Goal: Task Accomplishment & Management: Manage account settings

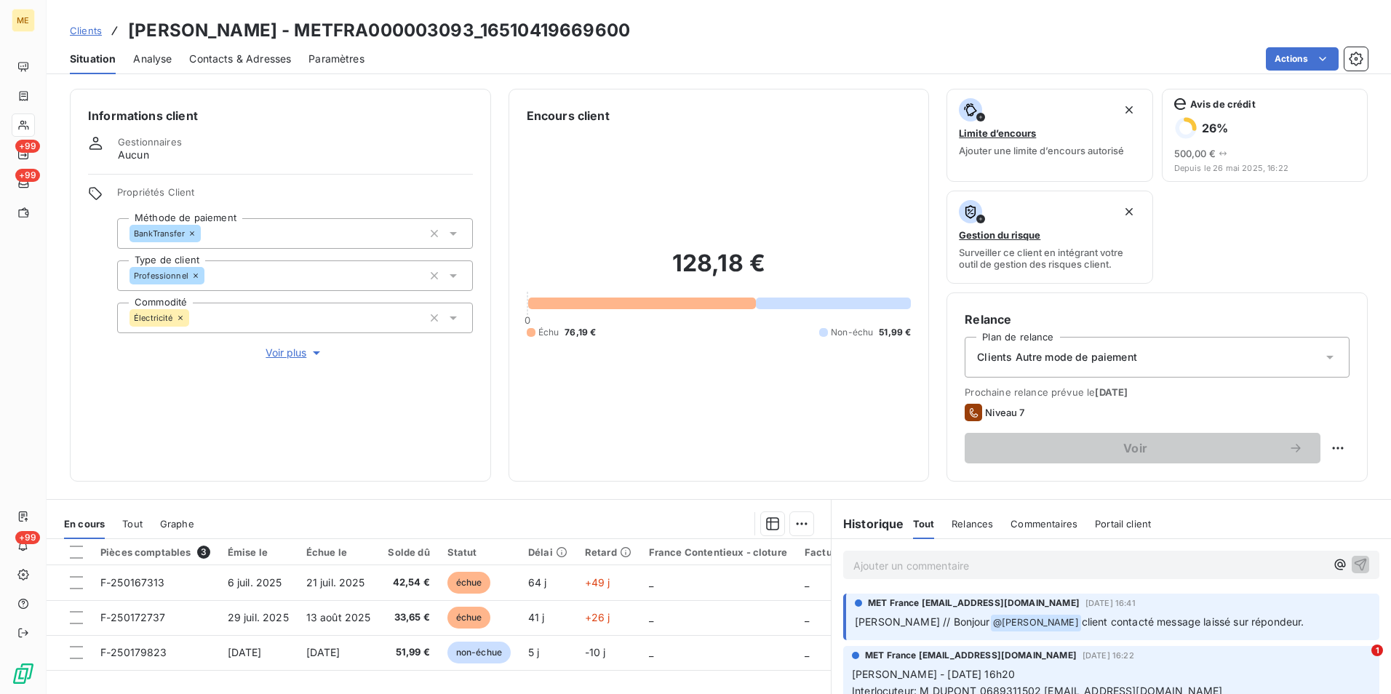
click at [92, 28] on span "Clients" at bounding box center [86, 31] width 32 height 12
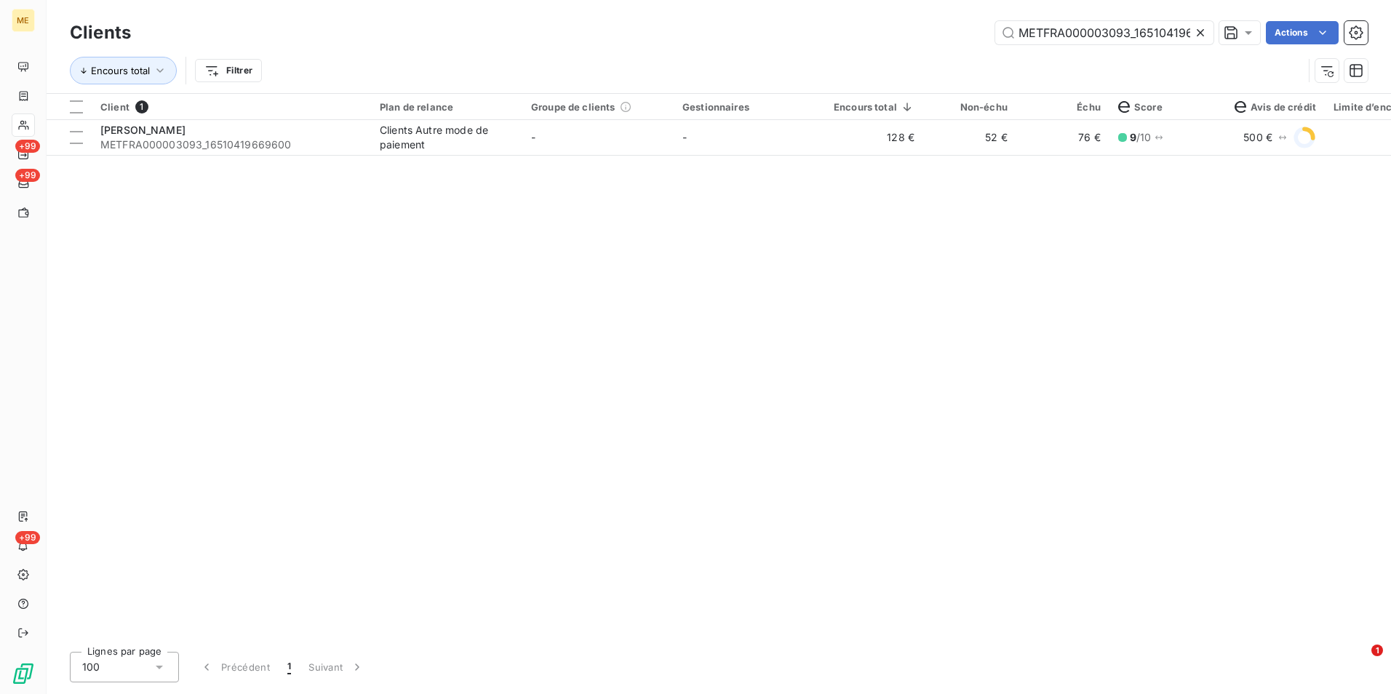
click at [1195, 33] on icon at bounding box center [1200, 32] width 15 height 15
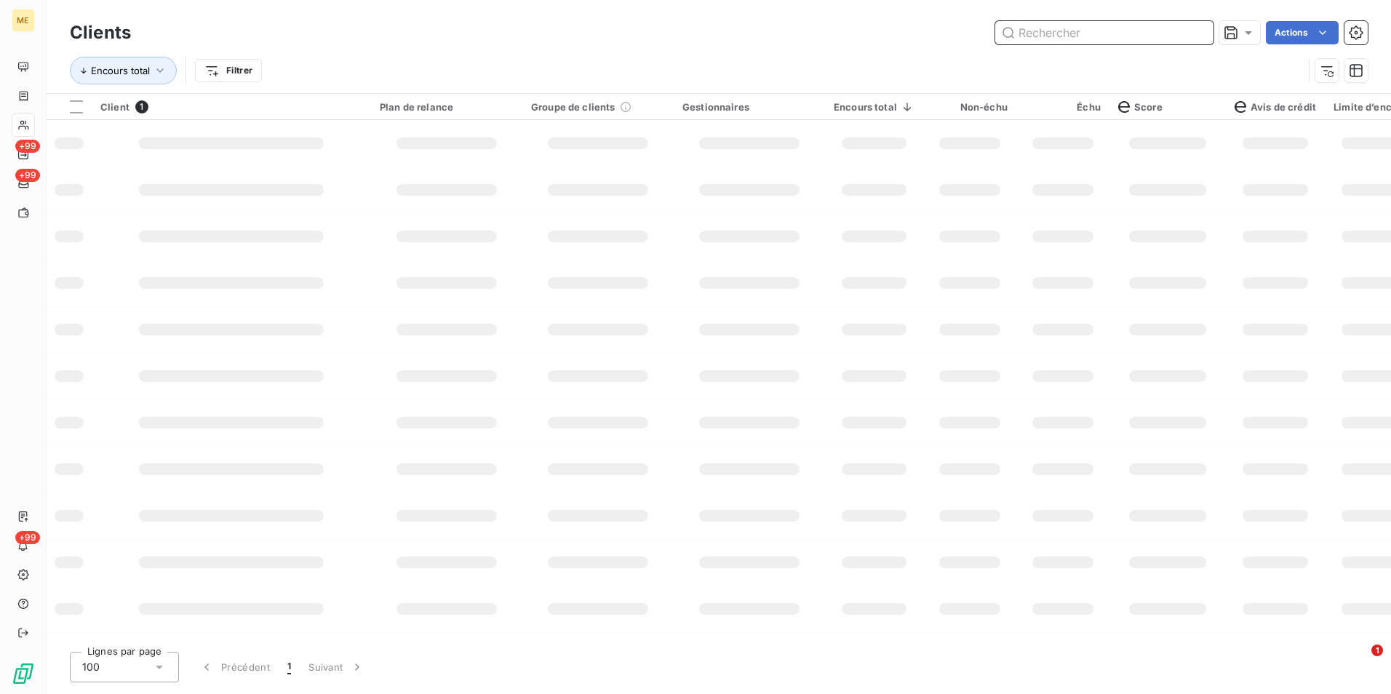
click at [1184, 32] on input "text" at bounding box center [1104, 32] width 218 height 23
paste input "METFRA000008159_Z1443800000127"
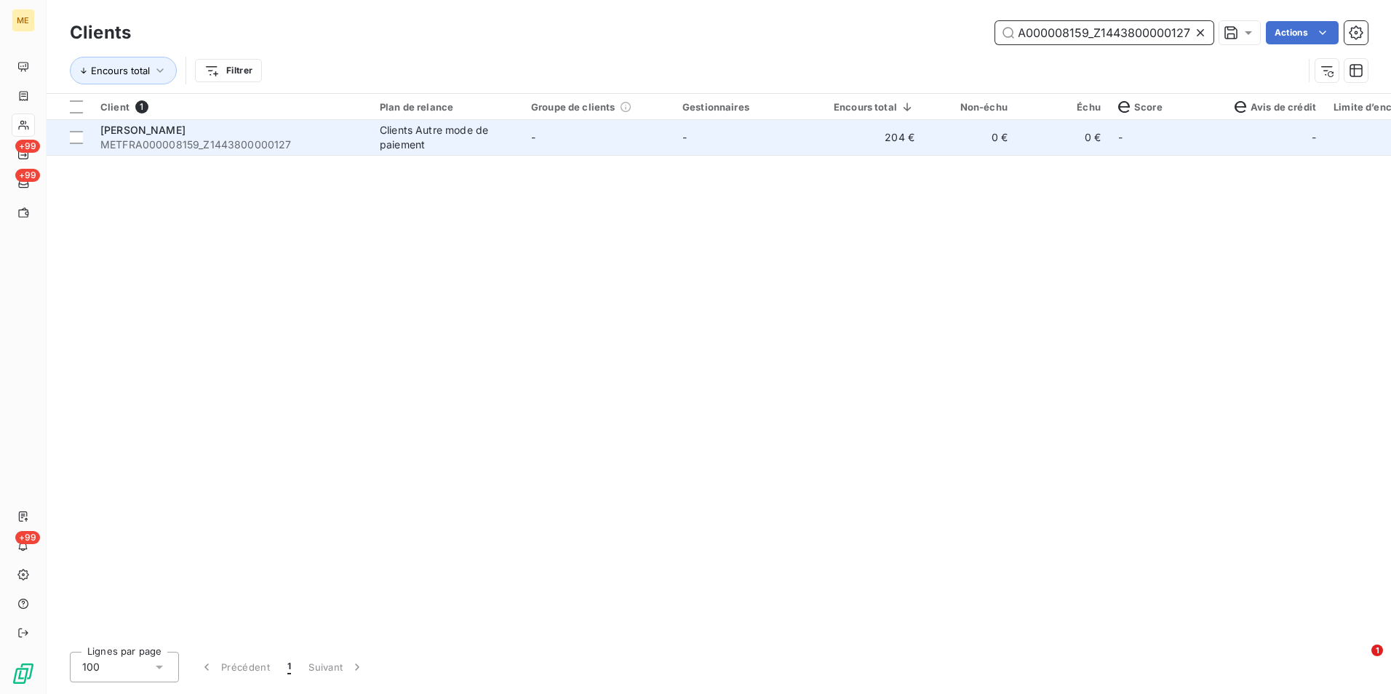
type input "METFRA000008159_Z1443800000127"
click at [1055, 148] on td "0 €" at bounding box center [1062, 137] width 93 height 35
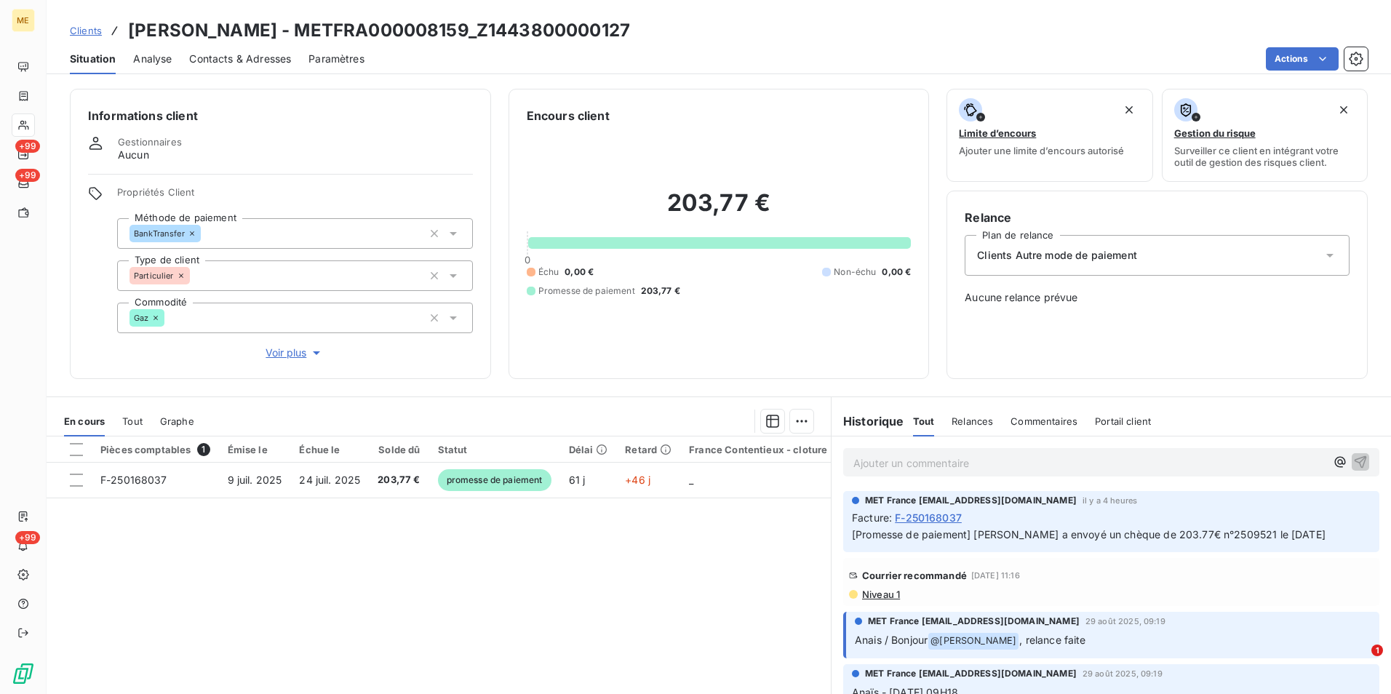
click at [884, 596] on span "Niveau 1" at bounding box center [879, 594] width 39 height 12
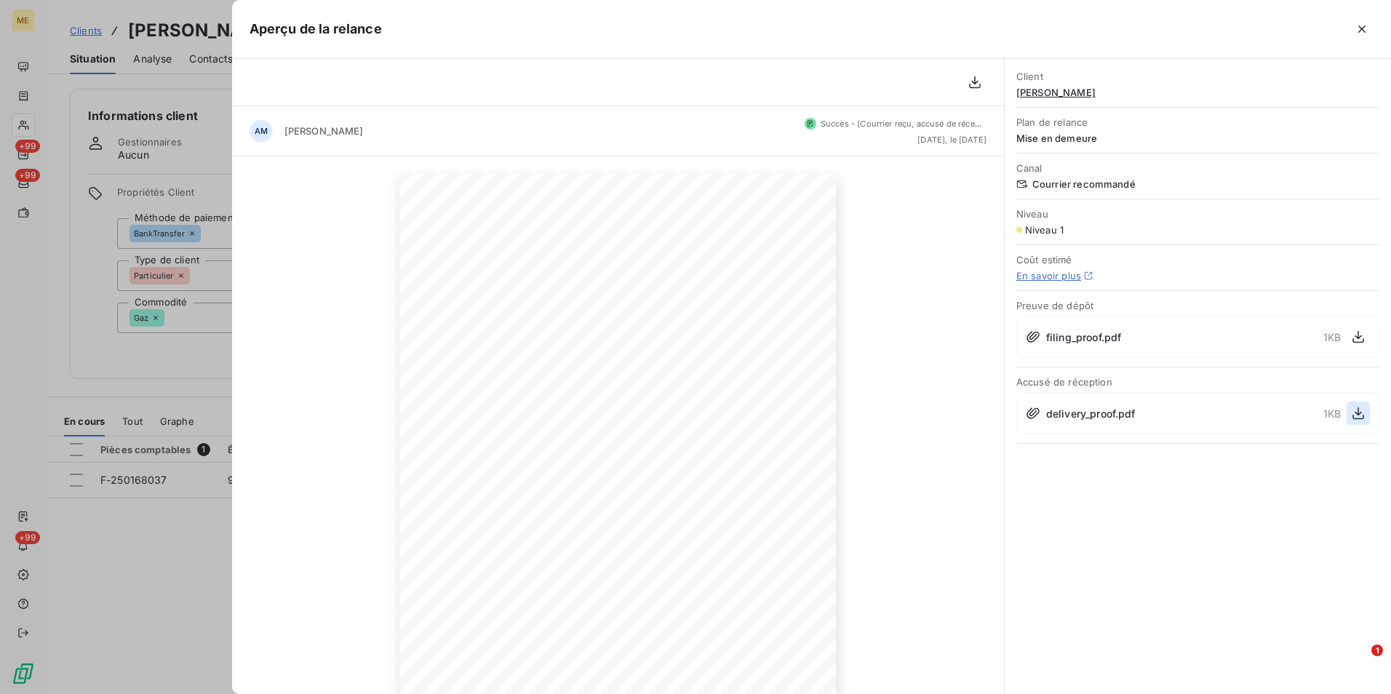
click at [1360, 413] on icon "button" at bounding box center [1358, 413] width 12 height 12
click at [147, 212] on div at bounding box center [695, 347] width 1391 height 694
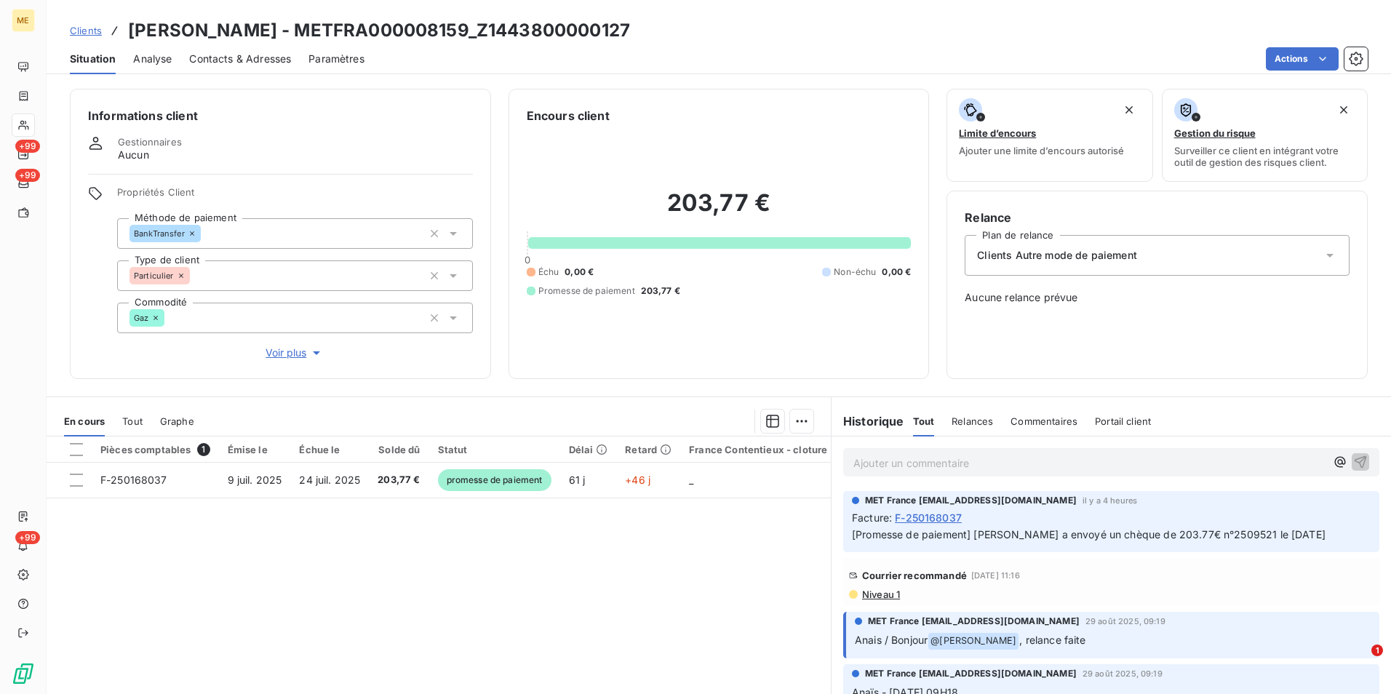
drag, startPoint x: 92, startPoint y: 30, endPoint x: 160, endPoint y: 20, distance: 69.0
click at [92, 30] on span "Clients" at bounding box center [86, 31] width 32 height 12
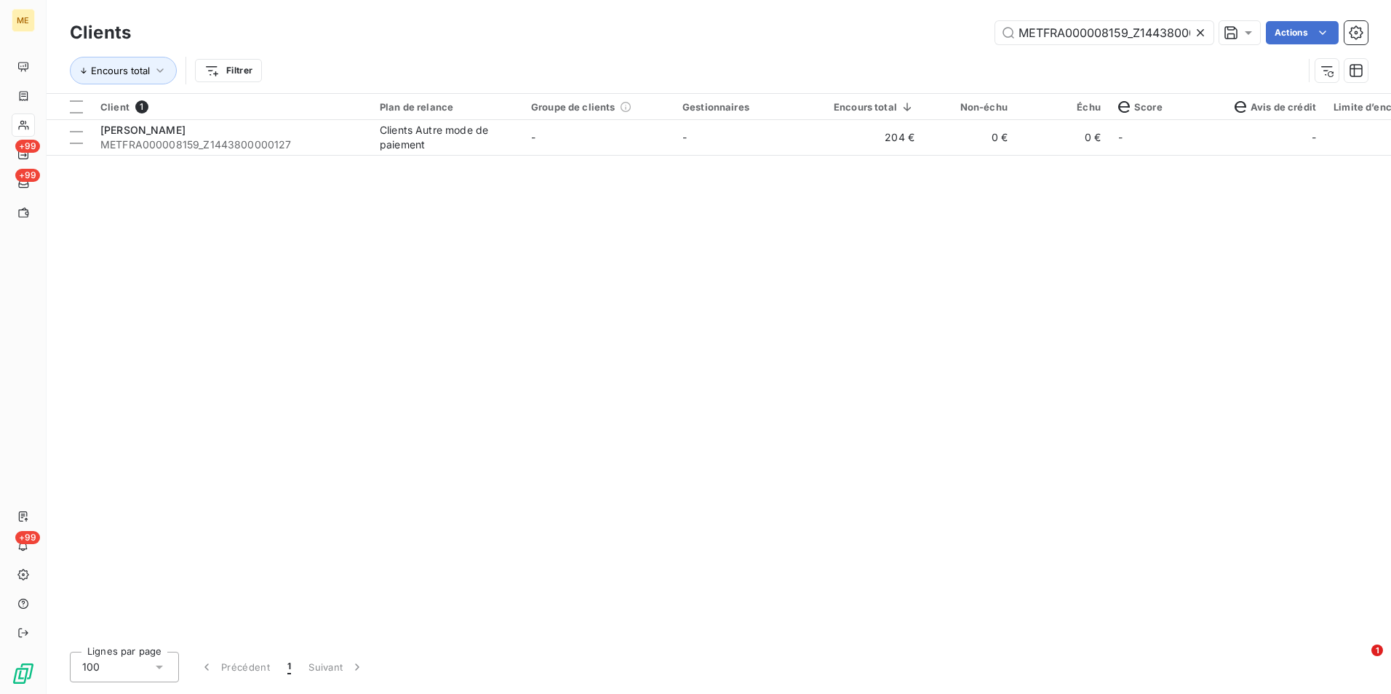
click at [1198, 33] on icon at bounding box center [1200, 32] width 15 height 15
click at [1198, 33] on input "text" at bounding box center [1104, 32] width 218 height 23
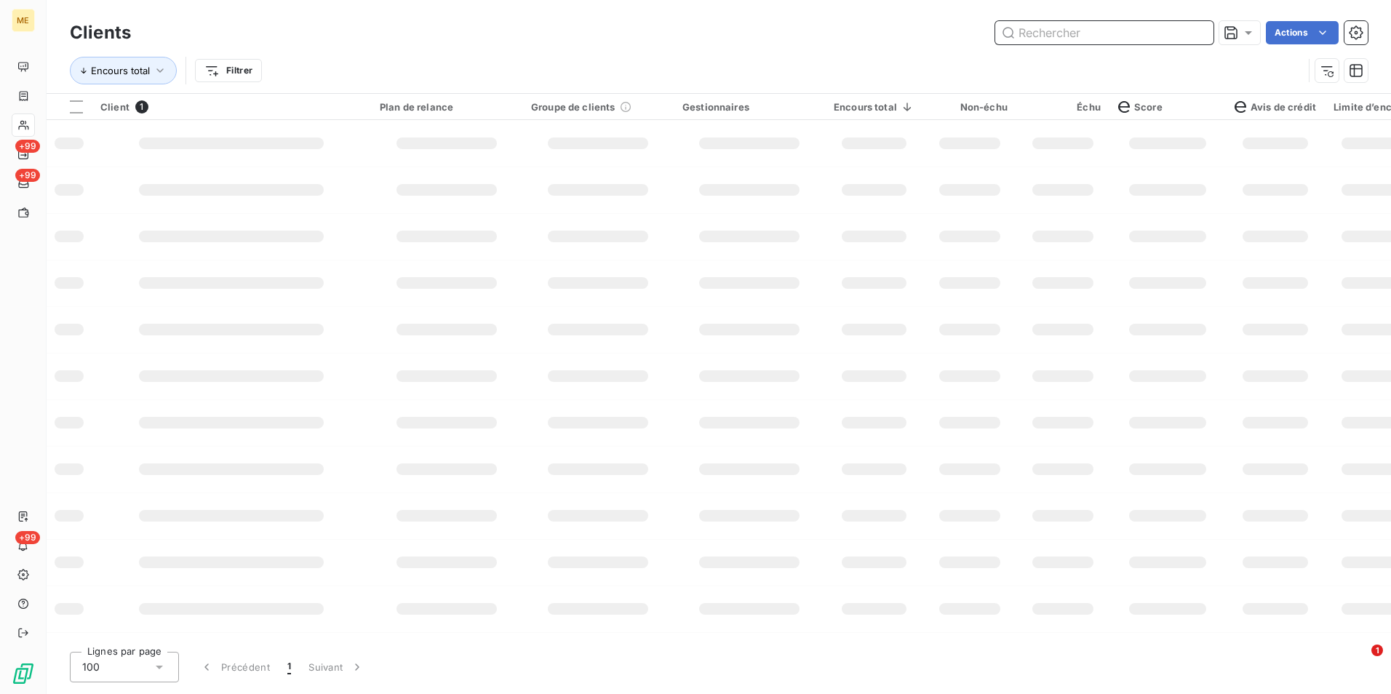
paste input "METFRA000000830_07226483249625"
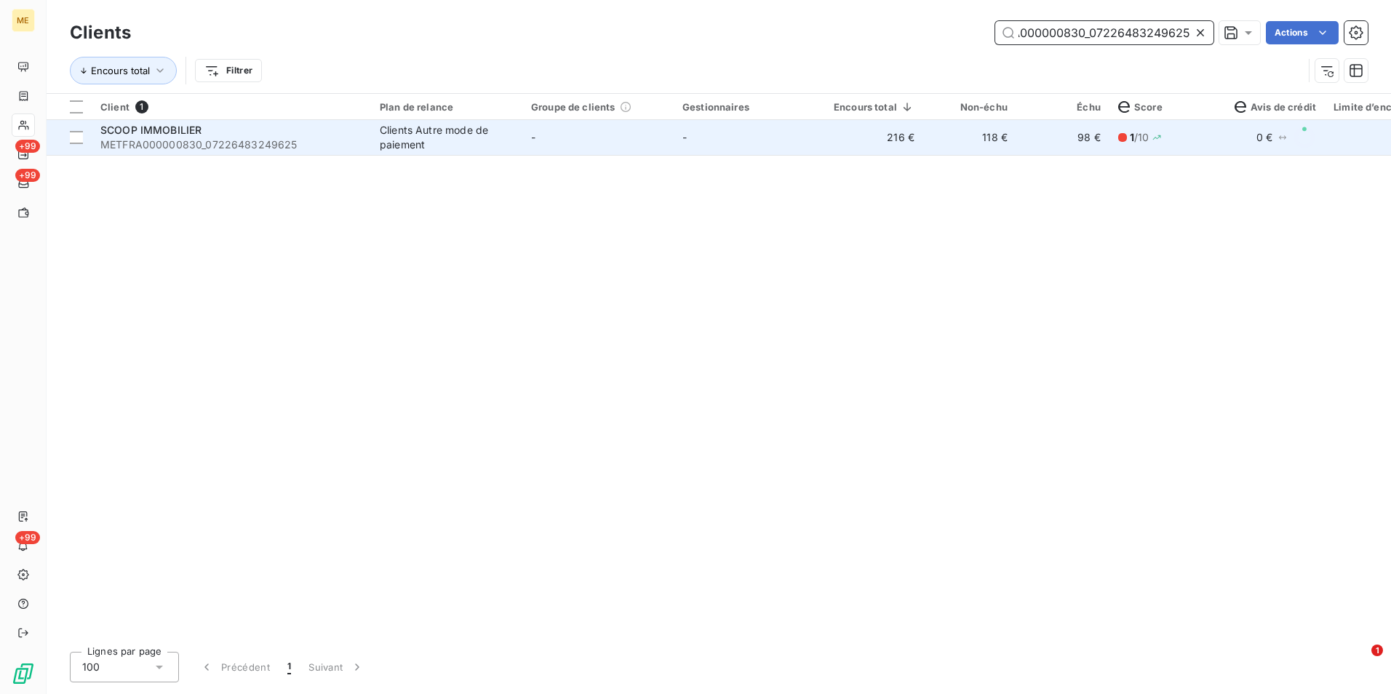
type input "METFRA000000830_07226483249625"
click at [995, 145] on td "118 €" at bounding box center [969, 137] width 93 height 35
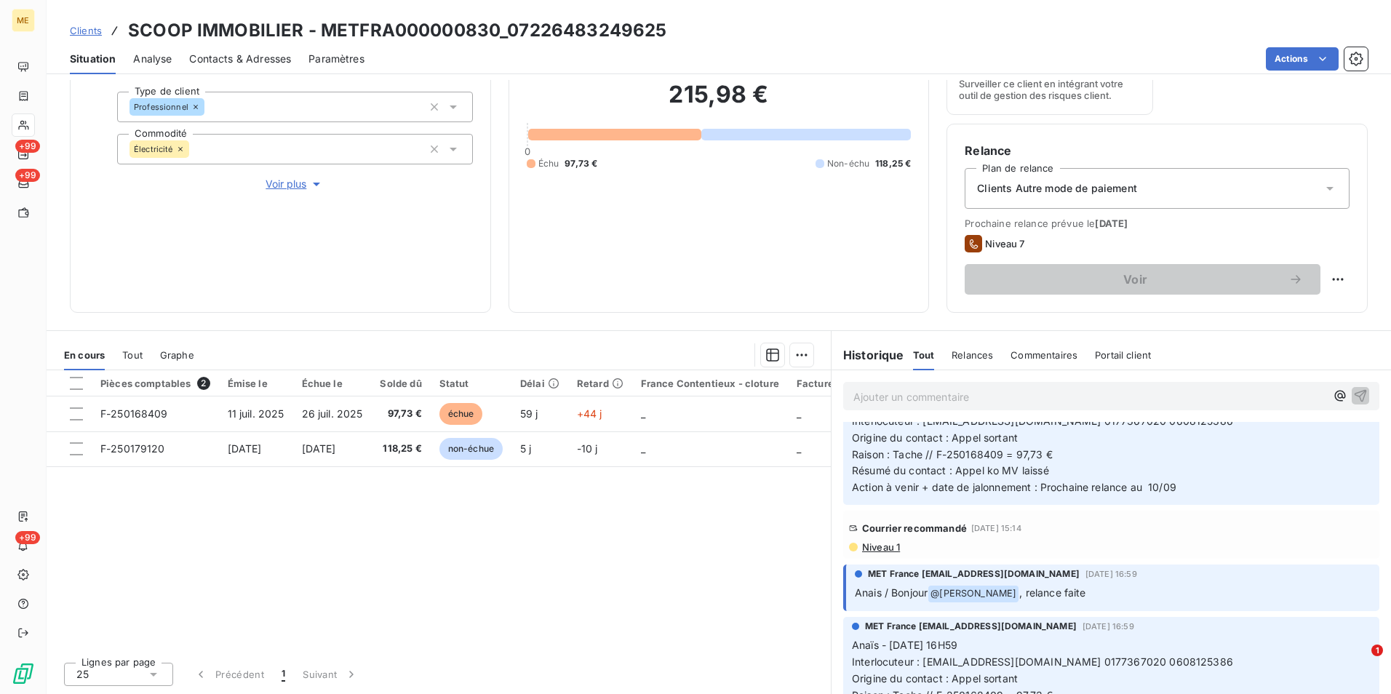
scroll to position [73, 0]
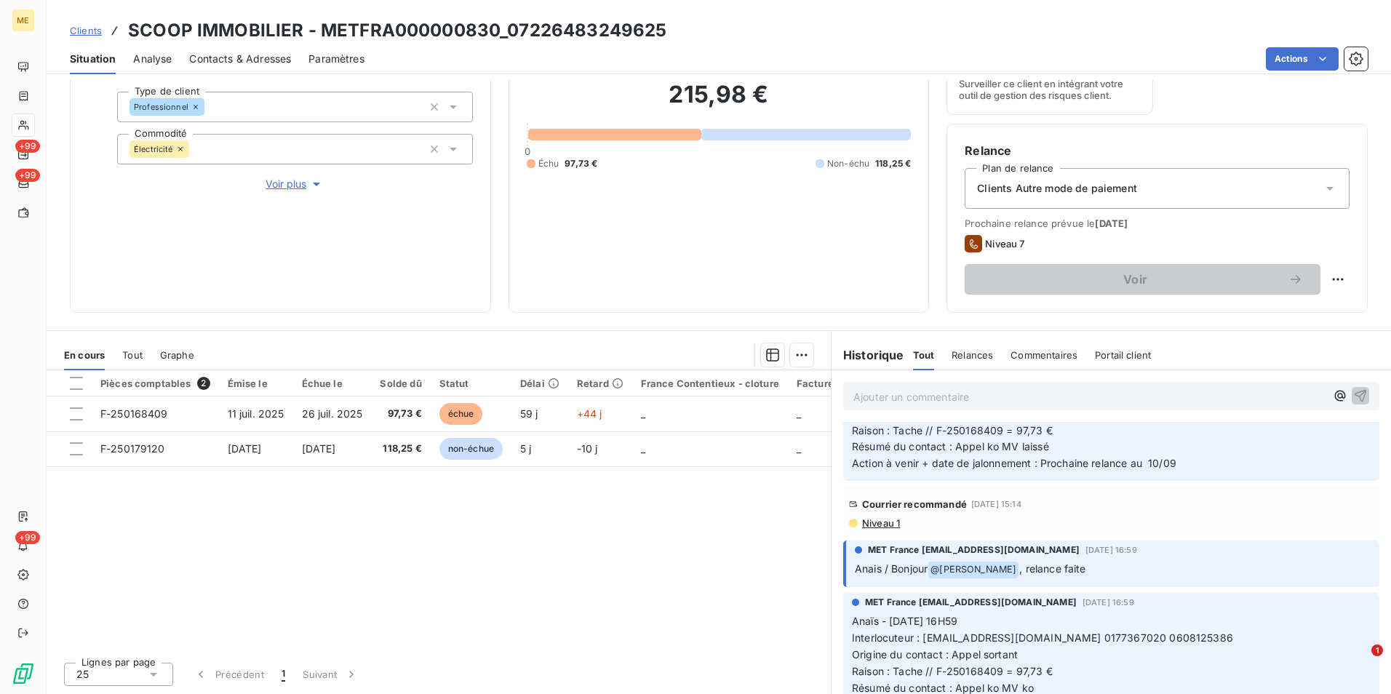
click at [886, 529] on span "Niveau 1" at bounding box center [879, 523] width 39 height 12
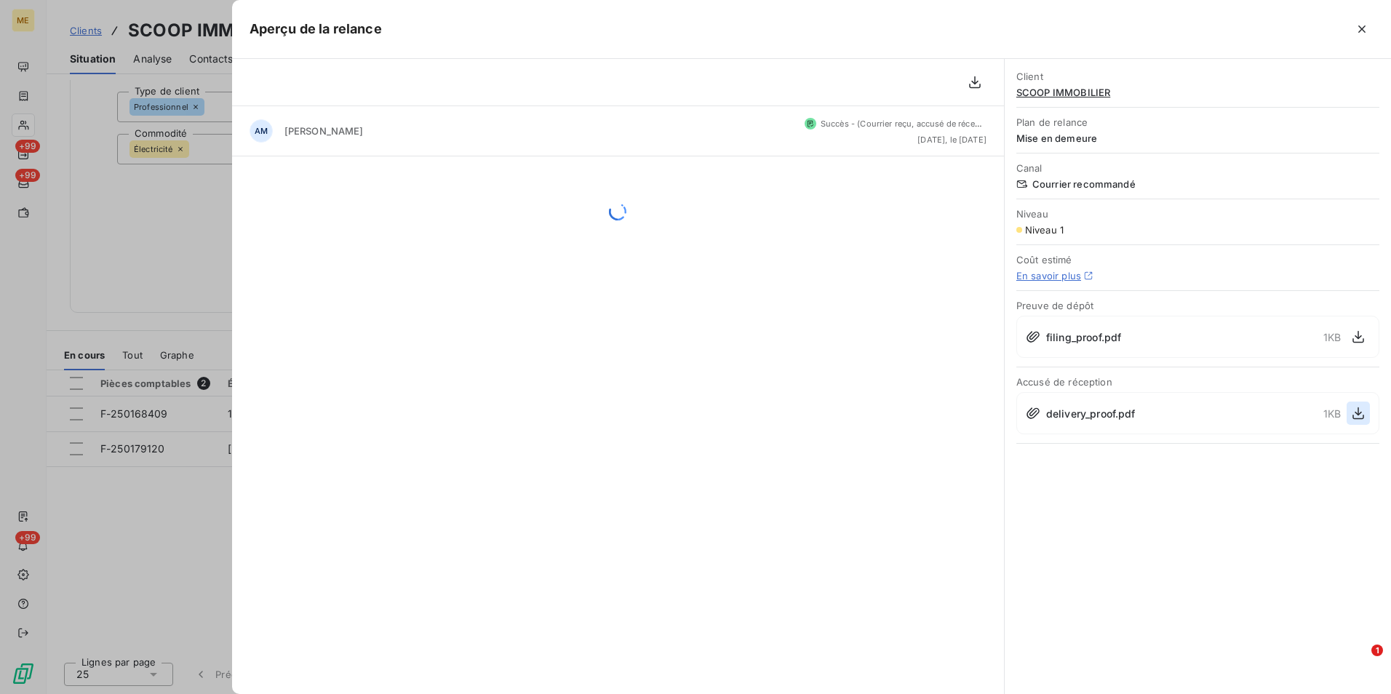
click at [1356, 415] on icon "button" at bounding box center [1358, 413] width 15 height 15
click at [130, 208] on div at bounding box center [695, 347] width 1391 height 694
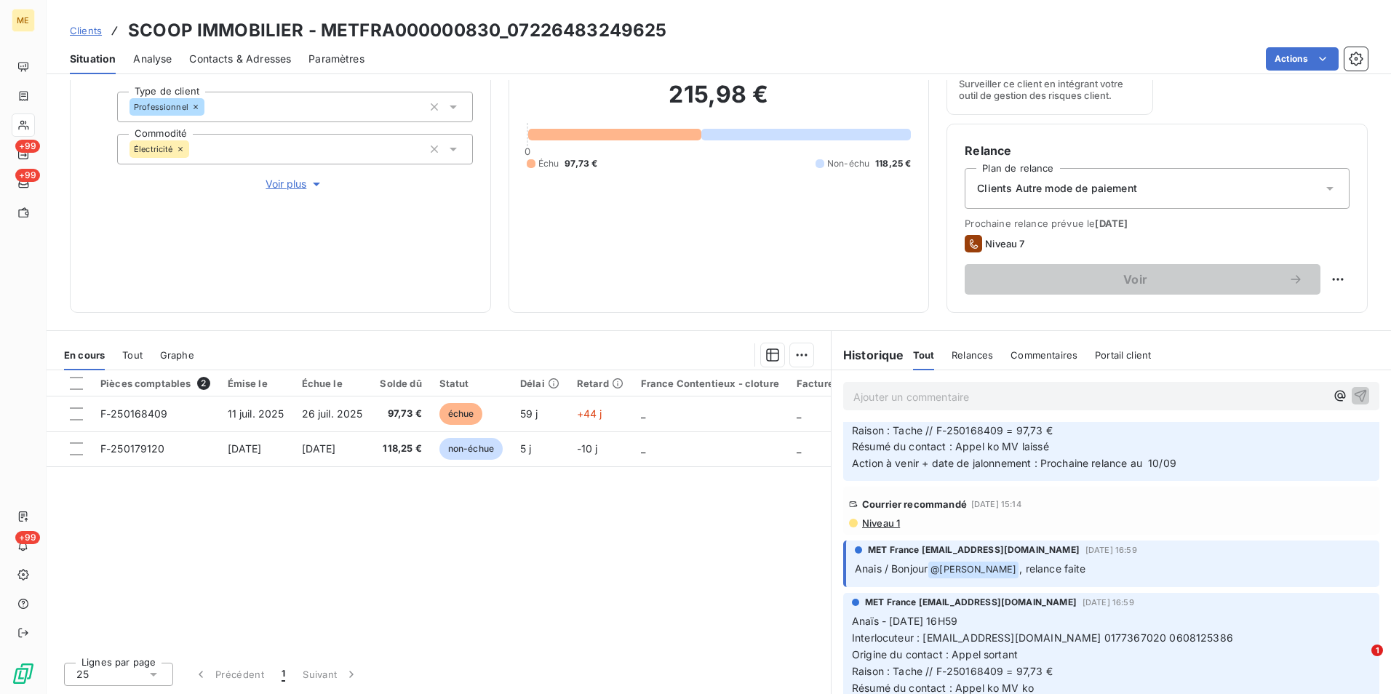
click at [91, 29] on span "Clients" at bounding box center [86, 31] width 32 height 12
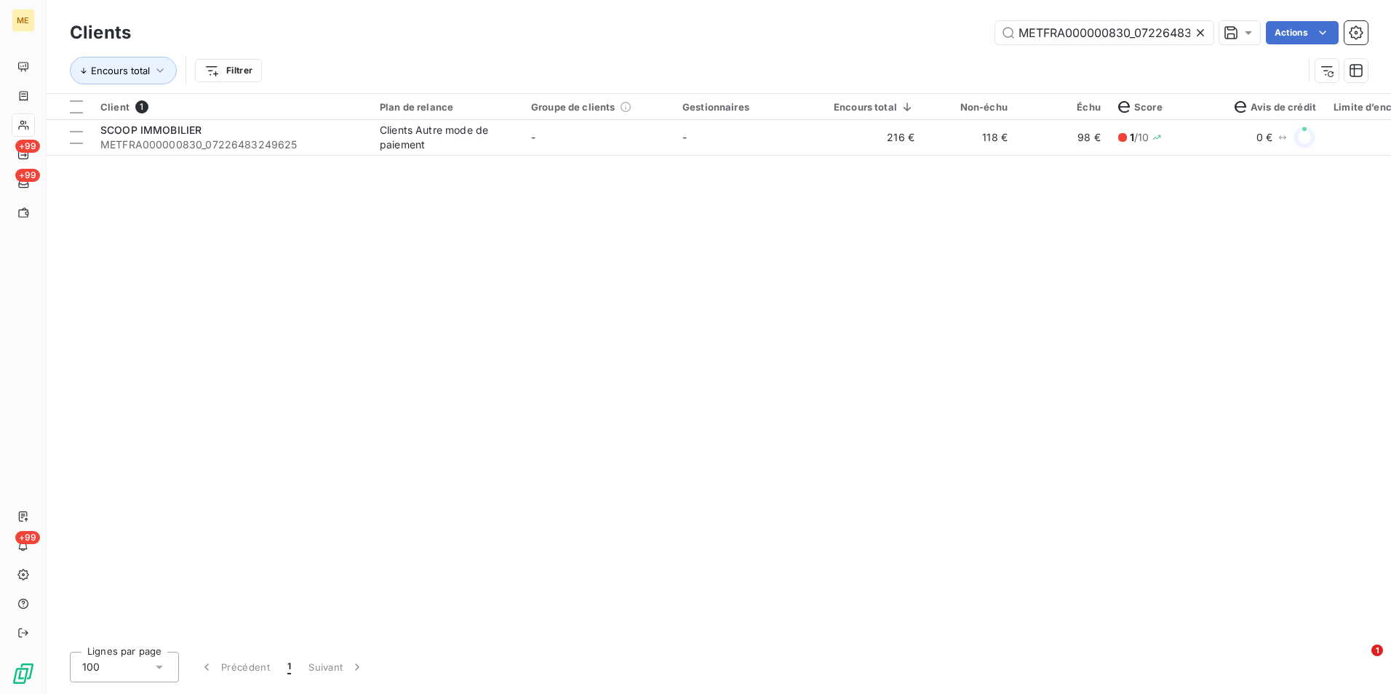
scroll to position [0, 46]
click at [1204, 28] on icon at bounding box center [1200, 32] width 15 height 15
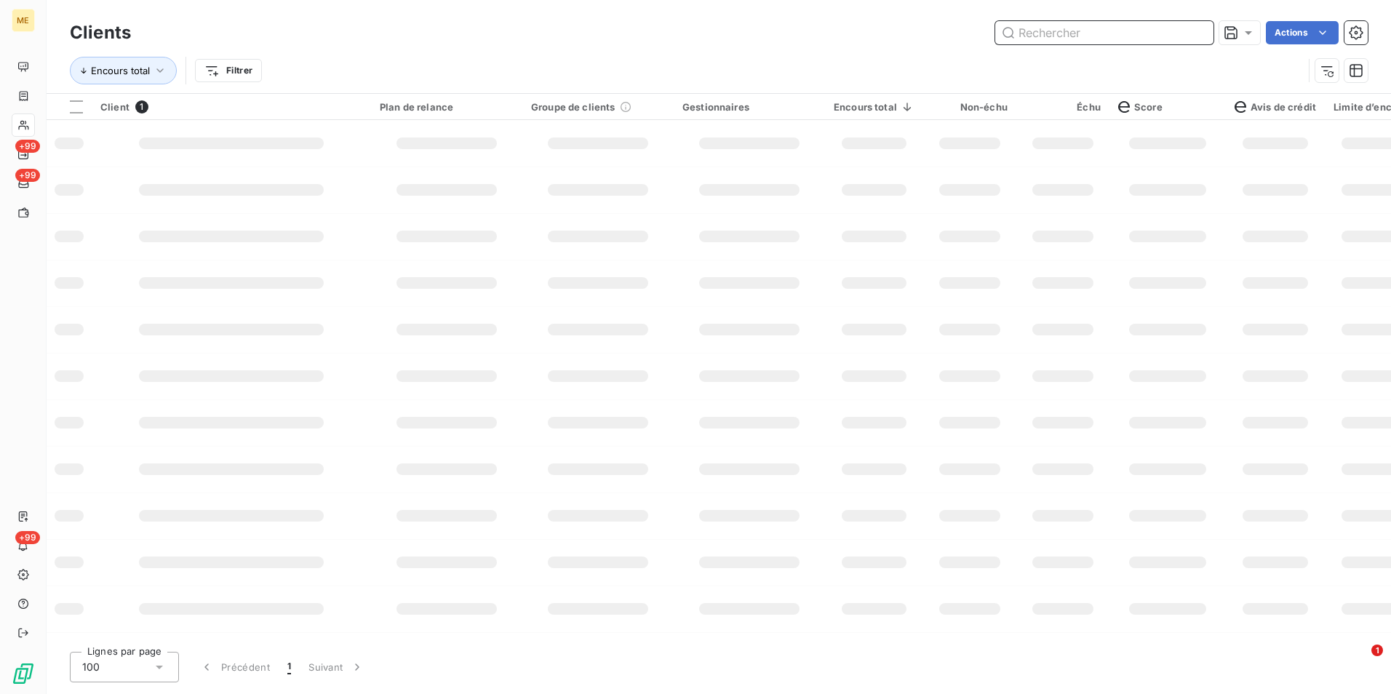
click at [1191, 39] on input "text" at bounding box center [1104, 32] width 218 height 23
paste input "METFRA000003352_21478147564110"
type input "METFRA000003352_21478147564110"
click at [803, 153] on td at bounding box center [748, 143] width 151 height 47
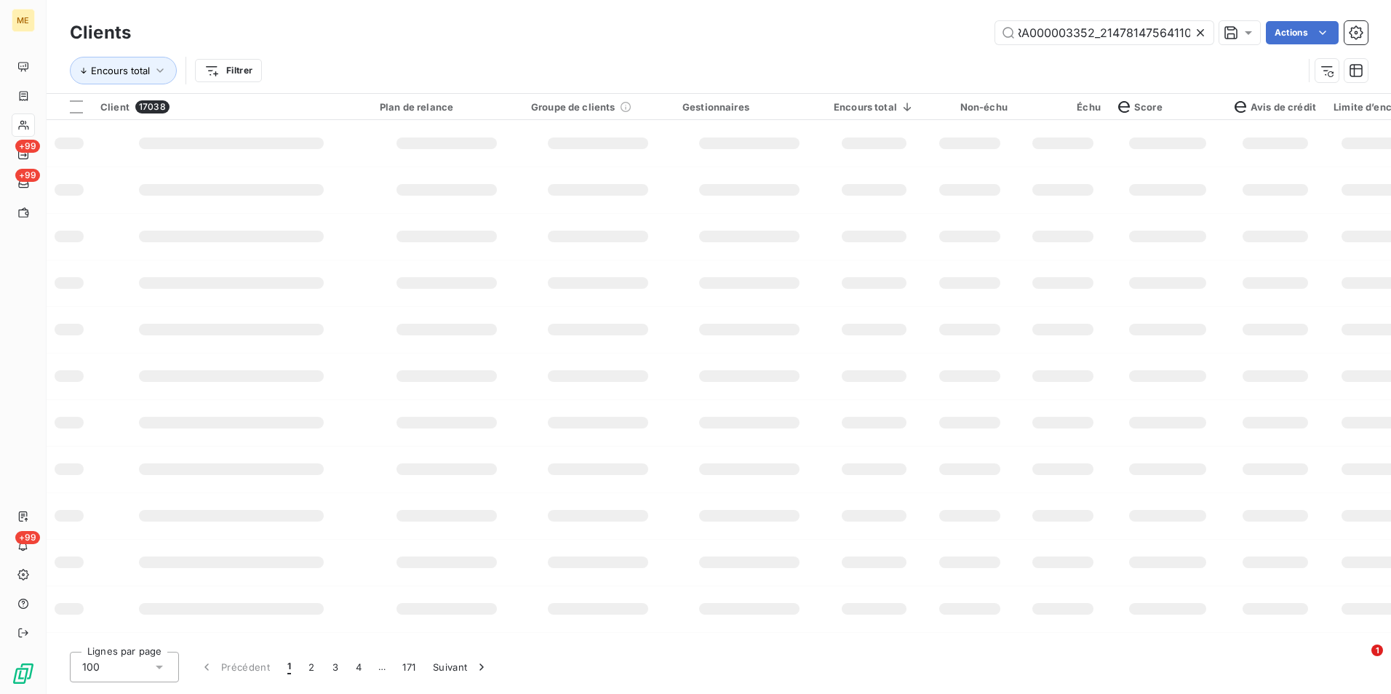
scroll to position [0, 0]
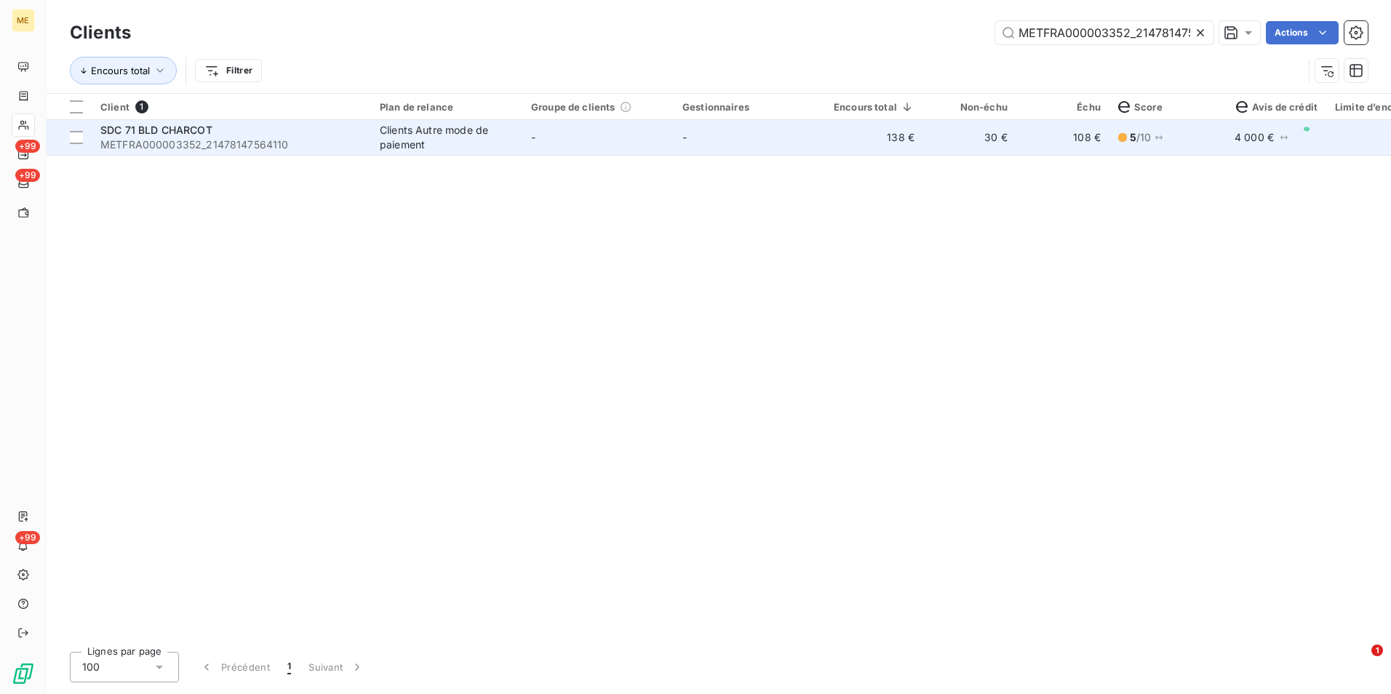
click at [418, 145] on div "Clients Autre mode de paiement" at bounding box center [447, 137] width 134 height 29
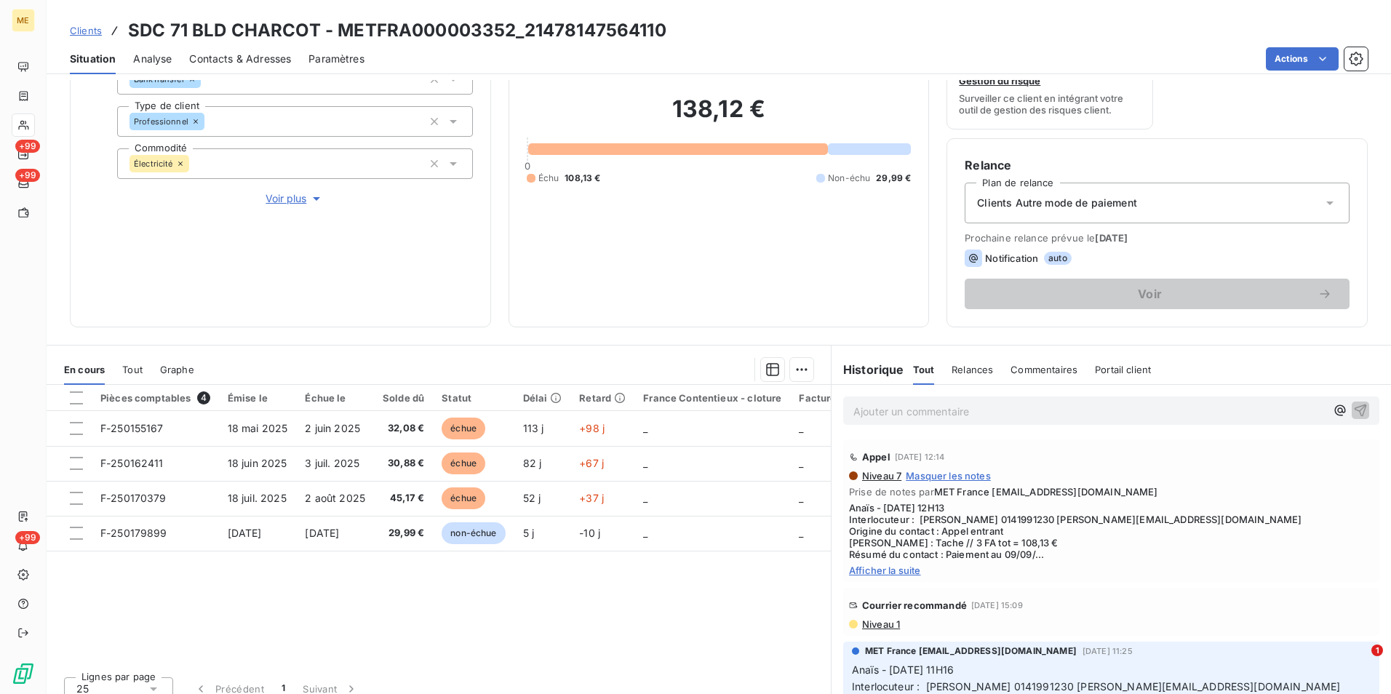
scroll to position [169, 0]
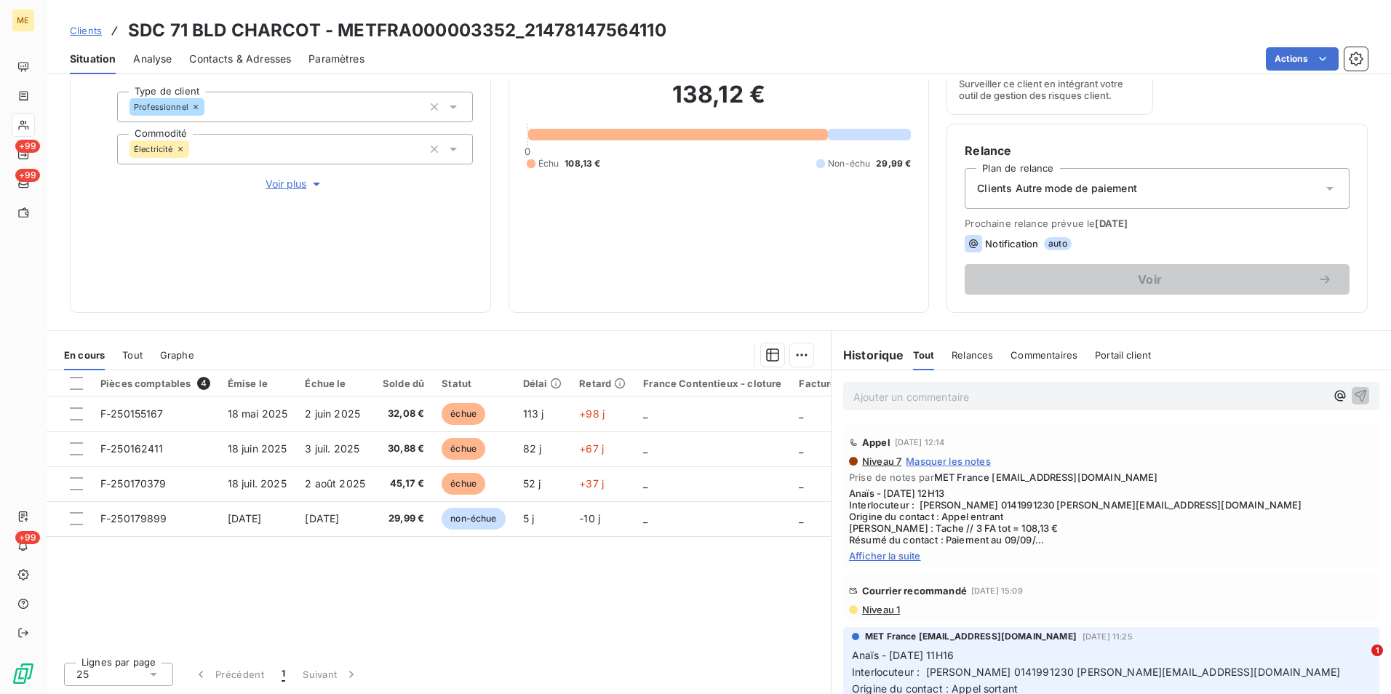
click at [895, 559] on span "Afficher la suite" at bounding box center [1111, 556] width 524 height 12
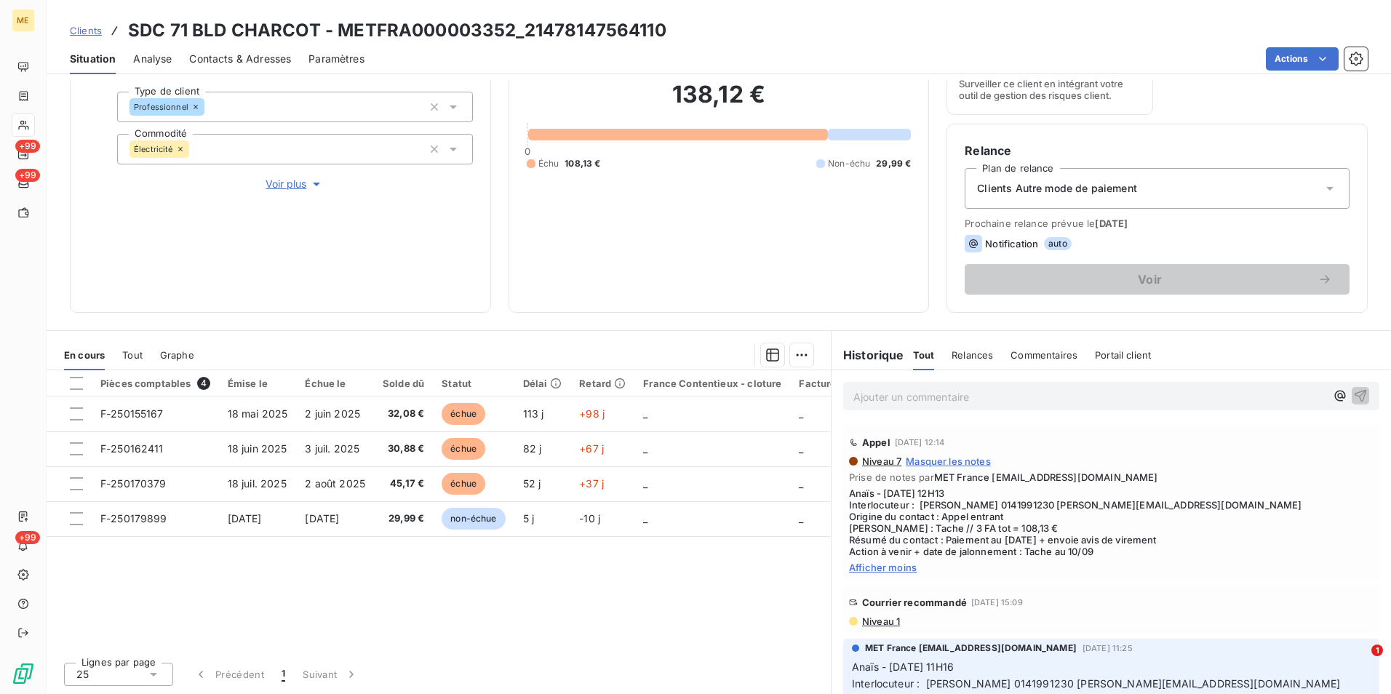
click at [882, 624] on span "Niveau 1" at bounding box center [879, 621] width 39 height 12
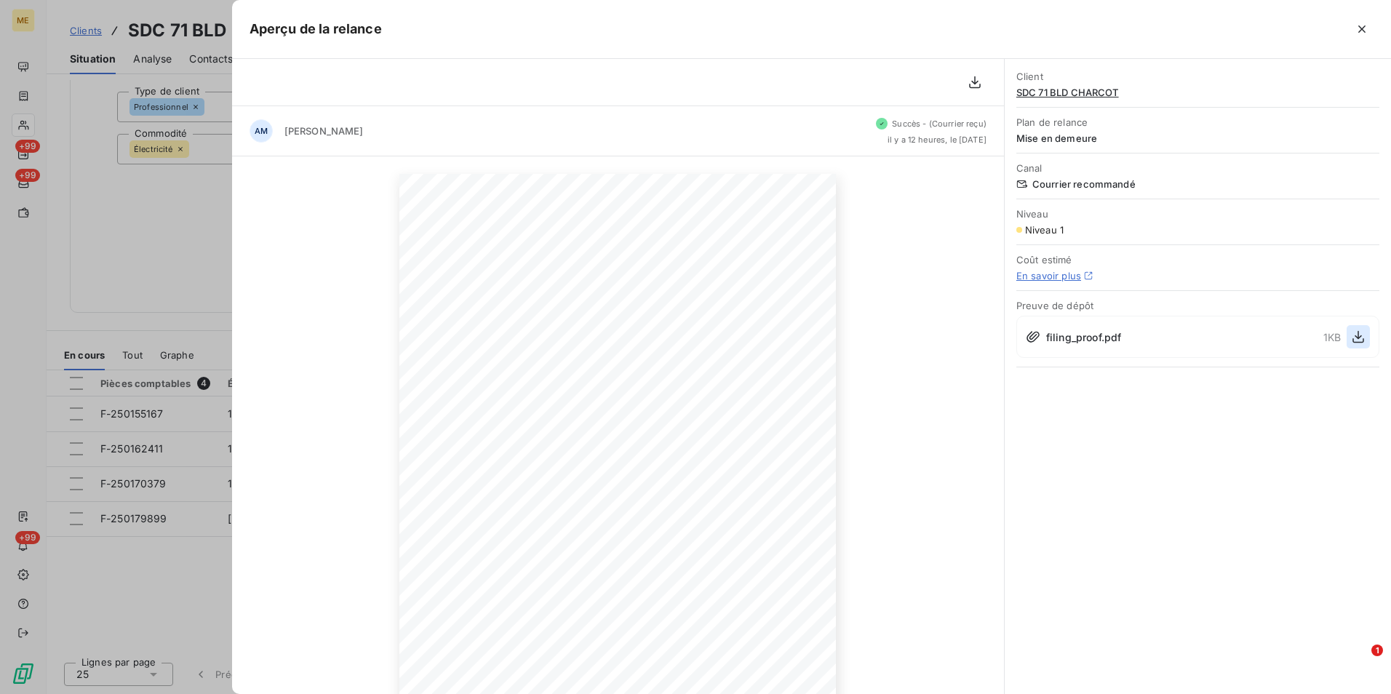
click at [1352, 335] on icon "button" at bounding box center [1358, 336] width 15 height 15
click at [191, 217] on div at bounding box center [695, 347] width 1391 height 694
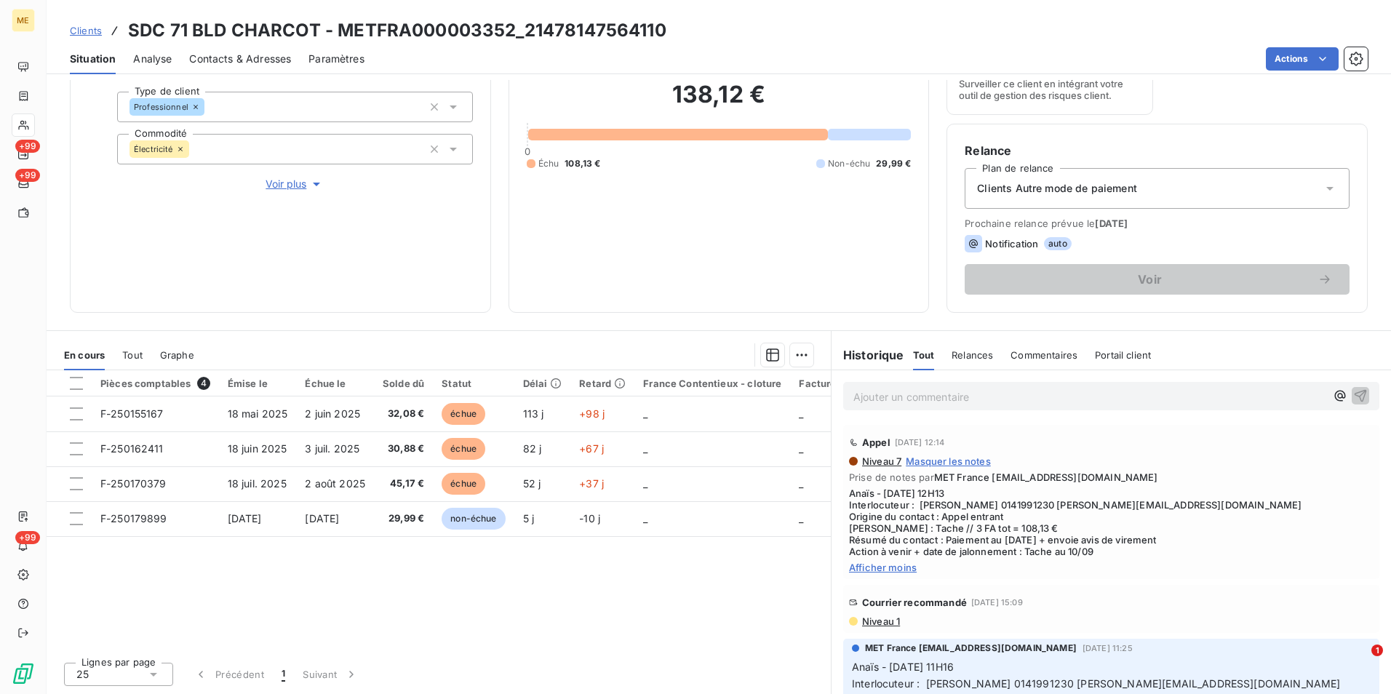
click at [79, 28] on span "Clients" at bounding box center [86, 31] width 32 height 12
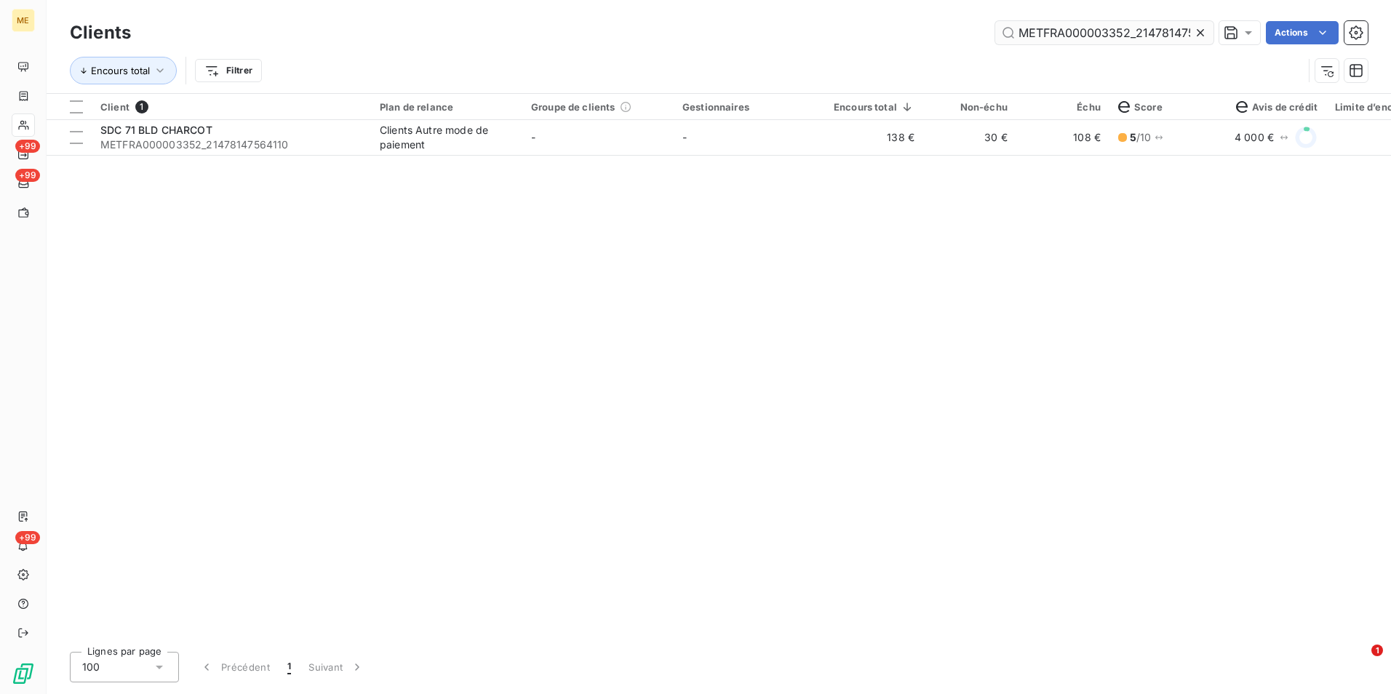
click at [1199, 29] on icon at bounding box center [1200, 32] width 15 height 15
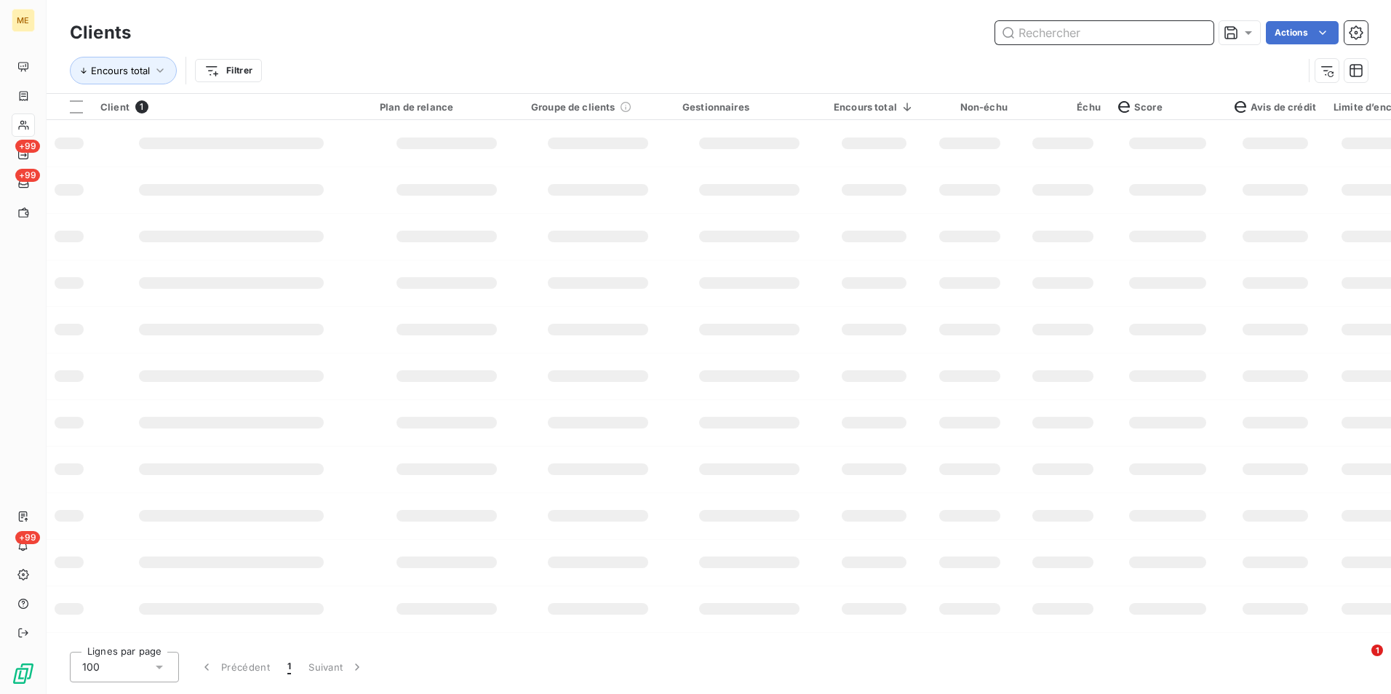
click at [1194, 30] on input "text" at bounding box center [1104, 32] width 218 height 23
paste input "METFRA000002677_23175687351004"
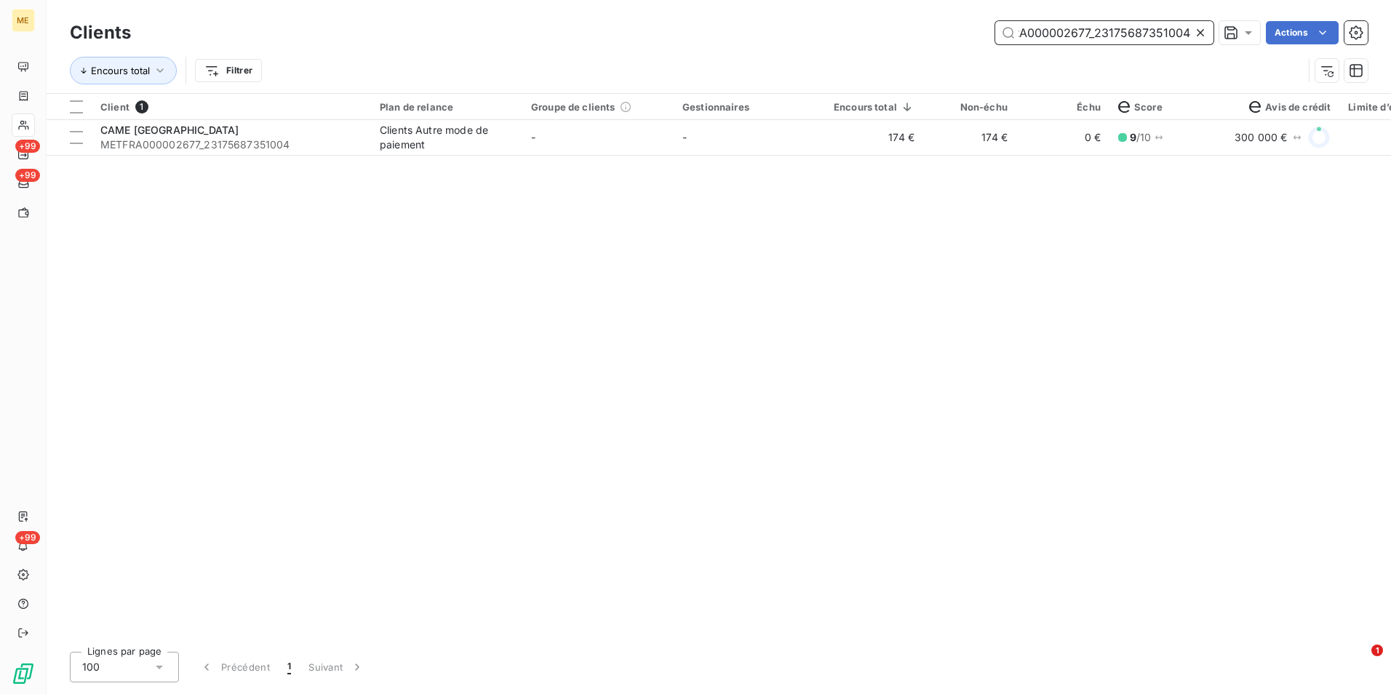
type input "METFRA000002677_23175687351004"
click at [1007, 141] on td "174 €" at bounding box center [969, 137] width 93 height 35
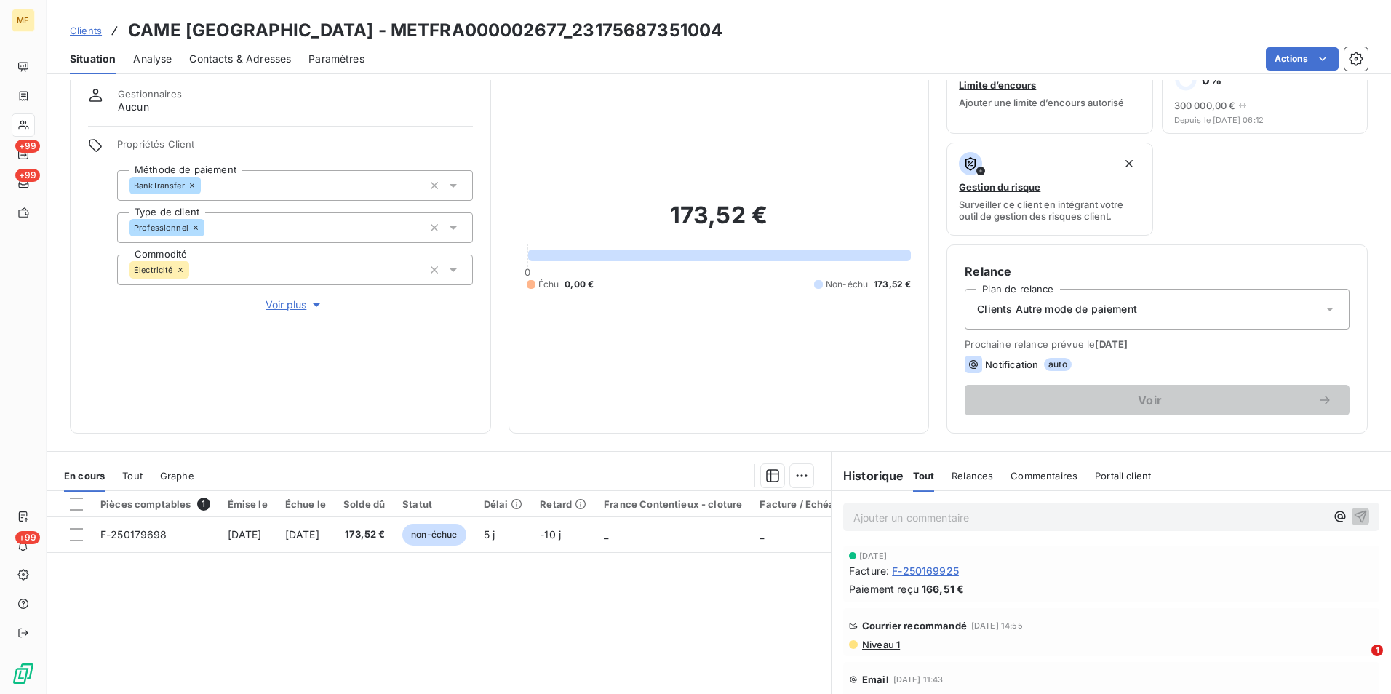
scroll to position [73, 0]
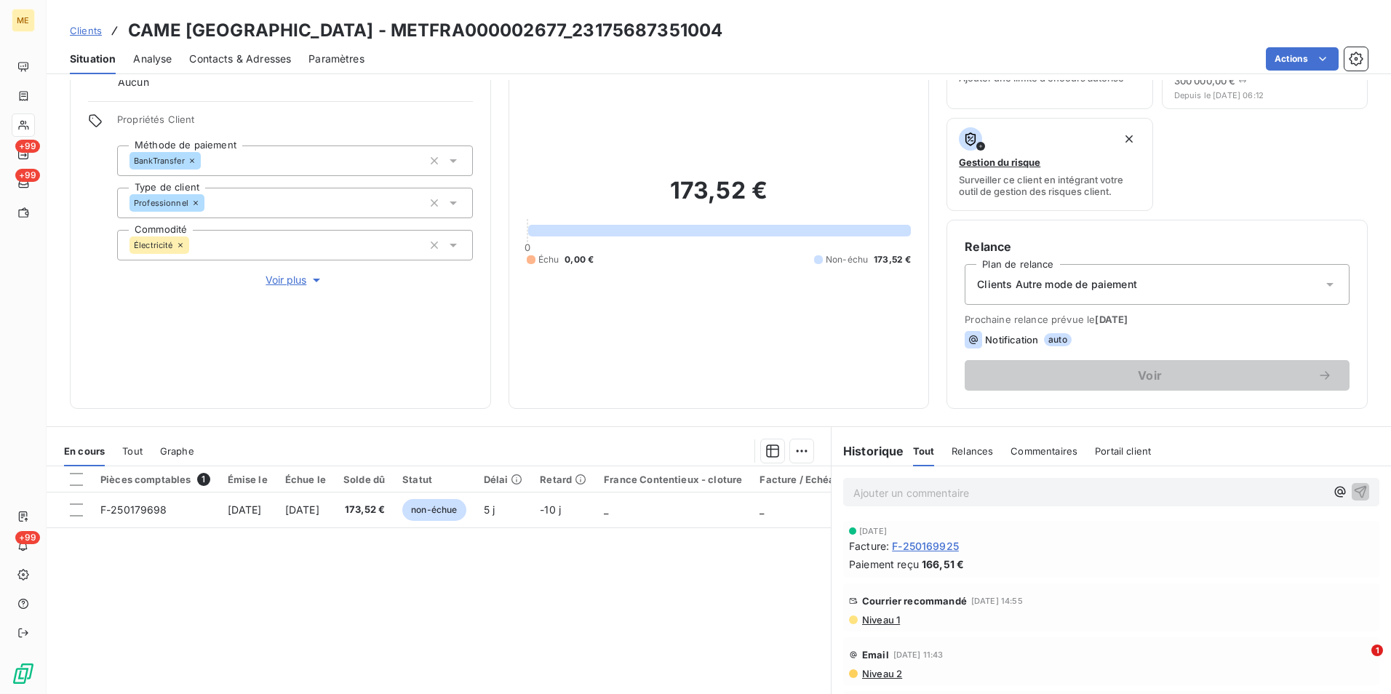
click at [883, 623] on span "Niveau 1" at bounding box center [879, 620] width 39 height 12
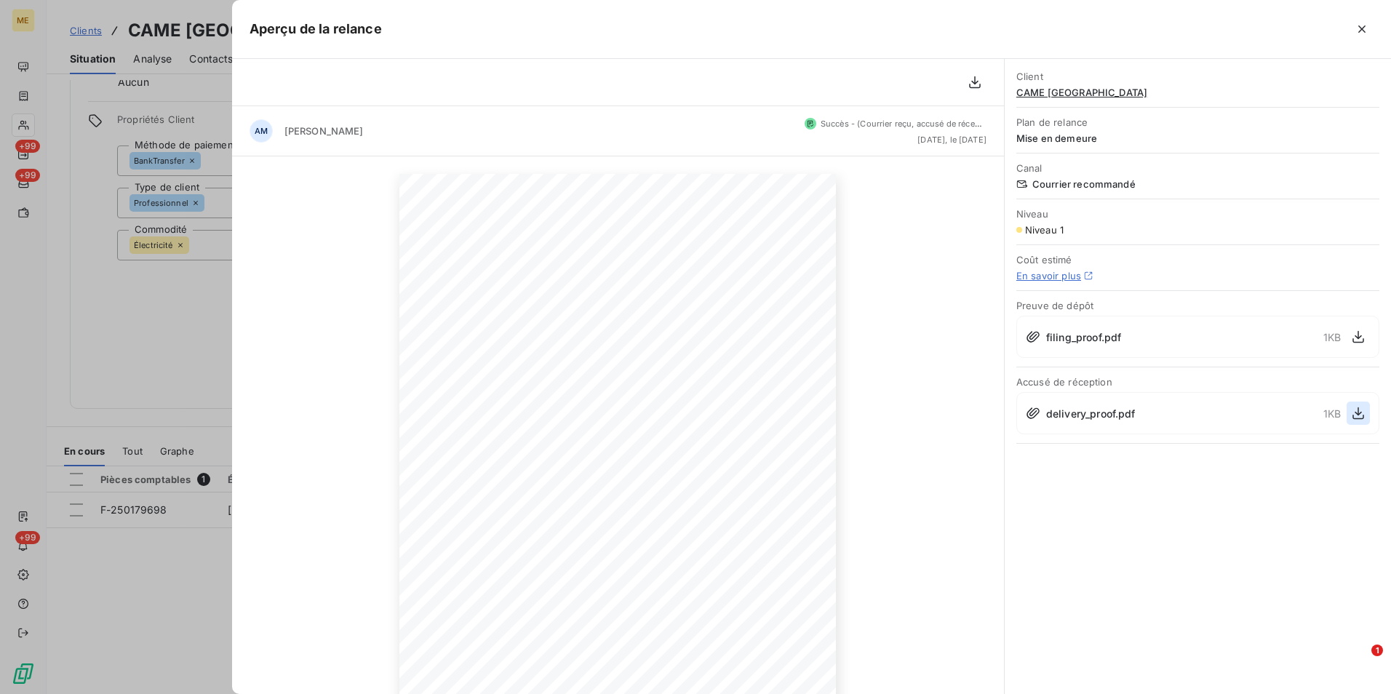
click at [1358, 418] on icon "button" at bounding box center [1358, 413] width 12 height 12
click at [152, 335] on div at bounding box center [695, 347] width 1391 height 694
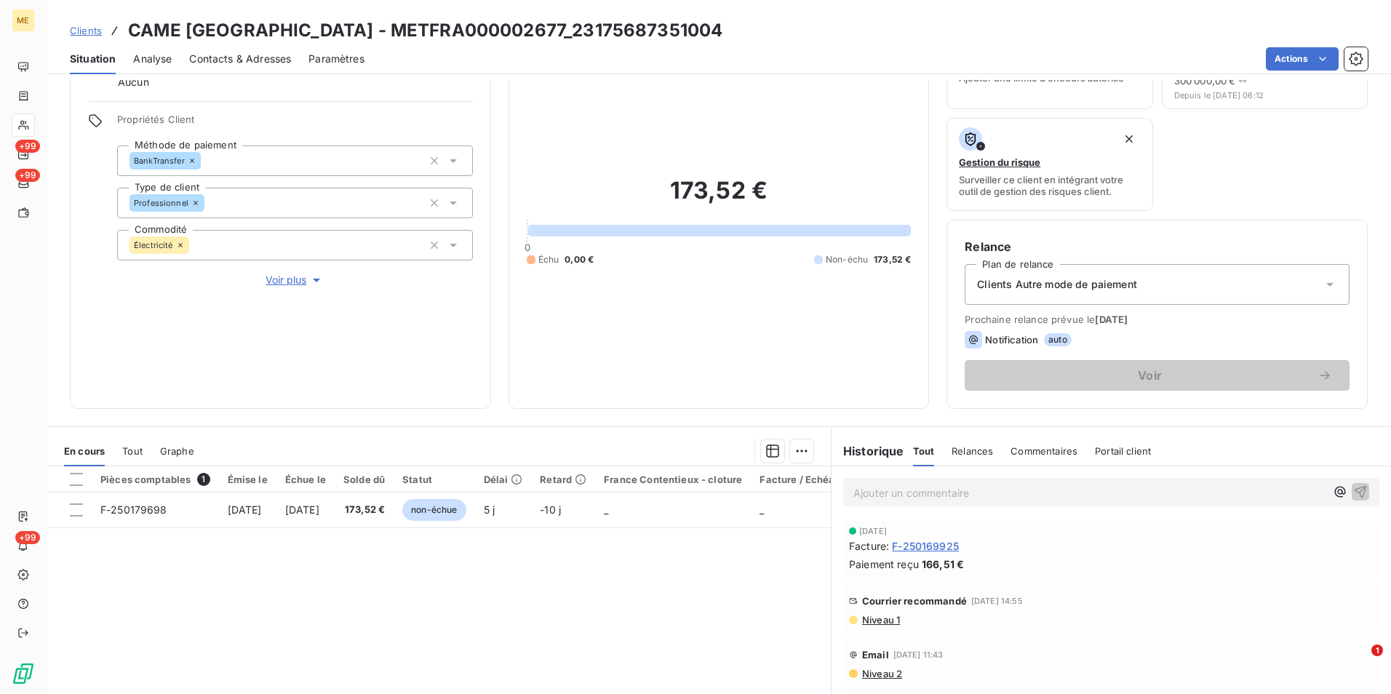
click at [97, 27] on span "Clients" at bounding box center [86, 31] width 32 height 12
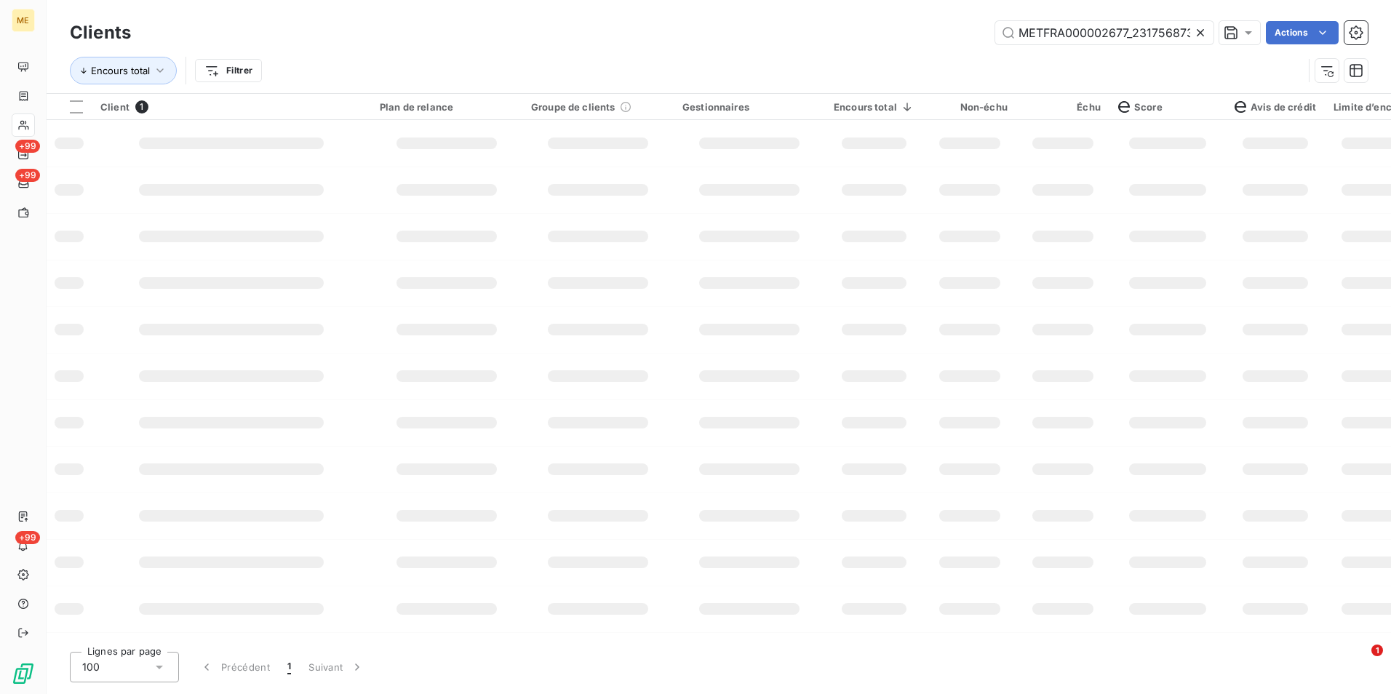
scroll to position [0, 38]
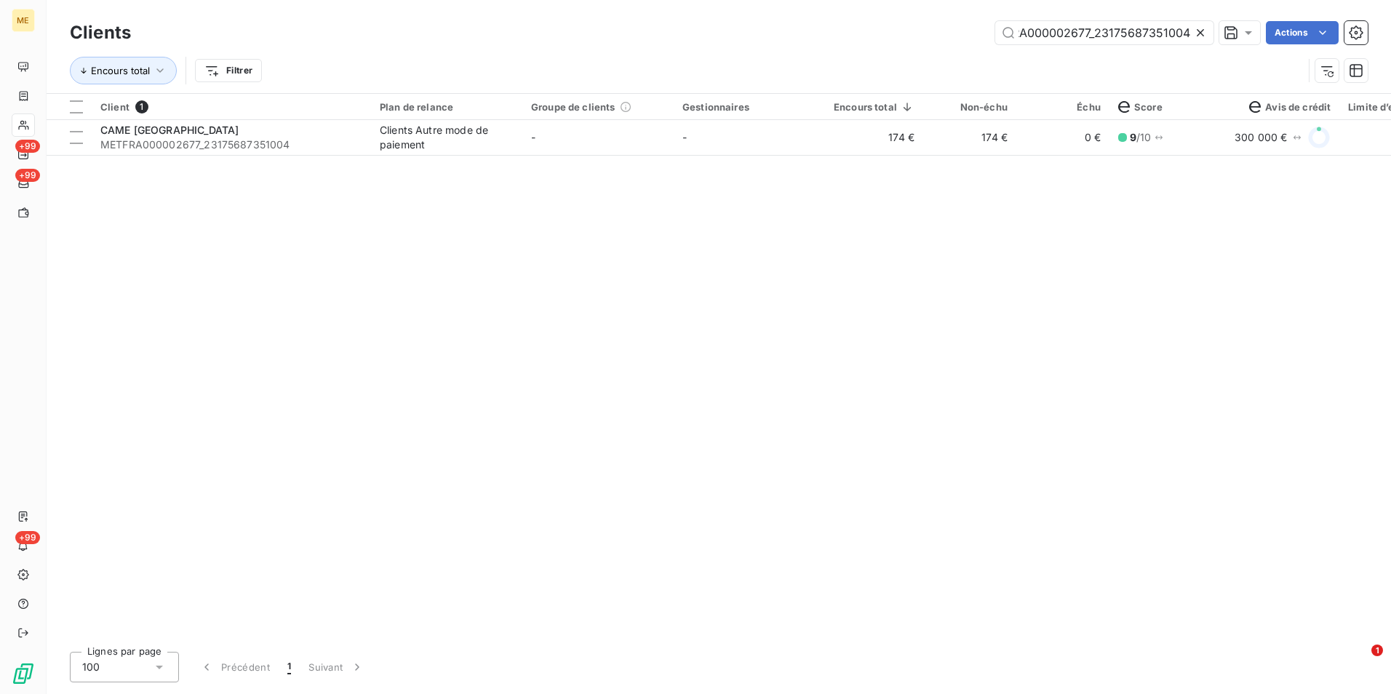
click at [1204, 33] on icon at bounding box center [1200, 32] width 15 height 15
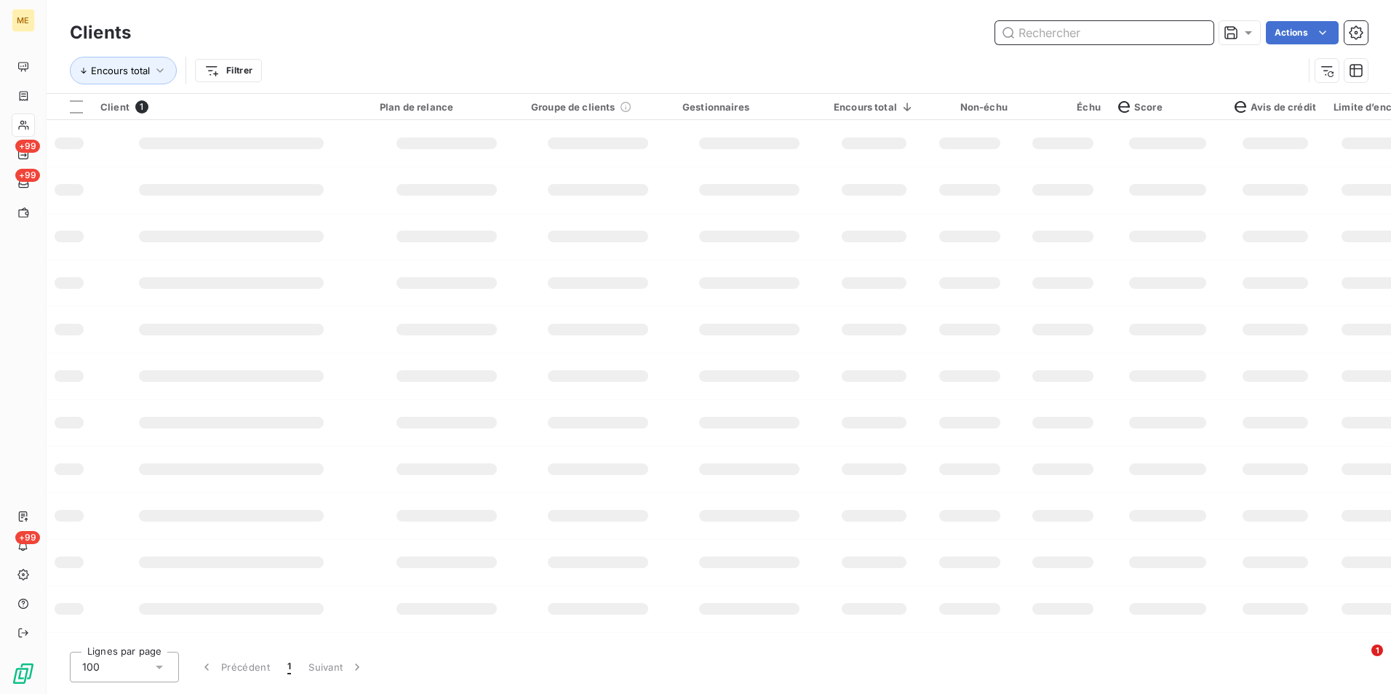
click at [1201, 30] on input "text" at bounding box center [1104, 32] width 218 height 23
paste input "METFRA000002677_16123299368115"
type input "METFRA000002677_16123299368115"
click at [799, 166] on td at bounding box center [748, 143] width 151 height 47
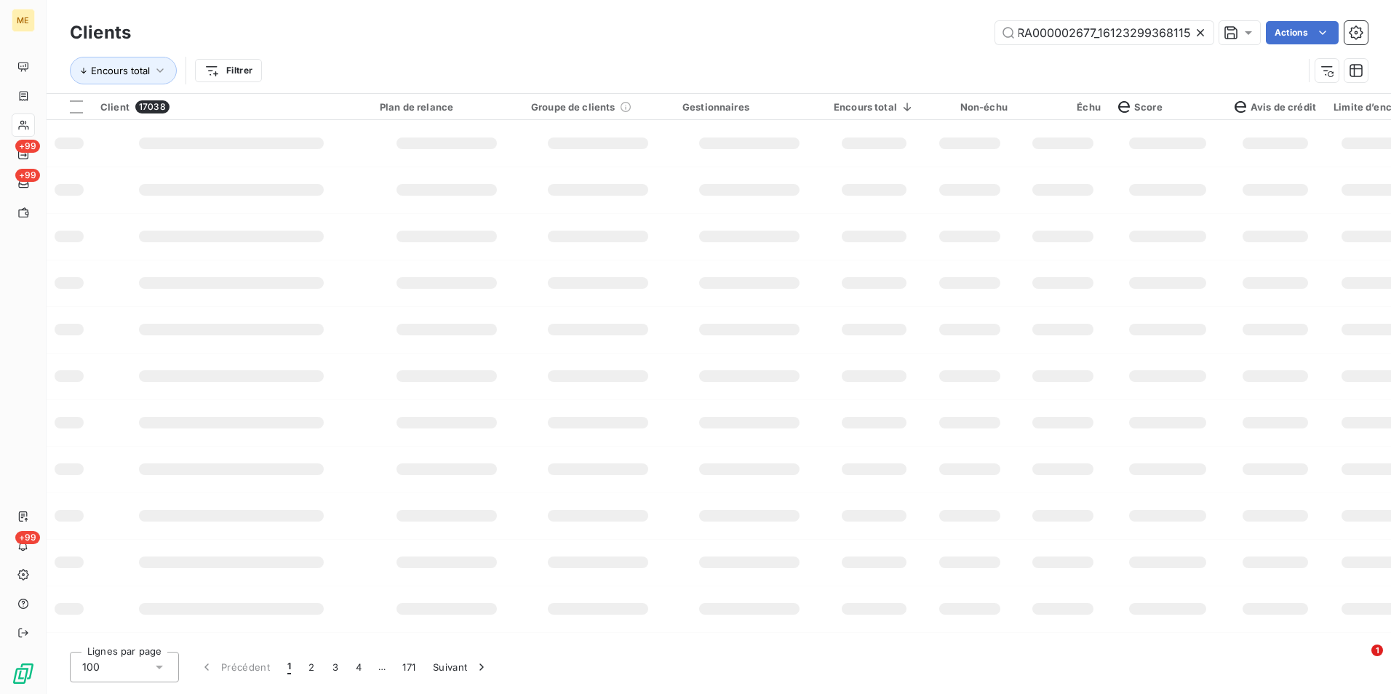
scroll to position [0, 0]
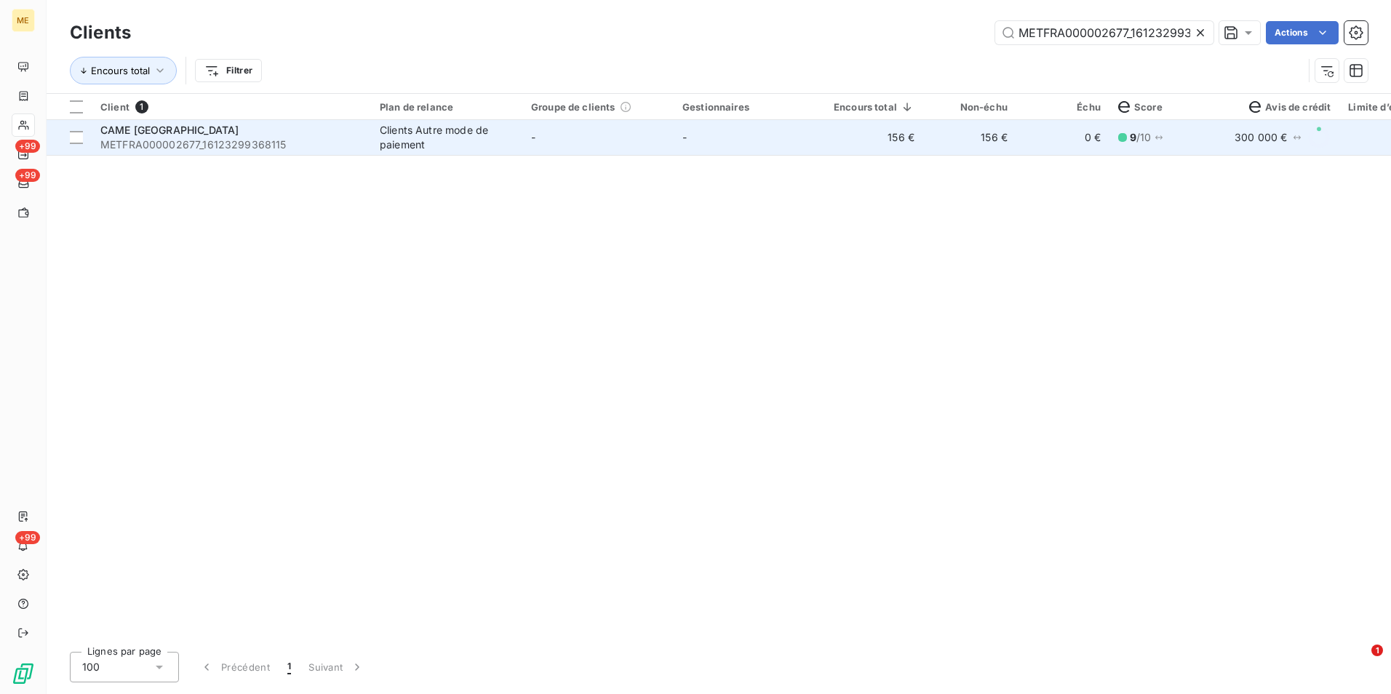
click at [803, 135] on td "-" at bounding box center [748, 137] width 151 height 35
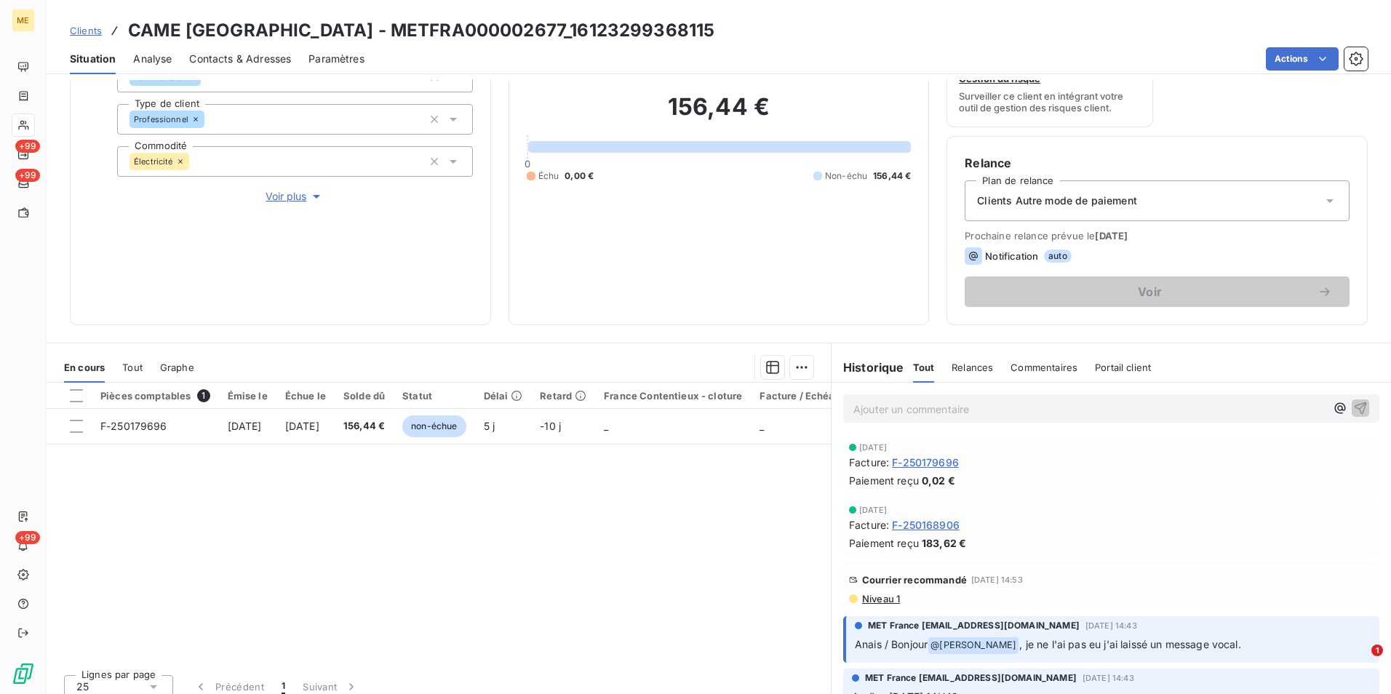
scroll to position [169, 0]
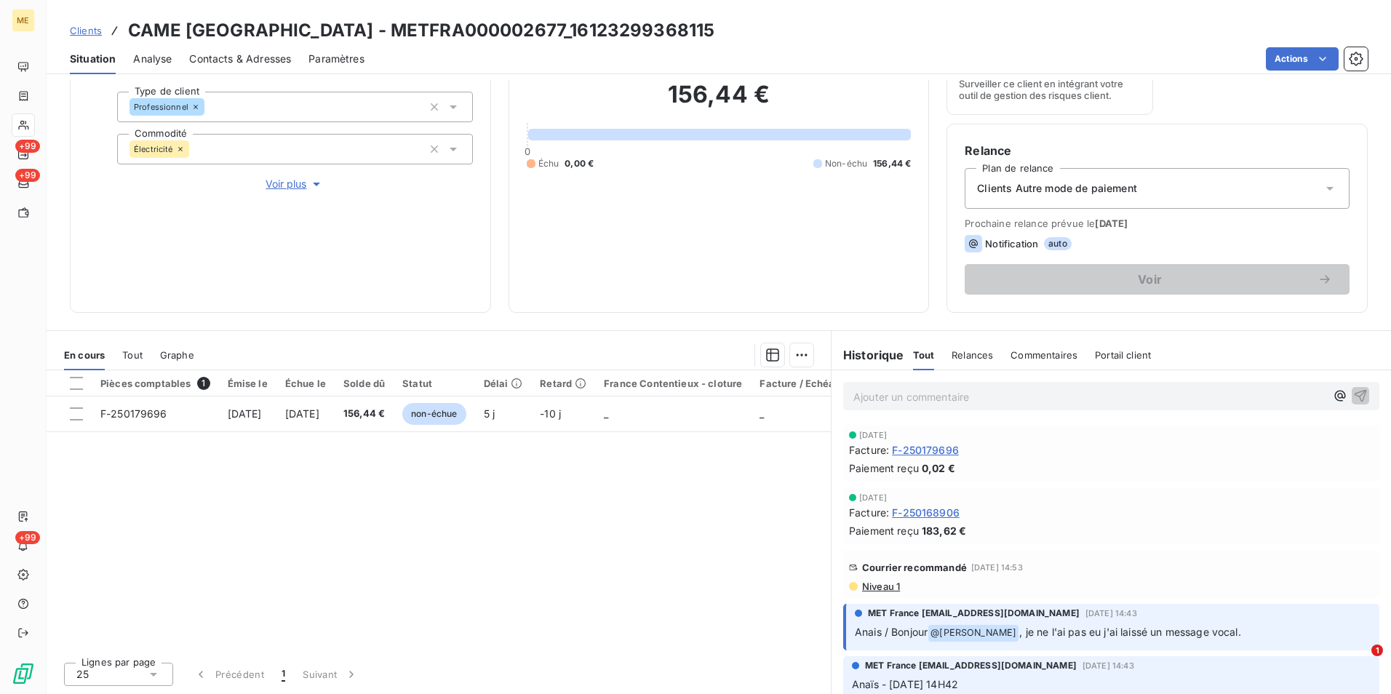
click at [873, 585] on span "Niveau 1" at bounding box center [879, 586] width 39 height 12
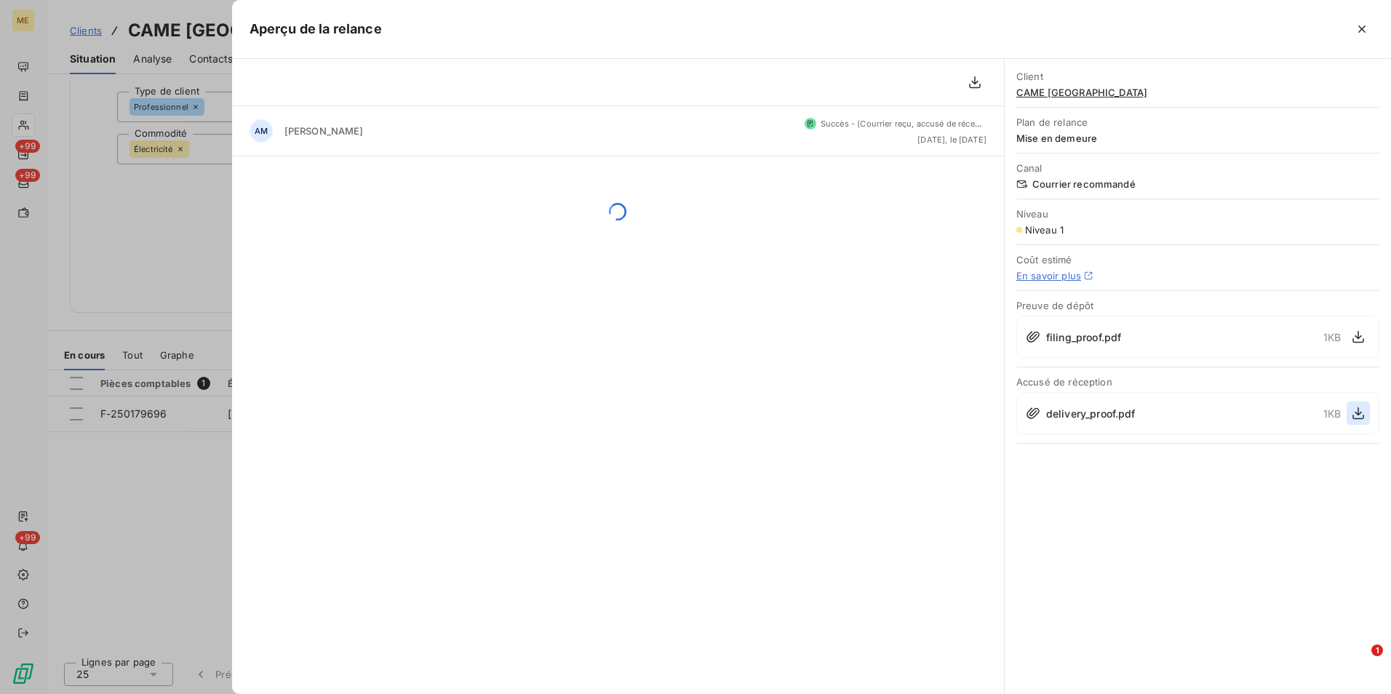
click at [1354, 419] on icon "button" at bounding box center [1358, 413] width 12 height 12
click at [39, 234] on div at bounding box center [695, 347] width 1391 height 694
click at [136, 135] on div "Électricité" at bounding box center [295, 149] width 356 height 31
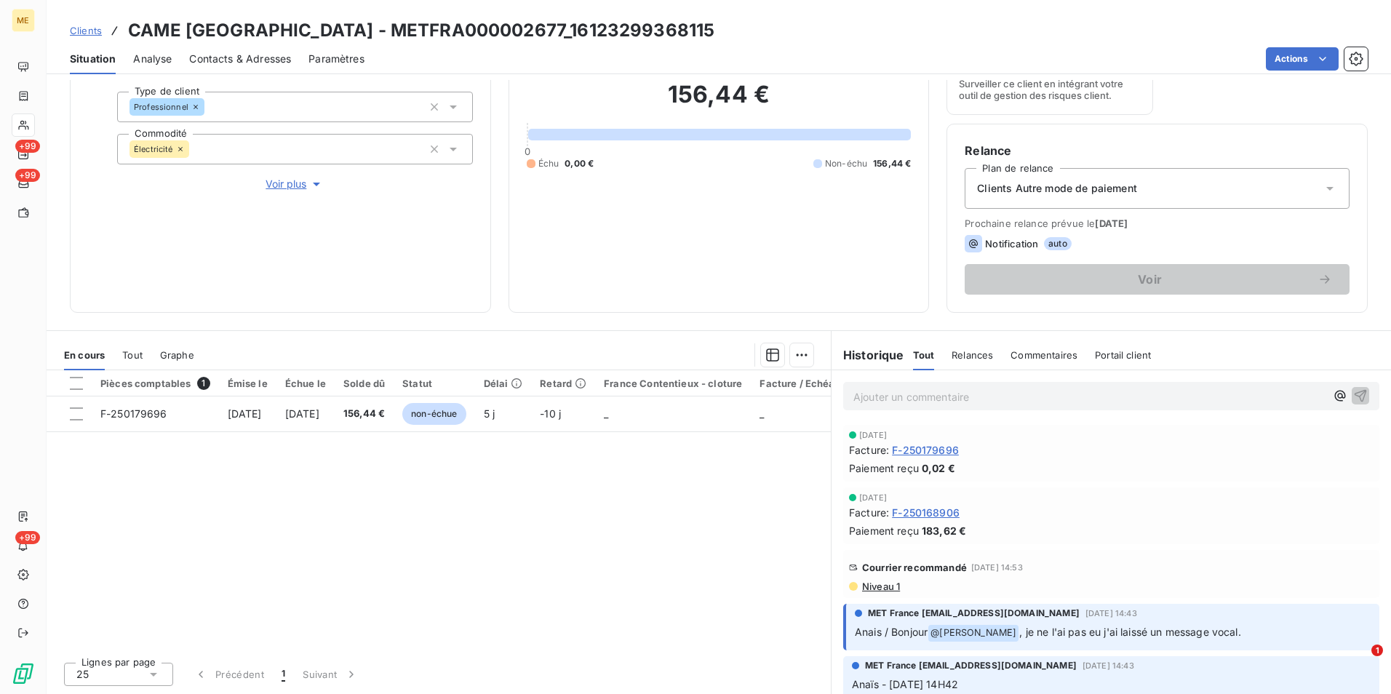
click at [90, 25] on span "Clients" at bounding box center [86, 31] width 32 height 12
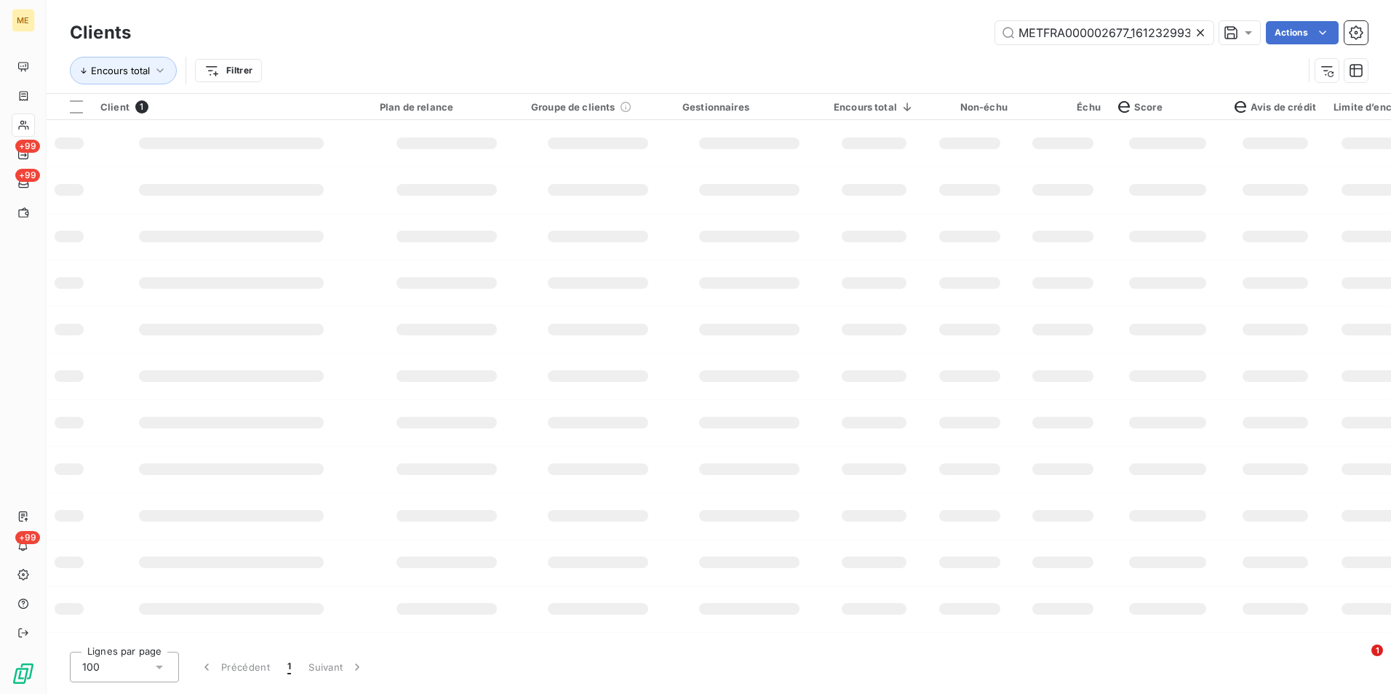
scroll to position [0, 33]
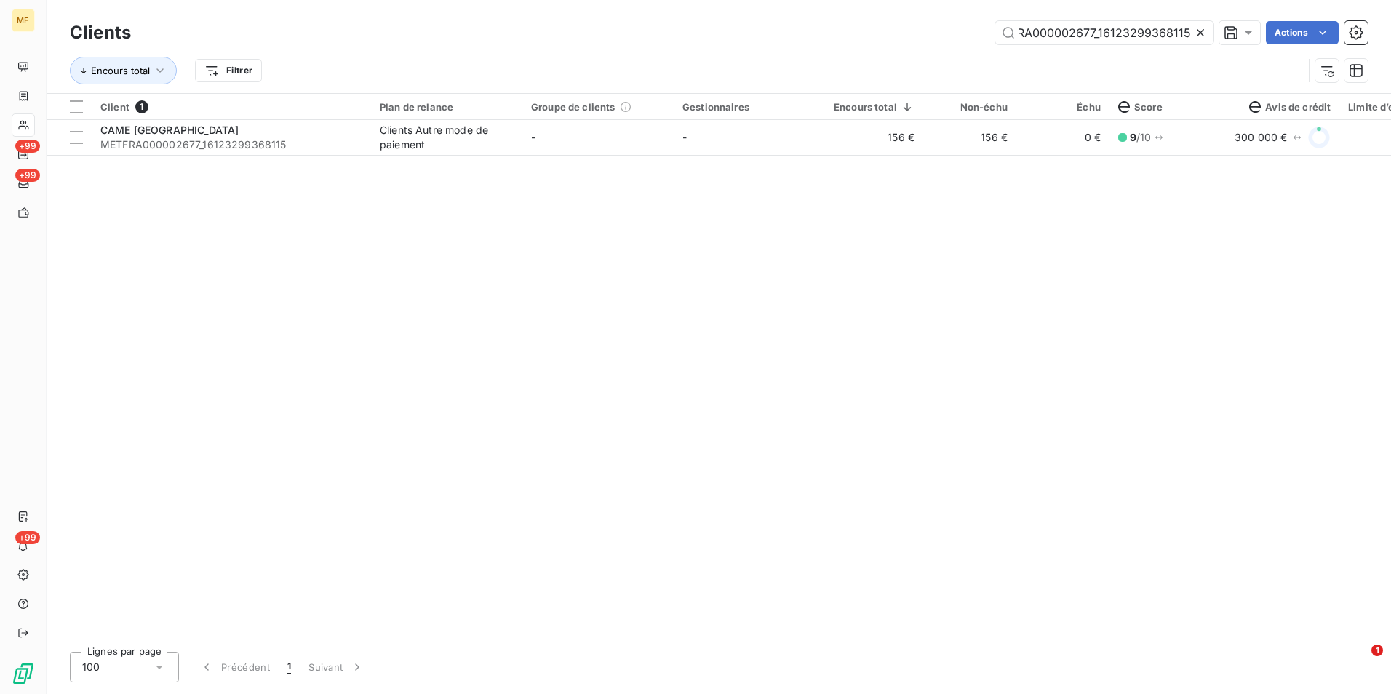
click at [1201, 28] on icon at bounding box center [1200, 32] width 15 height 15
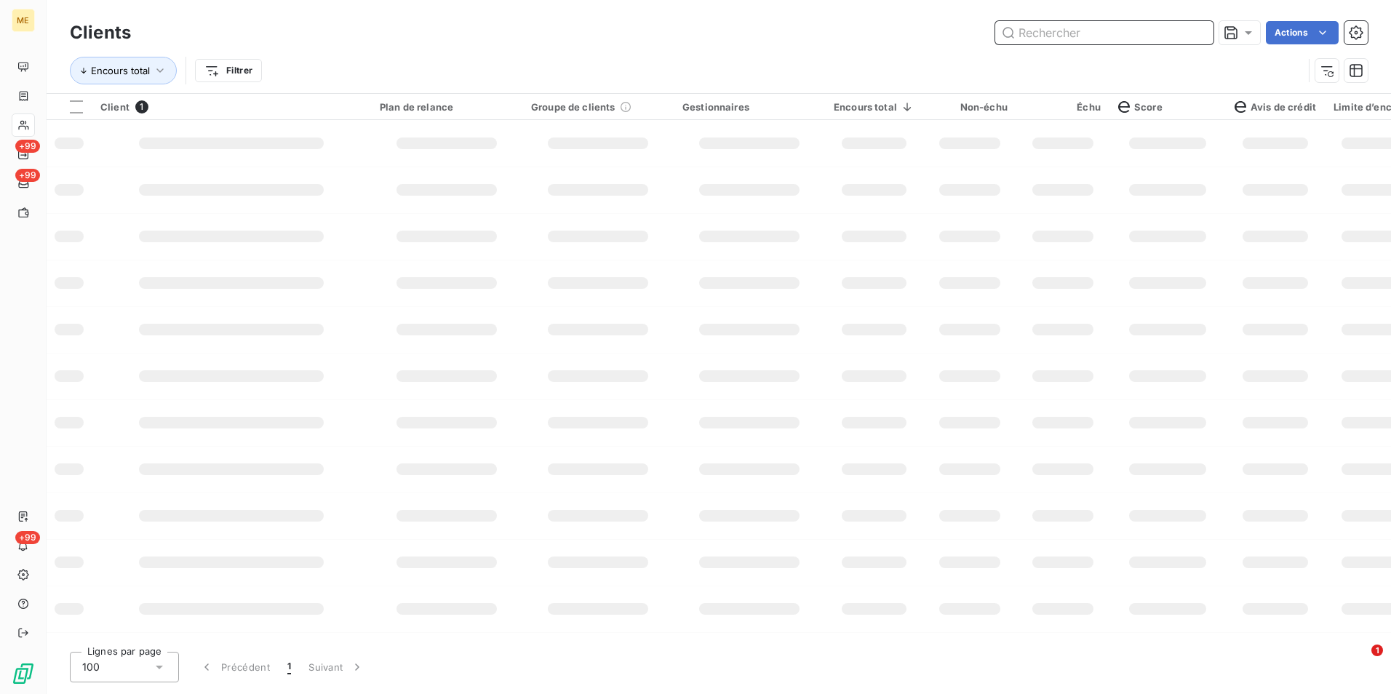
click at [1196, 31] on input "text" at bounding box center [1104, 32] width 218 height 23
paste input "METFRA000004084_06473516627395"
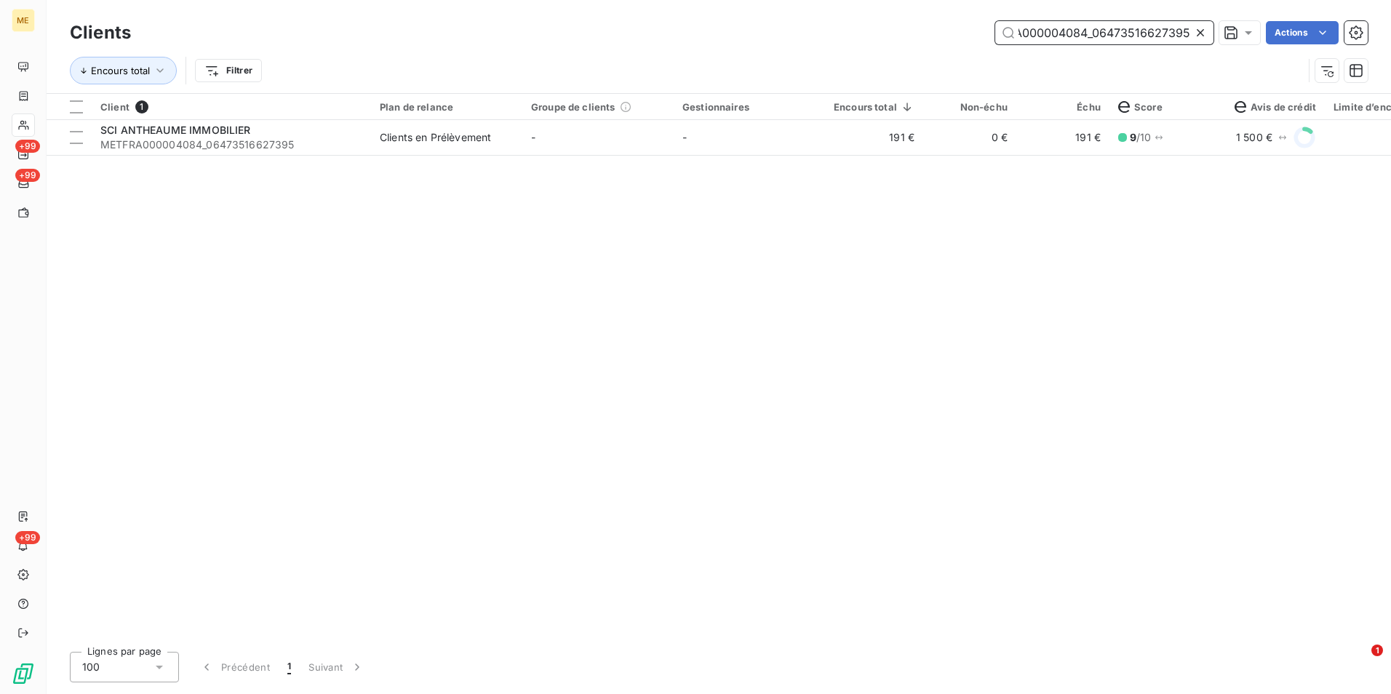
type input "METFRA000004084_06473516627395"
click at [599, 151] on td "-" at bounding box center [597, 137] width 151 height 35
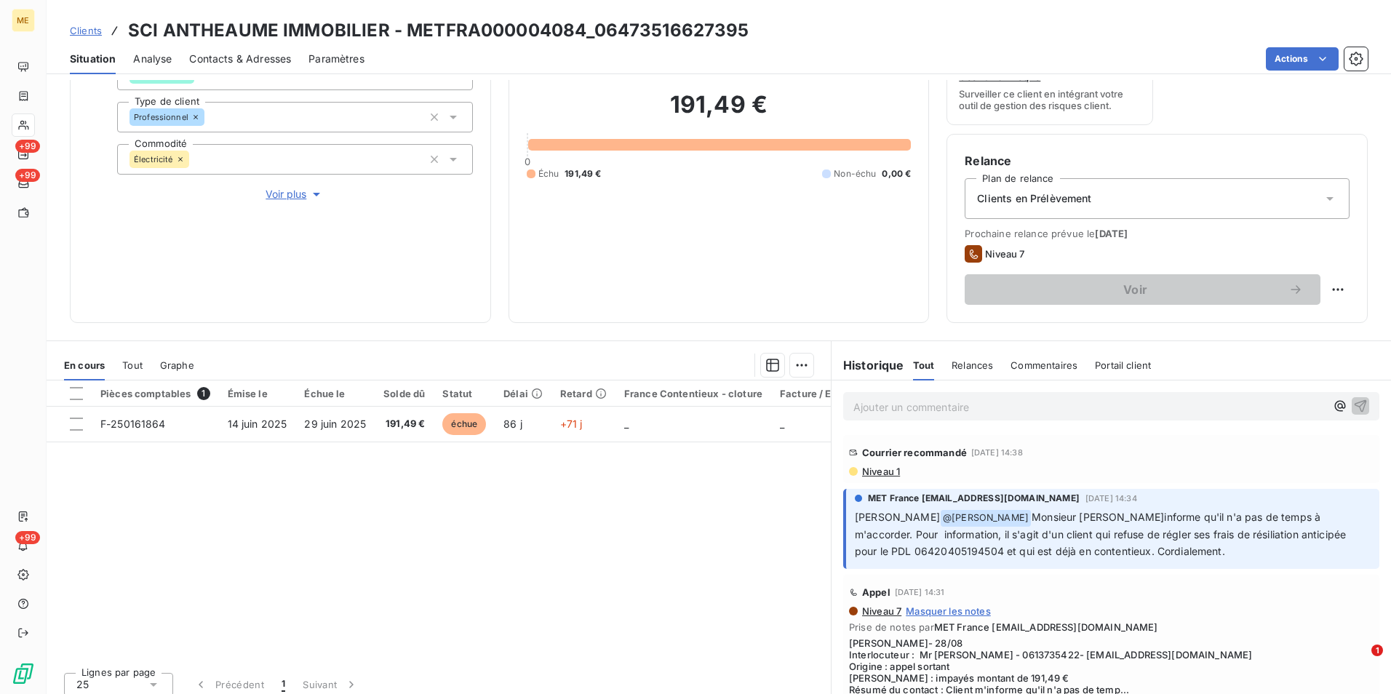
scroll to position [169, 0]
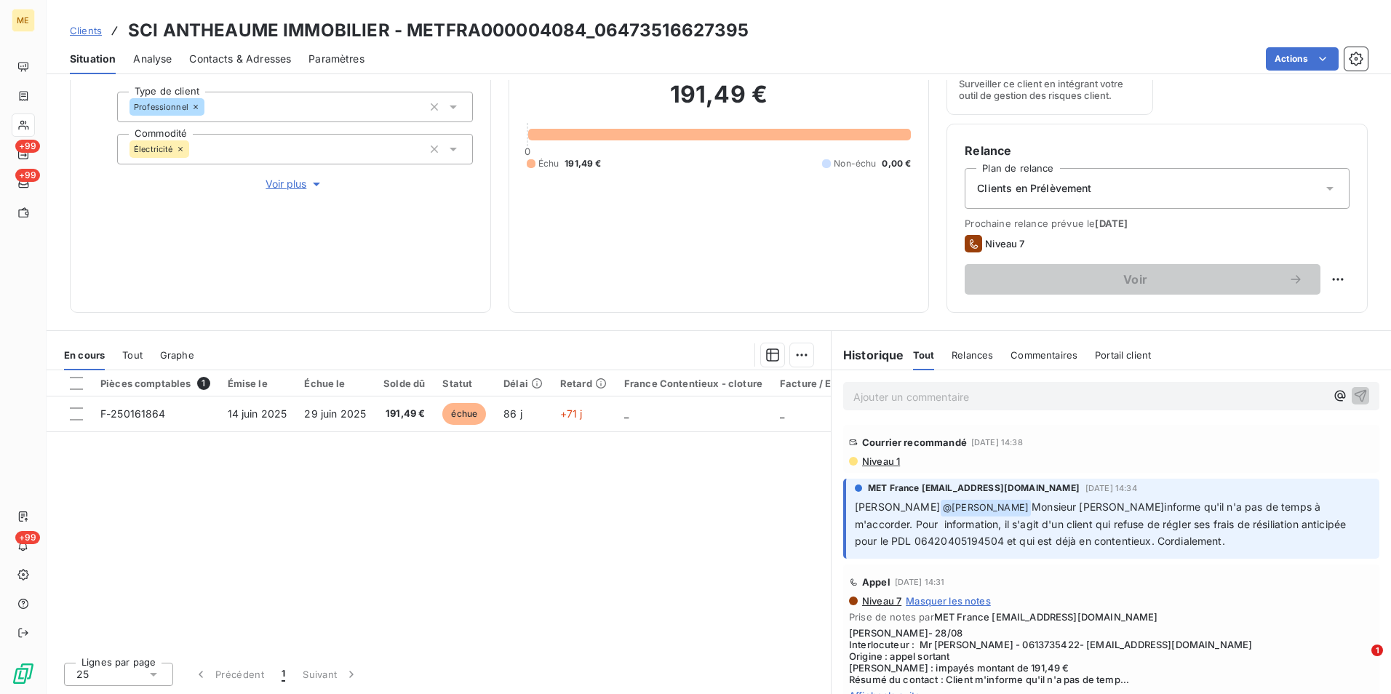
click at [864, 458] on span "Niveau 1" at bounding box center [879, 461] width 39 height 12
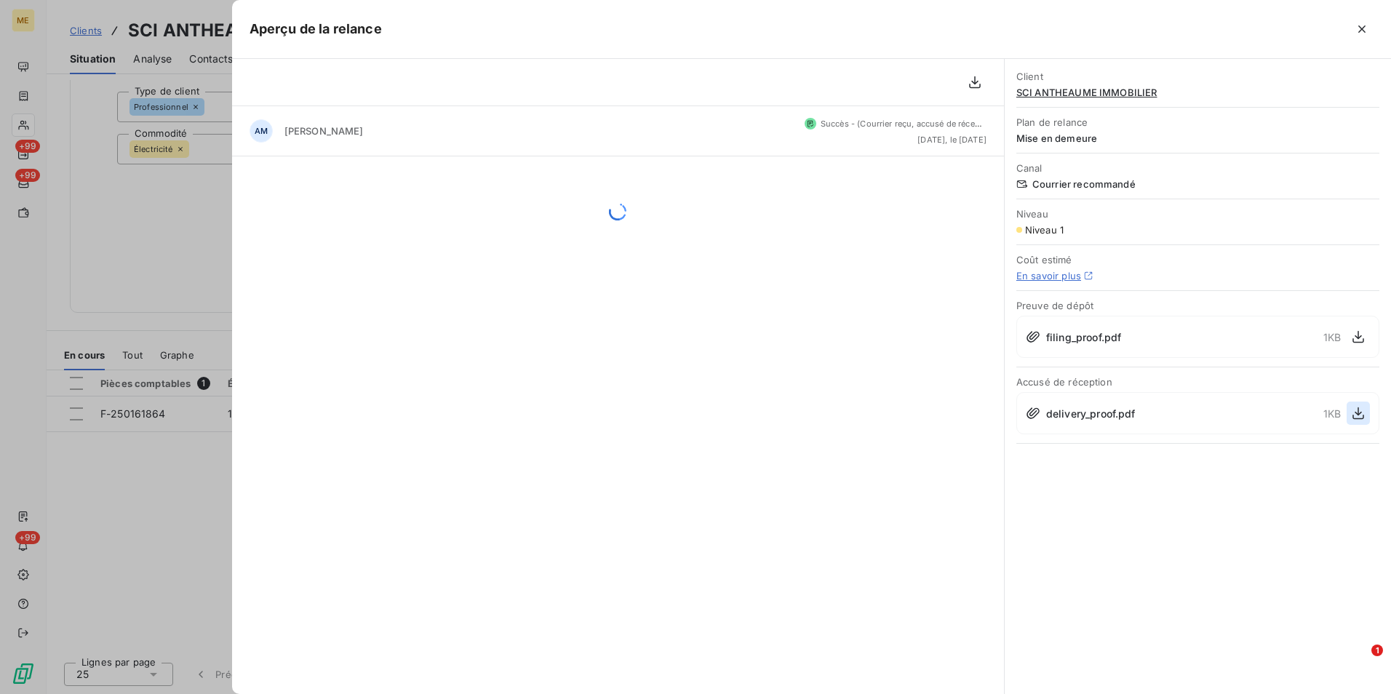
click at [1359, 418] on icon "button" at bounding box center [1358, 413] width 12 height 12
click at [188, 227] on div at bounding box center [695, 347] width 1391 height 694
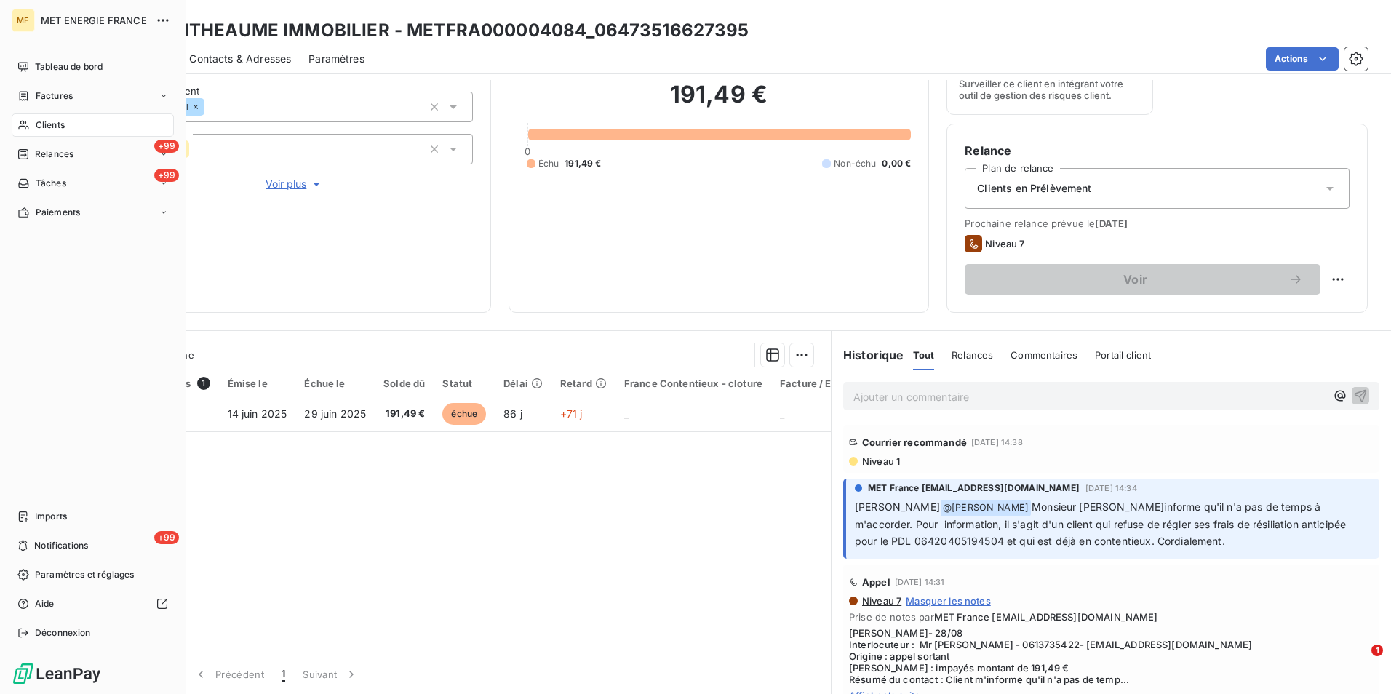
click at [75, 128] on div "Clients" at bounding box center [93, 124] width 162 height 23
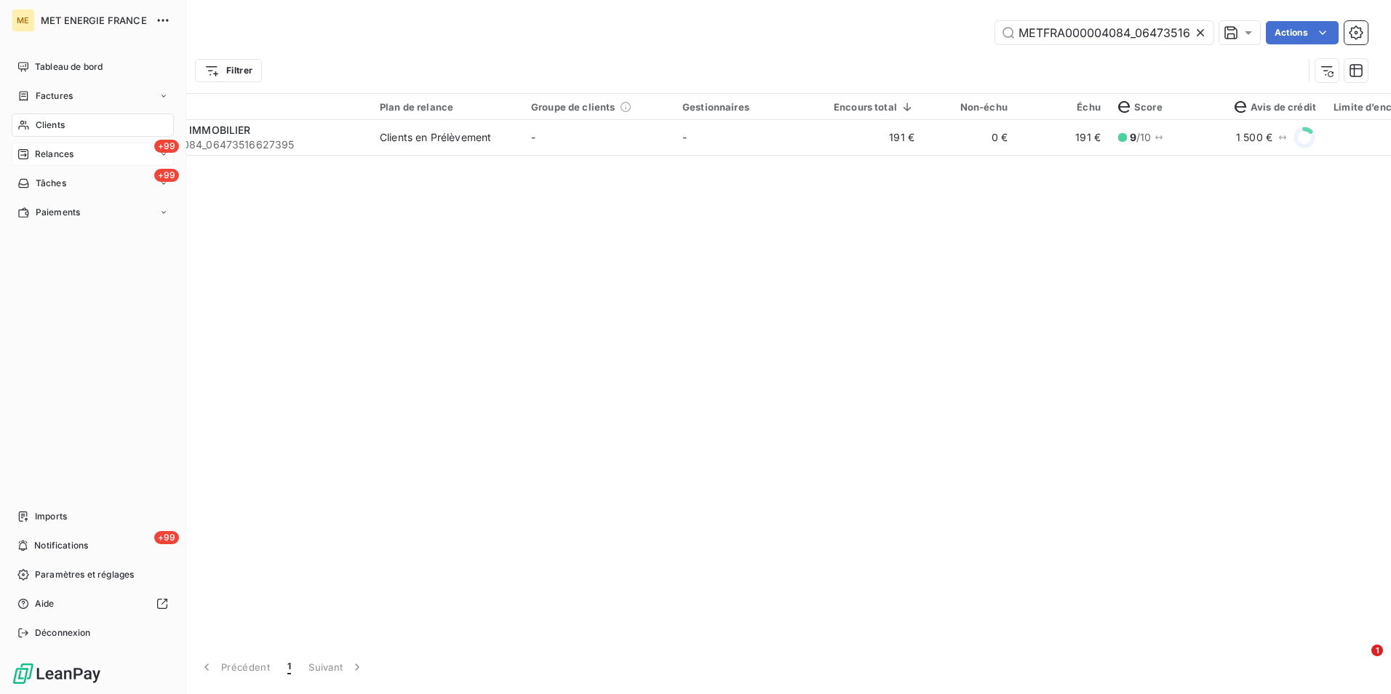
click at [65, 157] on span "Relances" at bounding box center [54, 154] width 39 height 13
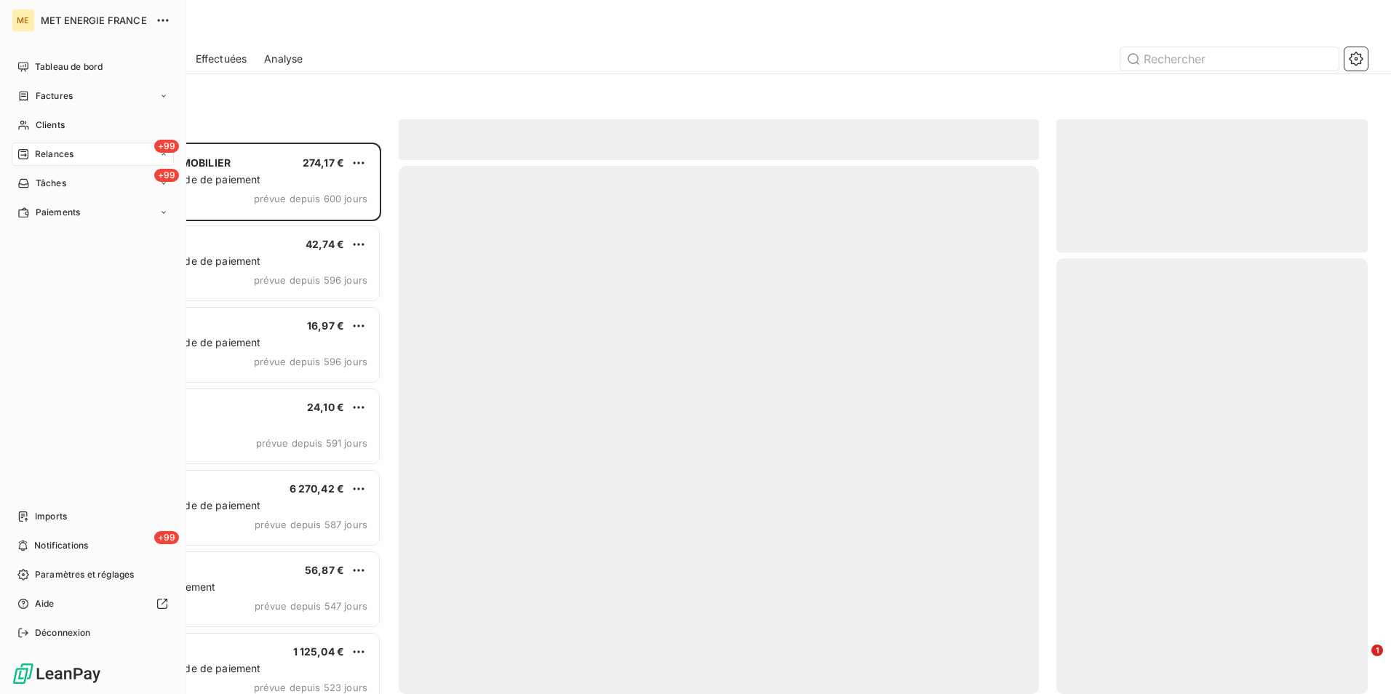
scroll to position [540, 300]
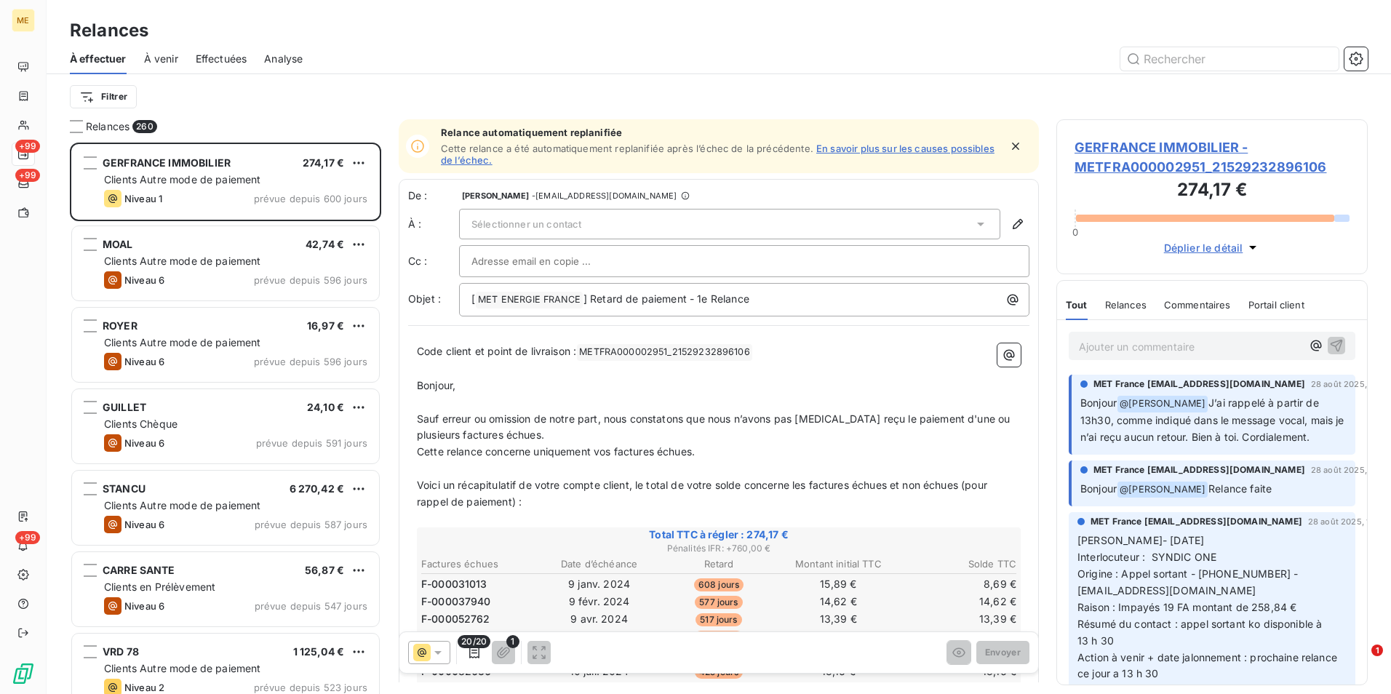
click at [223, 54] on span "Effectuées" at bounding box center [222, 59] width 52 height 15
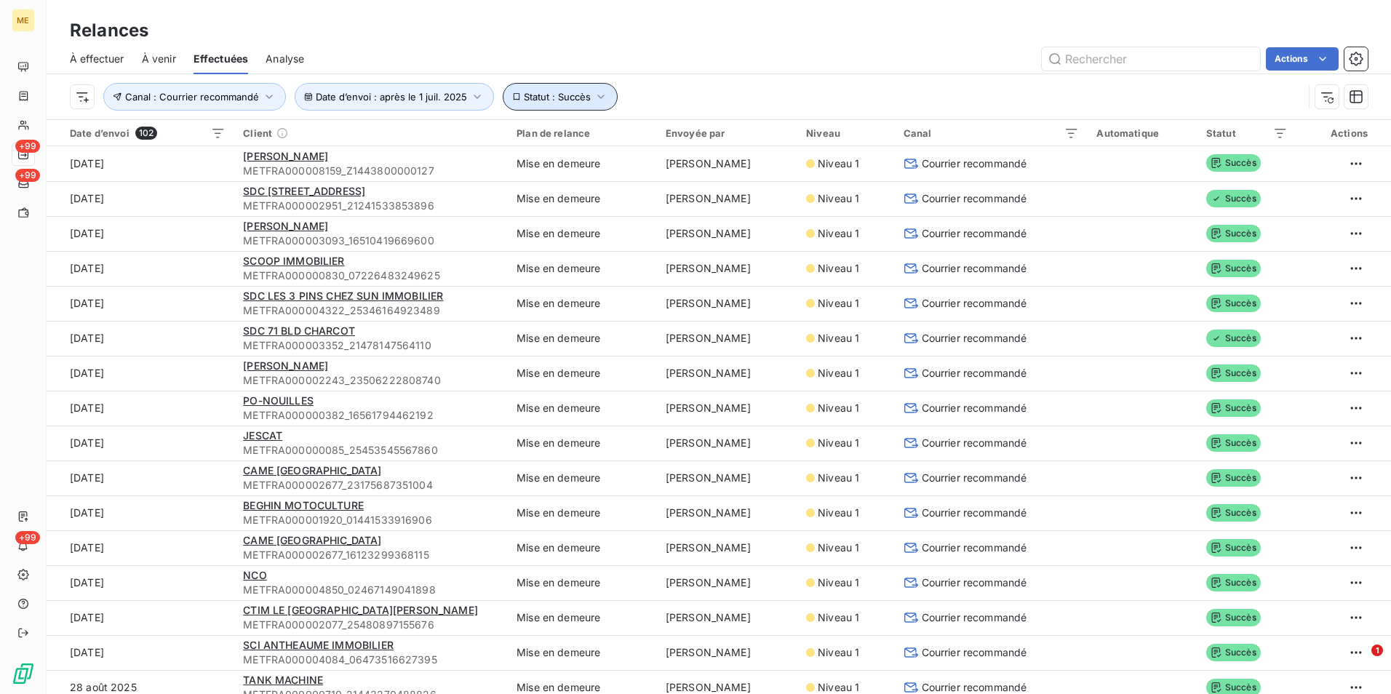
click at [599, 102] on icon "button" at bounding box center [600, 96] width 15 height 15
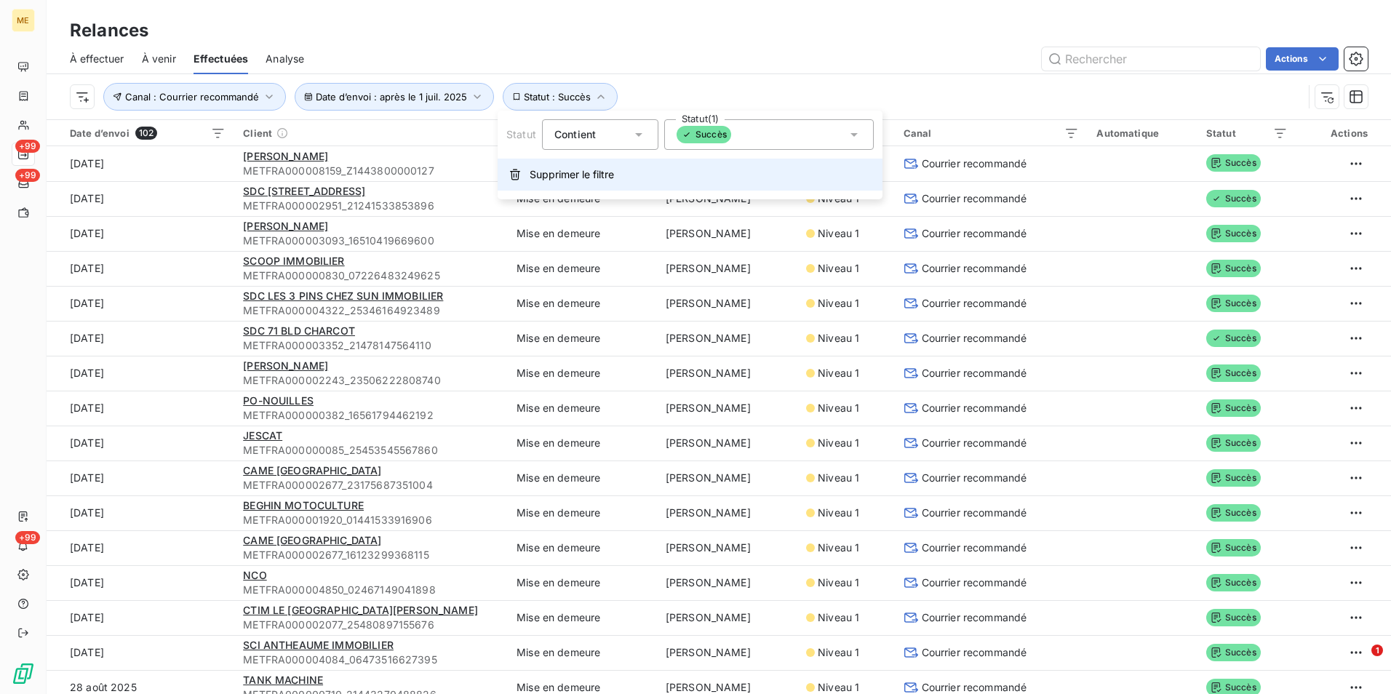
click at [657, 180] on button "Supprimer le filtre" at bounding box center [689, 175] width 385 height 32
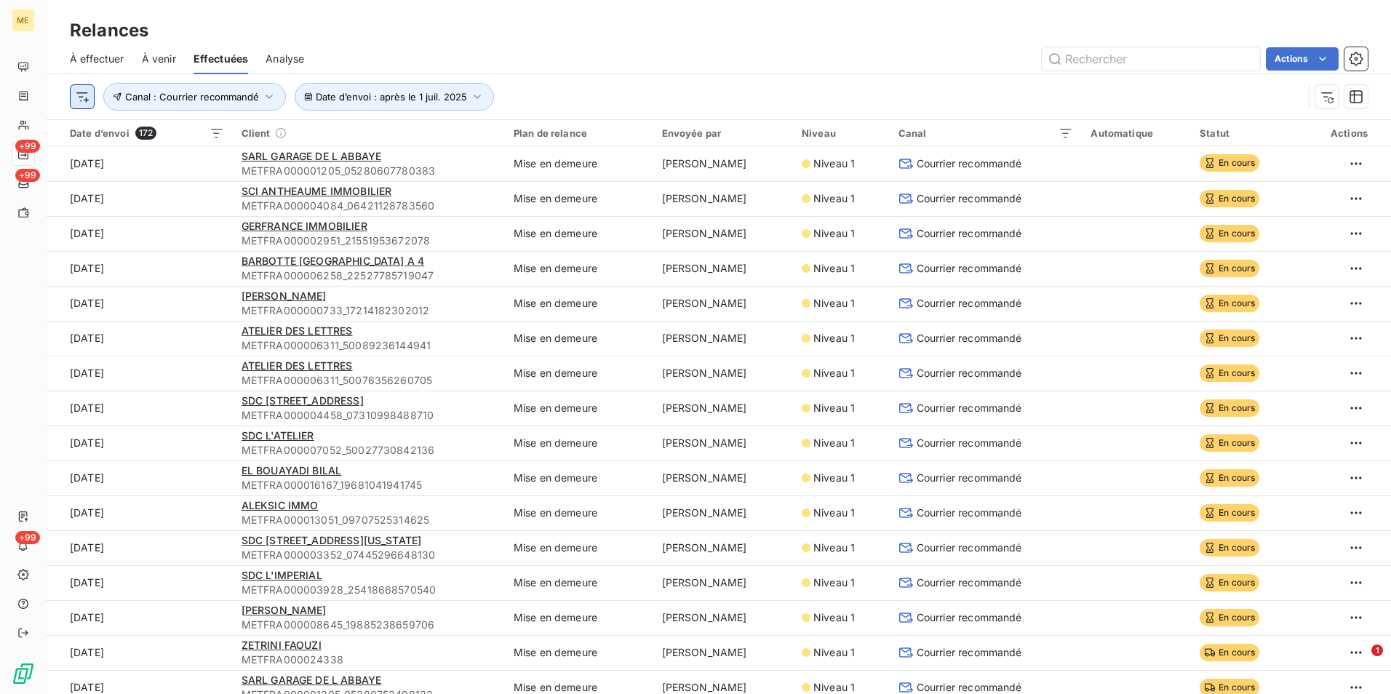
click at [79, 95] on html "ME +99 +99 +99 Relances À effectuer À venir Effectuées Analyse Actions Date d’e…" at bounding box center [695, 347] width 1391 height 694
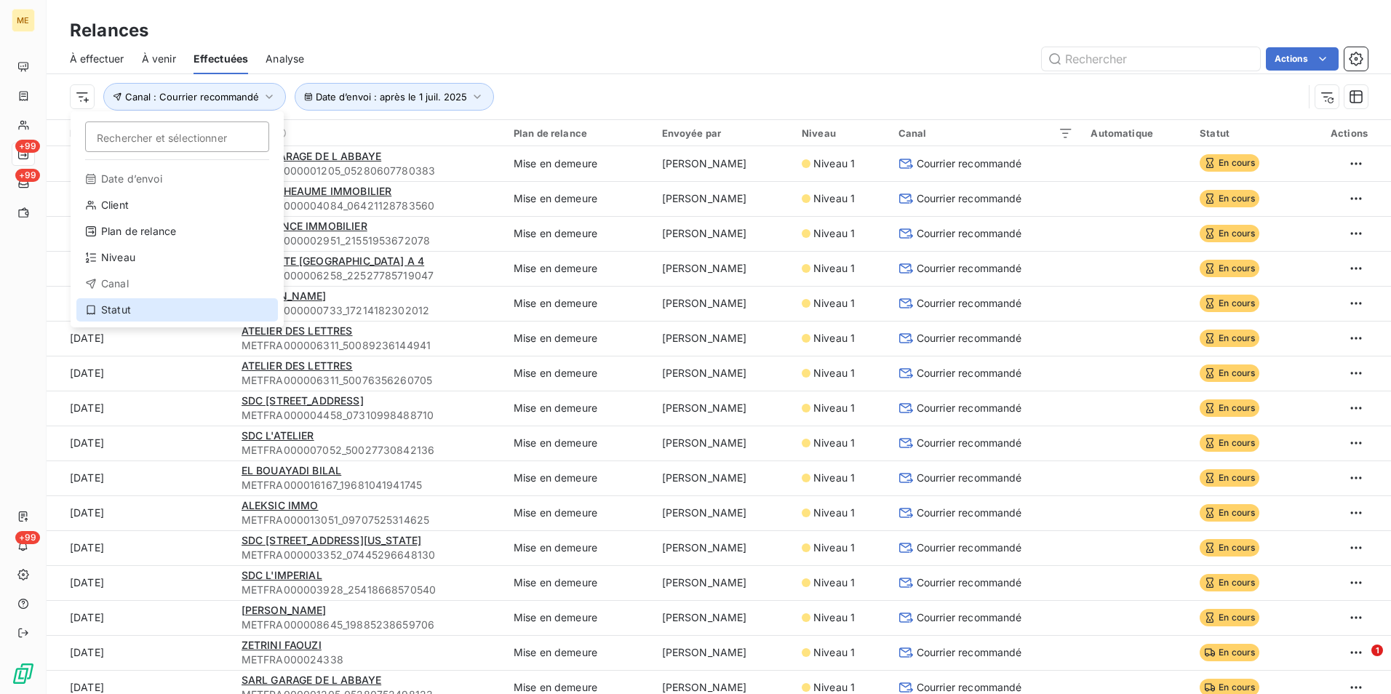
click at [128, 309] on div "Statut" at bounding box center [176, 309] width 201 height 23
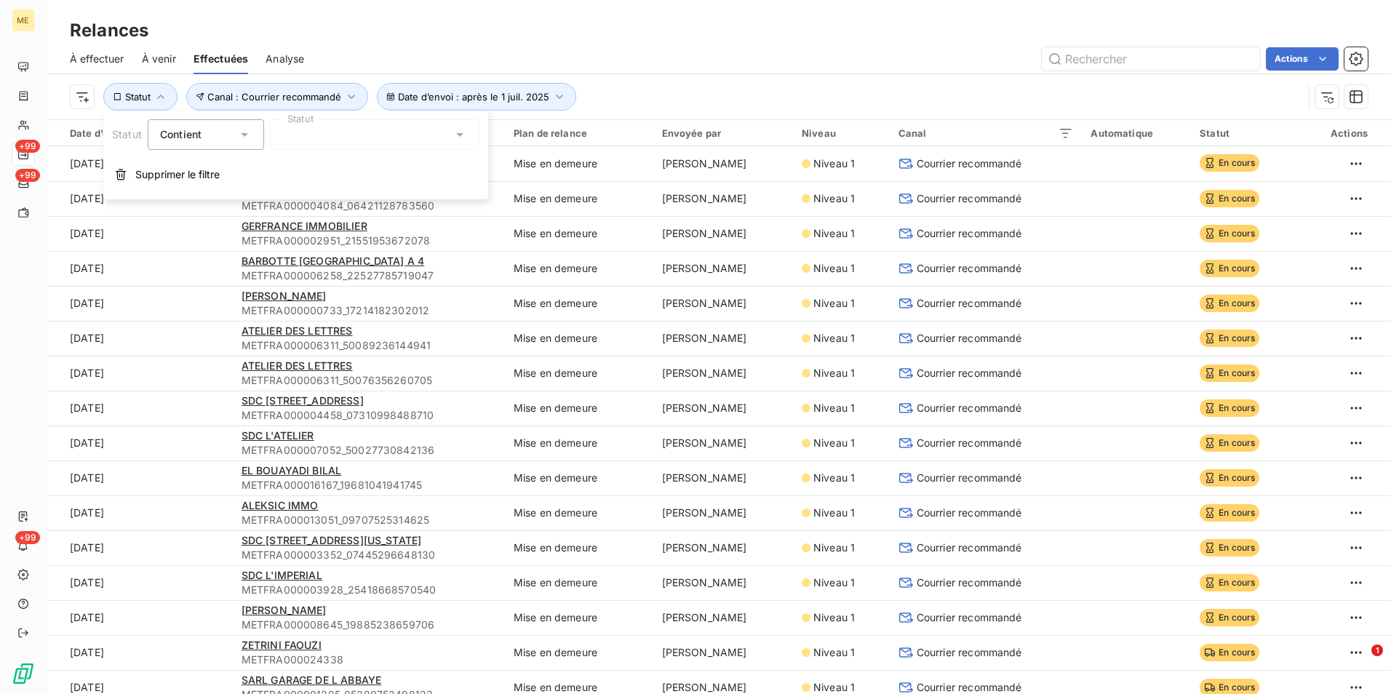
click at [424, 143] on div at bounding box center [374, 134] width 209 height 31
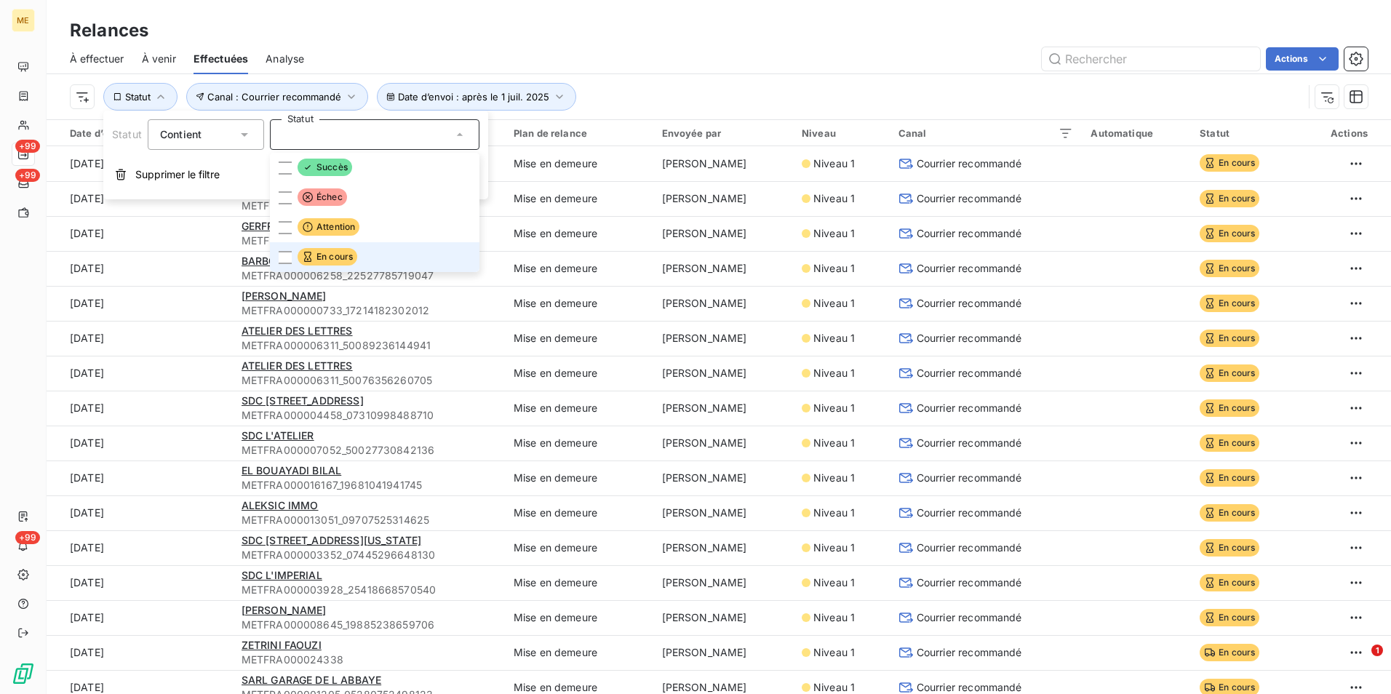
click at [313, 254] on span "En cours" at bounding box center [327, 256] width 60 height 17
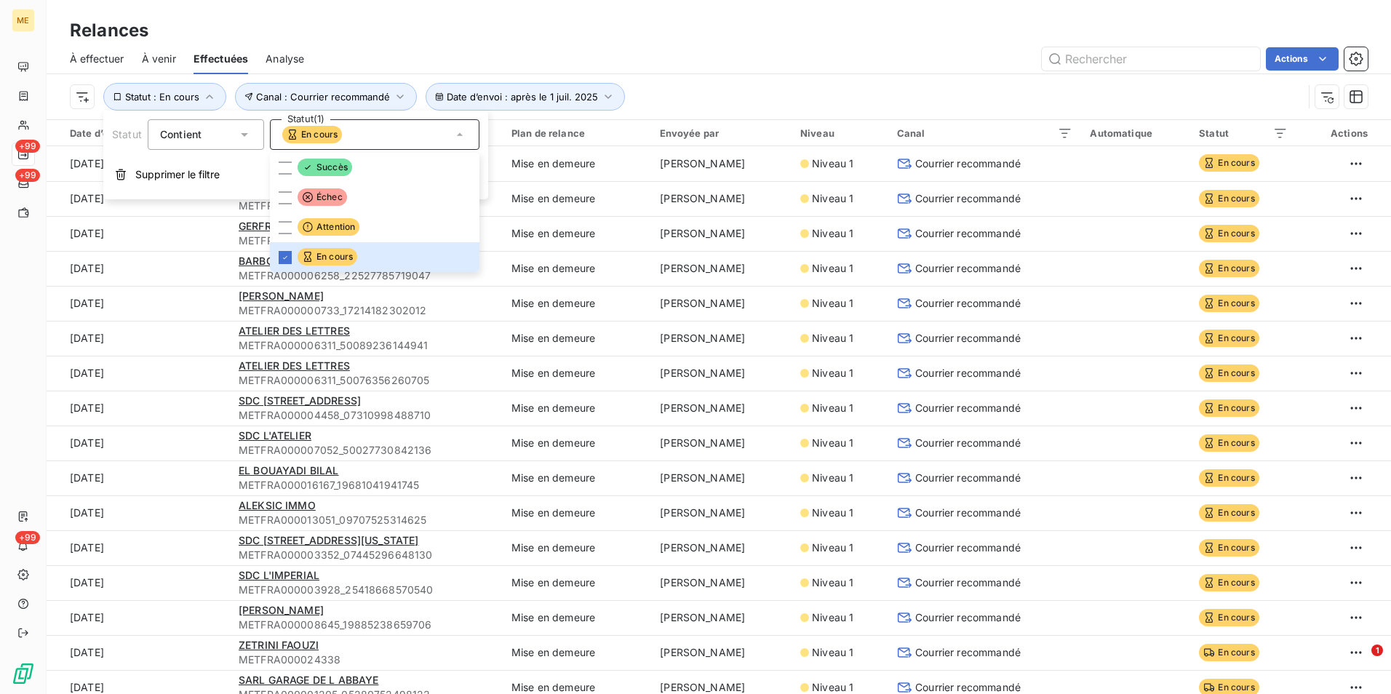
click at [692, 45] on div "À effectuer À venir Effectuées Analyse Actions" at bounding box center [719, 59] width 1344 height 31
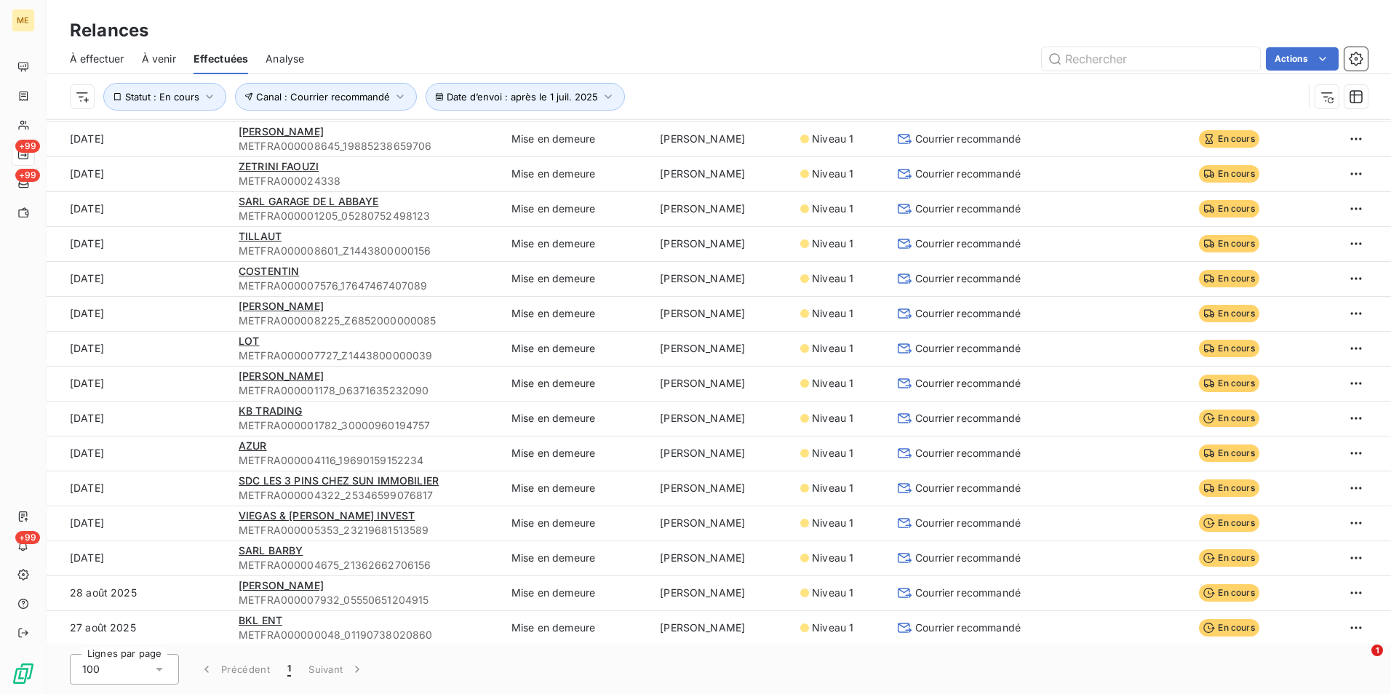
scroll to position [262, 0]
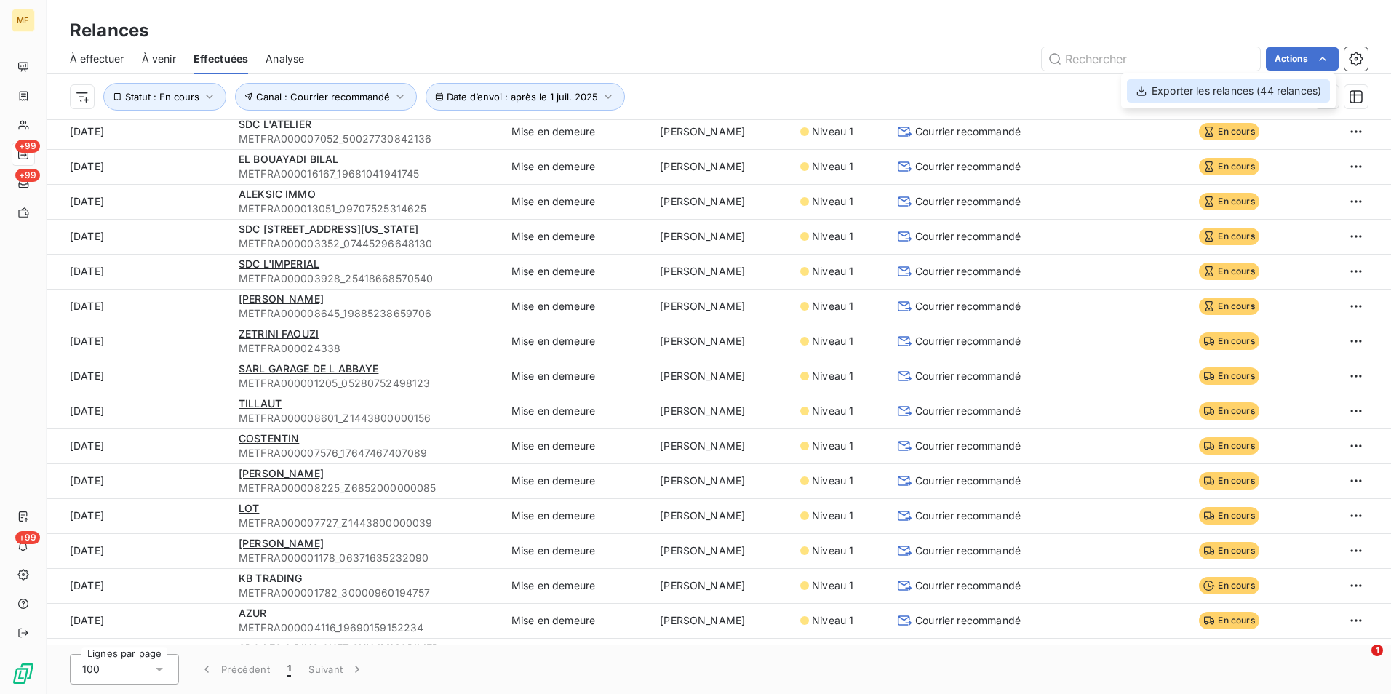
click at [1253, 92] on div "Exporter les relances (44 relances)" at bounding box center [1228, 90] width 203 height 23
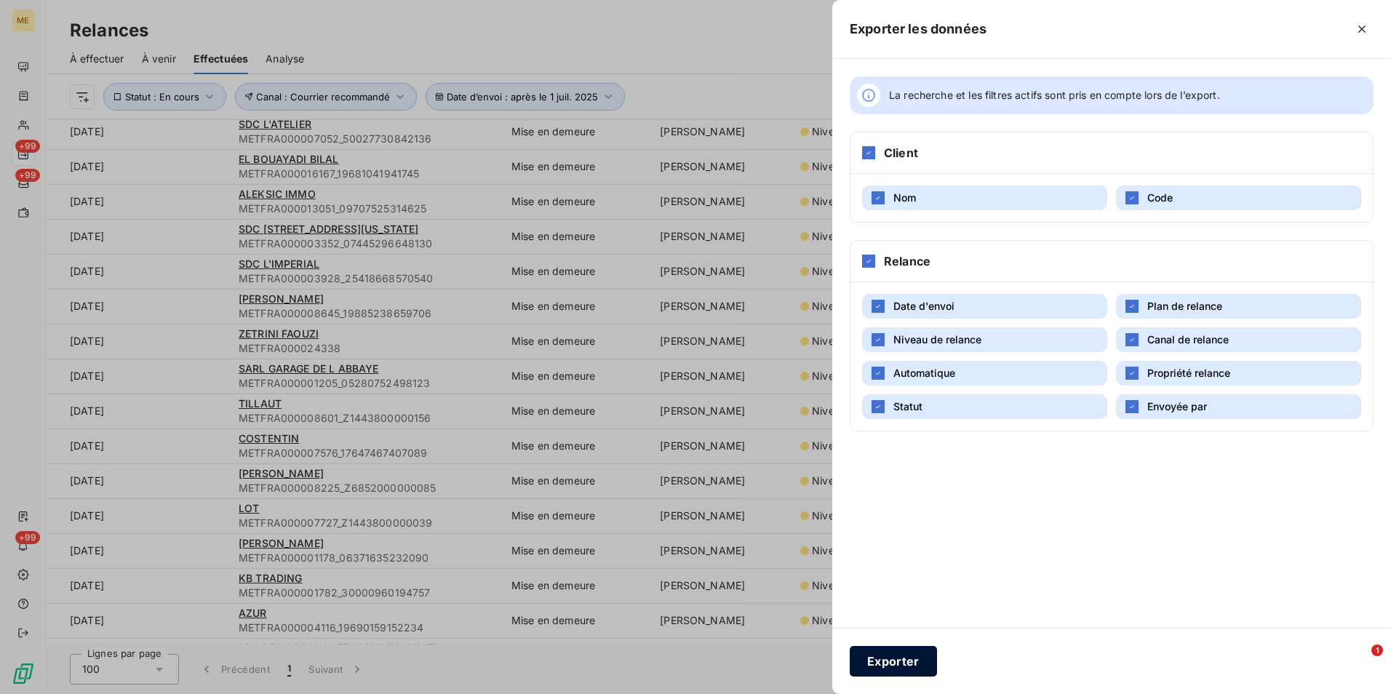
click at [900, 666] on button "Exporter" at bounding box center [892, 661] width 87 height 31
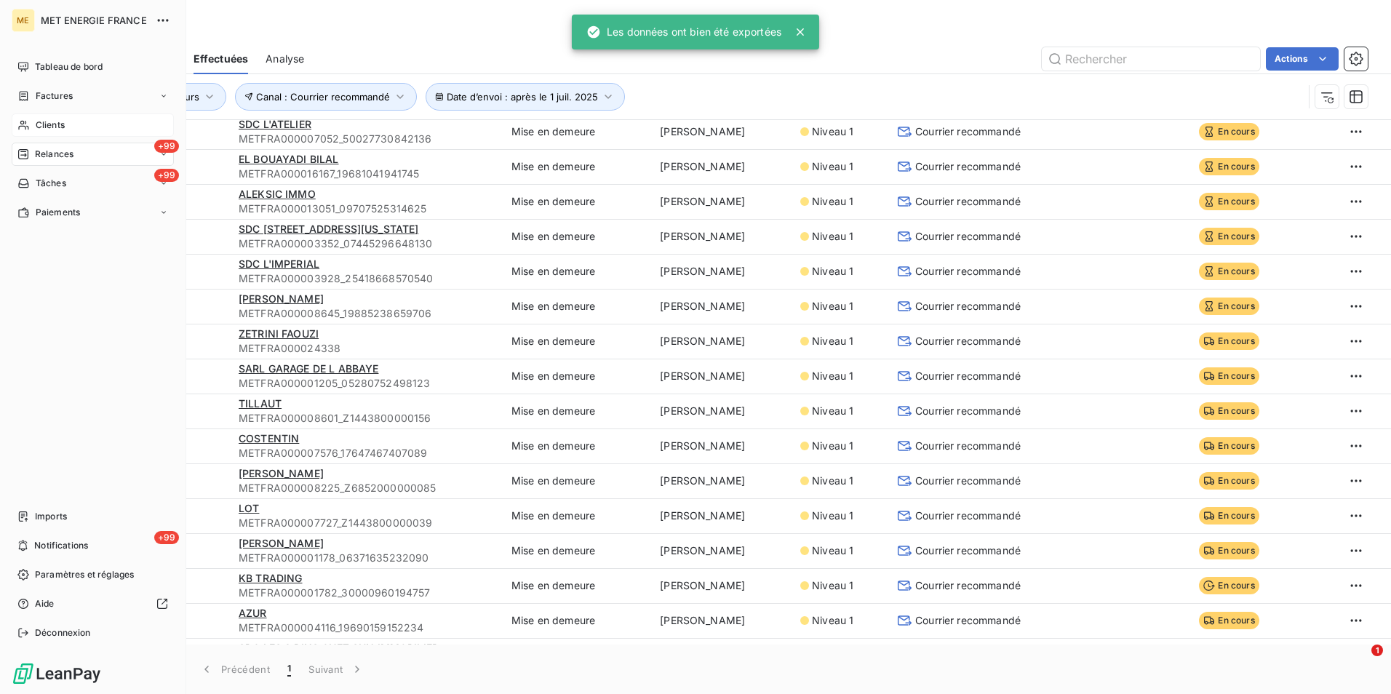
drag, startPoint x: 56, startPoint y: 134, endPoint x: 89, endPoint y: 135, distance: 33.5
click at [56, 134] on div "Clients" at bounding box center [93, 124] width 162 height 23
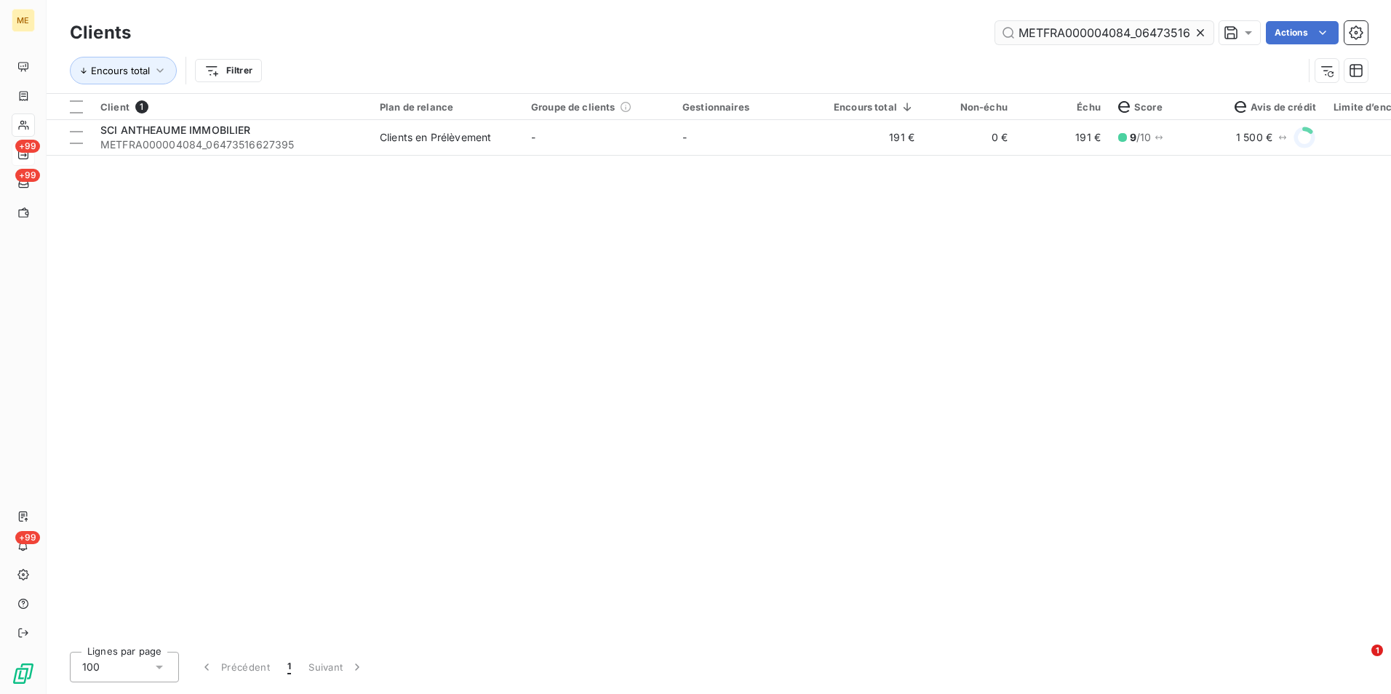
click at [1207, 39] on div at bounding box center [1203, 32] width 20 height 23
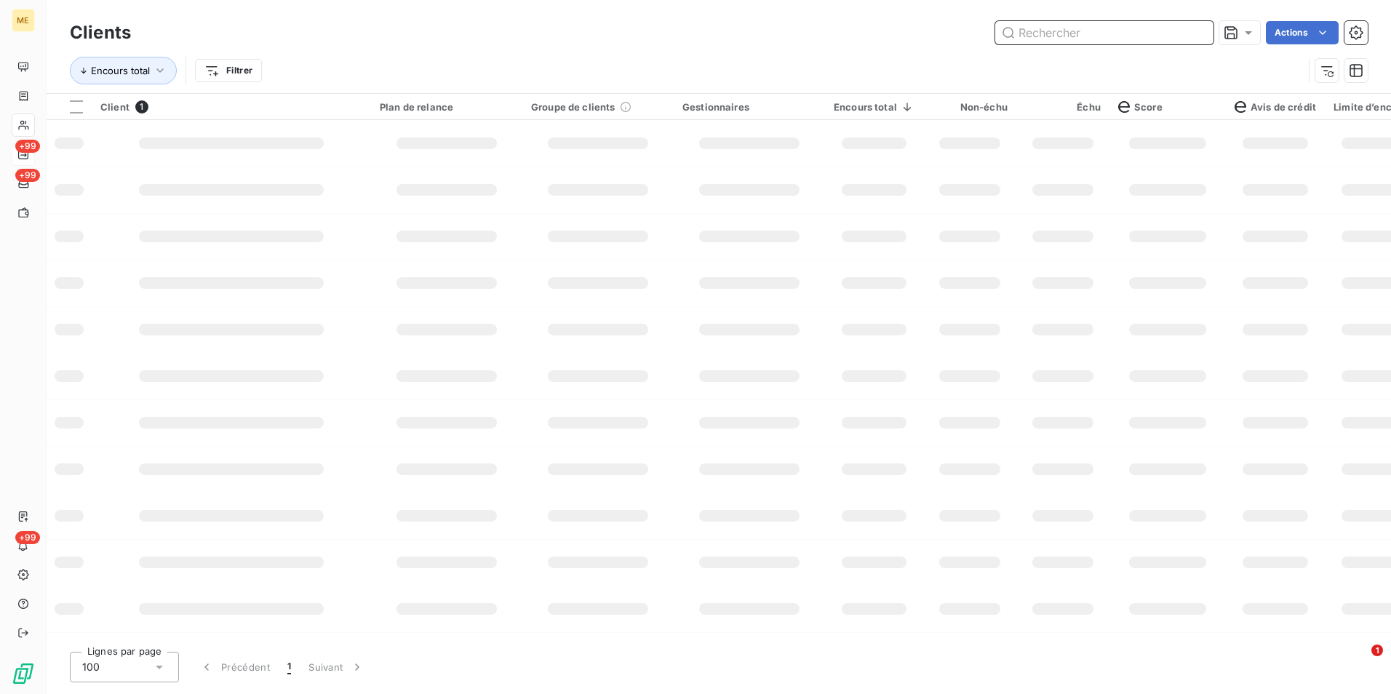
click at [1199, 34] on input "text" at bounding box center [1104, 32] width 218 height 23
paste input "METFRA000008168_05591895723134"
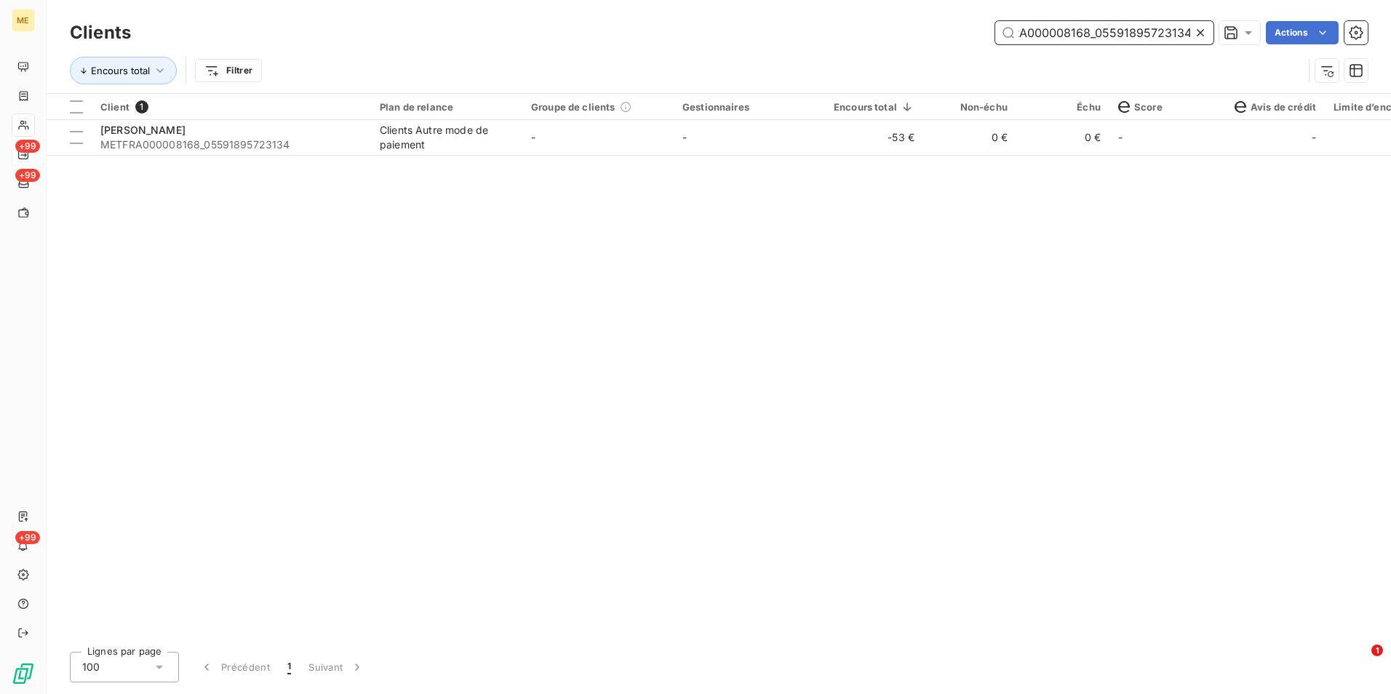
type input "METFRA000008168_05591895723134"
click at [839, 145] on td "-53 €" at bounding box center [874, 137] width 98 height 35
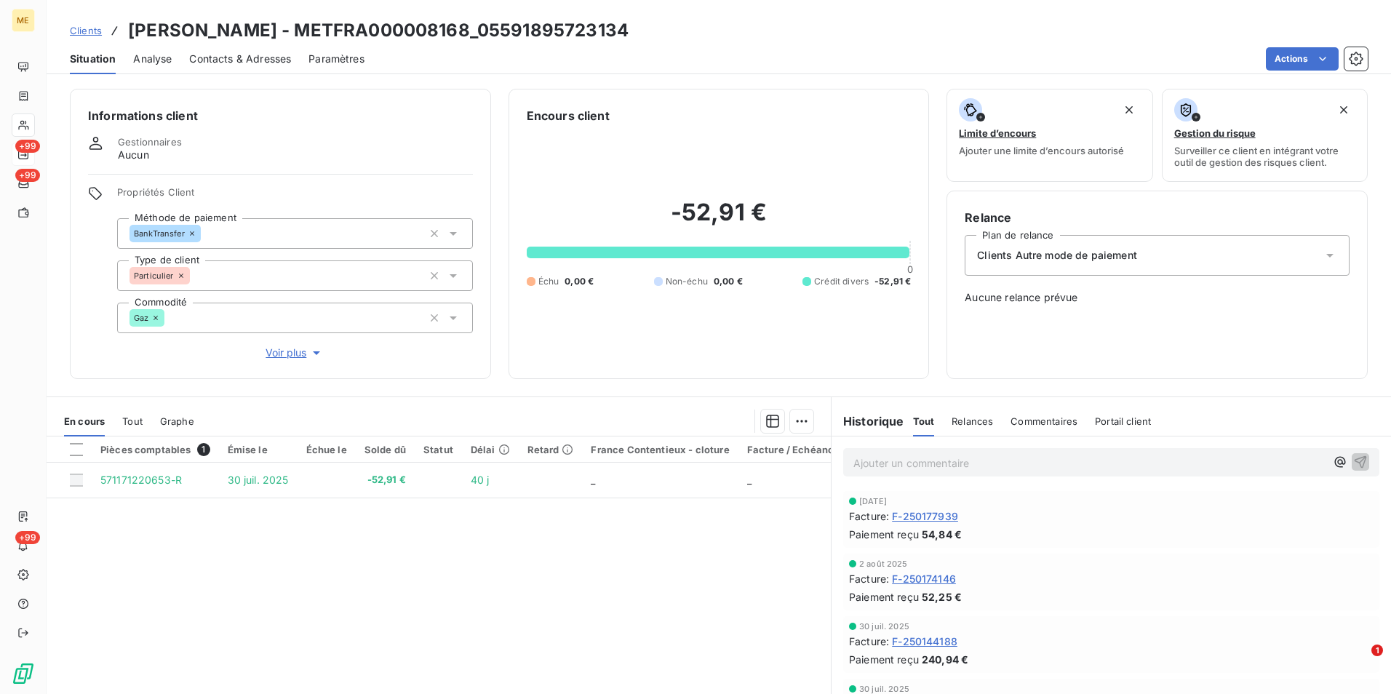
click at [87, 32] on span "Clients" at bounding box center [86, 31] width 32 height 12
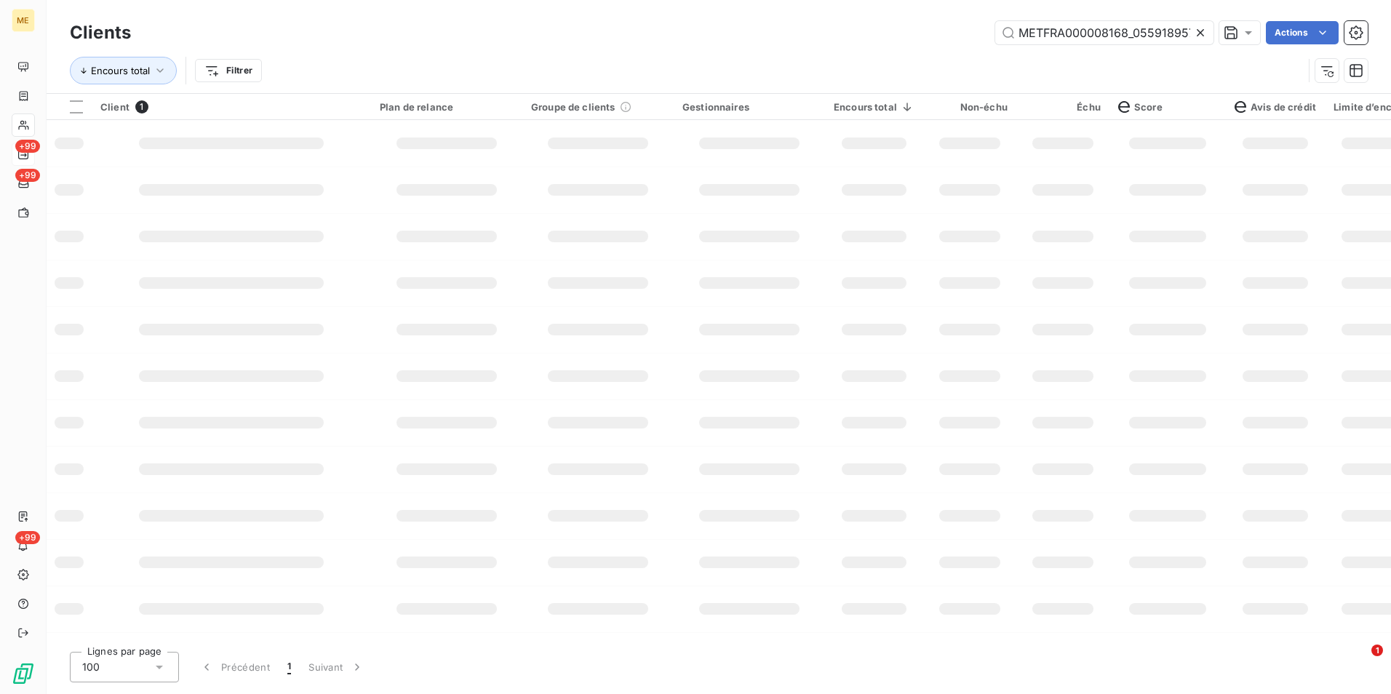
scroll to position [0, 39]
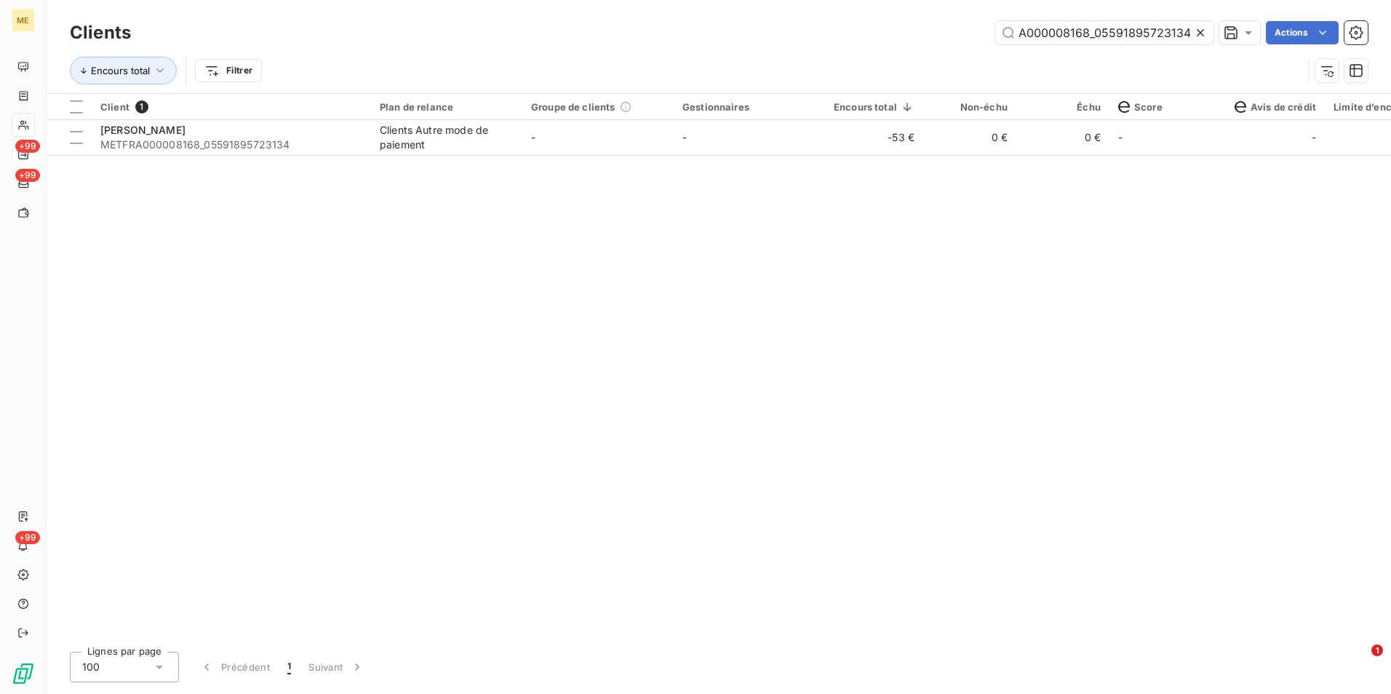
click at [1204, 30] on icon at bounding box center [1200, 32] width 15 height 15
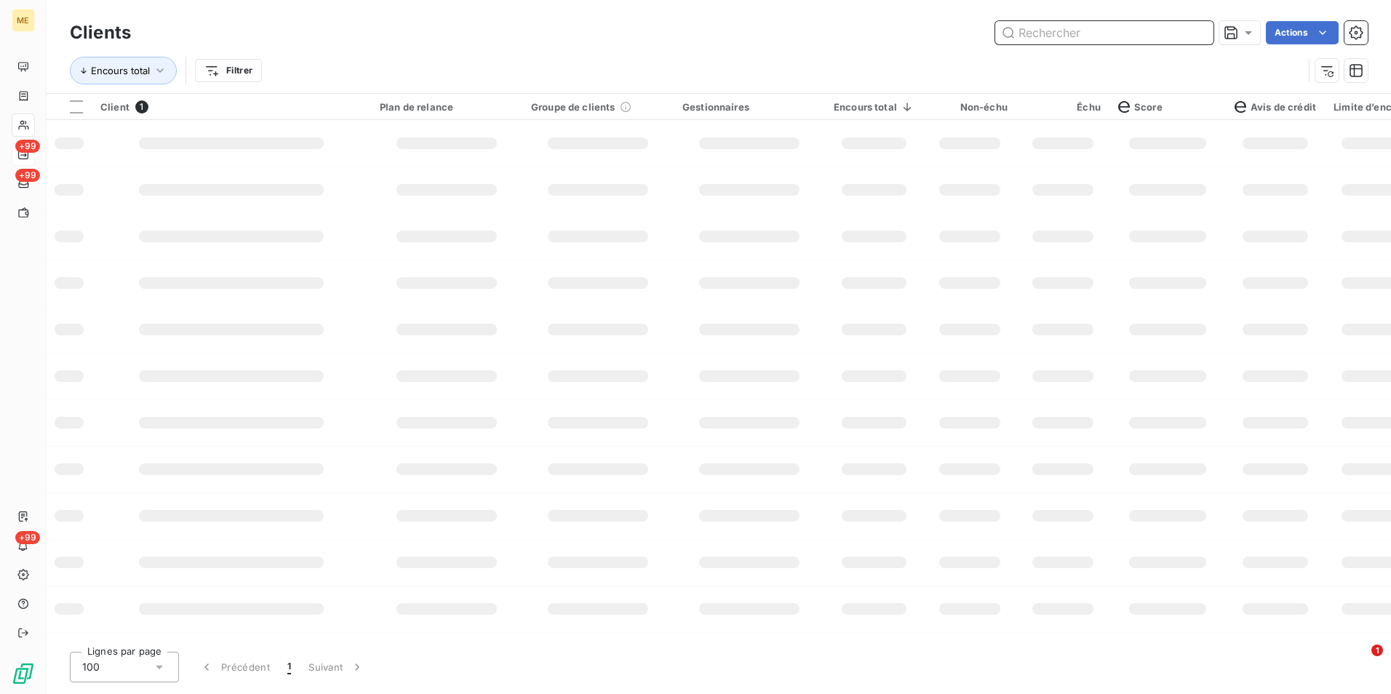
click at [1203, 30] on input "text" at bounding box center [1104, 32] width 218 height 23
paste input "METFRA000005205_56245930"
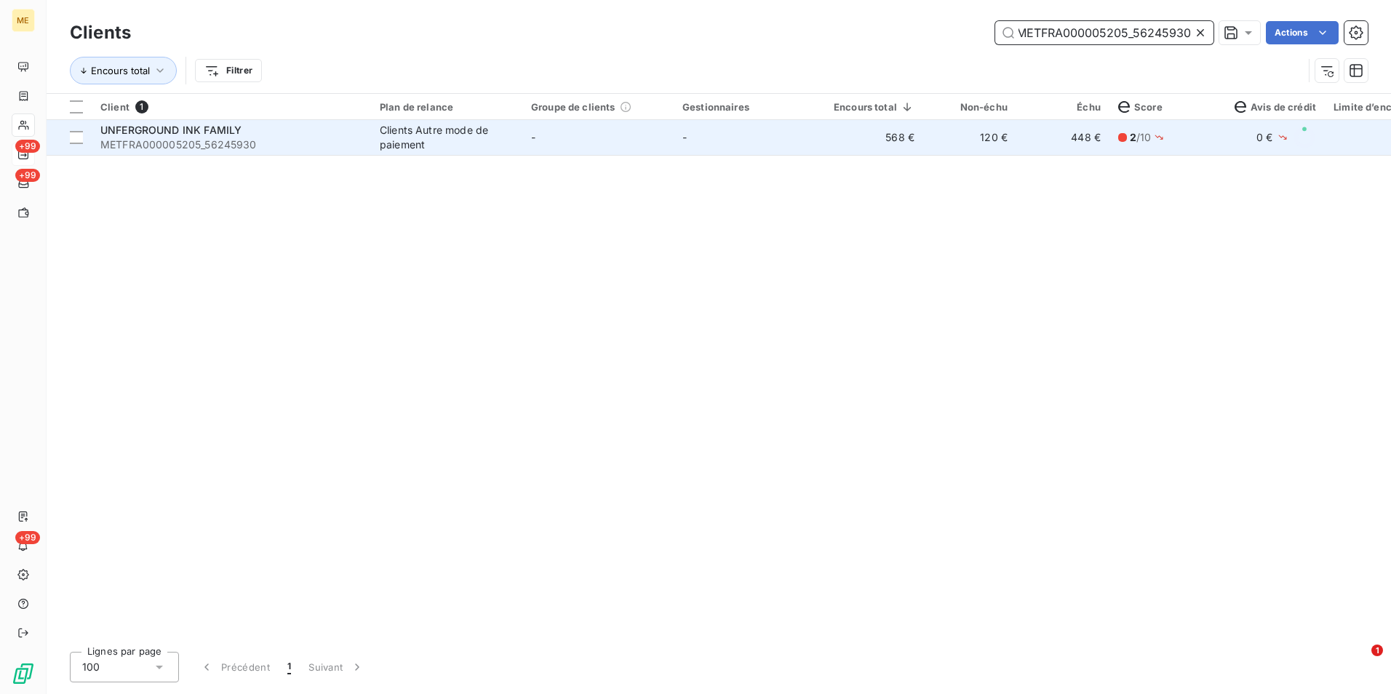
type input "METFRA000005205_56245930"
click at [948, 152] on td "120 €" at bounding box center [969, 137] width 93 height 35
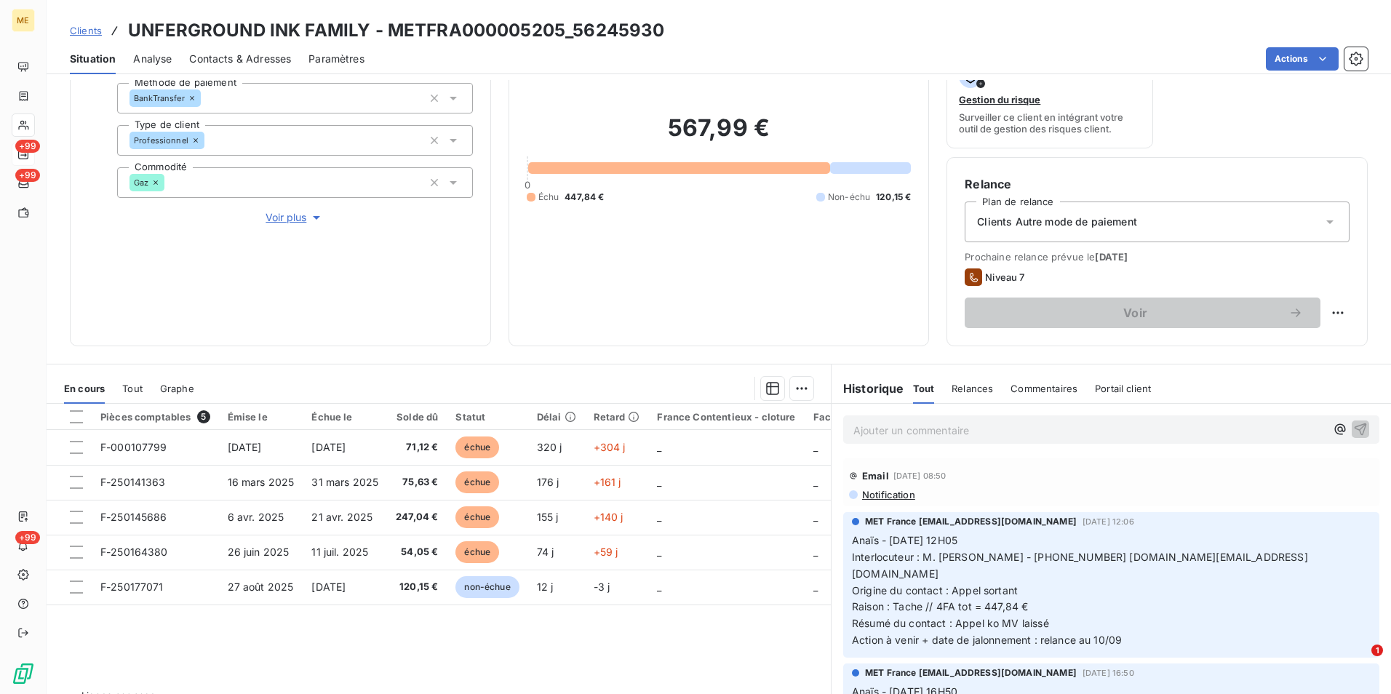
scroll to position [169, 0]
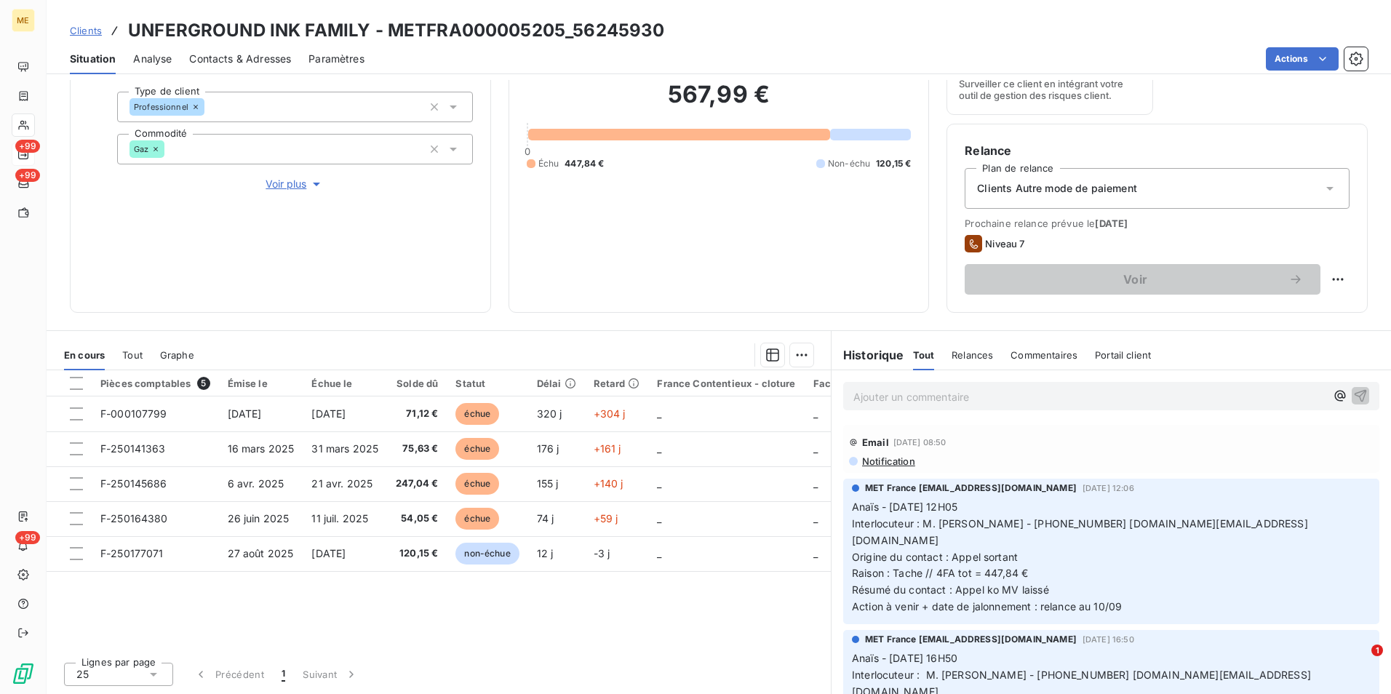
click at [65, 24] on div "Clients UNFERGROUND INK FAMILY - METFRA000005205_56245930" at bounding box center [719, 30] width 1344 height 26
click at [97, 29] on span "Clients" at bounding box center [86, 31] width 32 height 12
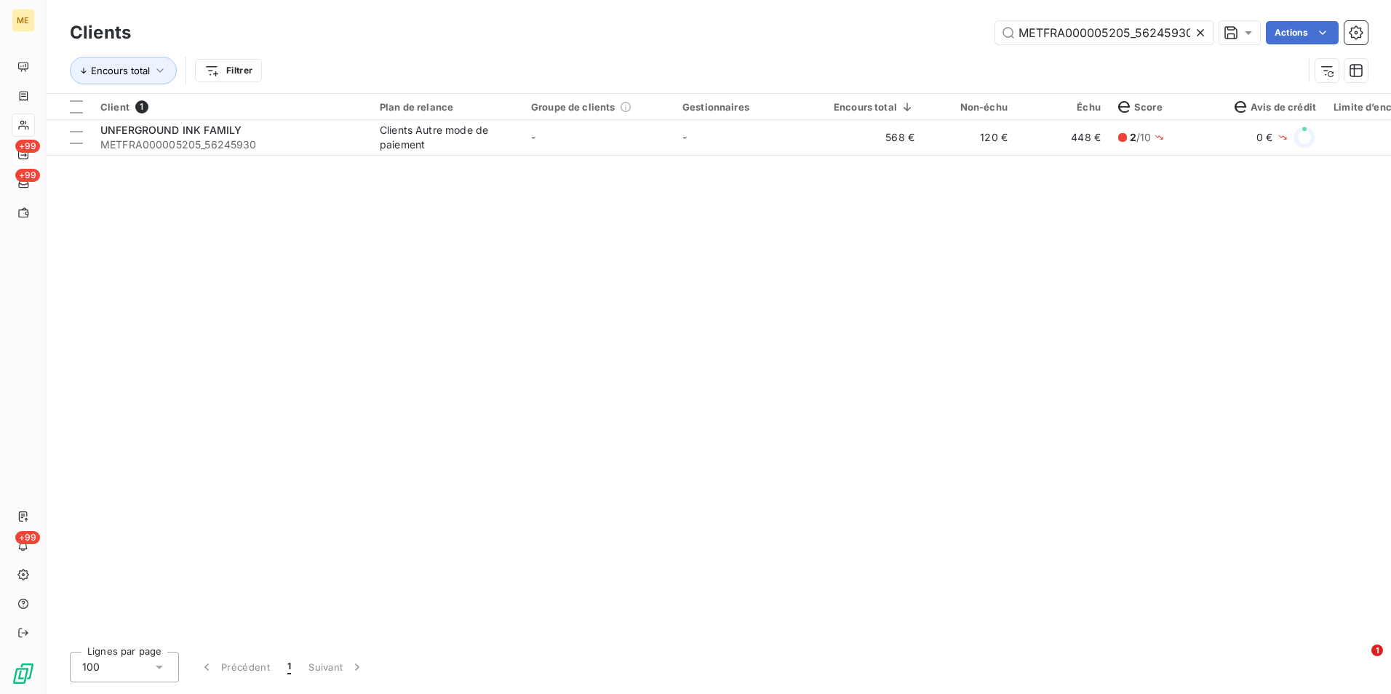
click at [1199, 33] on icon at bounding box center [1199, 32] width 7 height 7
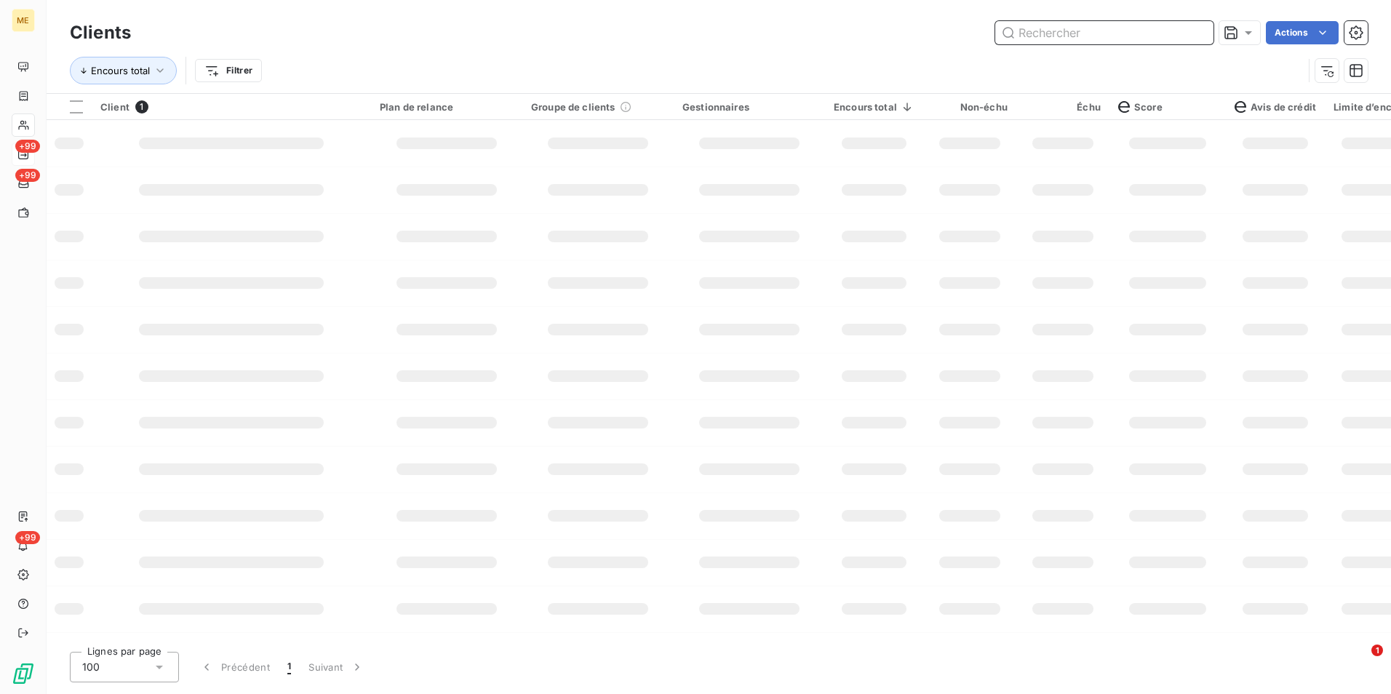
click at [1188, 33] on input "text" at bounding box center [1104, 32] width 218 height 23
paste input "METFRA000007886_67519Q"
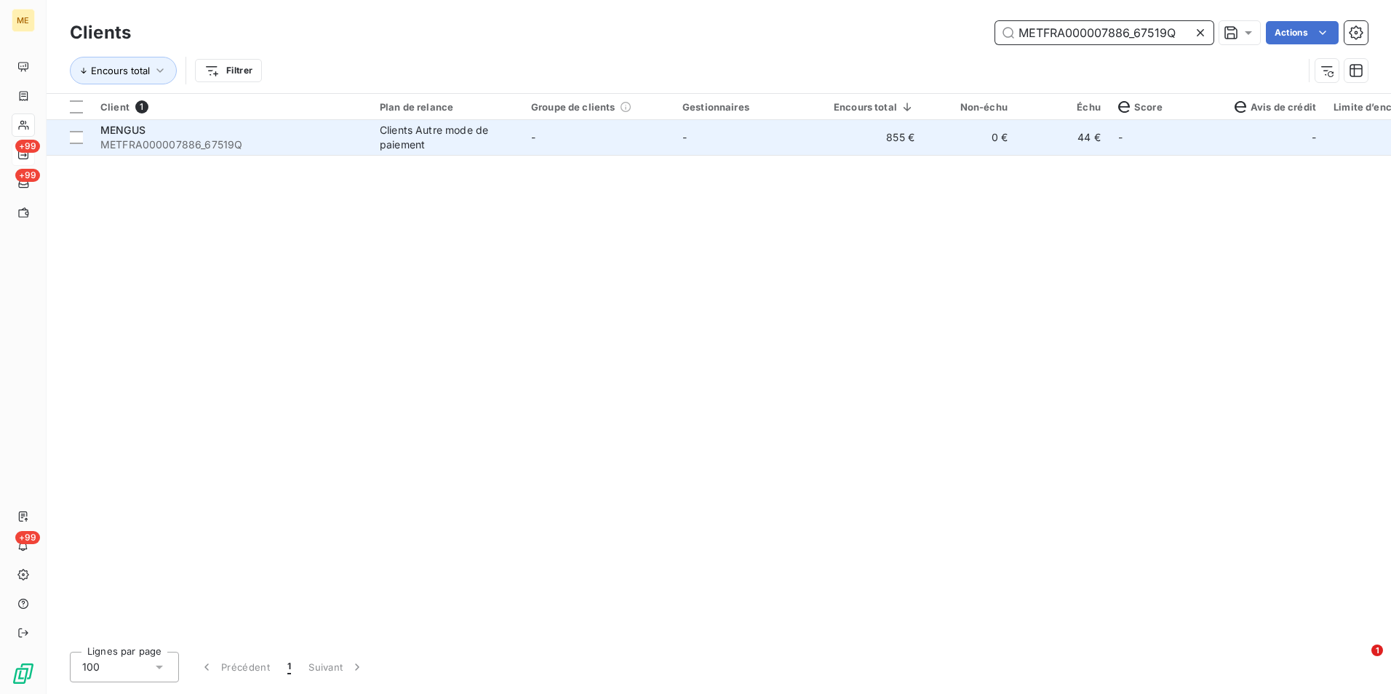
type input "METFRA000007886_67519Q"
click at [587, 144] on td "-" at bounding box center [597, 137] width 151 height 35
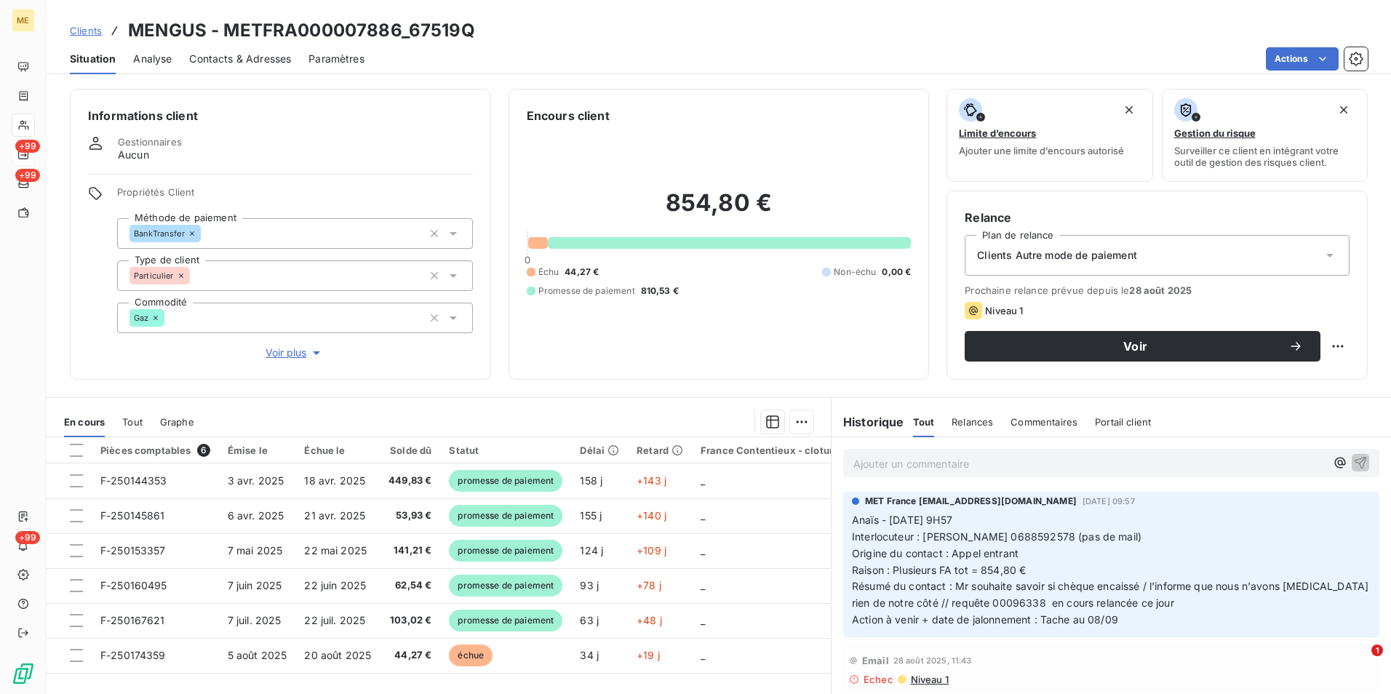
scroll to position [67, 0]
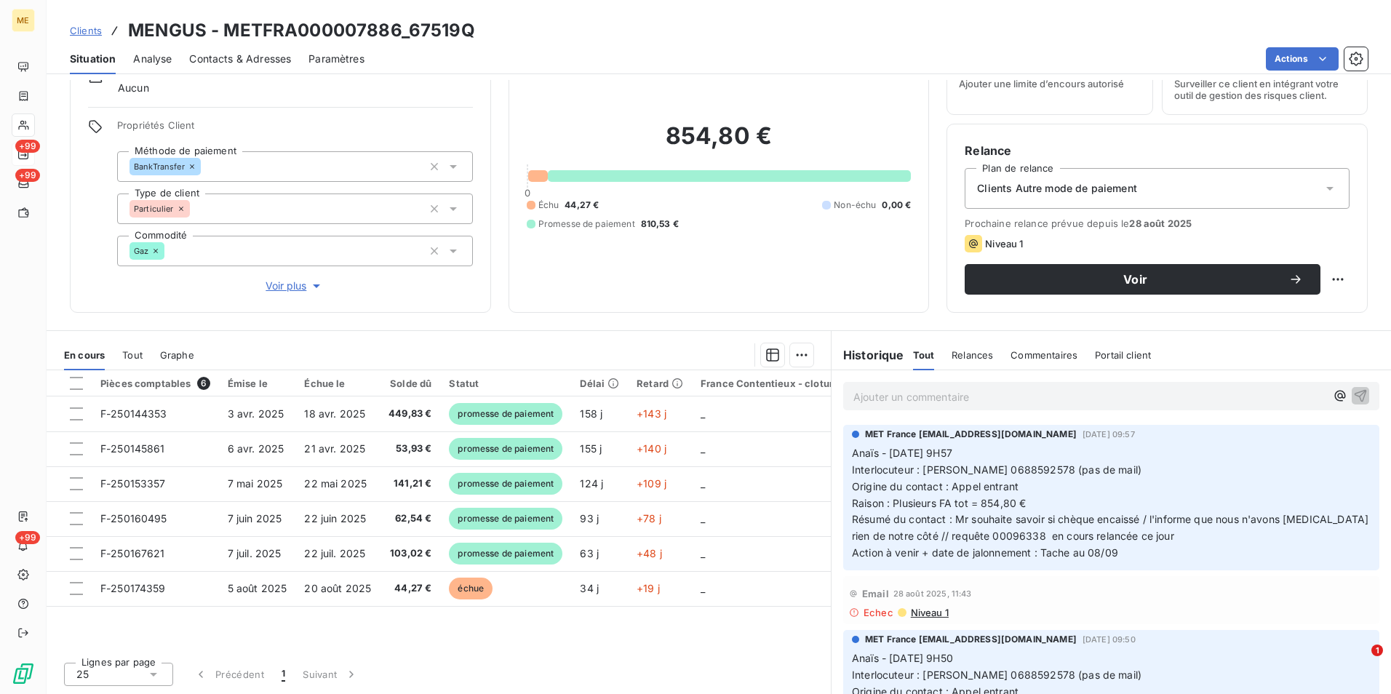
click at [96, 32] on span "Clients" at bounding box center [86, 31] width 32 height 12
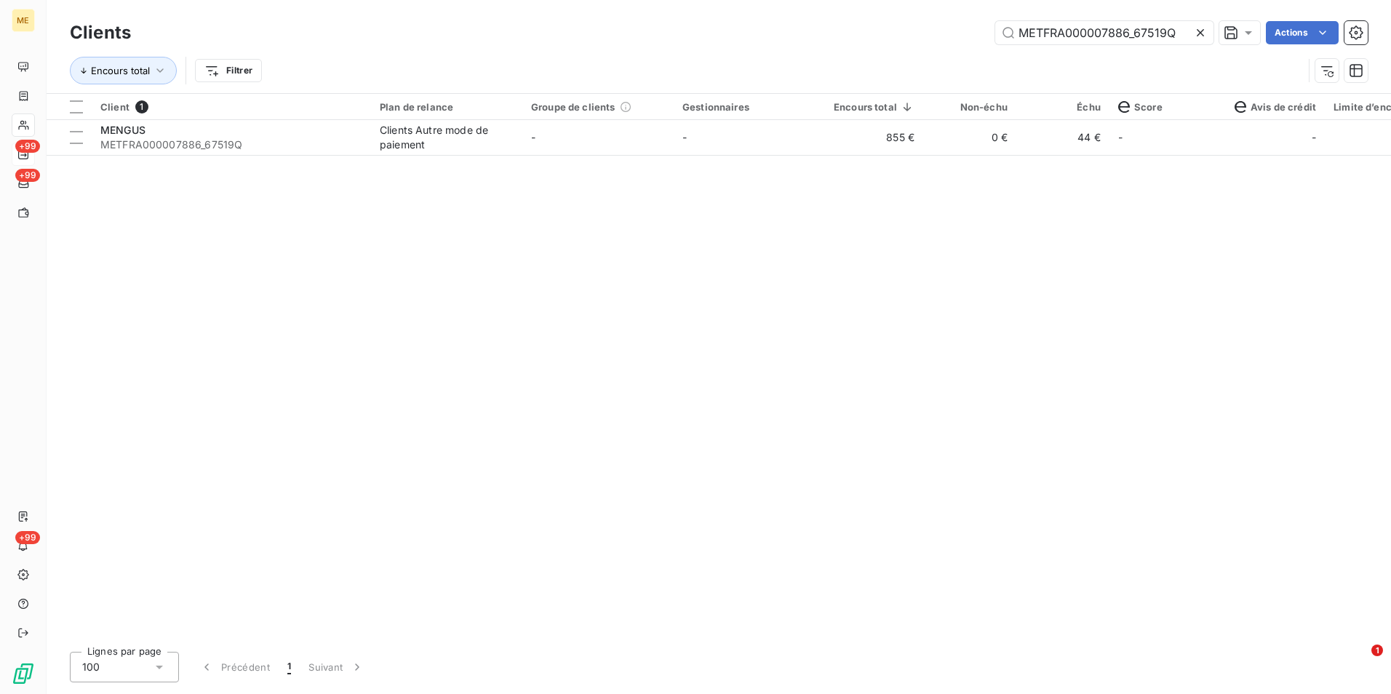
click at [1196, 36] on icon at bounding box center [1200, 32] width 15 height 15
click at [1196, 36] on input "text" at bounding box center [1104, 32] width 218 height 23
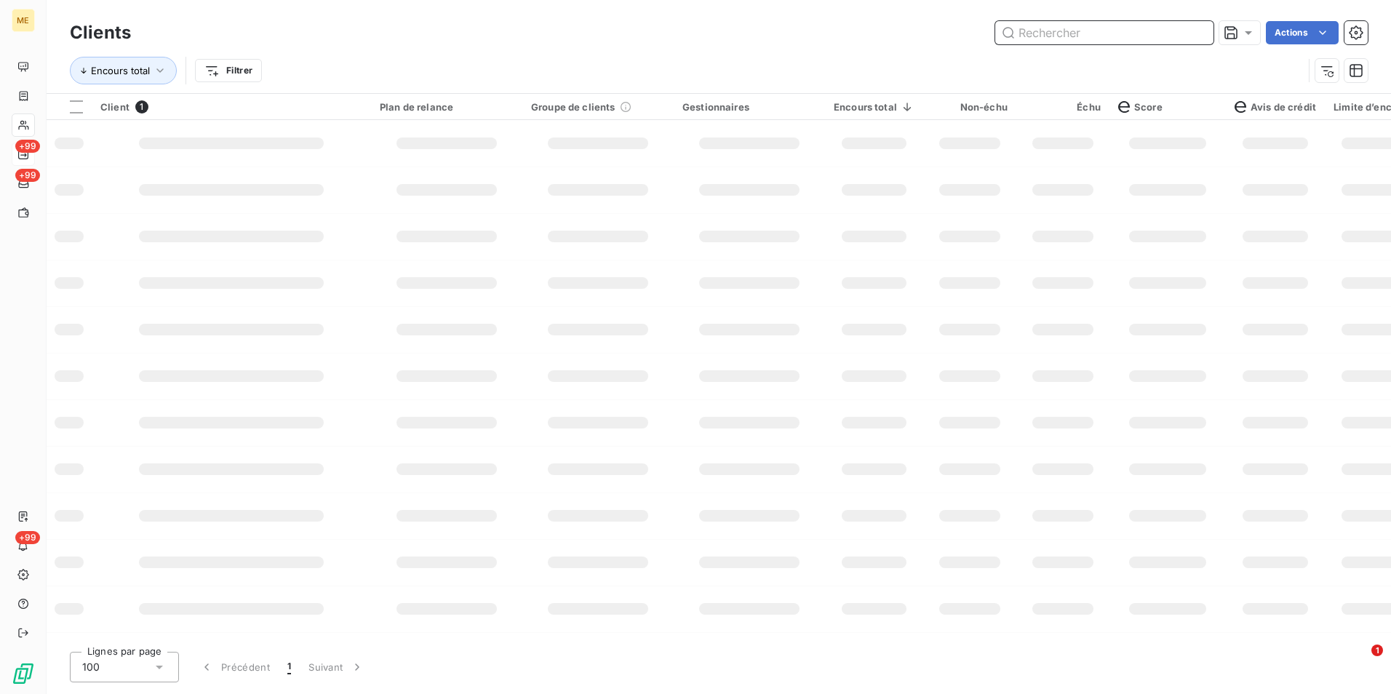
paste input "METFRA000010867_30000510217189"
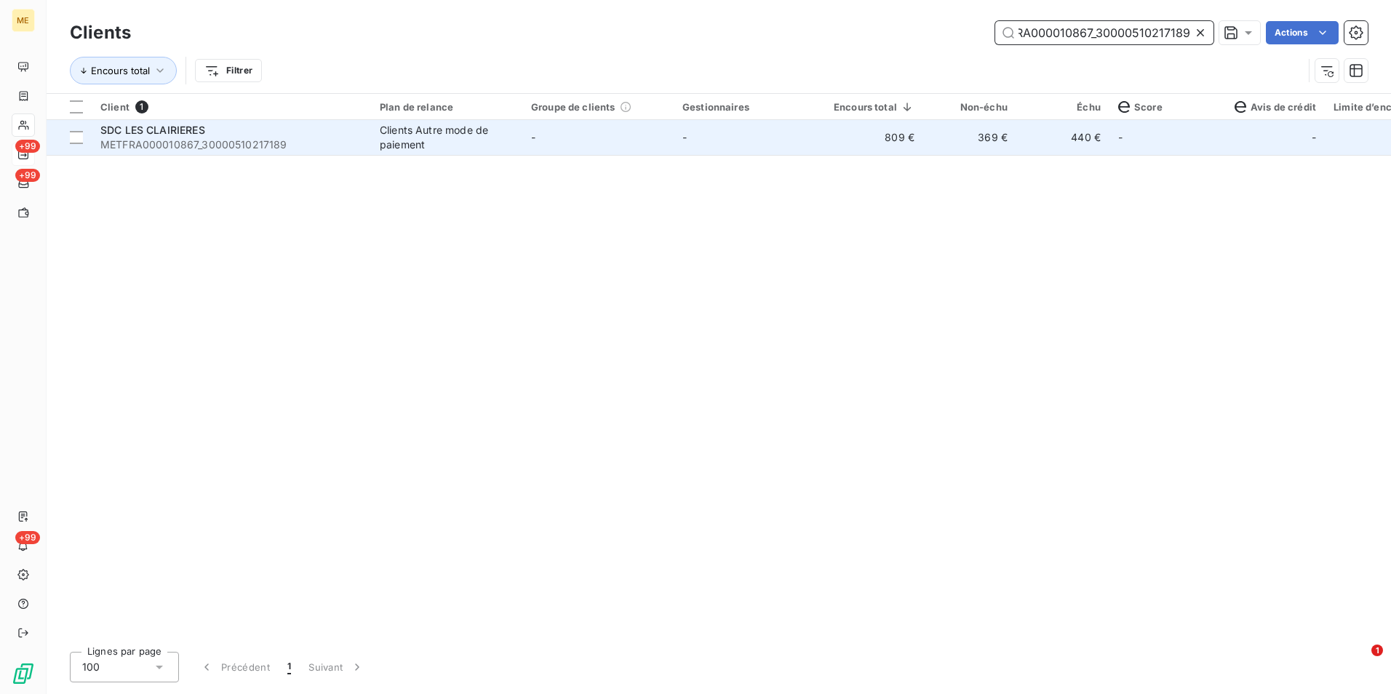
type input "METFRA000010867_30000510217189"
click at [791, 146] on td "-" at bounding box center [748, 137] width 151 height 35
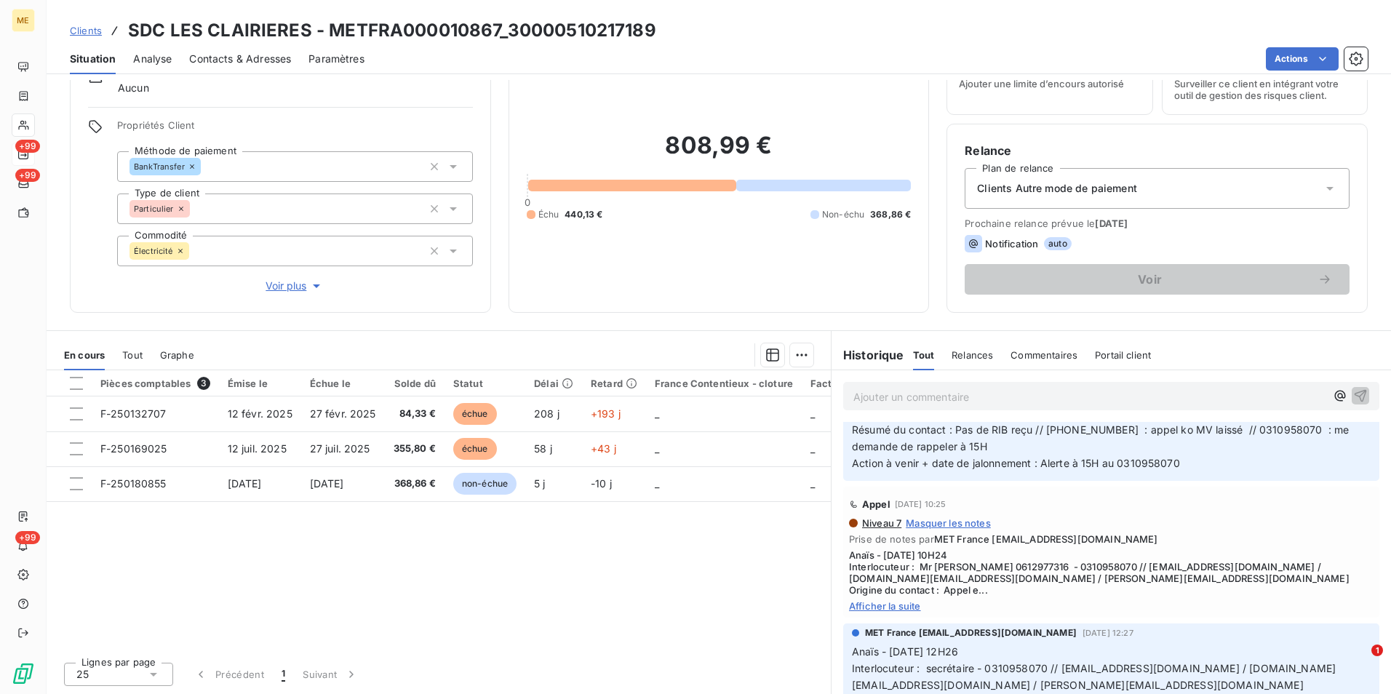
scroll to position [145, 0]
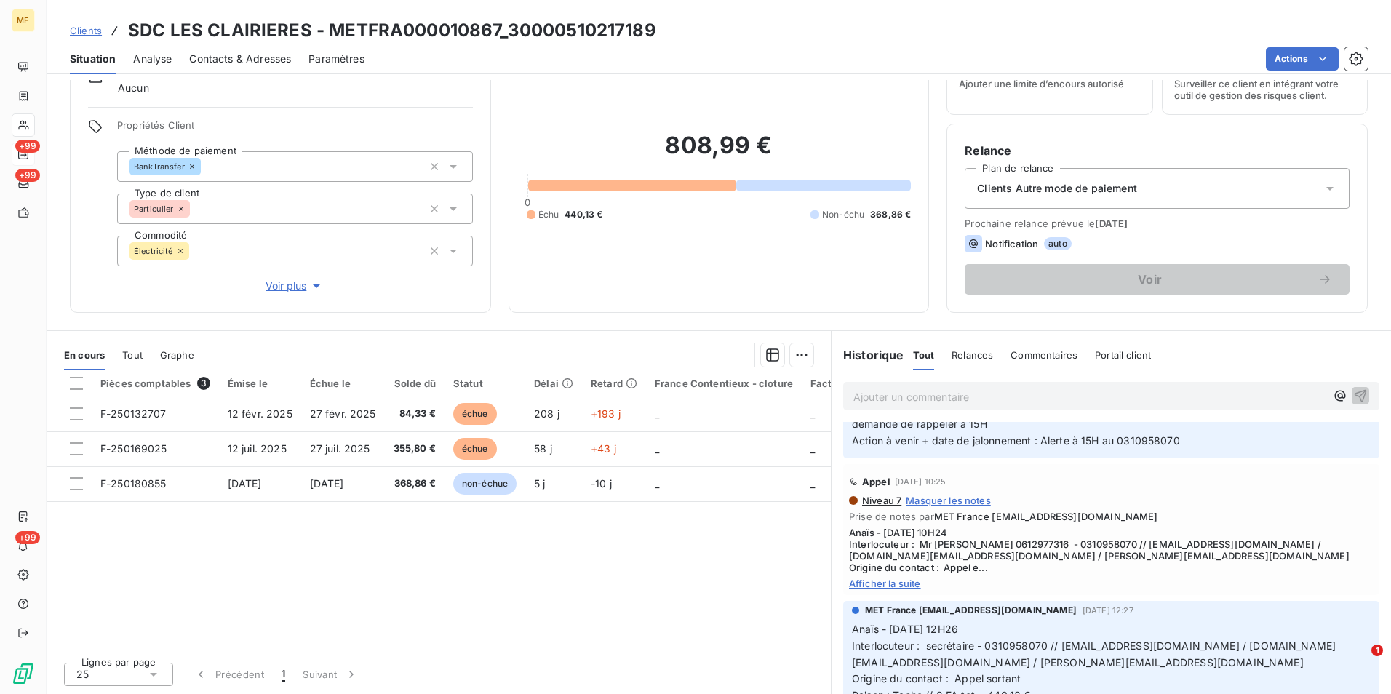
click at [898, 577] on span "Afficher la suite" at bounding box center [1111, 583] width 524 height 12
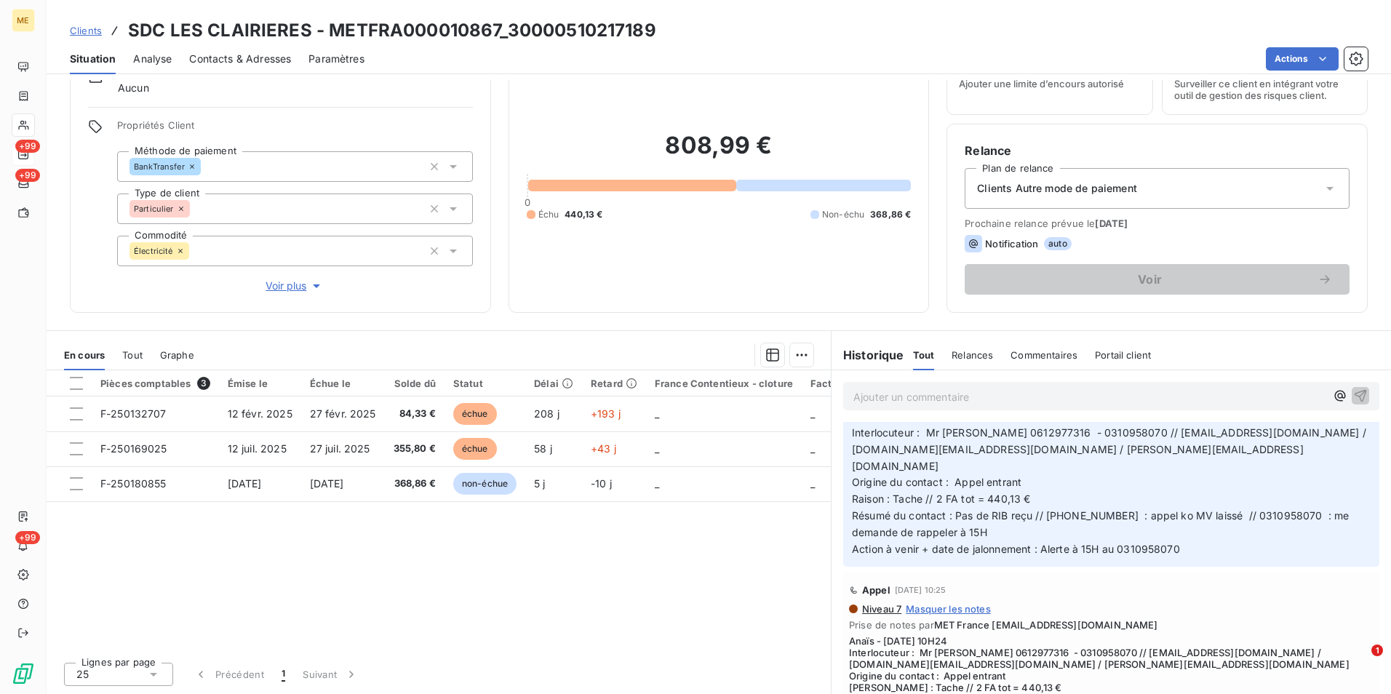
scroll to position [0, 0]
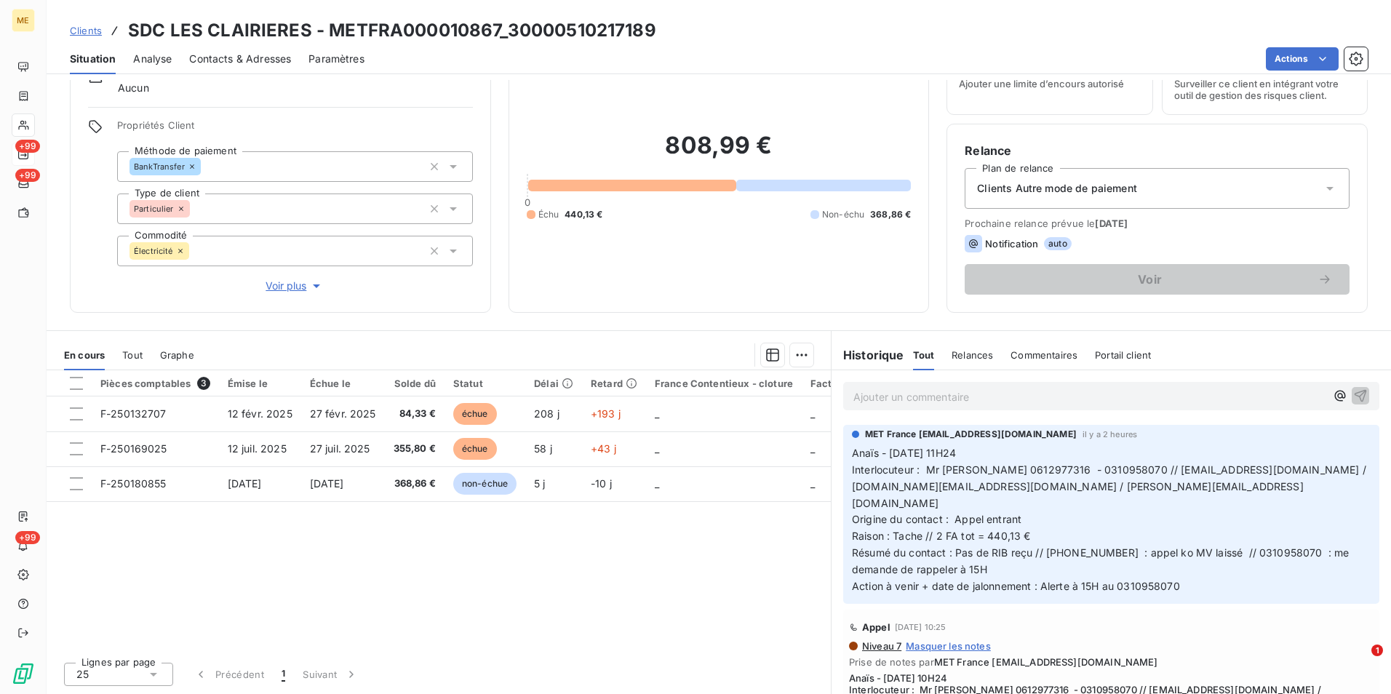
click at [93, 28] on span "Clients" at bounding box center [86, 31] width 32 height 12
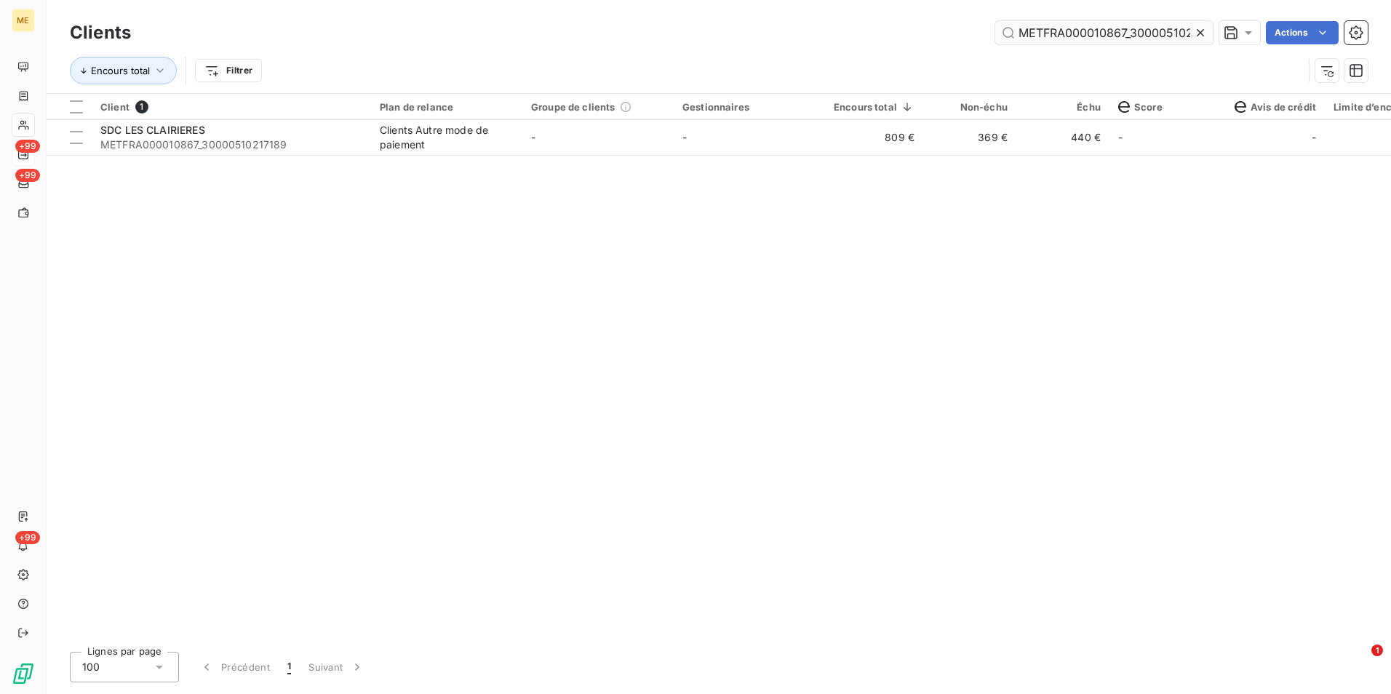
click at [1207, 34] on div at bounding box center [1203, 32] width 20 height 23
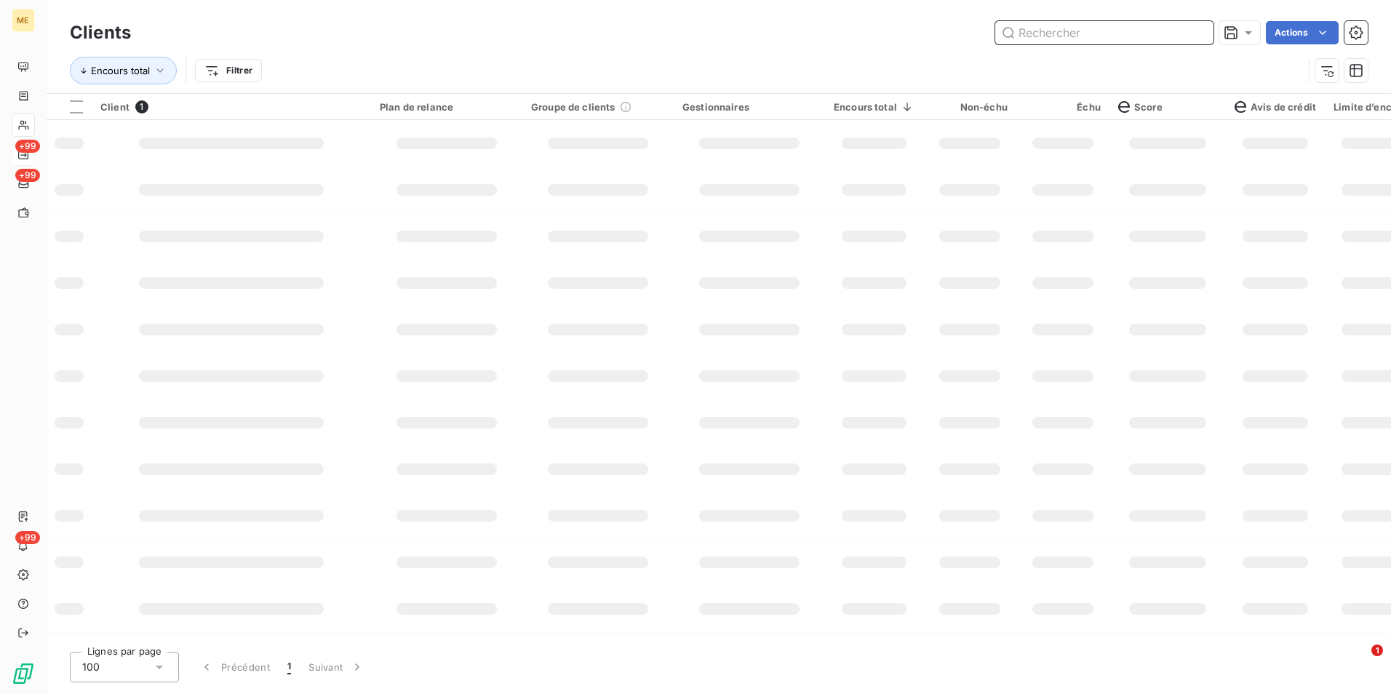
click at [1202, 32] on input "text" at bounding box center [1104, 32] width 218 height 23
paste input "METFRA000006702_Z1443800000021"
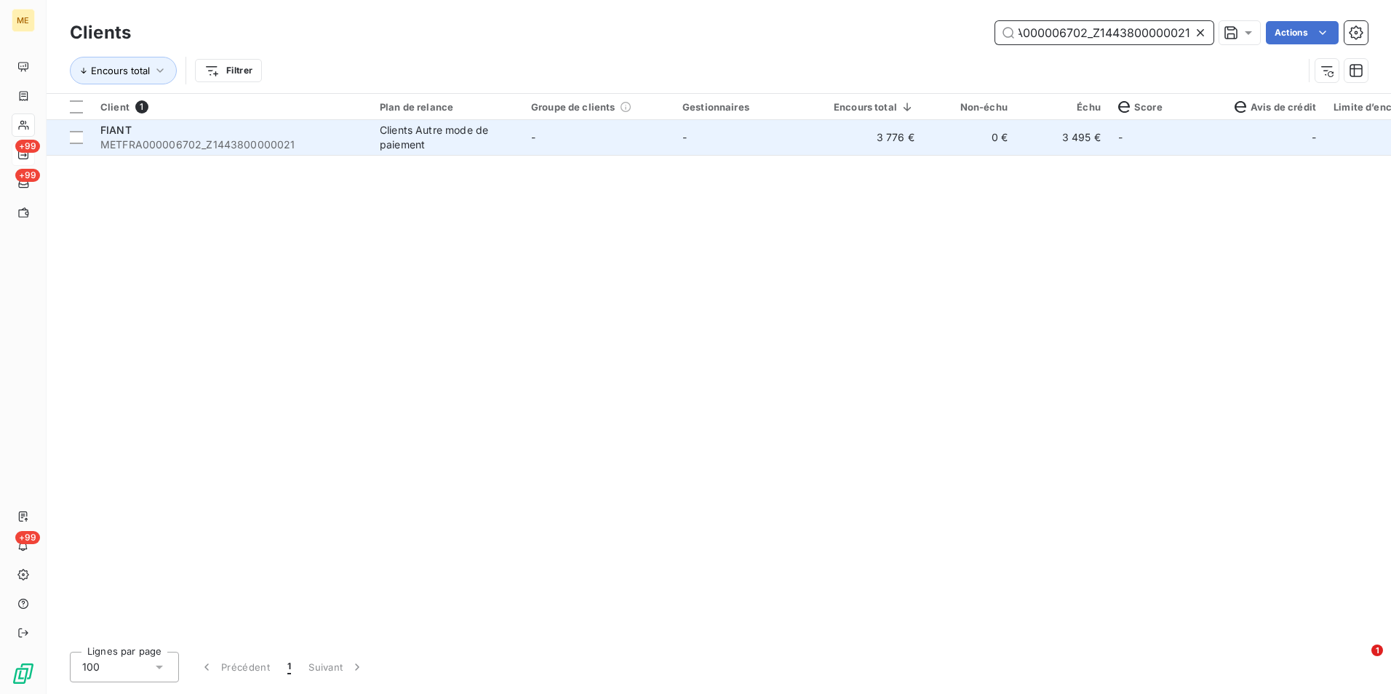
type input "METFRA000006702_Z1443800000021"
click at [754, 151] on td "-" at bounding box center [748, 137] width 151 height 35
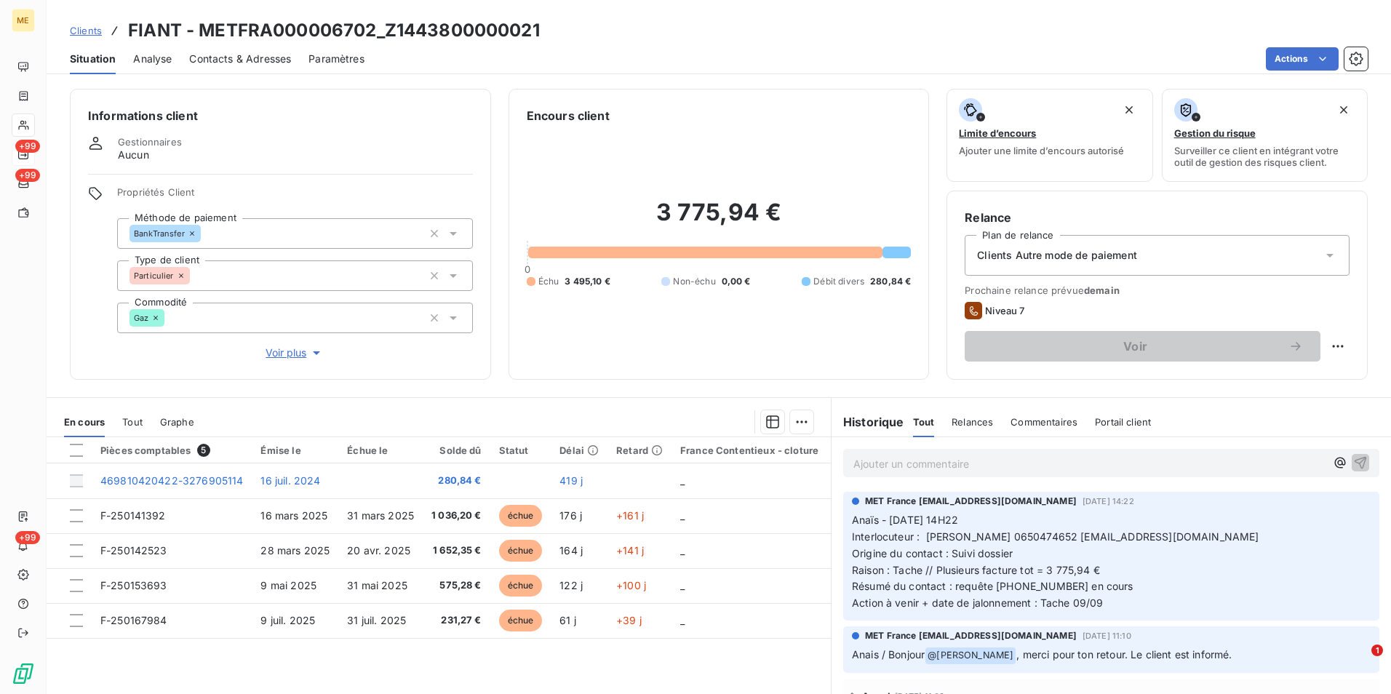
drag, startPoint x: 82, startPoint y: 28, endPoint x: 90, endPoint y: 28, distance: 8.0
click at [82, 28] on span "Clients" at bounding box center [86, 31] width 32 height 12
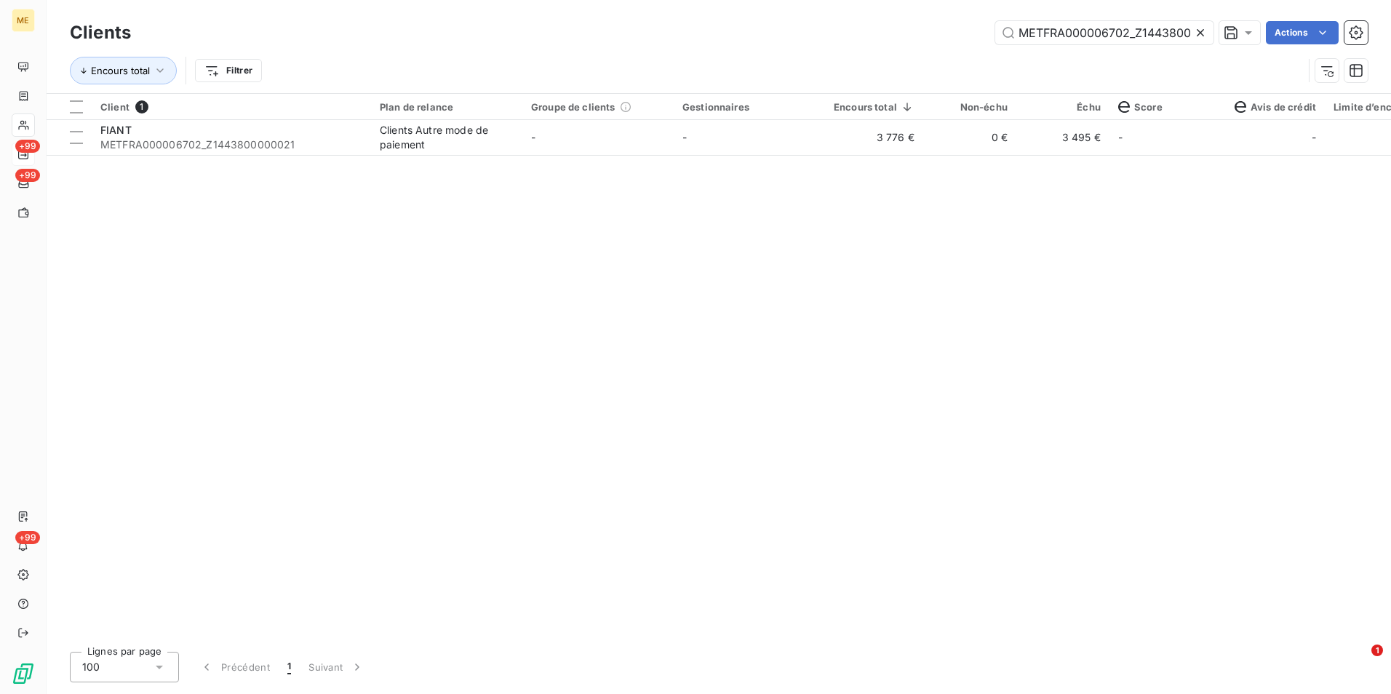
scroll to position [0, 43]
click at [1196, 32] on icon at bounding box center [1200, 32] width 15 height 15
click at [1194, 31] on input "text" at bounding box center [1104, 32] width 218 height 23
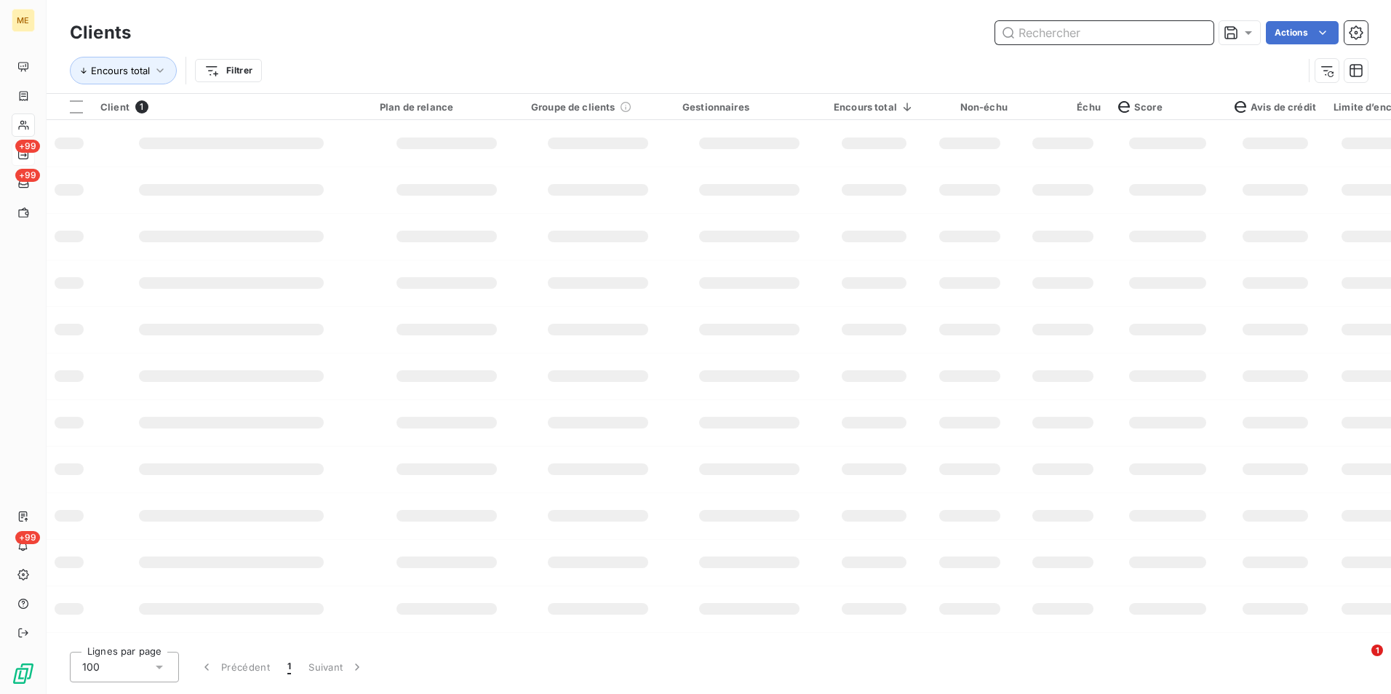
paste input "METFRA000009019_Z6852000000095"
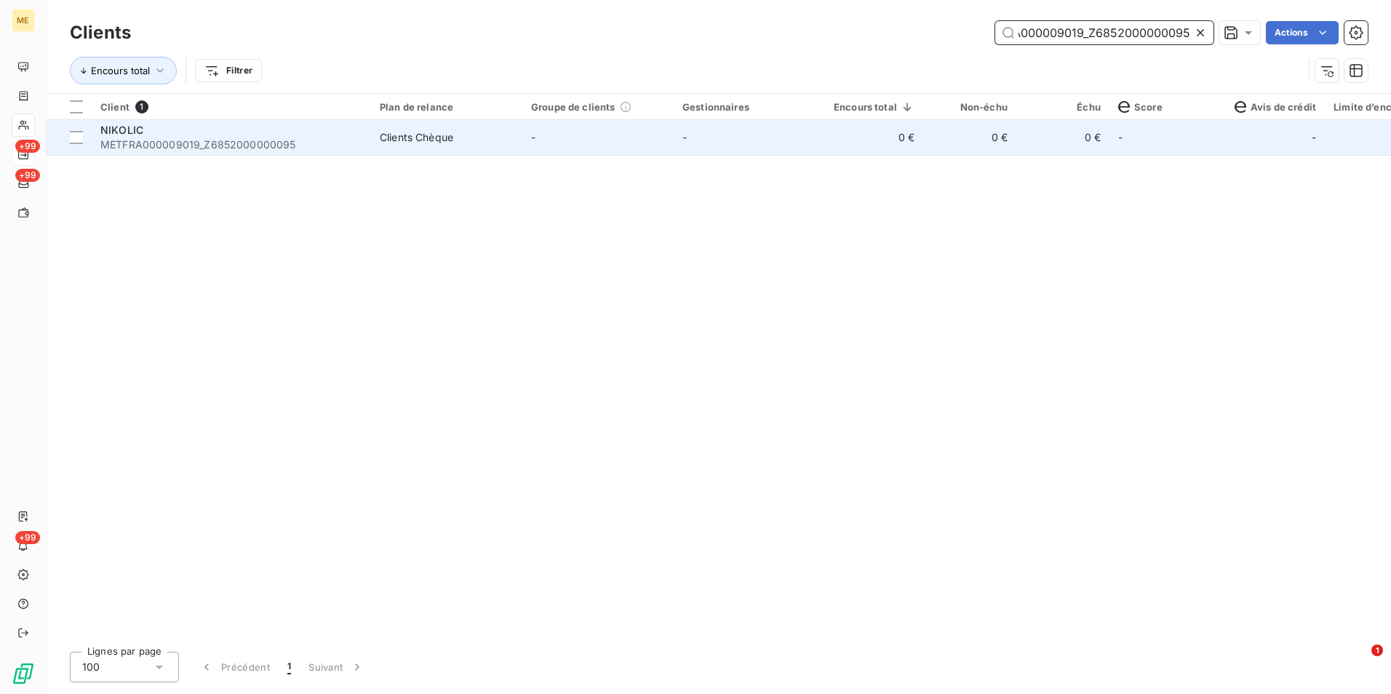
type input "METFRA000009019_Z6852000000095"
click at [954, 148] on td "0 €" at bounding box center [969, 137] width 93 height 35
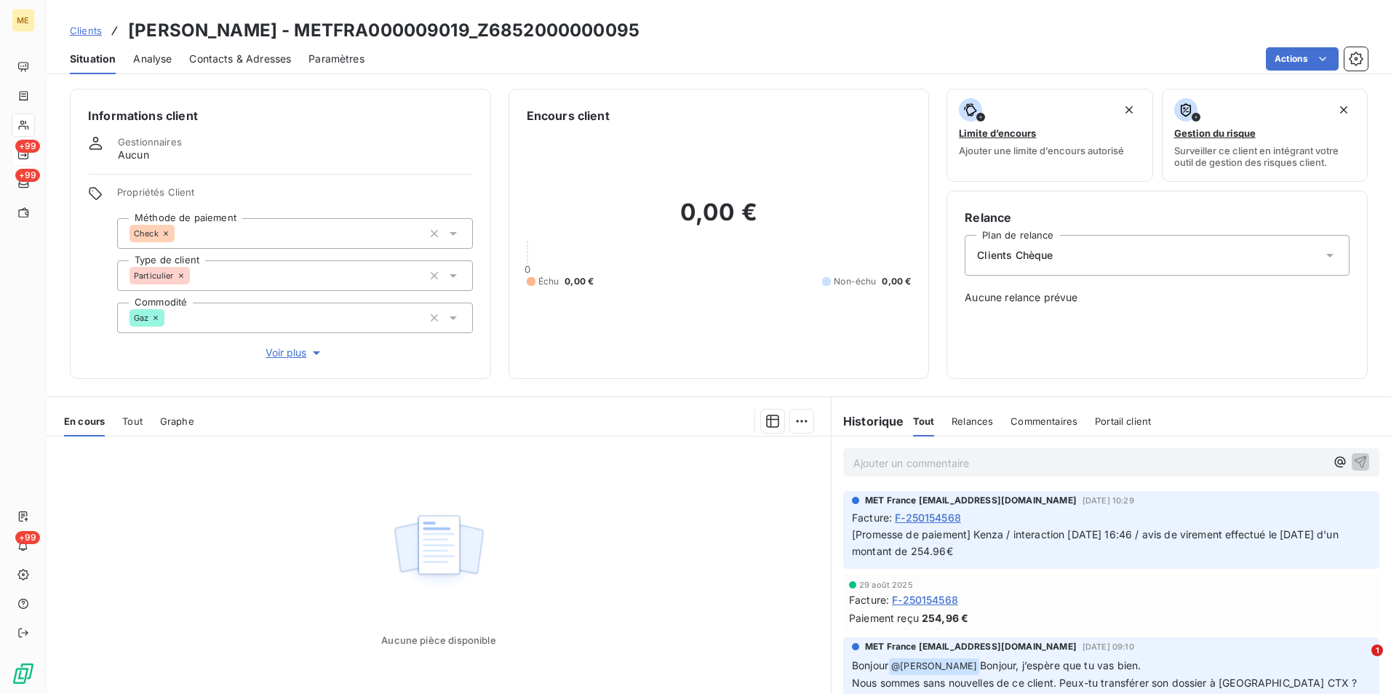
drag, startPoint x: 90, startPoint y: 28, endPoint x: 130, endPoint y: 28, distance: 40.0
click at [90, 28] on span "Clients" at bounding box center [86, 31] width 32 height 12
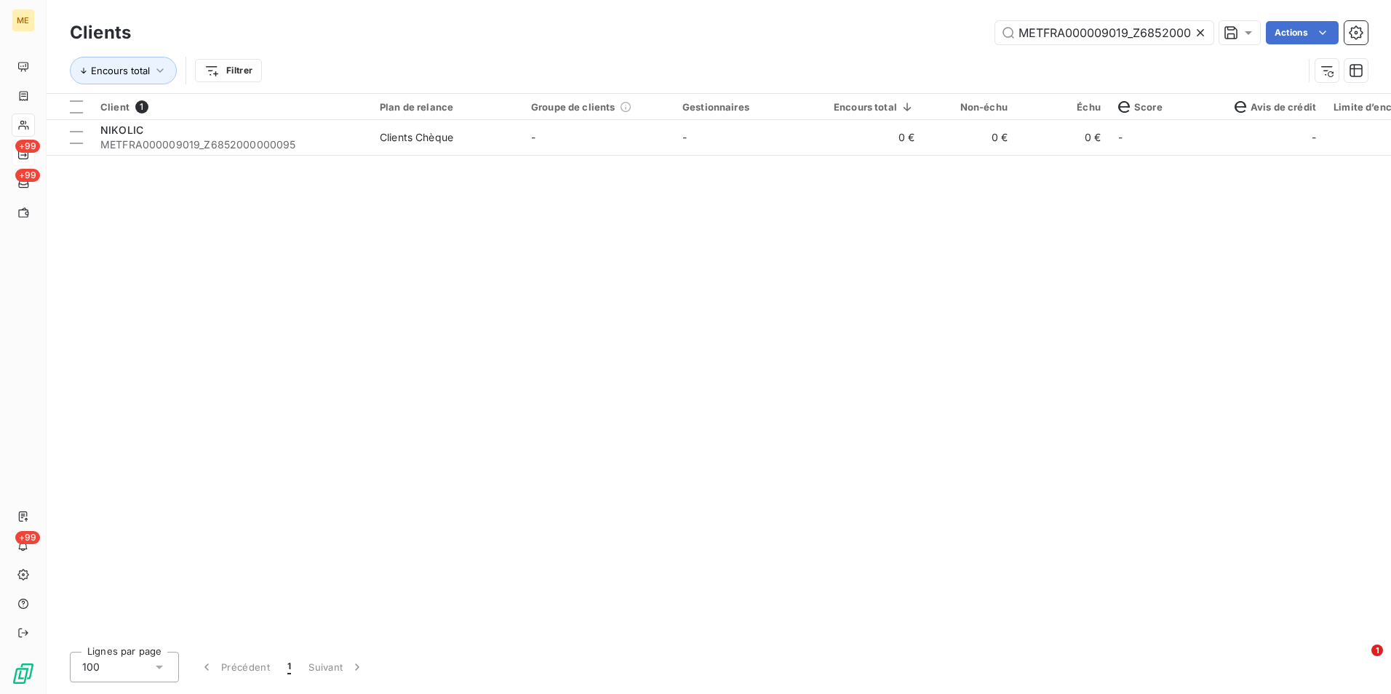
scroll to position [0, 45]
click at [1205, 32] on icon at bounding box center [1200, 32] width 15 height 15
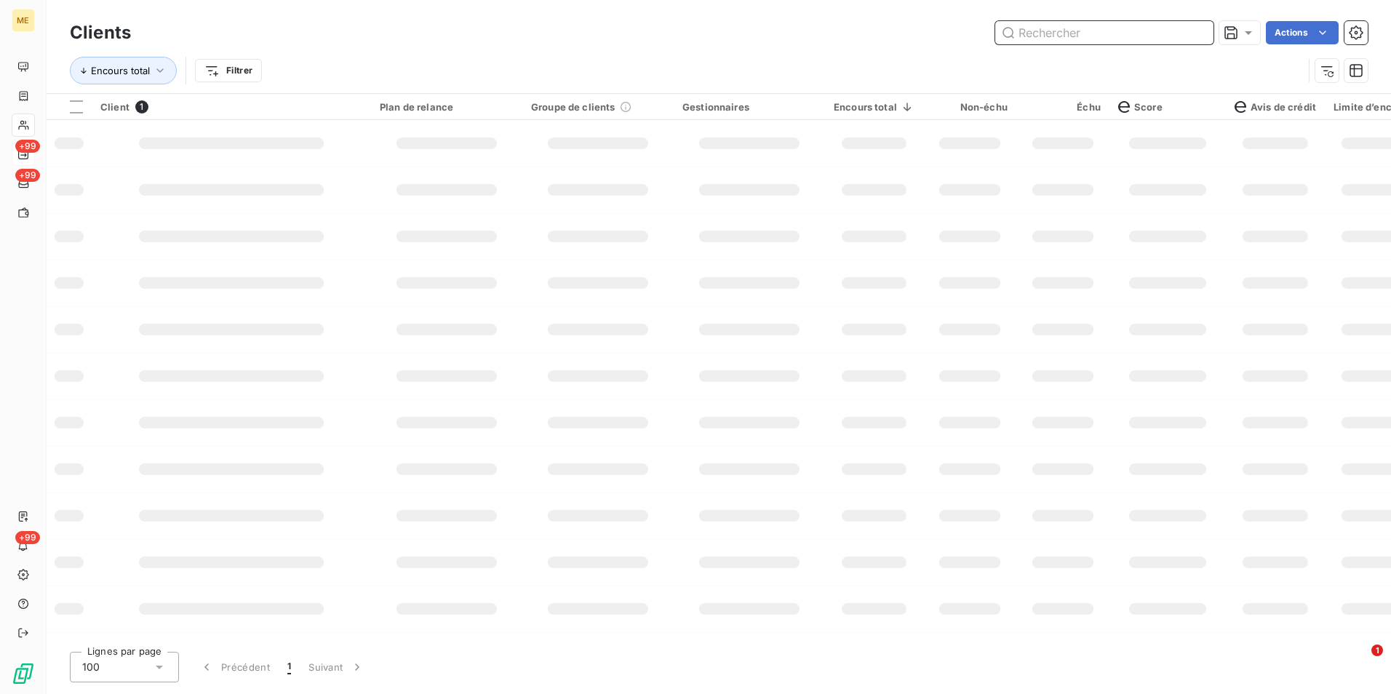
click at [1204, 32] on input "text" at bounding box center [1104, 32] width 218 height 23
paste input "METFRA000005353_23219681513589"
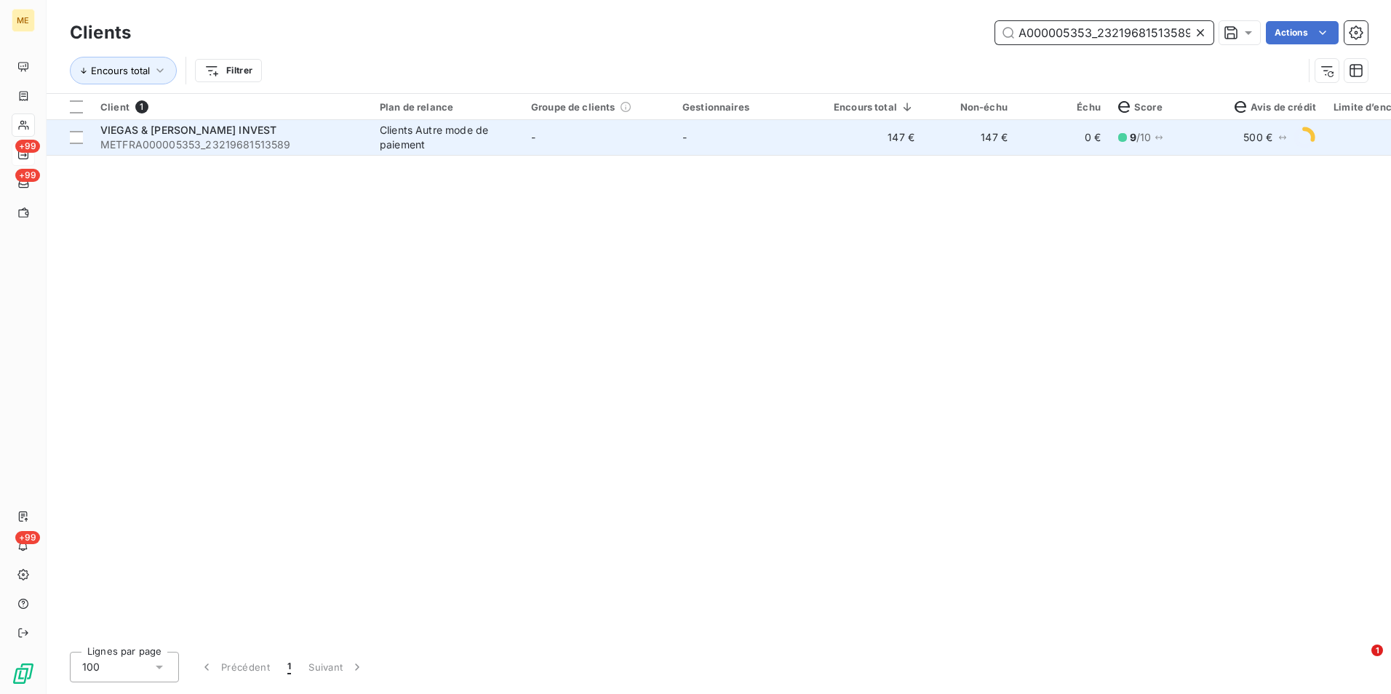
type input "METFRA000005353_23219681513589"
click at [660, 142] on td "-" at bounding box center [597, 137] width 151 height 35
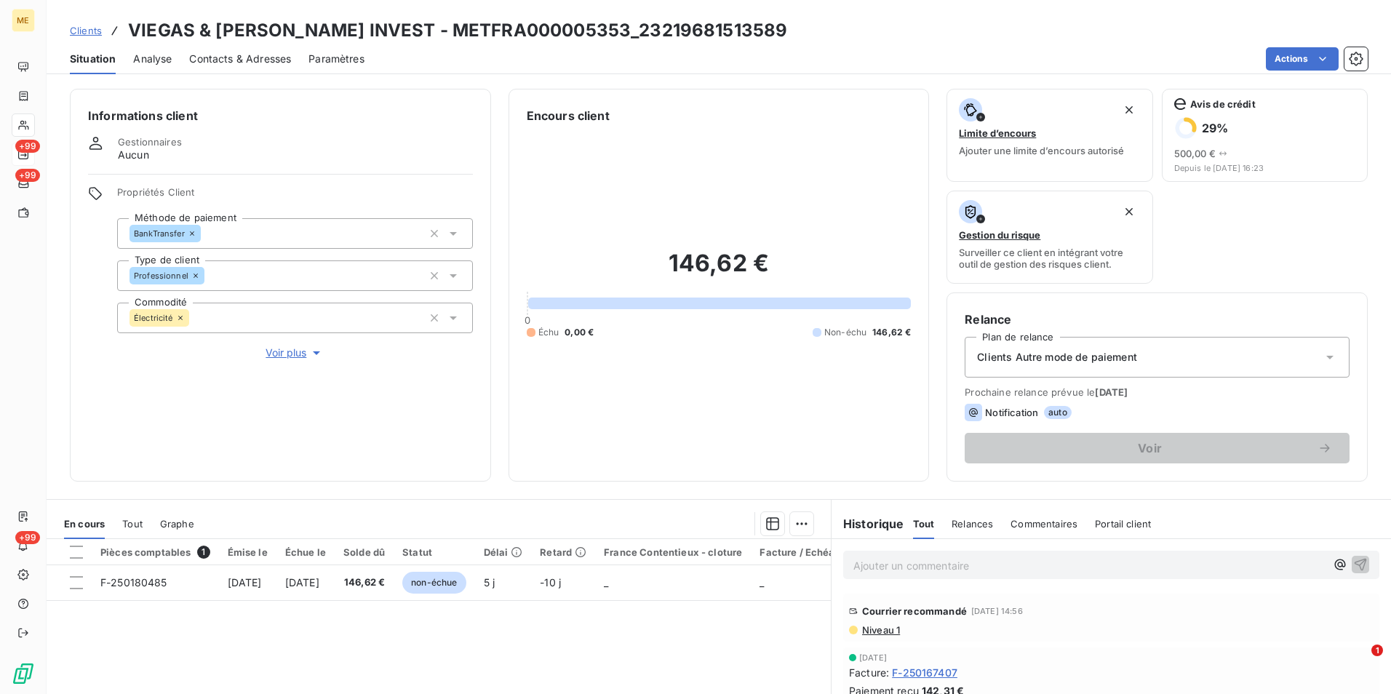
drag, startPoint x: 94, startPoint y: 32, endPoint x: 170, endPoint y: 32, distance: 76.4
click at [93, 32] on span "Clients" at bounding box center [86, 31] width 32 height 12
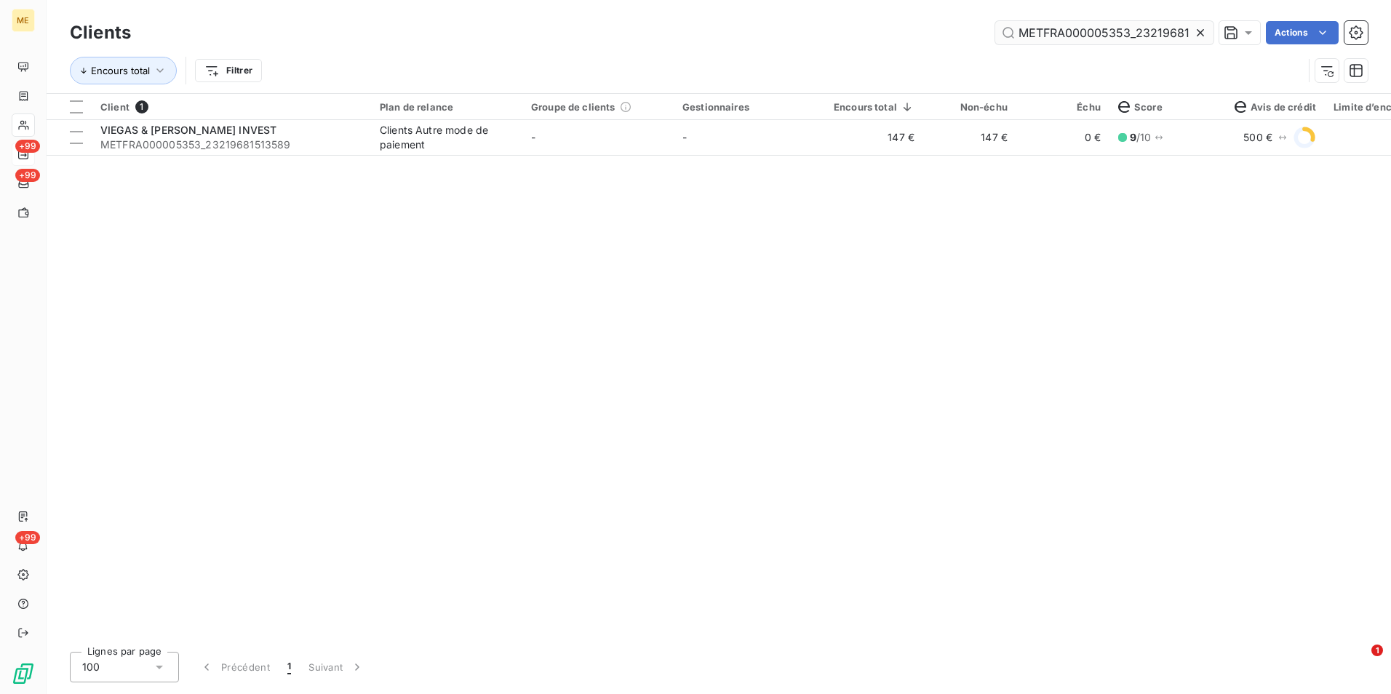
click at [1207, 31] on div at bounding box center [1203, 32] width 20 height 23
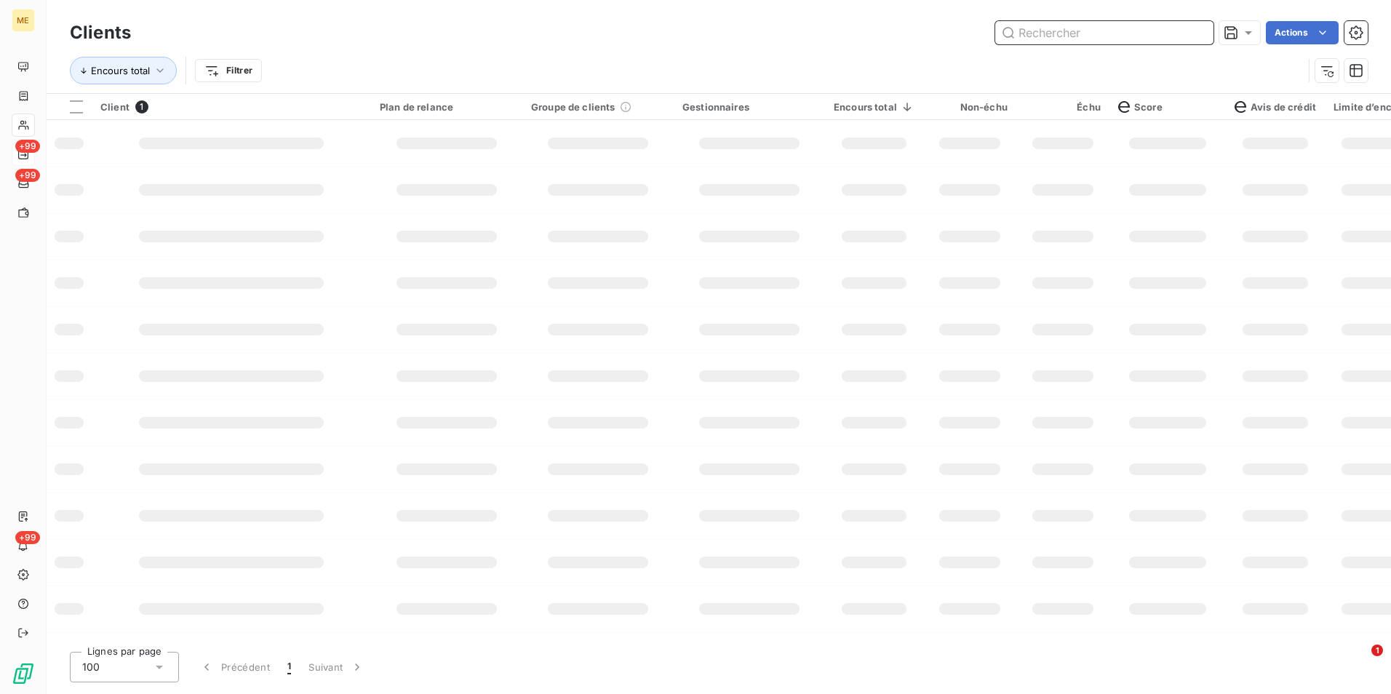
click at [1190, 31] on input "text" at bounding box center [1104, 32] width 218 height 23
paste input "METFRA000004322_25346599076817"
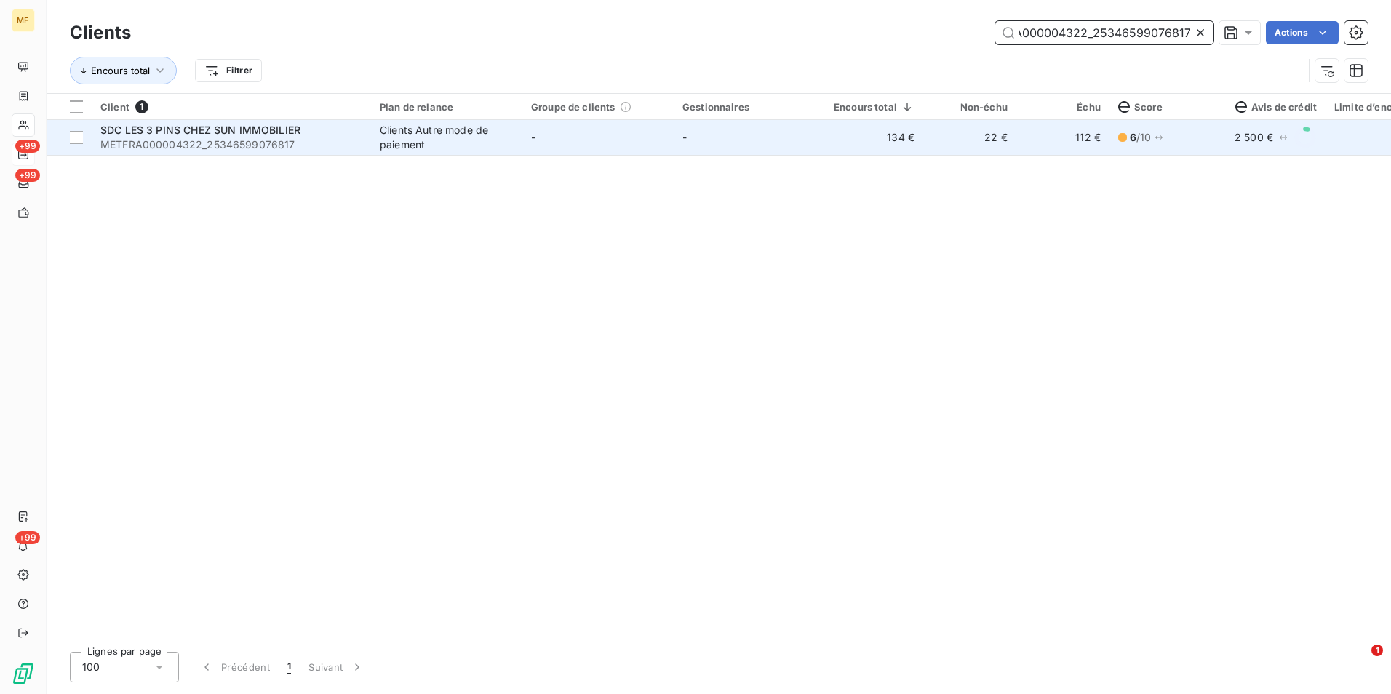
type input "METFRA000004322_25346599076817"
click at [827, 145] on td "134 €" at bounding box center [874, 137] width 98 height 35
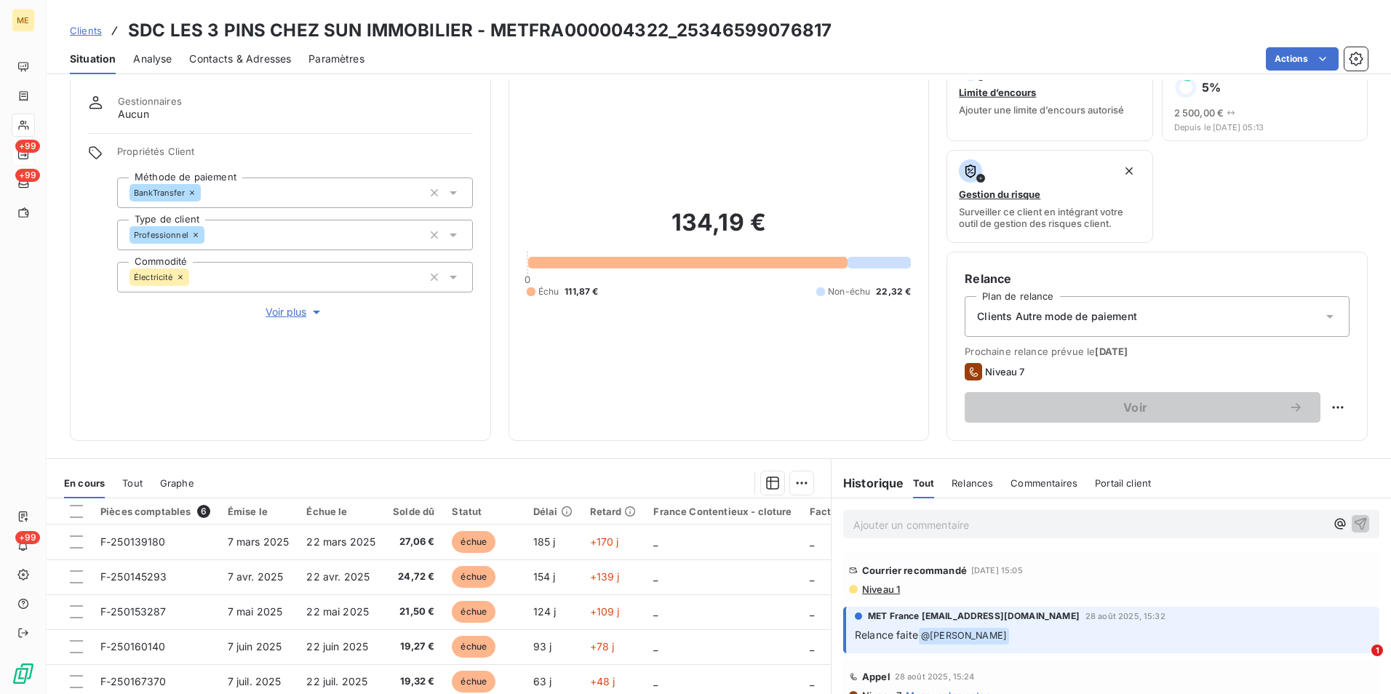
scroll to position [73, 0]
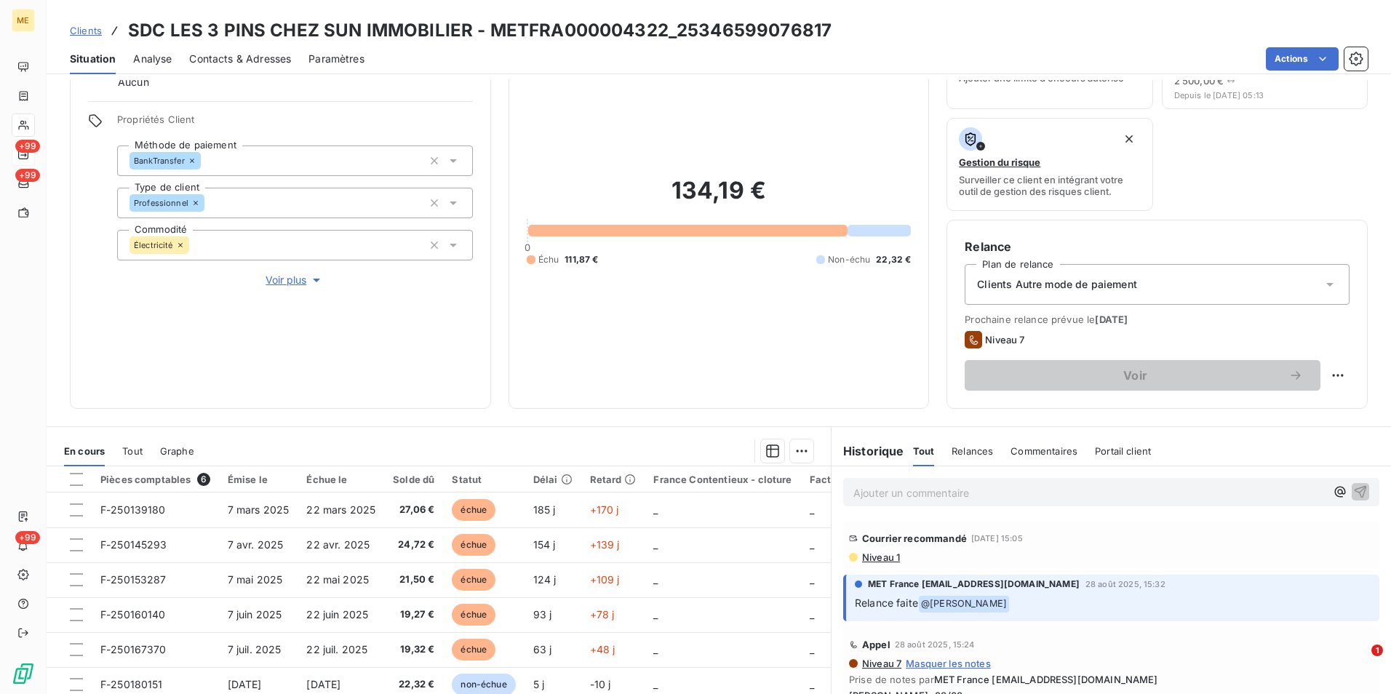
click at [872, 558] on span "Niveau 1" at bounding box center [879, 557] width 39 height 12
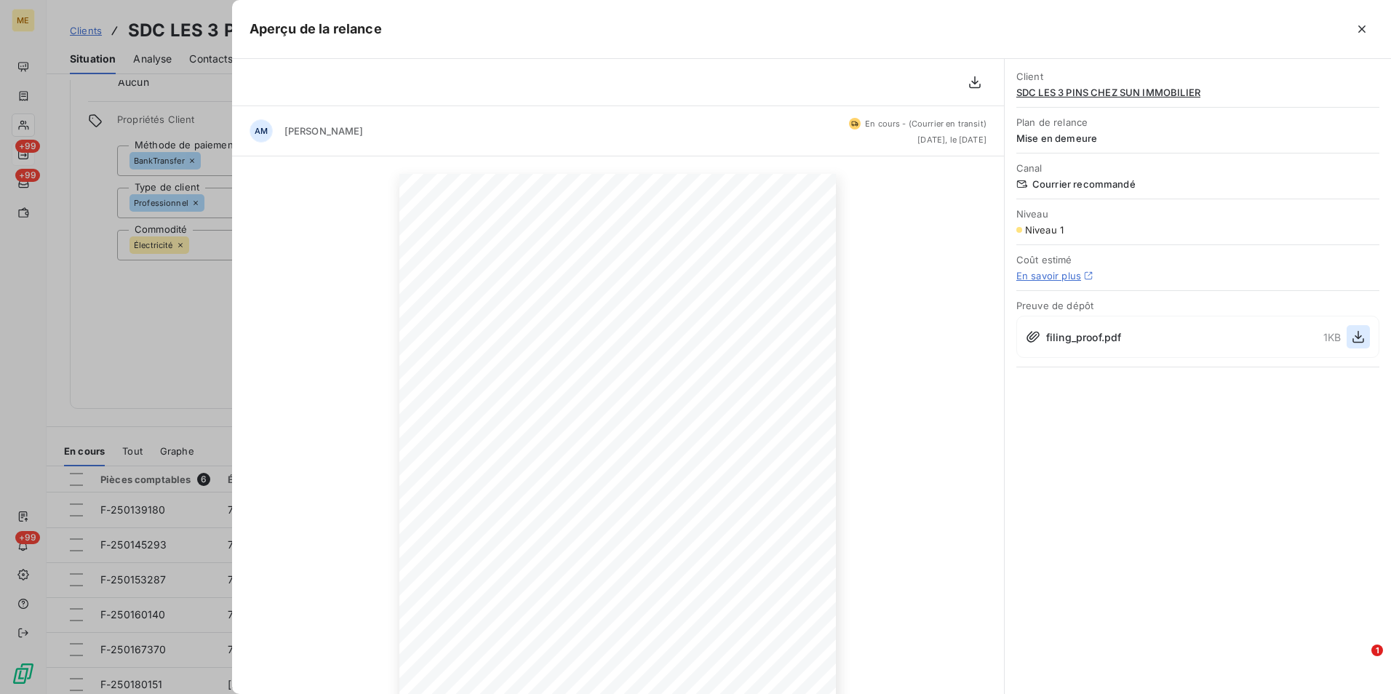
click at [1354, 343] on icon "button" at bounding box center [1358, 337] width 12 height 12
click at [172, 204] on div at bounding box center [695, 347] width 1391 height 694
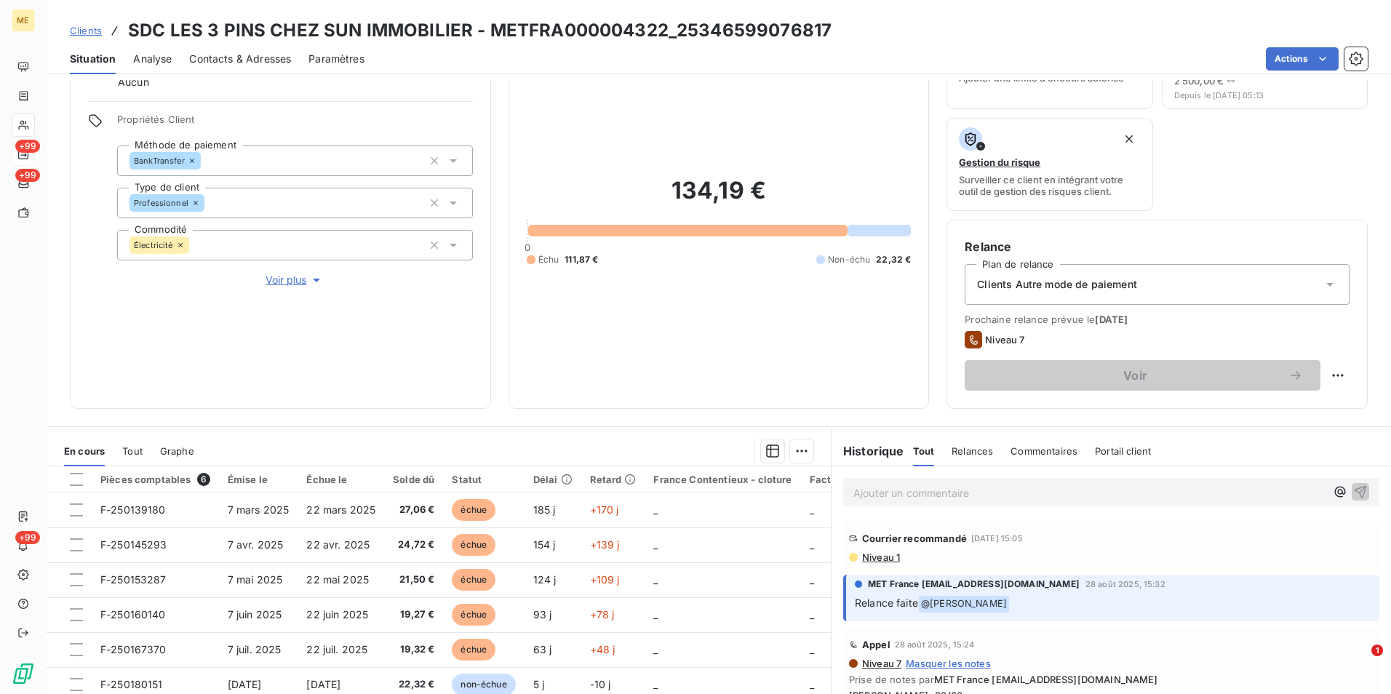
click at [85, 27] on span "Clients" at bounding box center [86, 31] width 32 height 12
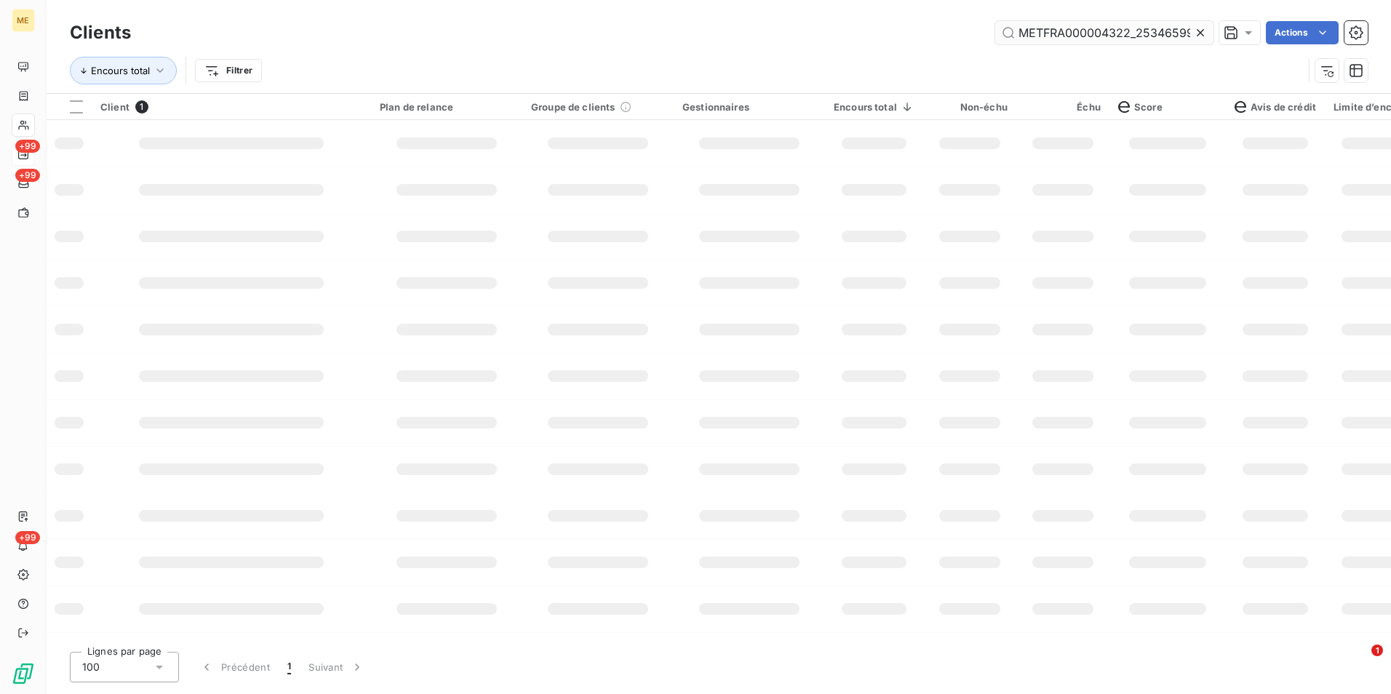
scroll to position [0, 43]
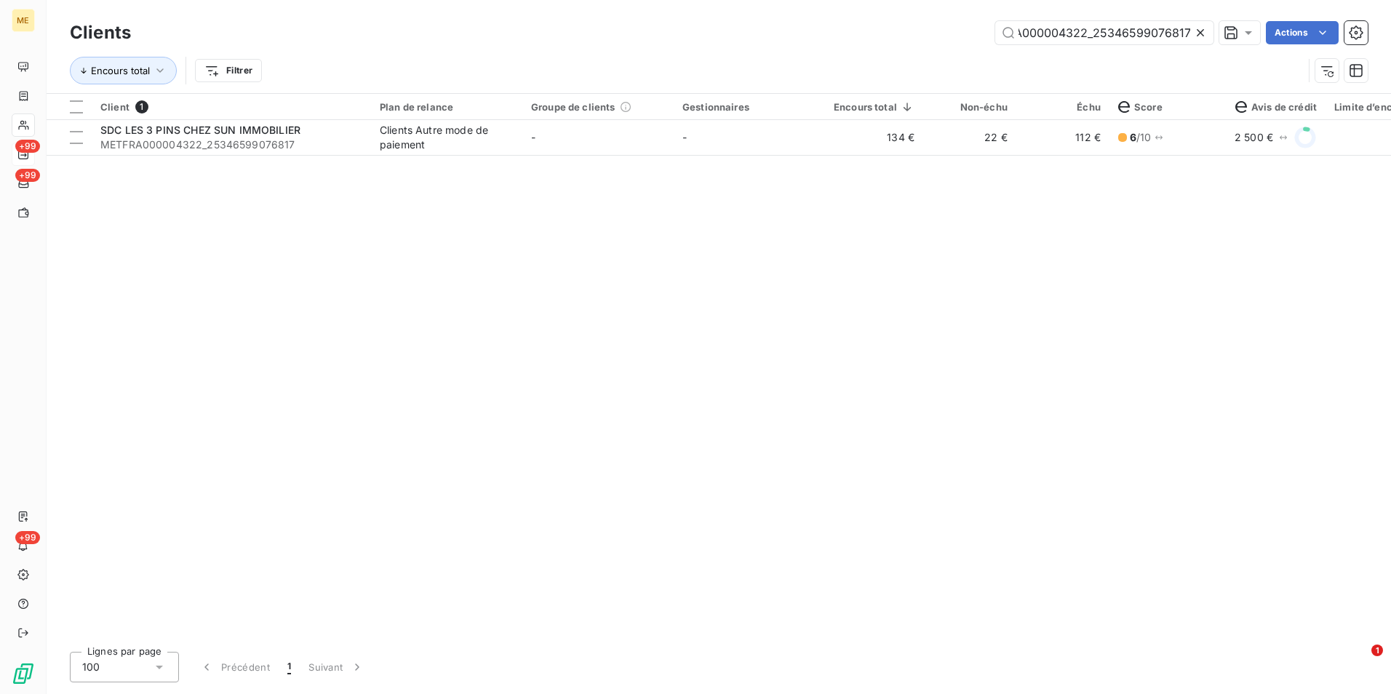
click at [1204, 33] on icon at bounding box center [1200, 32] width 15 height 15
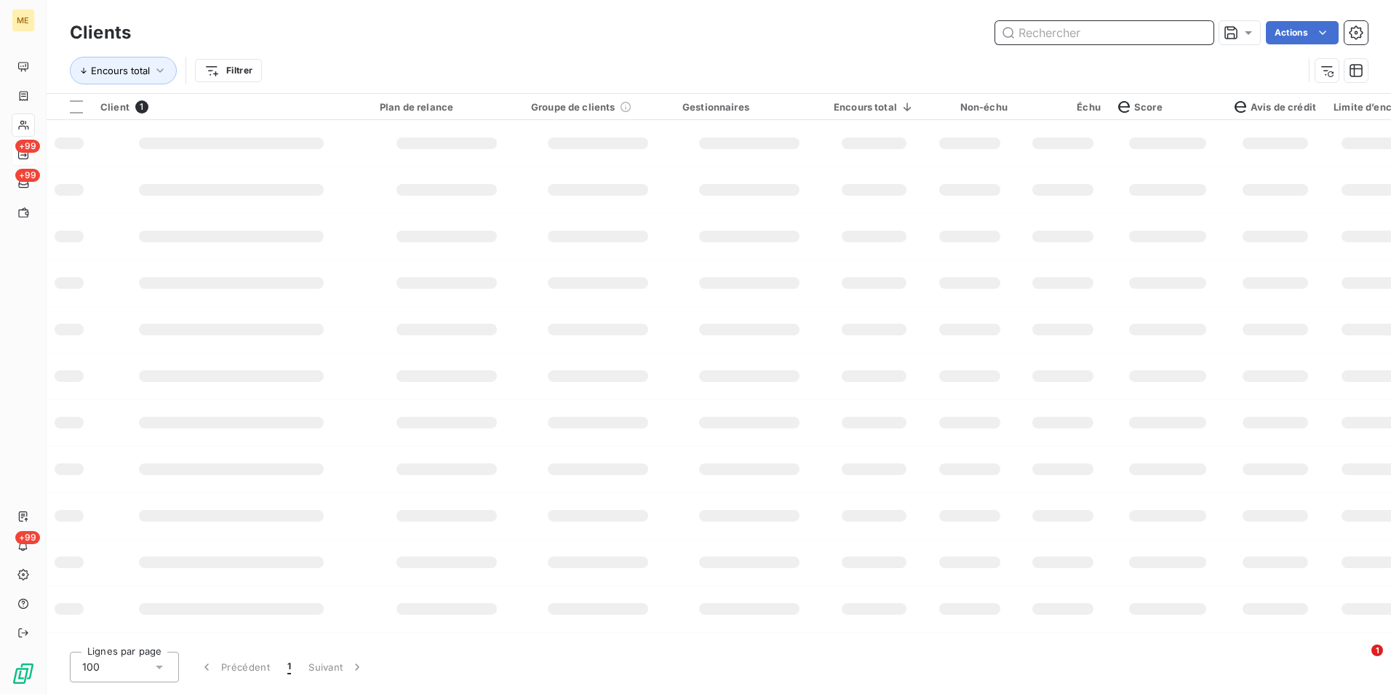
click at [1204, 33] on input "text" at bounding box center [1104, 32] width 218 height 23
paste input "METFRA000001782_30000960194757"
type input "METFRA000001782_30000960194757"
click at [933, 149] on td at bounding box center [969, 143] width 93 height 47
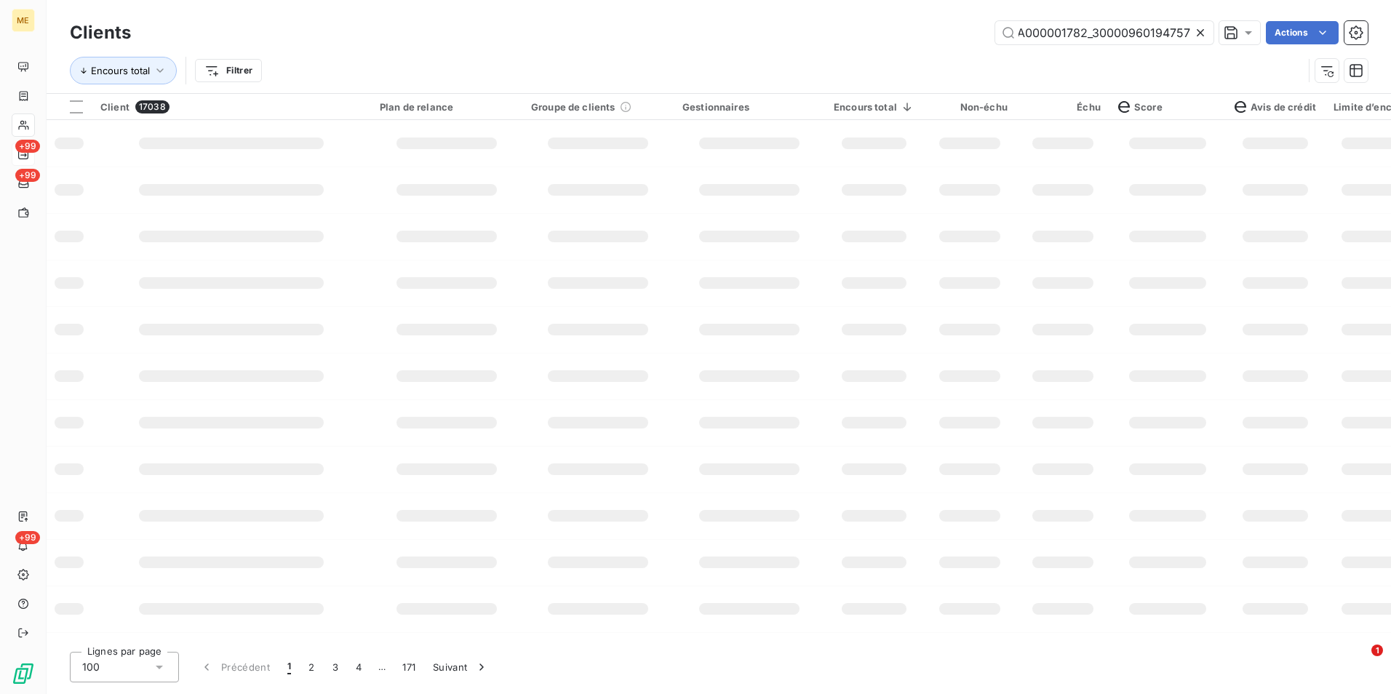
scroll to position [0, 0]
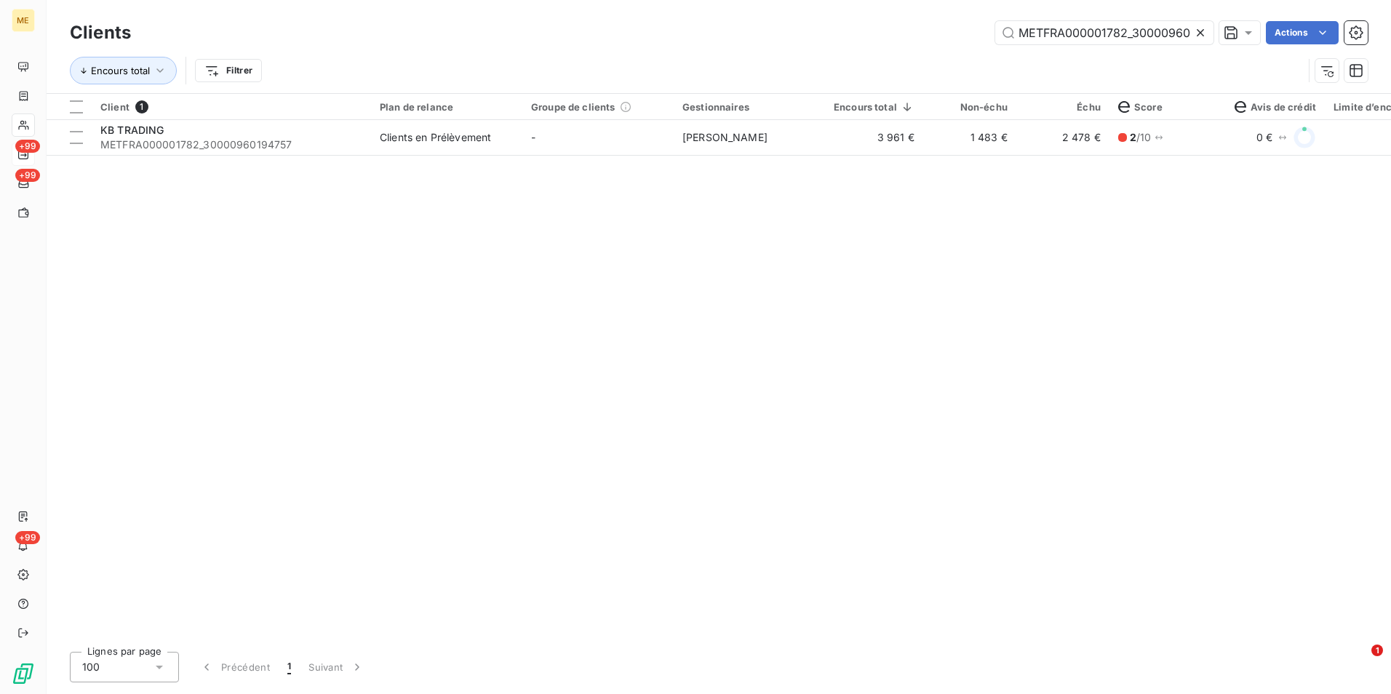
click at [933, 149] on td "1 483 €" at bounding box center [969, 137] width 93 height 35
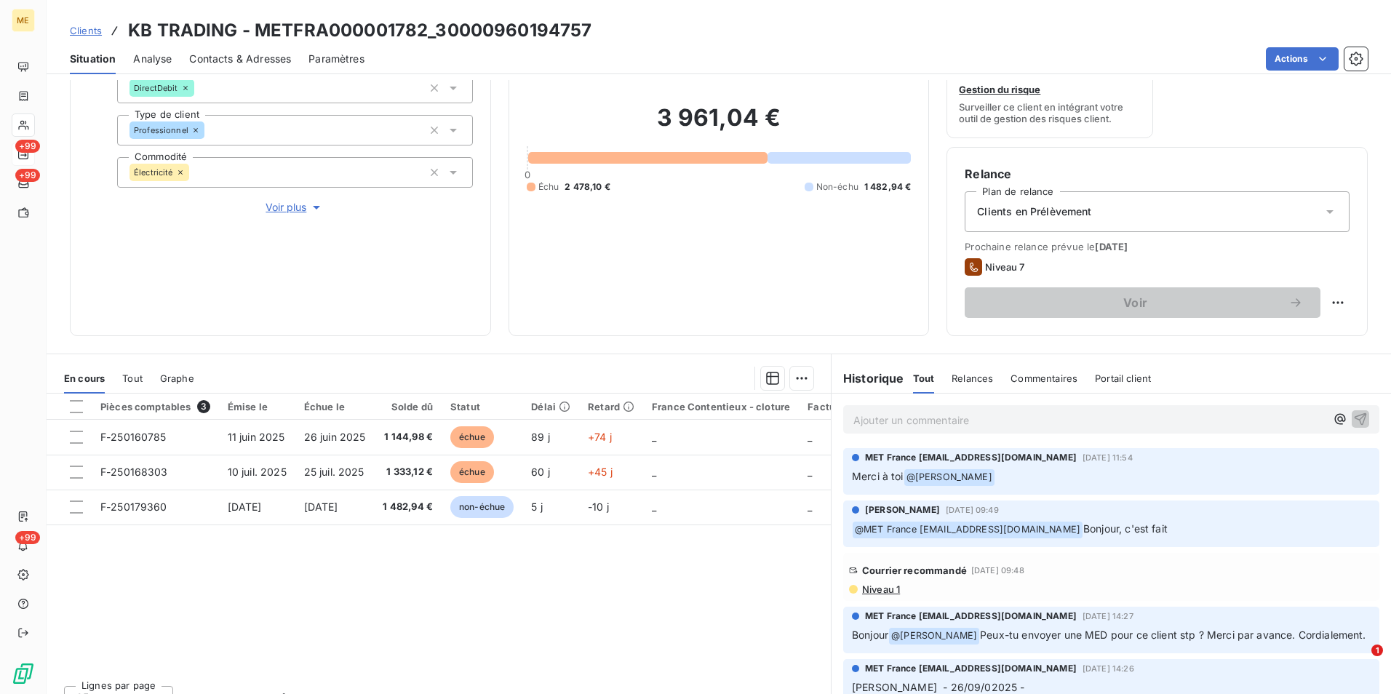
click at [860, 581] on div "Courrier recommandé [DATE] 09:48" at bounding box center [1111, 570] width 524 height 23
click at [870, 590] on span "Niveau 1" at bounding box center [879, 589] width 39 height 12
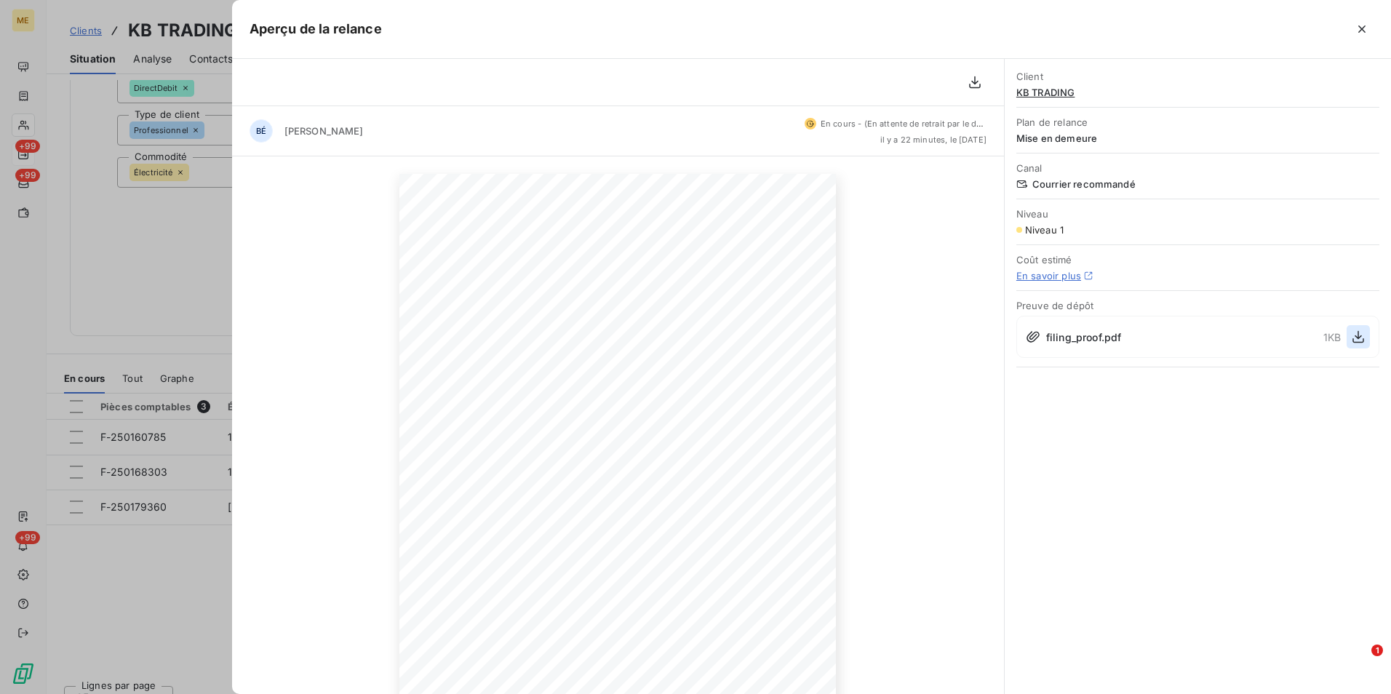
click at [1354, 337] on icon "button" at bounding box center [1358, 336] width 15 height 15
click at [170, 249] on div at bounding box center [695, 347] width 1391 height 694
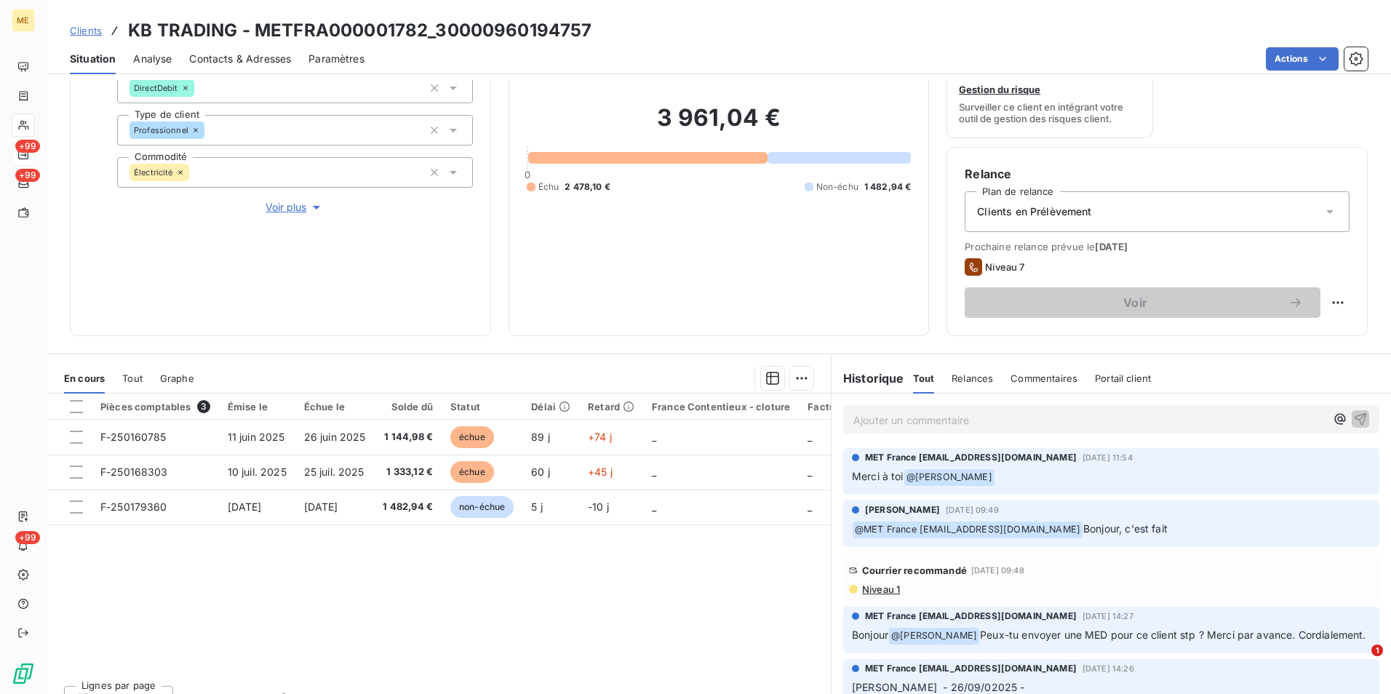
click at [99, 33] on span "Clients" at bounding box center [86, 31] width 32 height 12
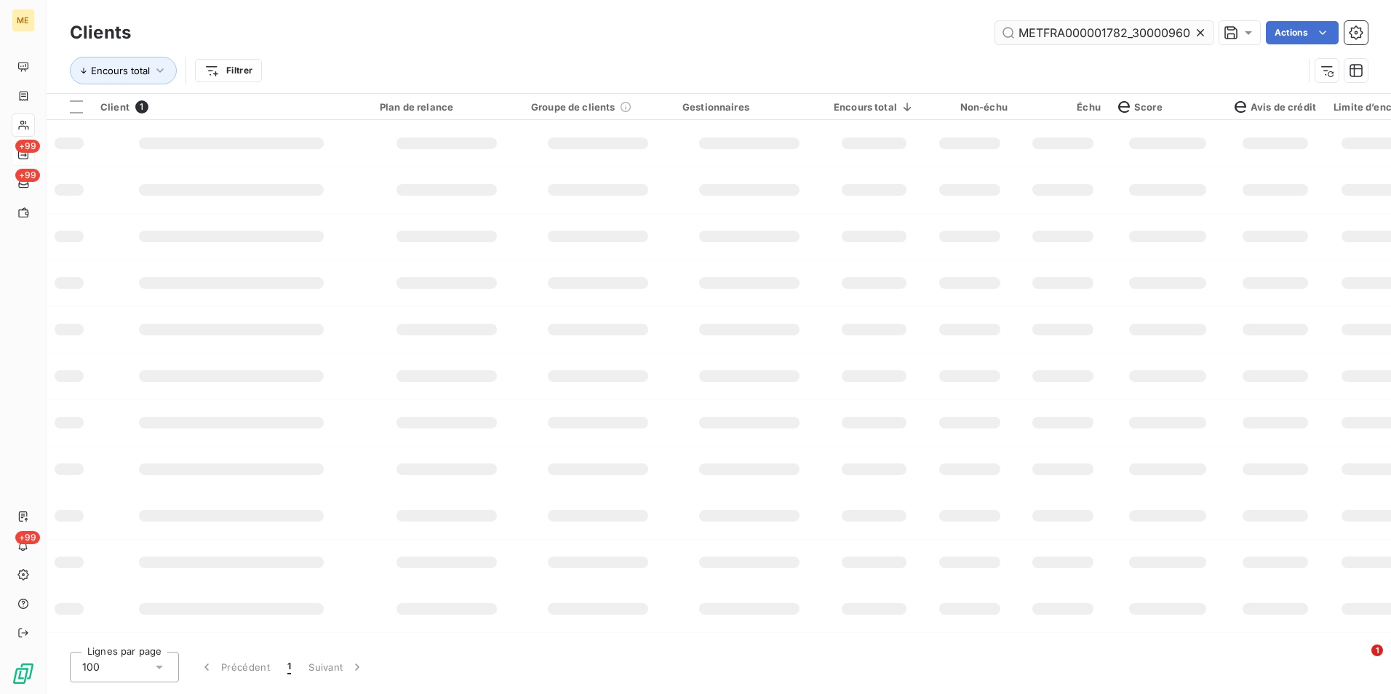
scroll to position [0, 41]
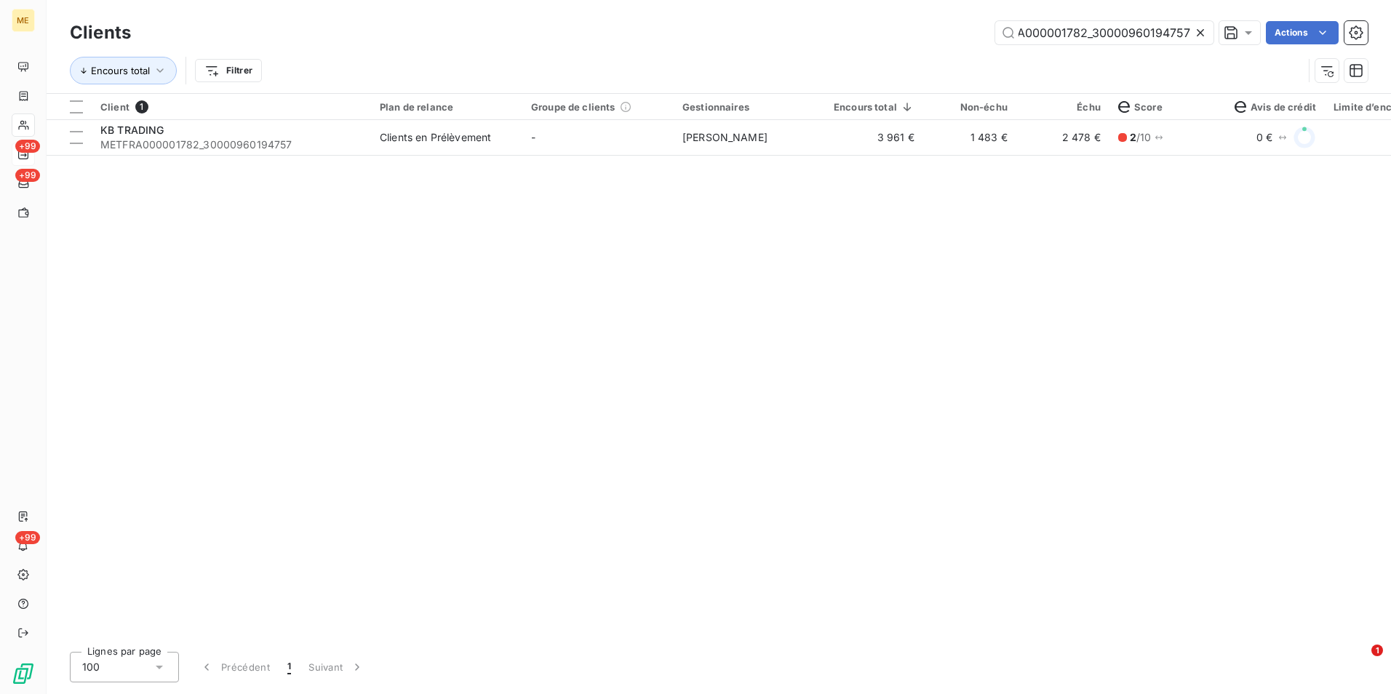
click at [1201, 31] on icon at bounding box center [1199, 32] width 7 height 7
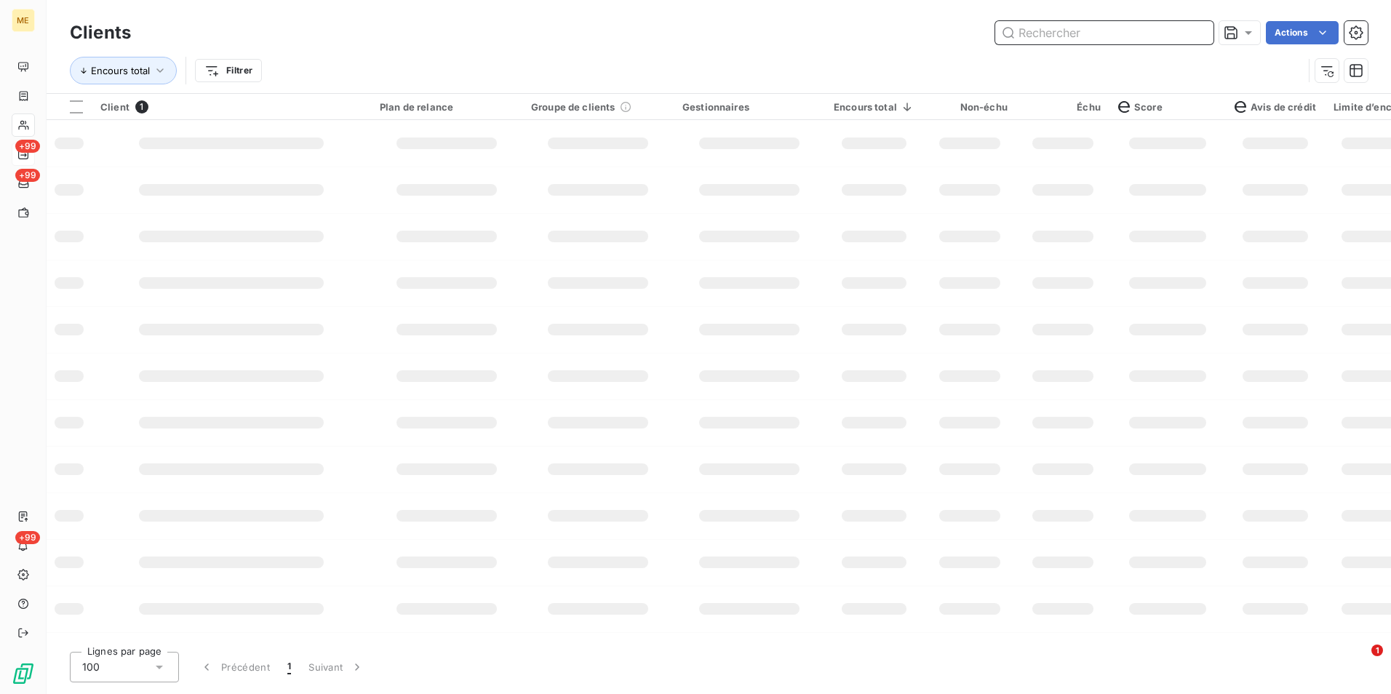
click at [1196, 29] on input "text" at bounding box center [1104, 32] width 218 height 23
paste input "METFRA000007727_Z1443800000039"
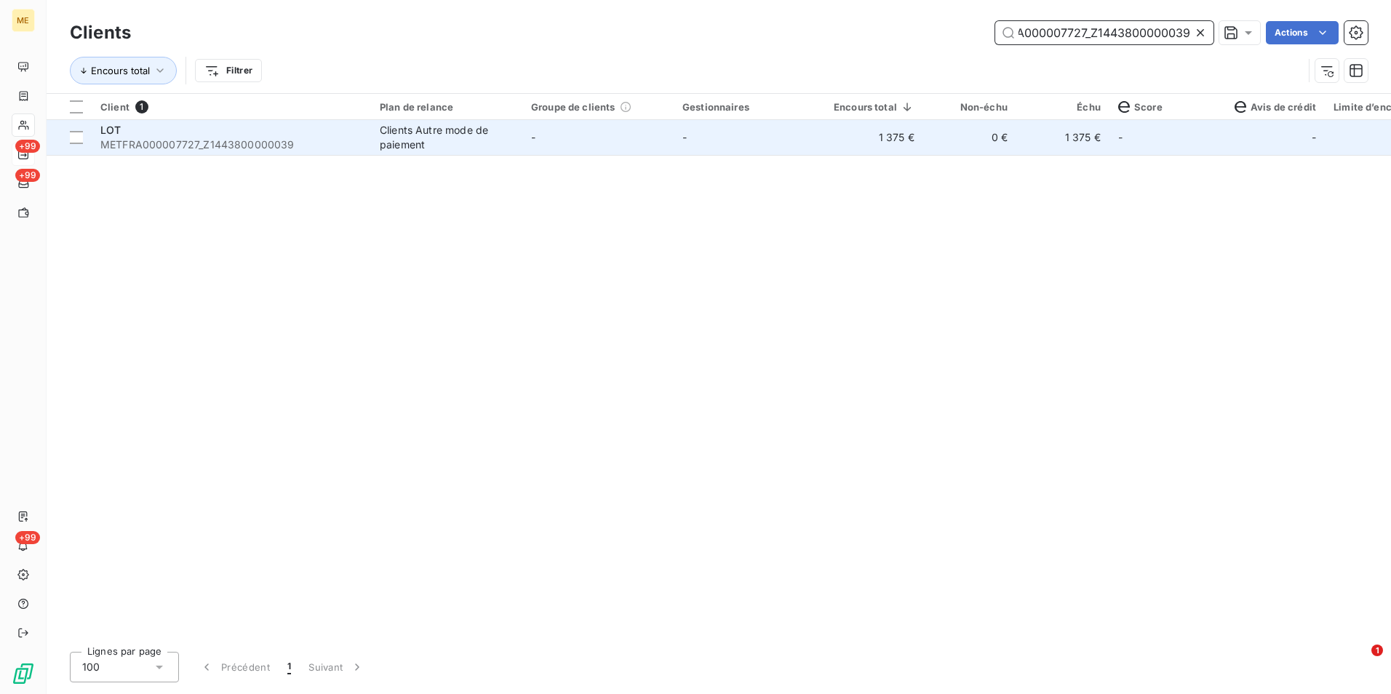
type input "METFRA000007727_Z1443800000039"
click at [579, 143] on td "-" at bounding box center [597, 137] width 151 height 35
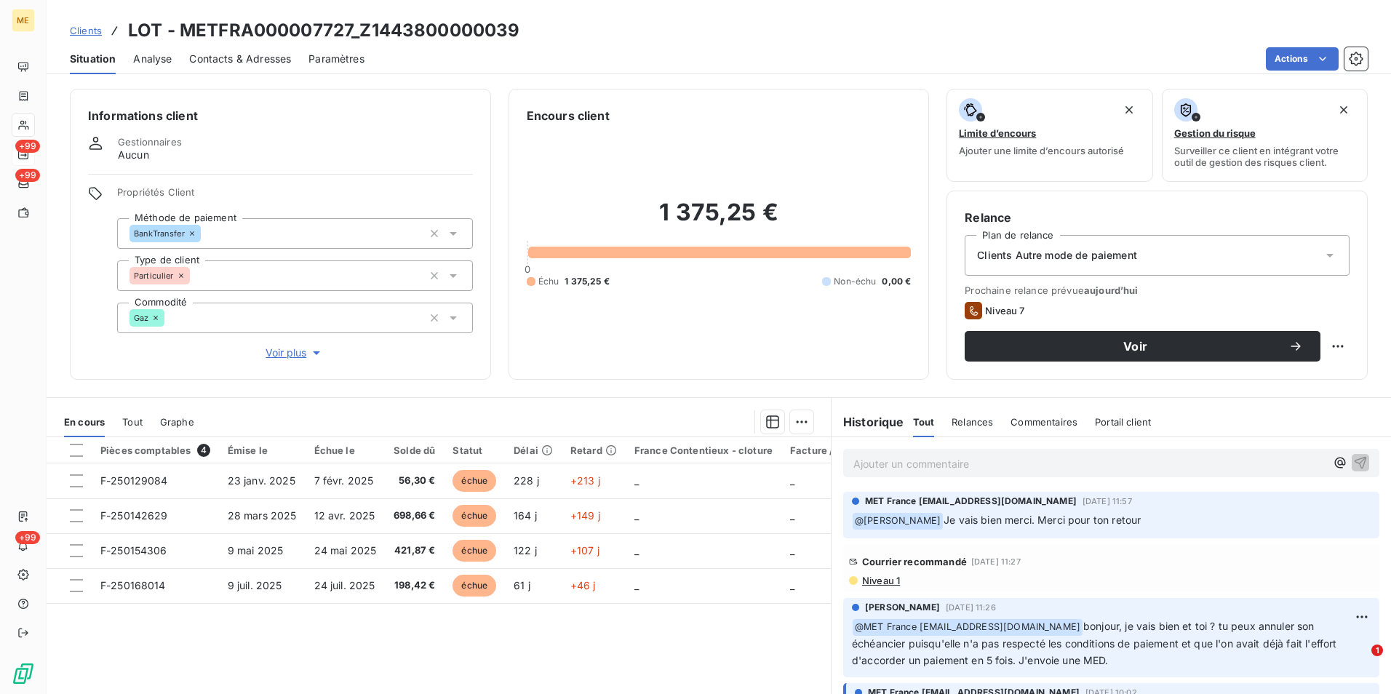
click at [876, 575] on span "Niveau 1" at bounding box center [879, 581] width 39 height 12
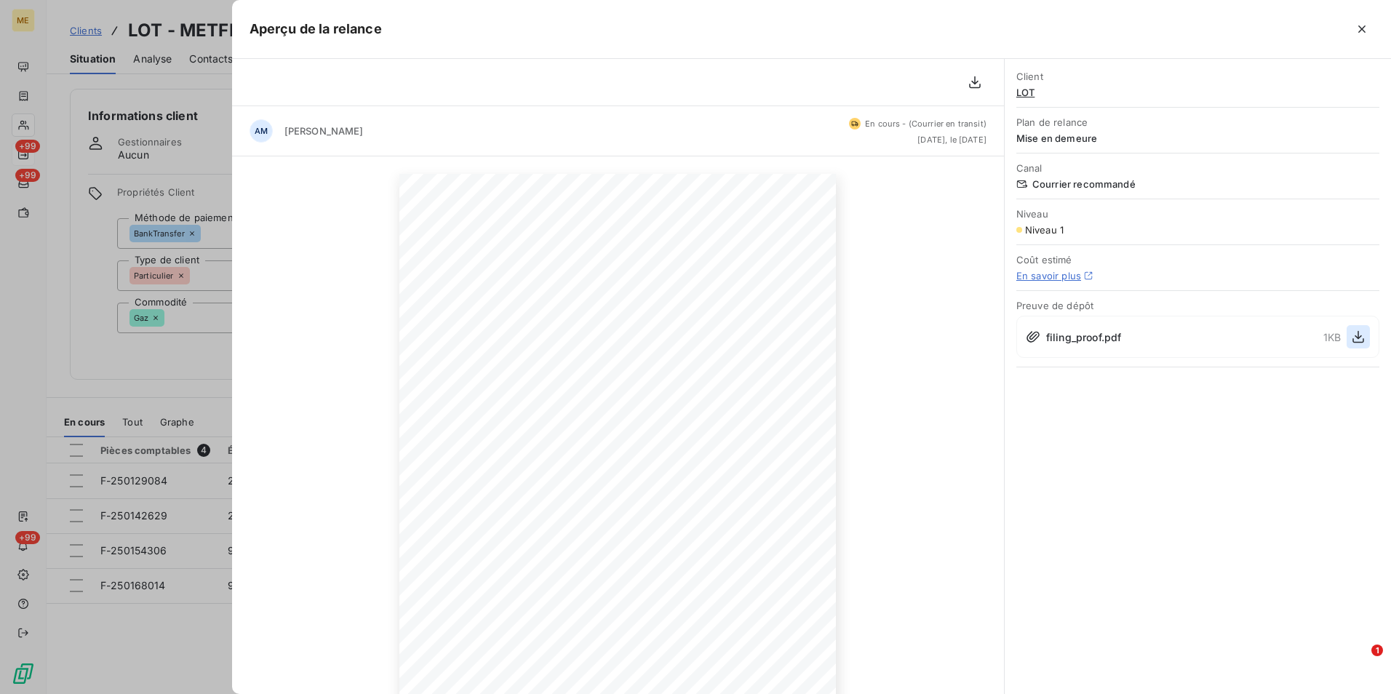
click at [1356, 341] on icon "button" at bounding box center [1358, 336] width 15 height 15
click at [218, 305] on div at bounding box center [695, 347] width 1391 height 694
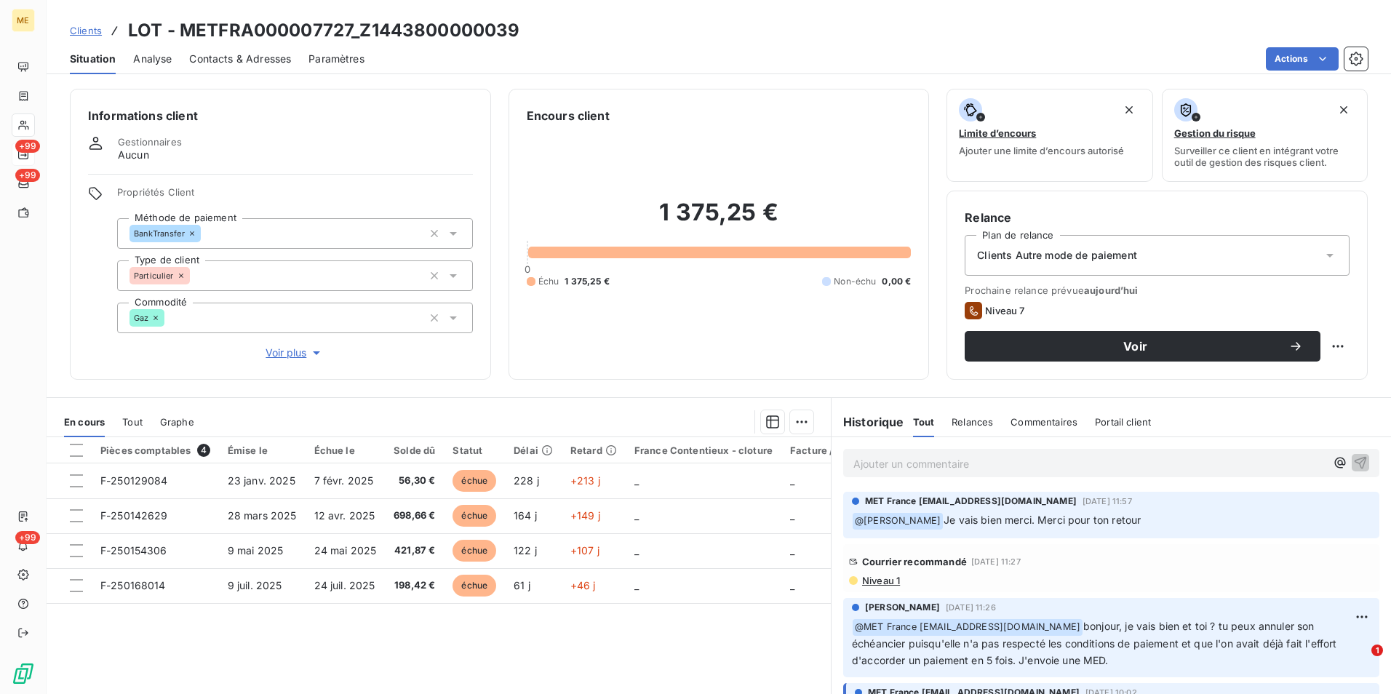
click at [81, 28] on span "Clients" at bounding box center [86, 31] width 32 height 12
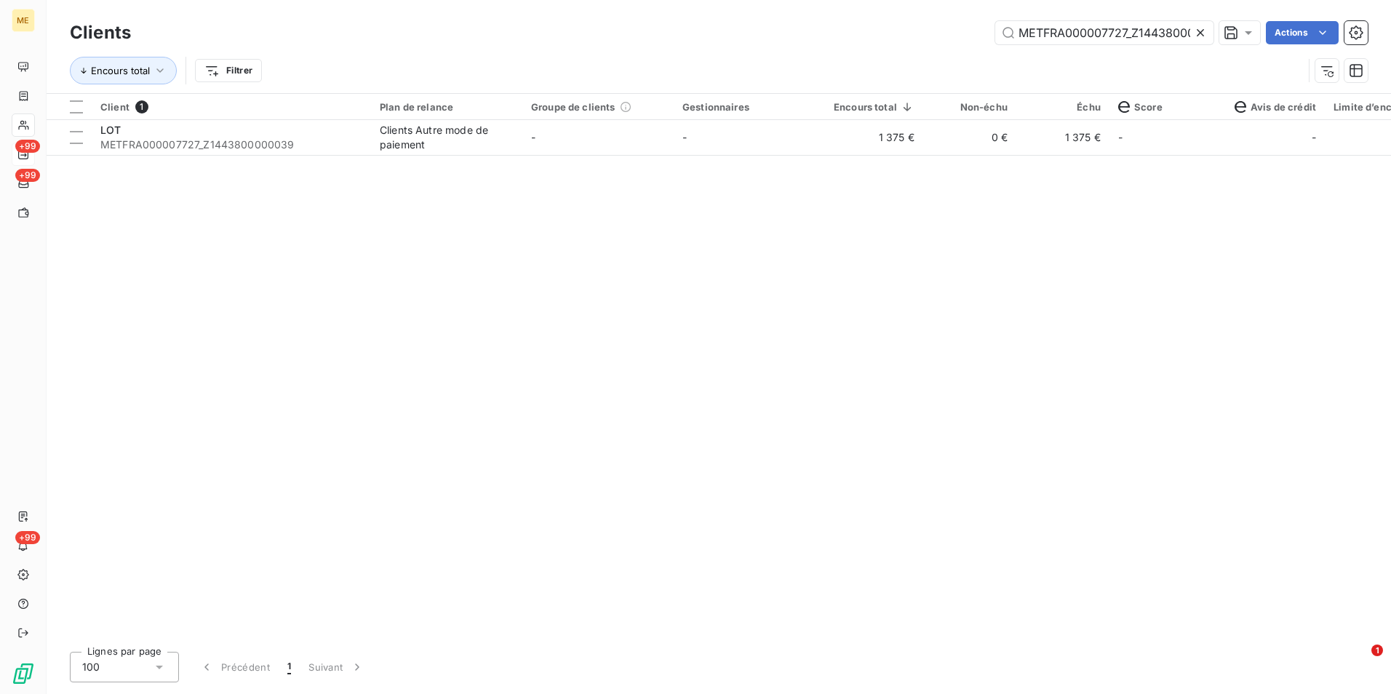
click at [1202, 31] on icon at bounding box center [1199, 32] width 7 height 7
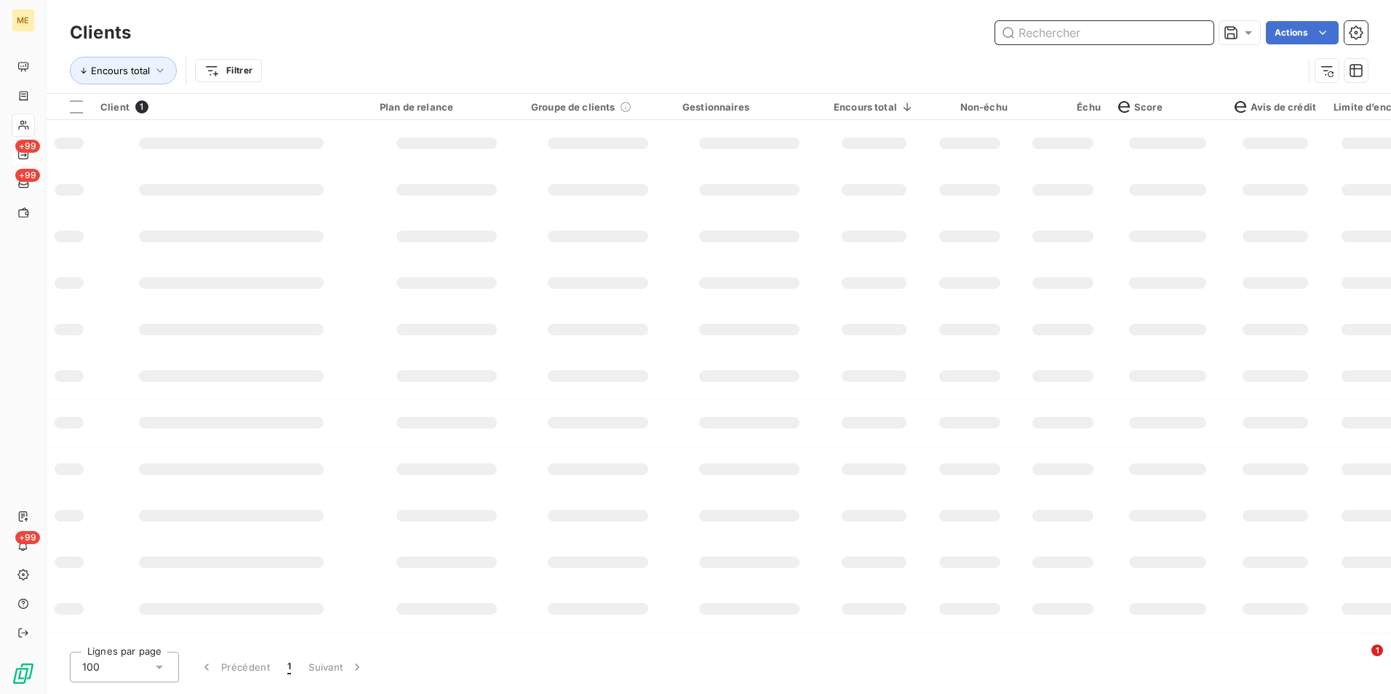
click at [1199, 30] on input "text" at bounding box center [1104, 32] width 218 height 23
paste input "METFRA000008225_Z6852000000085"
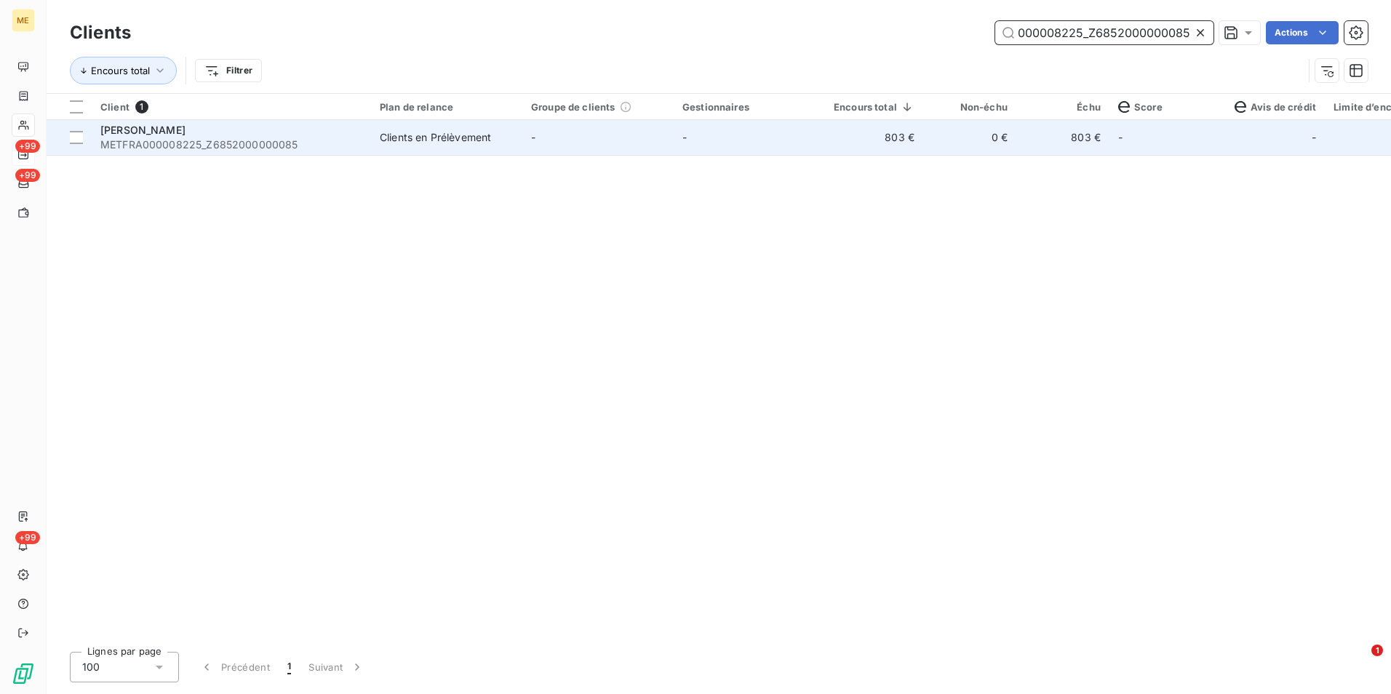
type input "METFRA000008225_Z6852000000085"
click at [923, 147] on td "0 €" at bounding box center [969, 137] width 93 height 35
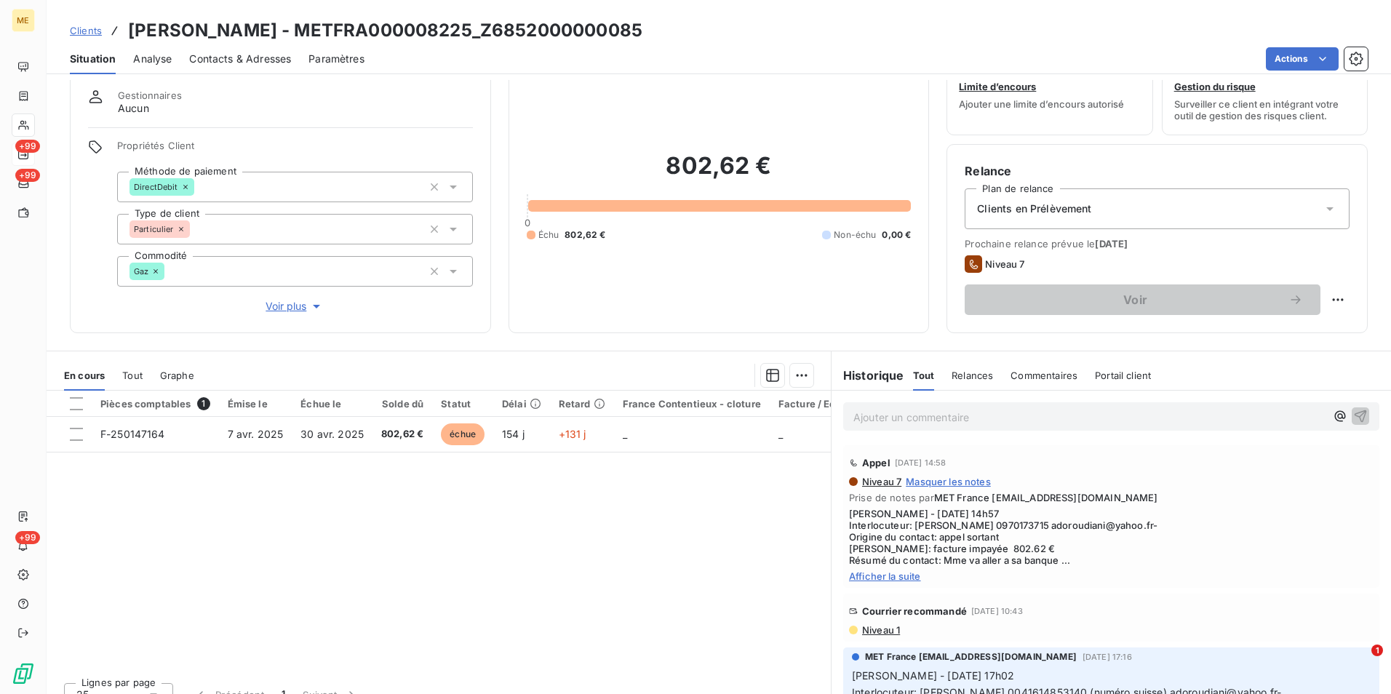
scroll to position [67, 0]
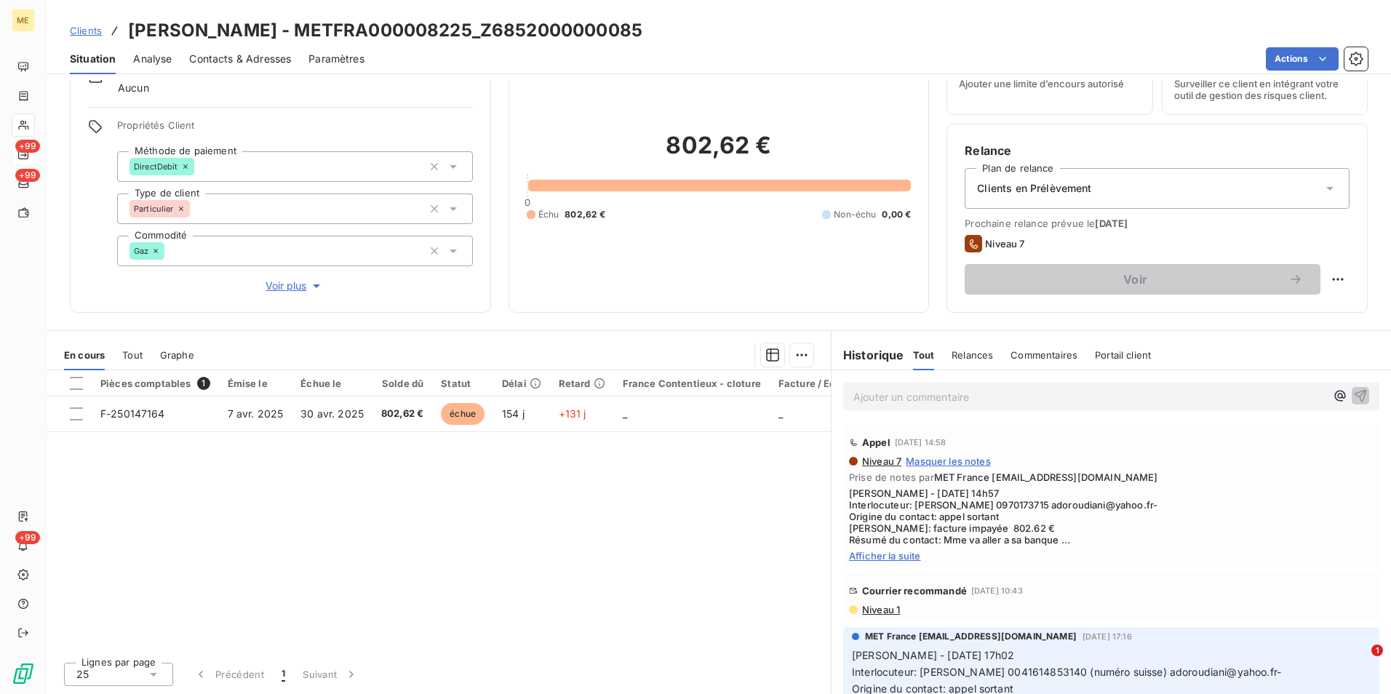
click at [920, 551] on span "Afficher la suite" at bounding box center [1111, 556] width 524 height 12
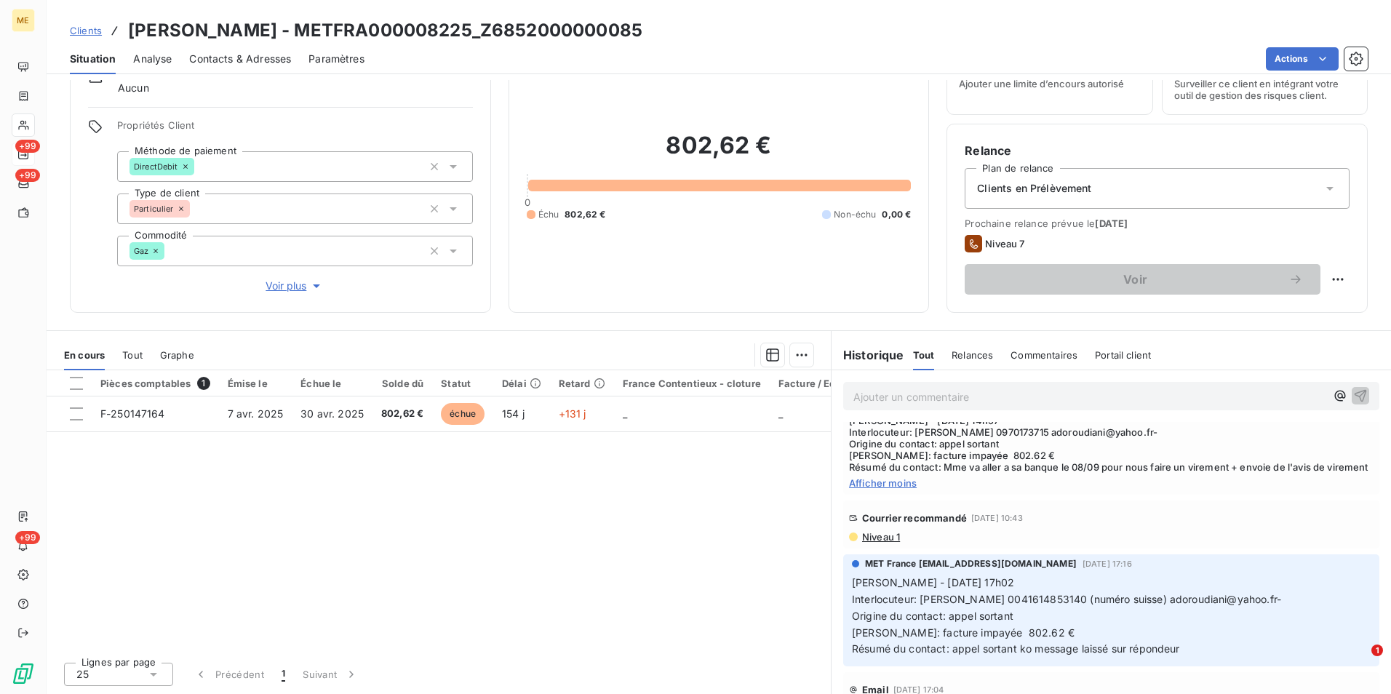
click at [880, 543] on span "Niveau 1" at bounding box center [879, 537] width 39 height 12
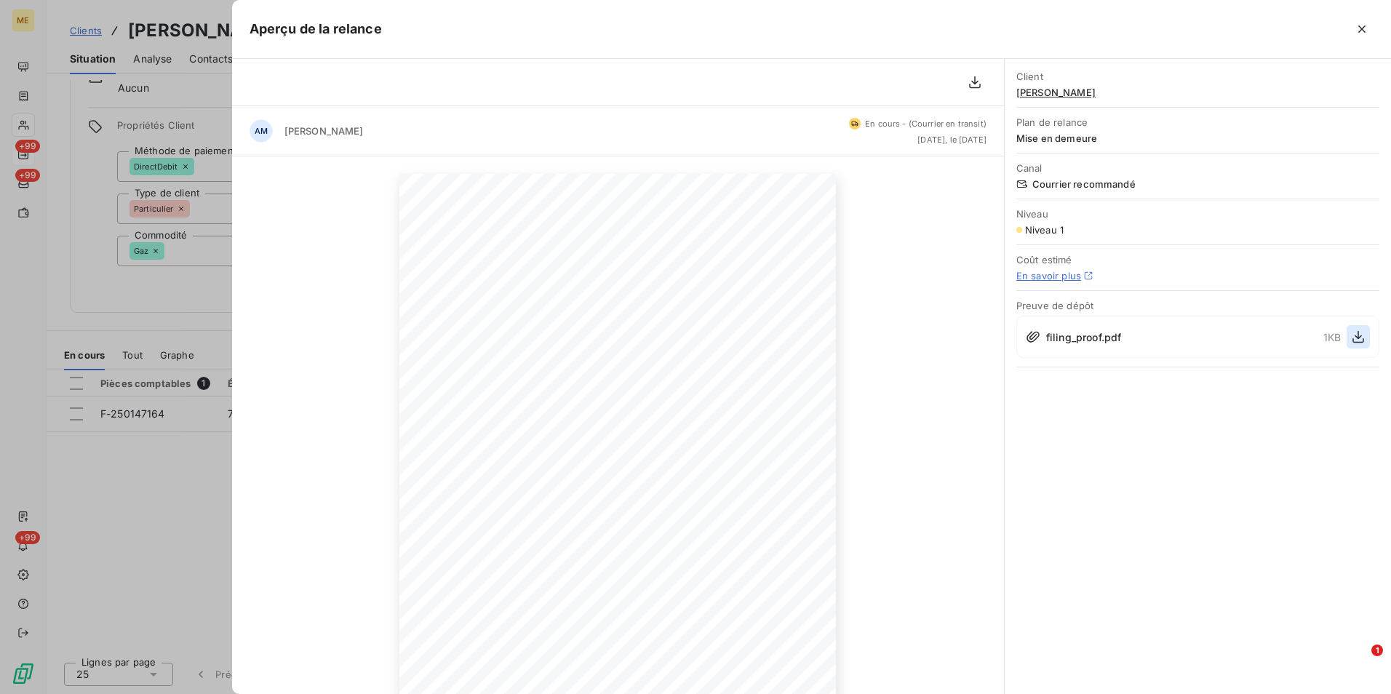
click at [1348, 336] on button "button" at bounding box center [1357, 336] width 23 height 23
click at [55, 313] on div at bounding box center [695, 347] width 1391 height 694
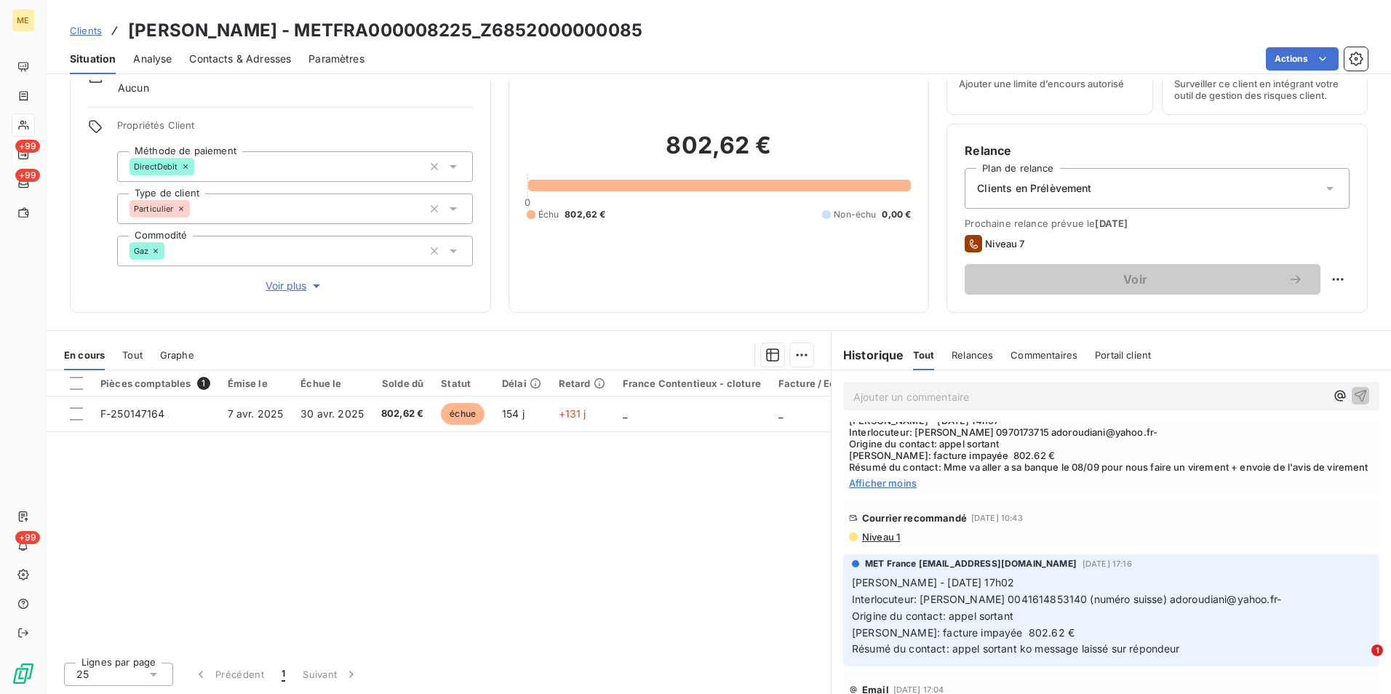
click at [84, 27] on span "Clients" at bounding box center [86, 31] width 32 height 12
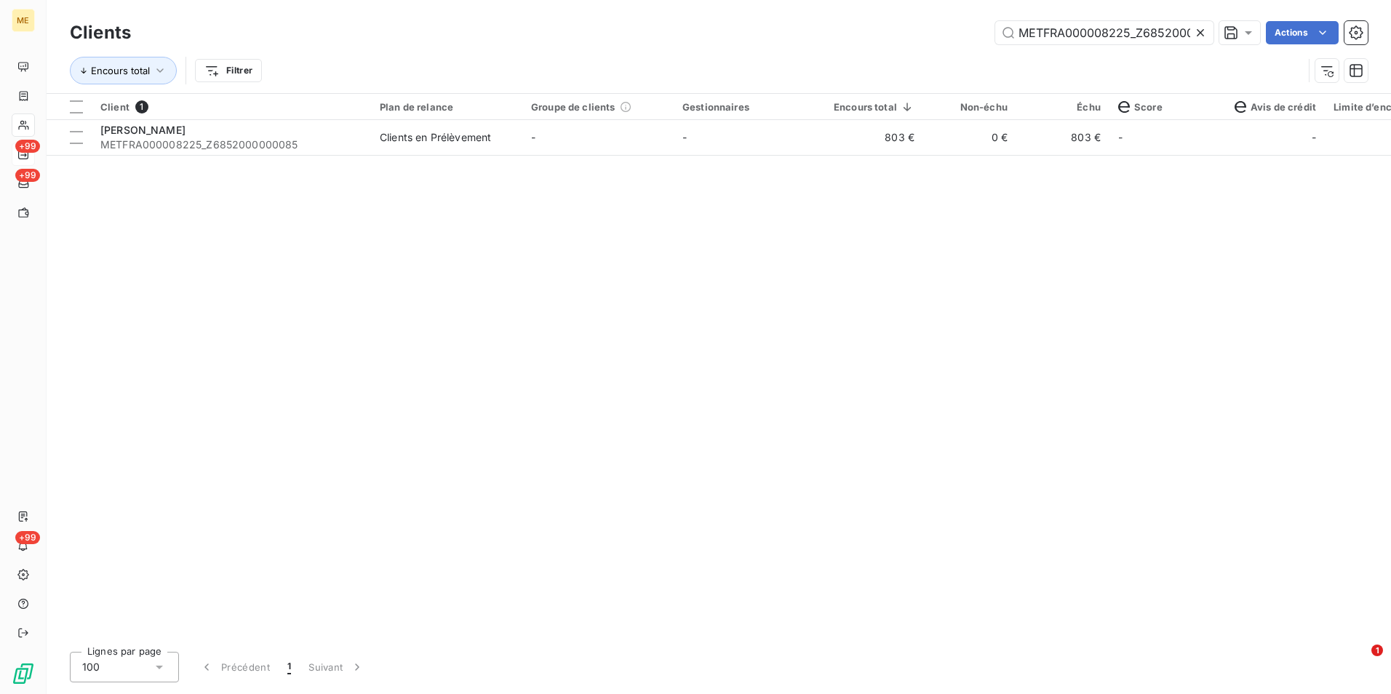
scroll to position [0, 47]
click at [1201, 26] on icon at bounding box center [1200, 32] width 15 height 15
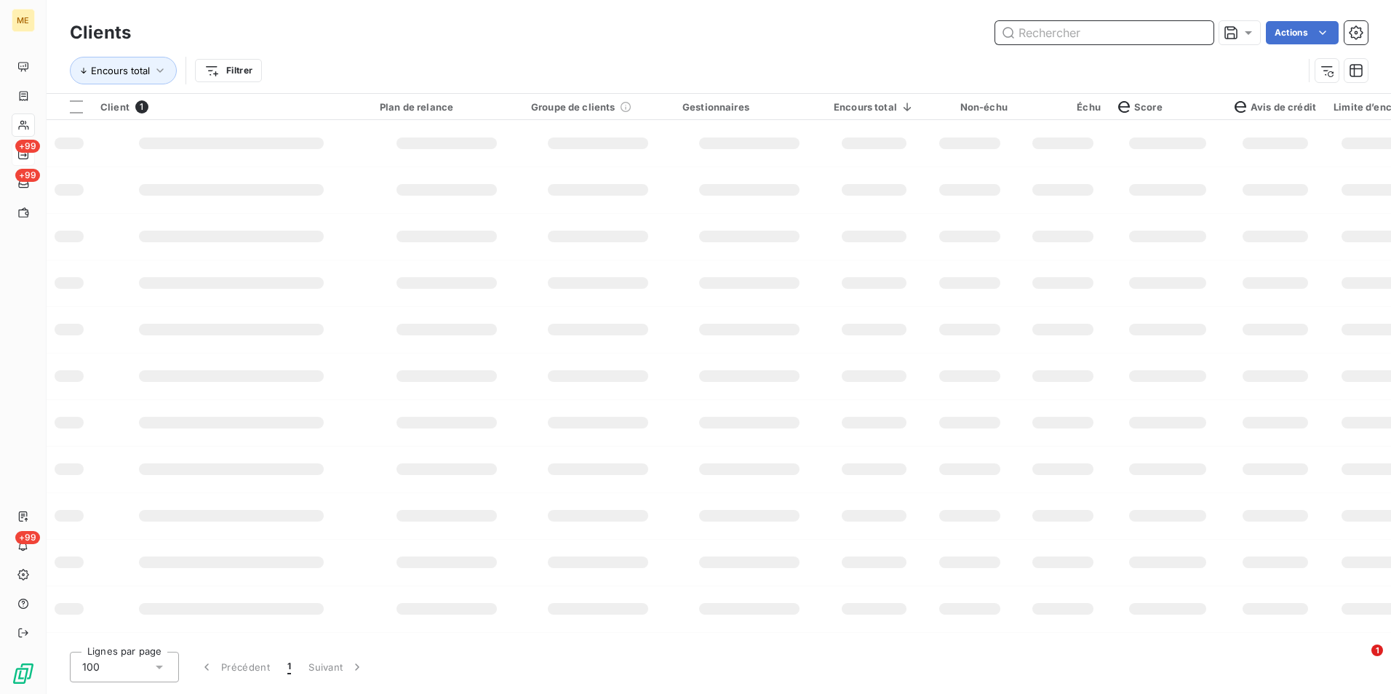
click at [1191, 31] on input "text" at bounding box center [1104, 32] width 218 height 23
paste input "METFRA000007576_17647467407089"
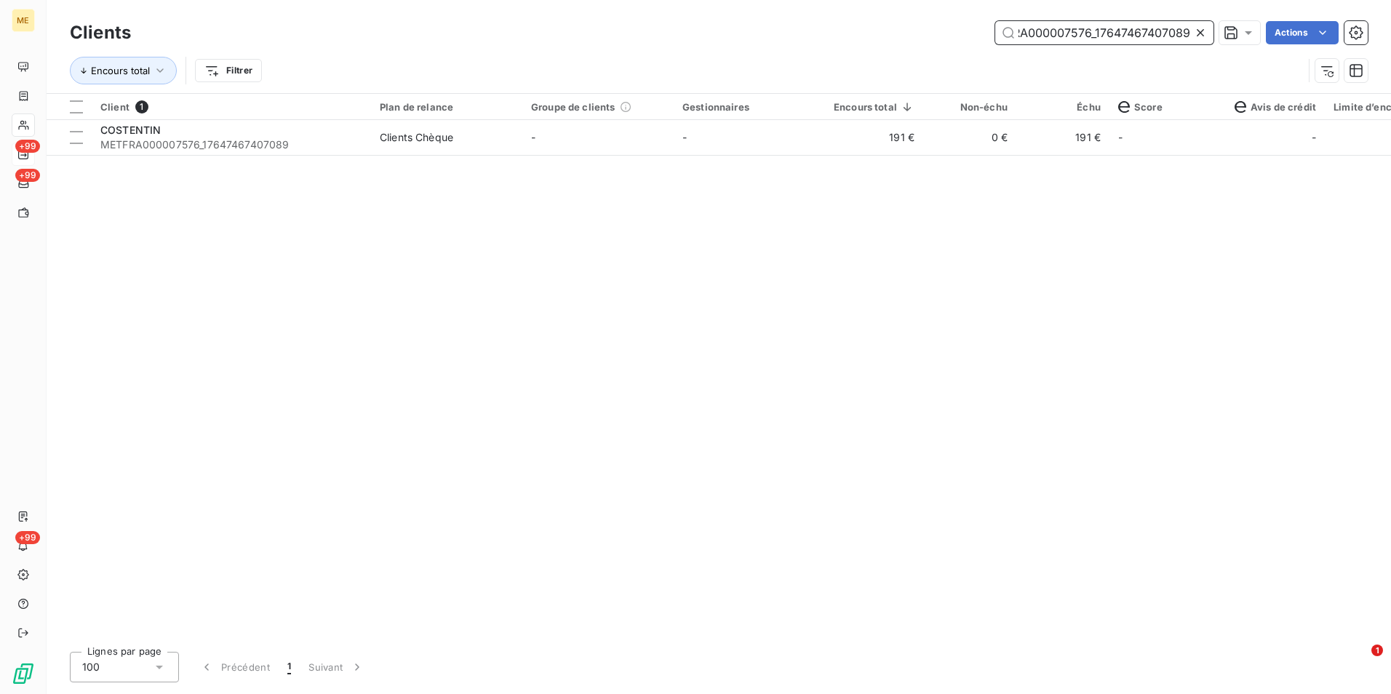
type input "METFRA000007576_17647467407089"
click at [764, 156] on div "Client 1 Plan de relance Groupe de clients Gestionnaires Encours total Non-échu…" at bounding box center [719, 367] width 1344 height 546
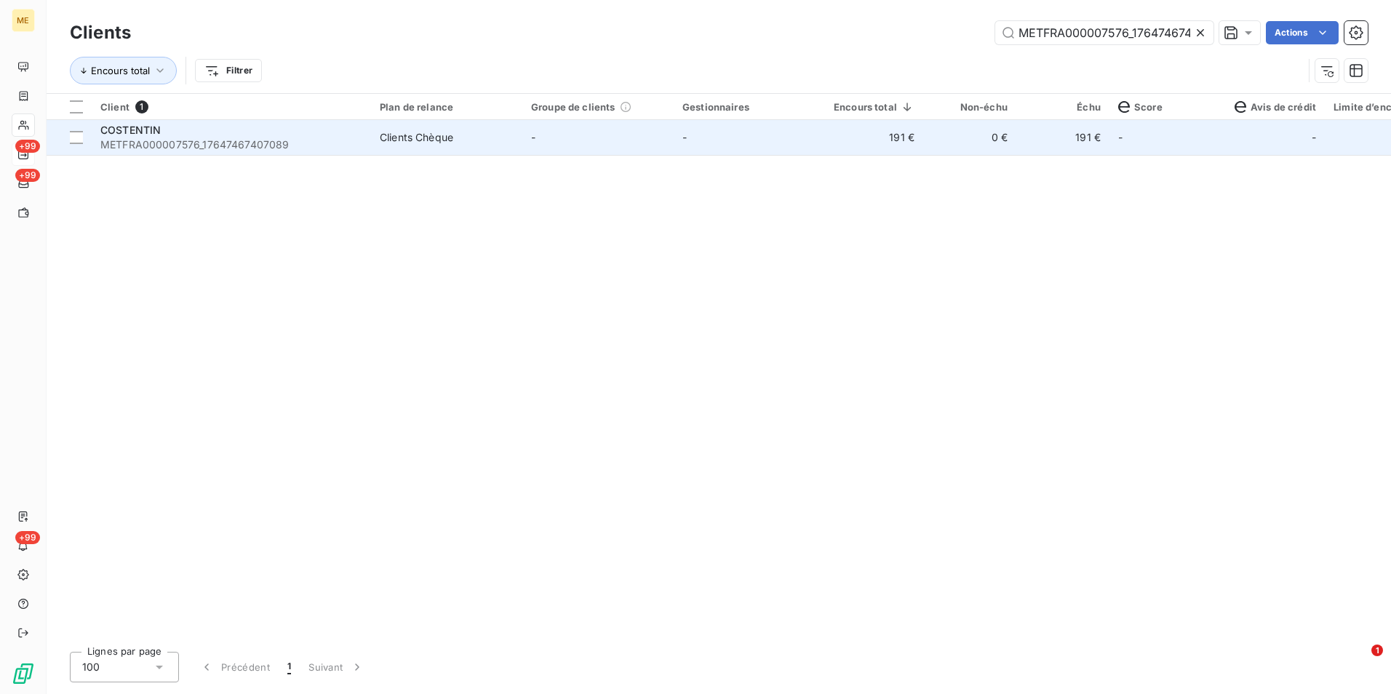
click at [755, 138] on td "-" at bounding box center [748, 137] width 151 height 35
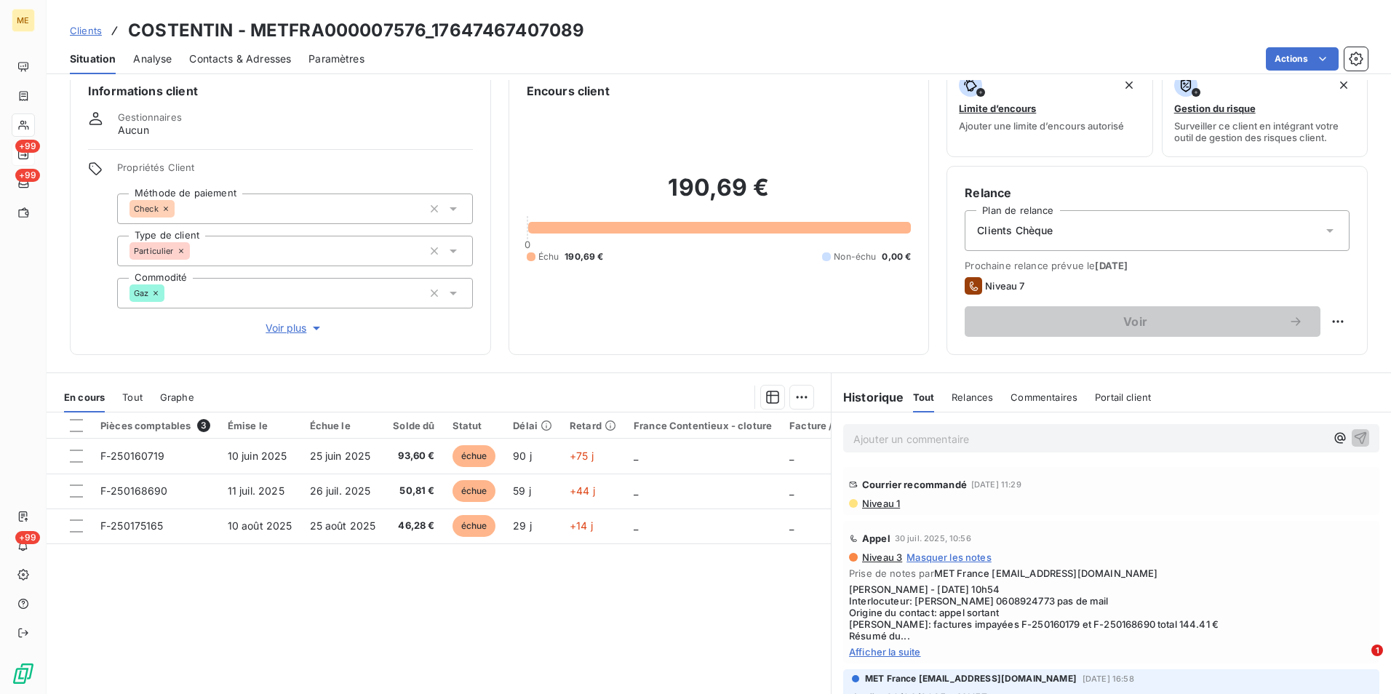
scroll to position [67, 0]
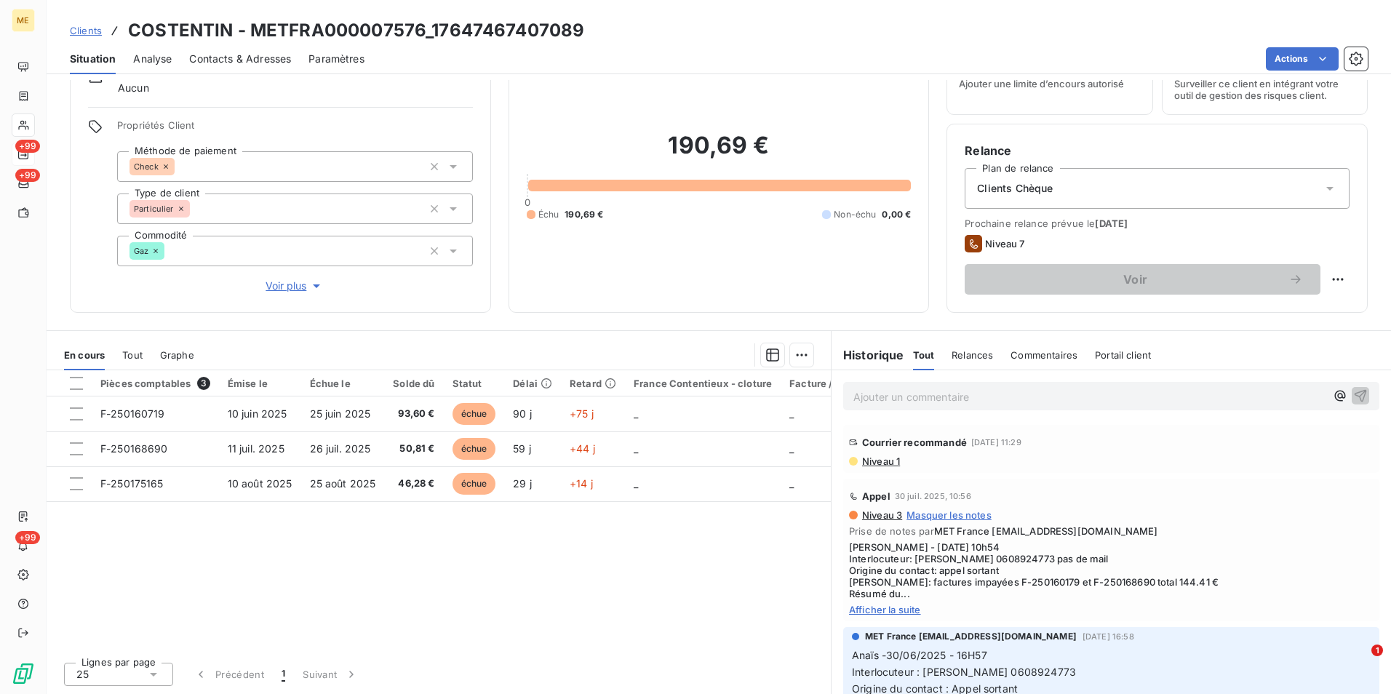
click at [876, 460] on span "Niveau 1" at bounding box center [879, 461] width 39 height 12
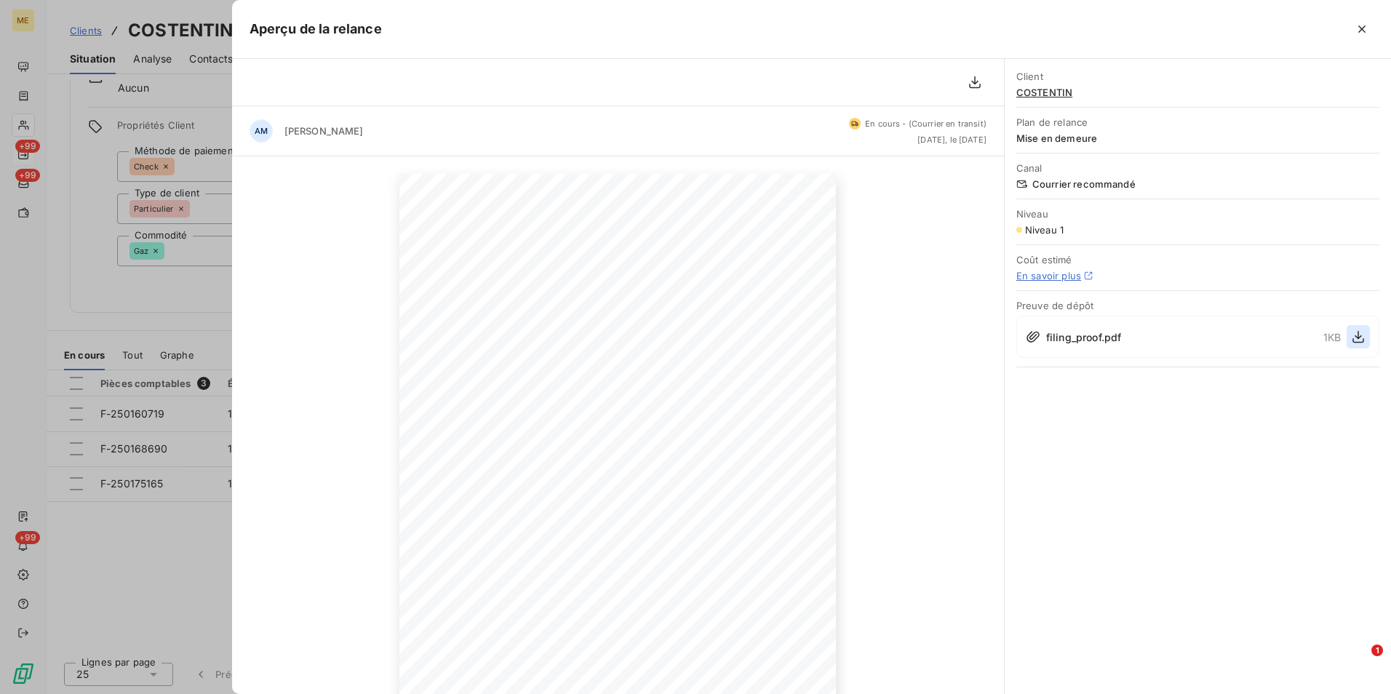
click at [1362, 340] on icon "button" at bounding box center [1358, 336] width 15 height 15
drag, startPoint x: 196, startPoint y: 314, endPoint x: 185, endPoint y: 300, distance: 17.2
click at [196, 314] on div at bounding box center [695, 347] width 1391 height 694
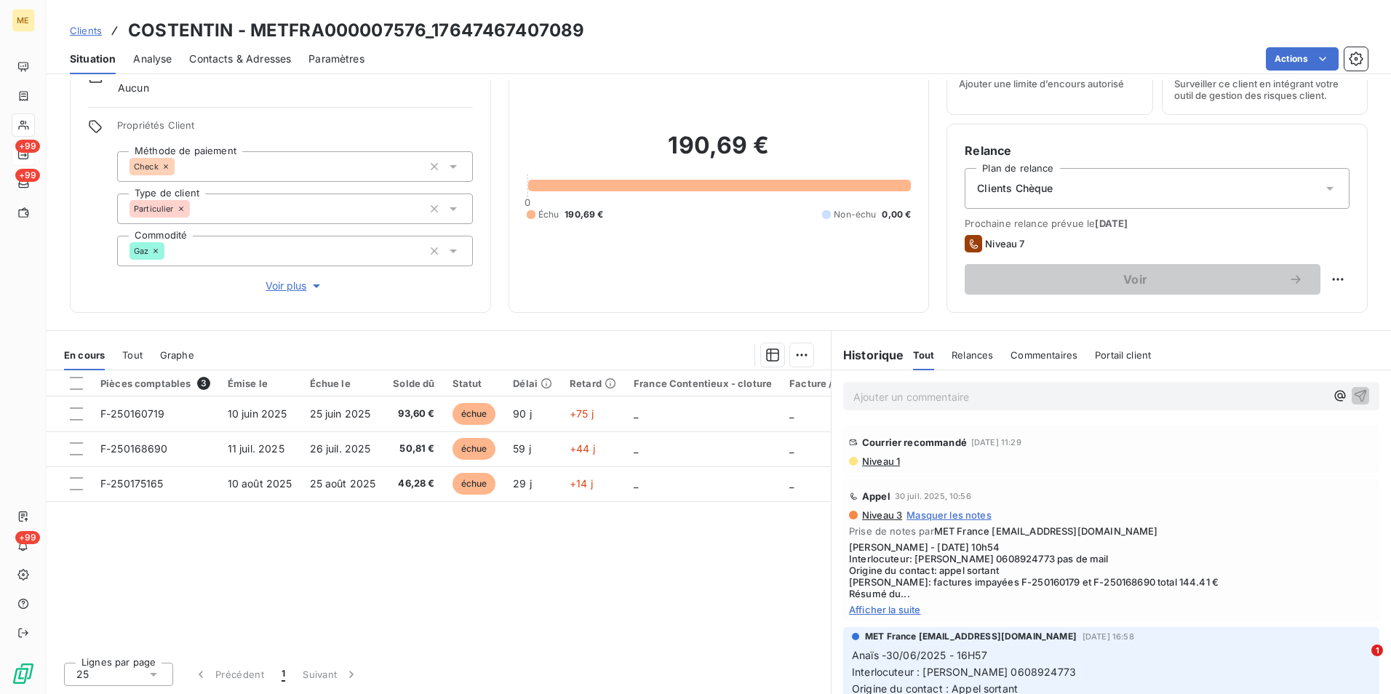
drag, startPoint x: 89, startPoint y: 25, endPoint x: 140, endPoint y: 25, distance: 50.9
click at [89, 25] on span "Clients" at bounding box center [86, 31] width 32 height 12
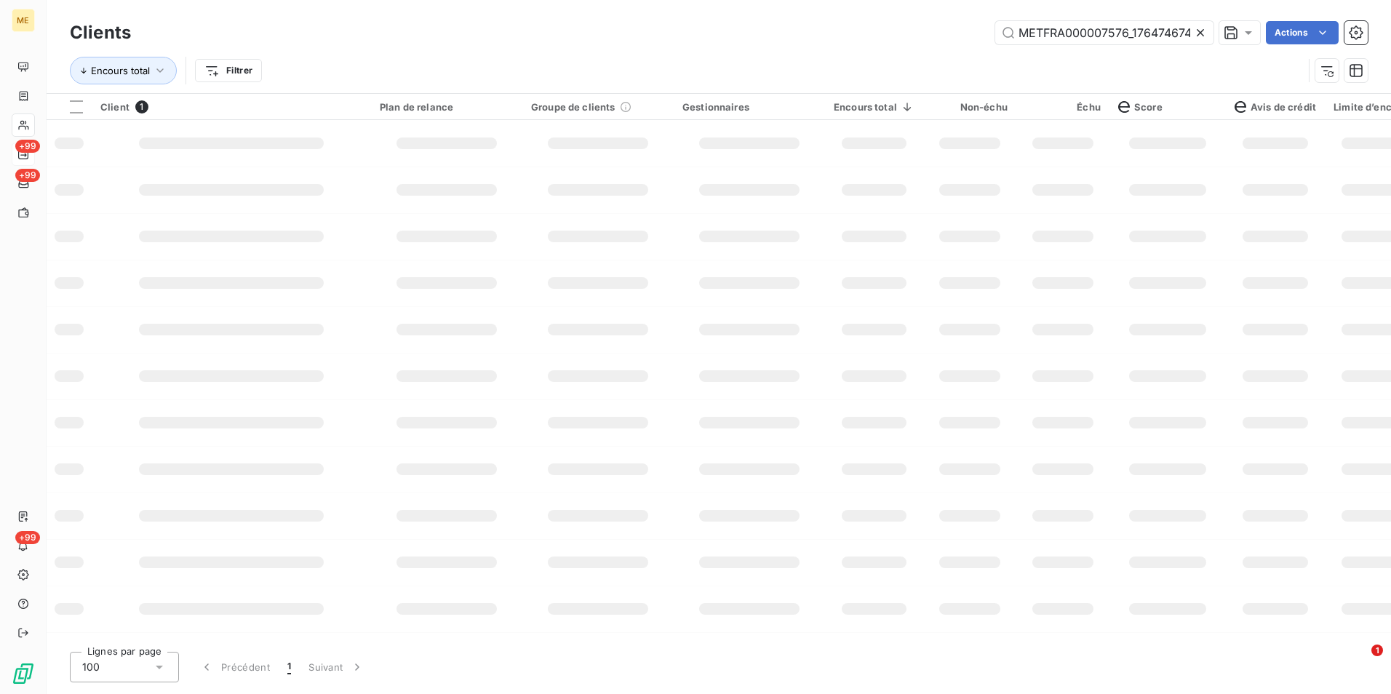
scroll to position [0, 38]
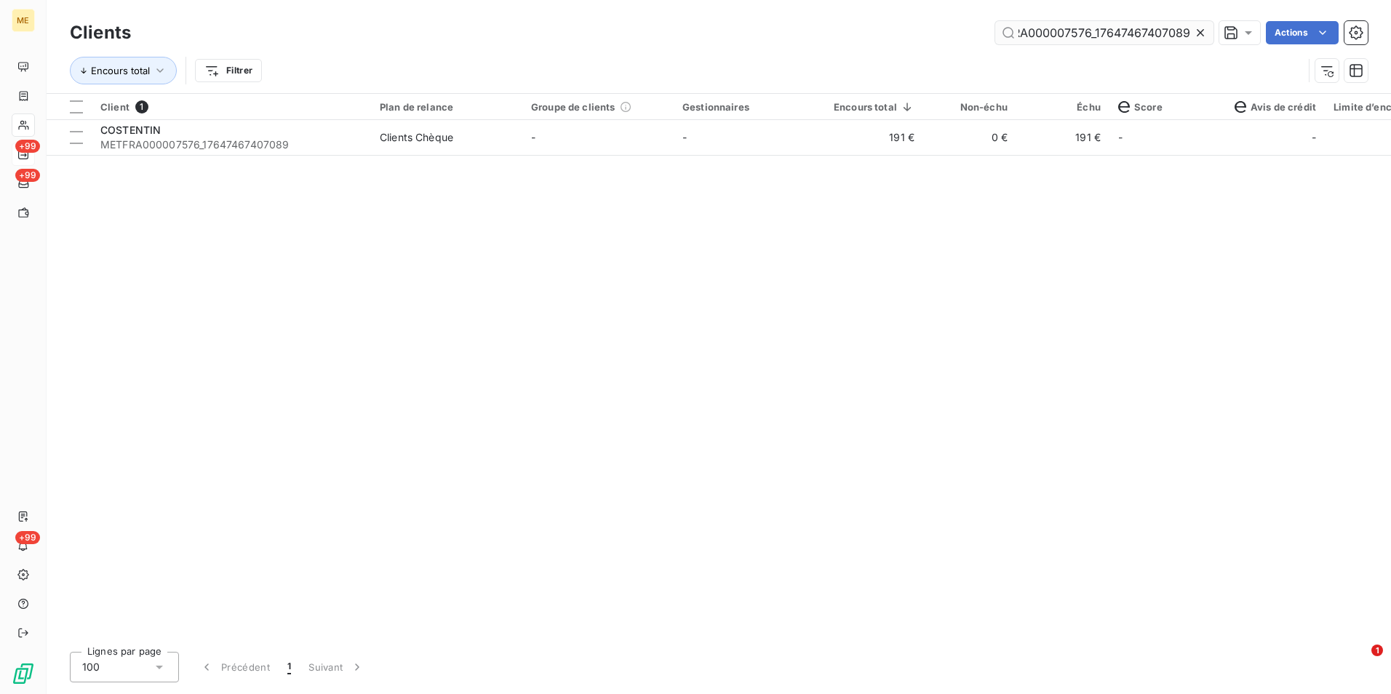
click at [1206, 33] on icon at bounding box center [1200, 32] width 15 height 15
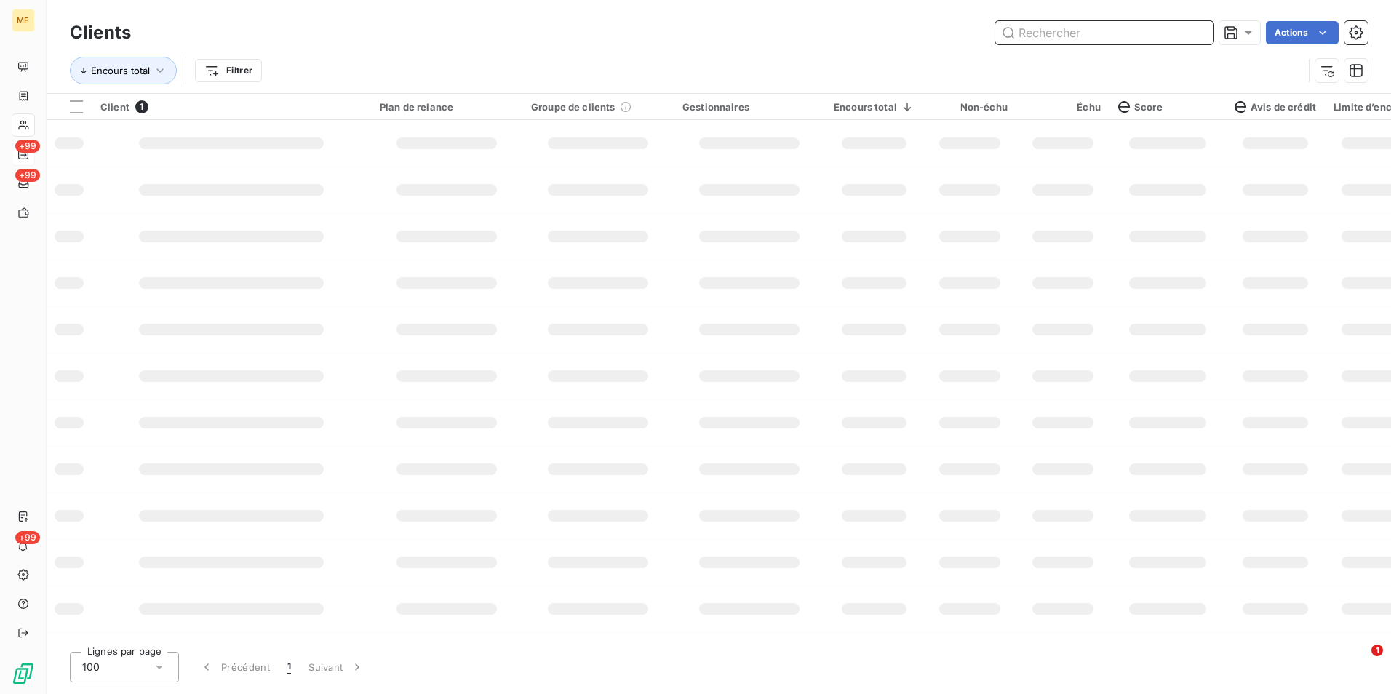
click at [1197, 33] on input "text" at bounding box center [1104, 32] width 218 height 23
paste input "METFRA000024338"
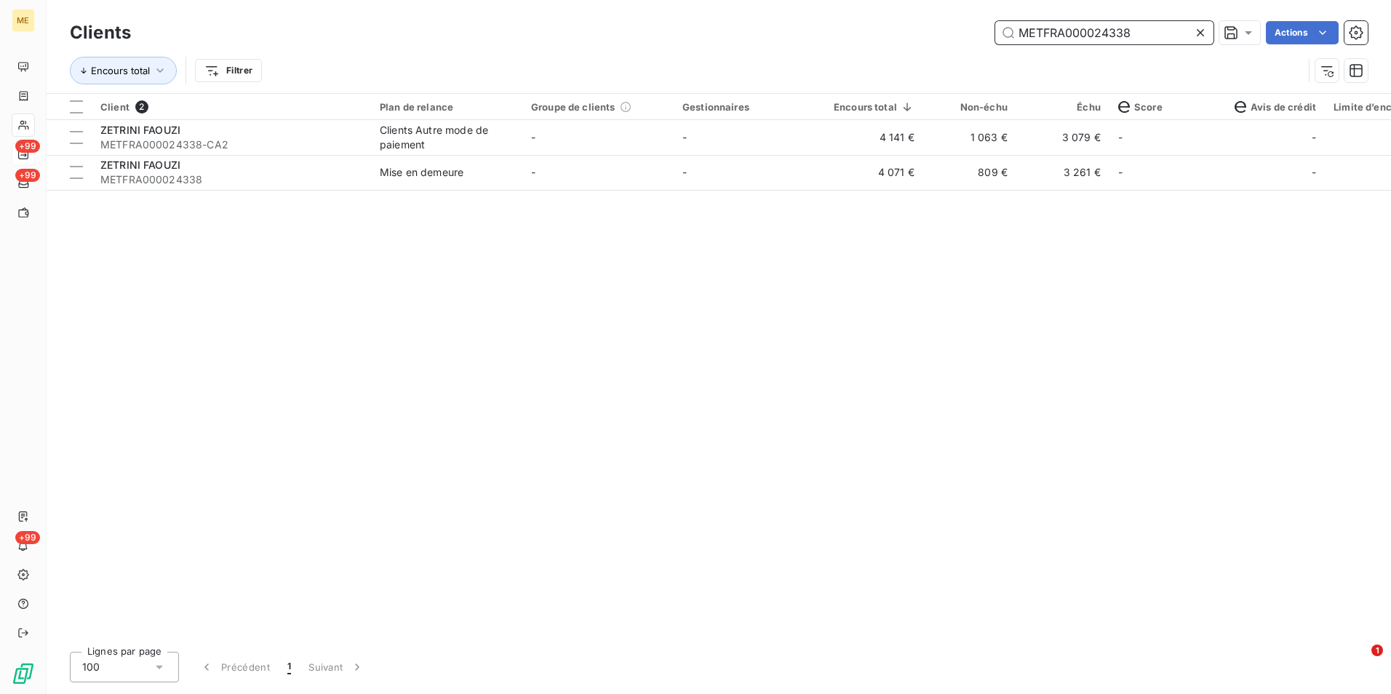
type input "METFRA000024338"
click at [812, 135] on td "-" at bounding box center [748, 137] width 151 height 35
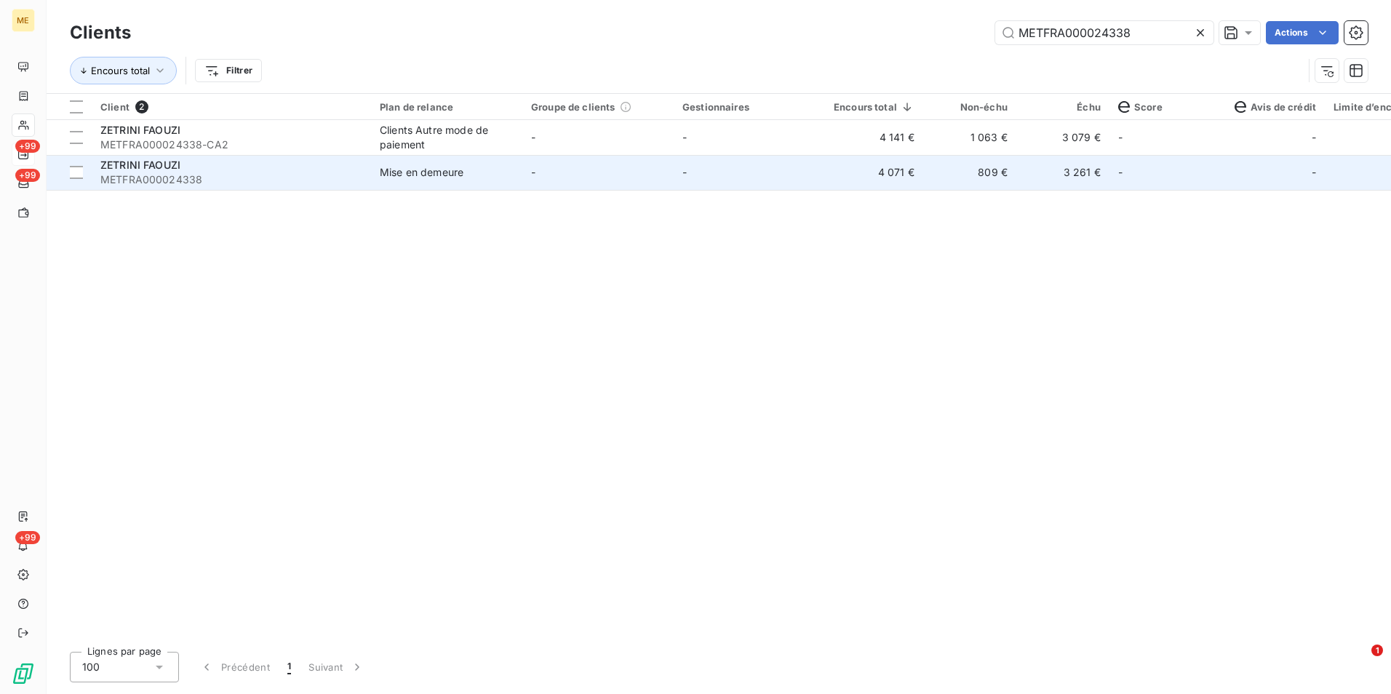
click at [270, 175] on span "METFRA000024338" at bounding box center [231, 179] width 262 height 15
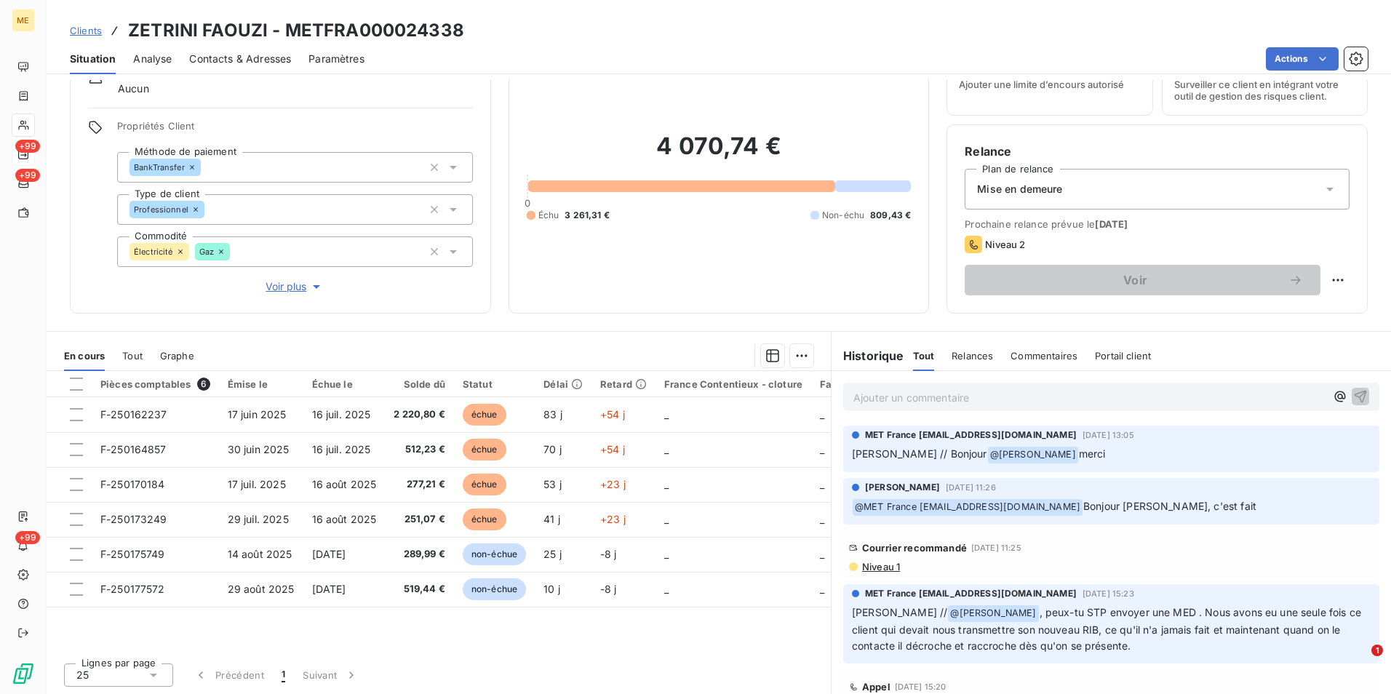
scroll to position [67, 0]
click at [872, 564] on span "Niveau 1" at bounding box center [879, 566] width 39 height 12
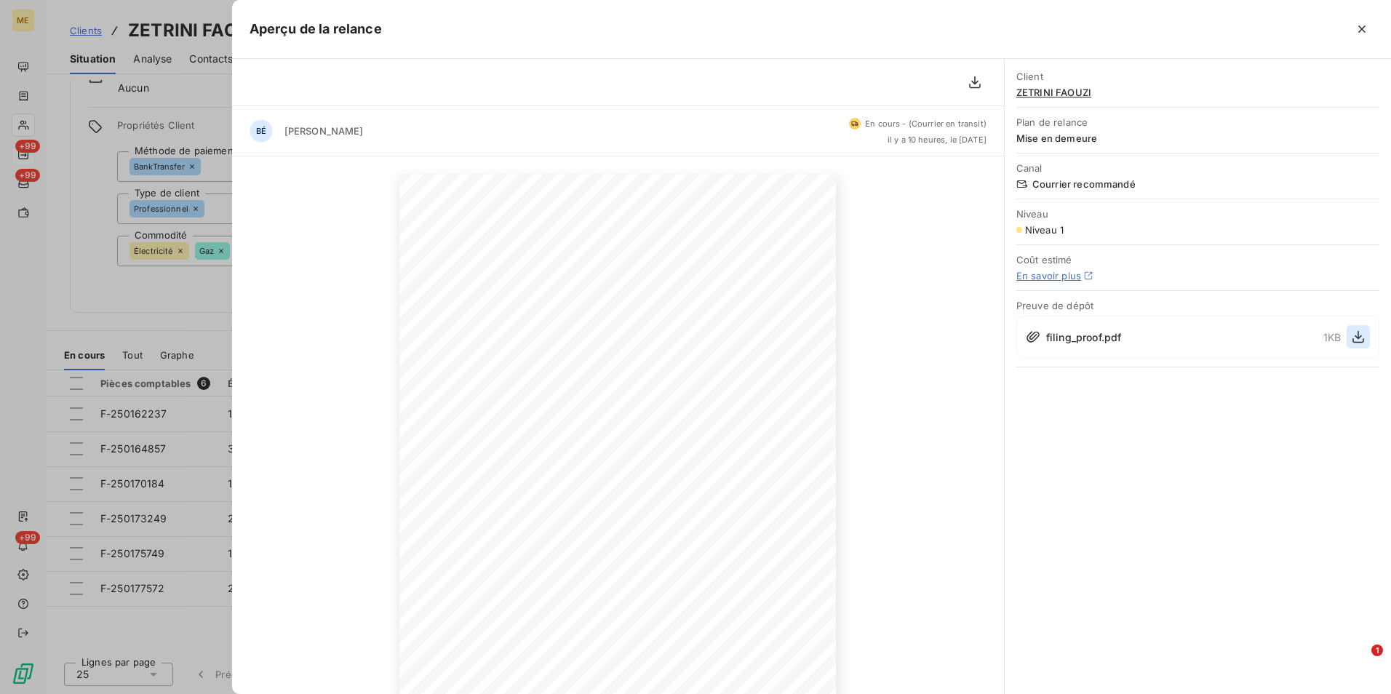
click at [1352, 331] on icon "button" at bounding box center [1358, 336] width 15 height 15
click at [222, 377] on div at bounding box center [695, 347] width 1391 height 694
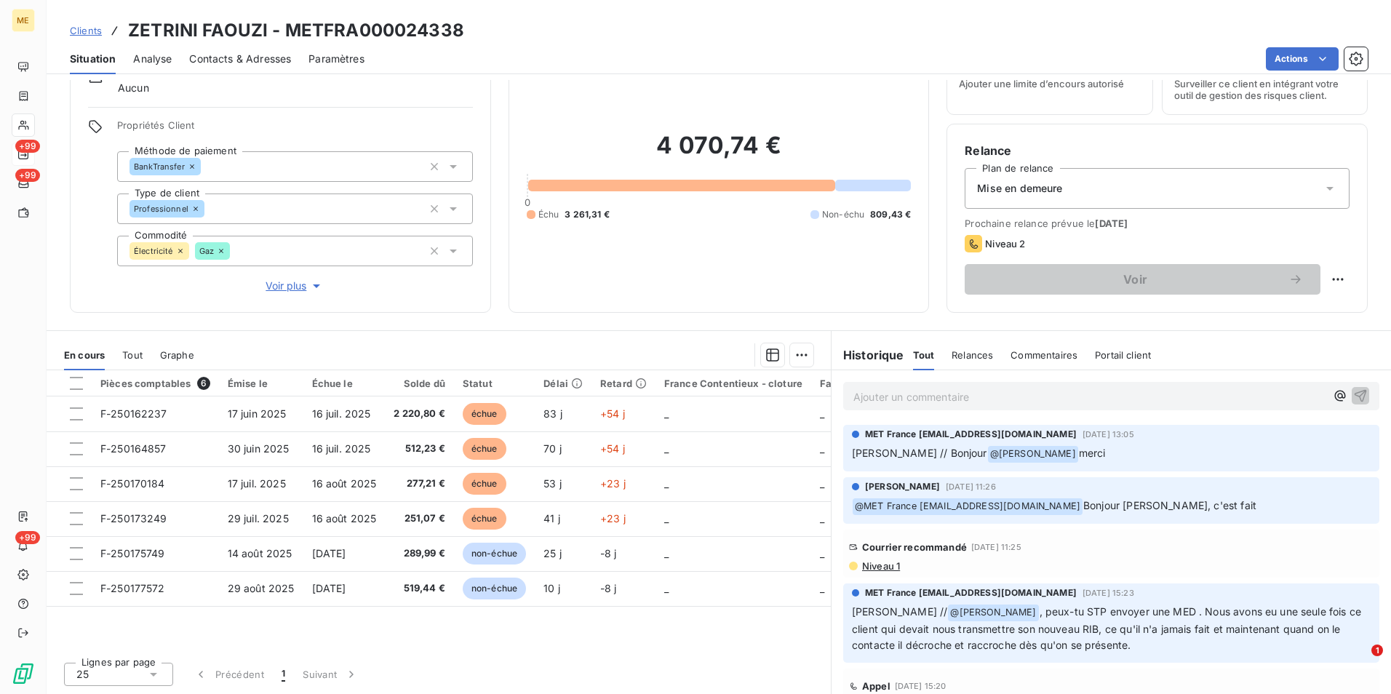
drag, startPoint x: 89, startPoint y: 29, endPoint x: 228, endPoint y: 33, distance: 139.0
click at [89, 29] on span "Clients" at bounding box center [86, 31] width 32 height 12
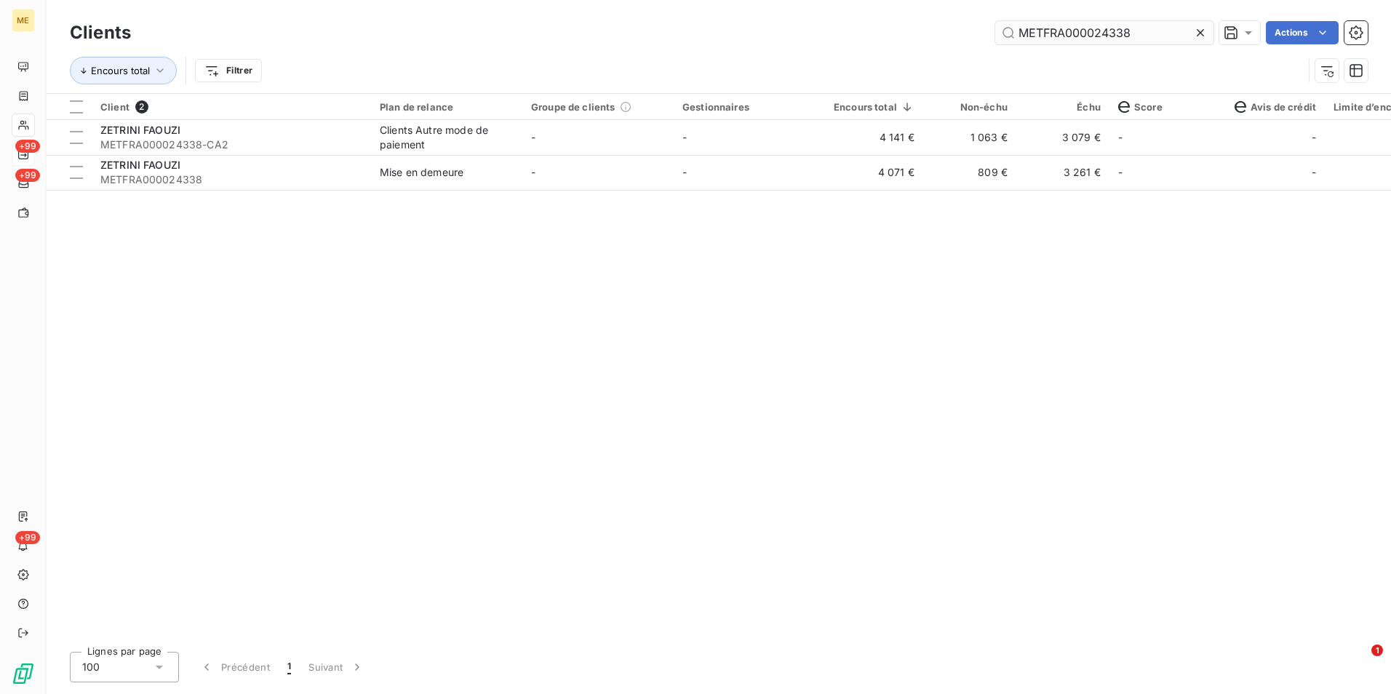
click at [1200, 32] on icon at bounding box center [1199, 32] width 7 height 7
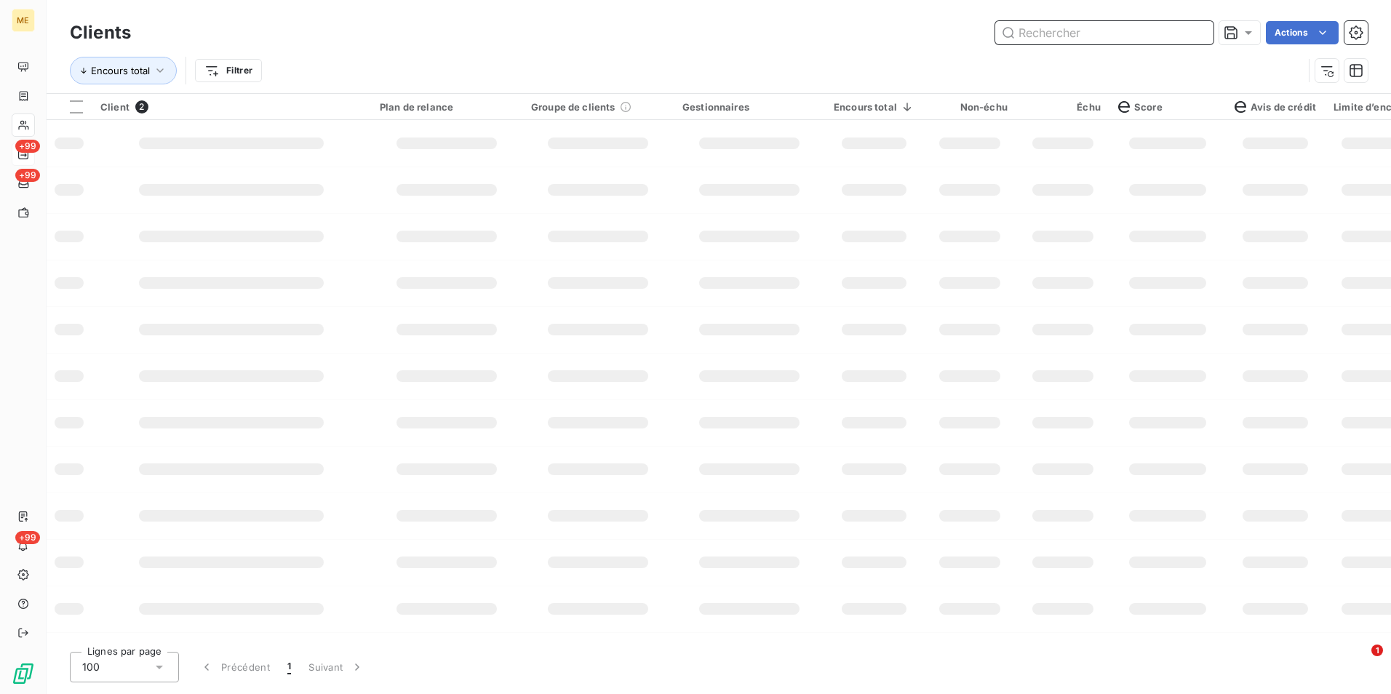
click at [1197, 31] on input "text" at bounding box center [1104, 32] width 218 height 23
paste input "METFRA000006702_Z1443800000021"
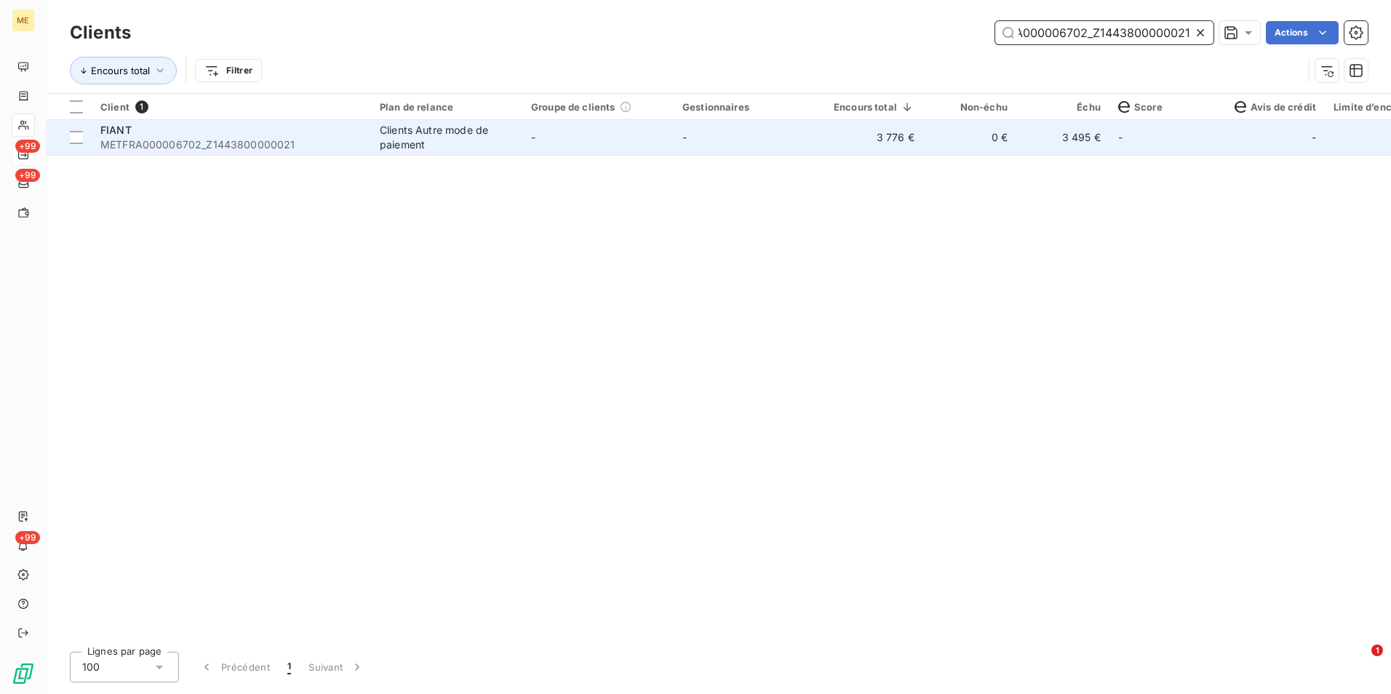
type input "METFRA000006702_Z1443800000021"
click at [839, 151] on td "3 776 €" at bounding box center [874, 137] width 98 height 35
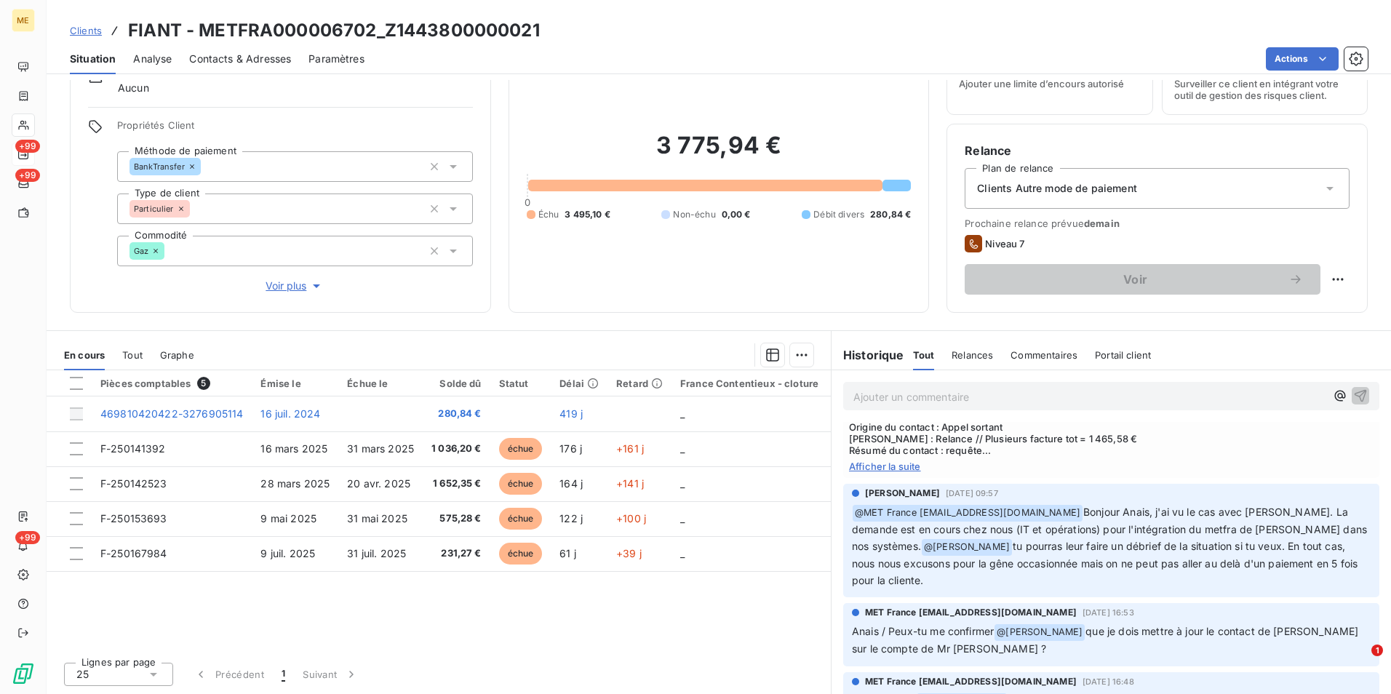
scroll to position [291, 0]
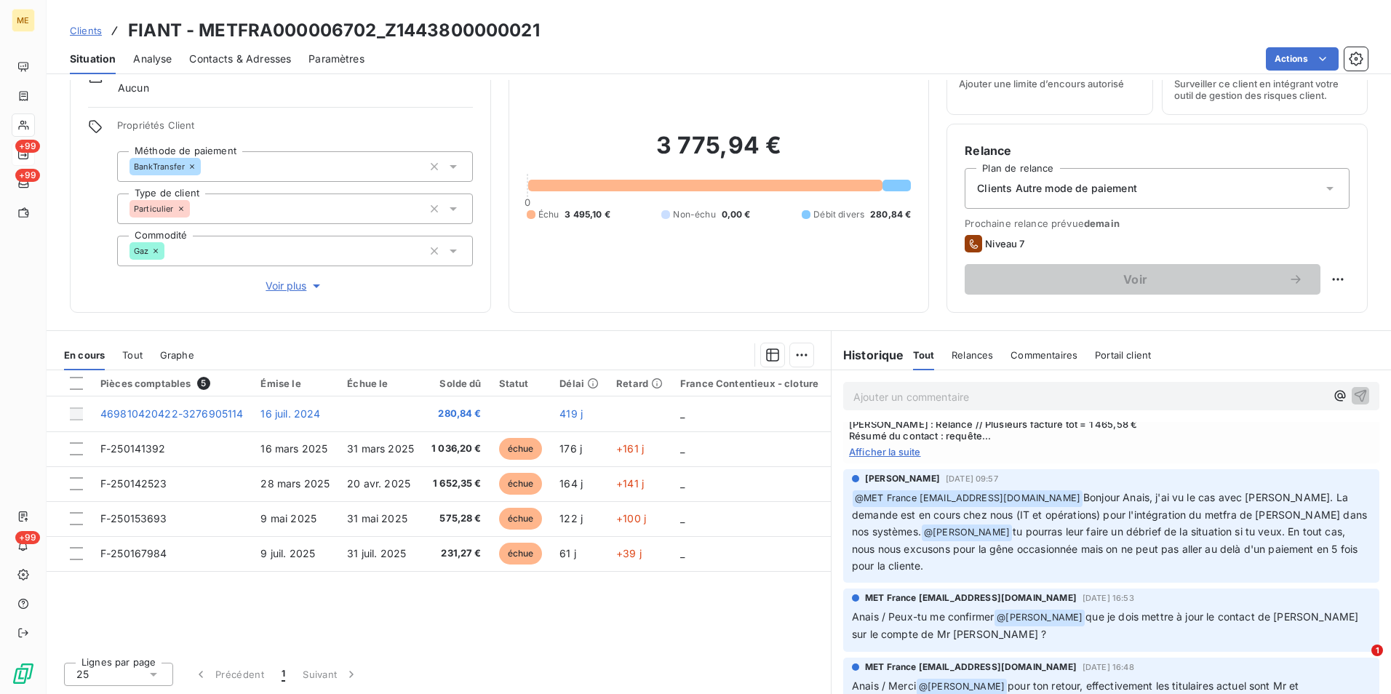
click at [83, 31] on span "Clients" at bounding box center [86, 31] width 32 height 12
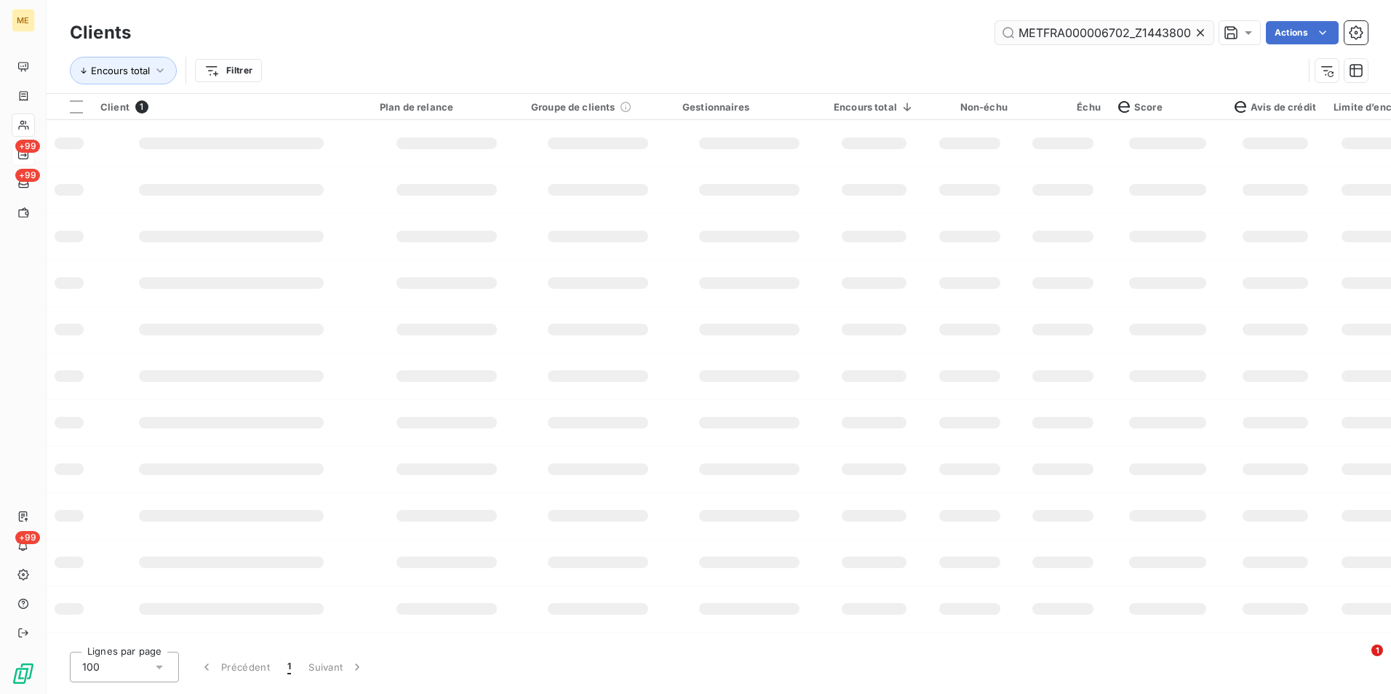
scroll to position [0, 43]
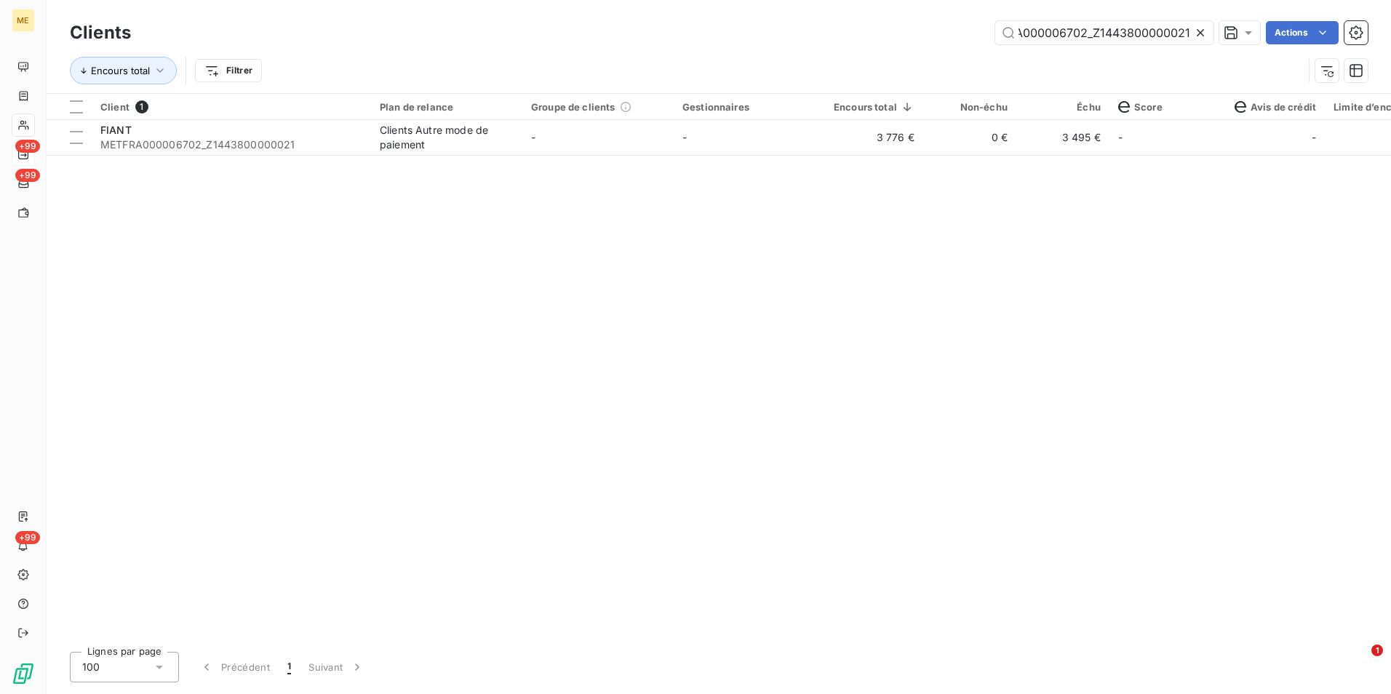
click at [1204, 28] on icon at bounding box center [1200, 32] width 15 height 15
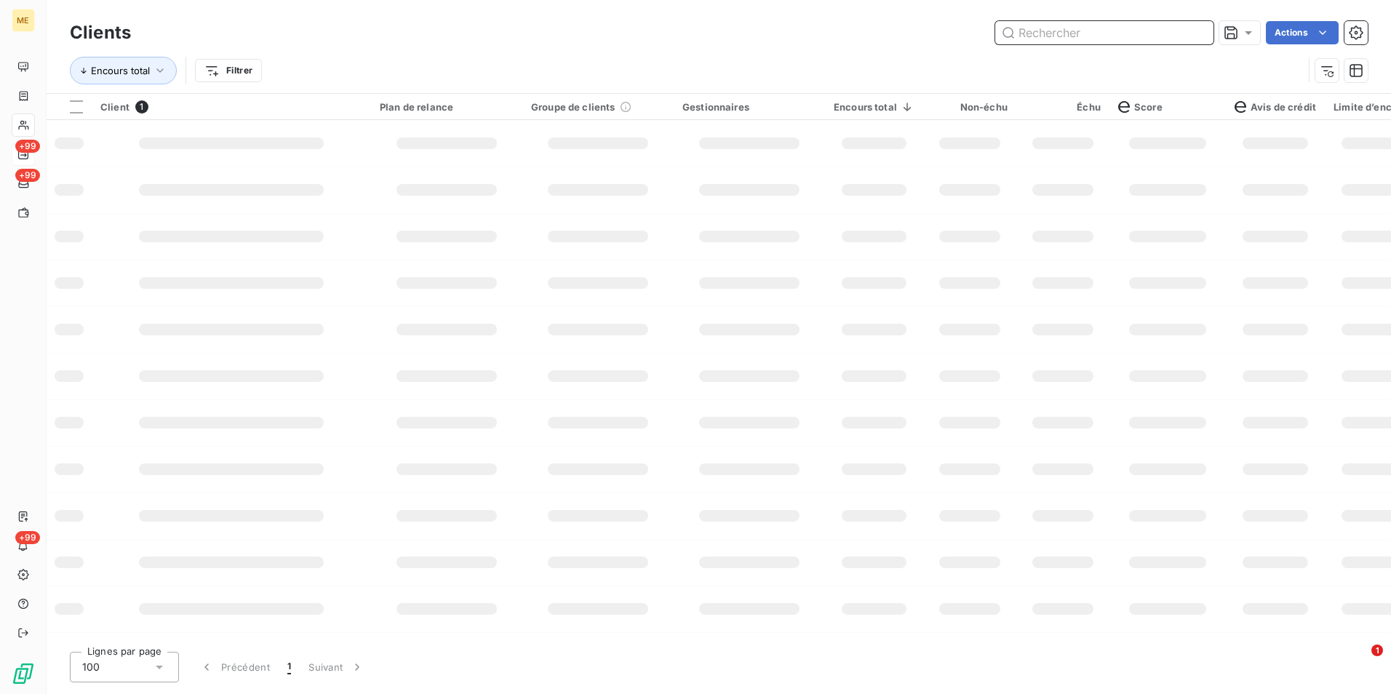
click at [1183, 33] on input "text" at bounding box center [1104, 32] width 218 height 23
paste input "METFRA000010867_30000510217189"
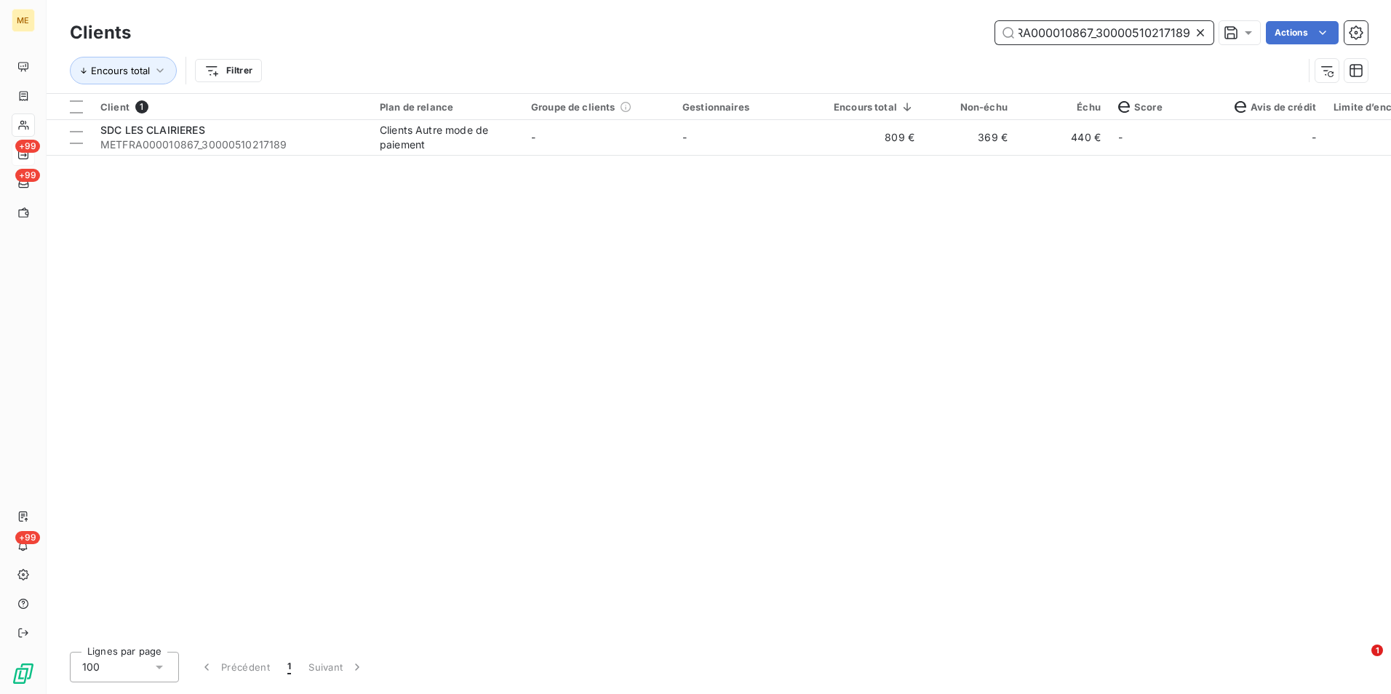
type input "METFRA000010867_30000510217189"
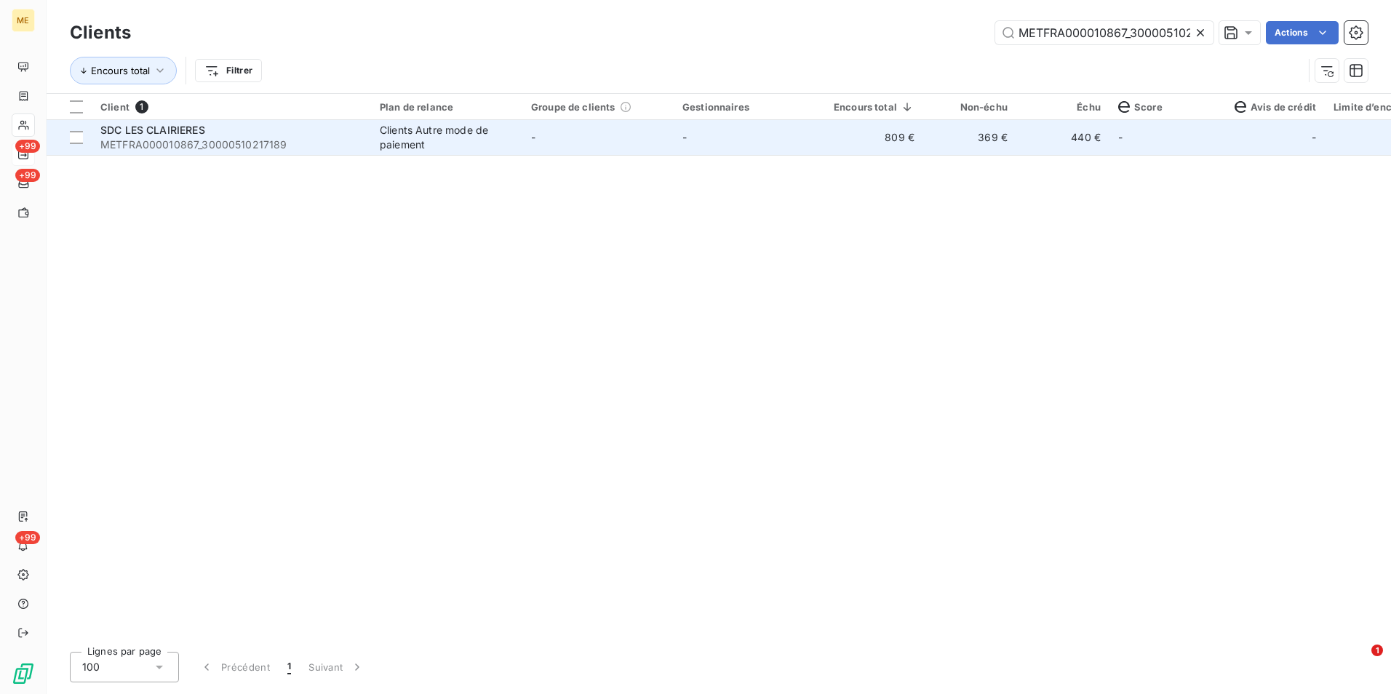
click at [672, 144] on td "-" at bounding box center [597, 137] width 151 height 35
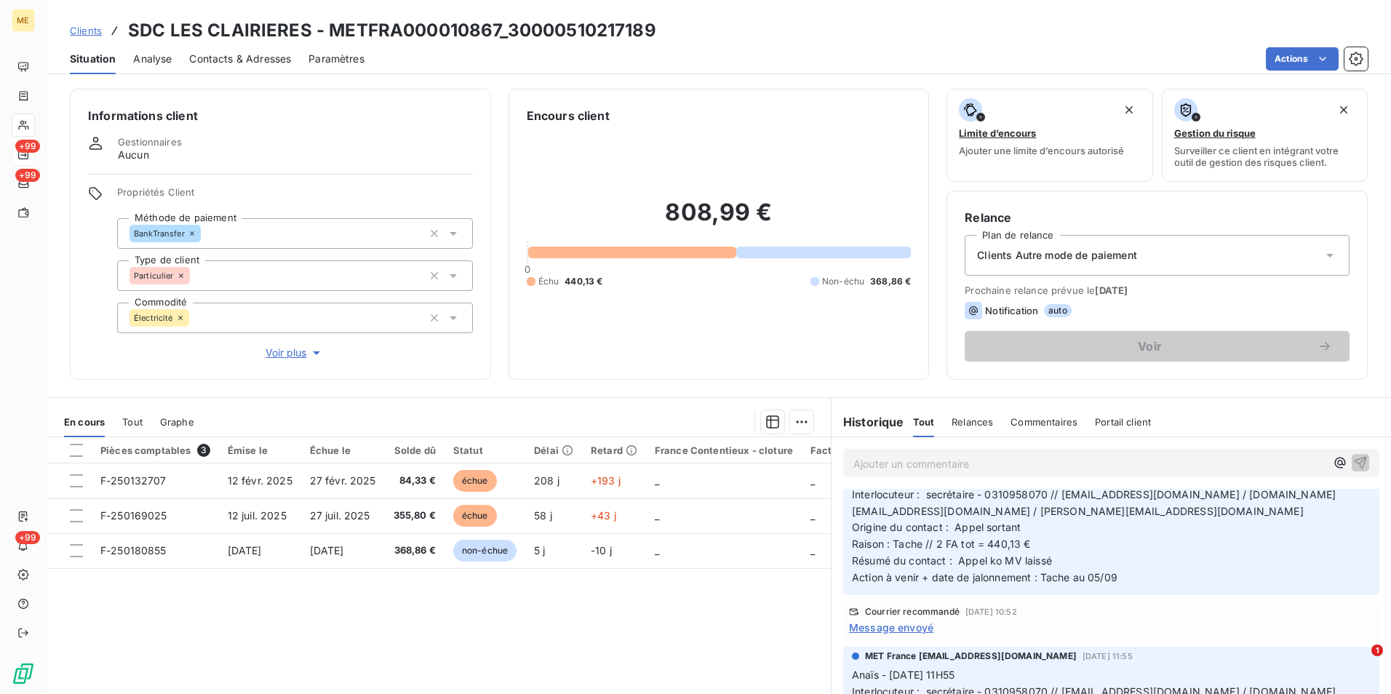
scroll to position [436, 0]
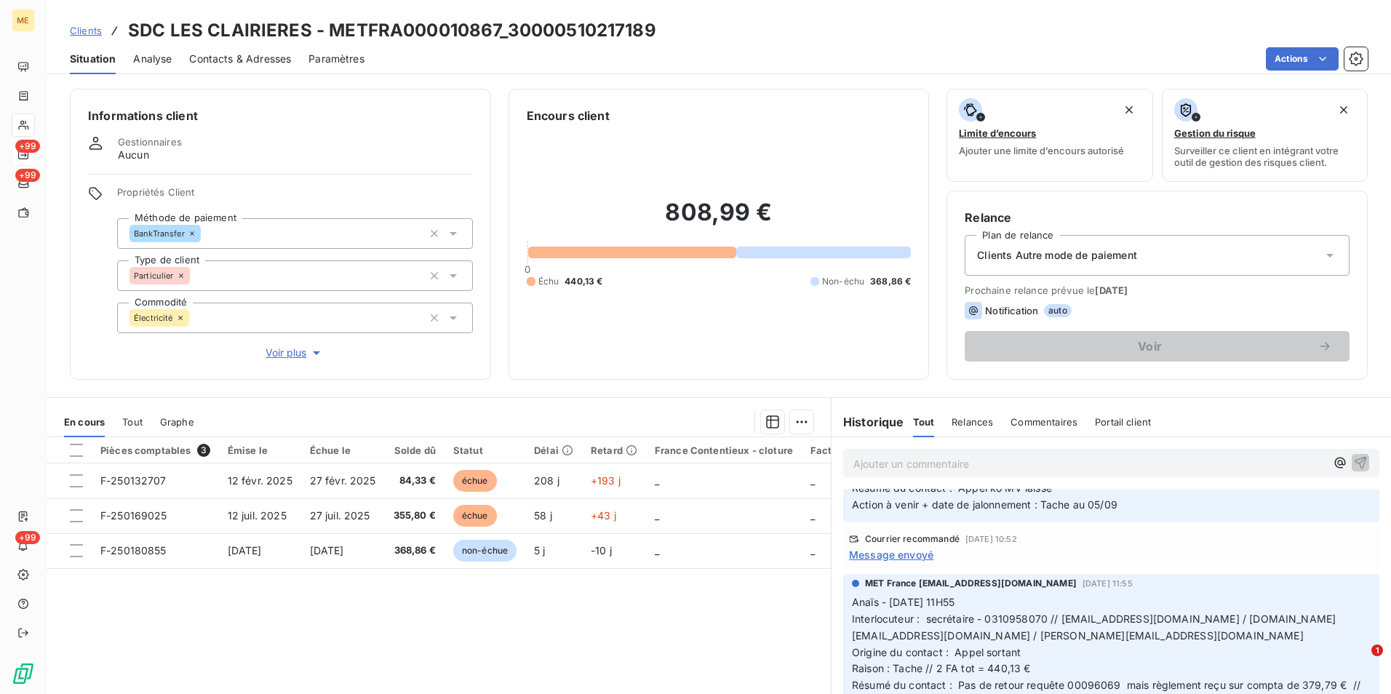
click at [890, 547] on span "Message envoyé" at bounding box center [891, 554] width 84 height 15
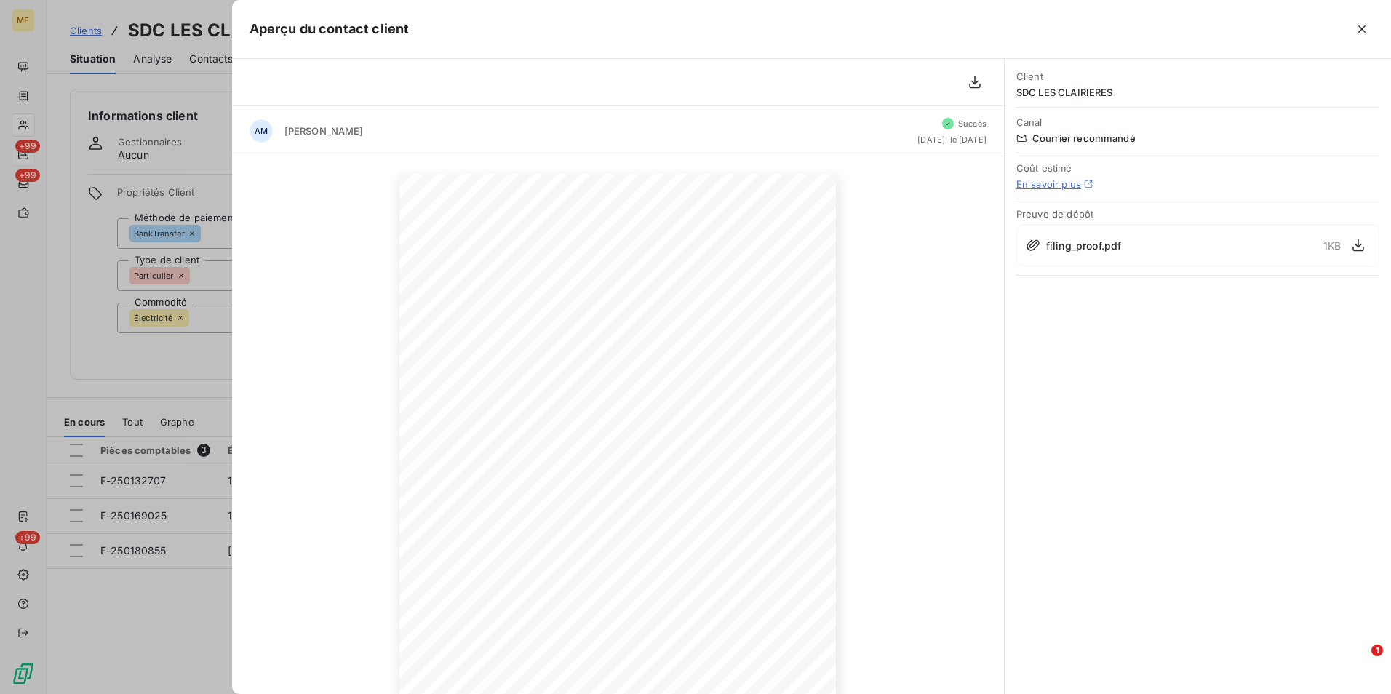
click at [958, 122] on span "Succès" at bounding box center [972, 124] width 28 height 10
click at [1362, 245] on icon "button" at bounding box center [1358, 245] width 15 height 15
click at [161, 355] on div at bounding box center [695, 347] width 1391 height 694
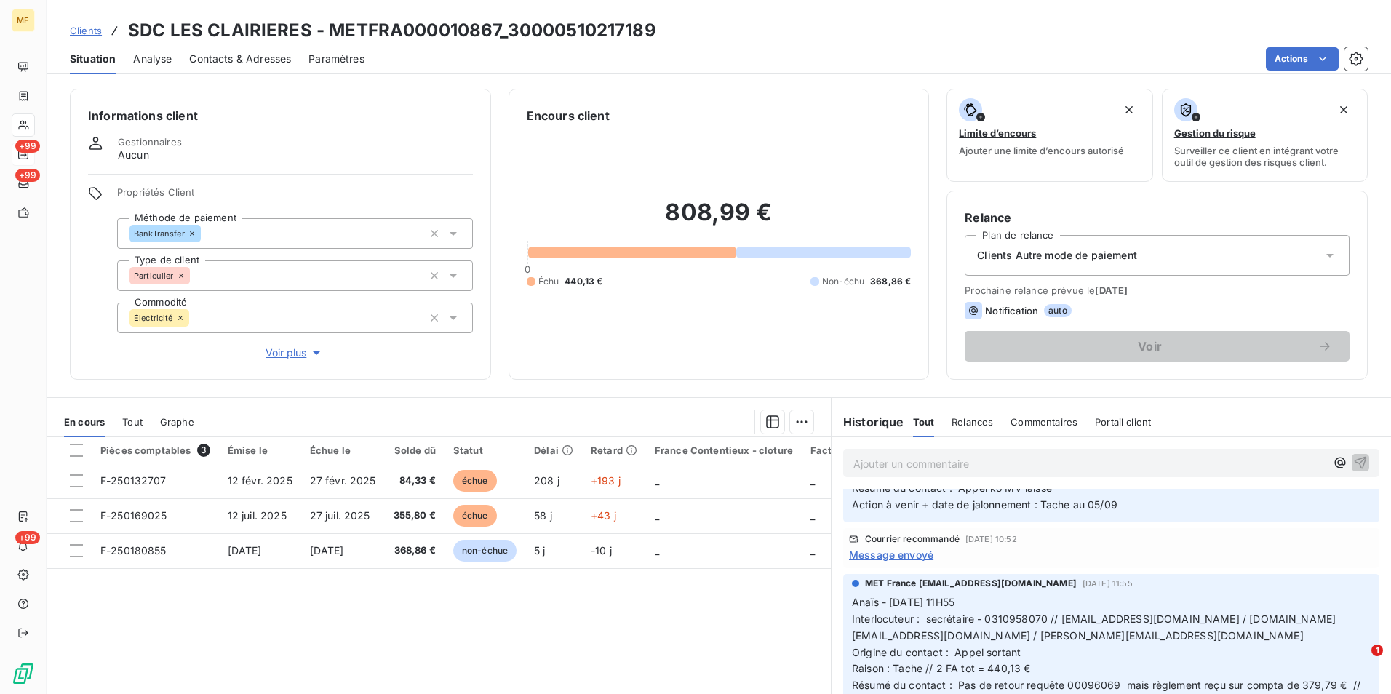
drag, startPoint x: 88, startPoint y: 32, endPoint x: 101, endPoint y: 31, distance: 13.1
click at [88, 31] on span "Clients" at bounding box center [86, 31] width 32 height 12
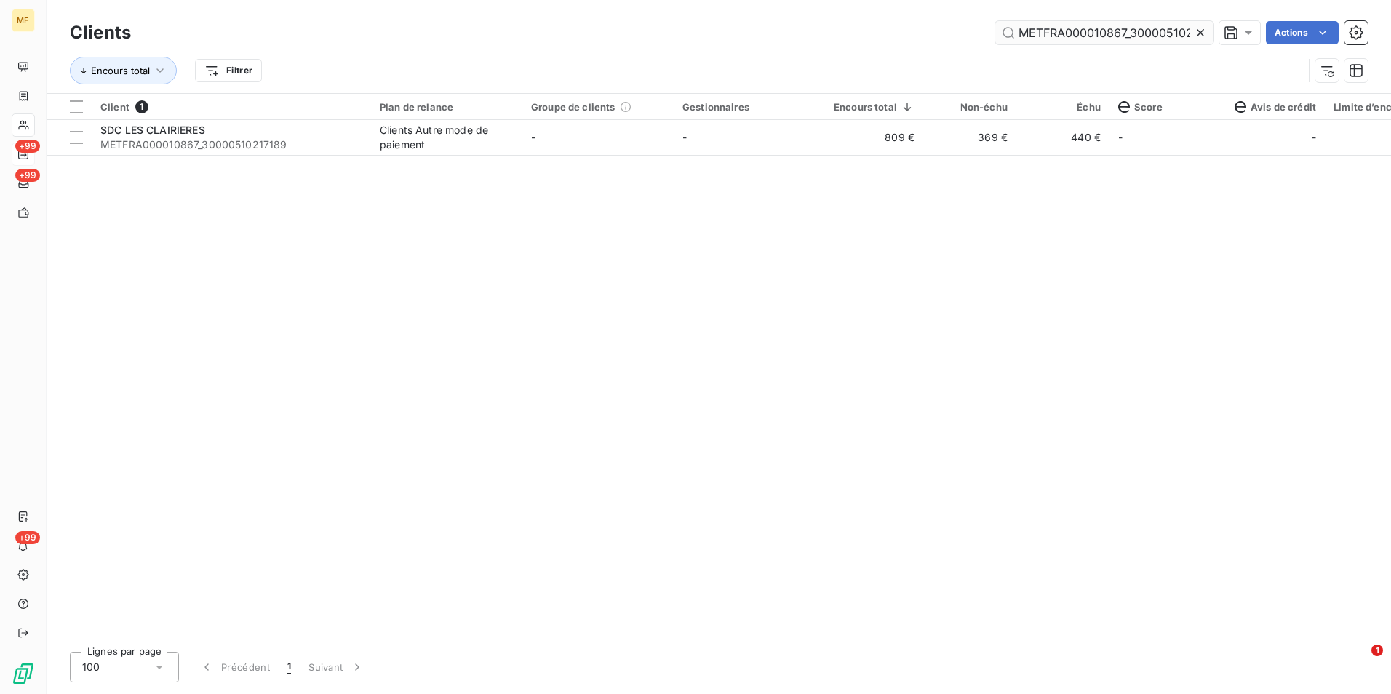
click at [1207, 29] on div at bounding box center [1203, 32] width 20 height 23
click at [1202, 30] on input "text" at bounding box center [1104, 32] width 218 height 23
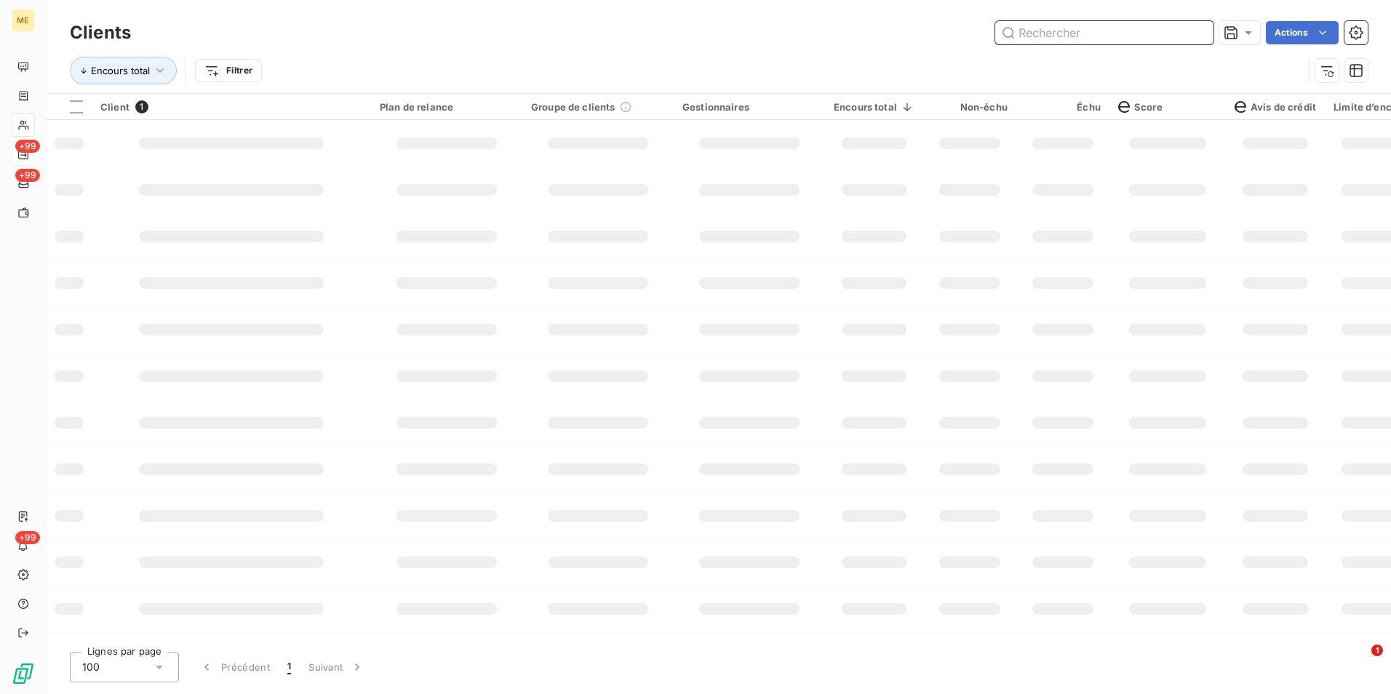
paste input "METFRA000005205_56245930"
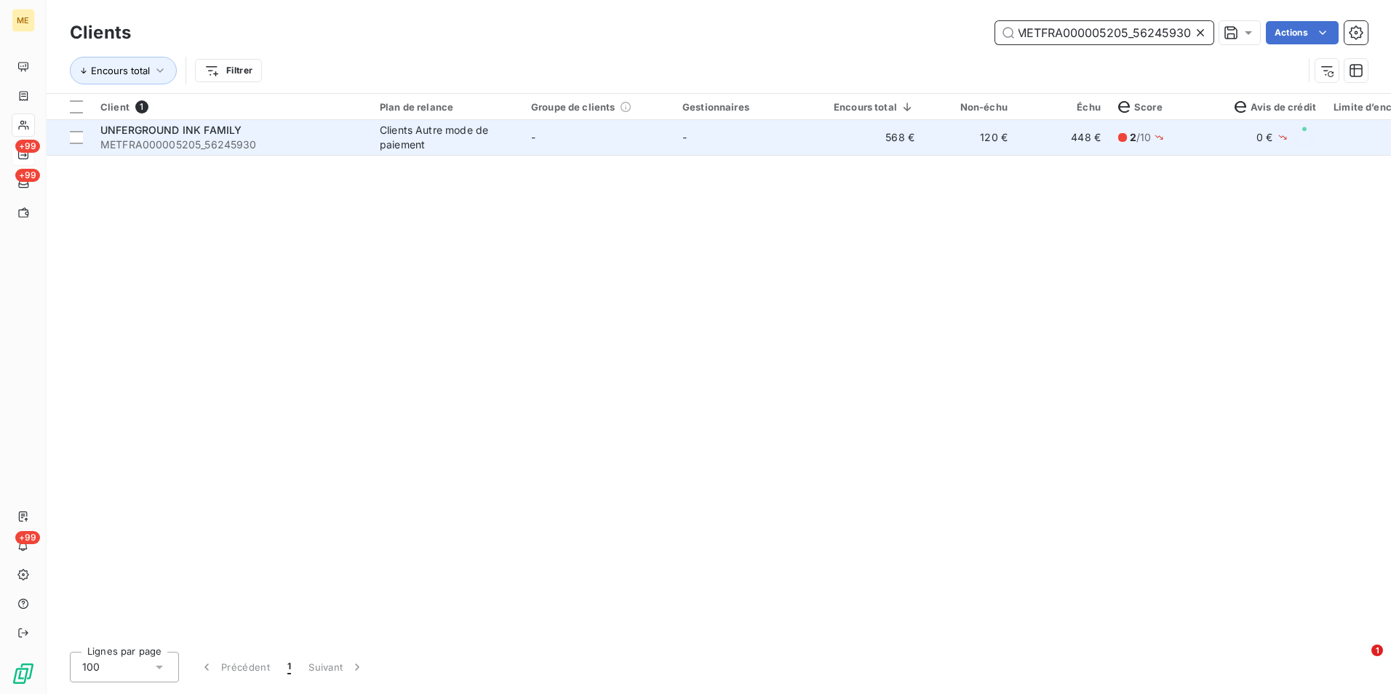
type input "METFRA000005205_56245930"
click at [822, 149] on td "-" at bounding box center [748, 137] width 151 height 35
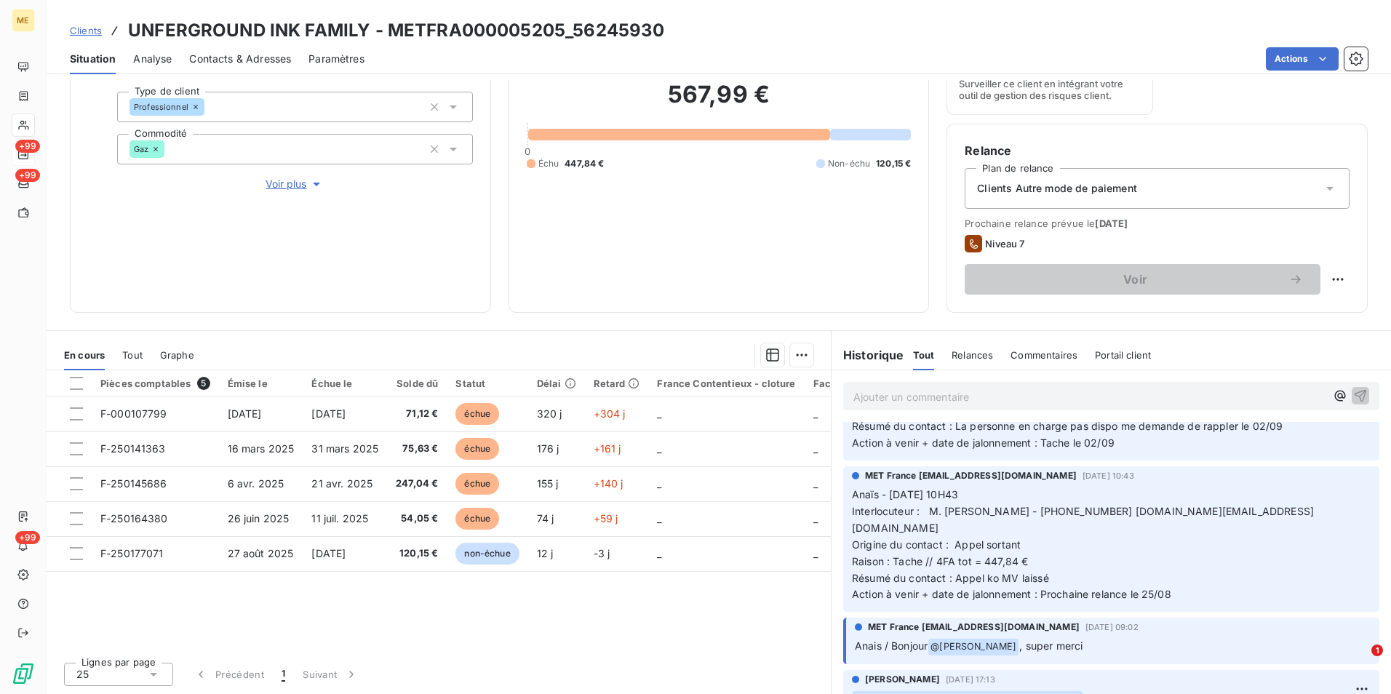
scroll to position [364, 0]
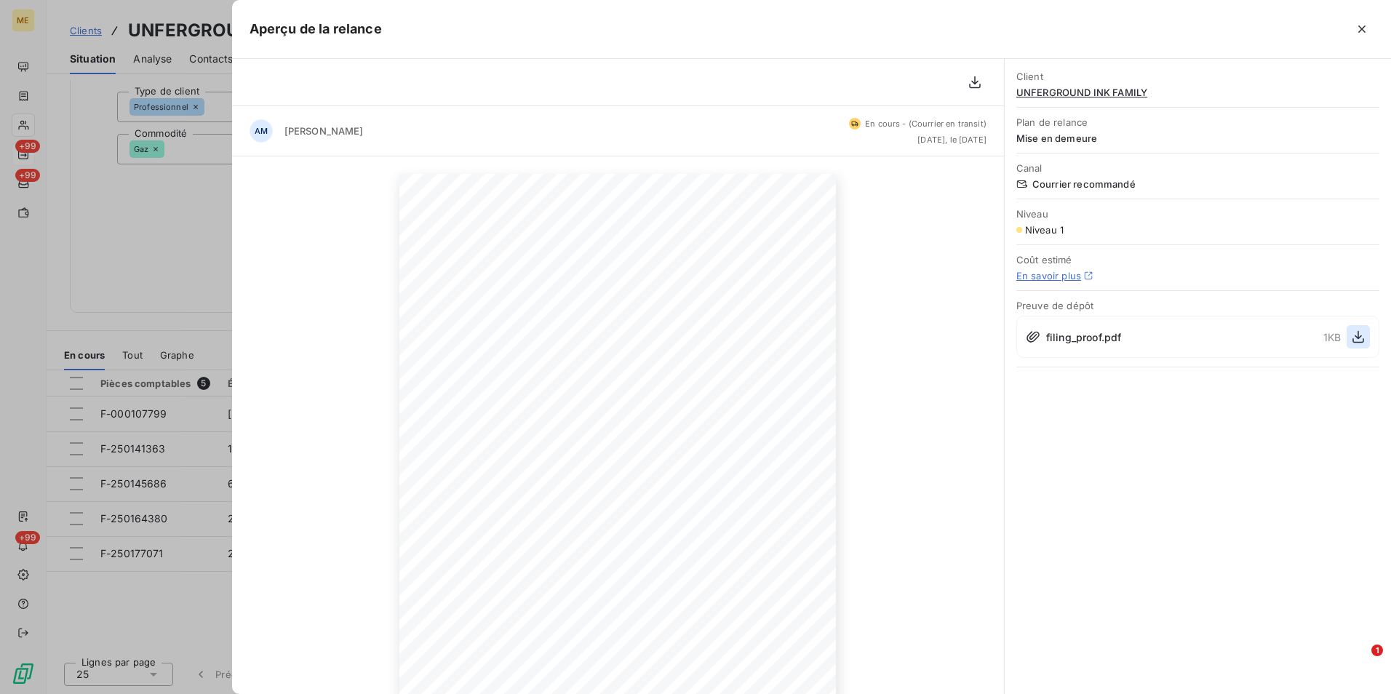
click at [1357, 335] on icon "button" at bounding box center [1358, 336] width 15 height 15
click at [160, 236] on div at bounding box center [695, 347] width 1391 height 694
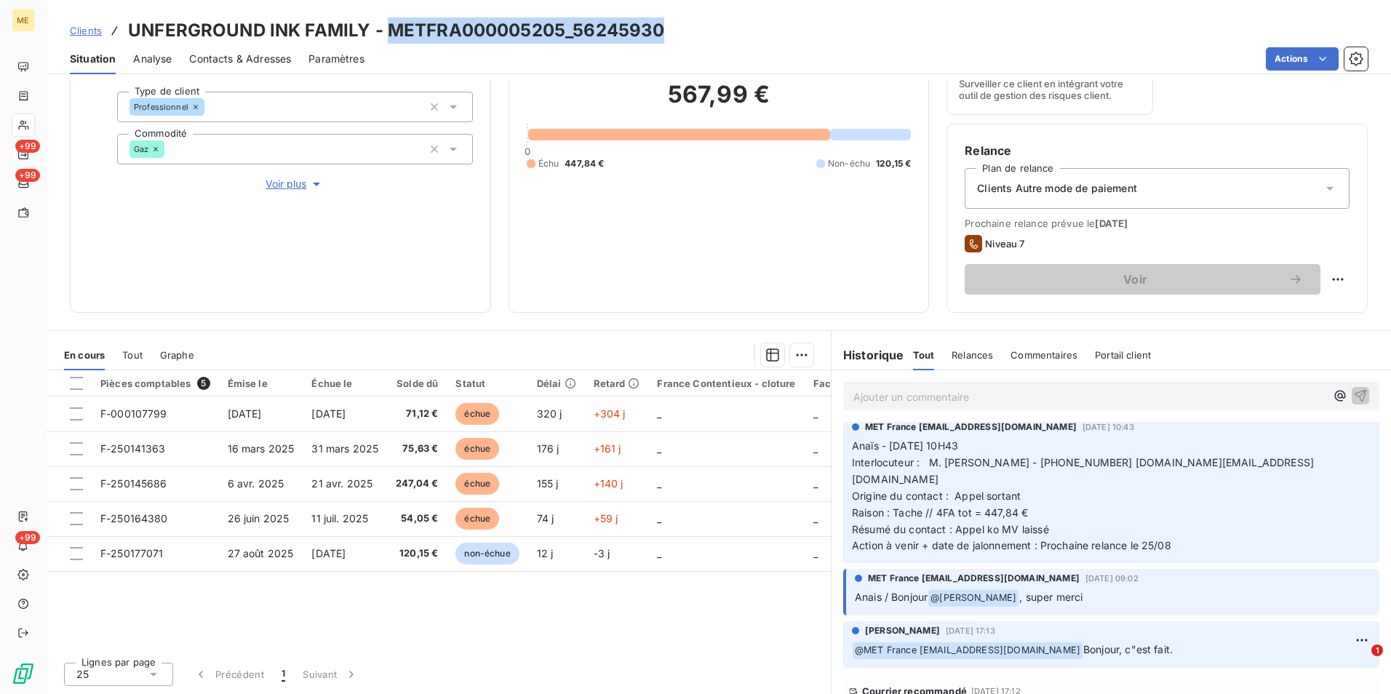
drag, startPoint x: 388, startPoint y: 28, endPoint x: 735, endPoint y: 25, distance: 346.9
click at [735, 25] on div "Clients UNFERGROUND INK FAMILY - METFRA000005205_56245930" at bounding box center [719, 30] width 1344 height 26
copy h3 "METFRA000005205_56245930"
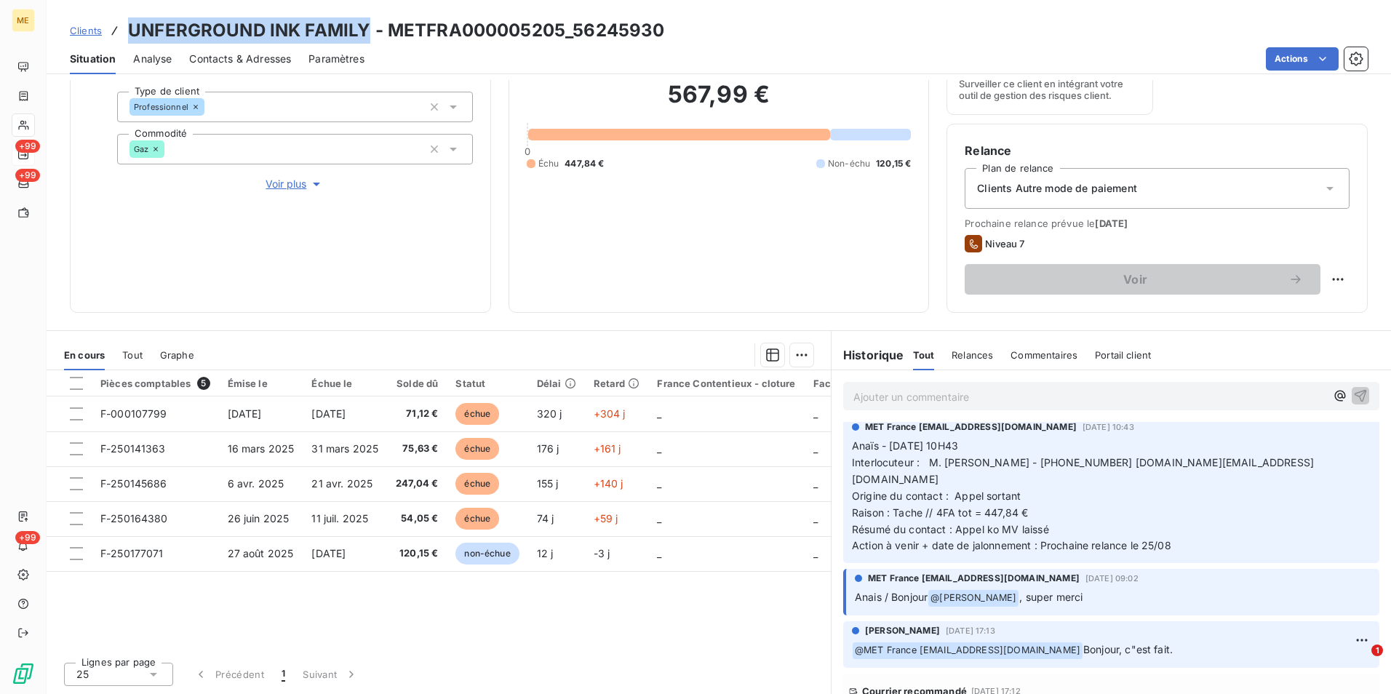
drag, startPoint x: 124, startPoint y: 25, endPoint x: 367, endPoint y: 37, distance: 242.5
click at [367, 37] on div "Clients UNFERGROUND INK FAMILY - METFRA000005205_56245930" at bounding box center [367, 30] width 594 height 26
copy h3 "UNFERGROUND INK FAMILY"
click at [98, 23] on link "Clients" at bounding box center [86, 30] width 32 height 15
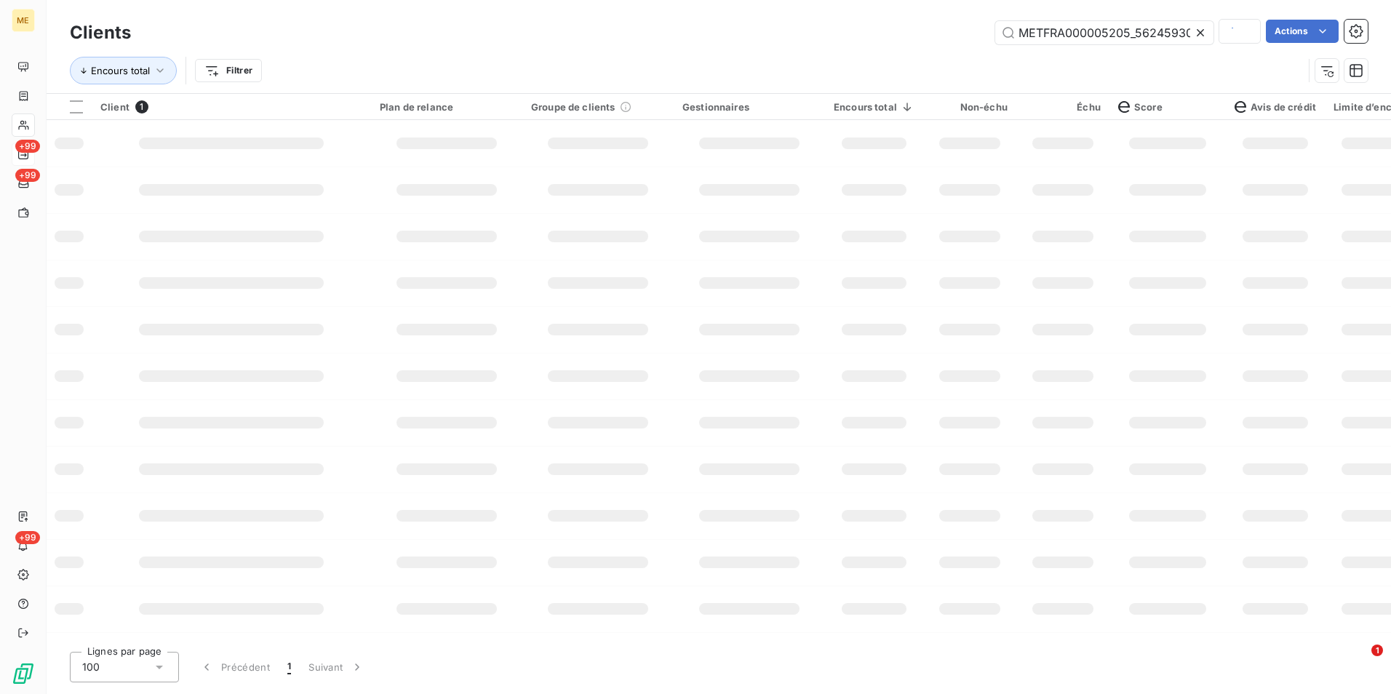
scroll to position [0, 3]
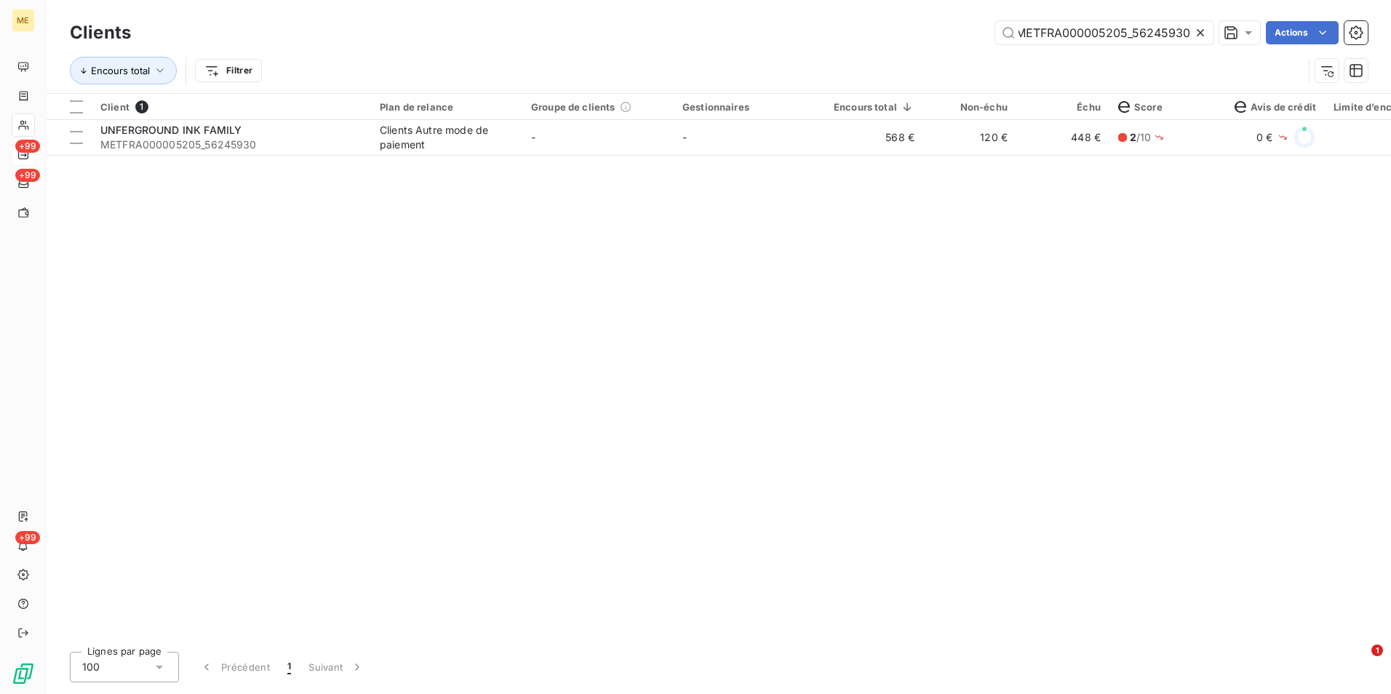
click at [1202, 36] on icon at bounding box center [1200, 32] width 15 height 15
click at [1202, 36] on input "text" at bounding box center [1104, 32] width 218 height 23
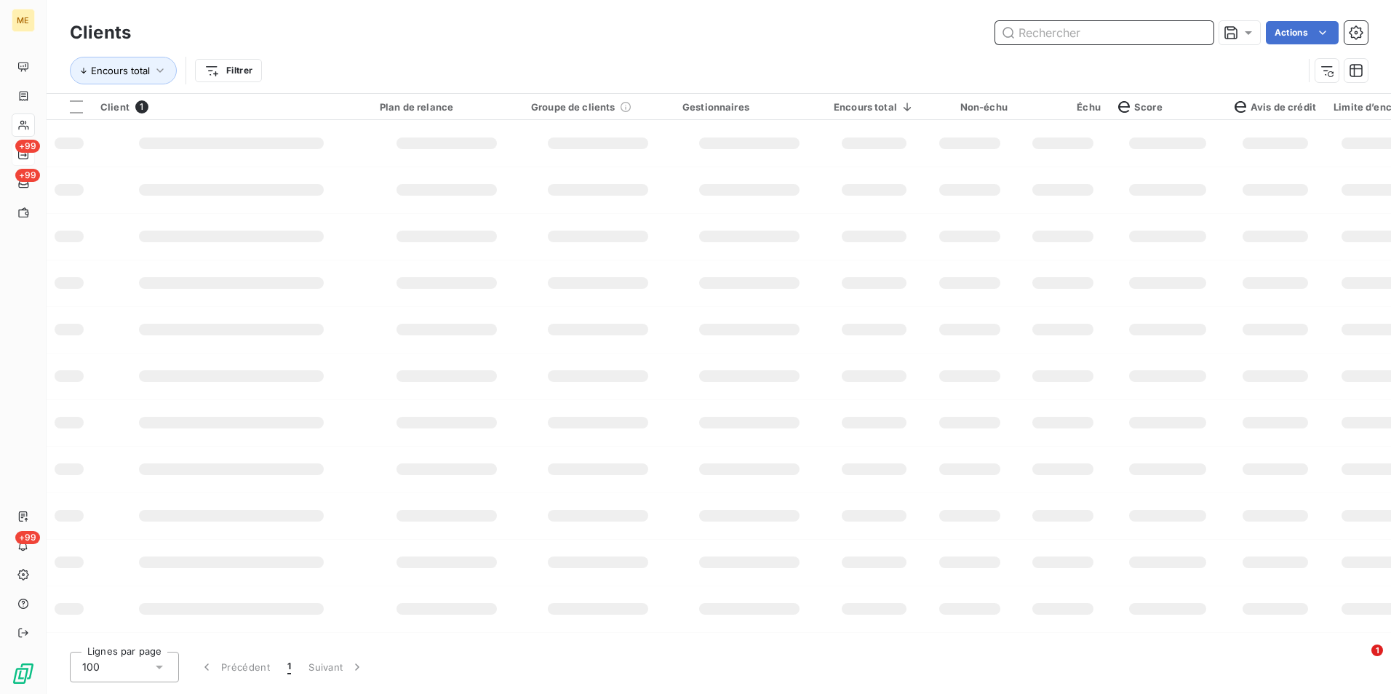
paste input "METFRA000004084_06421128783560"
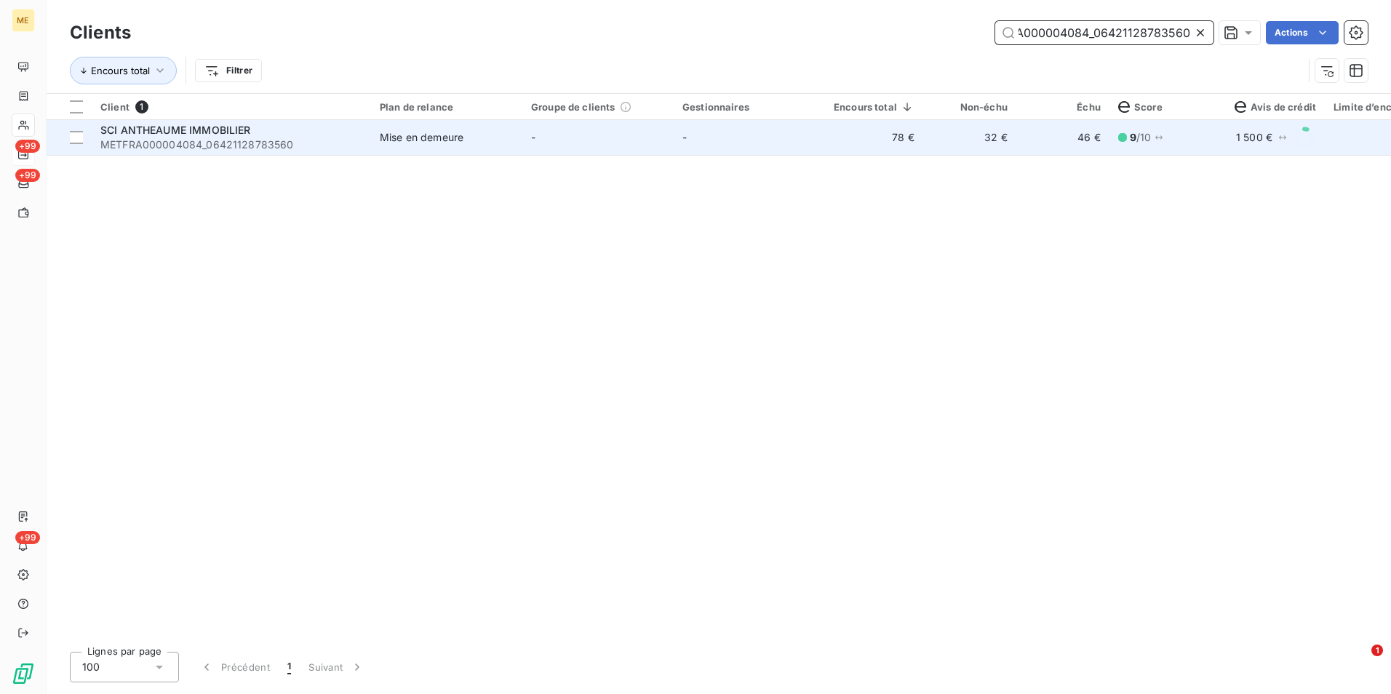
type input "METFRA000004084_06421128783560"
click at [543, 135] on td "-" at bounding box center [597, 137] width 151 height 35
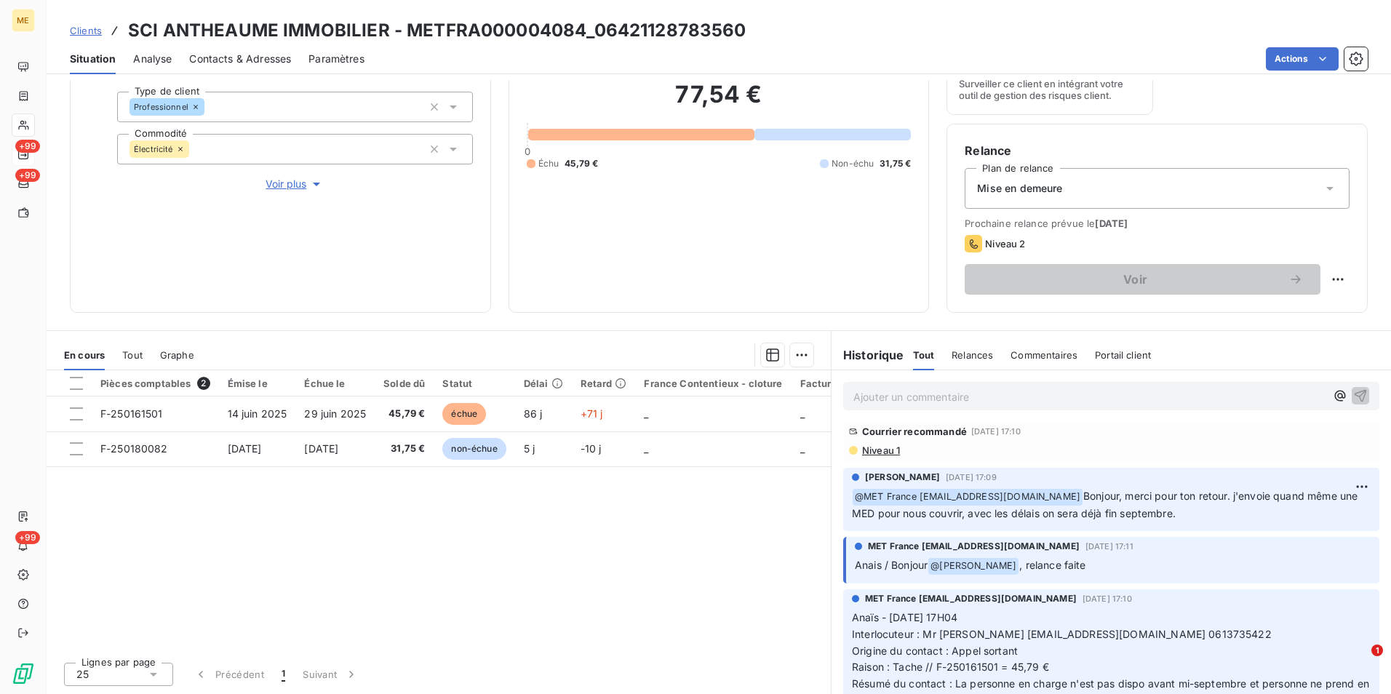
scroll to position [73, 0]
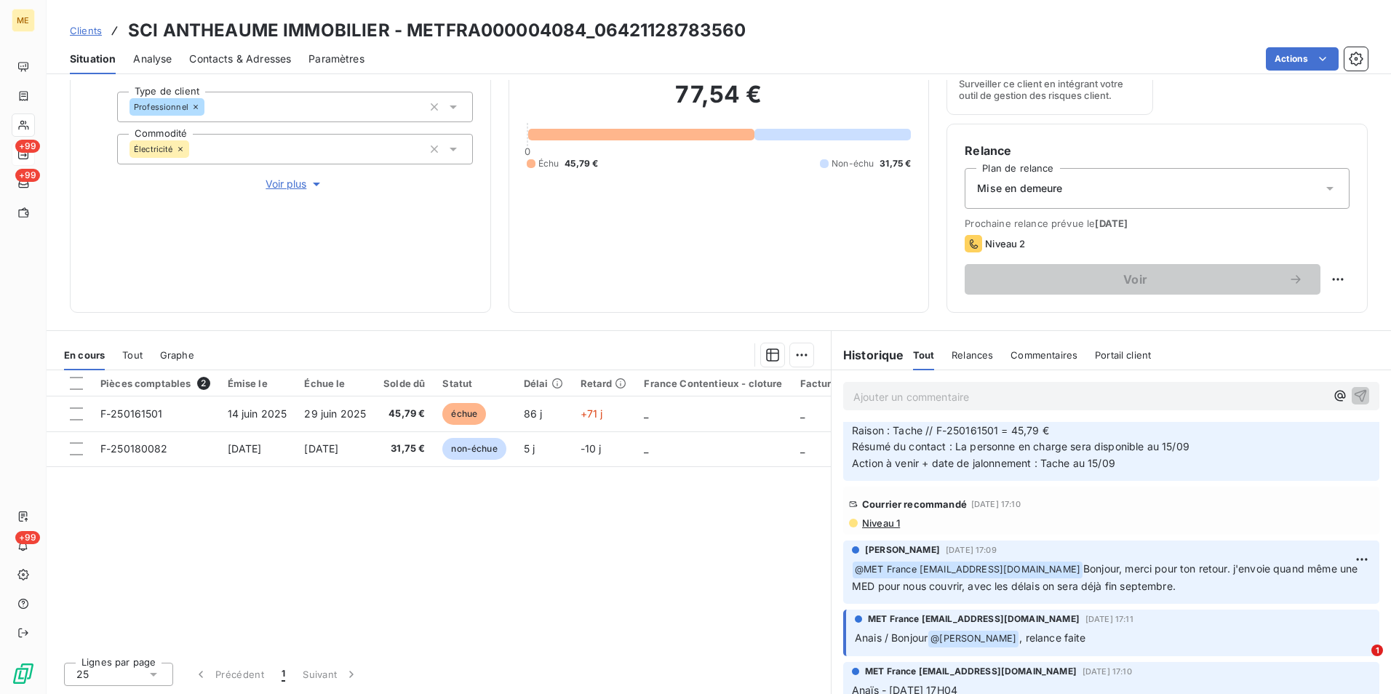
click at [874, 523] on span "Niveau 1" at bounding box center [879, 523] width 39 height 12
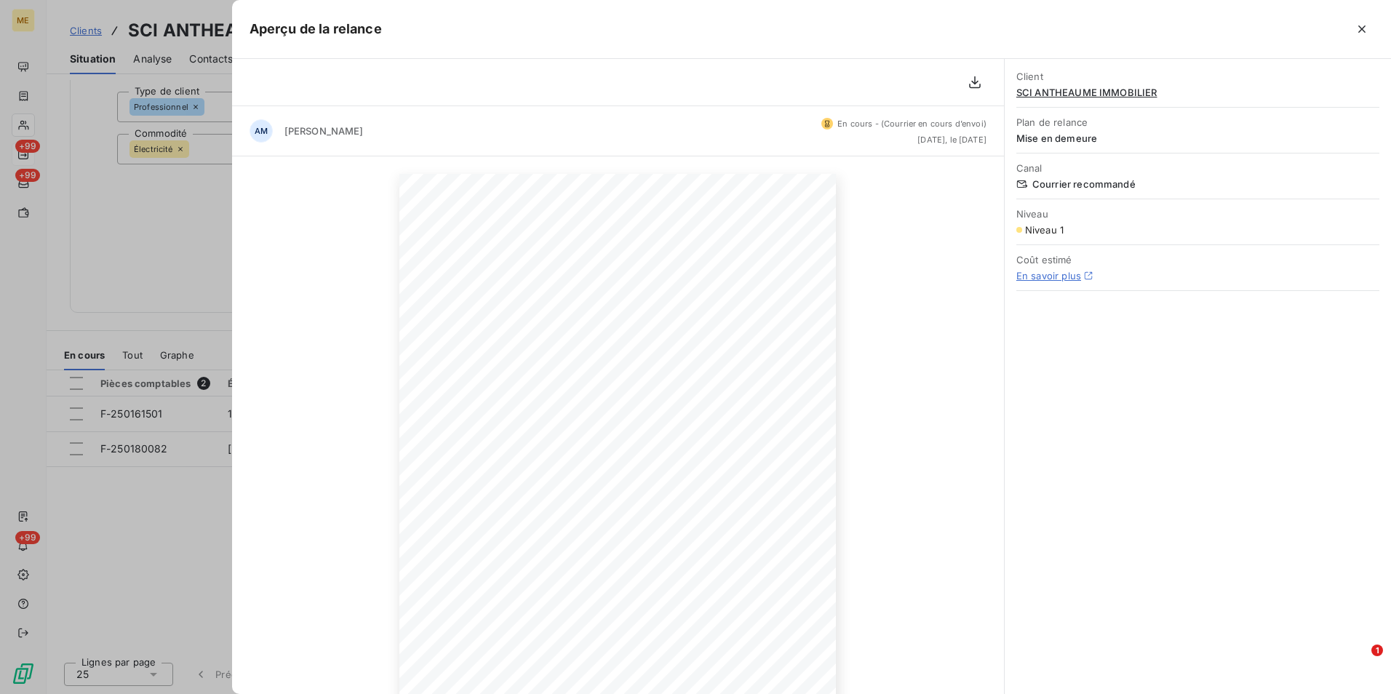
click at [232, 271] on div "[DATE] Objet : [MET ENERGIE FRANCE] Retard de paiement - Mise en demeure avant …" at bounding box center [618, 482] width 772 height 652
click at [191, 255] on div at bounding box center [695, 347] width 1391 height 694
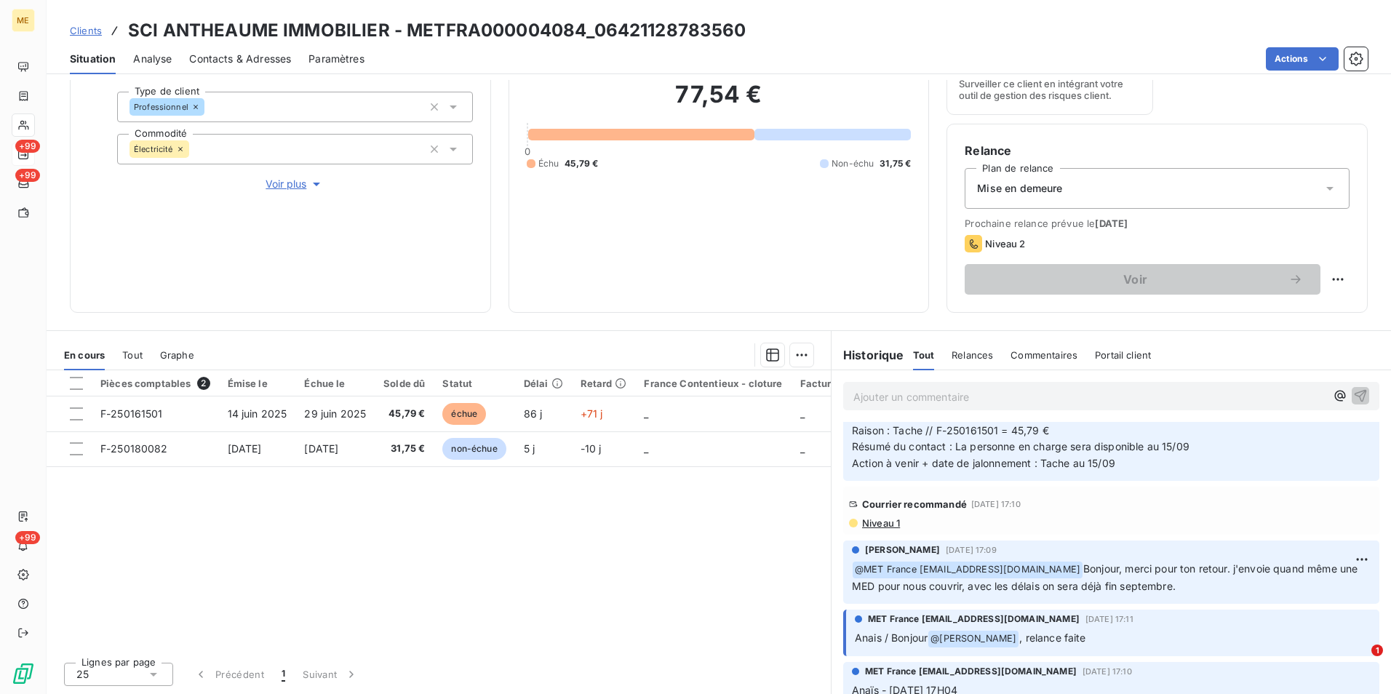
drag, startPoint x: 92, startPoint y: 31, endPoint x: 106, endPoint y: 30, distance: 14.6
click at [92, 31] on span "Clients" at bounding box center [86, 31] width 32 height 12
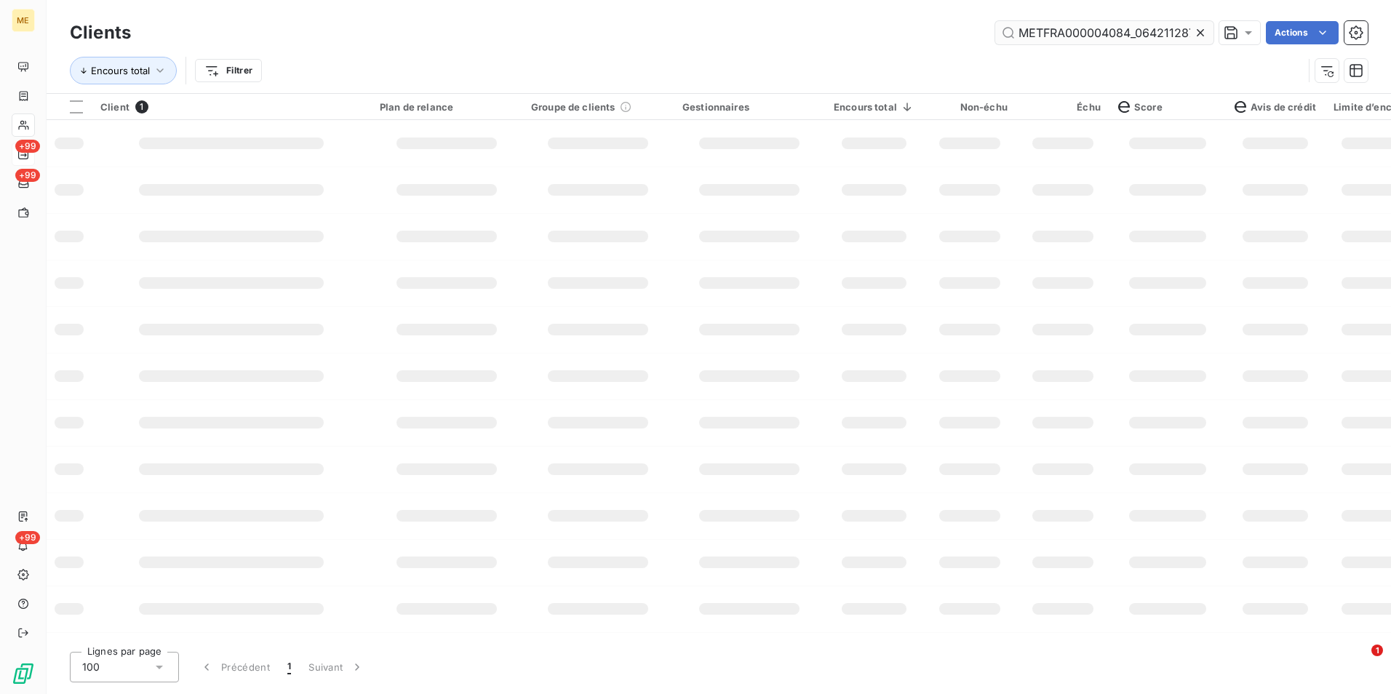
scroll to position [0, 42]
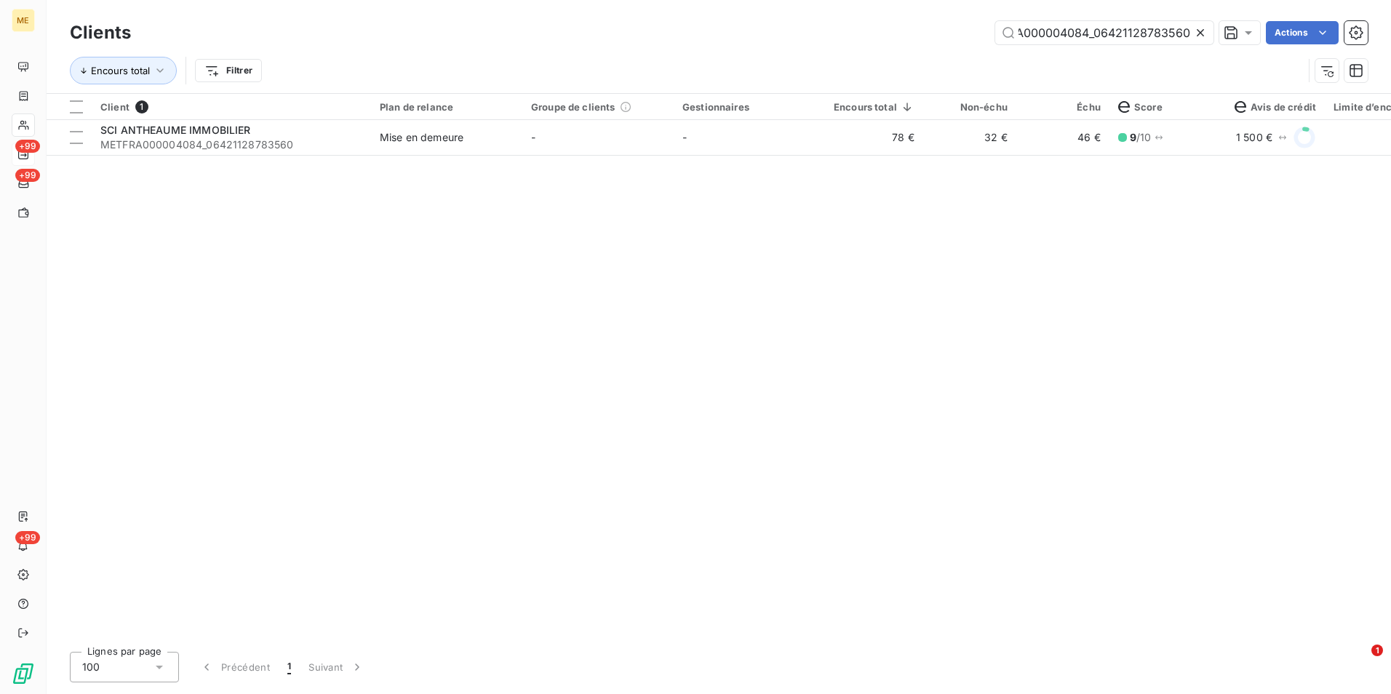
click at [1207, 34] on div at bounding box center [1203, 32] width 20 height 23
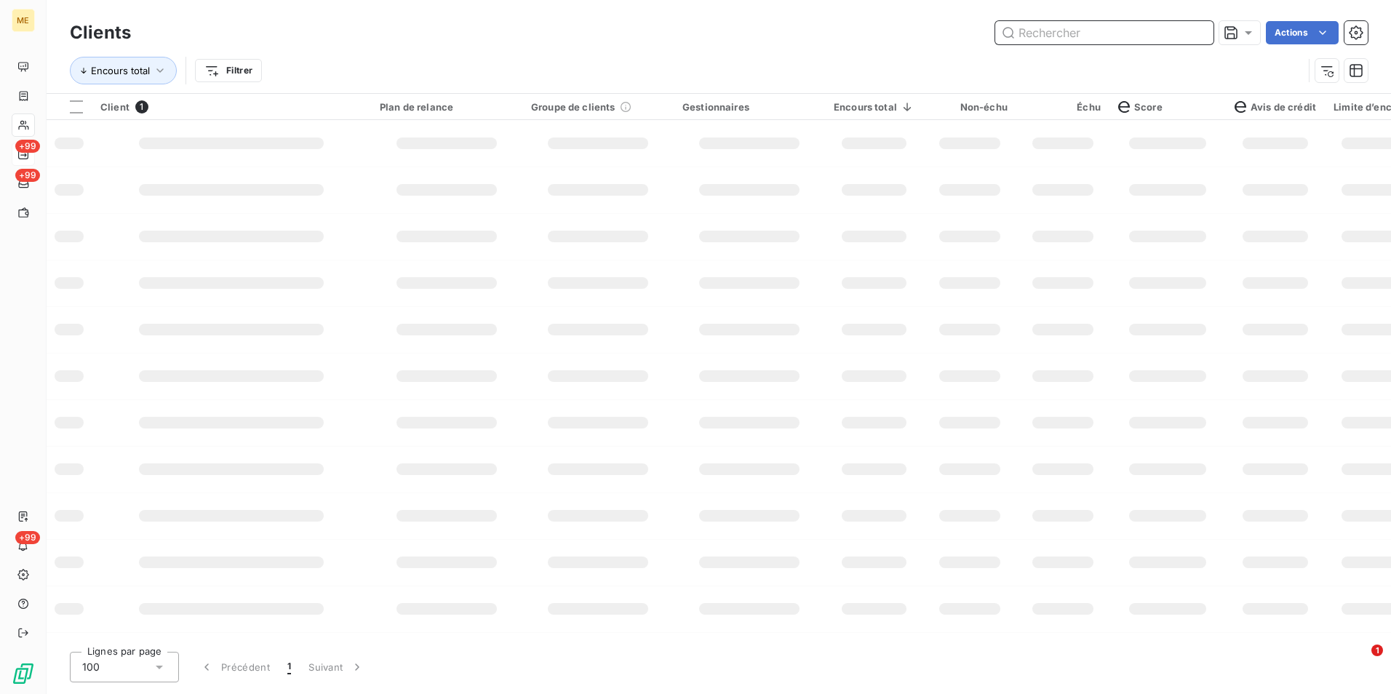
click at [1193, 34] on input "text" at bounding box center [1104, 32] width 218 height 23
paste input "METFRA000002951_21551953672078"
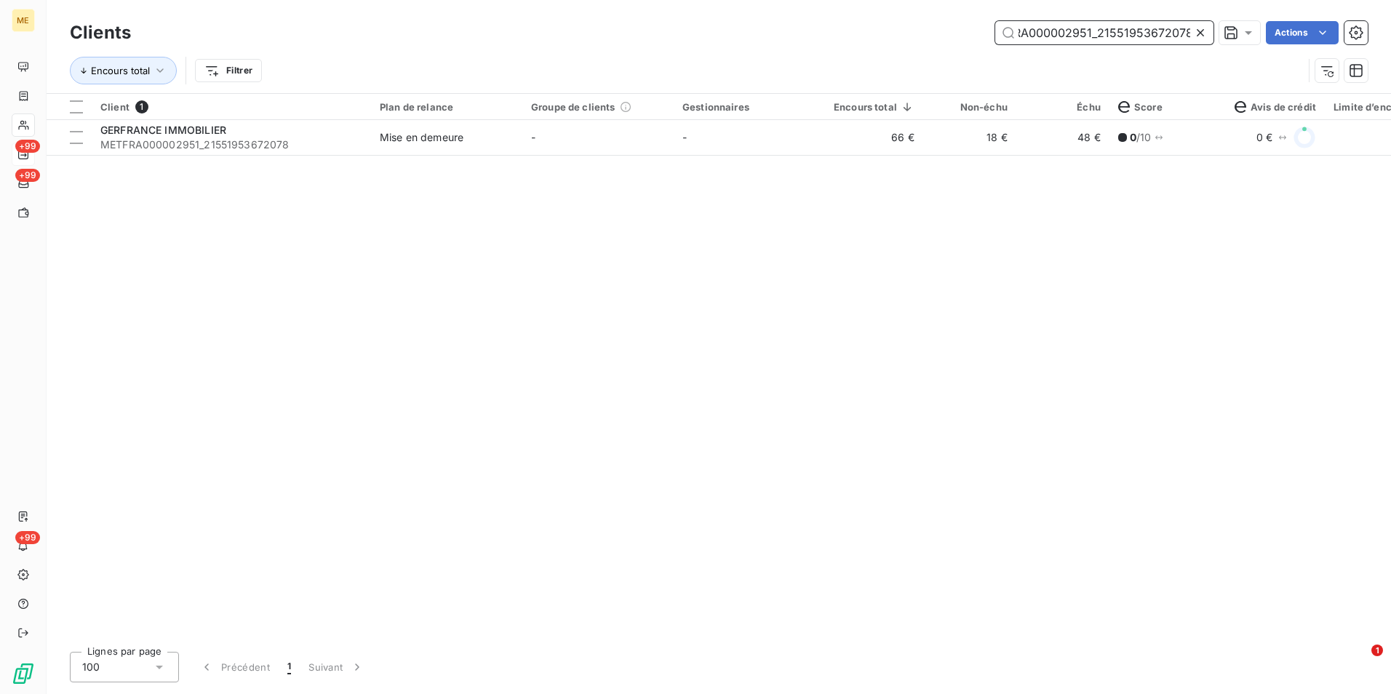
type input "METFRA000002951_21551953672078"
click at [839, 150] on td "66 €" at bounding box center [874, 137] width 98 height 35
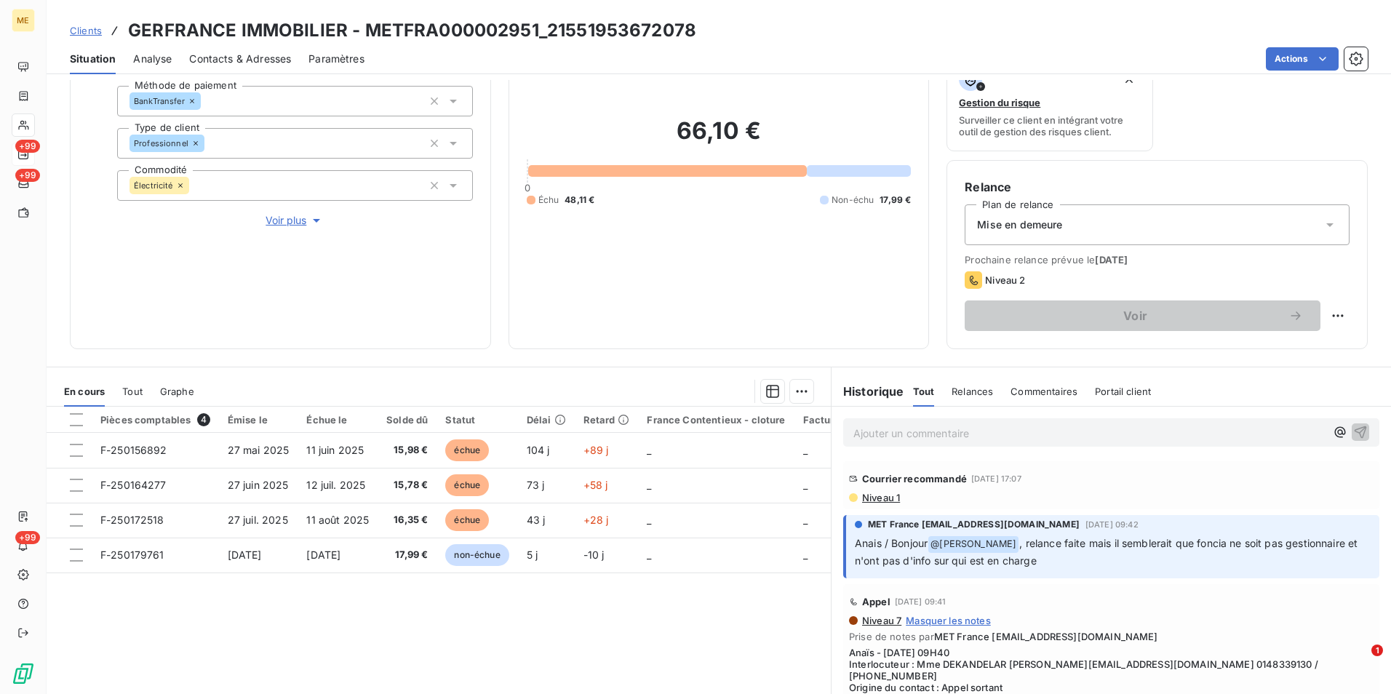
scroll to position [169, 0]
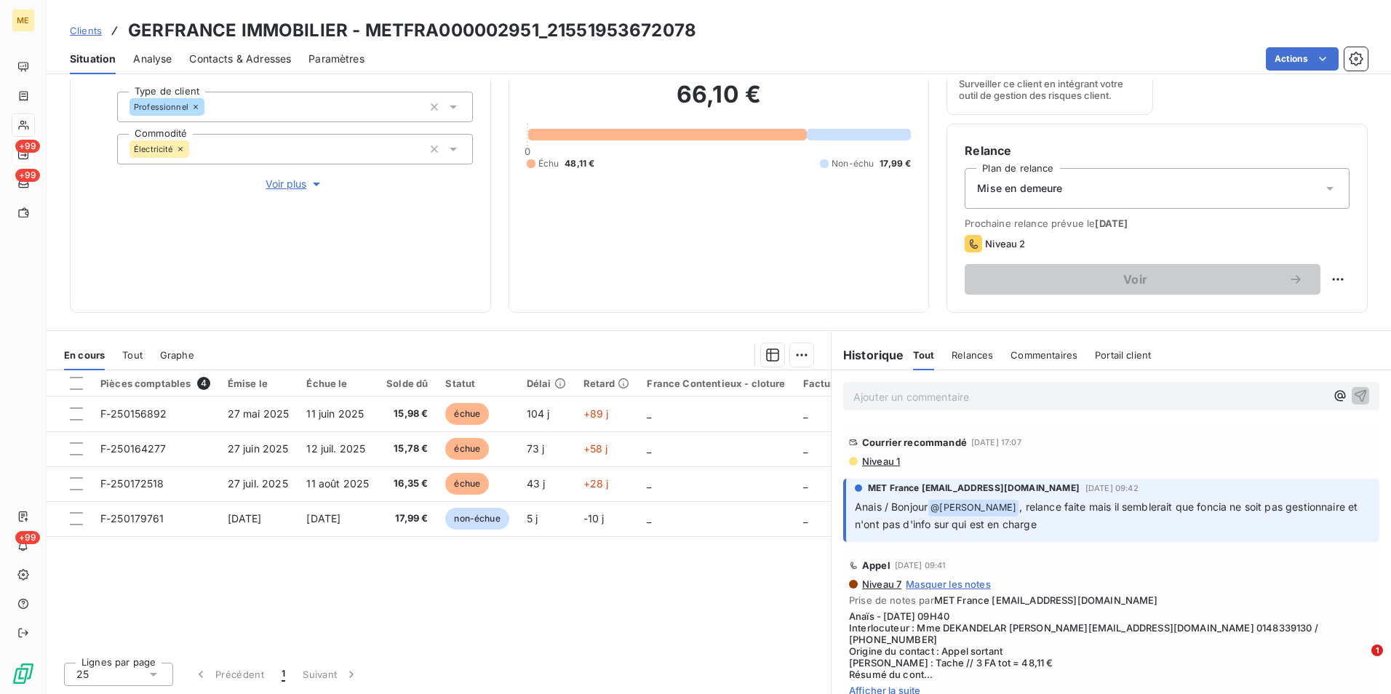
click at [896, 455] on div "Niveau 1" at bounding box center [1111, 461] width 524 height 12
click at [888, 458] on span "Niveau 1" at bounding box center [879, 461] width 39 height 12
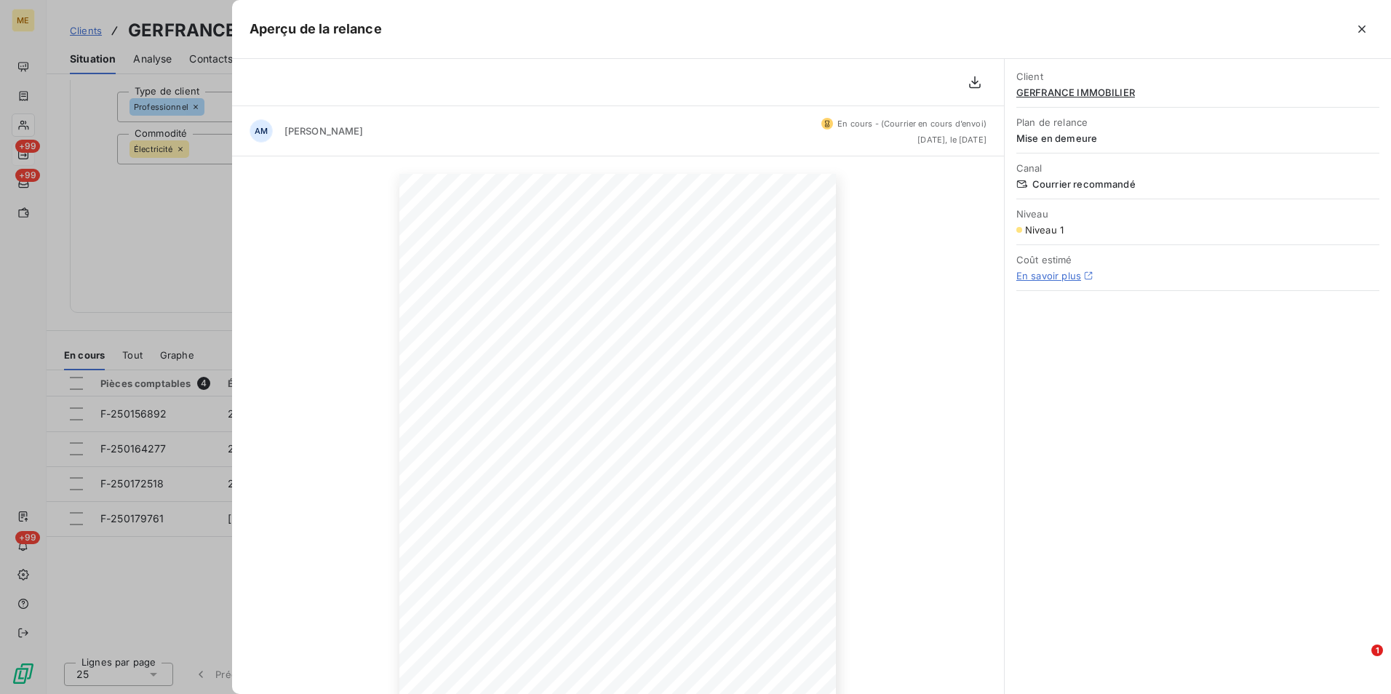
click at [161, 248] on div at bounding box center [695, 347] width 1391 height 694
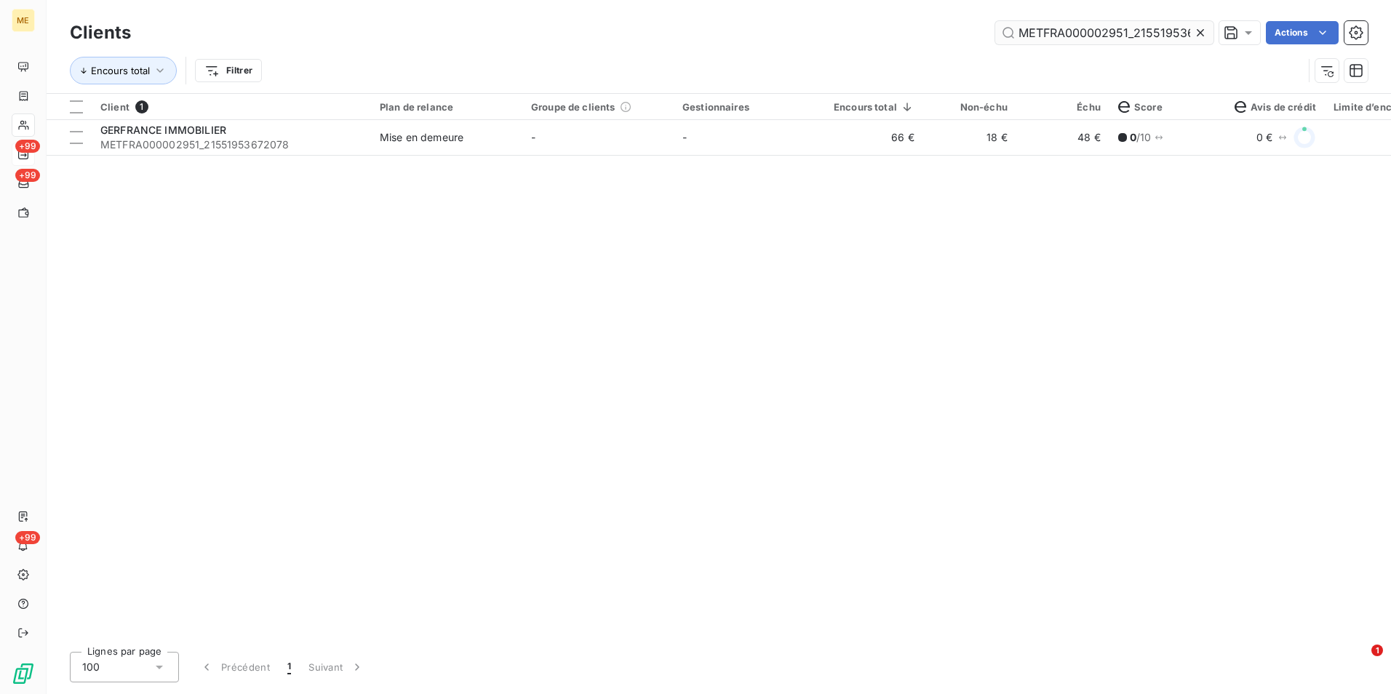
click at [1206, 31] on div at bounding box center [1203, 32] width 20 height 23
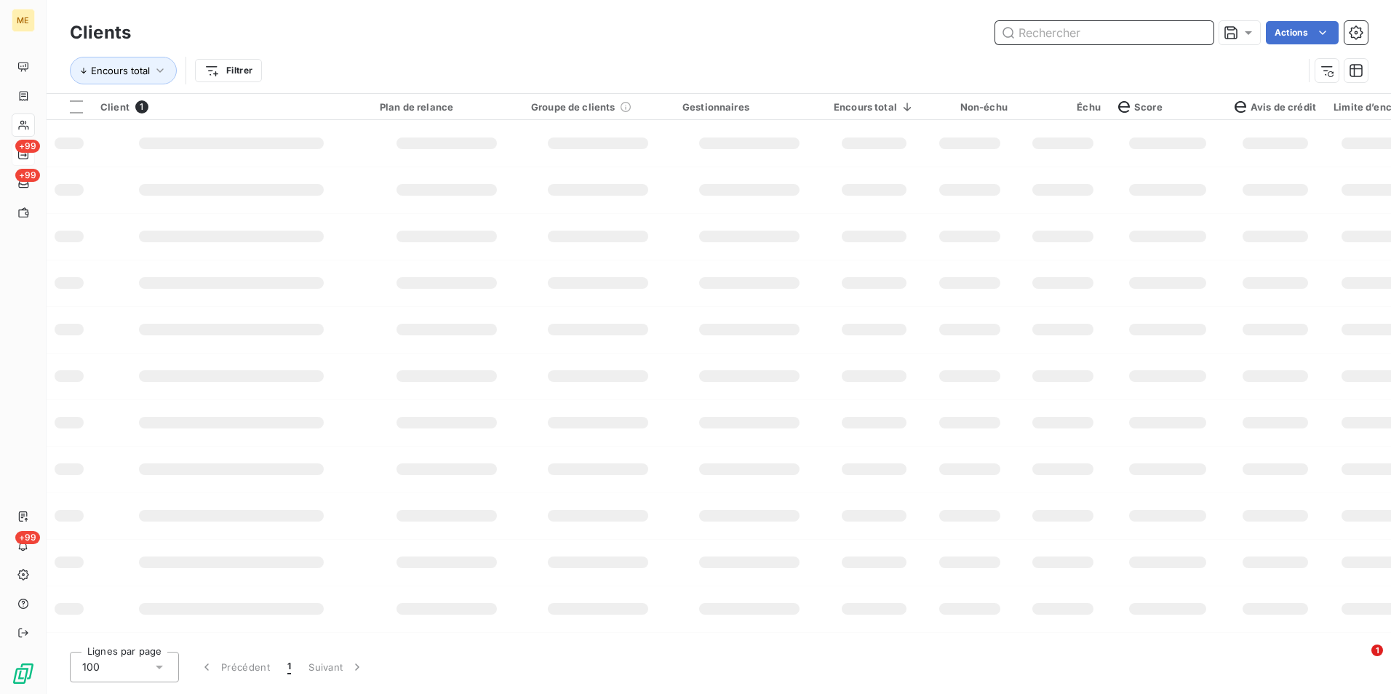
click at [1202, 29] on input "text" at bounding box center [1104, 32] width 218 height 23
paste input "METFRA000008645_19885238659706"
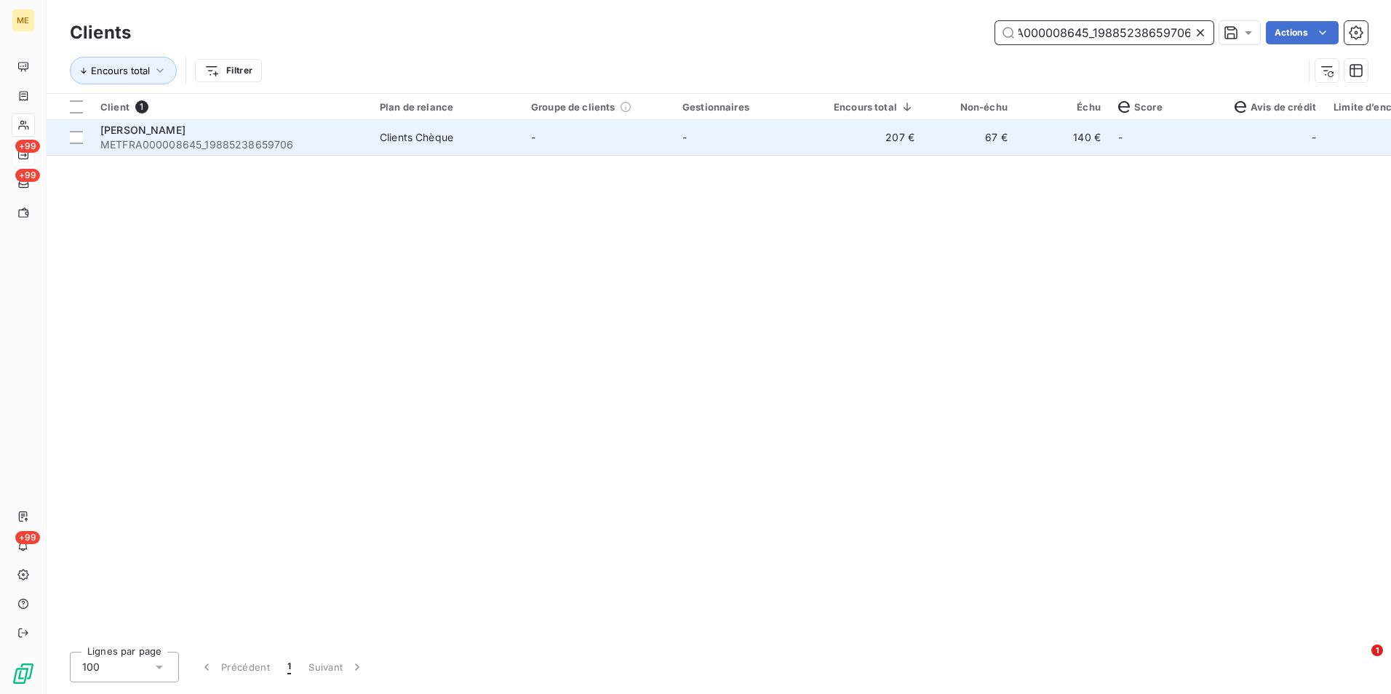
type input "METFRA000008645_19885238659706"
click at [776, 145] on td "-" at bounding box center [748, 137] width 151 height 35
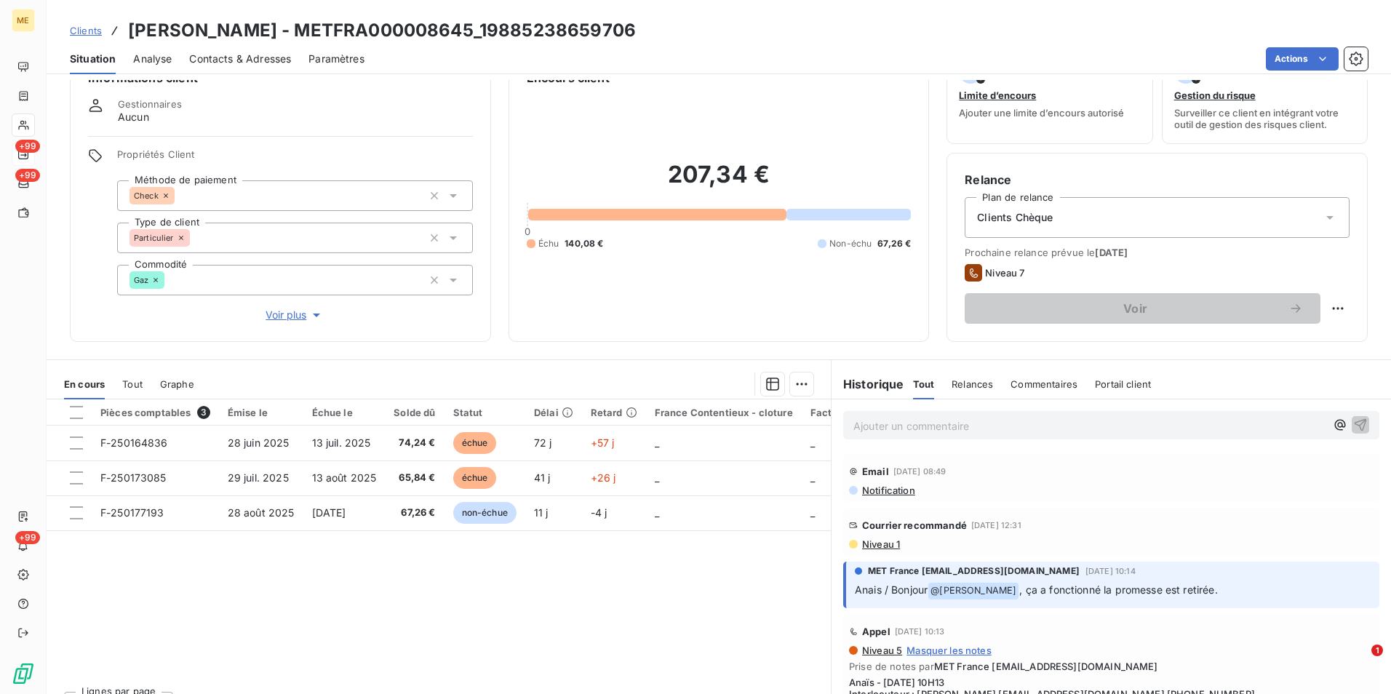
scroll to position [67, 0]
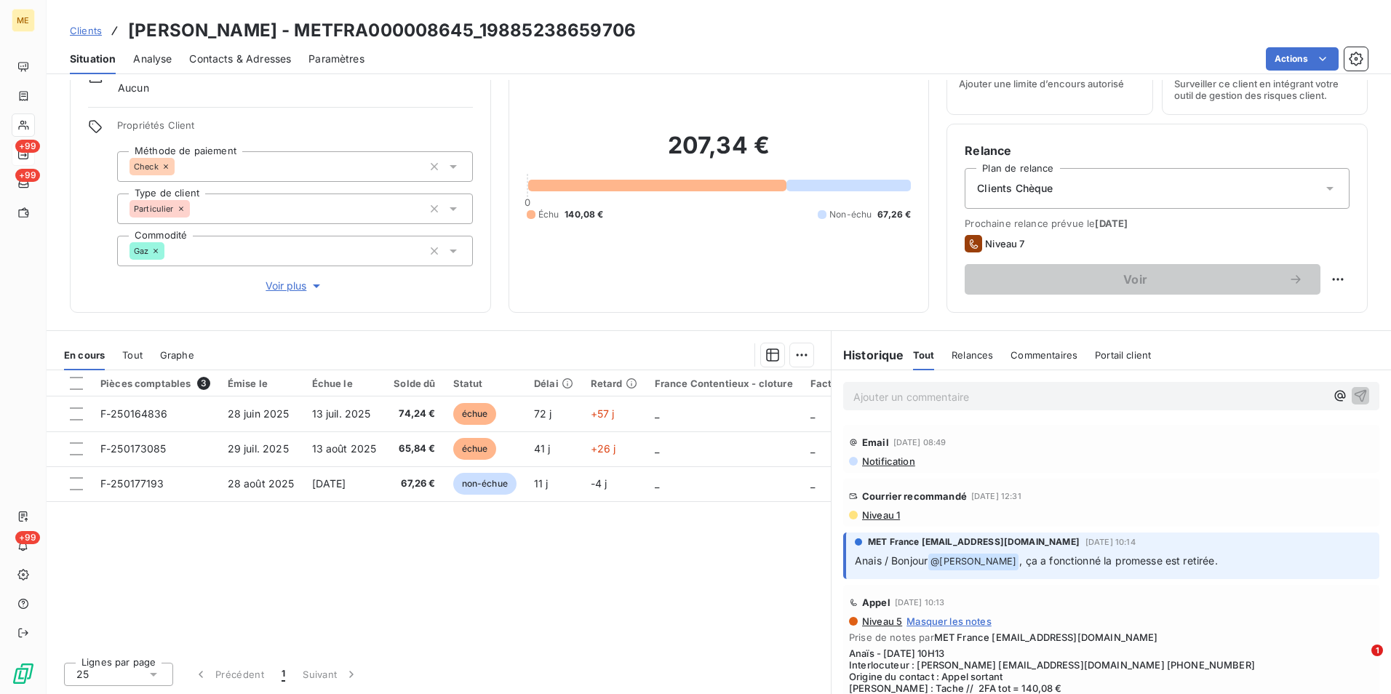
click at [880, 512] on span "Niveau 1" at bounding box center [879, 515] width 39 height 12
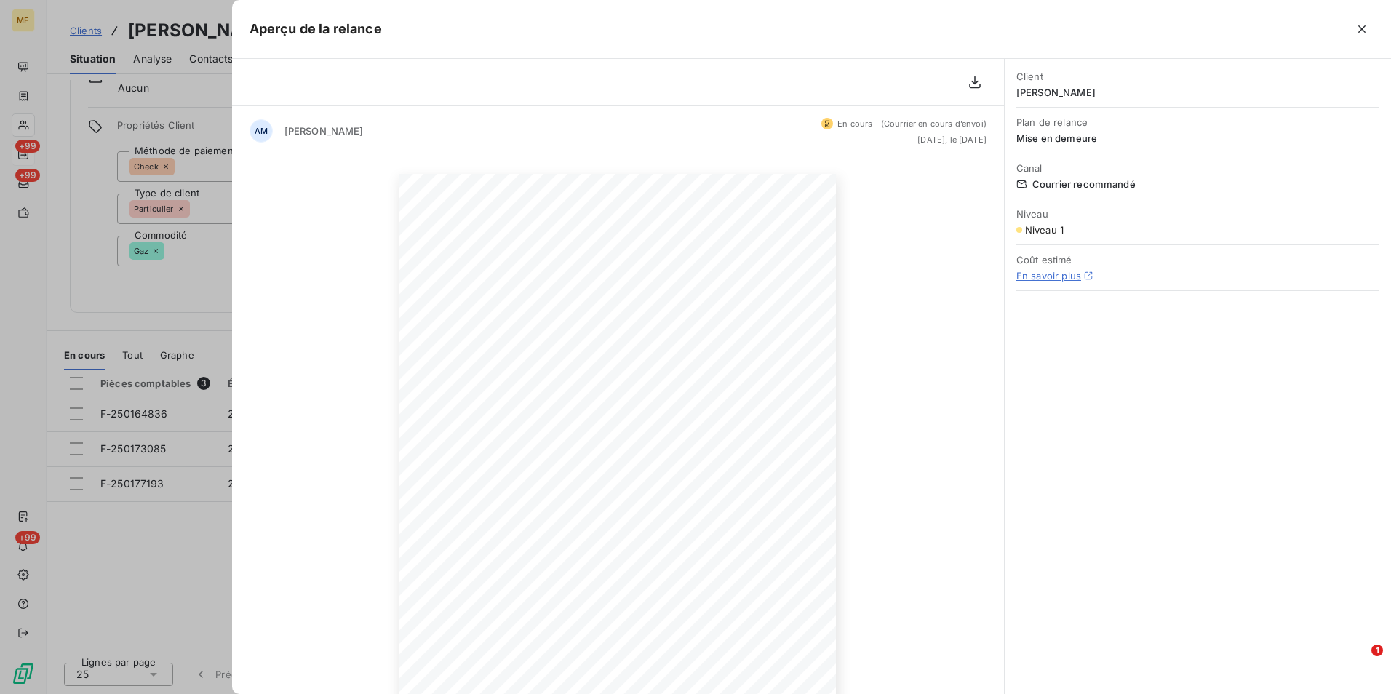
click at [191, 343] on div at bounding box center [695, 347] width 1391 height 694
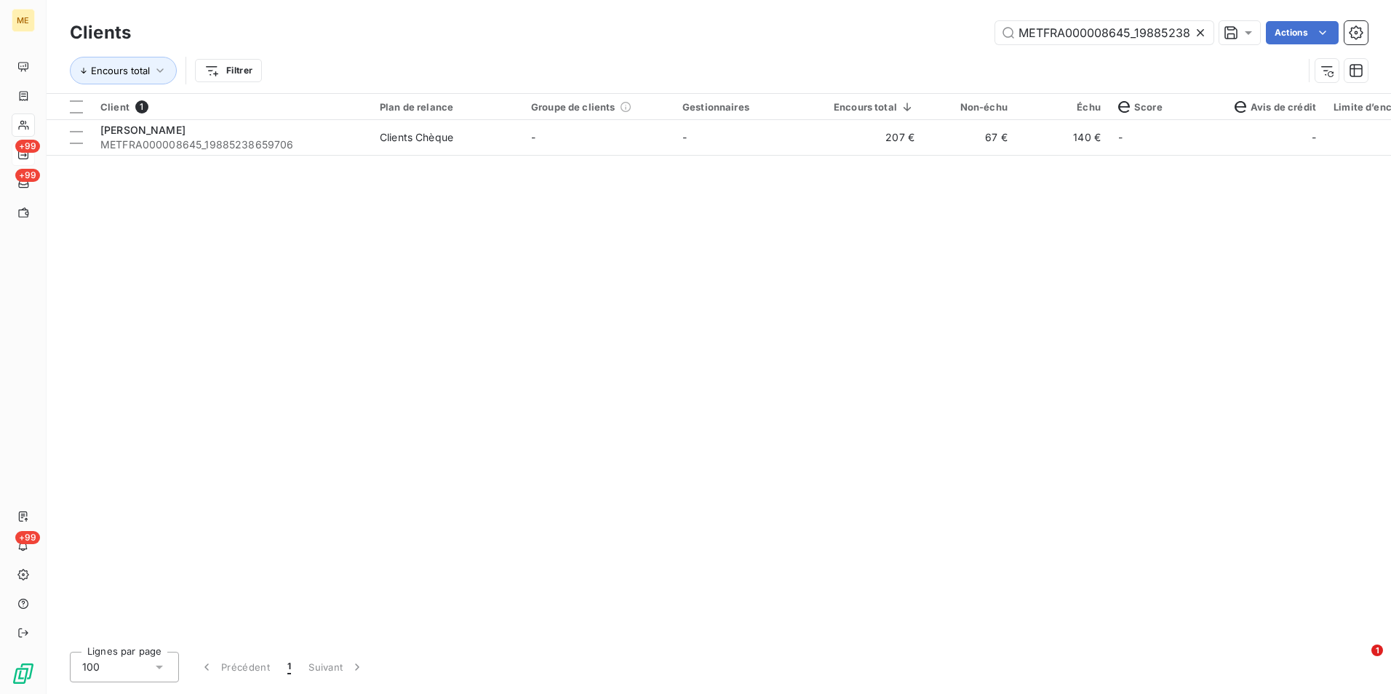
click at [1199, 31] on icon at bounding box center [1200, 32] width 15 height 15
click at [1197, 31] on input "text" at bounding box center [1104, 32] width 218 height 23
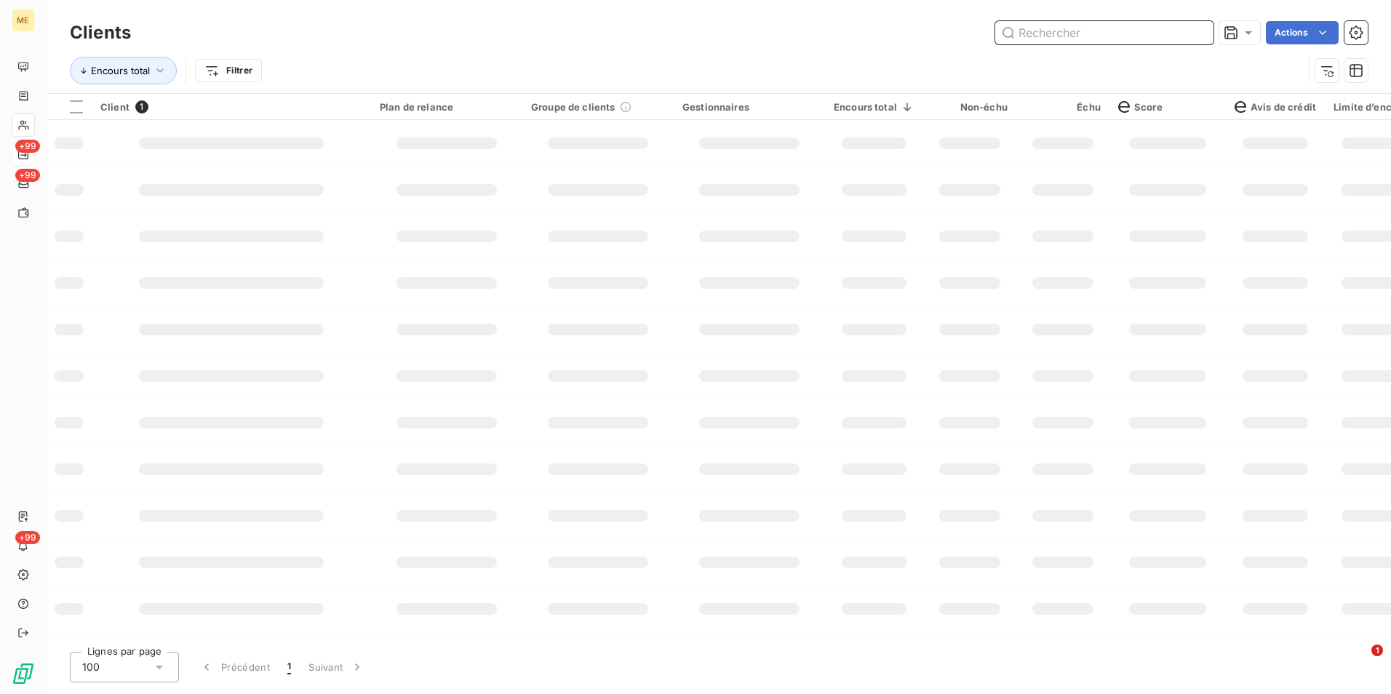
paste input "METFRA000024338"
type input "METFRA000024338"
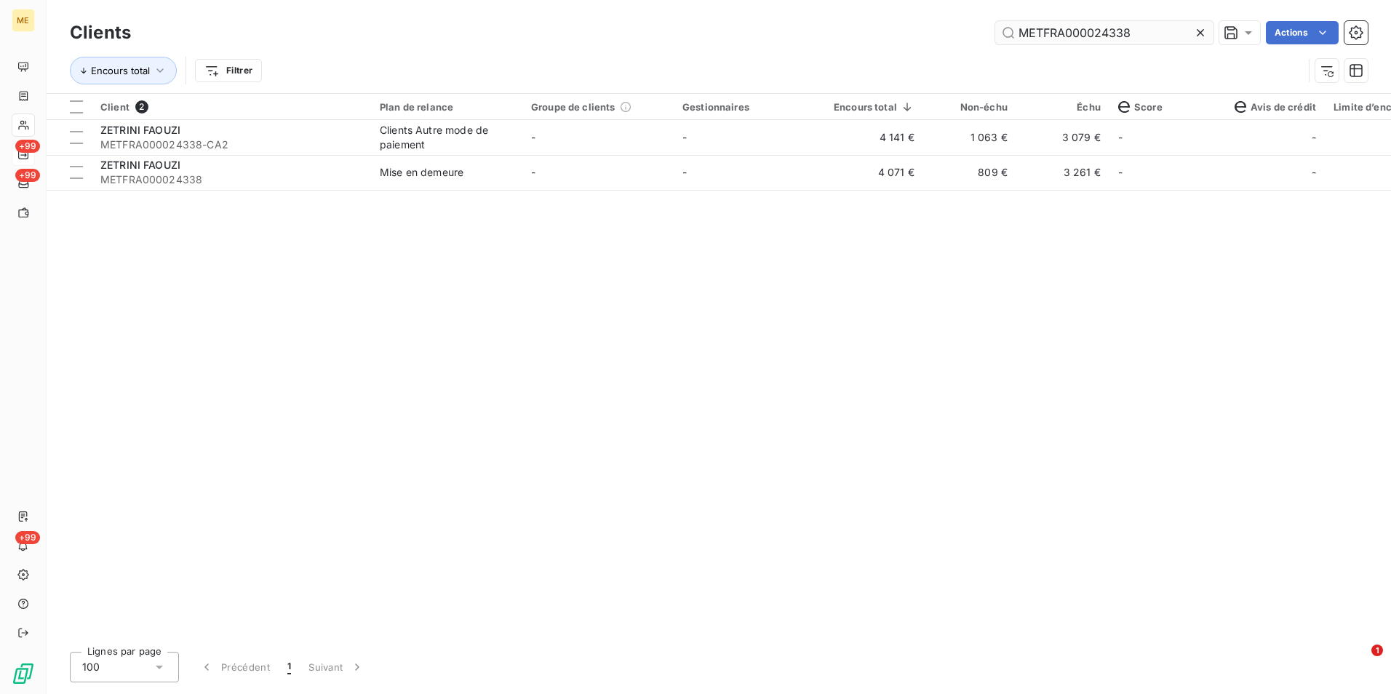
click at [1203, 33] on div at bounding box center [1203, 32] width 20 height 23
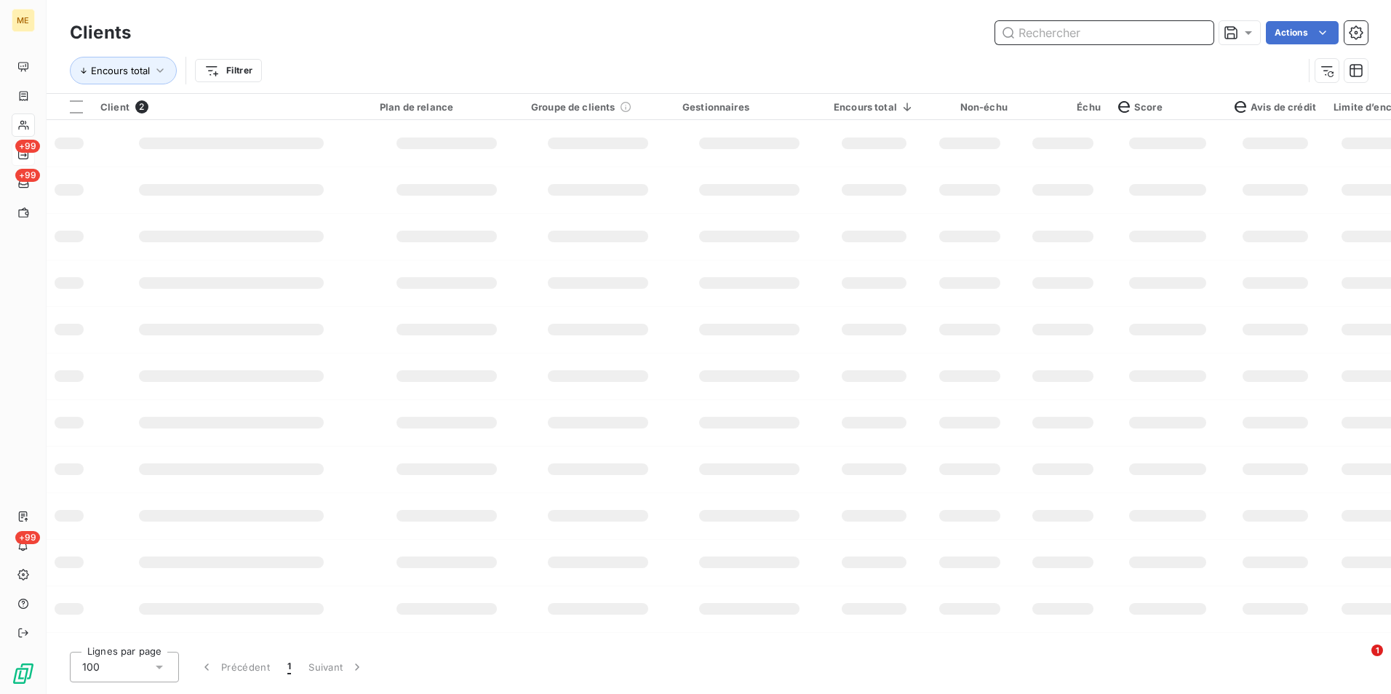
click at [1199, 33] on input "text" at bounding box center [1104, 32] width 218 height 23
paste input "METFRA000007727_Z1443800000039"
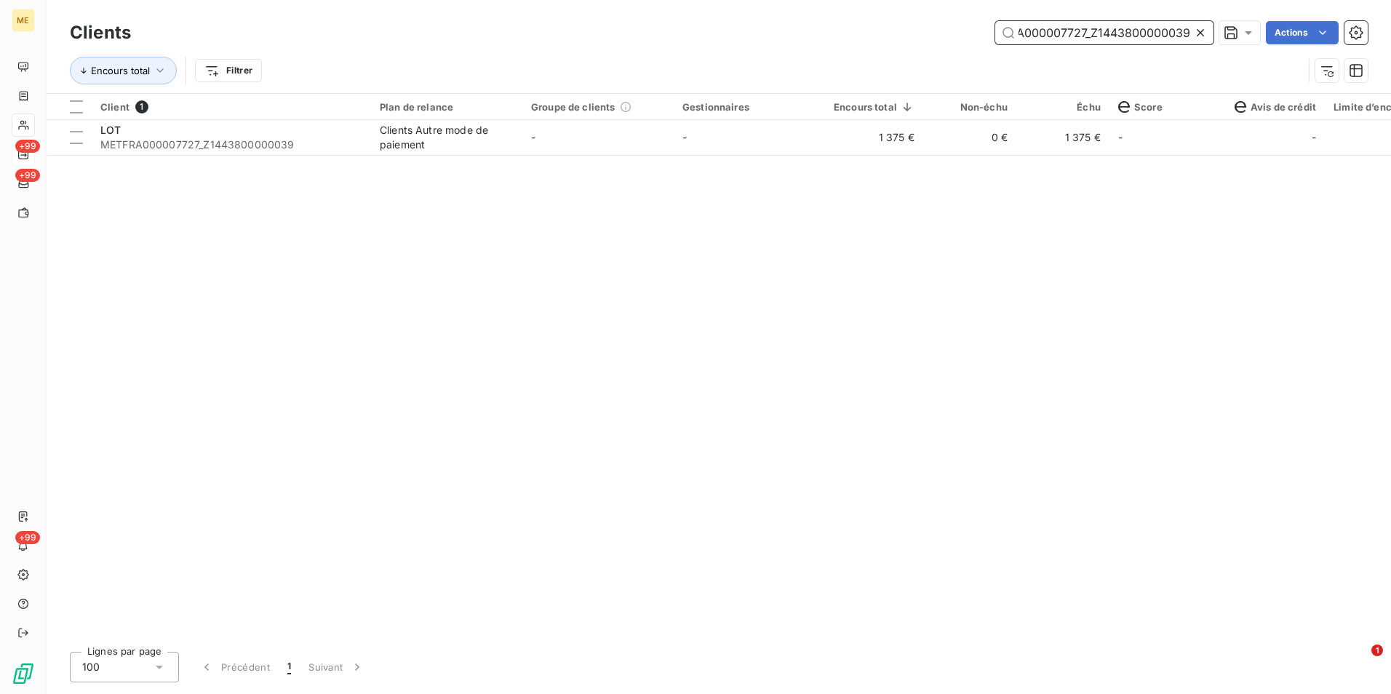
type input "METFRA000007727_Z1443800000039"
click at [971, 148] on td "0 €" at bounding box center [969, 137] width 93 height 35
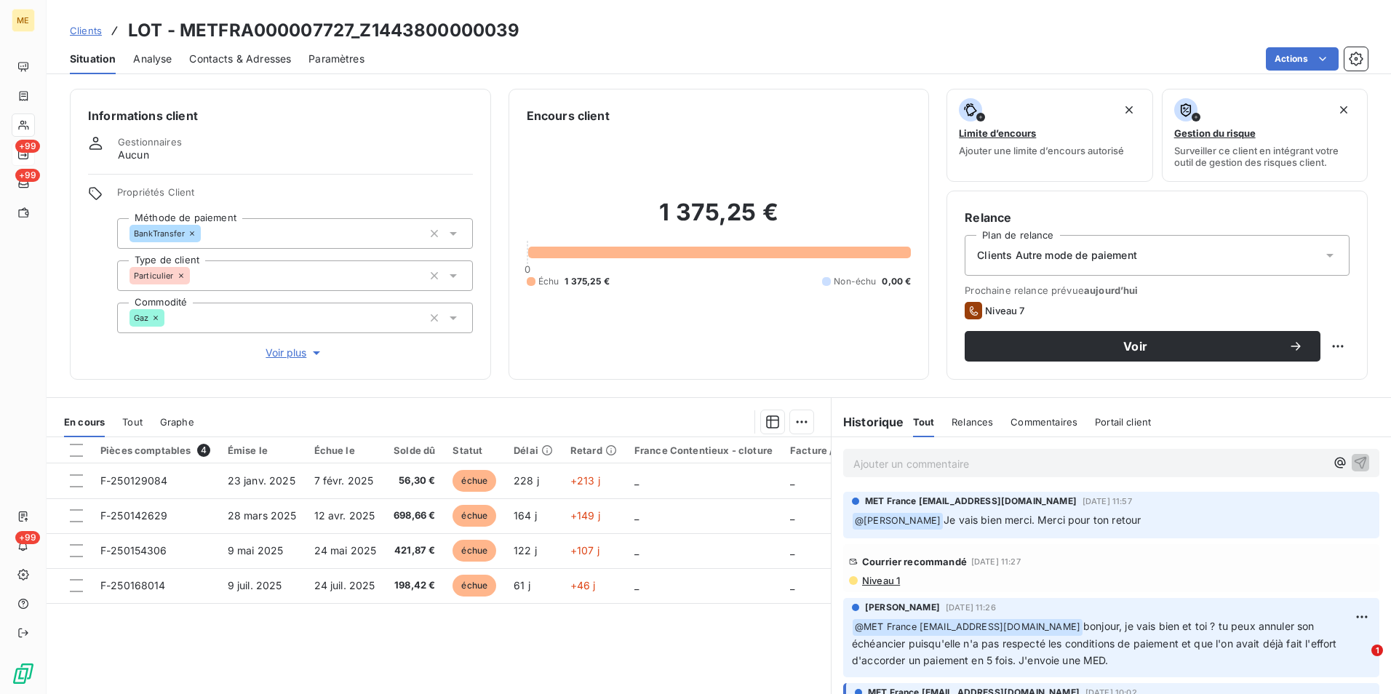
click at [874, 577] on span "Niveau 1" at bounding box center [879, 581] width 39 height 12
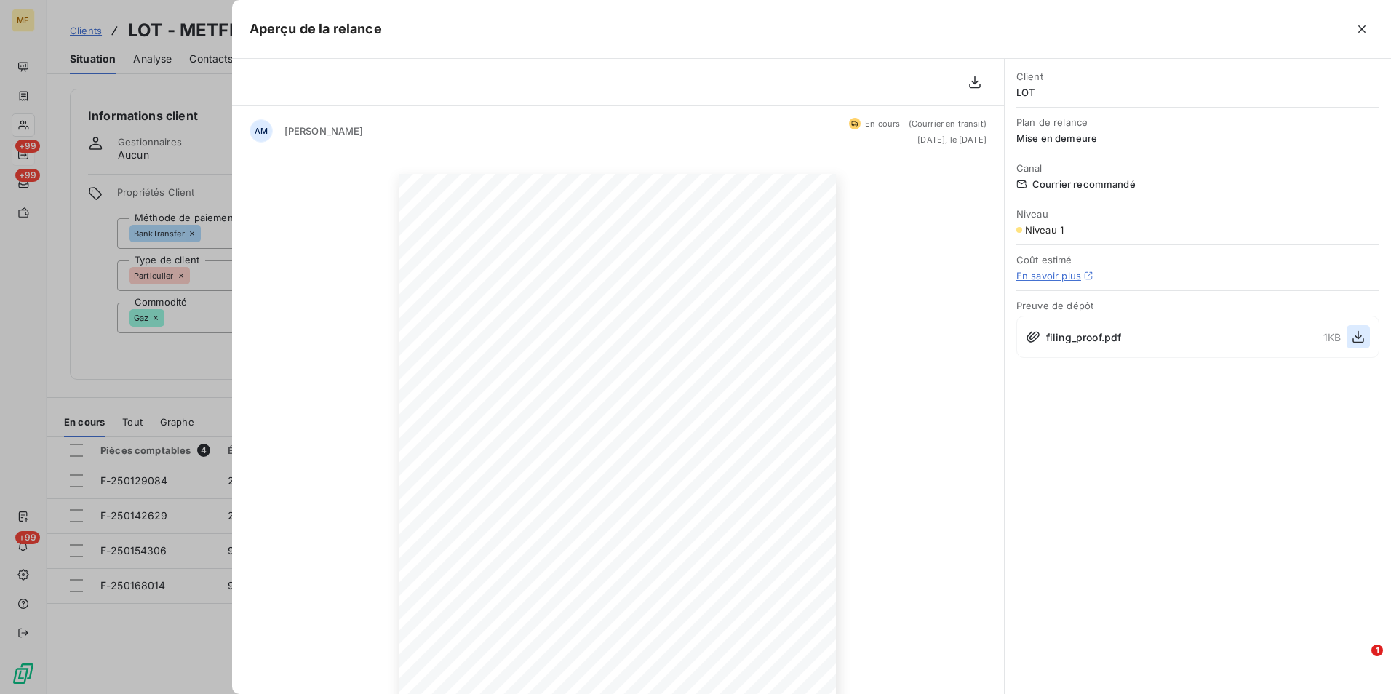
click at [1351, 331] on button "button" at bounding box center [1357, 336] width 23 height 23
click at [224, 380] on div at bounding box center [695, 347] width 1391 height 694
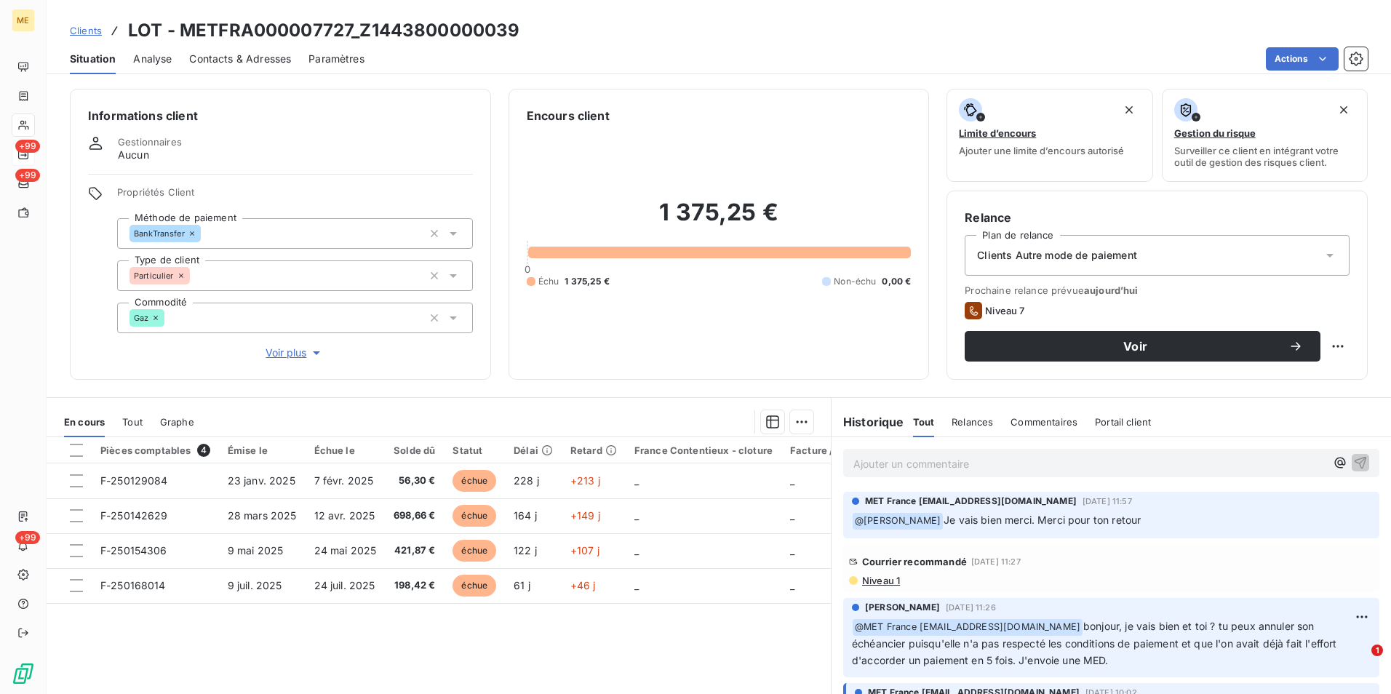
click at [223, 68] on div "Contacts & Adresses" at bounding box center [240, 59] width 102 height 31
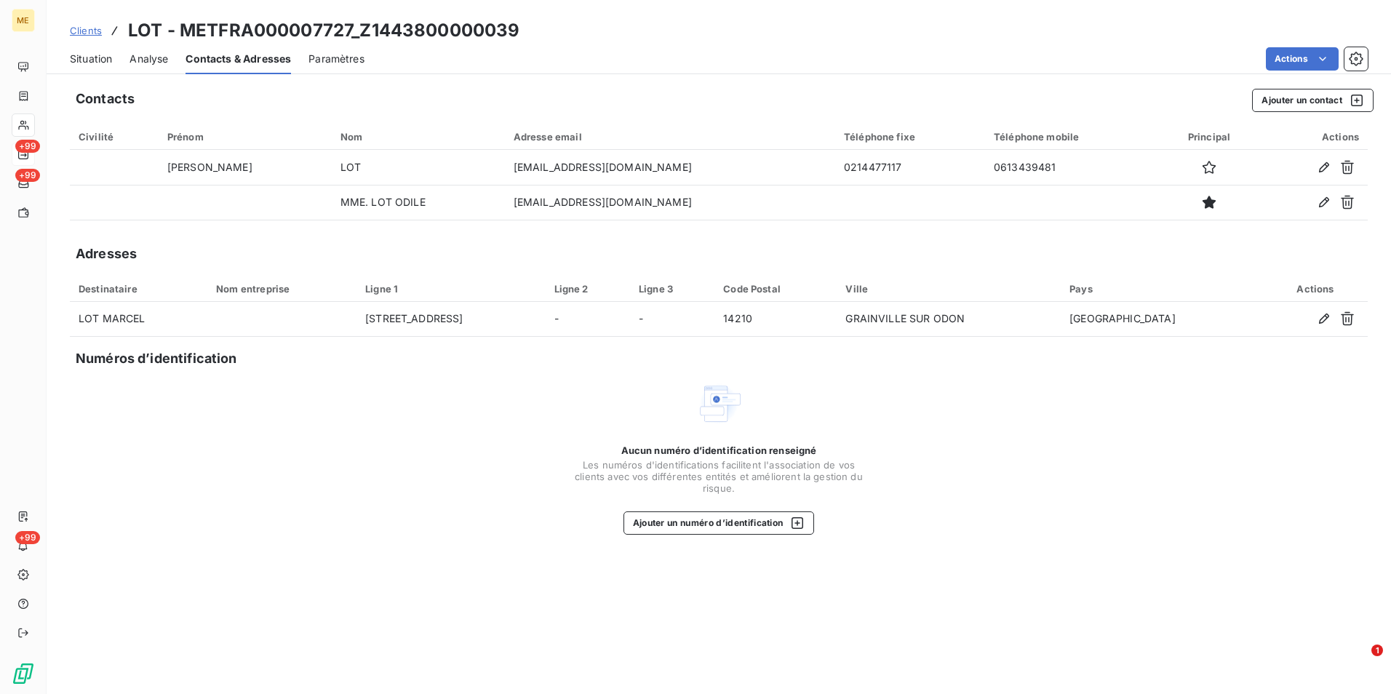
click at [91, 65] on span "Situation" at bounding box center [91, 59] width 42 height 15
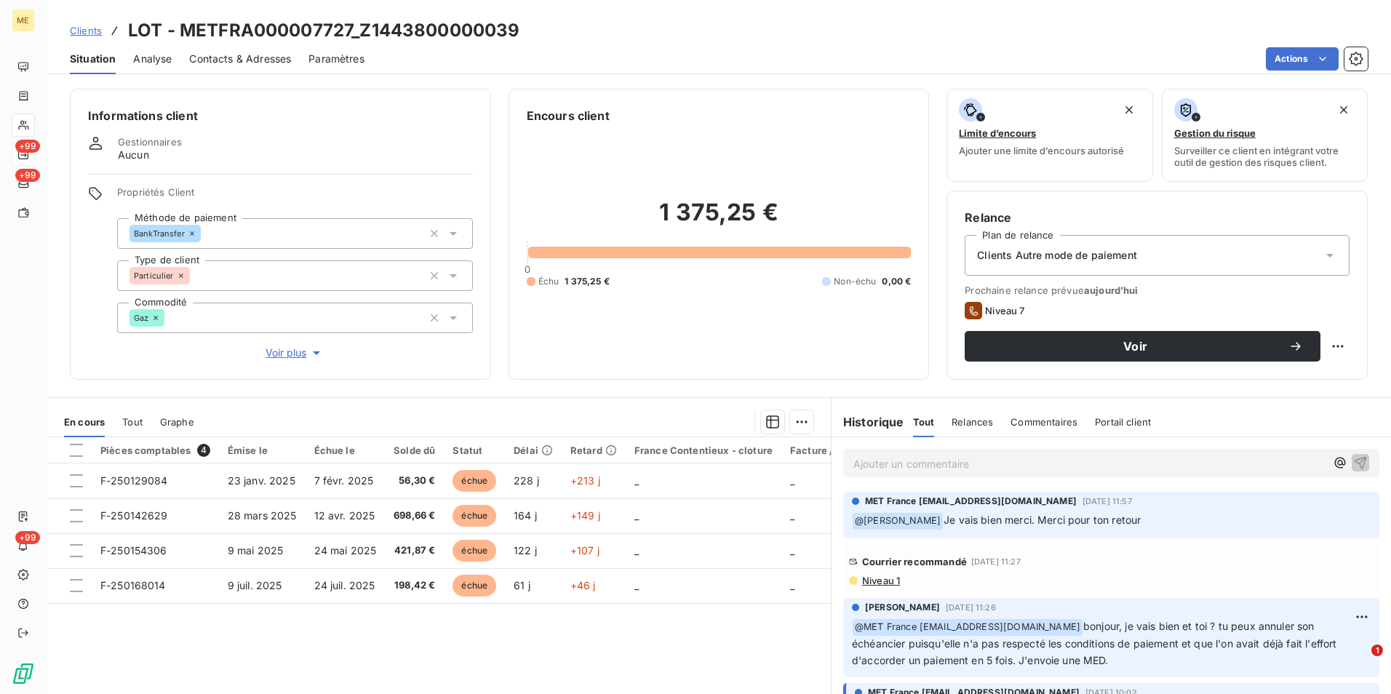
click at [1215, 258] on div "Clients Autre mode de paiement" at bounding box center [1156, 255] width 385 height 41
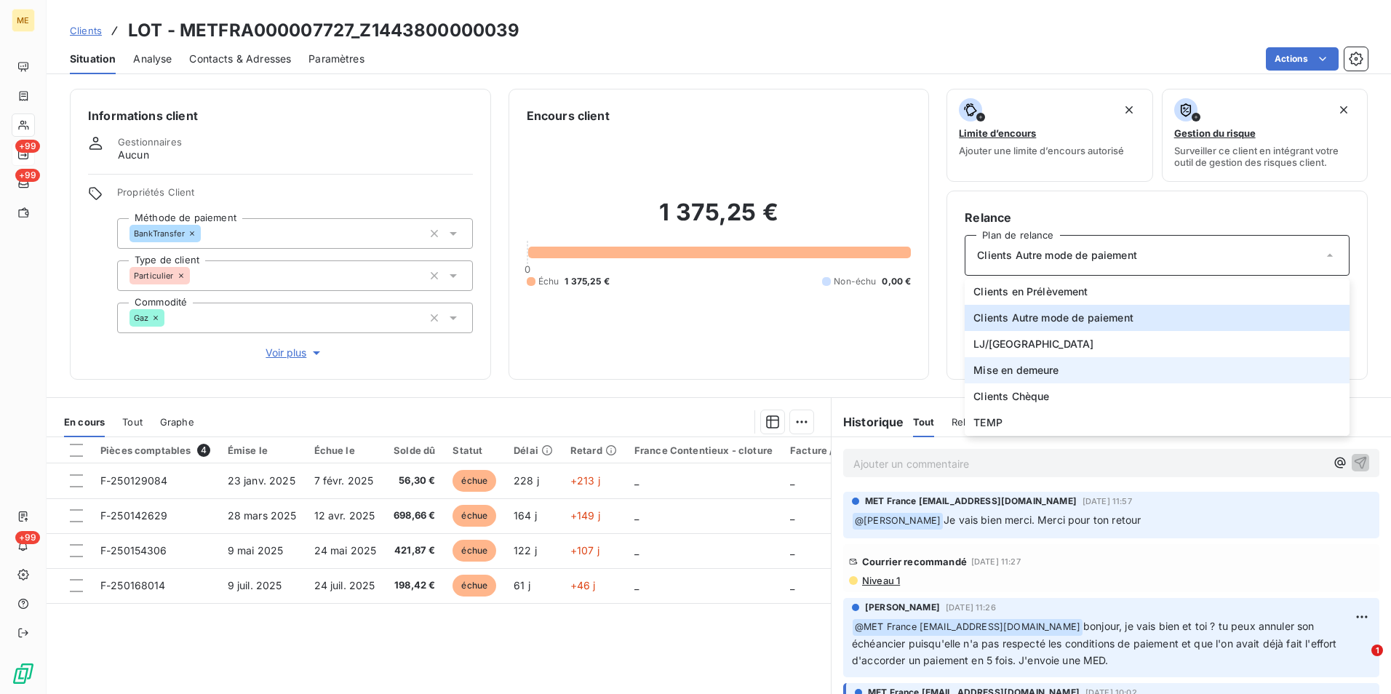
click at [998, 369] on span "Mise en demeure" at bounding box center [1015, 370] width 85 height 15
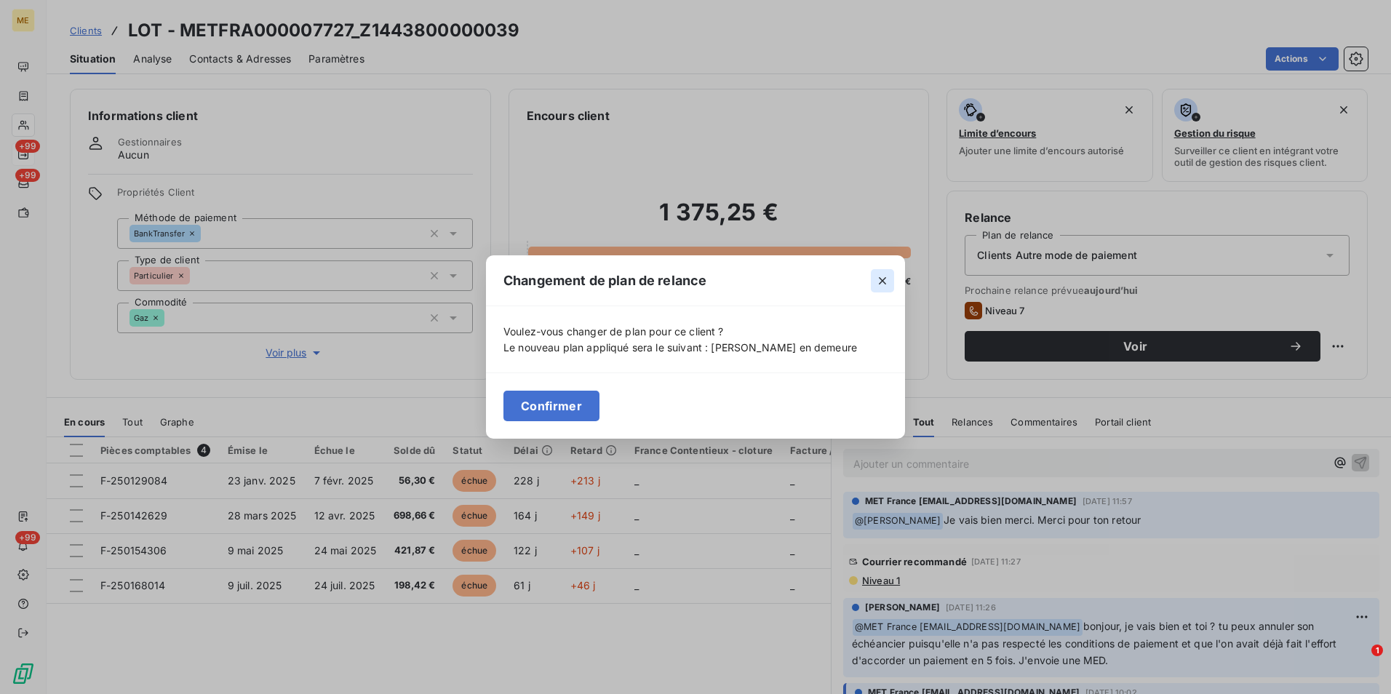
click at [881, 272] on button "button" at bounding box center [882, 280] width 23 height 23
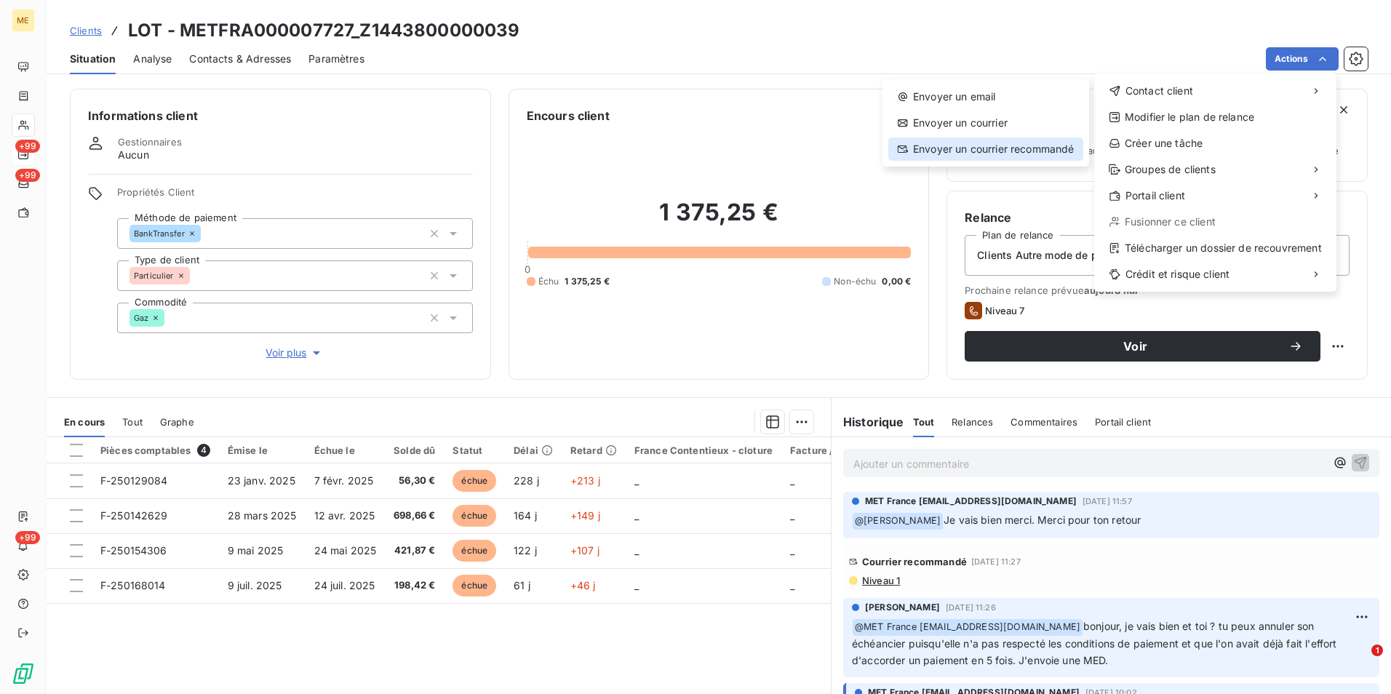
click at [1036, 143] on div "Envoyer un courrier recommandé" at bounding box center [985, 148] width 195 height 23
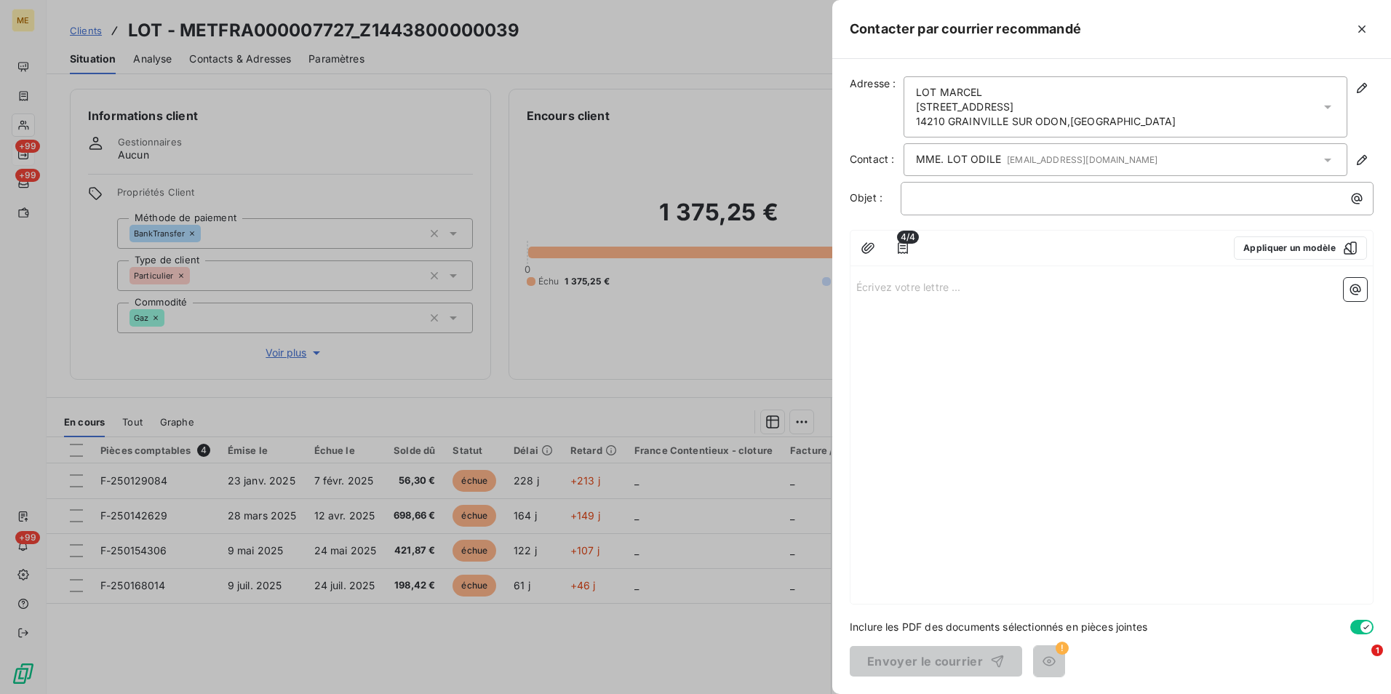
click at [991, 83] on div "LOT MARCEL [STREET_ADDRESS]" at bounding box center [1125, 106] width 444 height 61
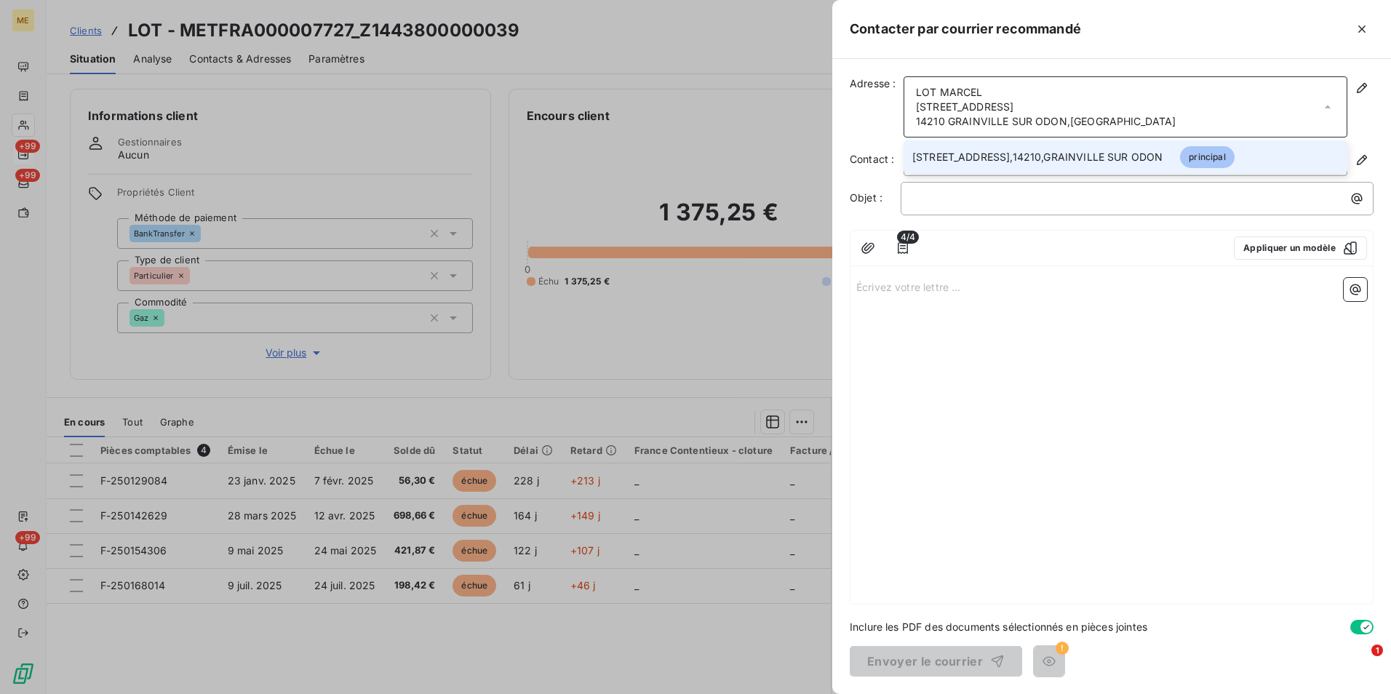
click at [980, 88] on span "LOT MARCEL" at bounding box center [949, 92] width 67 height 15
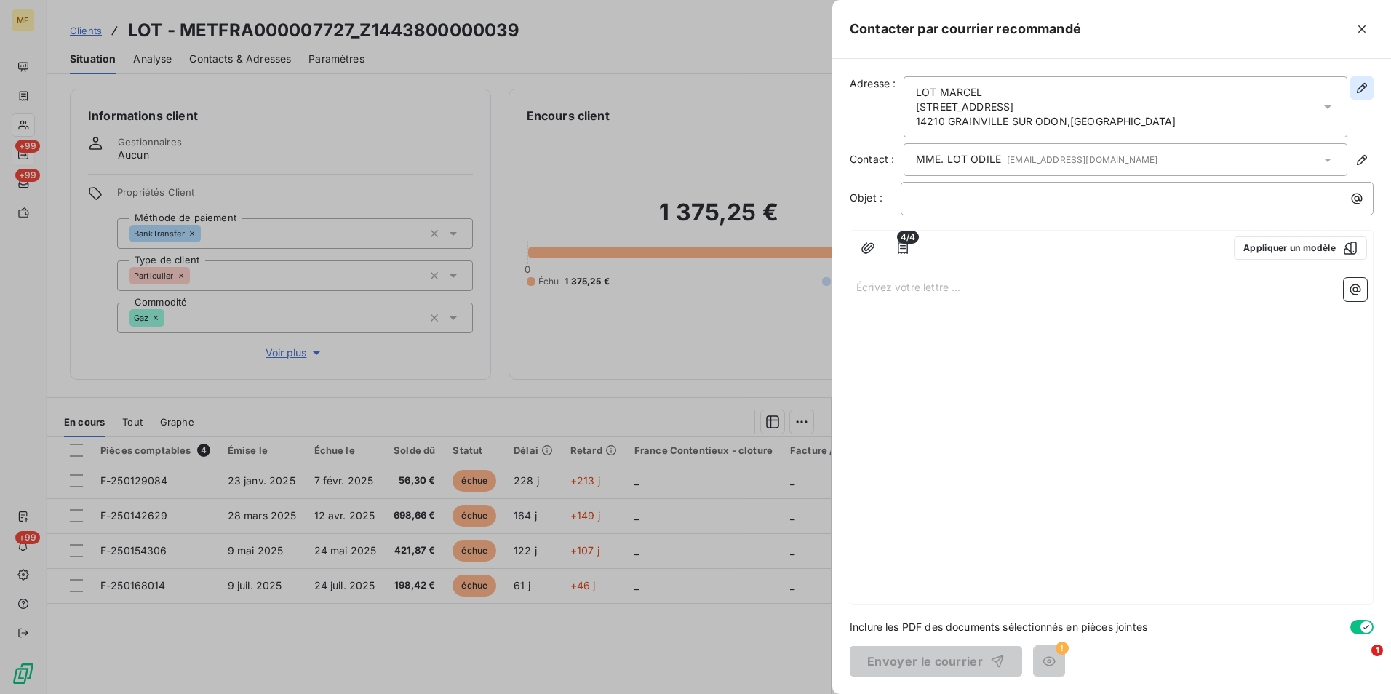
click at [1372, 91] on button "button" at bounding box center [1361, 87] width 23 height 23
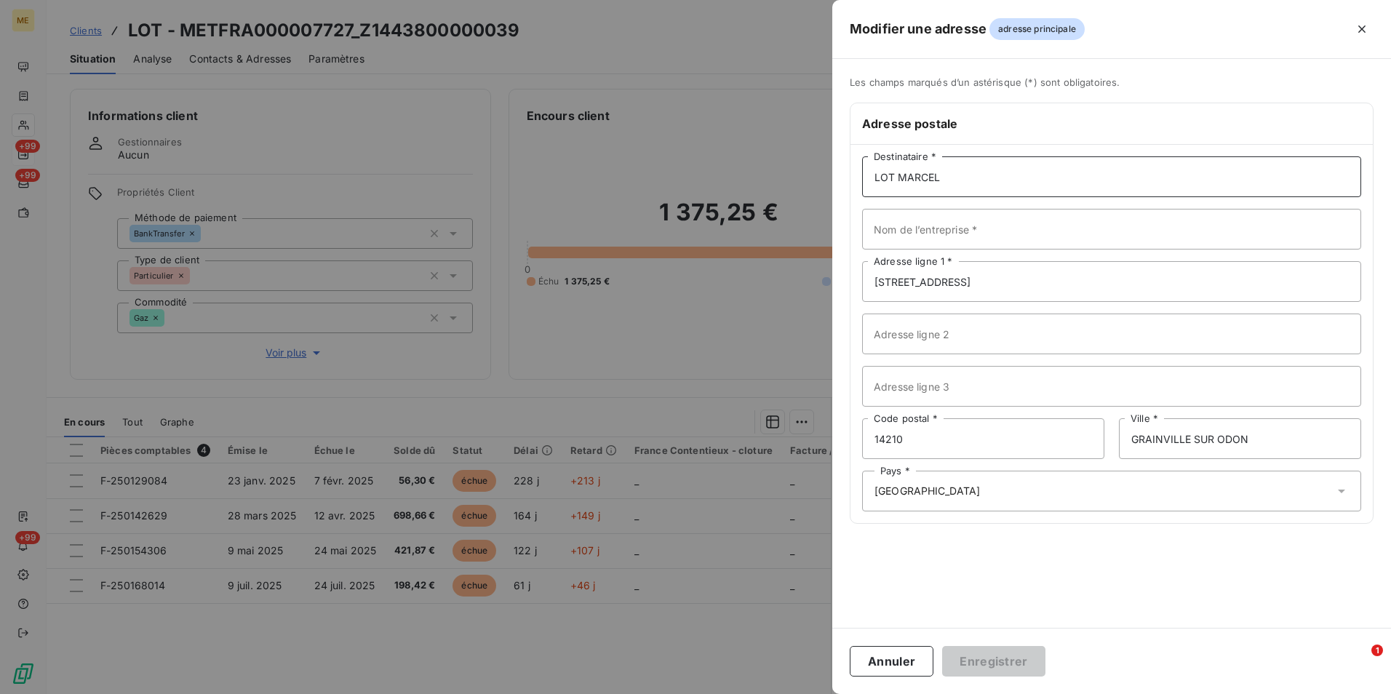
click at [953, 179] on input "LOT MARCEL" at bounding box center [1111, 176] width 499 height 41
type input "LOT ODILE"
click at [1017, 656] on button "Enregistrer" at bounding box center [993, 661] width 103 height 31
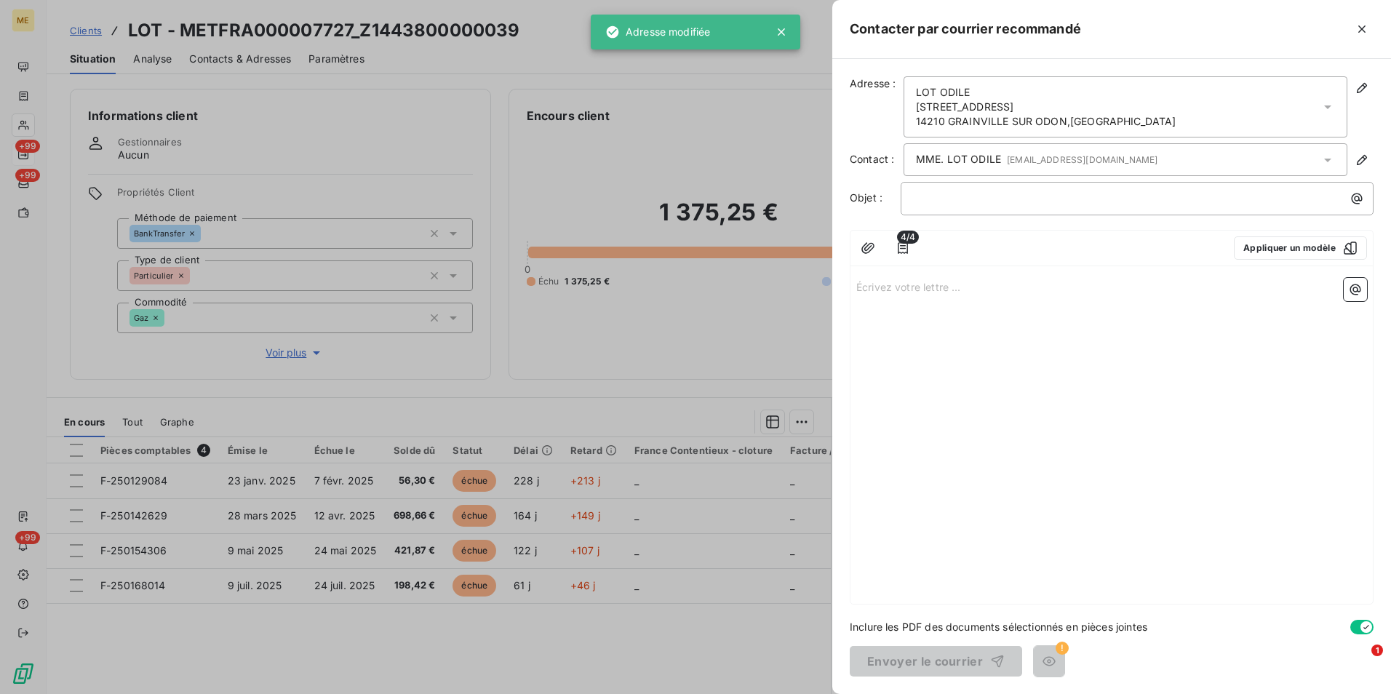
click at [1359, 628] on button "button" at bounding box center [1361, 627] width 23 height 15
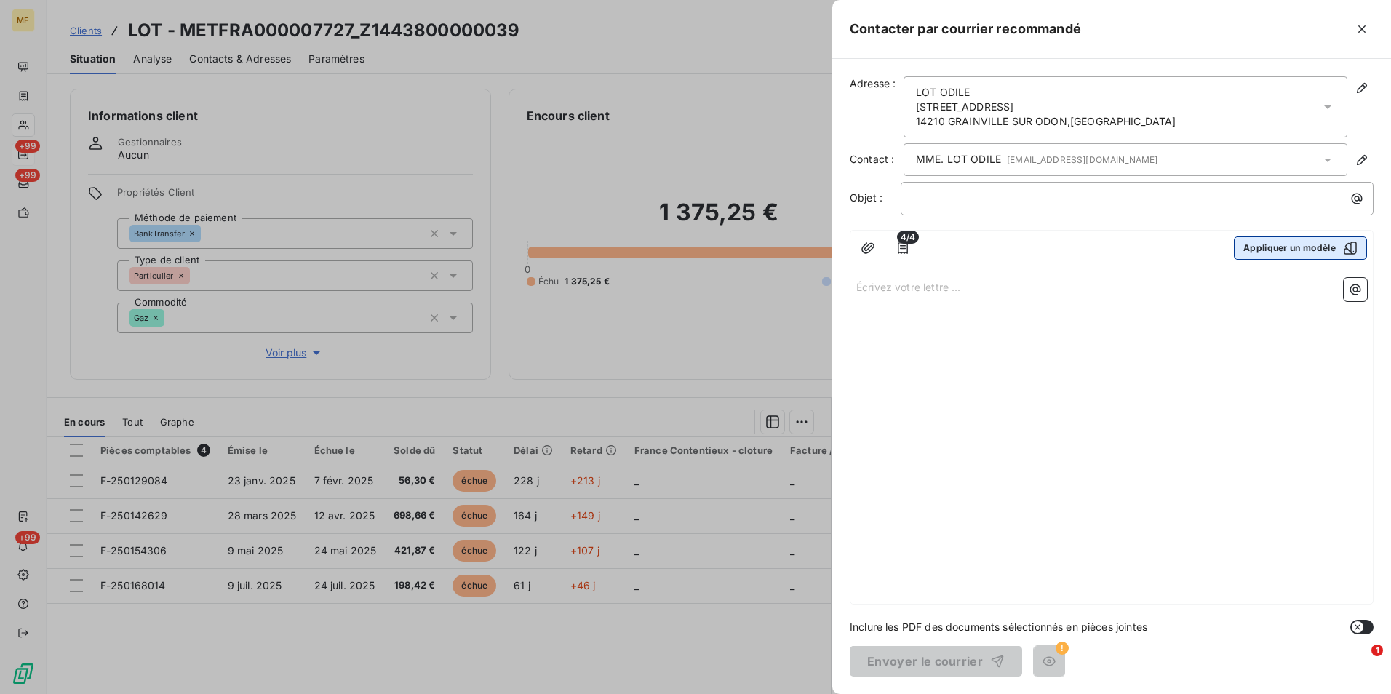
click at [1303, 249] on button "Appliquer un modèle" at bounding box center [1300, 247] width 133 height 23
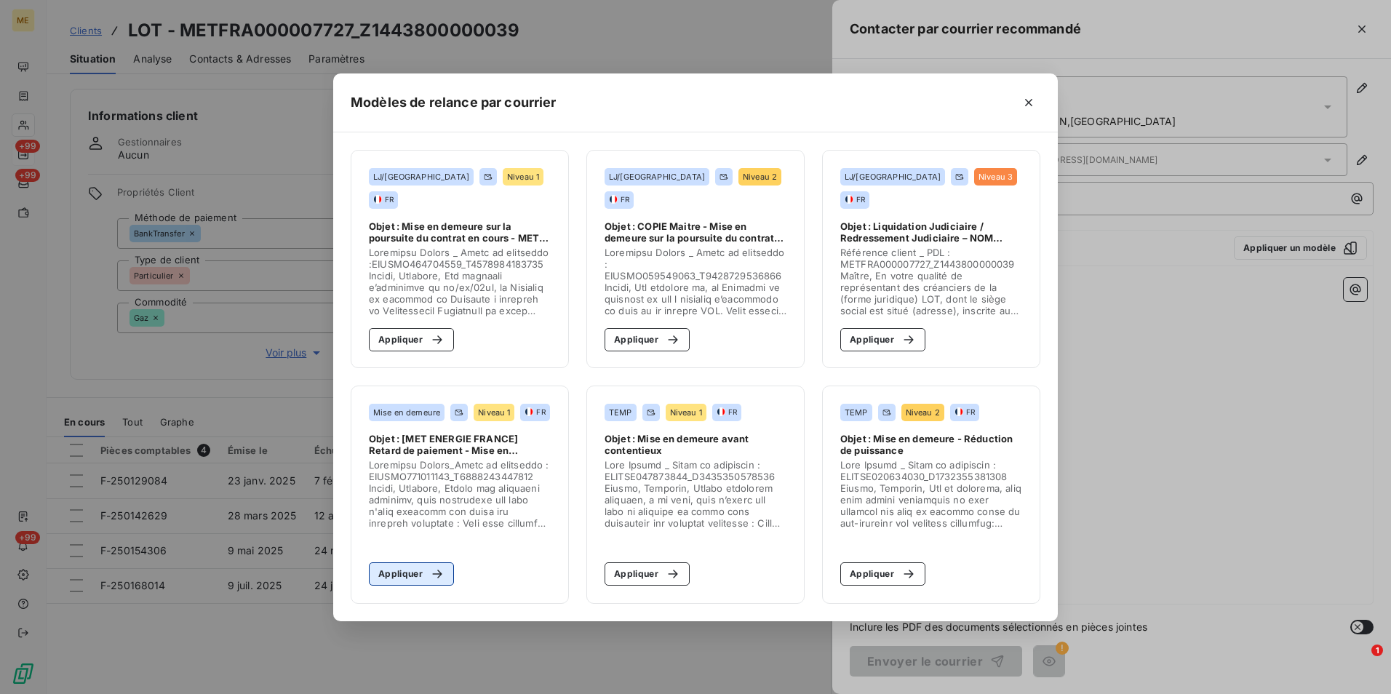
click at [430, 580] on icon "button" at bounding box center [437, 574] width 15 height 15
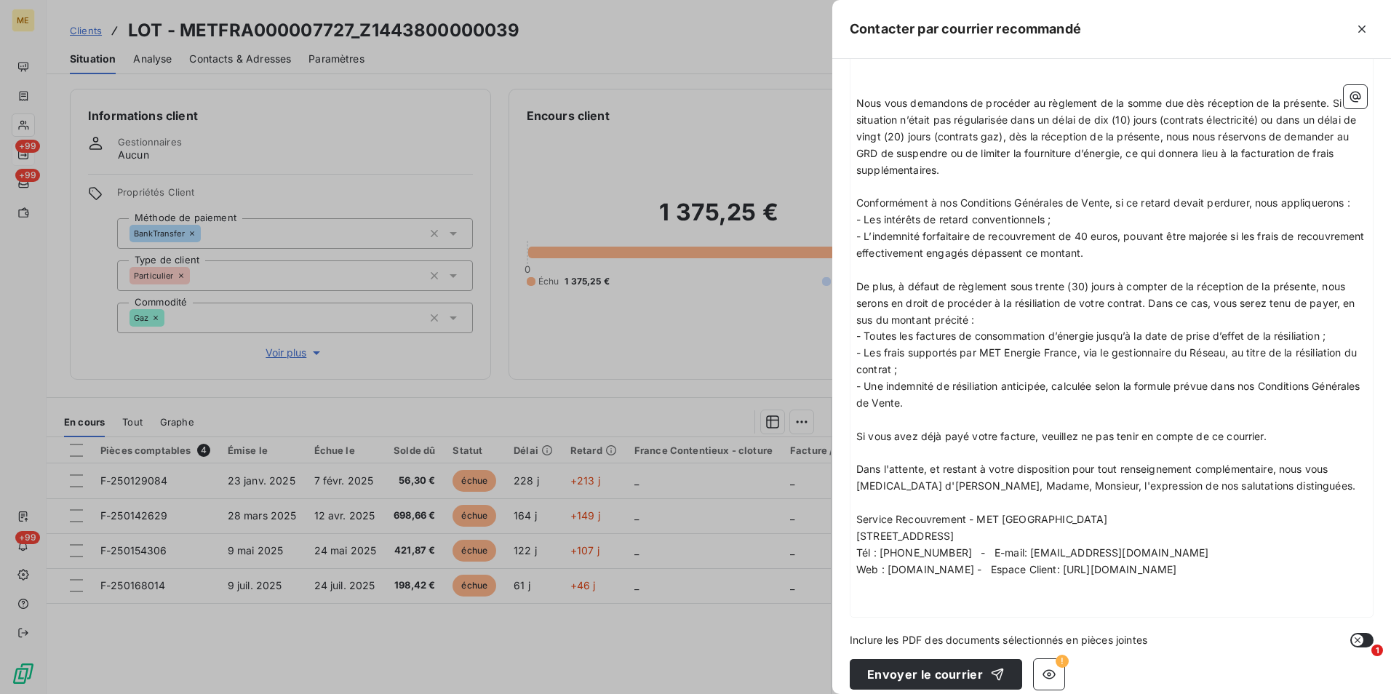
scroll to position [481, 0]
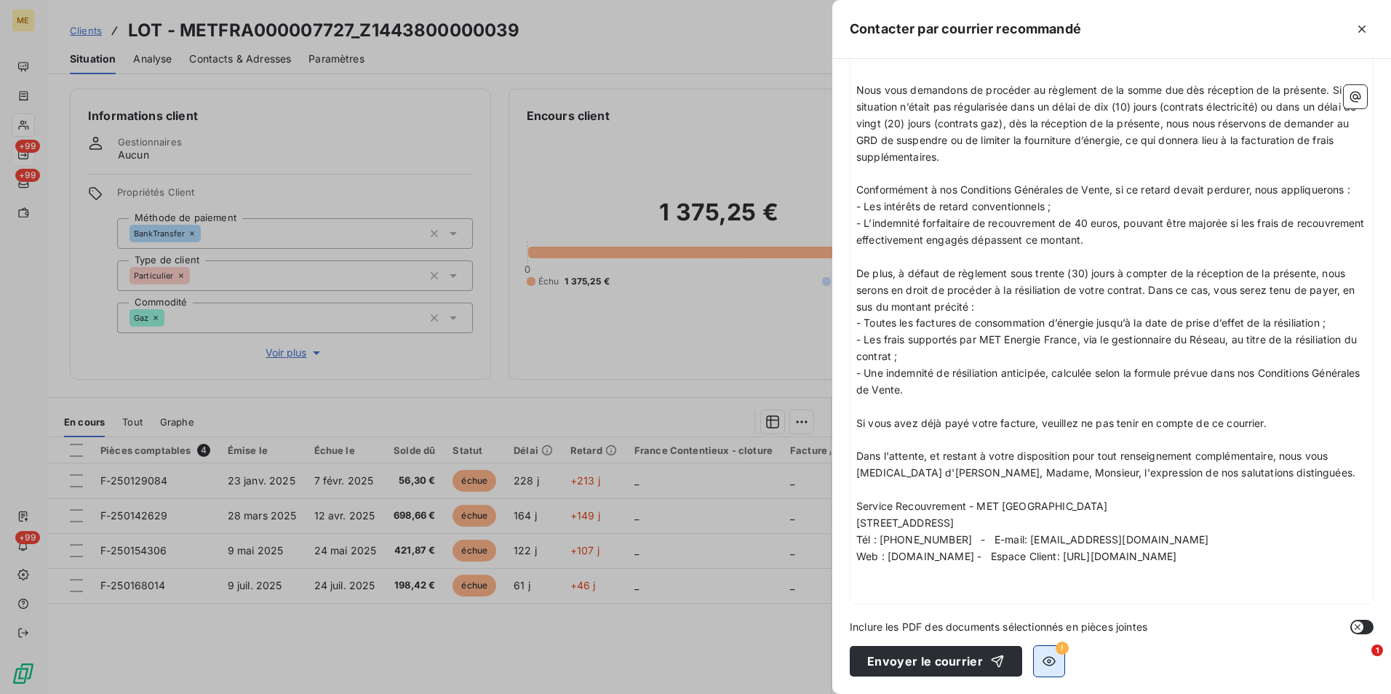
click at [1060, 664] on div "Envoyer le courrier !" at bounding box center [1111, 661] width 524 height 31
click at [1058, 665] on button "button" at bounding box center [1048, 661] width 31 height 31
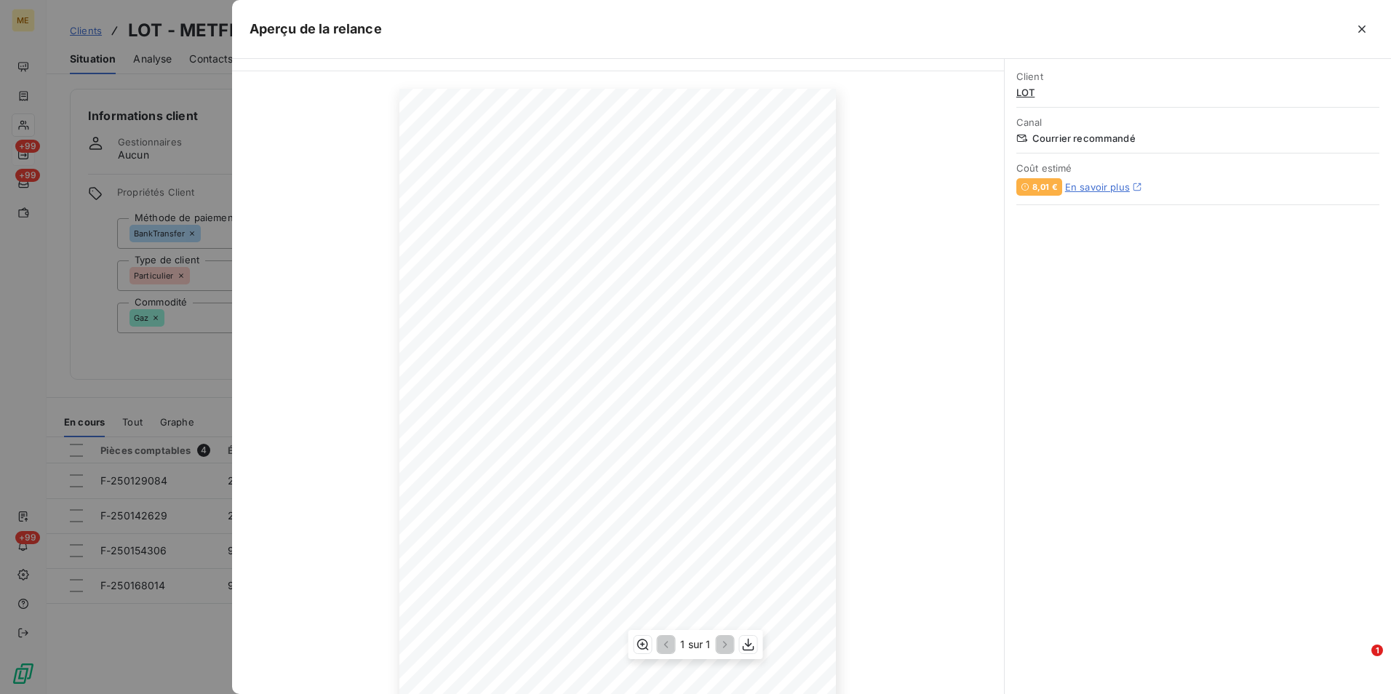
scroll to position [65, 0]
click at [1358, 31] on icon "button" at bounding box center [1361, 29] width 15 height 15
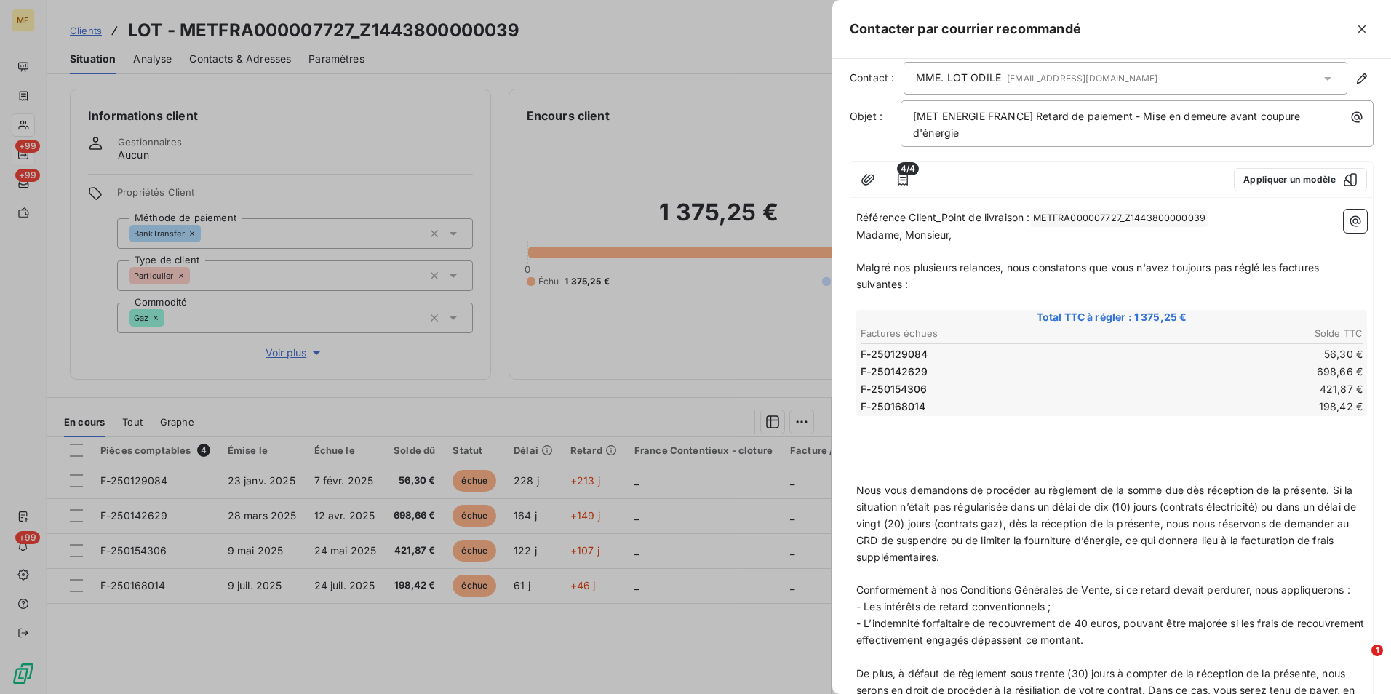
scroll to position [0, 0]
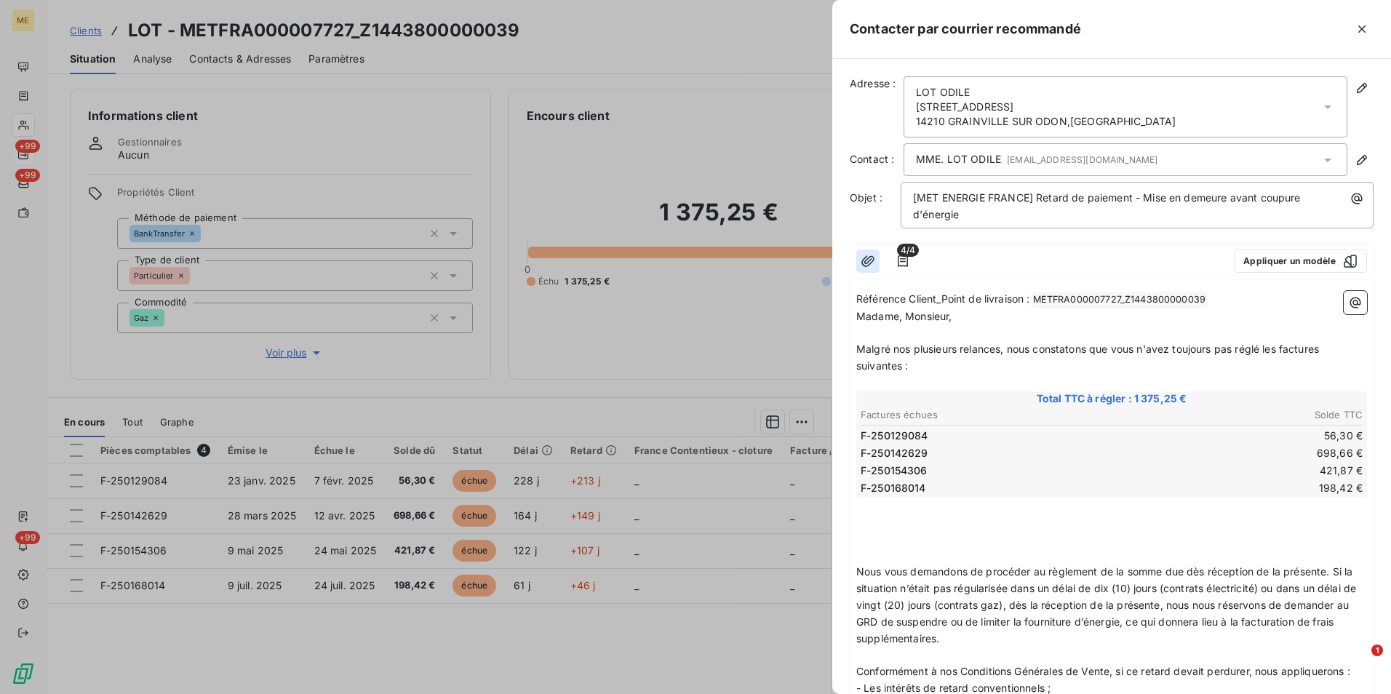
click at [869, 268] on button "button" at bounding box center [867, 260] width 23 height 23
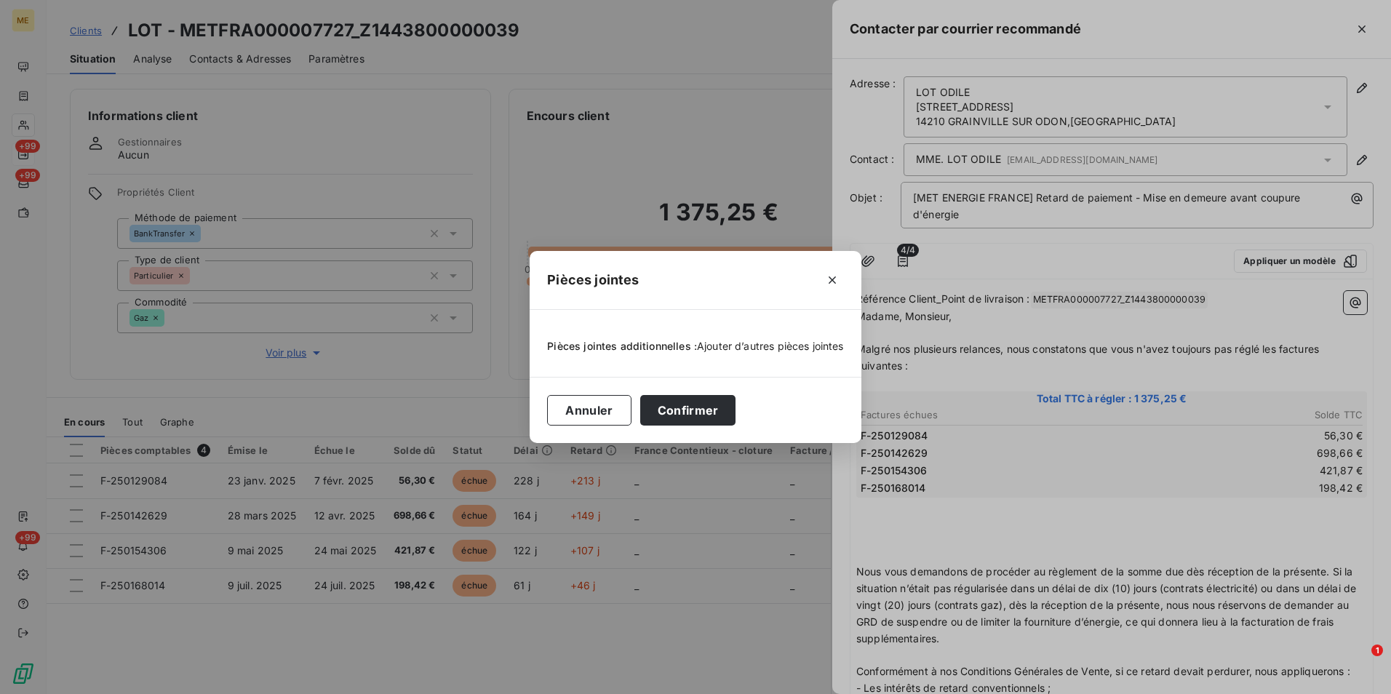
click at [799, 348] on span "Ajouter d’autres pièces jointes" at bounding box center [770, 346] width 147 height 12
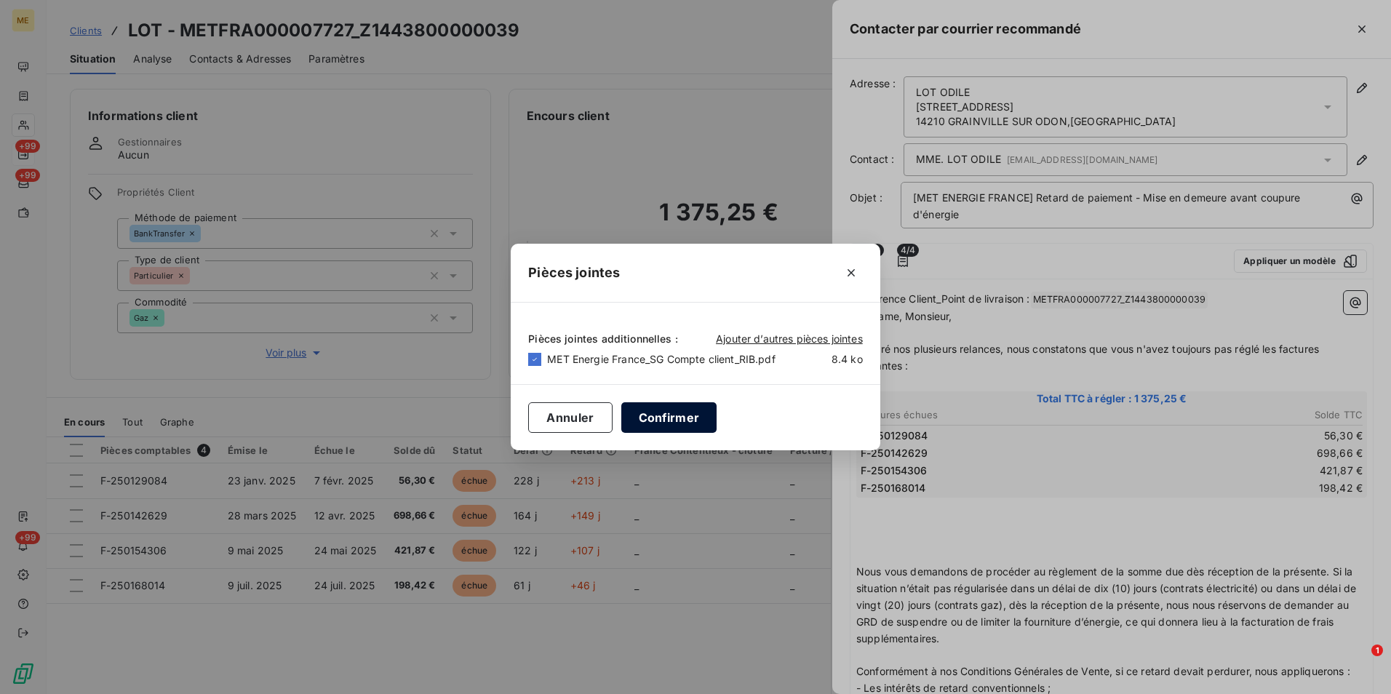
click at [697, 416] on button "Confirmer" at bounding box center [669, 417] width 96 height 31
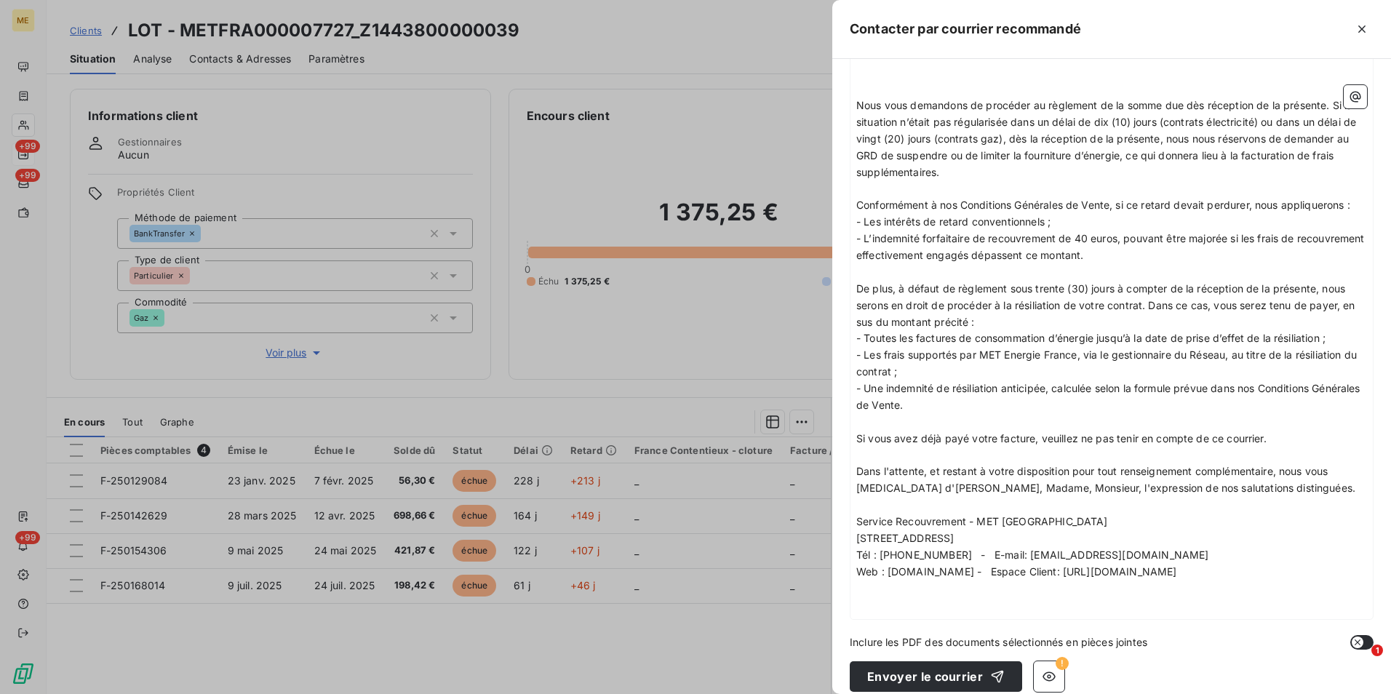
scroll to position [481, 0]
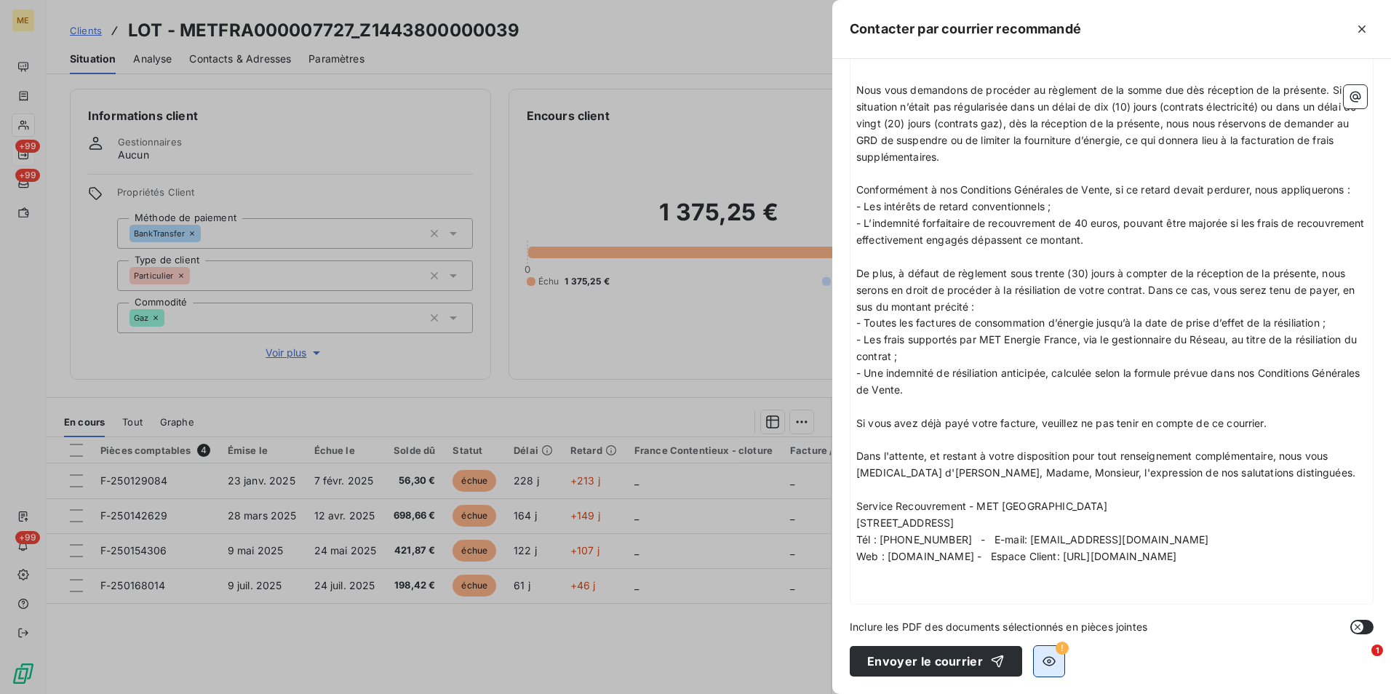
click at [1052, 657] on button "button" at bounding box center [1048, 661] width 31 height 31
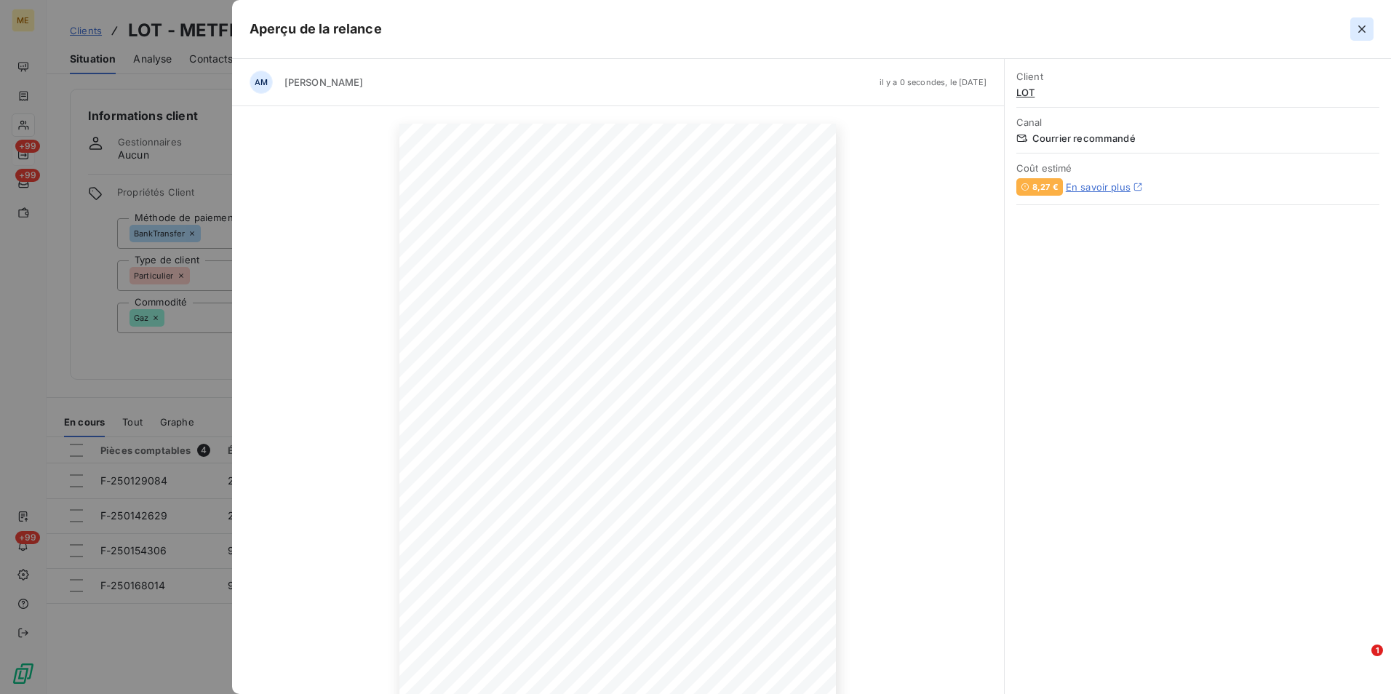
click at [1356, 23] on icon "button" at bounding box center [1361, 29] width 15 height 15
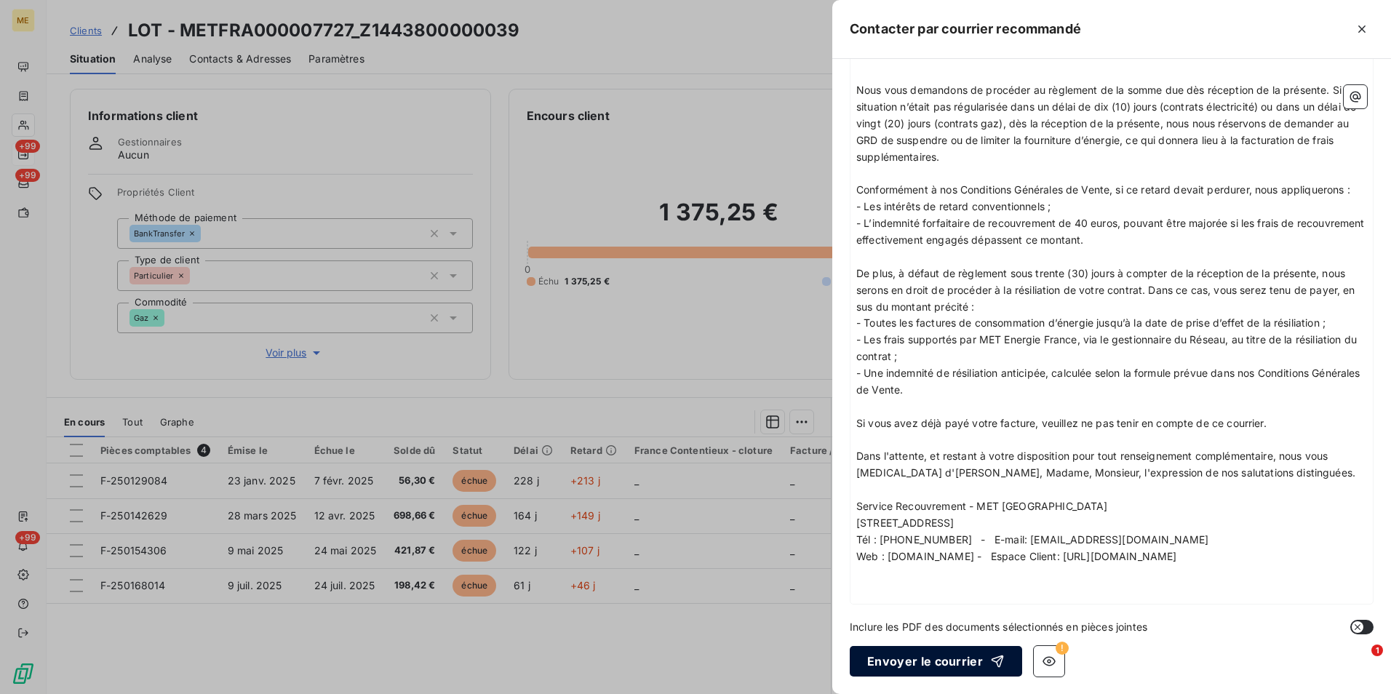
click at [922, 655] on button "Envoyer le courrier" at bounding box center [935, 661] width 172 height 31
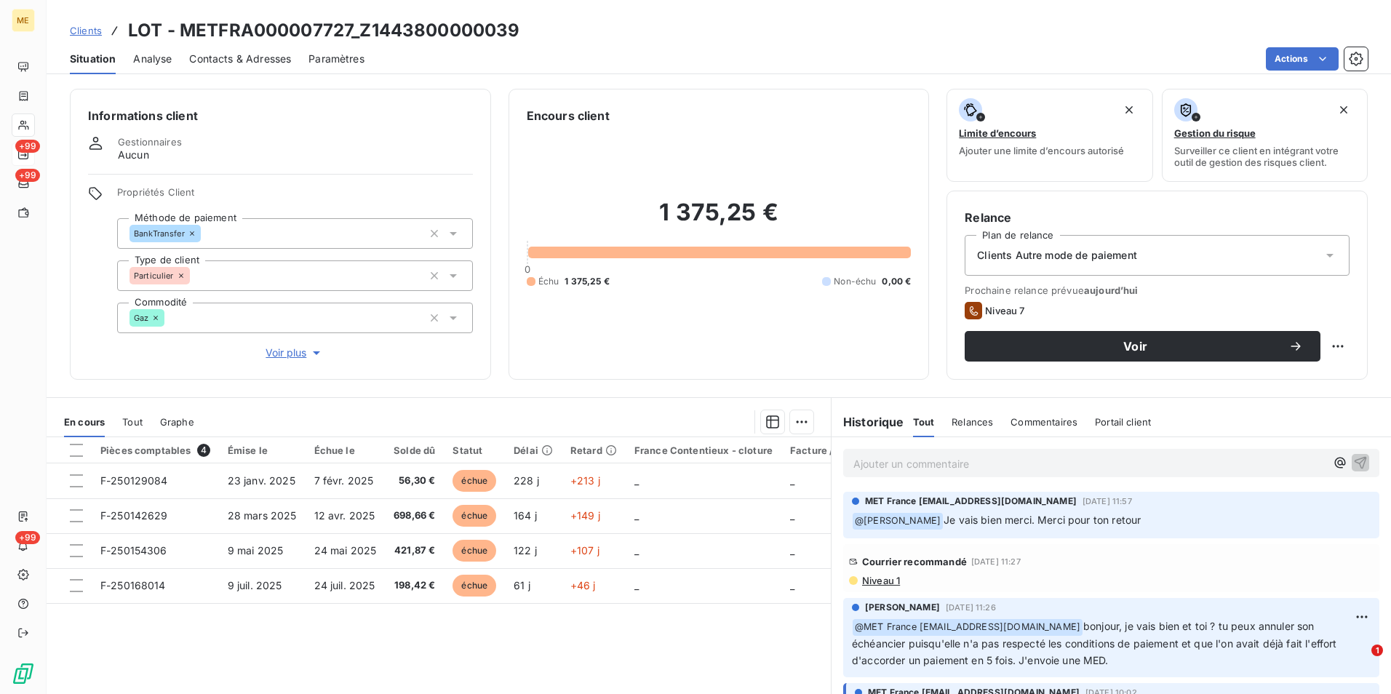
click at [87, 31] on span "Clients" at bounding box center [86, 31] width 32 height 12
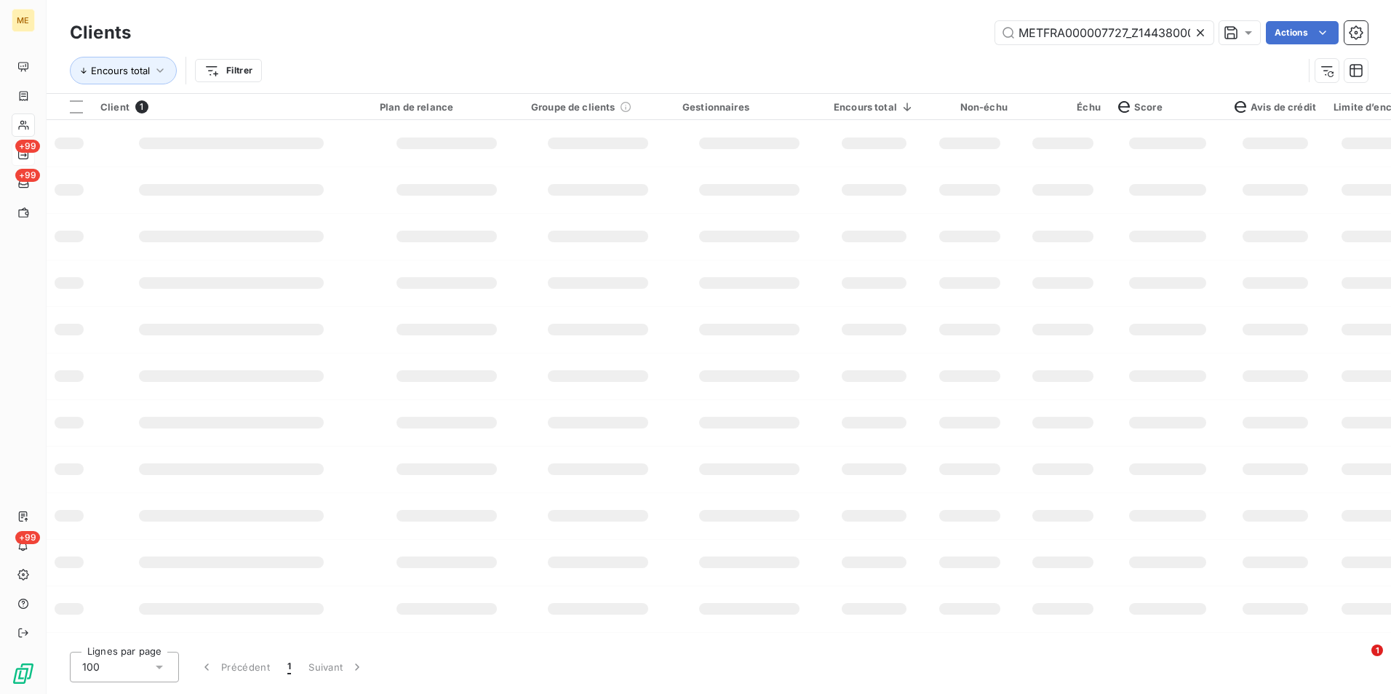
scroll to position [0, 43]
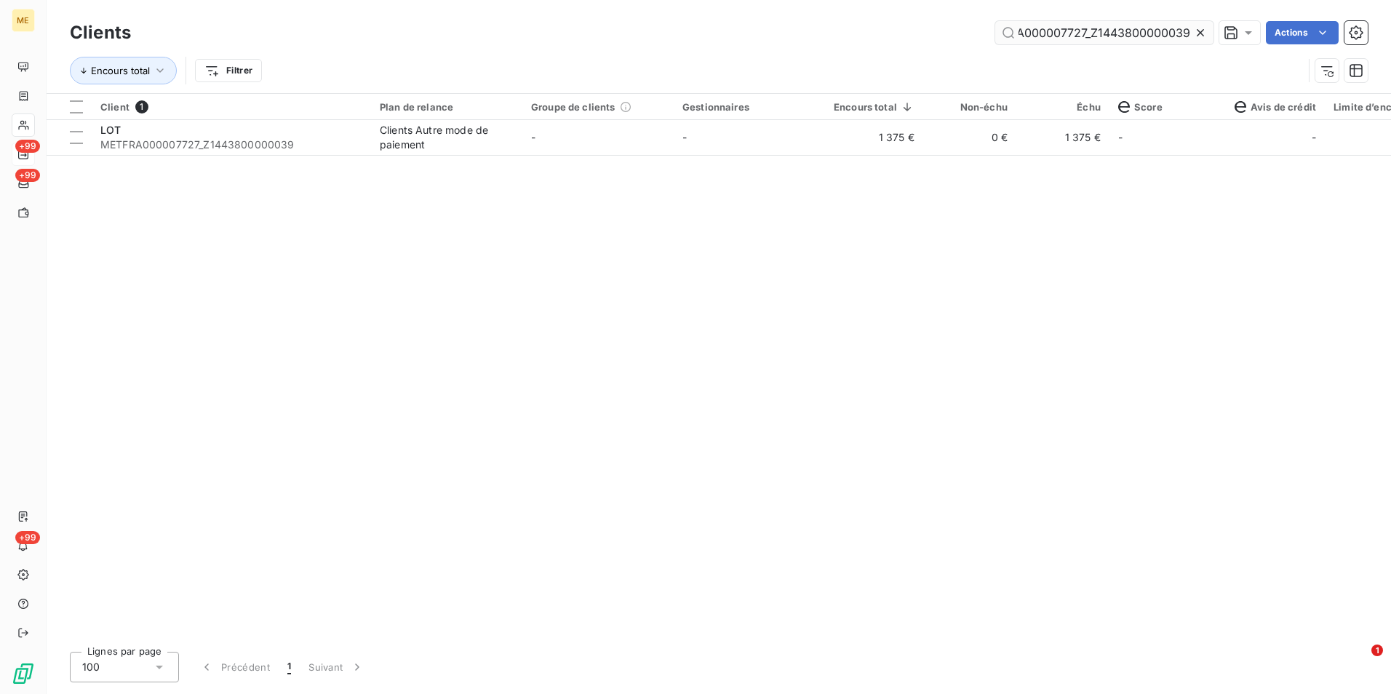
click at [1197, 33] on icon at bounding box center [1200, 32] width 15 height 15
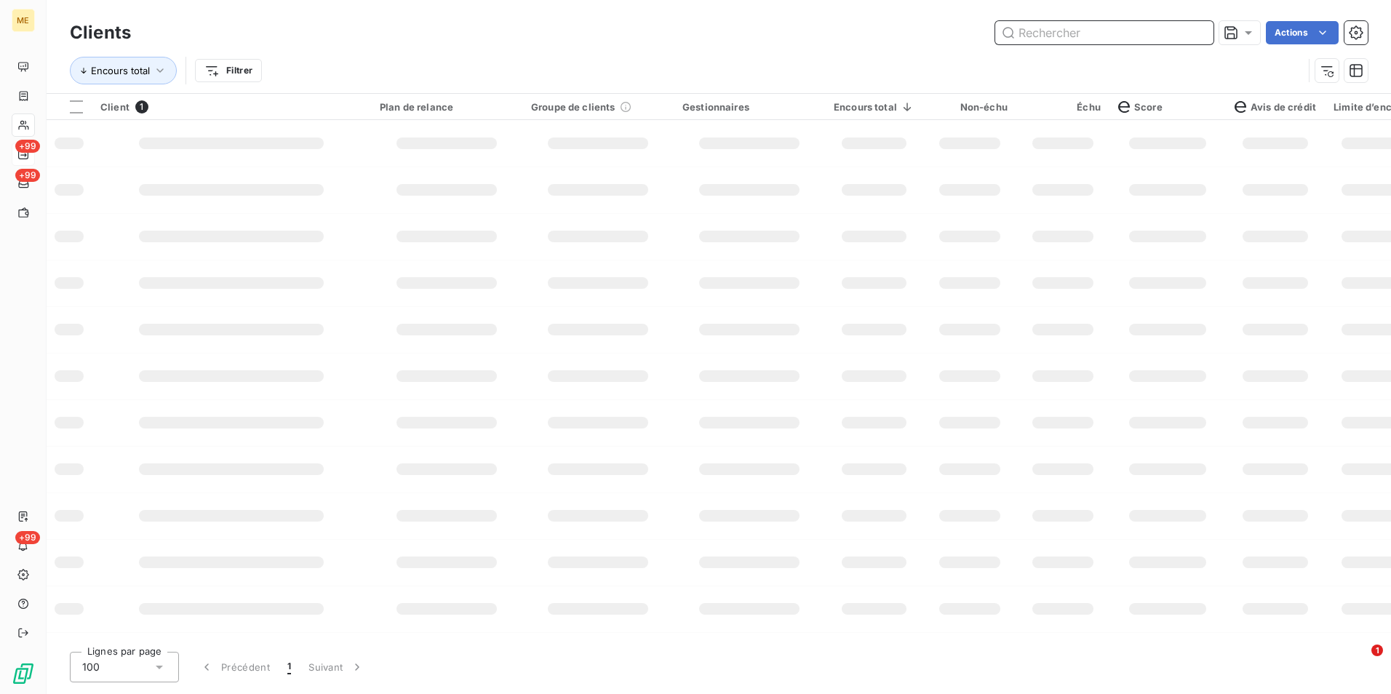
click at [1195, 33] on input "text" at bounding box center [1104, 32] width 218 height 23
paste input "METFRA000004322_25346599076817"
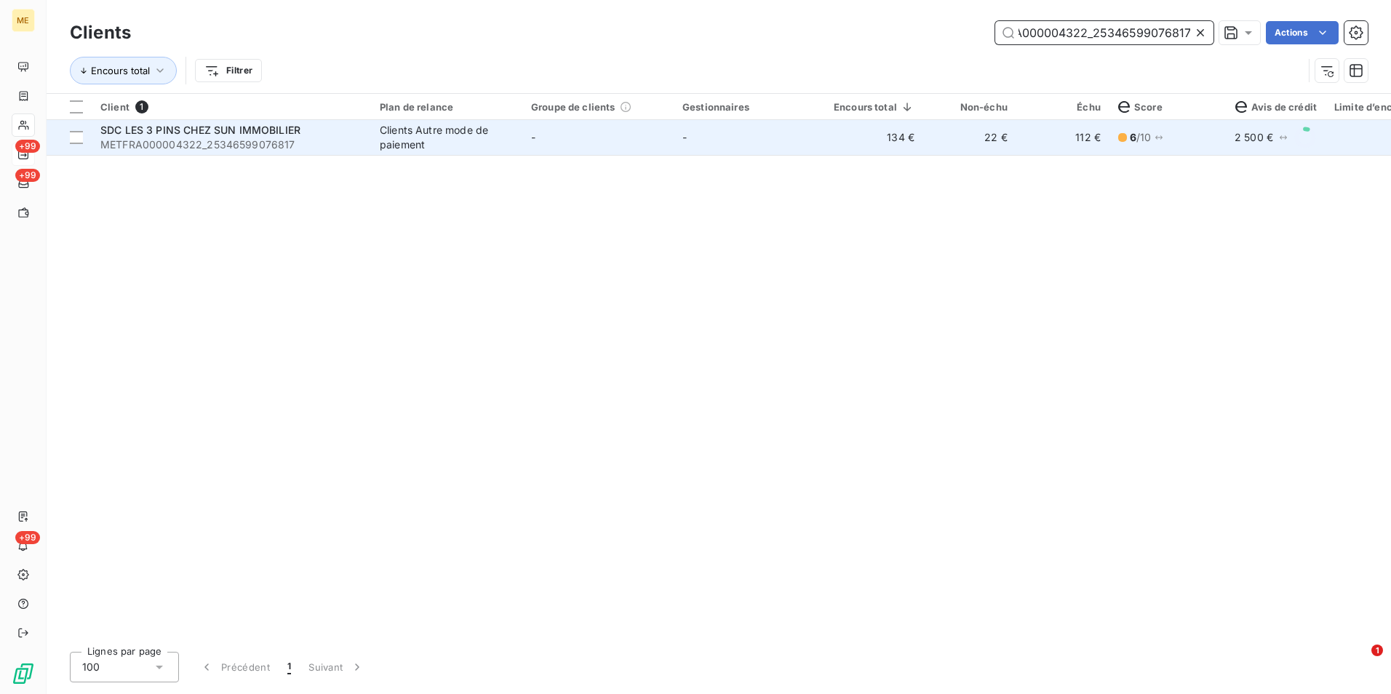
type input "METFRA000004322_25346599076817"
click at [874, 147] on td "134 €" at bounding box center [874, 137] width 98 height 35
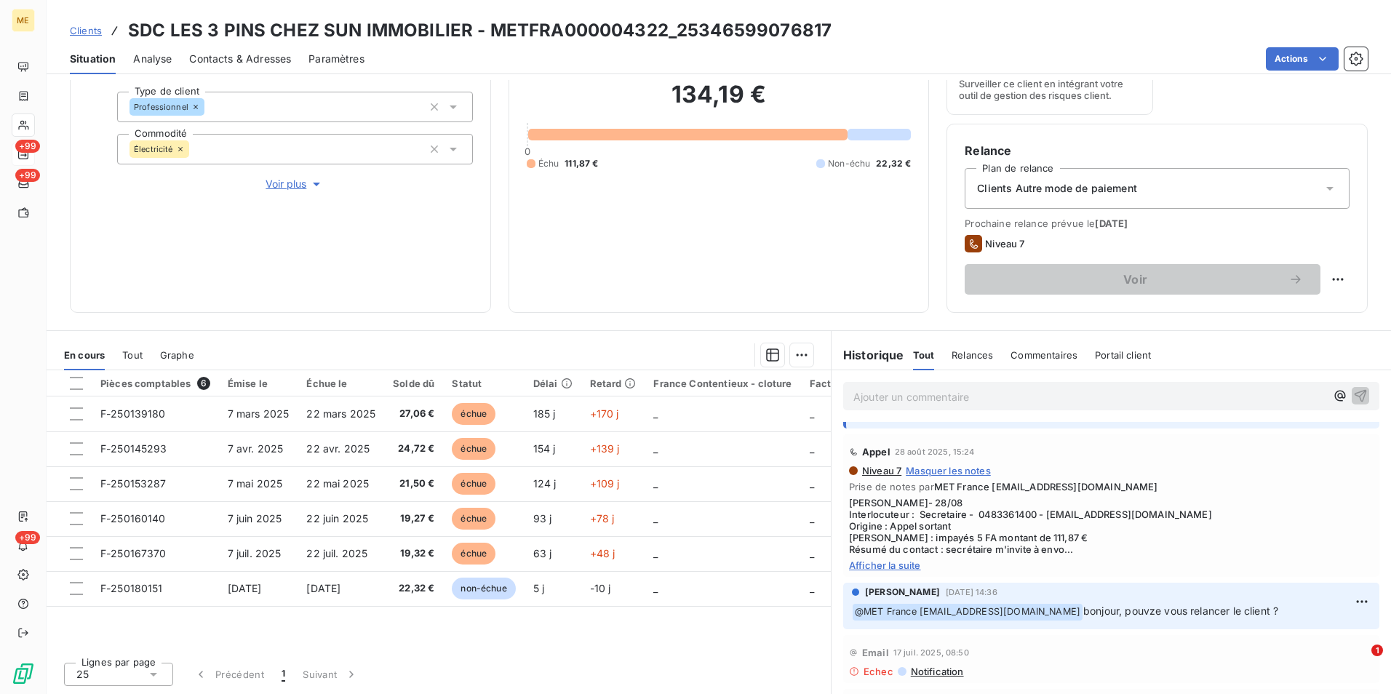
scroll to position [145, 0]
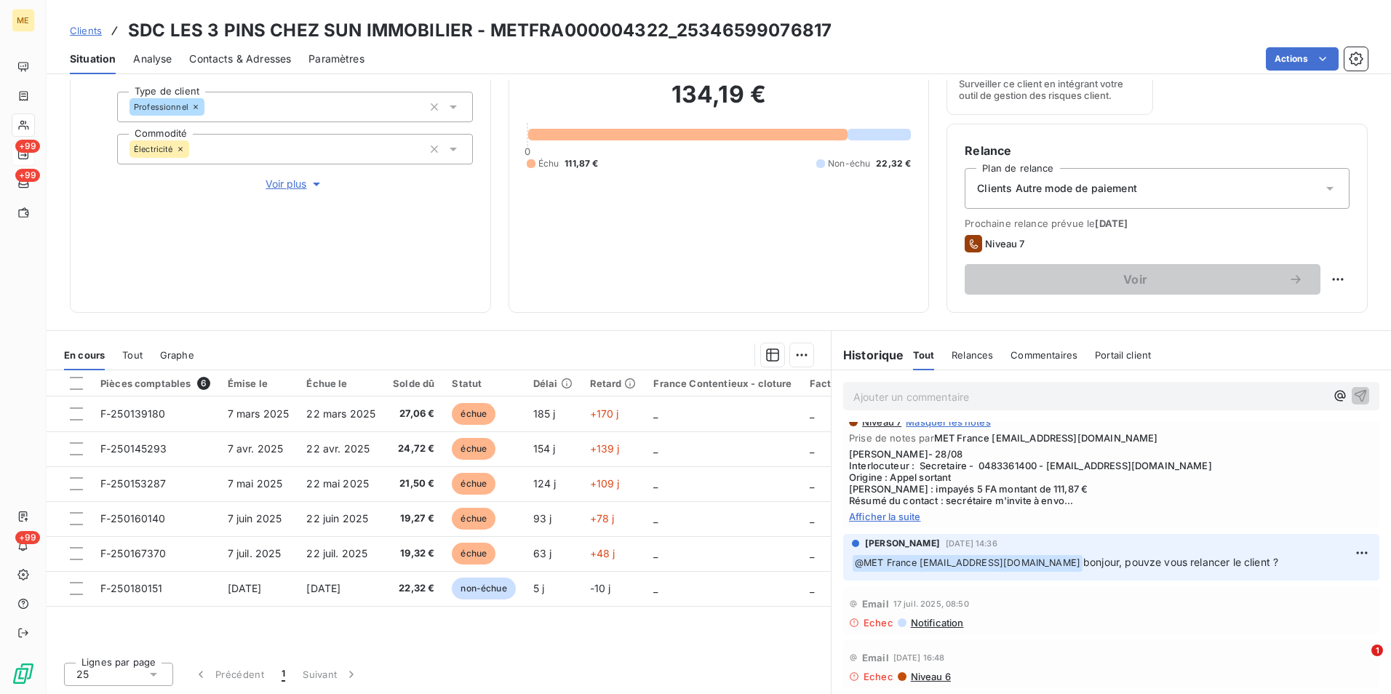
click at [901, 517] on span "Afficher la suite" at bounding box center [1111, 517] width 524 height 12
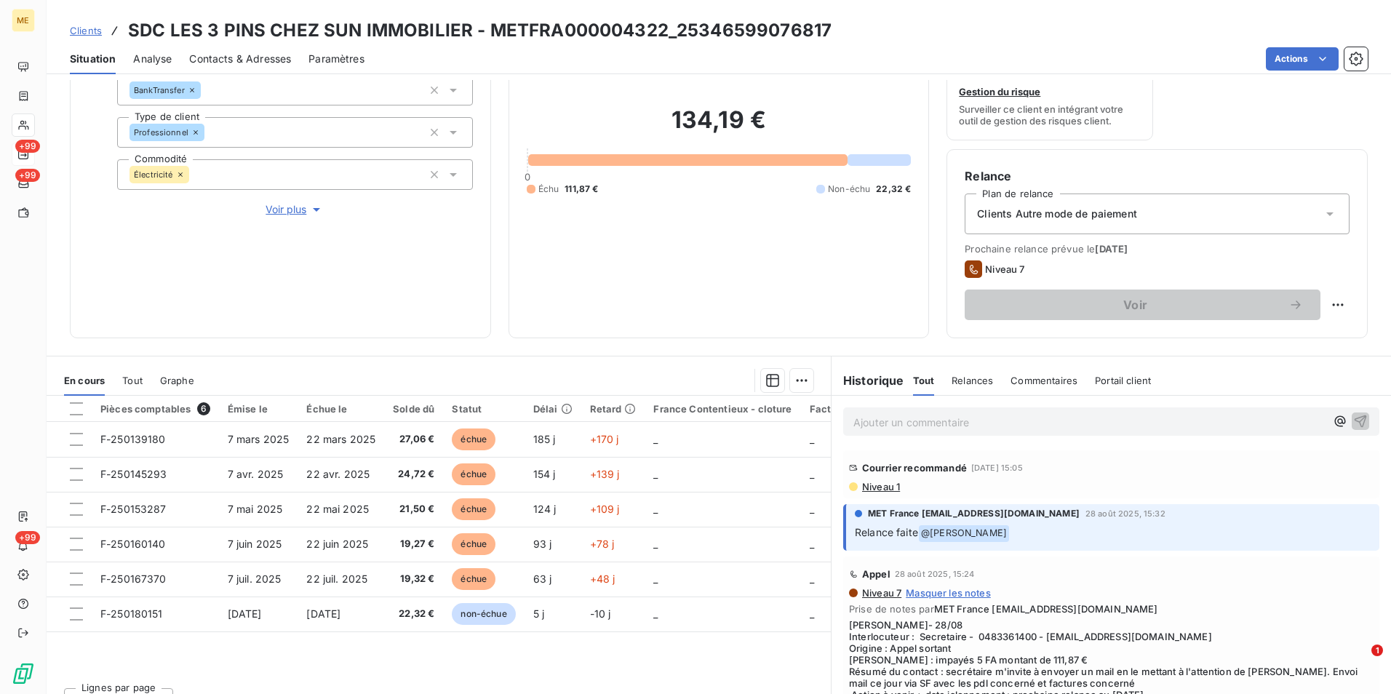
scroll to position [169, 0]
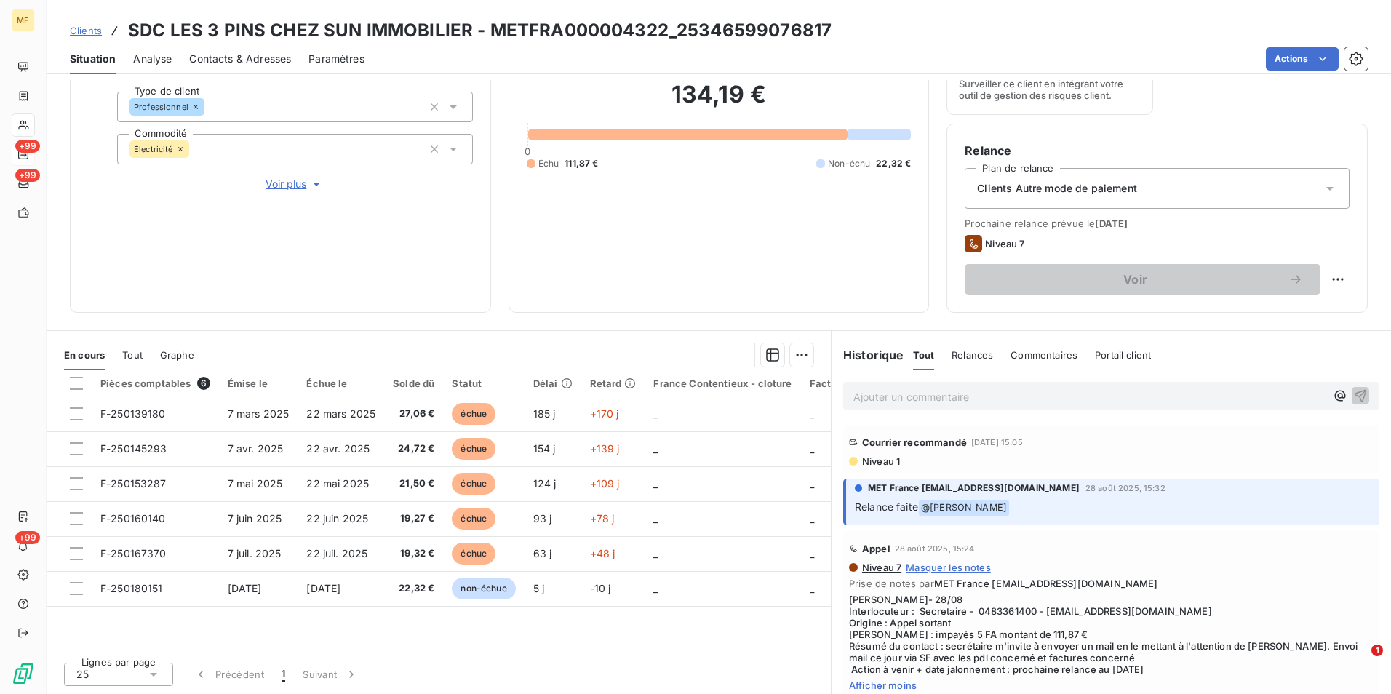
click at [92, 32] on span "Clients" at bounding box center [86, 31] width 32 height 12
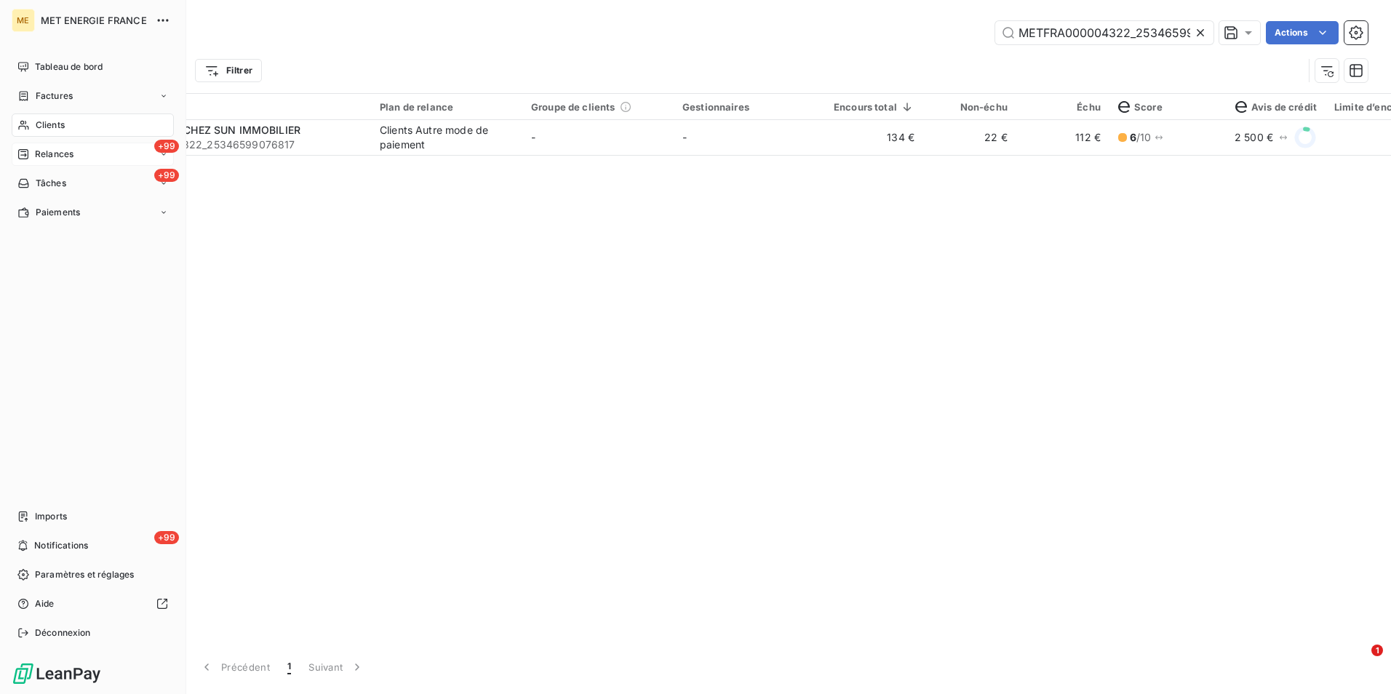
click at [78, 150] on div "+99 Relances" at bounding box center [93, 154] width 162 height 23
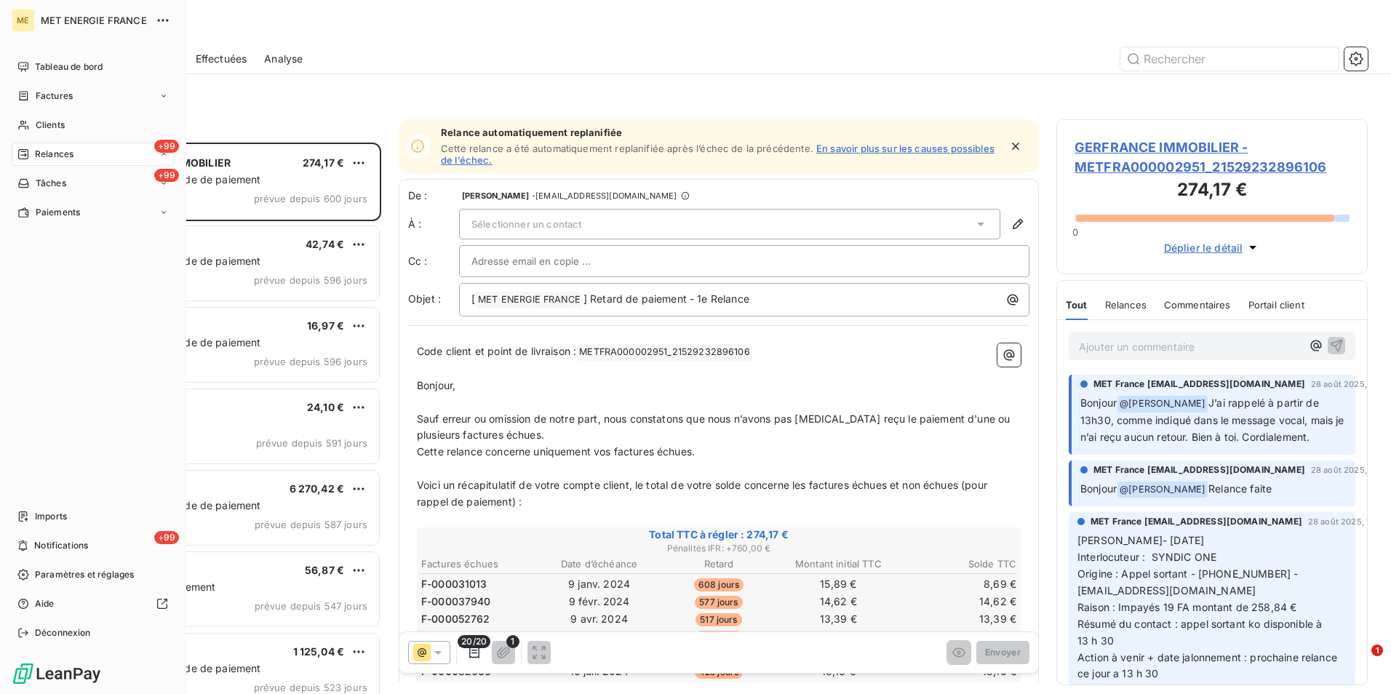
scroll to position [540, 300]
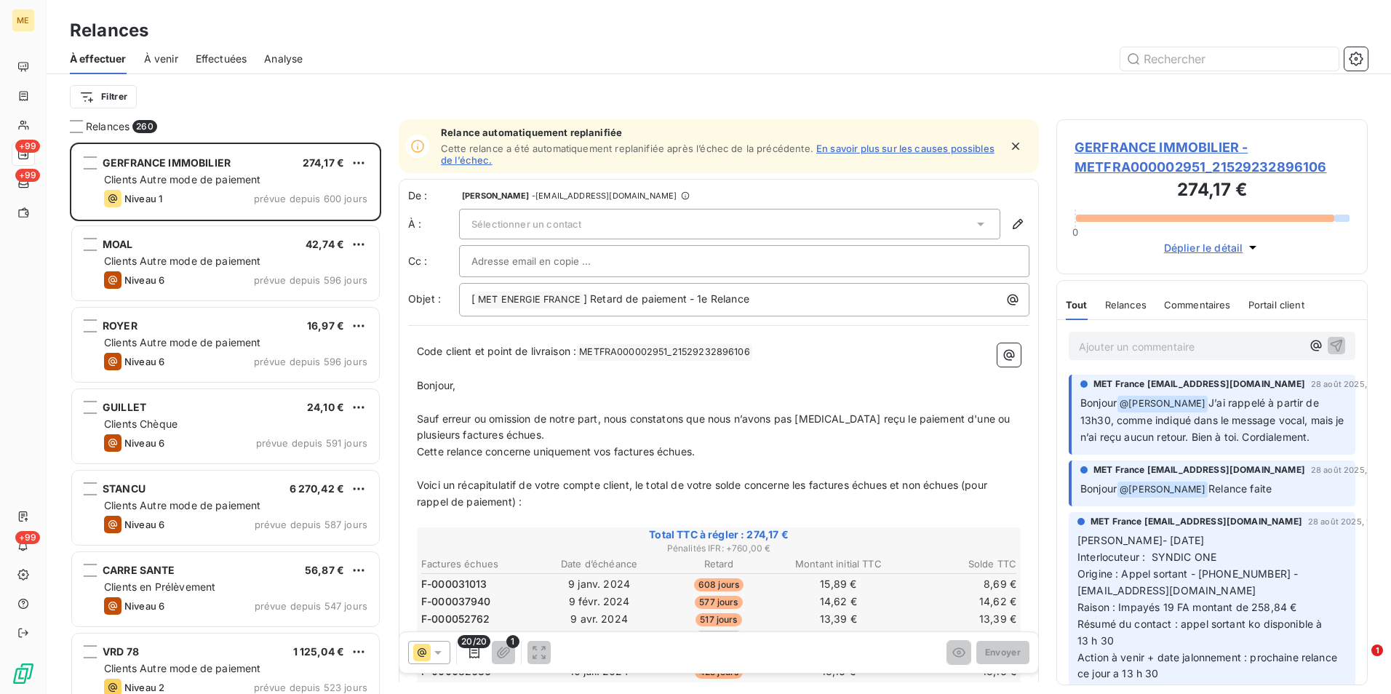
click at [223, 57] on span "Effectuées" at bounding box center [222, 59] width 52 height 15
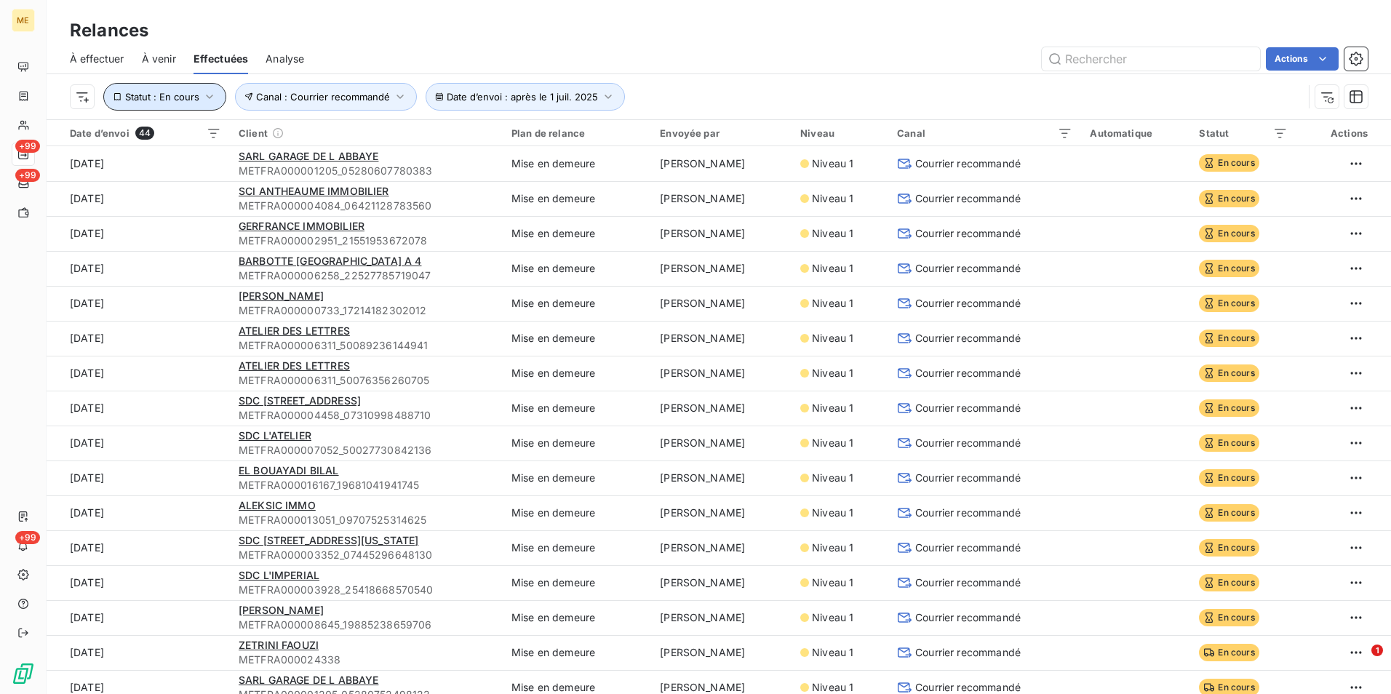
drag, startPoint x: 172, startPoint y: 92, endPoint x: 182, endPoint y: 92, distance: 9.5
click at [174, 92] on span "Statut : En cours" at bounding box center [162, 97] width 74 height 12
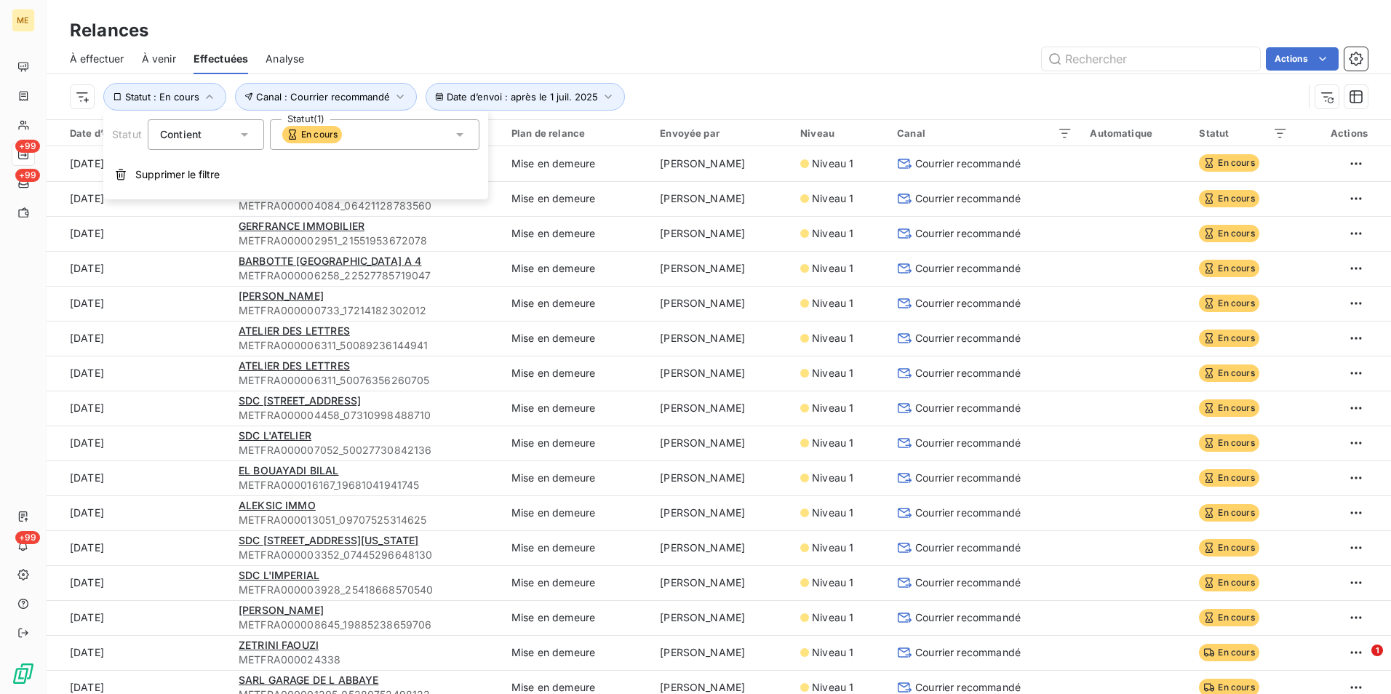
click at [424, 135] on div "En cours" at bounding box center [374, 134] width 209 height 31
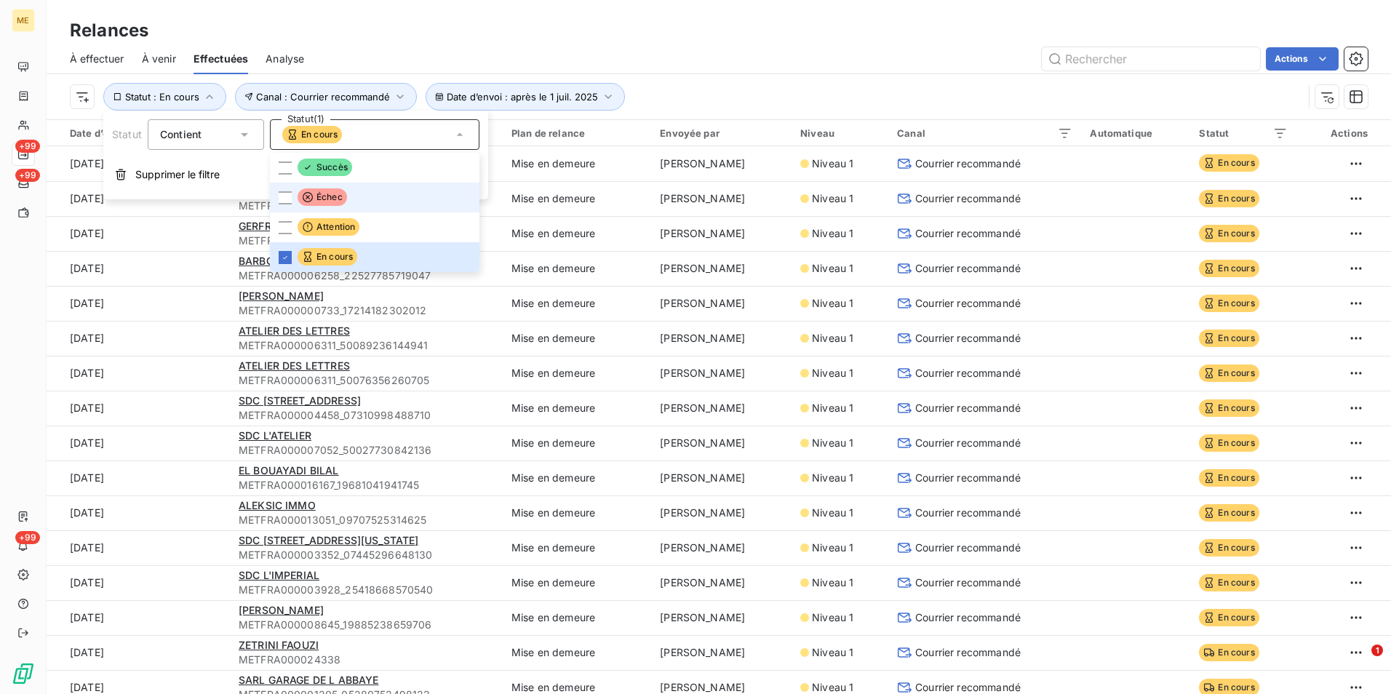
click at [315, 199] on span "Échec" at bounding box center [321, 196] width 49 height 17
click at [316, 254] on span "En cours" at bounding box center [327, 256] width 60 height 17
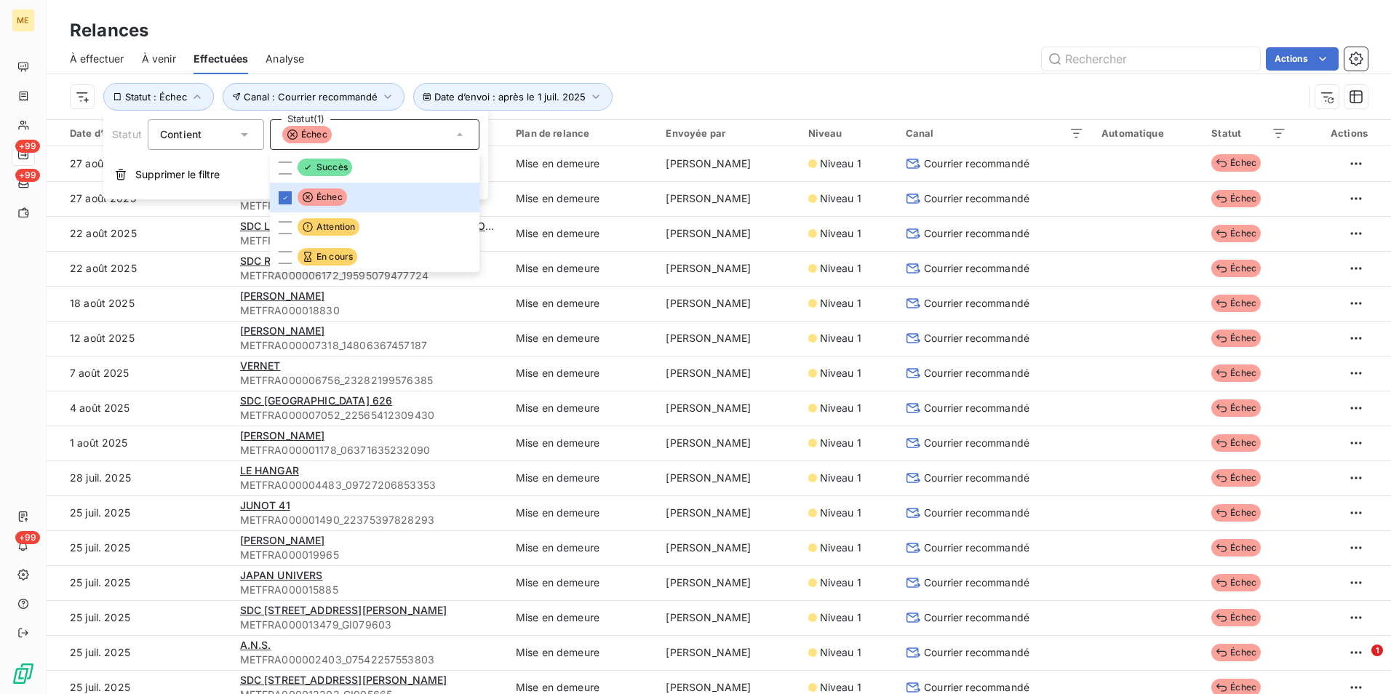
click at [758, 41] on div "Relances" at bounding box center [719, 30] width 1344 height 26
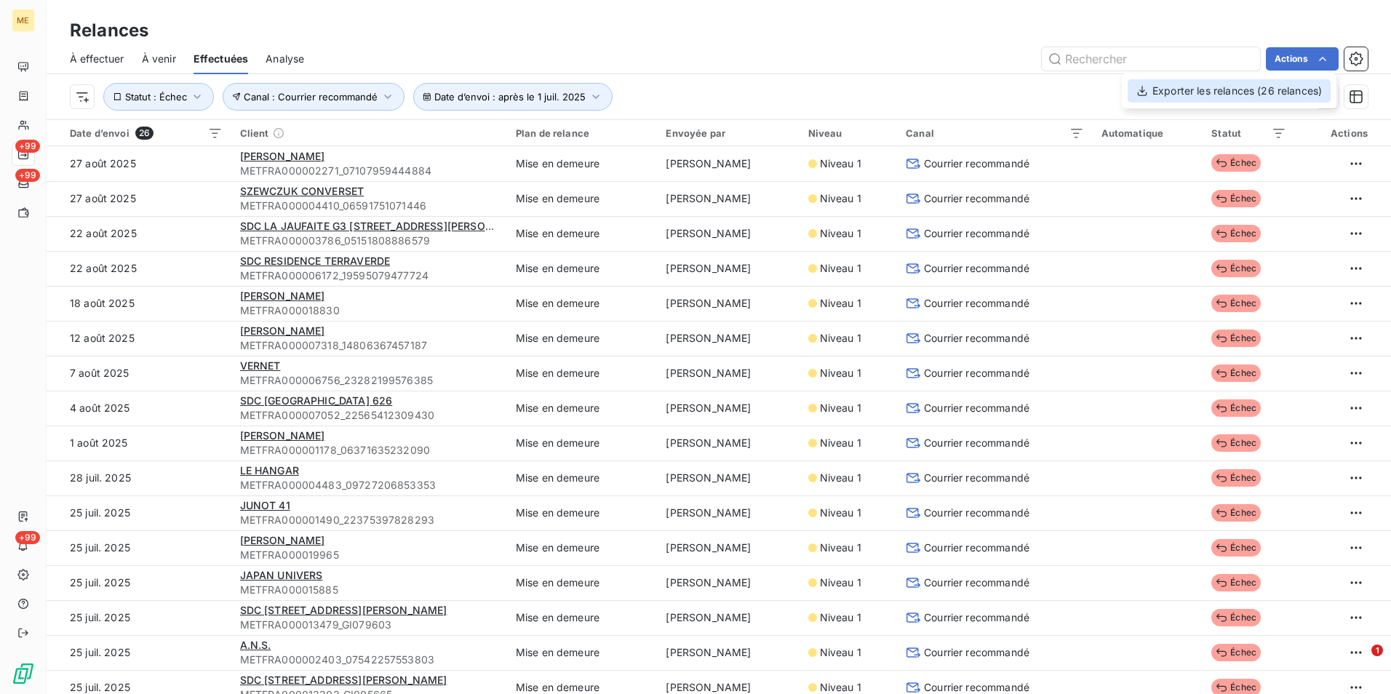
click at [1242, 102] on div "Exporter les relances (26 relances)" at bounding box center [1228, 90] width 203 height 23
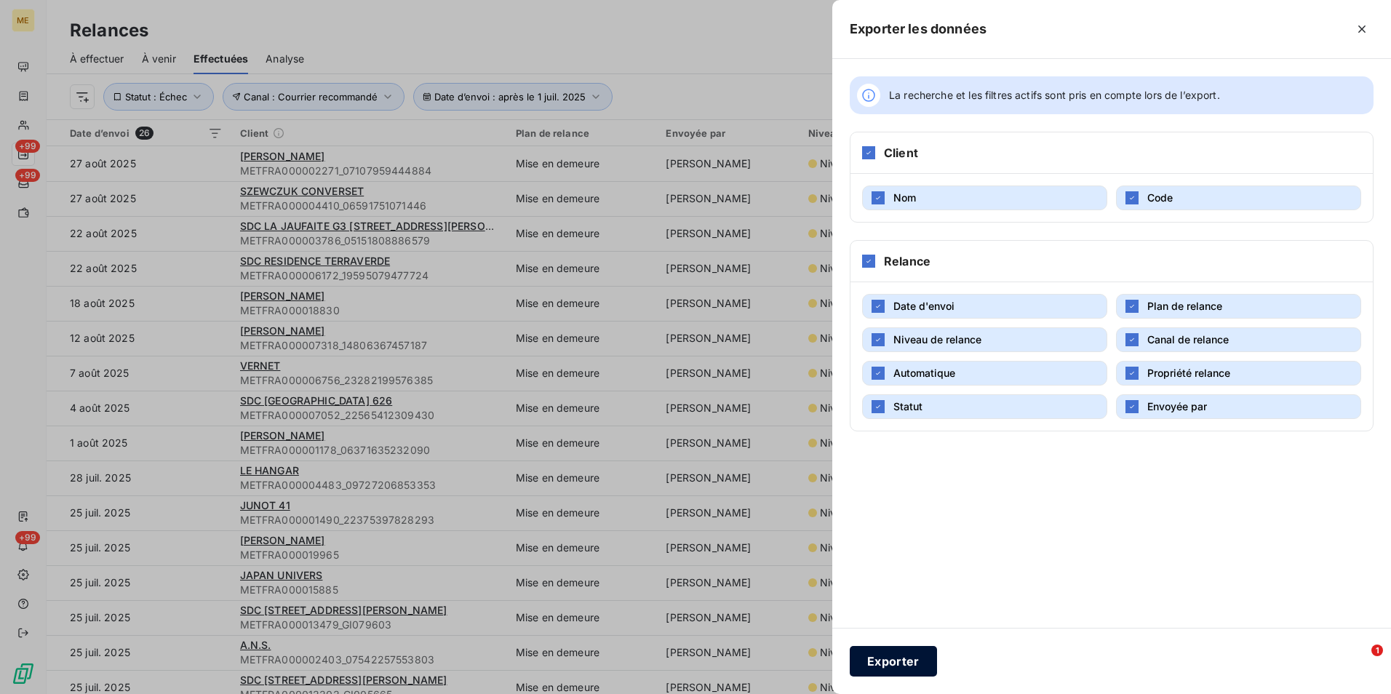
click at [892, 658] on button "Exporter" at bounding box center [892, 661] width 87 height 31
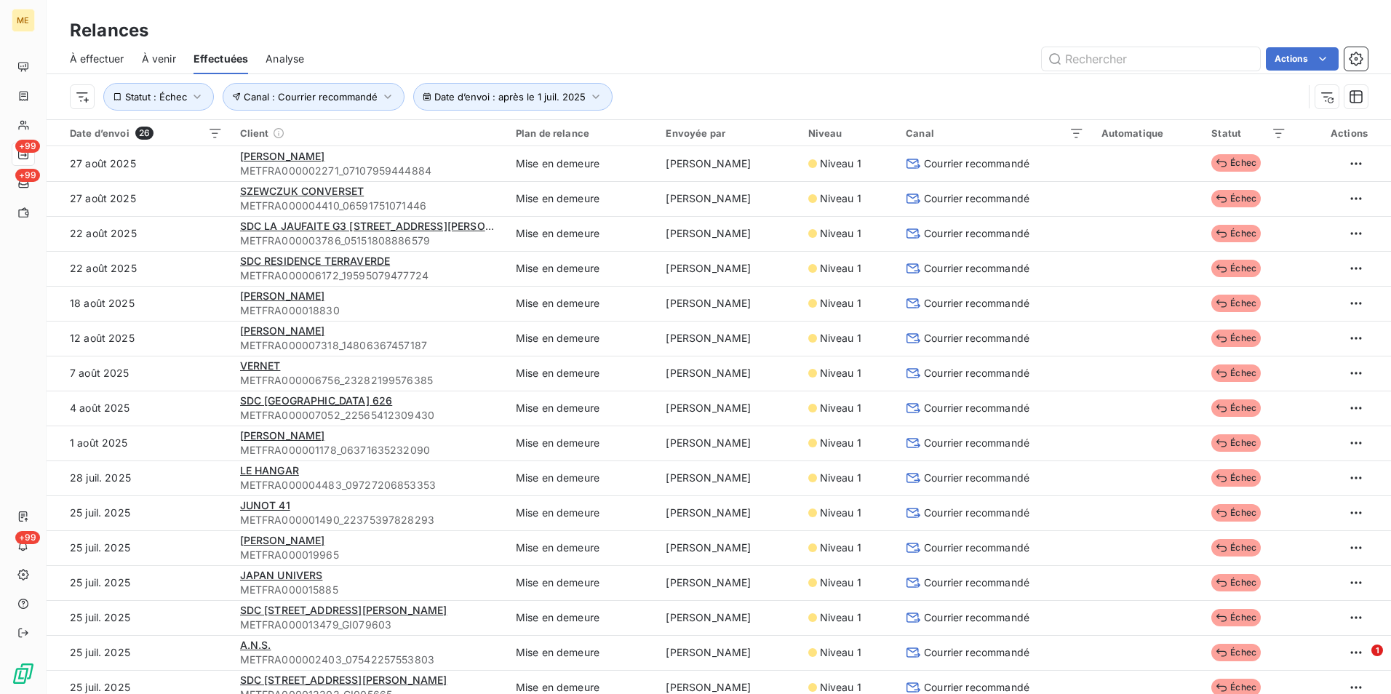
click at [524, 25] on div "Relances" at bounding box center [719, 30] width 1344 height 26
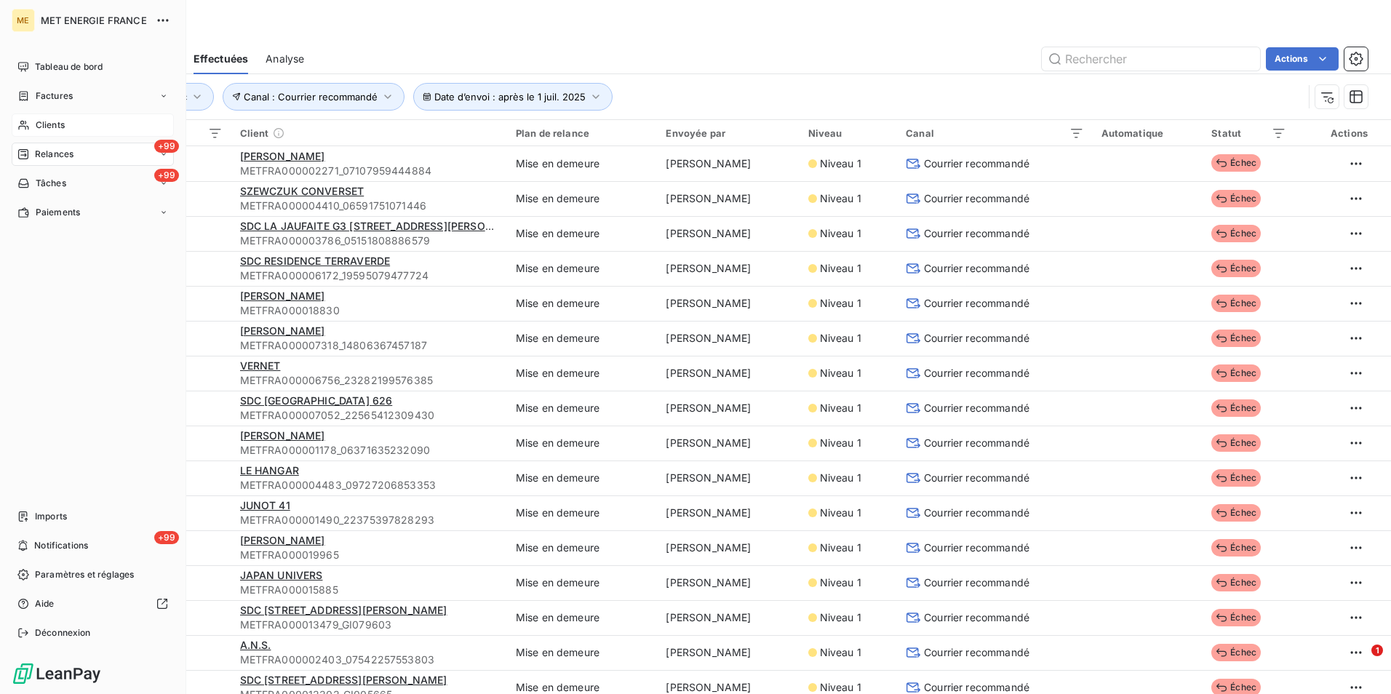
click at [65, 131] on div "Clients" at bounding box center [93, 124] width 162 height 23
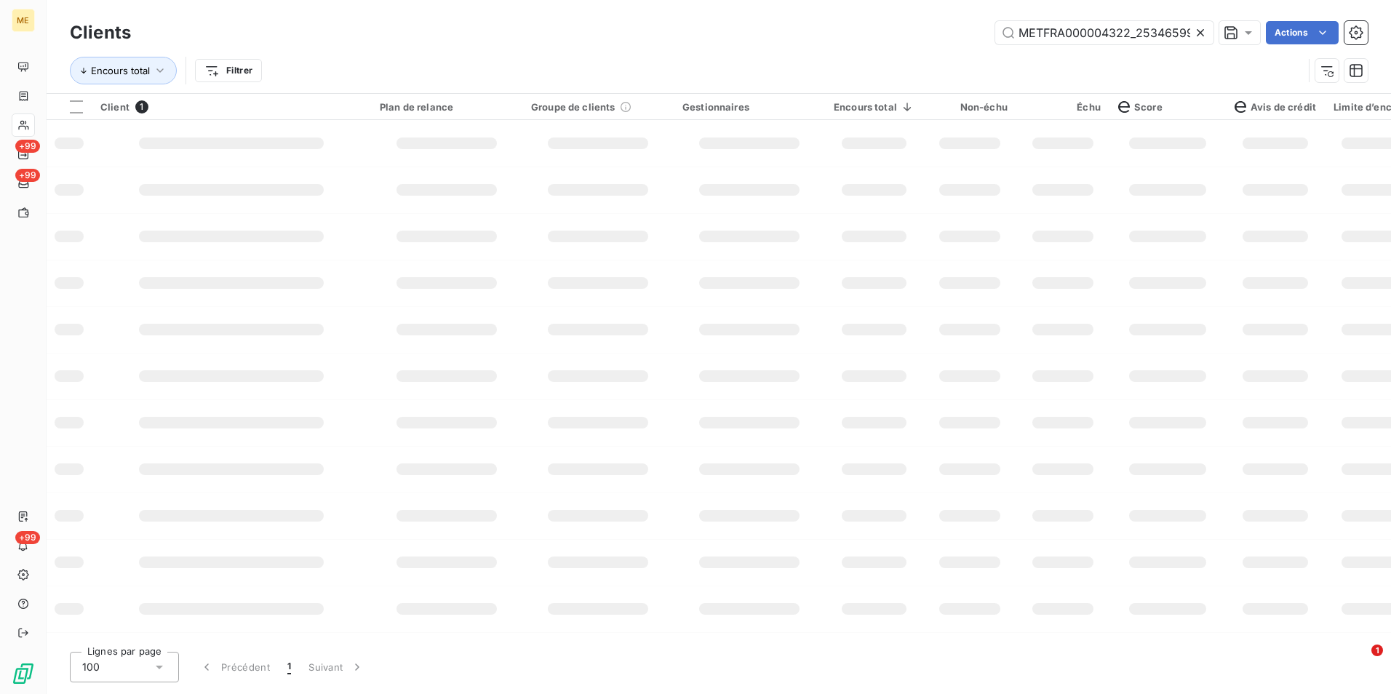
scroll to position [0, 43]
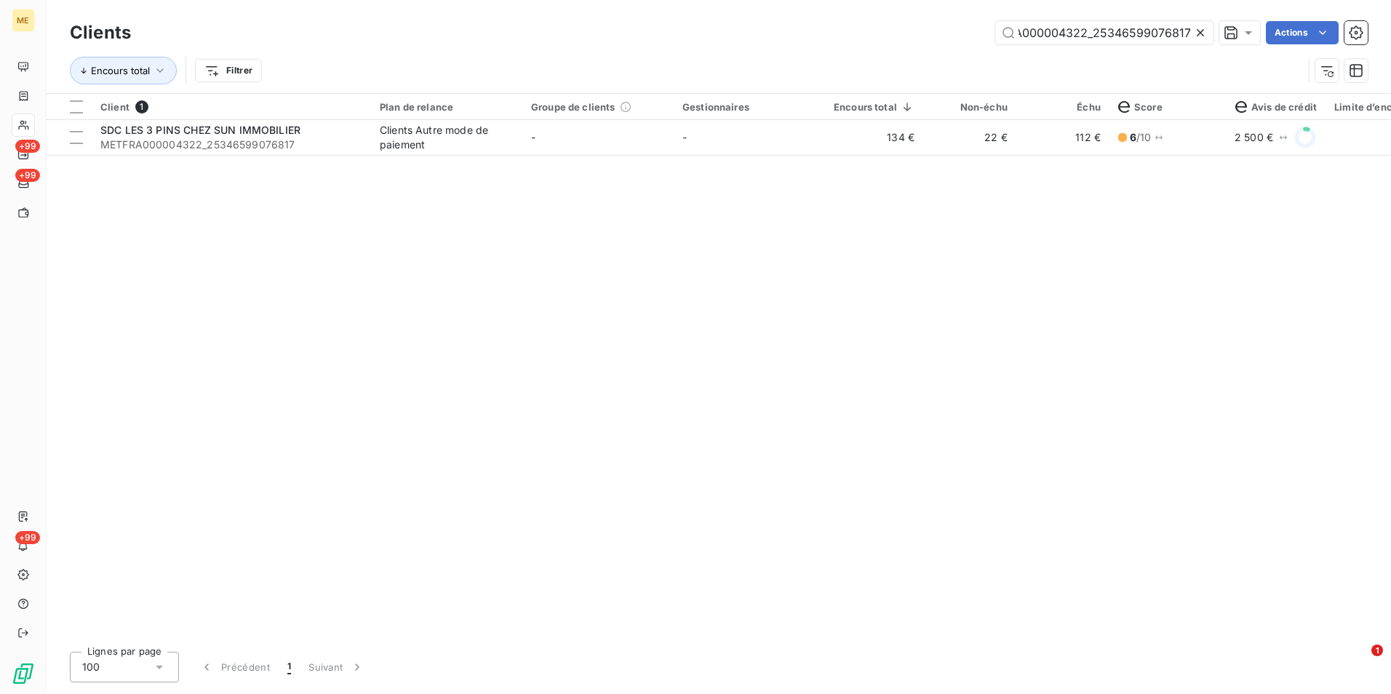
click at [1202, 28] on icon at bounding box center [1200, 32] width 15 height 15
click at [1202, 28] on input "text" at bounding box center [1104, 32] width 218 height 23
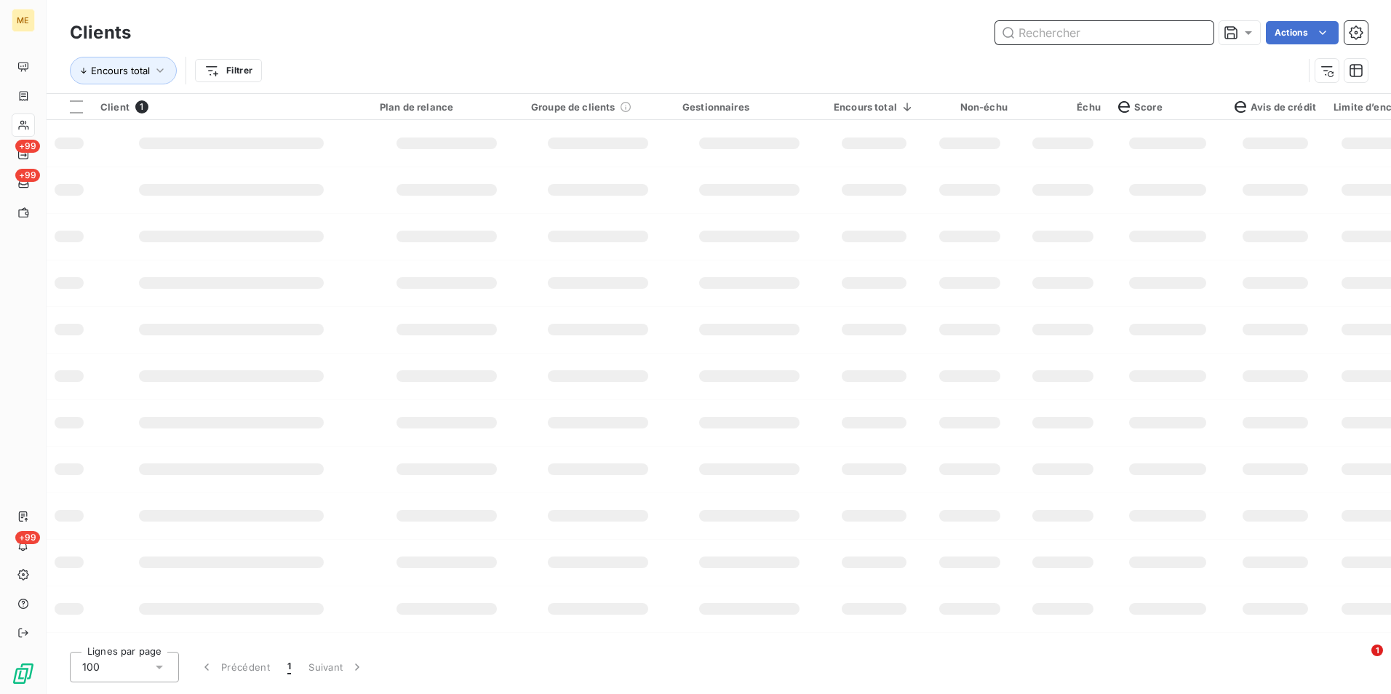
paste input "METFRA000002271_07107959444884"
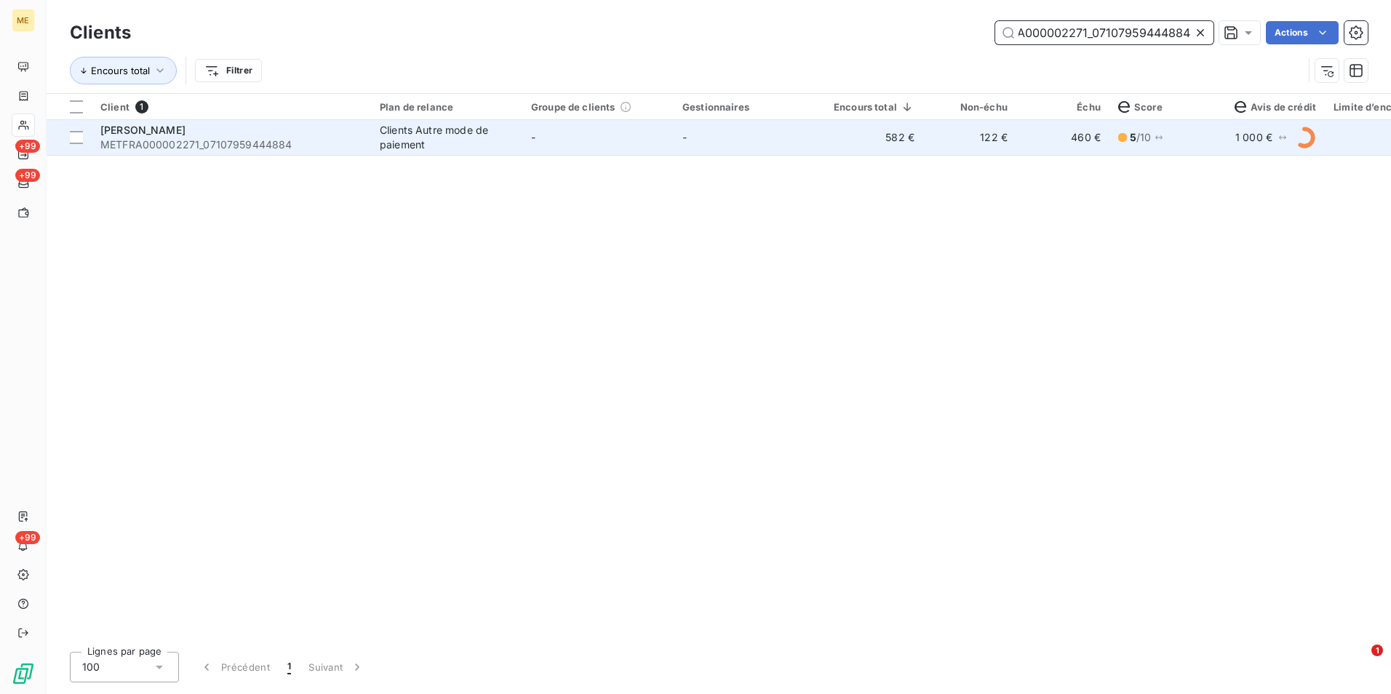
type input "METFRA000002271_07107959444884"
click at [822, 152] on td "-" at bounding box center [748, 137] width 151 height 35
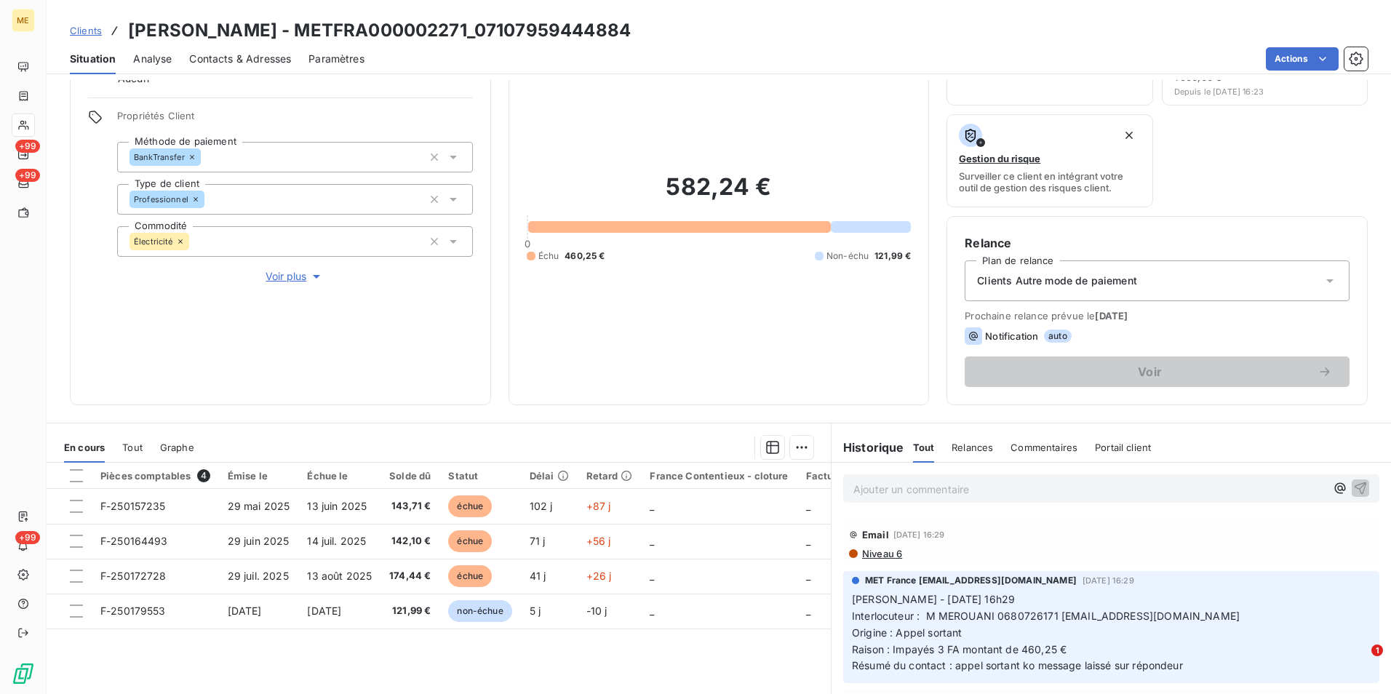
scroll to position [169, 0]
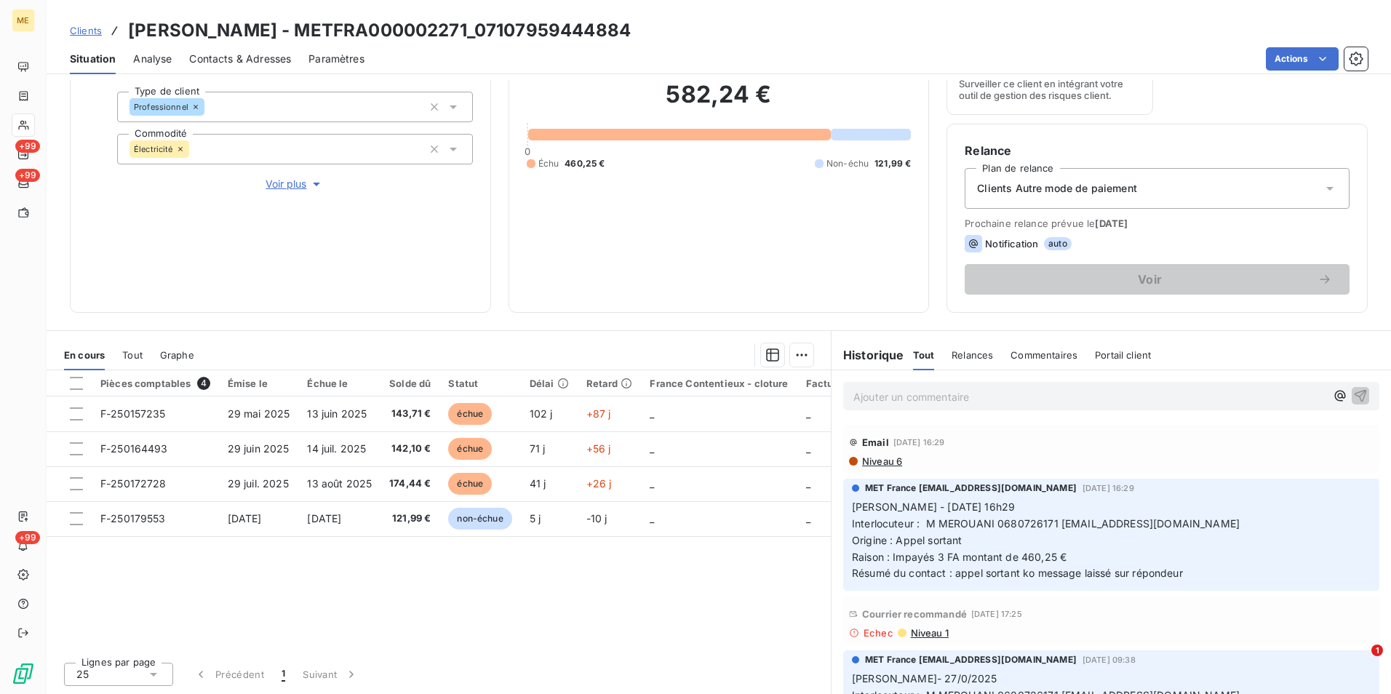
click at [929, 630] on span "Niveau 1" at bounding box center [928, 633] width 39 height 12
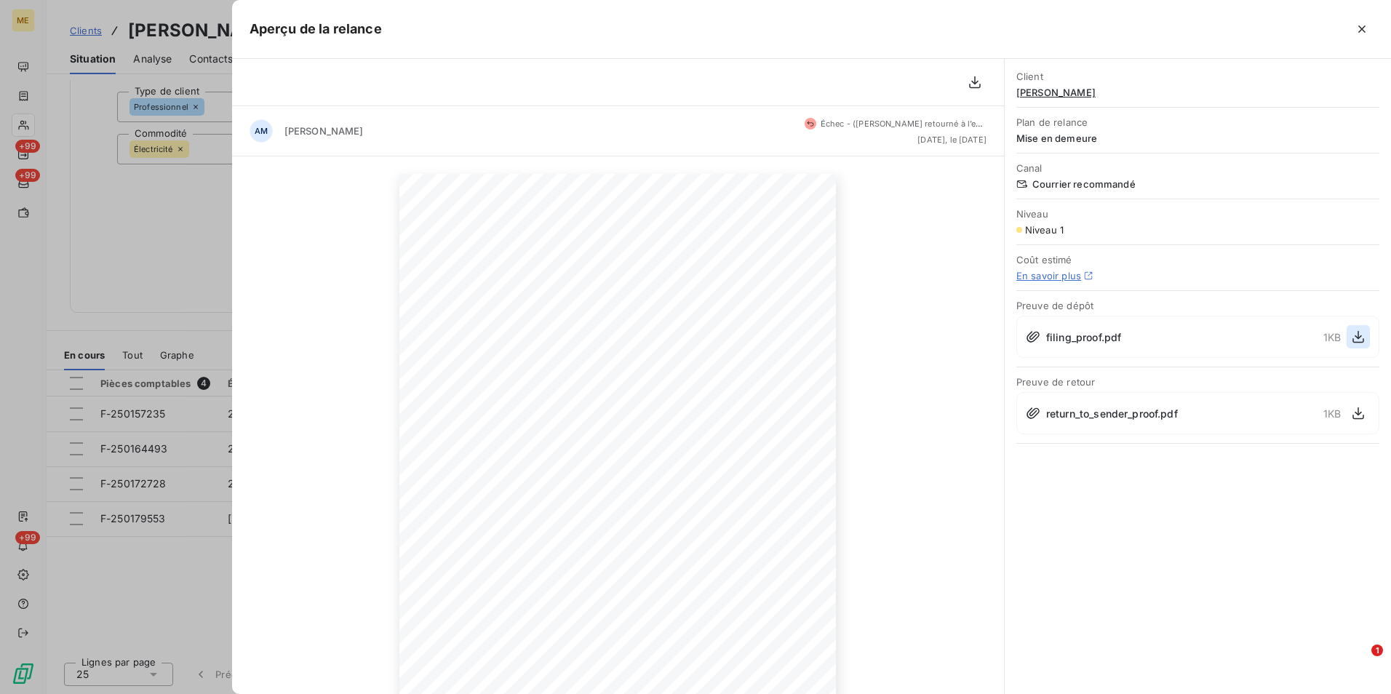
click at [1356, 337] on icon "button" at bounding box center [1358, 336] width 15 height 15
click at [220, 205] on div at bounding box center [695, 347] width 1391 height 694
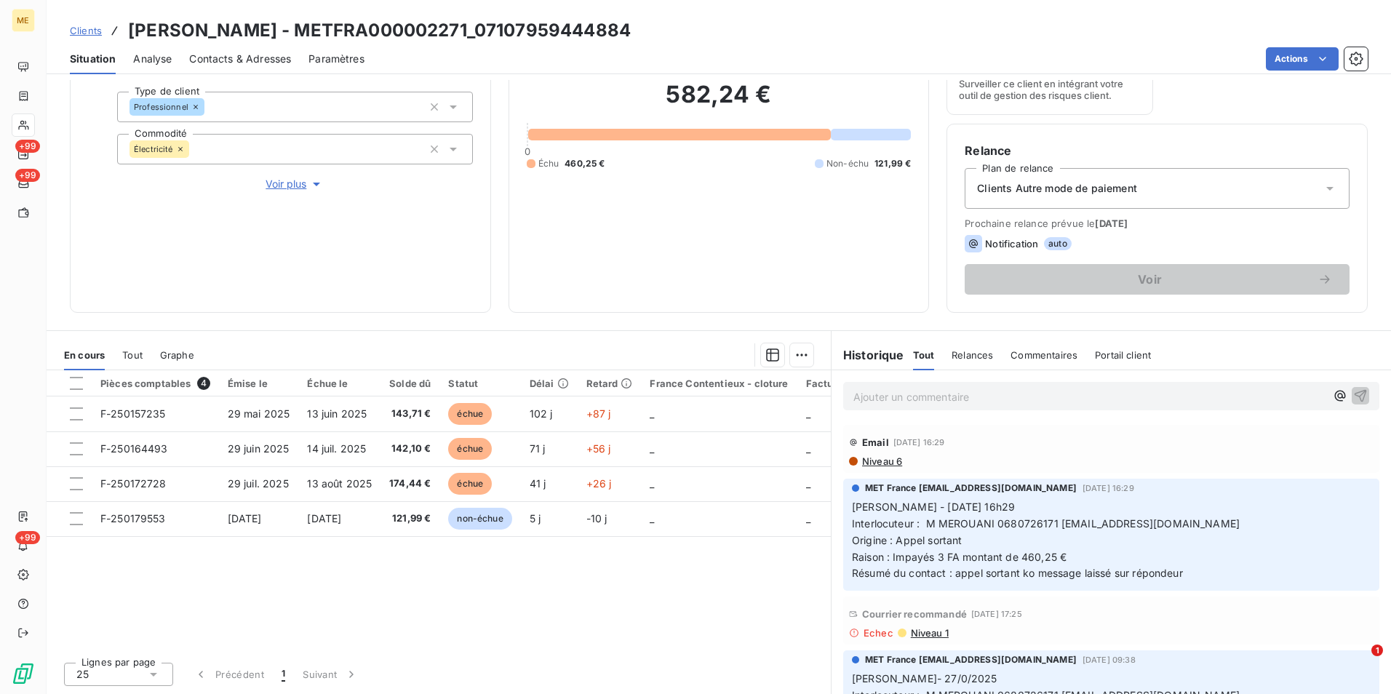
drag, startPoint x: 80, startPoint y: 31, endPoint x: 363, endPoint y: 33, distance: 282.9
click at [80, 31] on span "Clients" at bounding box center [86, 31] width 32 height 12
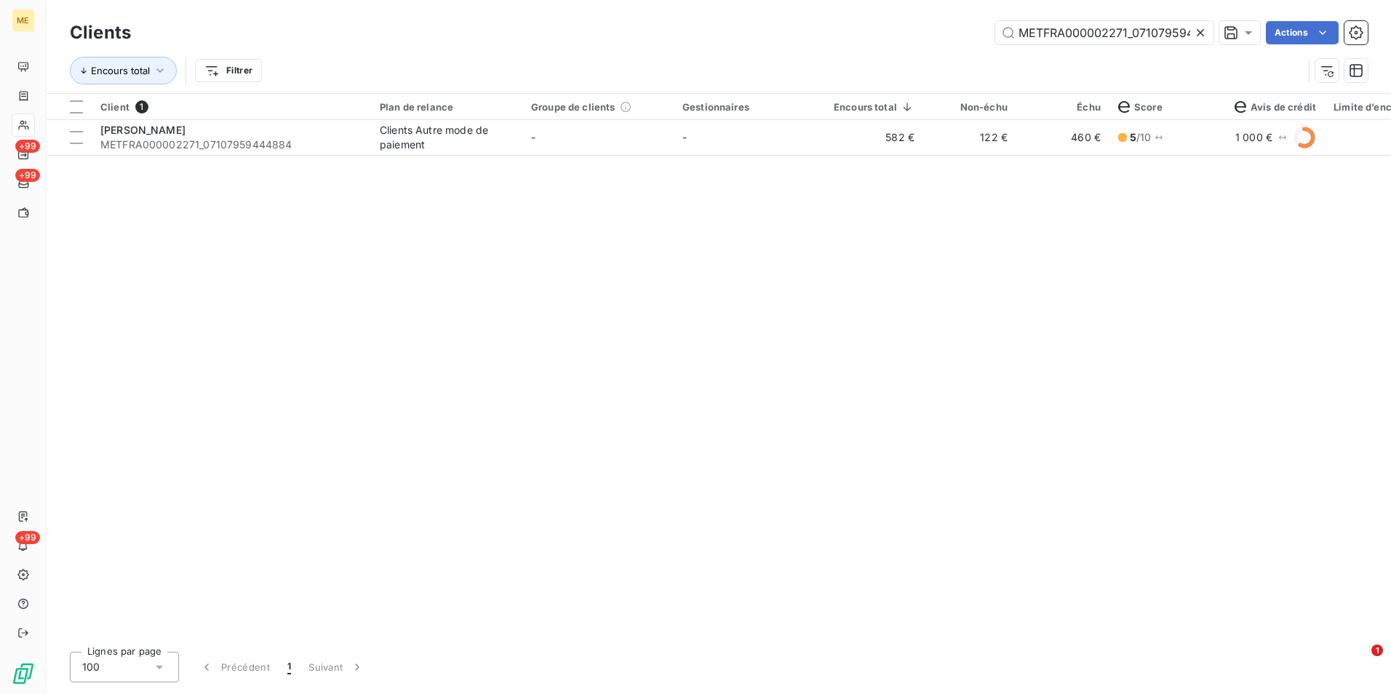
click at [1203, 36] on icon at bounding box center [1200, 32] width 15 height 15
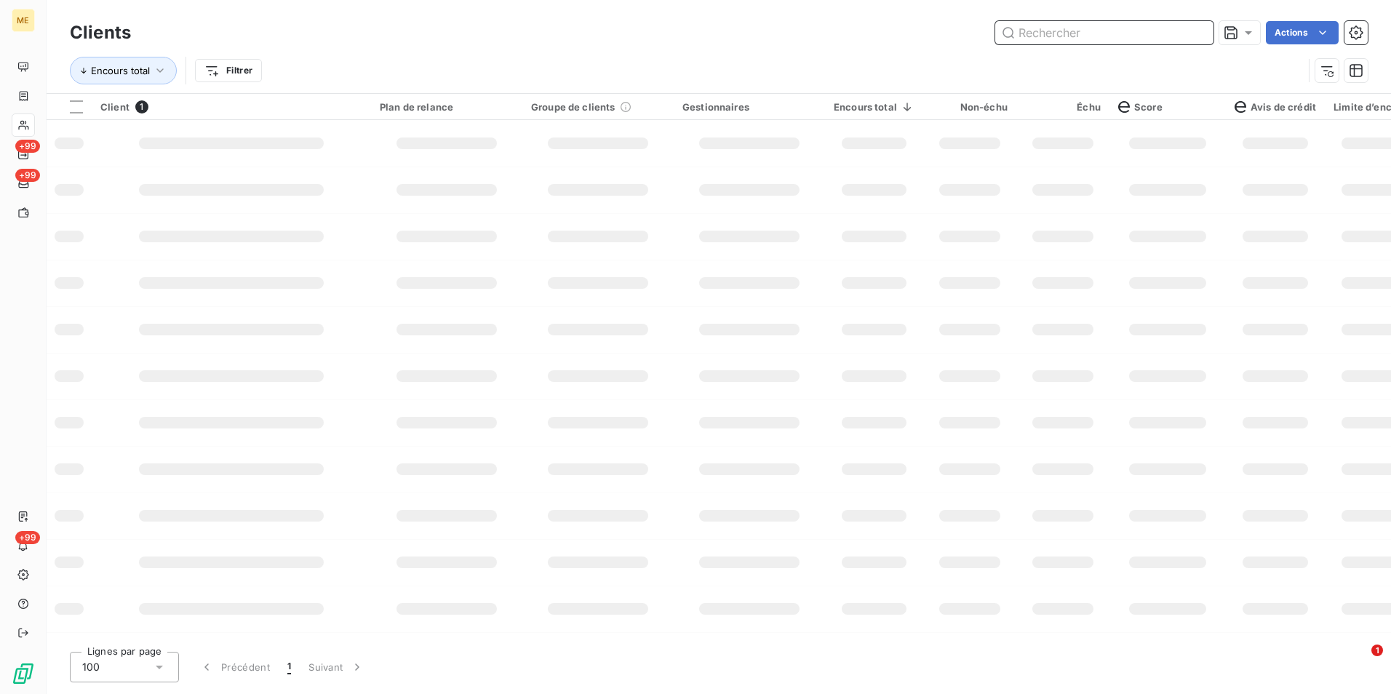
click at [1202, 36] on input "text" at bounding box center [1104, 32] width 218 height 23
paste input "METFRA000003786_05151808886579"
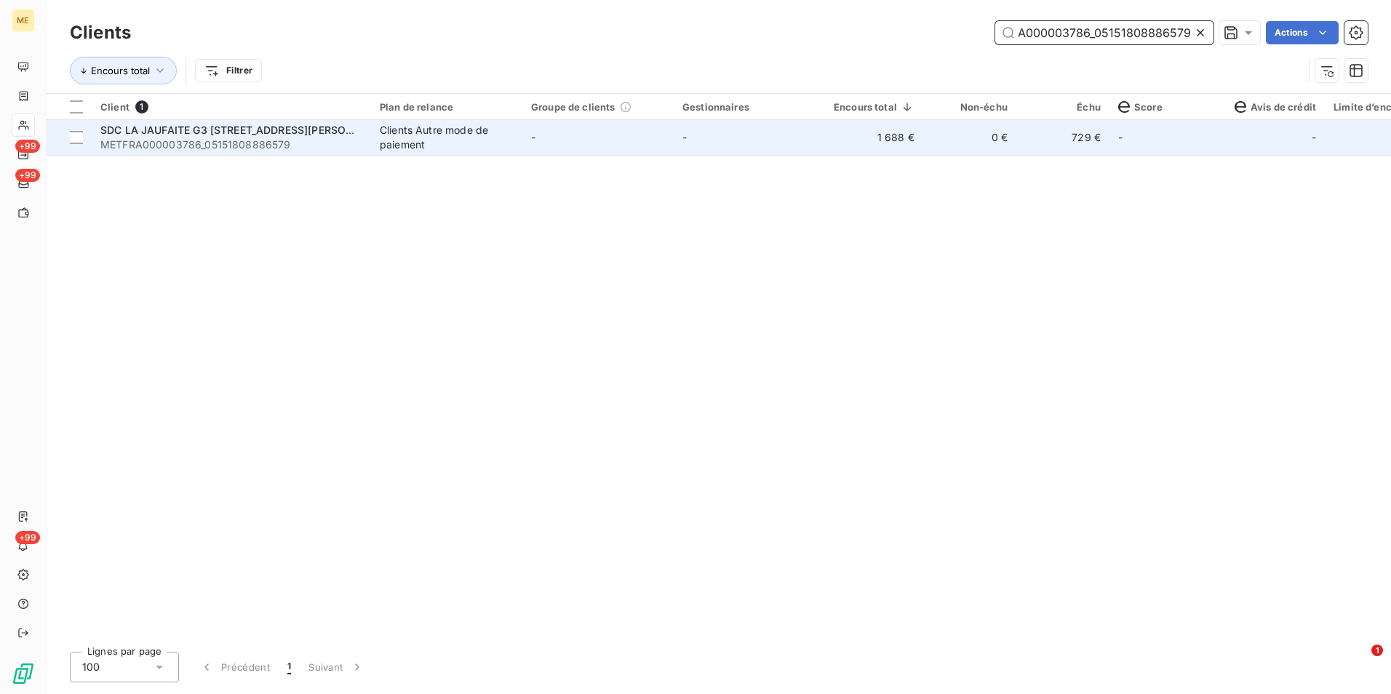
type input "METFRA000003786_05151808886579"
click at [960, 151] on td "0 €" at bounding box center [969, 137] width 93 height 35
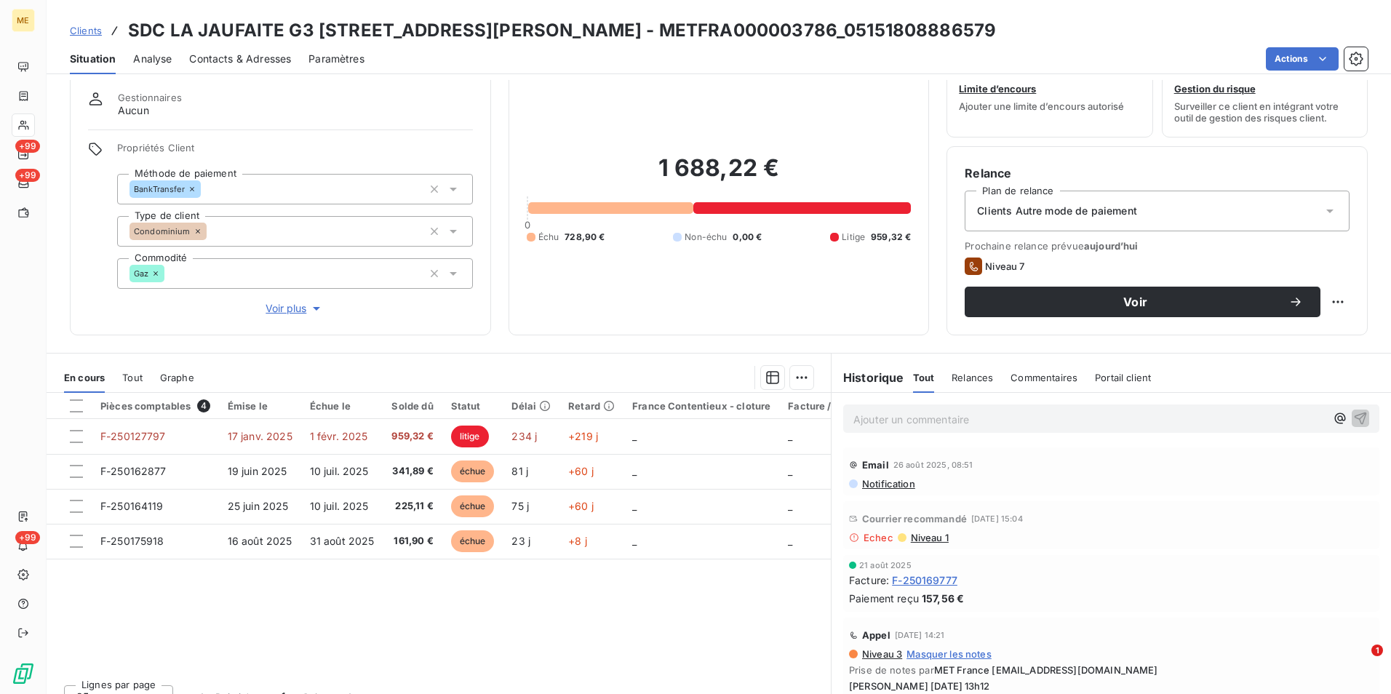
scroll to position [67, 0]
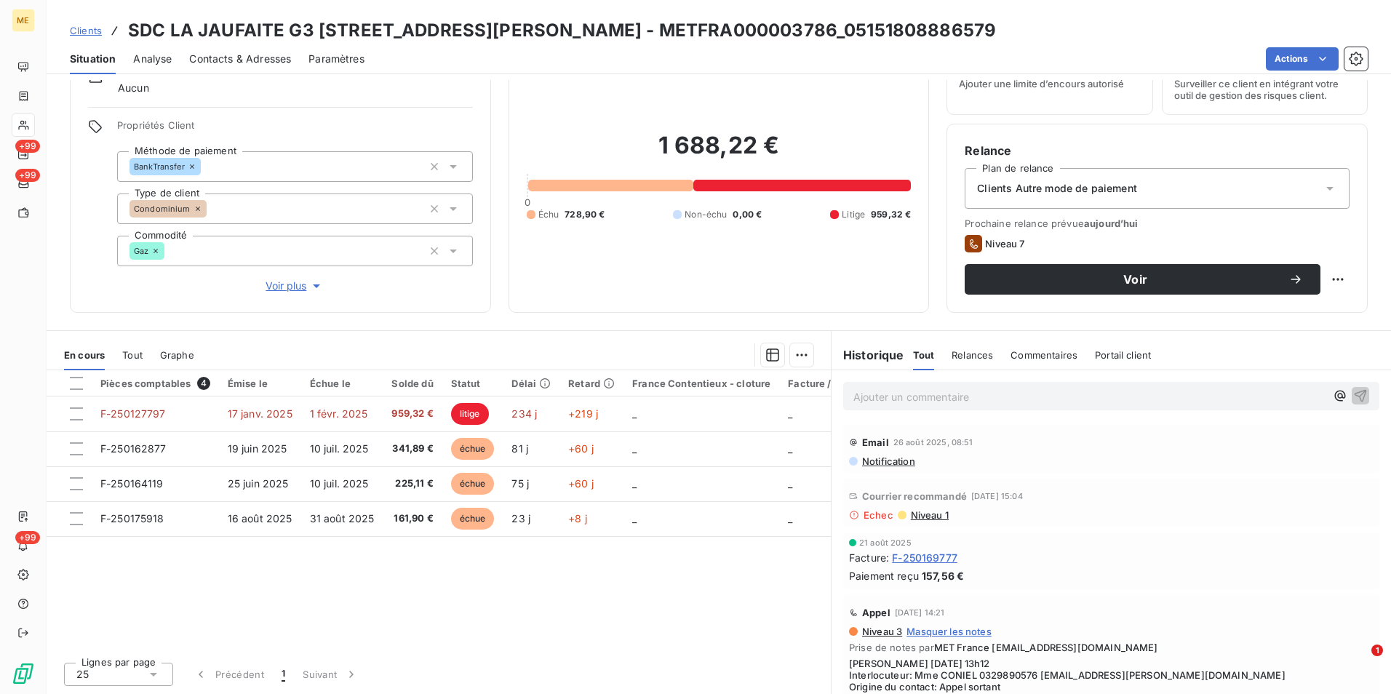
click at [931, 513] on span "Niveau 1" at bounding box center [928, 515] width 39 height 12
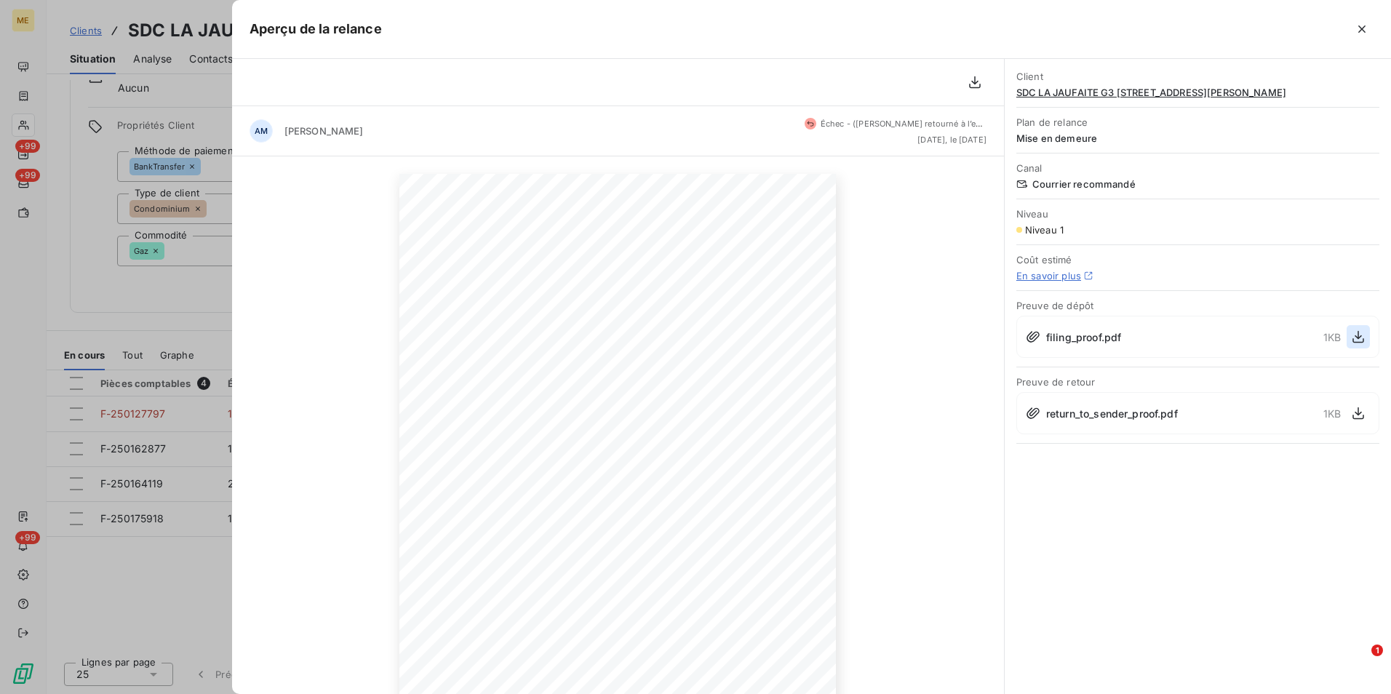
click at [1356, 341] on icon "button" at bounding box center [1358, 336] width 15 height 15
click at [237, 340] on div "[DATE] Objet : [MET ENERGIE FRANCE] Retard de paiement - Mise en demeure avant …" at bounding box center [618, 482] width 772 height 652
drag, startPoint x: 217, startPoint y: 332, endPoint x: 209, endPoint y: 331, distance: 8.0
click at [209, 331] on div at bounding box center [695, 347] width 1391 height 694
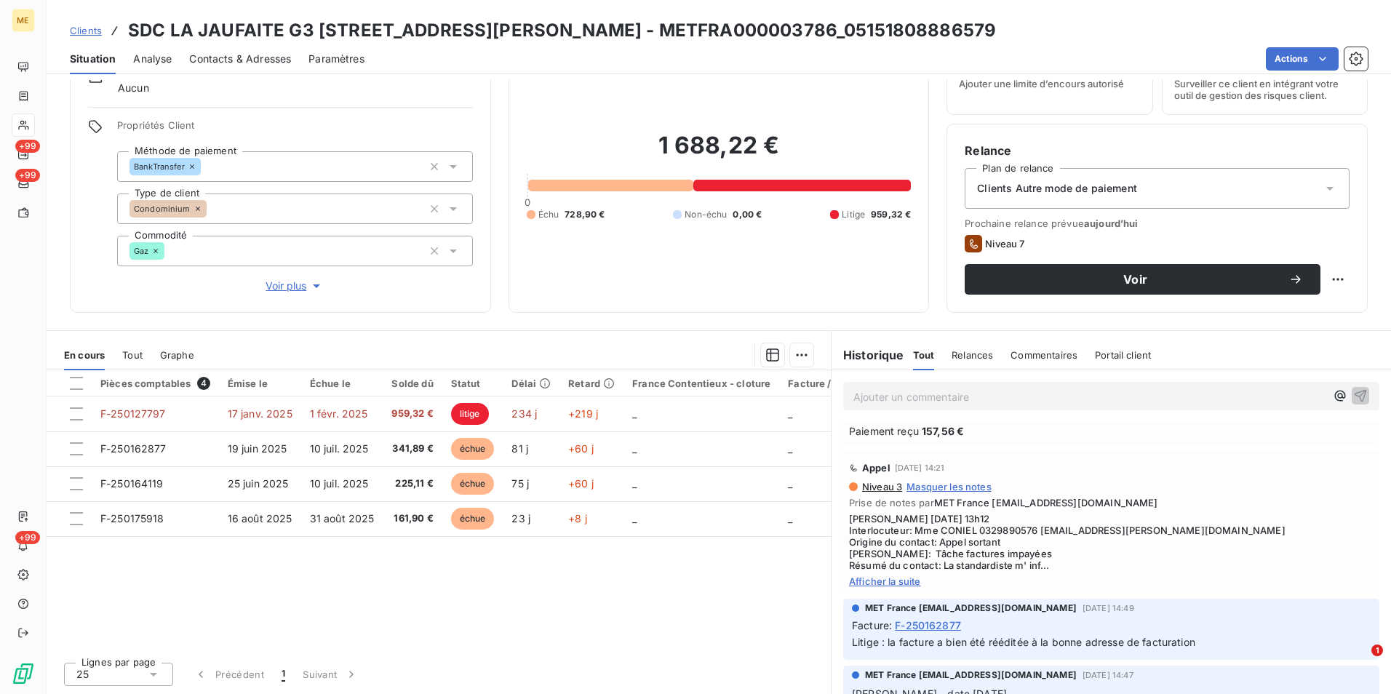
scroll to position [145, 0]
click at [876, 582] on span "Afficher la suite" at bounding box center [1111, 581] width 524 height 12
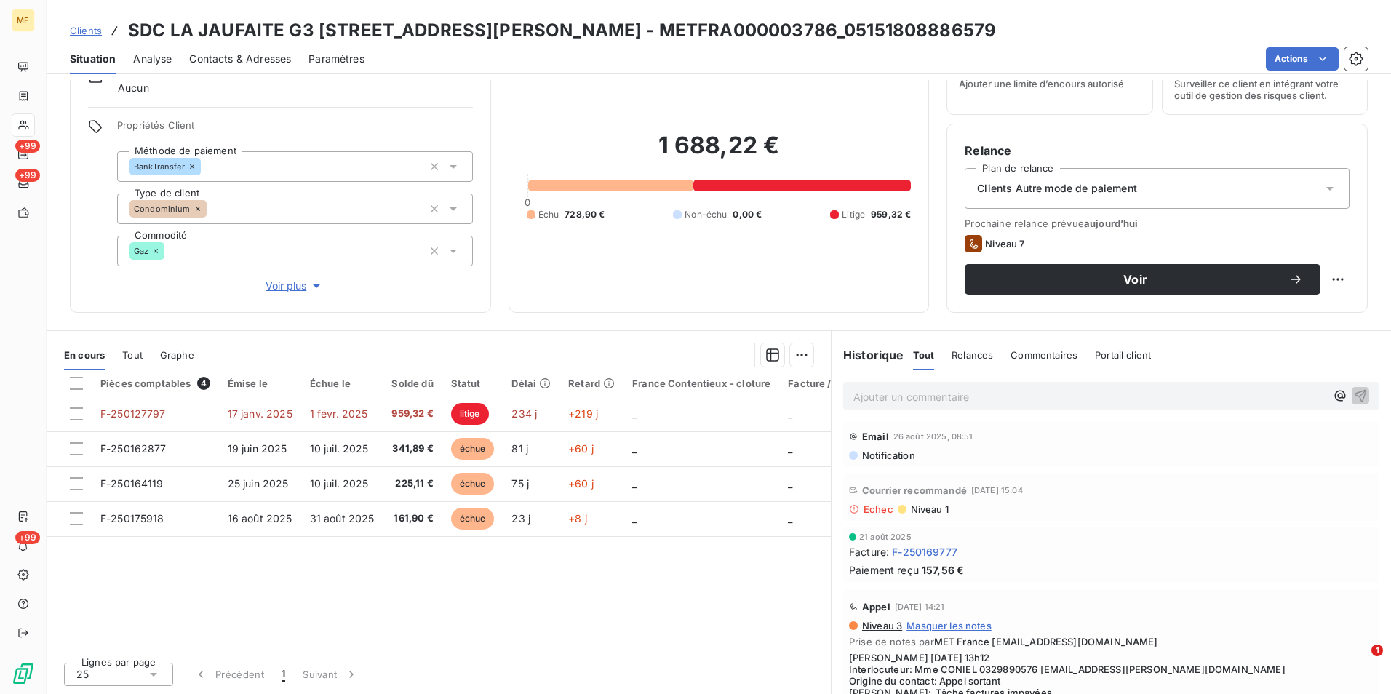
scroll to position [0, 0]
click at [275, 63] on span "Contacts & Adresses" at bounding box center [240, 59] width 102 height 15
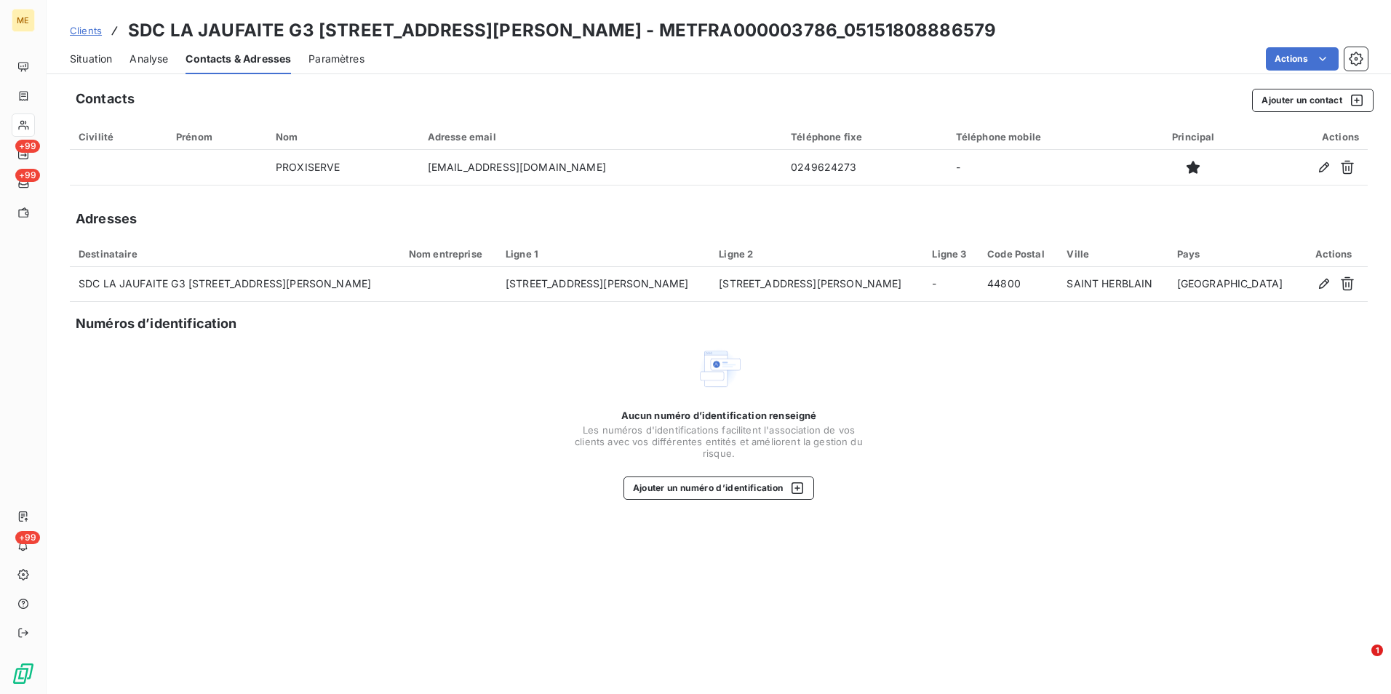
click at [106, 63] on span "Situation" at bounding box center [91, 59] width 42 height 15
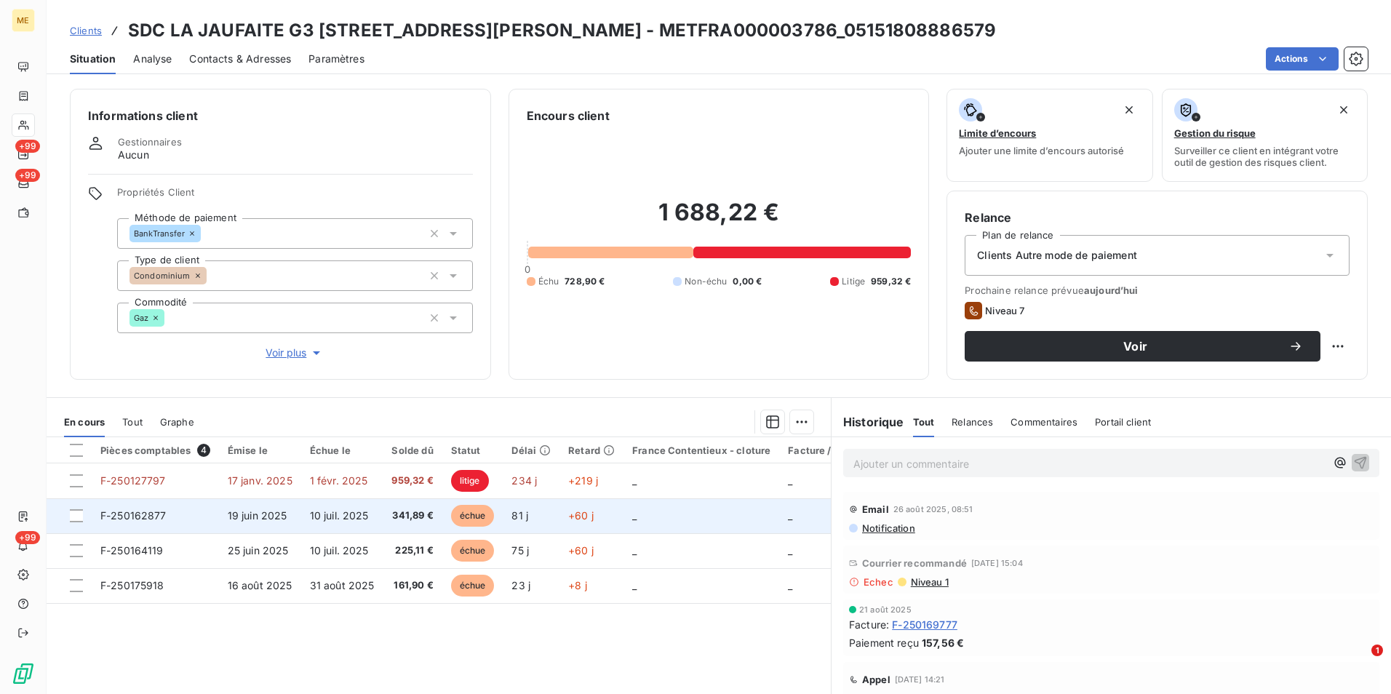
click at [424, 502] on td "341,89 €" at bounding box center [412, 515] width 59 height 35
click at [428, 513] on span "341,89 €" at bounding box center [411, 515] width 41 height 15
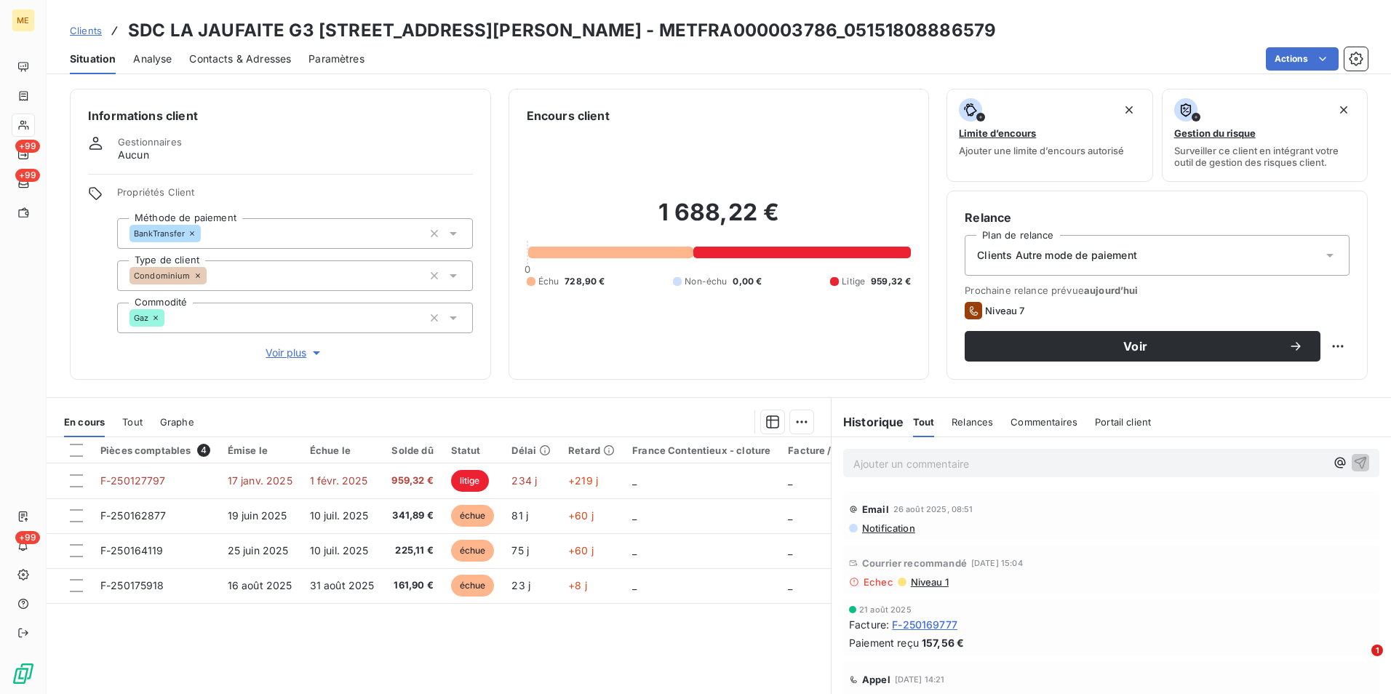
click at [929, 590] on div "Courrier recommandé [DATE] 15:04 Echec Niveau 1" at bounding box center [1111, 569] width 536 height 48
click at [928, 581] on span "Niveau 1" at bounding box center [928, 582] width 39 height 12
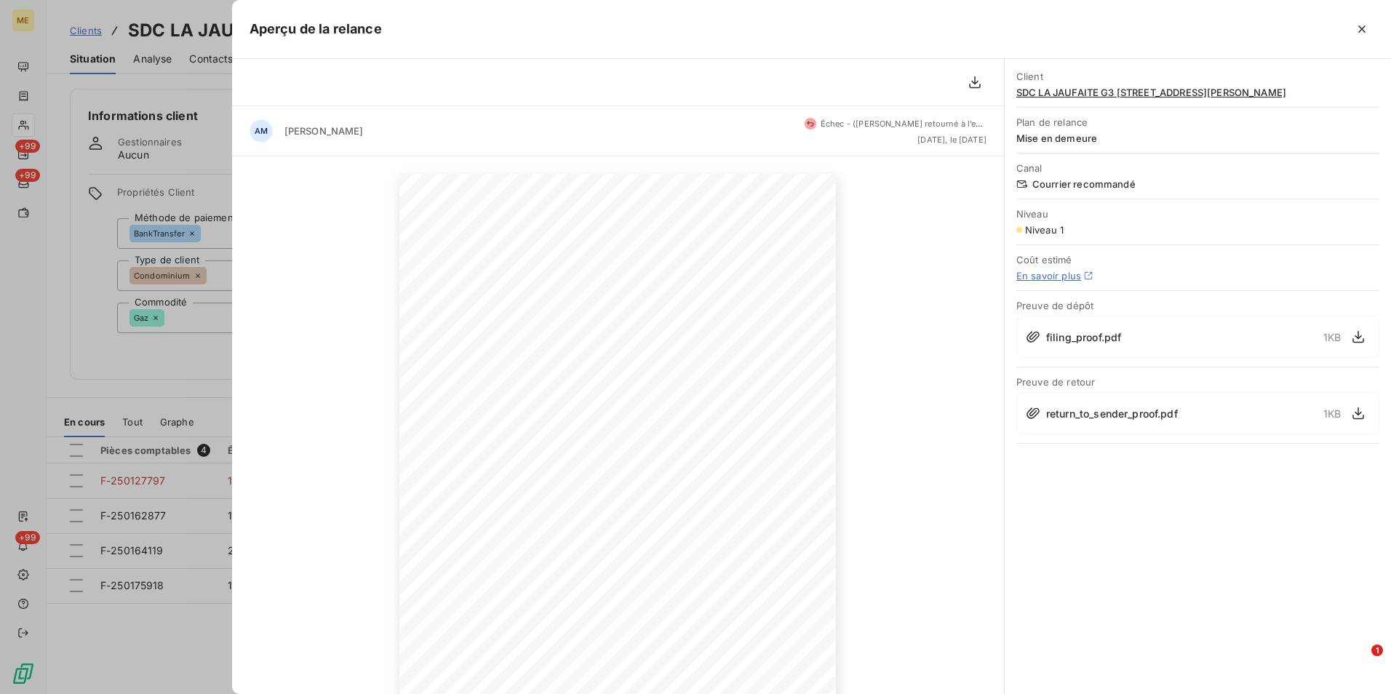
click at [169, 334] on div at bounding box center [695, 347] width 1391 height 694
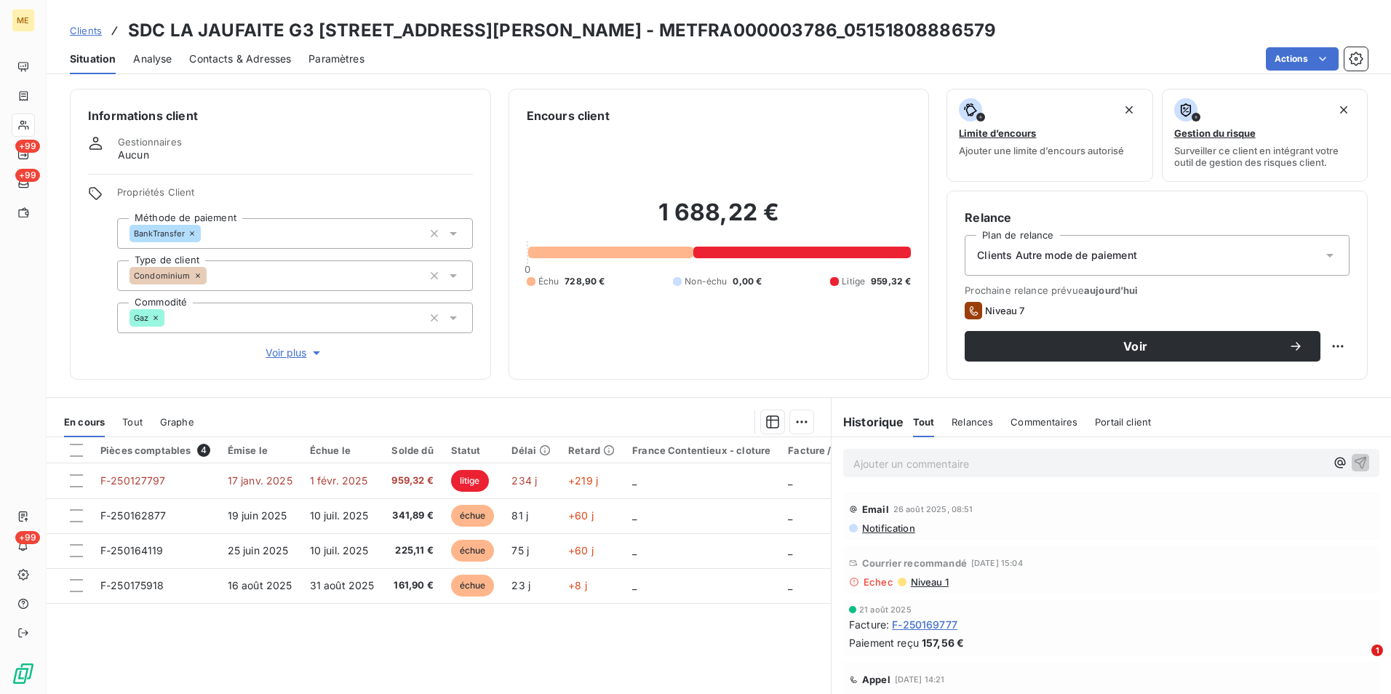
click at [242, 57] on span "Contacts & Adresses" at bounding box center [240, 59] width 102 height 15
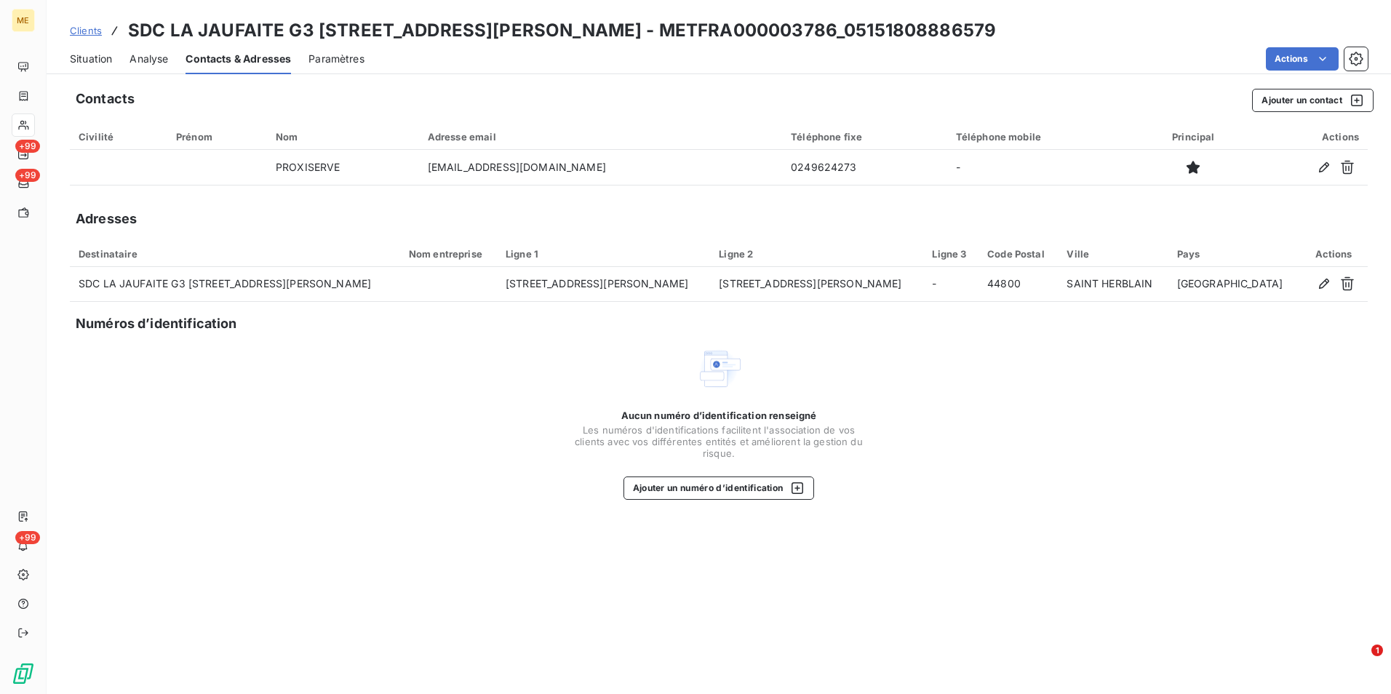
click at [81, 70] on div "Situation" at bounding box center [91, 59] width 42 height 31
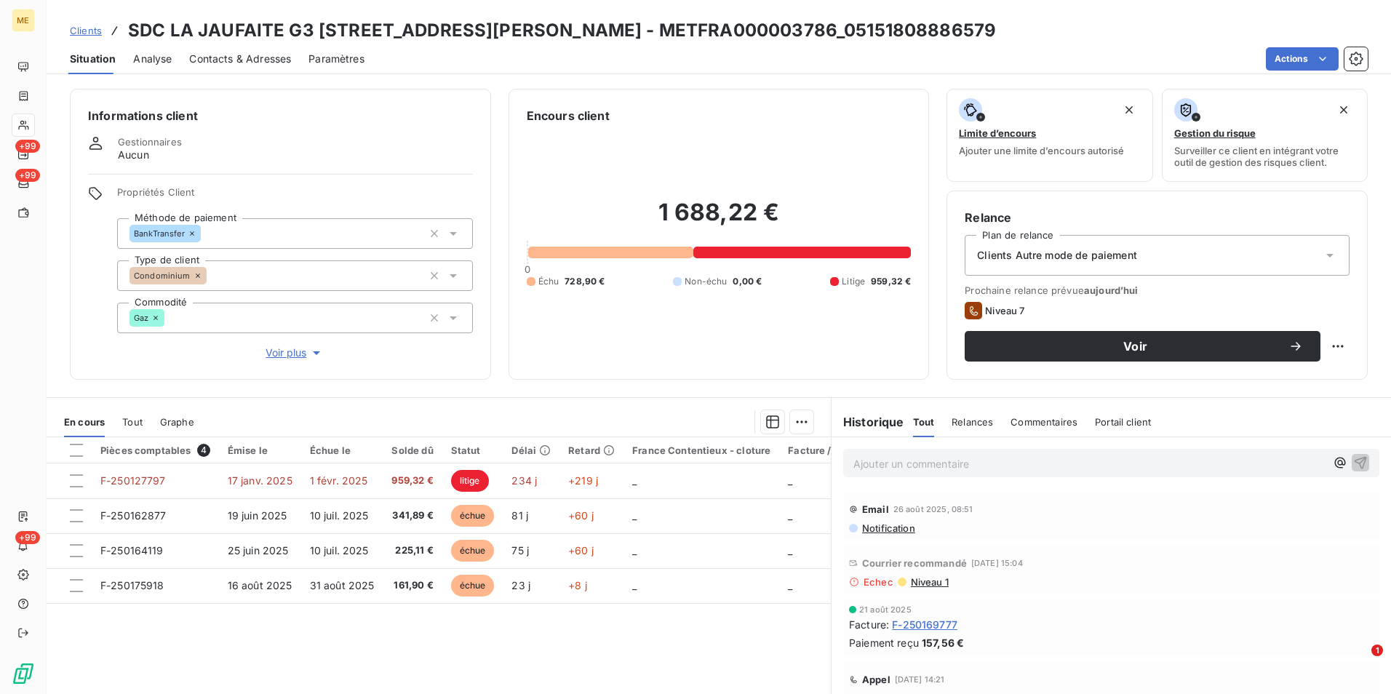
scroll to position [67, 0]
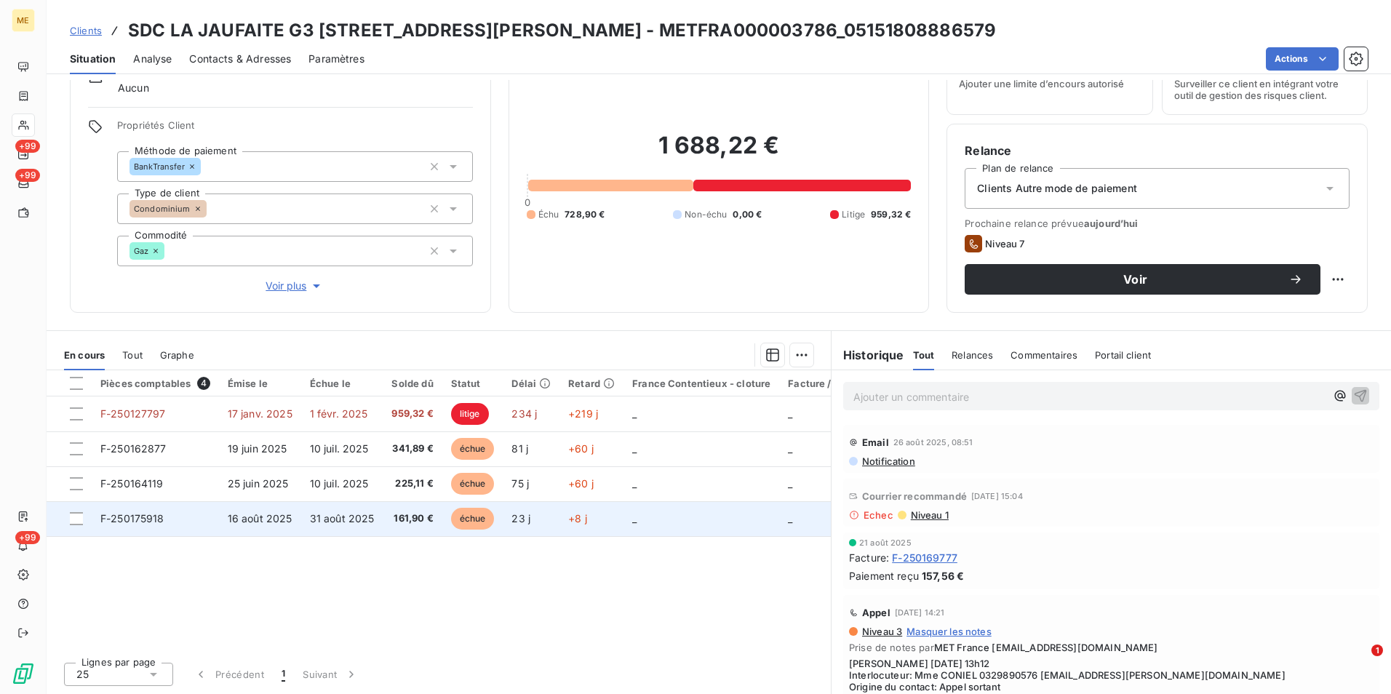
click at [682, 506] on td "_" at bounding box center [701, 518] width 156 height 35
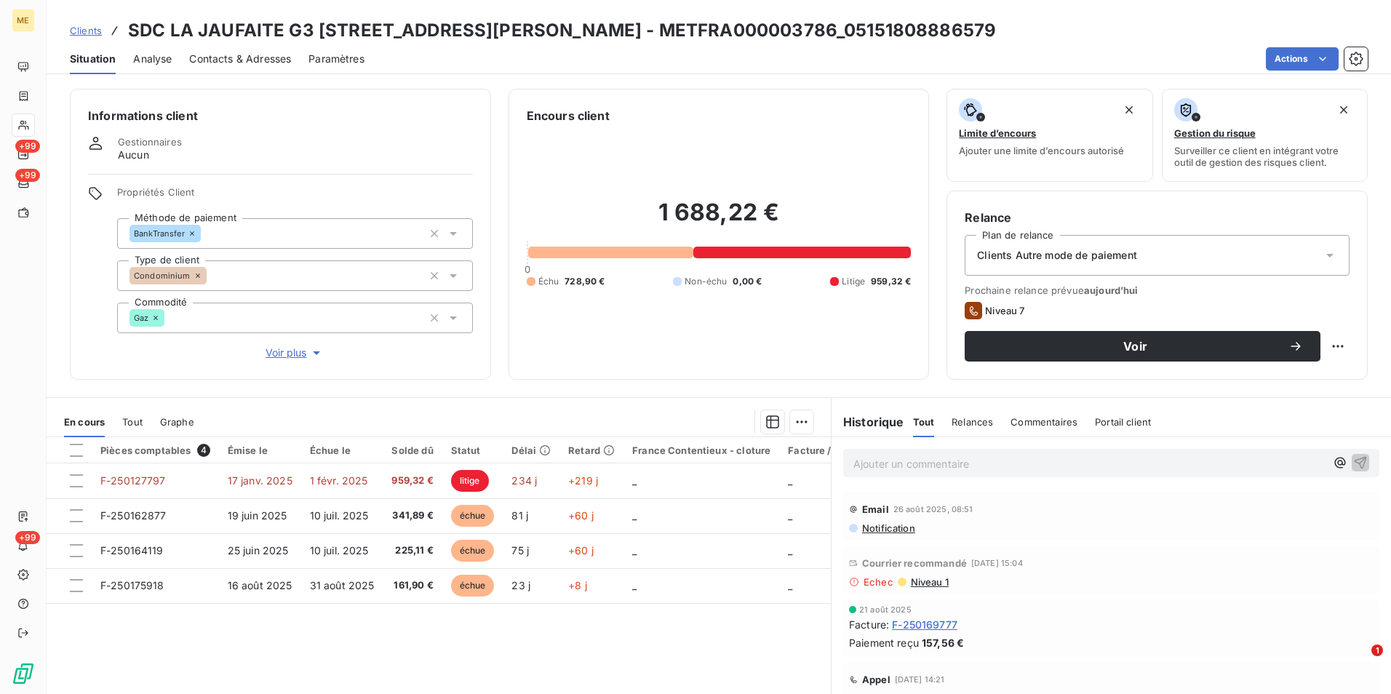
click at [217, 70] on div "Contacts & Adresses" at bounding box center [240, 59] width 102 height 31
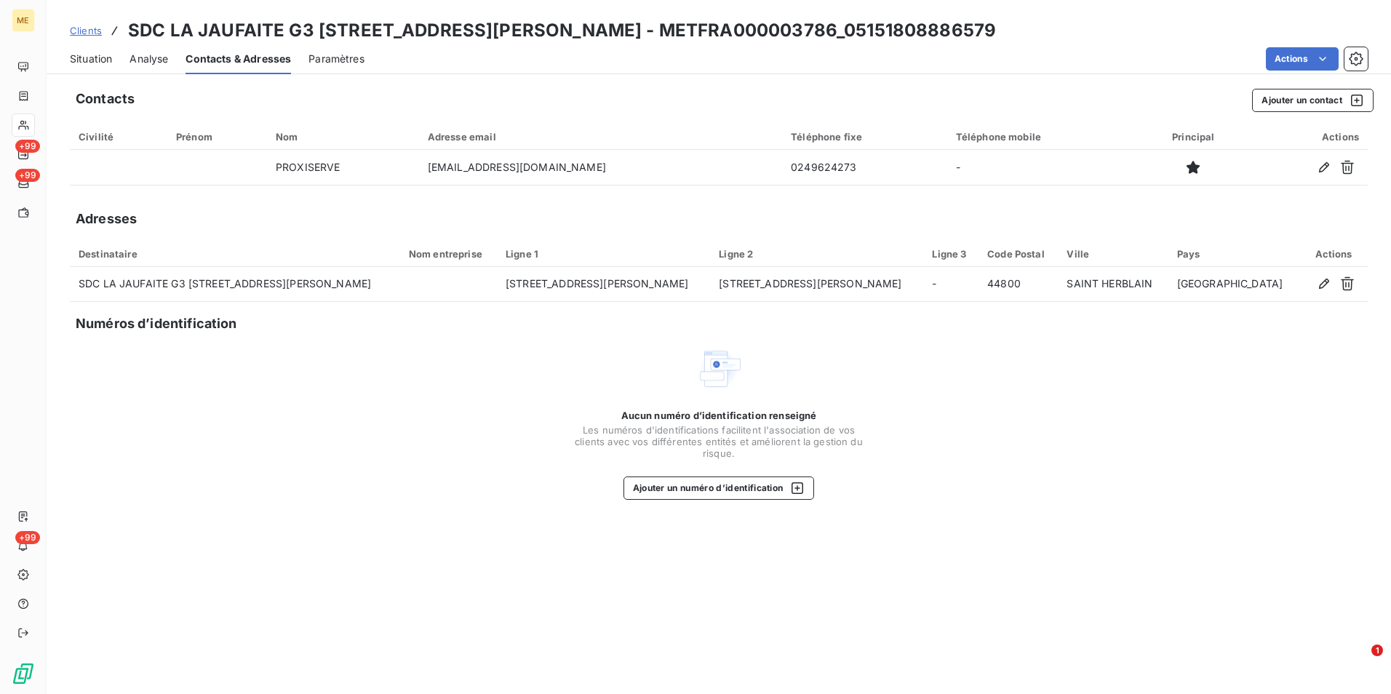
click at [108, 33] on icon at bounding box center [115, 30] width 15 height 15
click at [91, 57] on span "Situation" at bounding box center [91, 59] width 42 height 15
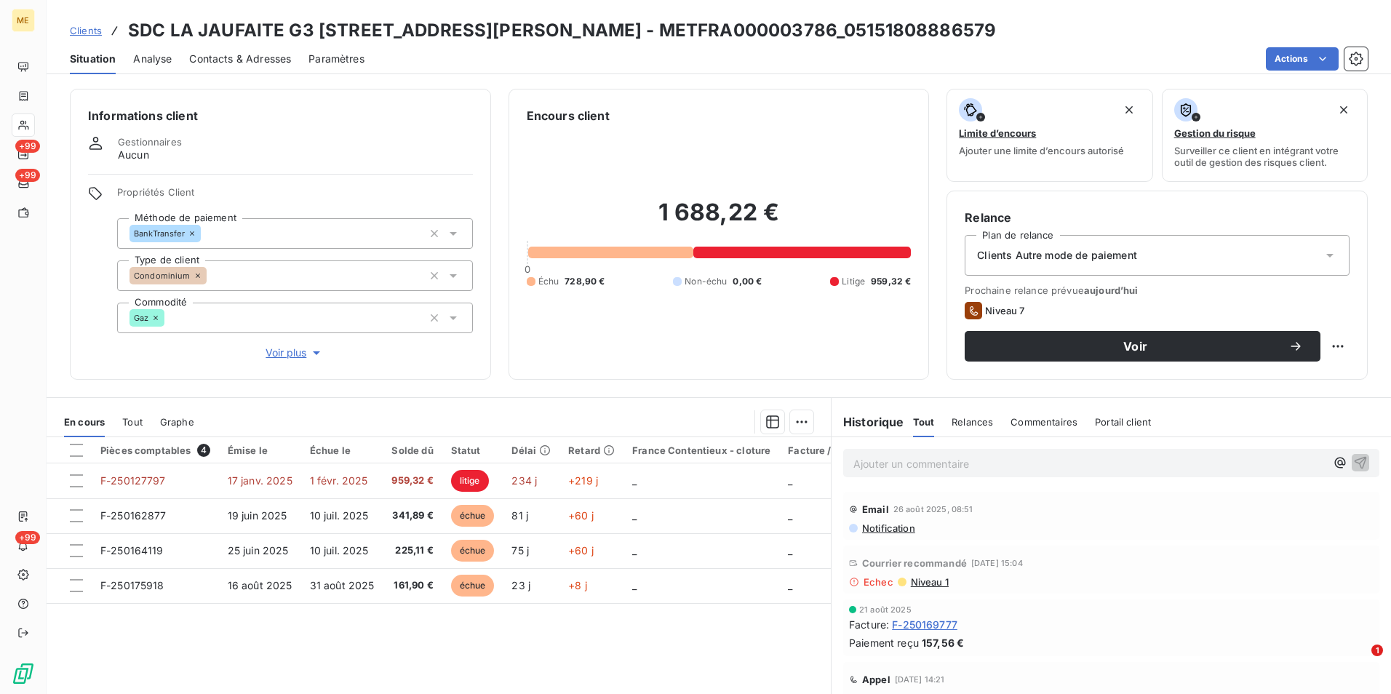
click at [281, 346] on span "Voir plus" at bounding box center [294, 352] width 58 height 15
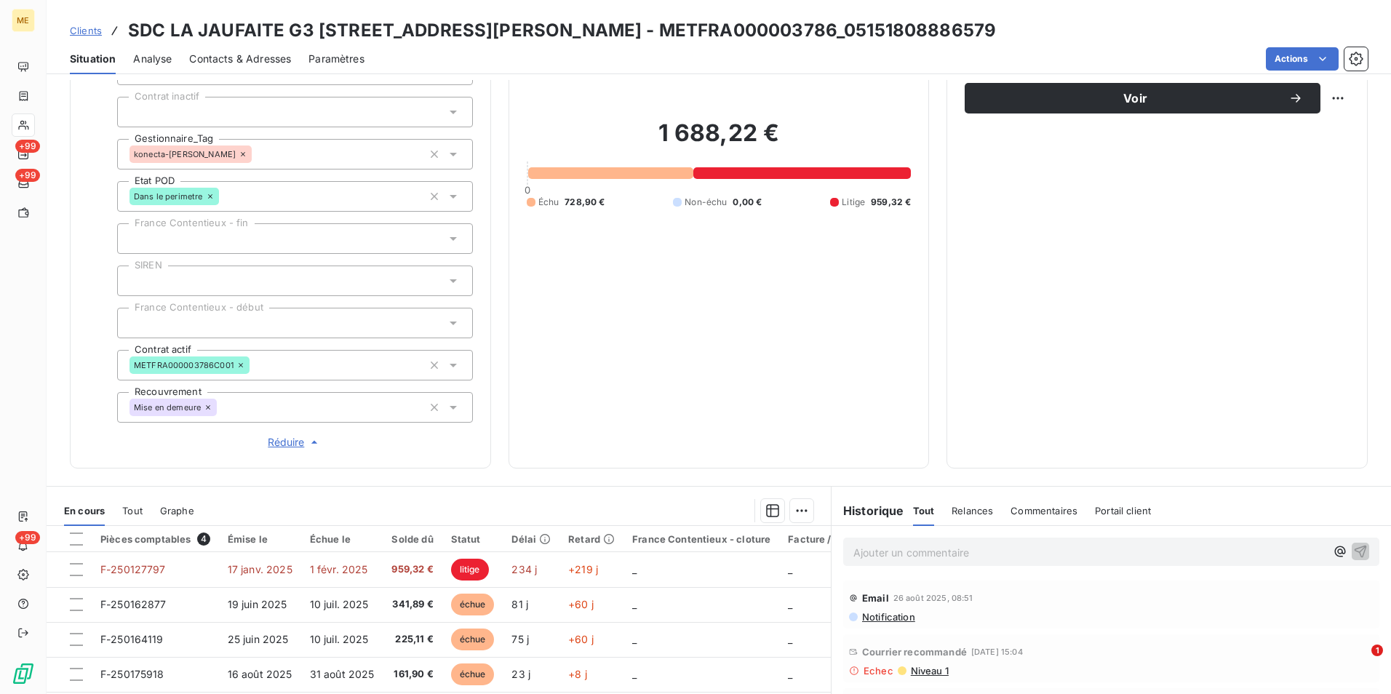
scroll to position [291, 0]
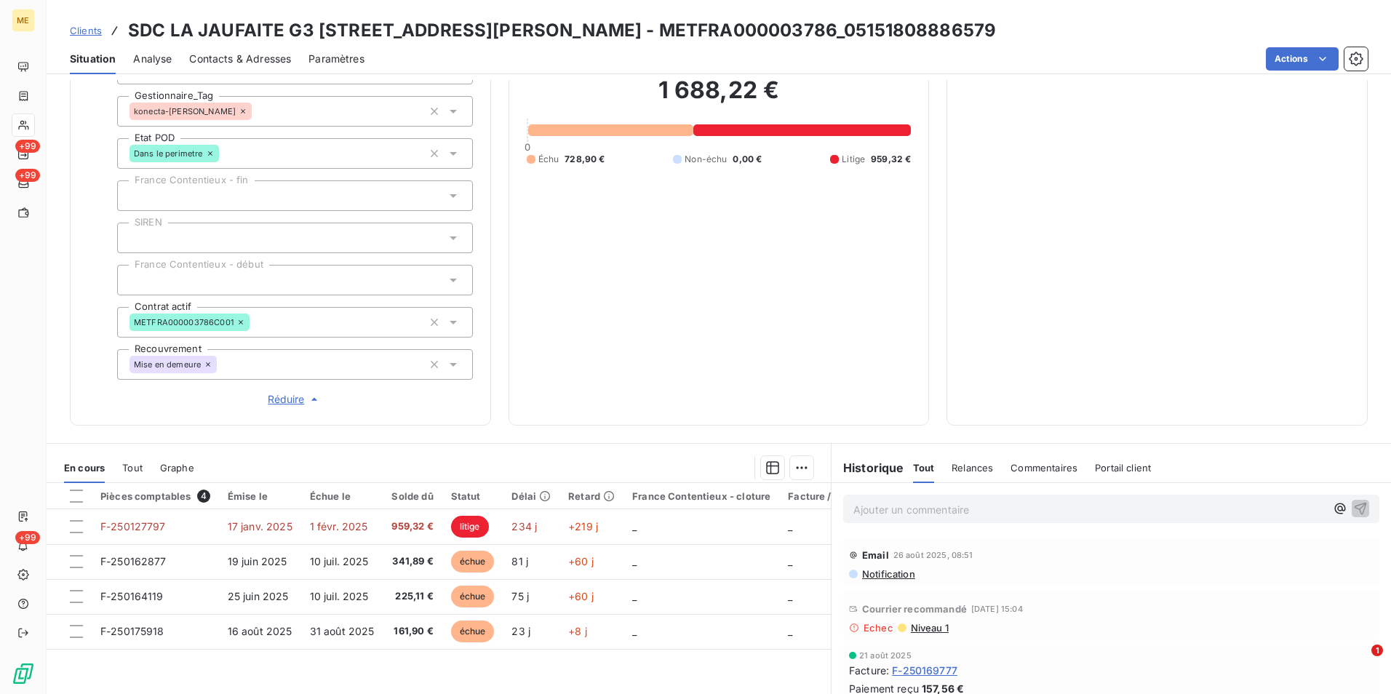
click at [283, 398] on span "Réduire" at bounding box center [295, 399] width 54 height 15
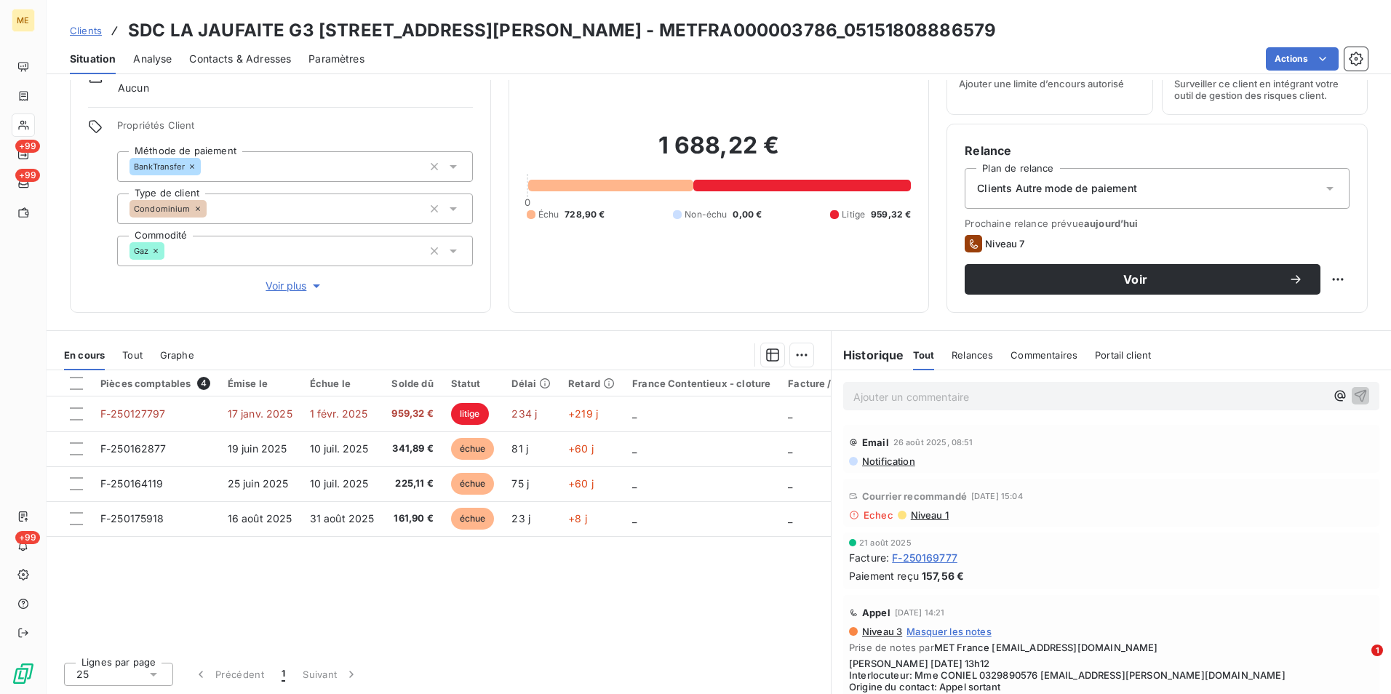
scroll to position [0, 0]
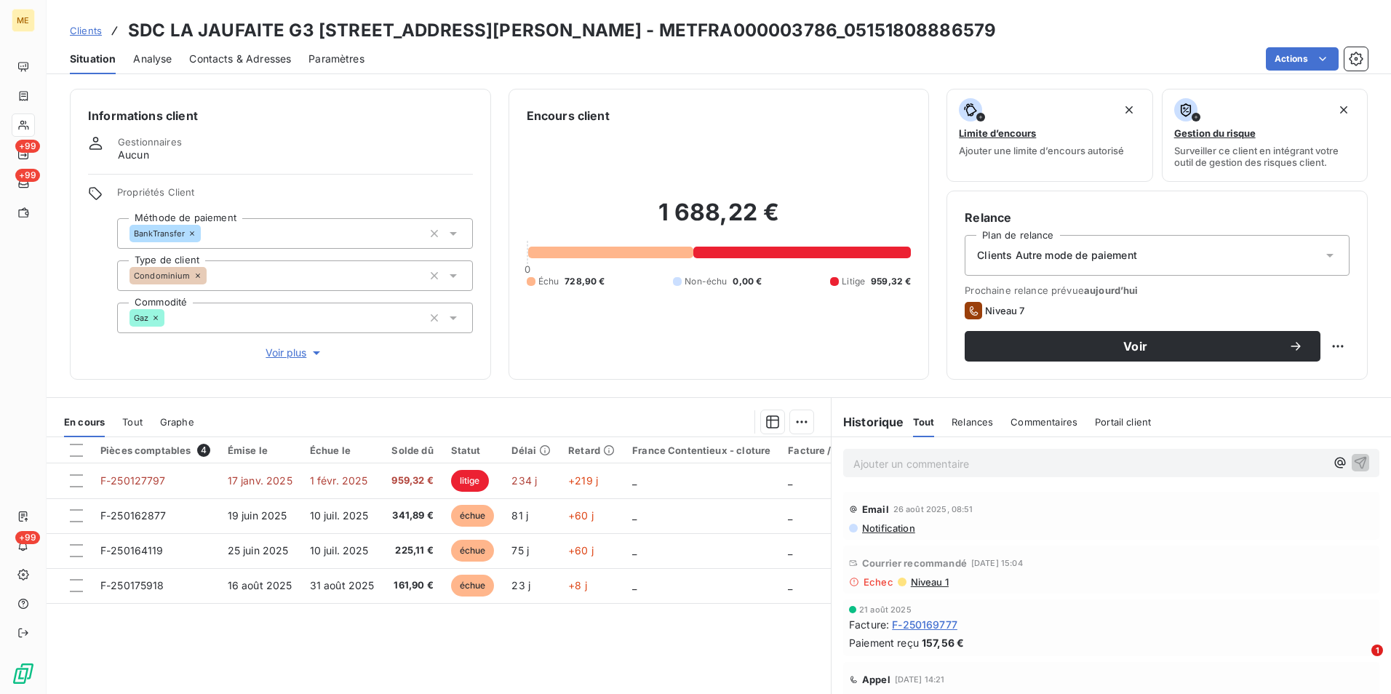
click at [226, 58] on span "Contacts & Adresses" at bounding box center [240, 59] width 102 height 15
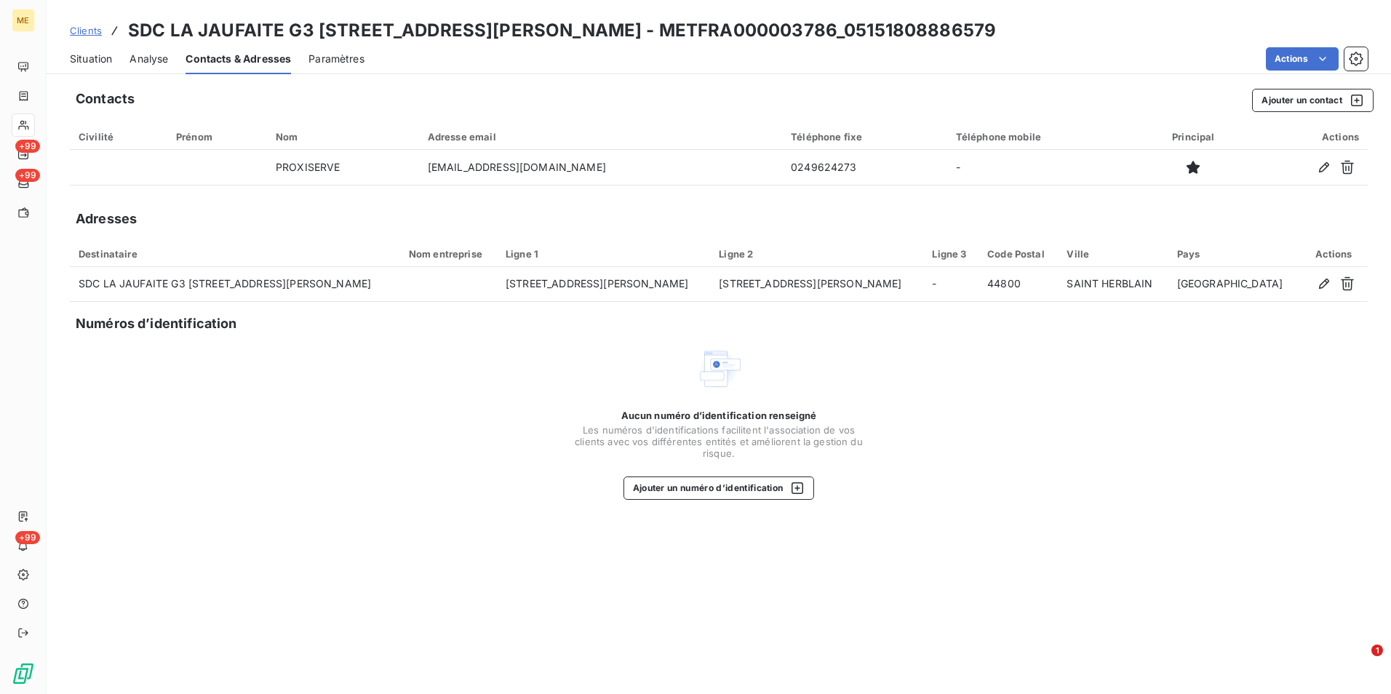
click at [99, 55] on span "Situation" at bounding box center [91, 59] width 42 height 15
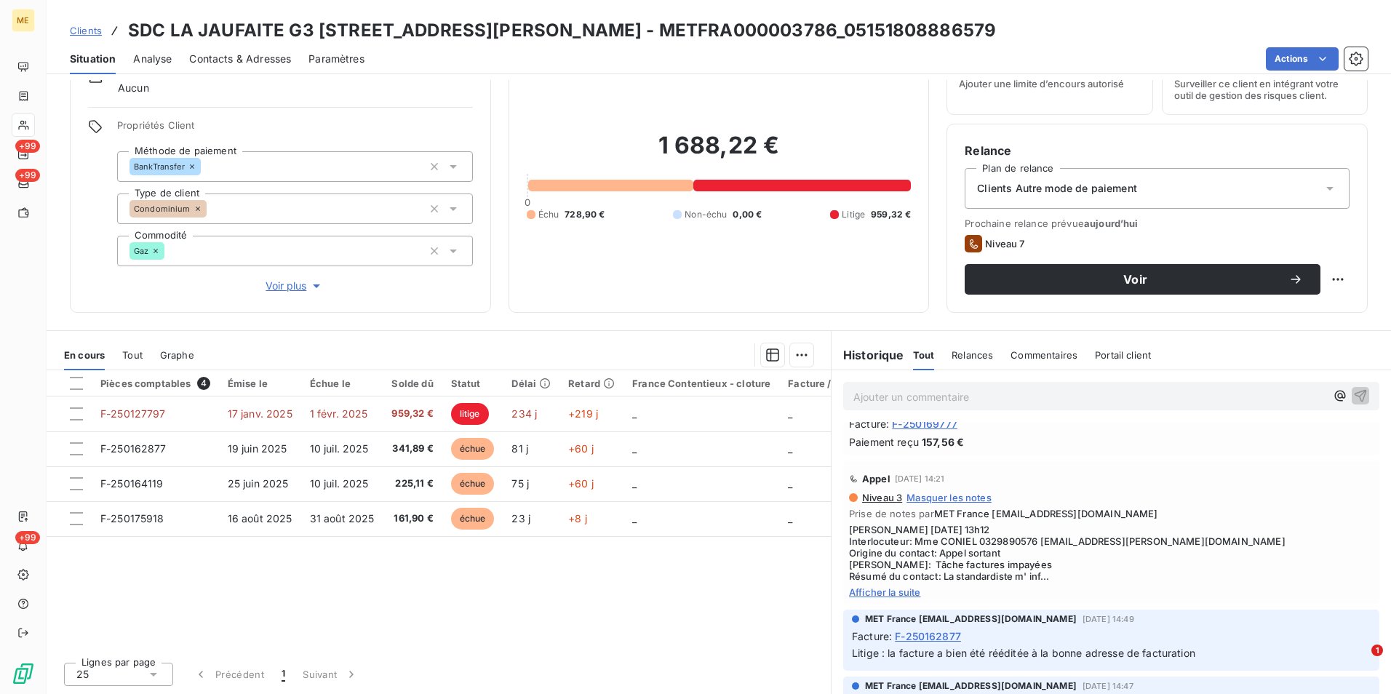
scroll to position [145, 0]
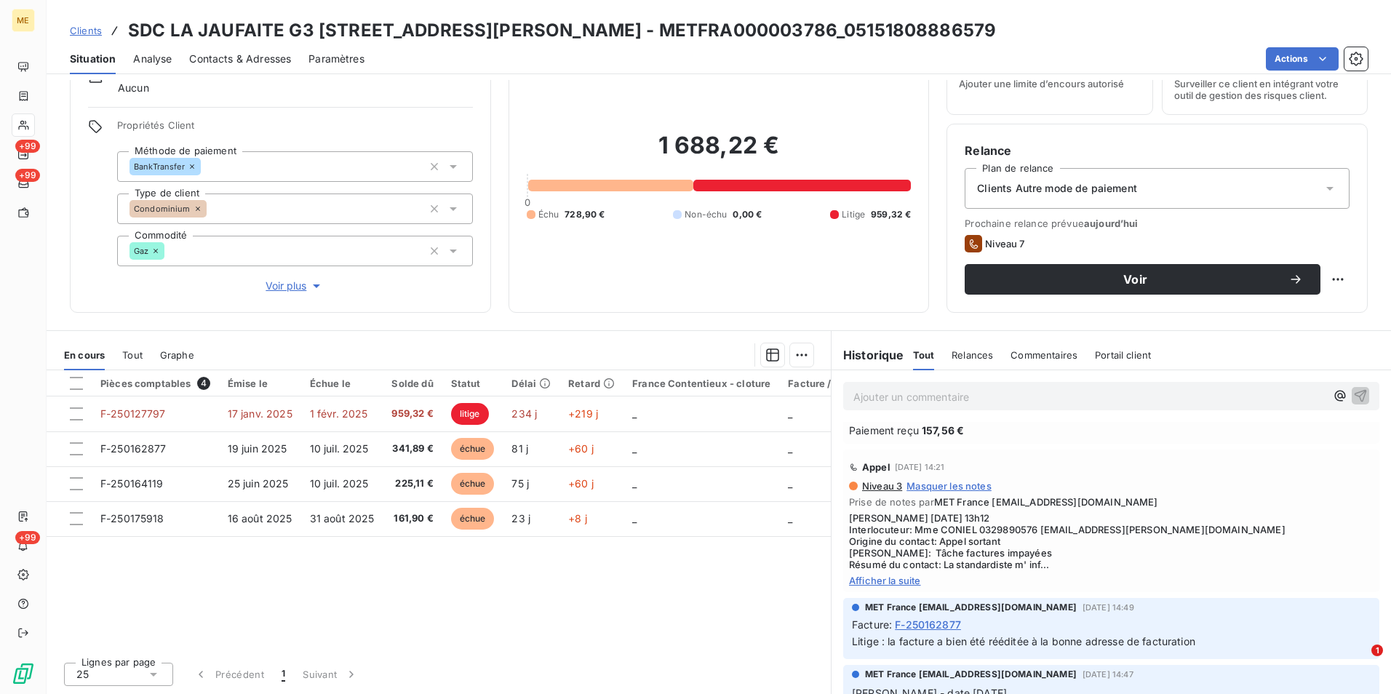
click at [905, 580] on span "Afficher la suite" at bounding box center [1111, 581] width 524 height 12
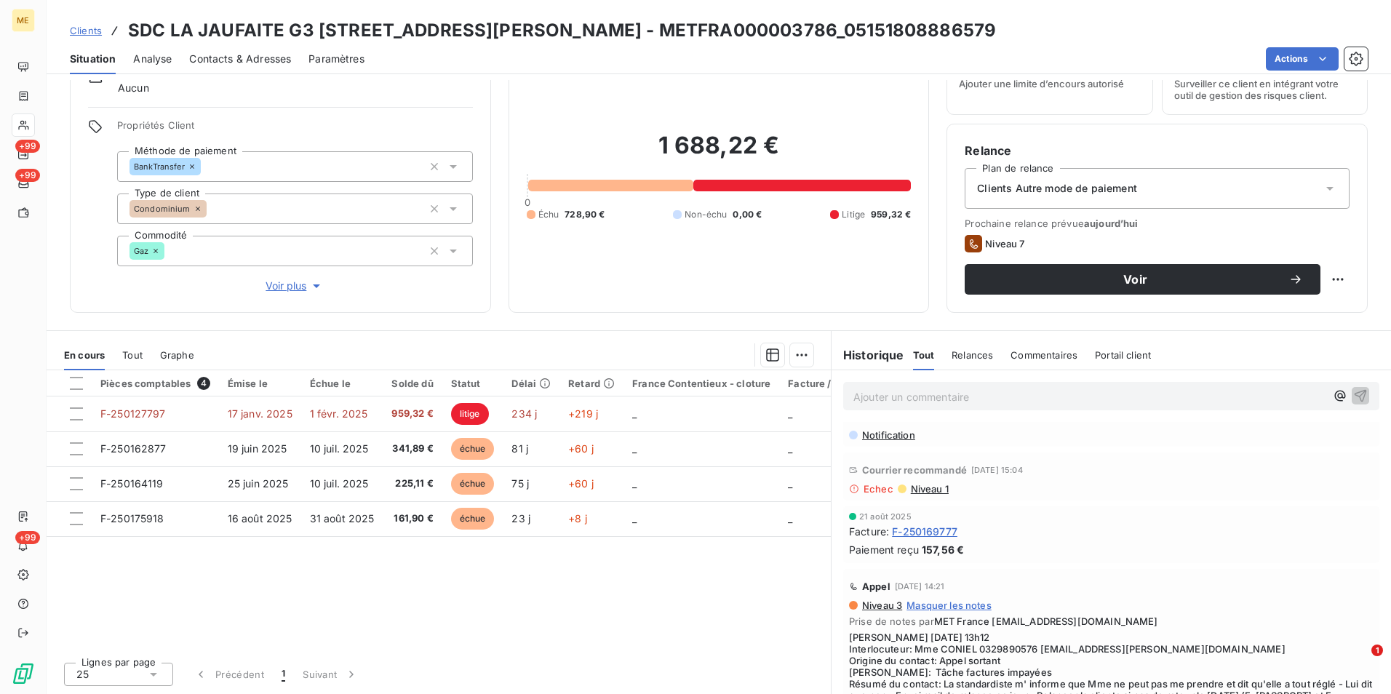
scroll to position [0, 0]
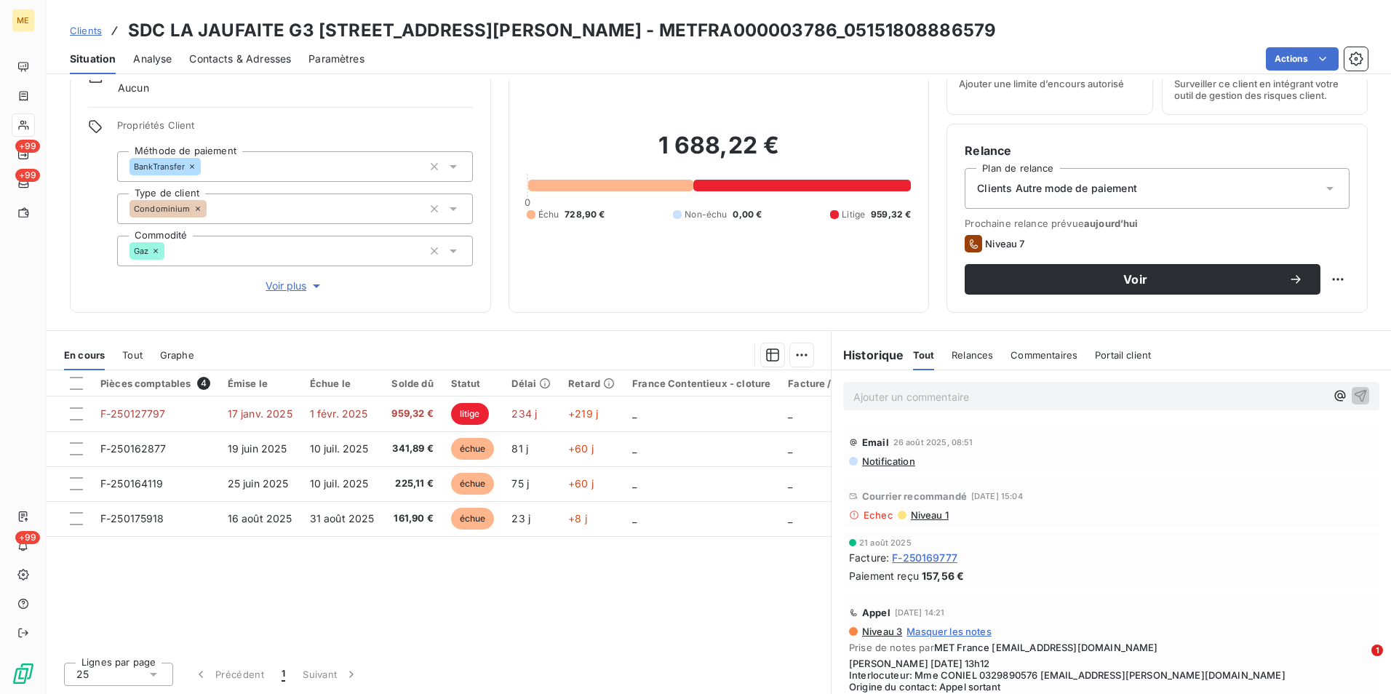
click at [225, 55] on span "Contacts & Adresses" at bounding box center [240, 59] width 102 height 15
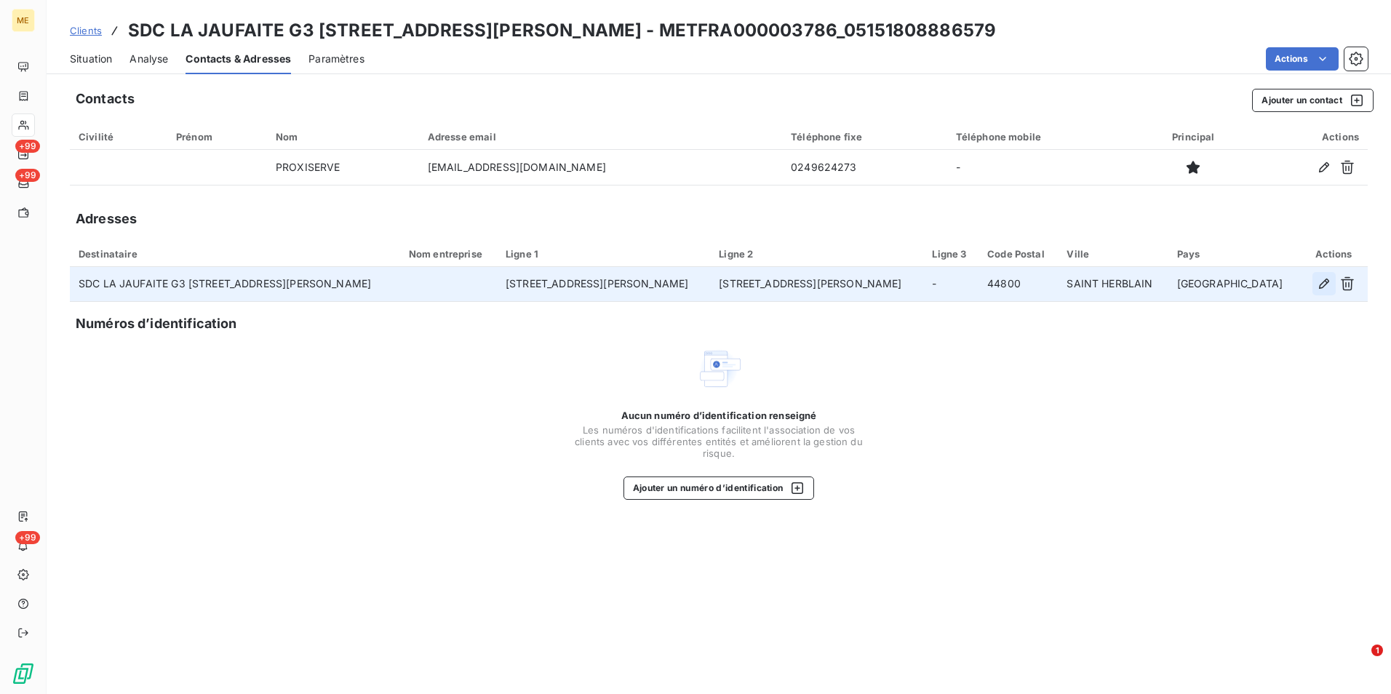
click at [1324, 286] on icon "button" at bounding box center [1324, 284] width 10 height 10
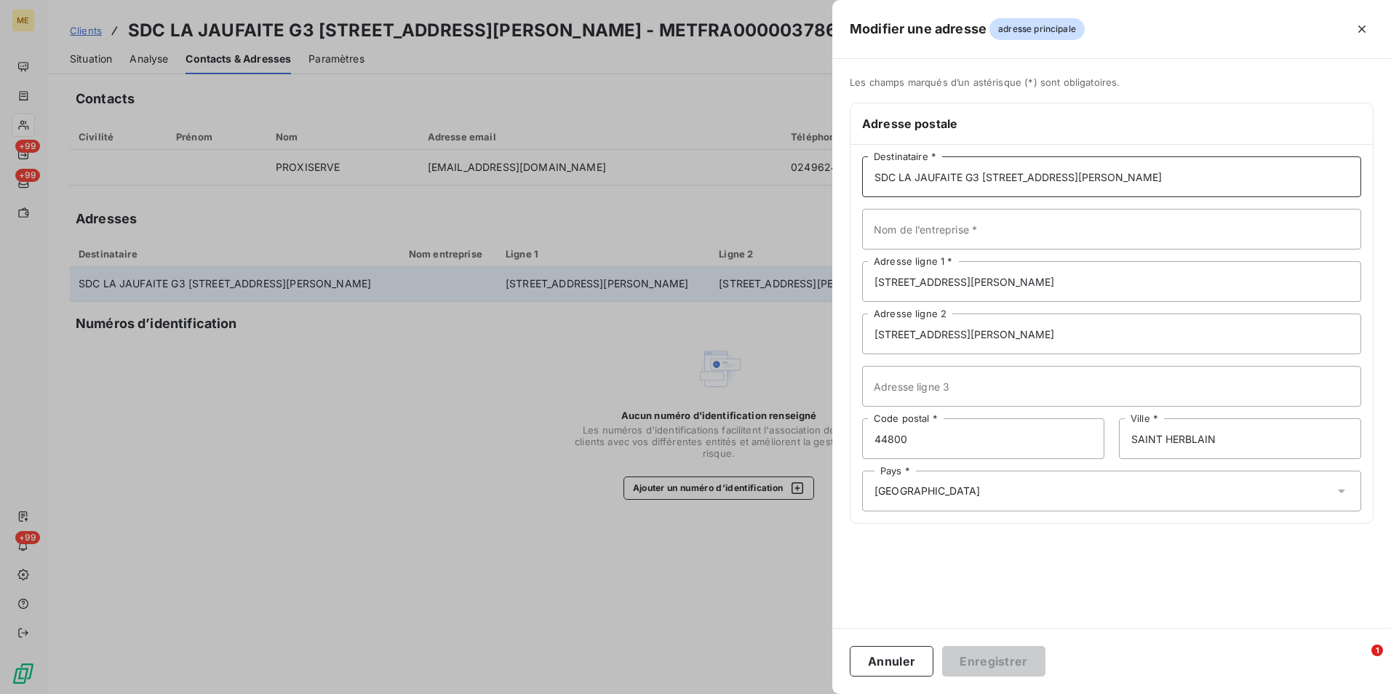
drag, startPoint x: 1174, startPoint y: 183, endPoint x: 828, endPoint y: 204, distance: 346.1
click at [828, 693] on div "Modifier une adresse adresse principale Les champs marqués d’un [DEMOGRAPHIC_DA…" at bounding box center [695, 694] width 1391 height 0
type input "PROXISERVE"
click at [1186, 277] on input "[STREET_ADDRESS][PERSON_NAME]" at bounding box center [1111, 281] width 499 height 41
drag, startPoint x: 1186, startPoint y: 277, endPoint x: 842, endPoint y: 297, distance: 344.6
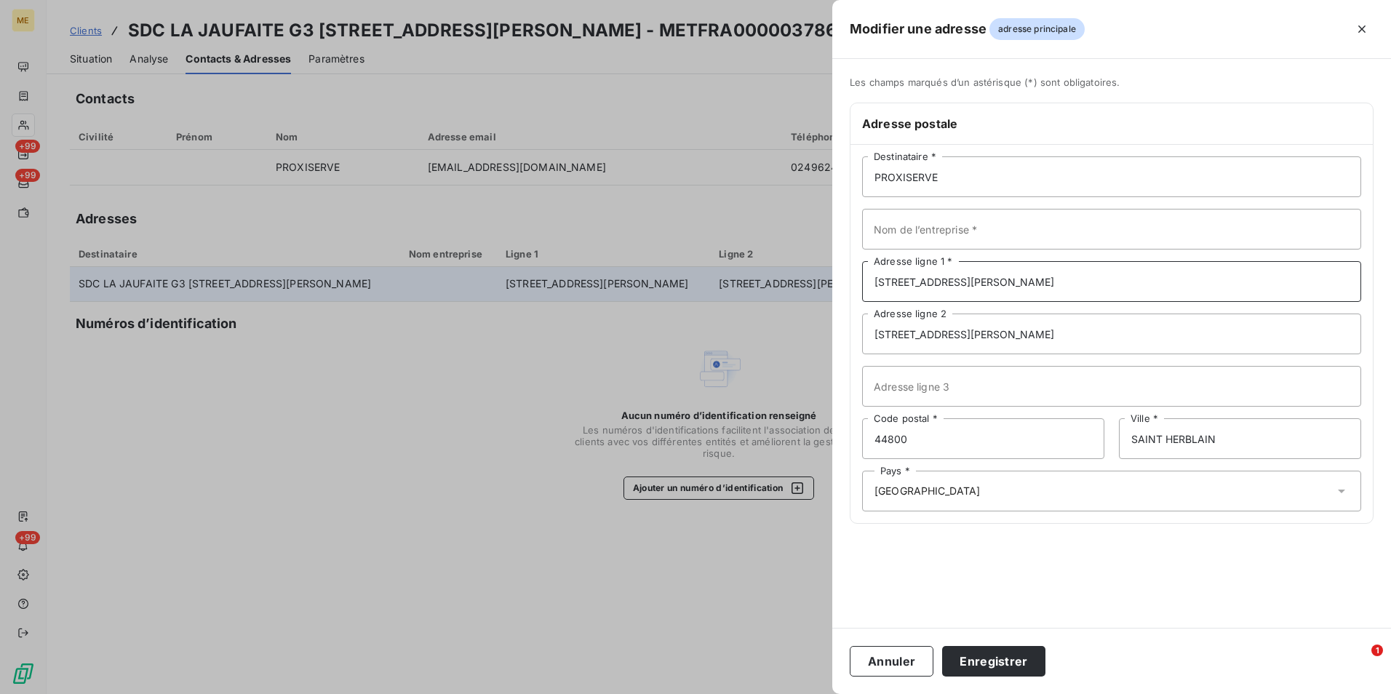
click at [842, 297] on div "Les champs marqués d’un astérisque (*) sont obligatoires. Adresse postale PROXI…" at bounding box center [1111, 308] width 559 height 465
type input "[STREET_ADDRESS][PERSON_NAME]"
drag, startPoint x: 996, startPoint y: 338, endPoint x: 840, endPoint y: 335, distance: 156.4
click at [840, 335] on div "Les champs marqués d’un astérisque (*) sont obligatoires. Adresse postale PROXI…" at bounding box center [1111, 308] width 559 height 465
click at [980, 660] on button "Enregistrer" at bounding box center [993, 661] width 103 height 31
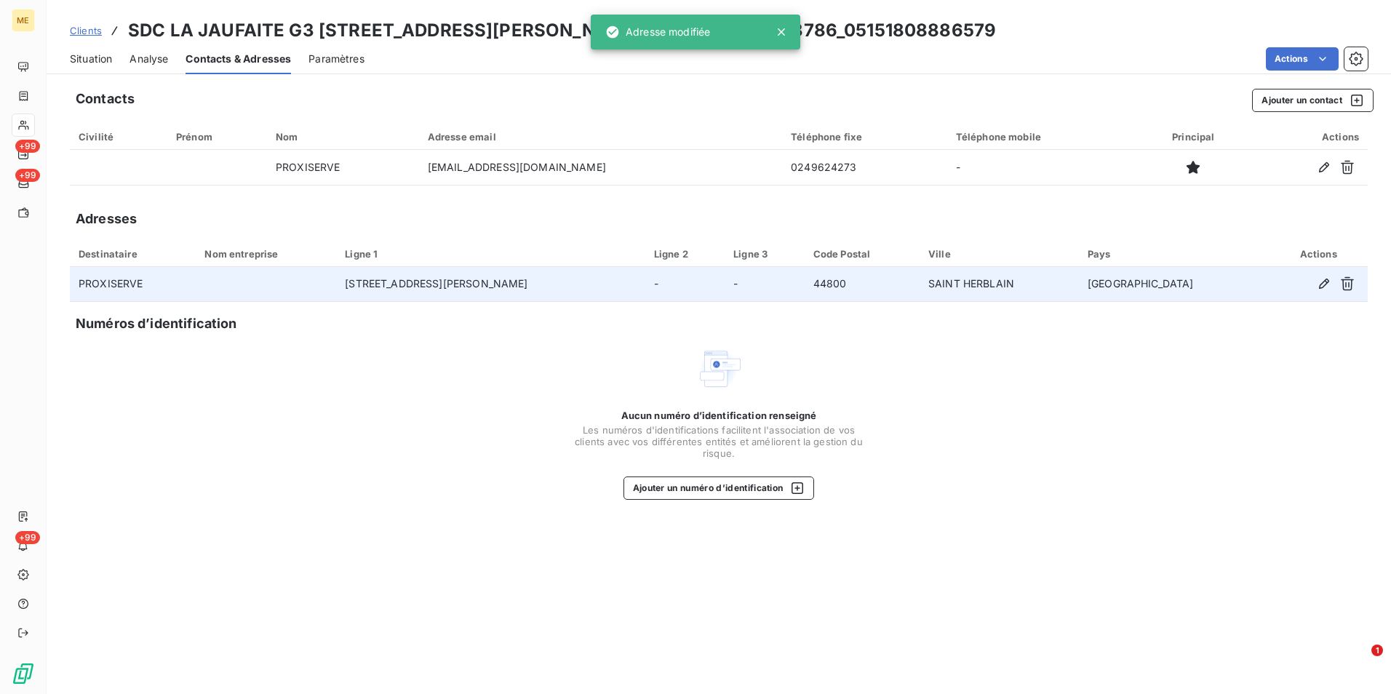
click at [104, 62] on span "Situation" at bounding box center [91, 59] width 42 height 15
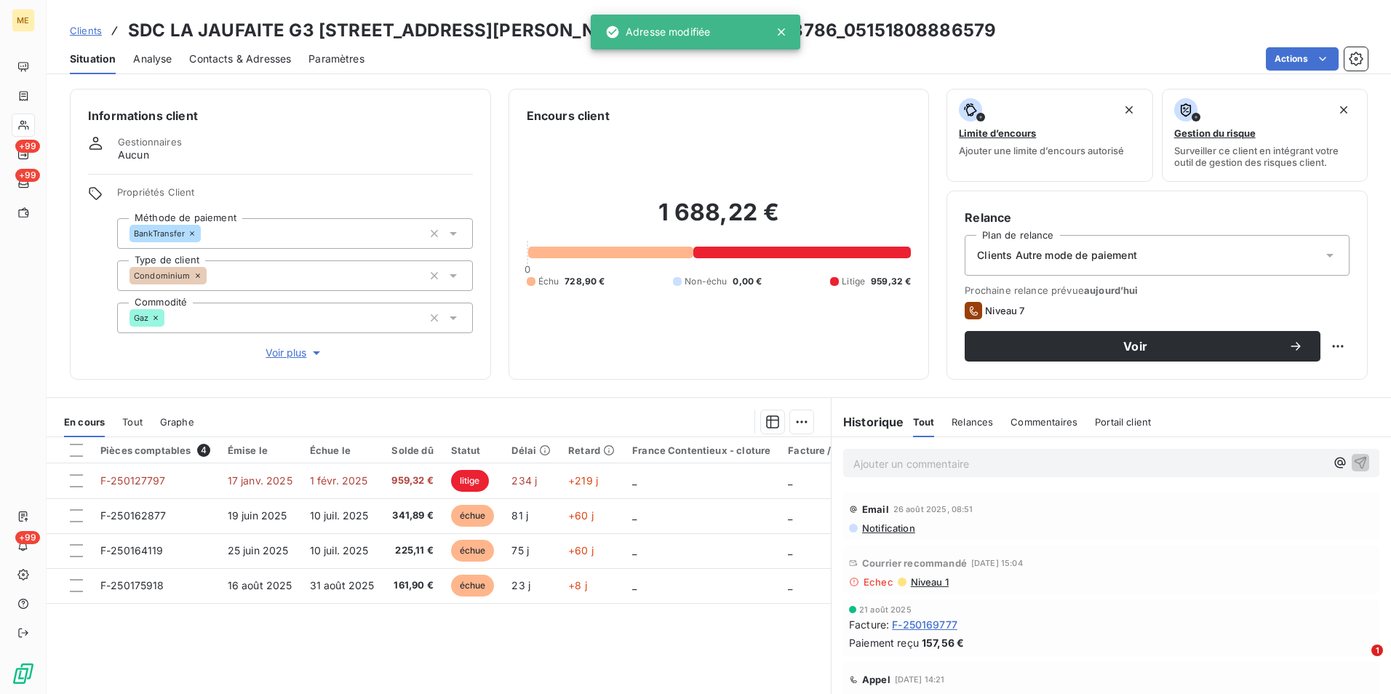
click at [1212, 247] on div "Clients Autre mode de paiement" at bounding box center [1156, 255] width 385 height 41
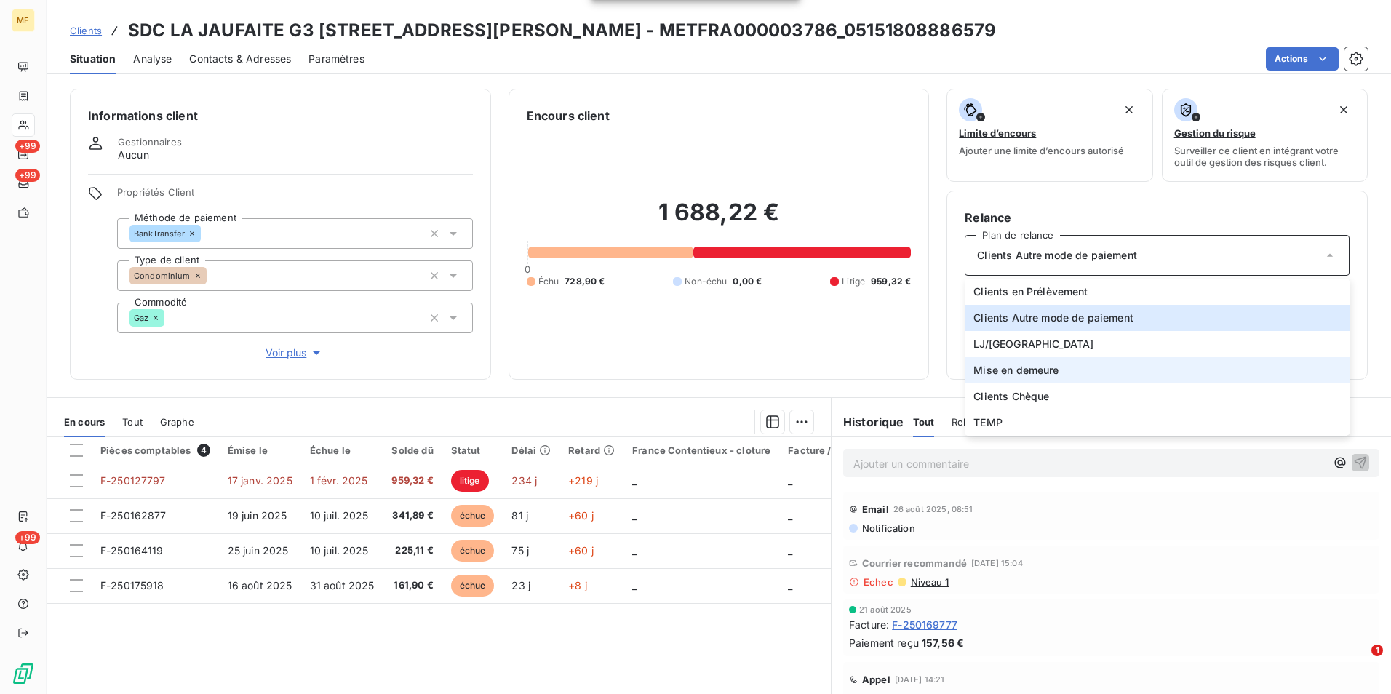
click at [1058, 380] on li "Mise en demeure" at bounding box center [1156, 370] width 385 height 26
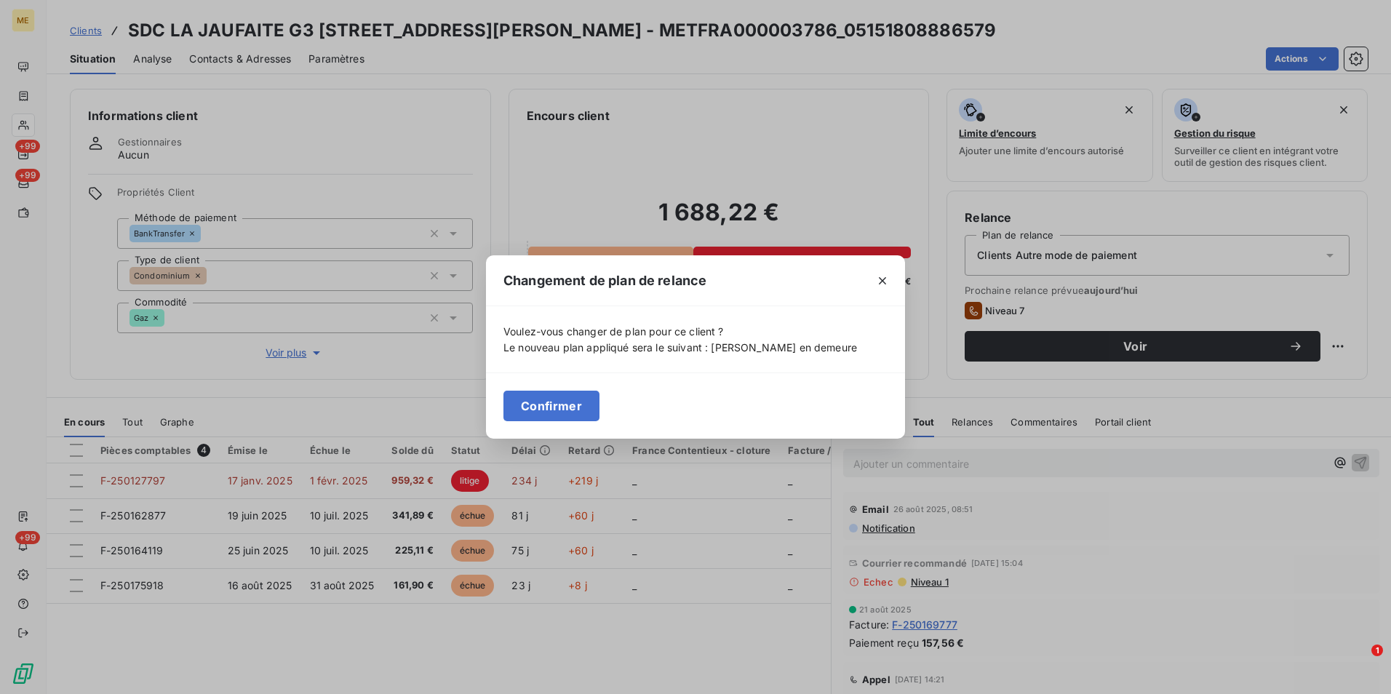
click at [577, 405] on button "Confirmer" at bounding box center [551, 406] width 96 height 31
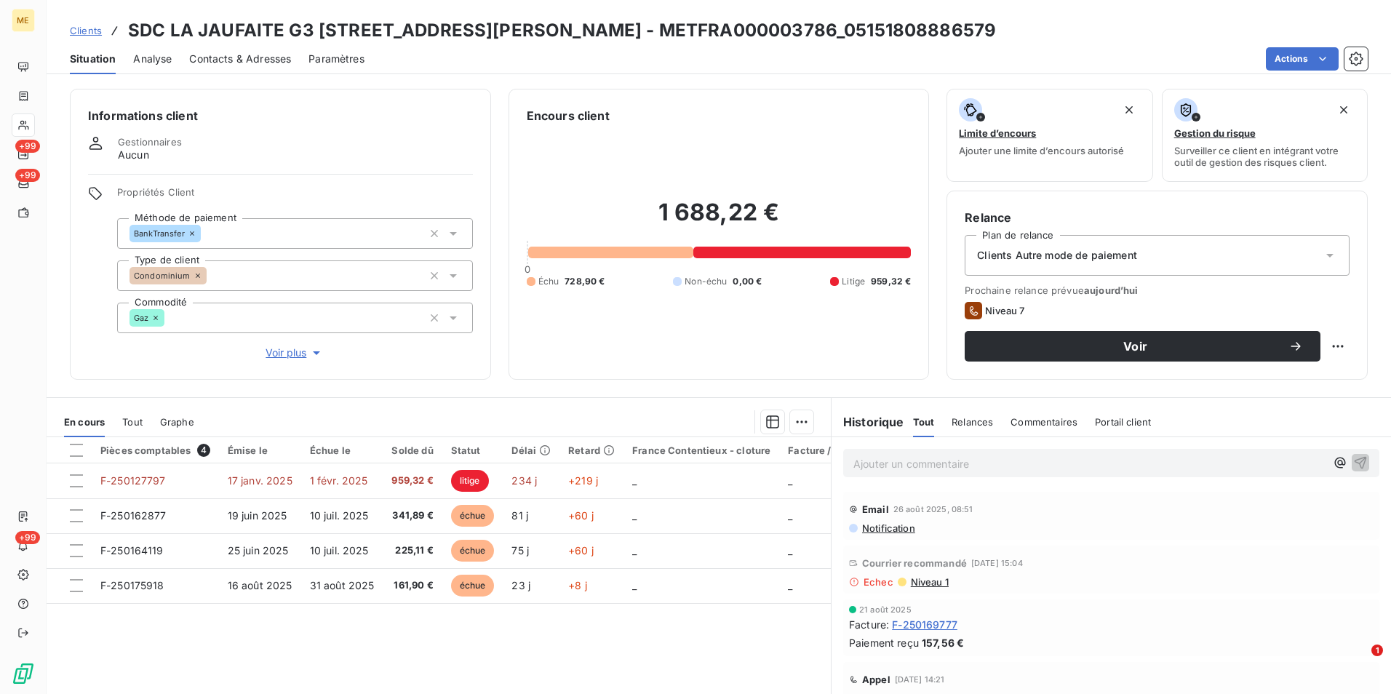
click at [1319, 351] on html "ME +99 +99 +99 Clients SDC LA JAUFAITE G3 [STREET_ADDRESS][PERSON_NAME] - METFR…" at bounding box center [695, 347] width 1391 height 694
click at [1327, 345] on html "ME +99 +99 +99 Clients SDC LA JAUFAITE G3 [STREET_ADDRESS][PERSON_NAME] - METFR…" at bounding box center [695, 347] width 1391 height 694
click at [1294, 382] on div "Replanifier cette action" at bounding box center [1267, 378] width 130 height 23
select select "8"
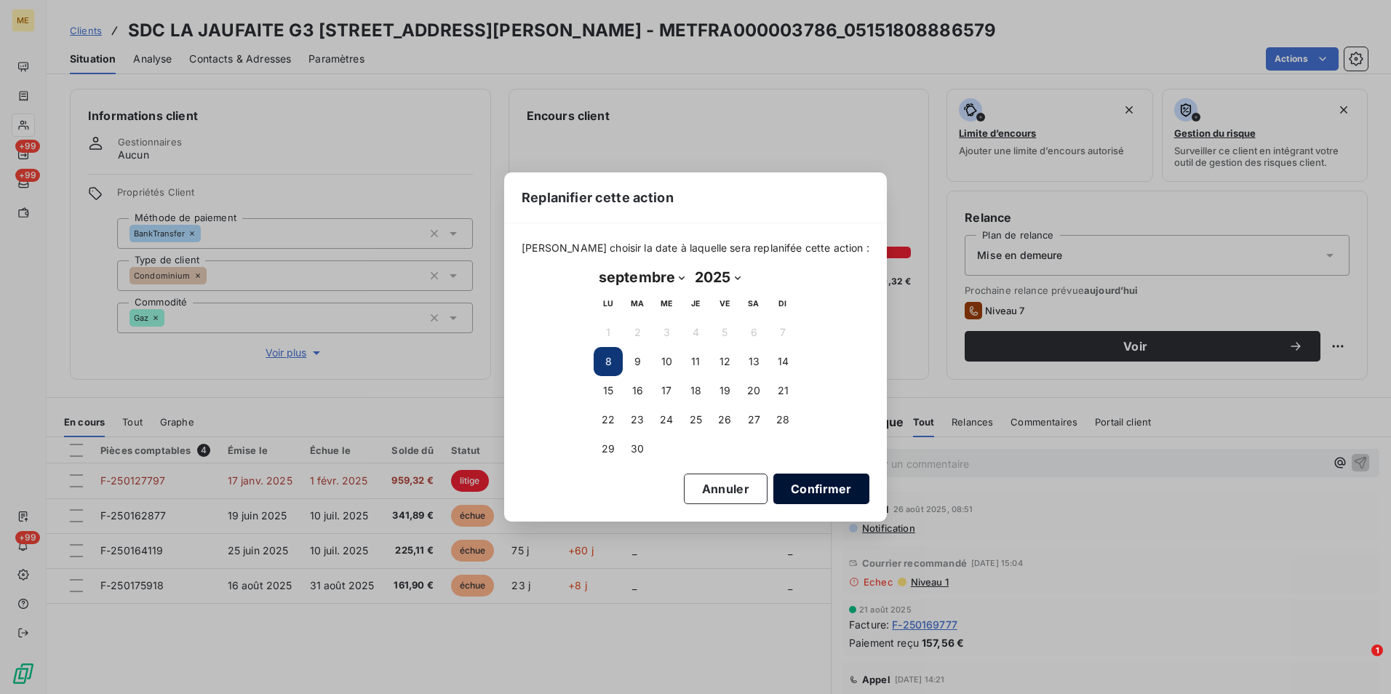
drag, startPoint x: 774, startPoint y: 498, endPoint x: 788, endPoint y: 498, distance: 14.5
click at [774, 499] on button "Confirmer" at bounding box center [821, 488] width 96 height 31
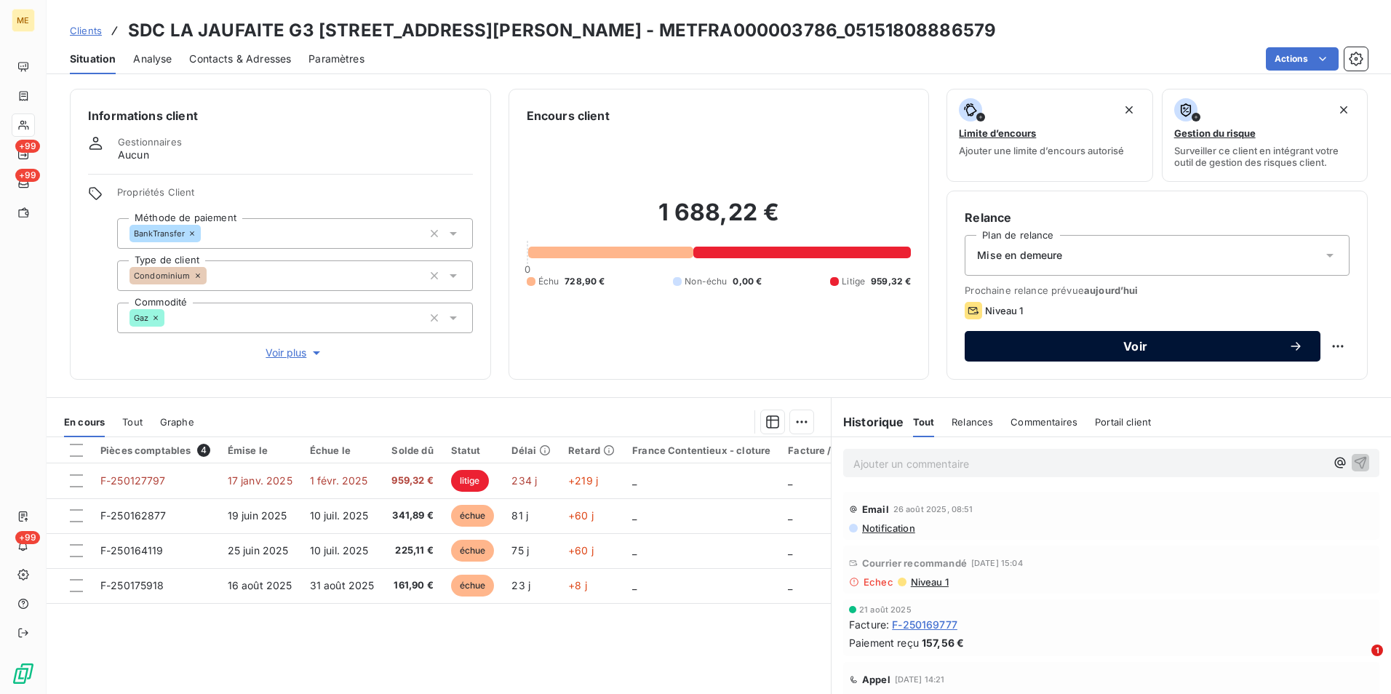
click at [1112, 341] on span "Voir" at bounding box center [1135, 346] width 306 height 12
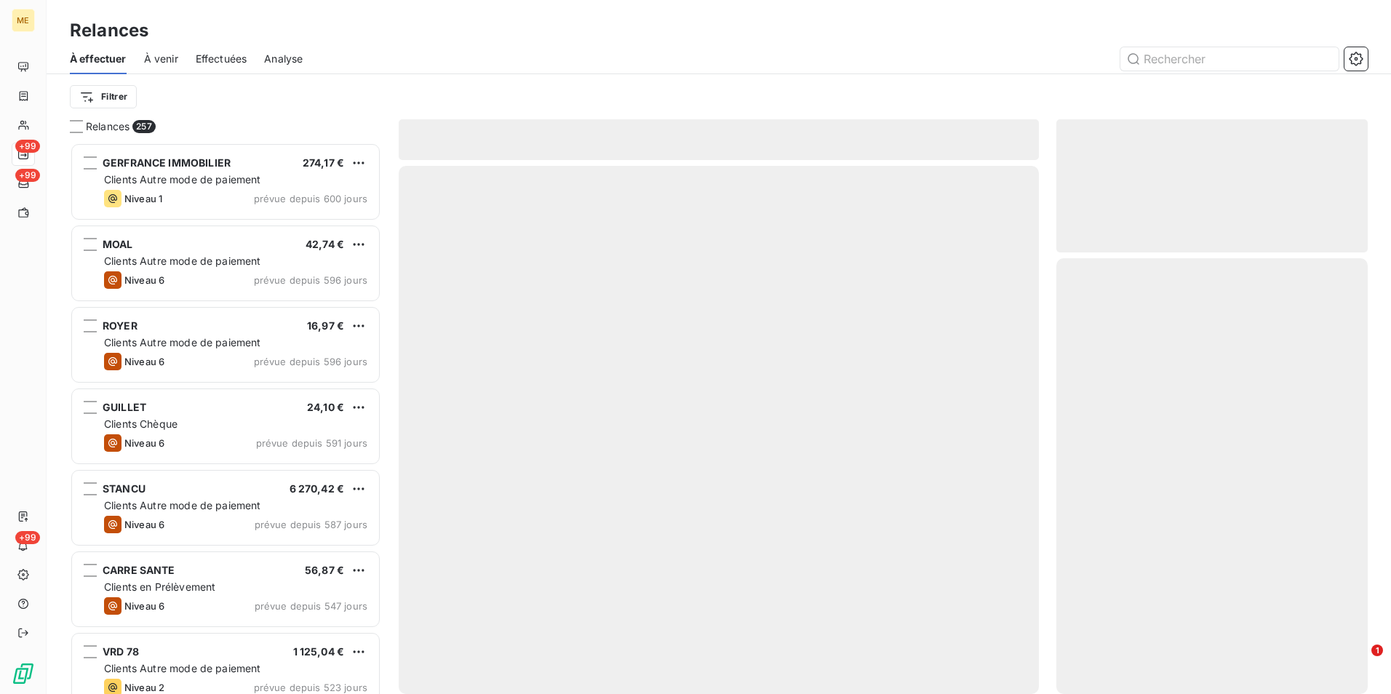
scroll to position [540, 300]
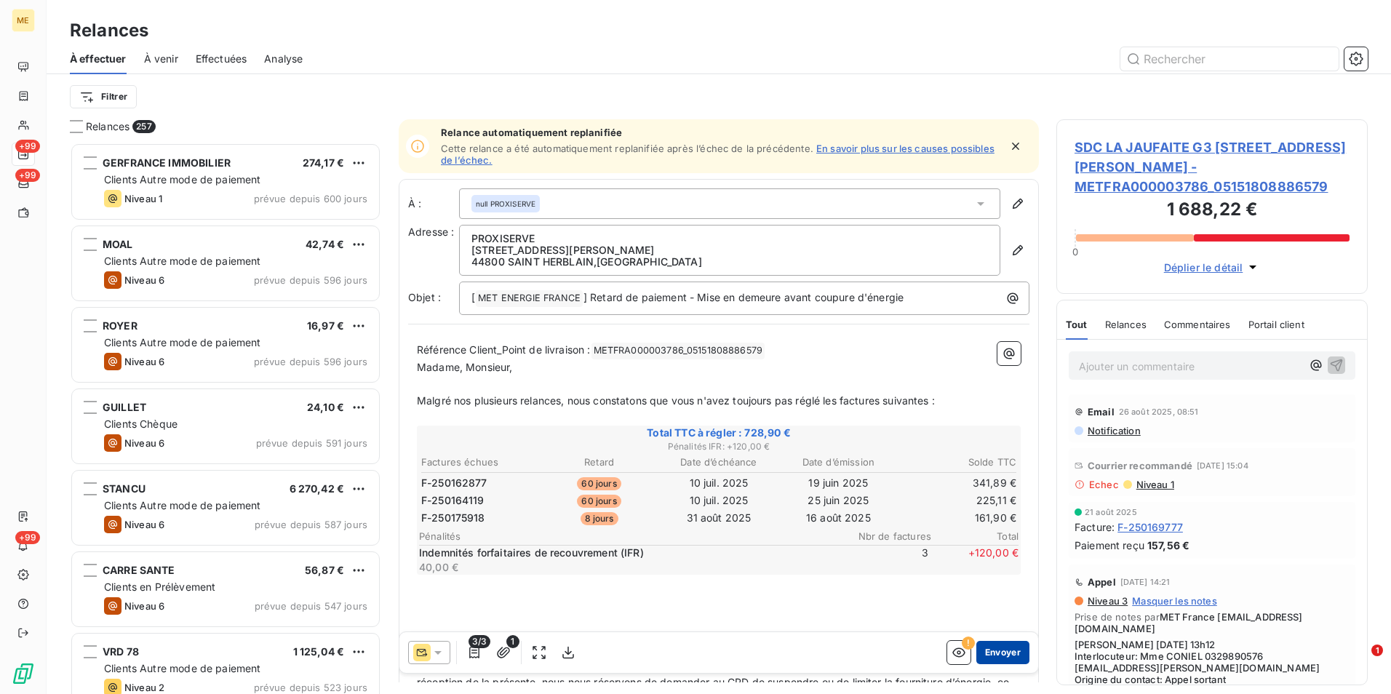
click at [992, 655] on button "Envoyer" at bounding box center [1002, 652] width 53 height 23
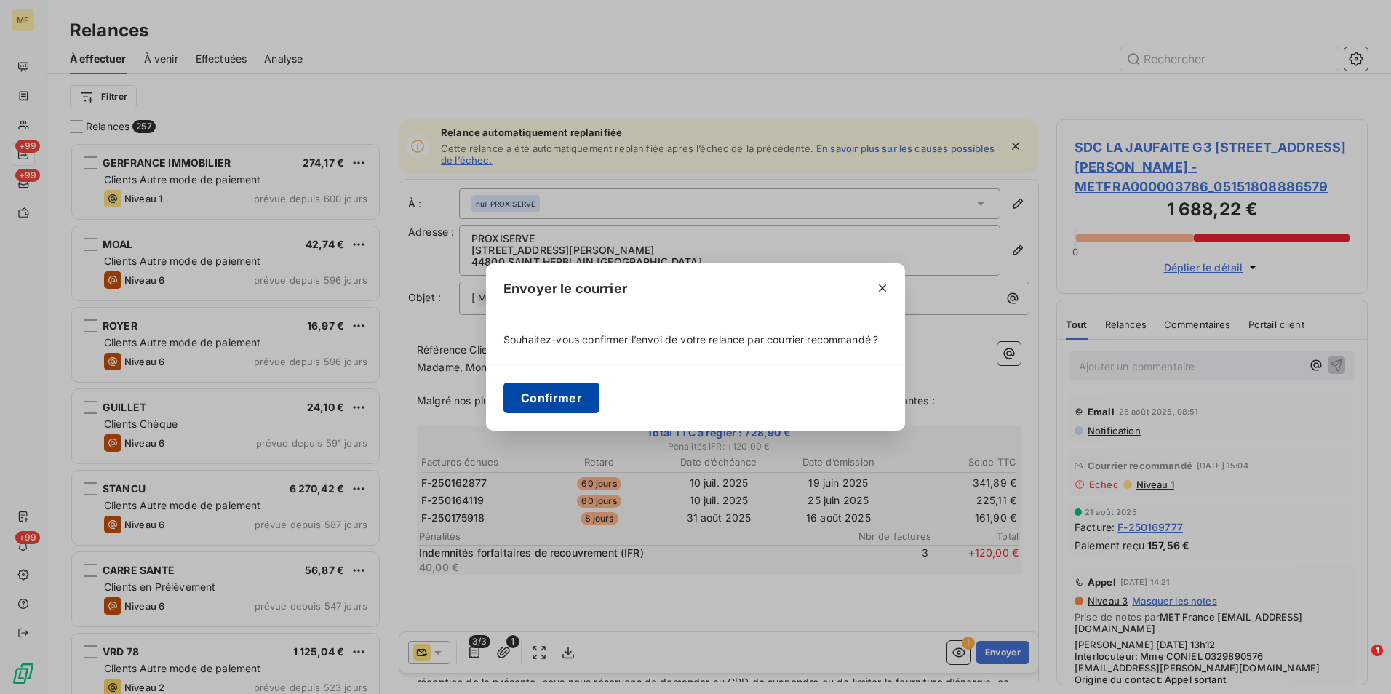
click at [564, 389] on button "Confirmer" at bounding box center [551, 398] width 96 height 31
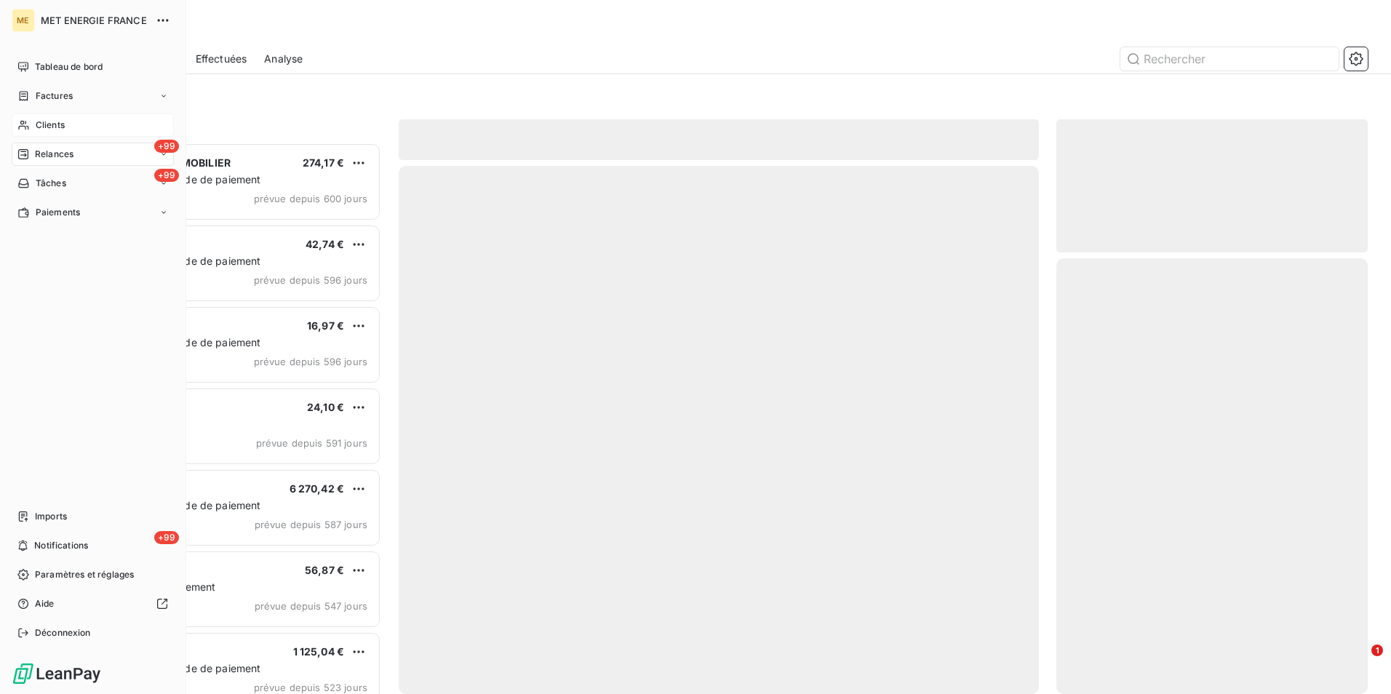
click at [49, 125] on span "Clients" at bounding box center [50, 125] width 29 height 13
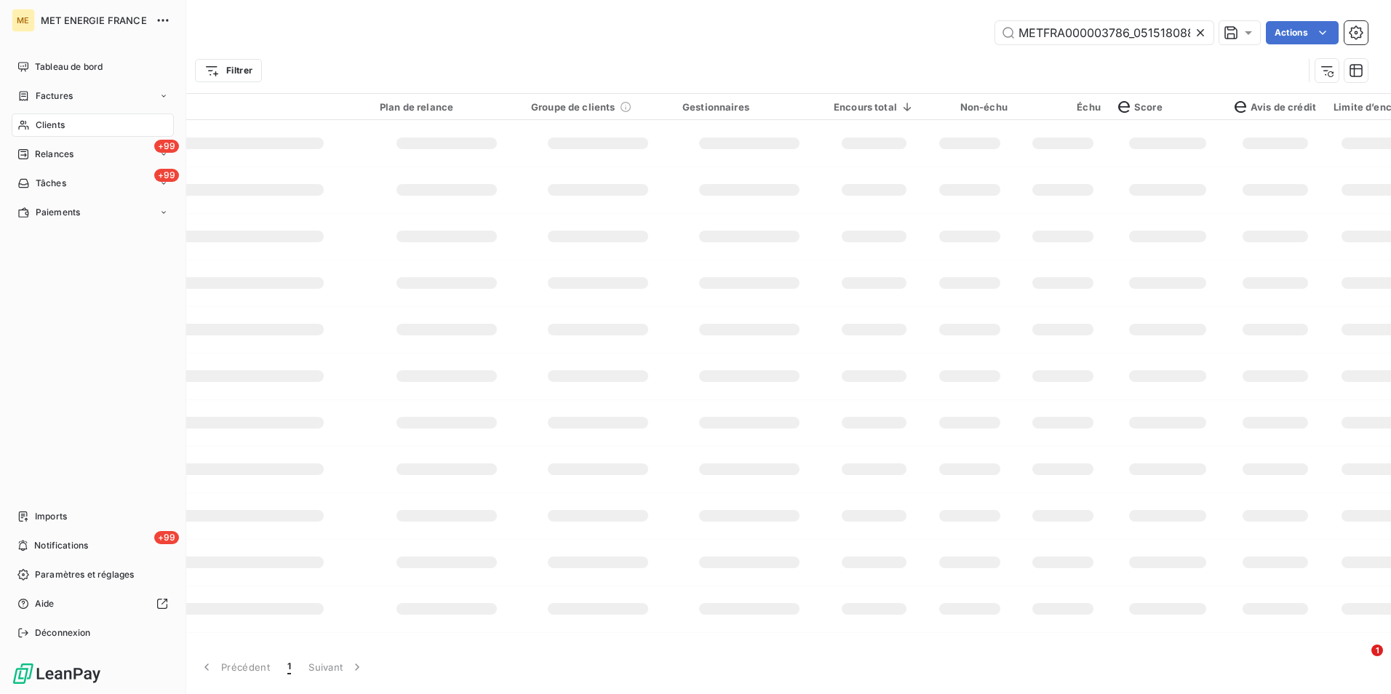
scroll to position [0, 39]
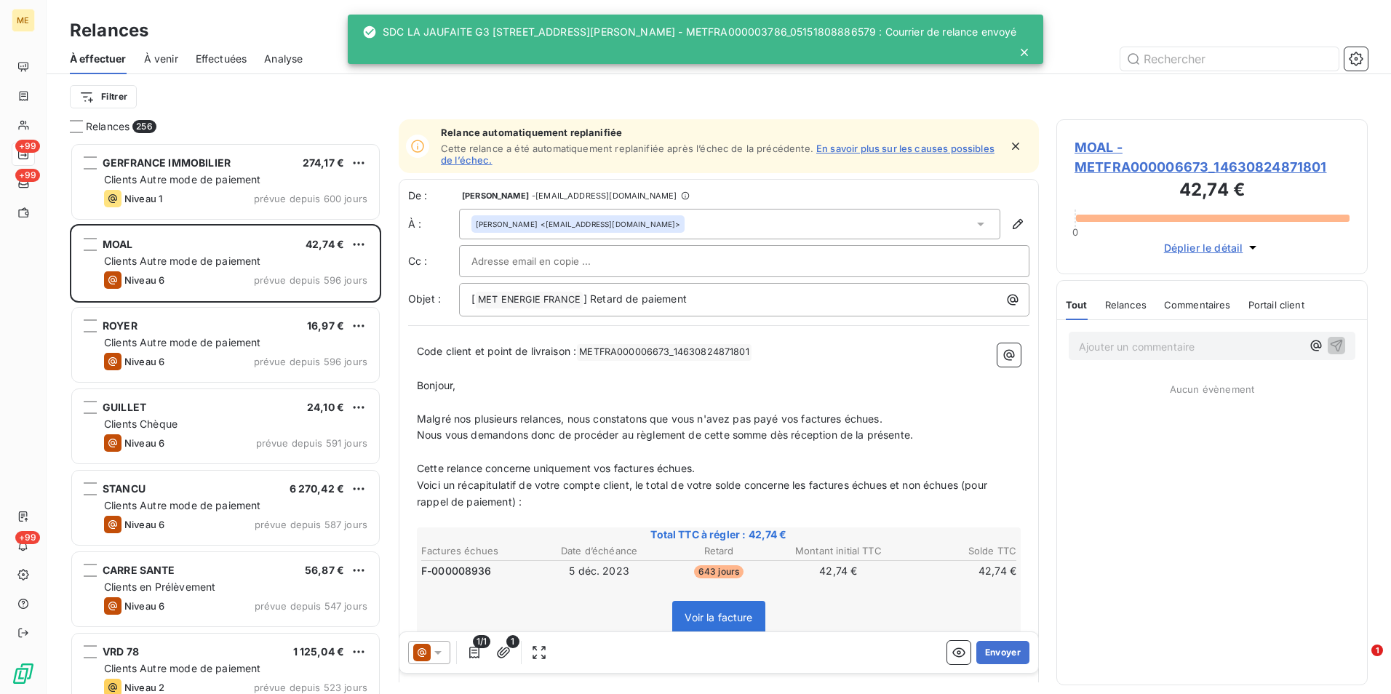
scroll to position [540, 300]
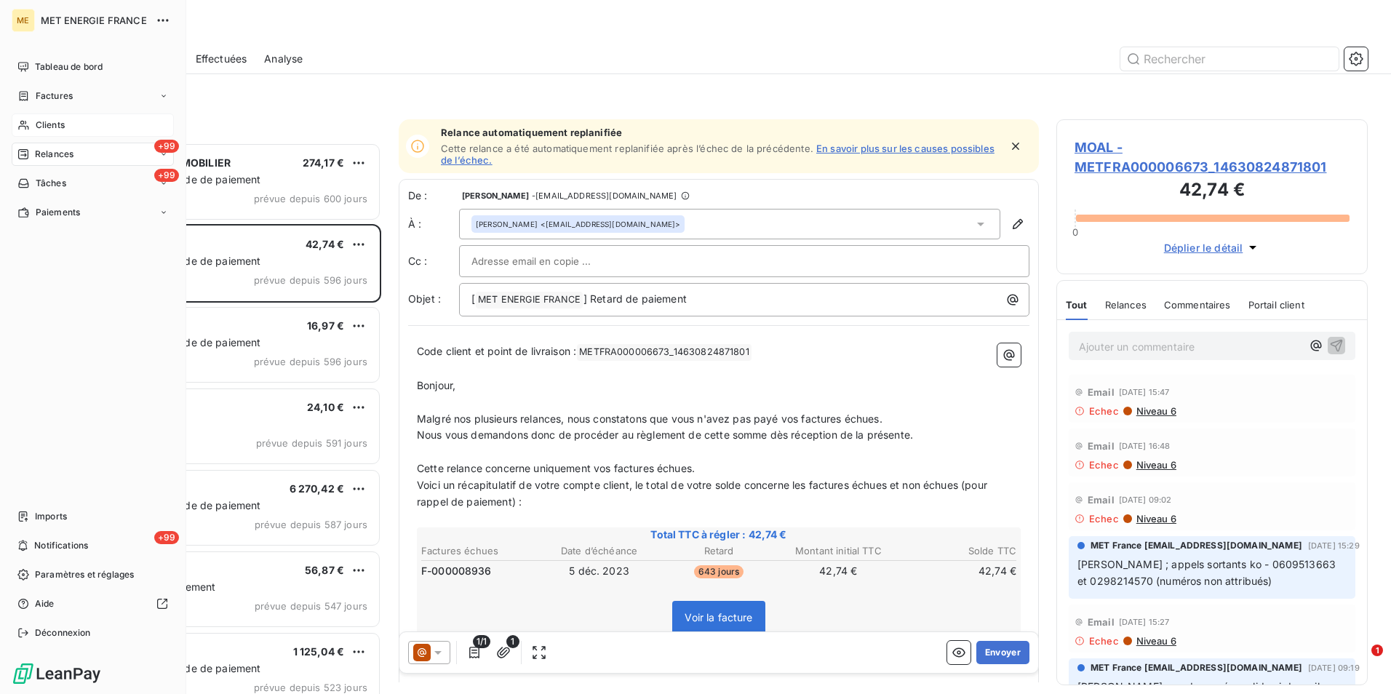
click at [57, 128] on span "Clients" at bounding box center [50, 125] width 29 height 13
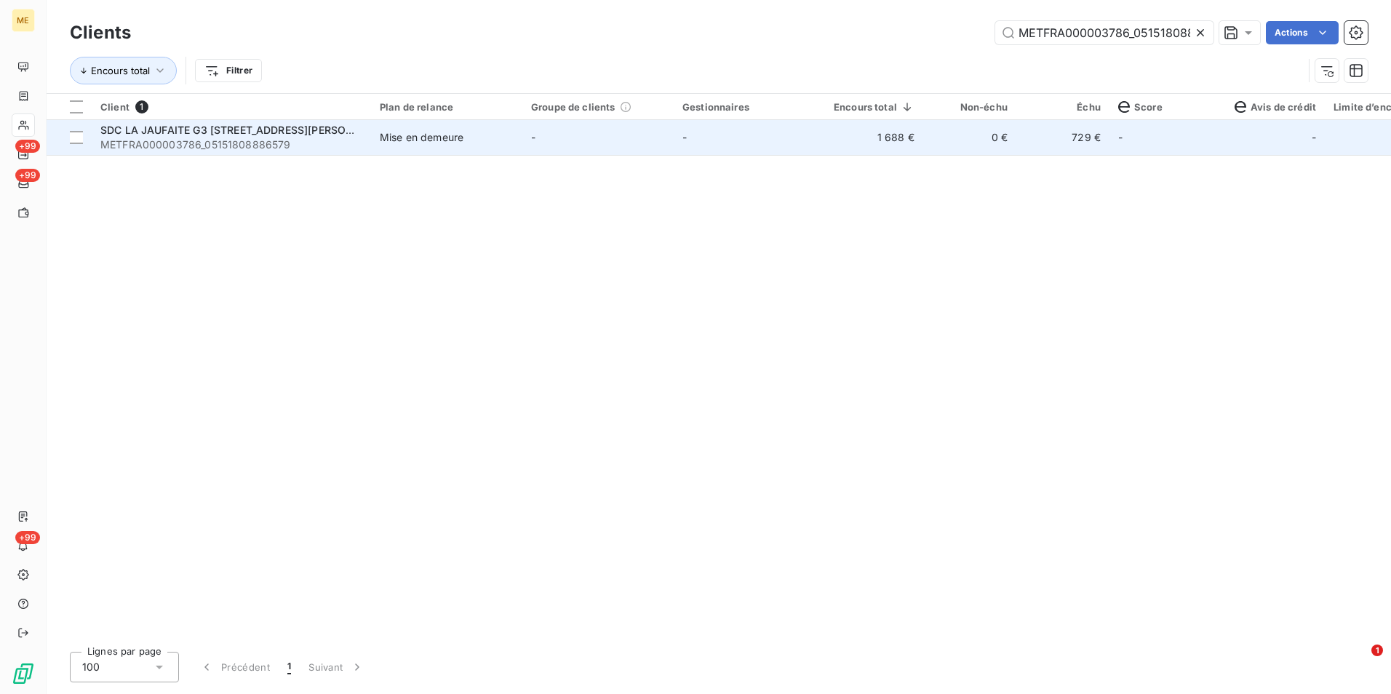
click at [441, 145] on td "Mise en demeure" at bounding box center [446, 137] width 151 height 35
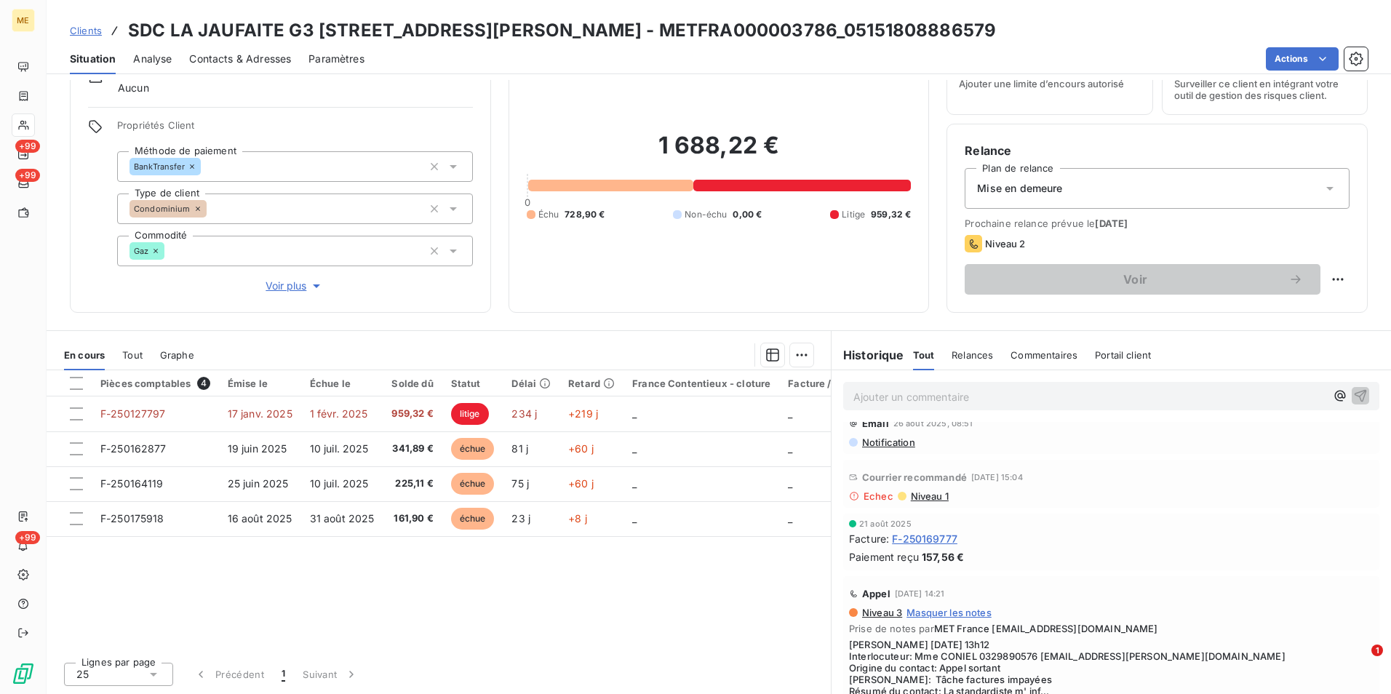
scroll to position [145, 0]
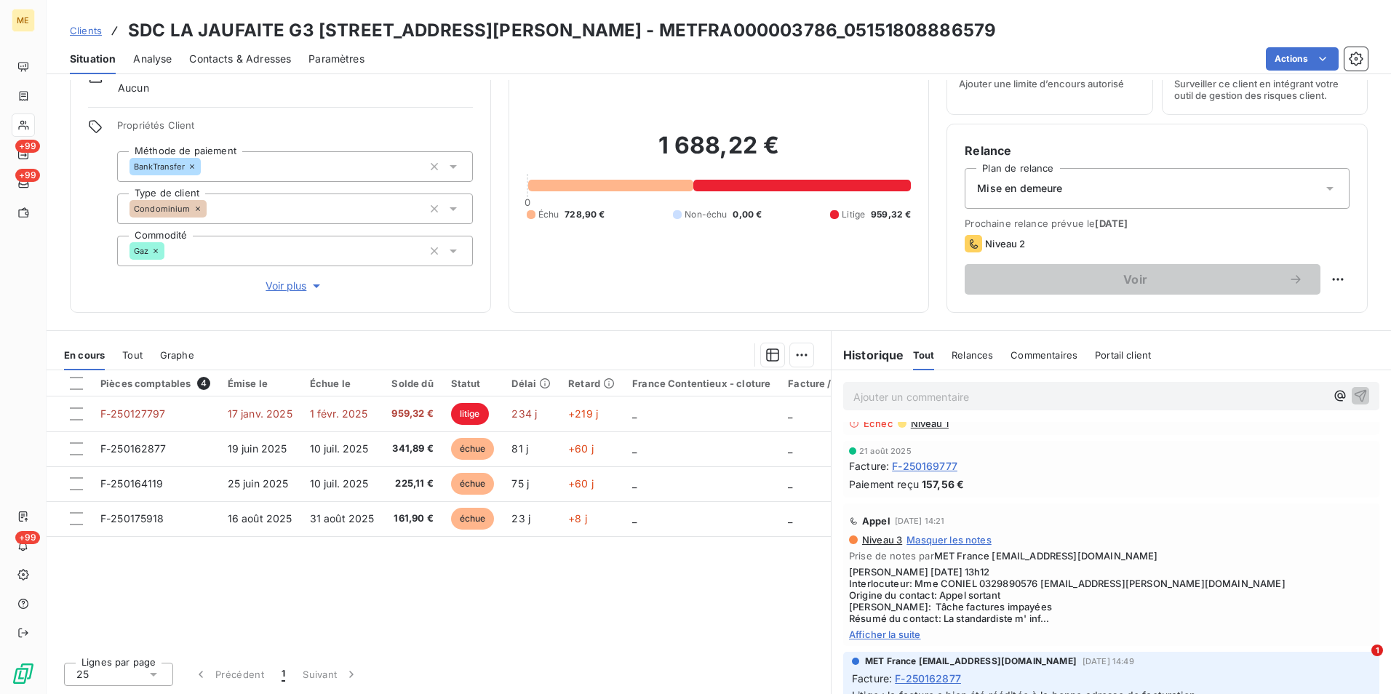
click at [886, 625] on div "Niveau 3 Masquer les notes Prise de notes par MET France [EMAIL_ADDRESS][DOMAIN…" at bounding box center [1111, 587] width 524 height 106
click at [897, 631] on span "Afficher la suite" at bounding box center [1111, 634] width 524 height 12
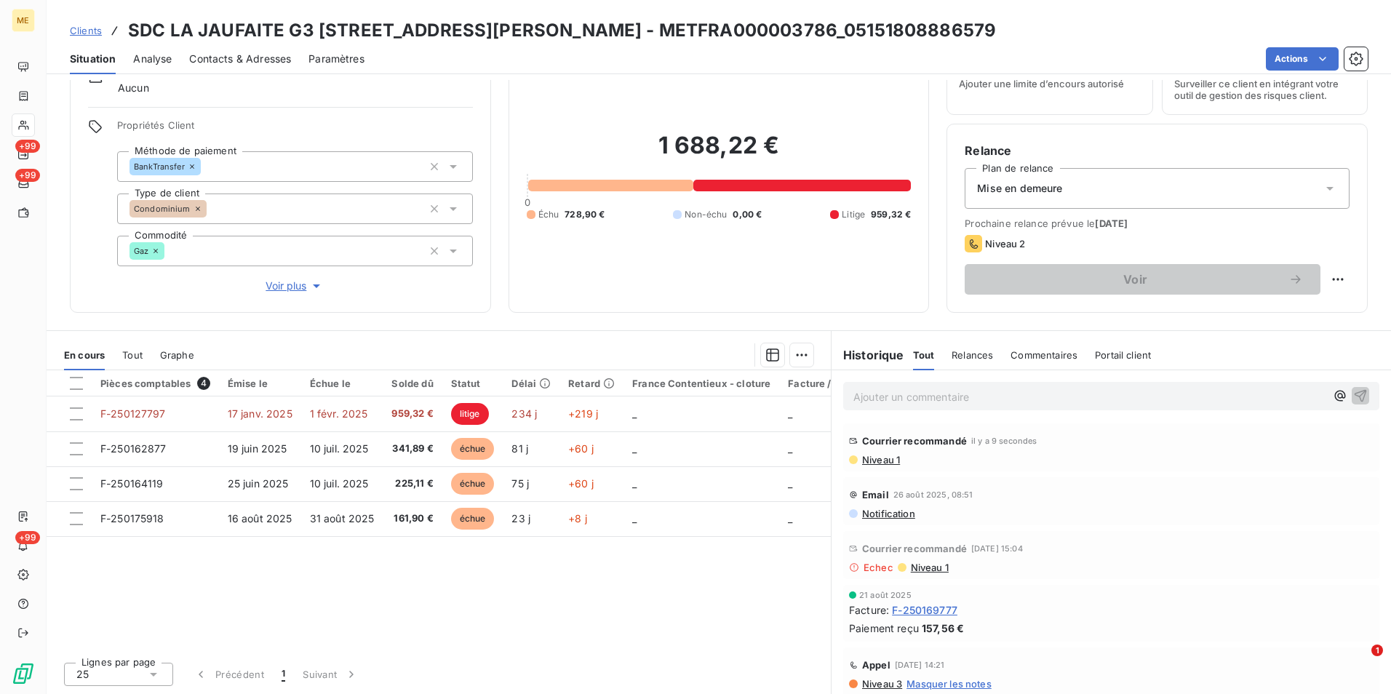
scroll to position [0, 0]
click at [1108, 191] on div "Mise en demeure" at bounding box center [1156, 188] width 385 height 41
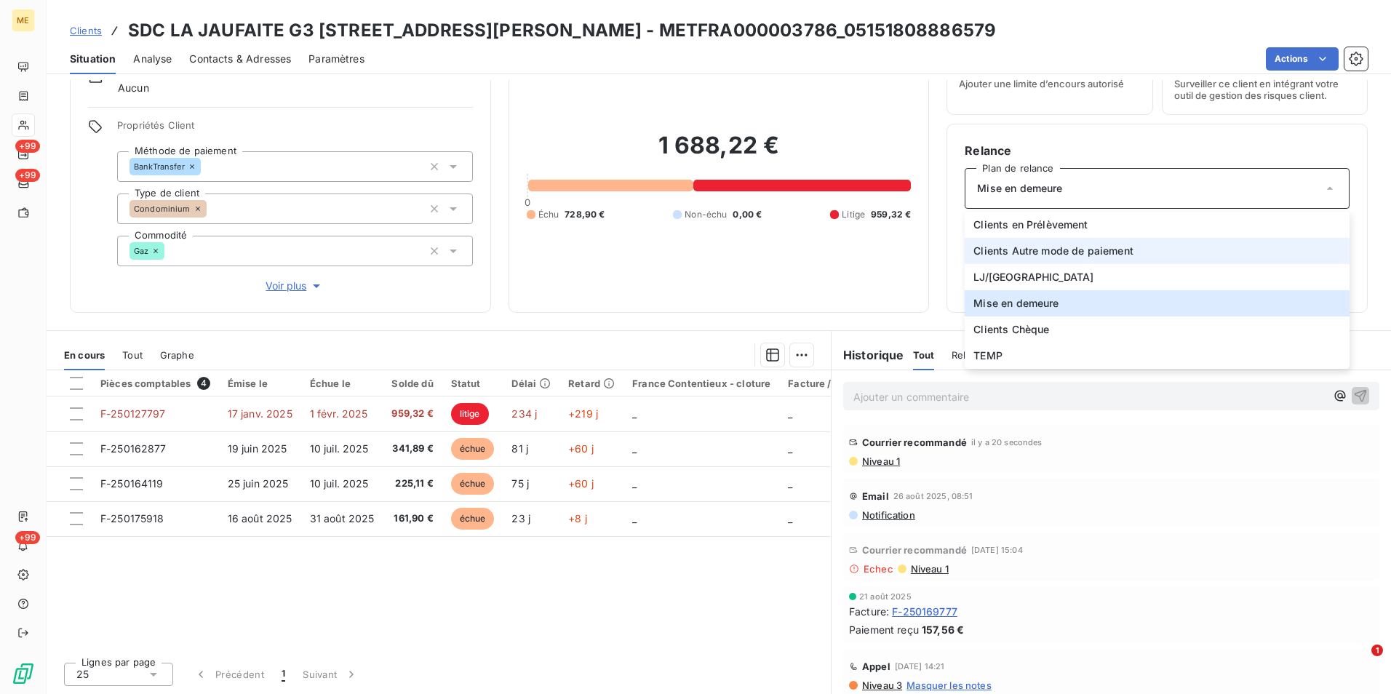
click at [1067, 246] on span "Clients Autre mode de paiement" at bounding box center [1053, 251] width 160 height 15
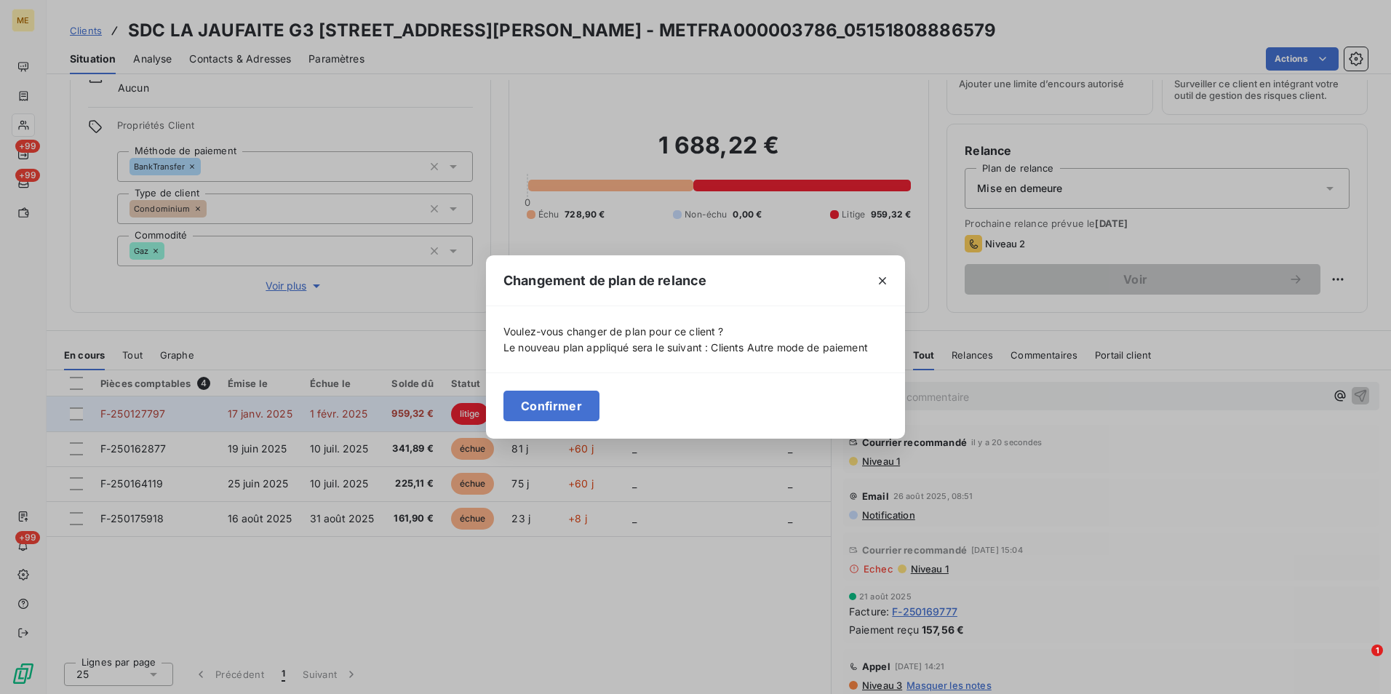
click at [561, 407] on button "Confirmer" at bounding box center [551, 406] width 96 height 31
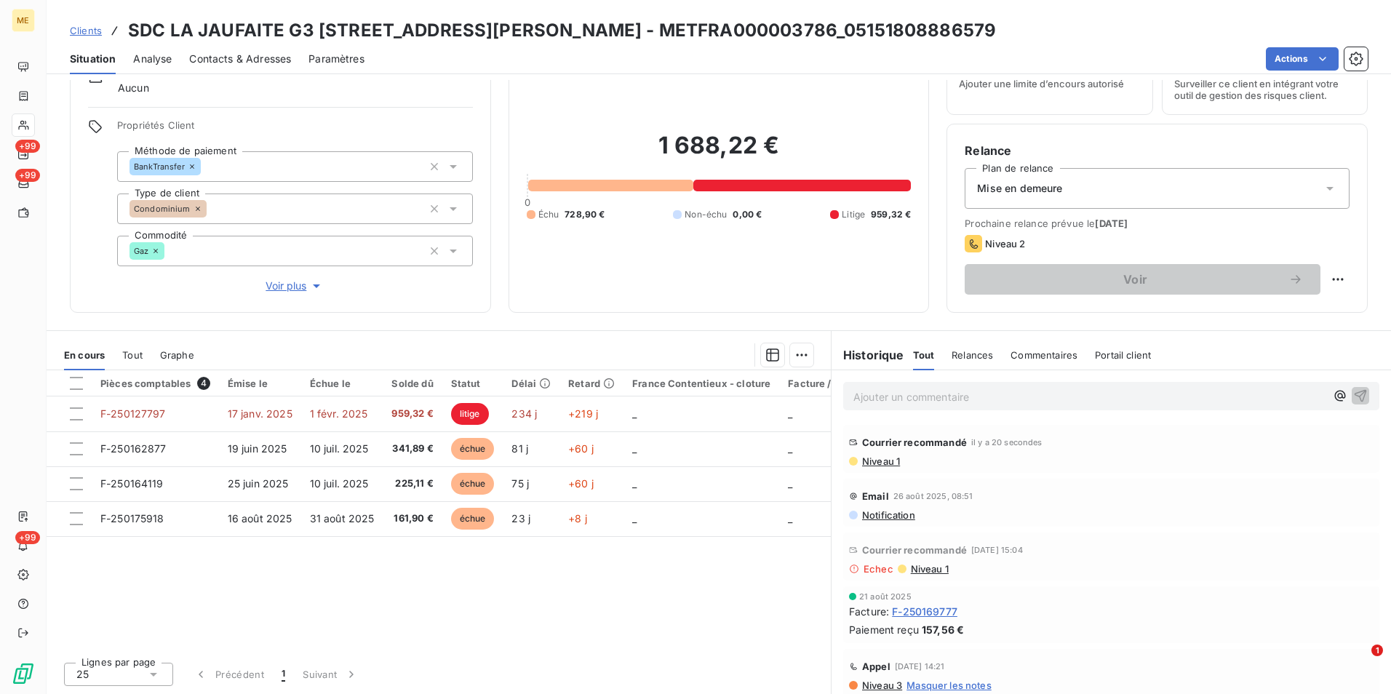
click at [949, 398] on p "Ajouter un commentaire ﻿" at bounding box center [1089, 397] width 472 height 18
click at [887, 391] on p "Ajouter un commentaire ﻿" at bounding box center [1089, 397] width 472 height 18
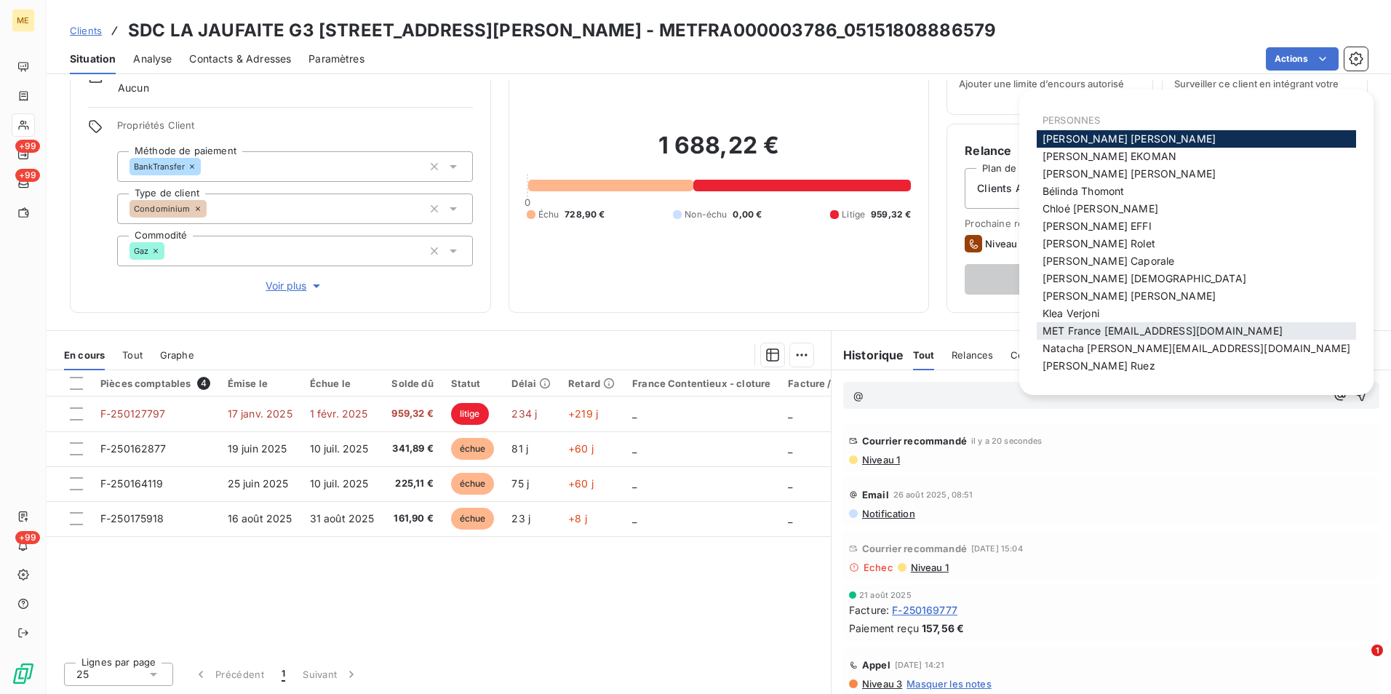
click at [1129, 331] on span "MET France [EMAIL_ADDRESS][DOMAIN_NAME]" at bounding box center [1162, 330] width 240 height 12
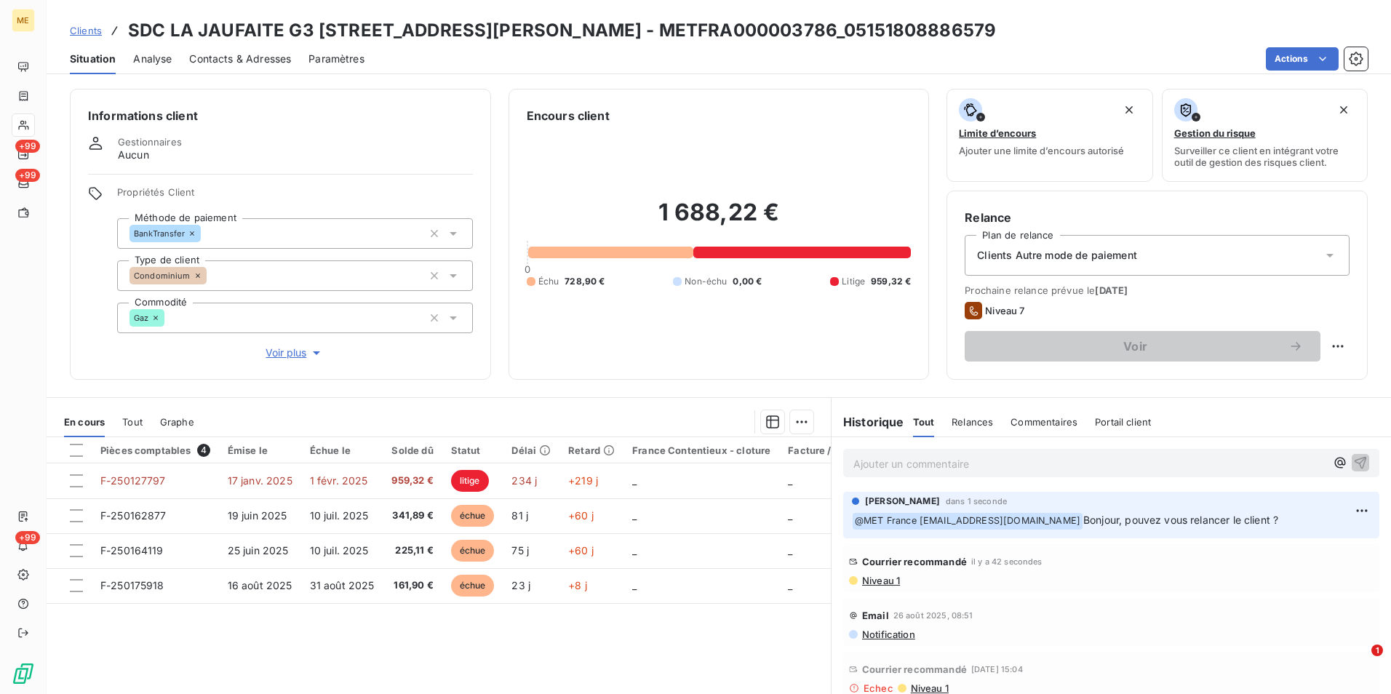
click at [81, 26] on span "Clients" at bounding box center [86, 31] width 32 height 12
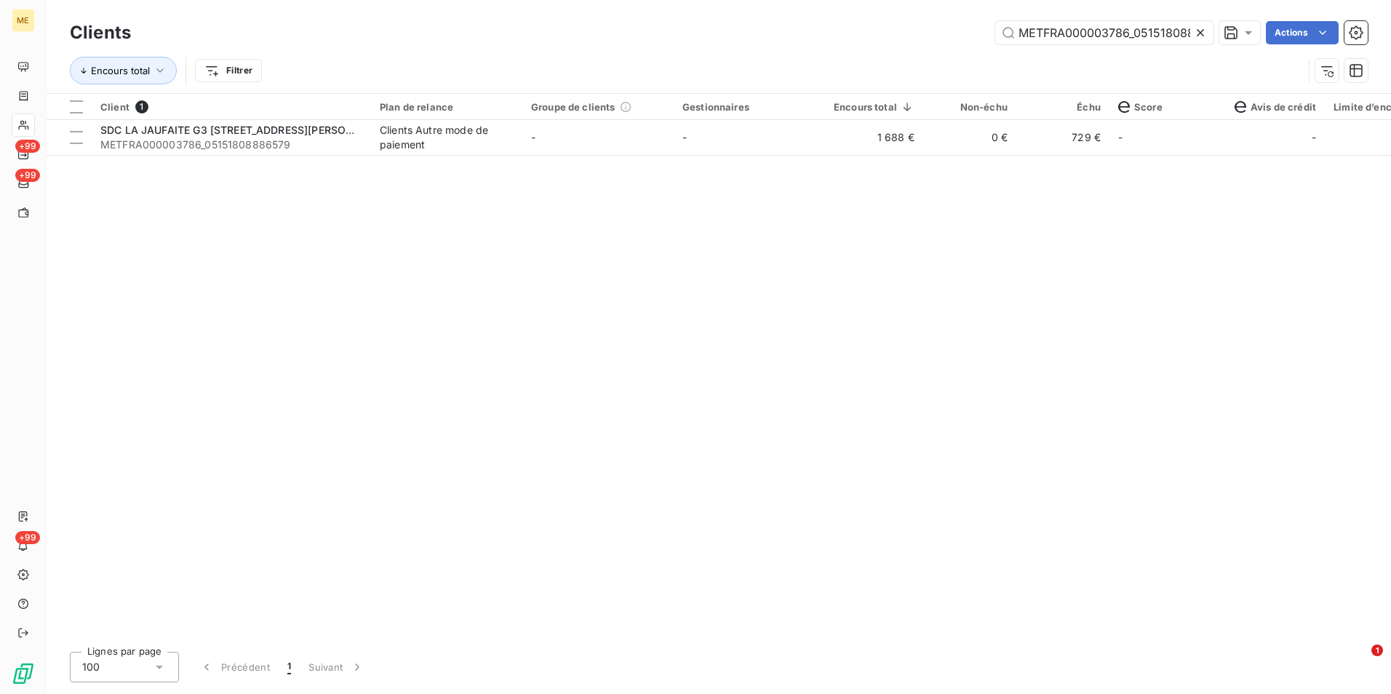
click at [1201, 35] on icon at bounding box center [1199, 32] width 7 height 7
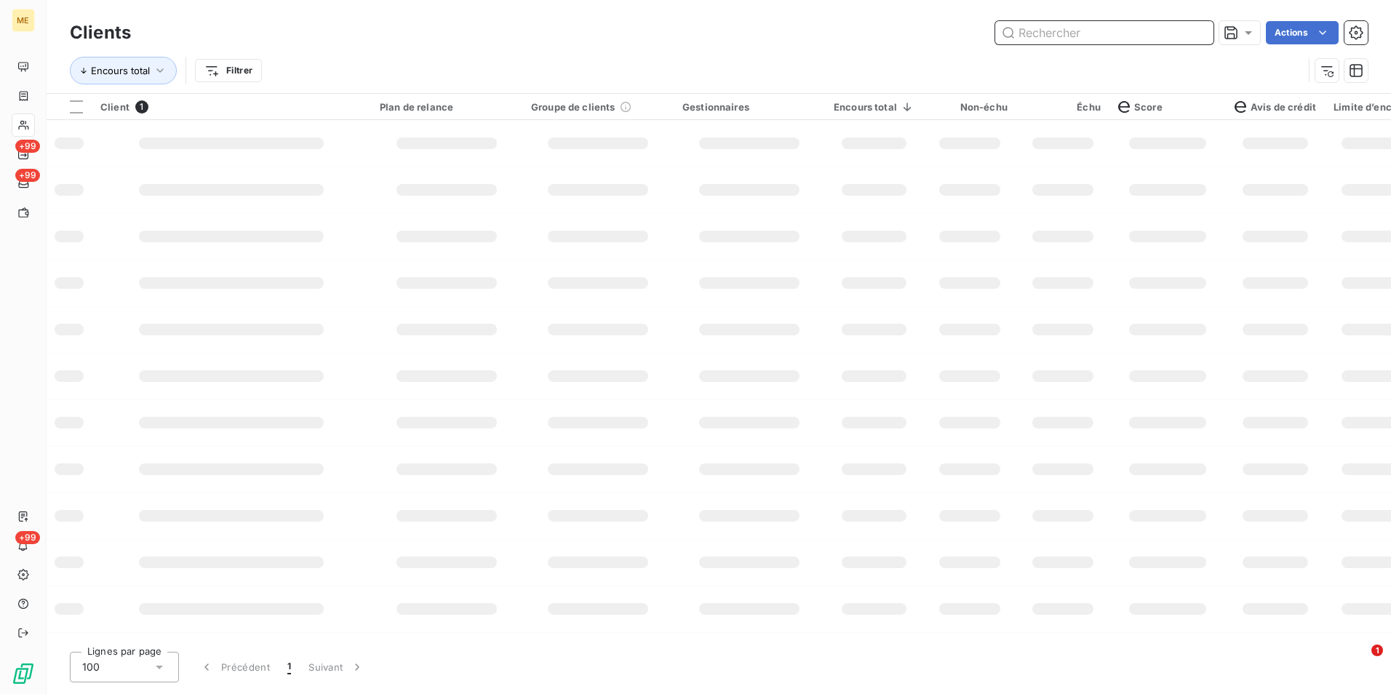
click at [1197, 35] on input "text" at bounding box center [1104, 32] width 218 height 23
paste input "METFRA000006172_19595079477724"
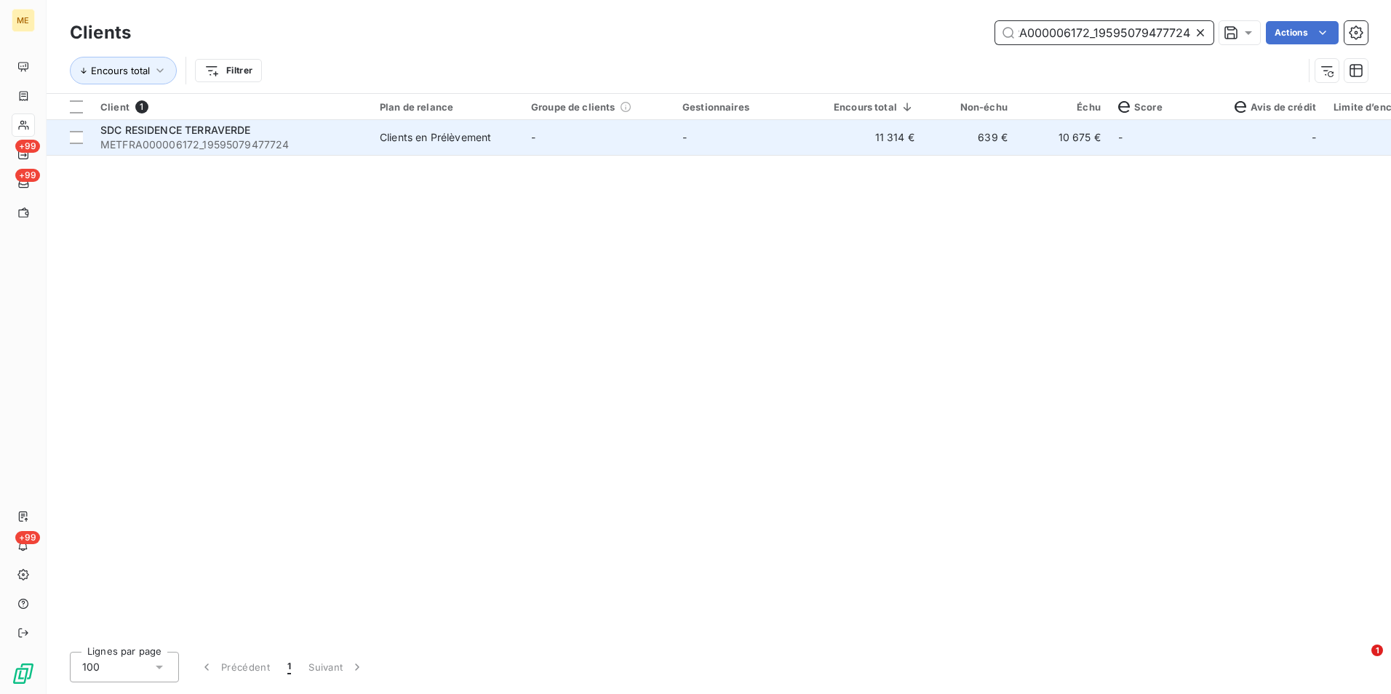
type input "METFRA000006172_19595079477724"
click at [913, 132] on td "11 314 €" at bounding box center [874, 137] width 98 height 35
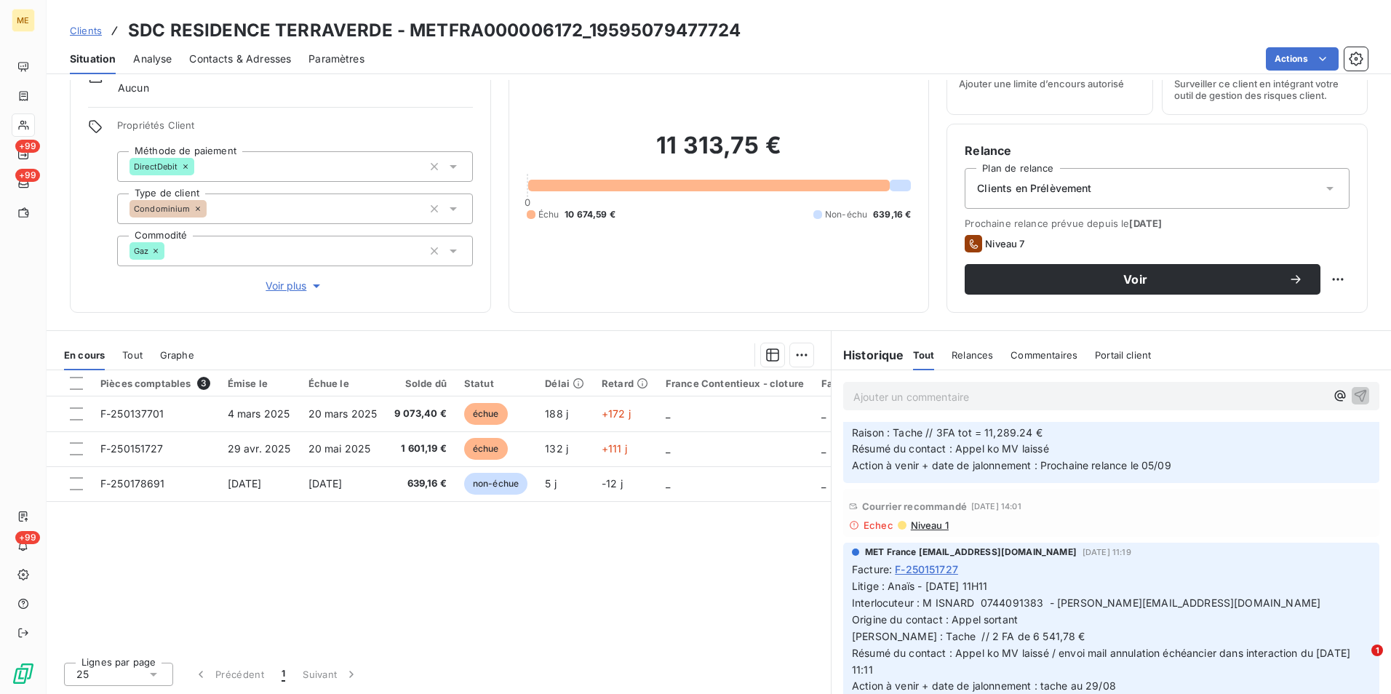
scroll to position [145, 0]
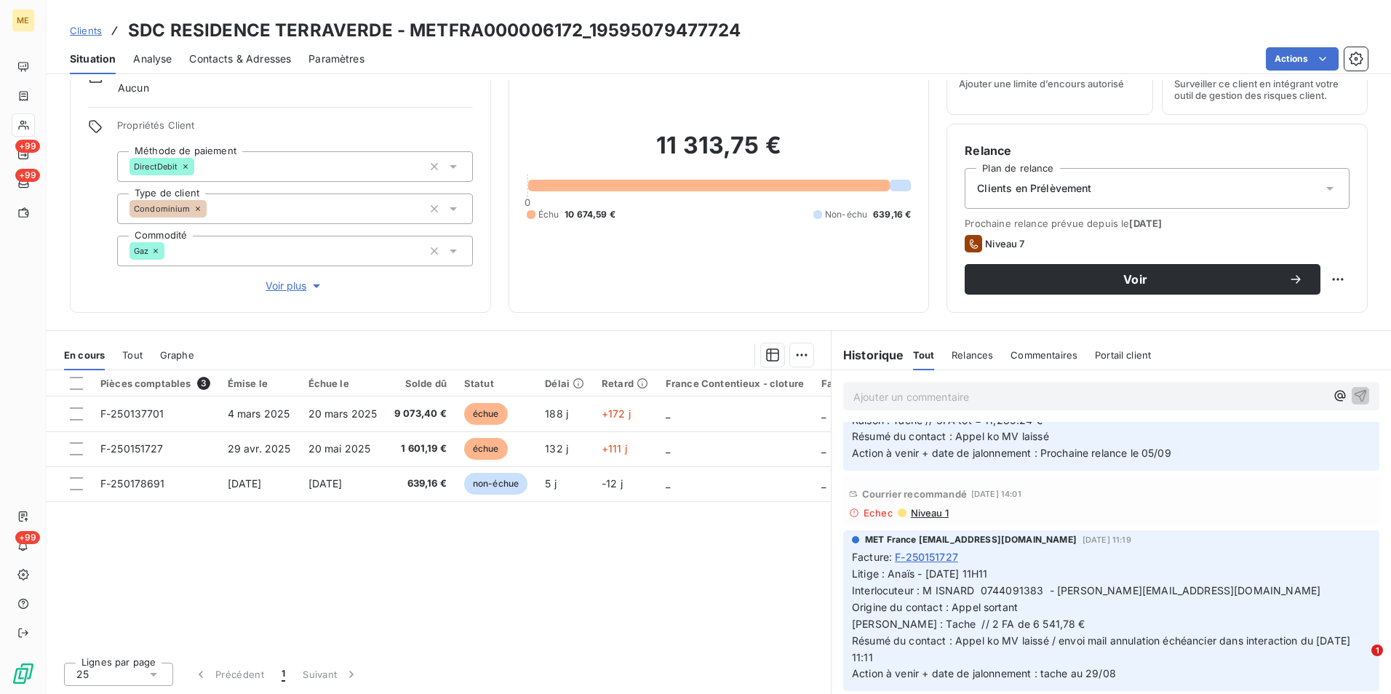
click at [933, 518] on div "Courrier recommandé [DATE] 14:01 Echec Niveau 1" at bounding box center [1111, 500] width 536 height 48
click at [931, 511] on span "Niveau 1" at bounding box center [928, 513] width 39 height 12
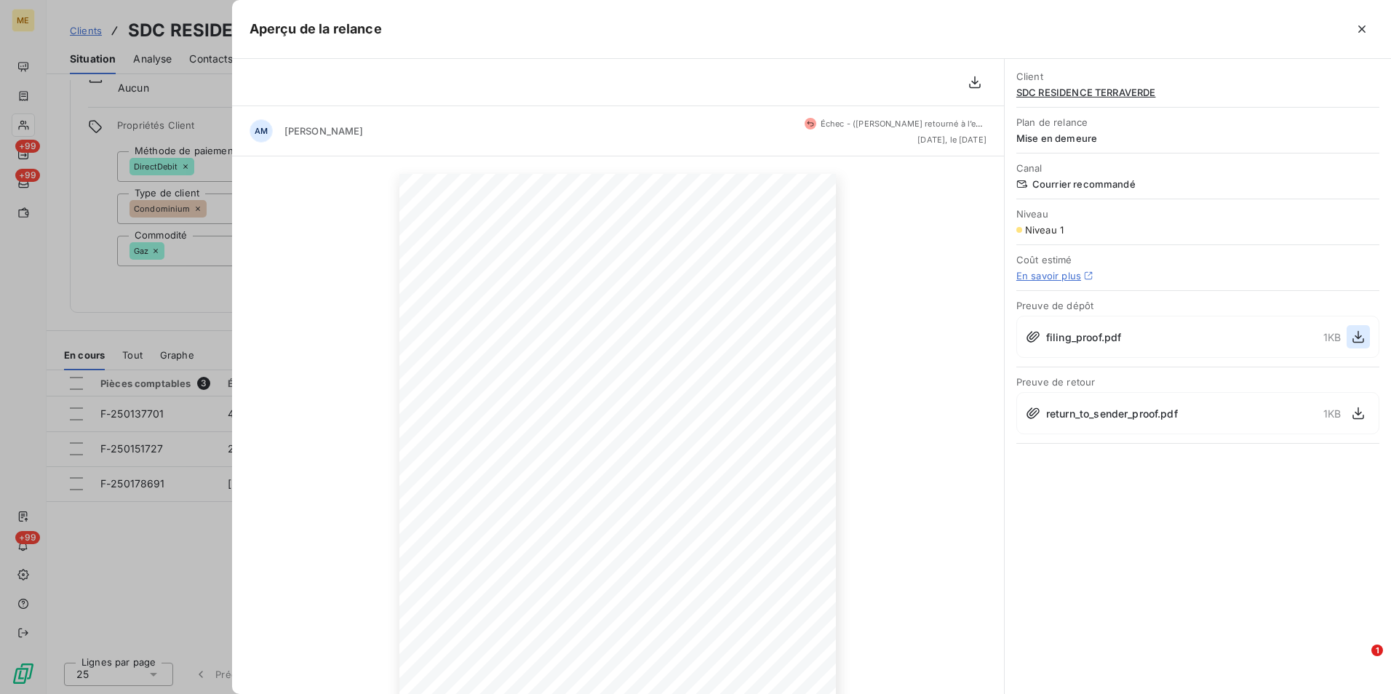
click at [1357, 336] on icon "button" at bounding box center [1358, 336] width 15 height 15
click at [225, 329] on div at bounding box center [695, 347] width 1391 height 694
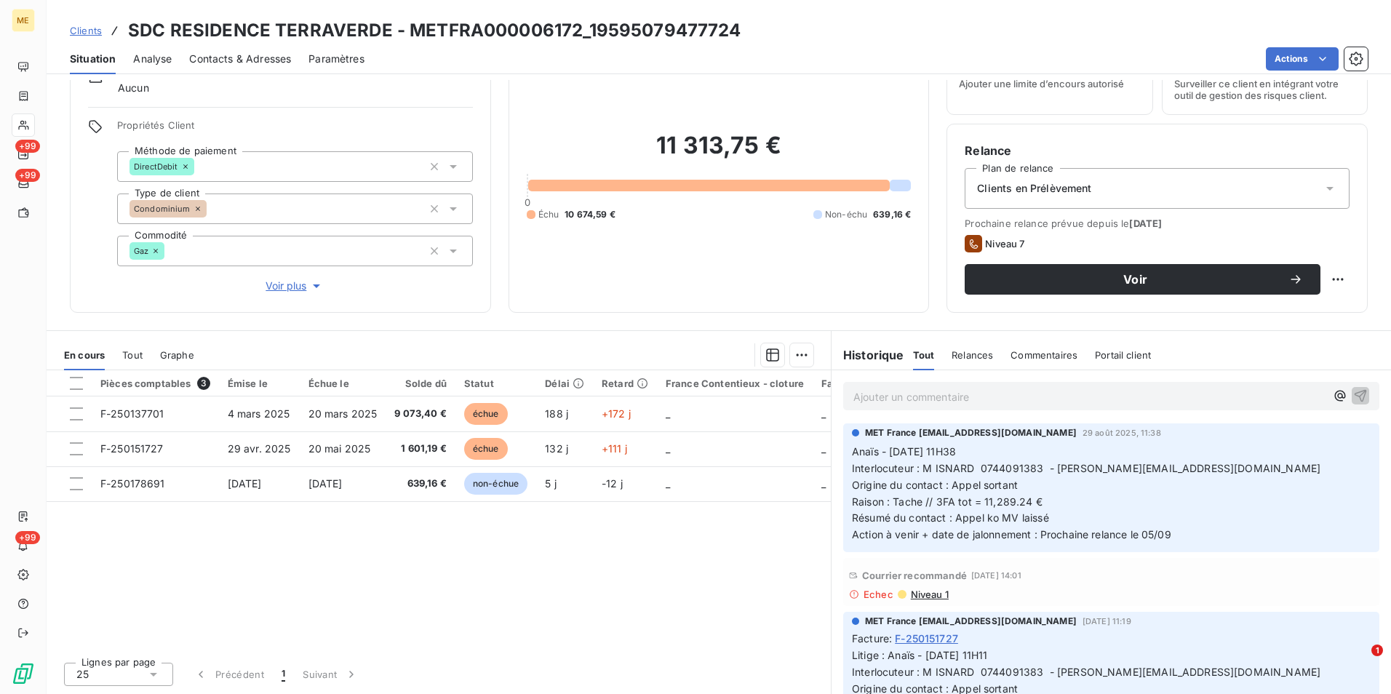
scroll to position [73, 0]
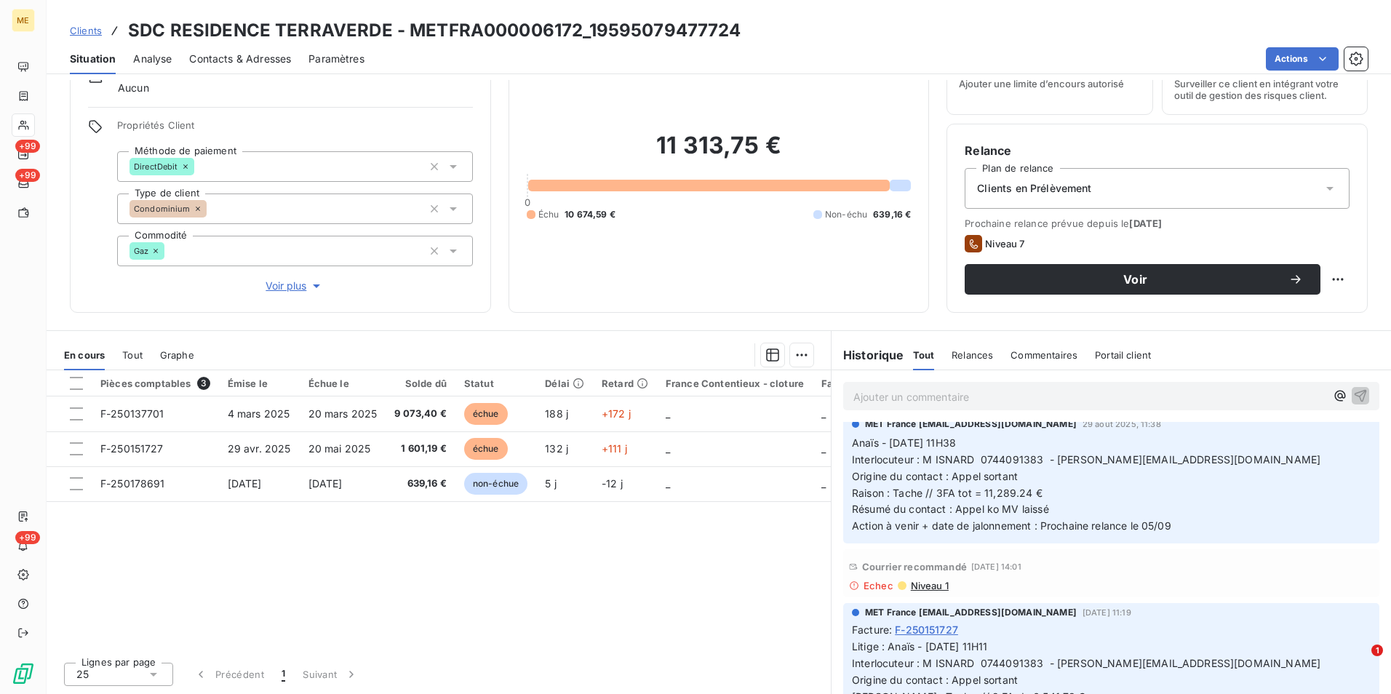
click at [239, 50] on div "Contacts & Adresses" at bounding box center [240, 59] width 102 height 31
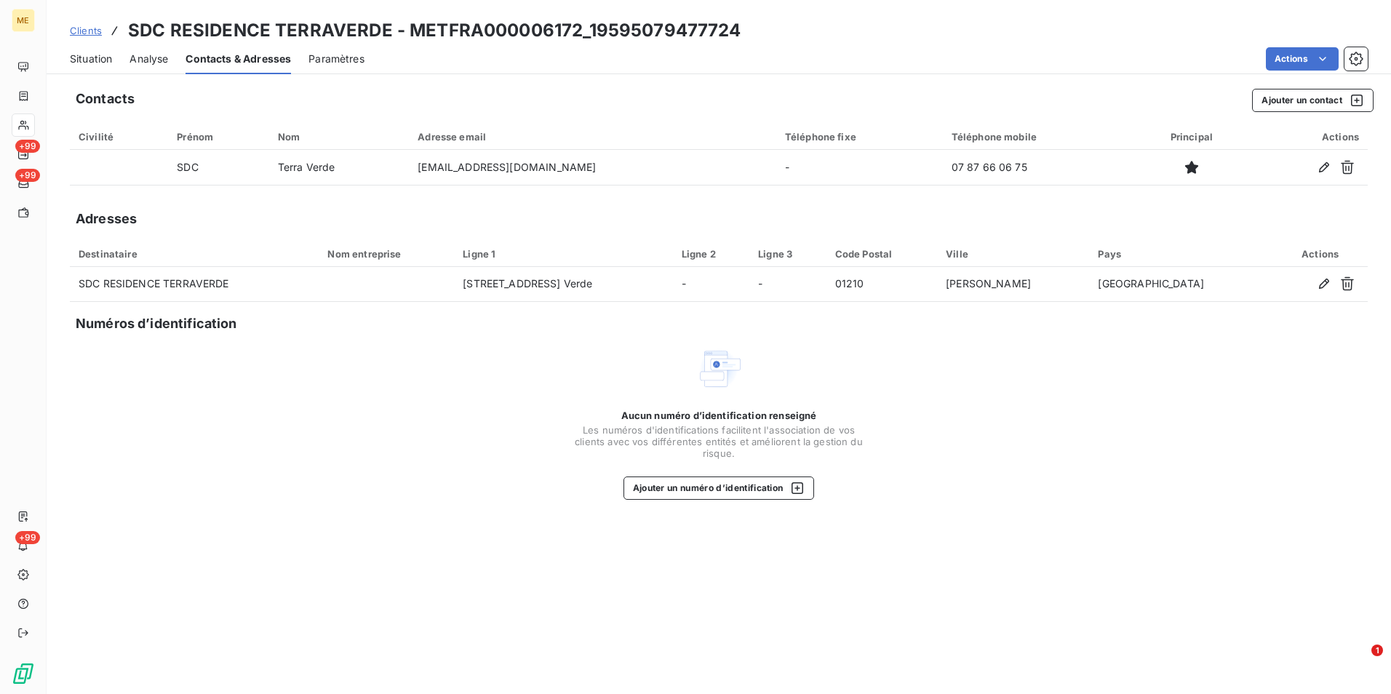
click at [95, 63] on span "Situation" at bounding box center [91, 59] width 42 height 15
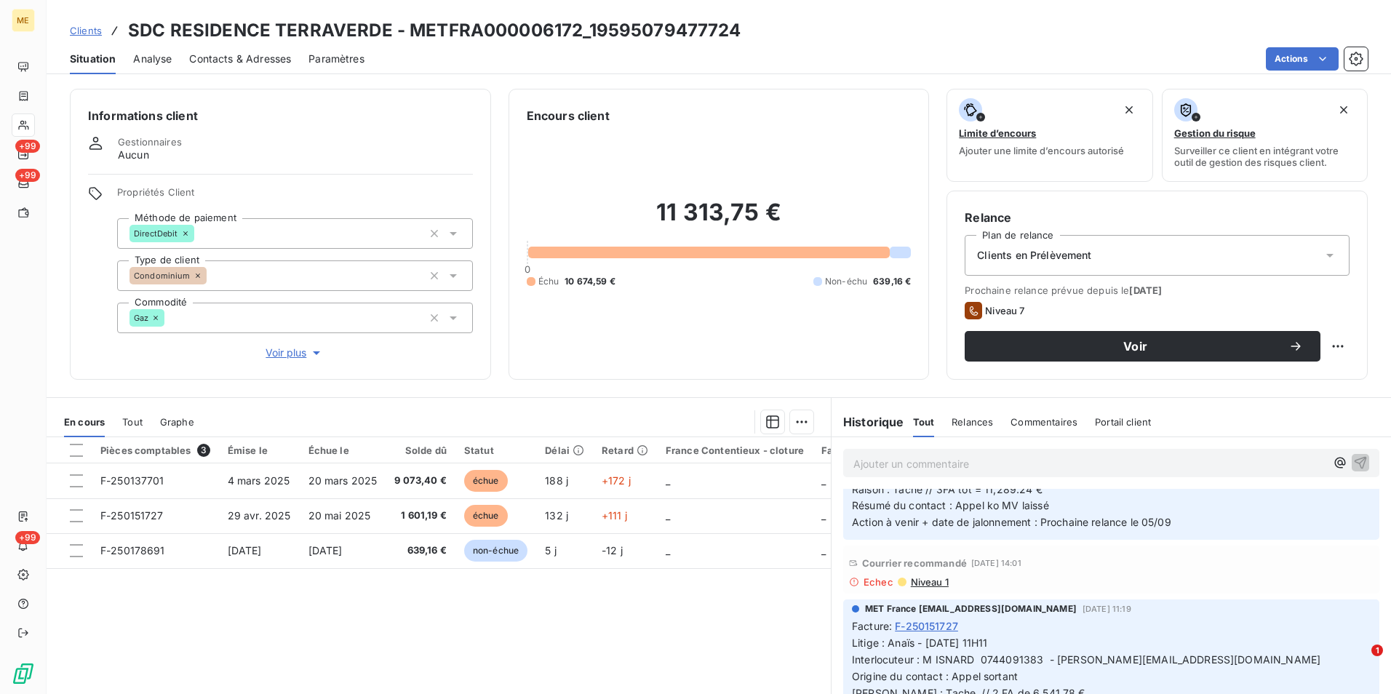
scroll to position [145, 0]
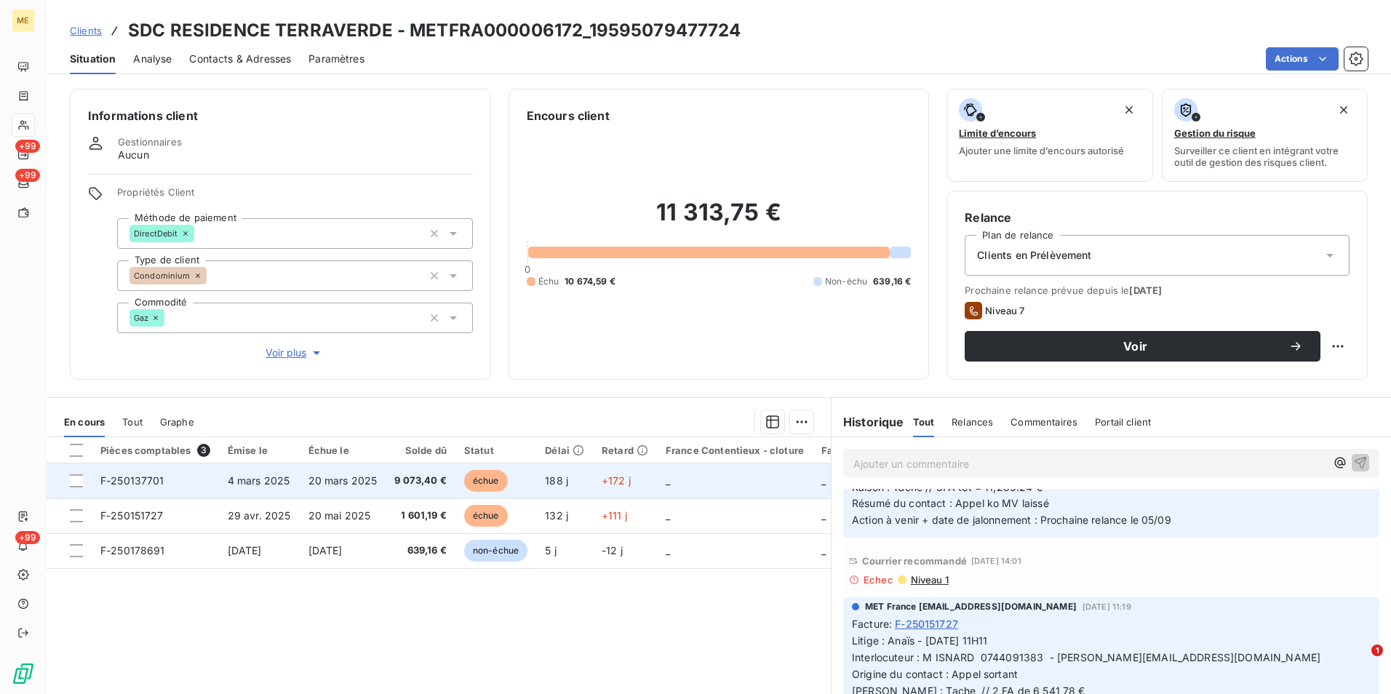
click at [677, 496] on td "_" at bounding box center [735, 480] width 156 height 35
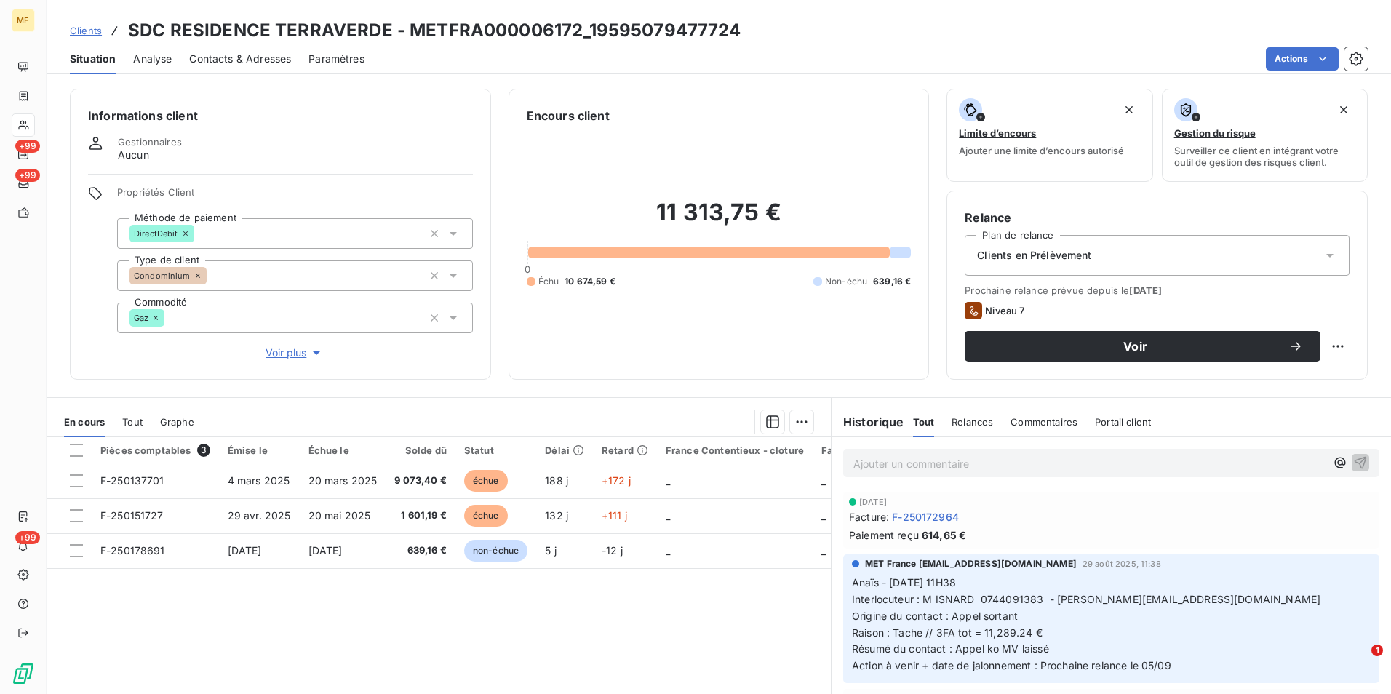
click at [230, 68] on div "Contacts & Adresses" at bounding box center [240, 59] width 102 height 31
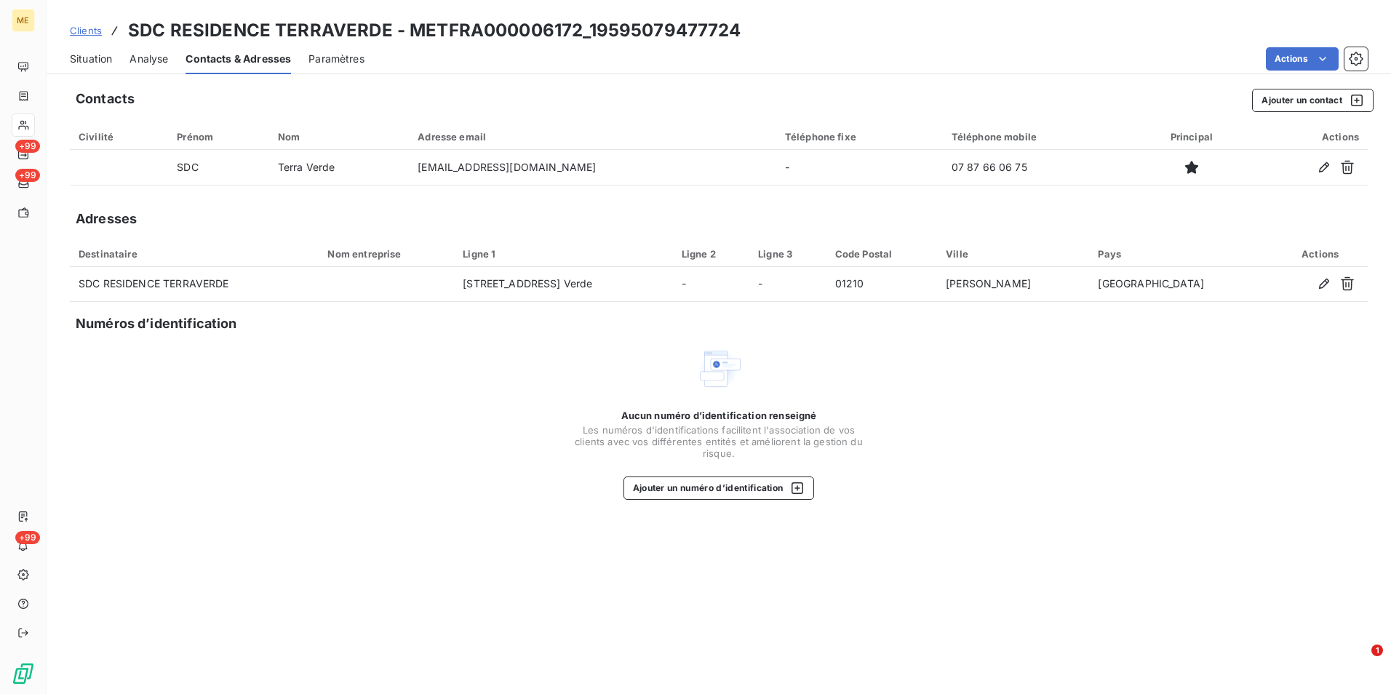
click at [98, 62] on span "Situation" at bounding box center [91, 59] width 42 height 15
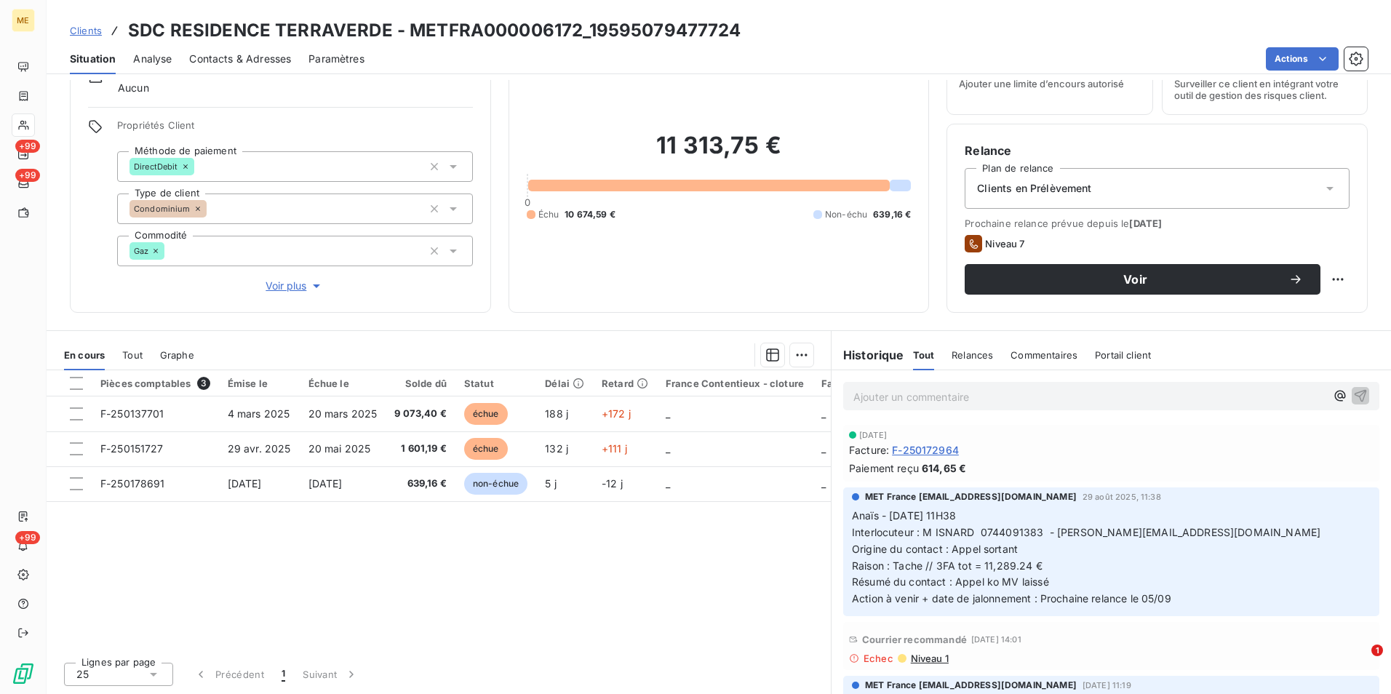
click at [908, 390] on p "Ajouter un commentaire ﻿" at bounding box center [1089, 397] width 472 height 18
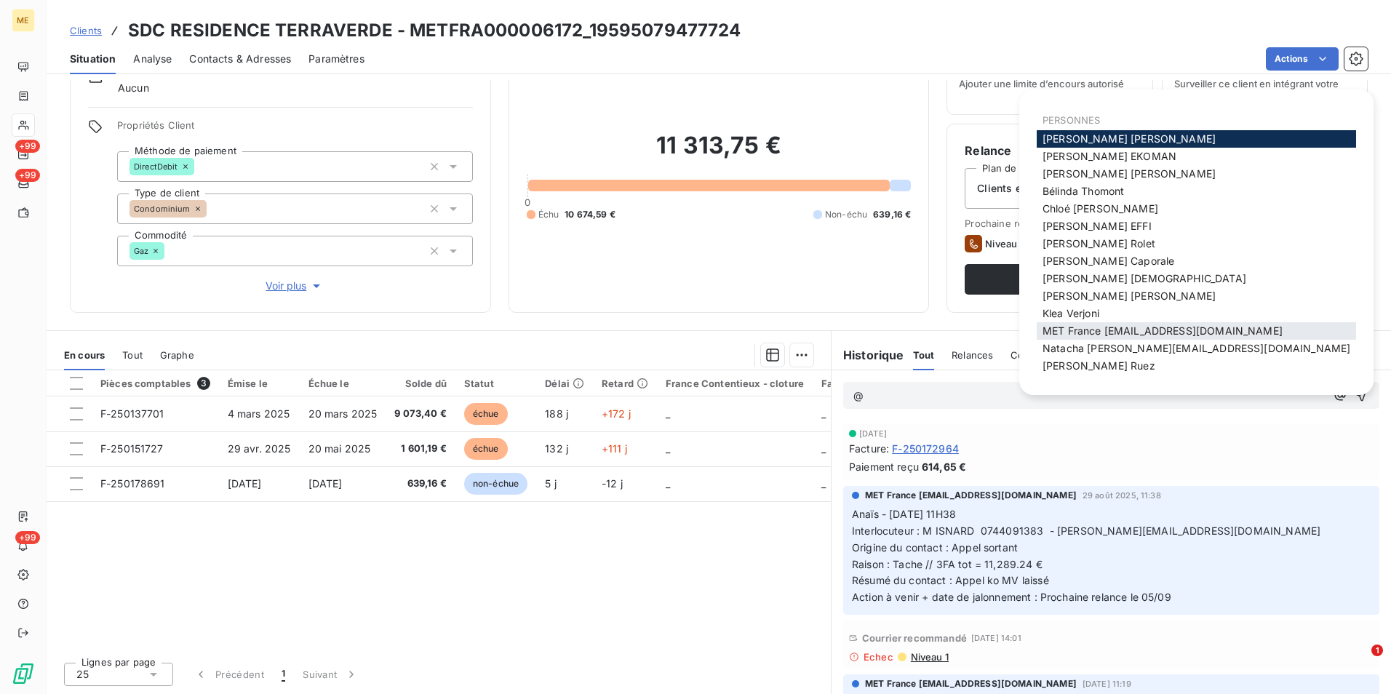
click at [1092, 328] on span "MET France [EMAIL_ADDRESS][DOMAIN_NAME]" at bounding box center [1162, 330] width 240 height 12
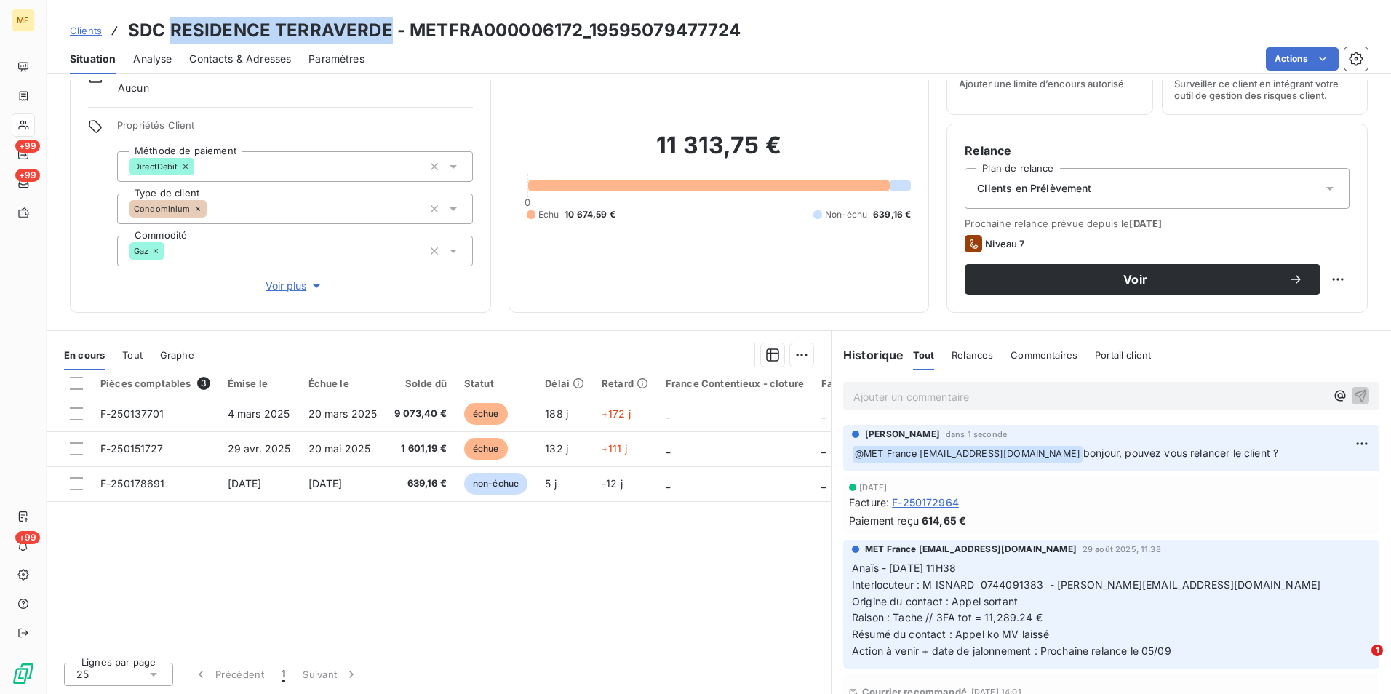
drag, startPoint x: 169, startPoint y: 25, endPoint x: 385, endPoint y: 24, distance: 216.0
click at [385, 24] on h3 "SDC RESIDENCE TERRAVERDE - METFRA000006172_19595079477724" at bounding box center [434, 30] width 613 height 26
copy h3 "RESIDENCE [GEOGRAPHIC_DATA]"
click at [265, 67] on div "Contacts & Adresses" at bounding box center [240, 59] width 102 height 31
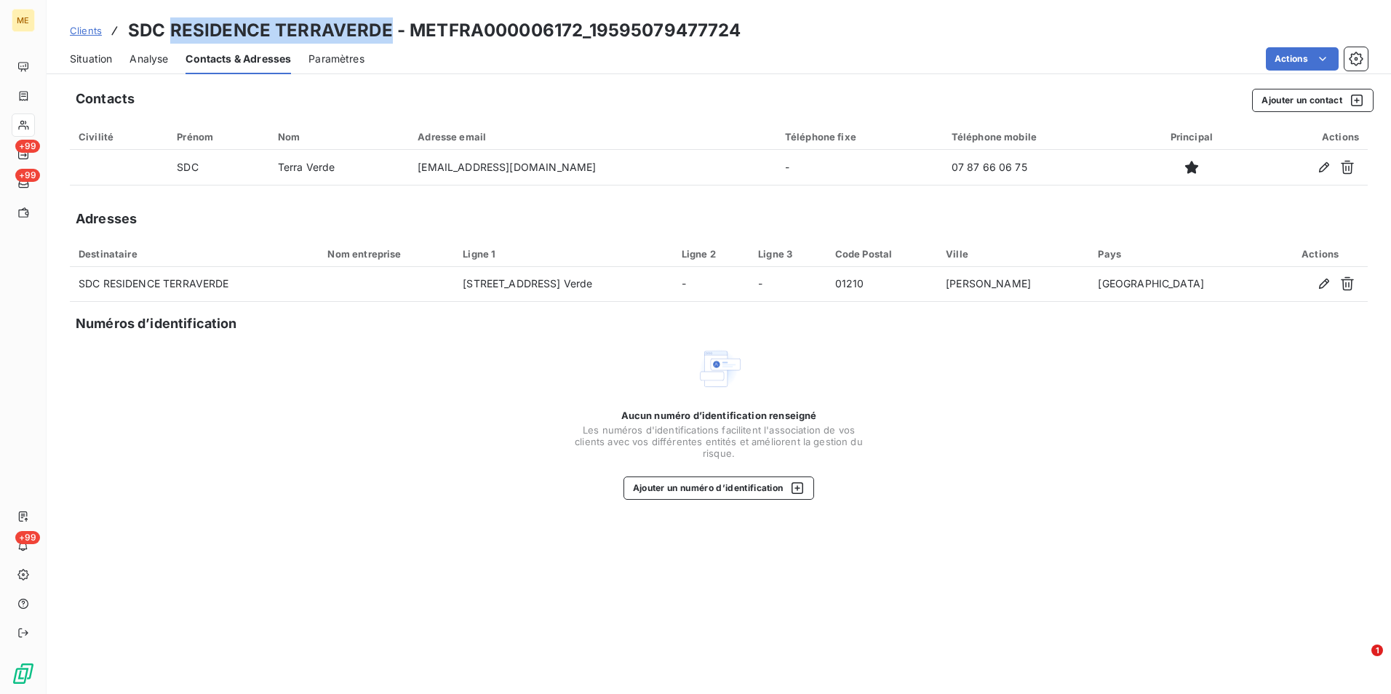
click at [89, 57] on span "Situation" at bounding box center [91, 59] width 42 height 15
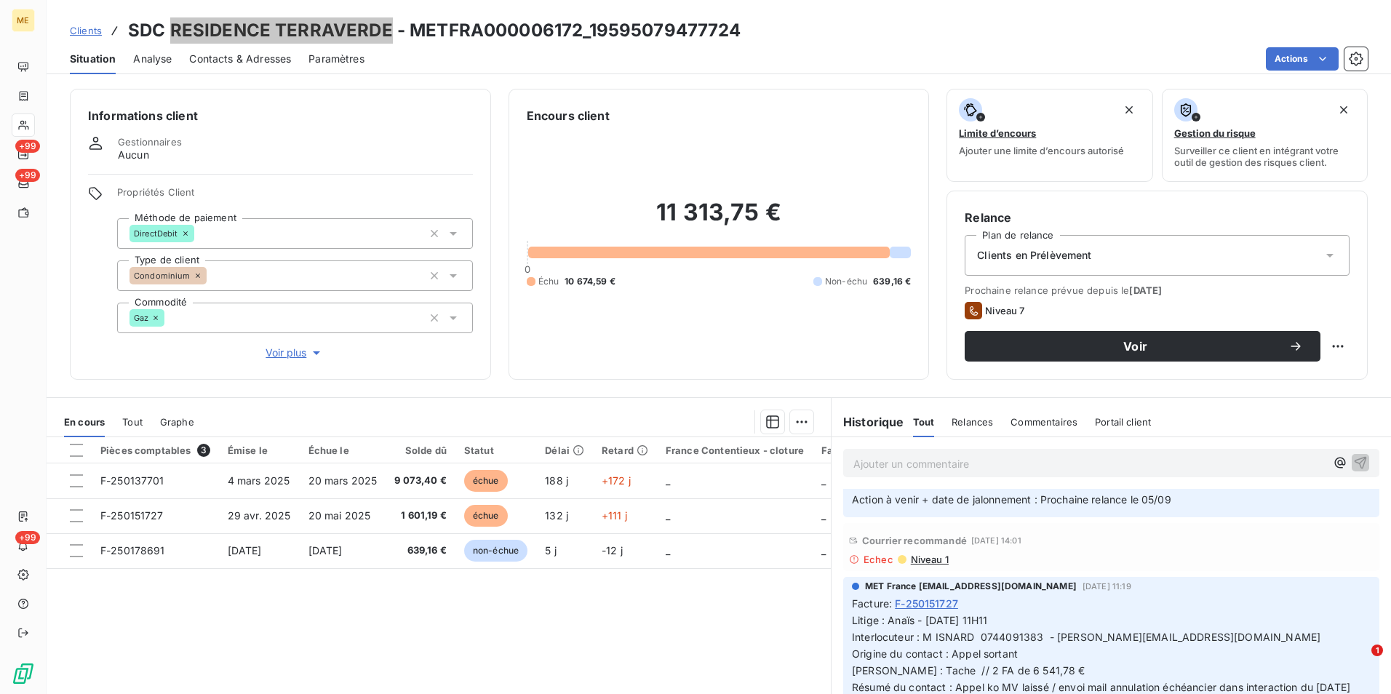
scroll to position [291, 0]
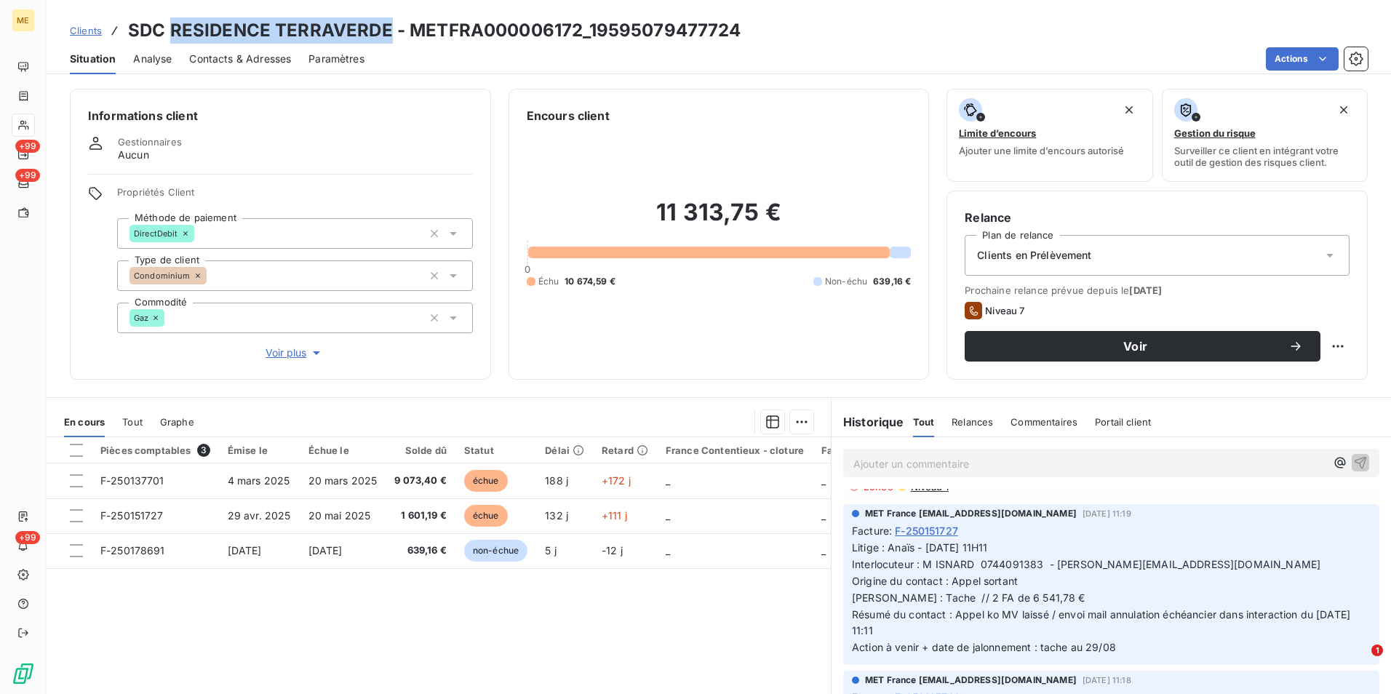
click at [248, 47] on div "Contacts & Adresses" at bounding box center [240, 59] width 102 height 31
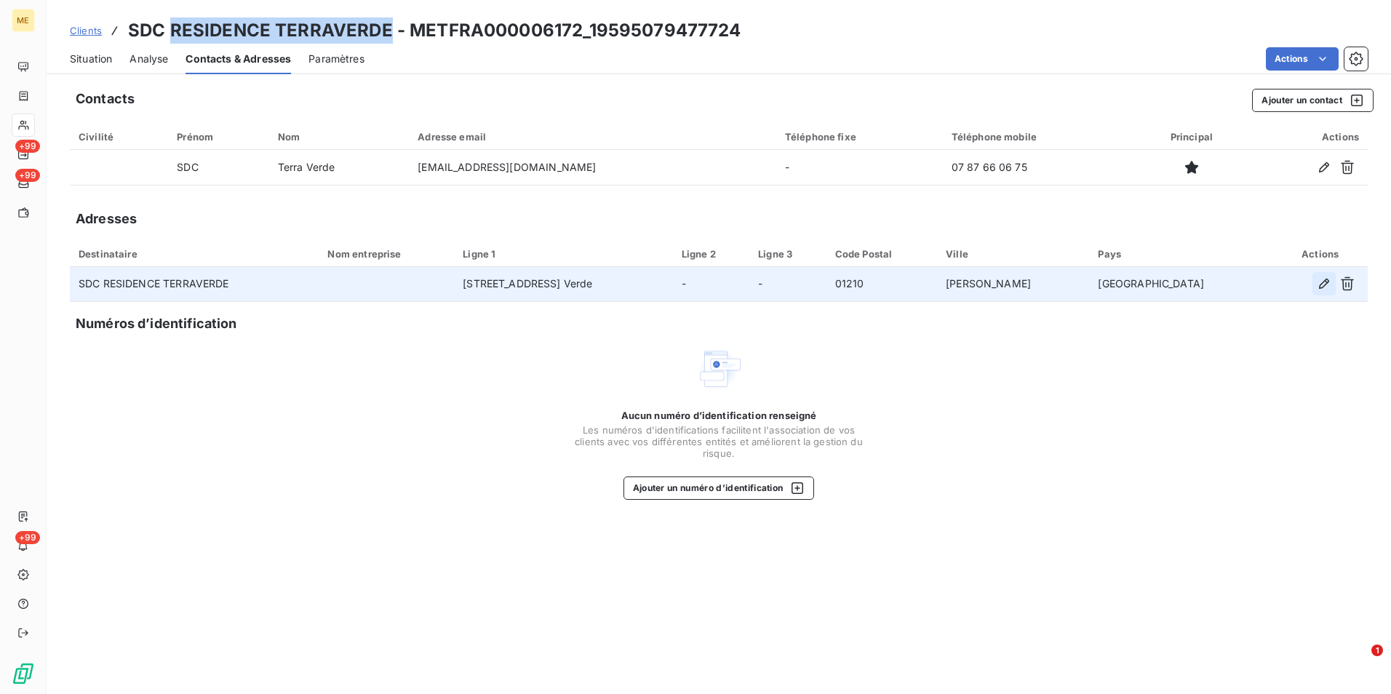
click at [1320, 283] on icon "button" at bounding box center [1323, 283] width 15 height 15
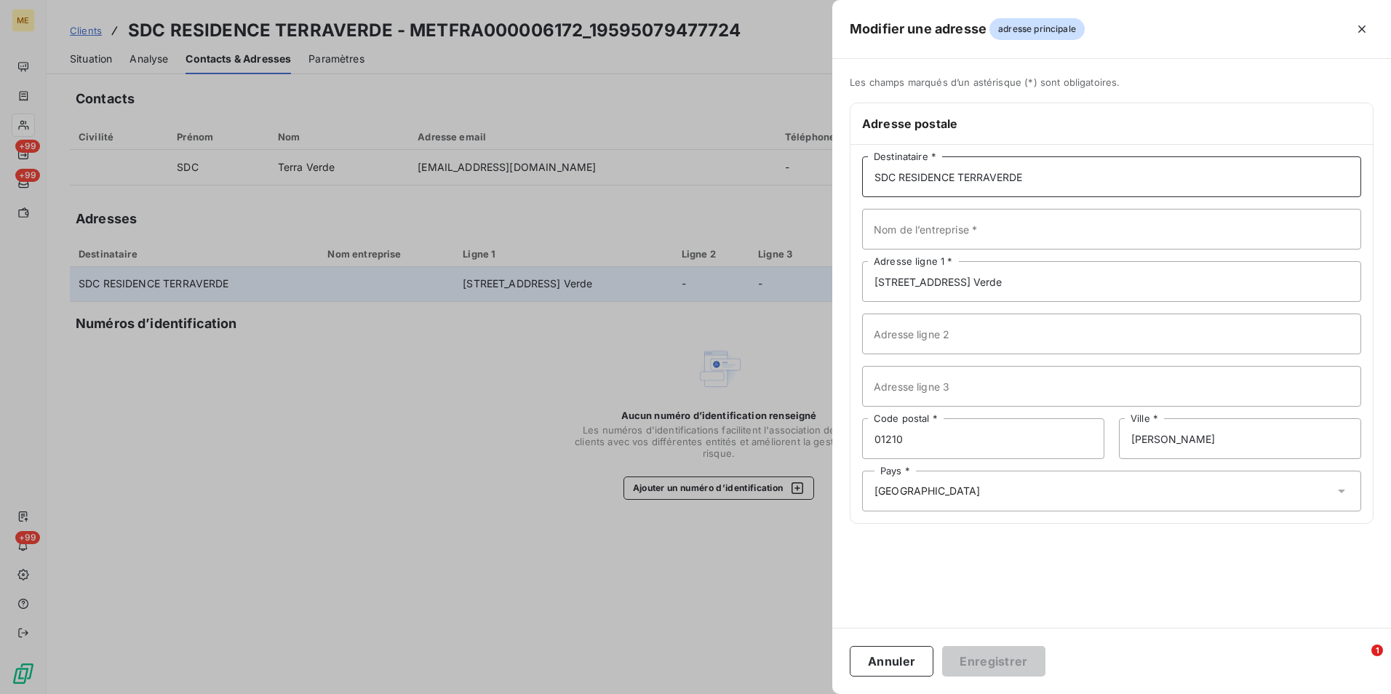
drag, startPoint x: 1048, startPoint y: 174, endPoint x: 860, endPoint y: 164, distance: 188.6
click at [860, 164] on div "SDC RESIDENCE TERRAVERDE Destinataire * Nom de l’entreprise * [STREET_ADDRESS][…" at bounding box center [1111, 334] width 522 height 378
type input "MATERA"
drag, startPoint x: 1068, startPoint y: 279, endPoint x: 736, endPoint y: 296, distance: 332.8
click at [736, 693] on div "Modifier une adresse adresse principale Les champs marqués d’un [DEMOGRAPHIC_DA…" at bounding box center [695, 694] width 1391 height 0
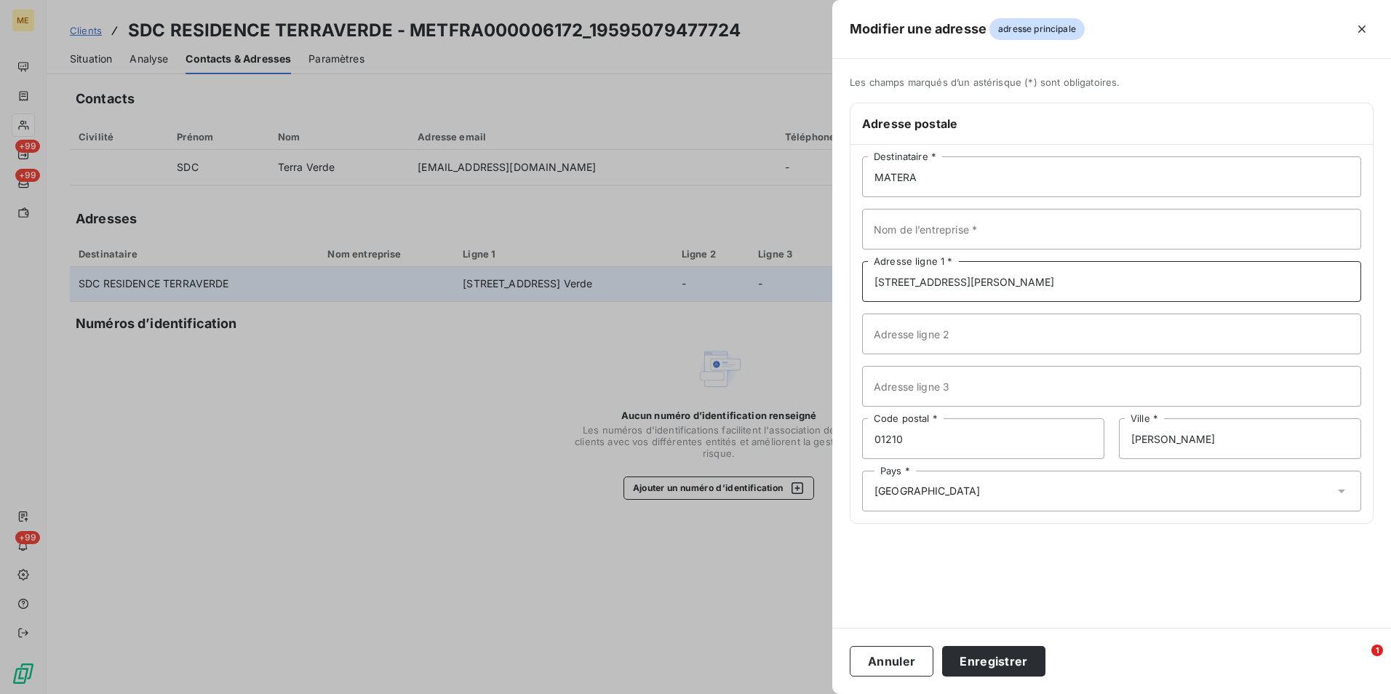
type input "[STREET_ADDRESS][PERSON_NAME]"
drag, startPoint x: 929, startPoint y: 439, endPoint x: 835, endPoint y: 450, distance: 94.5
click at [835, 450] on div "Les champs marqués d’un astérisque (*) sont obligatoires. Adresse postale MATER…" at bounding box center [1111, 308] width 559 height 465
type input "75008"
drag, startPoint x: 1236, startPoint y: 441, endPoint x: 1036, endPoint y: 475, distance: 202.1
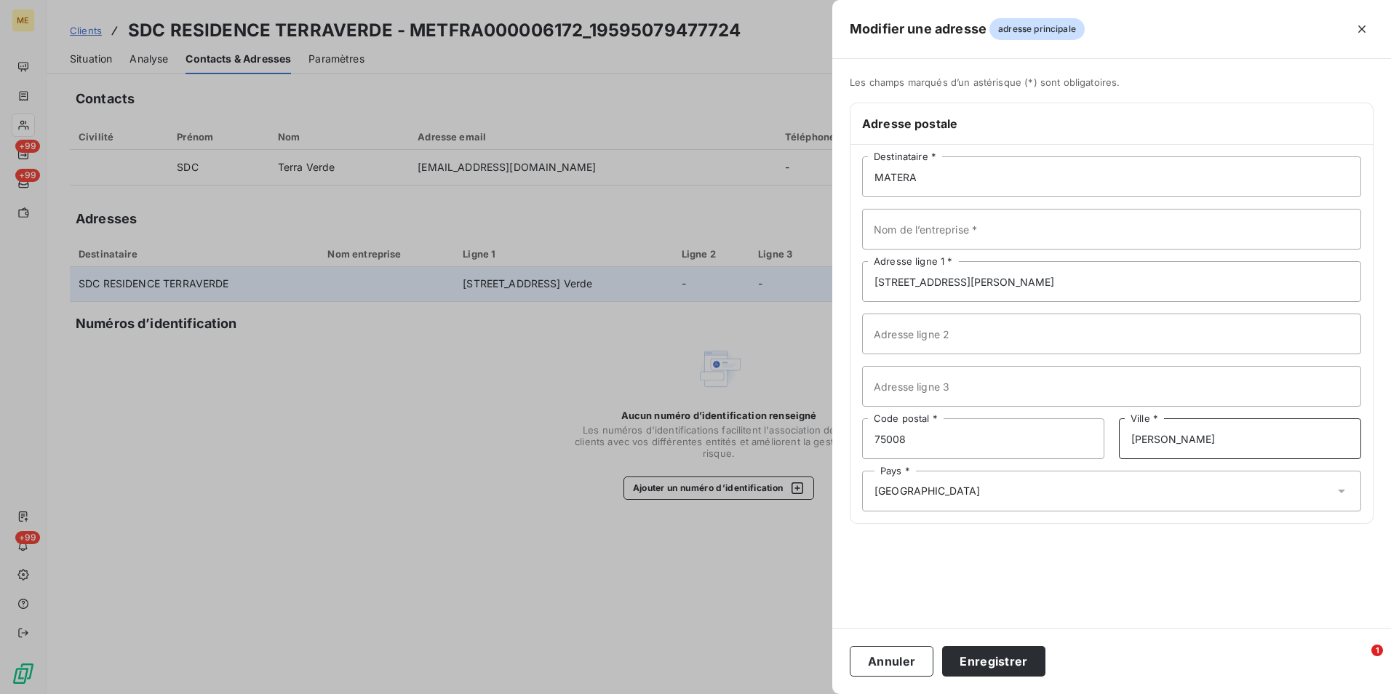
click at [1036, 475] on div "MATERA Destinataire * Nom de l’entreprise * [STREET_ADDRESS][PERSON_NAME] Adres…" at bounding box center [1111, 334] width 522 height 378
type input "[GEOGRAPHIC_DATA]"
click at [1016, 652] on button "Enregistrer" at bounding box center [993, 661] width 103 height 31
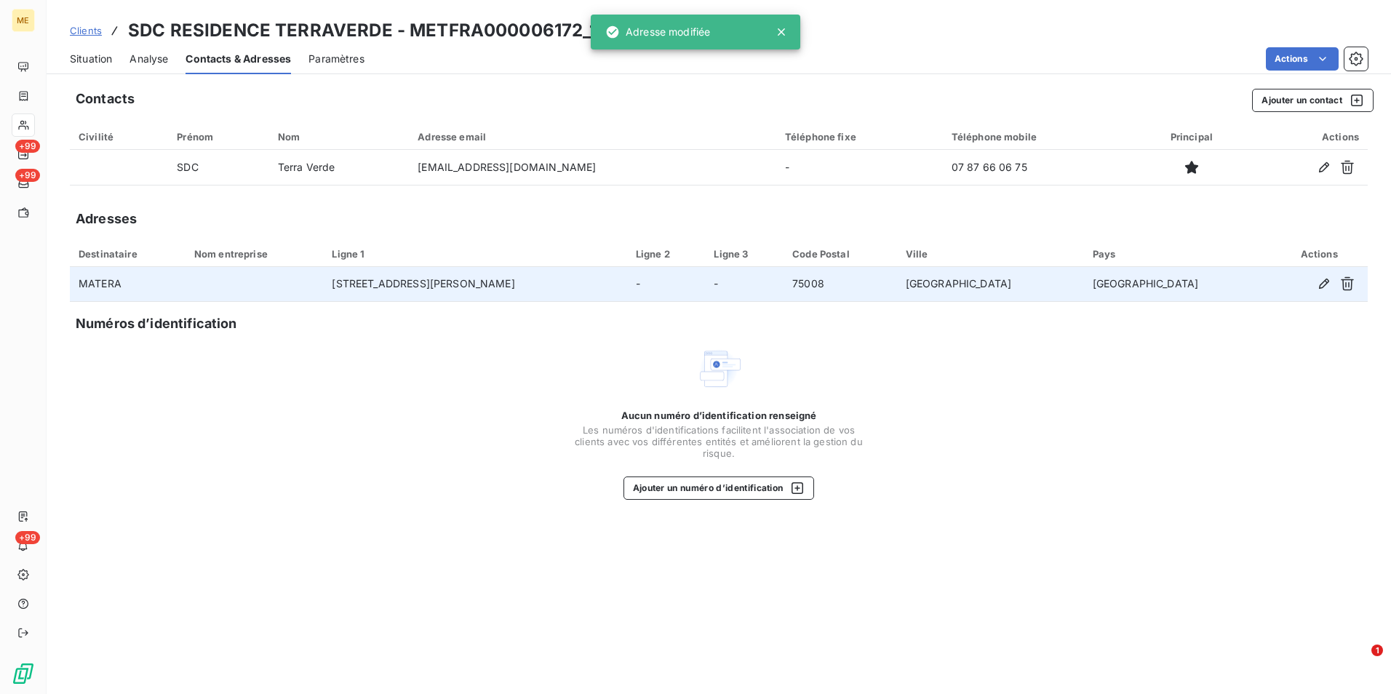
click at [96, 68] on div "Situation" at bounding box center [91, 59] width 42 height 31
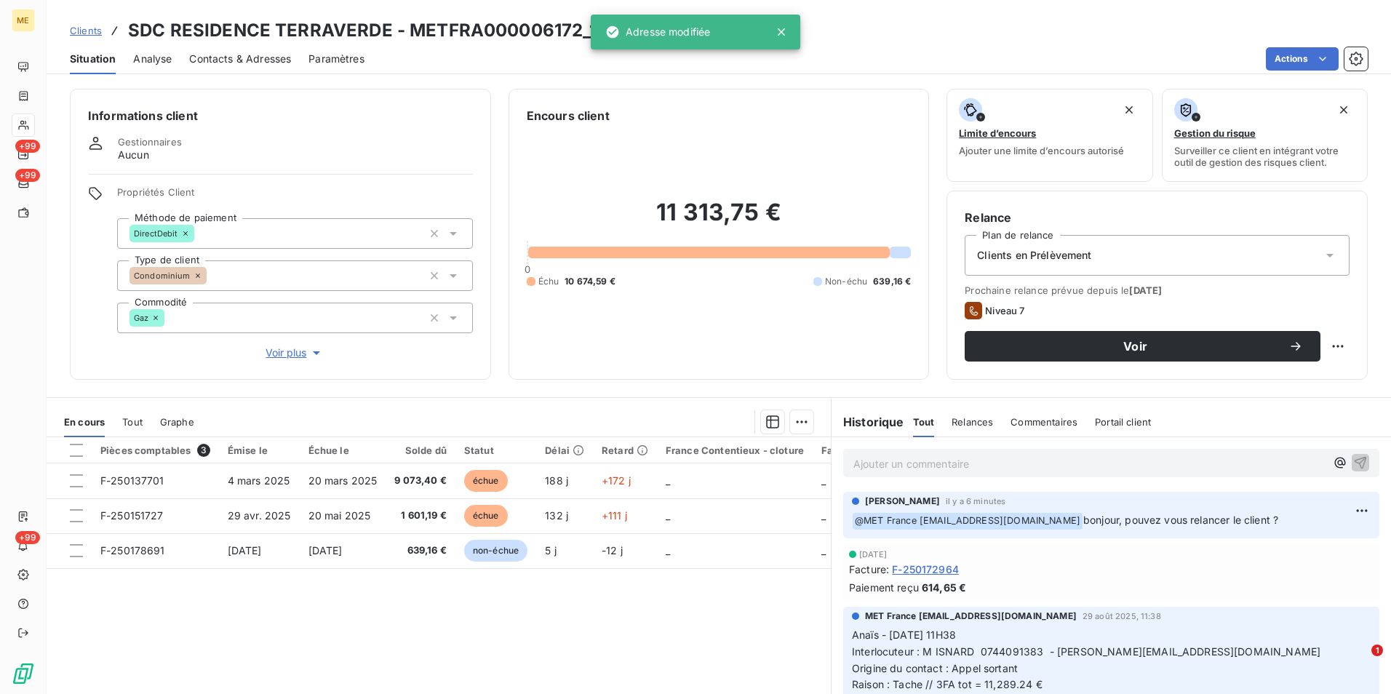
click at [1151, 255] on div "Clients en Prélèvement" at bounding box center [1156, 255] width 385 height 41
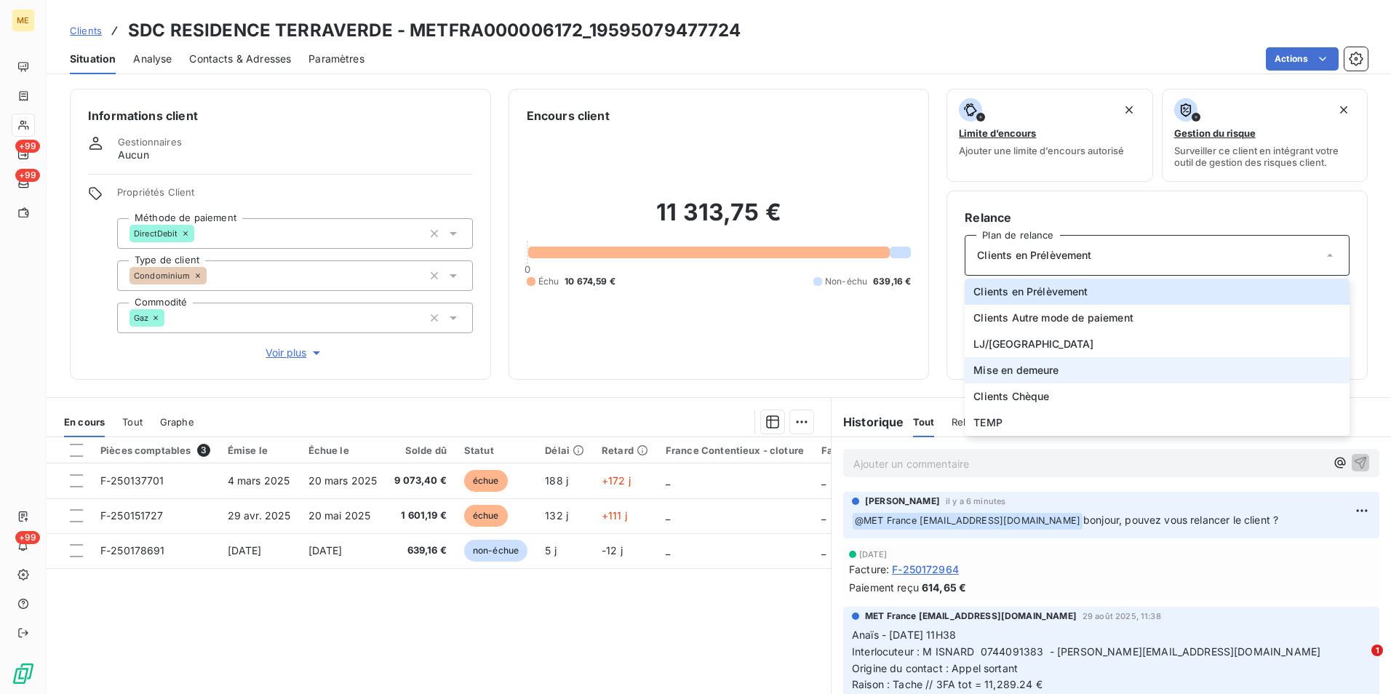
click at [1031, 368] on span "Mise en demeure" at bounding box center [1015, 370] width 85 height 15
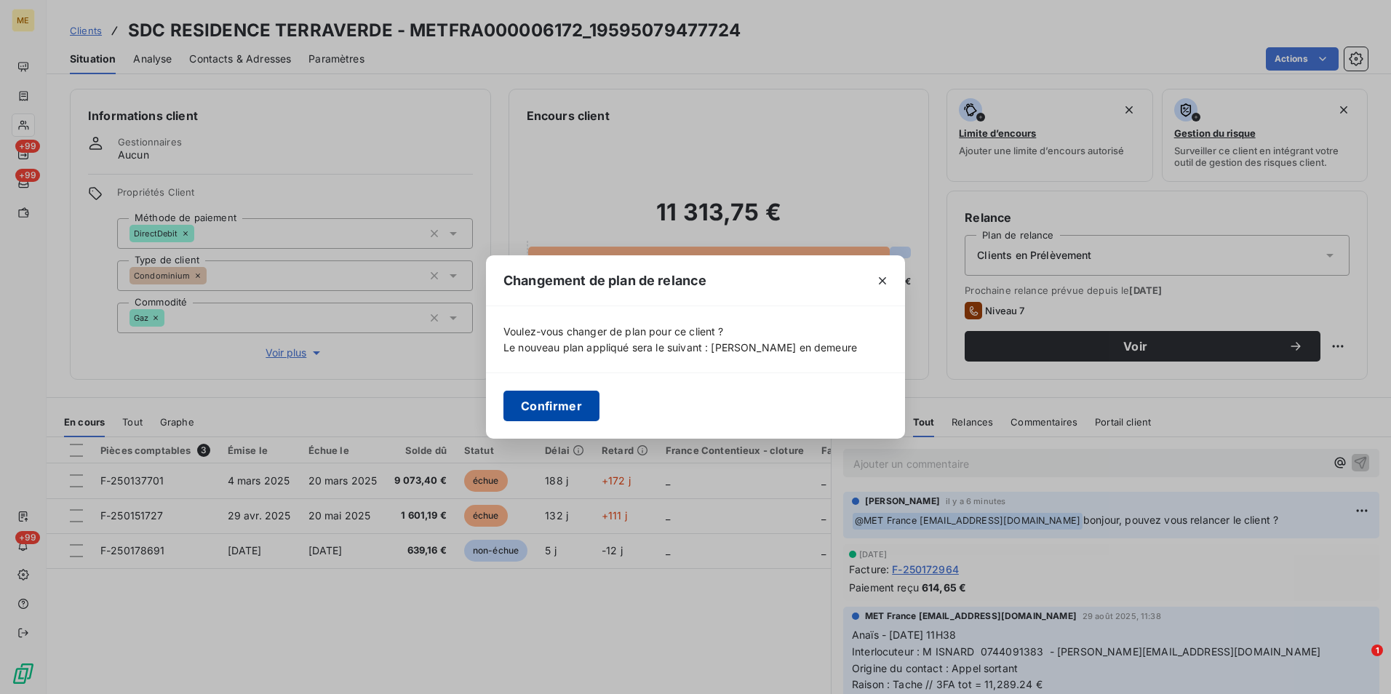
click at [557, 407] on button "Confirmer" at bounding box center [551, 406] width 96 height 31
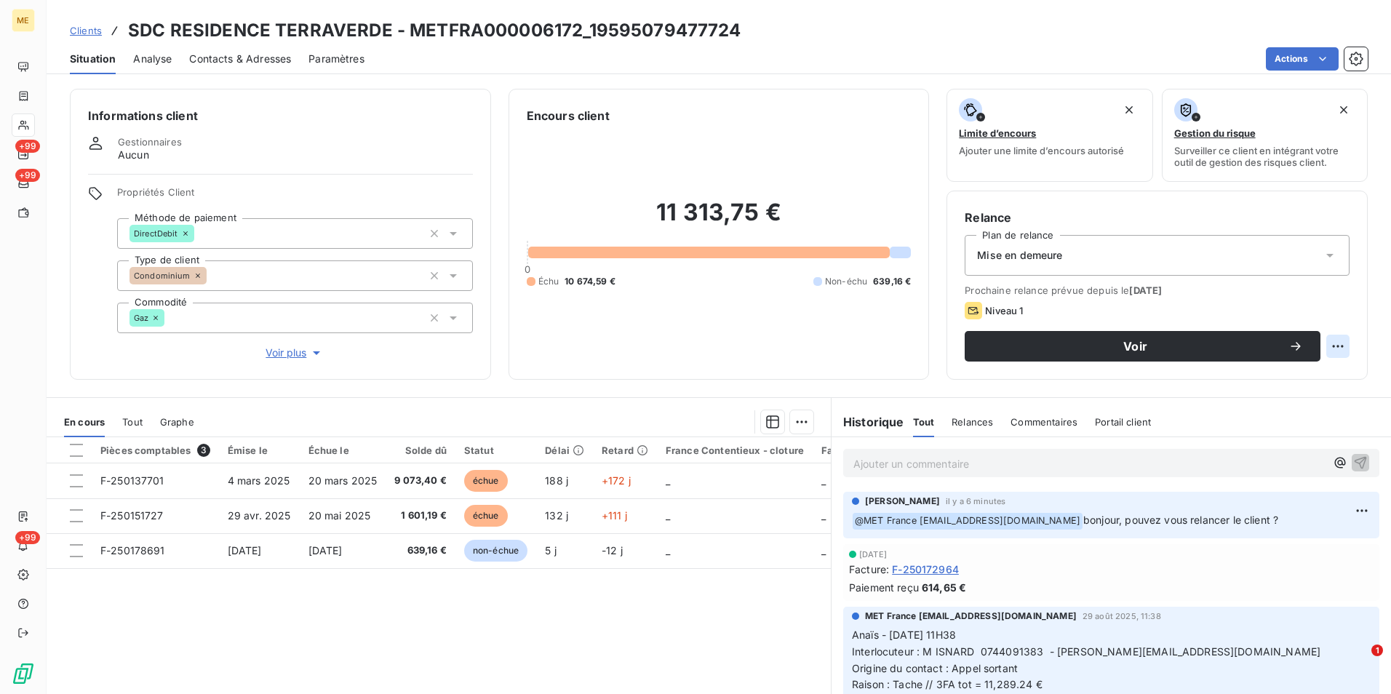
click at [1332, 351] on html "ME +99 +99 +99 Clients SDC RESIDENCE TERRAVERDE - METFRA000006172_1959507947772…" at bounding box center [695, 347] width 1391 height 694
click at [1305, 374] on div "Replanifier cette action" at bounding box center [1267, 378] width 130 height 23
select select "8"
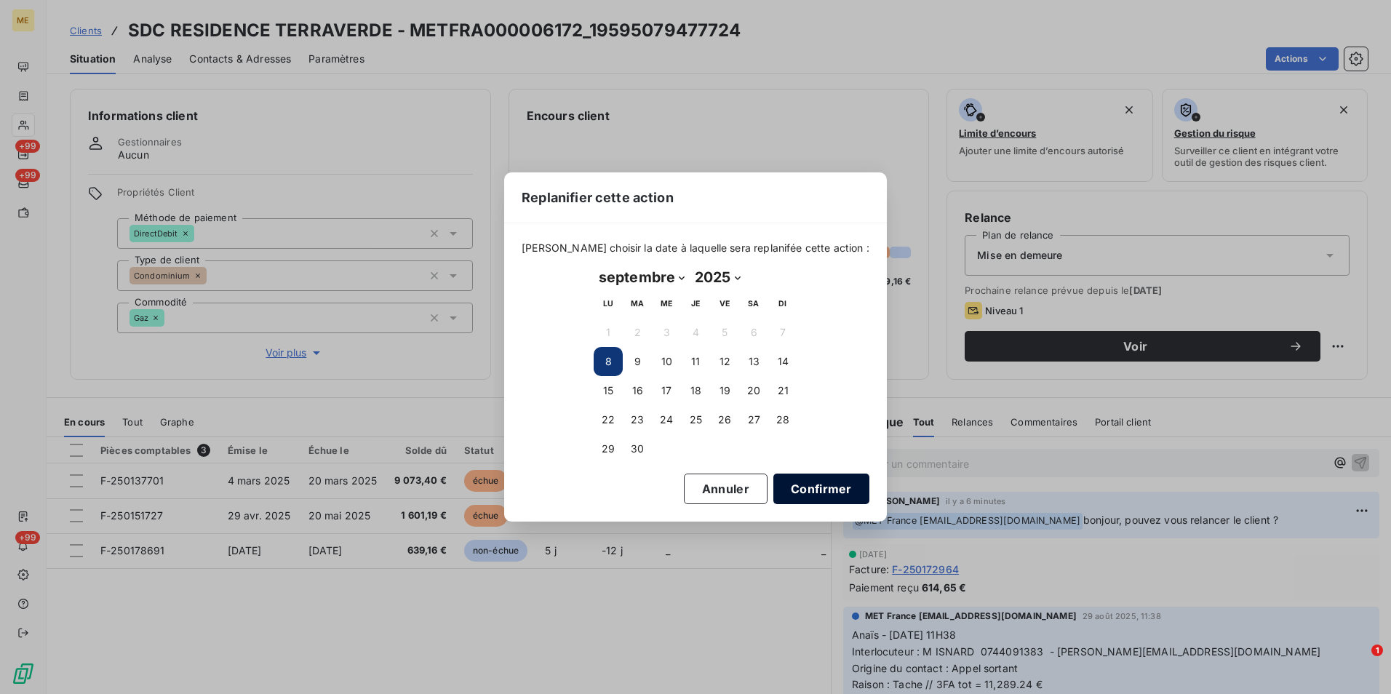
click at [795, 498] on button "Confirmer" at bounding box center [821, 488] width 96 height 31
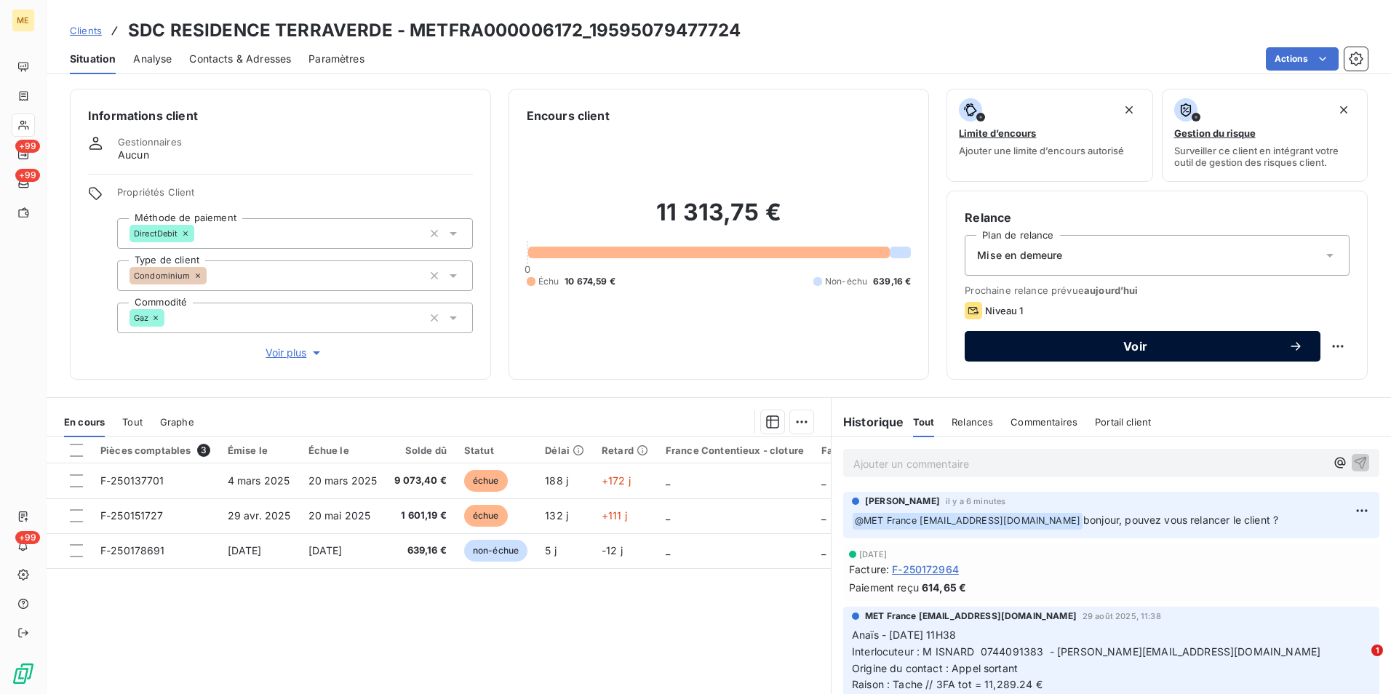
click at [1095, 336] on button "Voir" at bounding box center [1142, 346] width 356 height 31
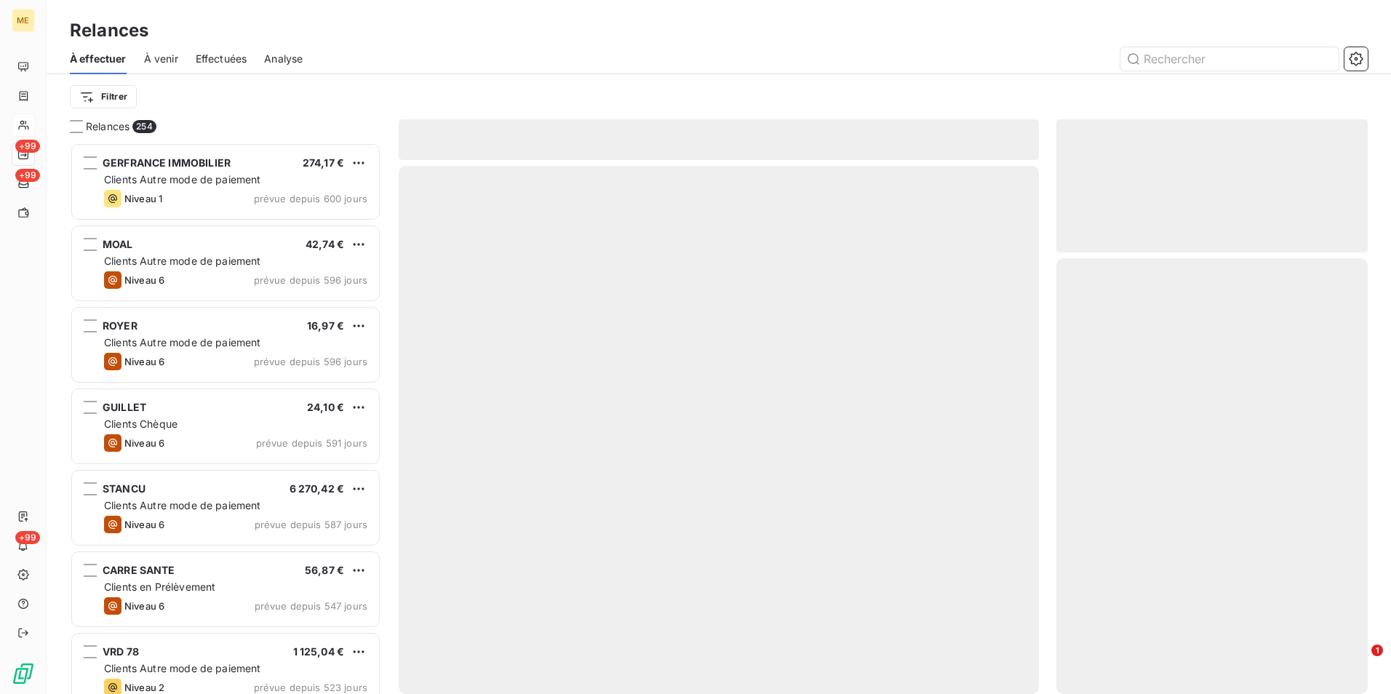
scroll to position [540, 300]
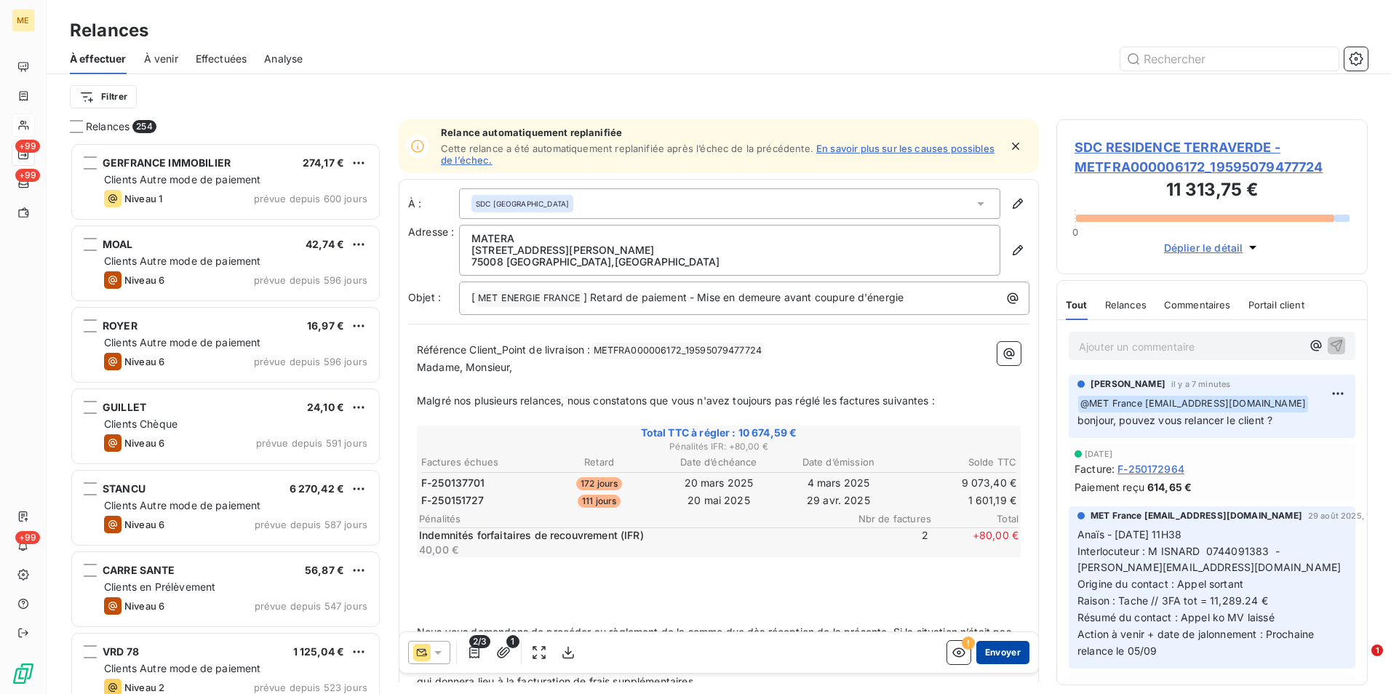
click at [996, 654] on button "Envoyer" at bounding box center [1002, 652] width 53 height 23
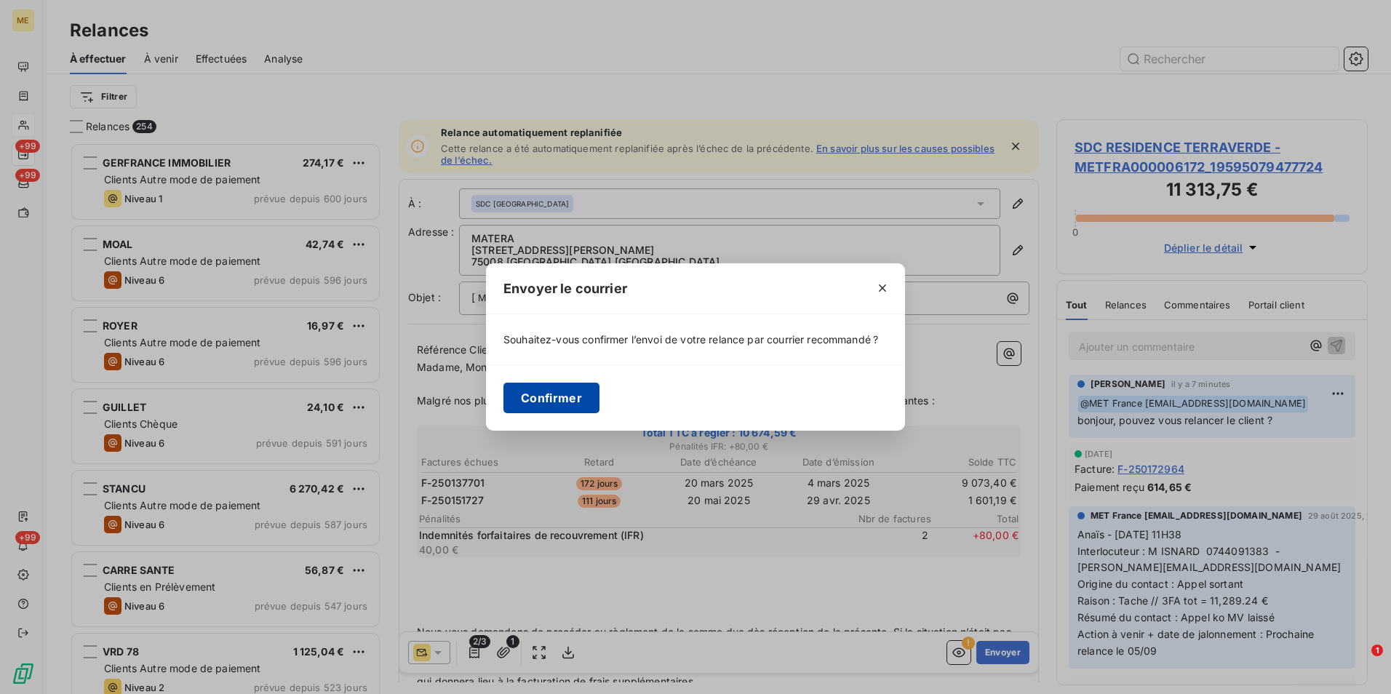
click at [536, 394] on button "Confirmer" at bounding box center [551, 398] width 96 height 31
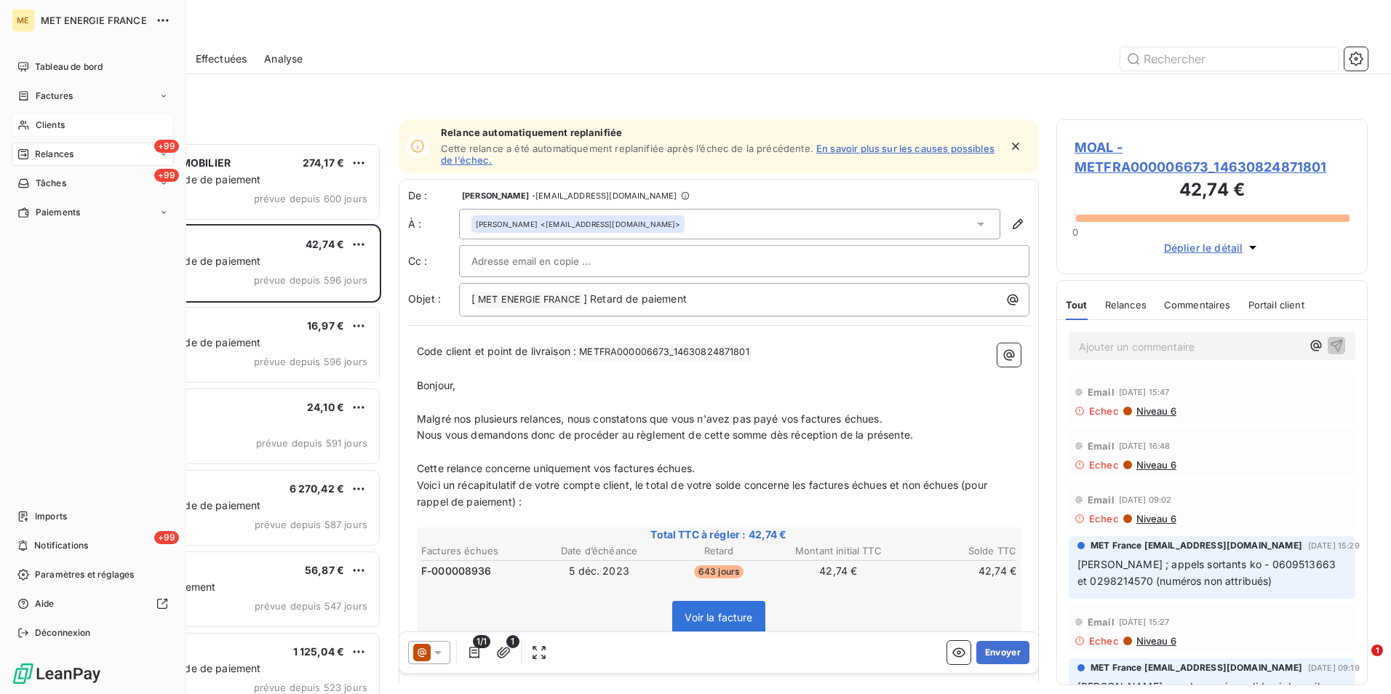
drag, startPoint x: 88, startPoint y: 121, endPoint x: 138, endPoint y: 124, distance: 50.3
click at [88, 121] on div "Clients" at bounding box center [93, 124] width 162 height 23
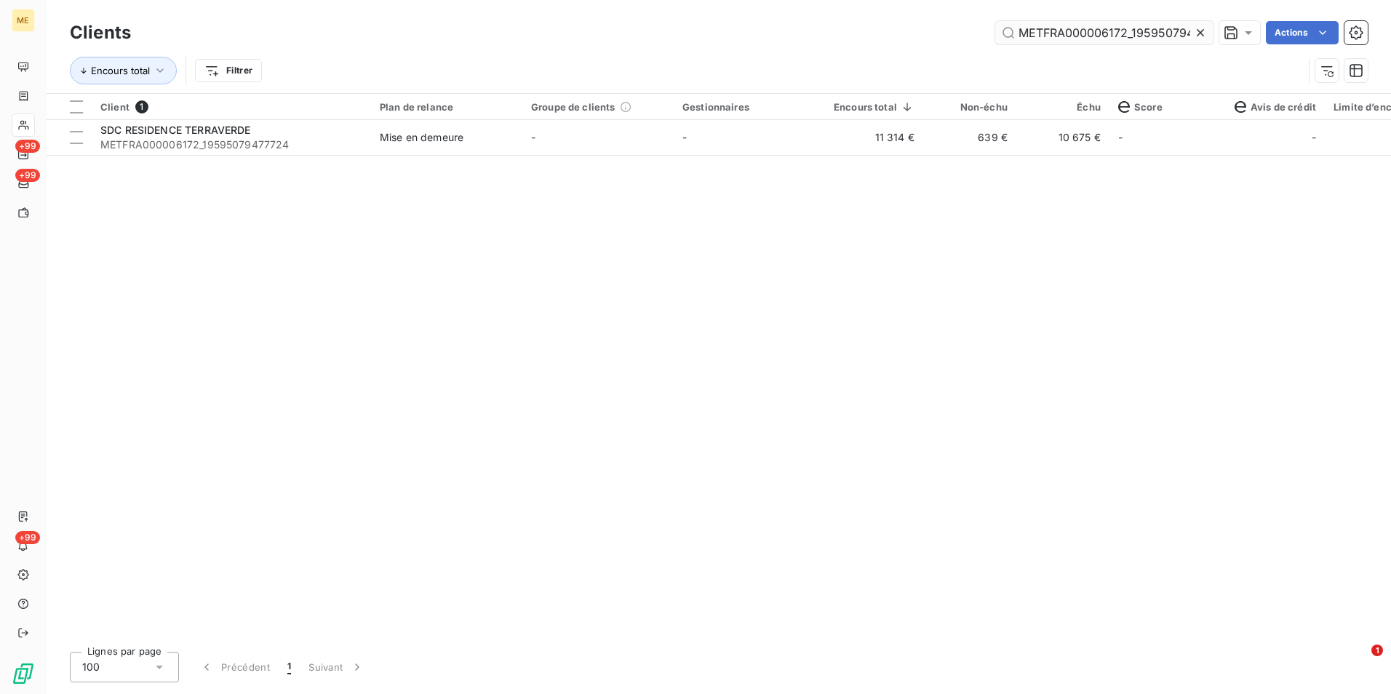
click at [1204, 34] on icon at bounding box center [1200, 32] width 15 height 15
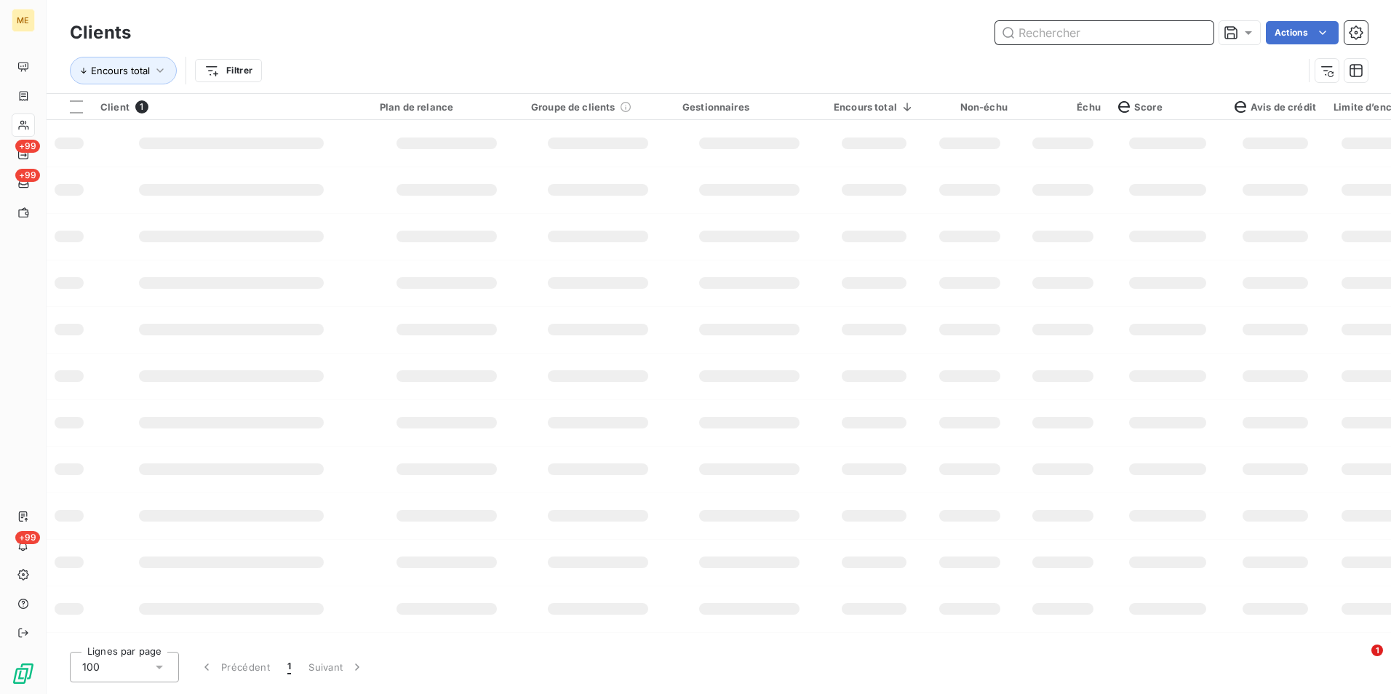
click at [1197, 36] on input "text" at bounding box center [1104, 32] width 218 height 23
paste input "METFRA000018830"
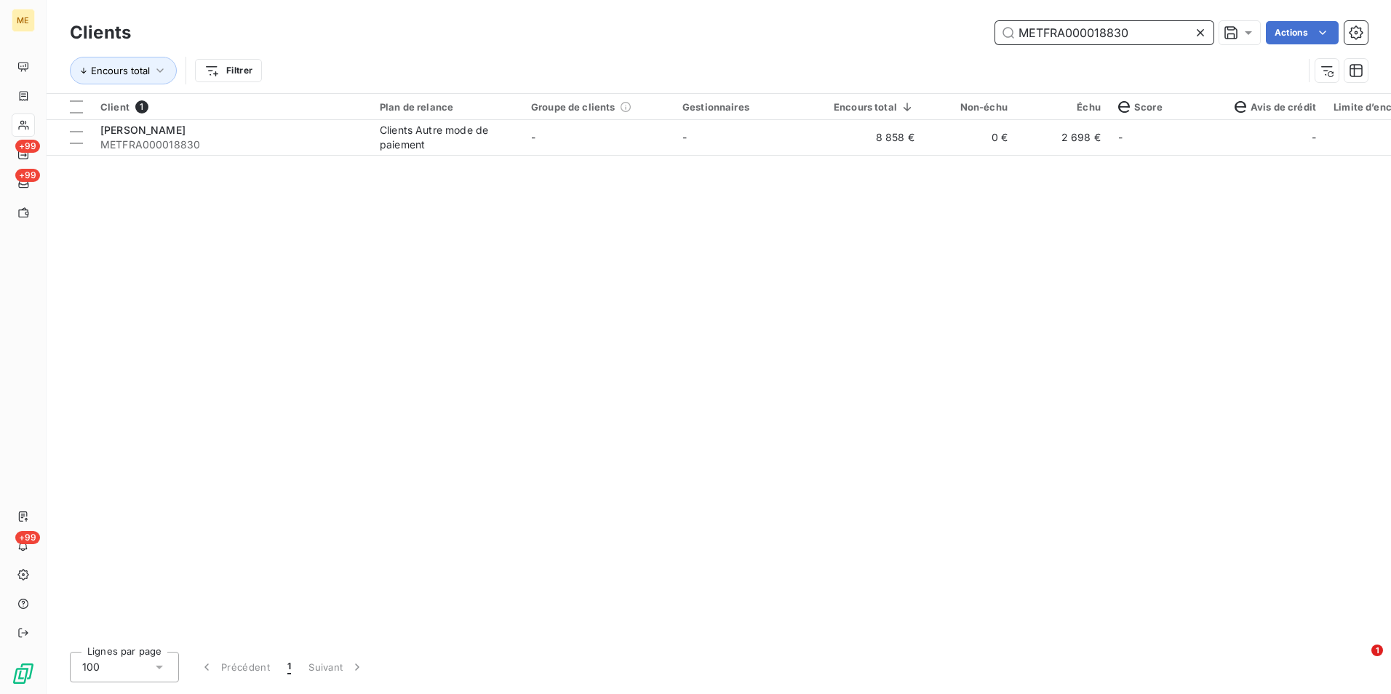
type input "METFRA000018830"
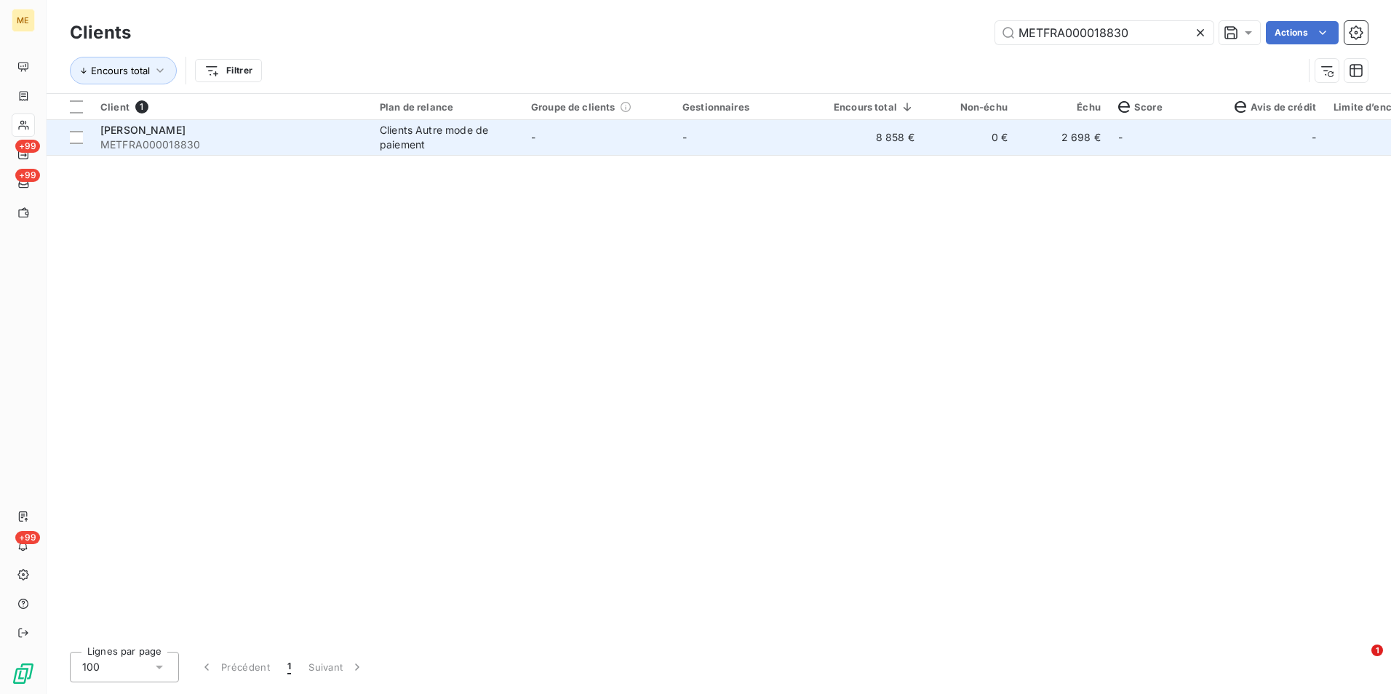
click at [999, 145] on td "0 €" at bounding box center [969, 137] width 93 height 35
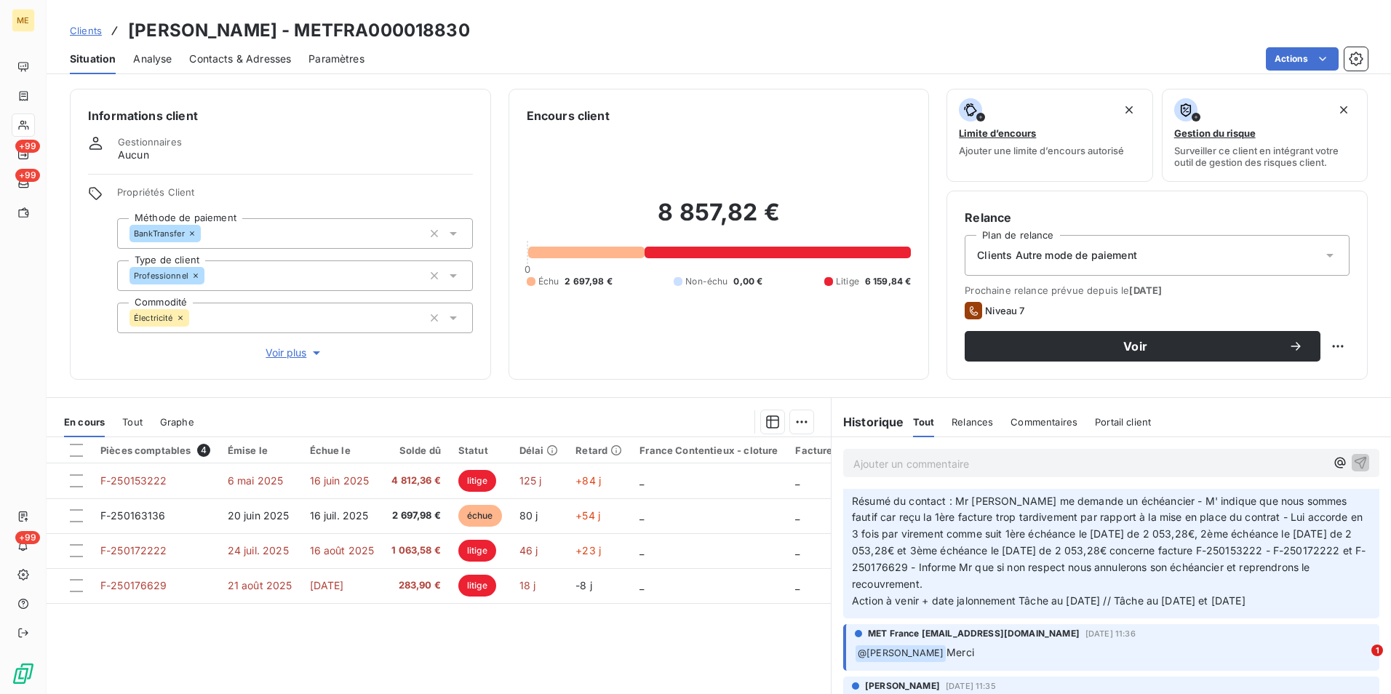
scroll to position [145, 0]
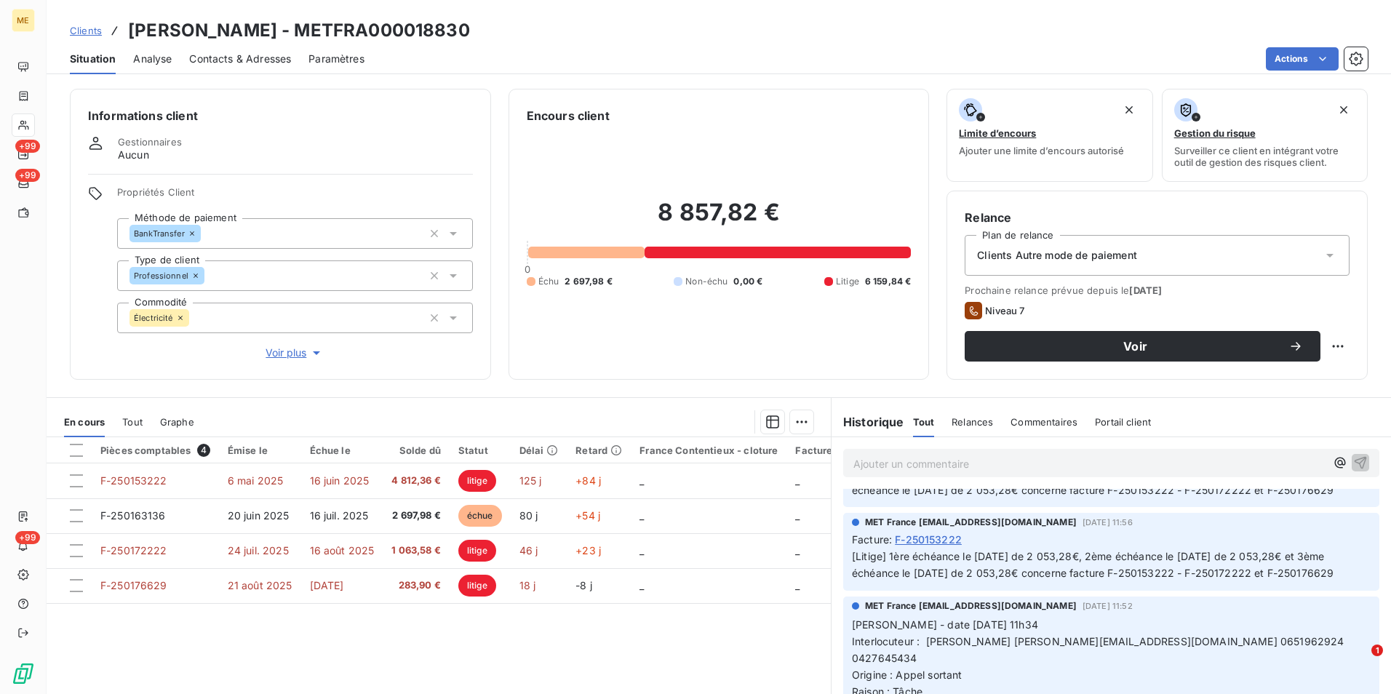
click at [79, 28] on span "Clients" at bounding box center [86, 31] width 32 height 12
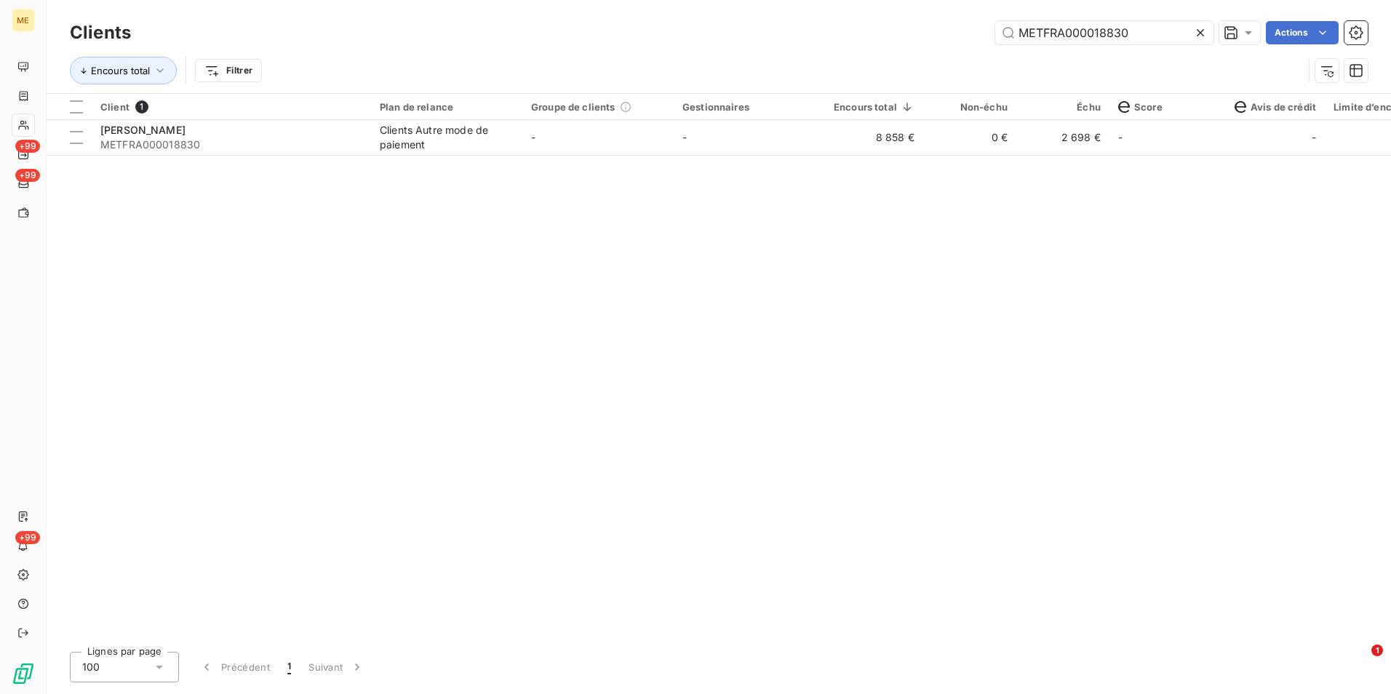
click at [1200, 36] on icon at bounding box center [1200, 32] width 15 height 15
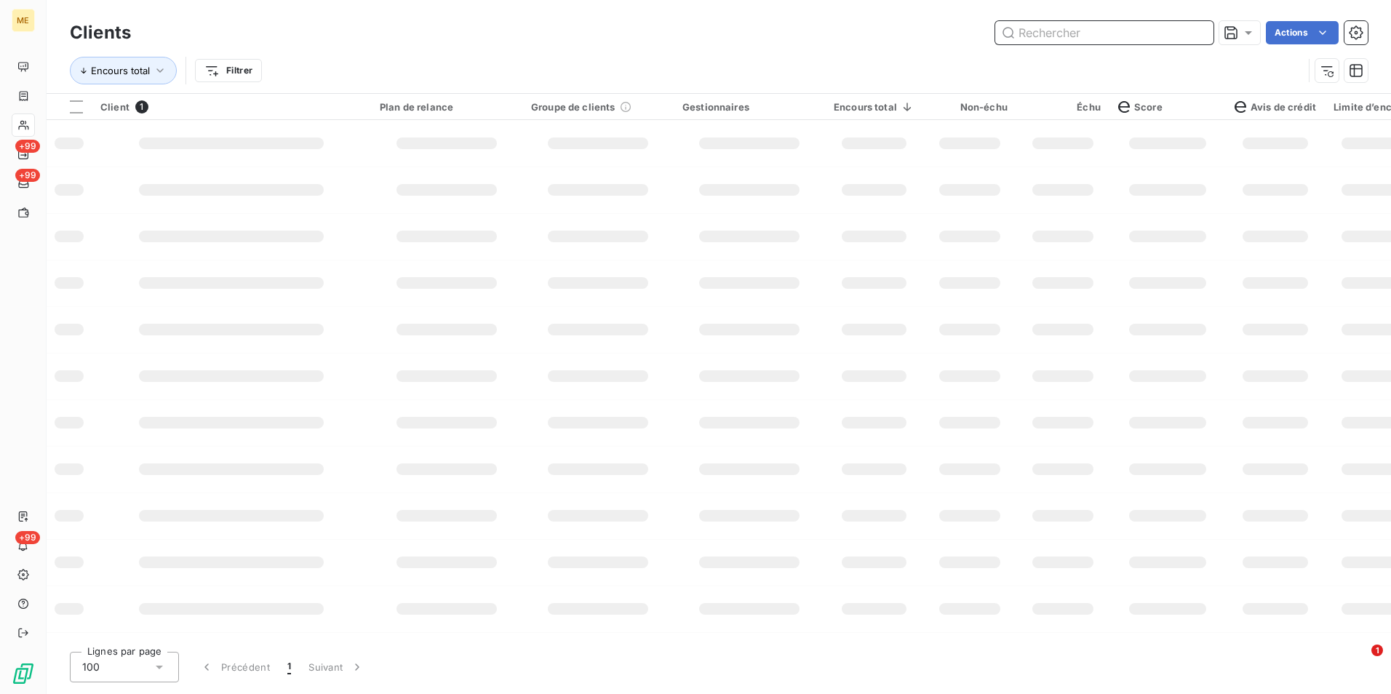
click at [1199, 34] on input "text" at bounding box center [1104, 32] width 218 height 23
paste input "METFRA000004483_09727206853353"
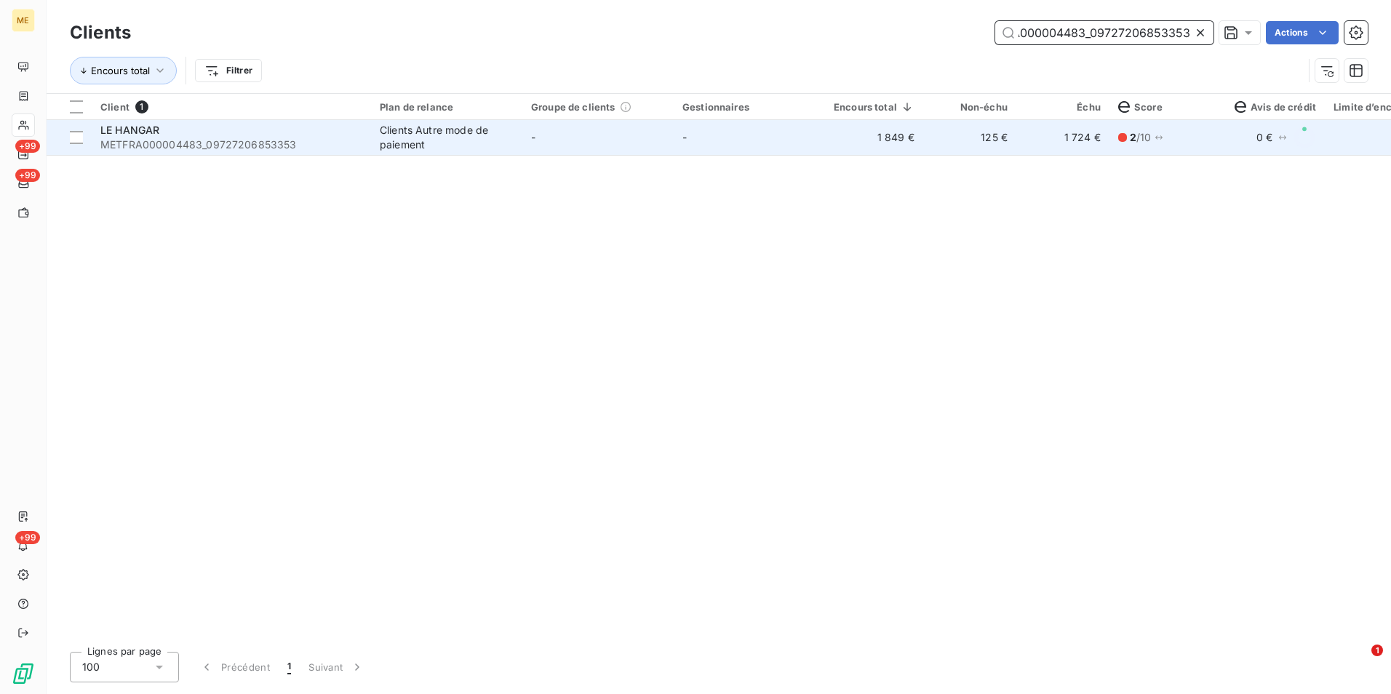
type input "METFRA000004483_09727206853353"
click at [347, 150] on span "METFRA000004483_09727206853353" at bounding box center [231, 144] width 262 height 15
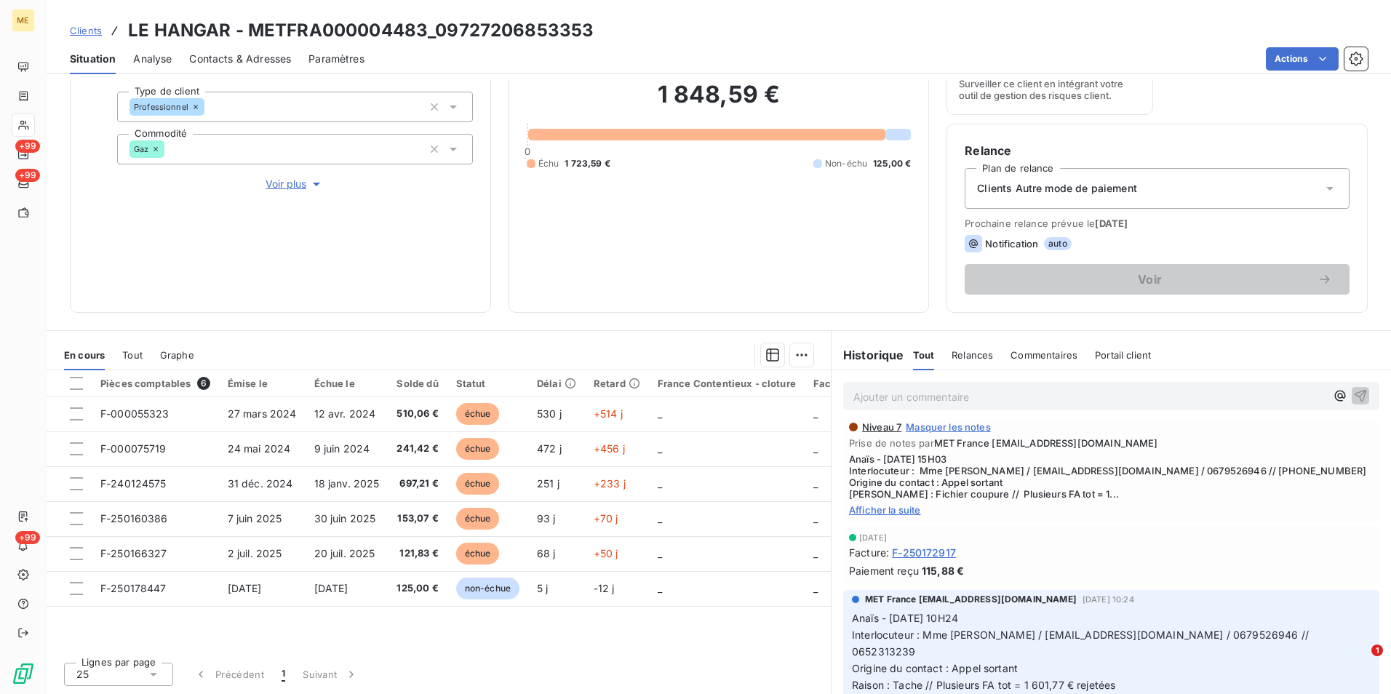
scroll to position [509, 0]
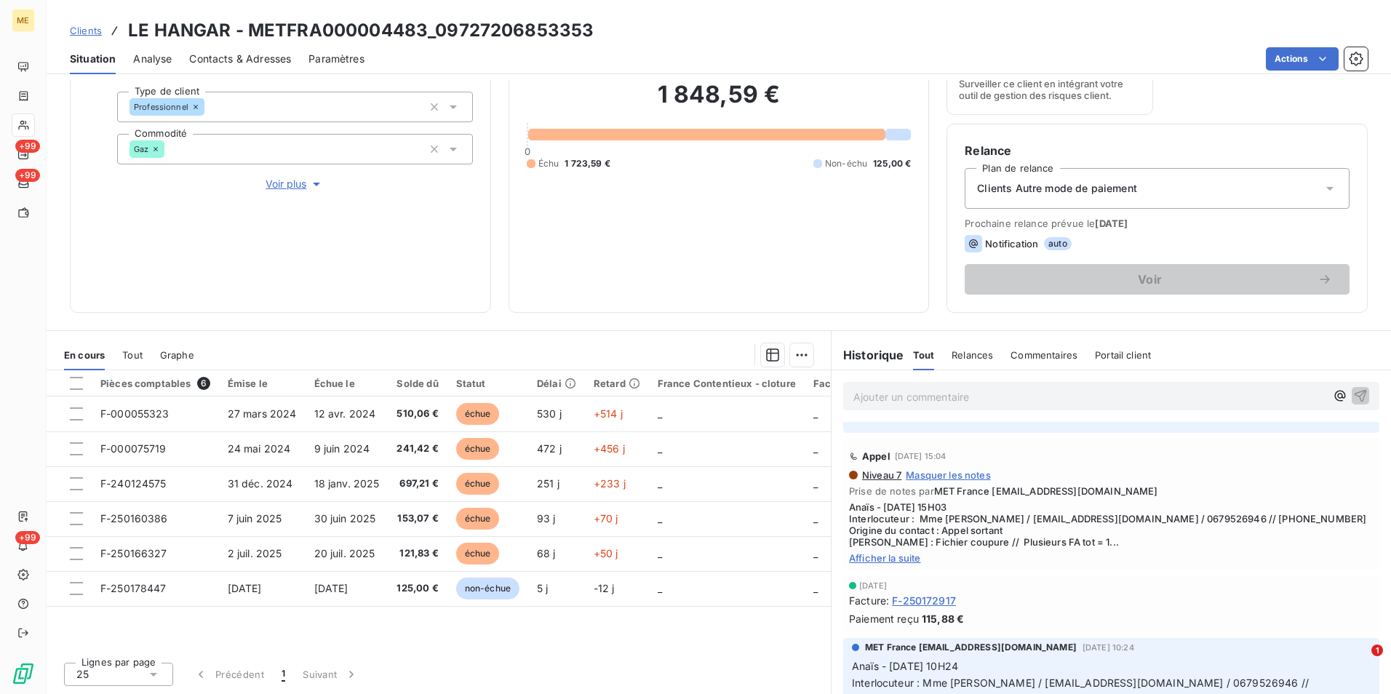
click at [895, 552] on span "Afficher la suite" at bounding box center [1111, 558] width 524 height 12
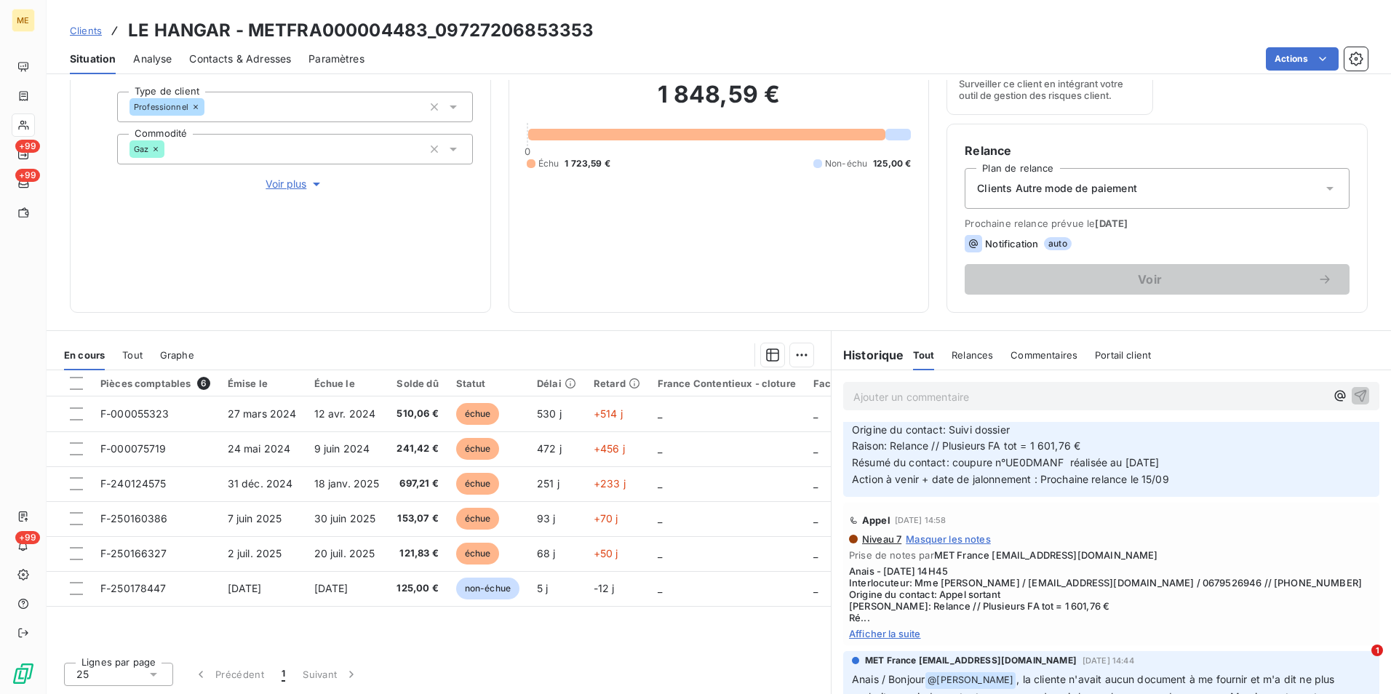
scroll to position [73, 0]
click at [897, 628] on span "Afficher la suite" at bounding box center [1111, 634] width 524 height 12
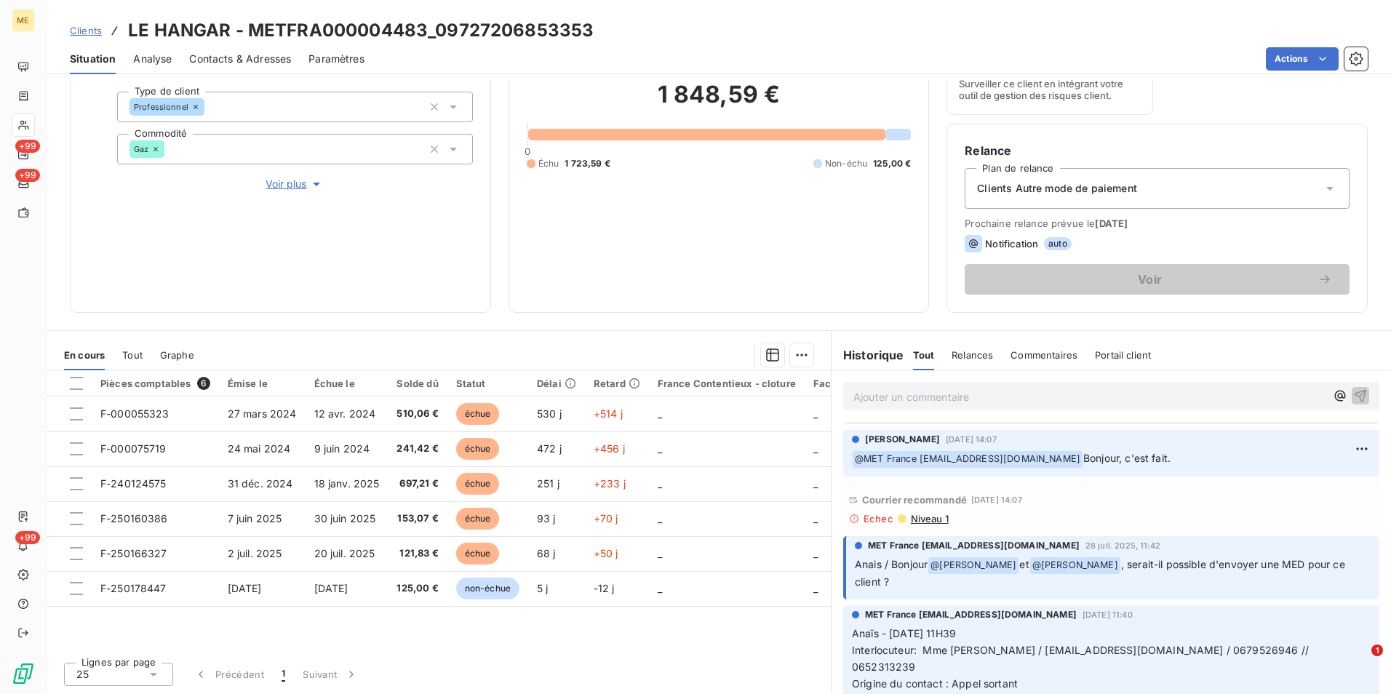
scroll to position [1164, 0]
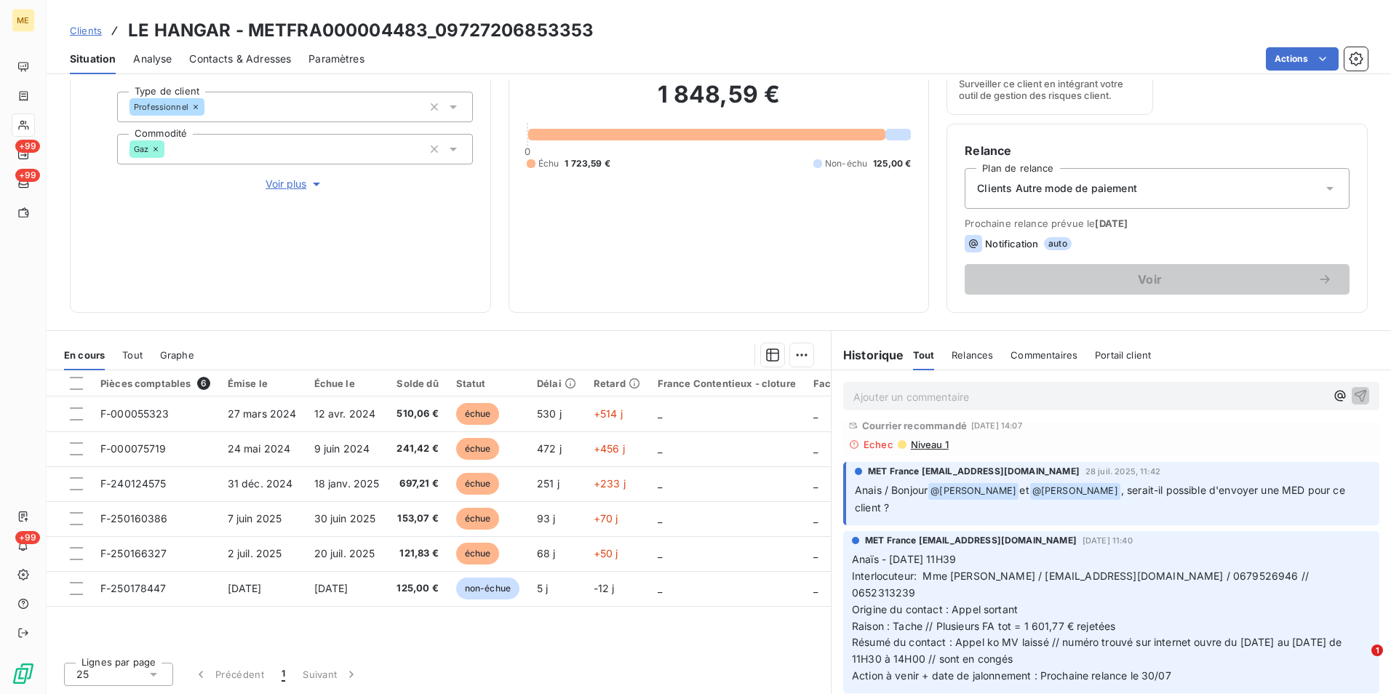
click at [91, 25] on span "Clients" at bounding box center [86, 31] width 32 height 12
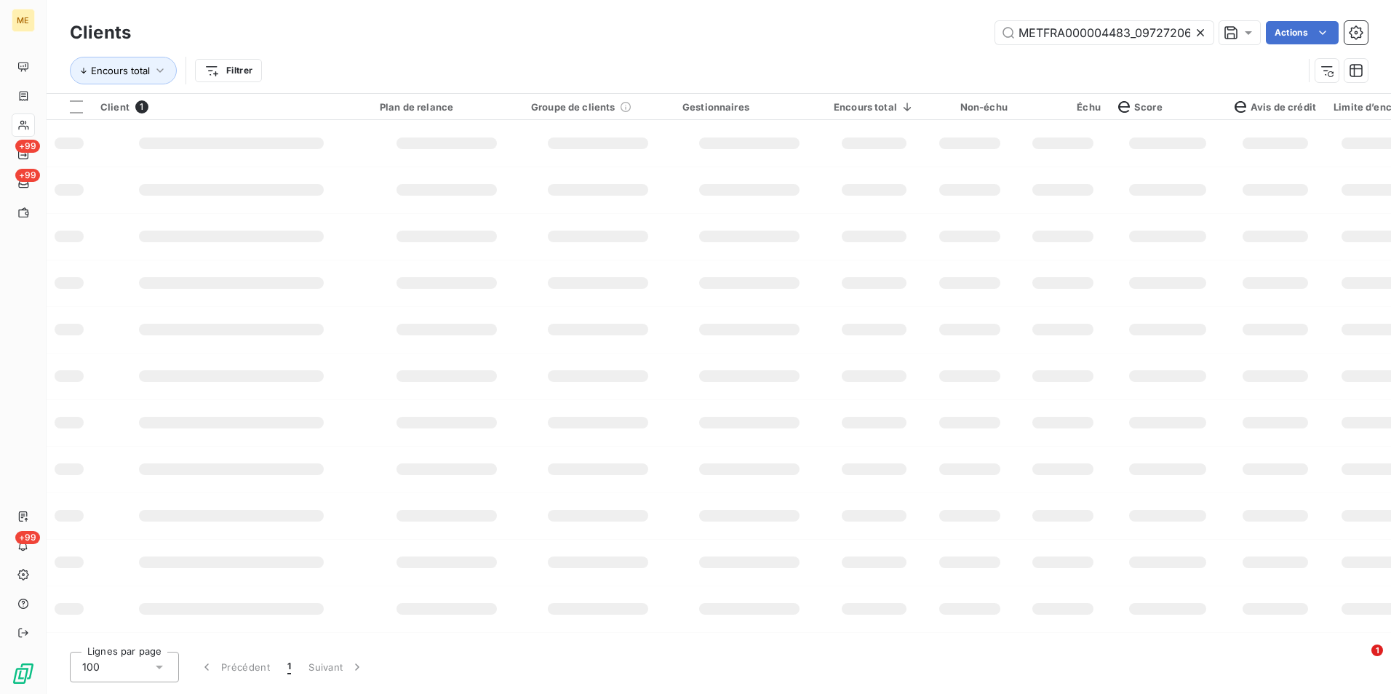
scroll to position [0, 46]
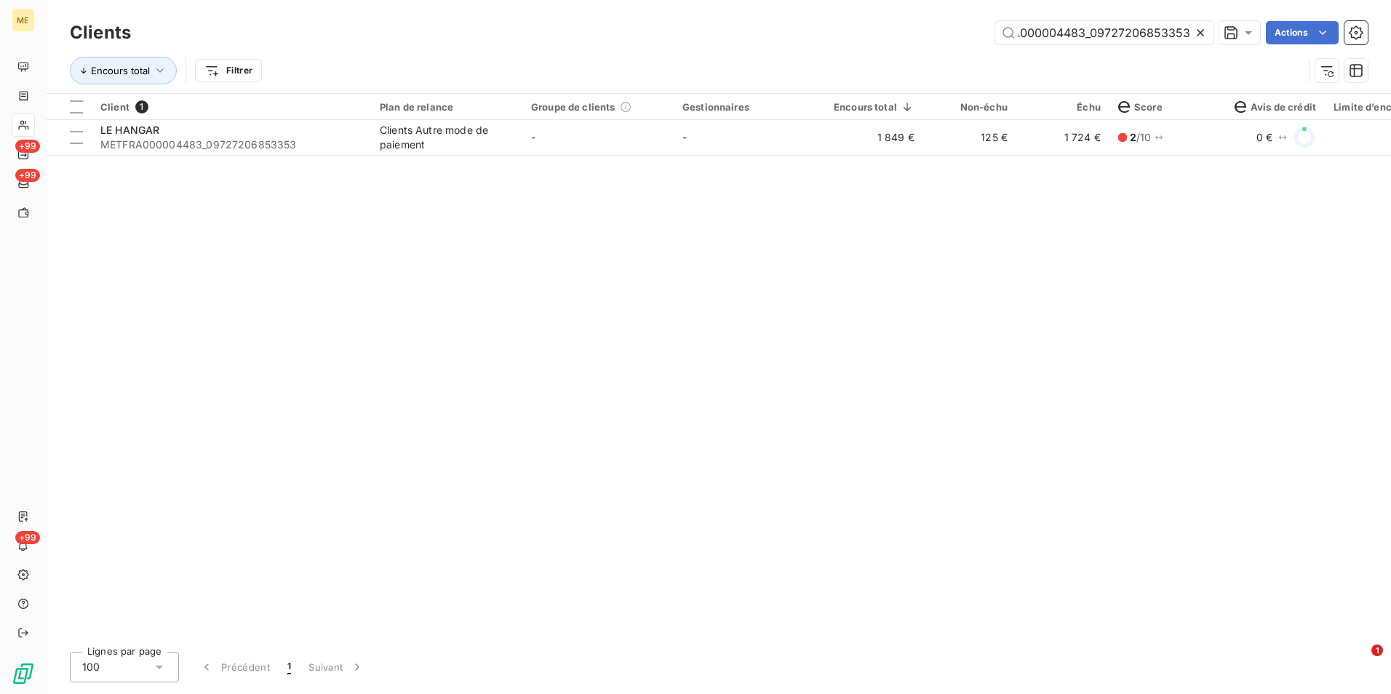
click at [1209, 34] on div at bounding box center [1203, 32] width 20 height 23
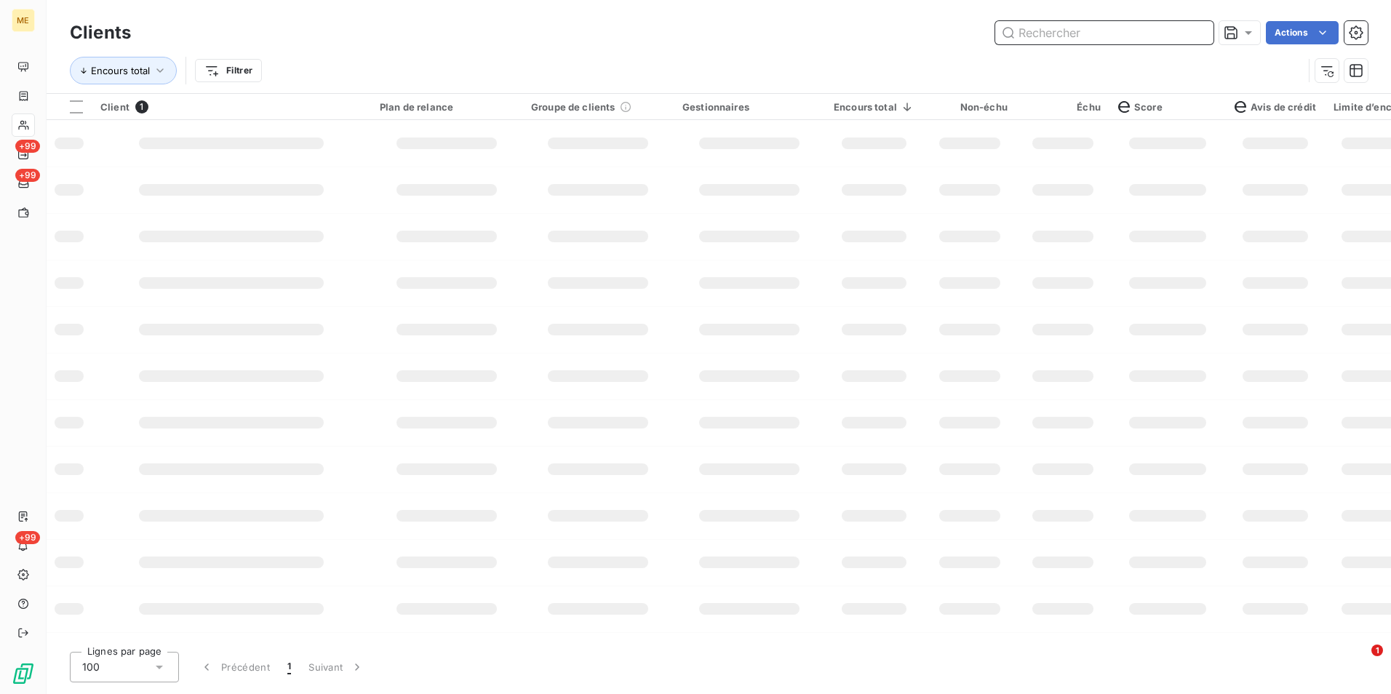
click at [1197, 32] on input "text" at bounding box center [1104, 32] width 218 height 23
paste input "METFRA000019965"
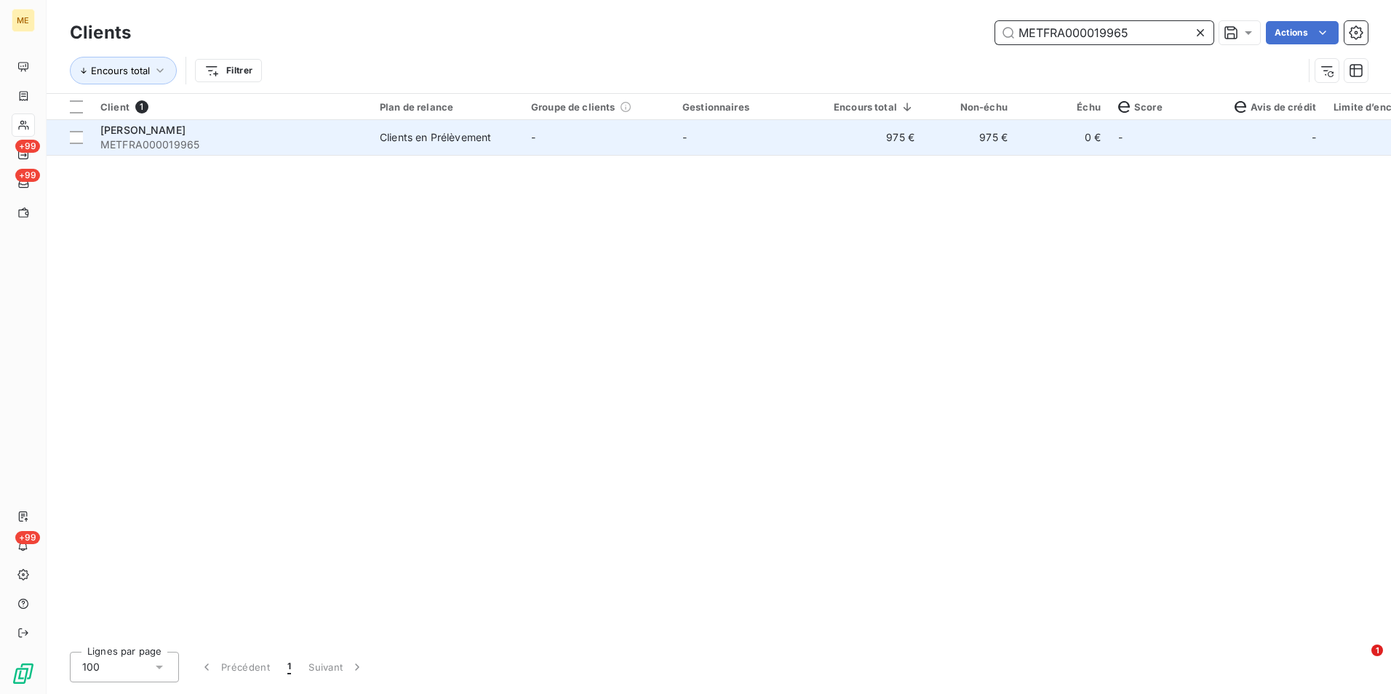
type input "METFRA000019965"
click at [881, 131] on td "975 €" at bounding box center [874, 137] width 98 height 35
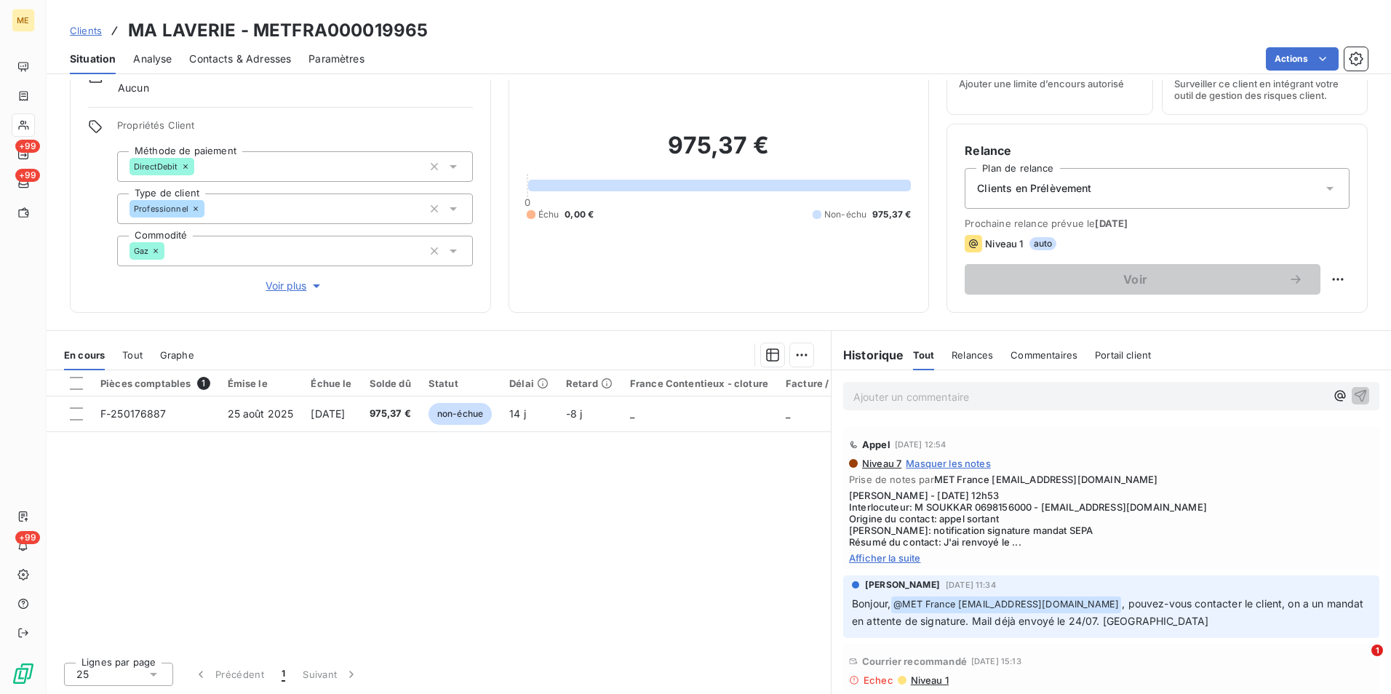
scroll to position [130, 0]
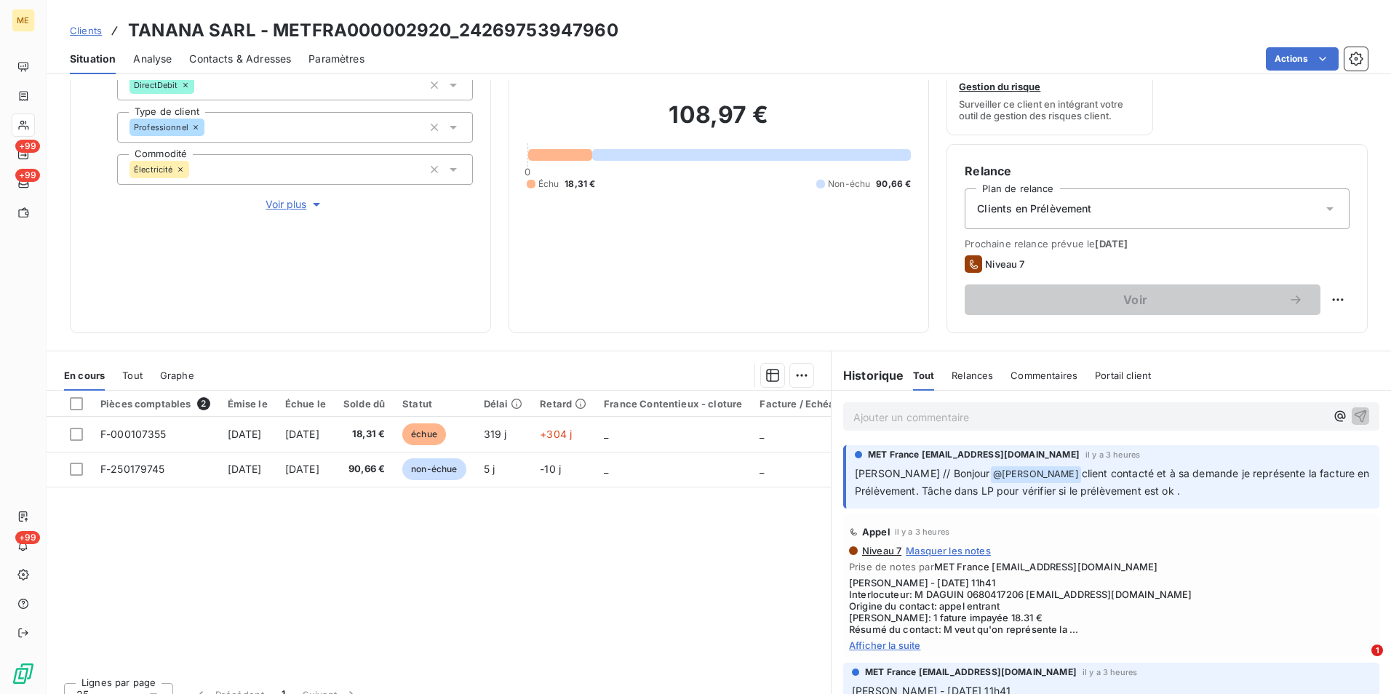
scroll to position [169, 0]
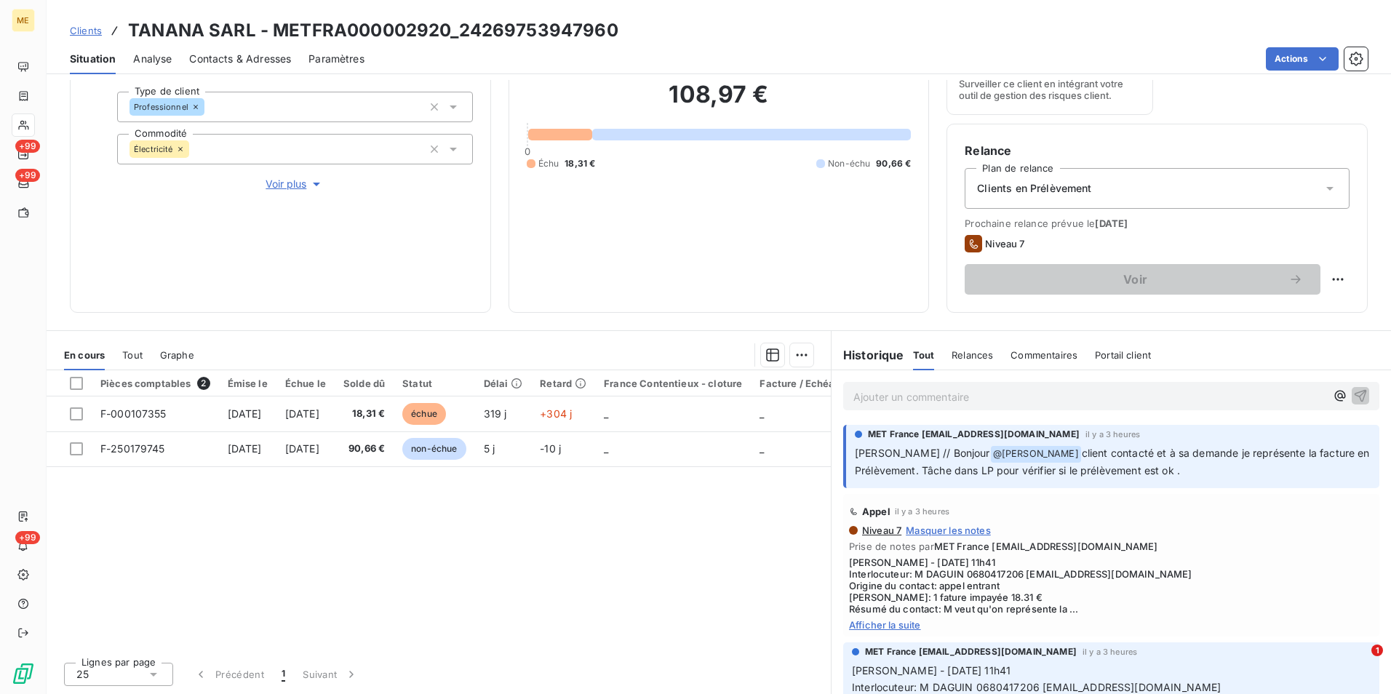
click at [908, 630] on span "Afficher la suite" at bounding box center [1111, 625] width 524 height 12
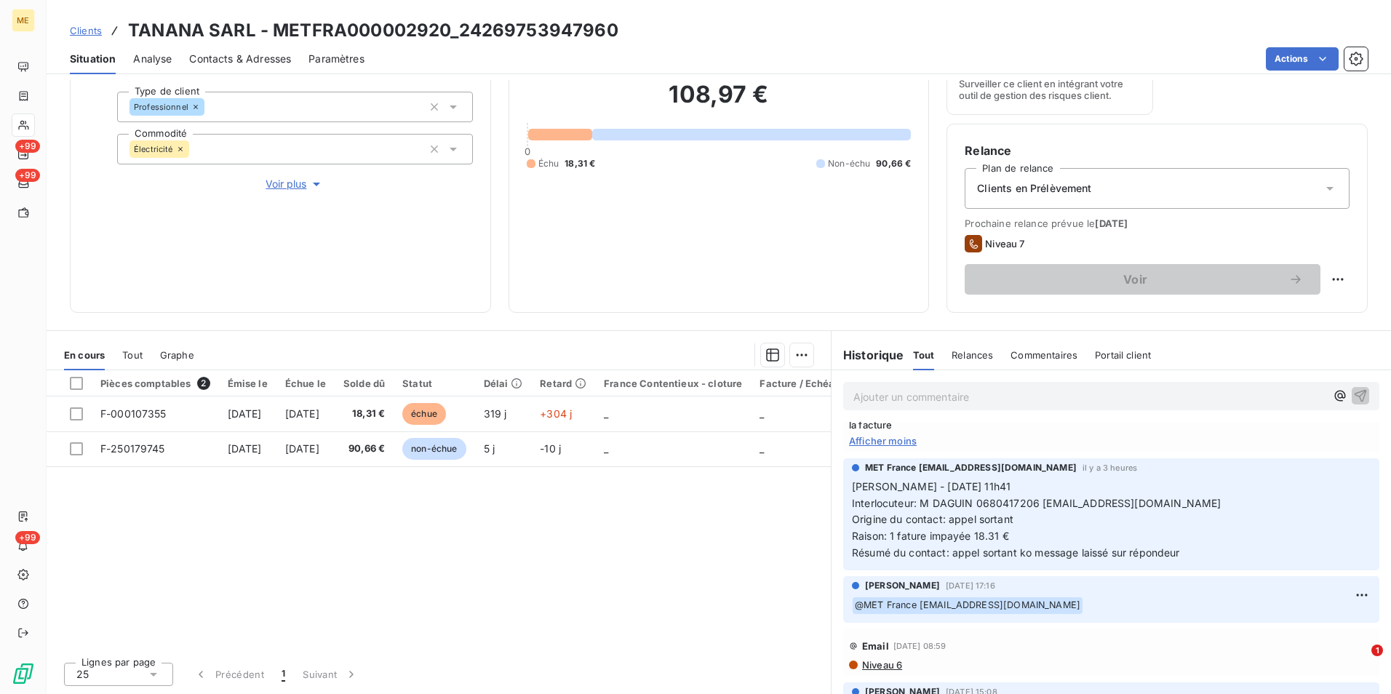
scroll to position [218, 0]
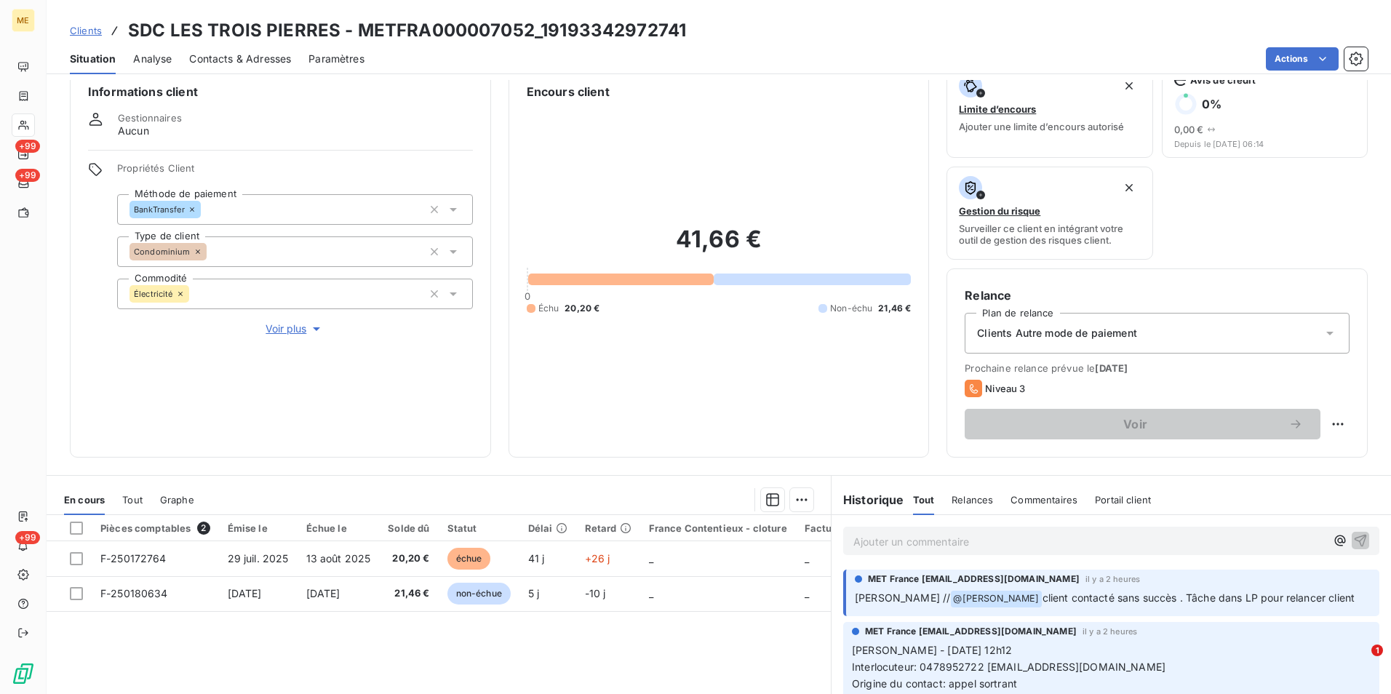
scroll to position [23, 0]
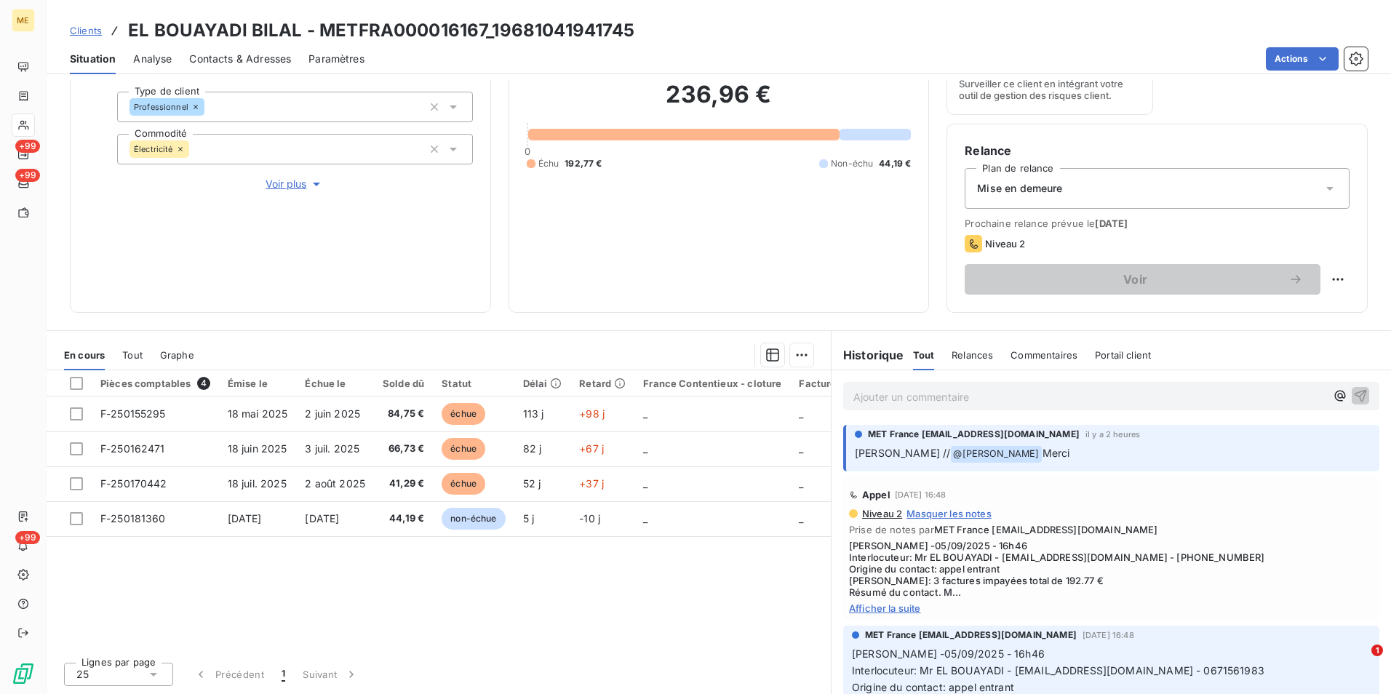
click at [900, 618] on div "Appel 5 sept. 2025, 16:48 Niveau 2 Masquer les notes Prise de notes par MET Fra…" at bounding box center [1111, 548] width 536 height 143
click at [900, 612] on span "Afficher la suite" at bounding box center [1111, 608] width 524 height 12
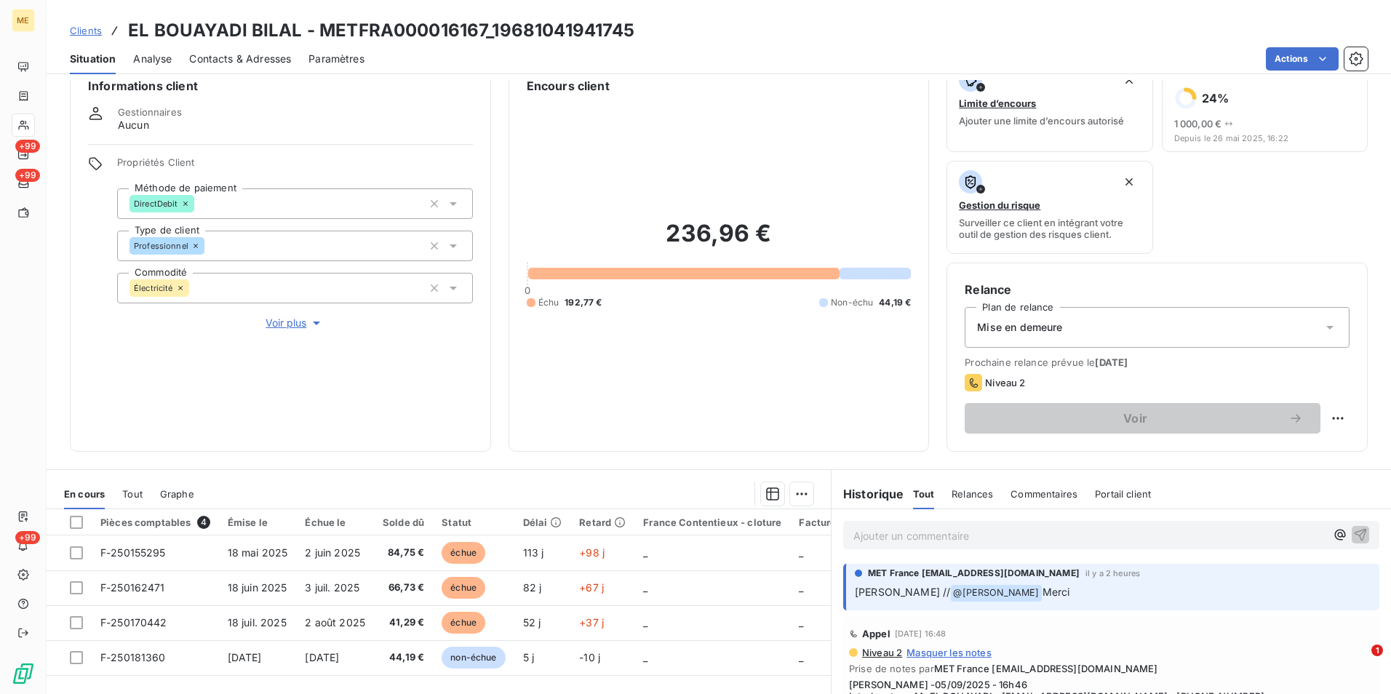
scroll to position [23, 0]
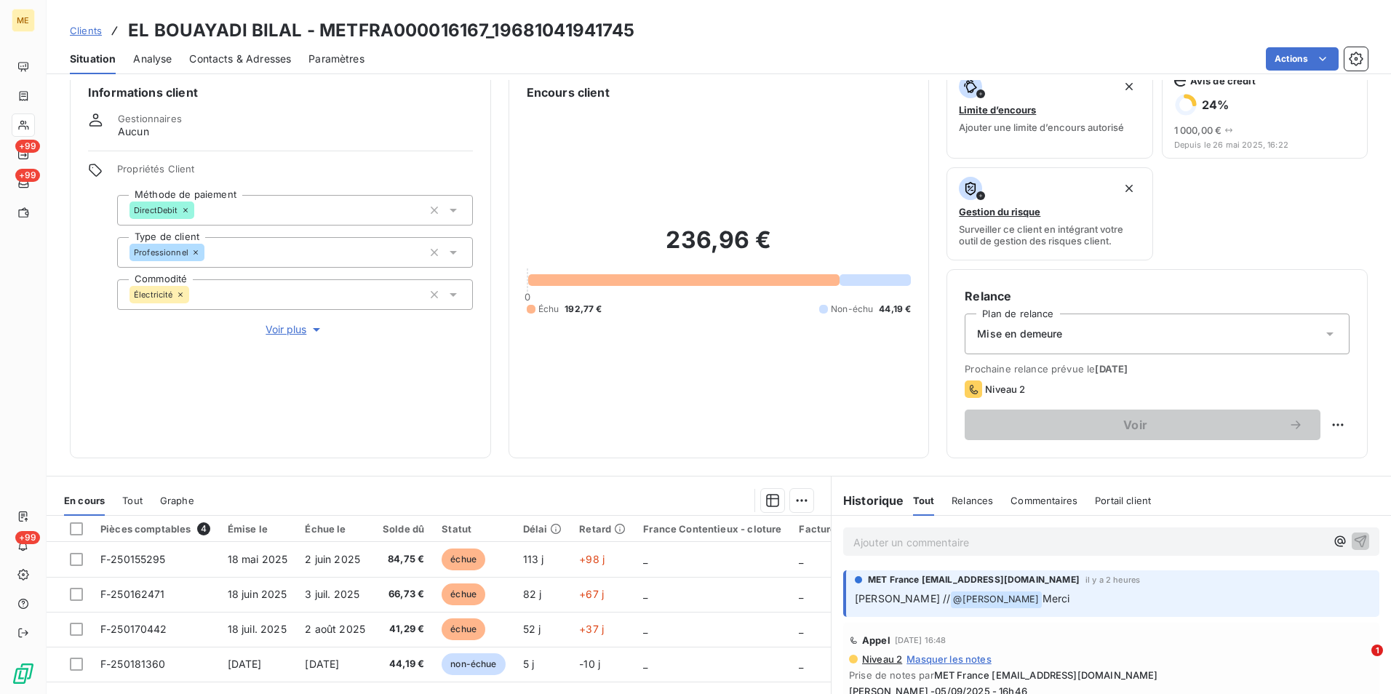
click at [89, 29] on span "Clients" at bounding box center [86, 31] width 32 height 12
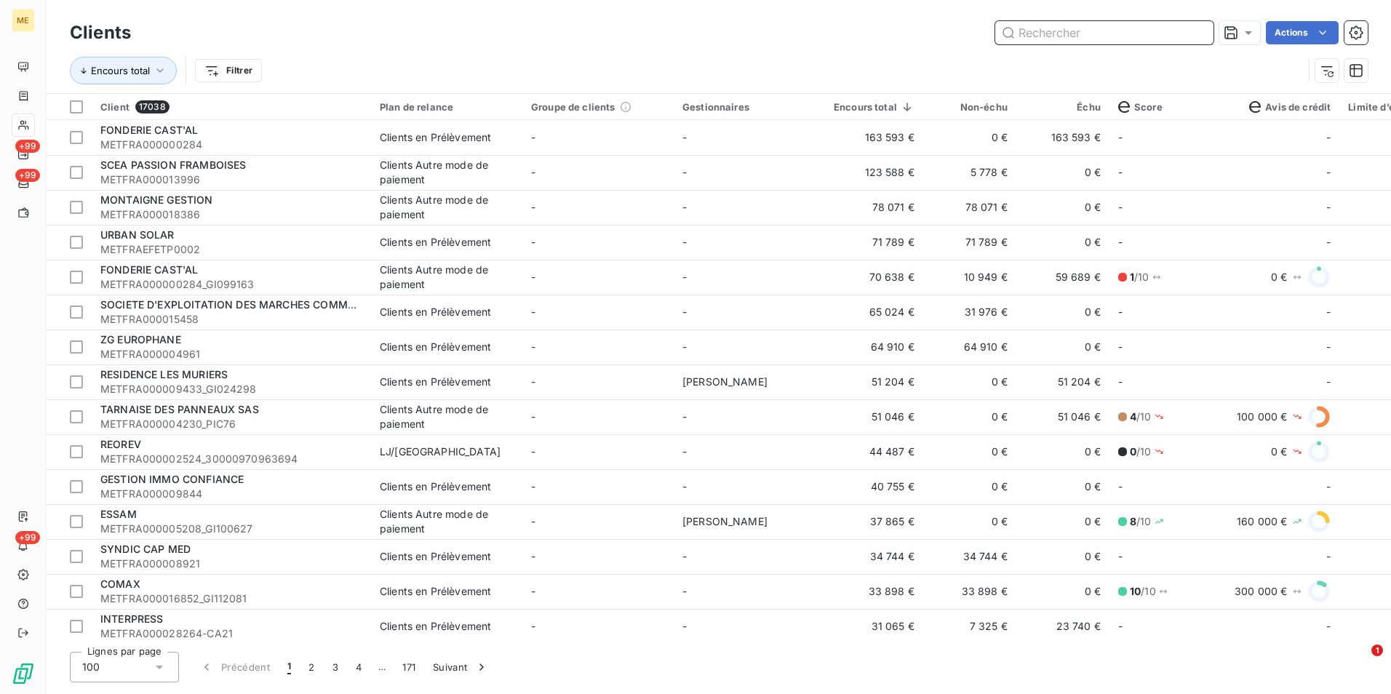
click at [1045, 31] on input "text" at bounding box center [1104, 32] width 218 height 23
paste input "METFRA000008620_Z1443800000115"
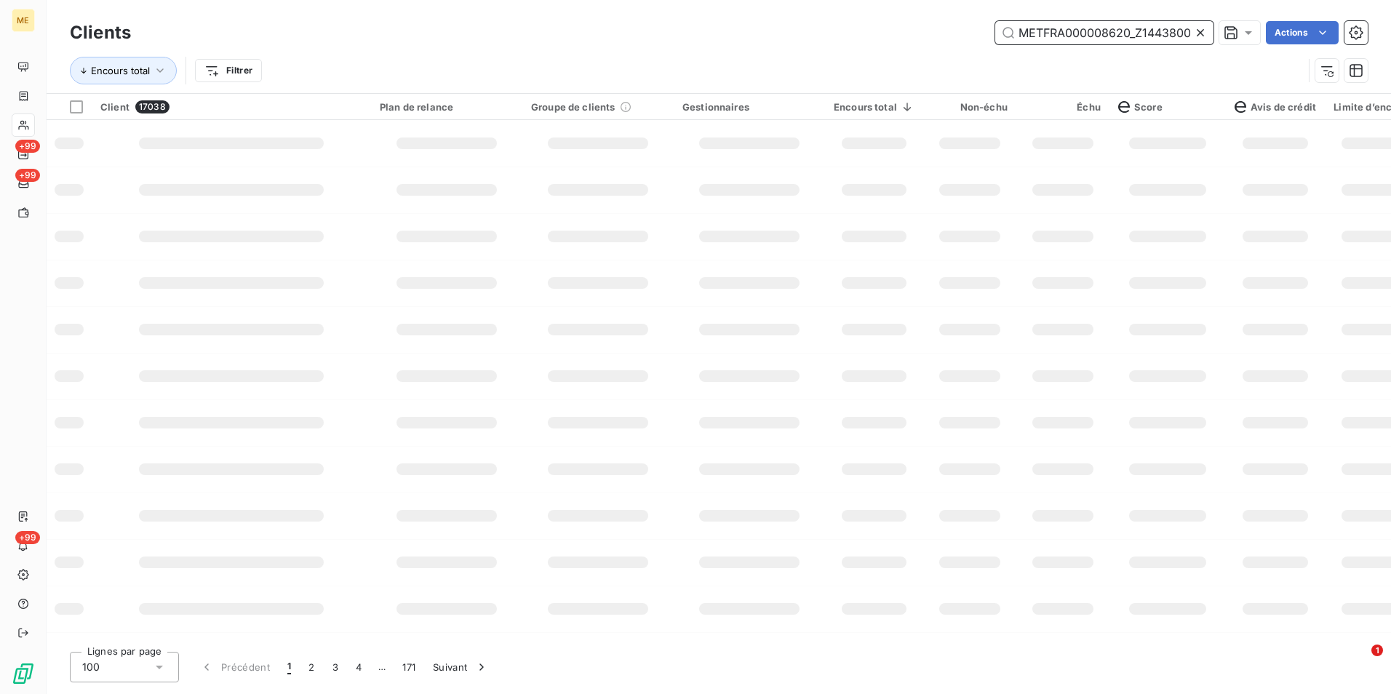
scroll to position [0, 40]
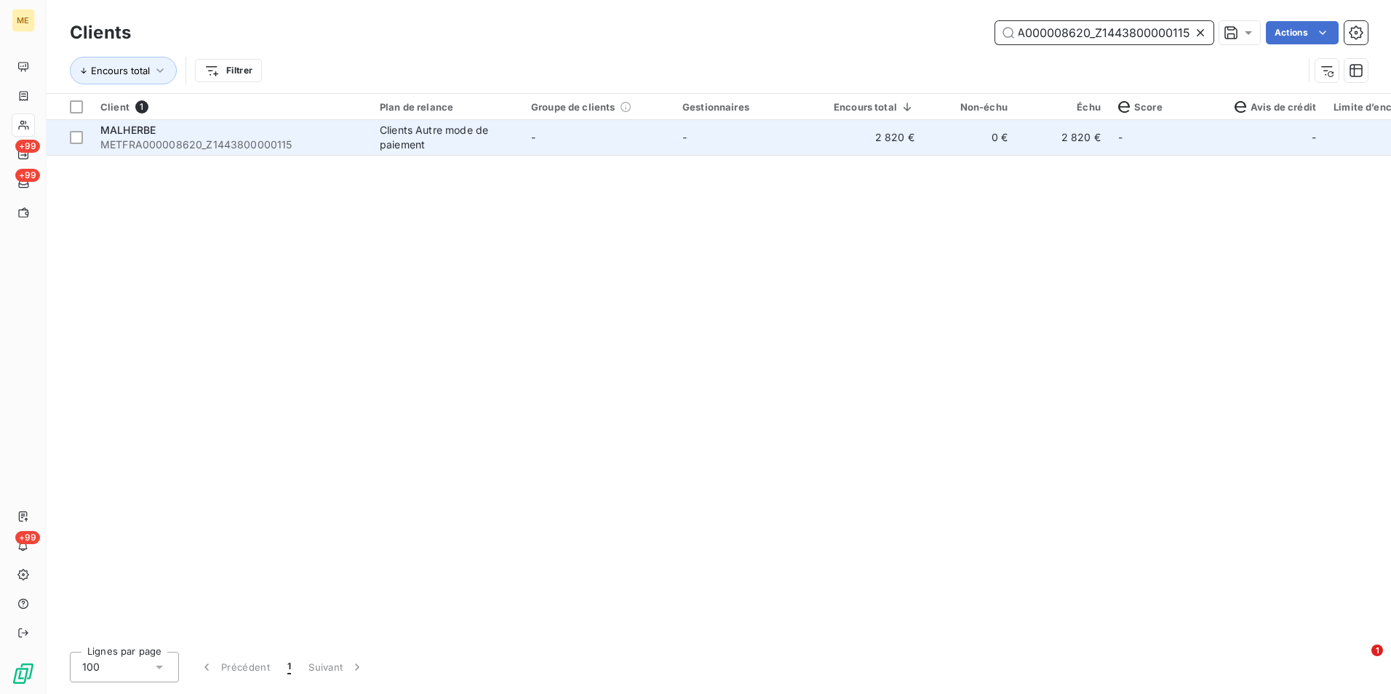
type input "METFRA000008620_Z1443800000115"
click at [810, 151] on td "-" at bounding box center [748, 137] width 151 height 35
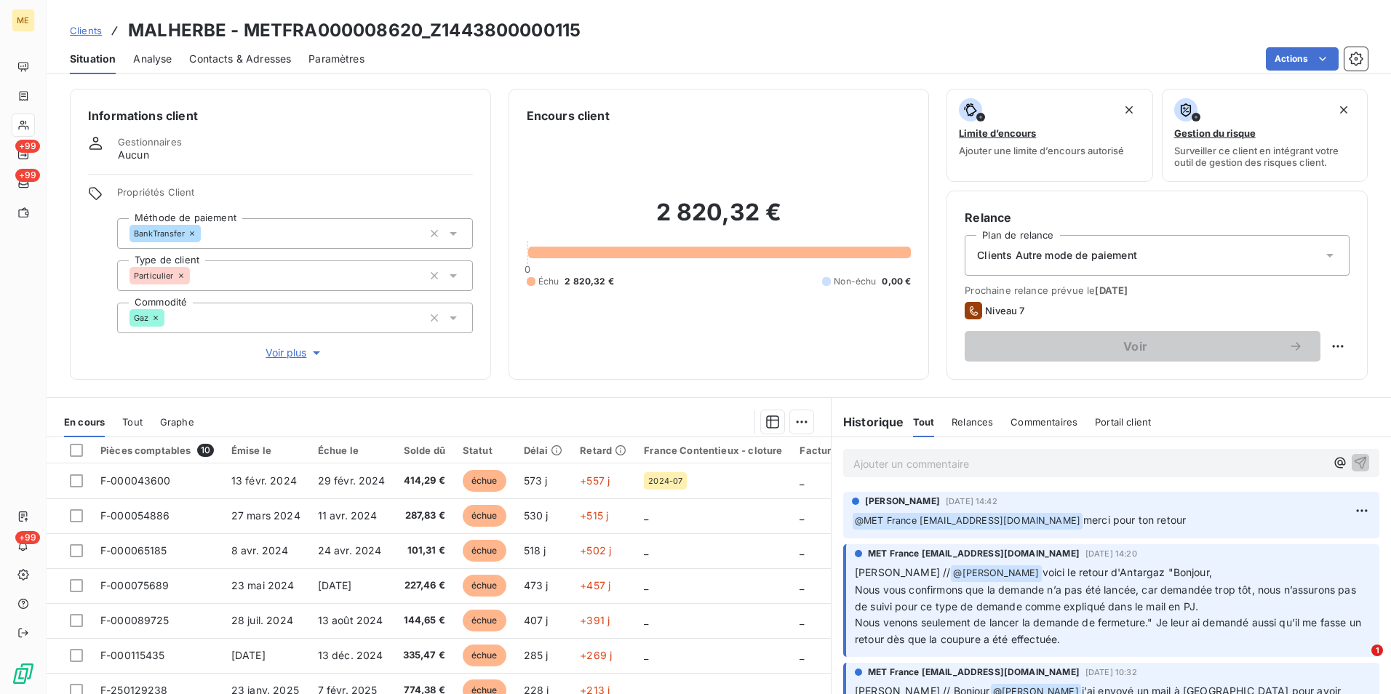
click at [92, 28] on span "Clients" at bounding box center [86, 31] width 32 height 12
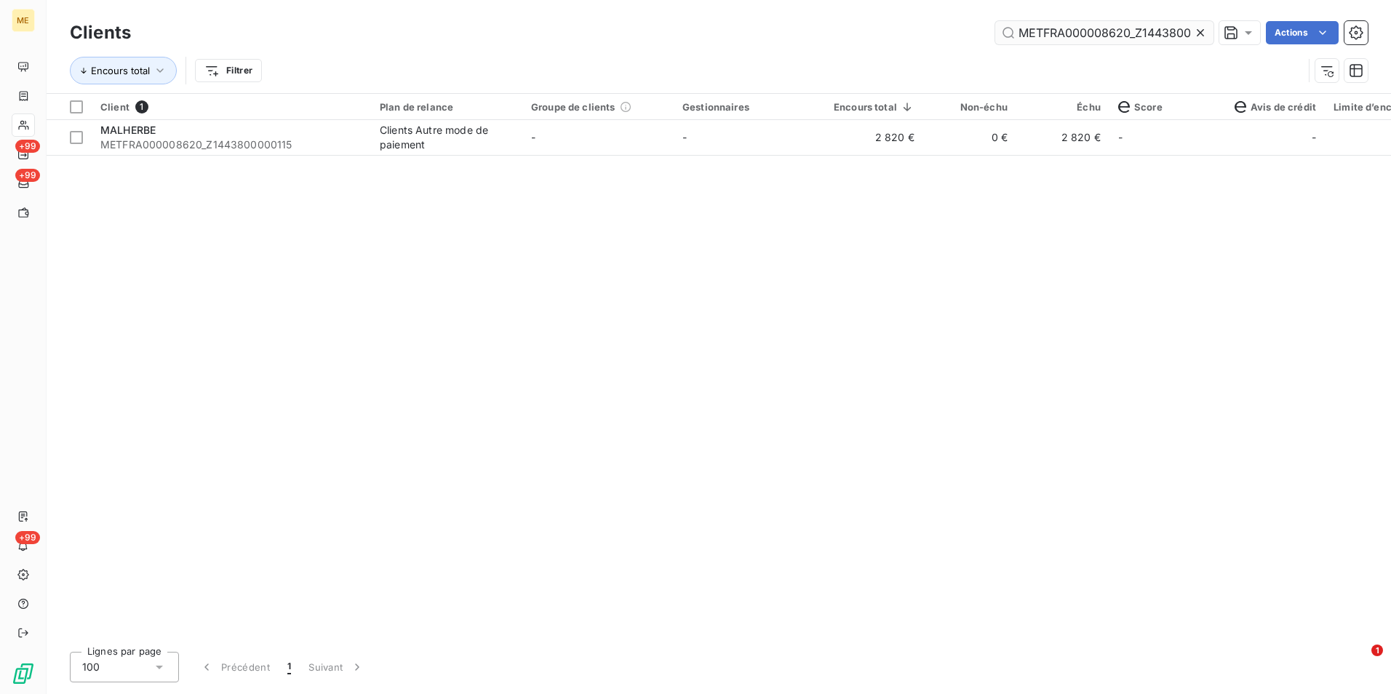
click at [1199, 33] on icon at bounding box center [1200, 32] width 15 height 15
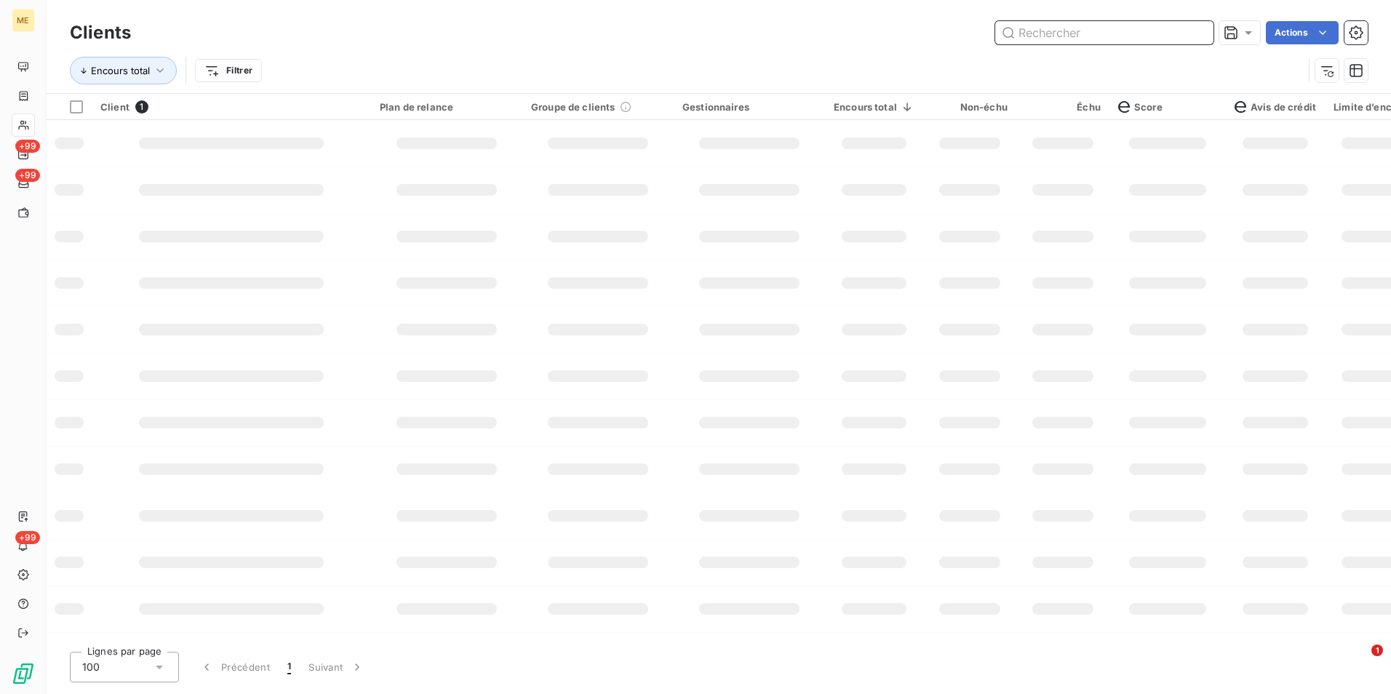
drag, startPoint x: 1198, startPoint y: 32, endPoint x: 1180, endPoint y: 31, distance: 17.5
click at [1191, 31] on input "text" at bounding box center [1104, 32] width 218 height 23
paste input "METFRA000006748_Z1443800000027"
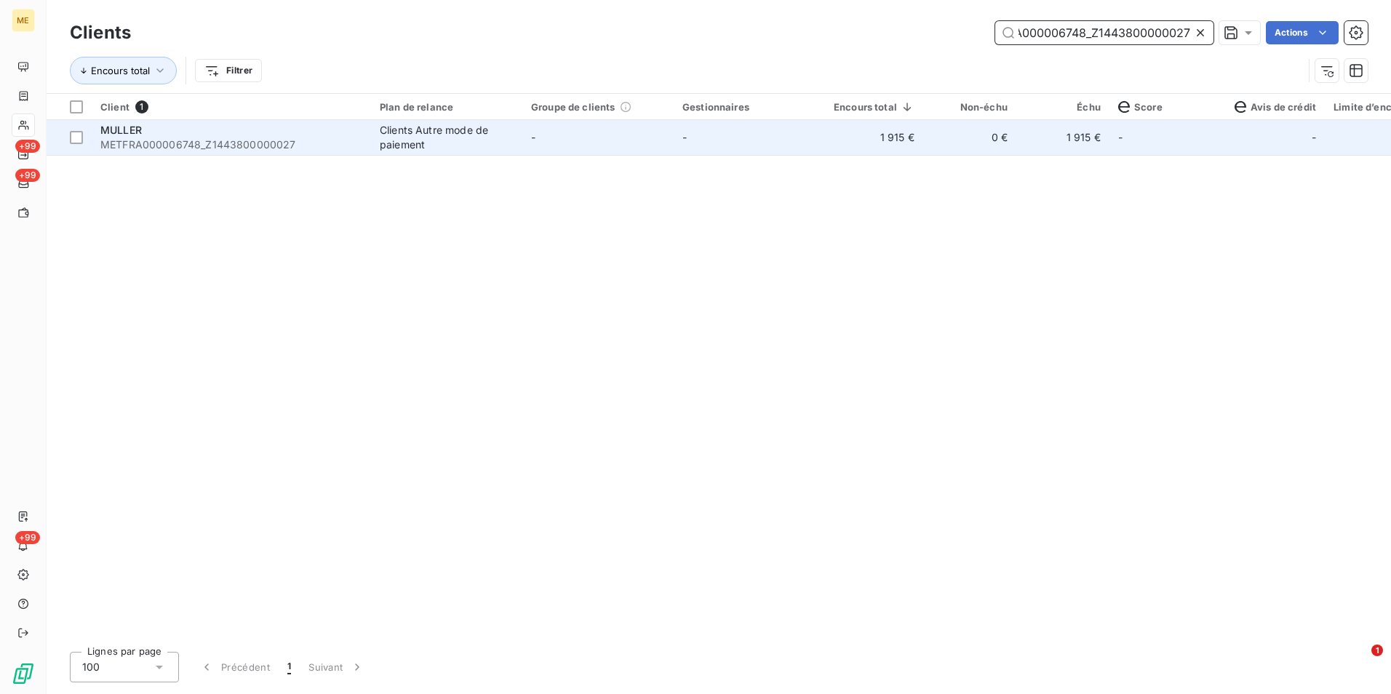
type input "METFRA000006748_Z1443800000027"
click at [889, 141] on td "1 915 €" at bounding box center [874, 137] width 98 height 35
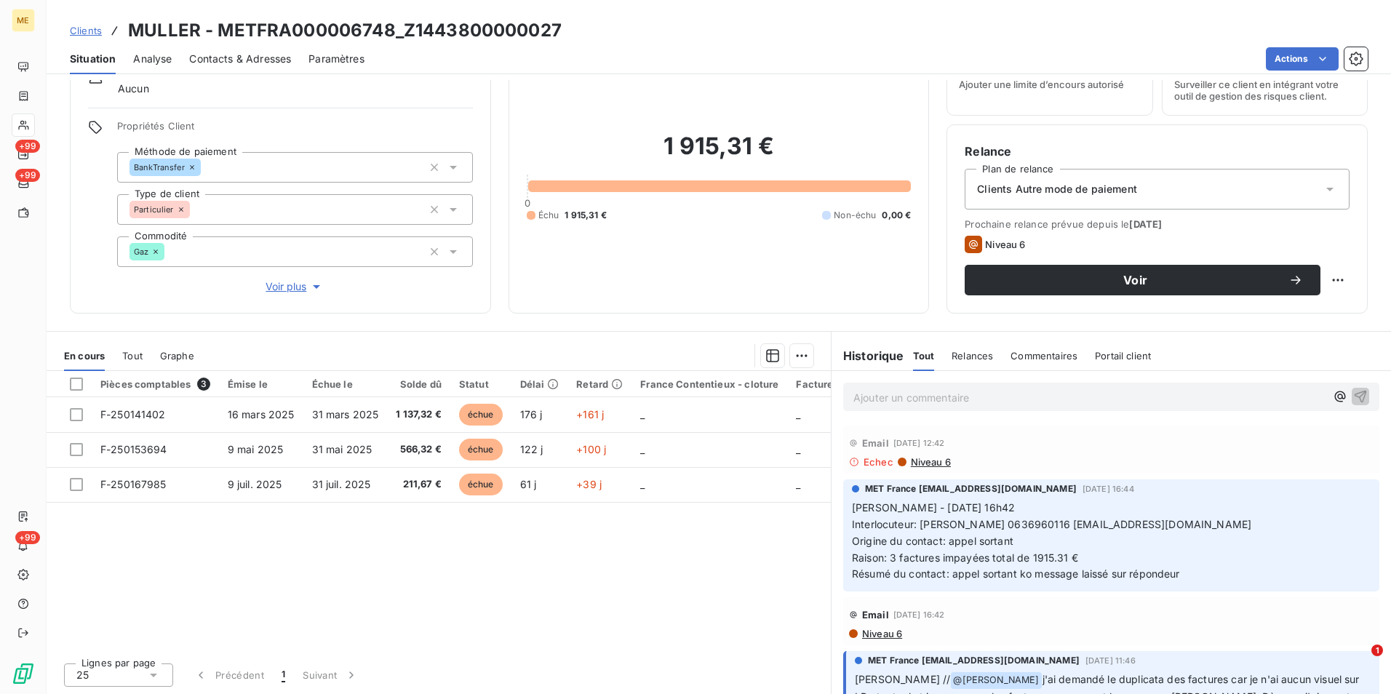
drag, startPoint x: 85, startPoint y: 29, endPoint x: 103, endPoint y: 29, distance: 18.2
click at [85, 29] on span "Clients" at bounding box center [86, 31] width 32 height 12
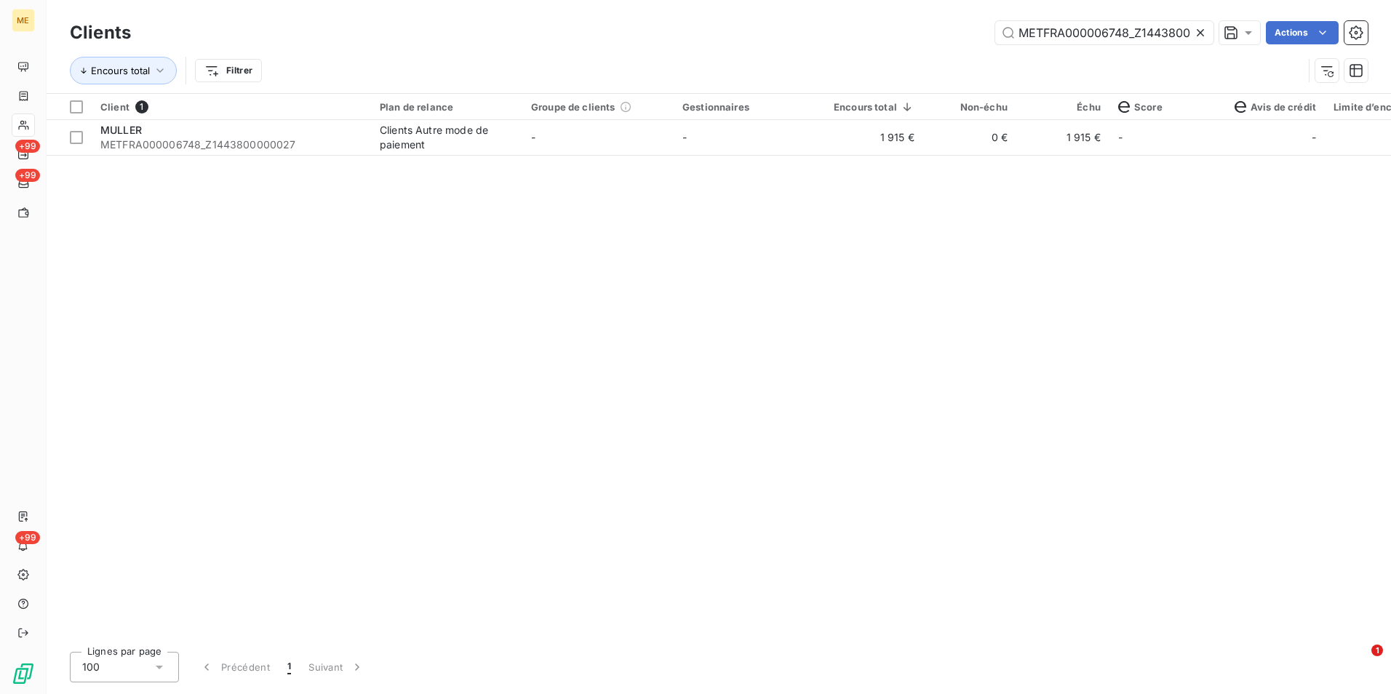
click at [1204, 27] on icon at bounding box center [1200, 32] width 15 height 15
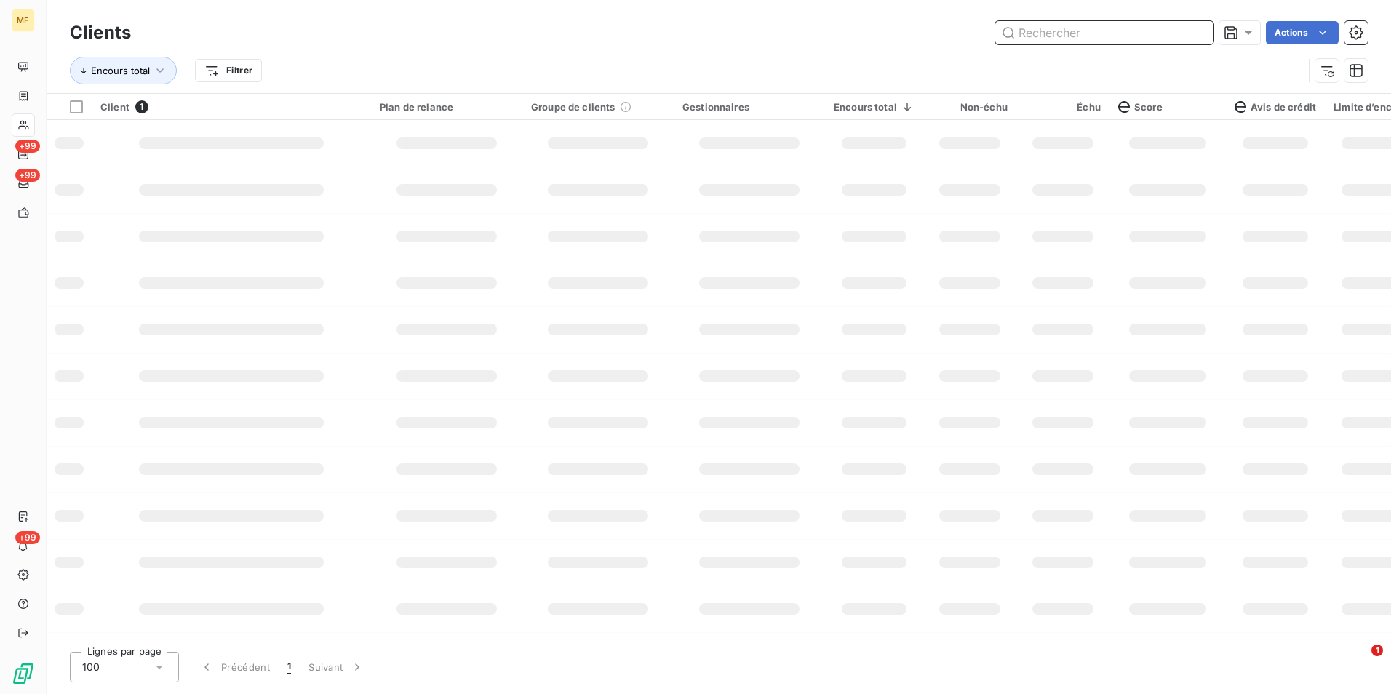
click at [1196, 33] on input "text" at bounding box center [1104, 32] width 218 height 23
paste input "METFRA000006764_Z7601900000011"
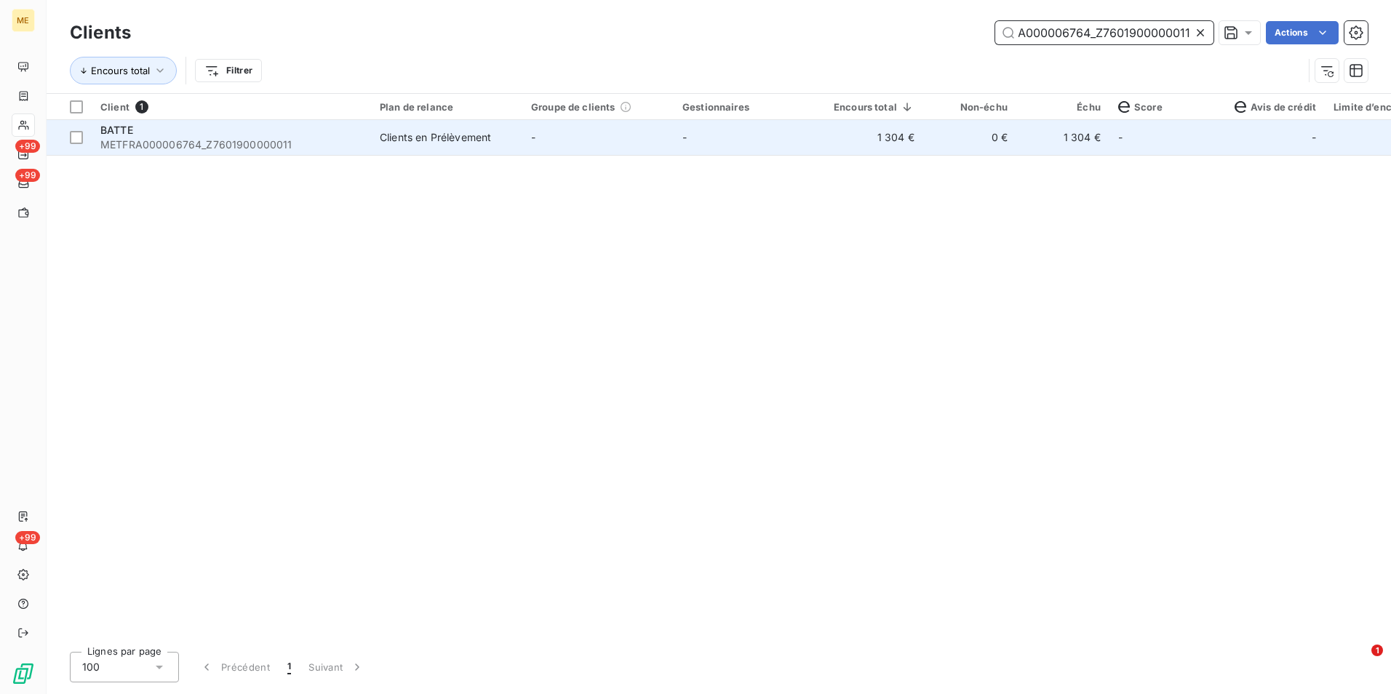
type input "METFRA000006764_Z7601900000011"
click at [978, 151] on td "0 €" at bounding box center [969, 137] width 93 height 35
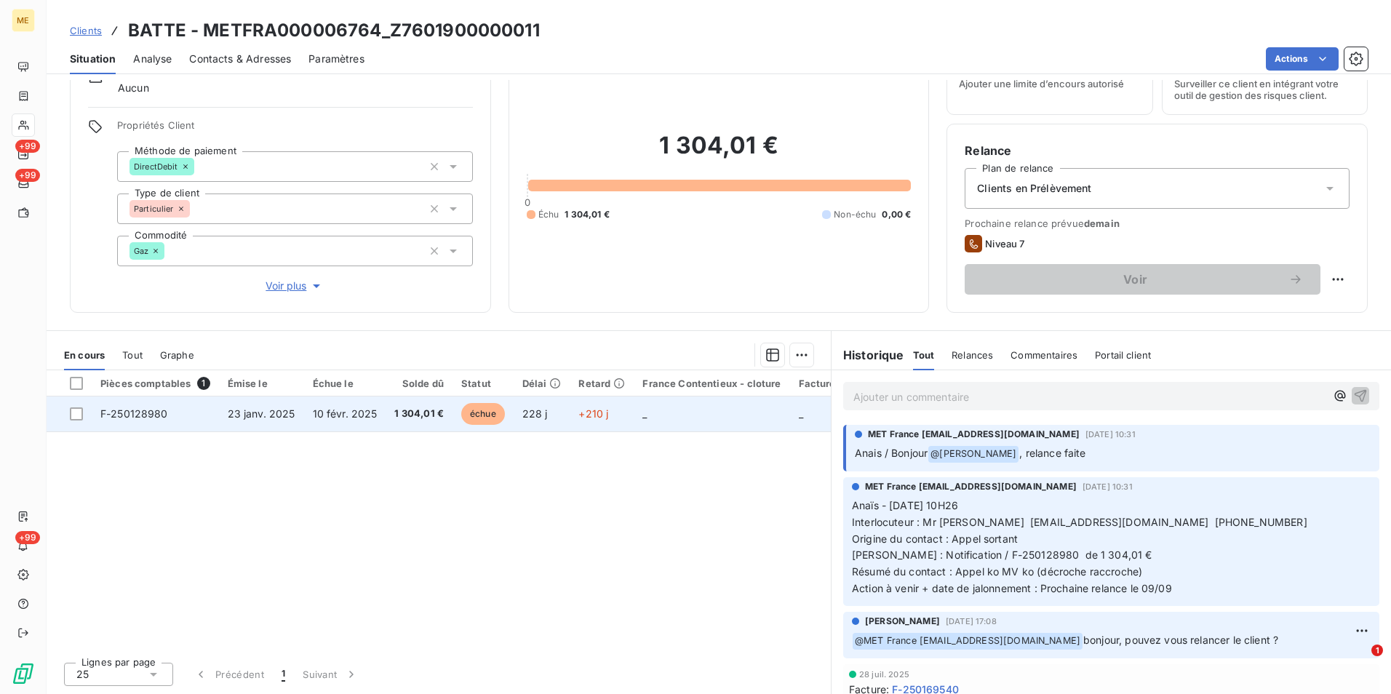
click at [633, 418] on td "_" at bounding box center [711, 413] width 156 height 35
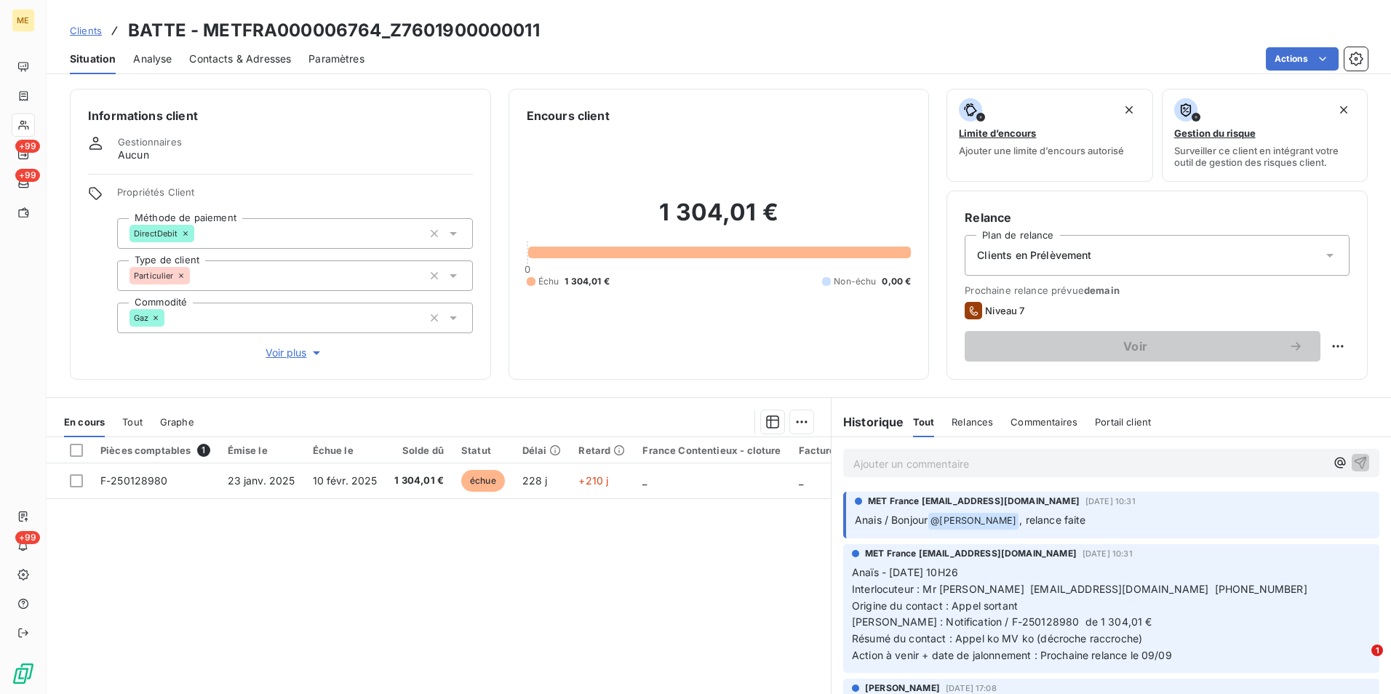
click at [137, 417] on span "Tout" at bounding box center [132, 422] width 20 height 12
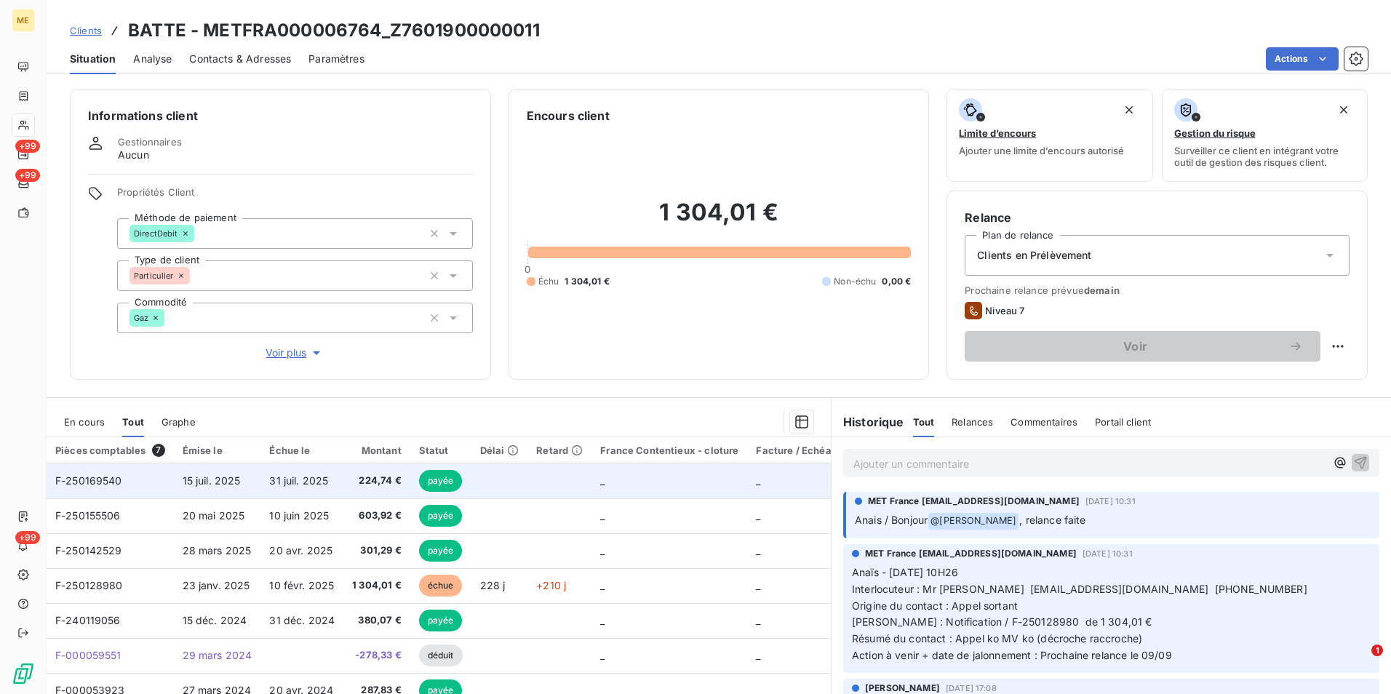
click at [190, 474] on span "15 juil. 2025" at bounding box center [212, 480] width 58 height 12
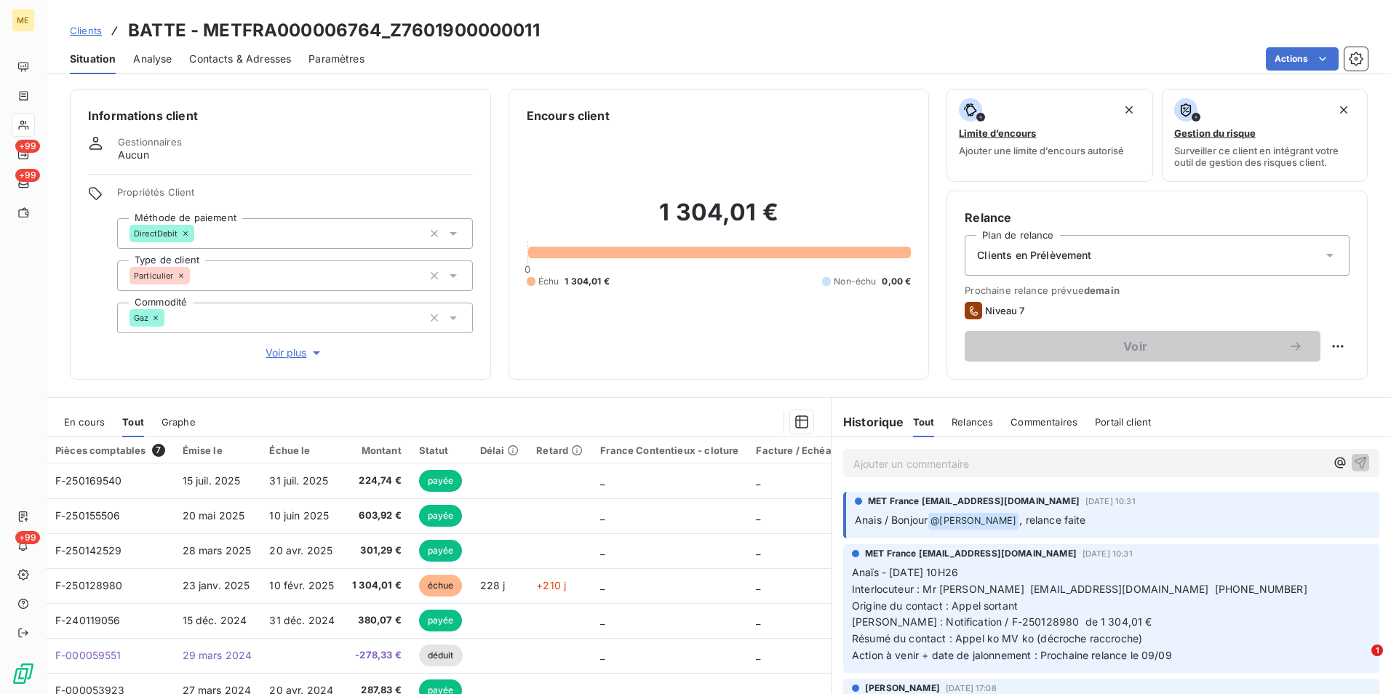
click at [232, 60] on span "Contacts & Adresses" at bounding box center [240, 59] width 102 height 15
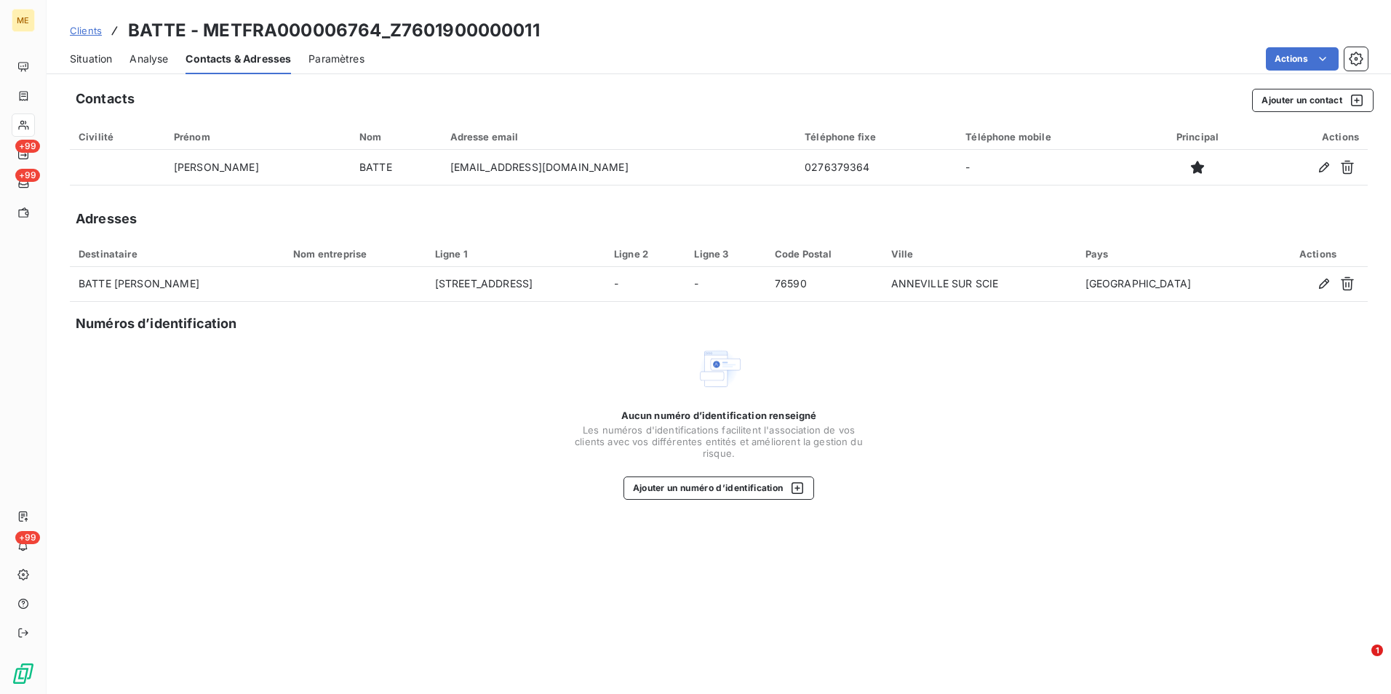
click at [95, 60] on span "Situation" at bounding box center [91, 59] width 42 height 15
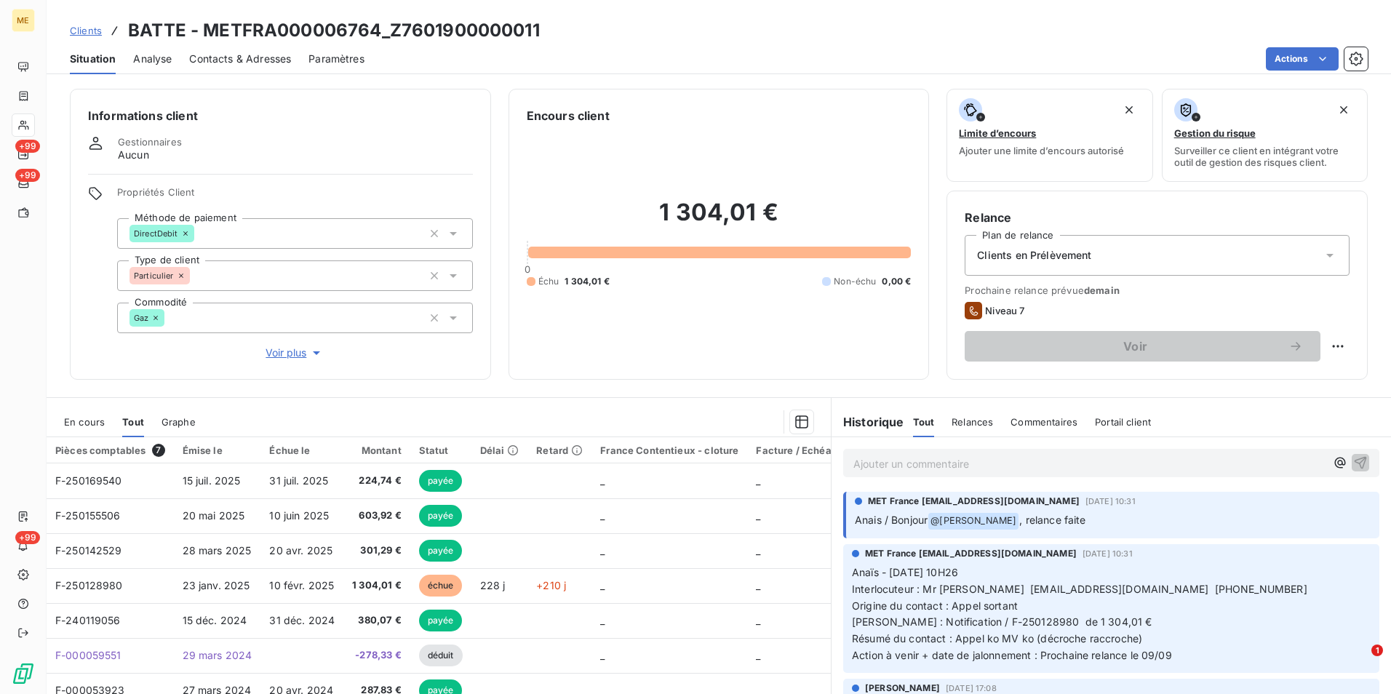
click at [1080, 253] on span "Clients en Prélèvement" at bounding box center [1034, 255] width 114 height 15
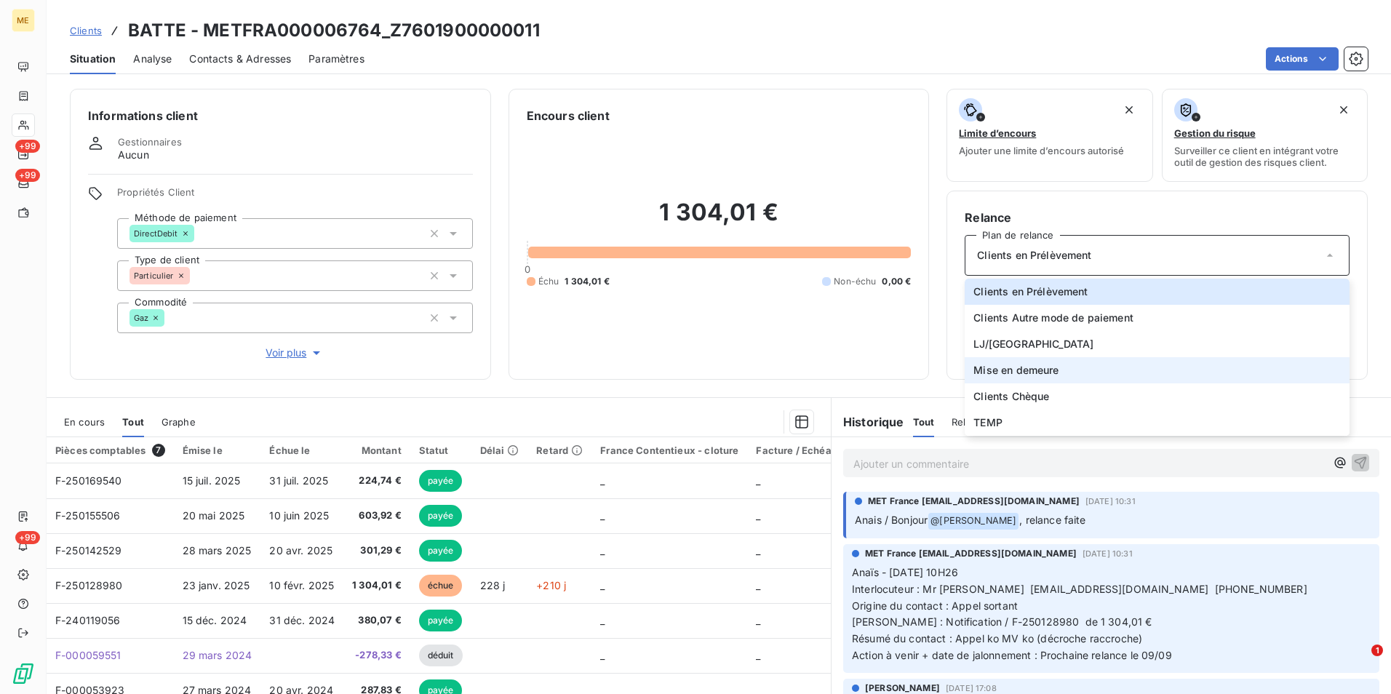
click at [1033, 367] on span "Mise en demeure" at bounding box center [1015, 370] width 85 height 15
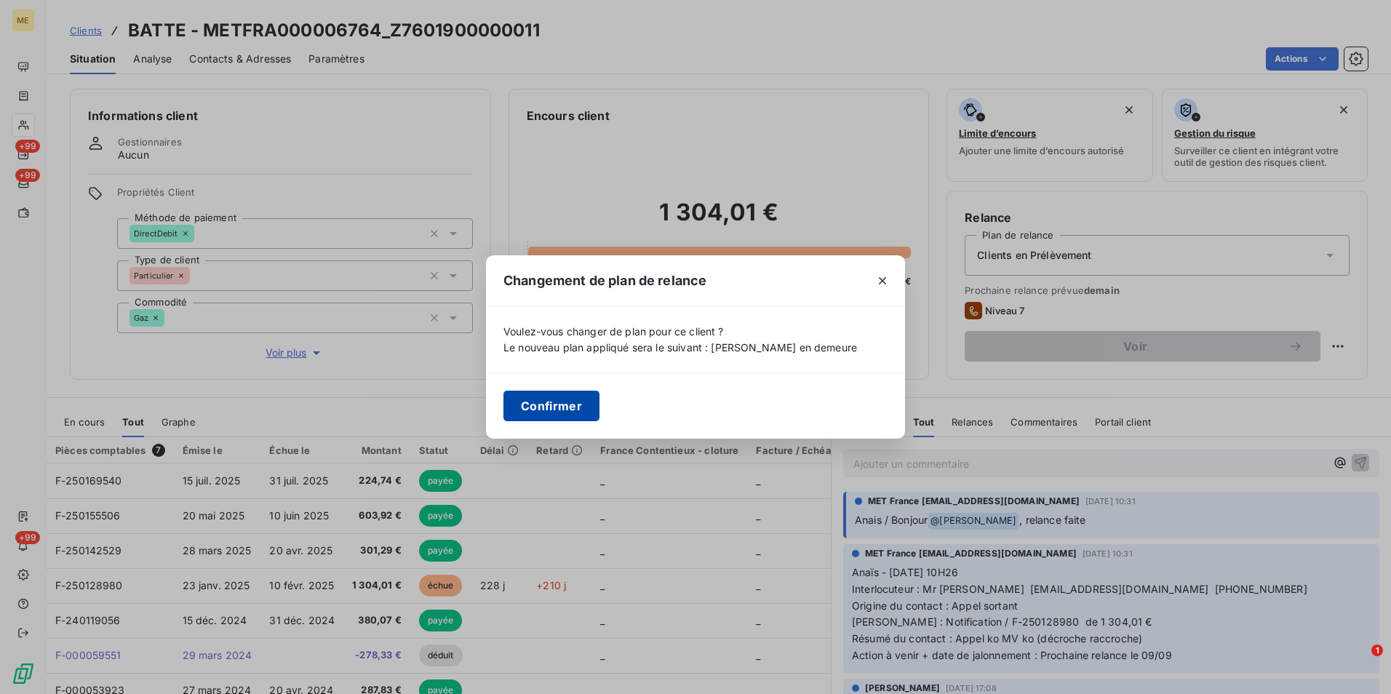
click at [561, 399] on button "Confirmer" at bounding box center [551, 406] width 96 height 31
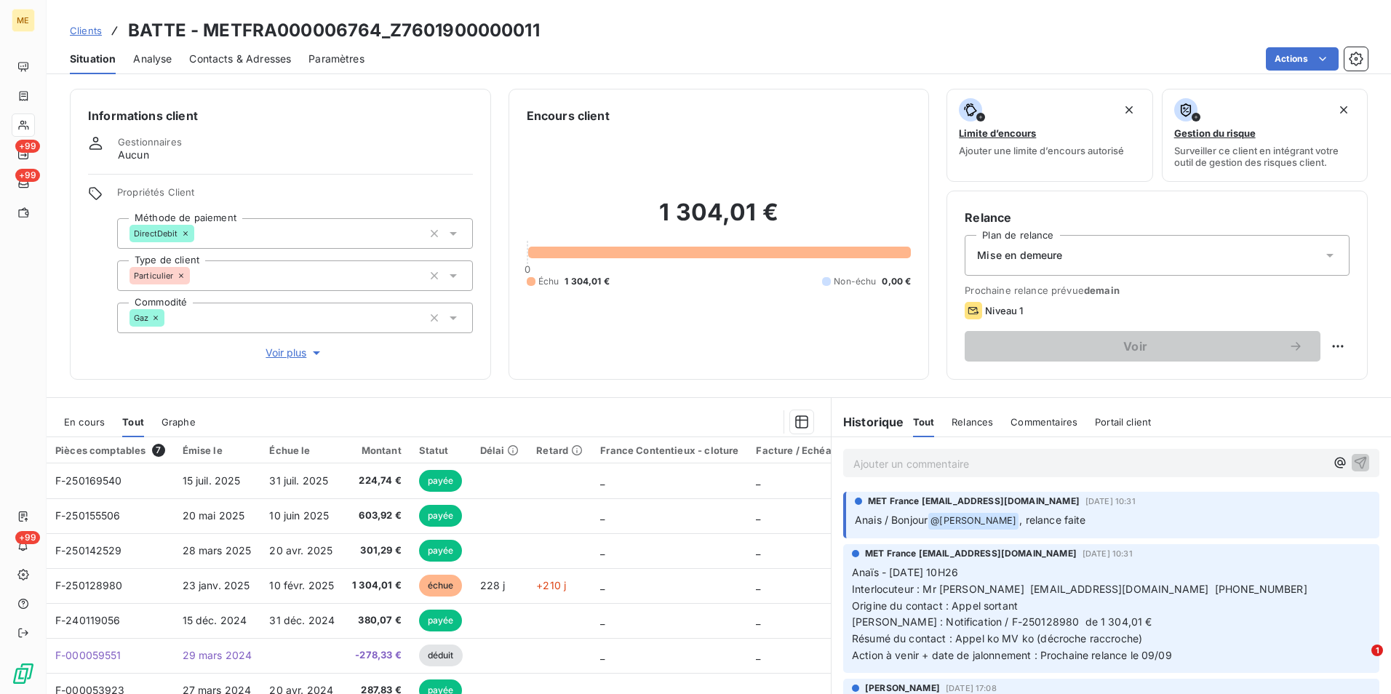
click at [1340, 345] on div "Relance Plan de relance Mise en demeure Prochaine relance prévue demain Niveau …" at bounding box center [1156, 285] width 421 height 189
click at [1319, 345] on html "ME +99 +99 +99 Clients BATTE - METFRA000006764_Z7601900000011 Situation Analyse…" at bounding box center [695, 347] width 1391 height 694
click at [1279, 380] on div "Replanifier cette action" at bounding box center [1267, 378] width 130 height 23
select select "8"
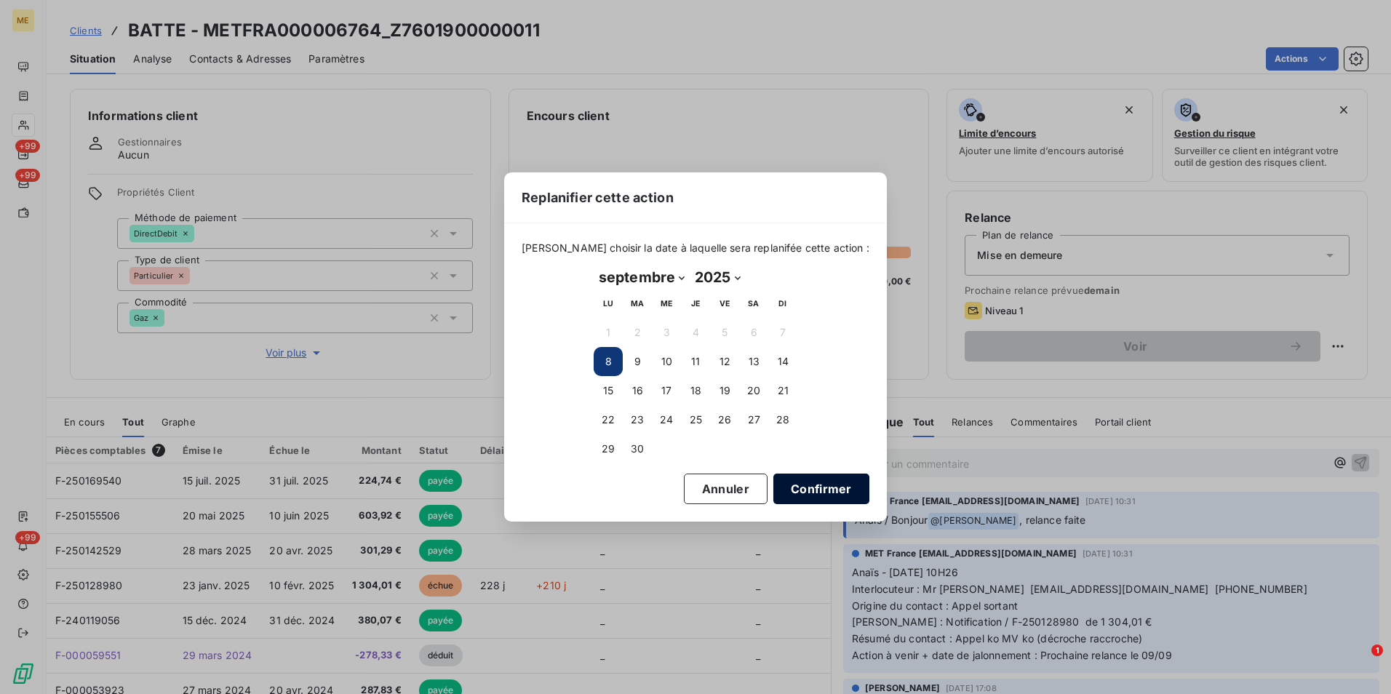
click at [804, 495] on button "Confirmer" at bounding box center [821, 488] width 96 height 31
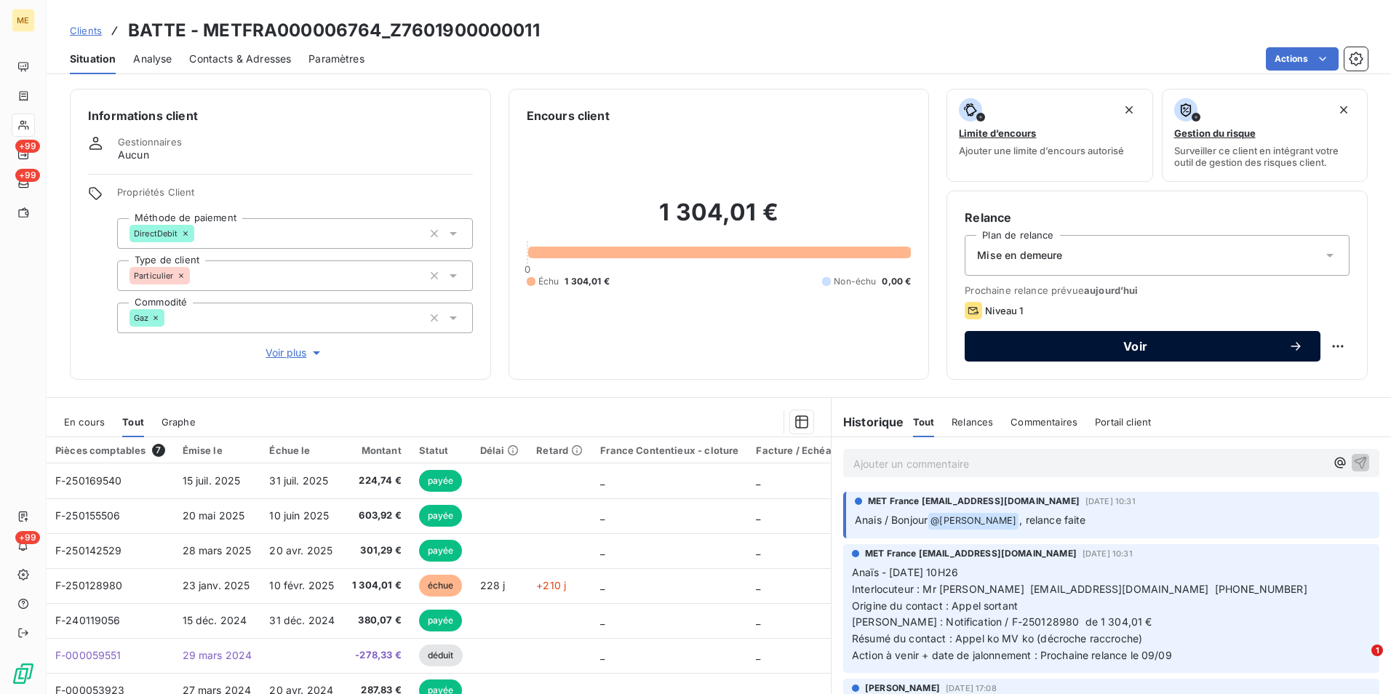
click at [1167, 349] on span "Voir" at bounding box center [1135, 346] width 306 height 12
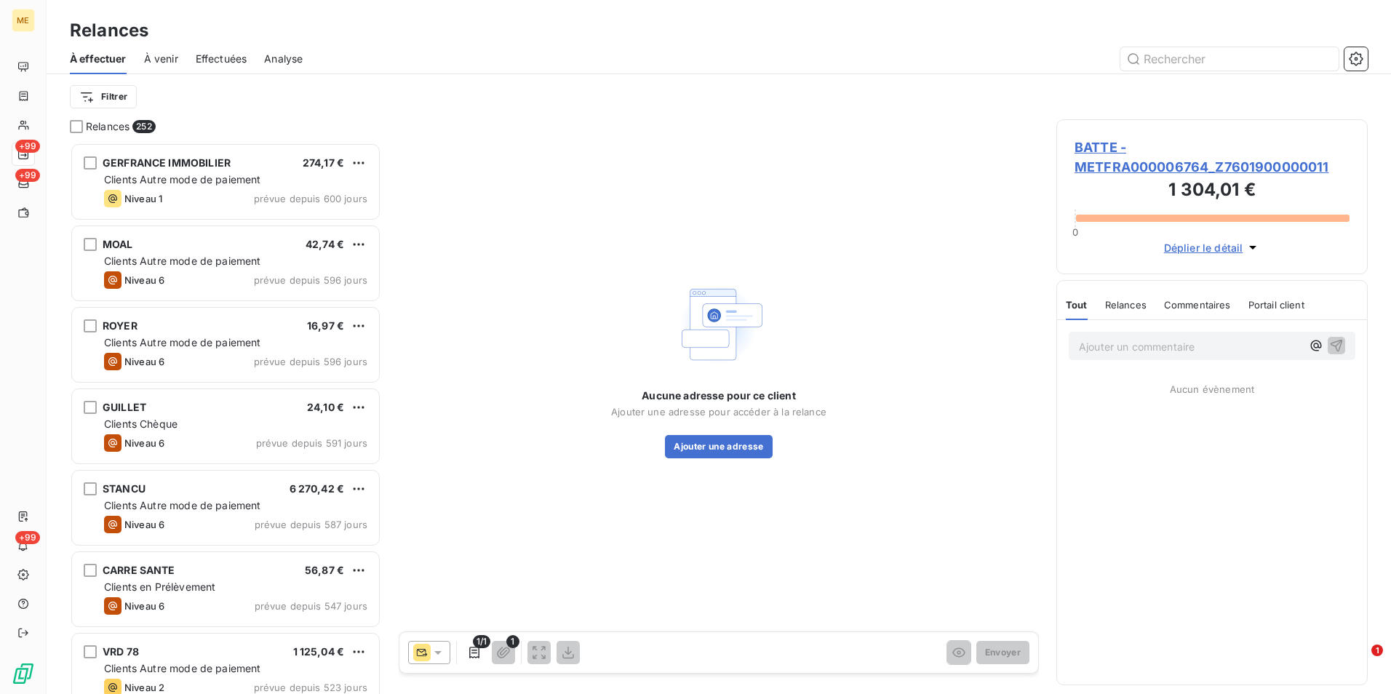
scroll to position [540, 300]
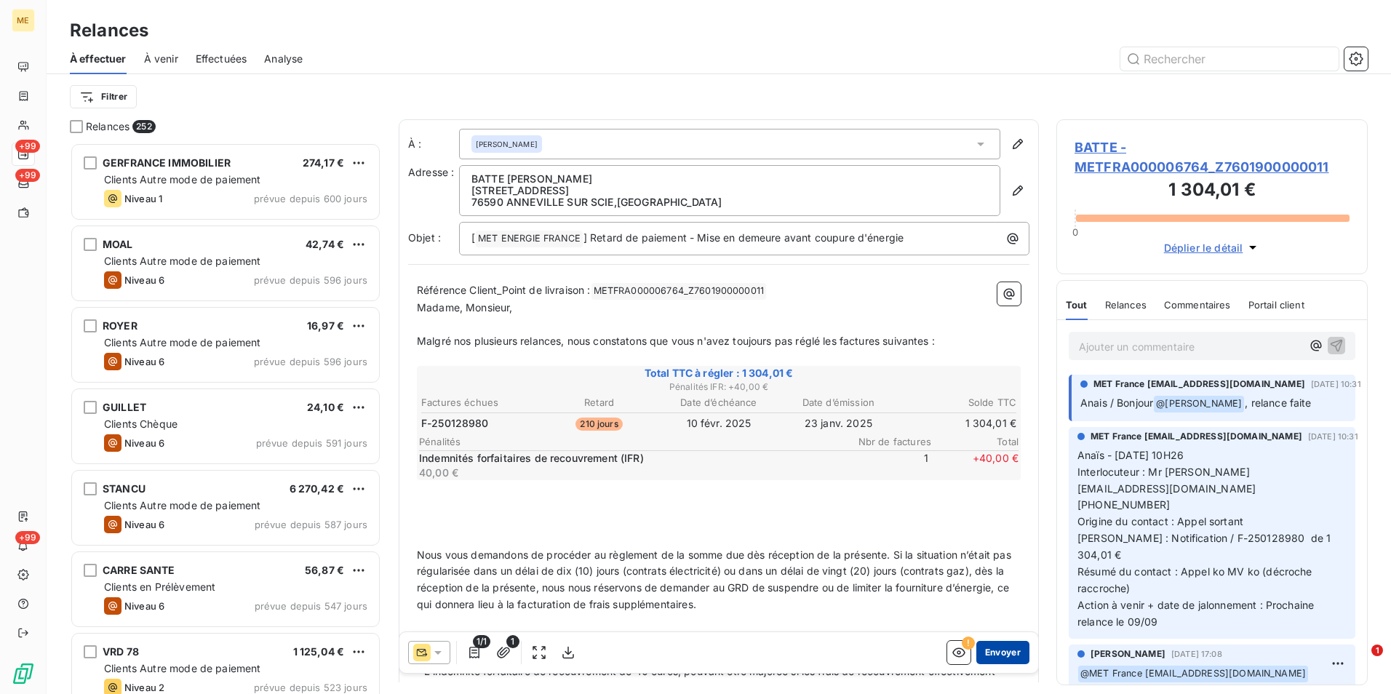
click at [988, 656] on button "Envoyer" at bounding box center [1002, 652] width 53 height 23
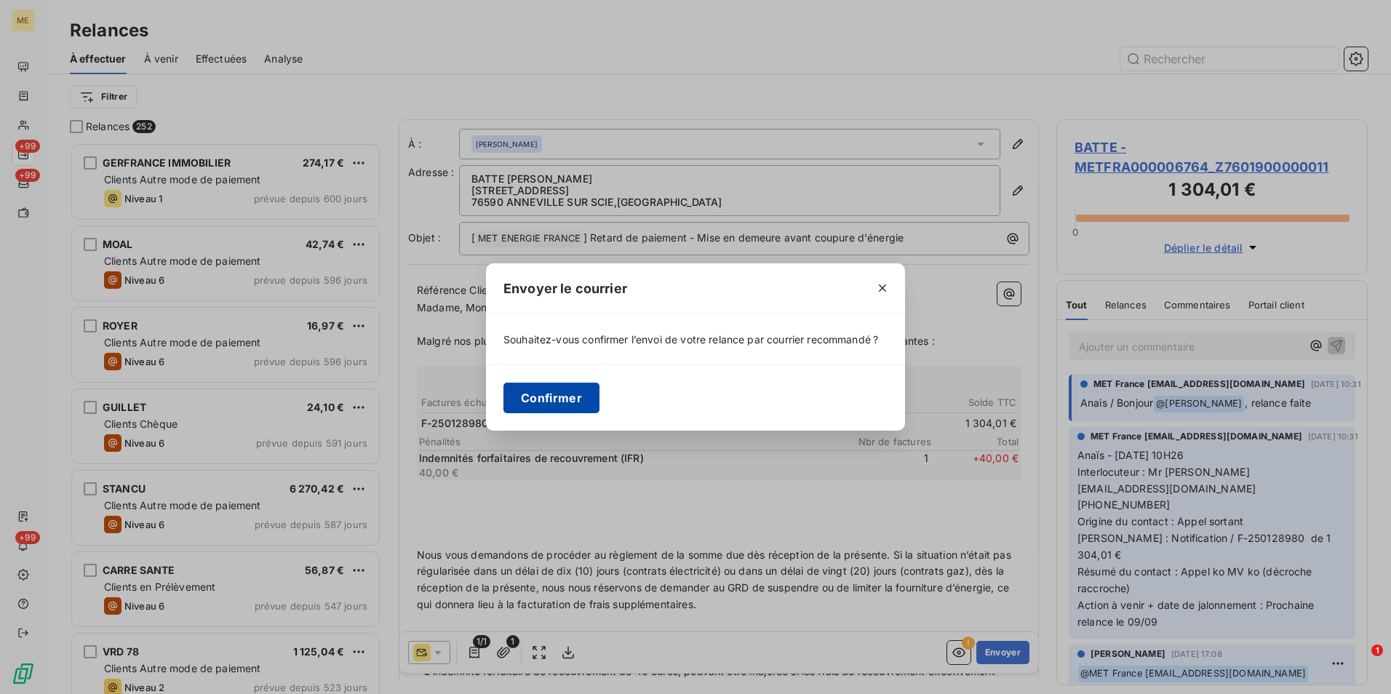
click at [574, 406] on button "Confirmer" at bounding box center [551, 398] width 96 height 31
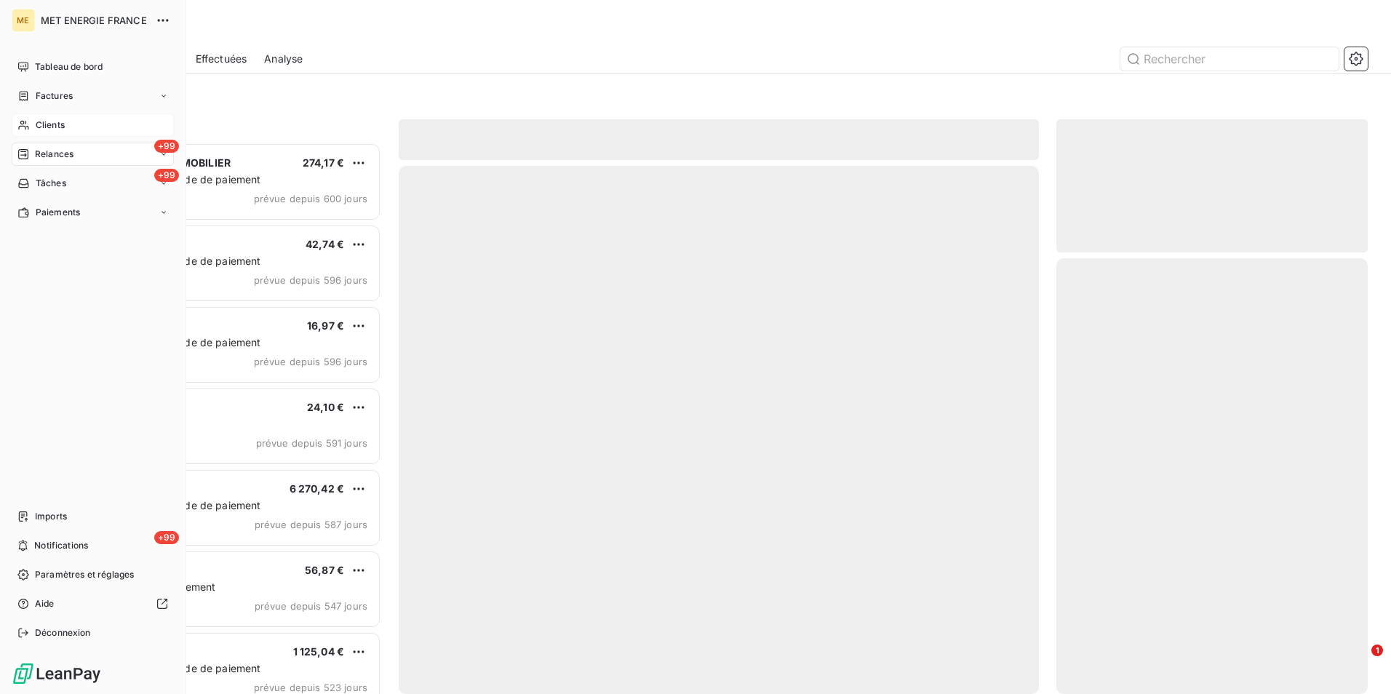
click at [63, 121] on span "Clients" at bounding box center [50, 125] width 29 height 13
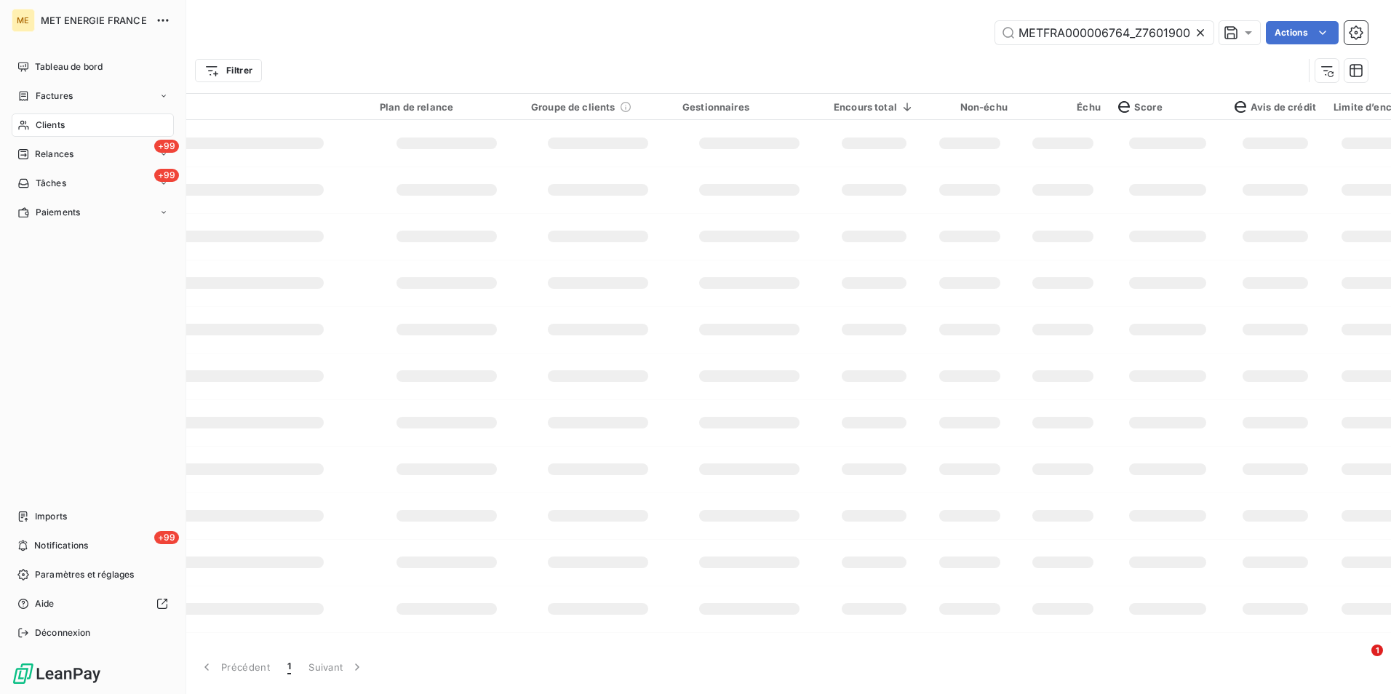
scroll to position [0, 40]
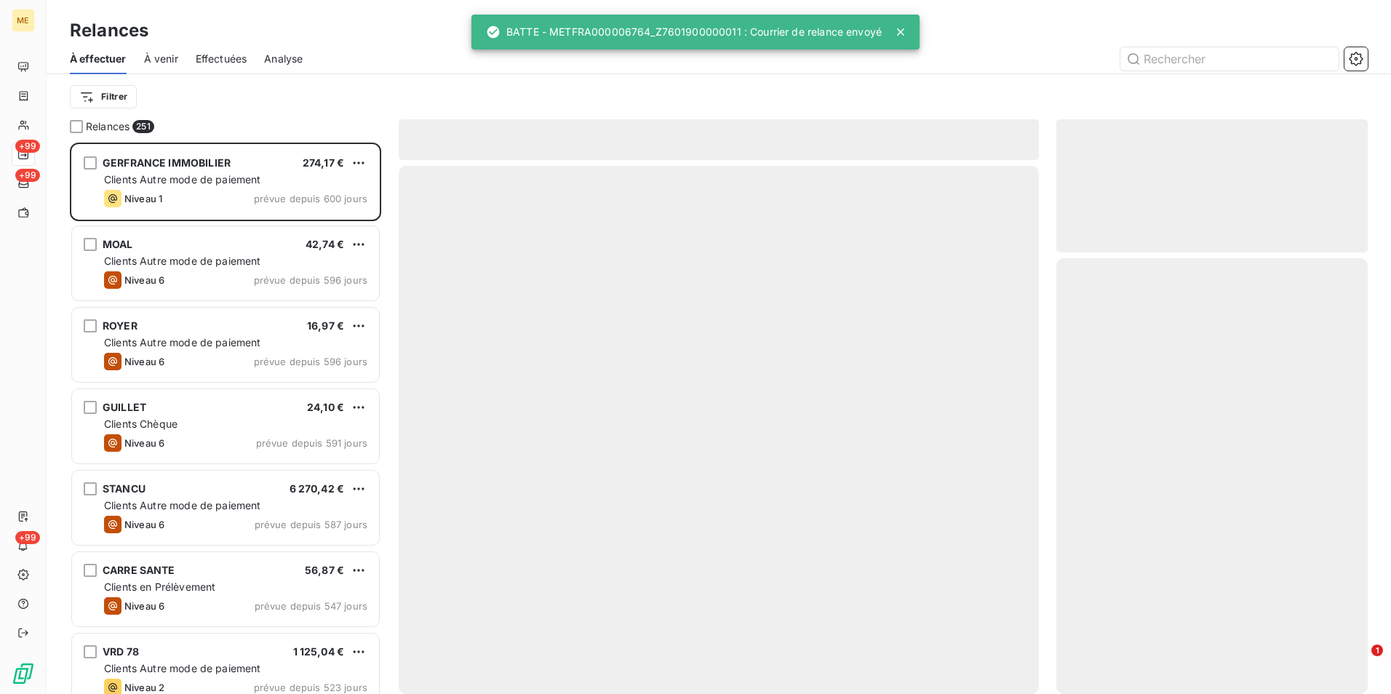
scroll to position [540, 300]
click at [927, 139] on div at bounding box center [719, 139] width 640 height 41
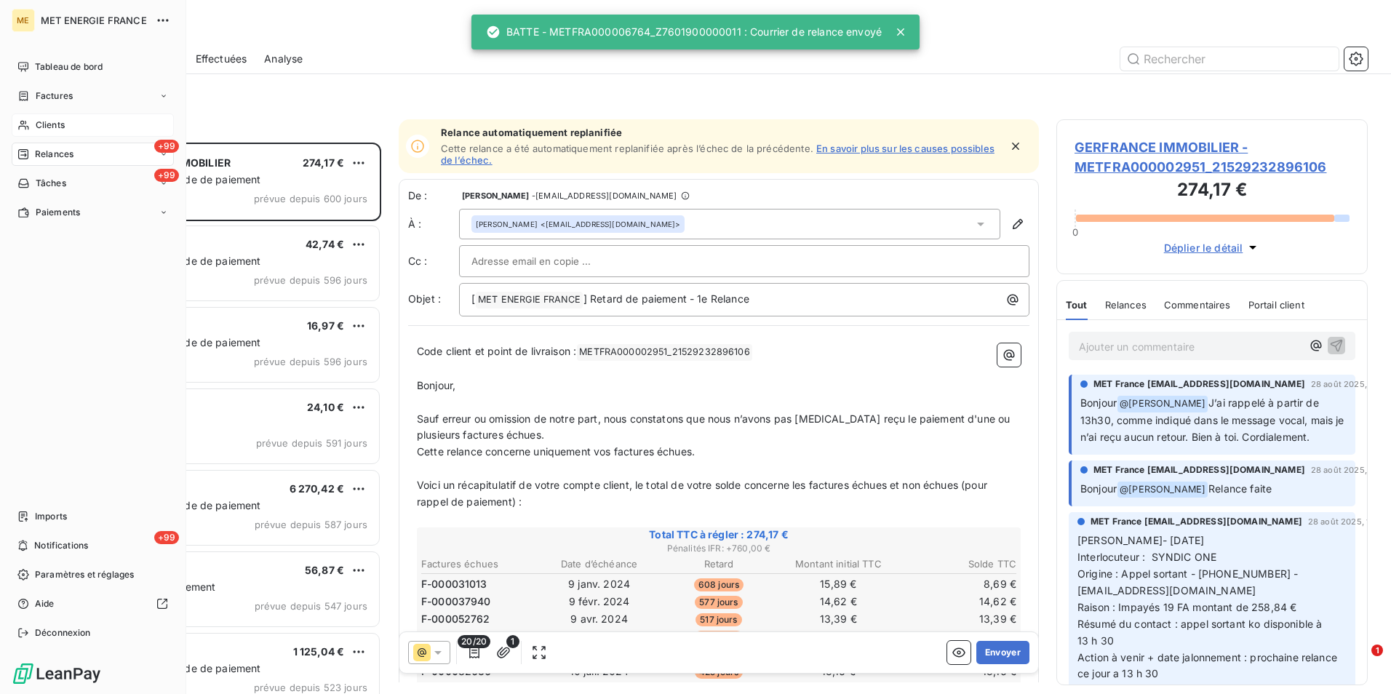
click at [70, 121] on div "Clients" at bounding box center [93, 124] width 162 height 23
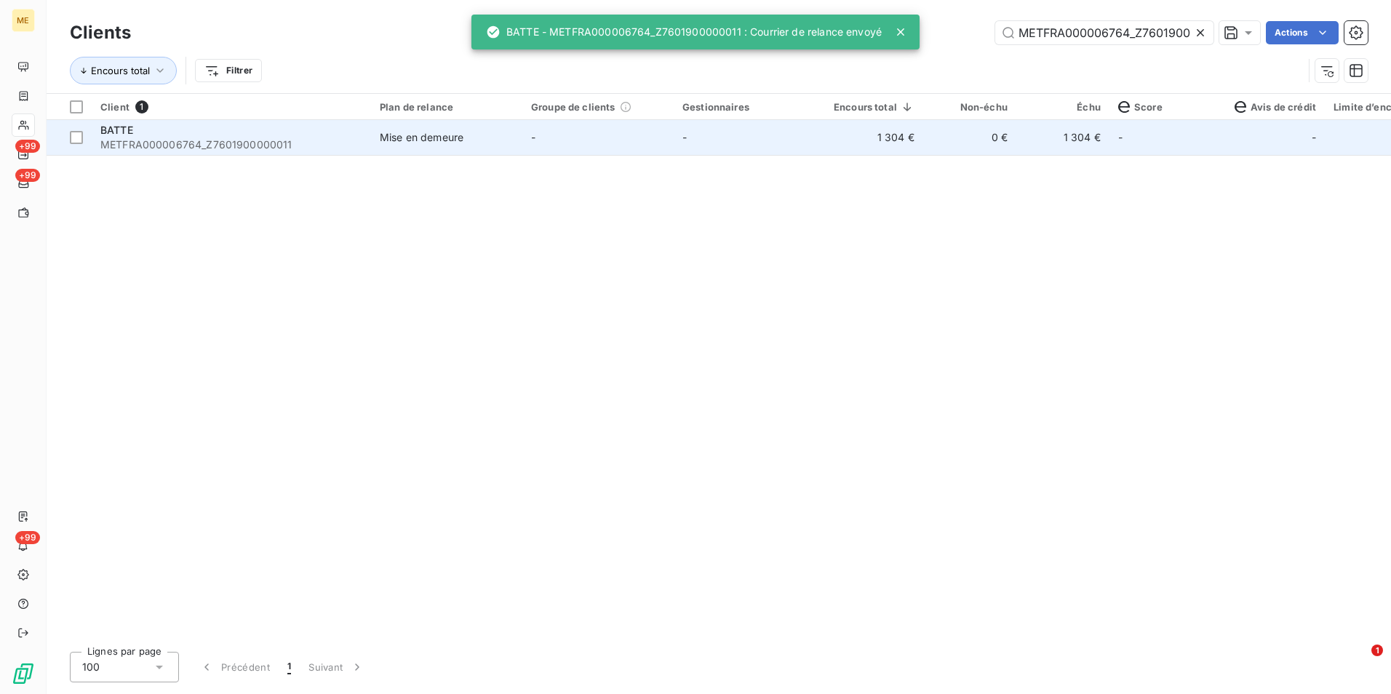
scroll to position [0, 40]
click at [419, 143] on div "Mise en demeure" at bounding box center [422, 137] width 84 height 15
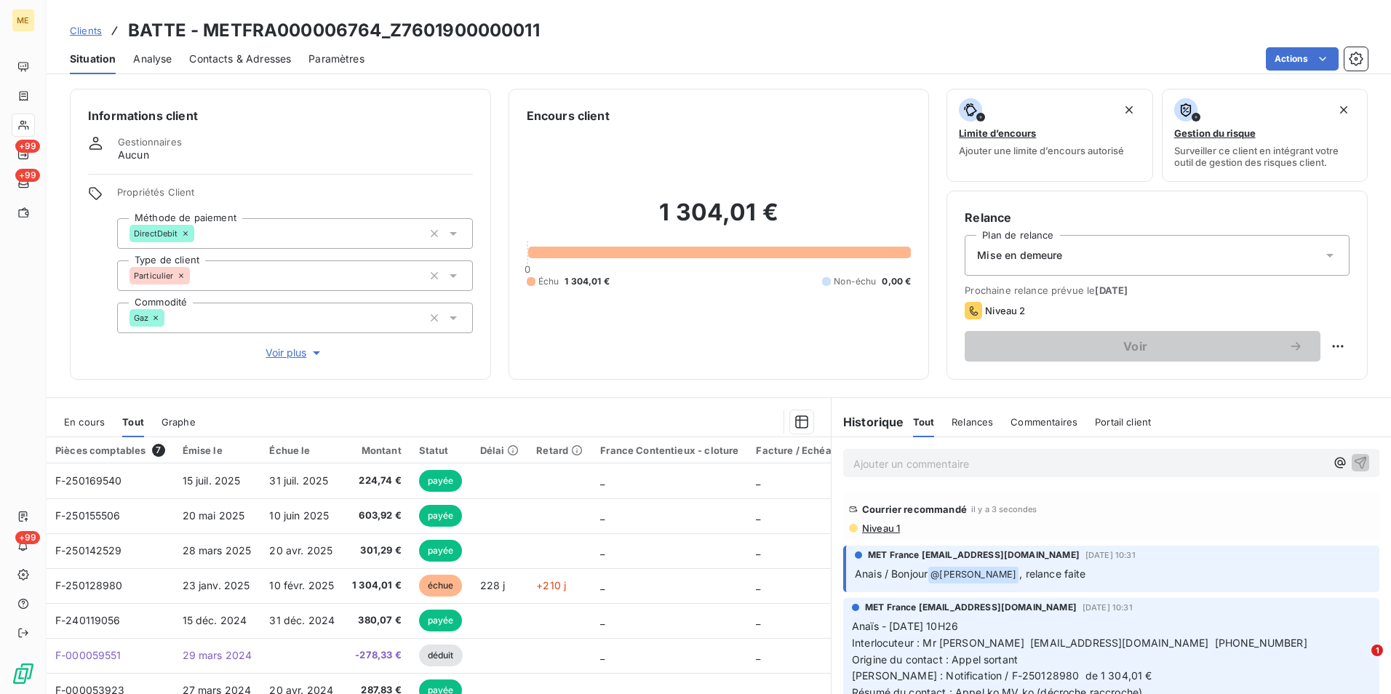
click at [1057, 277] on div "Relance Plan de relance Mise en demeure Prochaine relance prévue le 10 févr. 20…" at bounding box center [1156, 285] width 385 height 153
click at [1083, 249] on div "Mise en demeure" at bounding box center [1156, 255] width 385 height 41
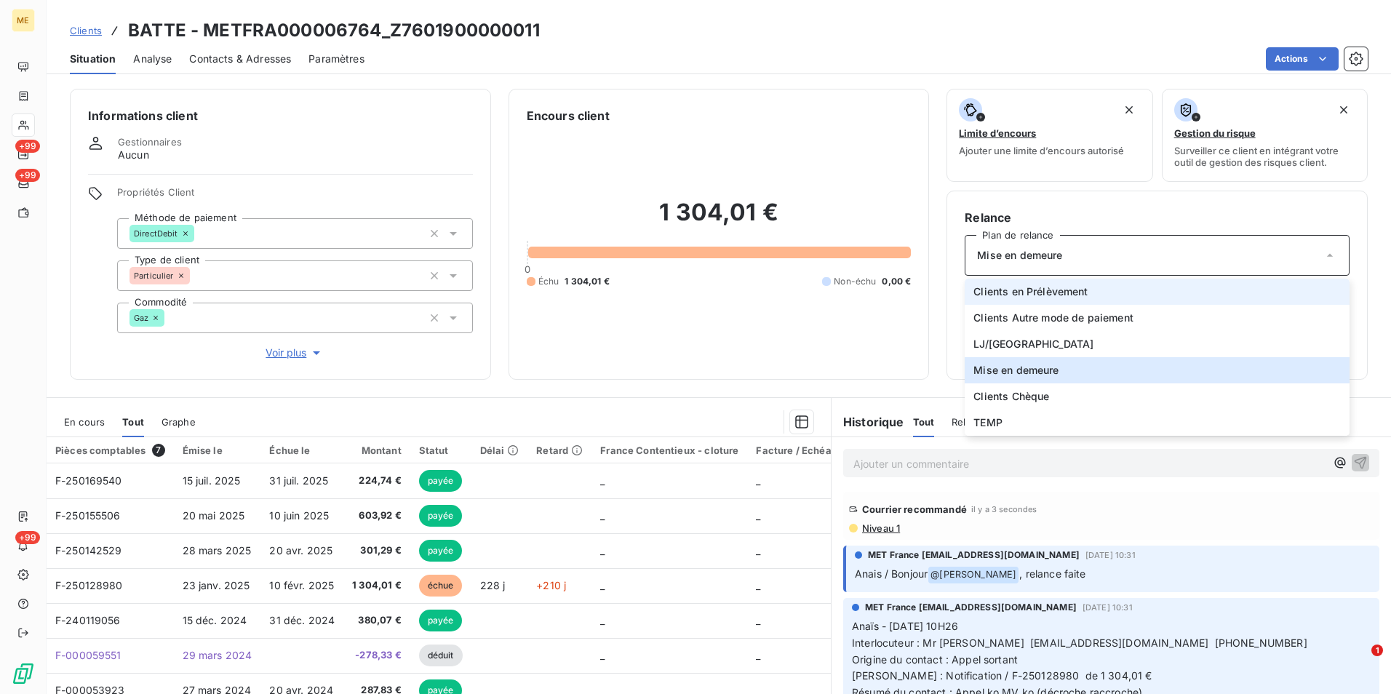
click at [1046, 295] on span "Clients en Prélèvement" at bounding box center [1030, 291] width 114 height 15
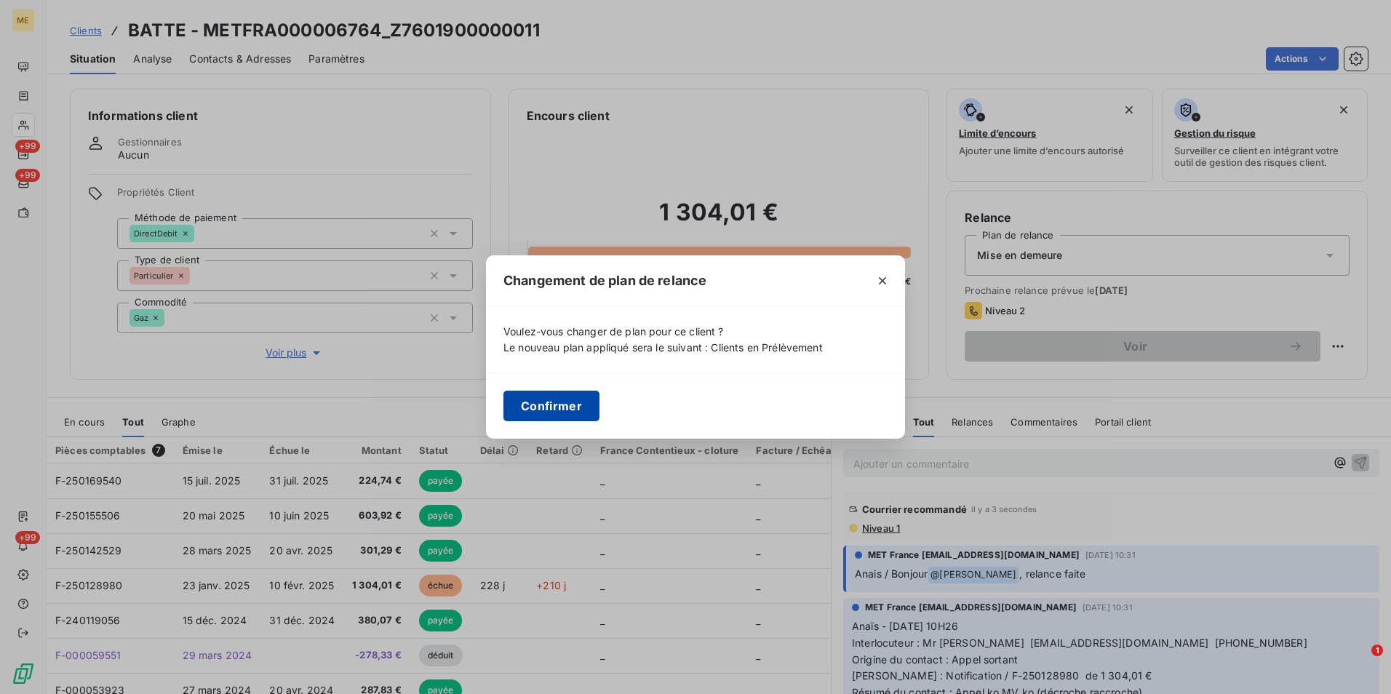
click at [561, 409] on button "Confirmer" at bounding box center [551, 406] width 96 height 31
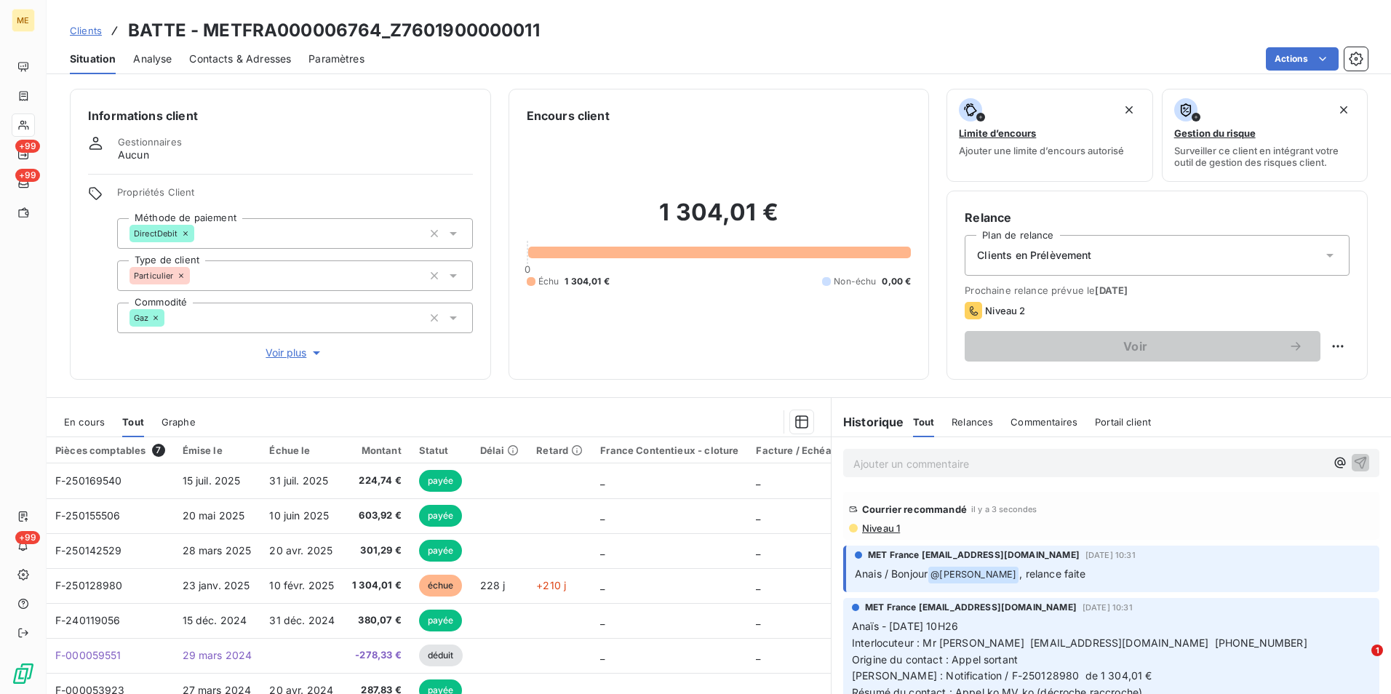
scroll to position [67, 0]
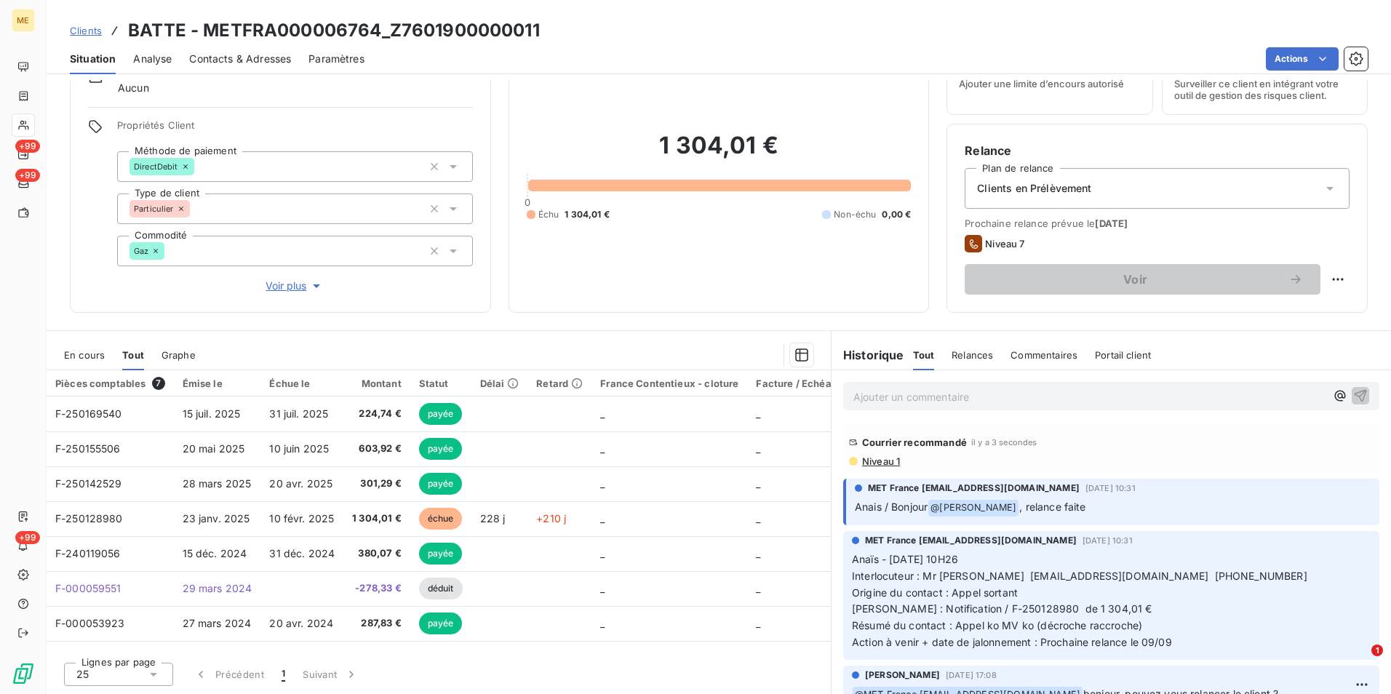
click at [75, 357] on span "En cours" at bounding box center [84, 355] width 41 height 12
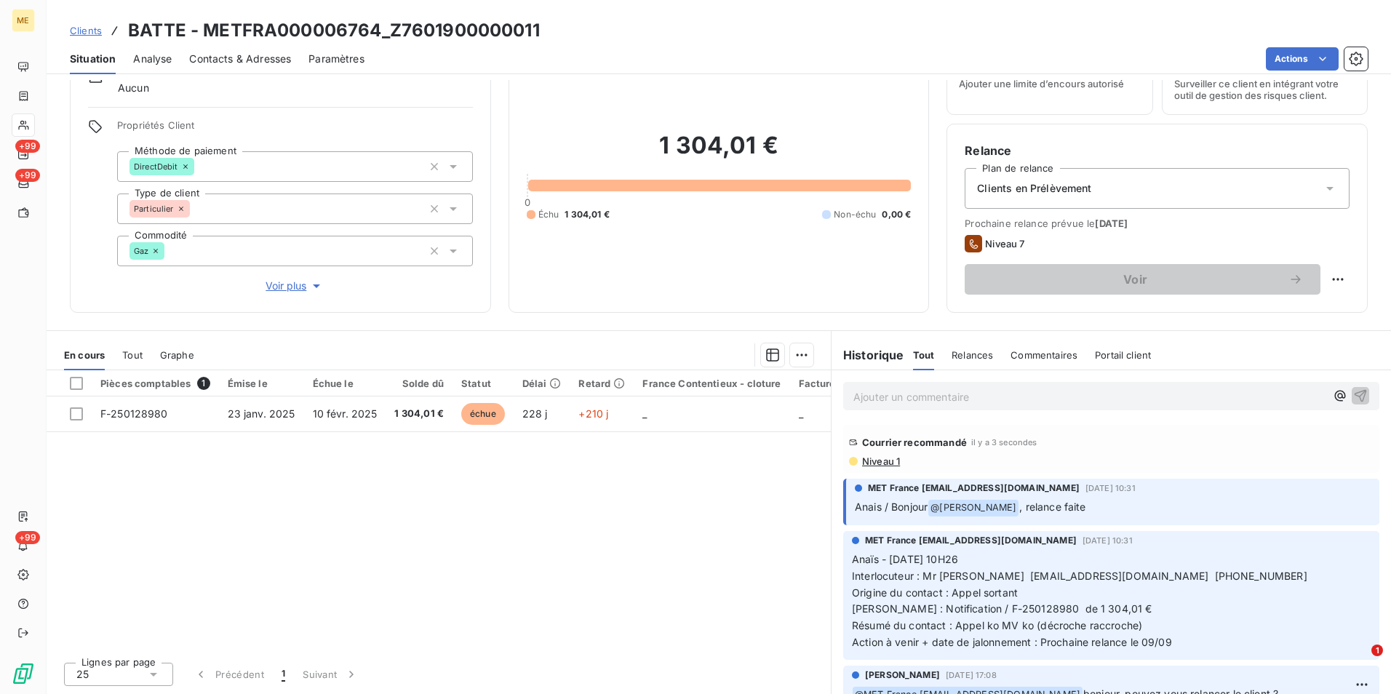
click at [82, 31] on span "Clients" at bounding box center [86, 31] width 32 height 12
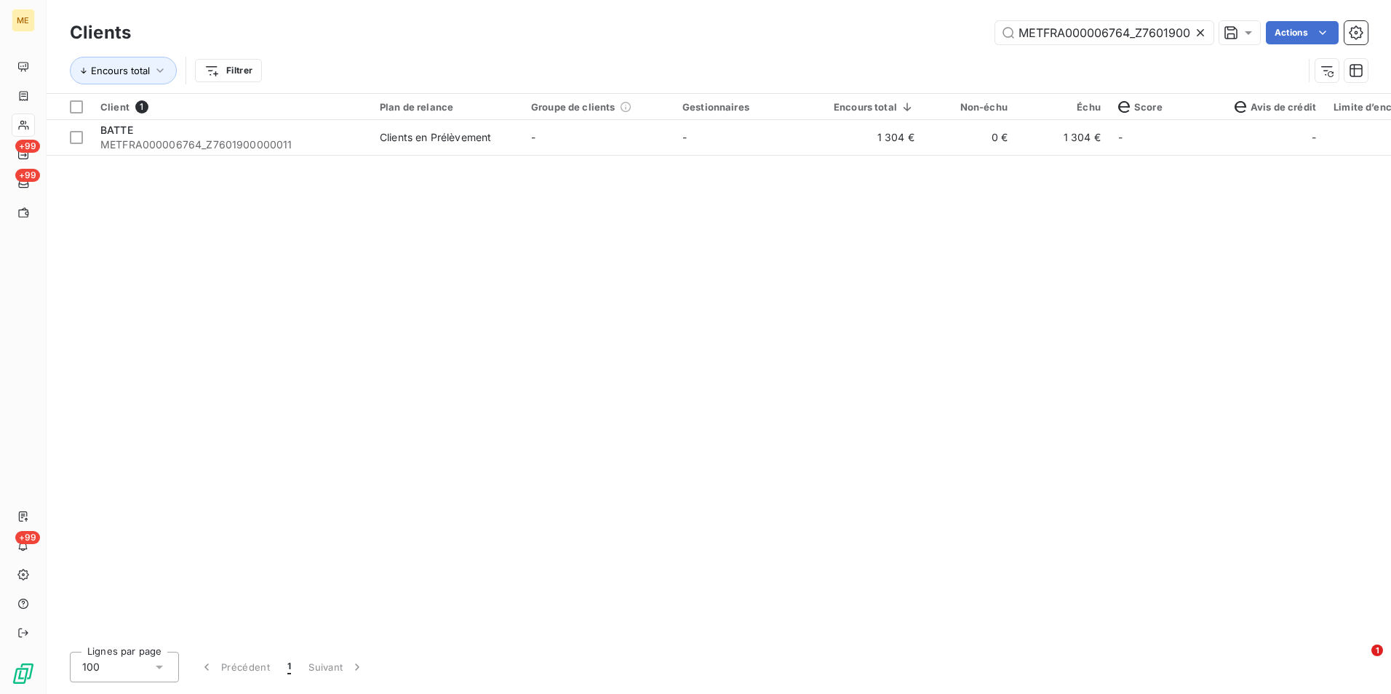
click at [1203, 32] on icon at bounding box center [1200, 32] width 15 height 15
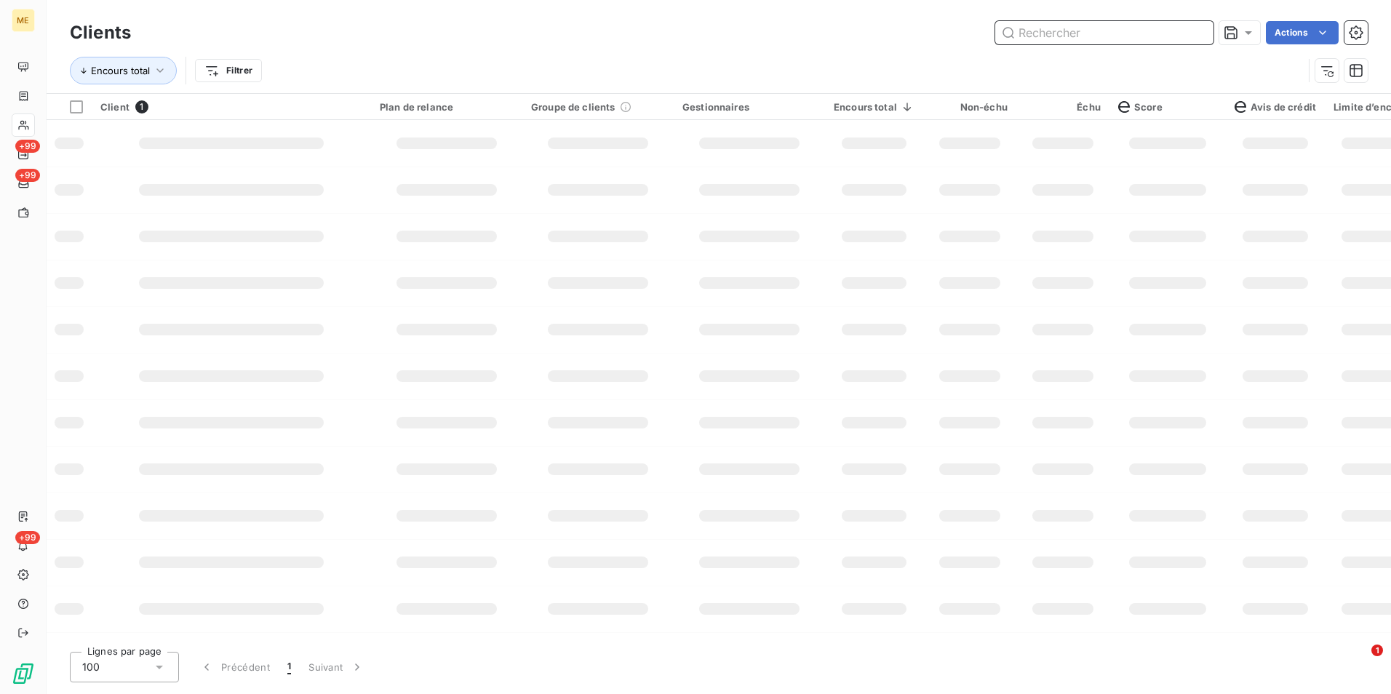
click at [1202, 31] on input "text" at bounding box center [1104, 32] width 218 height 23
paste input "METFRA000007911_Z1443800000236"
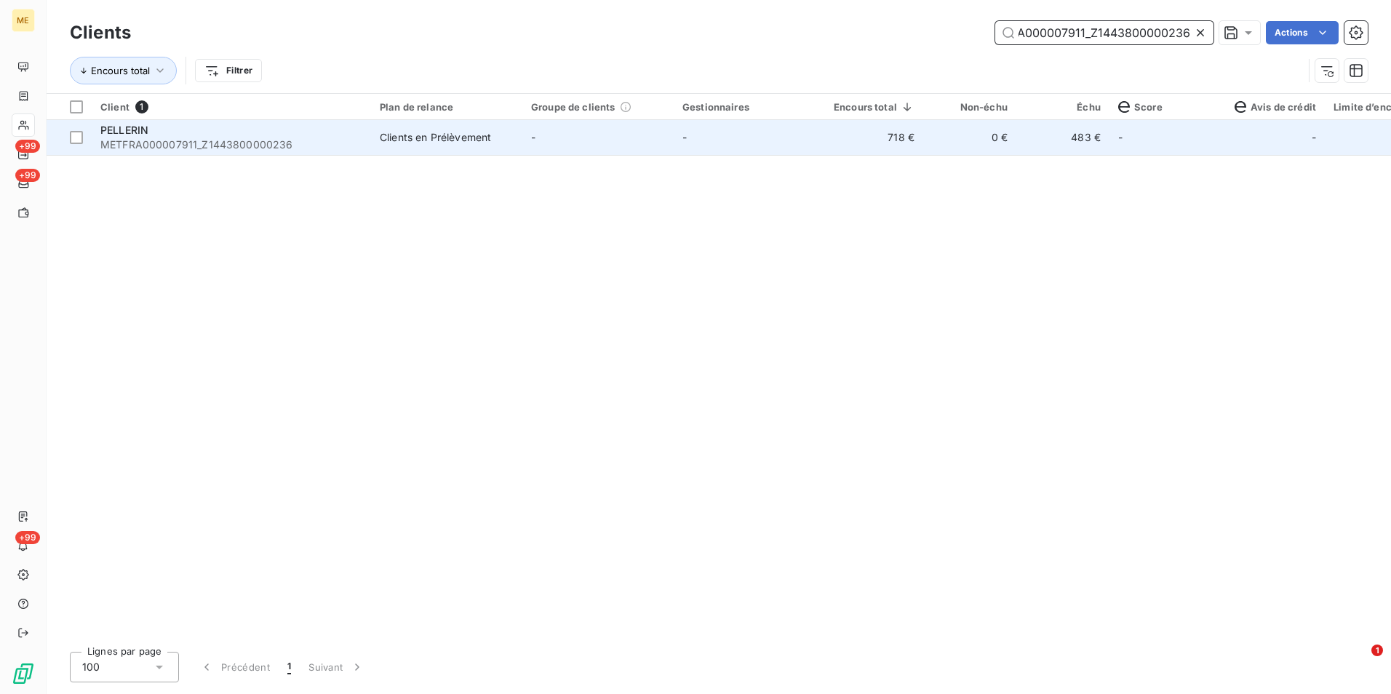
type input "METFRA000007911_Z1443800000236"
click at [793, 135] on td "-" at bounding box center [748, 137] width 151 height 35
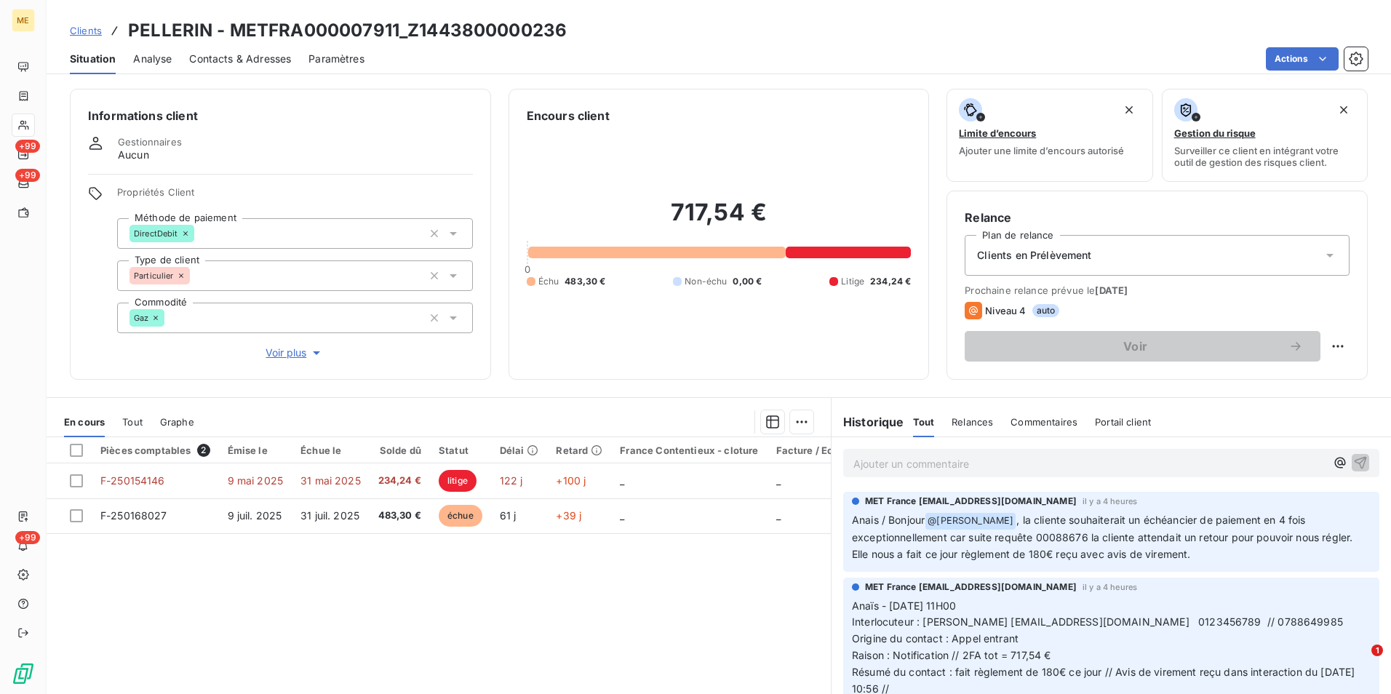
drag, startPoint x: 84, startPoint y: 28, endPoint x: 125, endPoint y: 25, distance: 41.6
click at [84, 28] on span "Clients" at bounding box center [86, 31] width 32 height 12
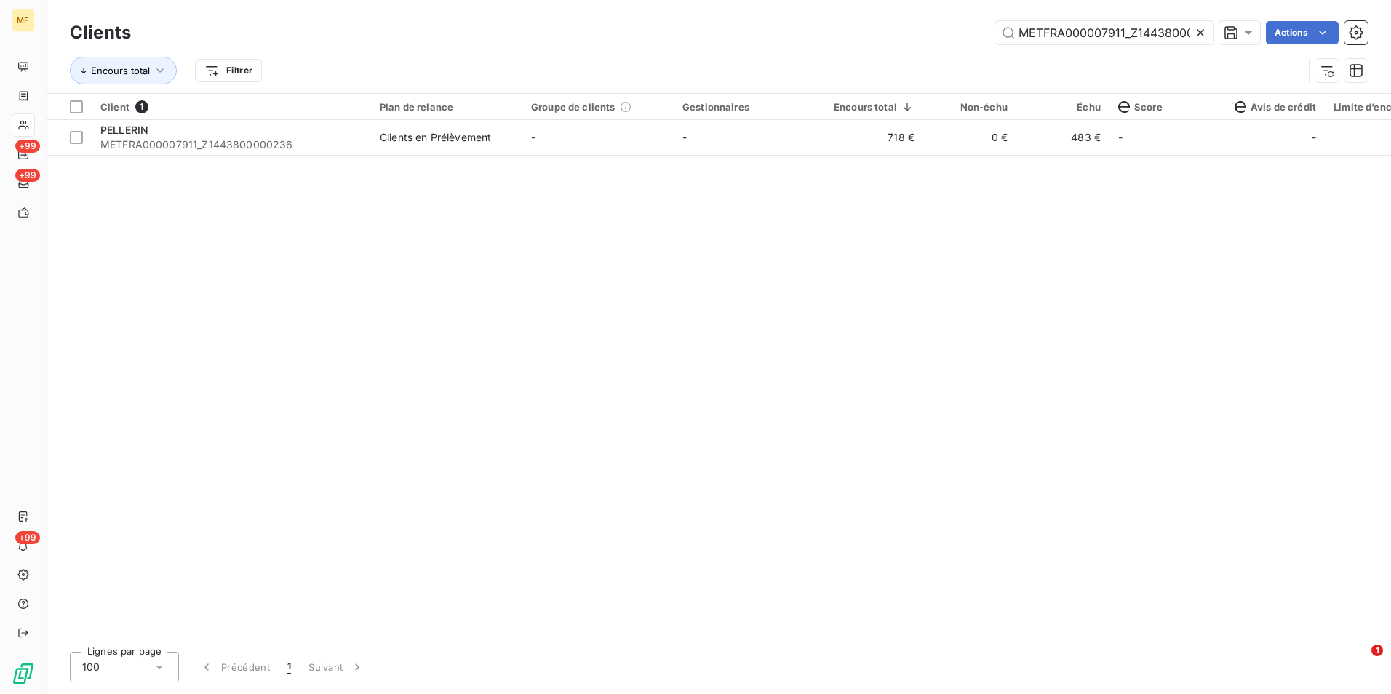
click at [1204, 27] on icon at bounding box center [1200, 32] width 15 height 15
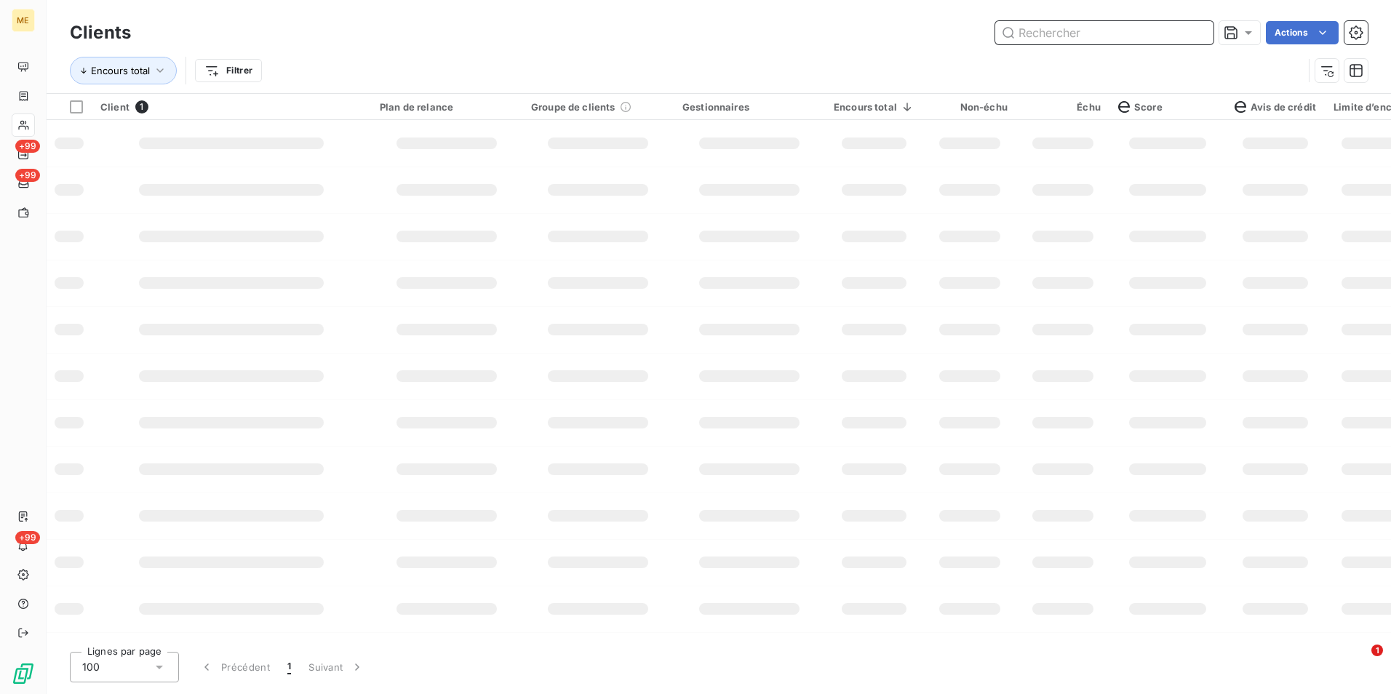
click at [1194, 27] on input "text" at bounding box center [1104, 32] width 218 height 23
paste input "METFRA000007262_01670911629480"
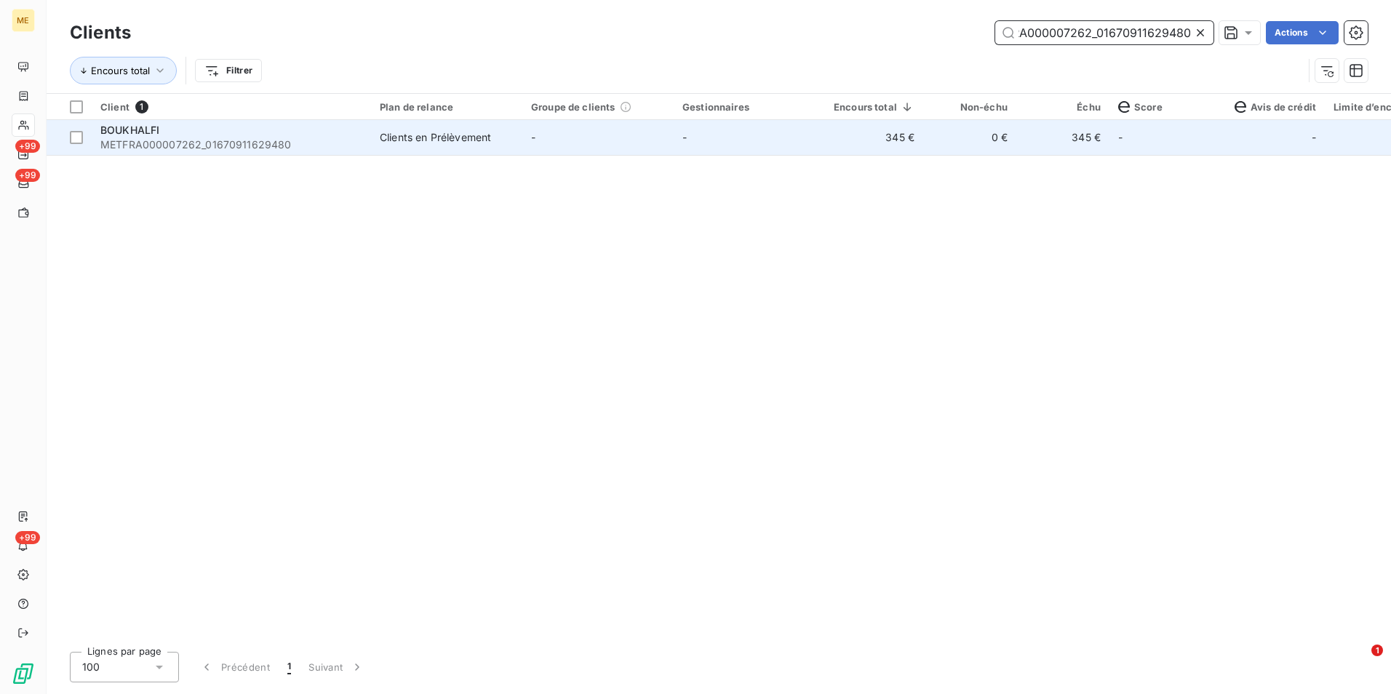
type input "METFRA000007262_01670911629480"
click at [884, 153] on td "345 €" at bounding box center [874, 137] width 98 height 35
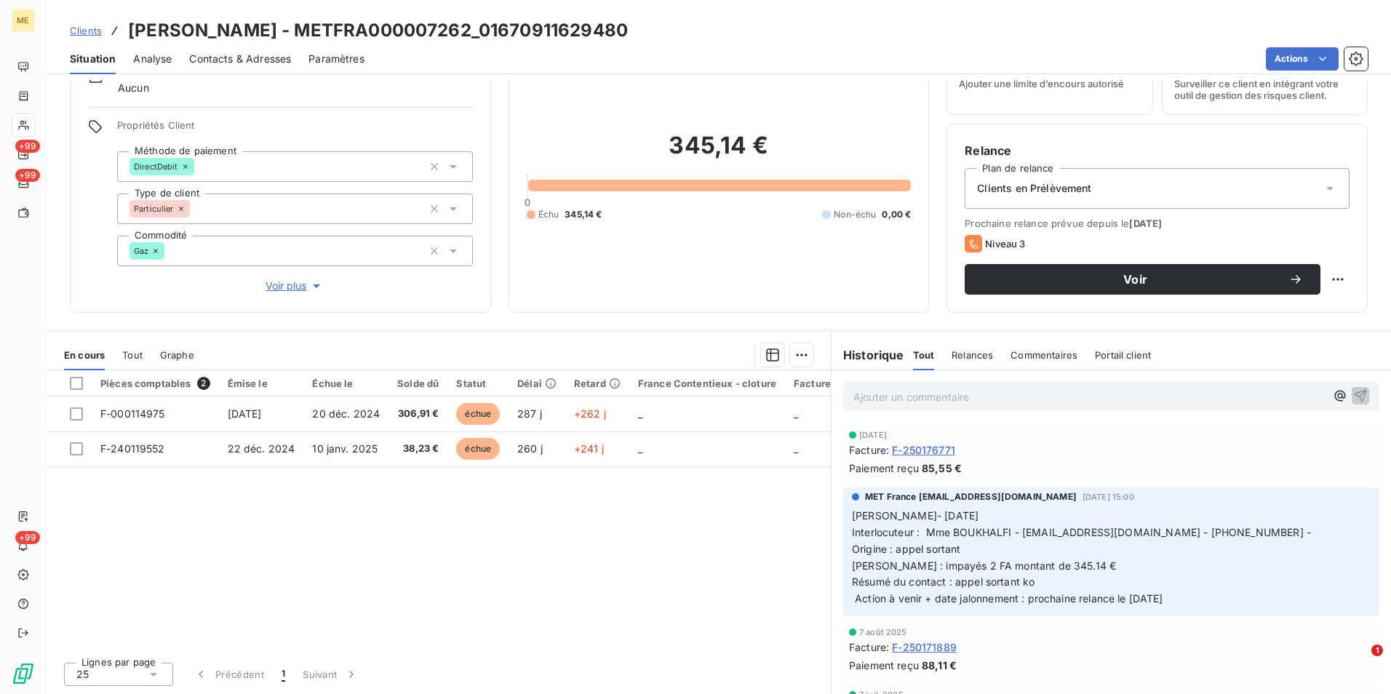
click at [129, 350] on span "Tout" at bounding box center [132, 355] width 20 height 12
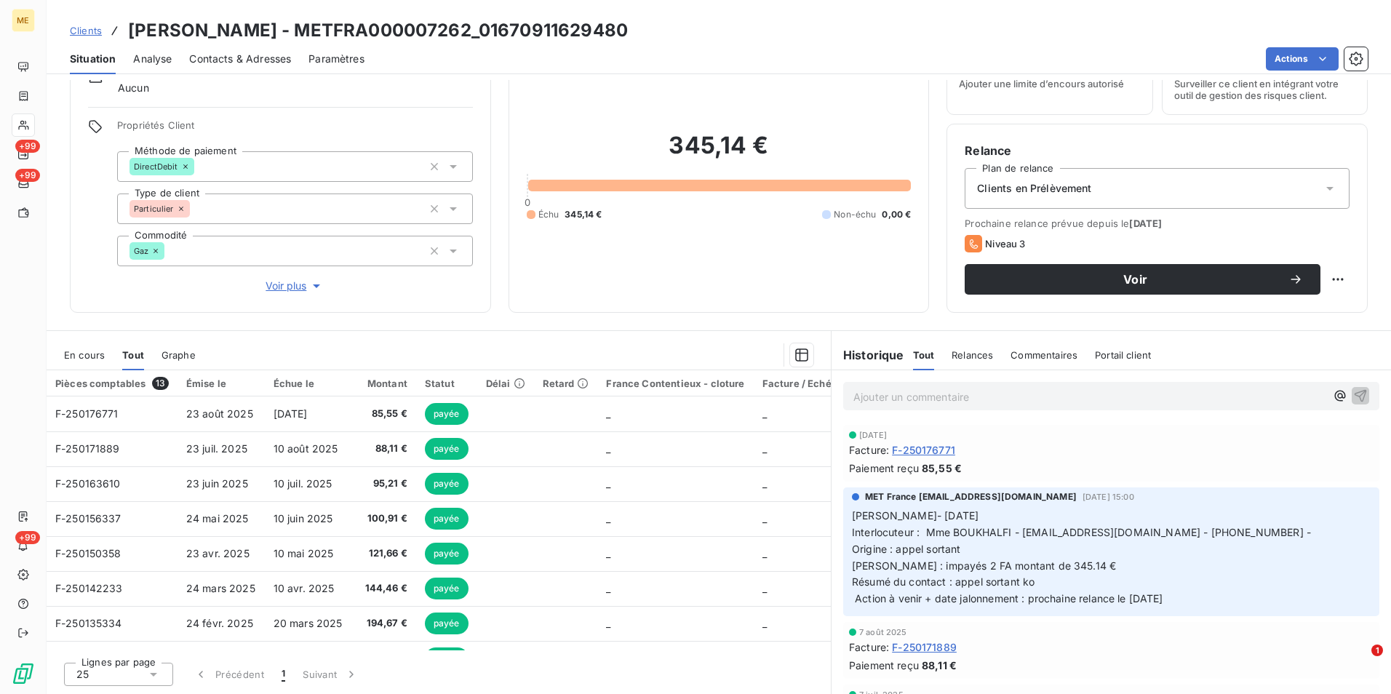
click at [92, 359] on span "En cours" at bounding box center [84, 355] width 41 height 12
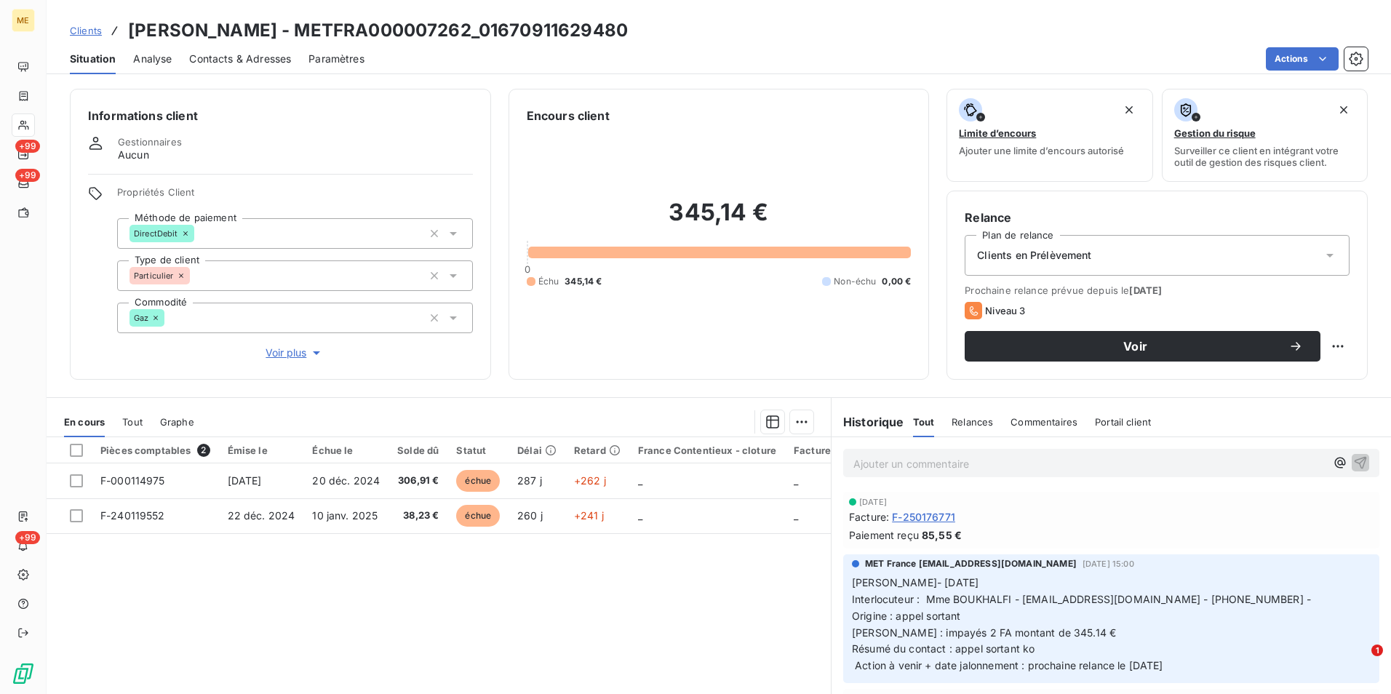
scroll to position [67, 0]
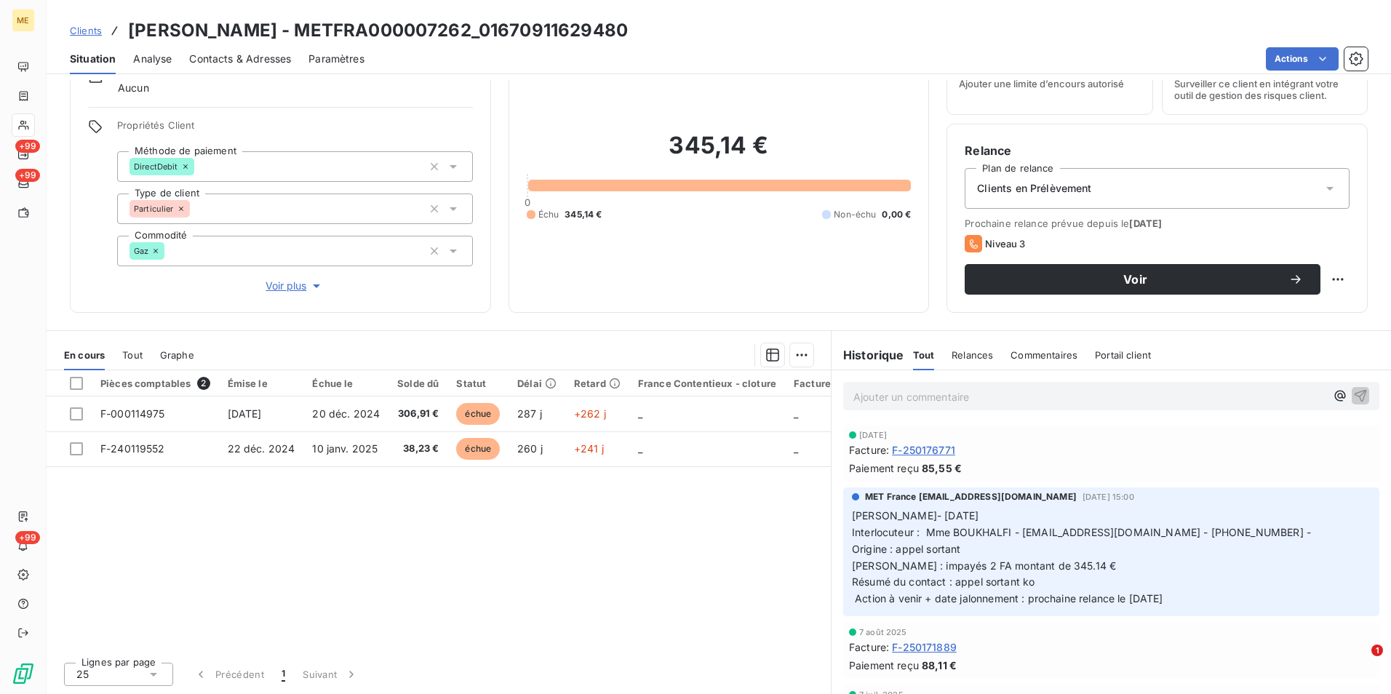
click at [1116, 175] on div "Clients en Prélèvement" at bounding box center [1156, 188] width 385 height 41
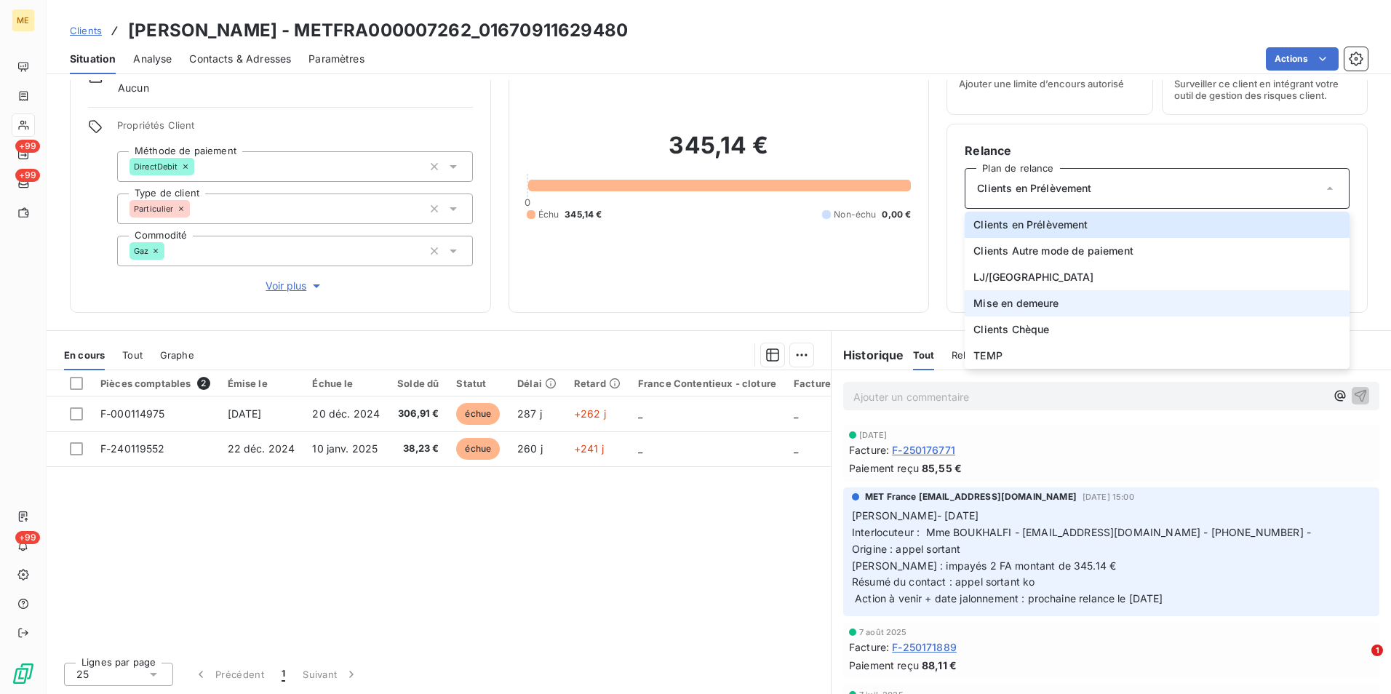
click at [1031, 306] on span "Mise en demeure" at bounding box center [1015, 303] width 85 height 15
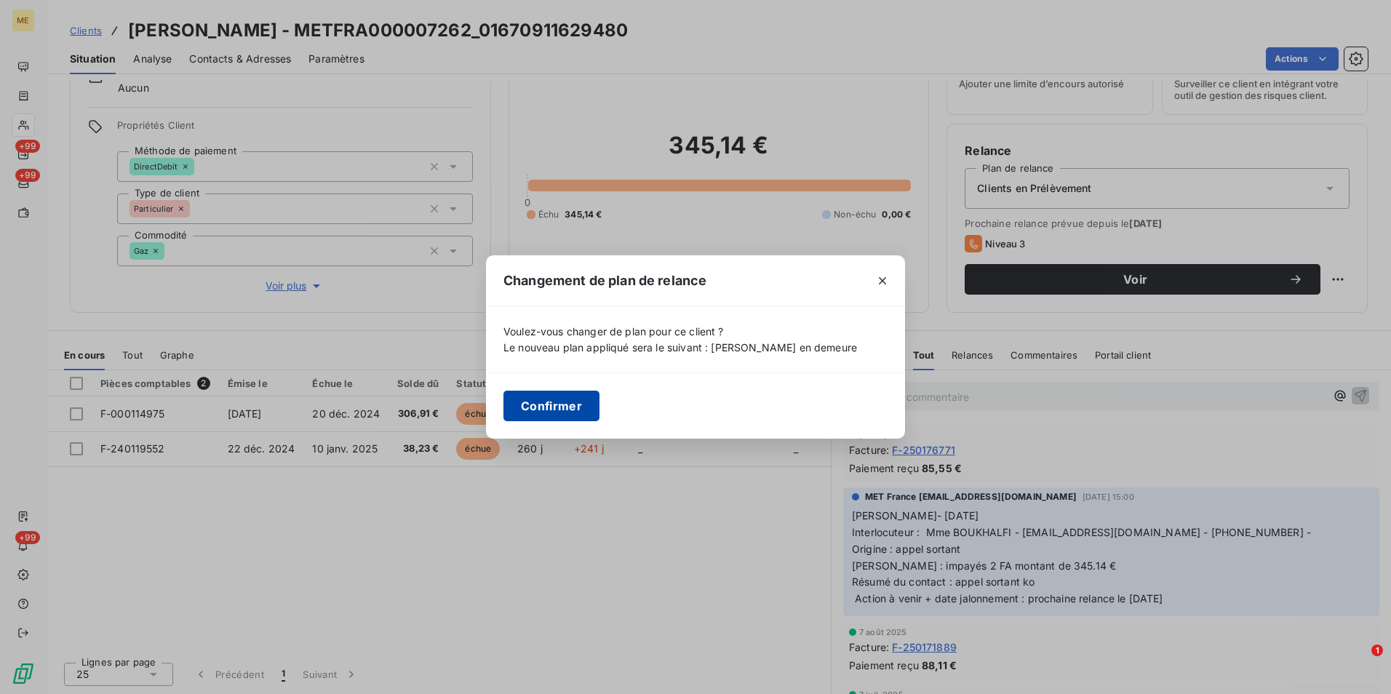
click at [568, 401] on button "Confirmer" at bounding box center [551, 406] width 96 height 31
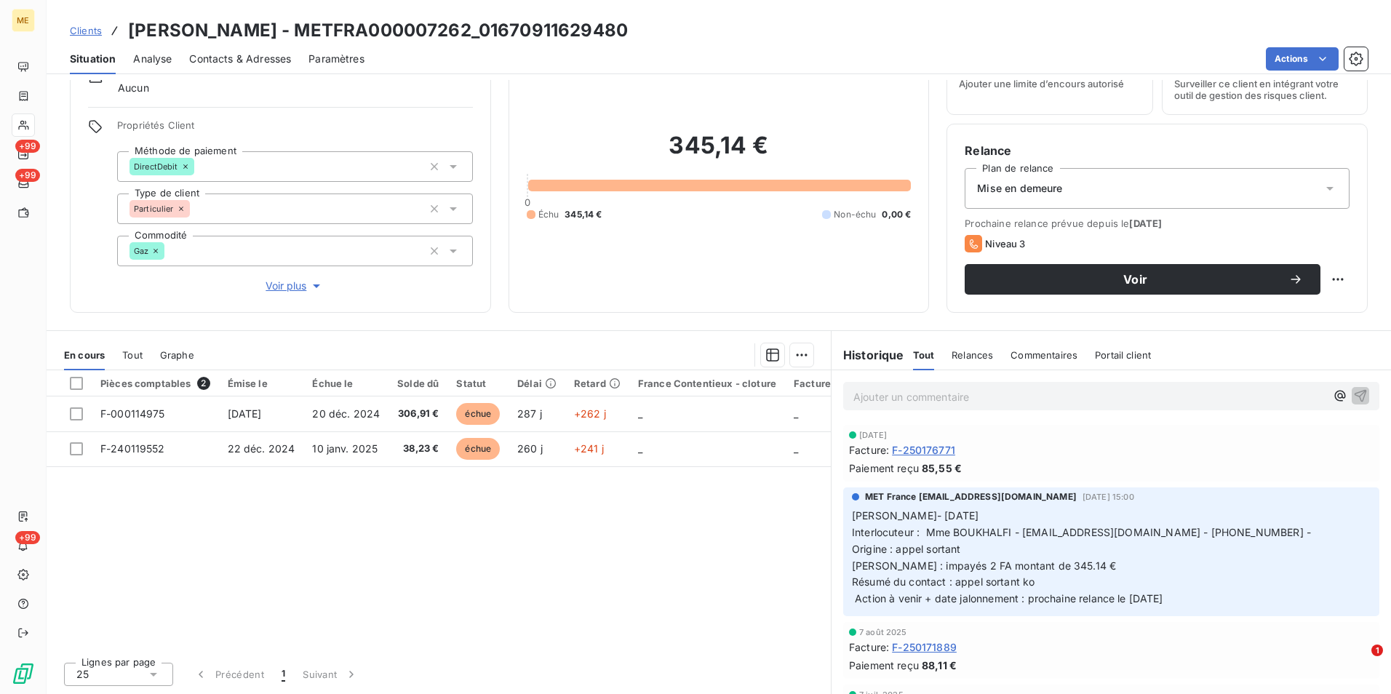
click at [212, 60] on span "Contacts & Adresses" at bounding box center [240, 59] width 102 height 15
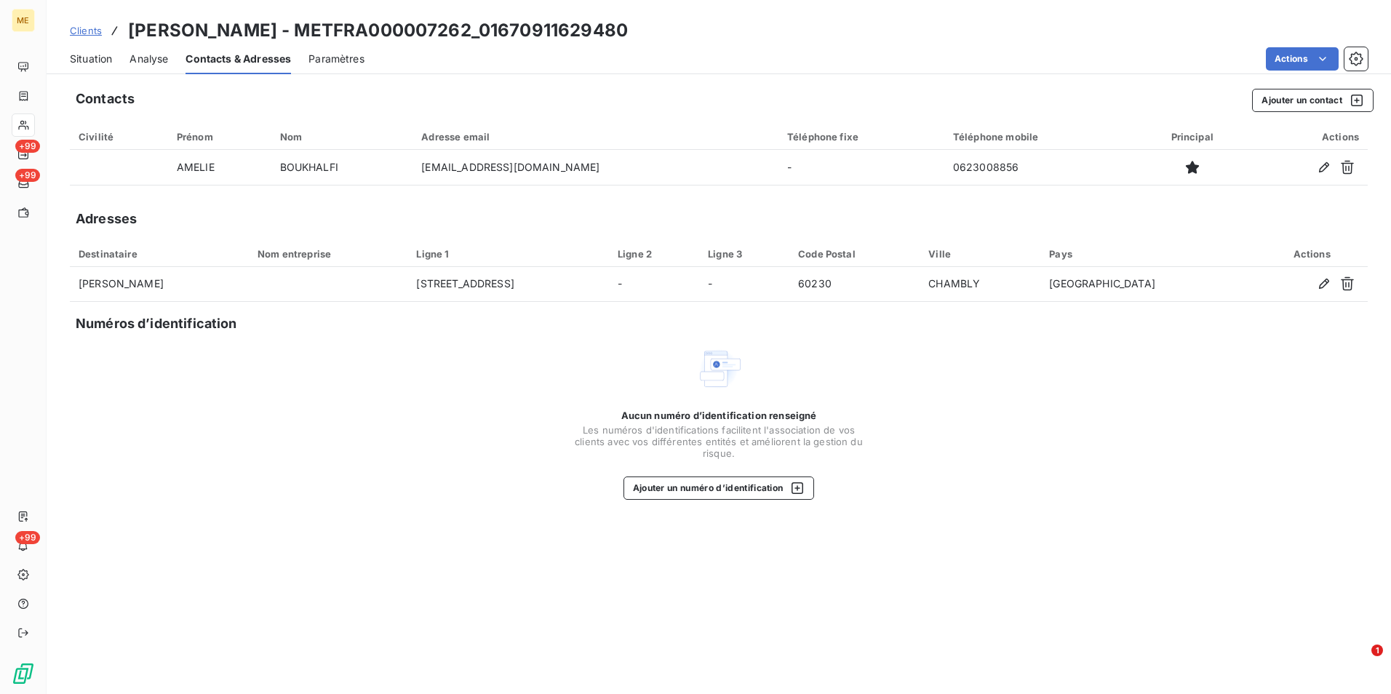
drag, startPoint x: 95, startPoint y: 52, endPoint x: 110, endPoint y: 71, distance: 24.3
click at [95, 53] on span "Situation" at bounding box center [91, 59] width 42 height 15
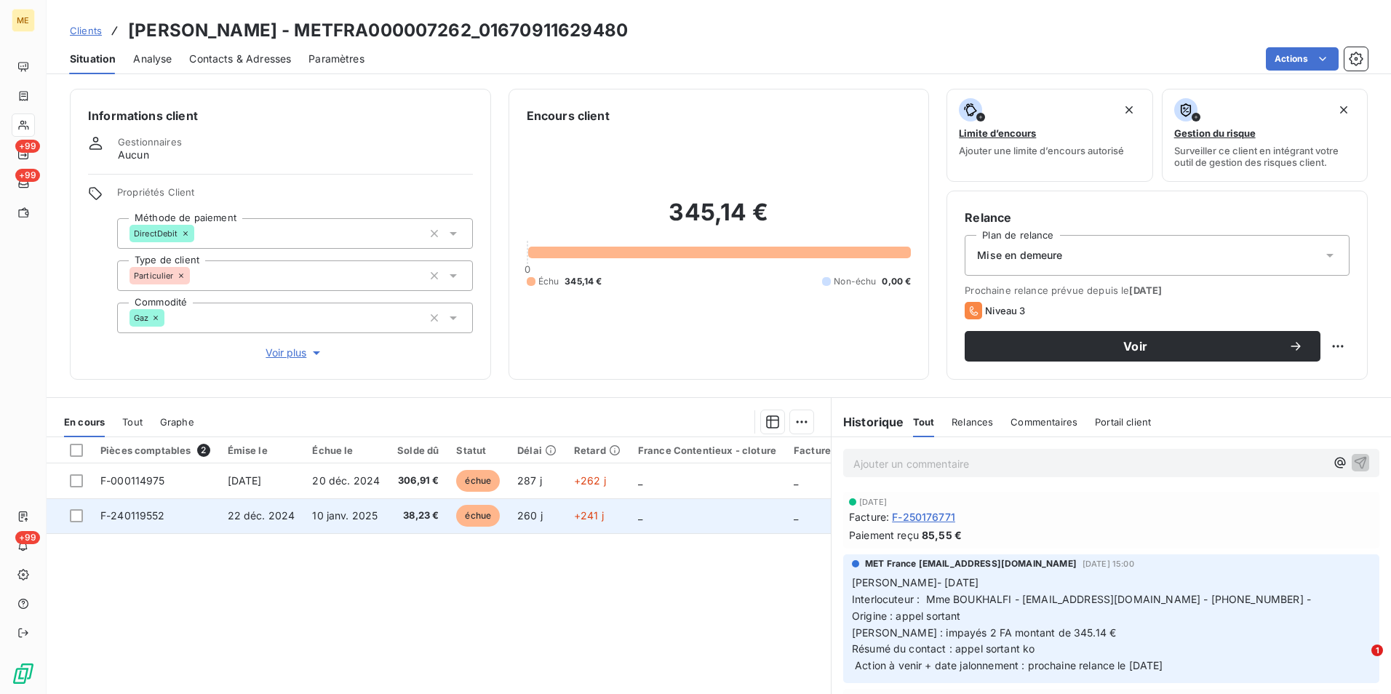
click at [345, 521] on span "10 janv. 2025" at bounding box center [344, 515] width 65 height 12
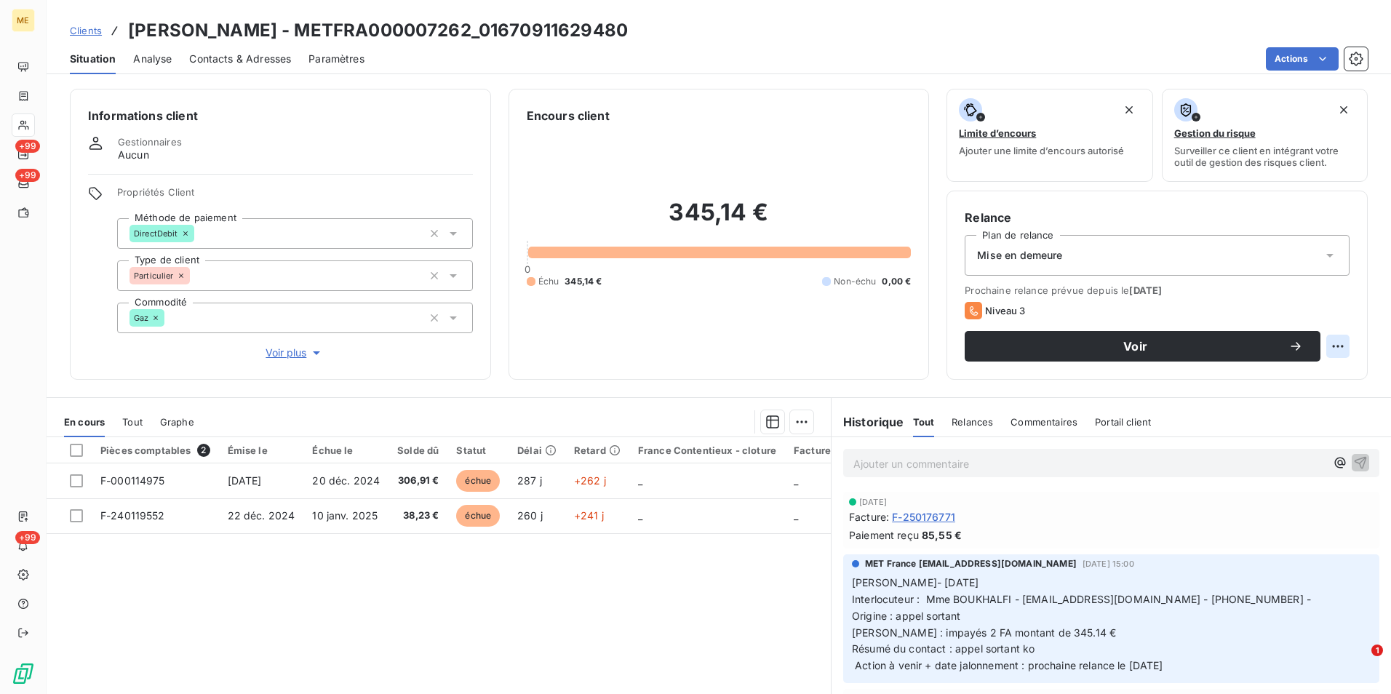
click at [1333, 351] on html "ME +99 +99 +99 Clients BOUKHALFI - METFRA000007262_01670911629480 Situation Ana…" at bounding box center [695, 347] width 1391 height 694
click at [1316, 383] on div "Replanifier cette action" at bounding box center [1267, 378] width 130 height 23
select select "8"
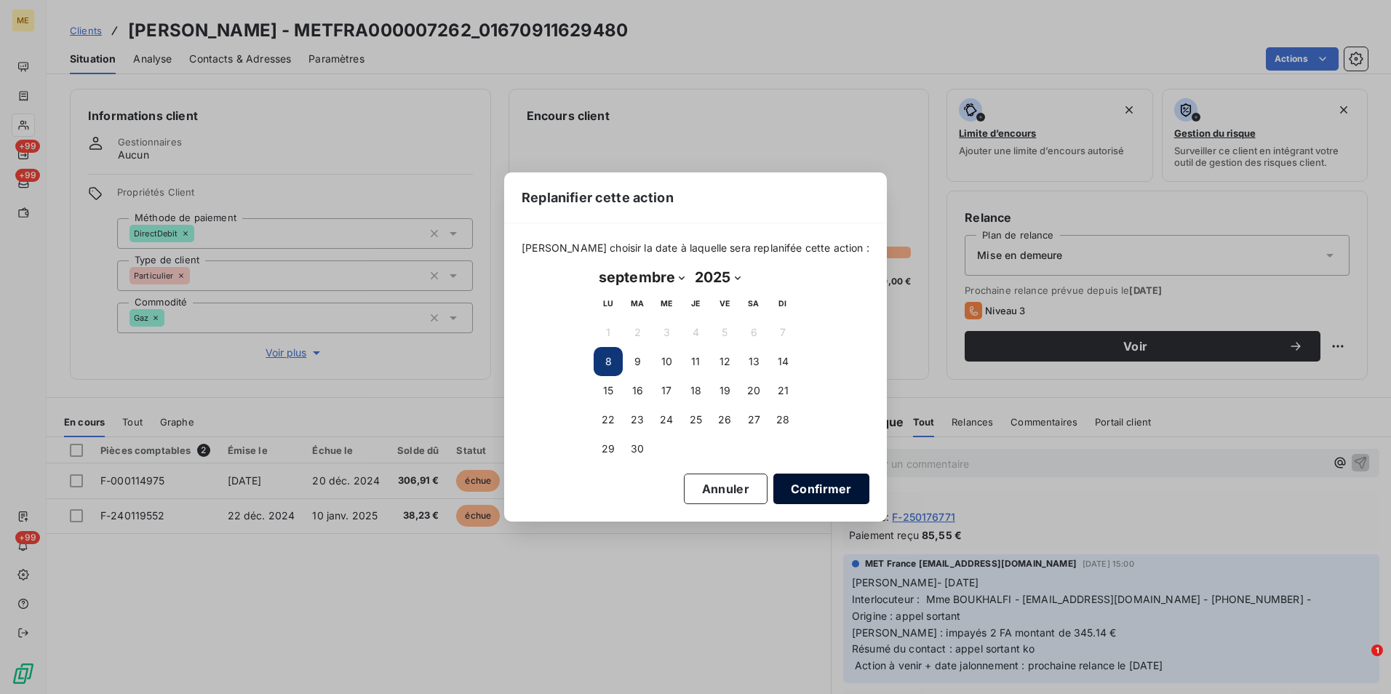
click at [818, 493] on button "Confirmer" at bounding box center [821, 488] width 96 height 31
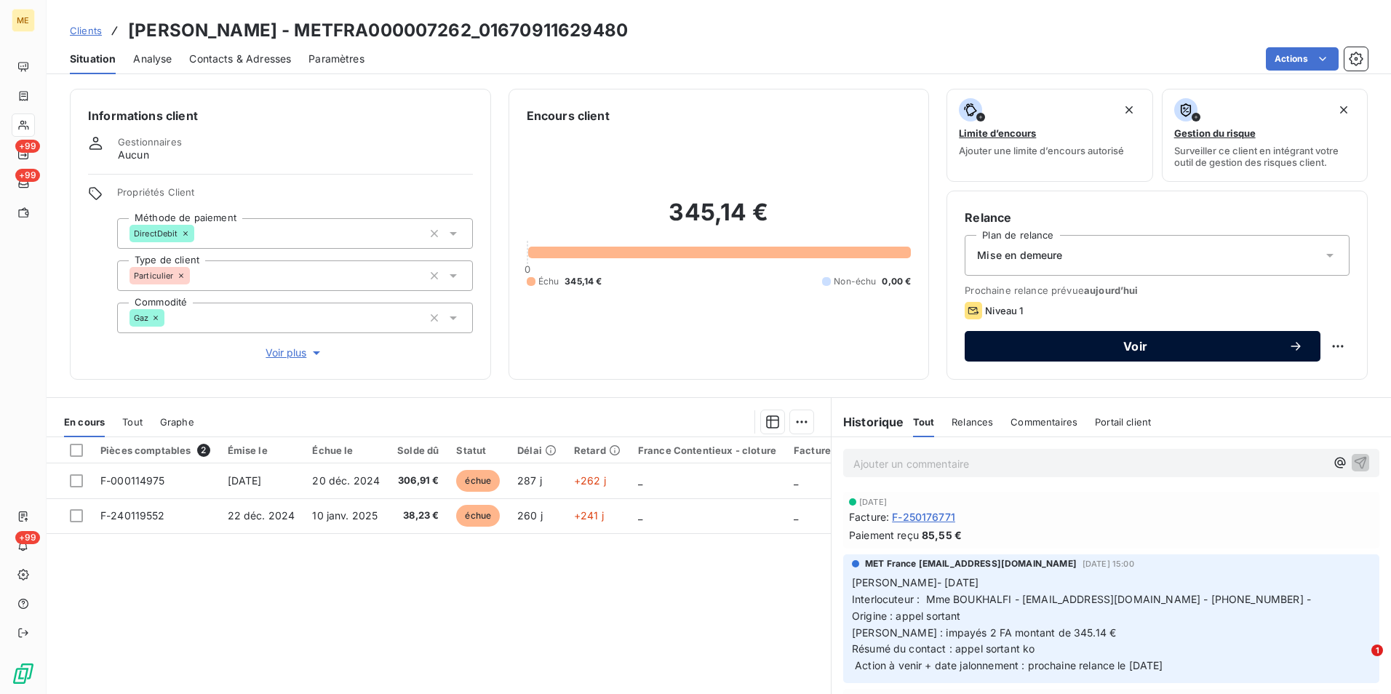
click at [1130, 344] on span "Voir" at bounding box center [1135, 346] width 306 height 12
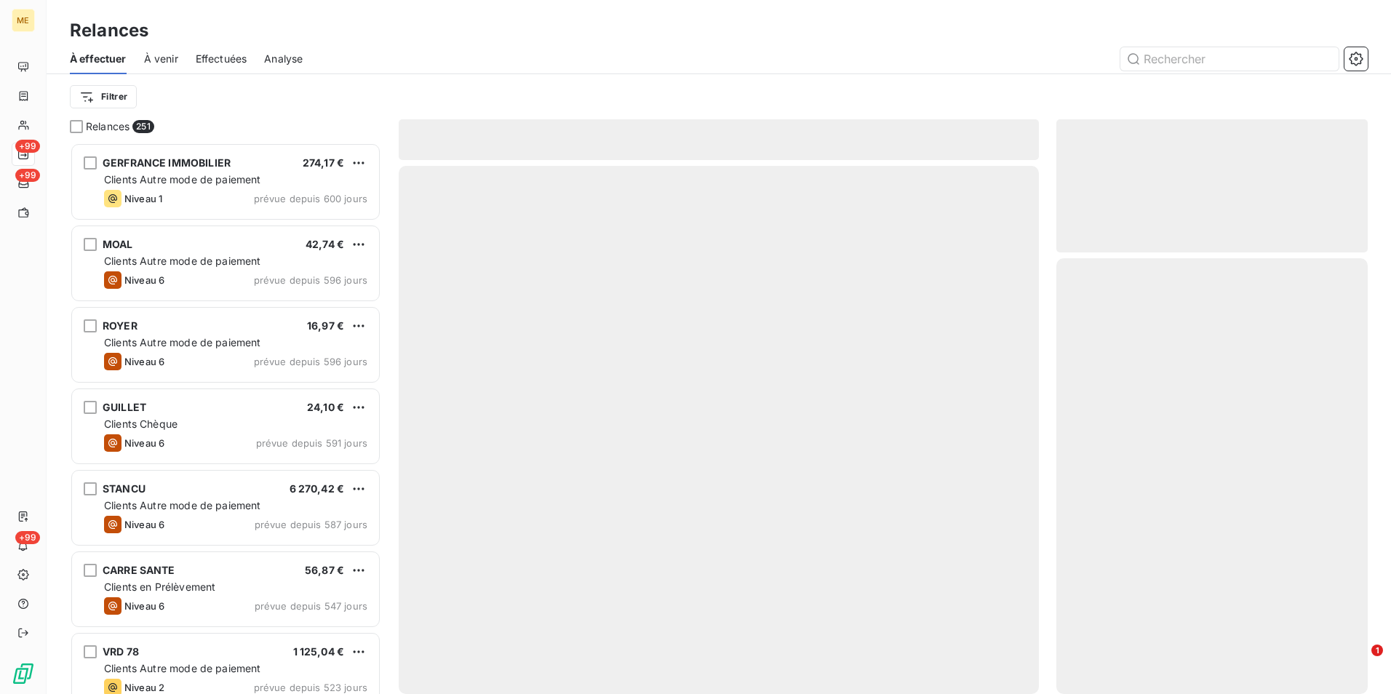
scroll to position [540, 300]
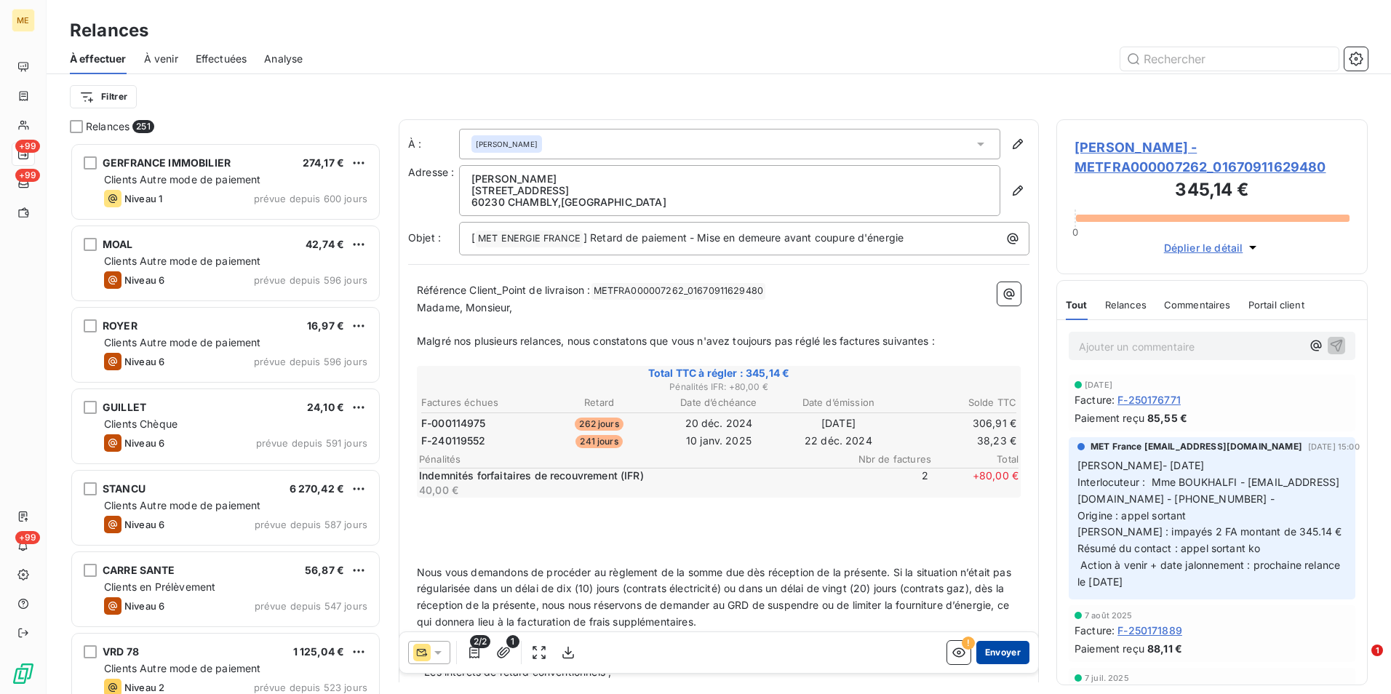
click at [996, 653] on button "Envoyer" at bounding box center [1002, 652] width 53 height 23
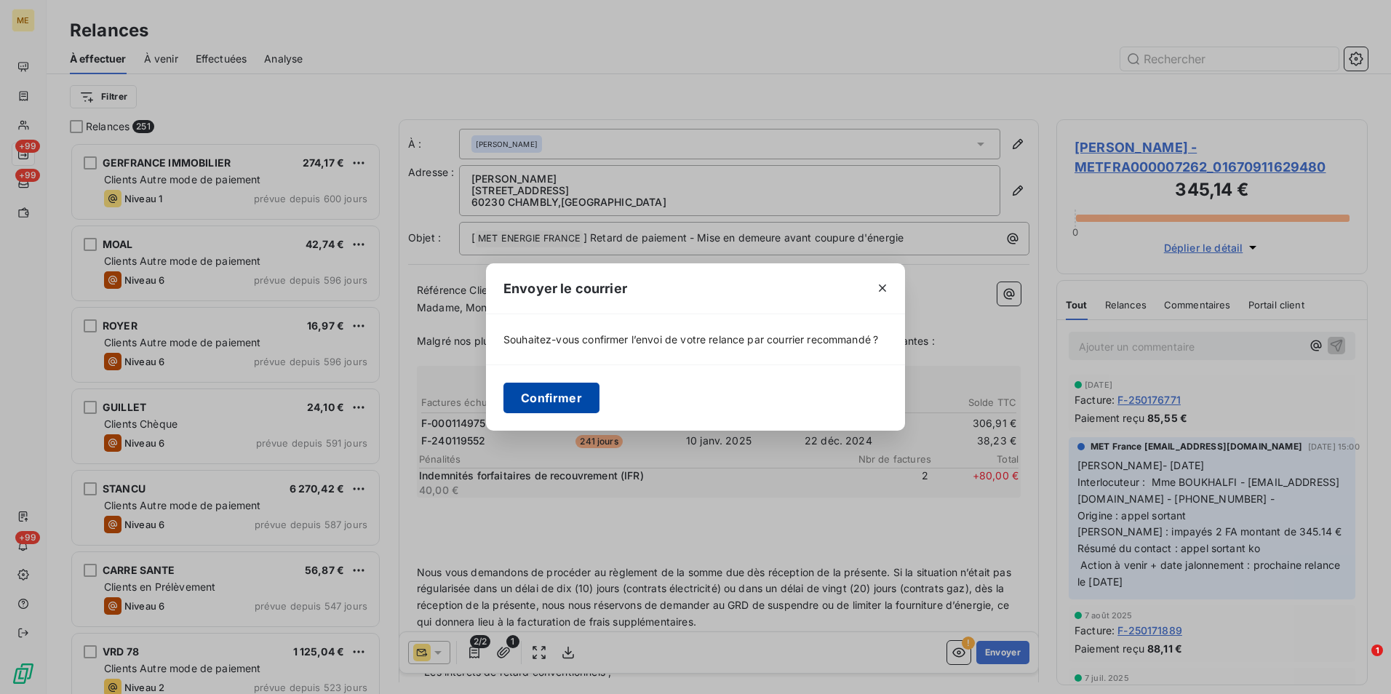
click at [577, 412] on button "Confirmer" at bounding box center [551, 398] width 96 height 31
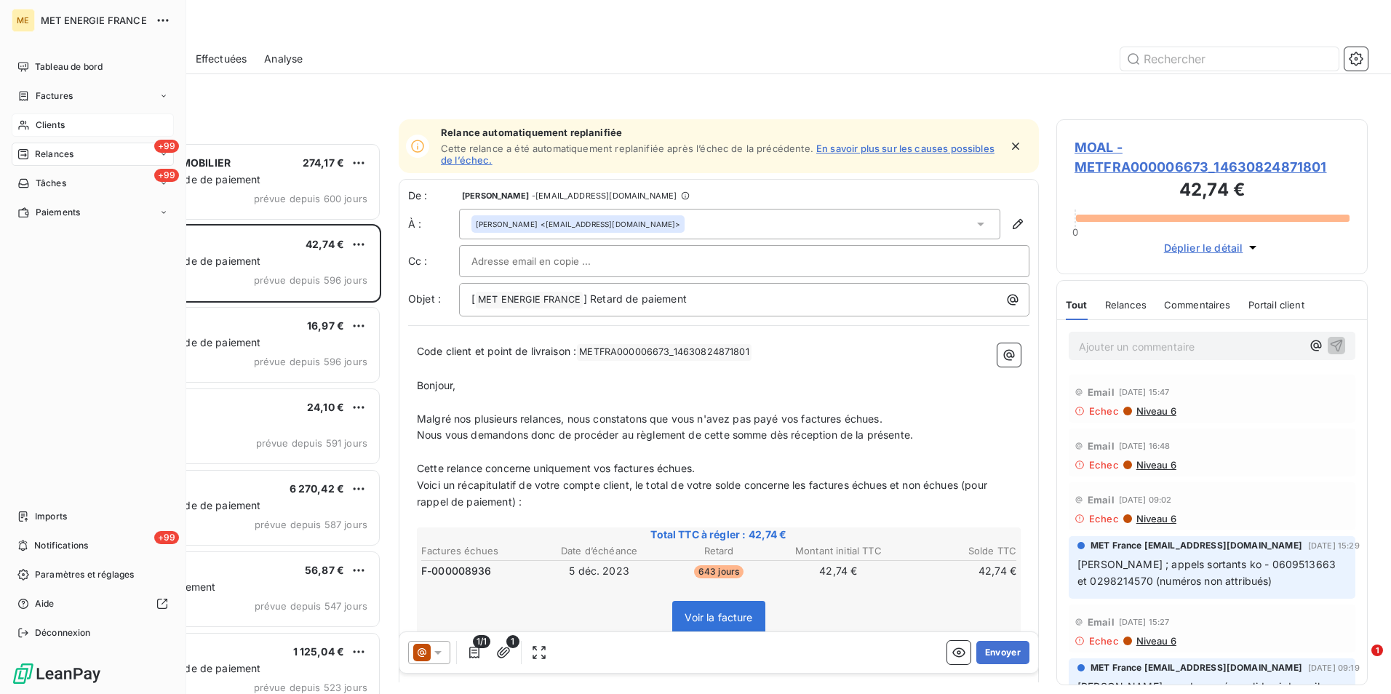
drag, startPoint x: 39, startPoint y: 127, endPoint x: 52, endPoint y: 123, distance: 12.9
click at [39, 127] on span "Clients" at bounding box center [50, 125] width 29 height 13
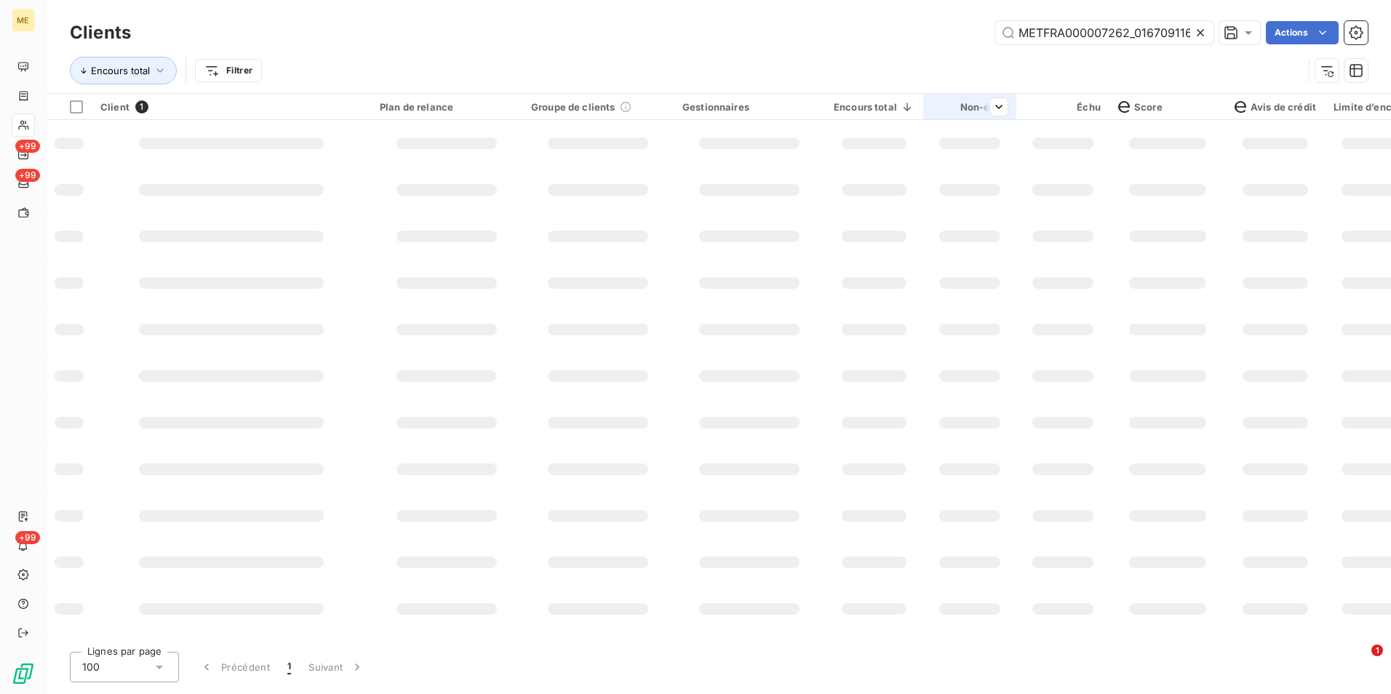
scroll to position [0, 39]
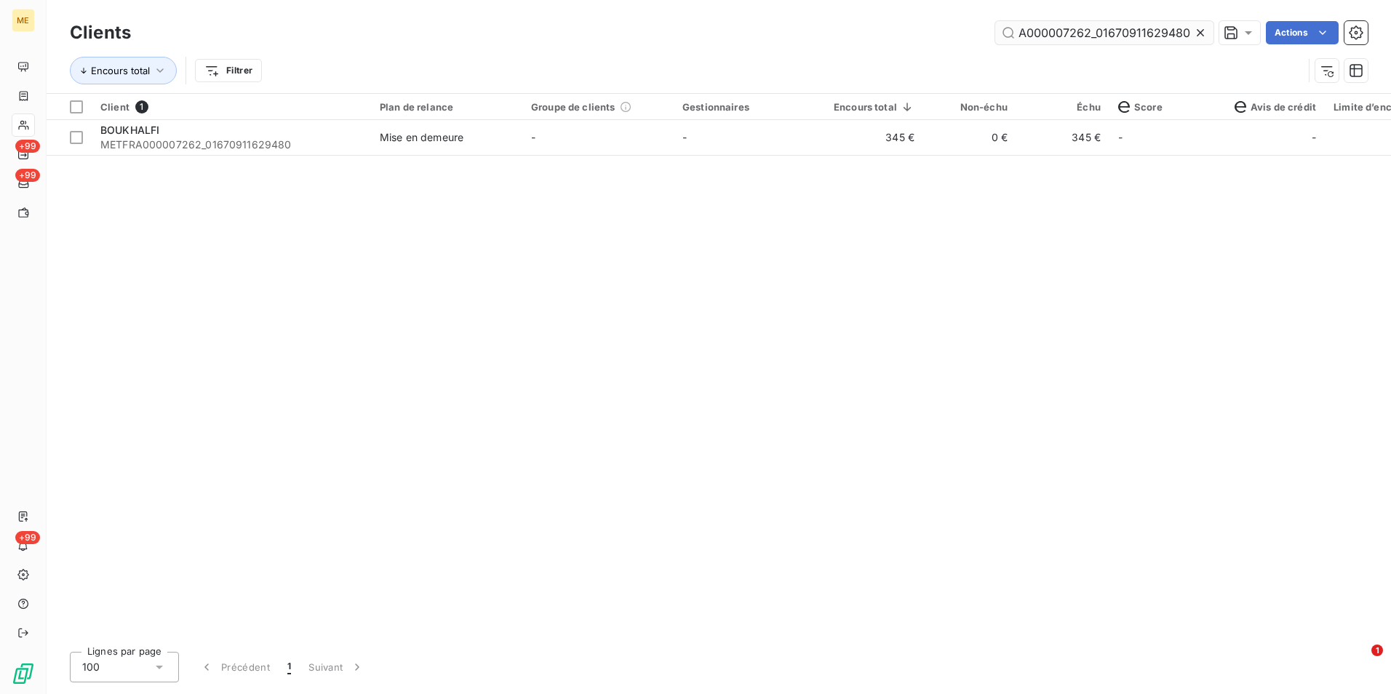
click at [1190, 31] on input "METFRA000007262_01670911629480" at bounding box center [1104, 32] width 218 height 23
click at [1193, 35] on icon at bounding box center [1200, 32] width 15 height 15
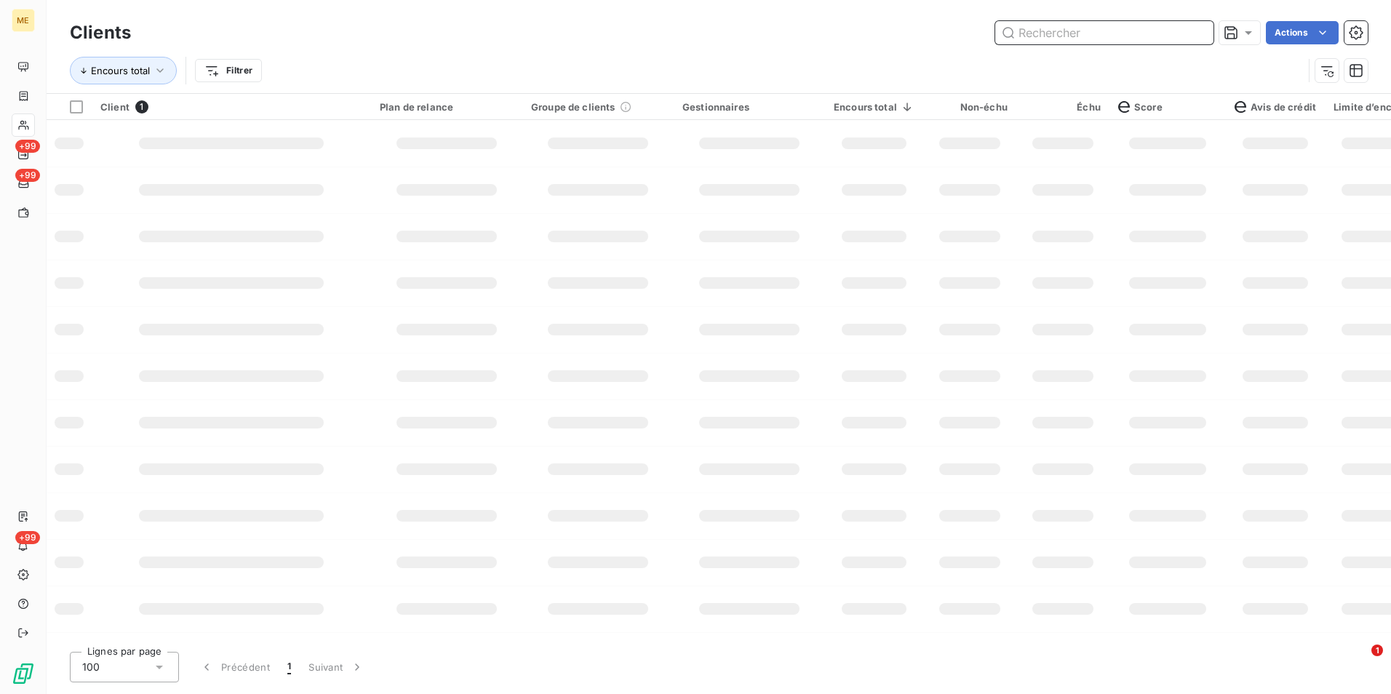
click at [1191, 35] on input "text" at bounding box center [1104, 32] width 218 height 23
paste input "METFRA000006974_14867148982912"
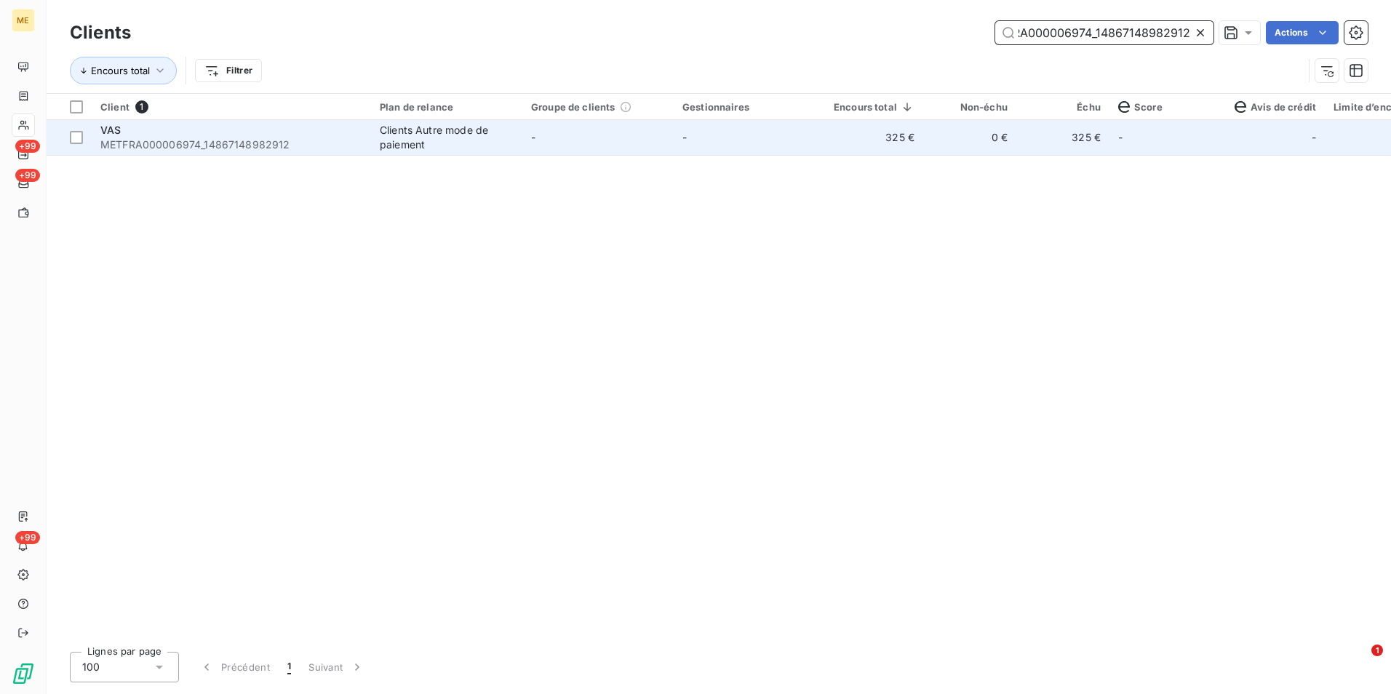
type input "METFRA000006974_14867148982912"
click at [842, 141] on td "325 €" at bounding box center [874, 137] width 98 height 35
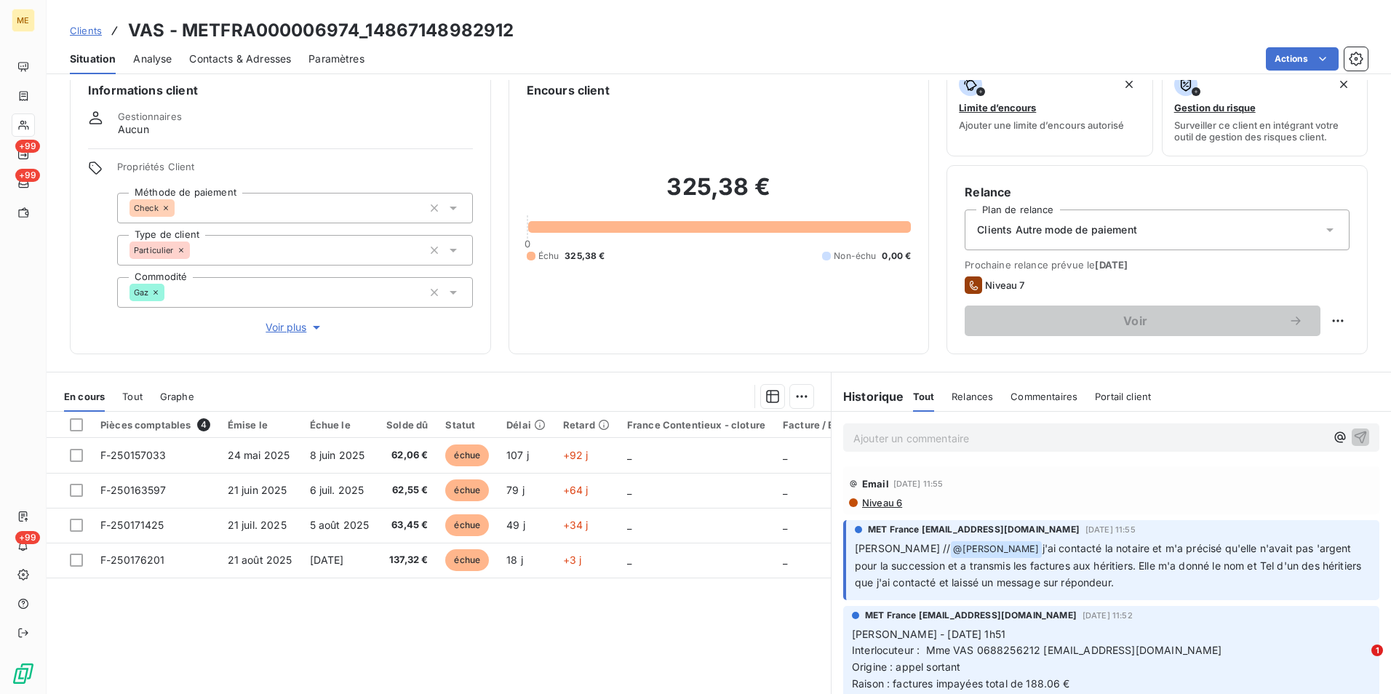
scroll to position [67, 0]
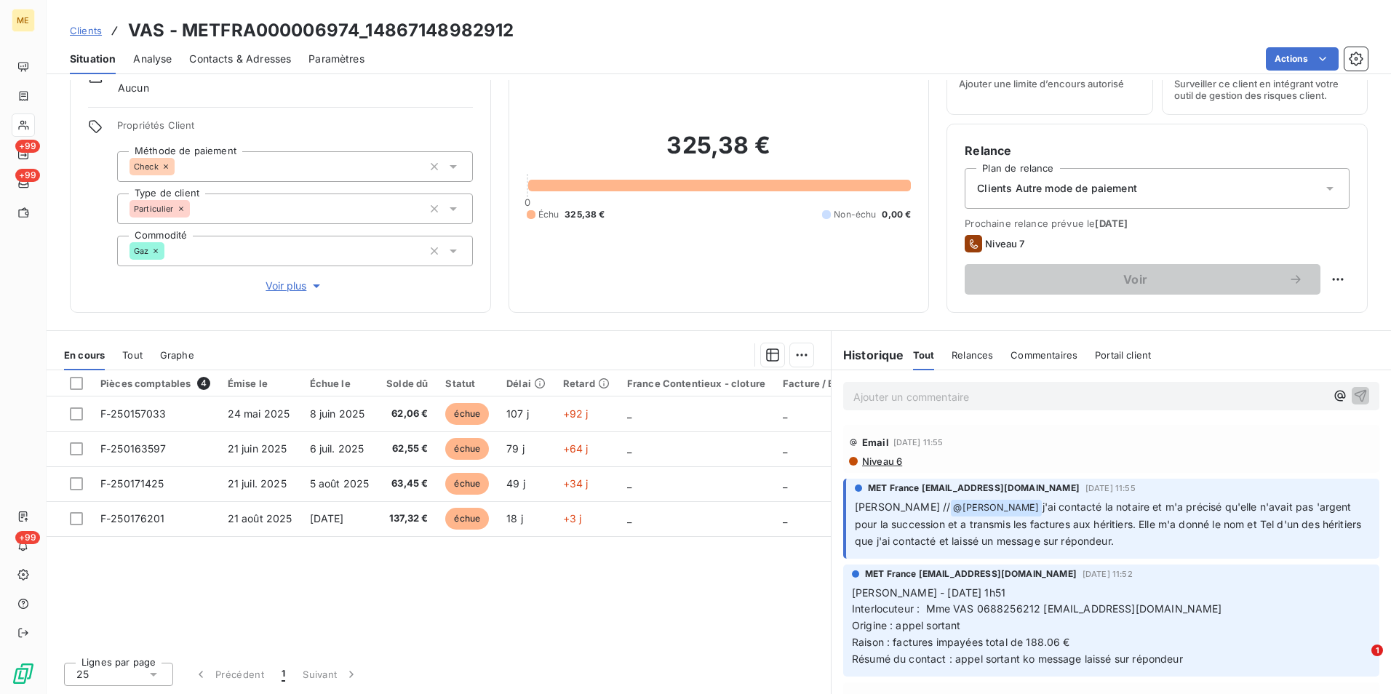
click at [89, 31] on span "Clients" at bounding box center [86, 31] width 32 height 12
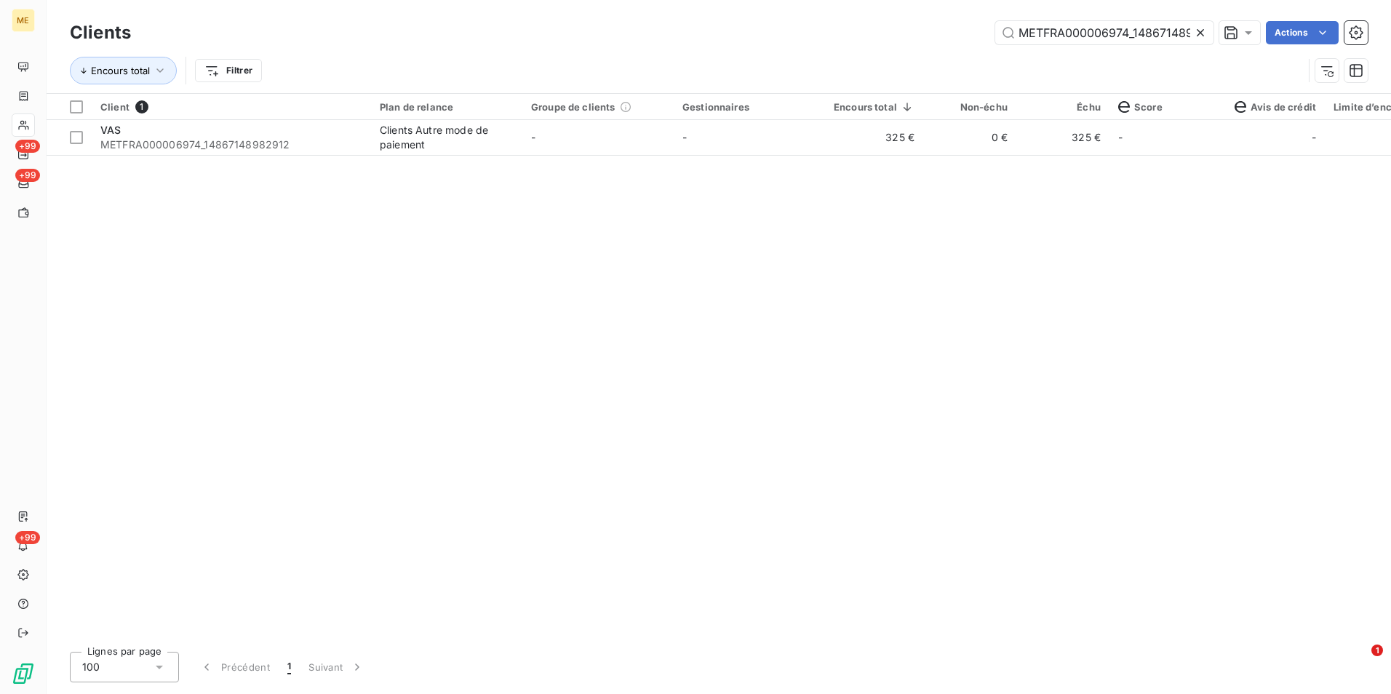
click at [1206, 33] on icon at bounding box center [1200, 32] width 15 height 15
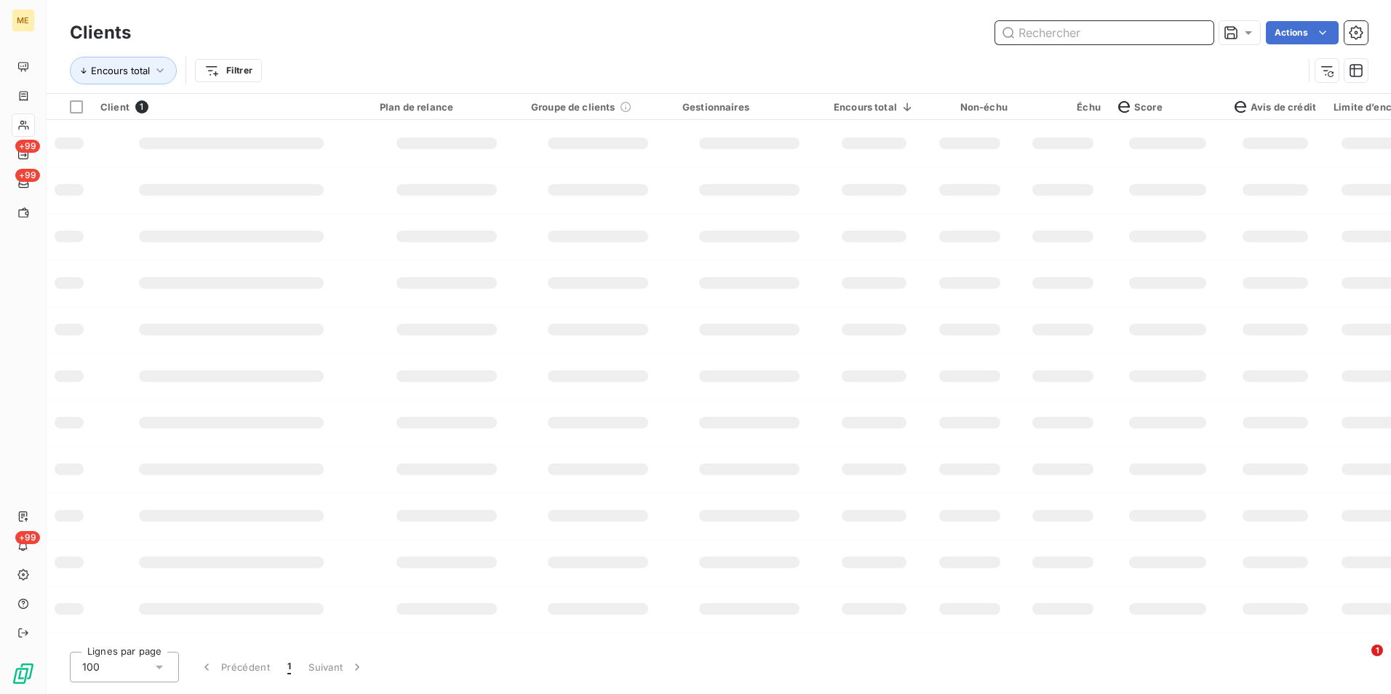
click at [1189, 32] on input "text" at bounding box center [1104, 32] width 218 height 23
paste input "METFRA000008645_19885238659706"
type input "METFRA000008645_19885238659706"
click at [948, 139] on div at bounding box center [969, 143] width 61 height 12
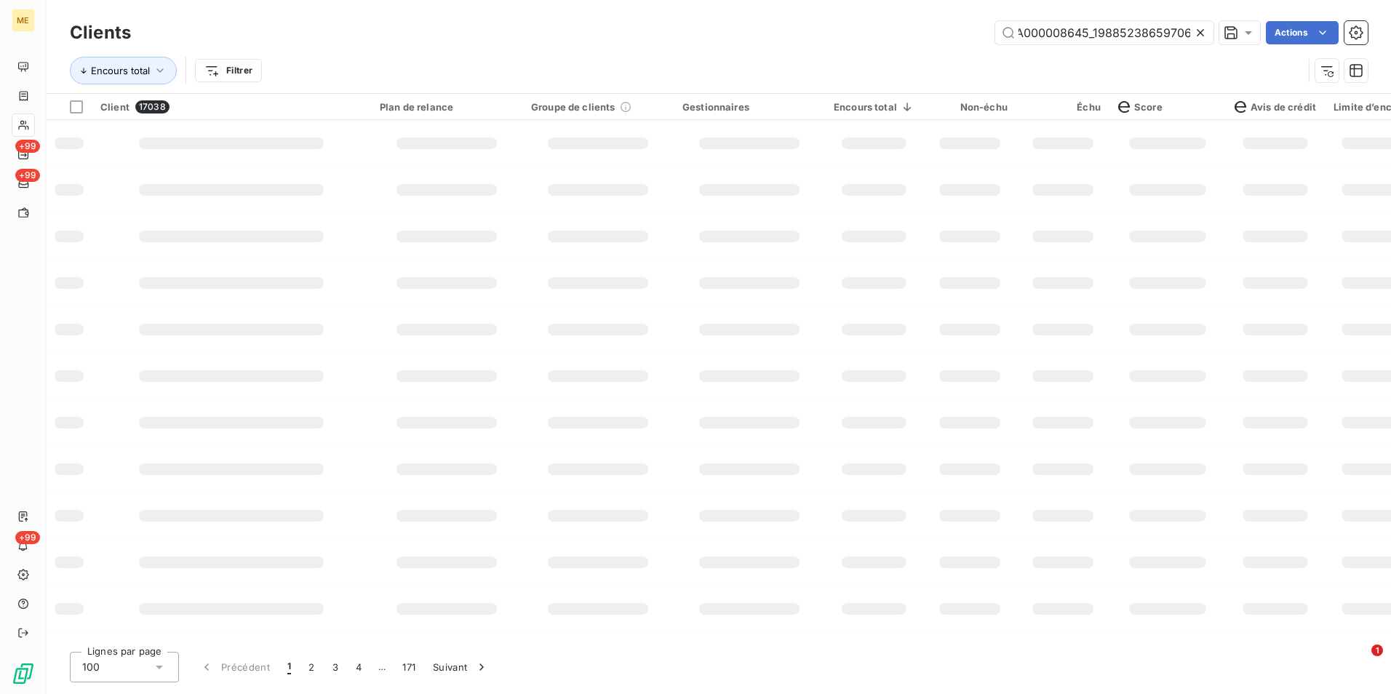
scroll to position [0, 0]
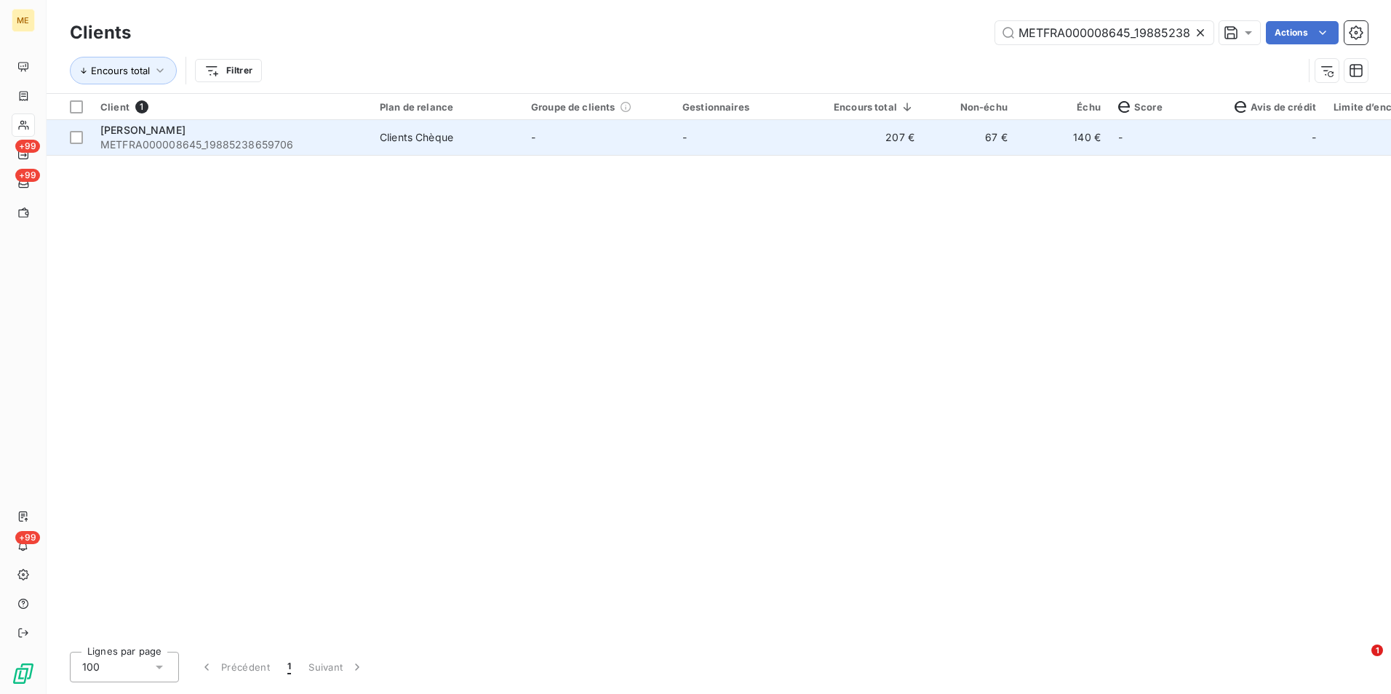
click at [948, 153] on td "67 €" at bounding box center [969, 137] width 93 height 35
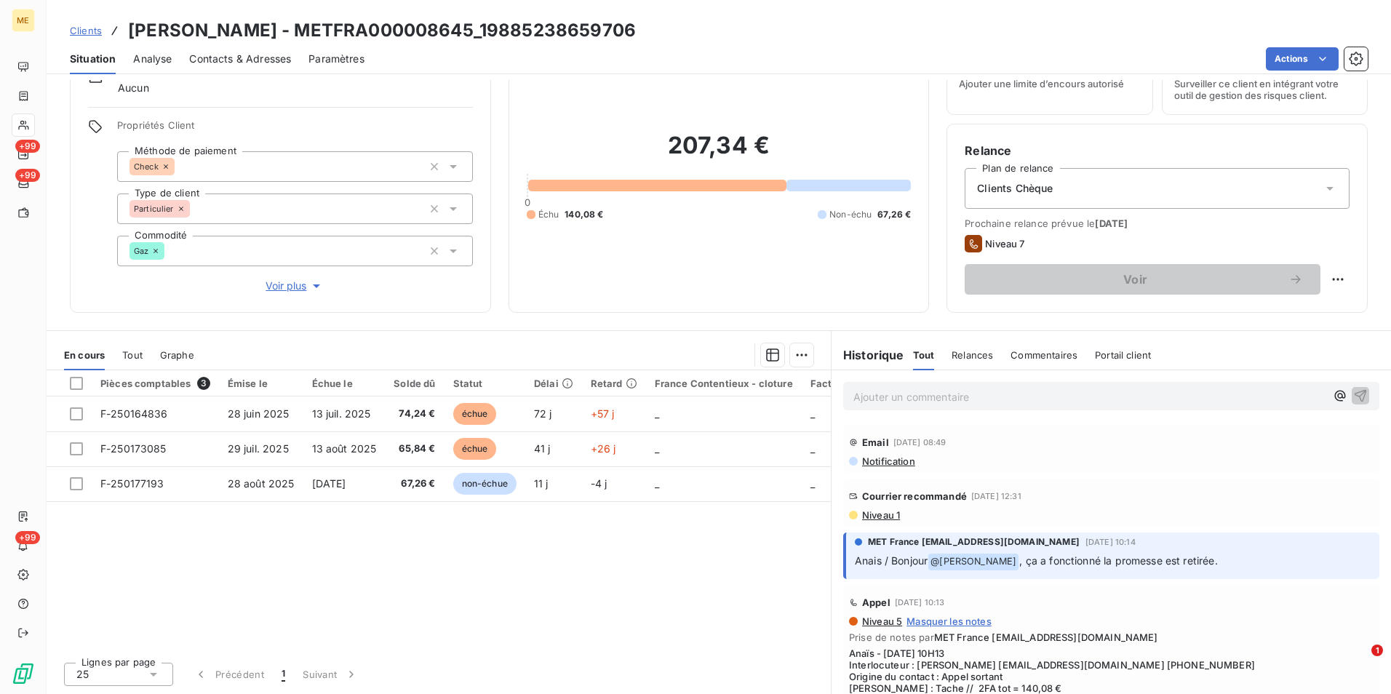
scroll to position [73, 0]
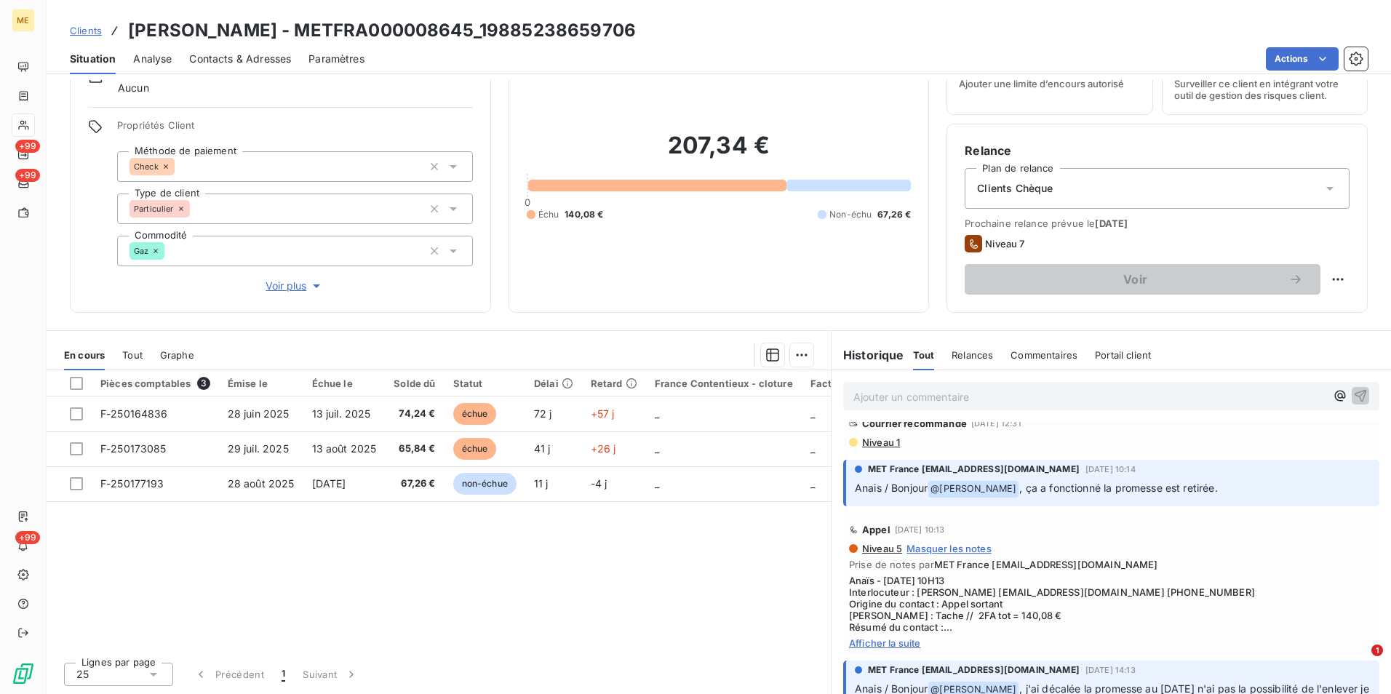
click at [887, 445] on span "Niveau 1" at bounding box center [879, 442] width 39 height 12
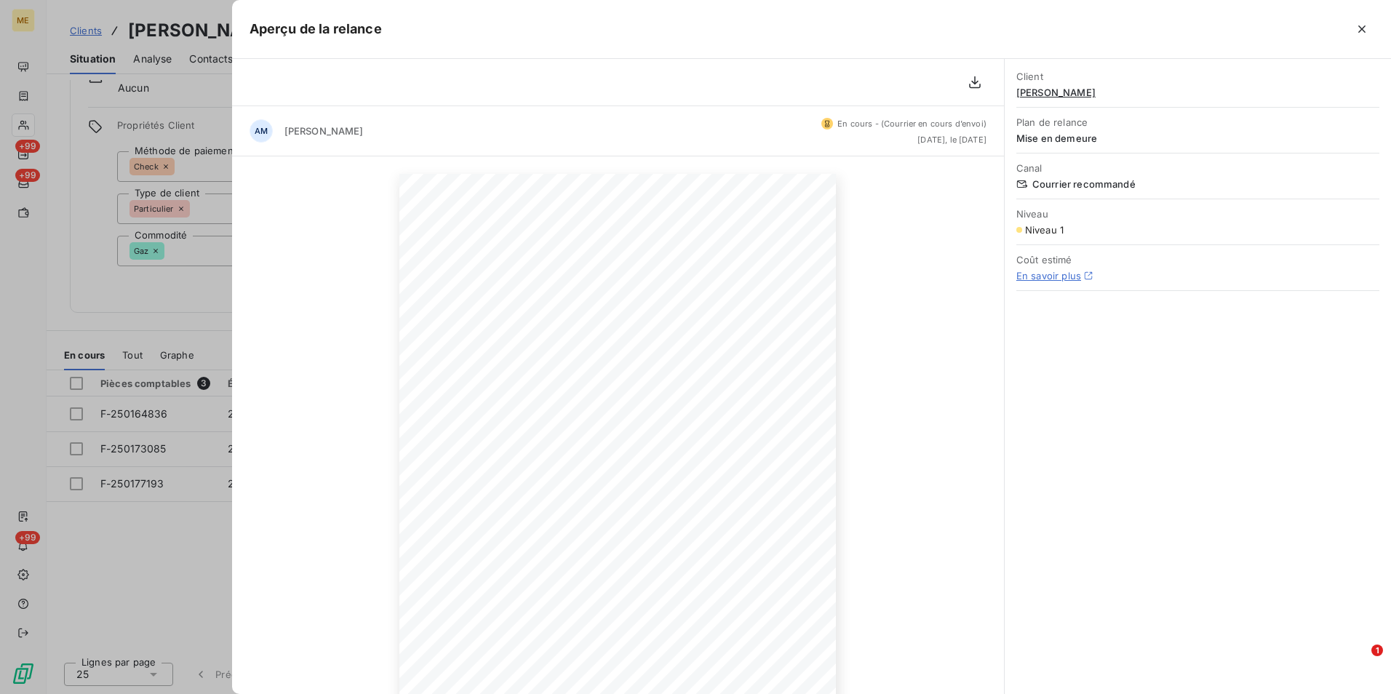
click at [155, 314] on div at bounding box center [695, 347] width 1391 height 694
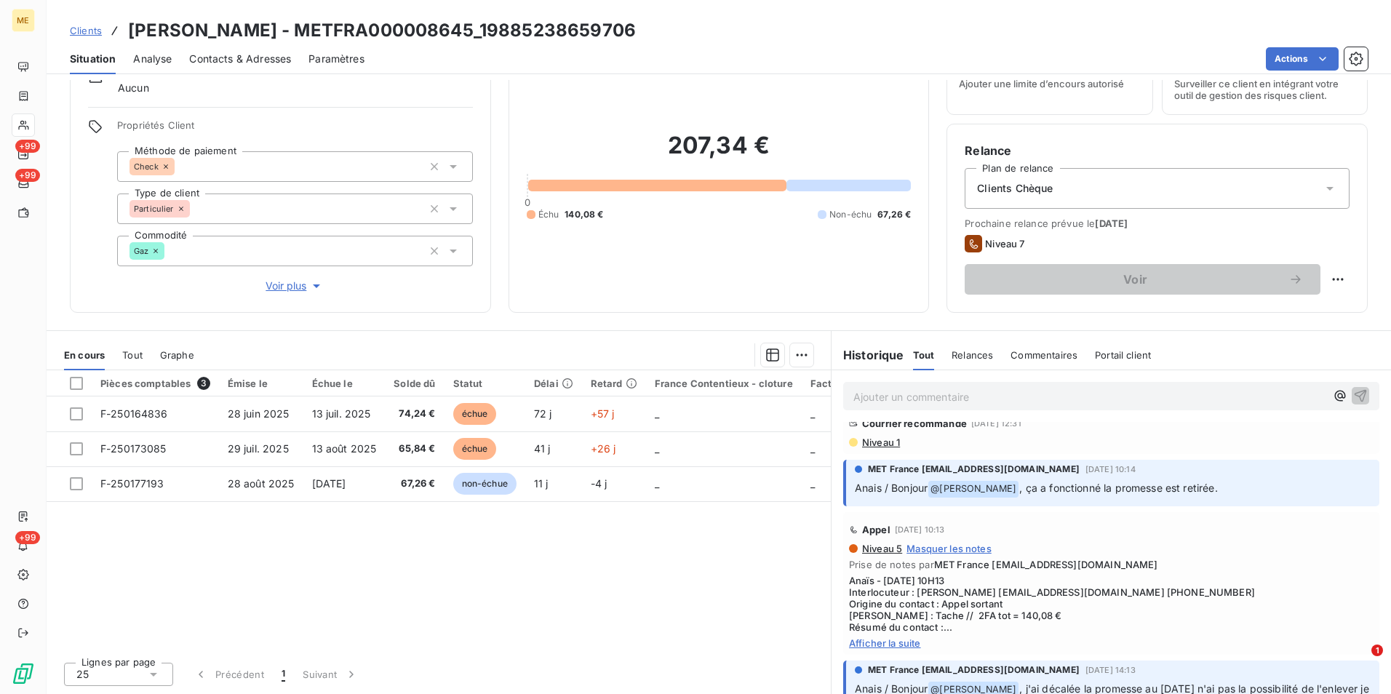
click at [84, 46] on div "Situation" at bounding box center [93, 59] width 46 height 31
click at [87, 36] on span "Clients" at bounding box center [86, 31] width 32 height 12
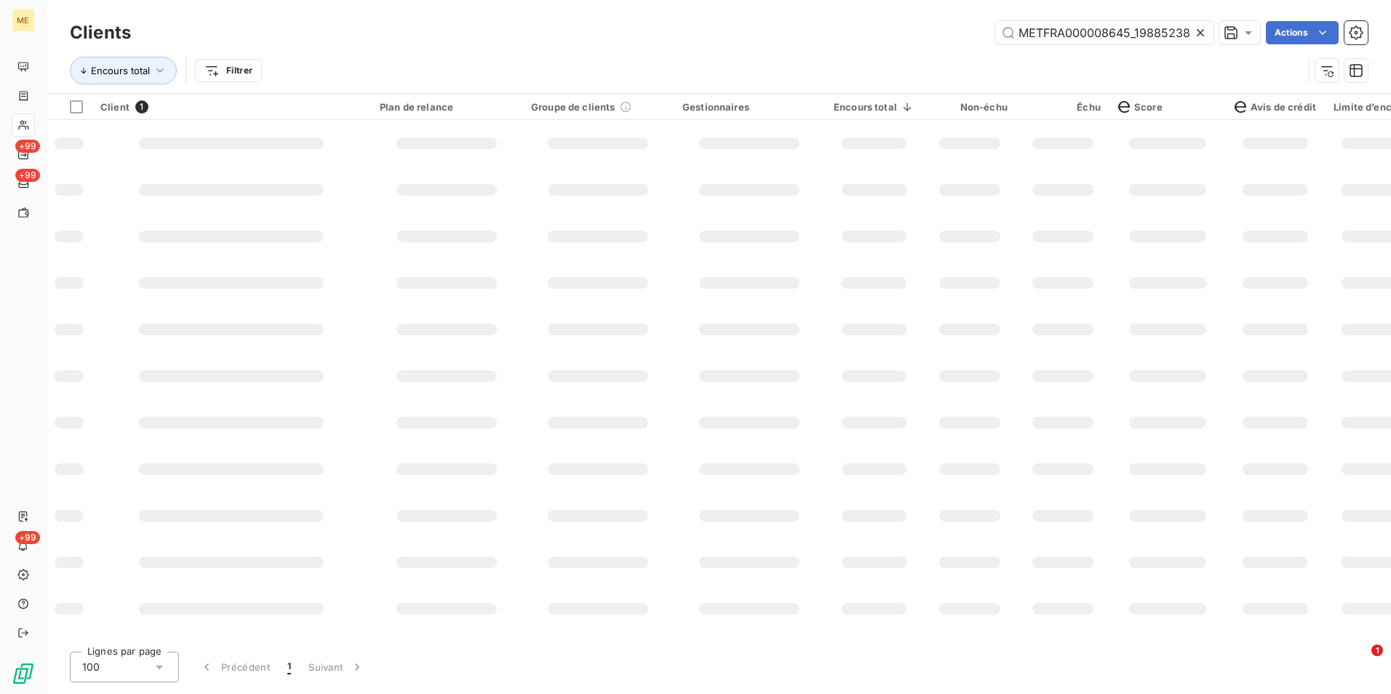
scroll to position [0, 42]
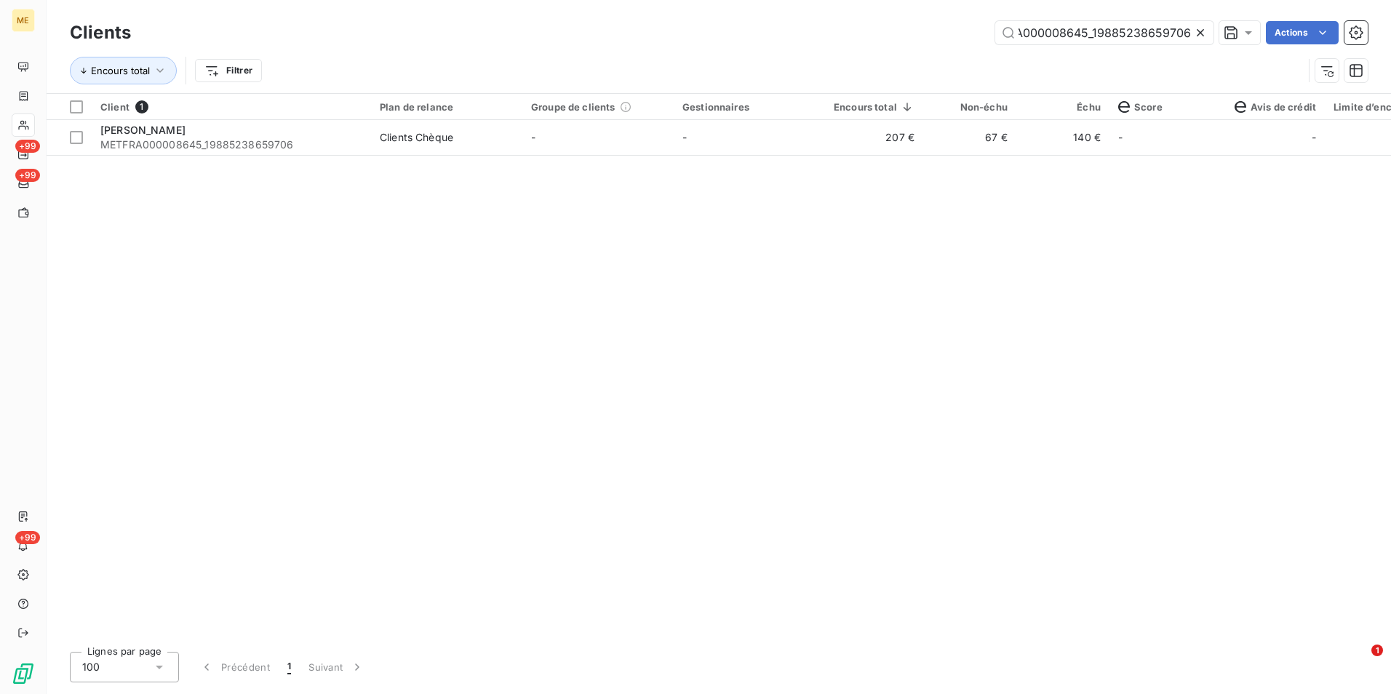
click at [1204, 36] on icon at bounding box center [1200, 32] width 15 height 15
click at [1198, 36] on input "text" at bounding box center [1104, 32] width 218 height 23
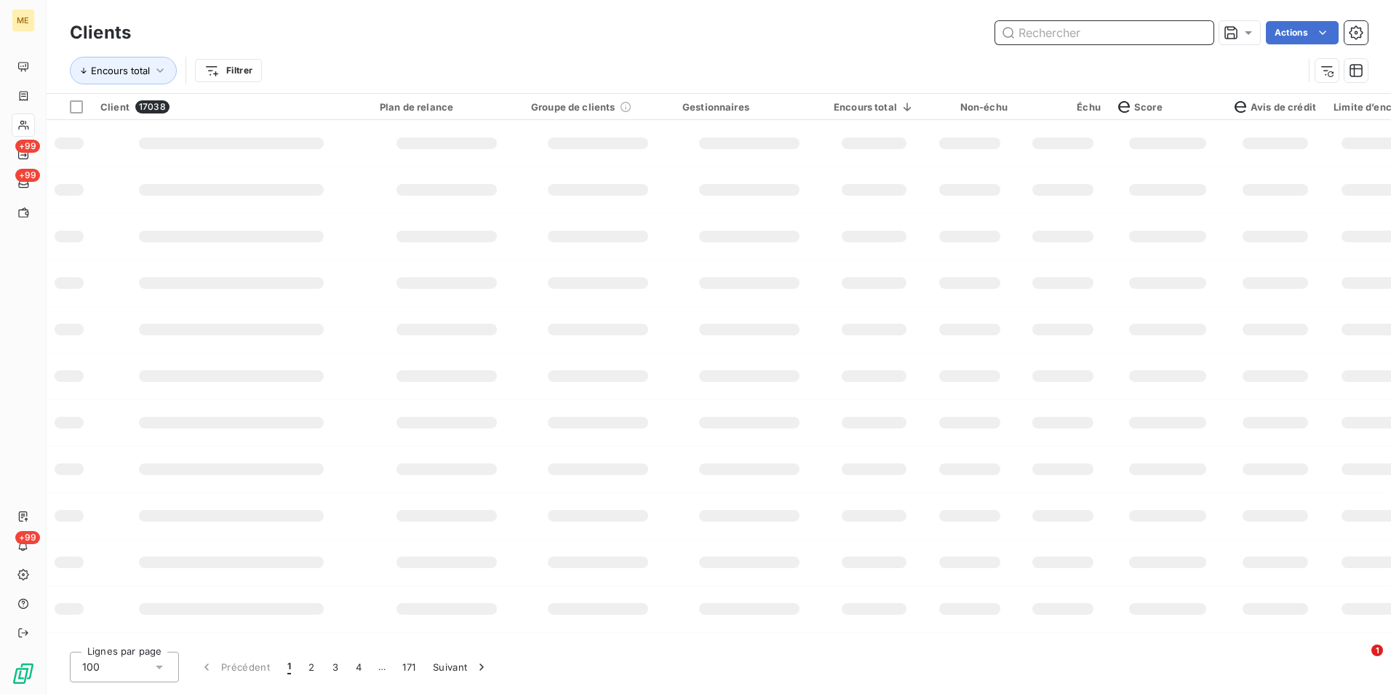
paste input "METFRA000008600_Z1443800000149"
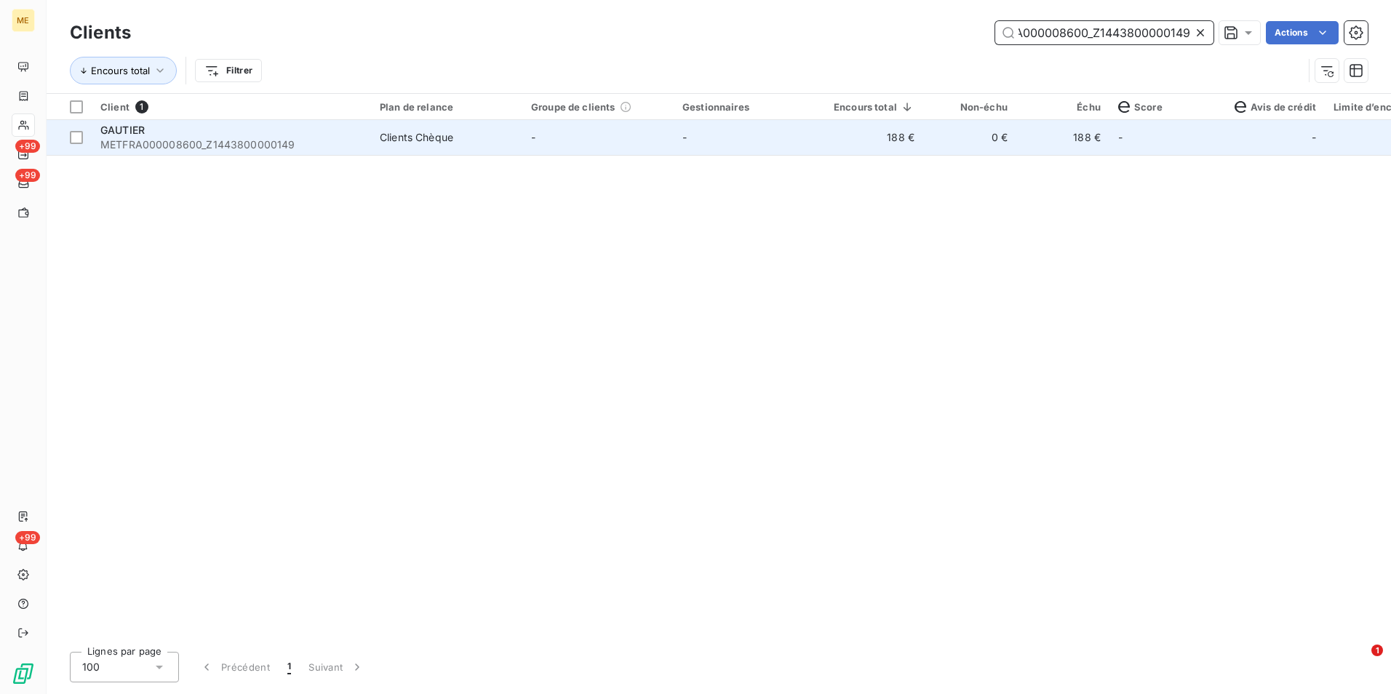
type input "METFRA000008600_Z1443800000149"
click at [588, 128] on td "-" at bounding box center [597, 137] width 151 height 35
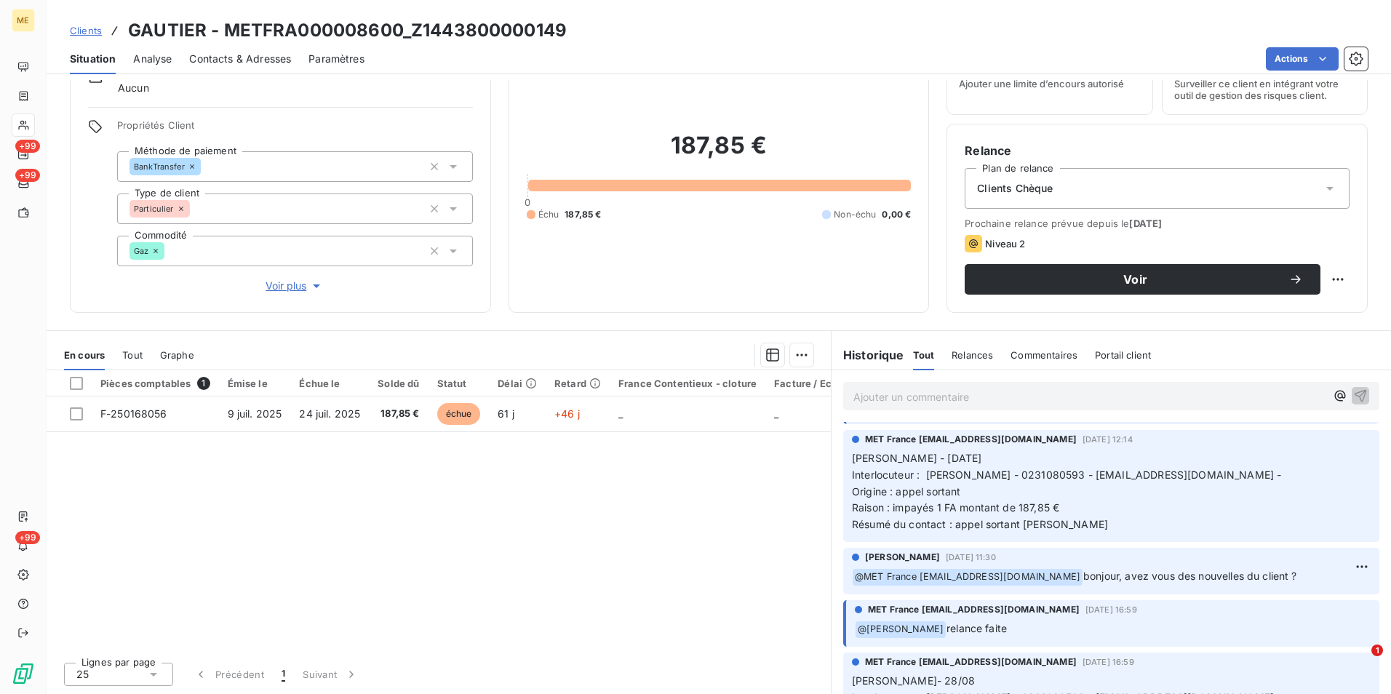
scroll to position [73, 0]
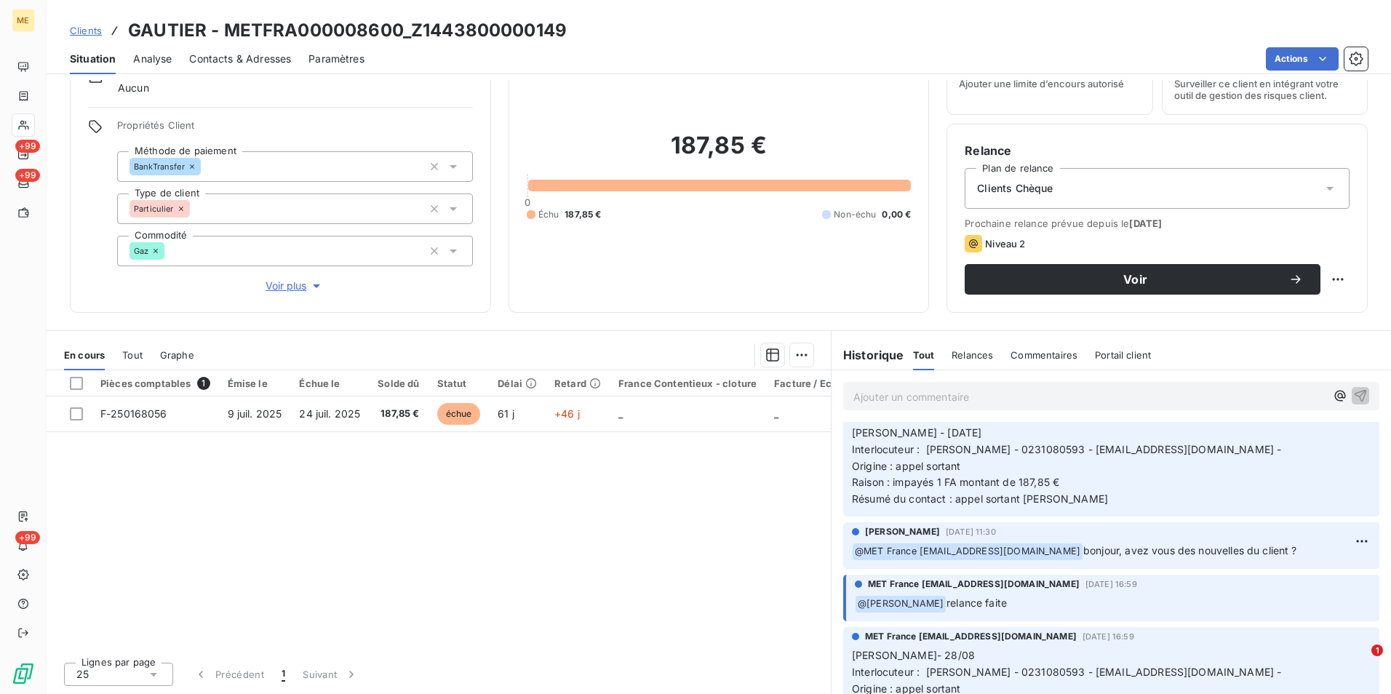
drag, startPoint x: 103, startPoint y: 22, endPoint x: 97, endPoint y: 27, distance: 7.7
click at [98, 26] on div "Clients GAUTIER - METFRA000008600_Z1443800000149" at bounding box center [318, 30] width 497 height 26
click at [94, 30] on span "Clients" at bounding box center [86, 31] width 32 height 12
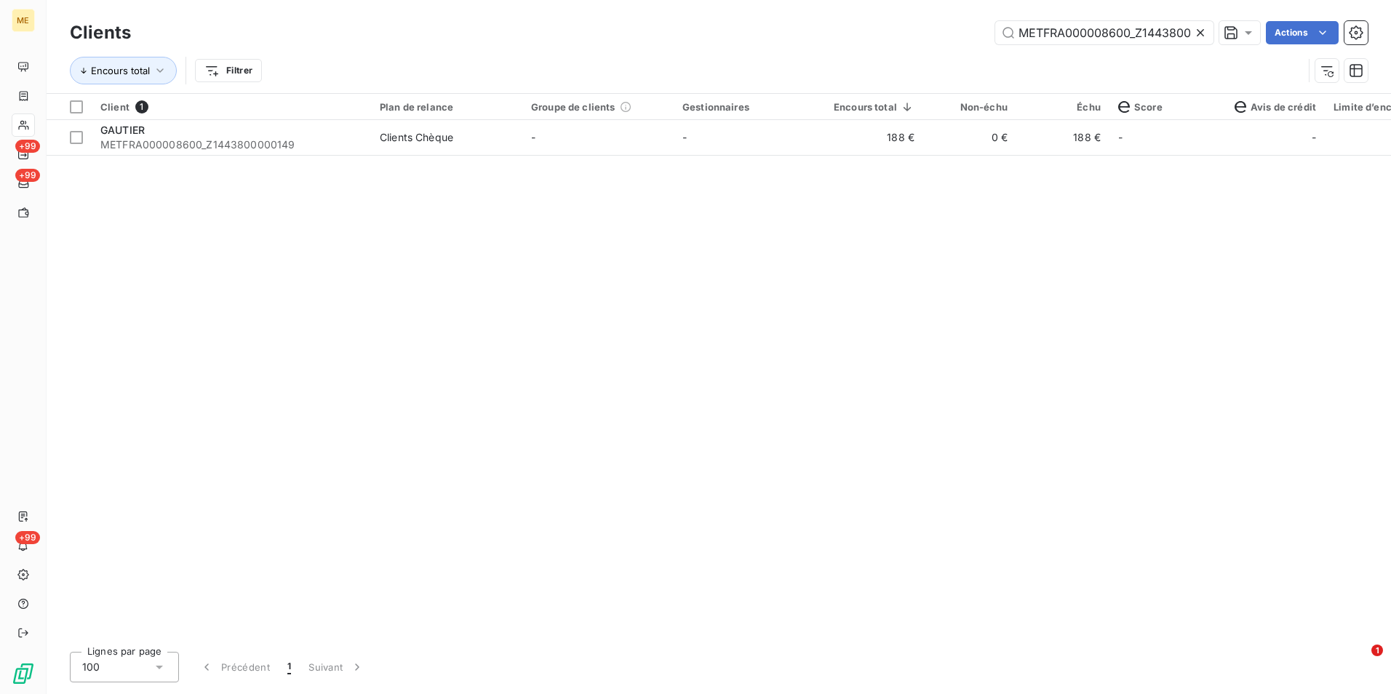
drag, startPoint x: 1199, startPoint y: 28, endPoint x: 1183, endPoint y: 31, distance: 16.1
click at [1199, 29] on icon at bounding box center [1200, 32] width 15 height 15
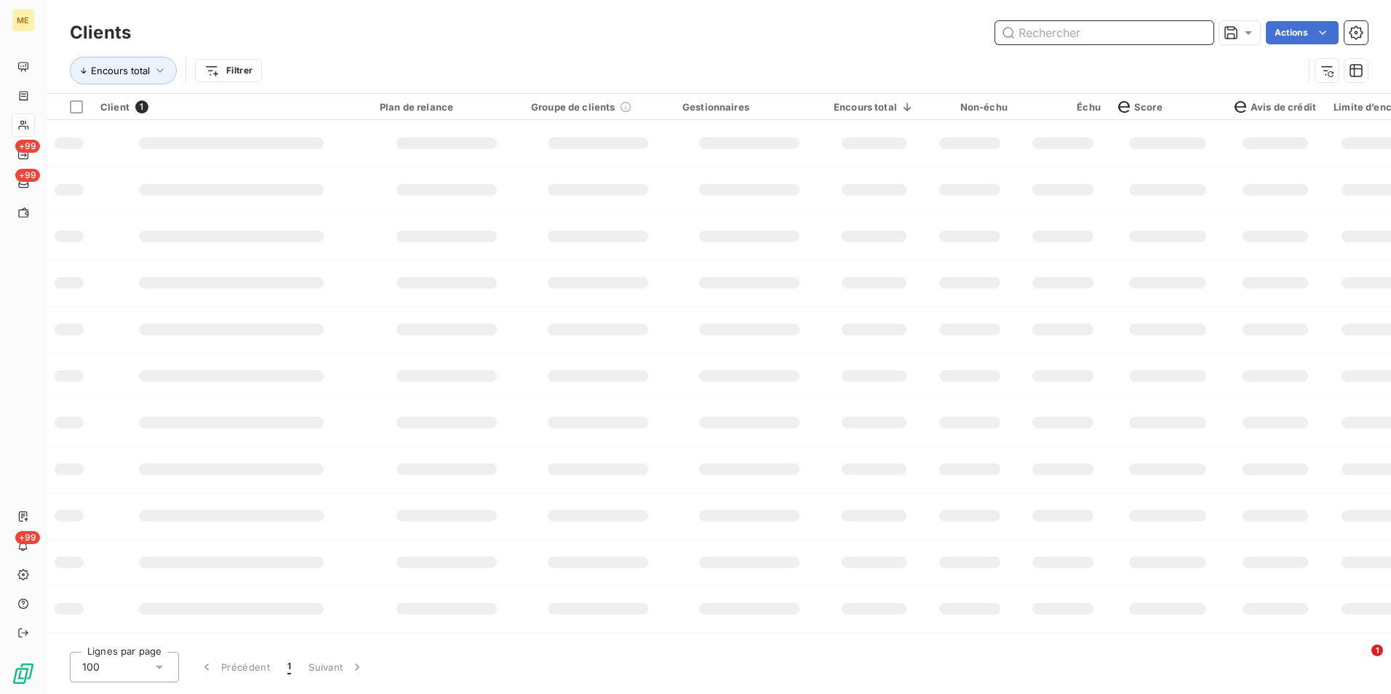
click at [1170, 33] on input "text" at bounding box center [1104, 32] width 218 height 23
paste input "METFRA000008599_Z1443800000146"
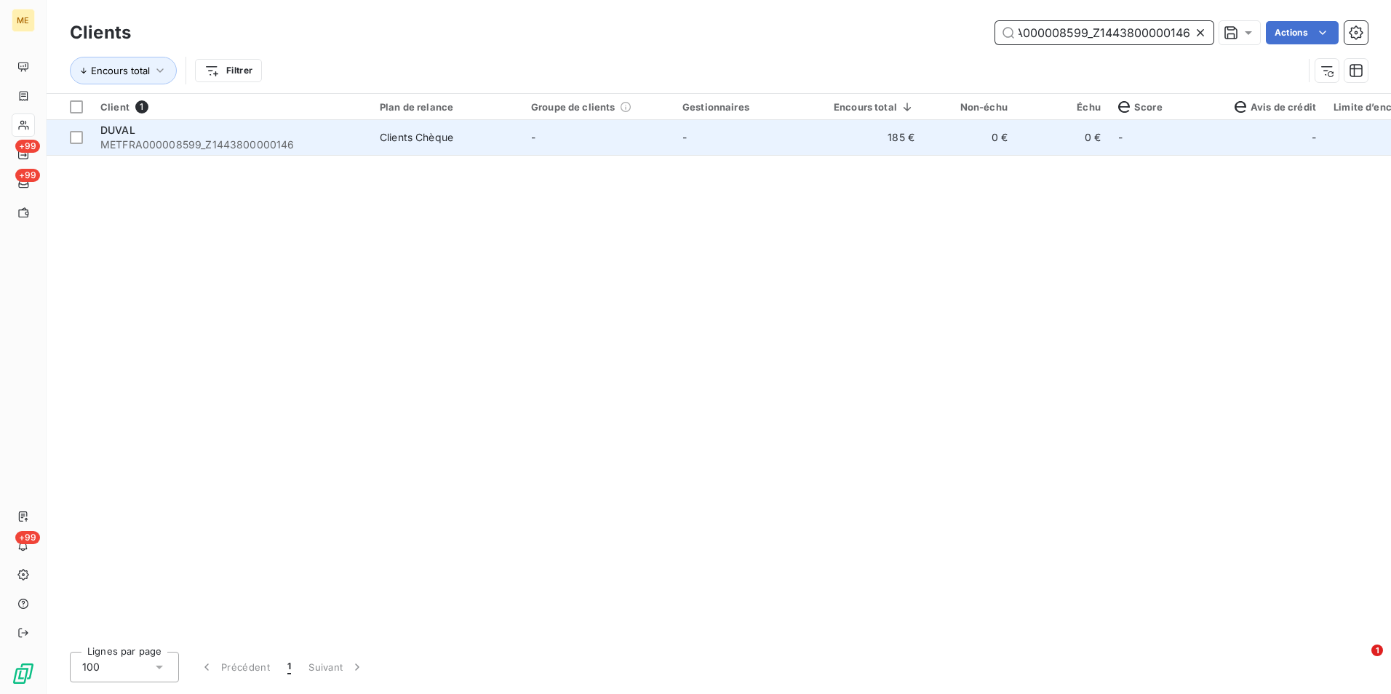
type input "METFRA000008599_Z1443800000146"
click at [424, 142] on div "Clients Chèque" at bounding box center [416, 137] width 73 height 15
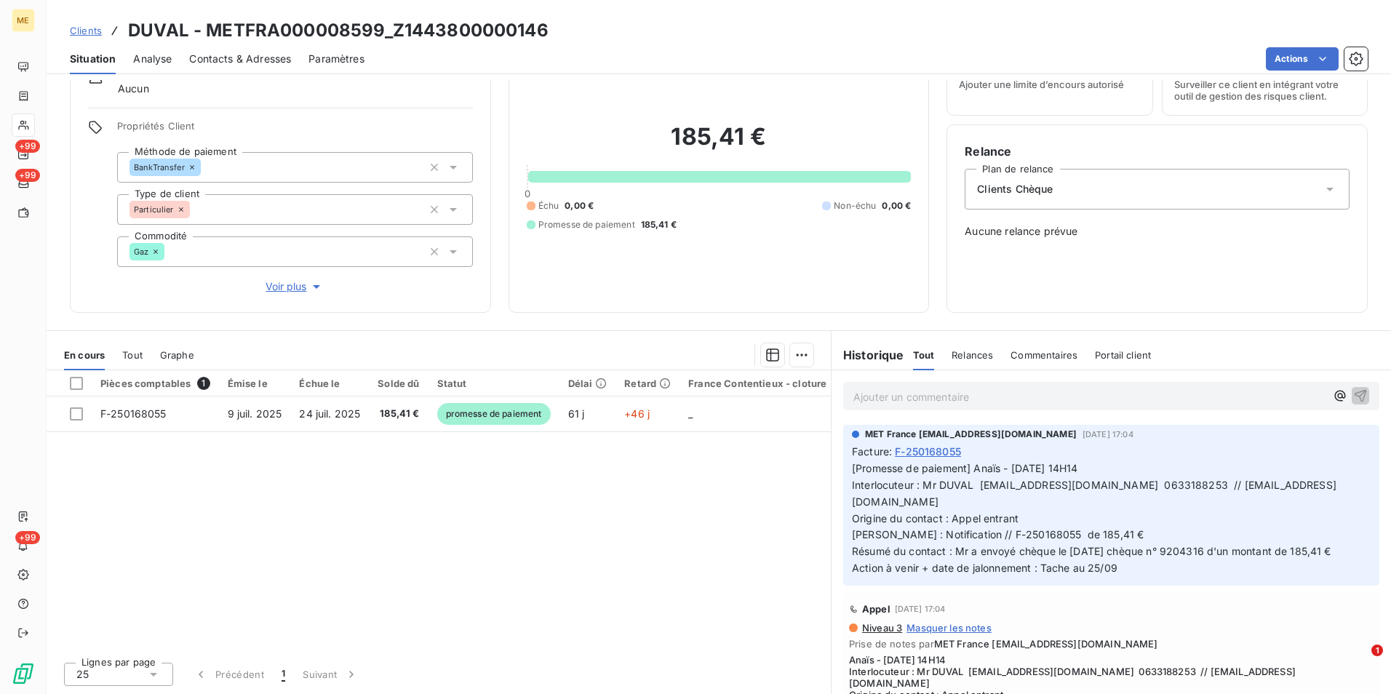
click at [93, 35] on span "Clients" at bounding box center [86, 31] width 32 height 12
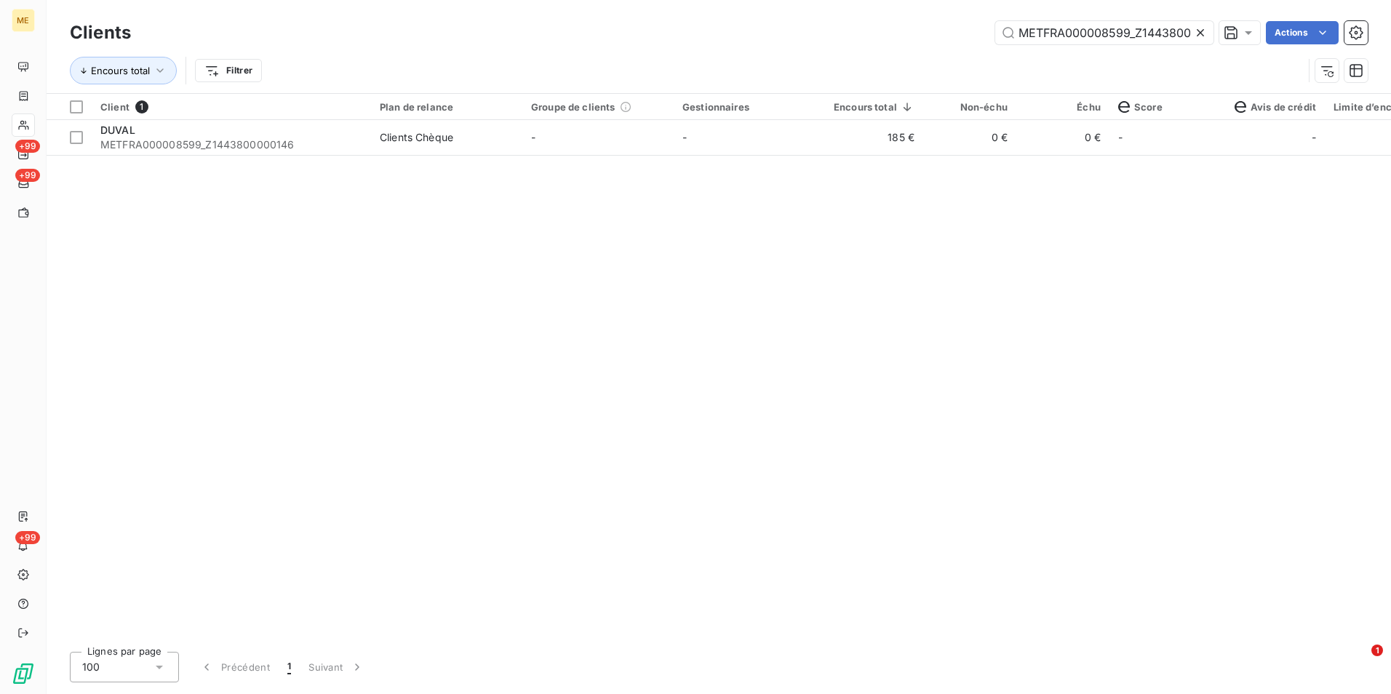
click at [1196, 29] on icon at bounding box center [1200, 32] width 15 height 15
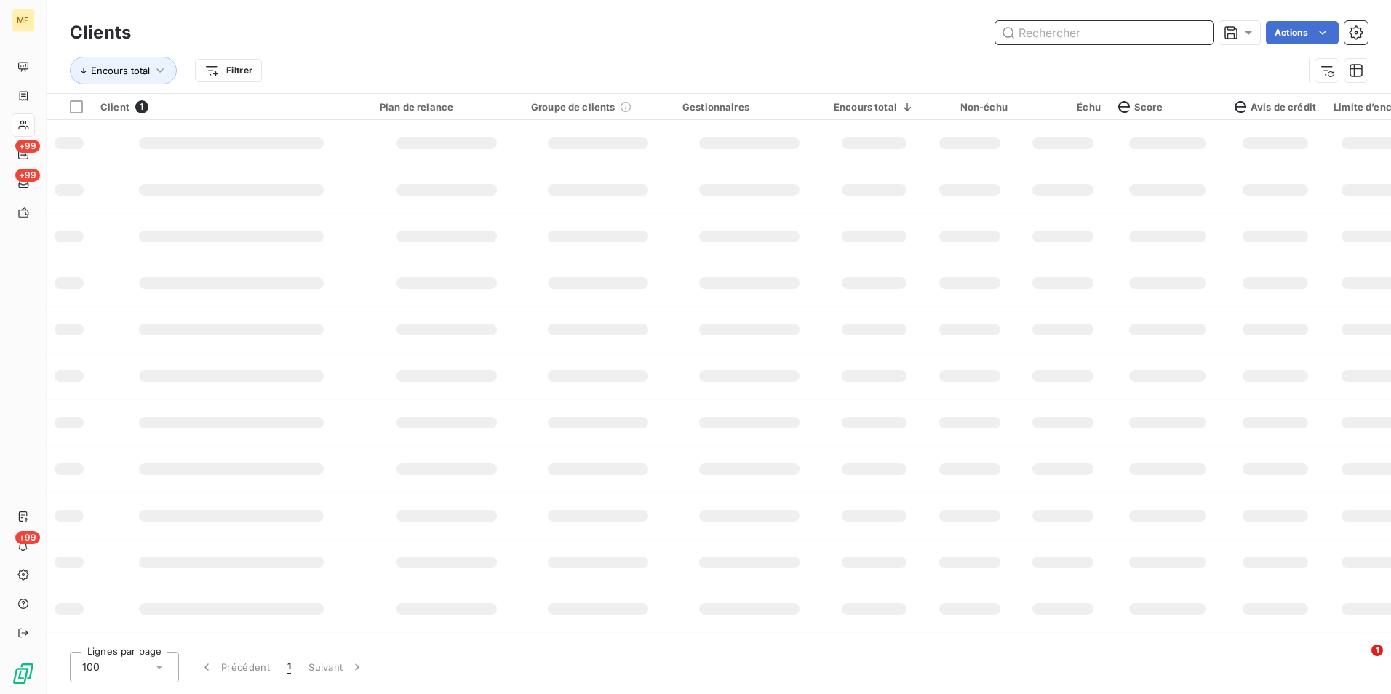
click at [1196, 29] on input "text" at bounding box center [1104, 32] width 218 height 23
paste input "METFRA000008736_Z1443800000037"
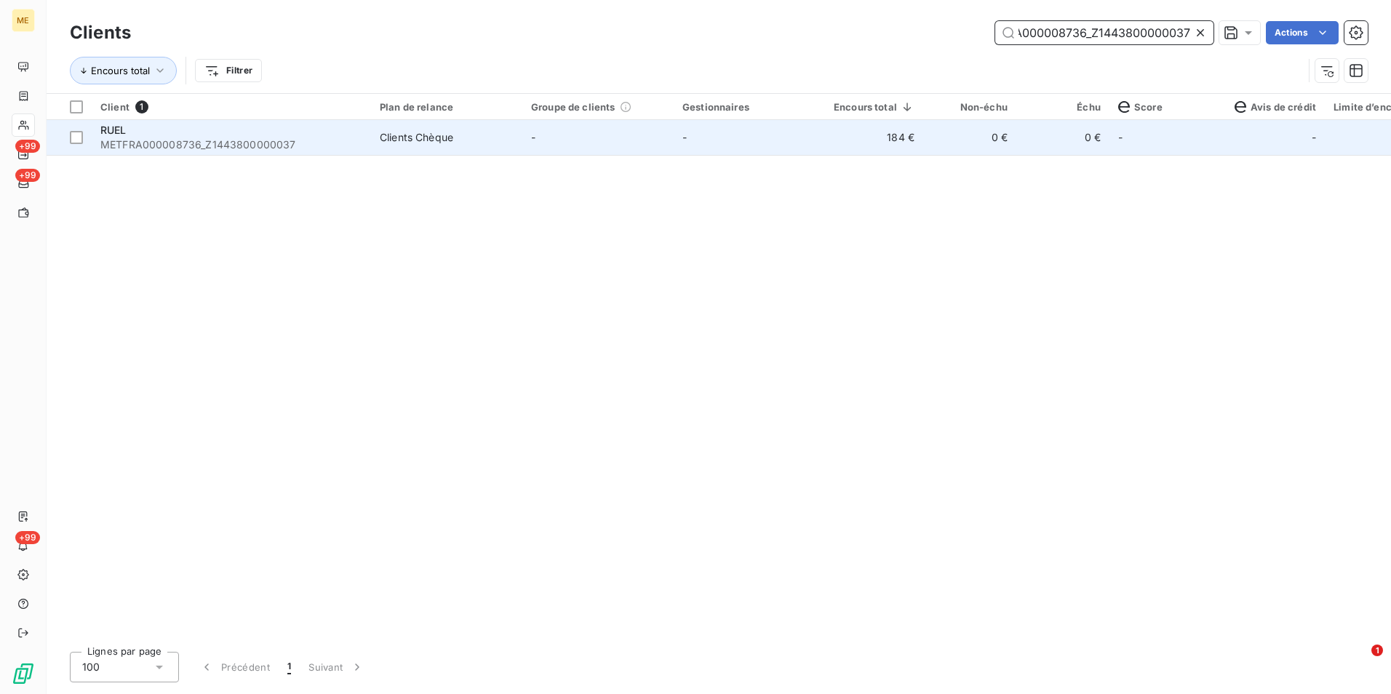
type input "METFRA000008736_Z1443800000037"
click at [1076, 148] on td "0 €" at bounding box center [1062, 137] width 93 height 35
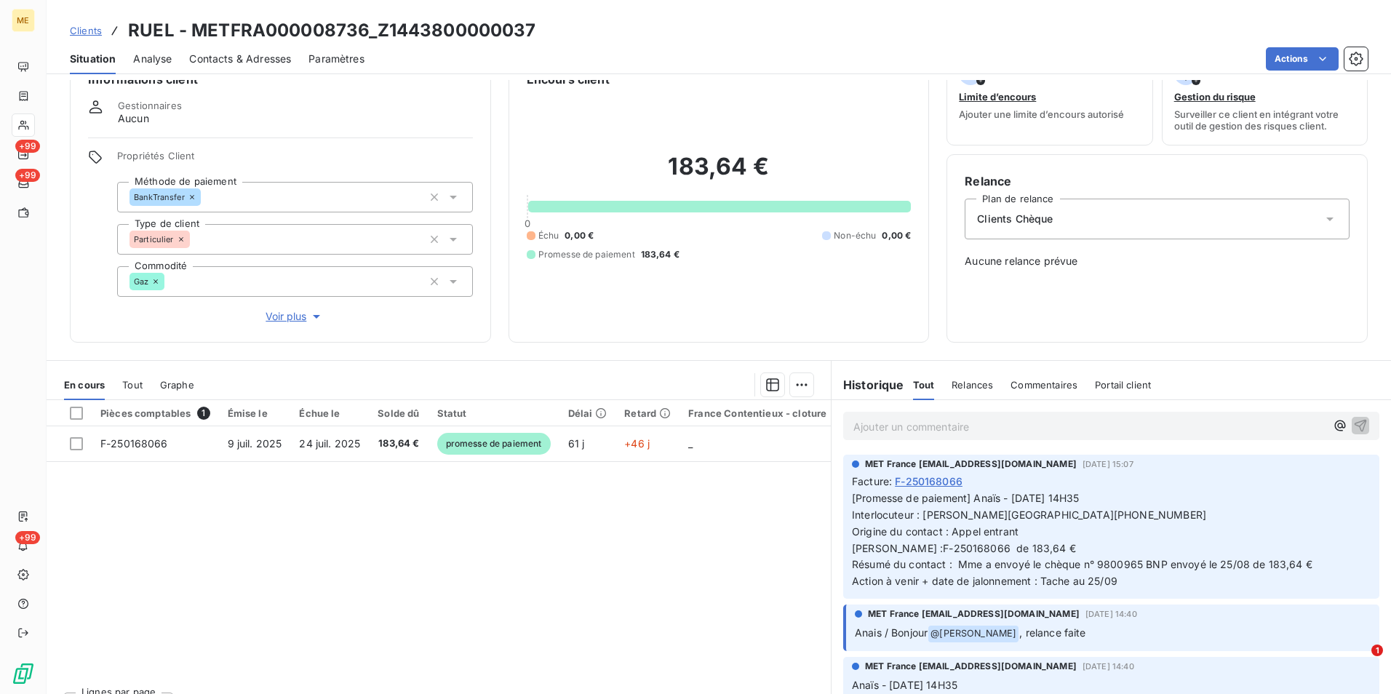
scroll to position [66, 0]
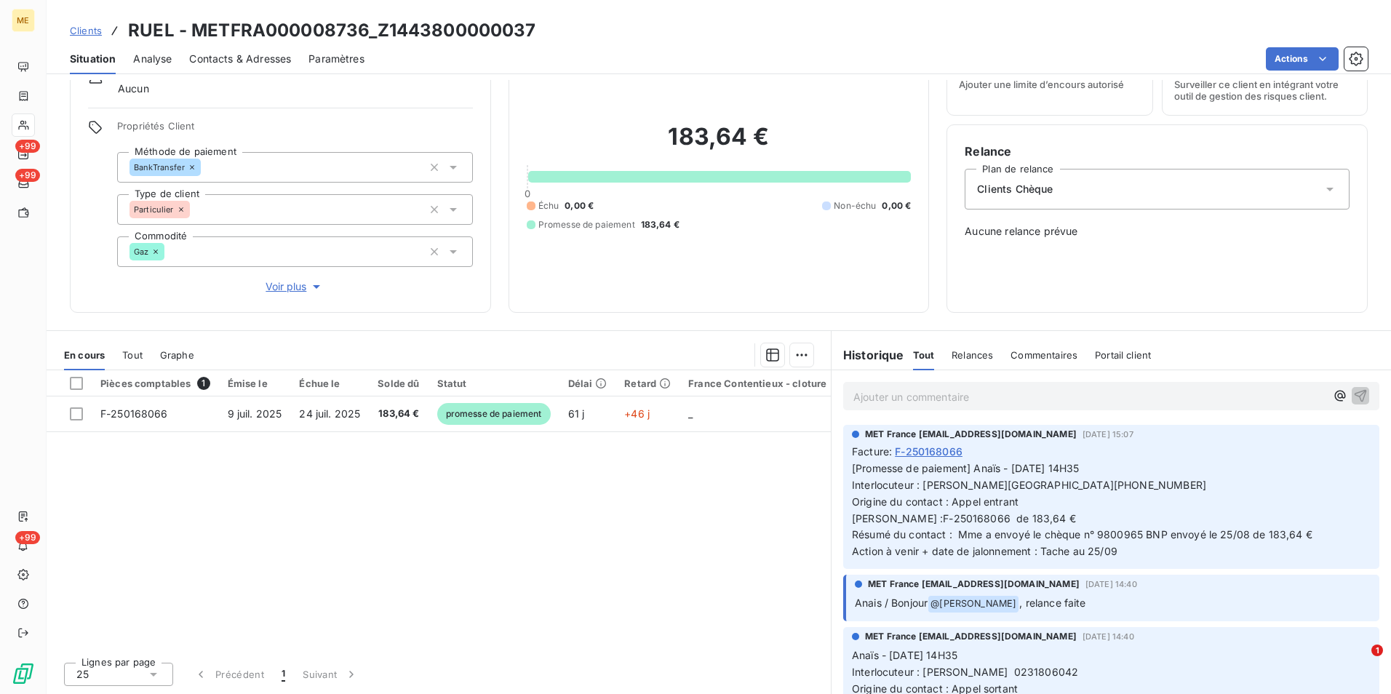
click at [89, 25] on span "Clients" at bounding box center [86, 31] width 32 height 12
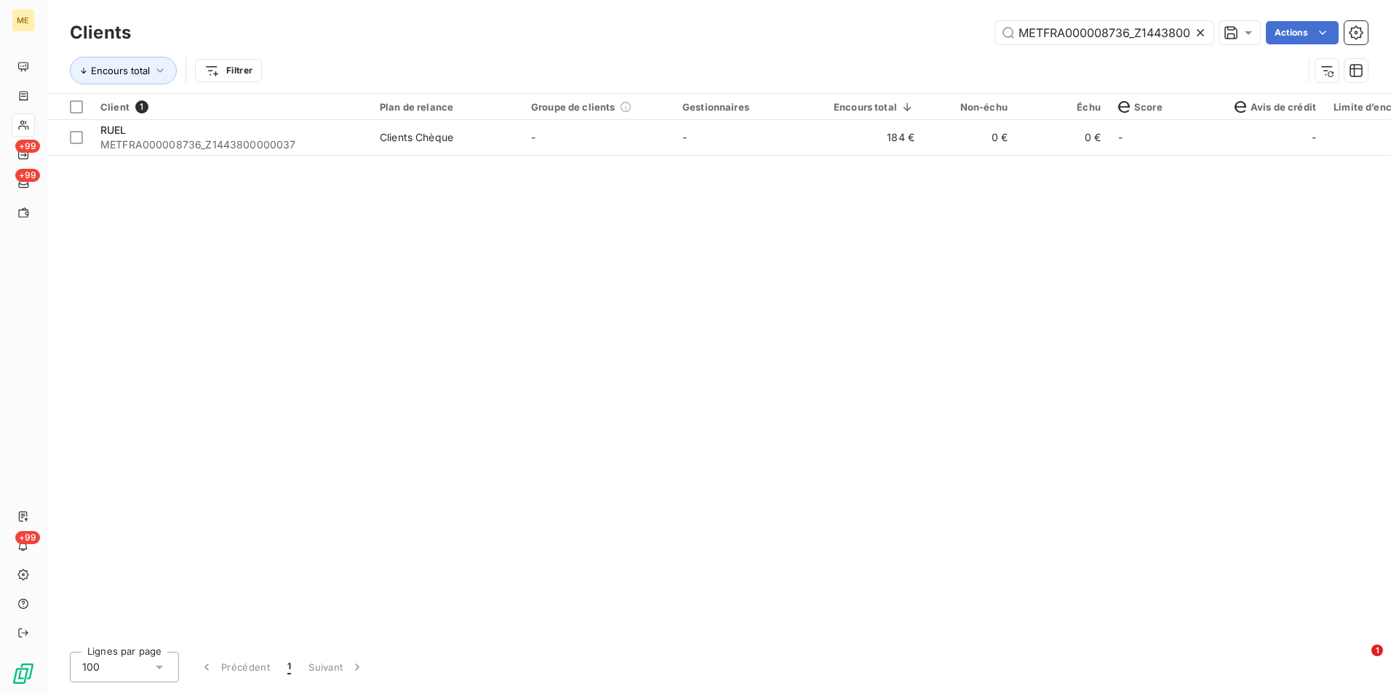
click at [1197, 31] on icon at bounding box center [1199, 32] width 7 height 7
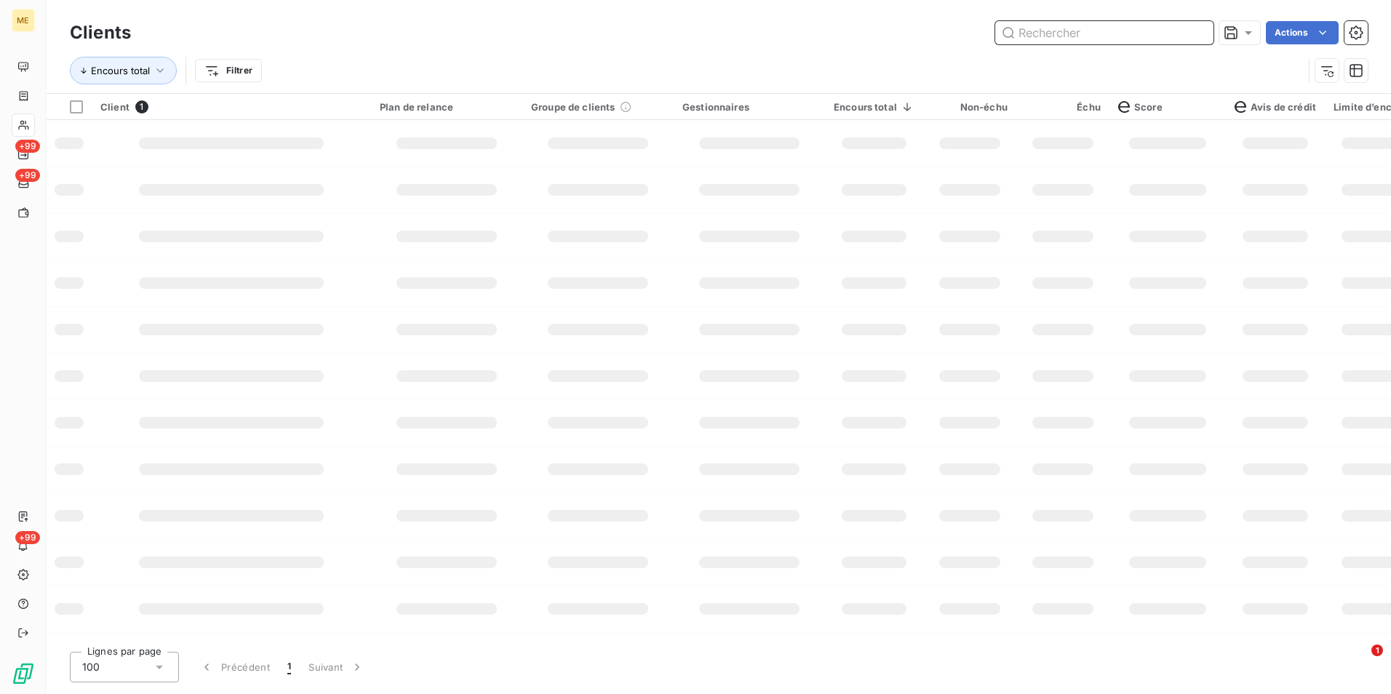
click at [1194, 31] on input "text" at bounding box center [1104, 32] width 218 height 23
paste input "METFRA000009479_Z1443800000244"
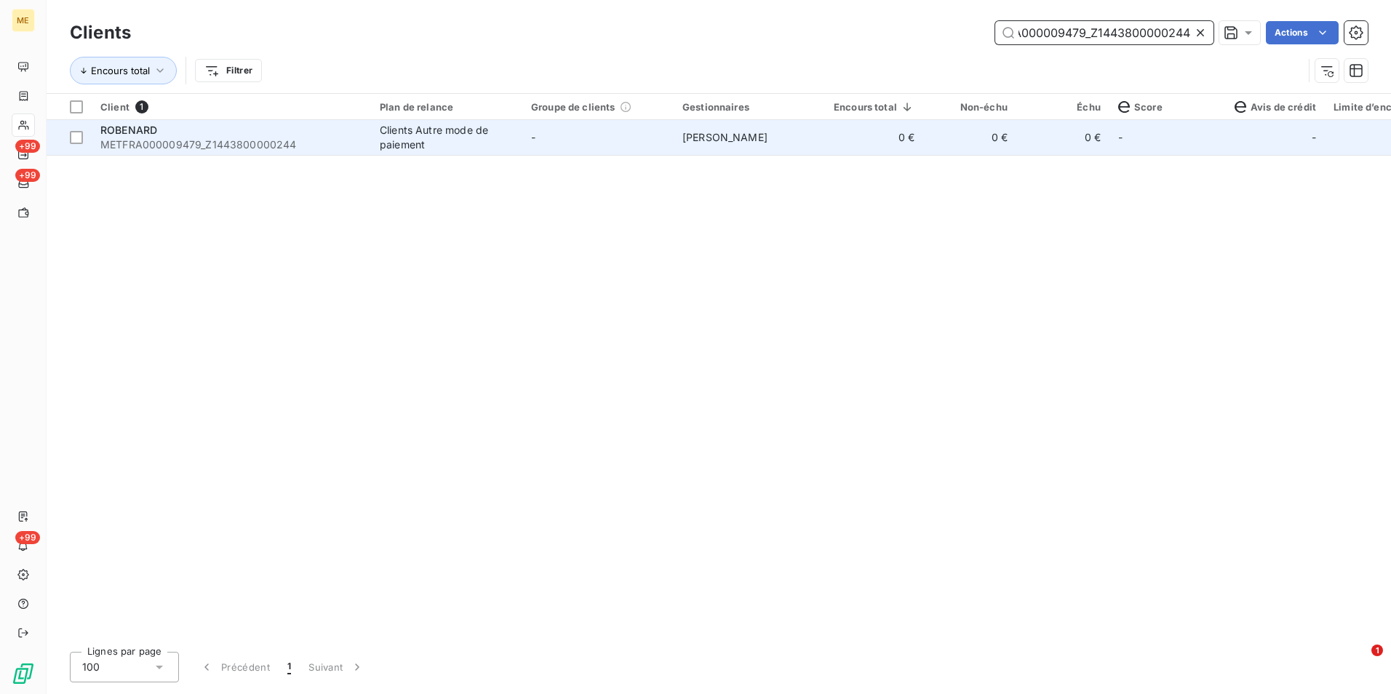
type input "METFRA000009479_Z1443800000244"
click at [919, 143] on td "0 €" at bounding box center [874, 137] width 98 height 35
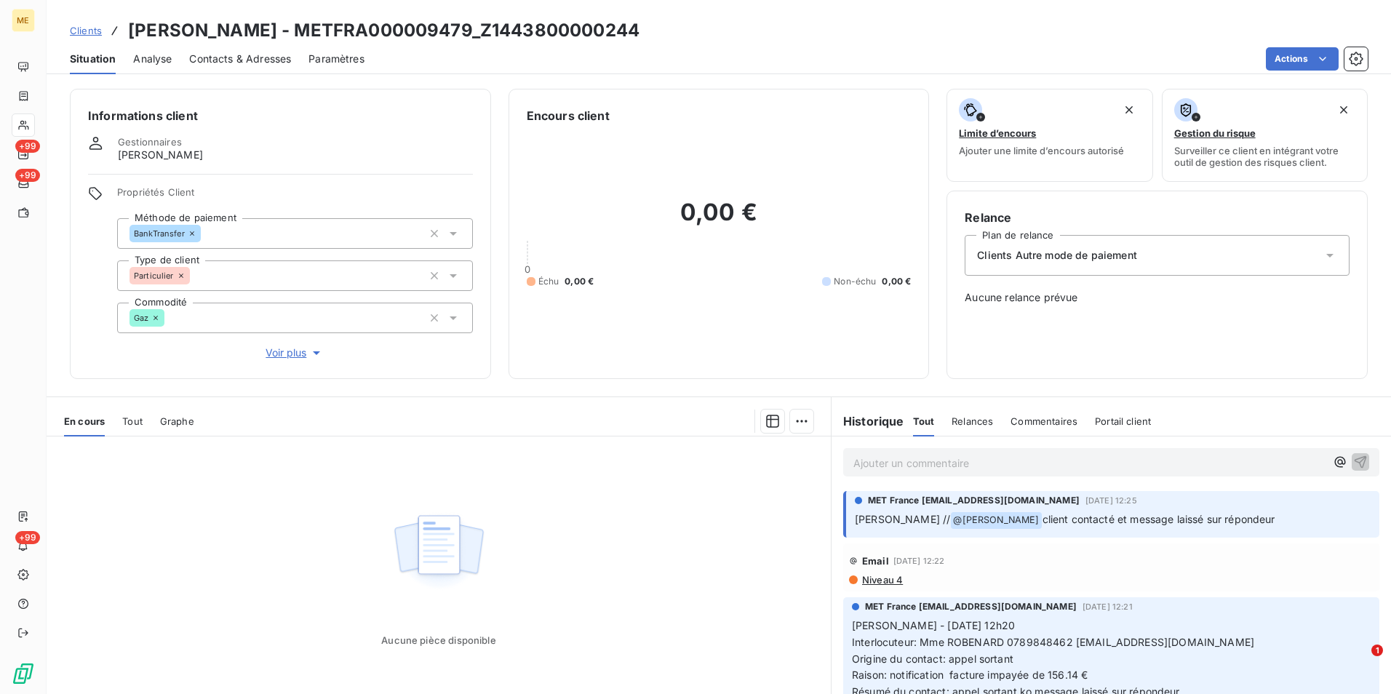
drag, startPoint x: 87, startPoint y: 20, endPoint x: 267, endPoint y: 25, distance: 180.4
click at [87, 20] on div "Clients ROBENARD - METFRA000009479_Z1443800000244" at bounding box center [354, 30] width 569 height 26
click at [97, 29] on span "Clients" at bounding box center [86, 31] width 32 height 12
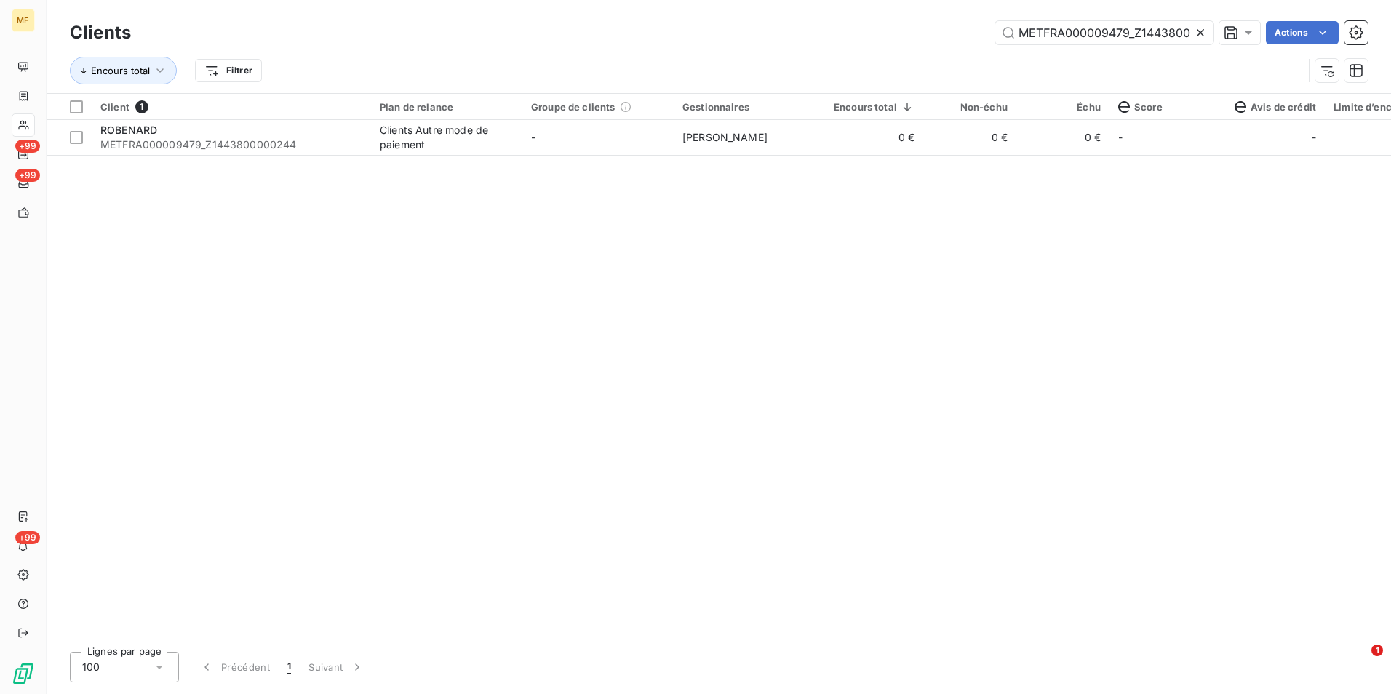
click at [1193, 36] on icon at bounding box center [1200, 32] width 15 height 15
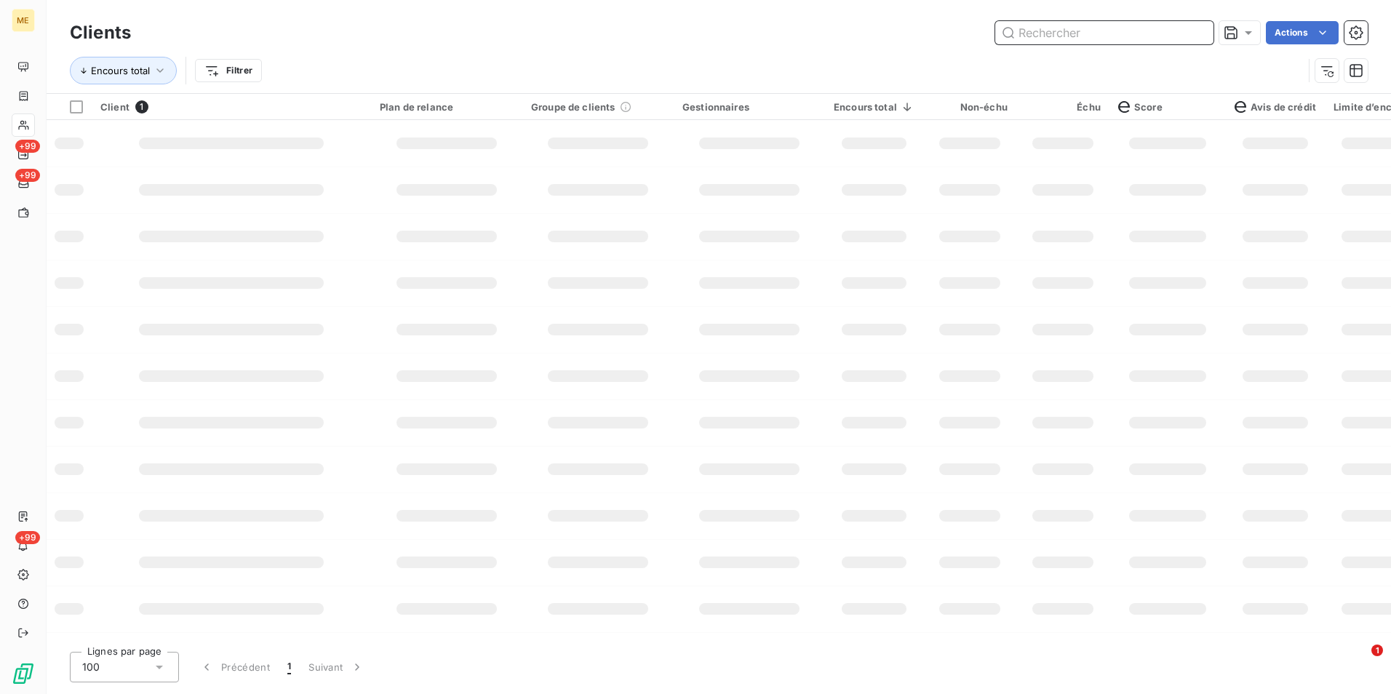
click at [1197, 33] on input "text" at bounding box center [1104, 32] width 218 height 23
paste input "METFRA000008844_01419247357737"
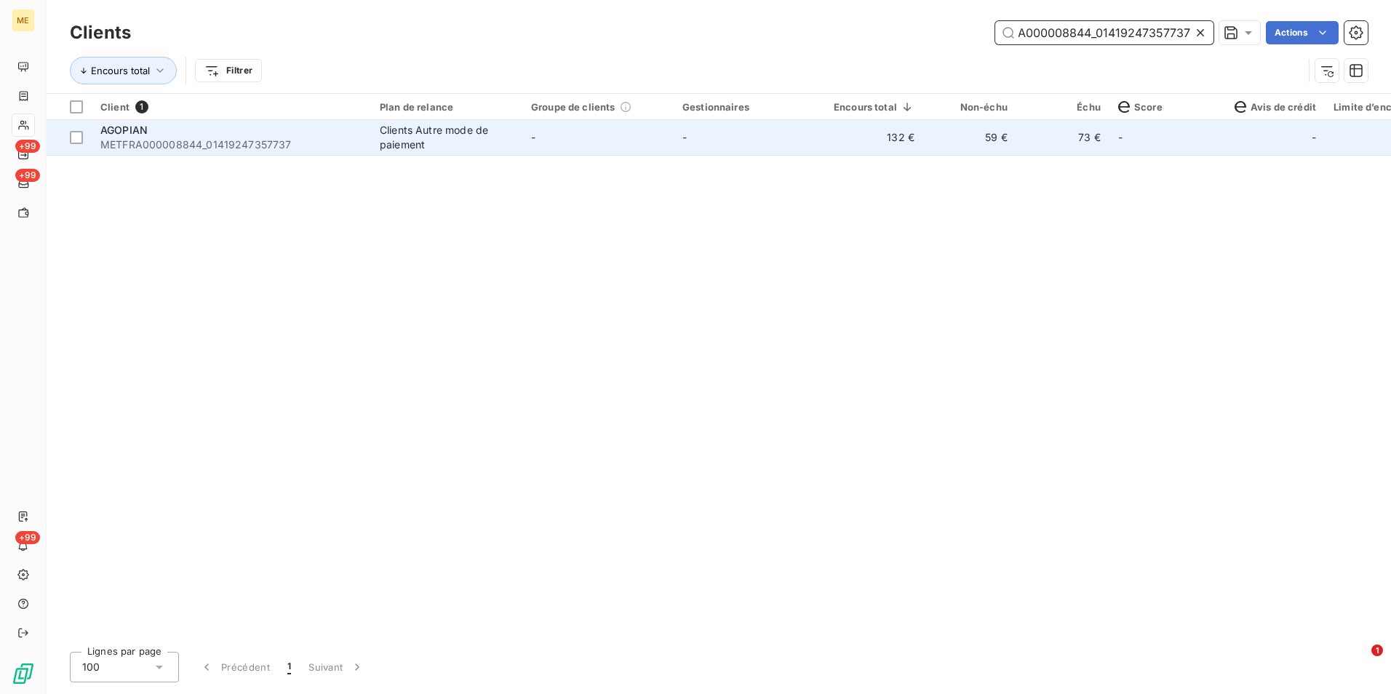
type input "METFRA000008844_01419247357737"
click at [764, 129] on td "-" at bounding box center [748, 137] width 151 height 35
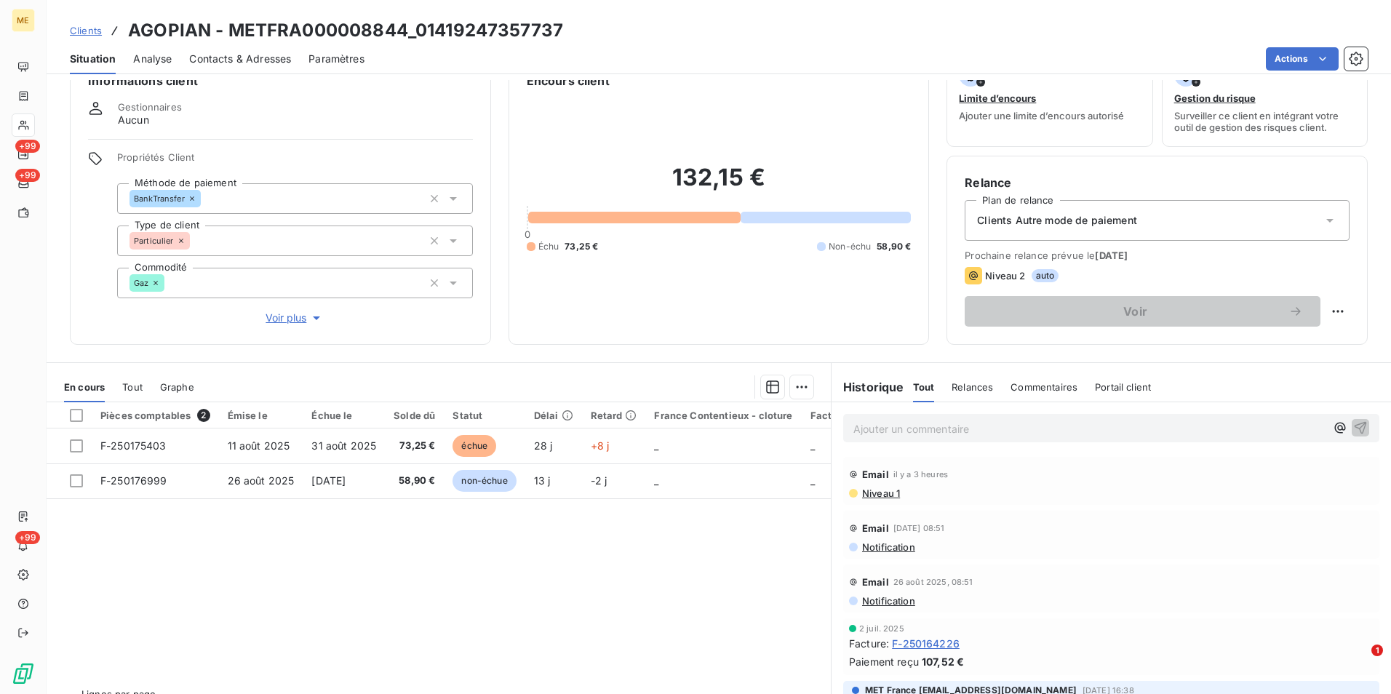
scroll to position [67, 0]
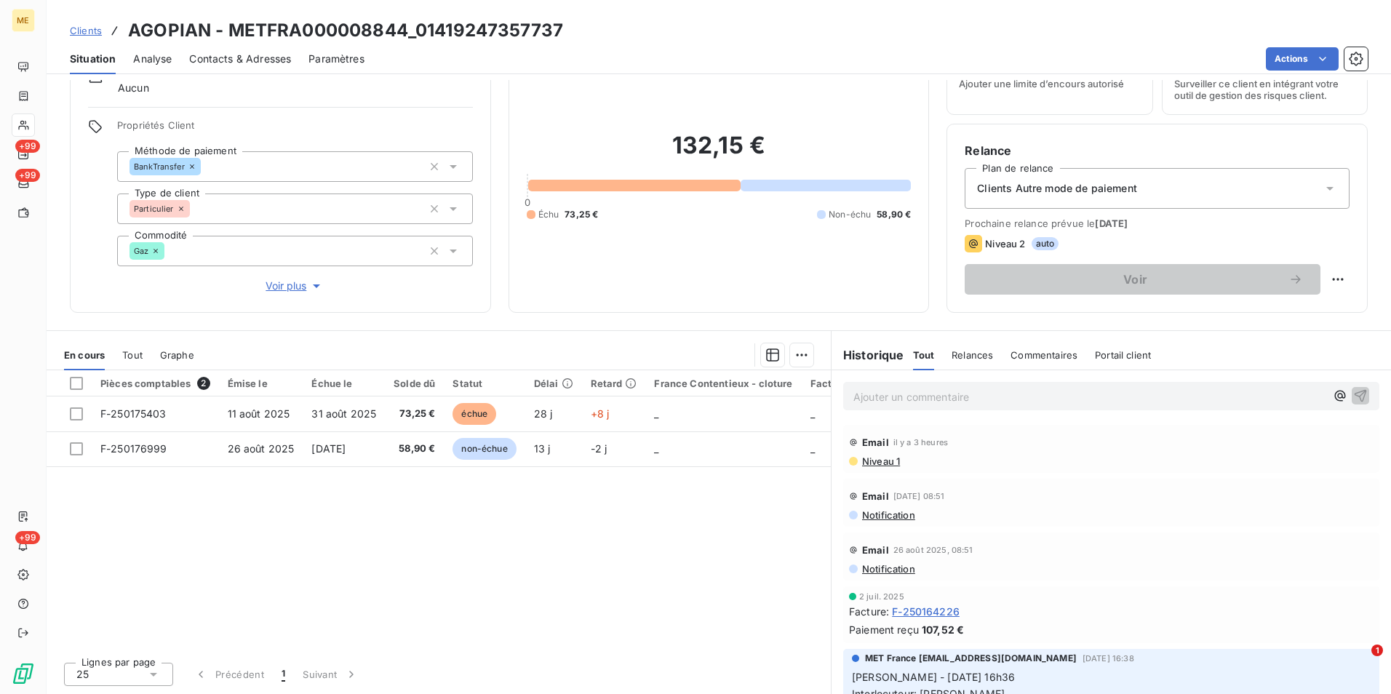
click at [87, 28] on span "Clients" at bounding box center [86, 31] width 32 height 12
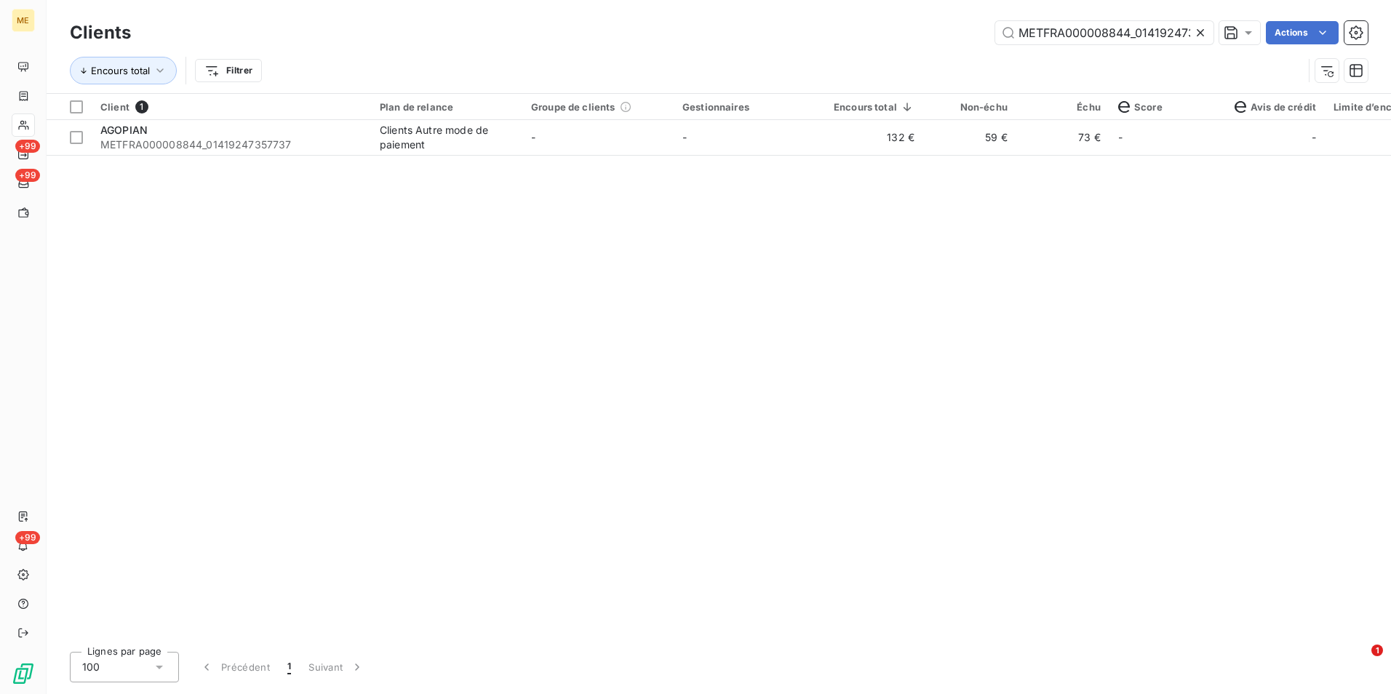
click at [1199, 32] on icon at bounding box center [1199, 32] width 7 height 7
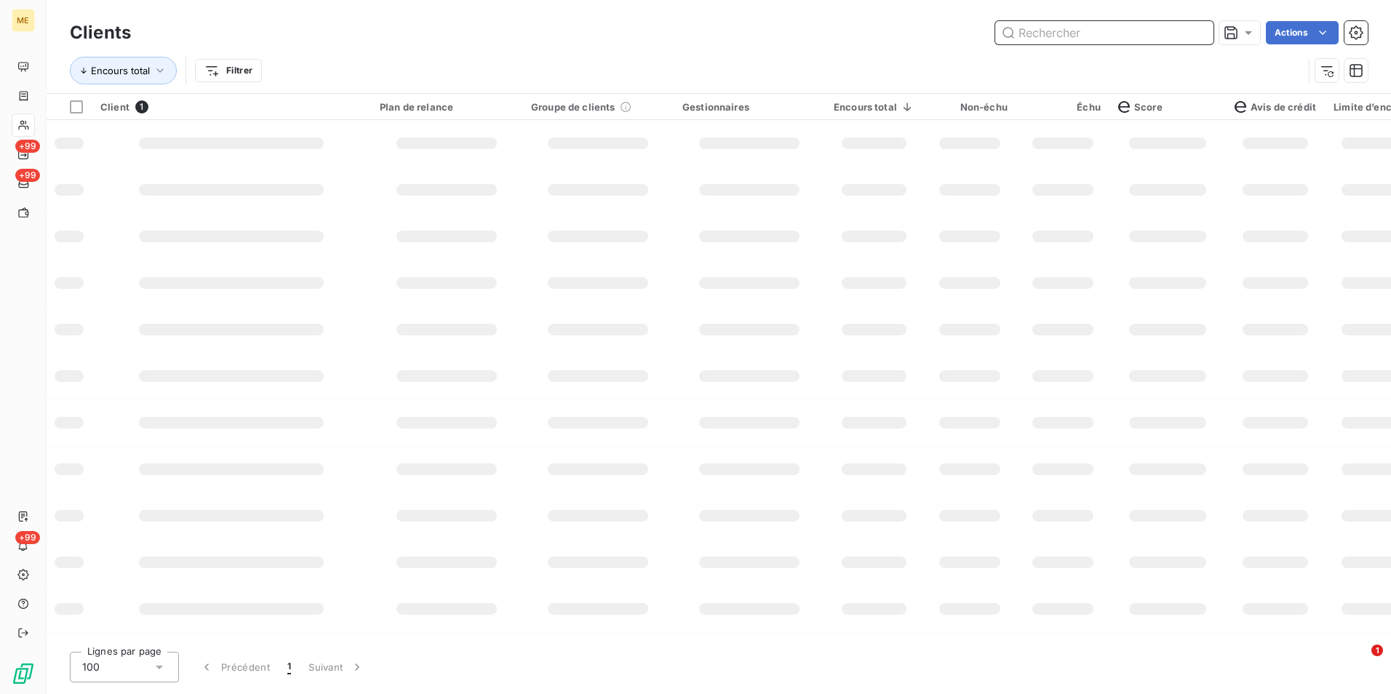
click at [1199, 32] on input "text" at bounding box center [1104, 32] width 218 height 23
paste input "METFRA000007913_24284370432222"
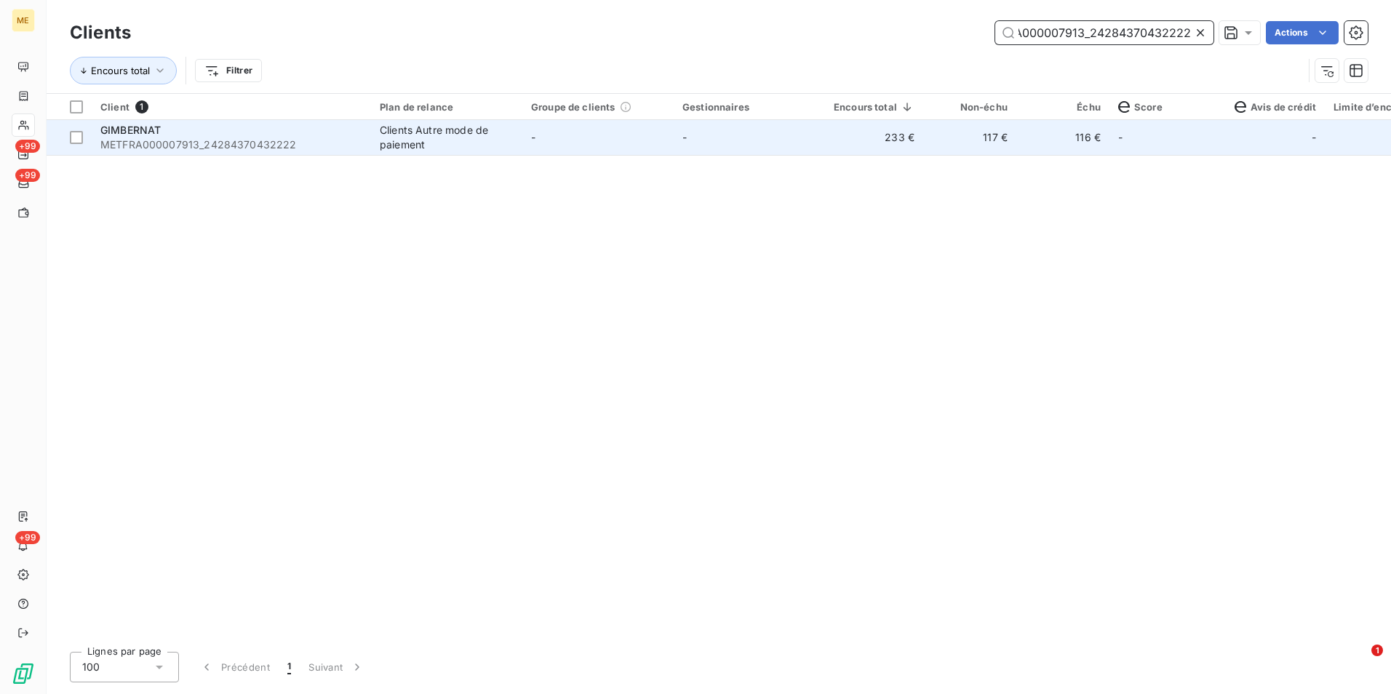
type input "METFRA000007913_24284370432222"
click at [1022, 134] on td "116 €" at bounding box center [1062, 137] width 93 height 35
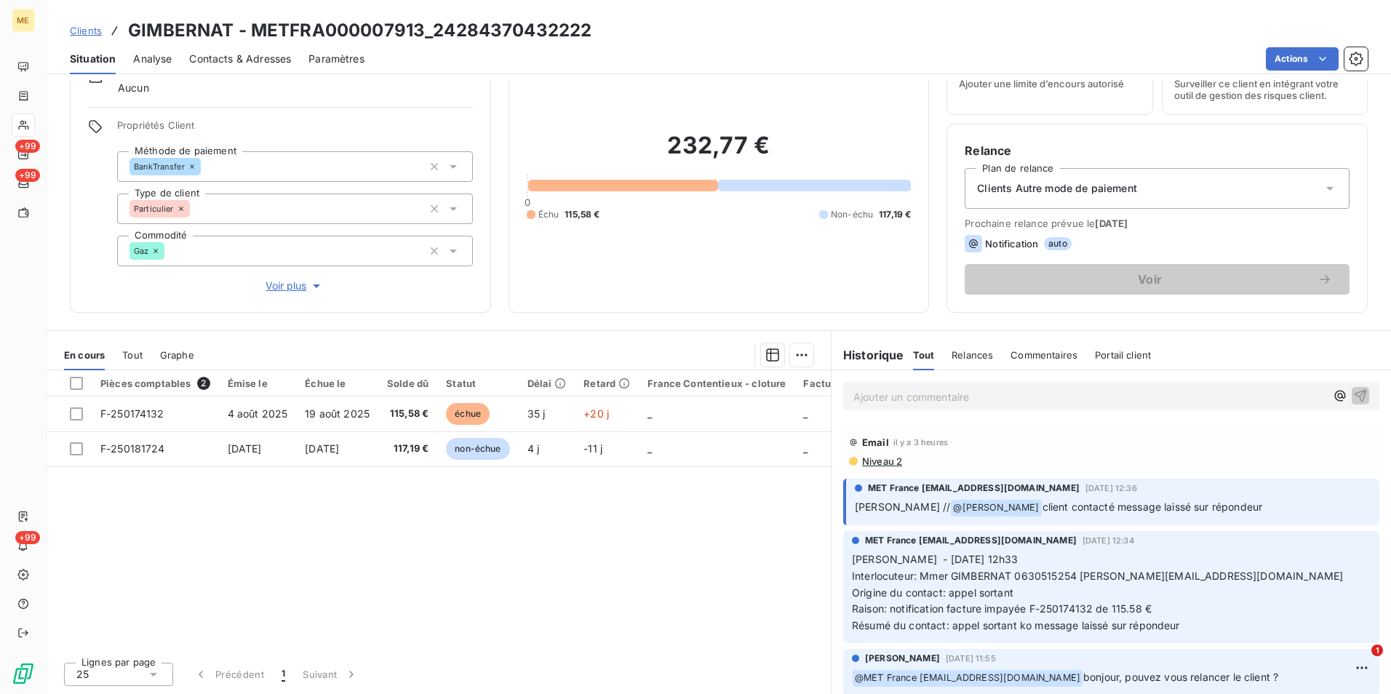
click at [83, 26] on span "Clients" at bounding box center [86, 31] width 32 height 12
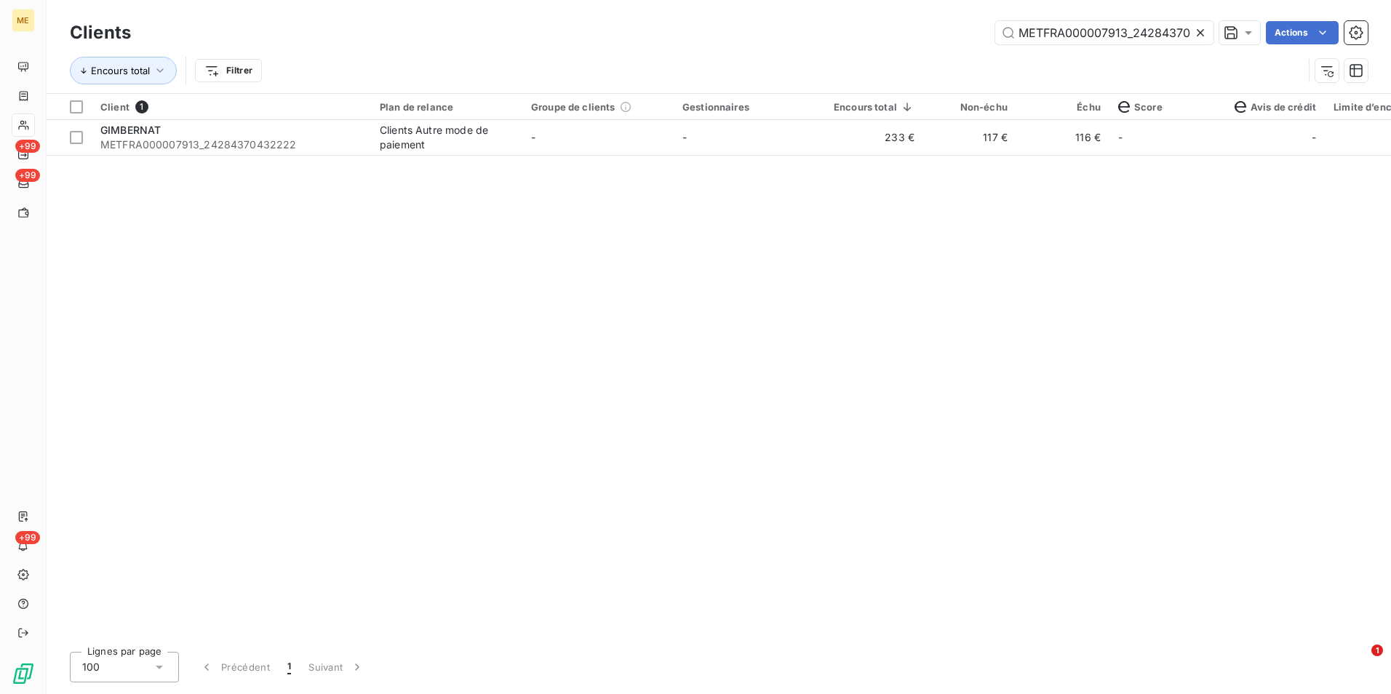
click at [1202, 31] on icon at bounding box center [1200, 32] width 15 height 15
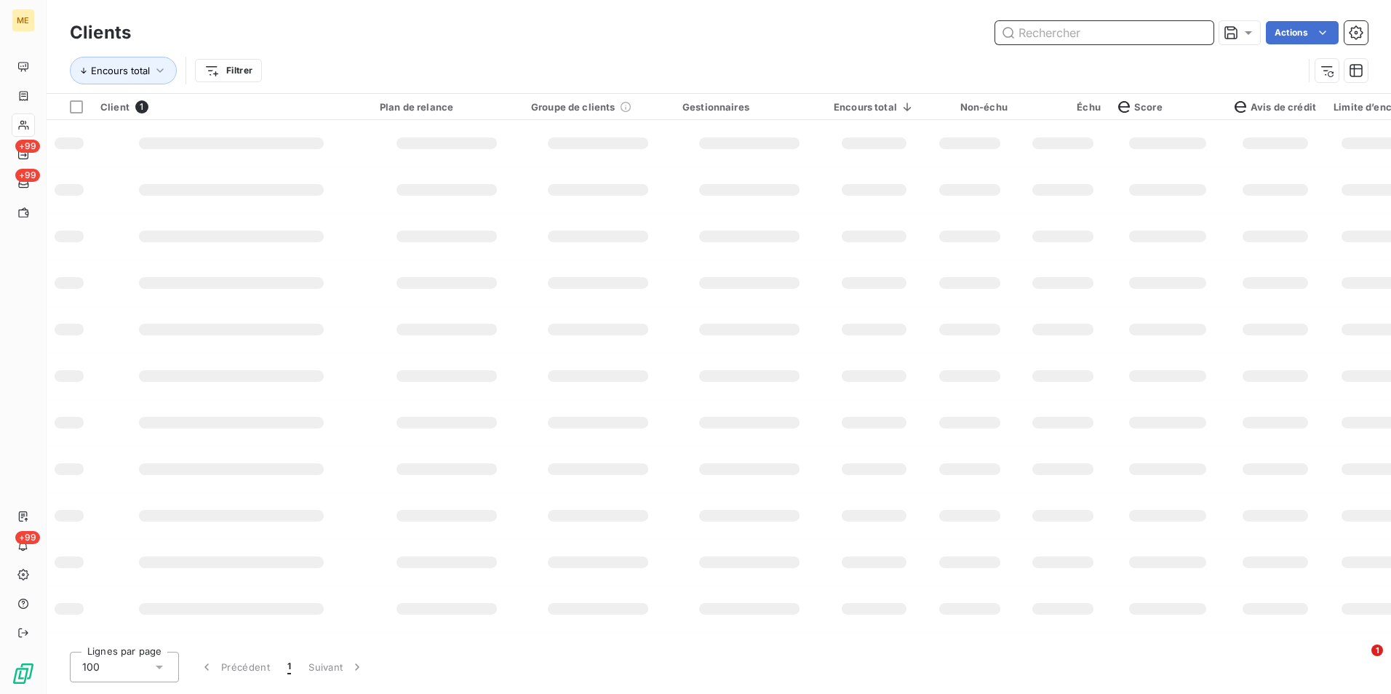
click at [1202, 31] on input "text" at bounding box center [1104, 32] width 218 height 23
paste input "METFRA000008813_02120839244908"
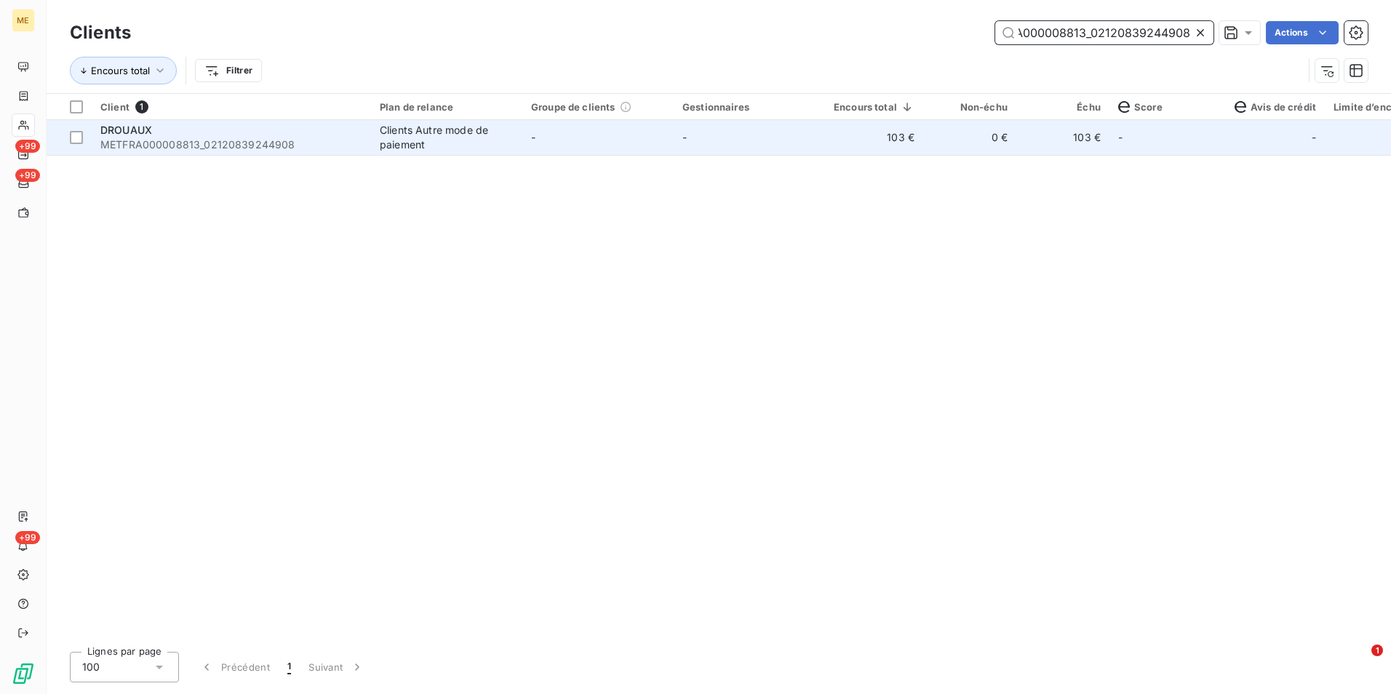
type input "METFRA000008813_02120839244908"
click at [778, 139] on td "-" at bounding box center [748, 137] width 151 height 35
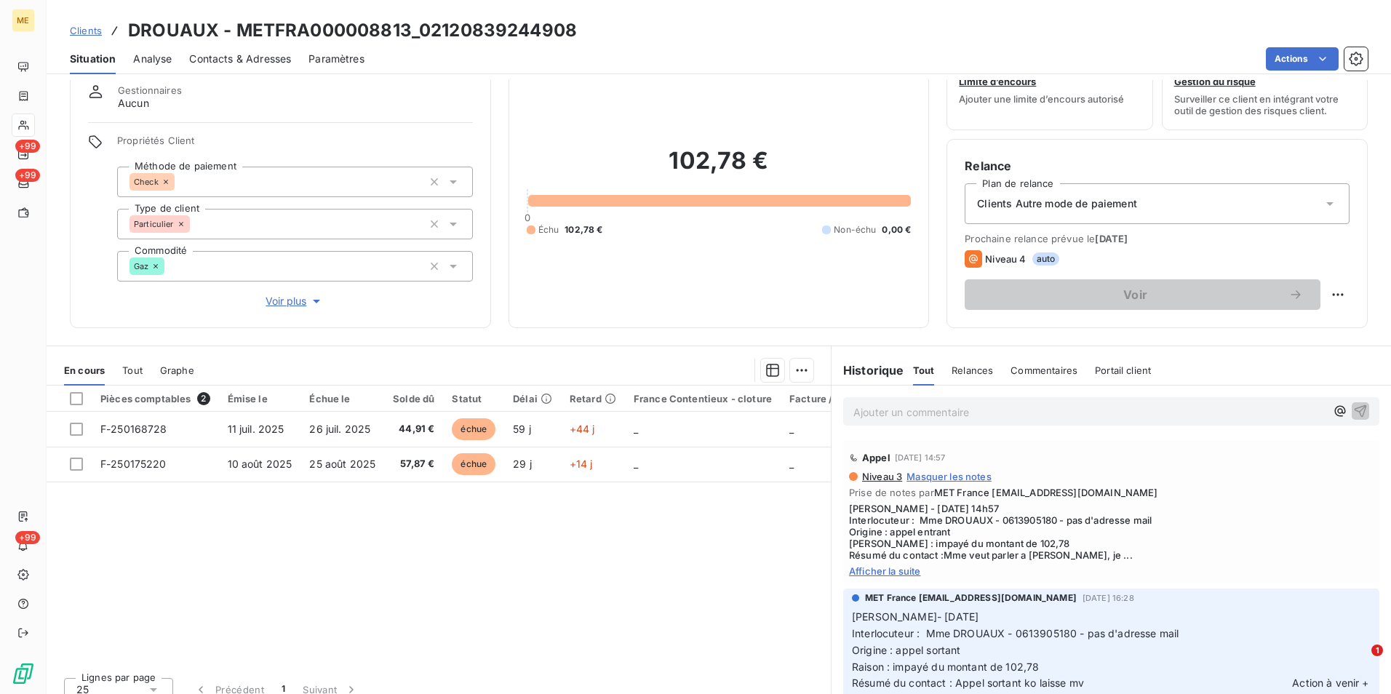
scroll to position [67, 0]
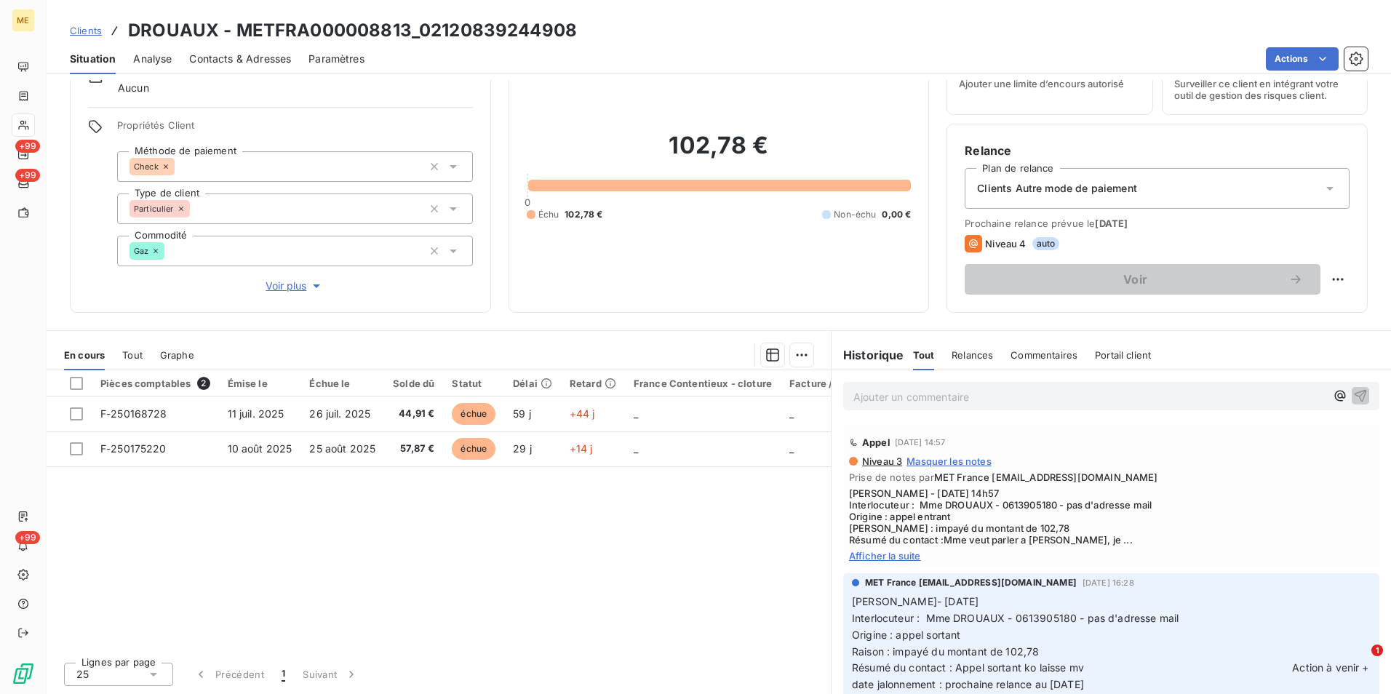
click at [914, 561] on div "Appel 1 sept. 2025, 14:57 Niveau 3 Masquer les notes Prise de notes par MET Fra…" at bounding box center [1111, 496] width 536 height 143
click at [903, 560] on span "Afficher la suite" at bounding box center [1111, 556] width 524 height 12
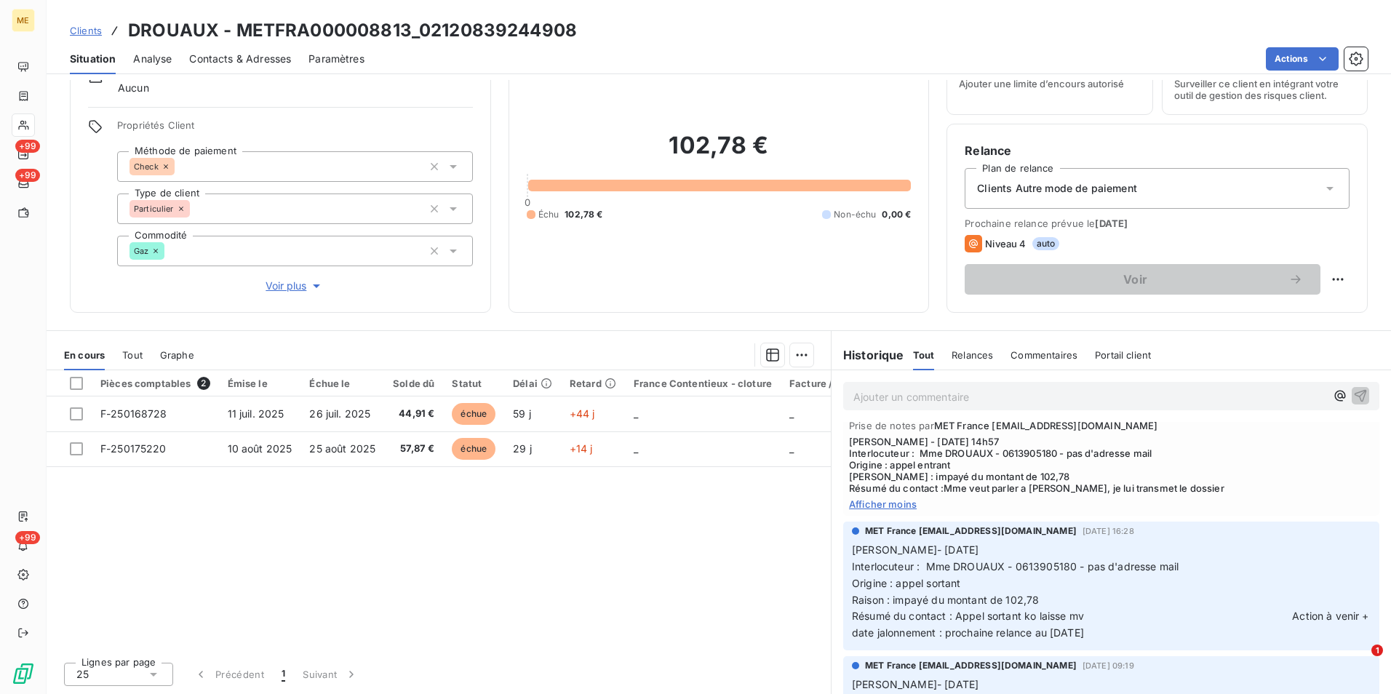
scroll to position [73, 0]
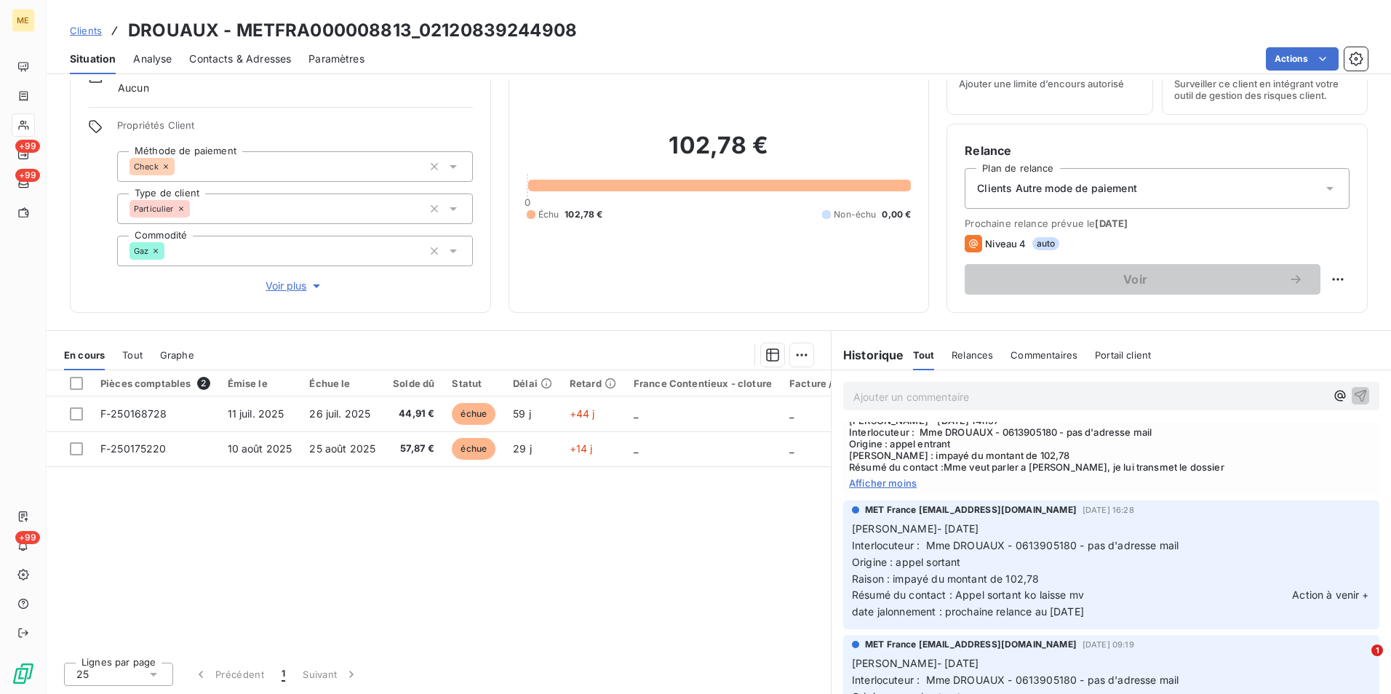
click at [95, 29] on span "Clients" at bounding box center [86, 31] width 32 height 12
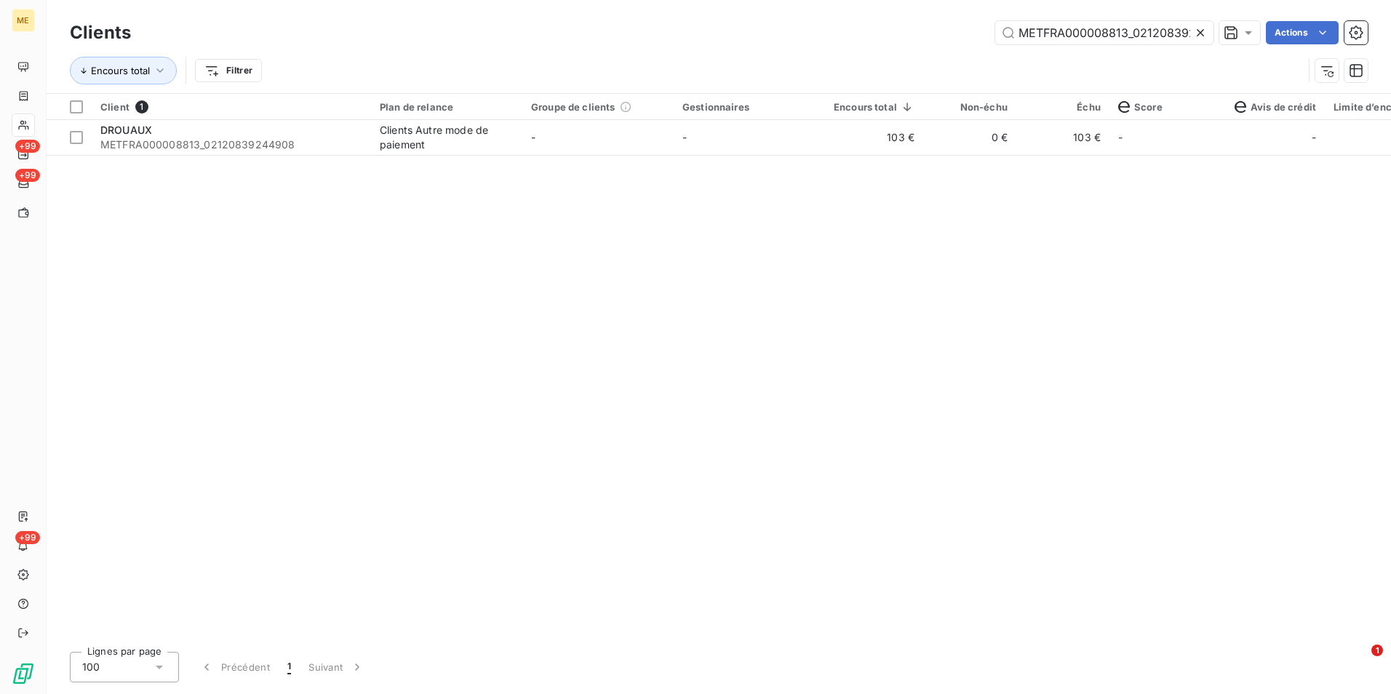
click at [1202, 39] on icon at bounding box center [1200, 32] width 15 height 15
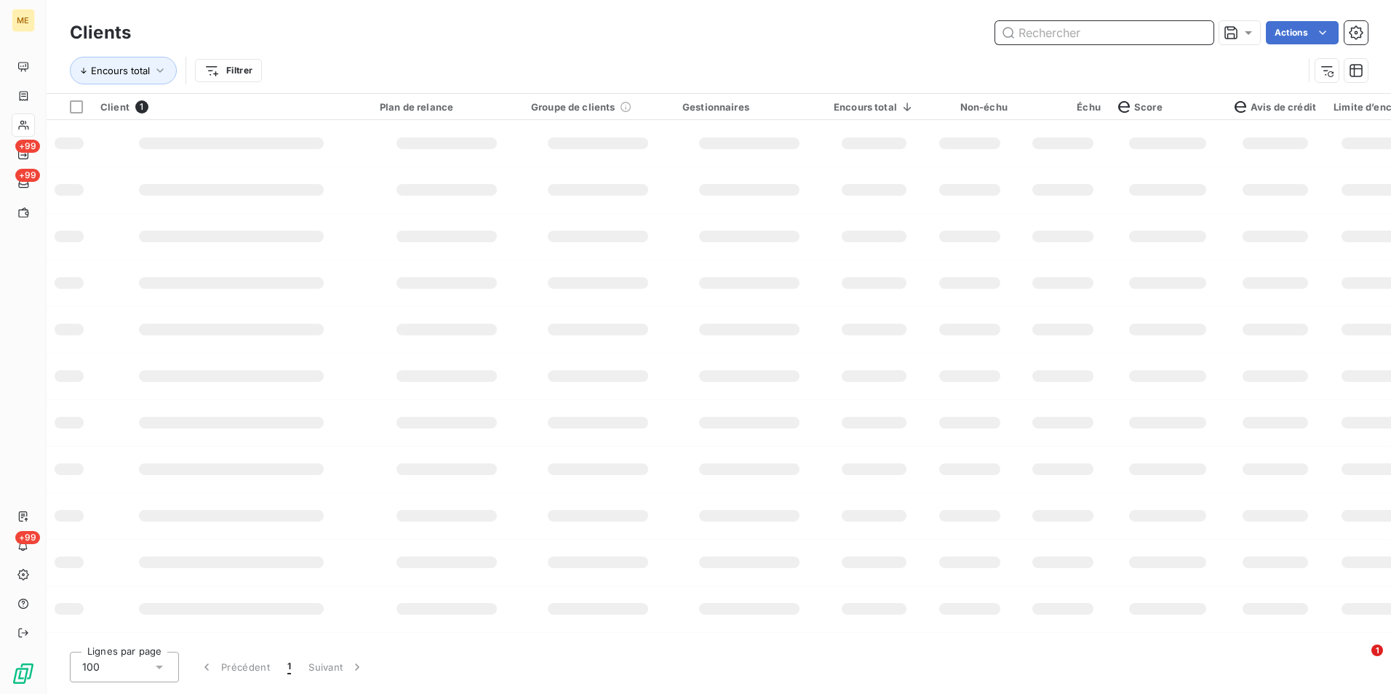
click at [1202, 38] on input "text" at bounding box center [1104, 32] width 218 height 23
paste input "METFRA000007907_16276700429709"
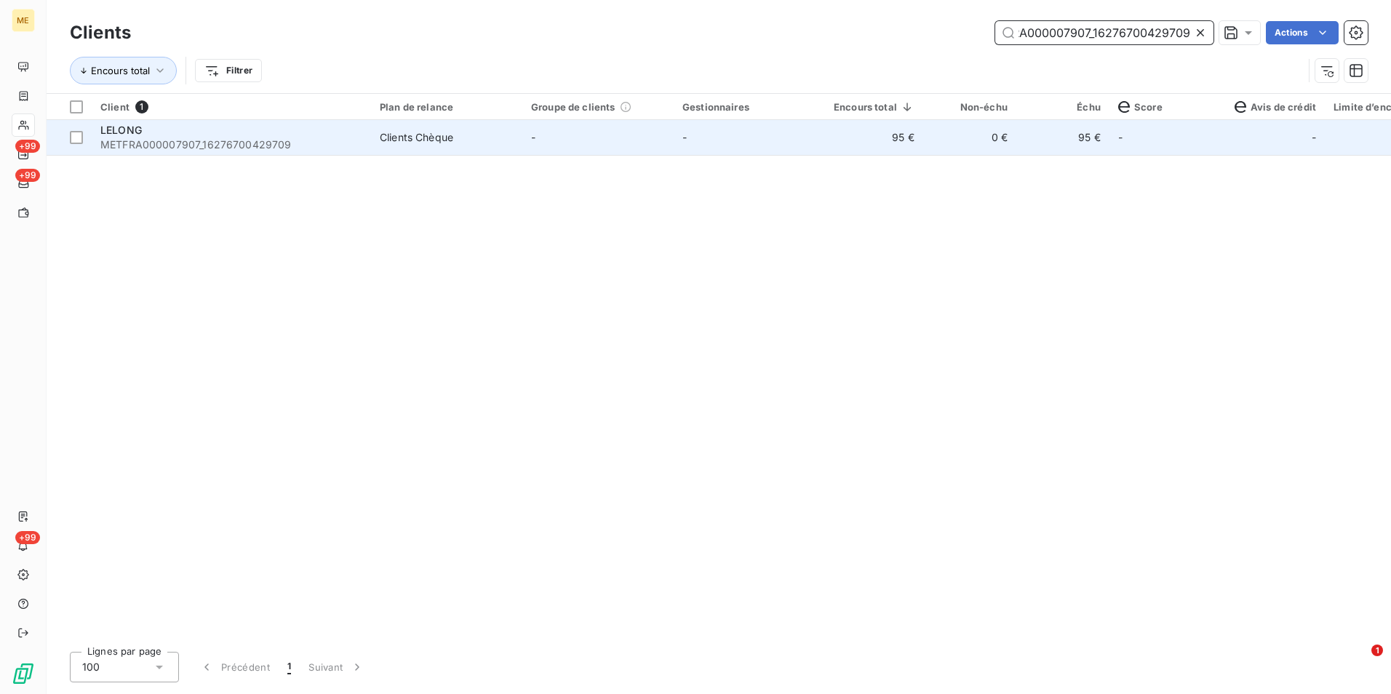
type input "METFRA000007907_16276700429709"
click at [738, 148] on td "-" at bounding box center [748, 137] width 151 height 35
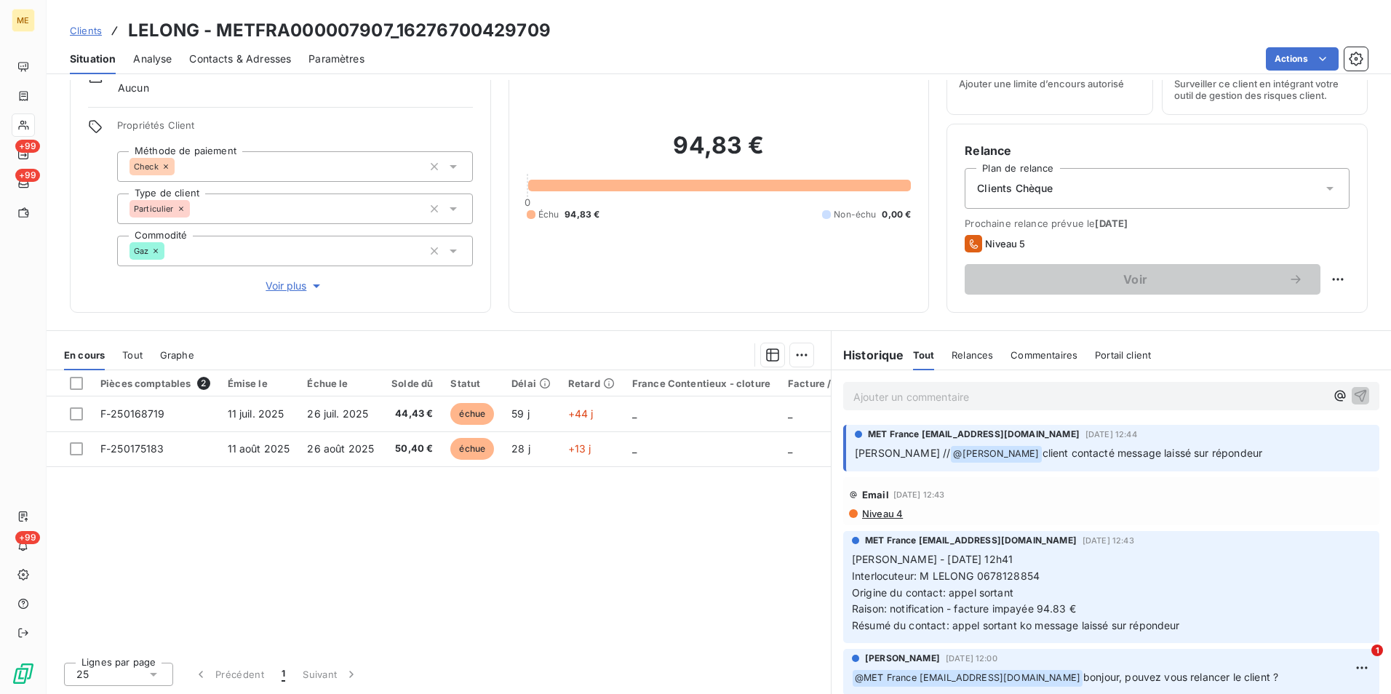
click at [95, 31] on span "Clients" at bounding box center [86, 31] width 32 height 12
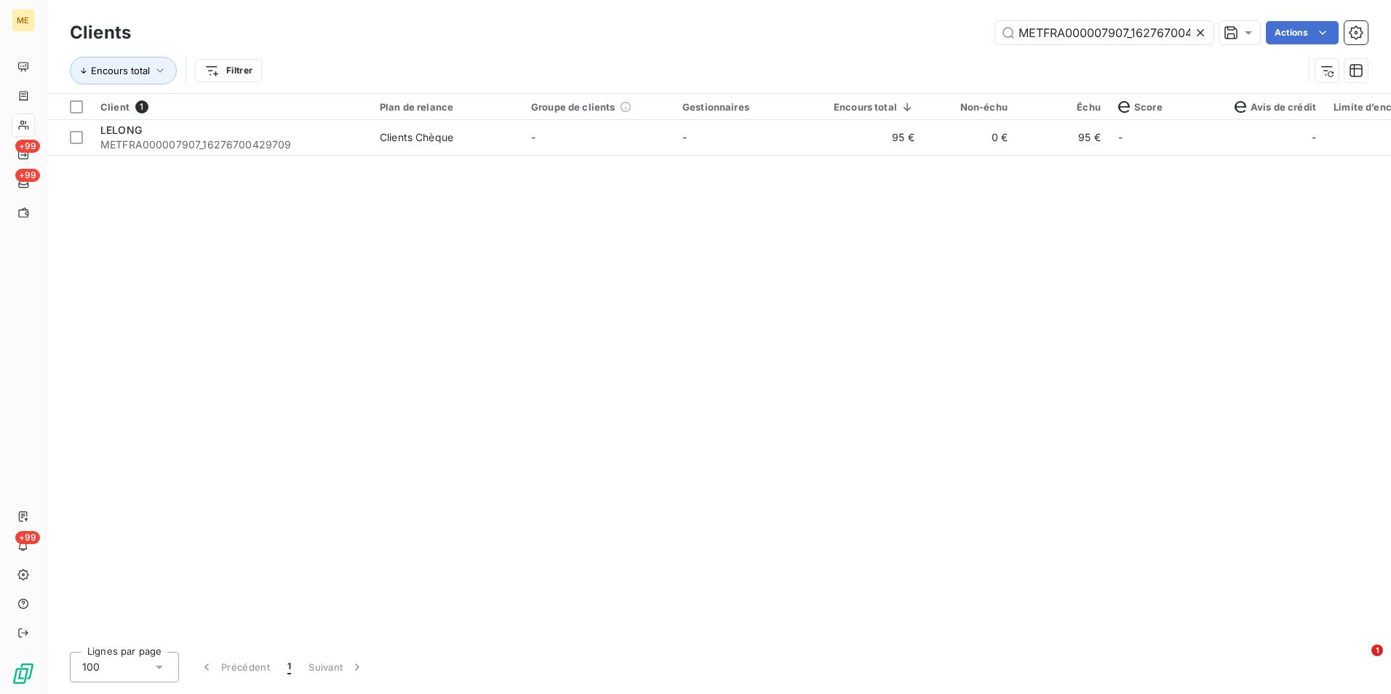
click at [1198, 33] on icon at bounding box center [1200, 32] width 15 height 15
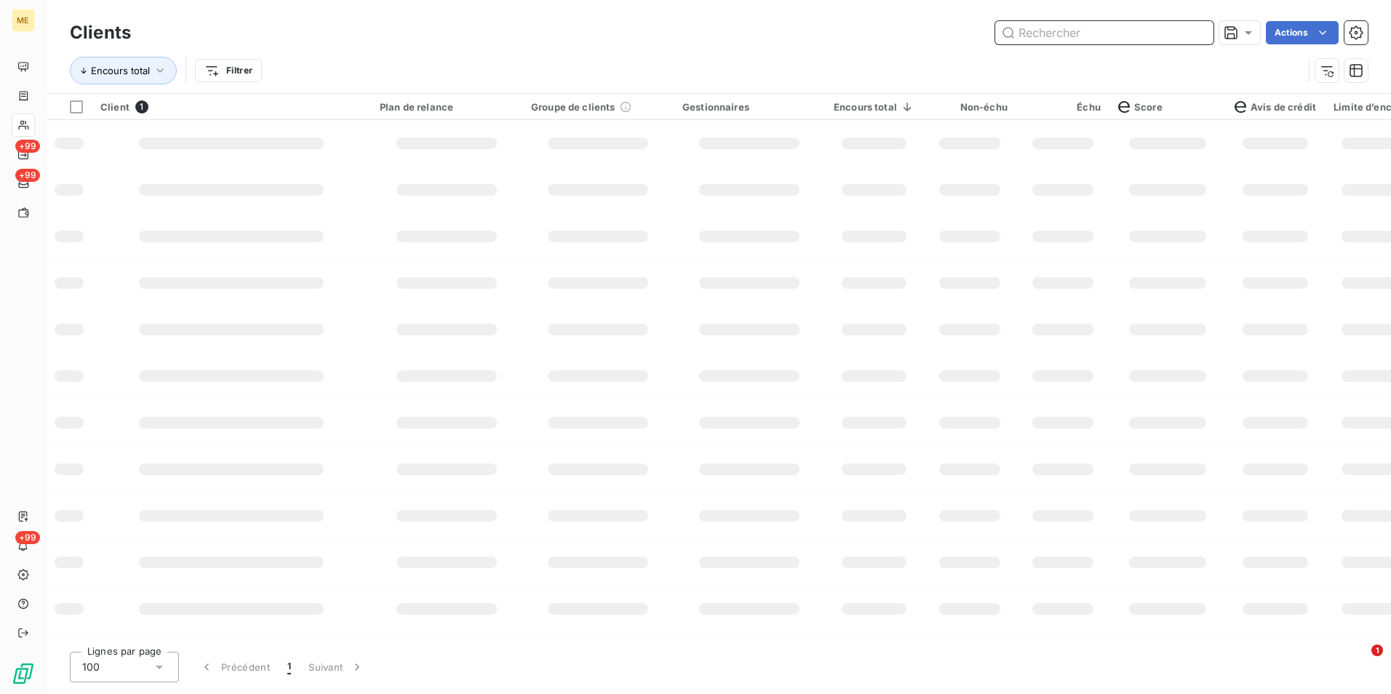
click at [1198, 33] on input "text" at bounding box center [1104, 32] width 218 height 23
paste input "METFRA000007330_11330522"
type input "METFRA000007330_11330522"
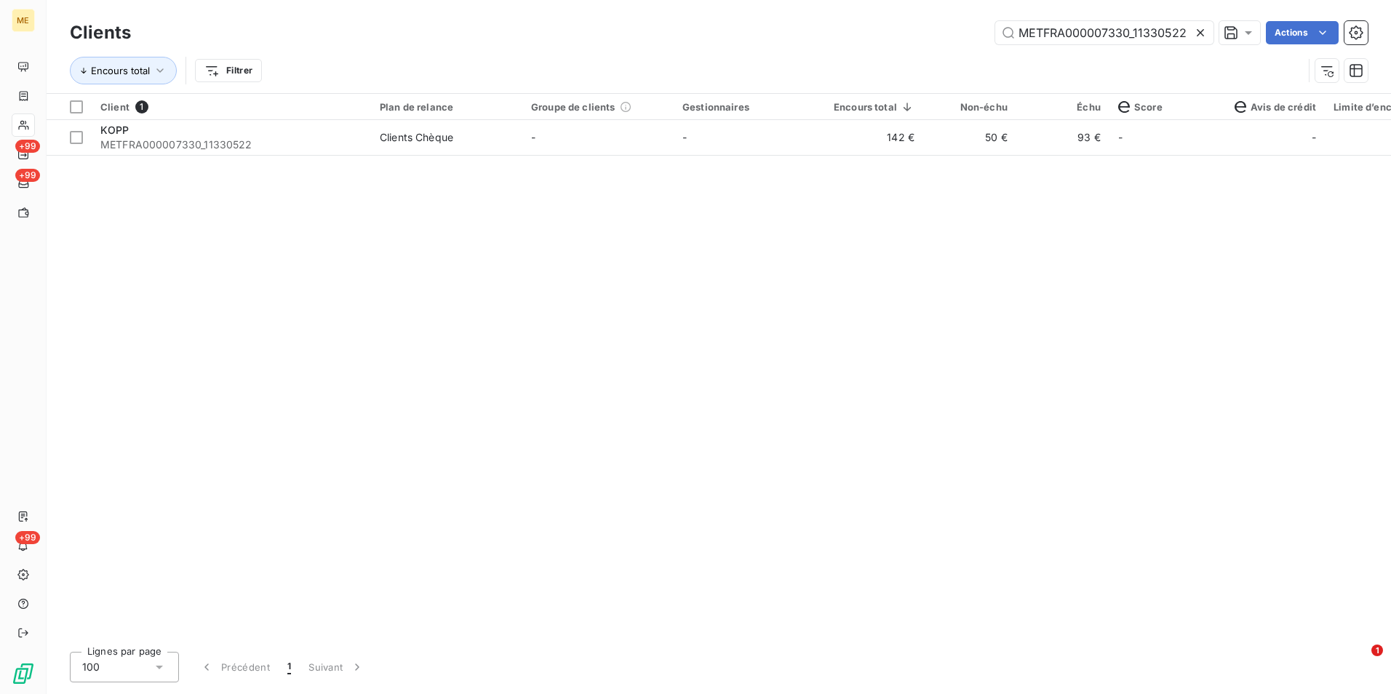
click at [980, 136] on td "50 €" at bounding box center [969, 137] width 93 height 35
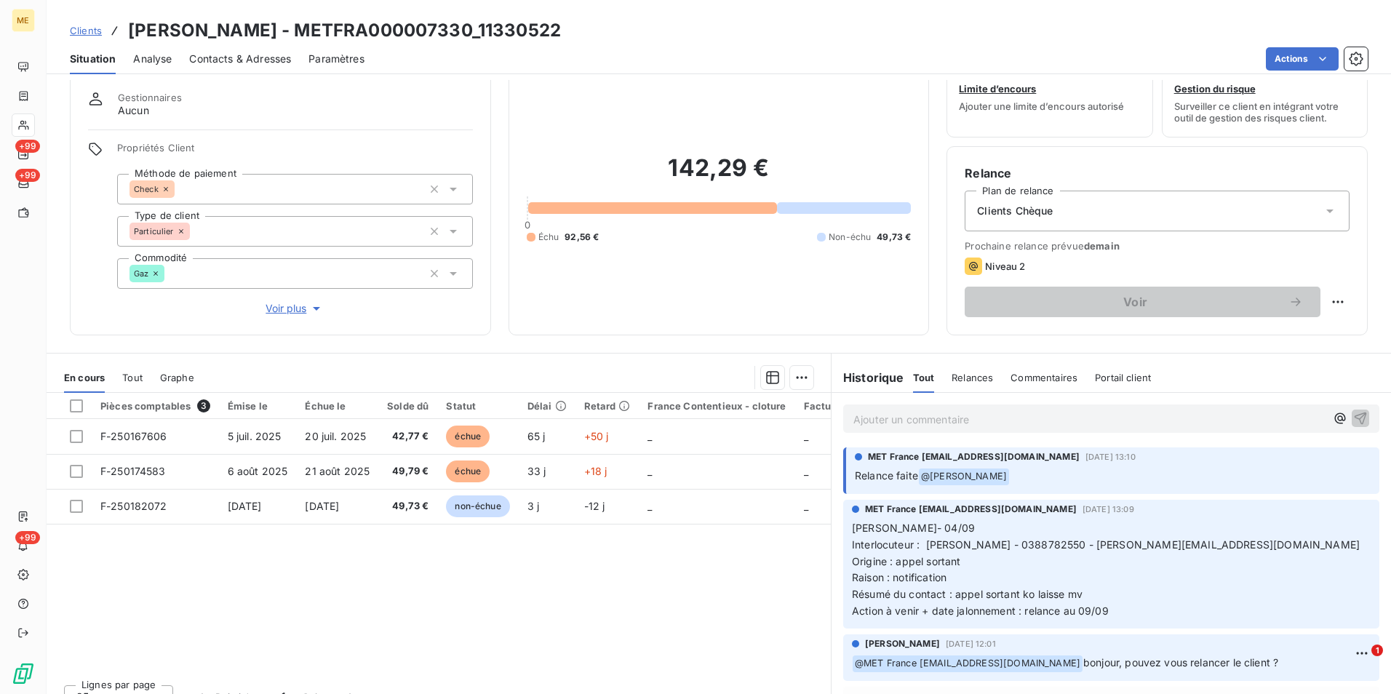
scroll to position [67, 0]
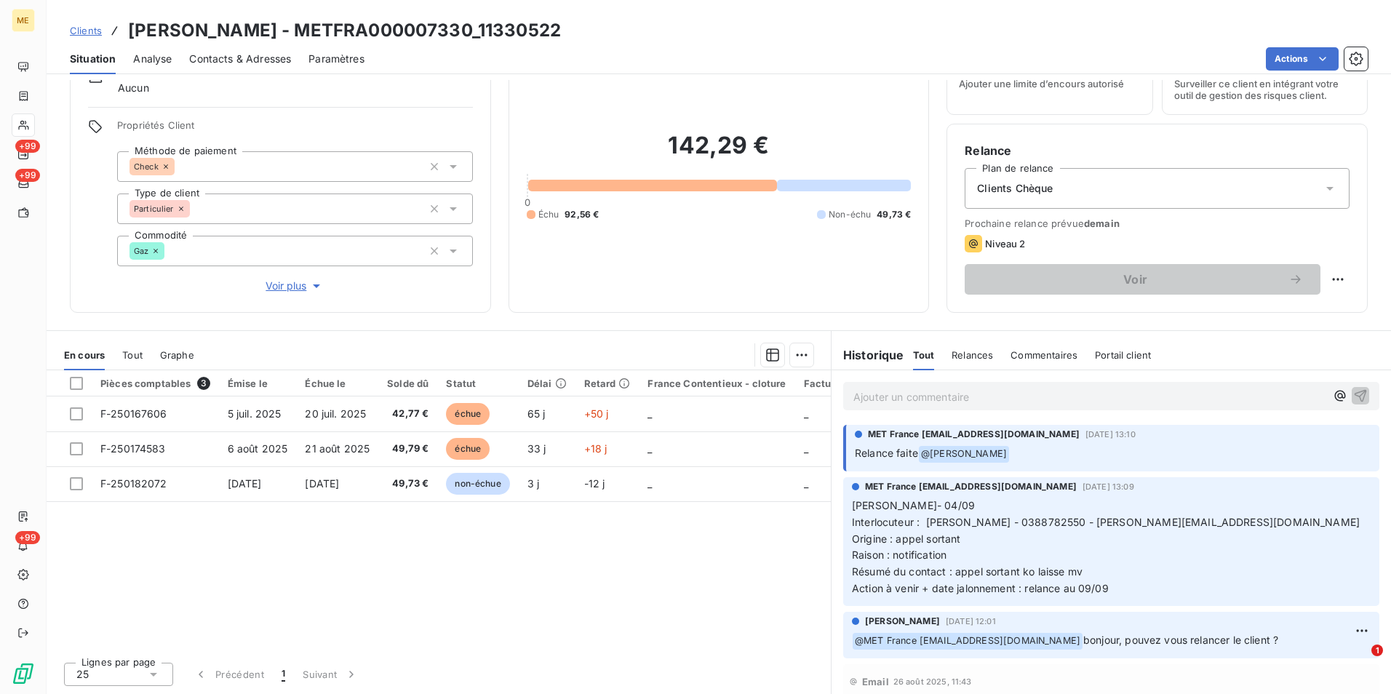
drag, startPoint x: 92, startPoint y: 28, endPoint x: 190, endPoint y: 28, distance: 97.5
click at [95, 28] on span "Clients" at bounding box center [86, 31] width 32 height 12
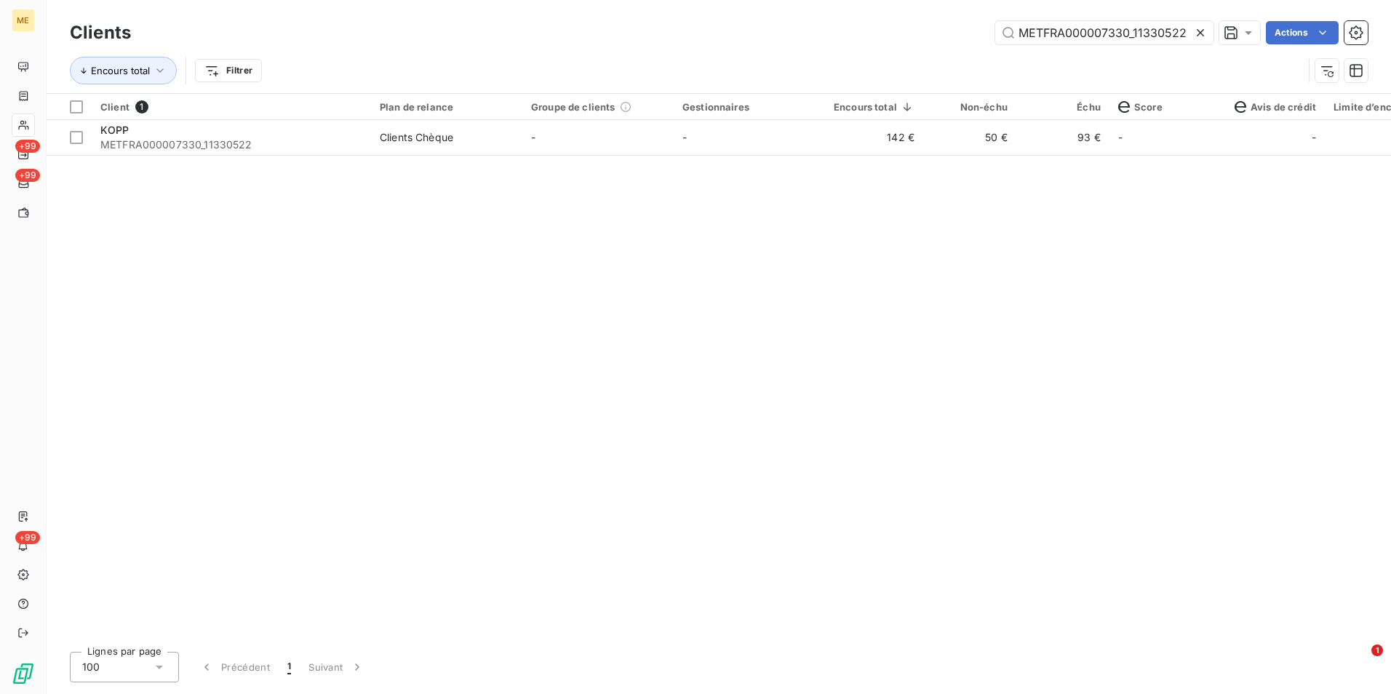
click at [1193, 28] on icon at bounding box center [1200, 32] width 15 height 15
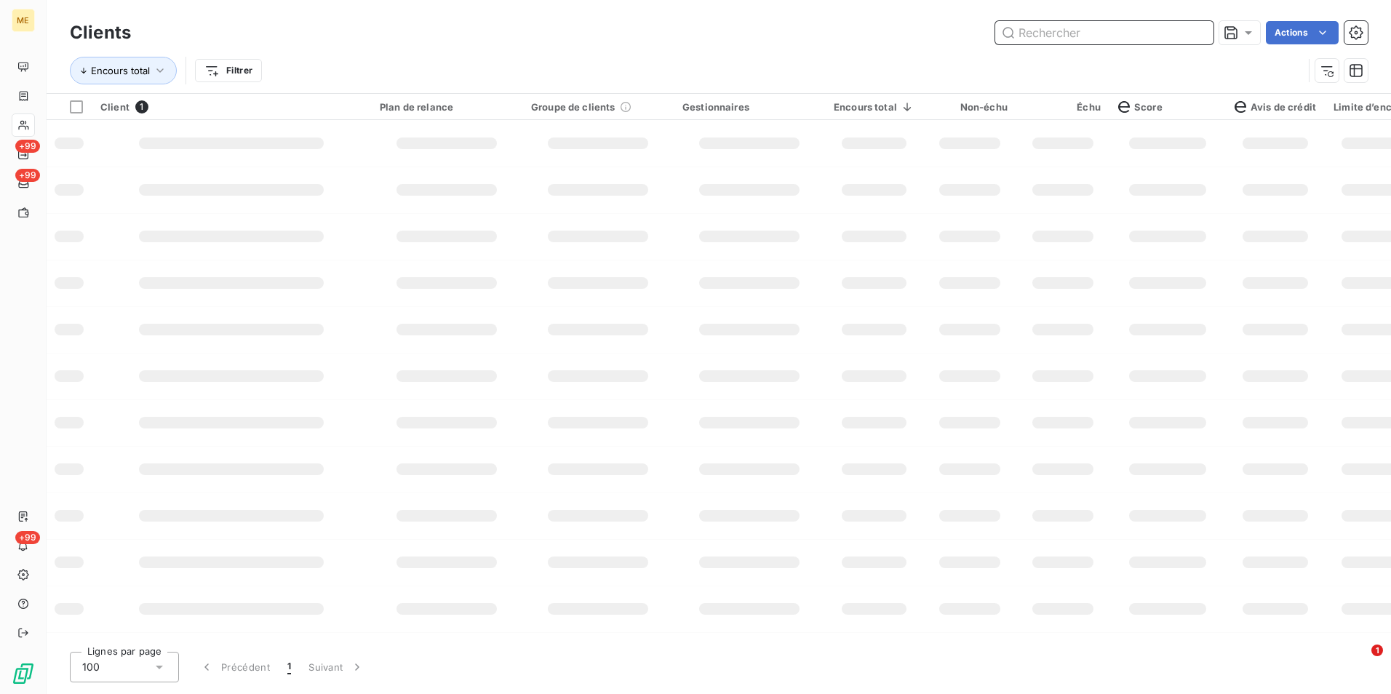
click at [1191, 28] on input "text" at bounding box center [1104, 32] width 218 height 23
paste input "METFRA000007225_Z1443800000227"
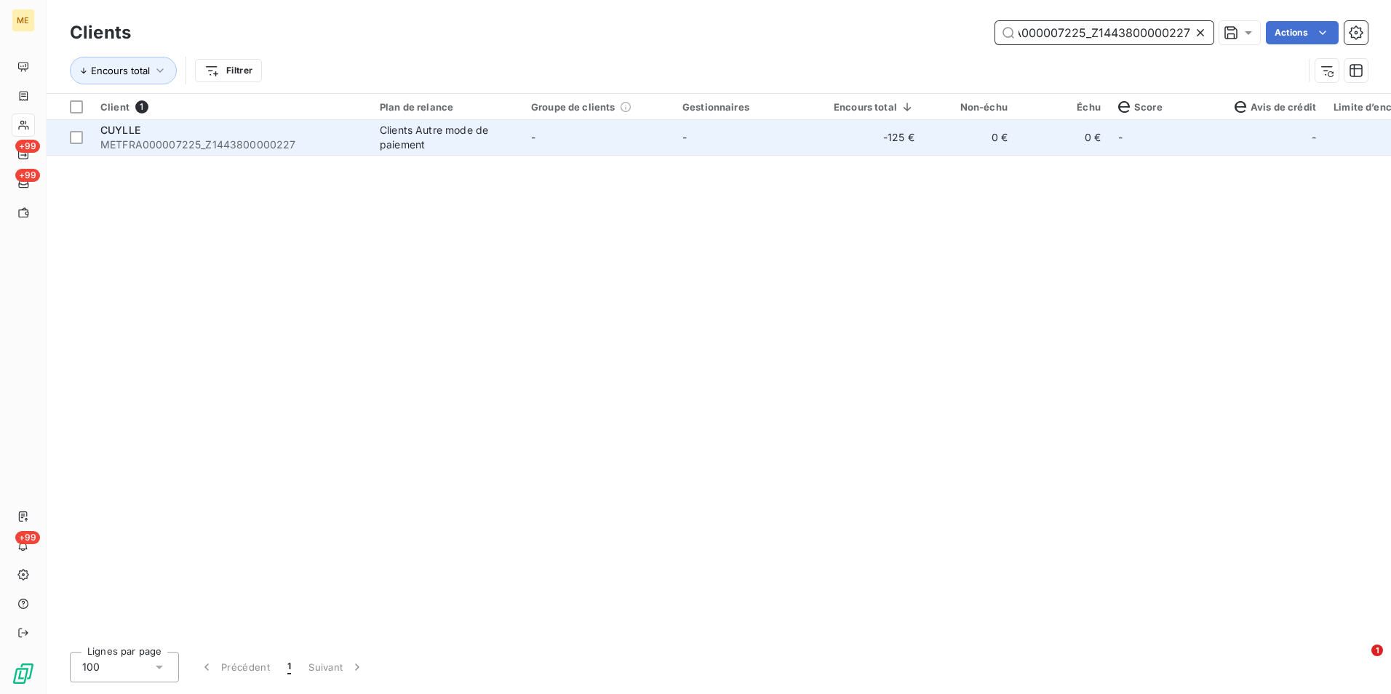
type input "METFRA000007225_Z1443800000227"
click at [980, 148] on td "0 €" at bounding box center [969, 137] width 93 height 35
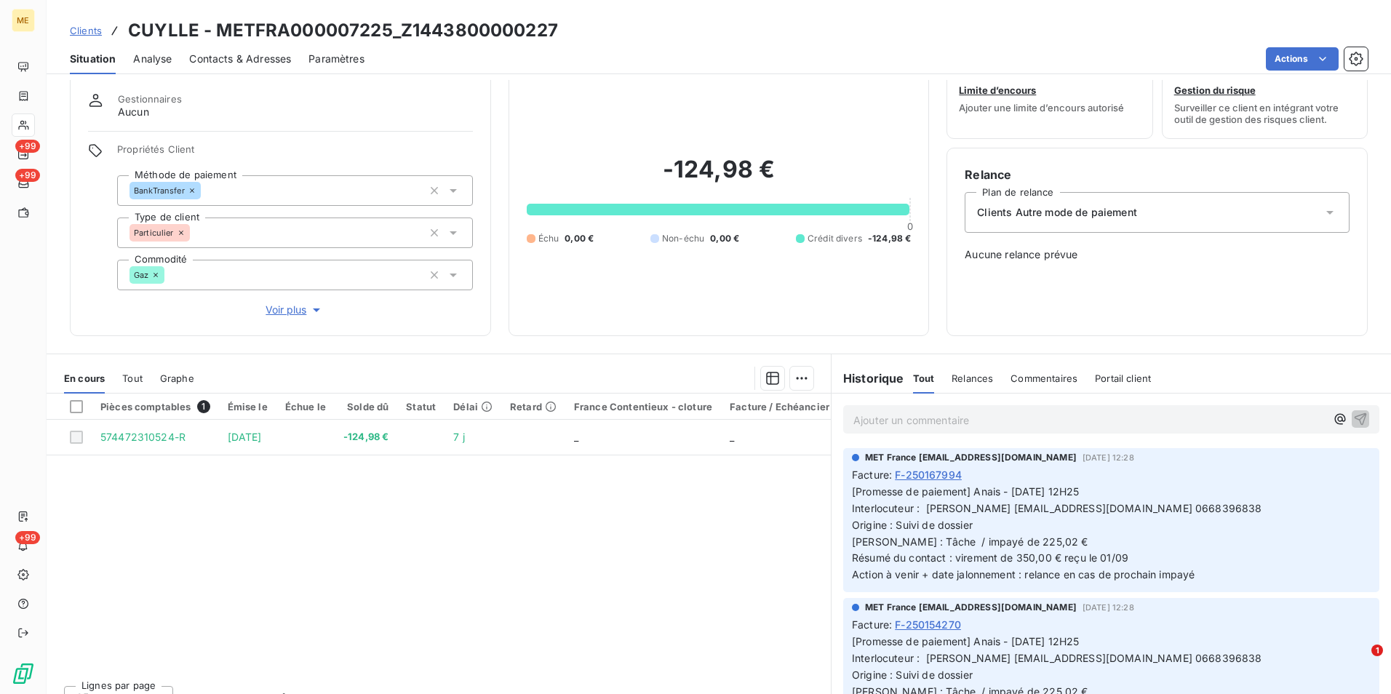
scroll to position [66, 0]
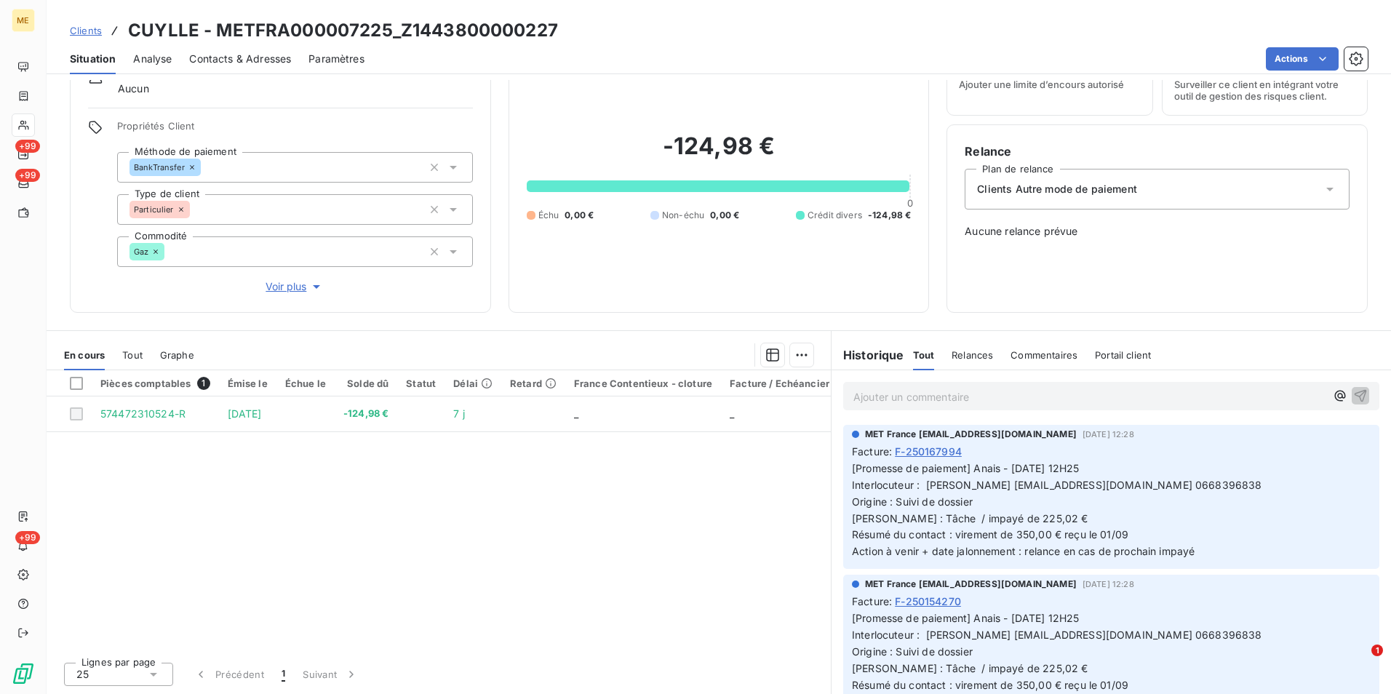
click at [94, 31] on span "Clients" at bounding box center [86, 31] width 32 height 12
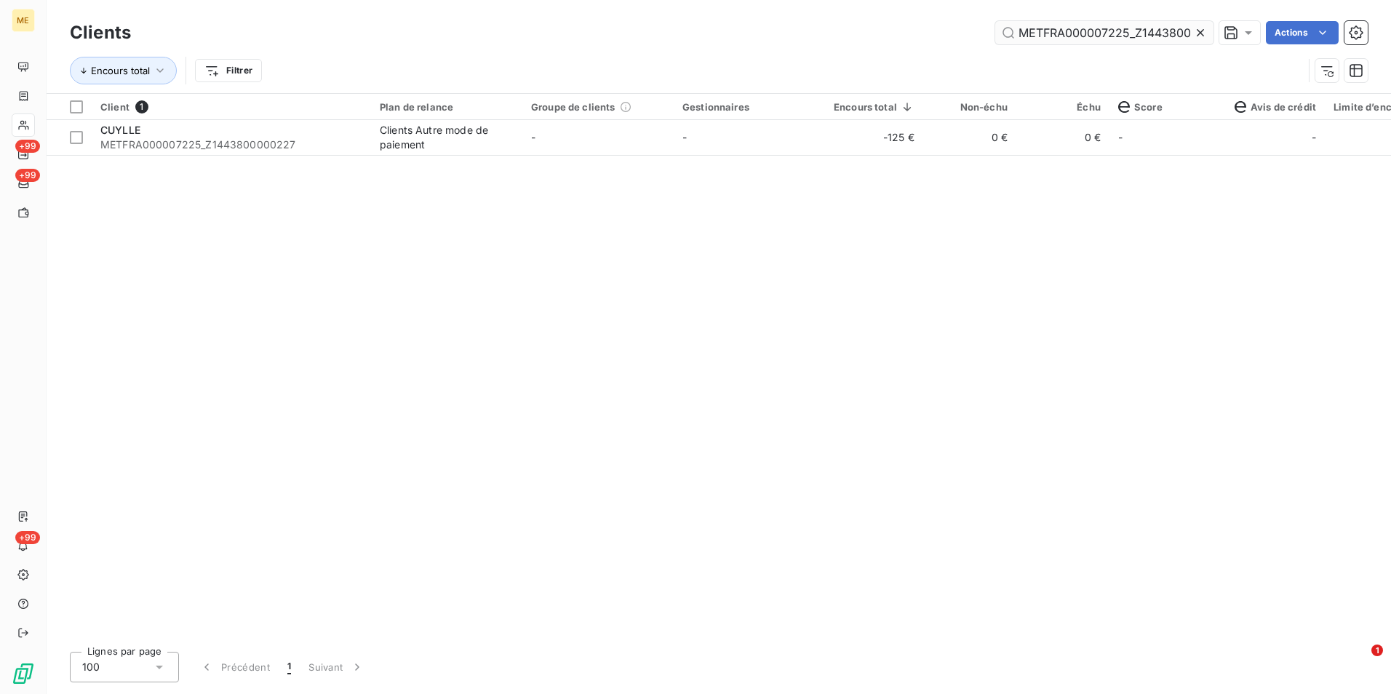
click at [1198, 34] on icon at bounding box center [1199, 32] width 7 height 7
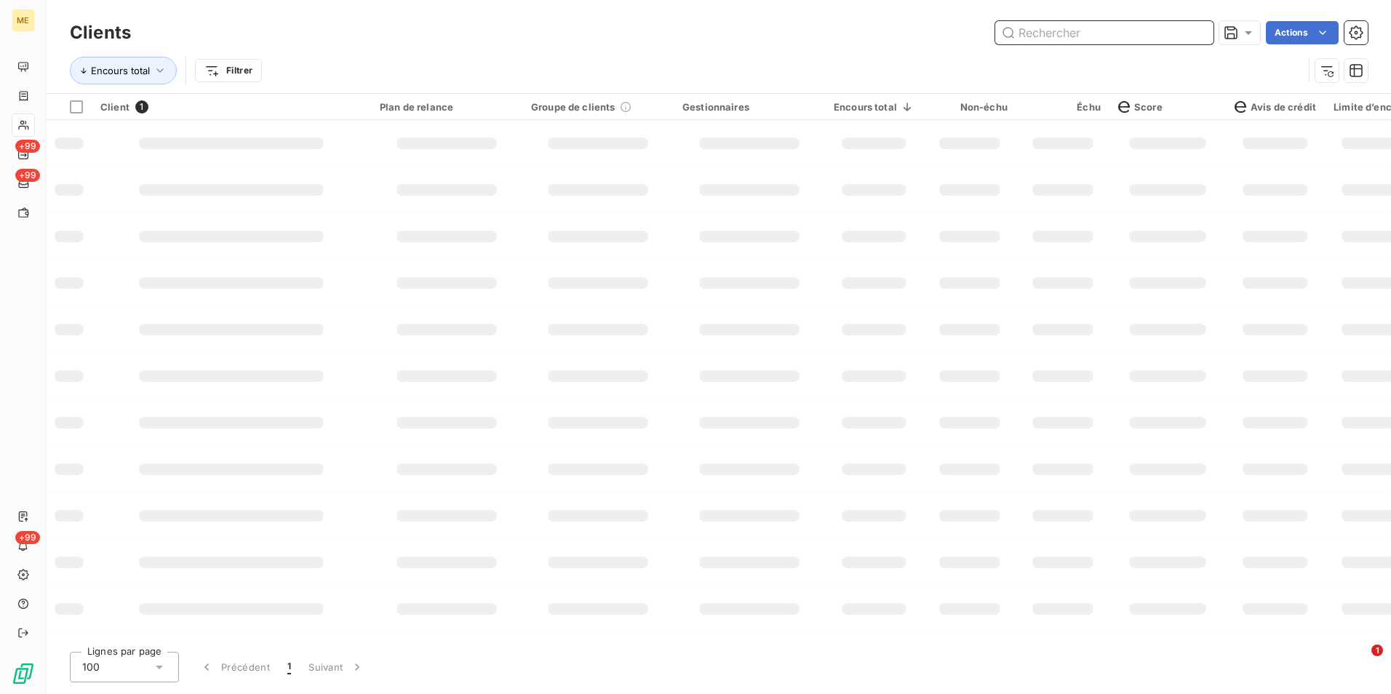
click at [1191, 32] on input "text" at bounding box center [1104, 32] width 218 height 23
paste input "METFRA000007432_Z1443800000190"
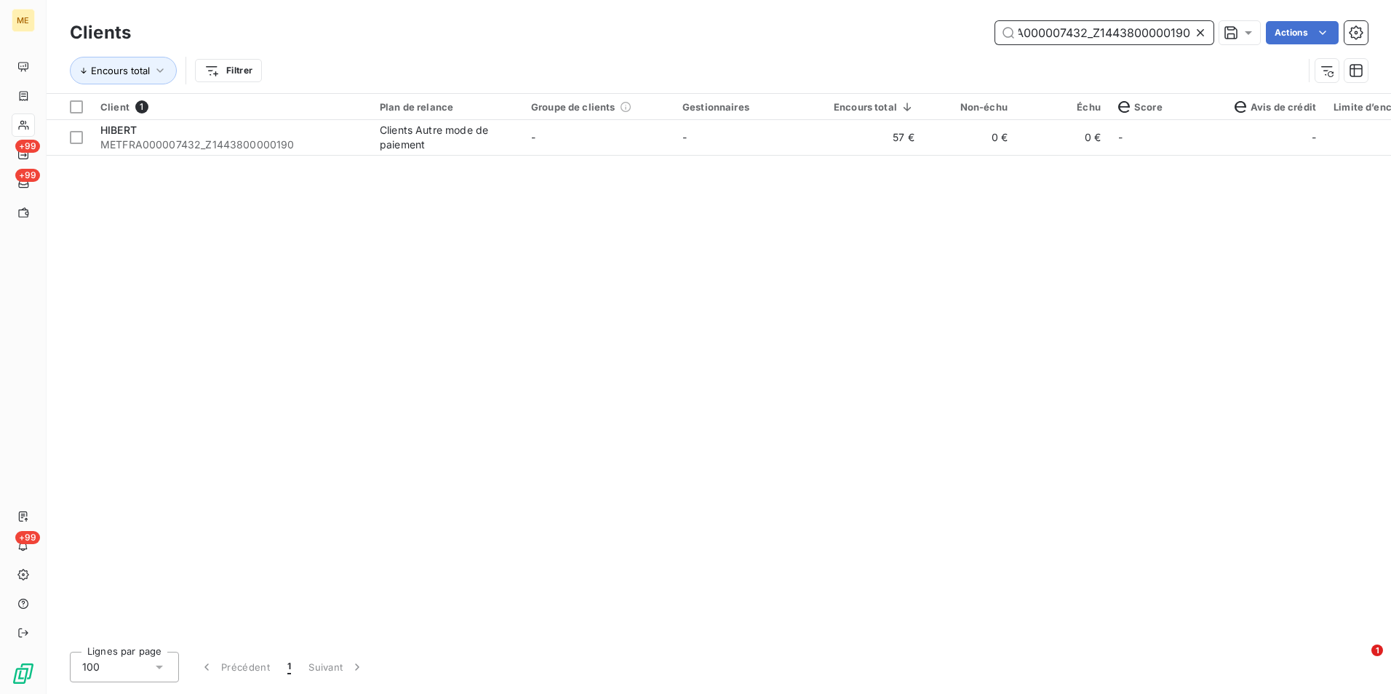
type input "METFRA000007432_Z1443800000190"
click at [1027, 135] on td "0 €" at bounding box center [1062, 137] width 93 height 35
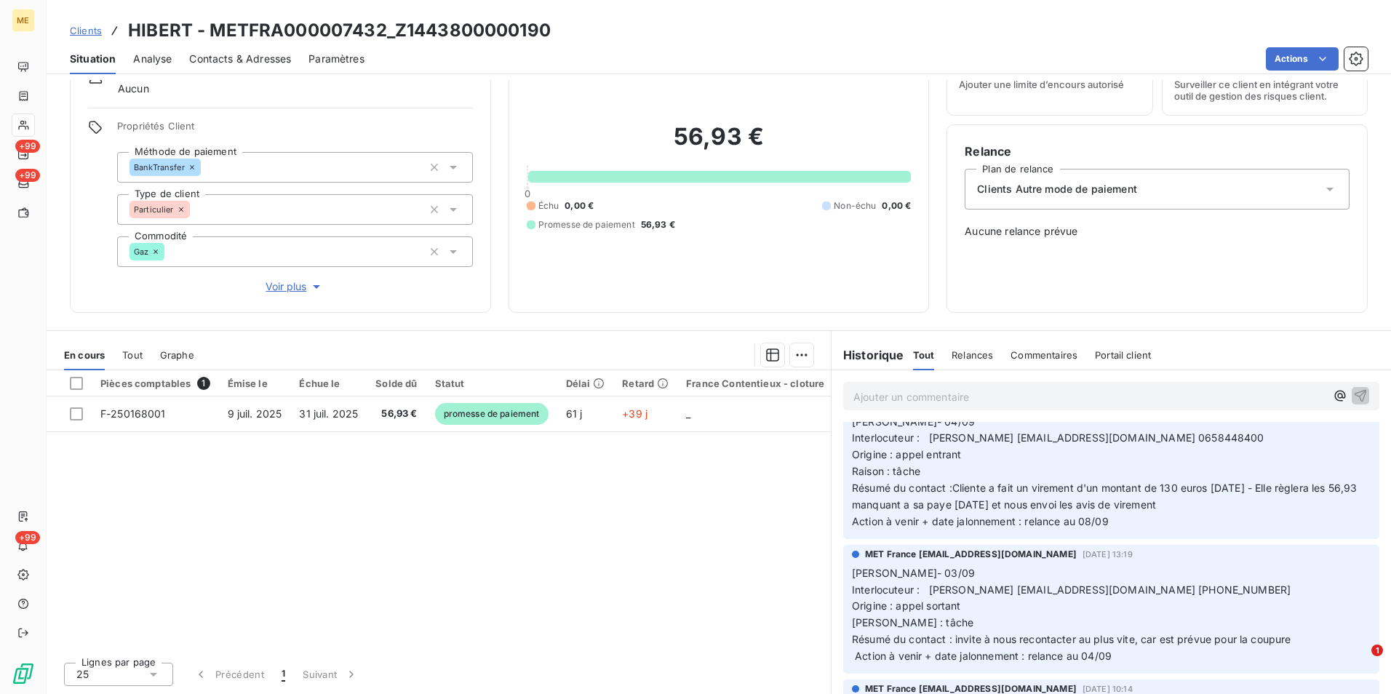
scroll to position [218, 0]
click at [81, 31] on span "Clients" at bounding box center [86, 31] width 32 height 12
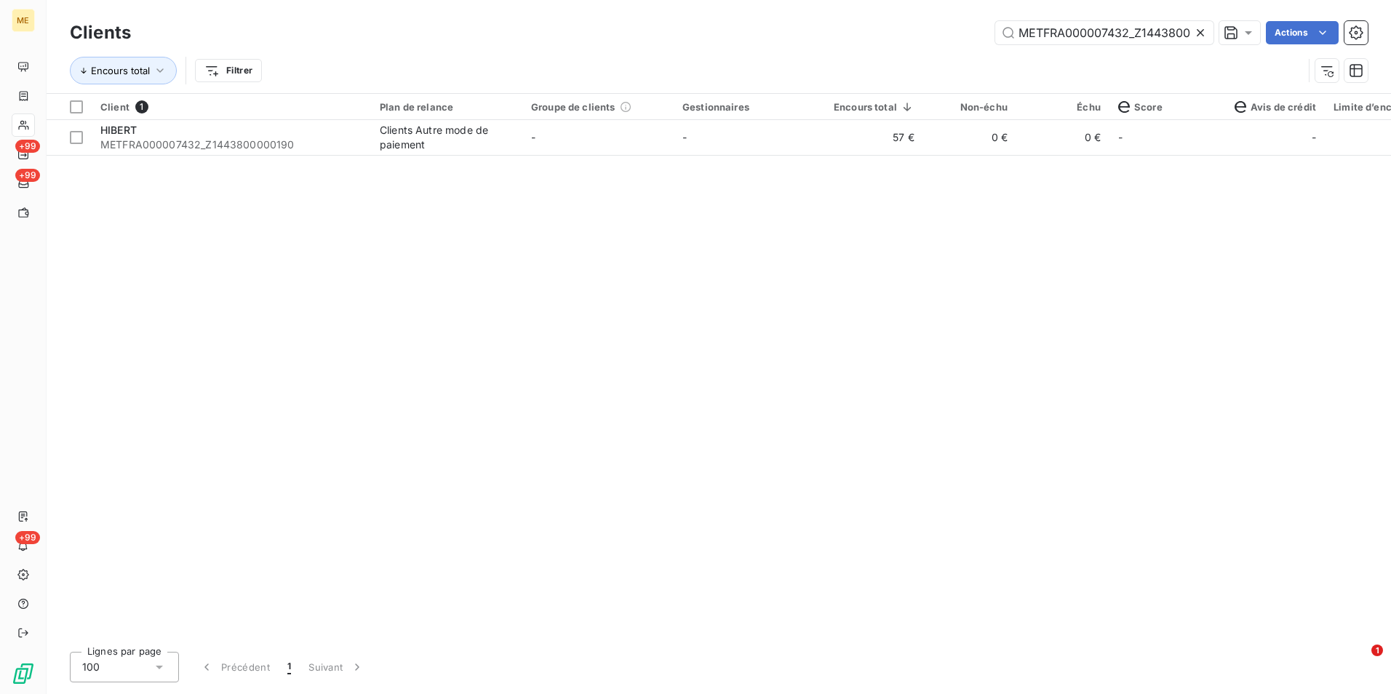
click at [1201, 26] on icon at bounding box center [1200, 32] width 15 height 15
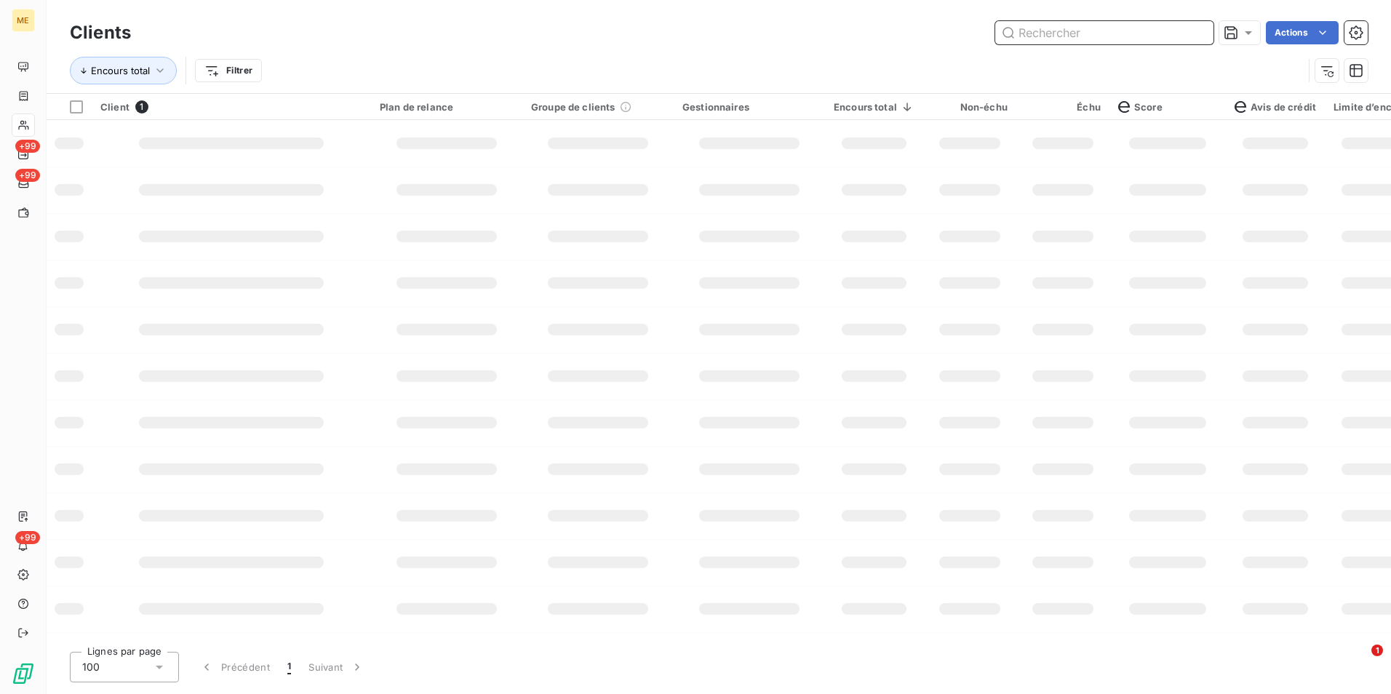
click at [1201, 27] on input "text" at bounding box center [1104, 32] width 218 height 23
paste input "METFRA000008601_Z1443800000156"
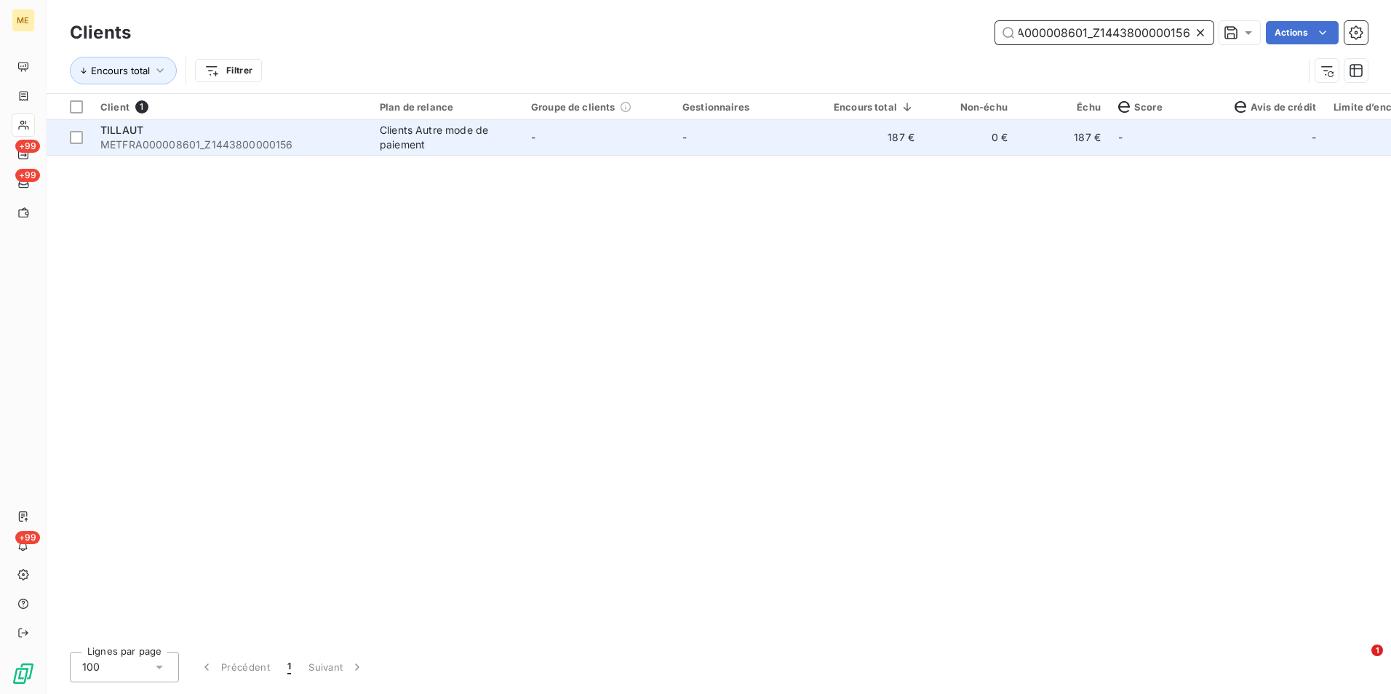
type input "METFRA000008601_Z1443800000156"
click at [923, 150] on td "0 €" at bounding box center [969, 137] width 93 height 35
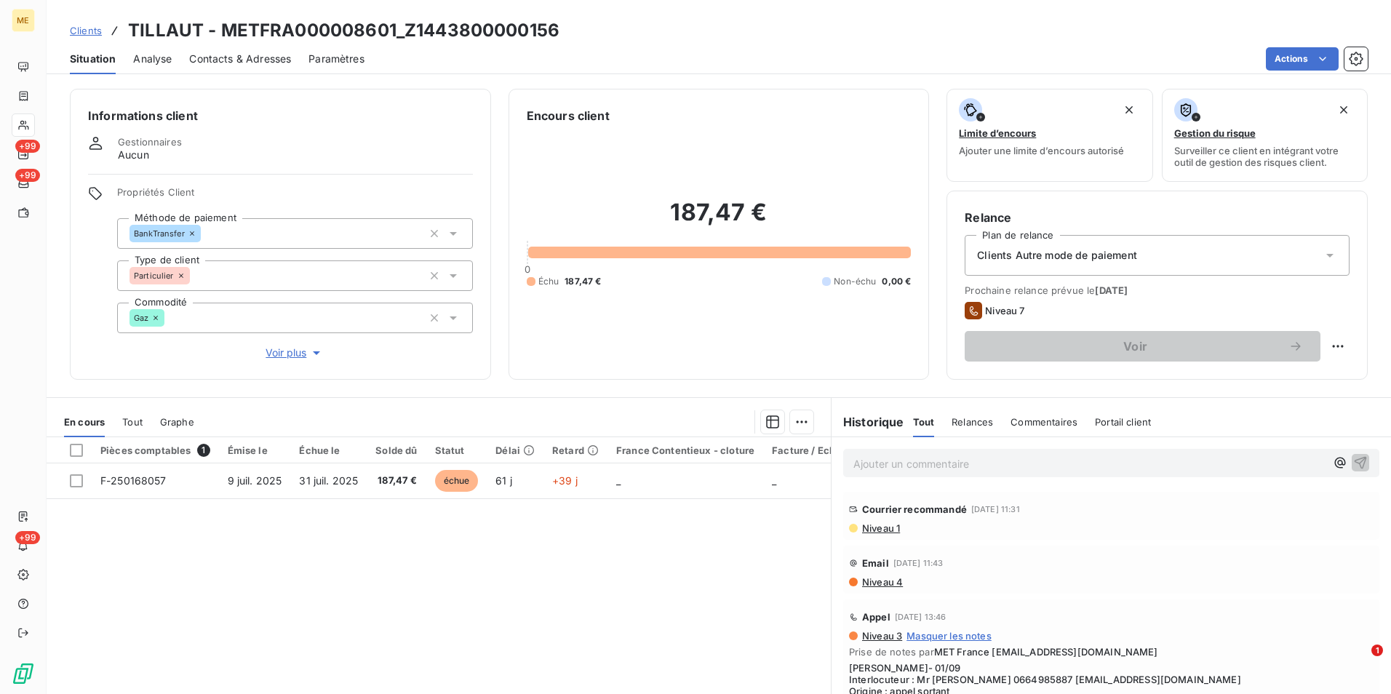
scroll to position [67, 0]
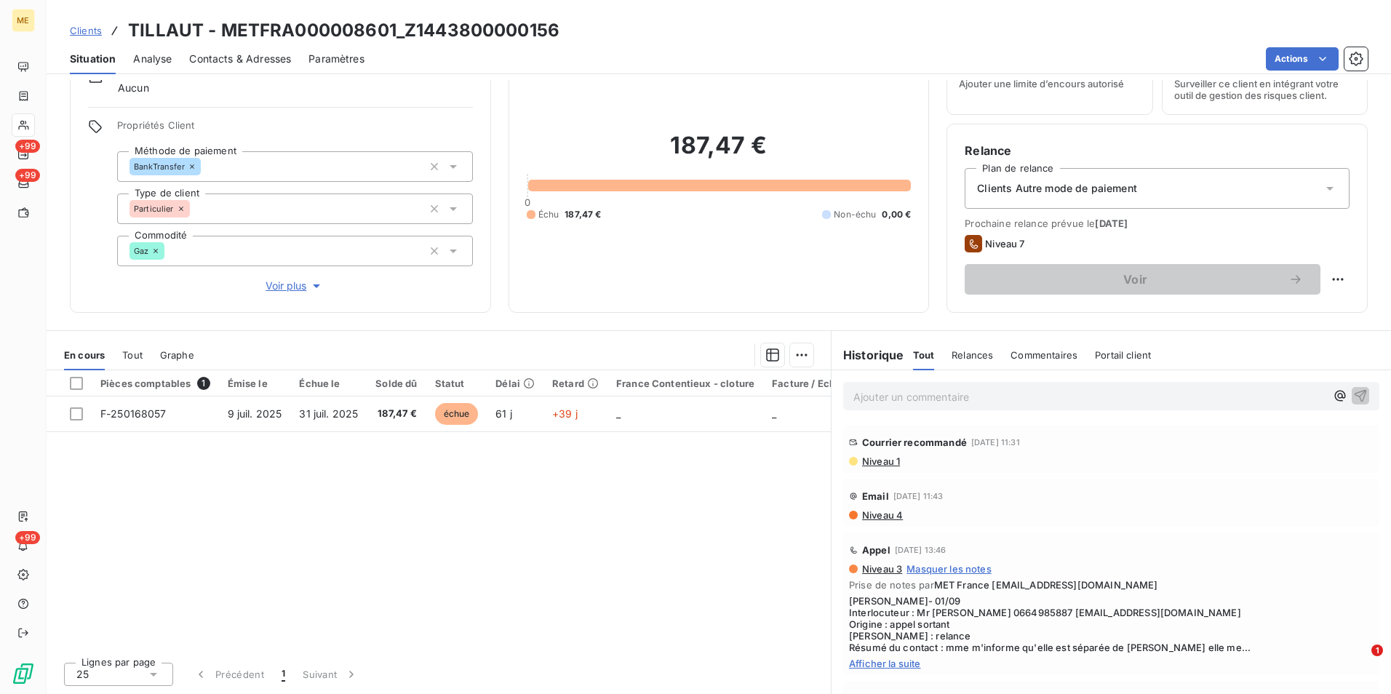
click at [887, 460] on span "Niveau 1" at bounding box center [879, 461] width 39 height 12
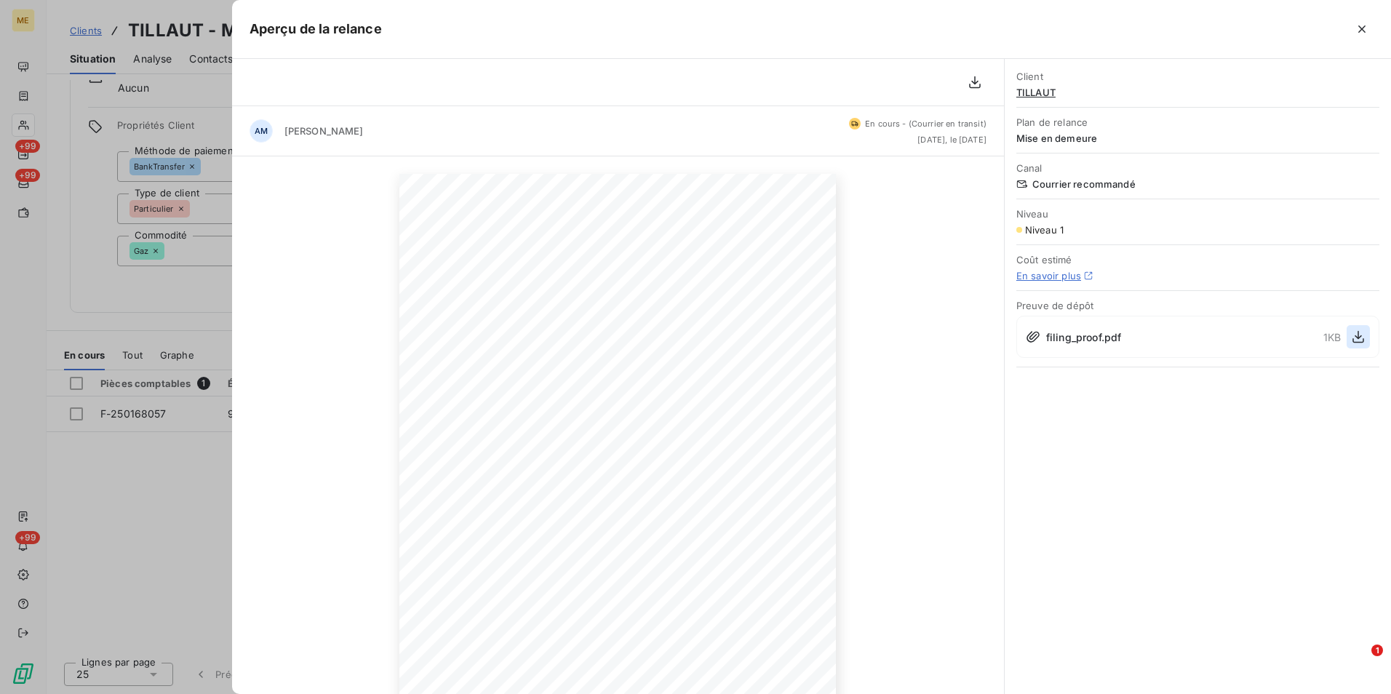
click at [1357, 337] on icon "button" at bounding box center [1358, 336] width 15 height 15
drag, startPoint x: 182, startPoint y: 357, endPoint x: 178, endPoint y: 347, distance: 10.8
click at [182, 357] on div at bounding box center [695, 347] width 1391 height 694
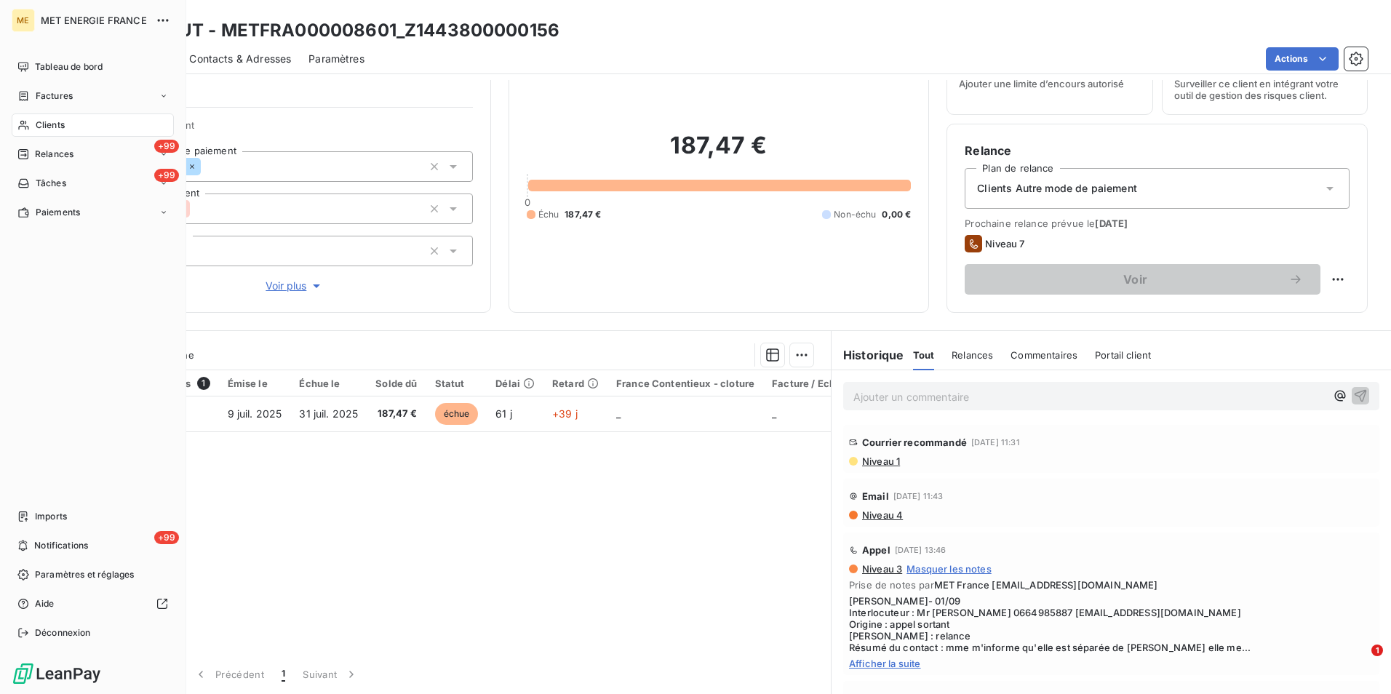
click at [47, 119] on span "Clients" at bounding box center [50, 125] width 29 height 13
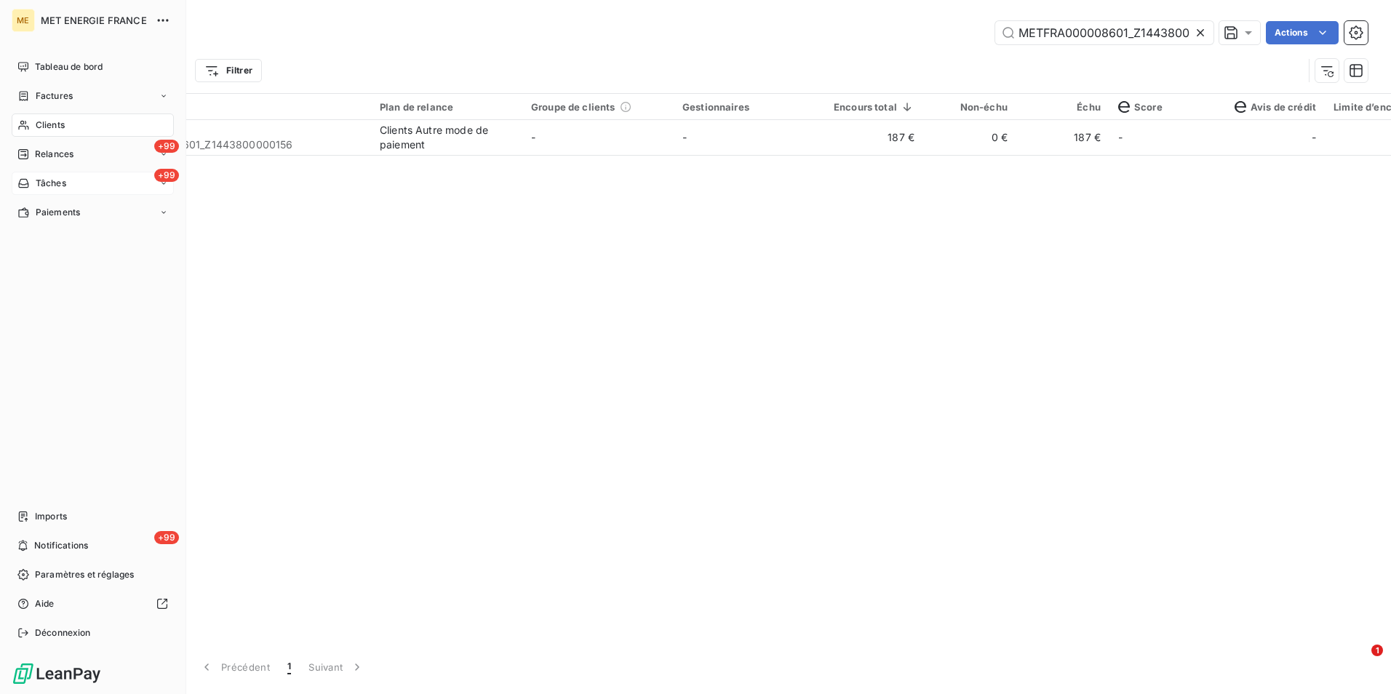
click at [83, 176] on div "+99 Tâches" at bounding box center [93, 183] width 162 height 23
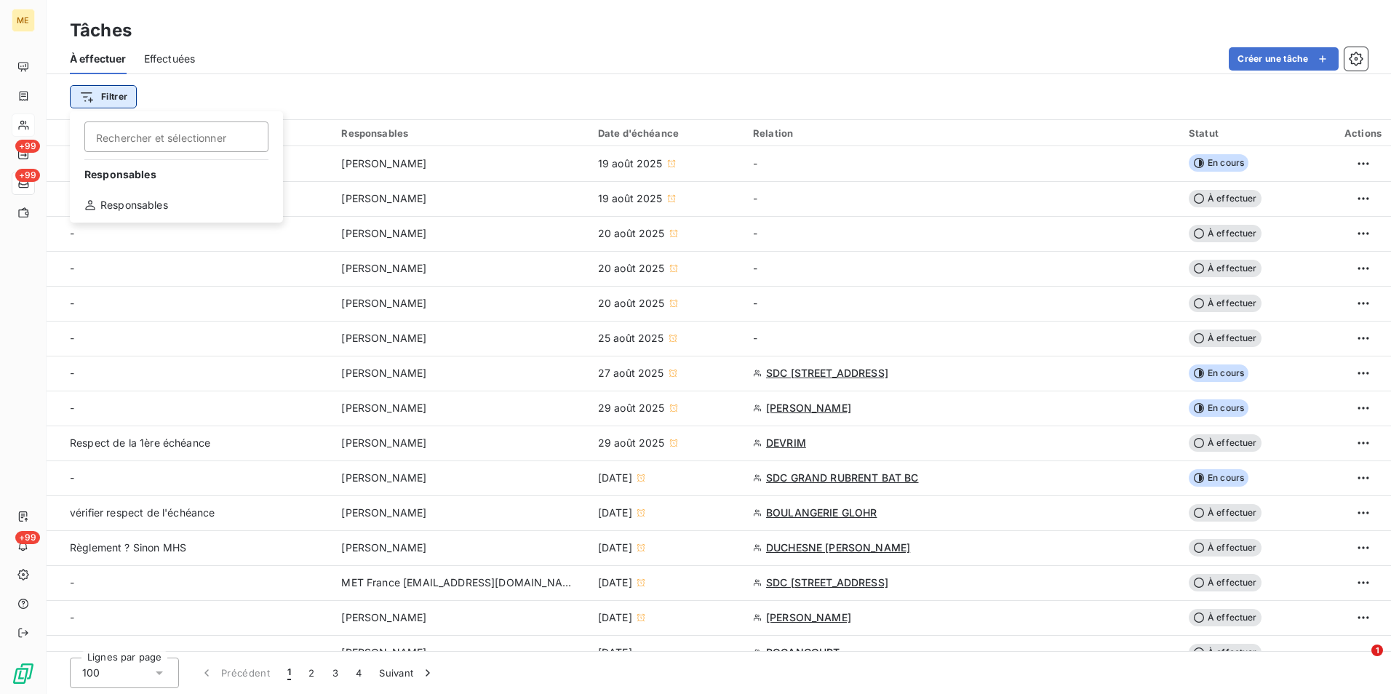
click at [118, 96] on html "ME +99 +99 +99 Tâches À effectuer Effectuées Créer une tâche Filtrer Rechercher…" at bounding box center [695, 347] width 1391 height 694
click at [188, 209] on div "Responsables" at bounding box center [176, 204] width 201 height 23
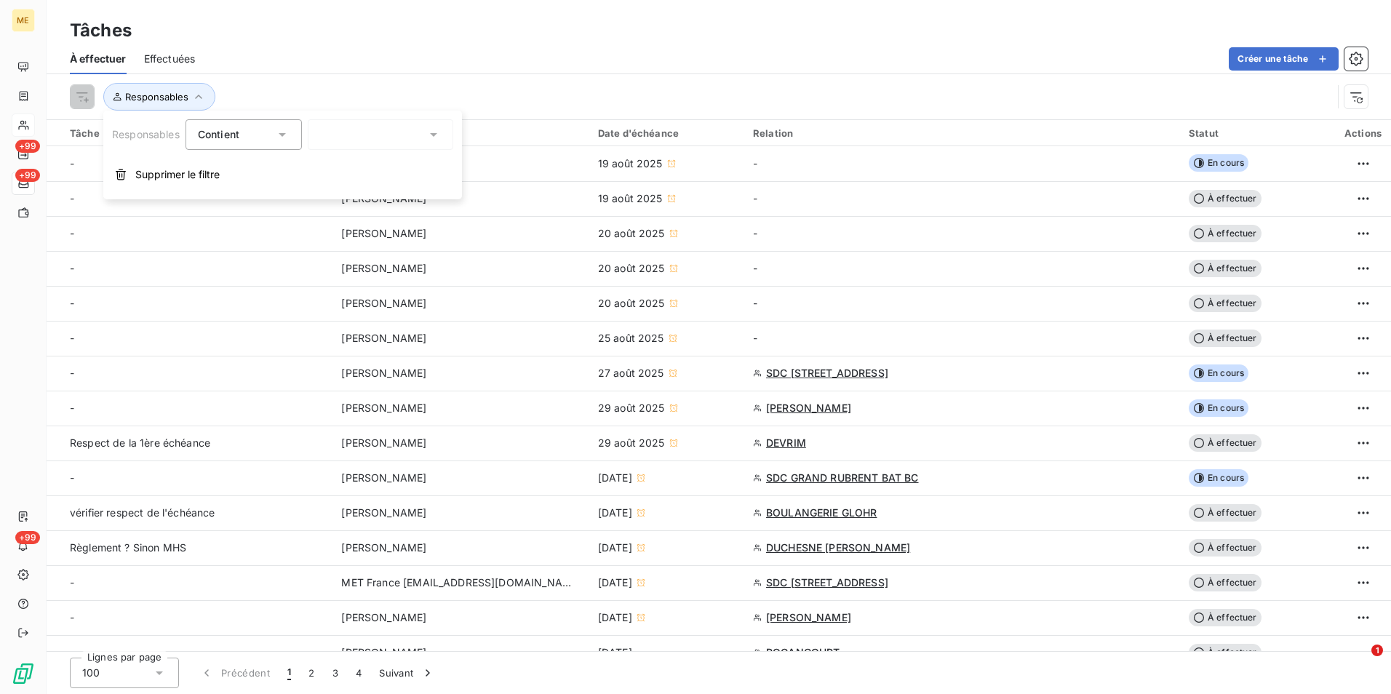
click at [403, 141] on div at bounding box center [380, 134] width 145 height 31
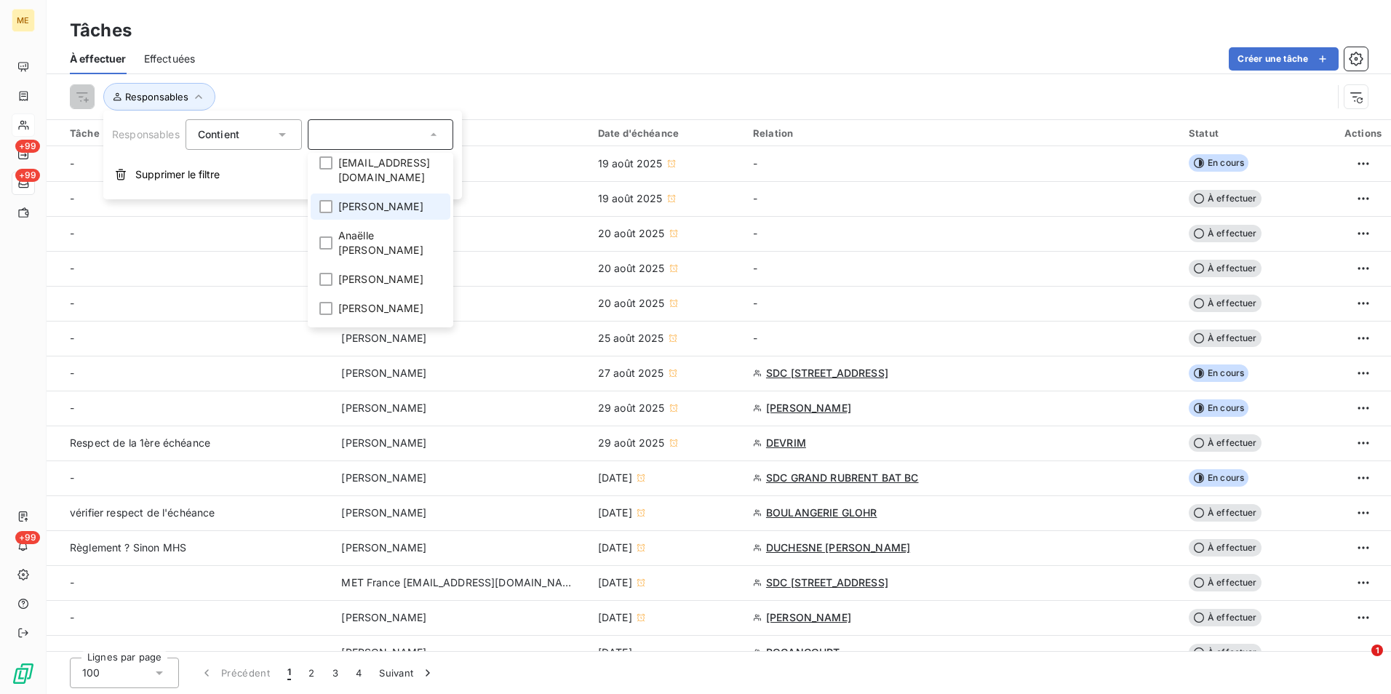
scroll to position [73, 0]
click at [375, 278] on span "[PERSON_NAME]" at bounding box center [380, 285] width 85 height 15
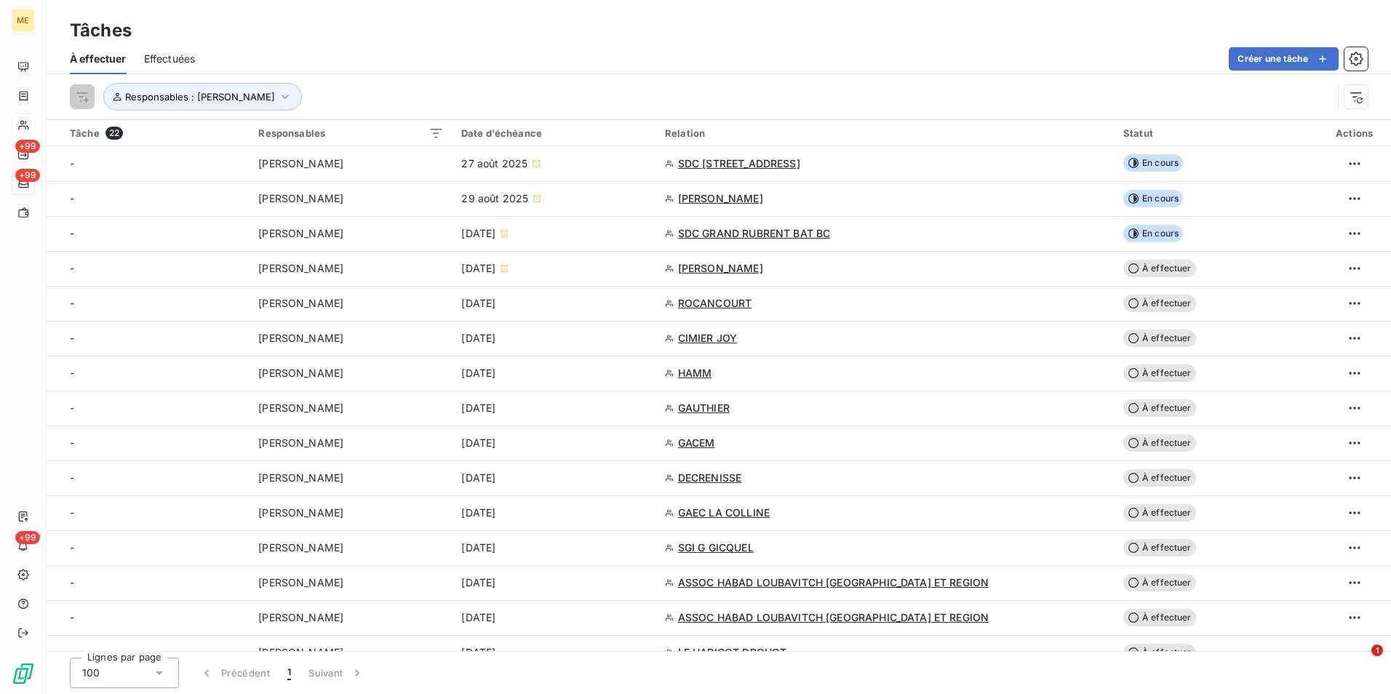
click at [705, 21] on div "Tâches" at bounding box center [719, 30] width 1344 height 26
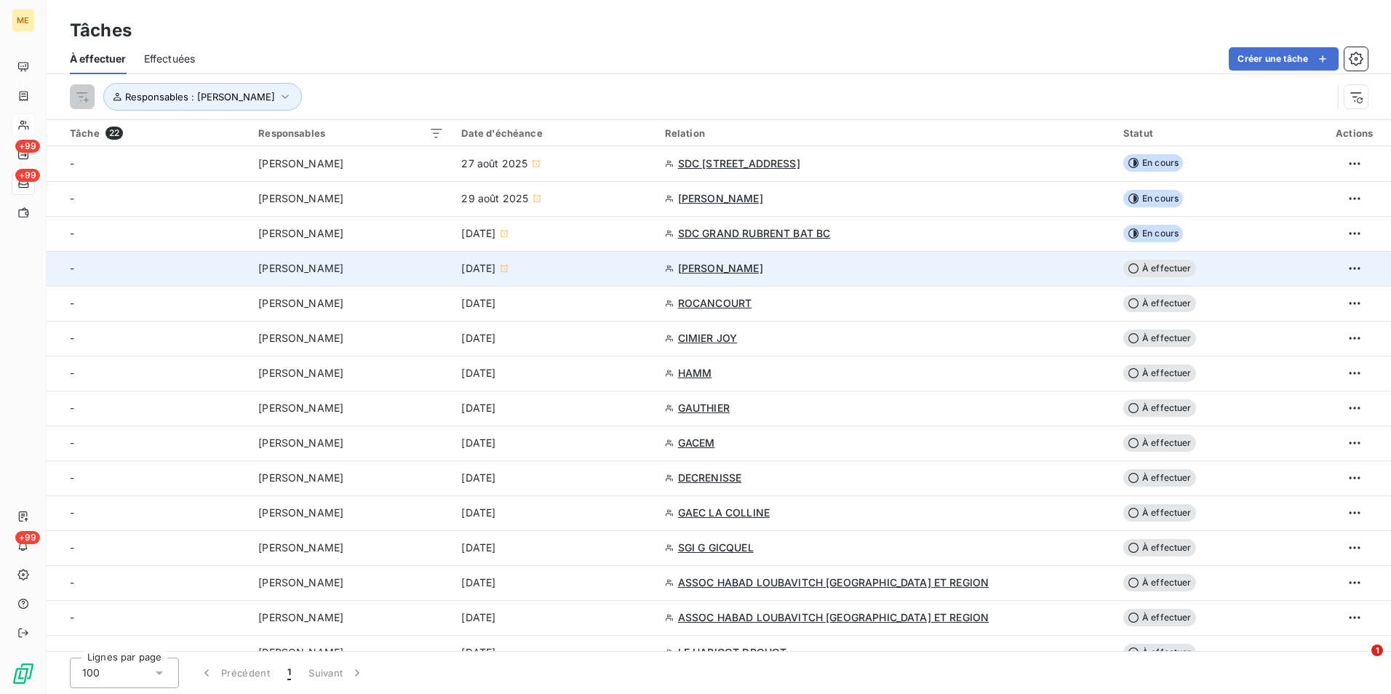
click at [763, 271] on span "SIMON ORAIN PAULETTE" at bounding box center [720, 268] width 85 height 15
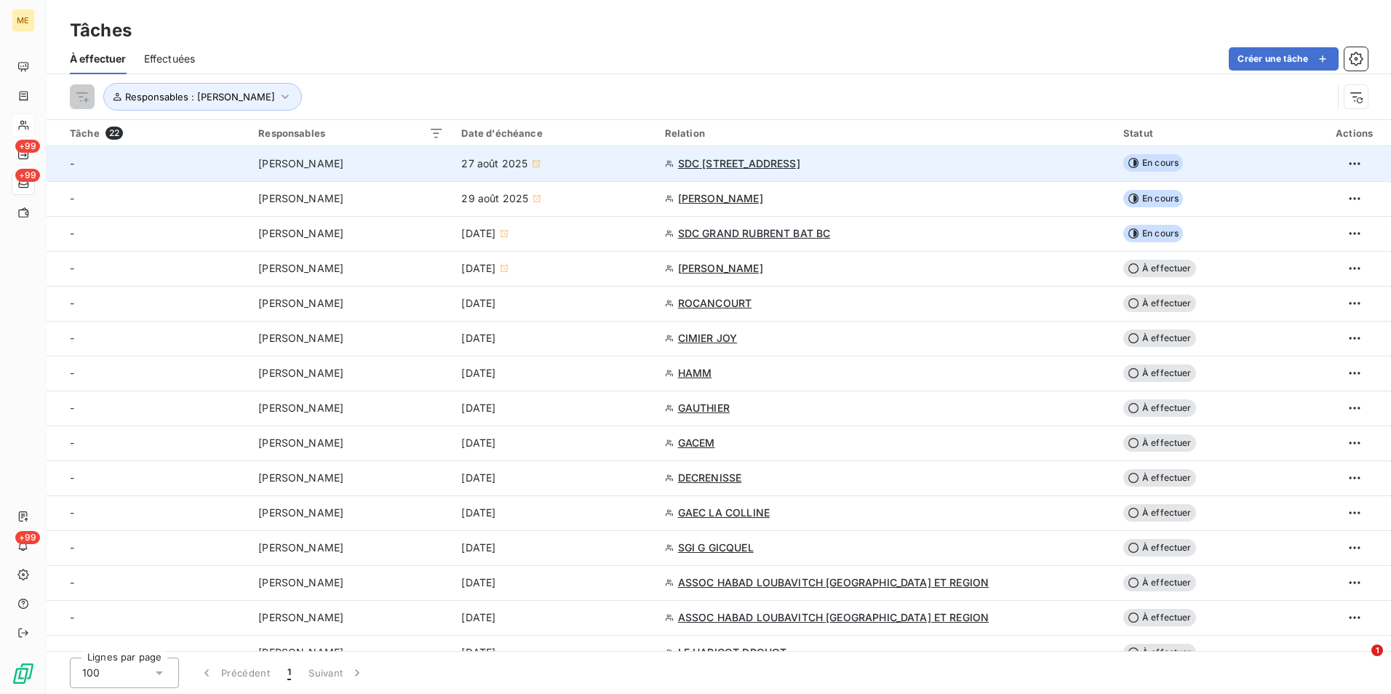
click at [800, 164] on span "SDC 6 RUE MONTALIVET" at bounding box center [739, 163] width 122 height 15
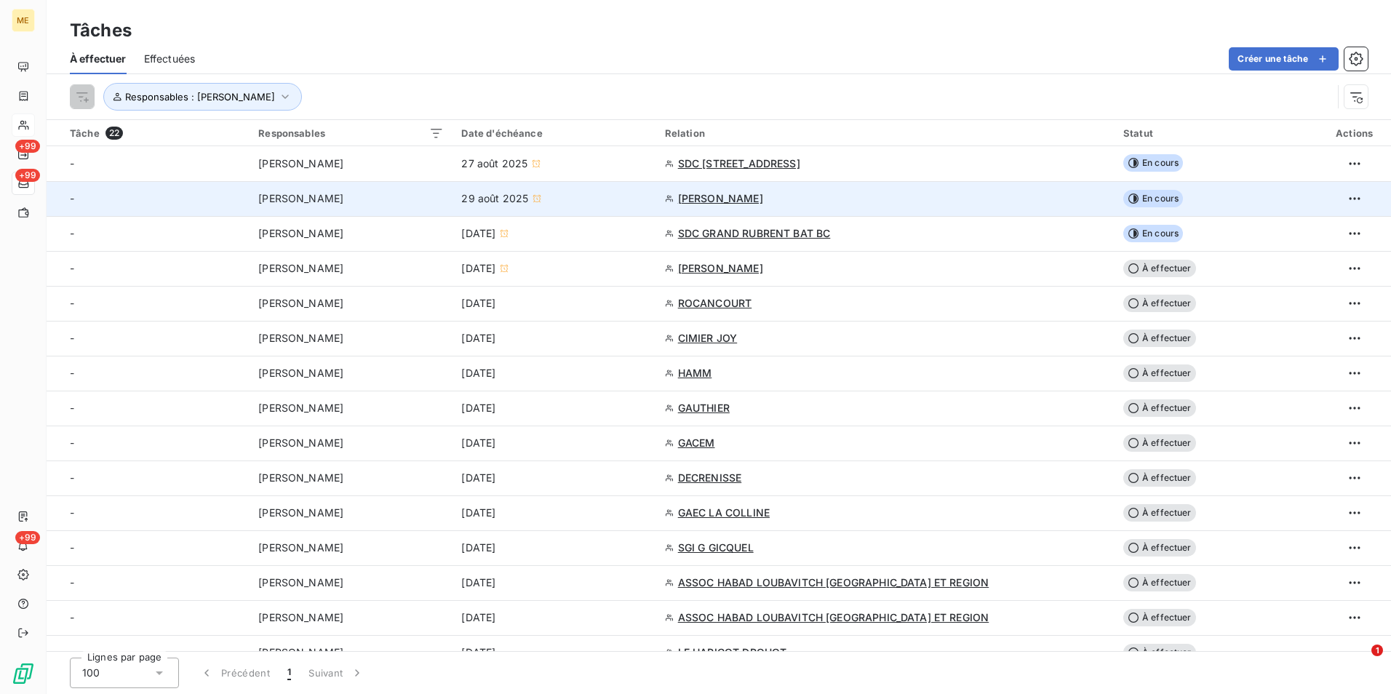
click at [900, 187] on td "[PERSON_NAME]" at bounding box center [885, 198] width 458 height 35
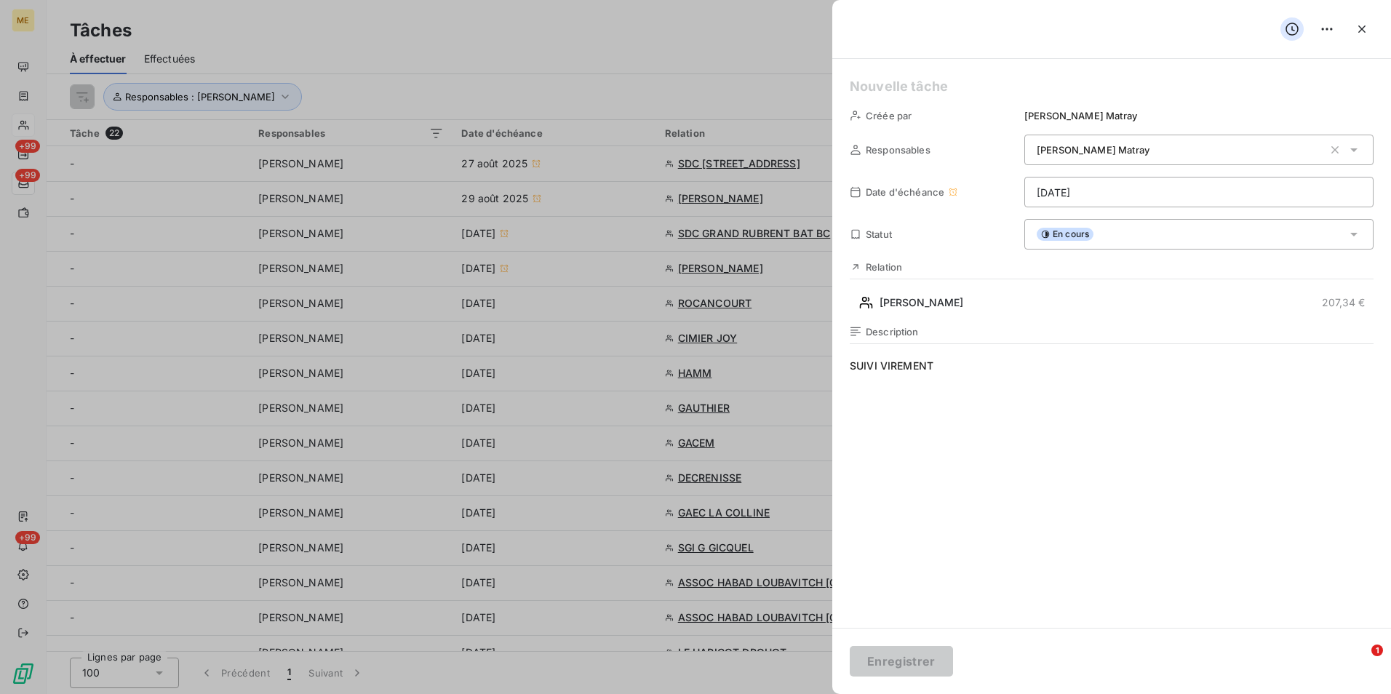
click at [754, 239] on div at bounding box center [695, 347] width 1391 height 694
click at [908, 315] on div "Créée par Amélie Matray Responsables Amélie Matray Date d'échéance 29/08/2025 S…" at bounding box center [1111, 343] width 559 height 569
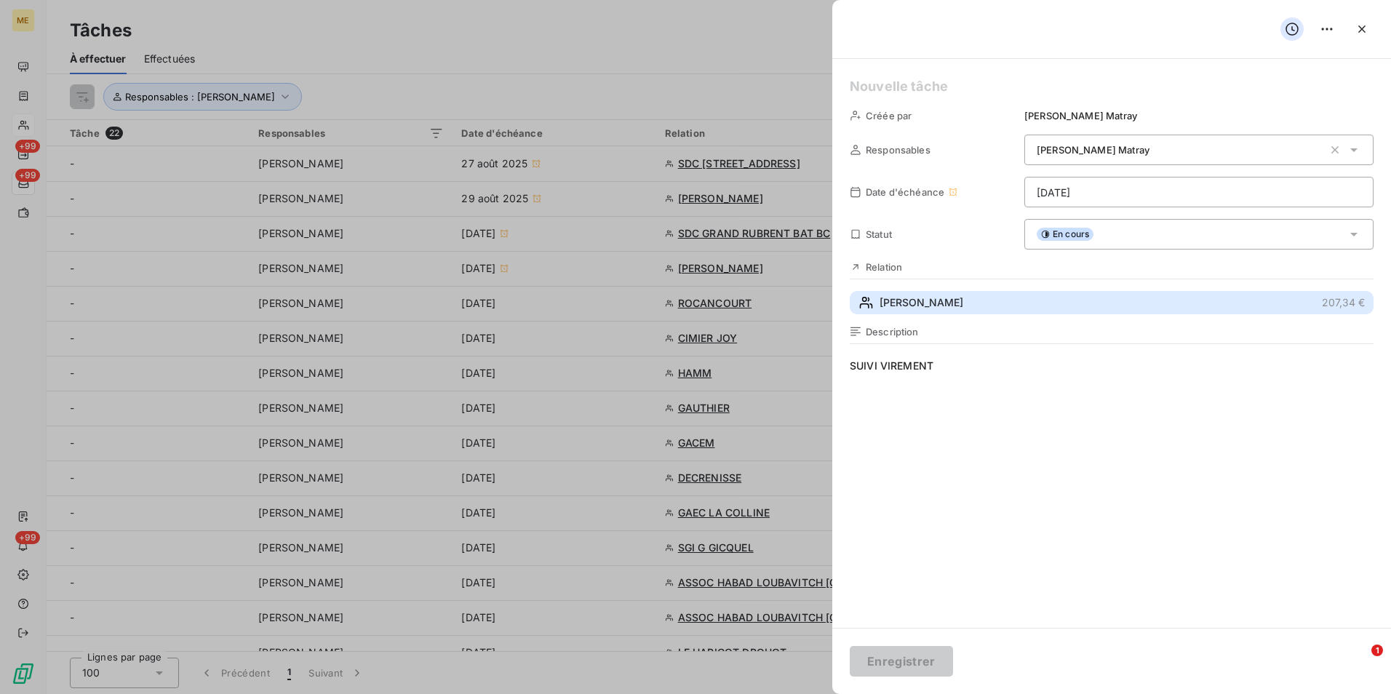
click at [910, 309] on span "[PERSON_NAME]" at bounding box center [921, 302] width 84 height 15
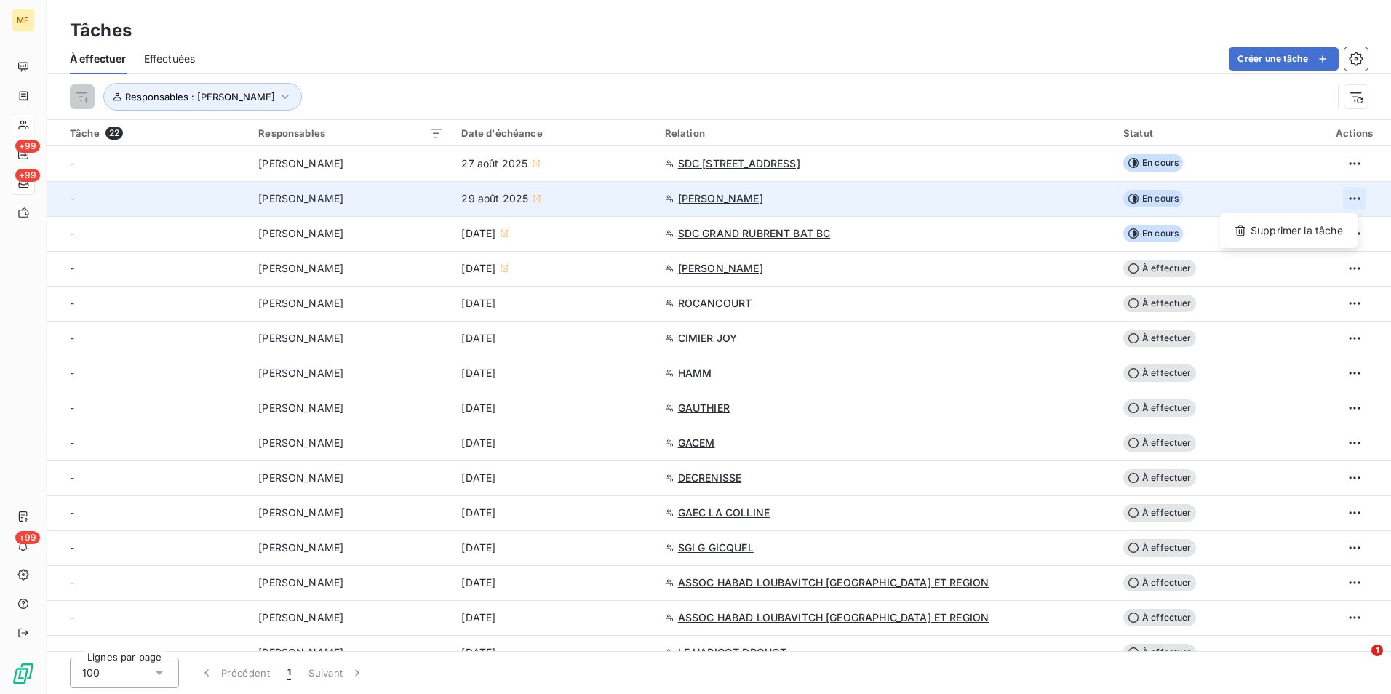
click at [1352, 198] on html "ME +99 +99 +99 Tâches À effectuer Effectuées Créer une tâche Responsables : Amé…" at bounding box center [695, 347] width 1391 height 694
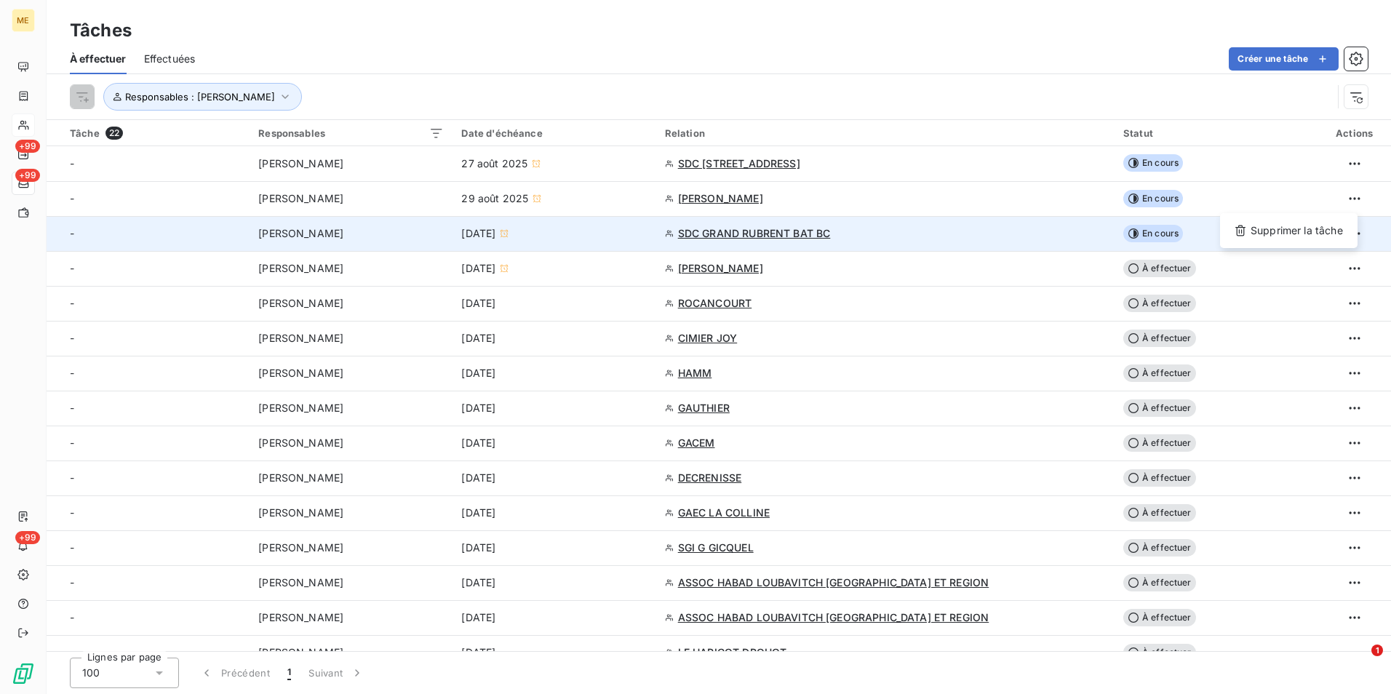
click at [1328, 228] on div "Supprimer la tâche" at bounding box center [1289, 230] width 126 height 23
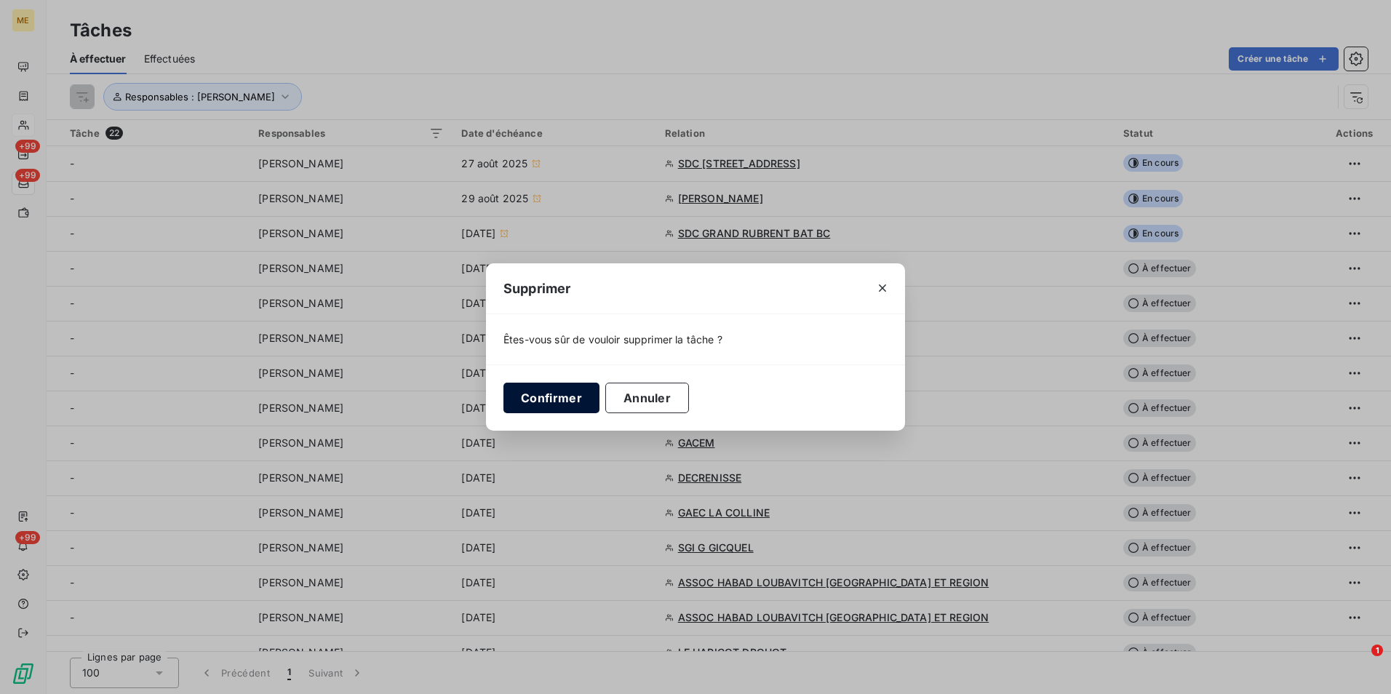
click at [533, 402] on button "Confirmer" at bounding box center [551, 398] width 96 height 31
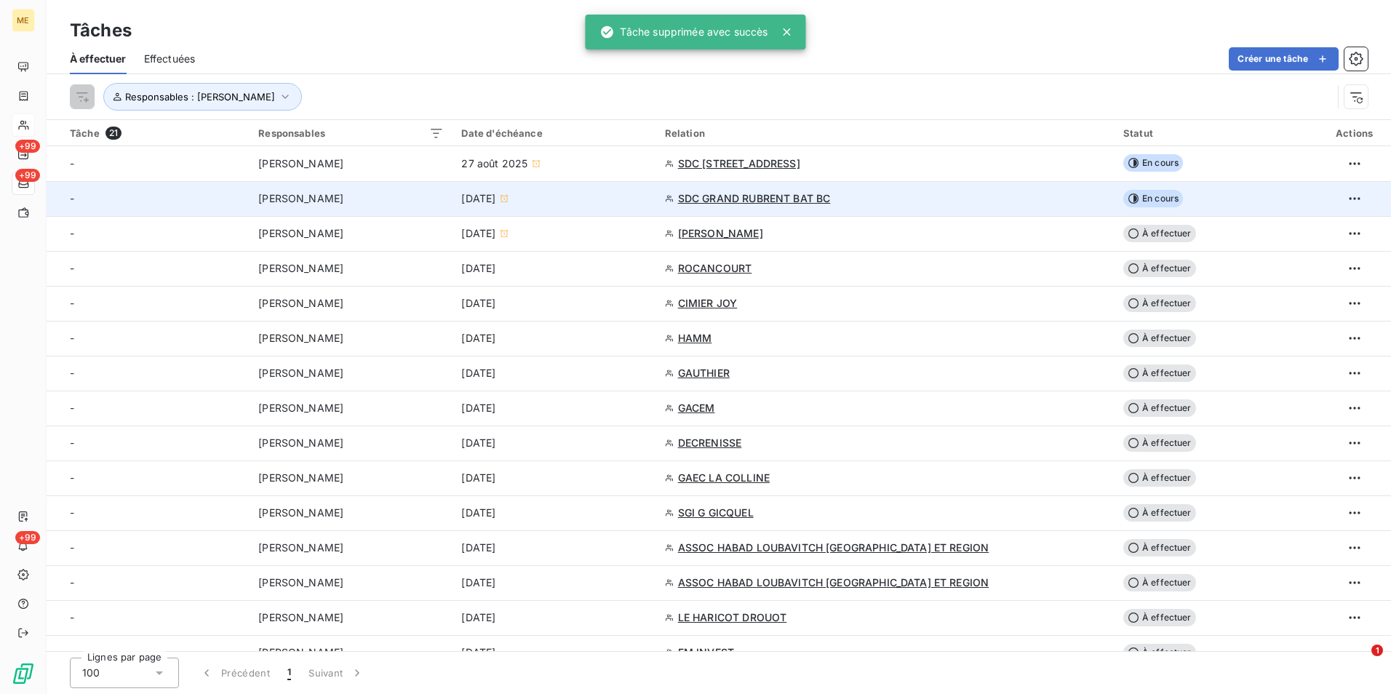
click at [923, 198] on div "SDC GRAND RUBRENT BAT BC" at bounding box center [885, 198] width 441 height 15
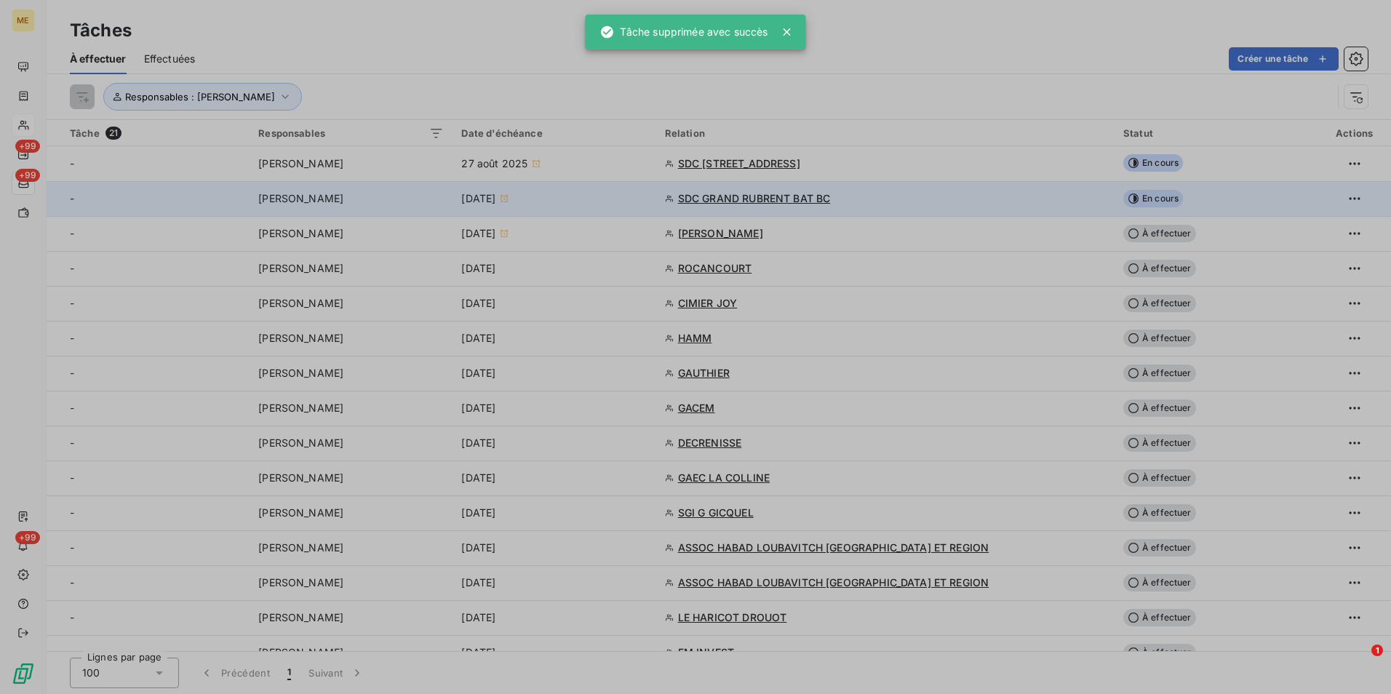
type input "03/09/2025"
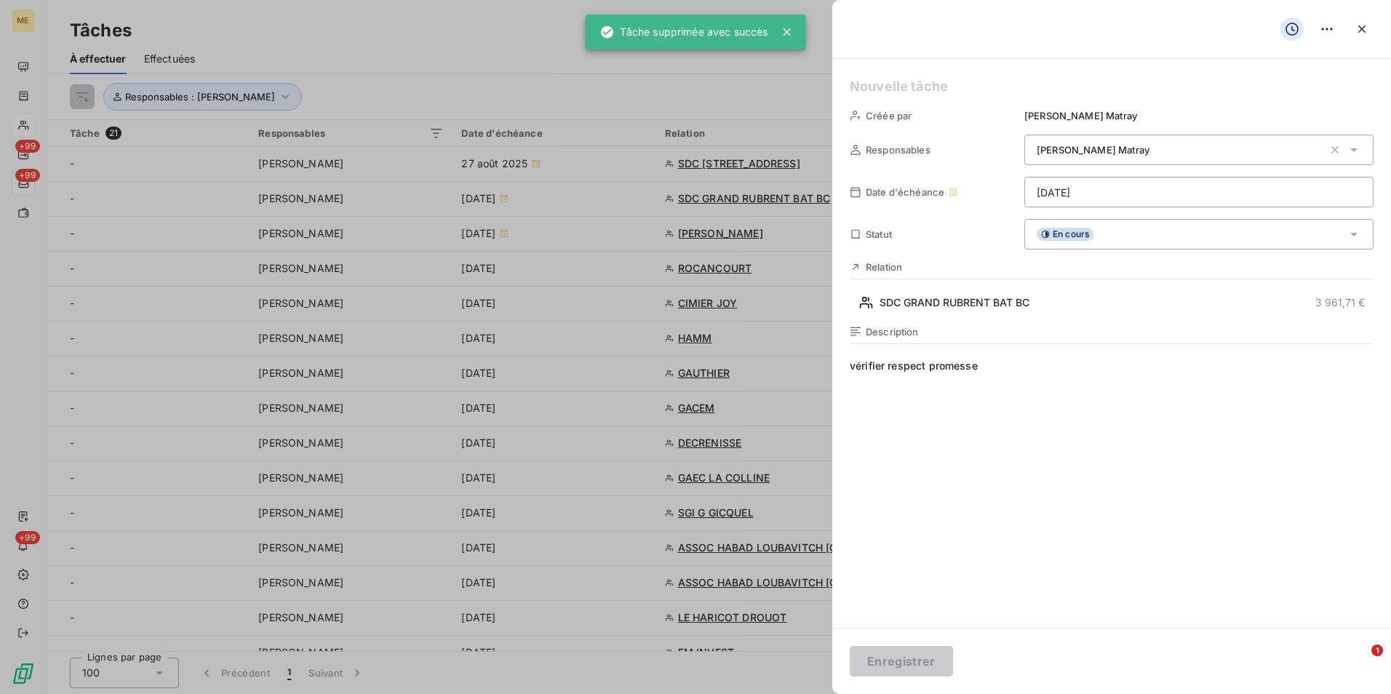
click at [809, 232] on div at bounding box center [695, 347] width 1391 height 694
click at [774, 207] on div at bounding box center [695, 347] width 1391 height 694
drag, startPoint x: 1358, startPoint y: 39, endPoint x: 1351, endPoint y: 45, distance: 9.8
click at [1356, 40] on button "button" at bounding box center [1361, 28] width 23 height 23
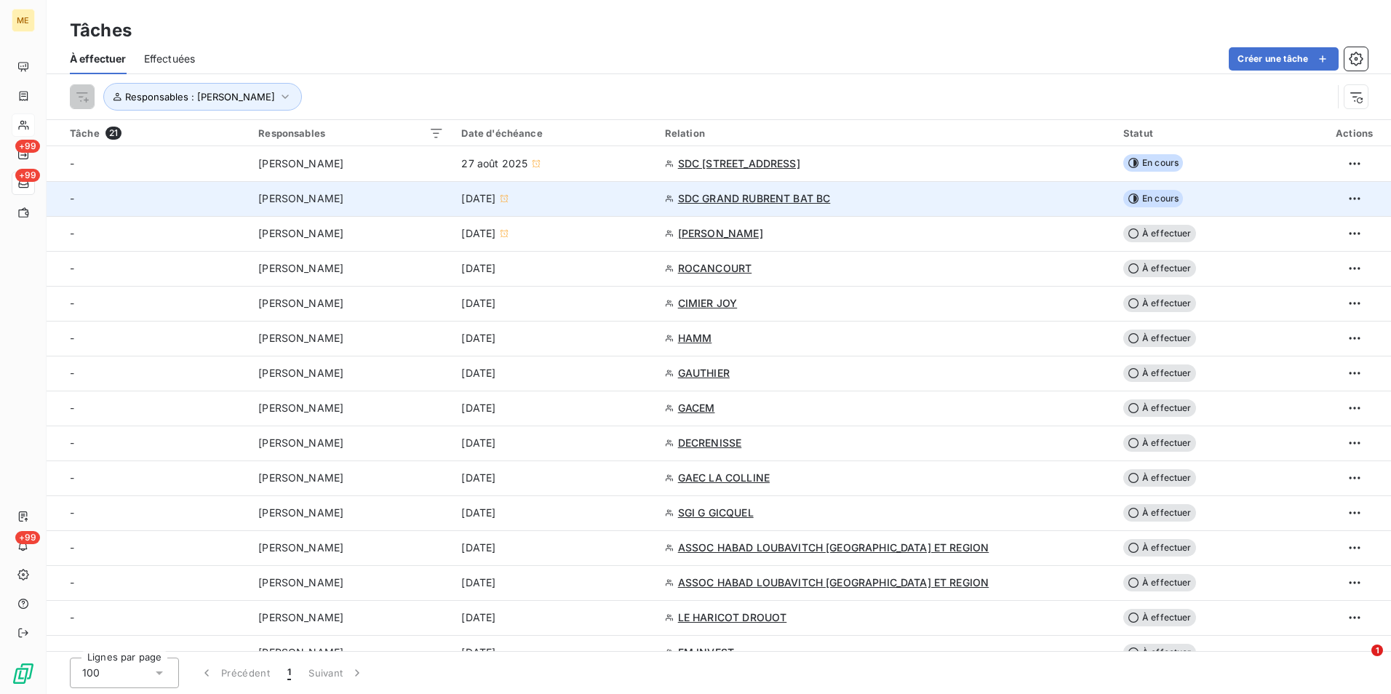
click at [831, 192] on span "SDC GRAND RUBRENT BAT BC" at bounding box center [754, 198] width 153 height 15
type input "03/09/2025"
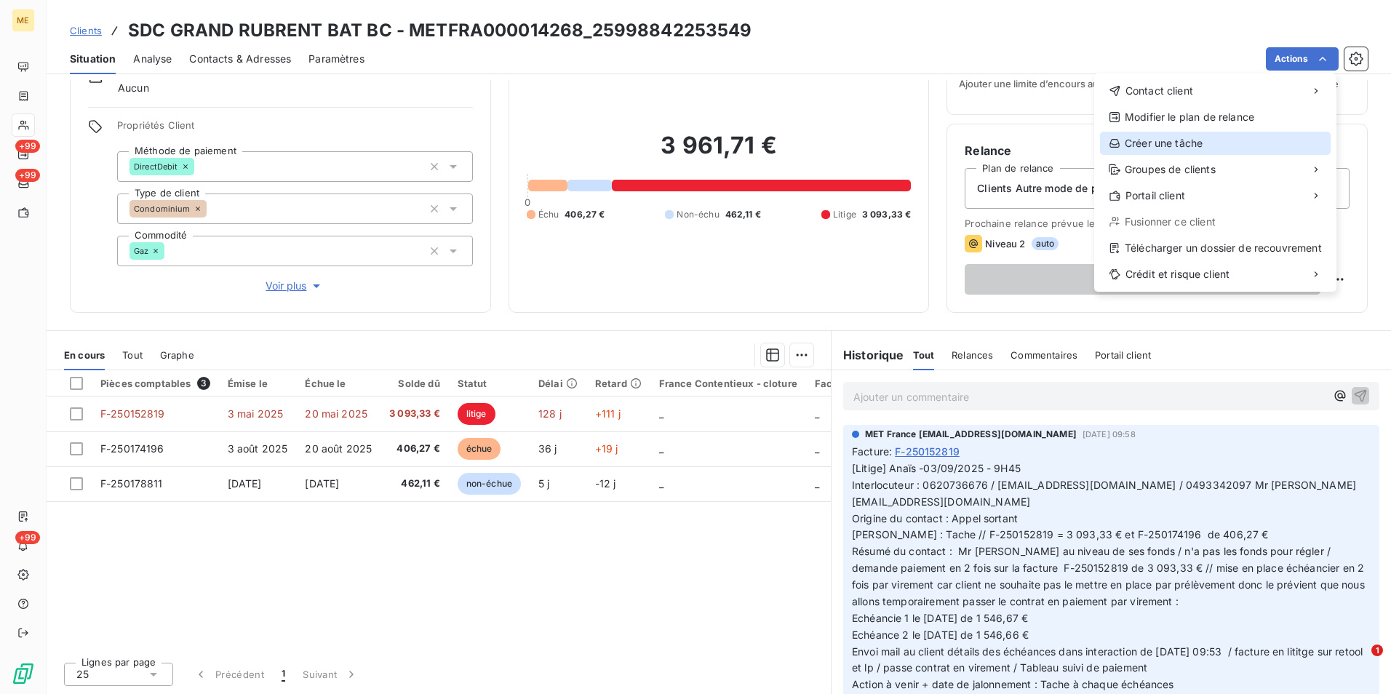
click at [1243, 151] on div "Créer une tâche" at bounding box center [1215, 143] width 231 height 23
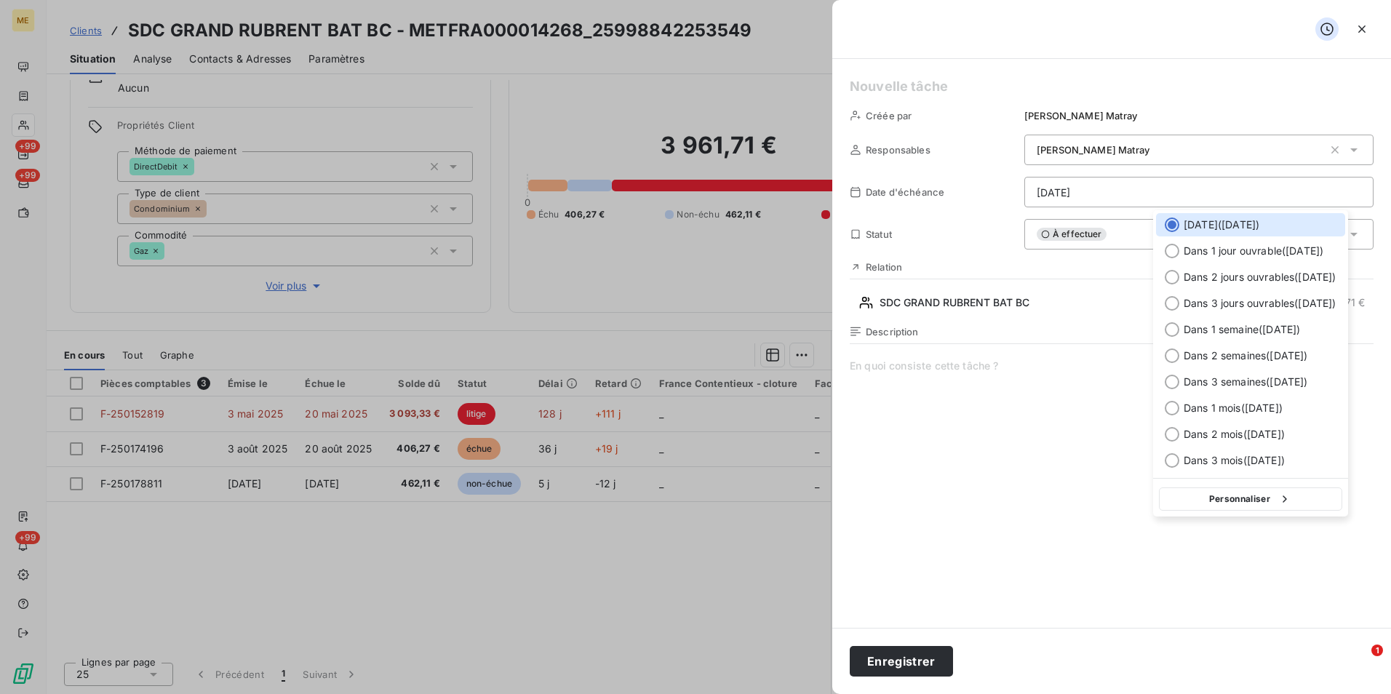
click at [1237, 201] on html "ME +99 +99 +99 Clients SDC GRAND RUBRENT BAT BC - METFRA000014268_2599884225354…" at bounding box center [695, 347] width 1391 height 694
click at [1276, 325] on span "Dans 1 semaine ( 15 sept. )" at bounding box center [1241, 329] width 116 height 15
type input "15/09/2025"
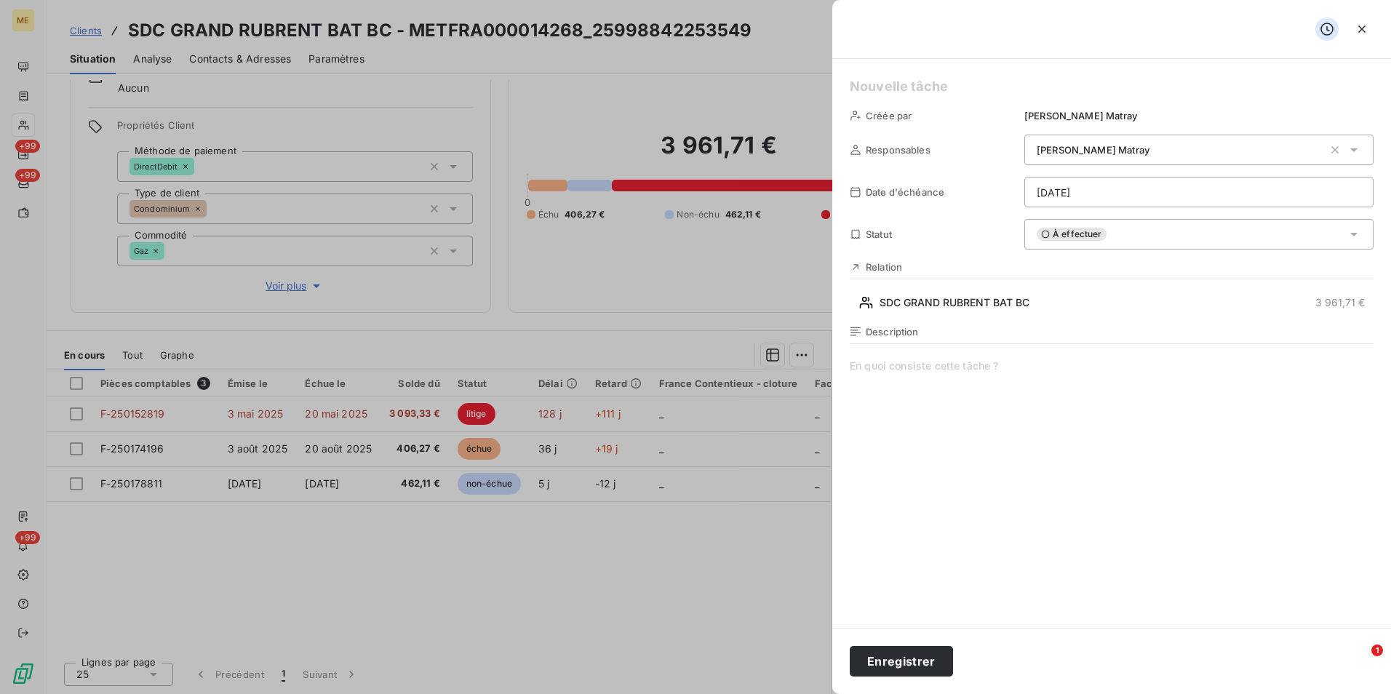
click at [1069, 361] on span at bounding box center [1111, 498] width 524 height 279
click at [884, 656] on button "Enregistrer" at bounding box center [900, 661] width 103 height 31
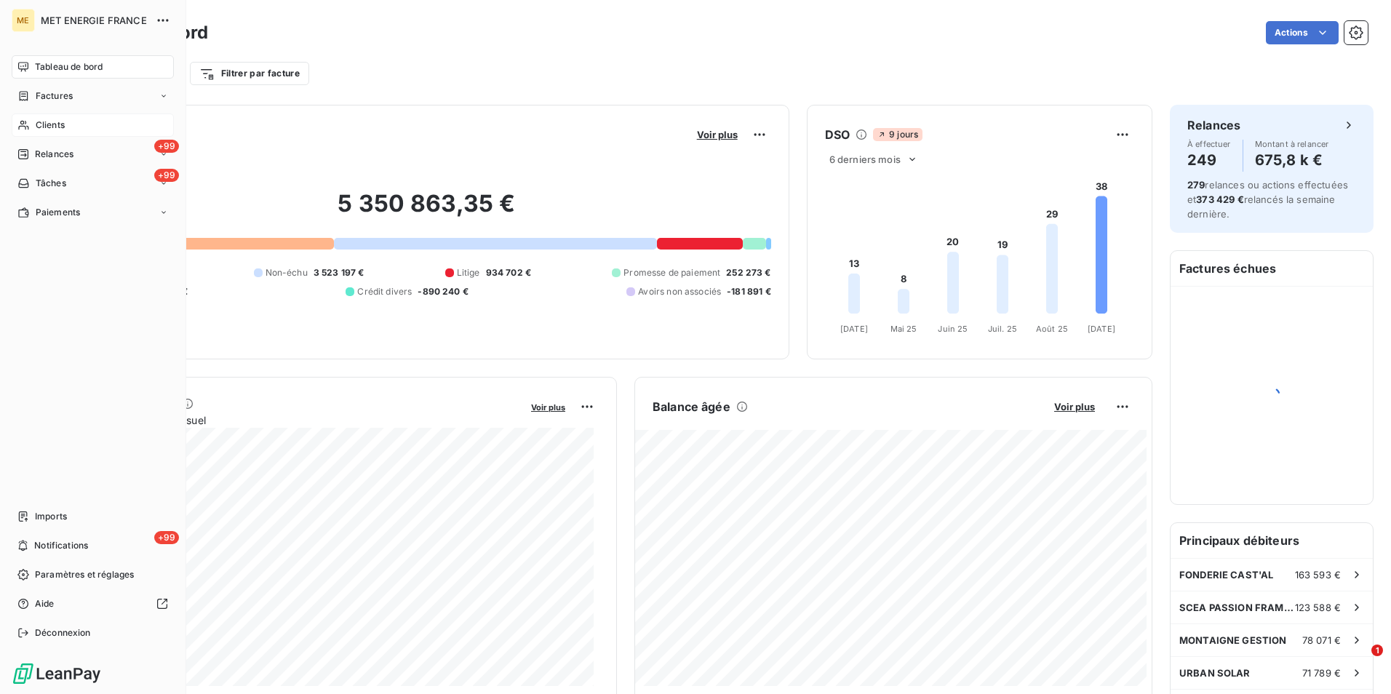
click at [33, 124] on div "Clients" at bounding box center [93, 124] width 162 height 23
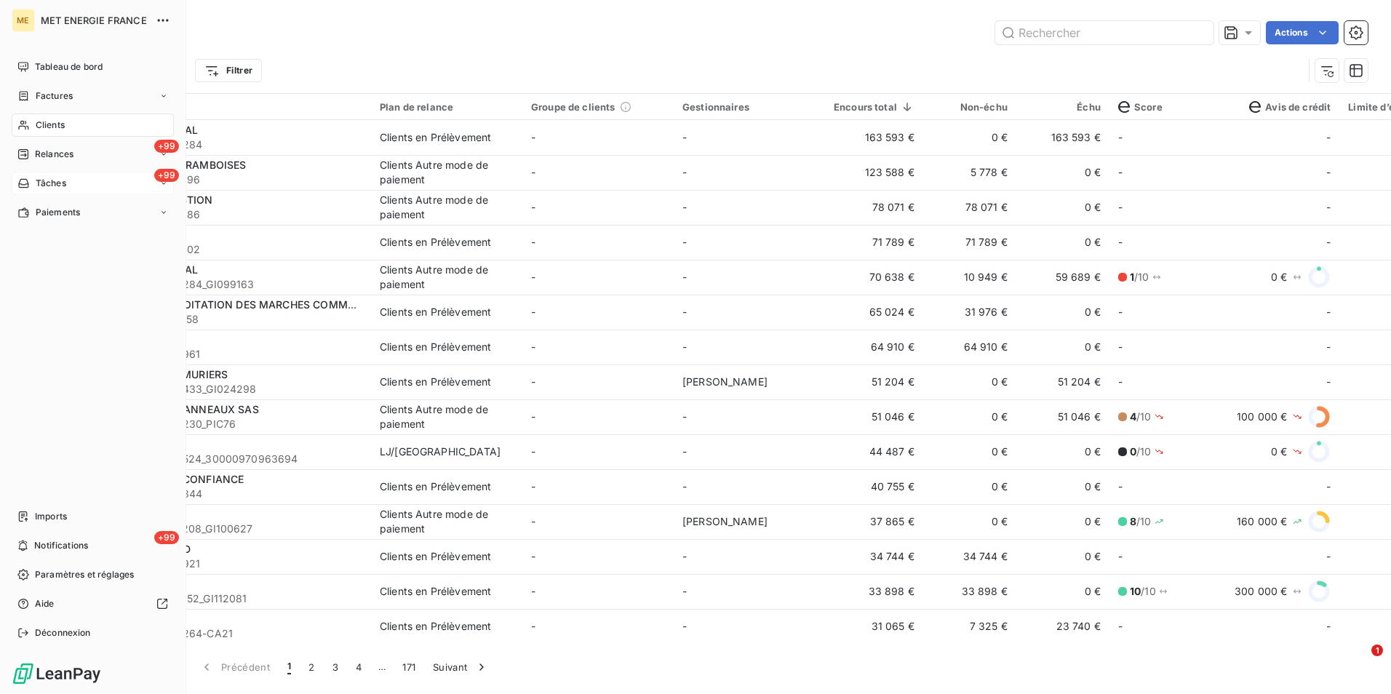
click at [71, 173] on div "+99 Tâches" at bounding box center [93, 183] width 162 height 23
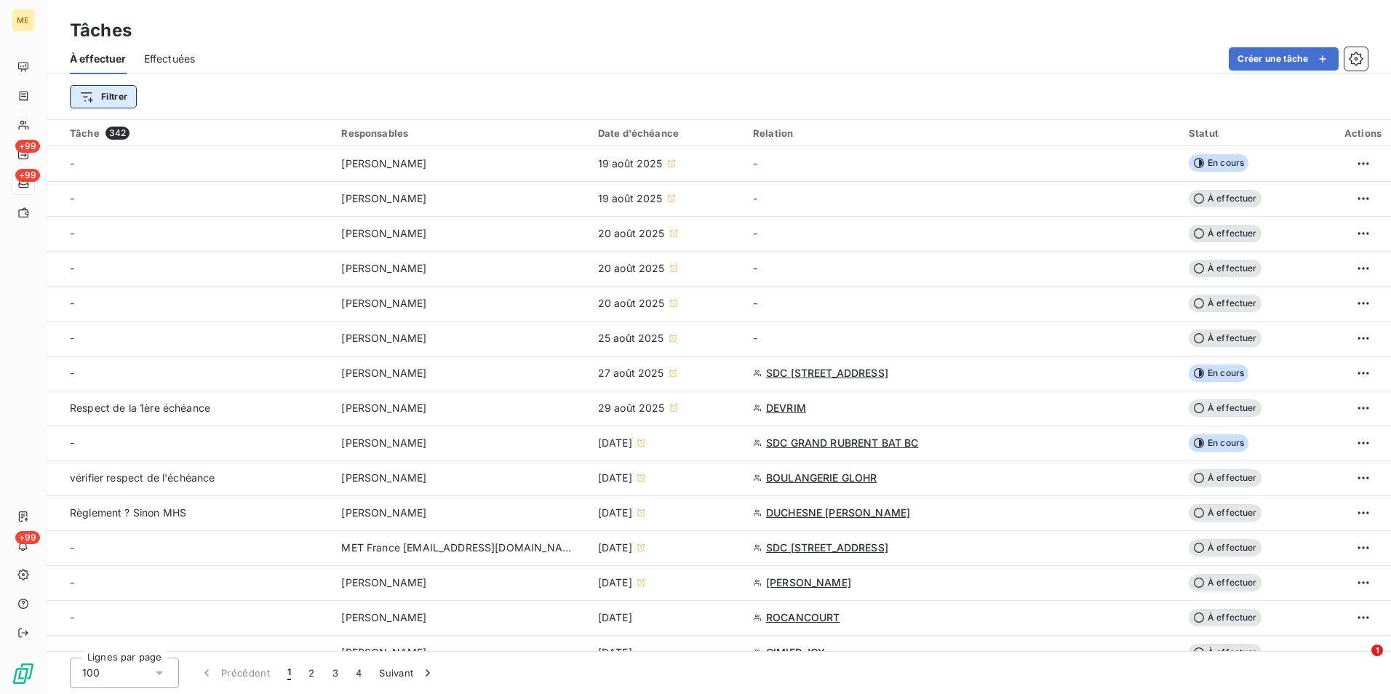
click at [116, 94] on html "ME +99 +99 +99 Tâches À effectuer Effectuées Créer une tâche Filtrer Tâche 342 …" at bounding box center [695, 347] width 1391 height 694
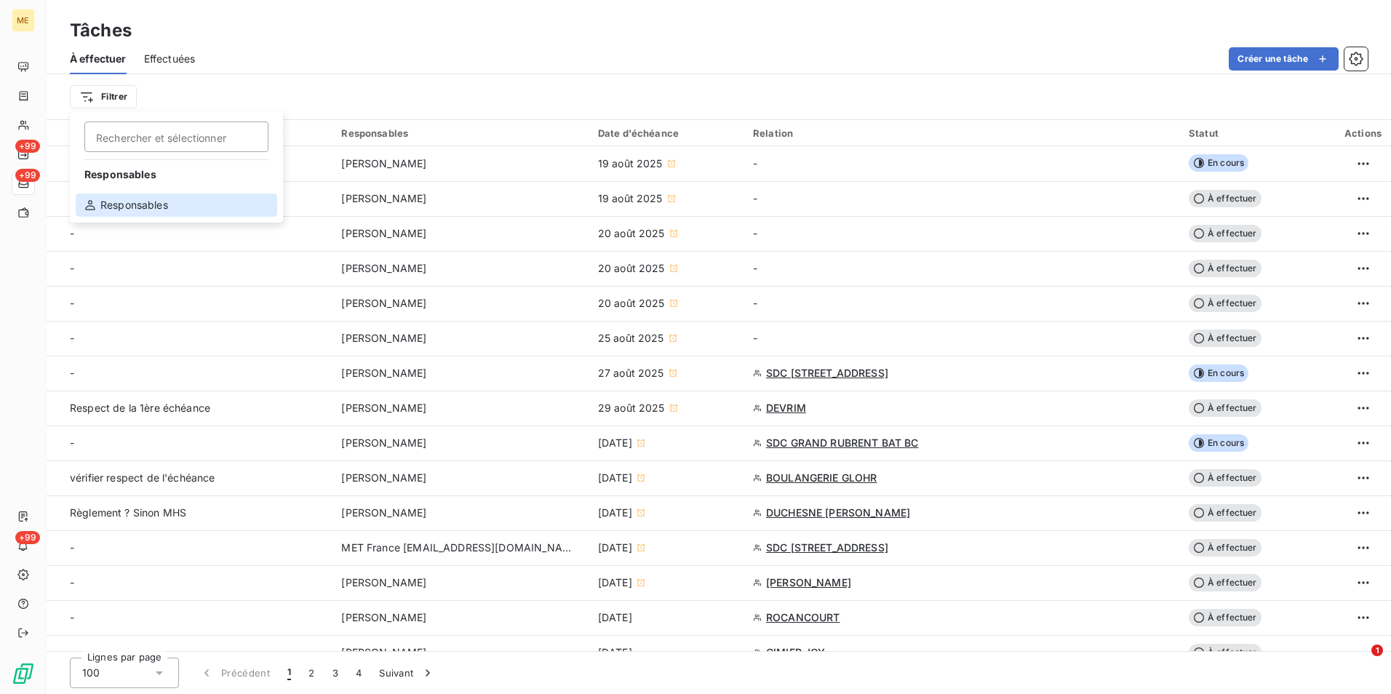
click at [169, 204] on div "Responsables" at bounding box center [176, 204] width 201 height 23
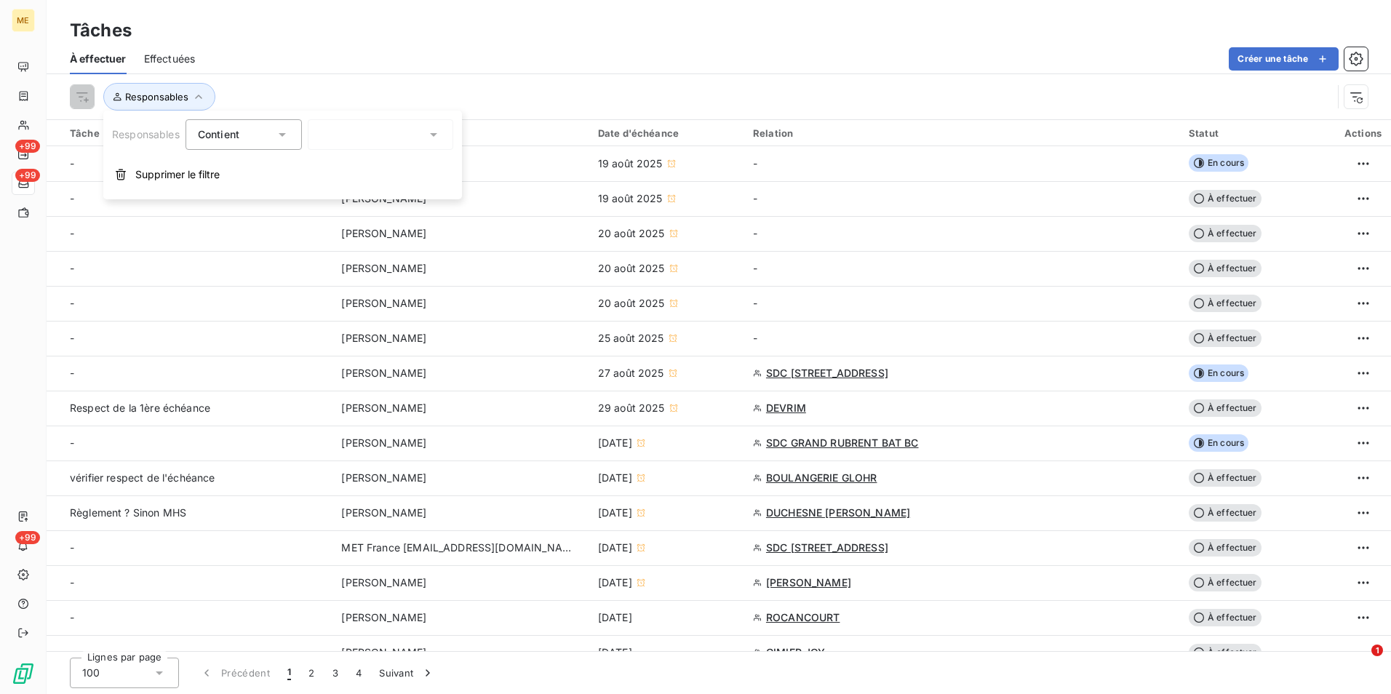
click at [367, 121] on div at bounding box center [380, 134] width 145 height 31
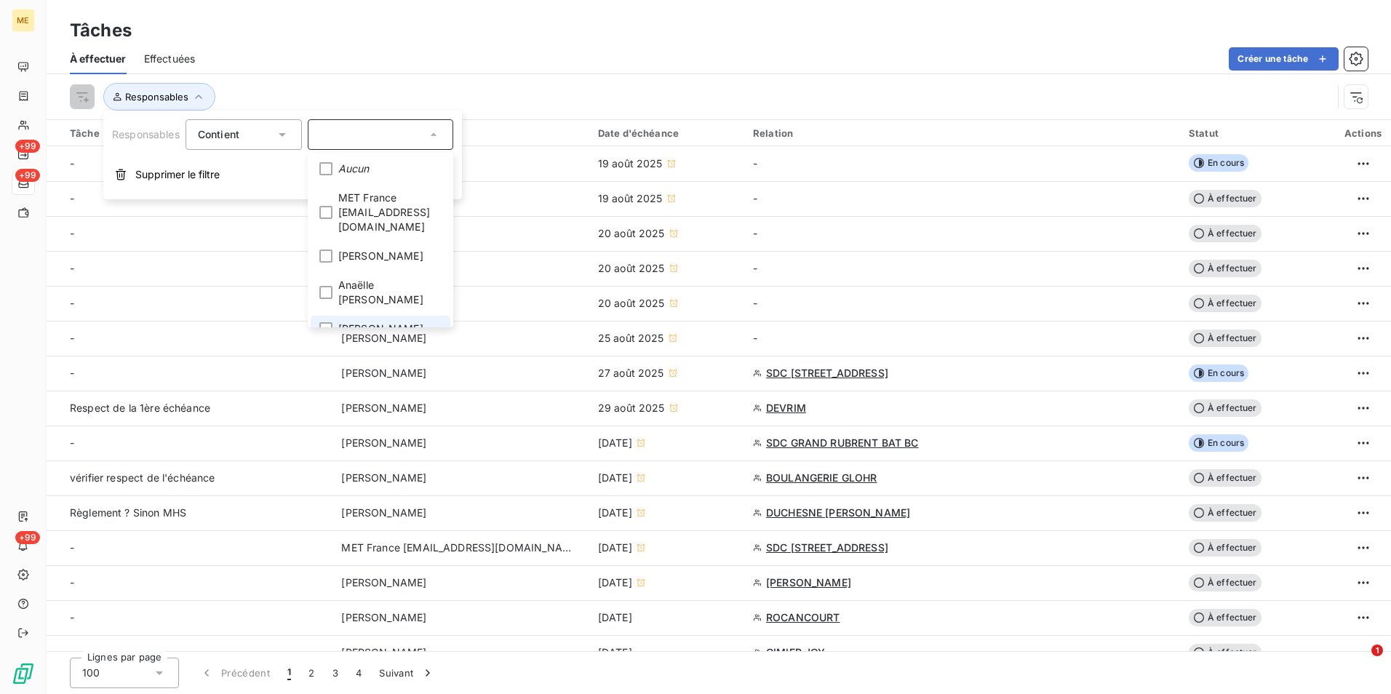
scroll to position [73, 0]
click at [327, 279] on div at bounding box center [325, 285] width 13 height 13
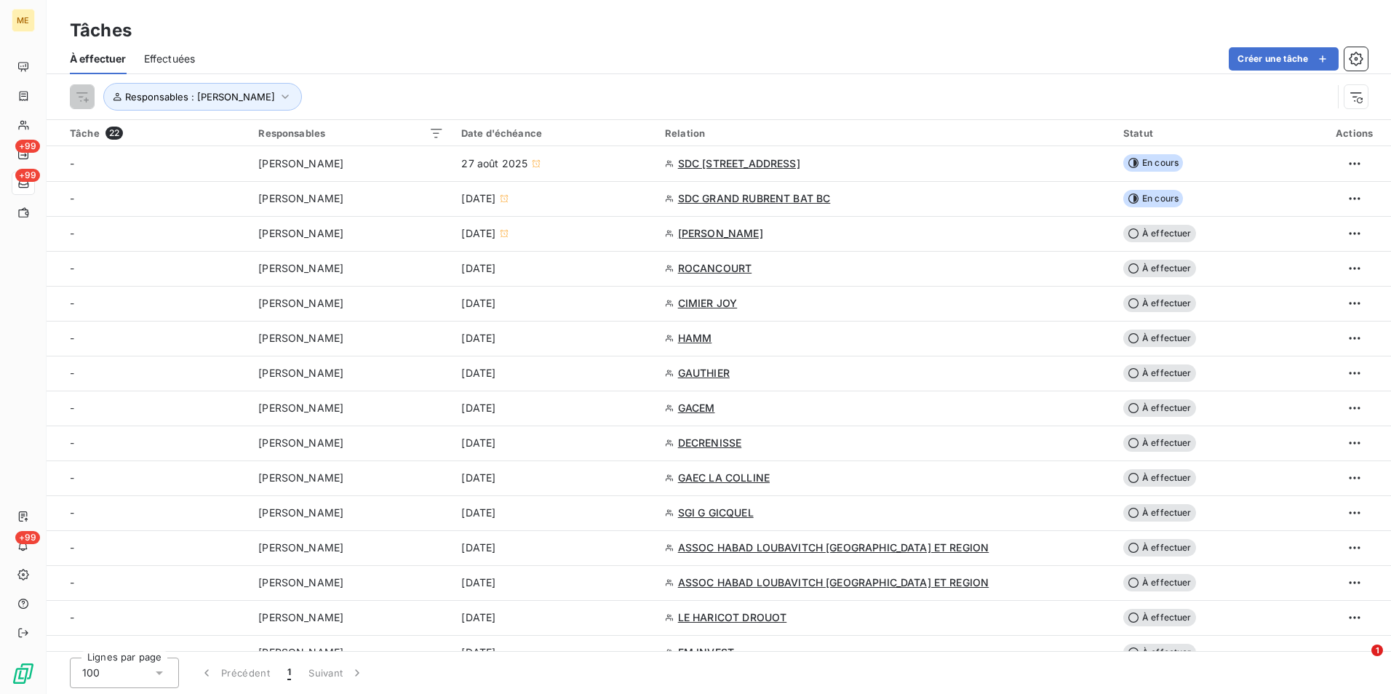
click at [583, 54] on div "Créer une tâche" at bounding box center [789, 58] width 1155 height 23
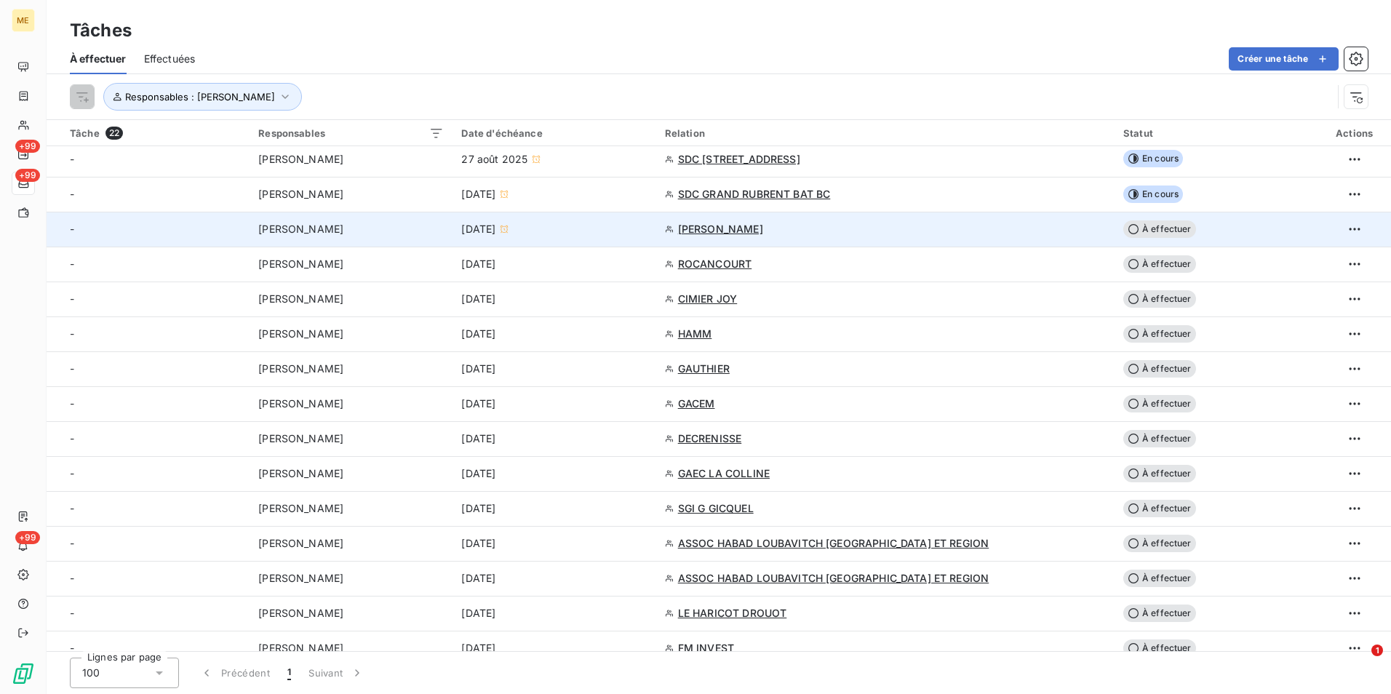
scroll to position [0, 0]
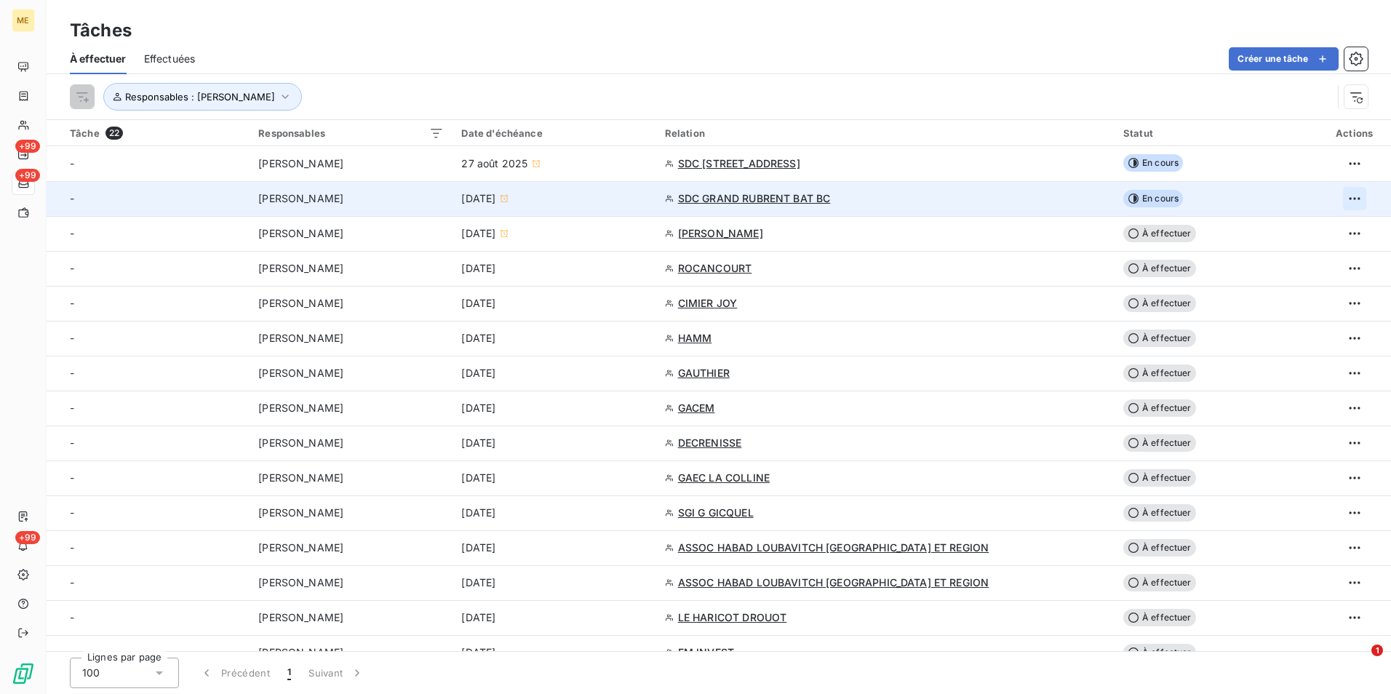
click at [1346, 198] on html "ME +99 +99 +99 Tâches À effectuer Effectuées Créer une tâche Responsables : Amé…" at bounding box center [695, 347] width 1391 height 694
click at [1321, 233] on div "Supprimer la tâche" at bounding box center [1289, 230] width 126 height 23
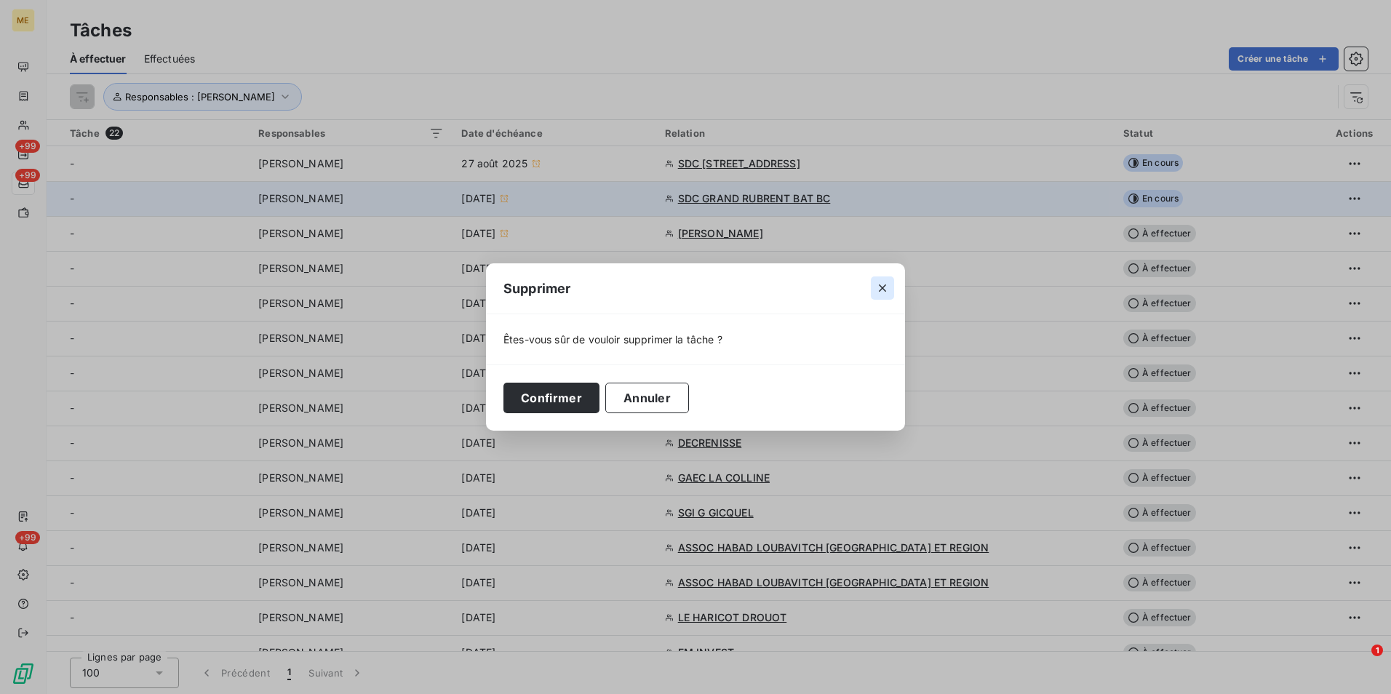
click at [884, 287] on icon "button" at bounding box center [882, 288] width 7 height 7
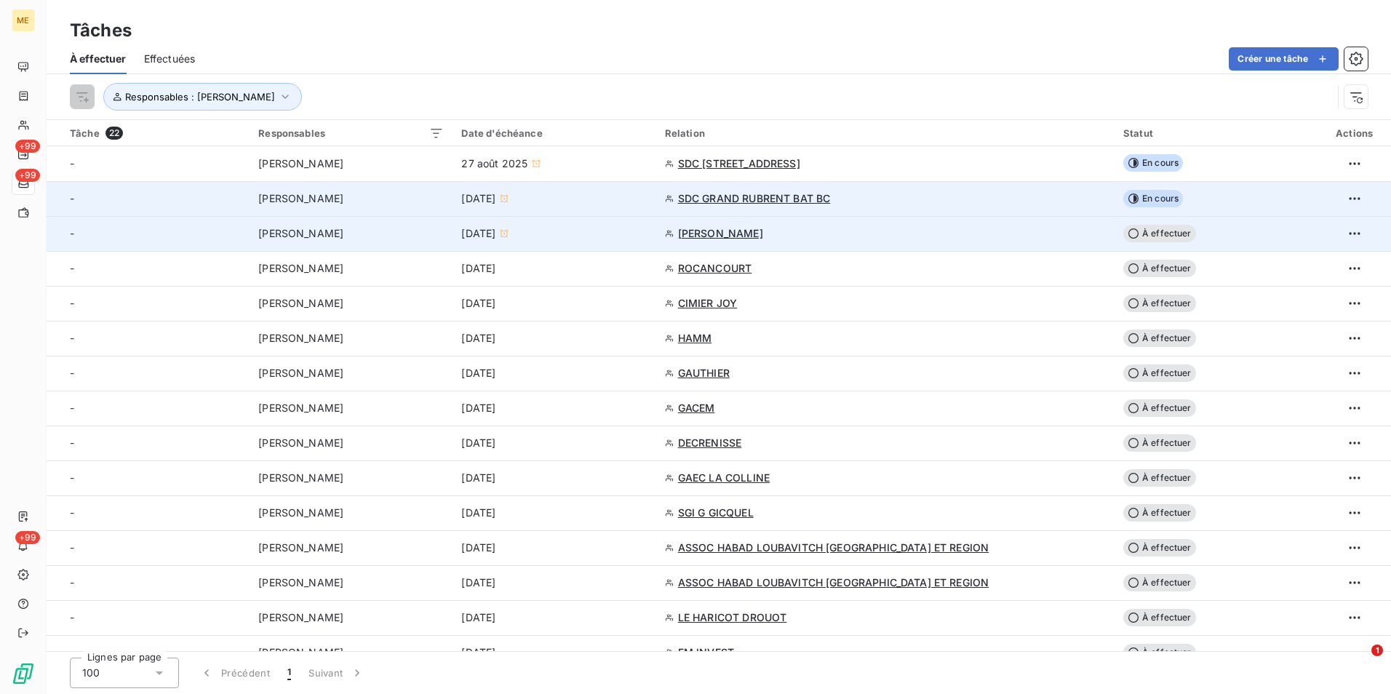
click at [958, 240] on td "SIMON ORAIN PAULETTE" at bounding box center [885, 233] width 458 height 35
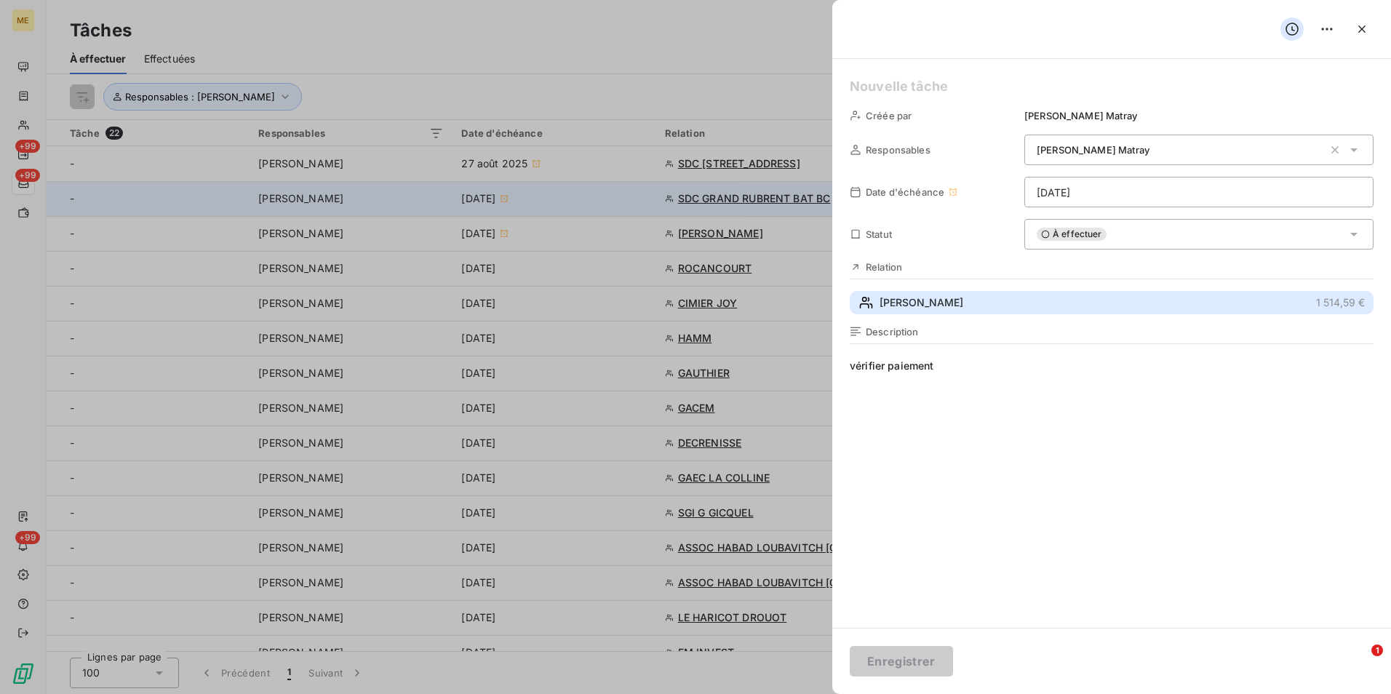
click at [937, 314] on button "SIMON ORAIN PAULETTE 1 514,59 €" at bounding box center [1111, 302] width 524 height 23
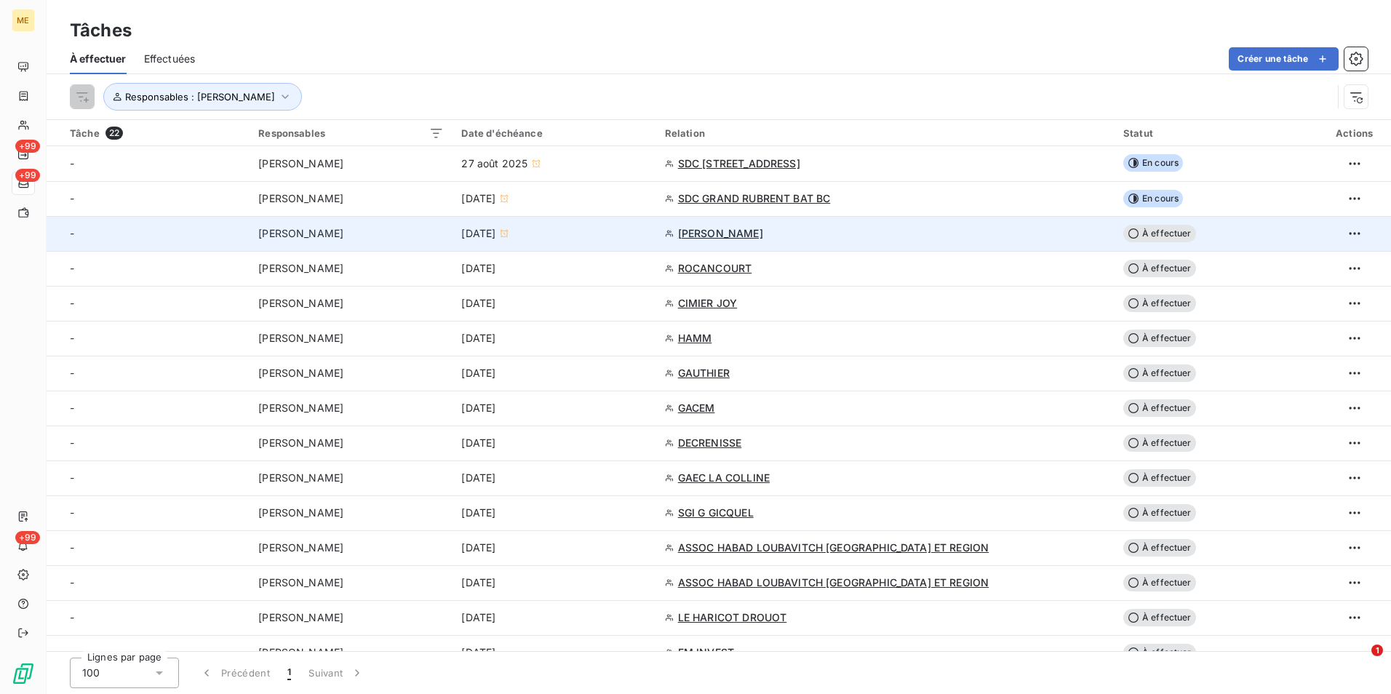
click at [791, 225] on td "SIMON ORAIN PAULETTE" at bounding box center [885, 233] width 458 height 35
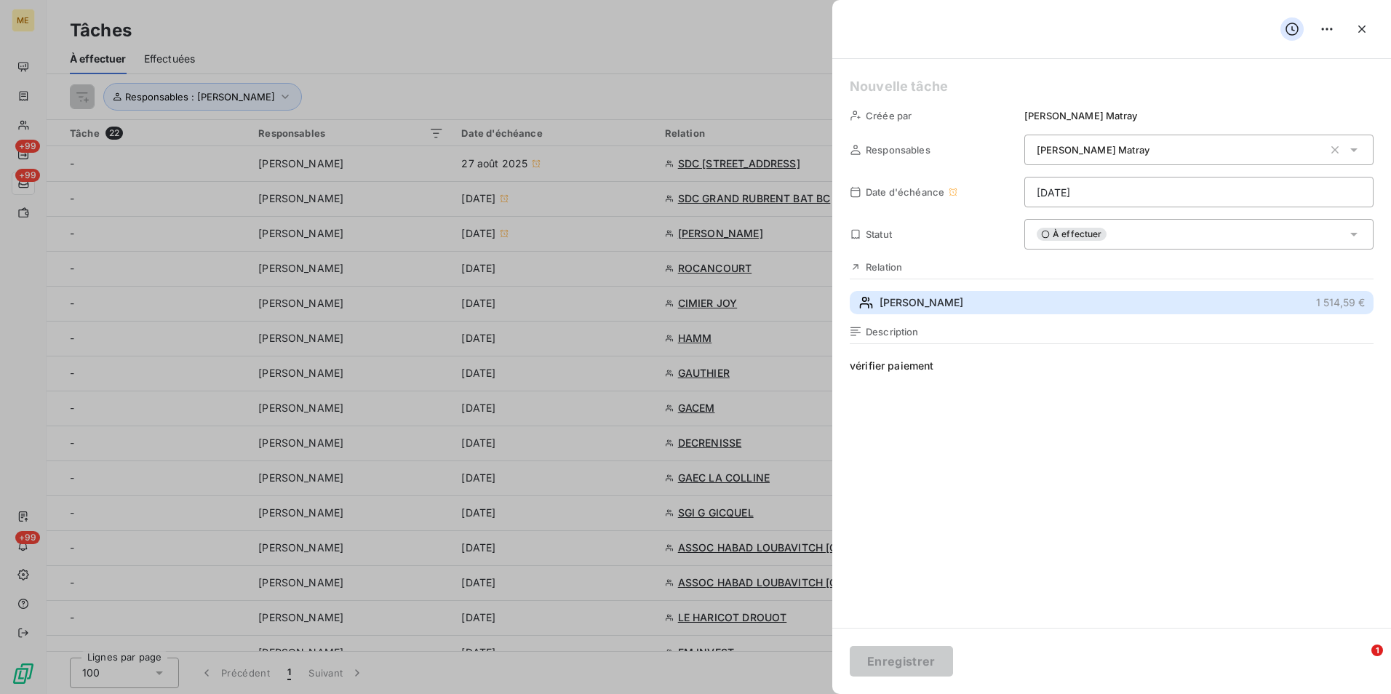
click at [951, 304] on span "SIMON ORAIN PAULETTE" at bounding box center [921, 302] width 84 height 15
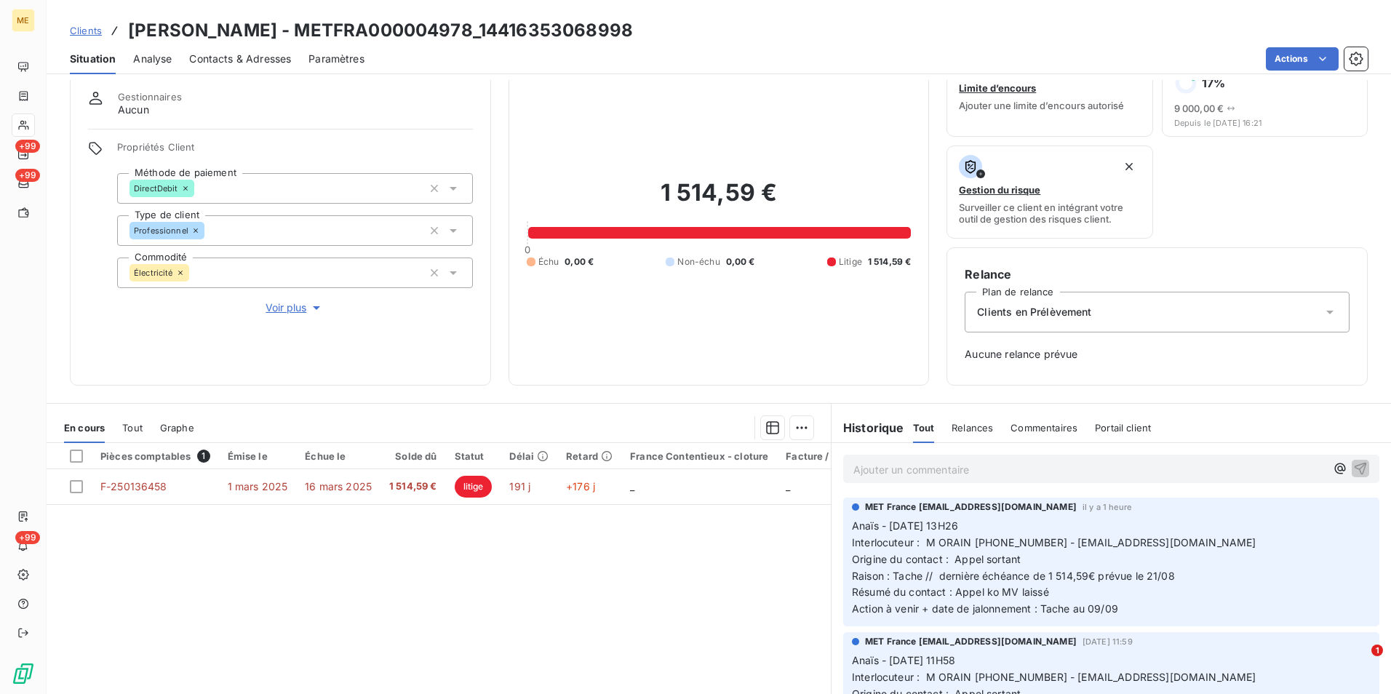
scroll to position [145, 0]
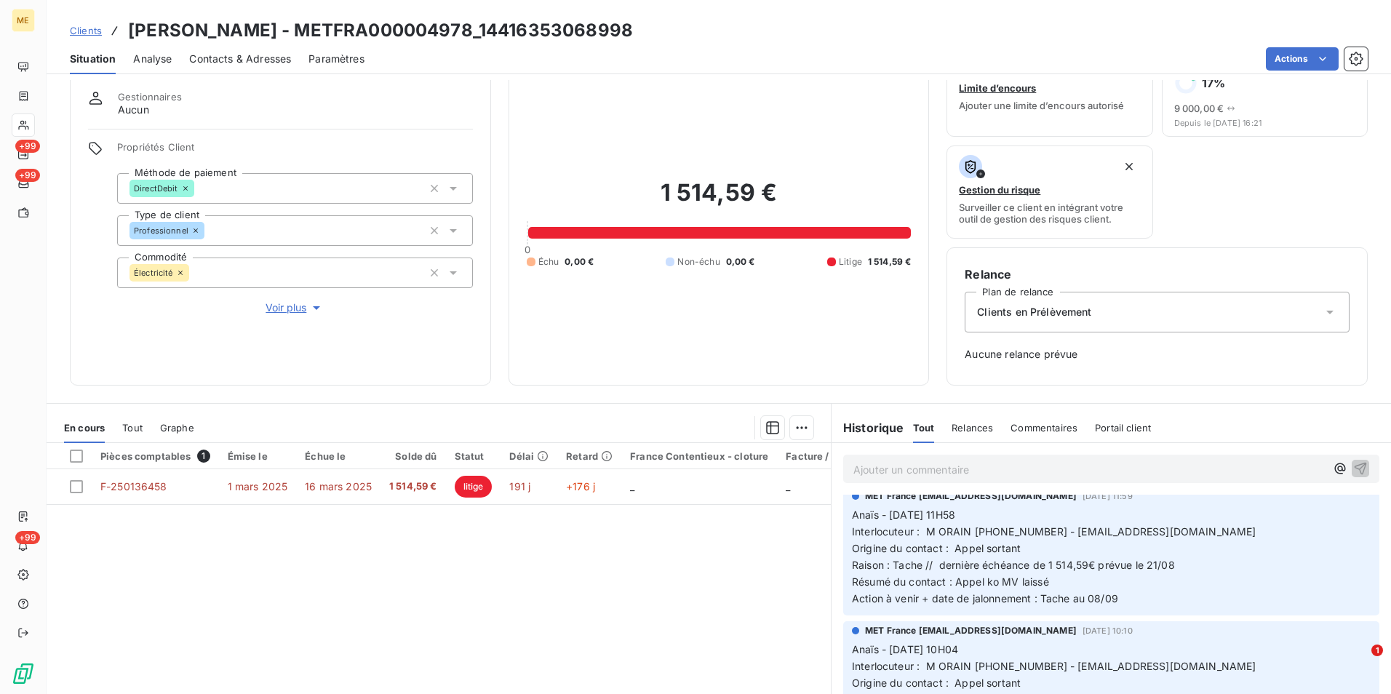
drag, startPoint x: 682, startPoint y: 19, endPoint x: 367, endPoint y: 15, distance: 315.7
click at [367, 15] on div "Clients SIMON ORAIN PAULETTE - METFRA000004978_14416353068998 Situation Analyse…" at bounding box center [719, 37] width 1344 height 74
copy h3 "METFRA000004978_14416353068998"
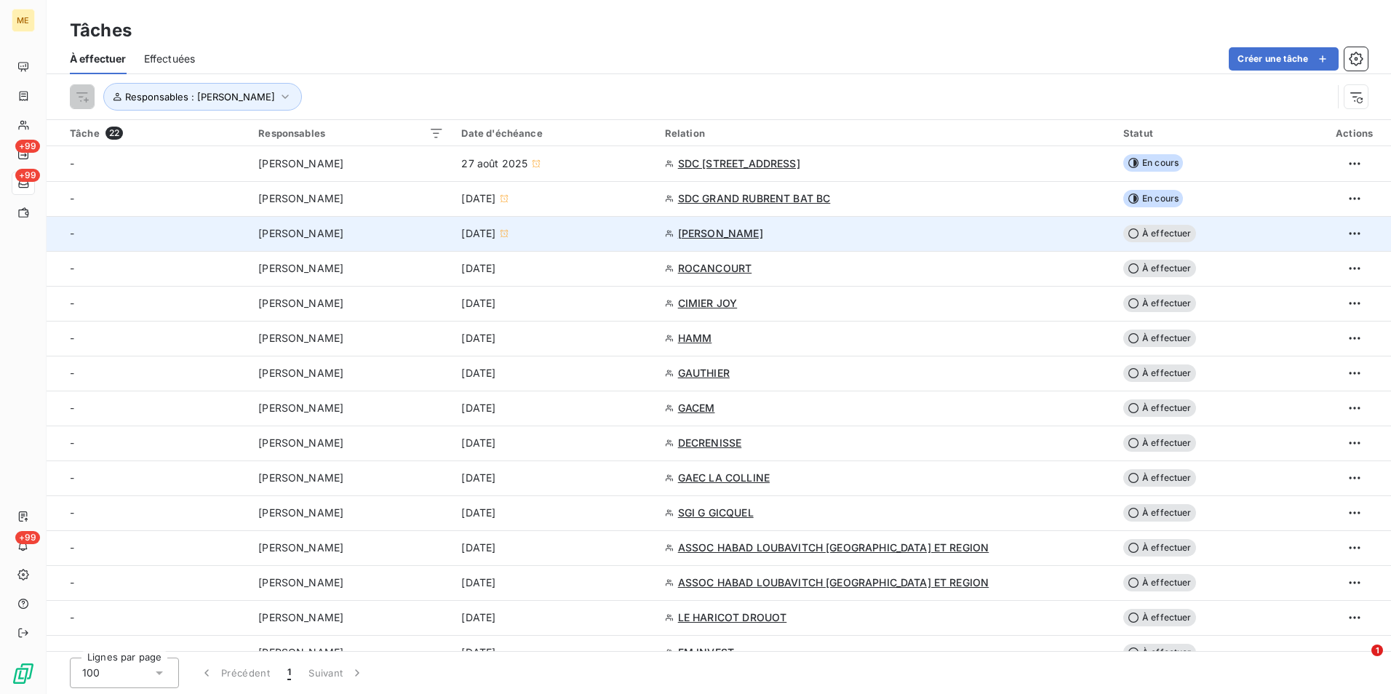
click at [1124, 231] on span "À effectuer" at bounding box center [1159, 233] width 73 height 17
type input "05/09/2025"
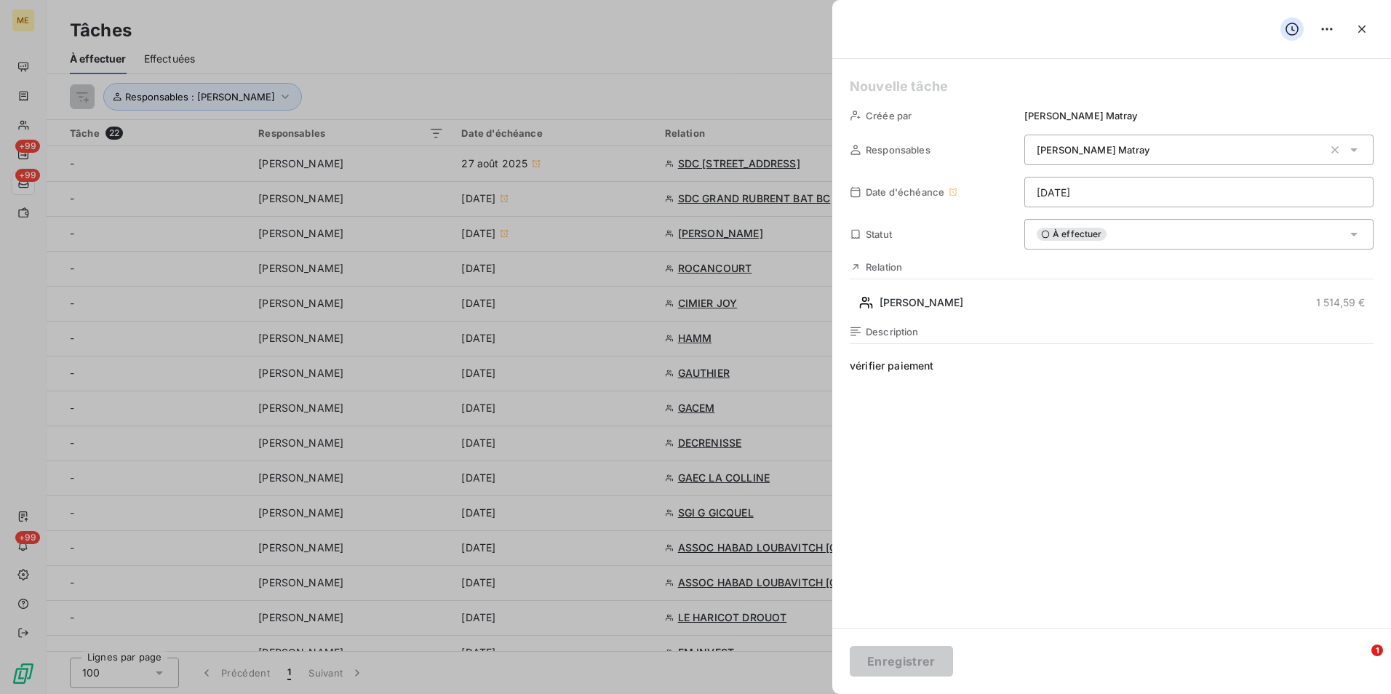
click at [1066, 236] on span "À effectuer" at bounding box center [1071, 234] width 70 height 13
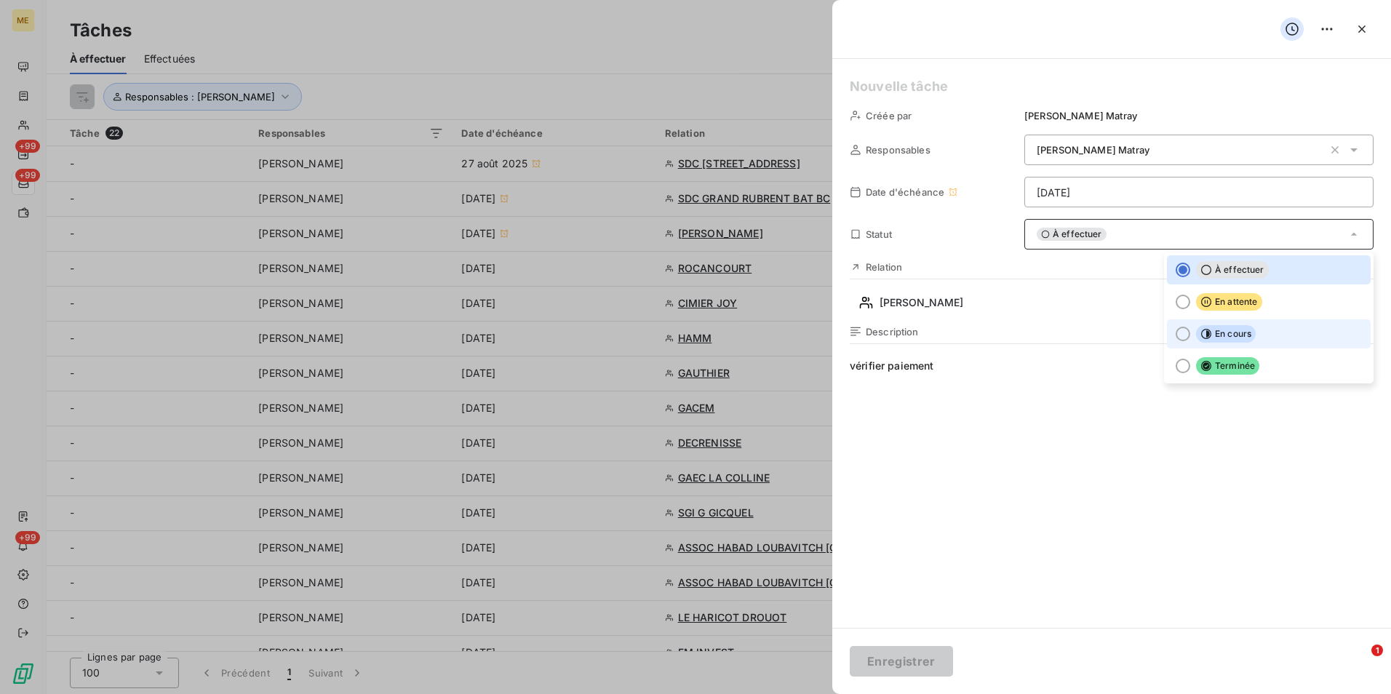
click at [1204, 340] on span "En cours" at bounding box center [1226, 333] width 60 height 17
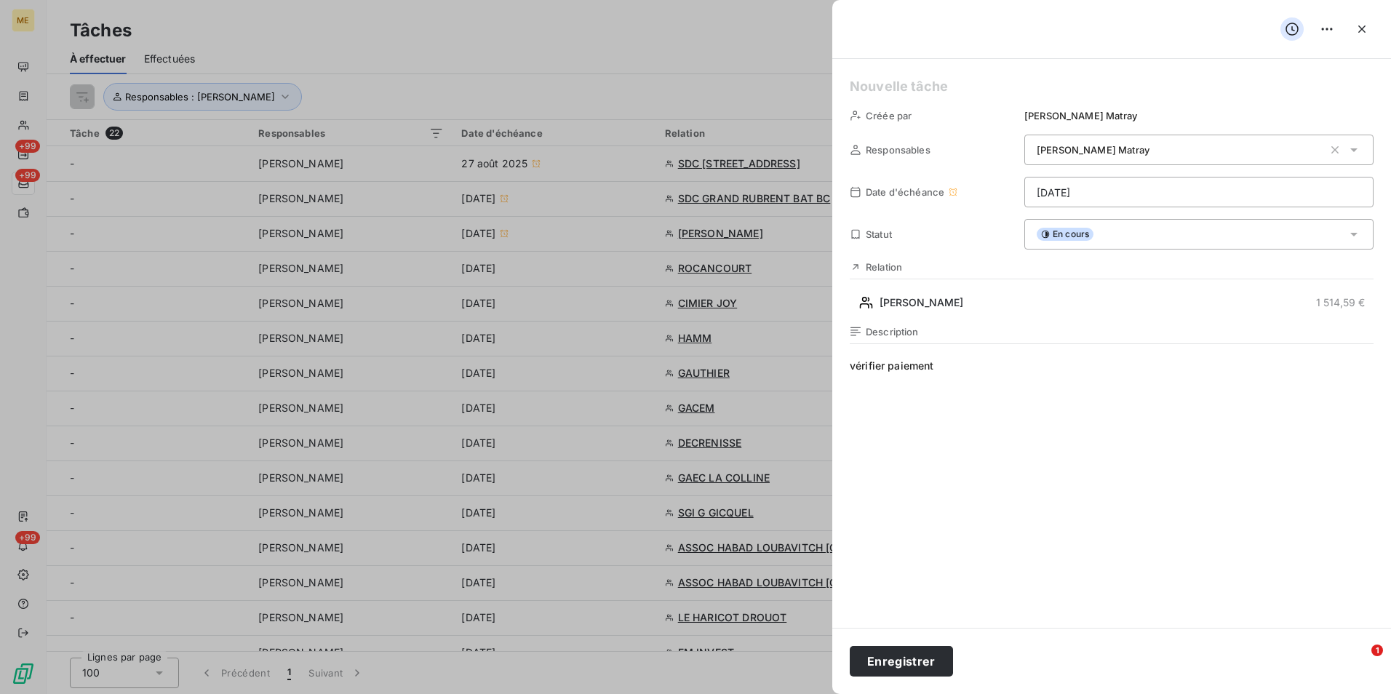
click at [601, 39] on div at bounding box center [695, 347] width 1391 height 694
click at [897, 661] on button "Enregistrer" at bounding box center [900, 661] width 103 height 31
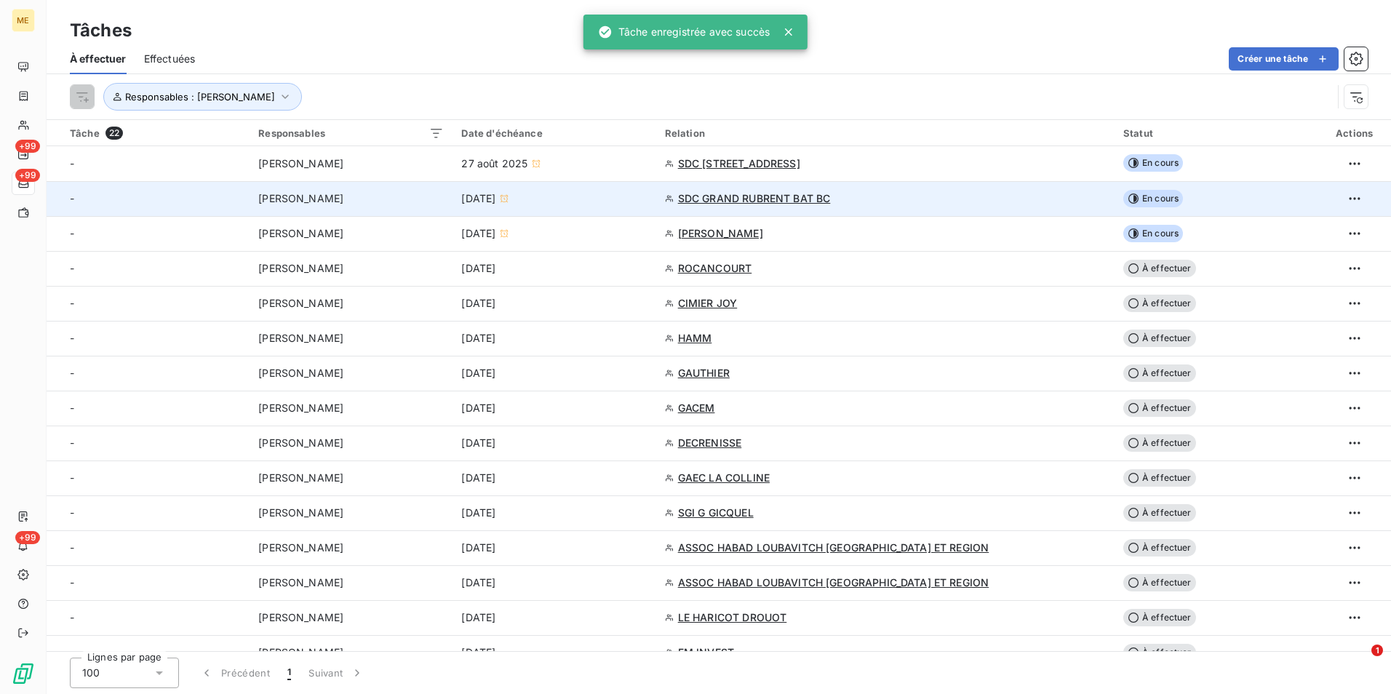
click at [1015, 191] on div "SDC GRAND RUBRENT BAT BC" at bounding box center [885, 198] width 441 height 15
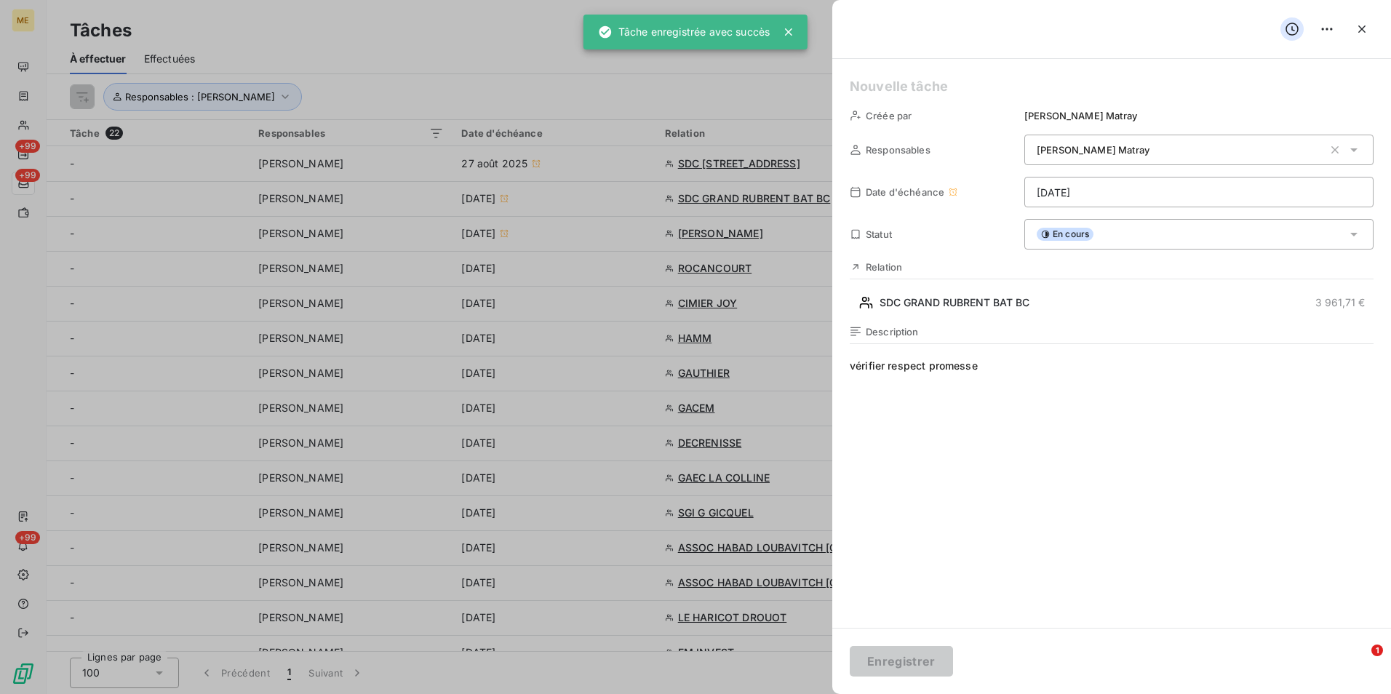
click at [1325, 233] on div "En cours" at bounding box center [1198, 234] width 349 height 31
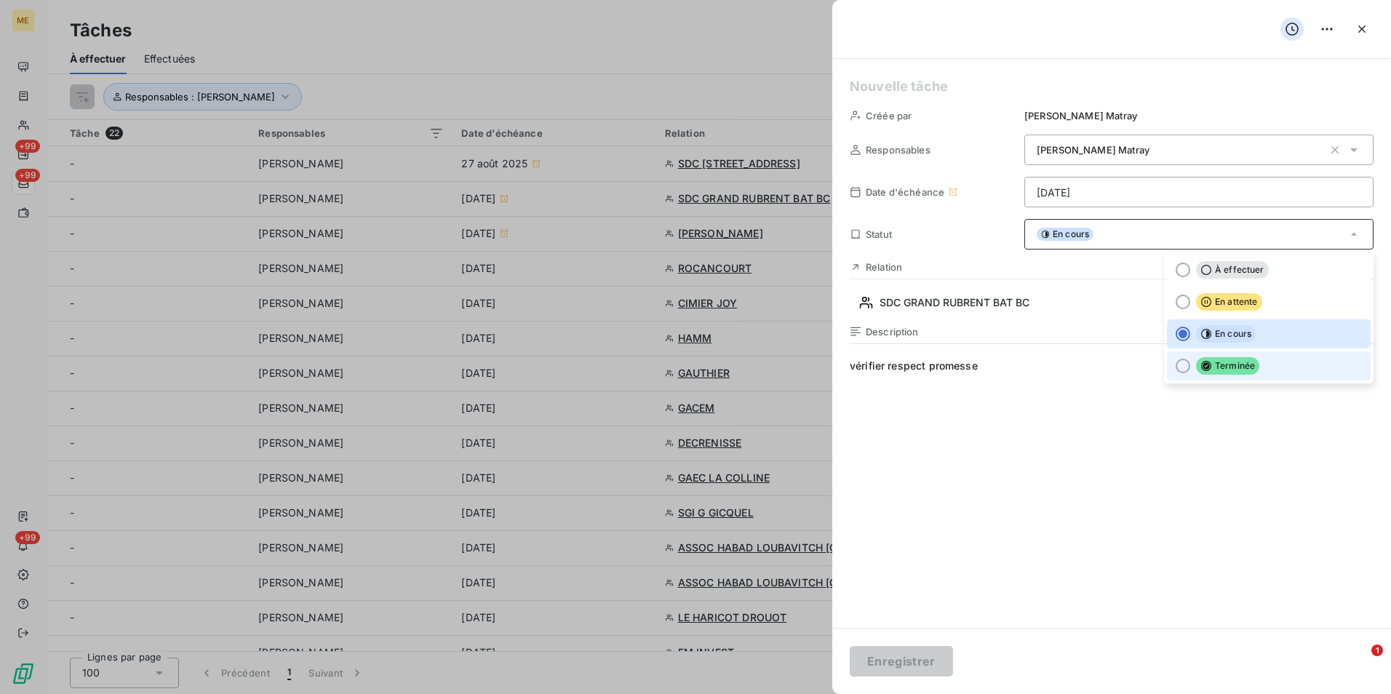
click at [1226, 360] on span "Terminée" at bounding box center [1227, 365] width 63 height 17
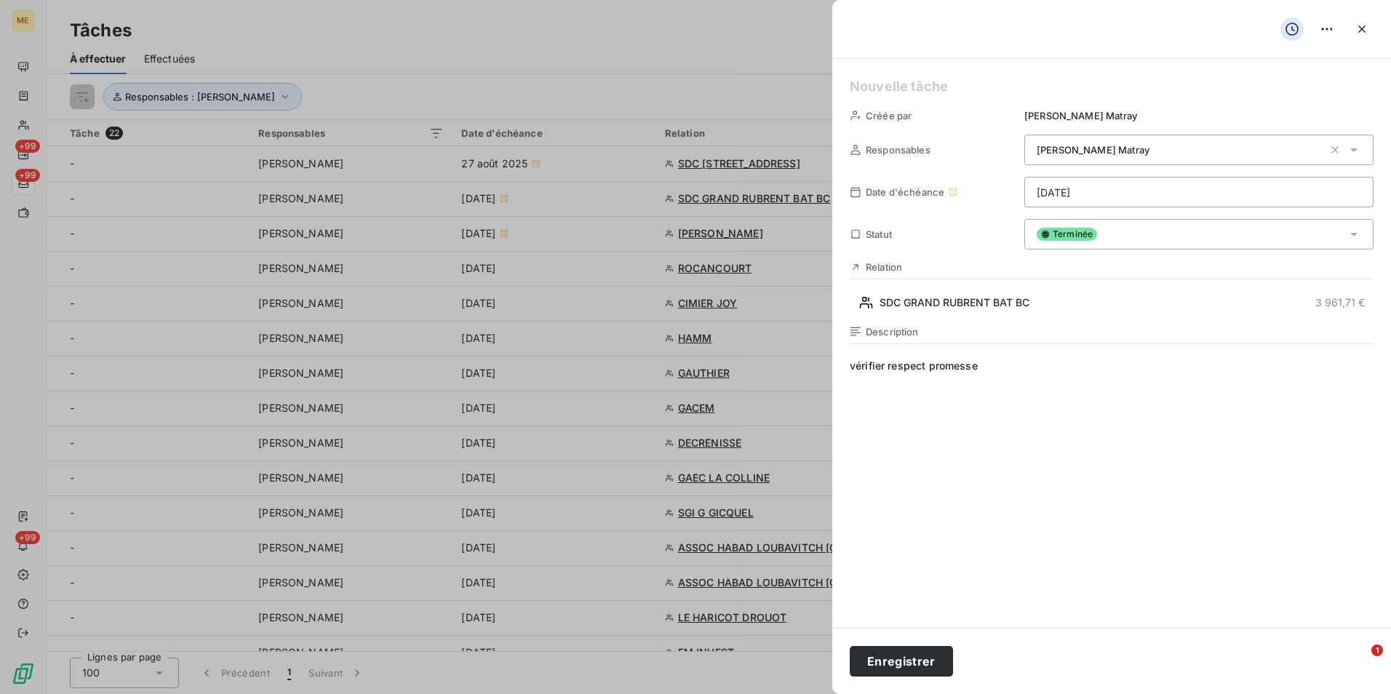
click at [639, 16] on div at bounding box center [695, 347] width 1391 height 694
click at [916, 655] on button "Enregistrer" at bounding box center [900, 661] width 103 height 31
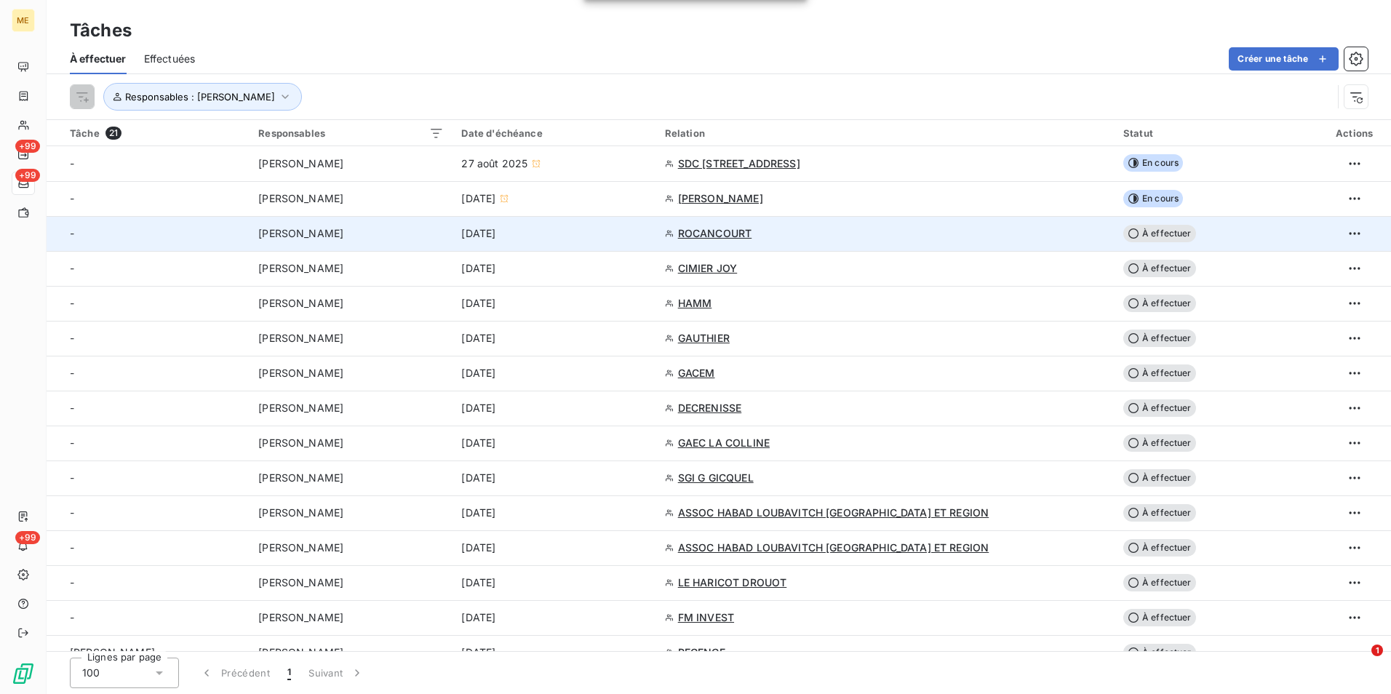
click at [815, 233] on div "ROCANCOURT" at bounding box center [885, 233] width 441 height 15
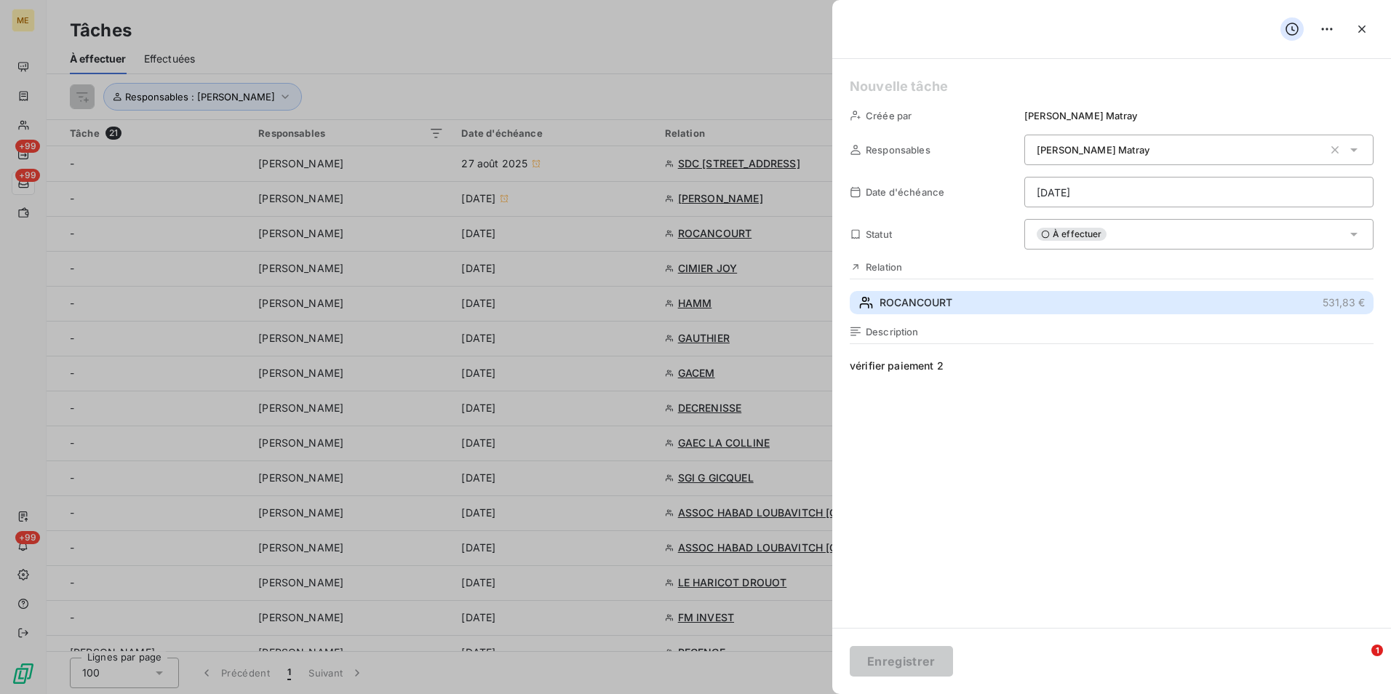
click at [913, 310] on span "ROCANCOURT" at bounding box center [915, 302] width 73 height 15
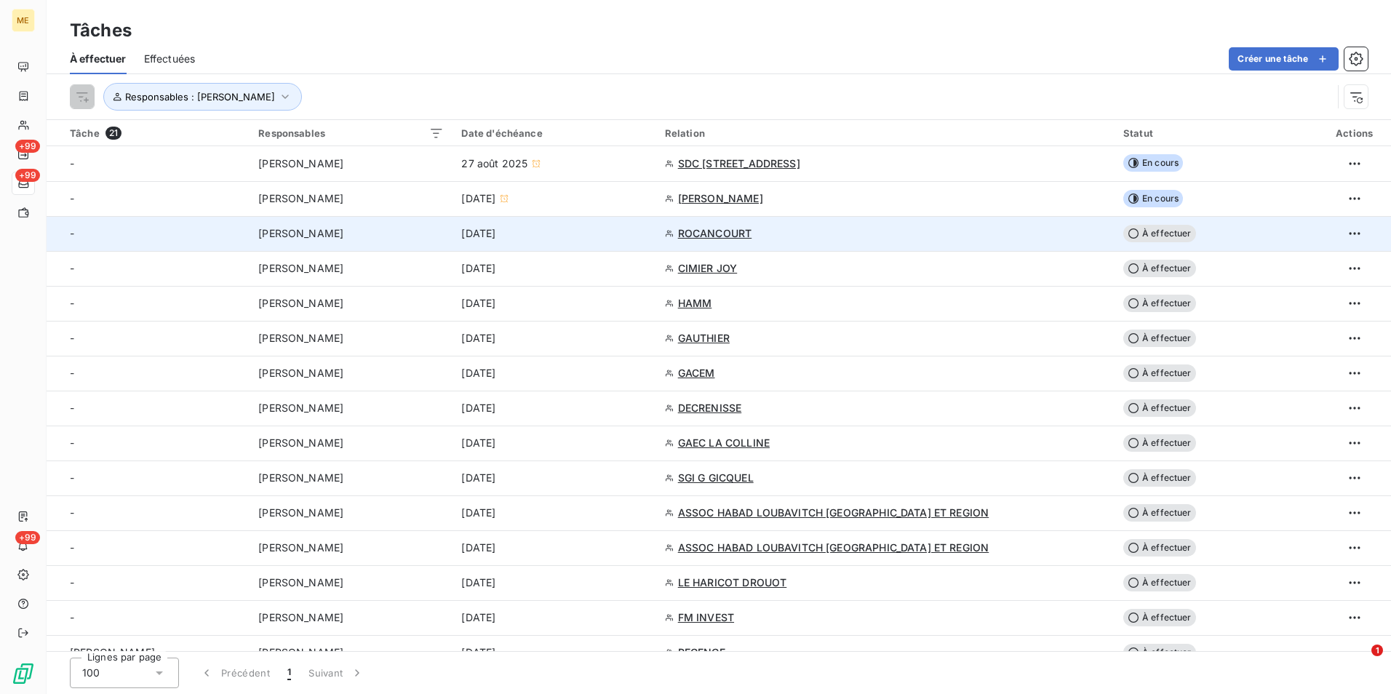
click at [1126, 236] on span "À effectuer" at bounding box center [1159, 233] width 73 height 17
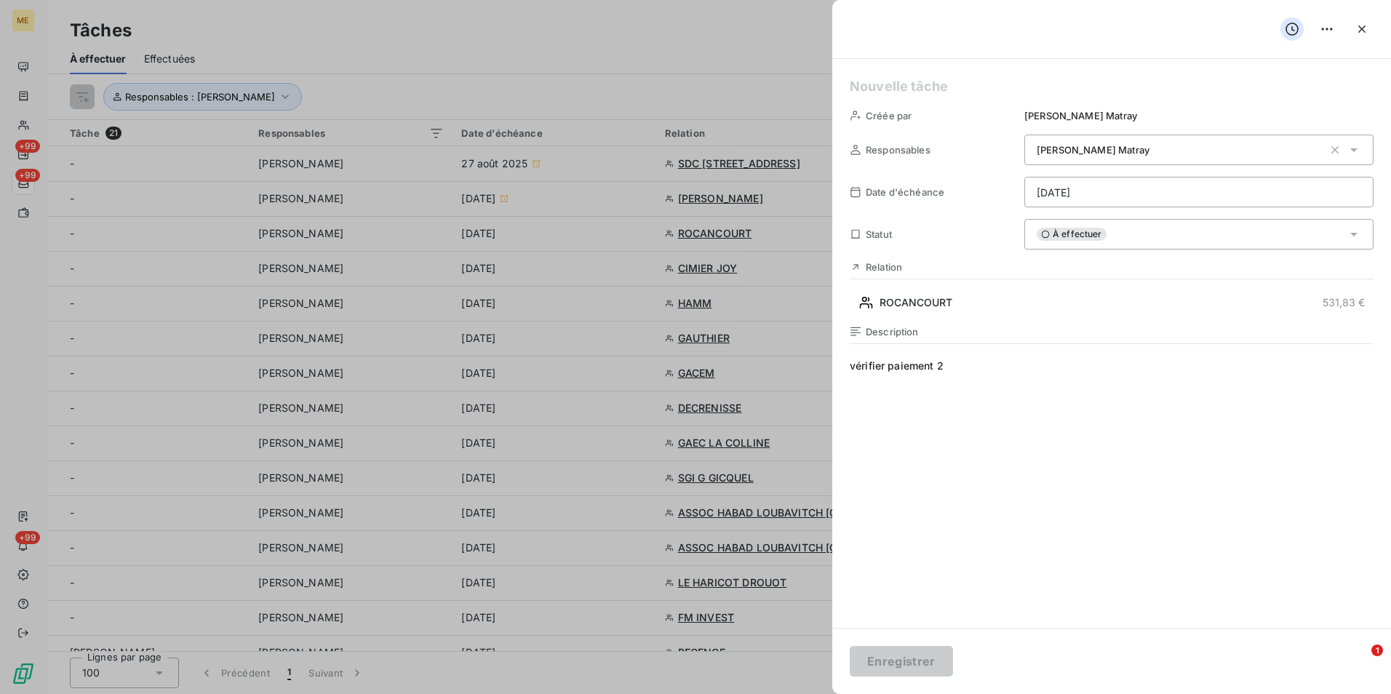
click at [1165, 238] on div "À effectuer" at bounding box center [1198, 234] width 349 height 31
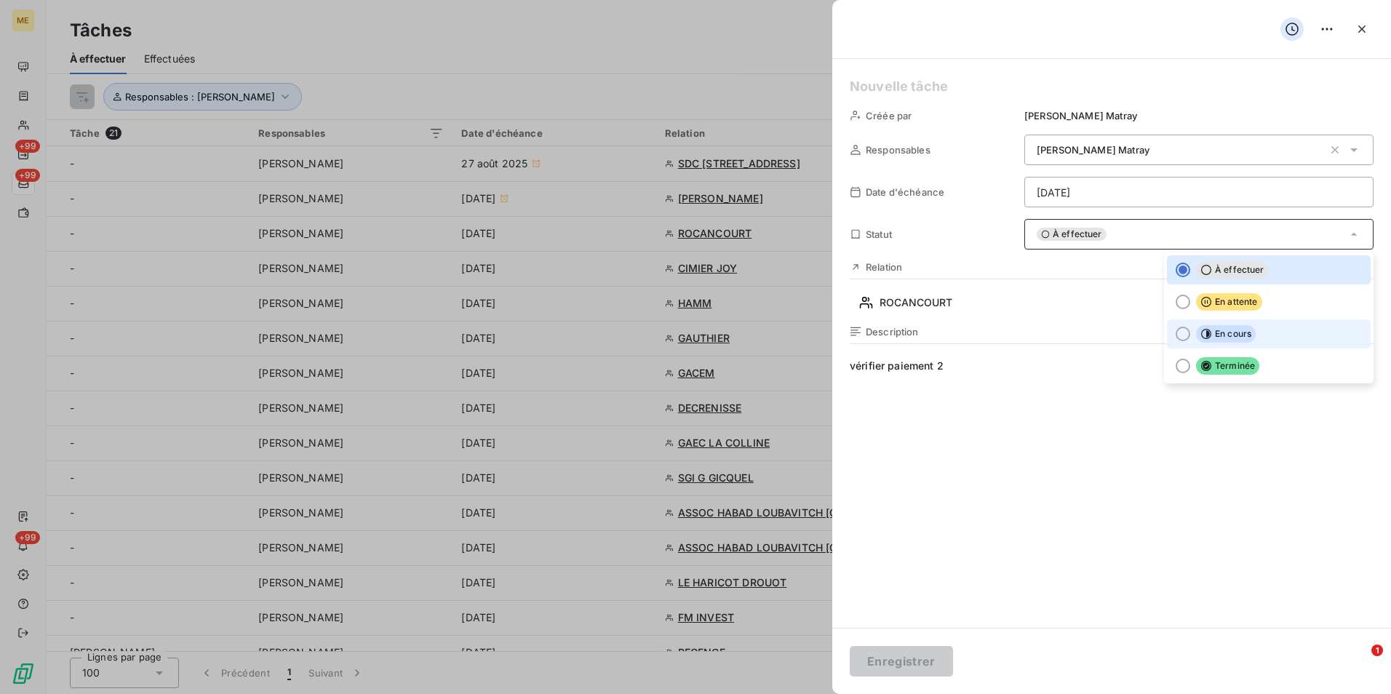
click at [1200, 332] on icon at bounding box center [1206, 334] width 12 height 12
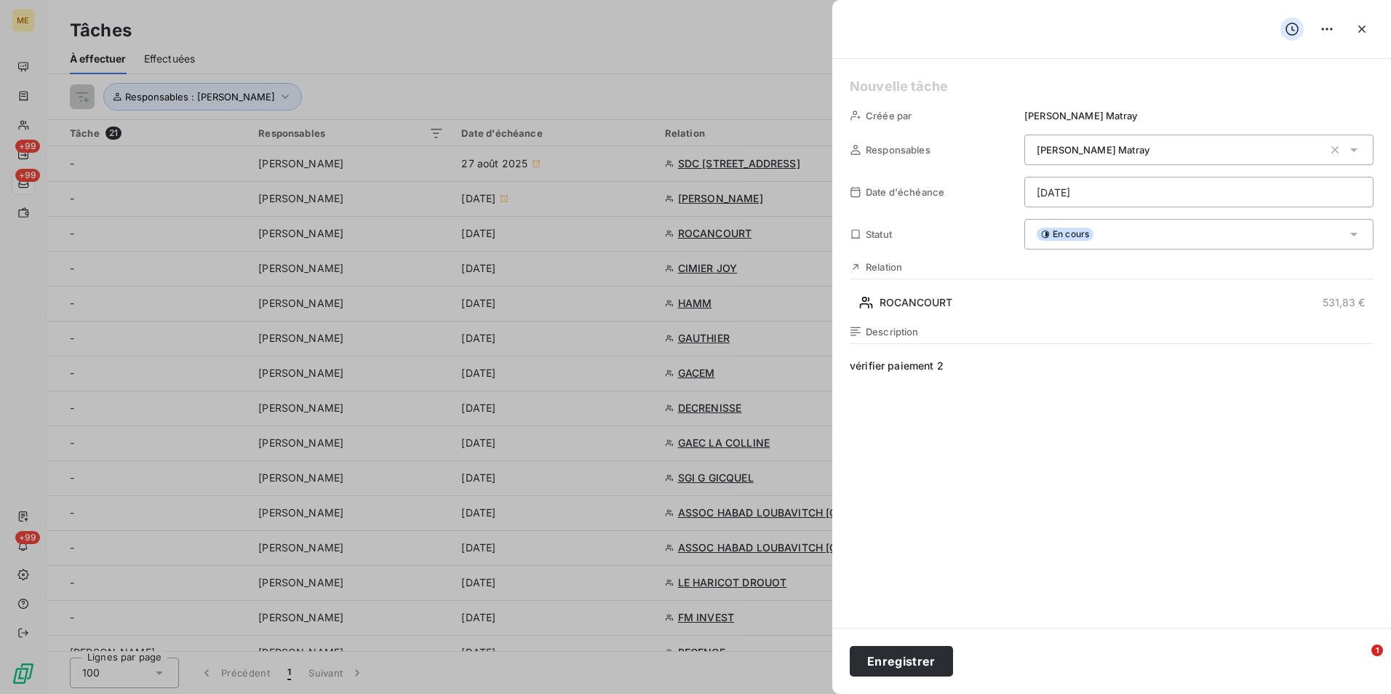
click at [608, 89] on div at bounding box center [695, 347] width 1391 height 694
click at [903, 662] on button "Enregistrer" at bounding box center [900, 661] width 103 height 31
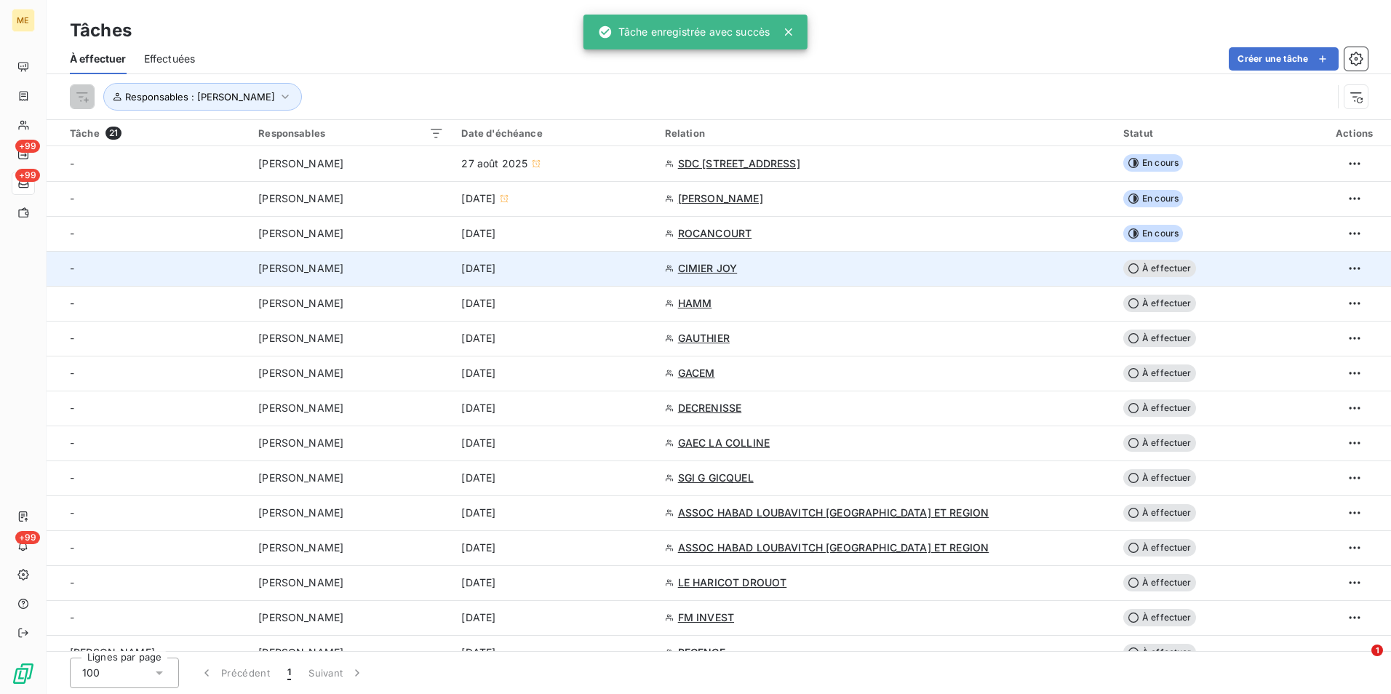
click at [1127, 265] on icon at bounding box center [1133, 269] width 12 height 12
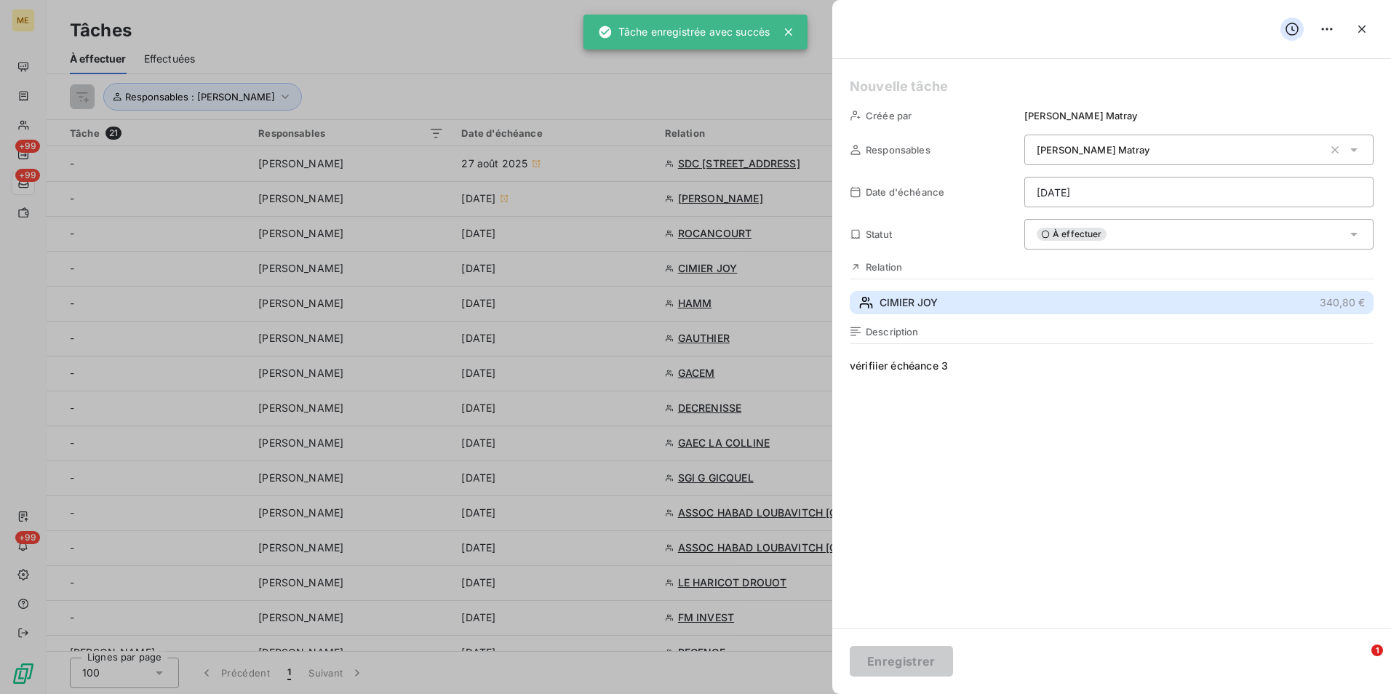
click at [1017, 313] on button "CIMIER JOY 340,80 €" at bounding box center [1111, 302] width 524 height 23
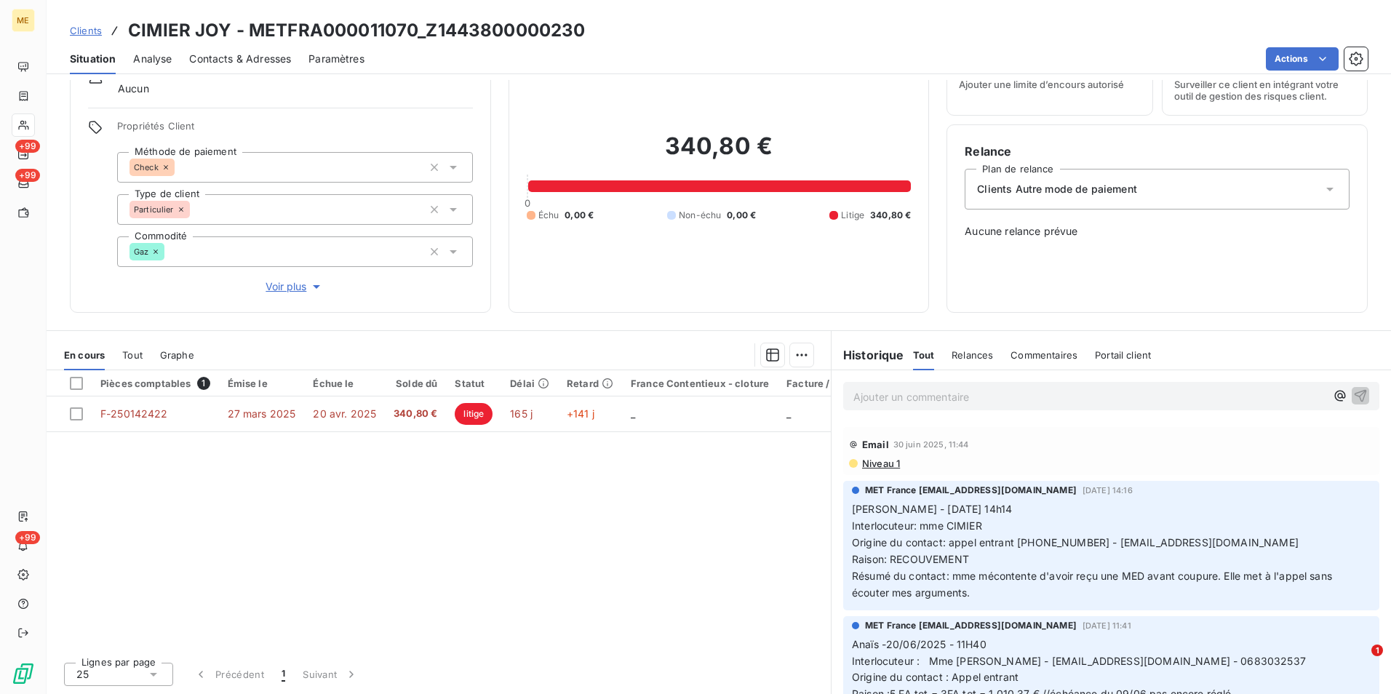
scroll to position [1018, 0]
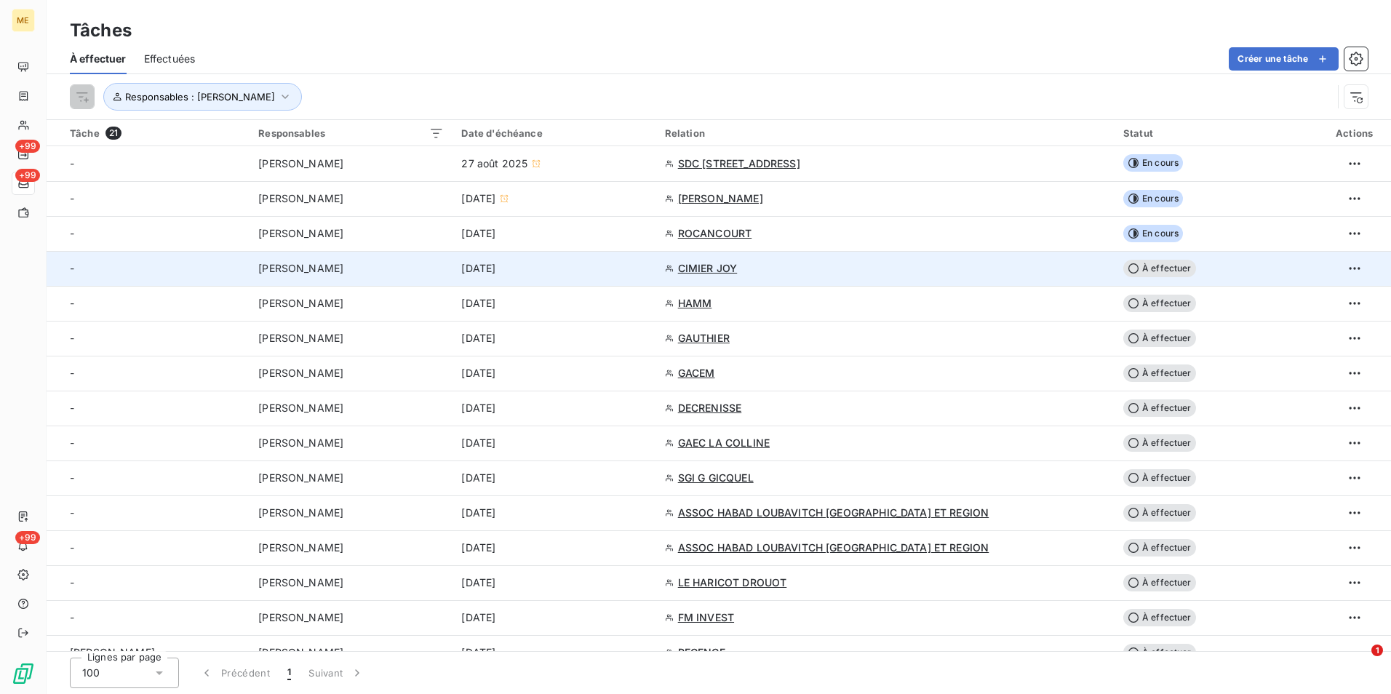
click at [1123, 272] on span "À effectuer" at bounding box center [1159, 268] width 73 height 17
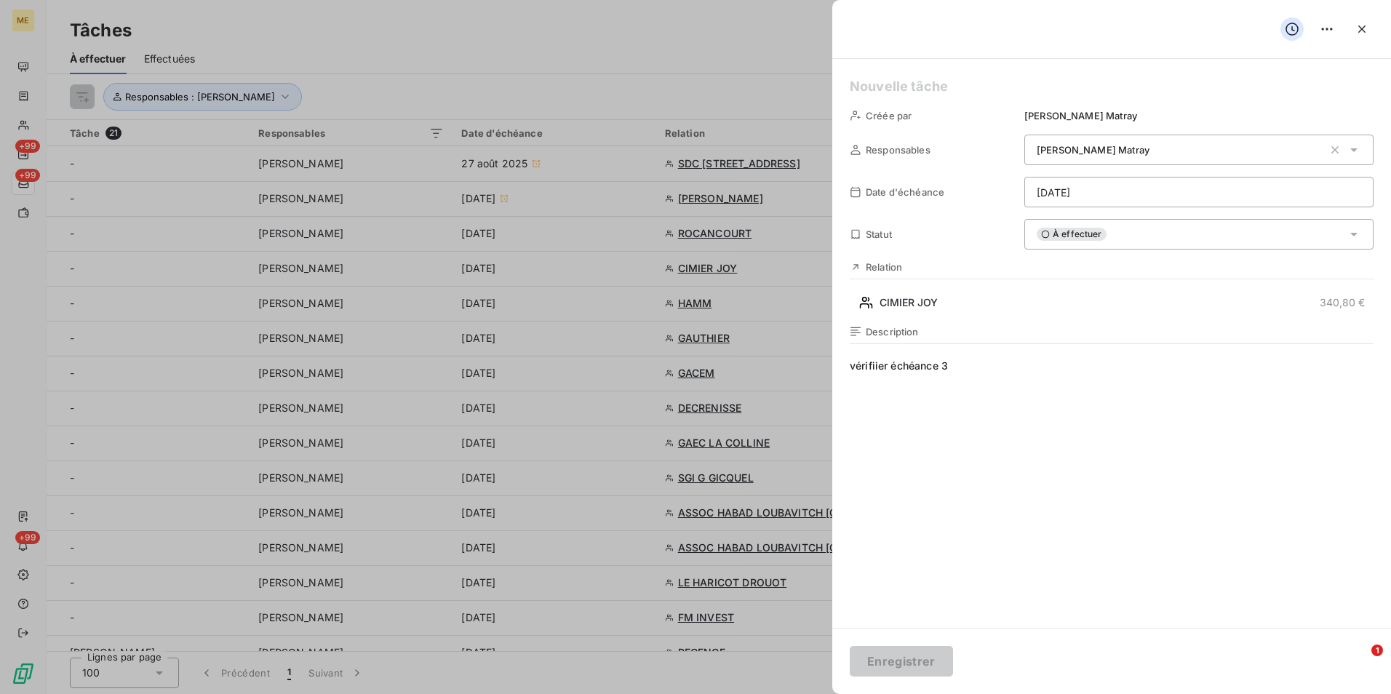
click at [1223, 253] on div "Créée par Amélie Matray Responsables Amélie Matray Date d'échéance 07/09/2025 S…" at bounding box center [1111, 343] width 559 height 569
click at [1220, 233] on div "À effectuer" at bounding box center [1198, 234] width 349 height 31
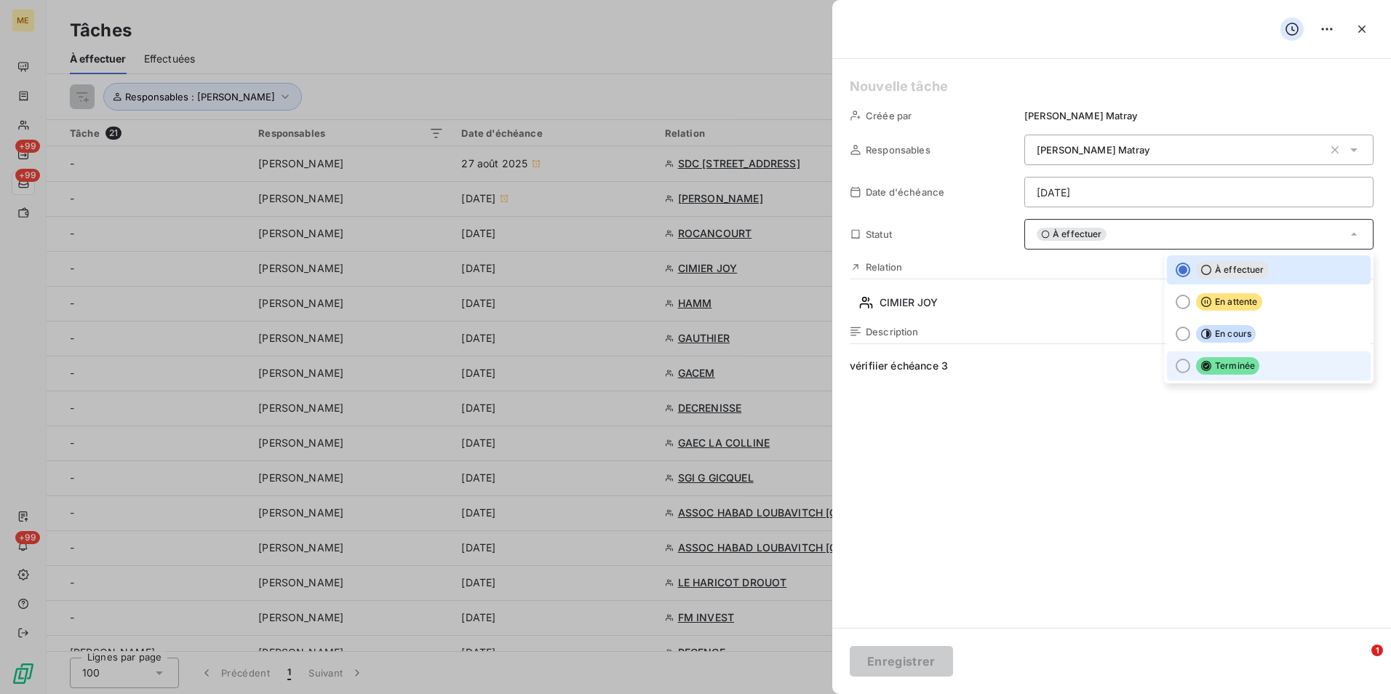
click at [1196, 359] on span "Terminée" at bounding box center [1227, 365] width 63 height 17
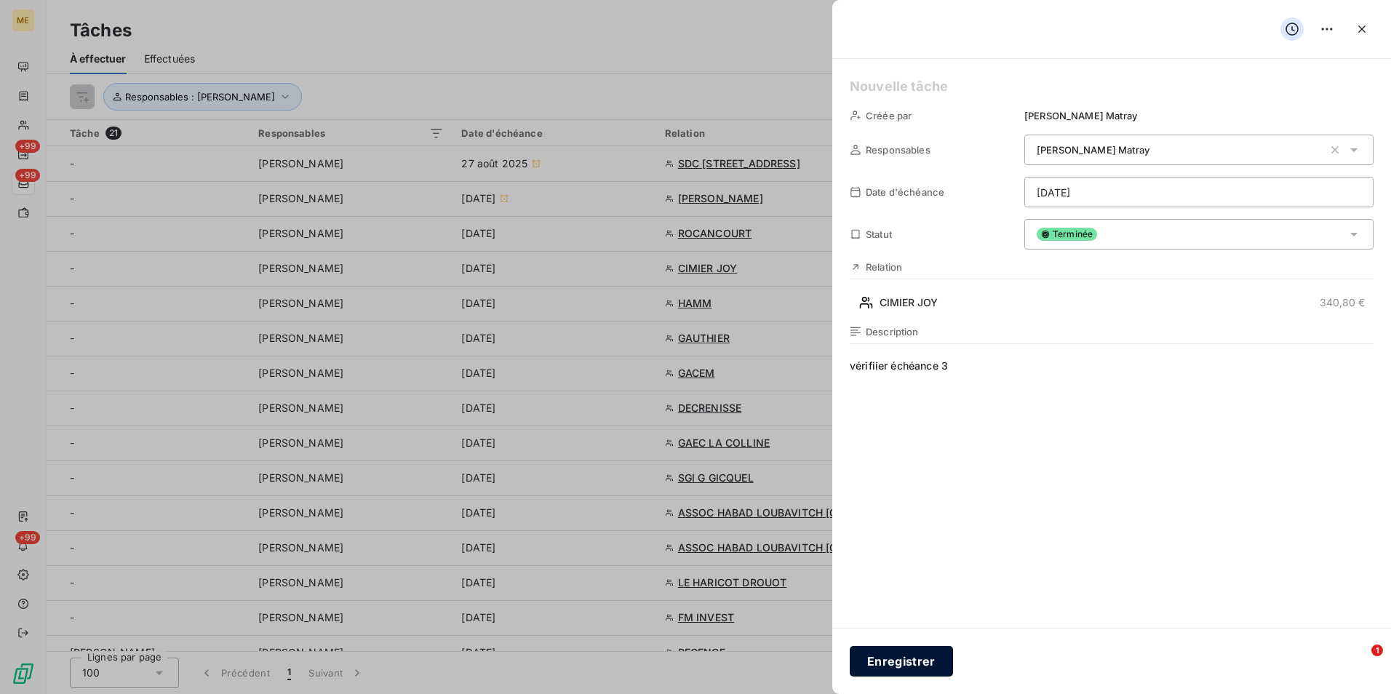
click at [922, 664] on button "Enregistrer" at bounding box center [900, 661] width 103 height 31
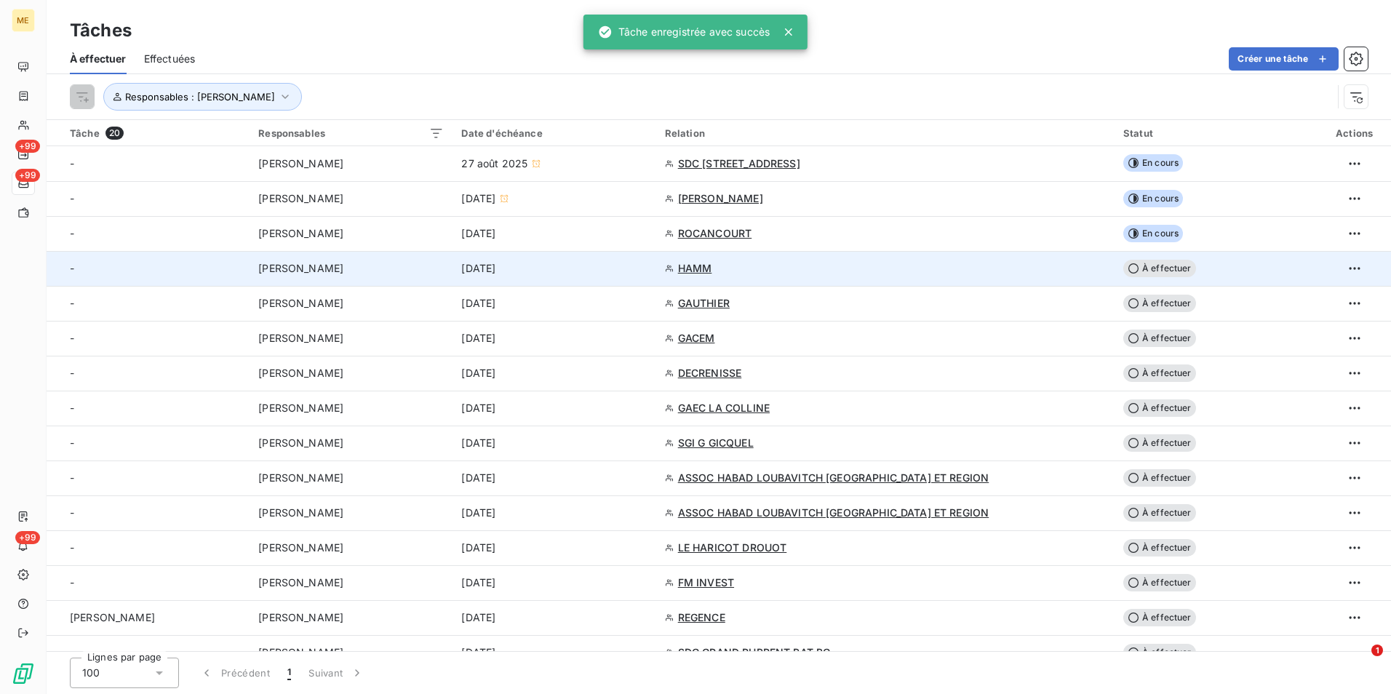
click at [873, 277] on td "HAMM" at bounding box center [885, 268] width 458 height 35
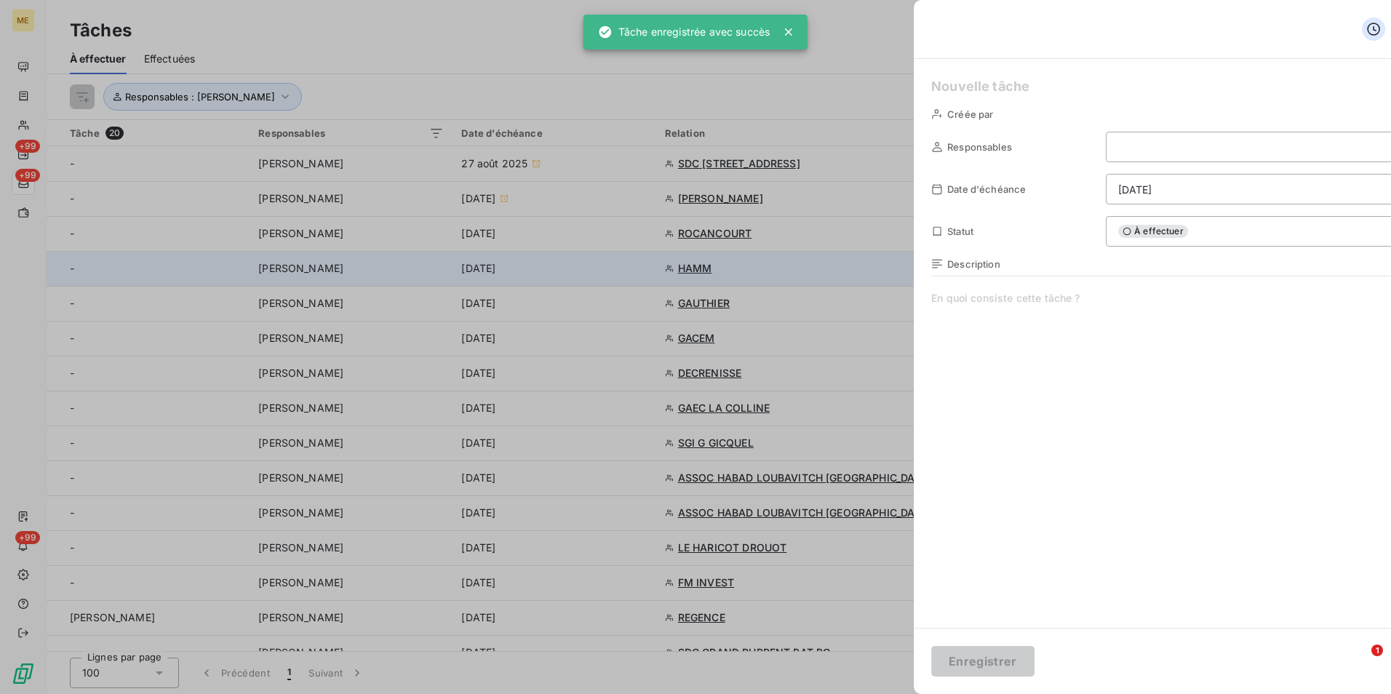
type input "07/09/2025"
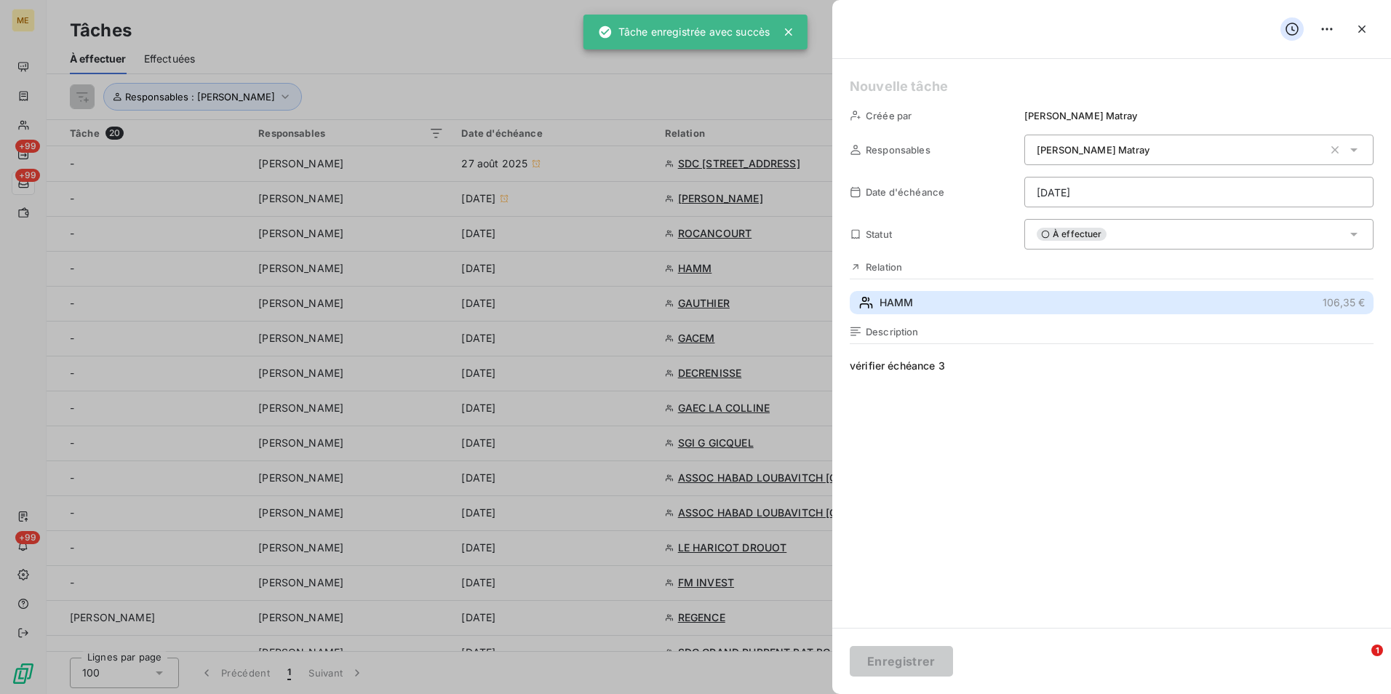
click at [970, 299] on button "HAMM 106,35 €" at bounding box center [1111, 302] width 524 height 23
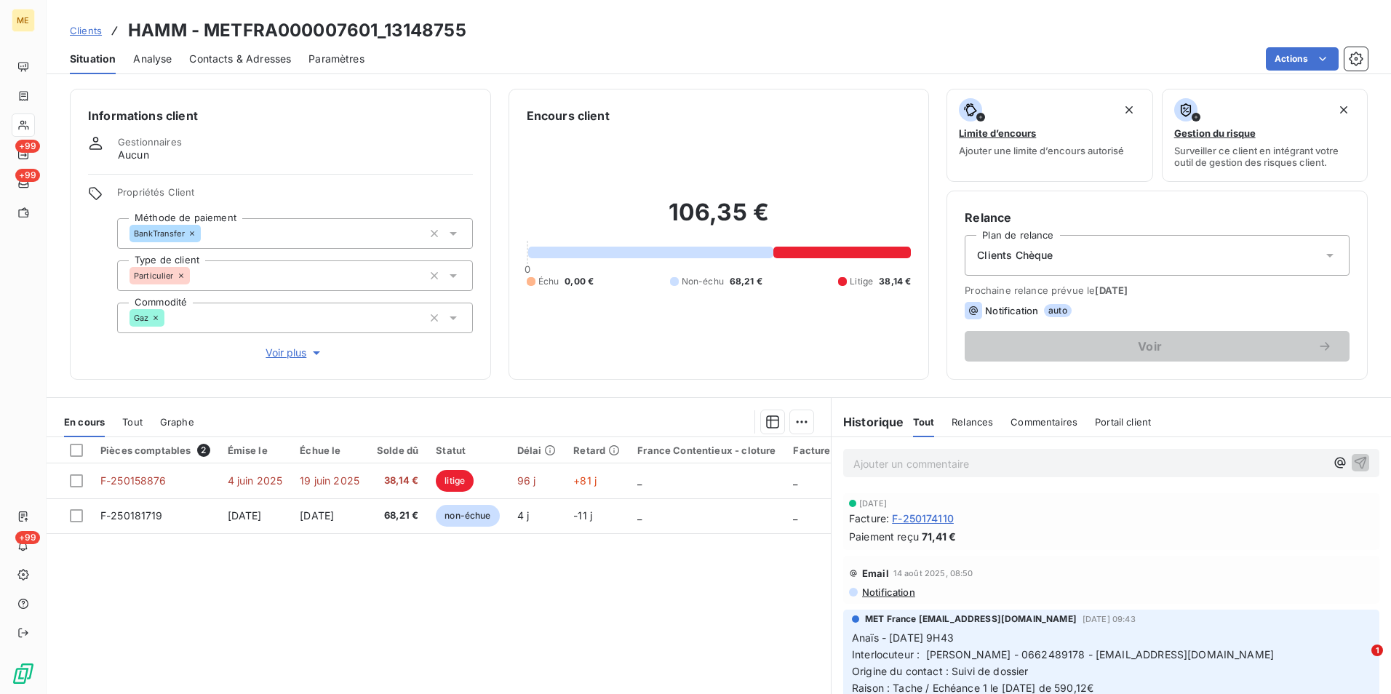
scroll to position [291, 0]
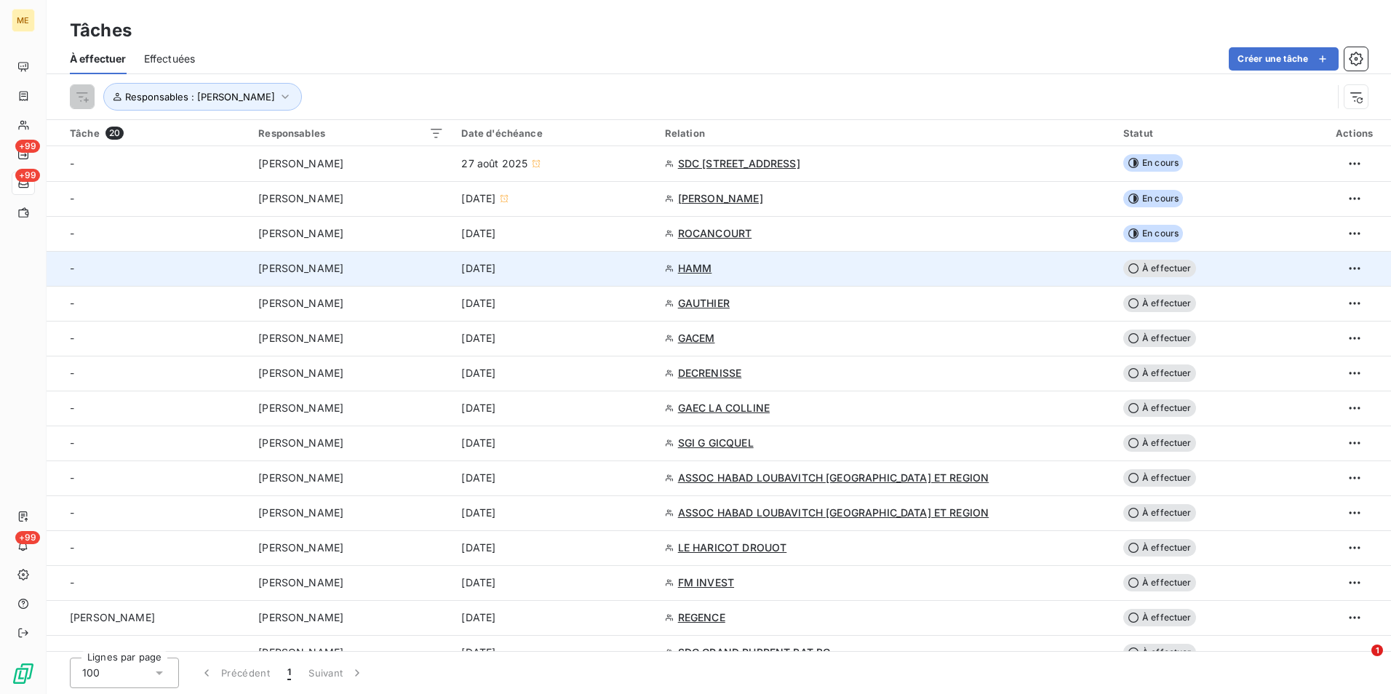
click at [1130, 269] on span "À effectuer" at bounding box center [1159, 268] width 73 height 17
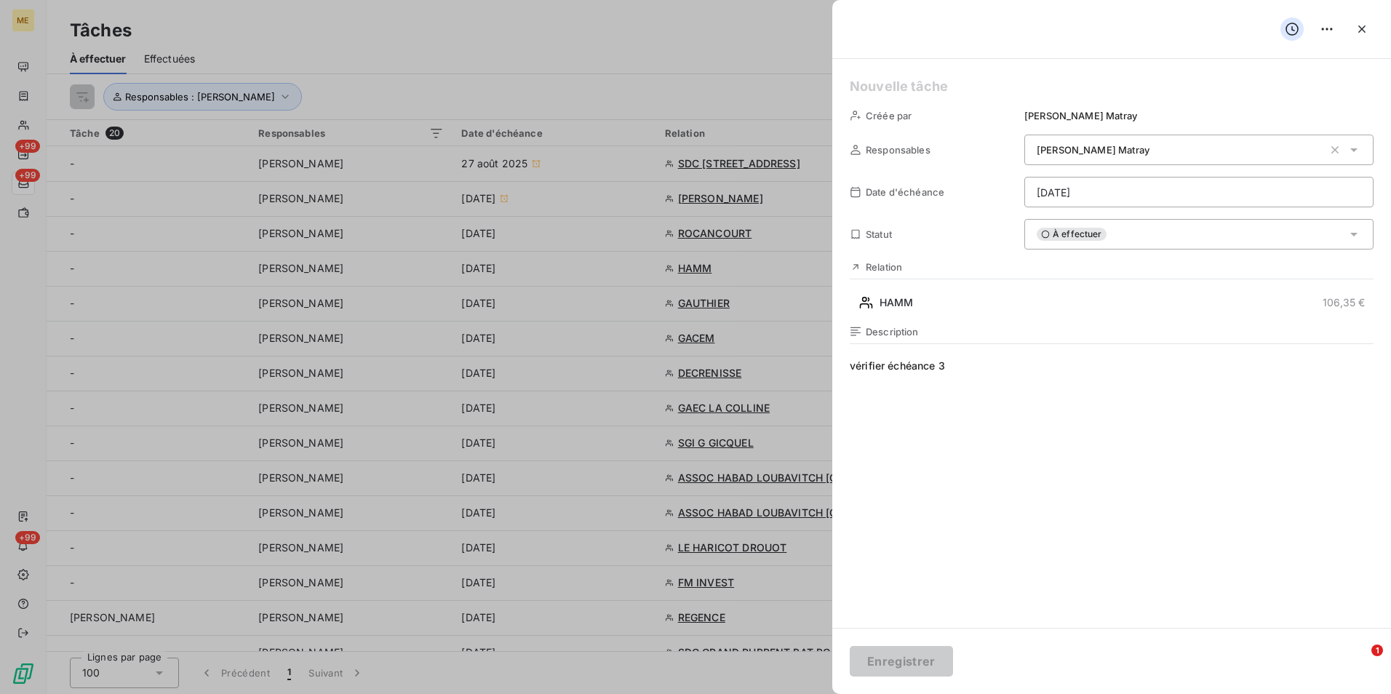
click at [1186, 241] on div "À effectuer" at bounding box center [1198, 234] width 349 height 31
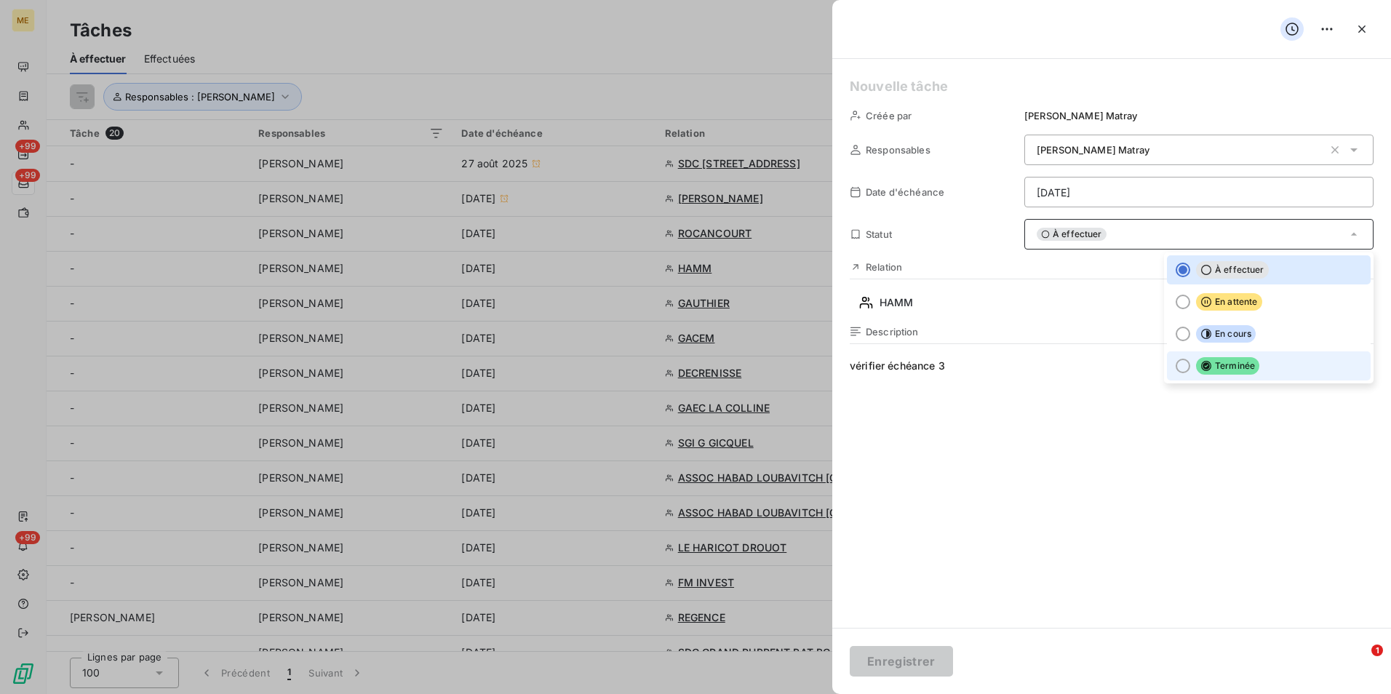
click at [1175, 358] on li "Terminée" at bounding box center [1269, 365] width 204 height 29
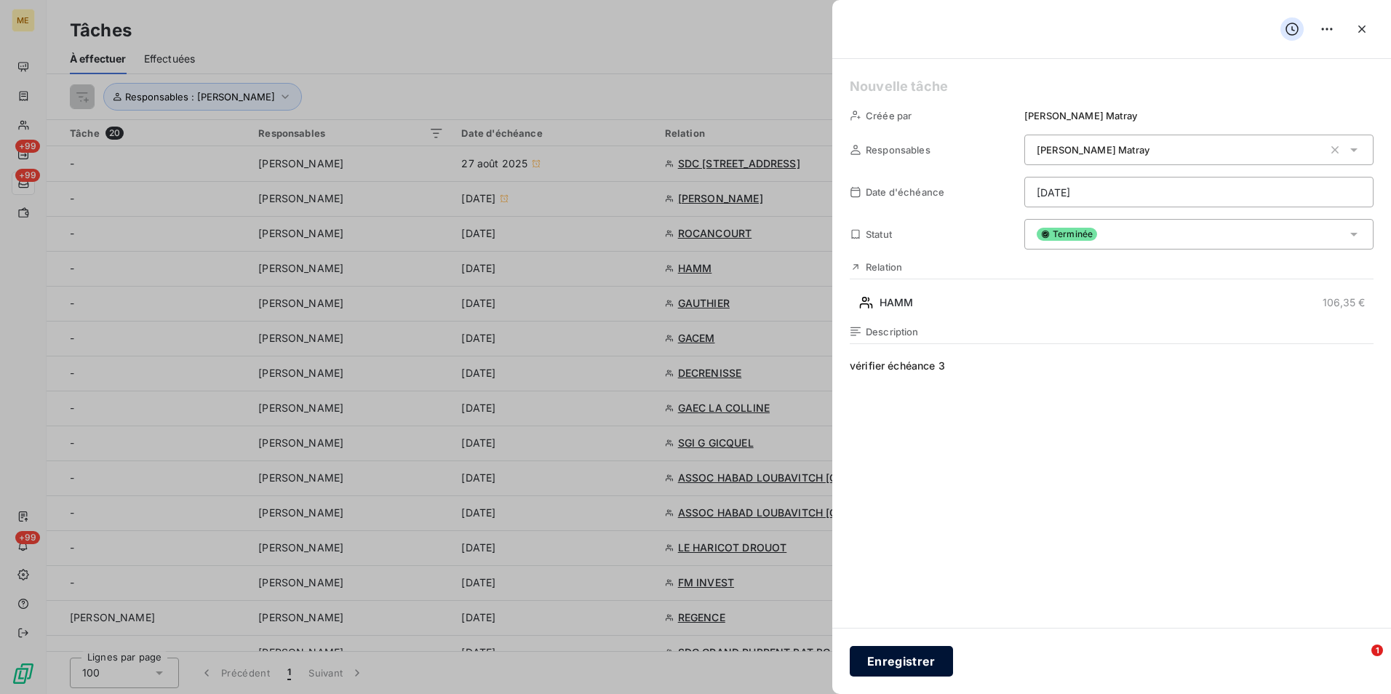
click at [915, 655] on button "Enregistrer" at bounding box center [900, 661] width 103 height 31
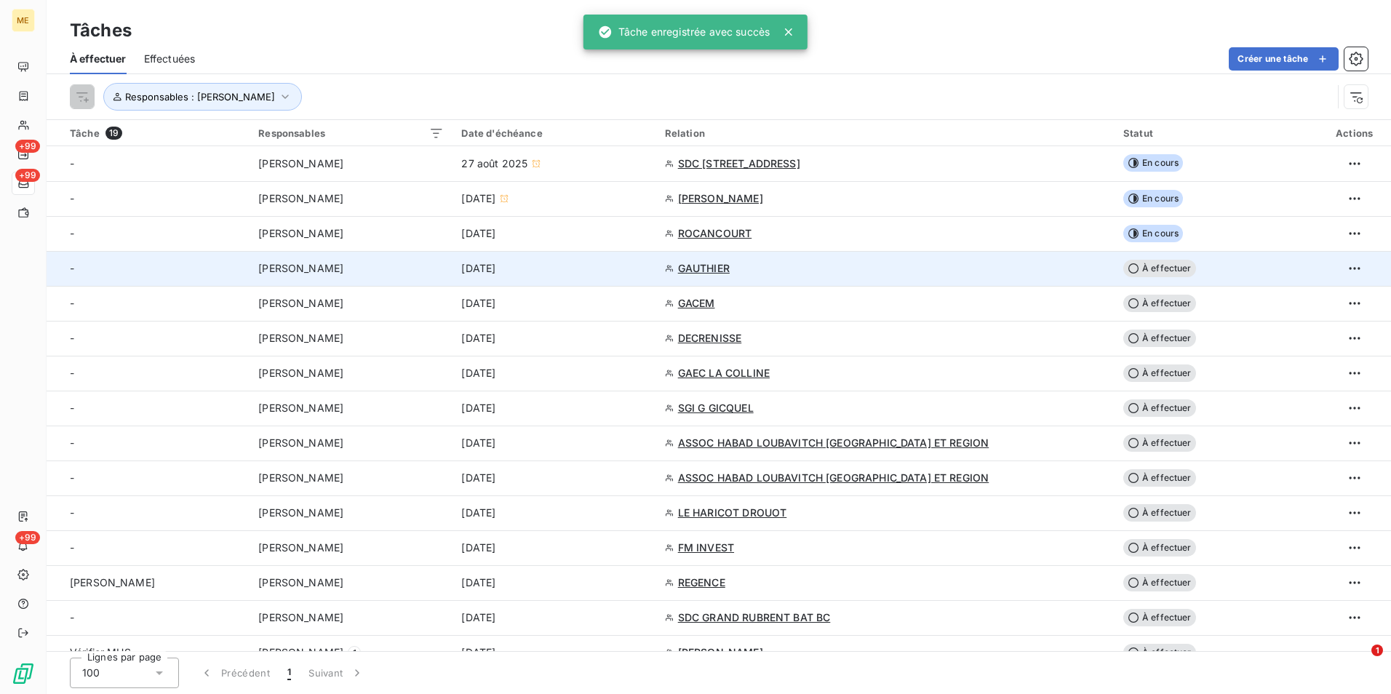
click at [905, 265] on div "GAUTHIER" at bounding box center [885, 268] width 441 height 15
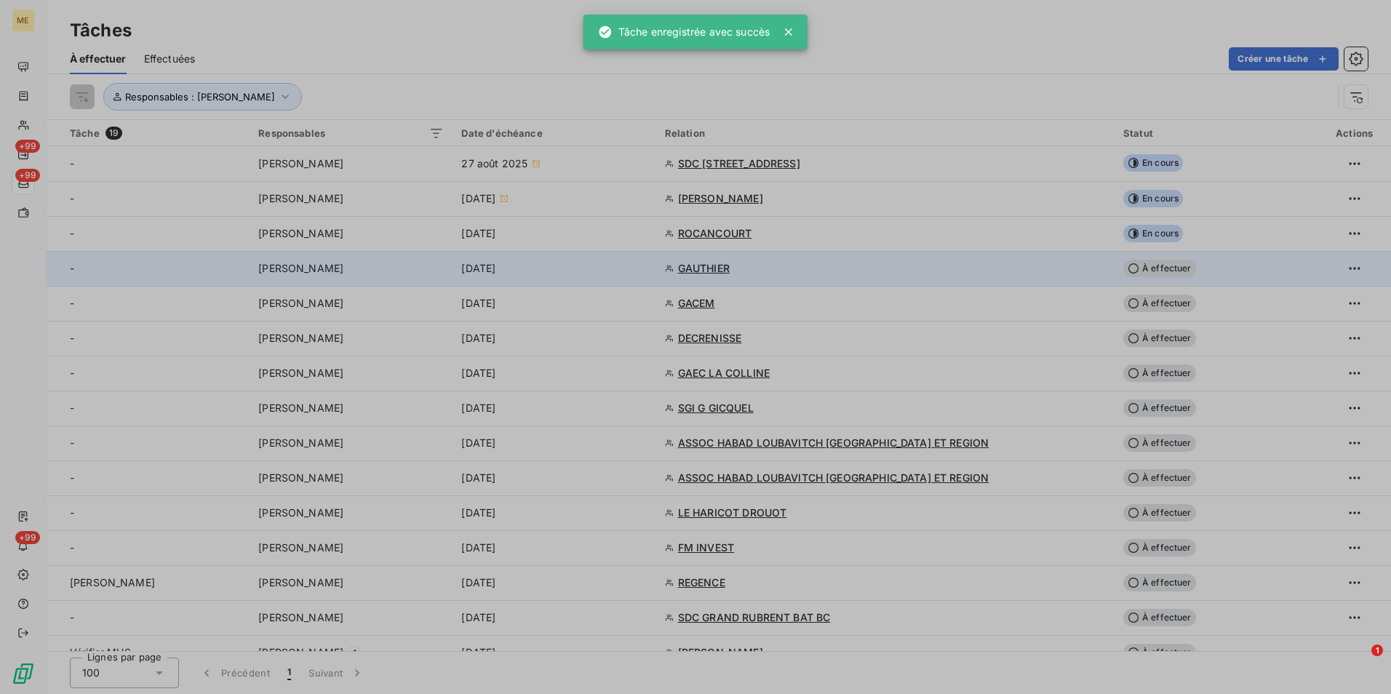
type input "07/09/2025"
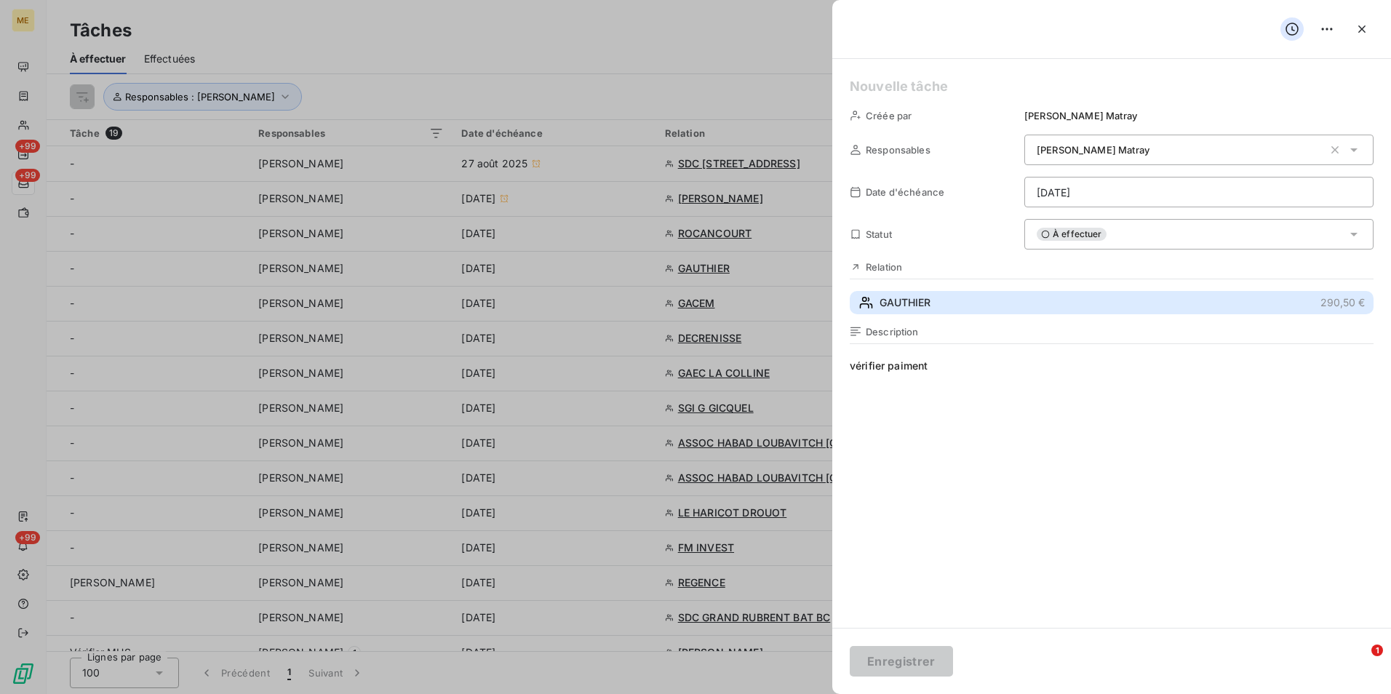
click at [1038, 305] on button "GAUTHIER 290,50 €" at bounding box center [1111, 302] width 524 height 23
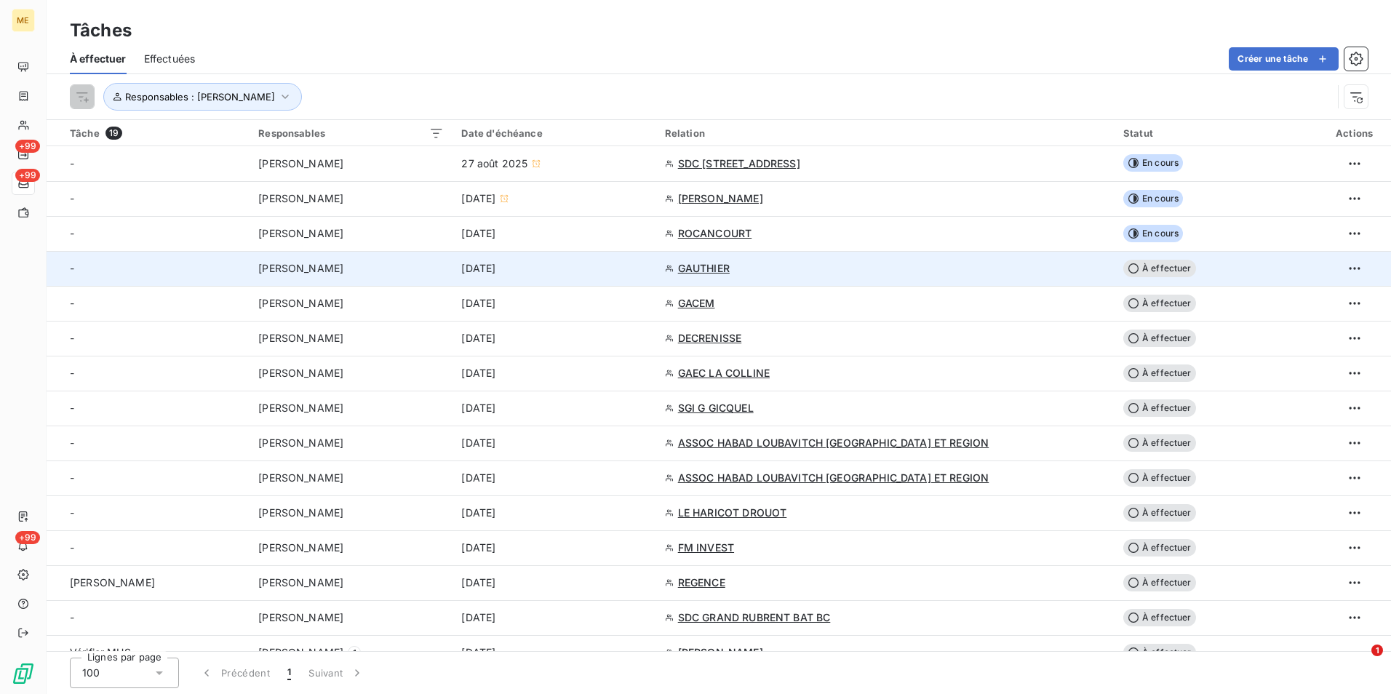
click at [1149, 263] on span "À effectuer" at bounding box center [1159, 268] width 73 height 17
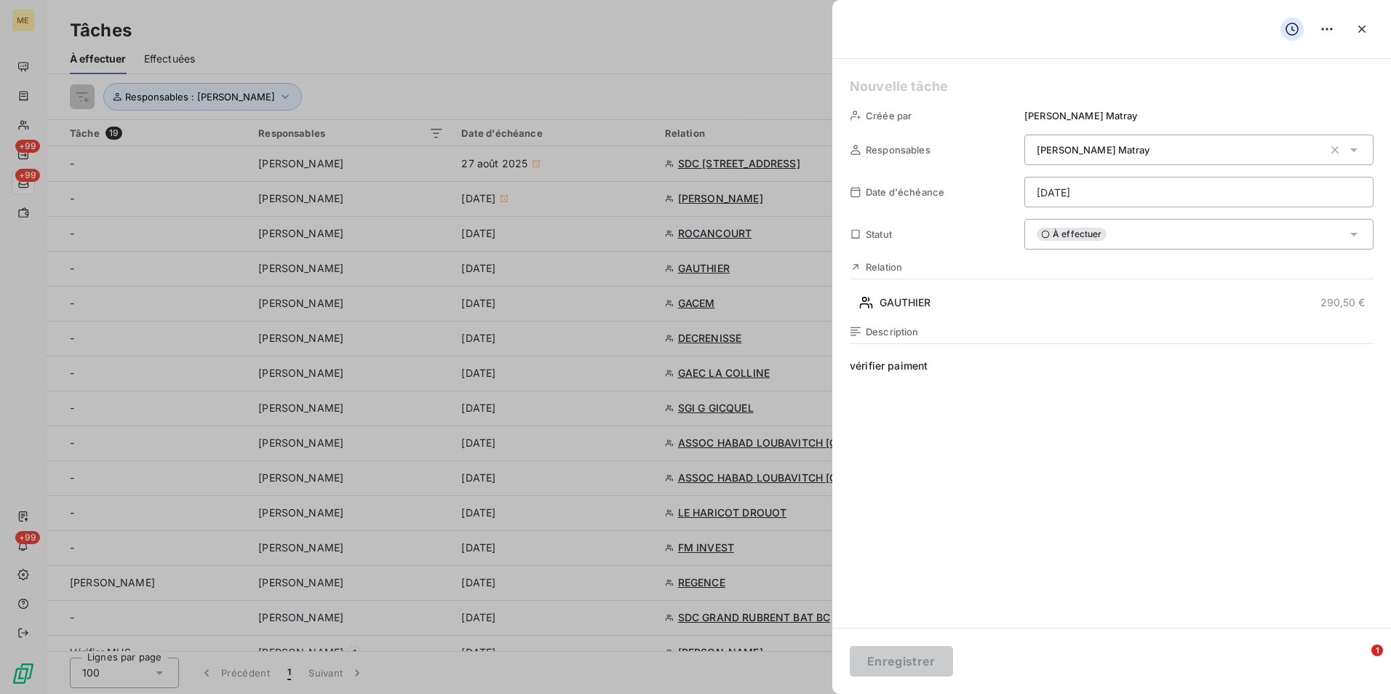
click at [1181, 236] on div "À effectuer" at bounding box center [1198, 234] width 349 height 31
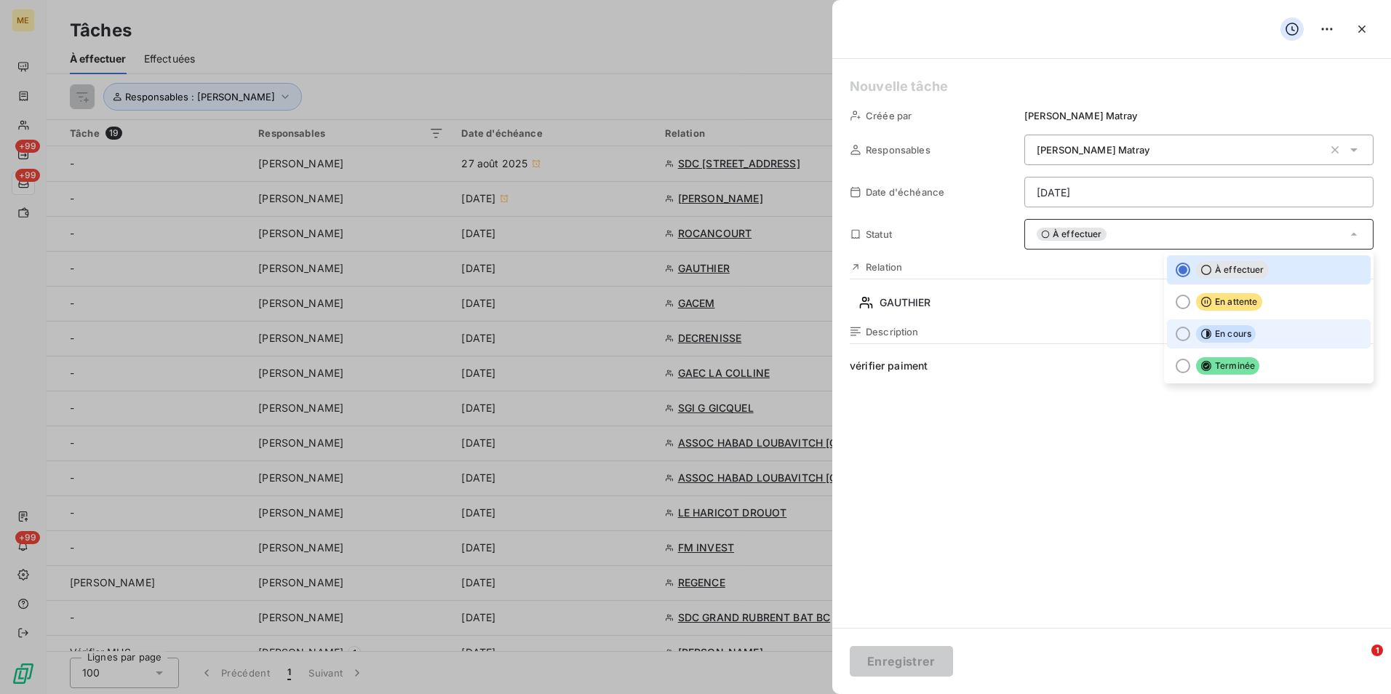
click at [1178, 327] on li "En cours" at bounding box center [1269, 333] width 204 height 29
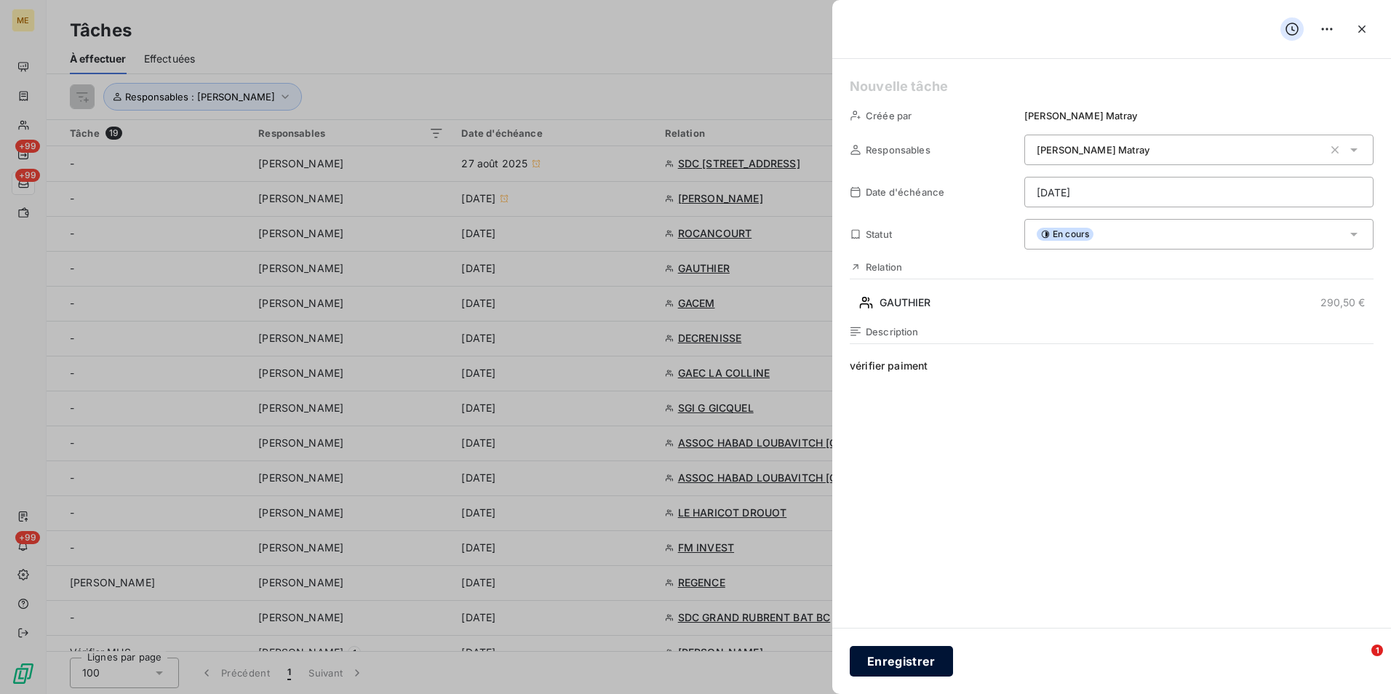
click at [918, 657] on button "Enregistrer" at bounding box center [900, 661] width 103 height 31
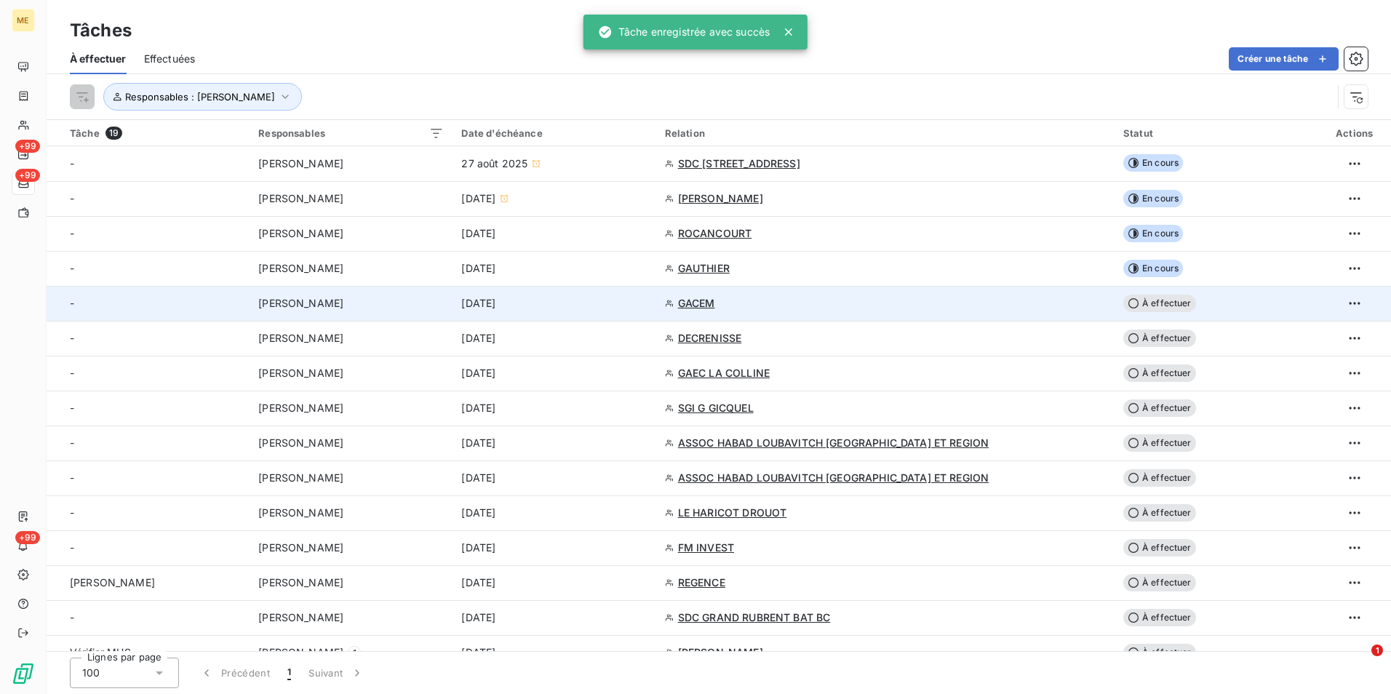
click at [1056, 310] on div "GACEM" at bounding box center [885, 303] width 441 height 15
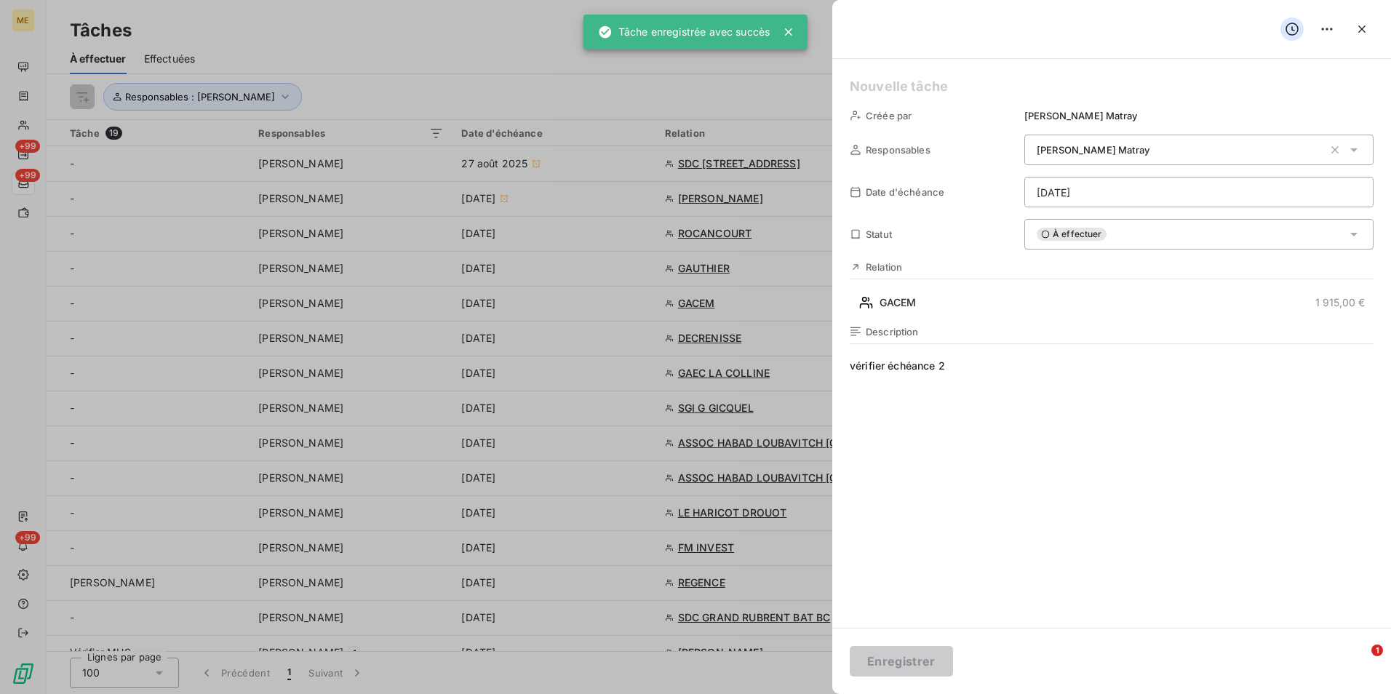
click at [1066, 287] on div "Relation GACEM 1 915,00 €" at bounding box center [1111, 287] width 524 height 53
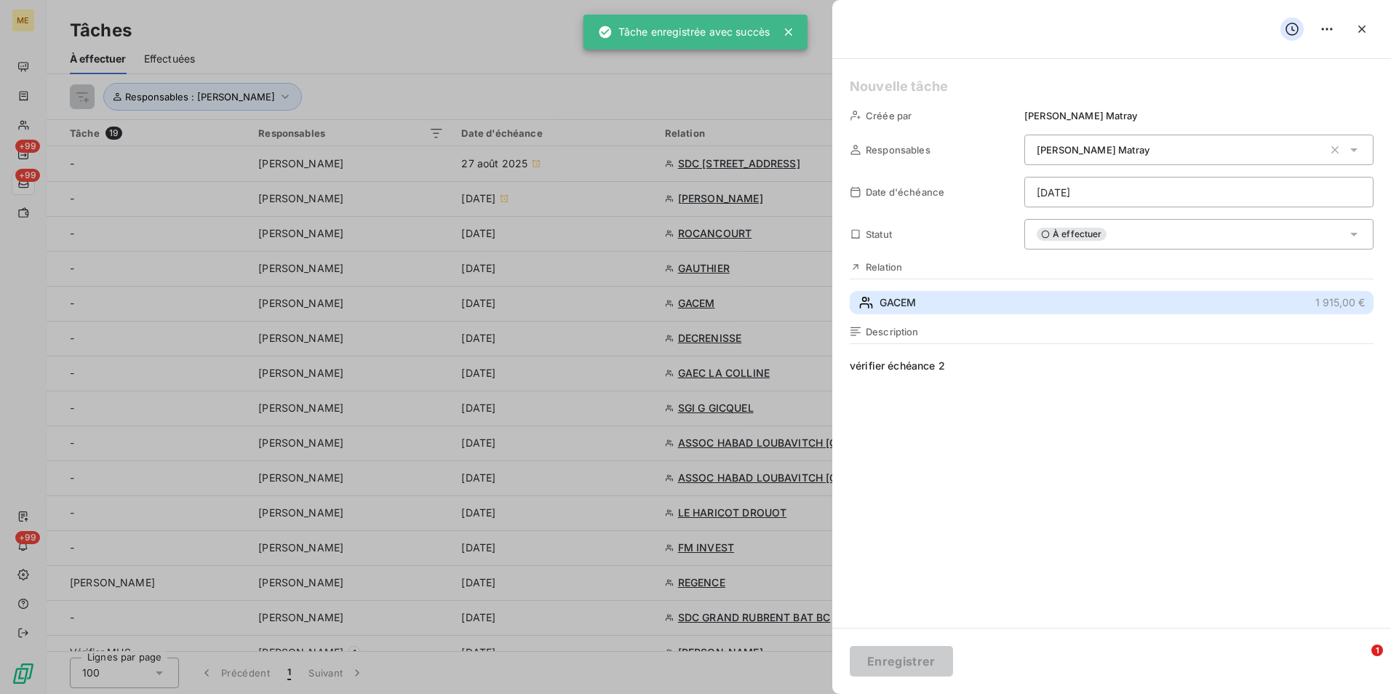
click at [1063, 292] on button "GACEM 1 915,00 €" at bounding box center [1111, 302] width 524 height 23
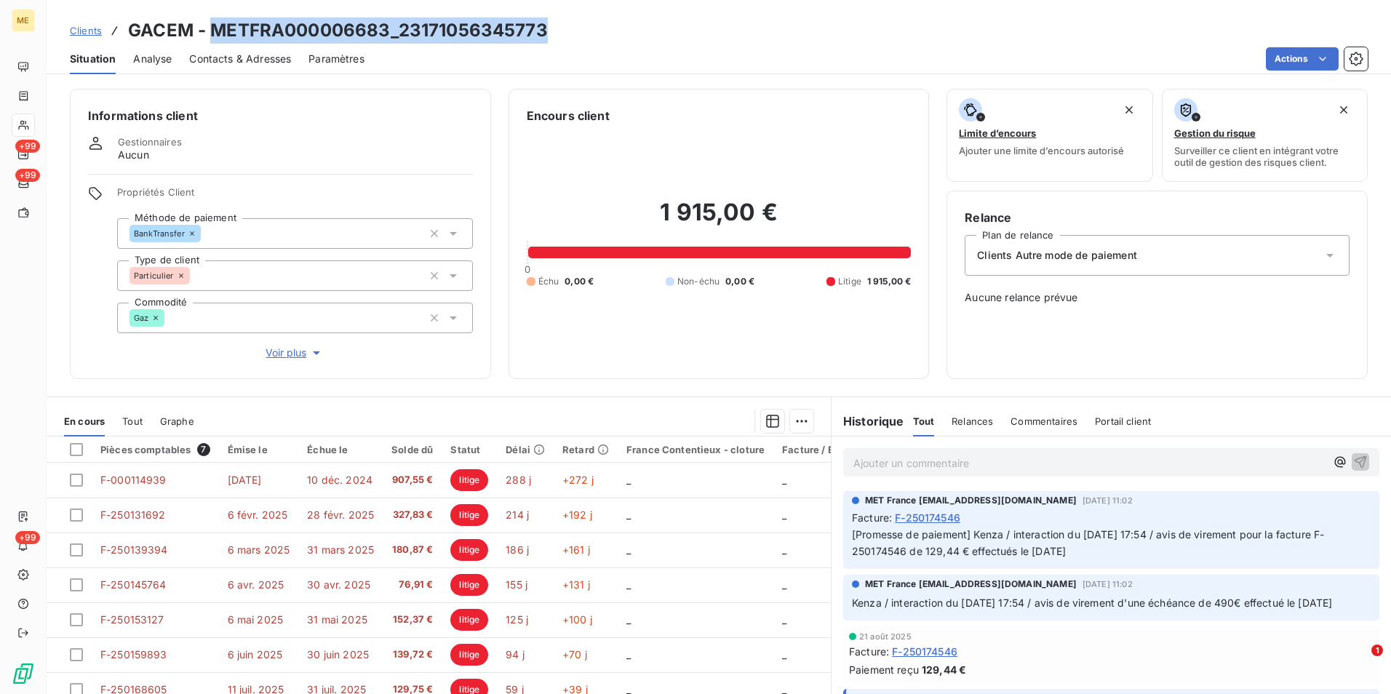
drag, startPoint x: 547, startPoint y: 36, endPoint x: 217, endPoint y: 33, distance: 330.2
click at [217, 33] on div "Clients GACEM - METFRA000006683_23171056345773" at bounding box center [719, 30] width 1344 height 26
copy h3 "METFRA000006683_23171056345773"
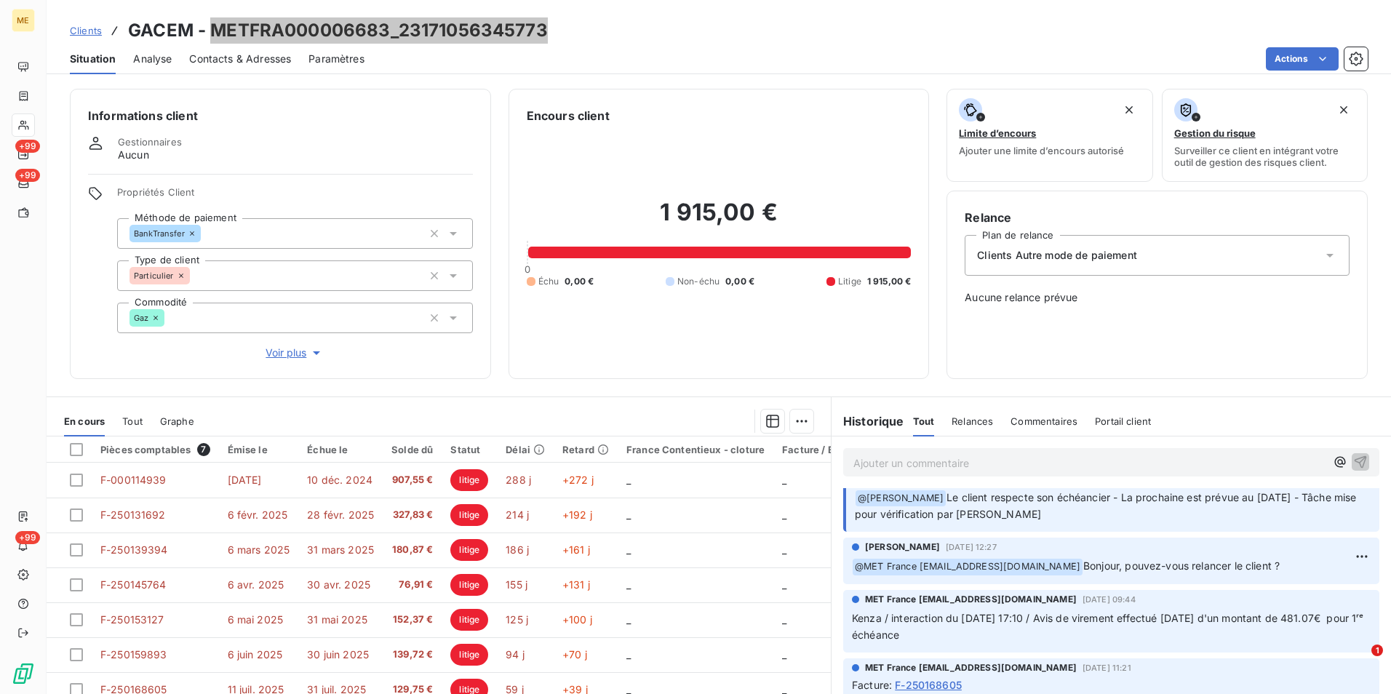
scroll to position [436, 0]
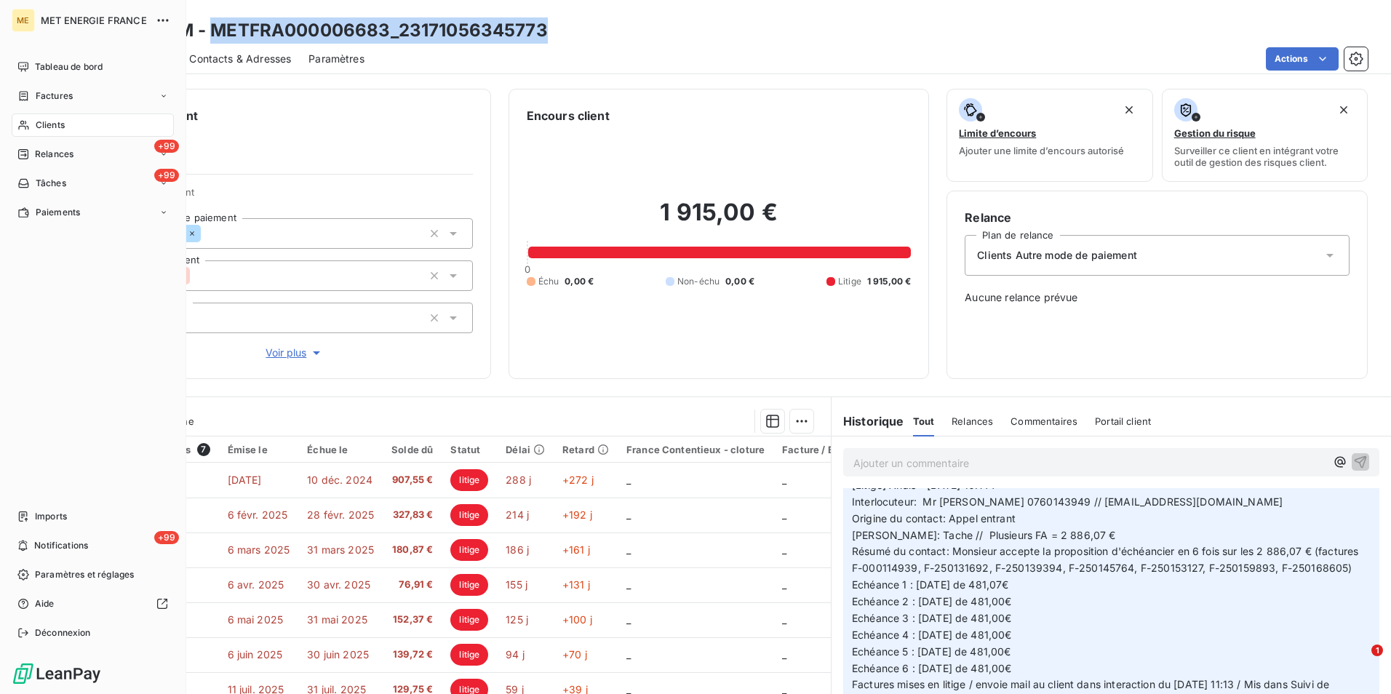
click at [52, 126] on span "Clients" at bounding box center [50, 125] width 29 height 13
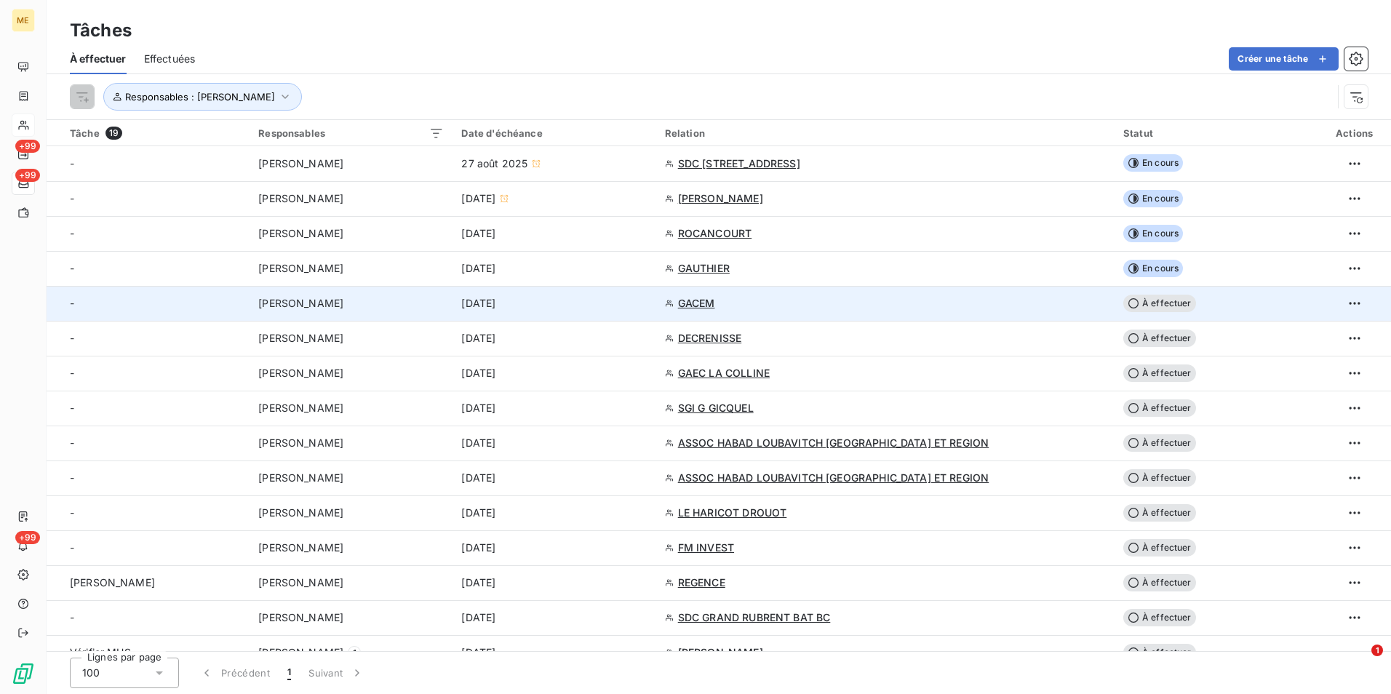
click at [1282, 303] on td "À effectuer" at bounding box center [1215, 303] width 203 height 35
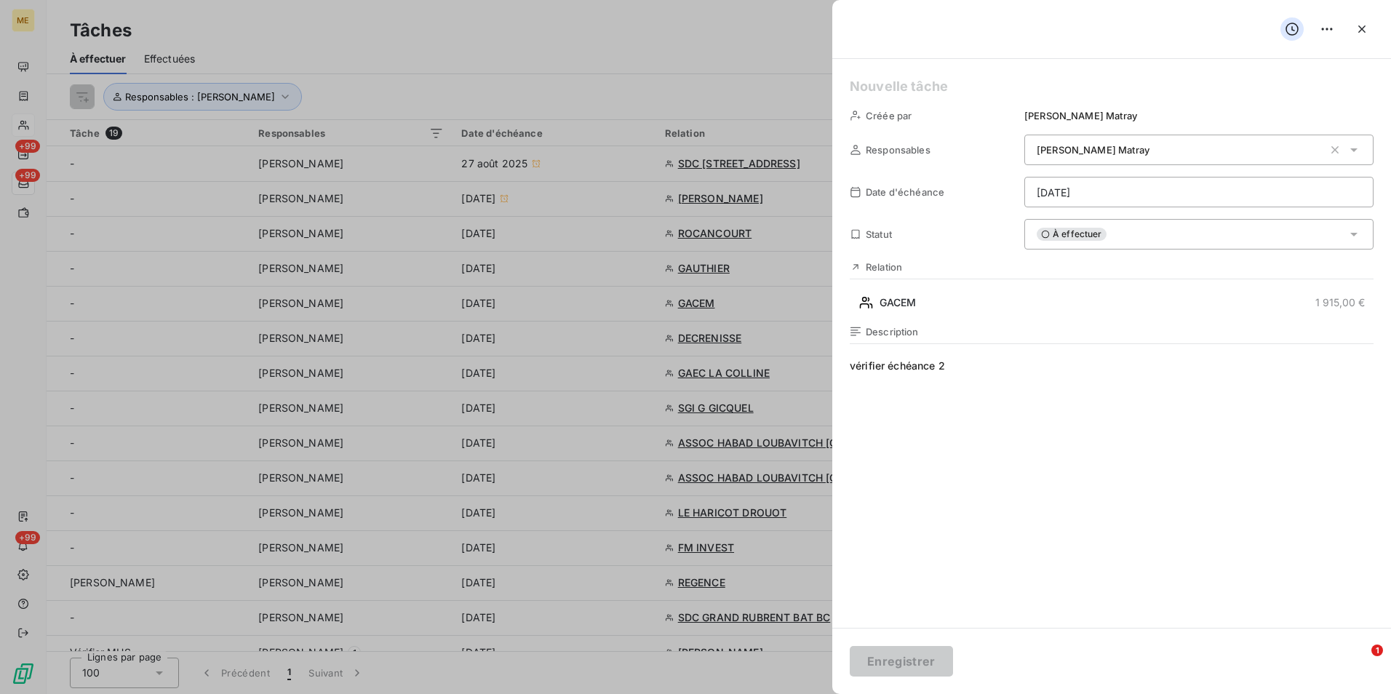
click at [1260, 225] on div "À effectuer" at bounding box center [1198, 234] width 349 height 31
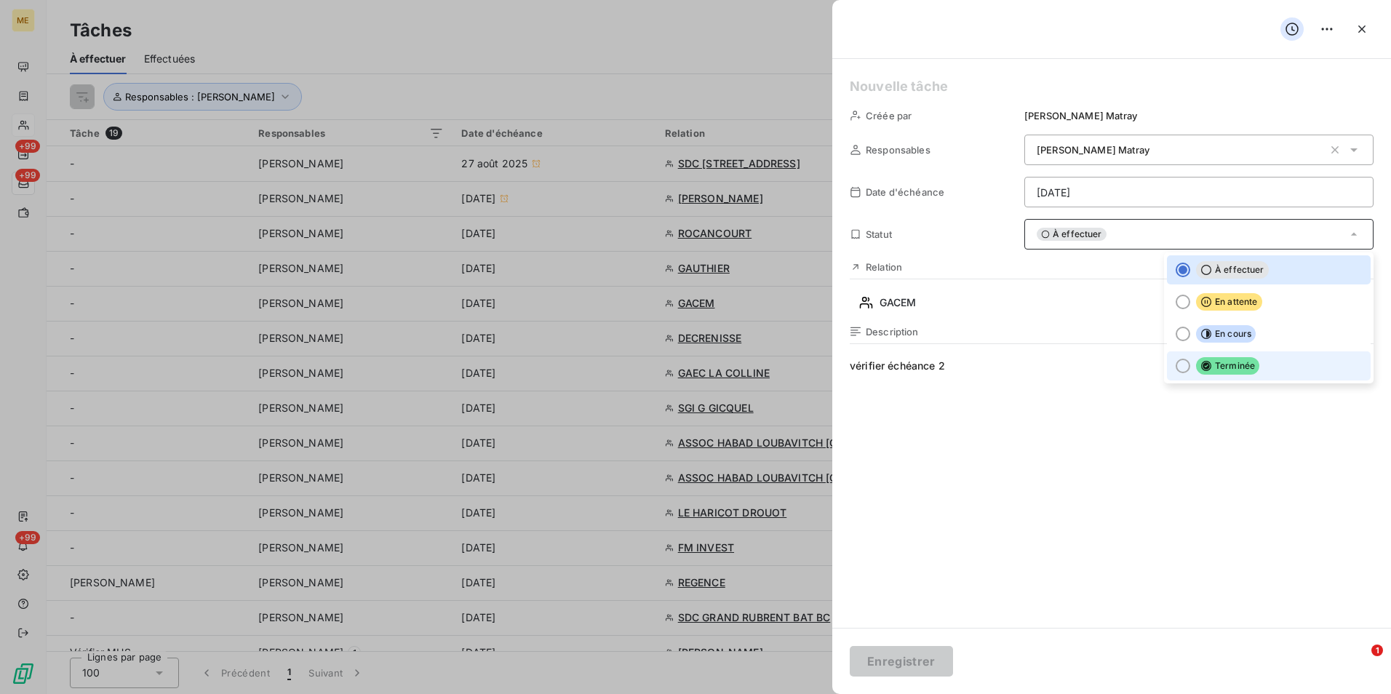
click at [1202, 377] on li "Terminée" at bounding box center [1269, 365] width 204 height 29
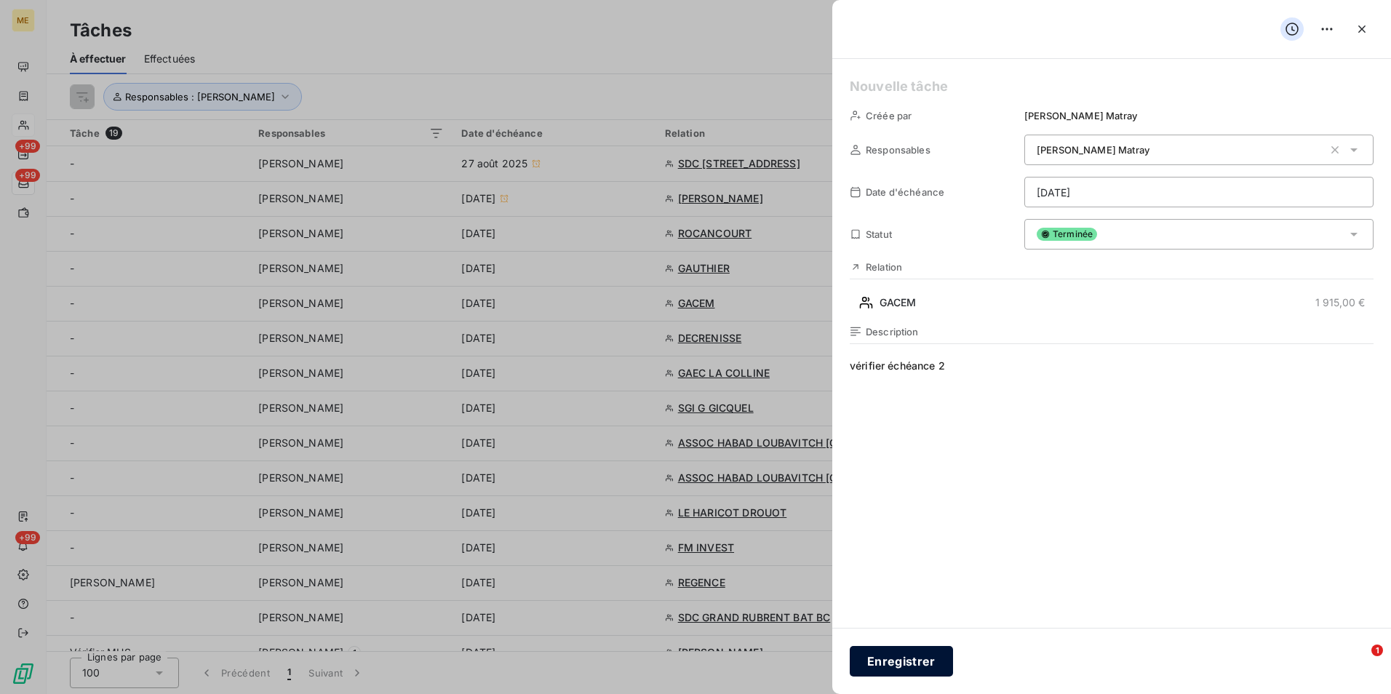
click at [916, 656] on button "Enregistrer" at bounding box center [900, 661] width 103 height 31
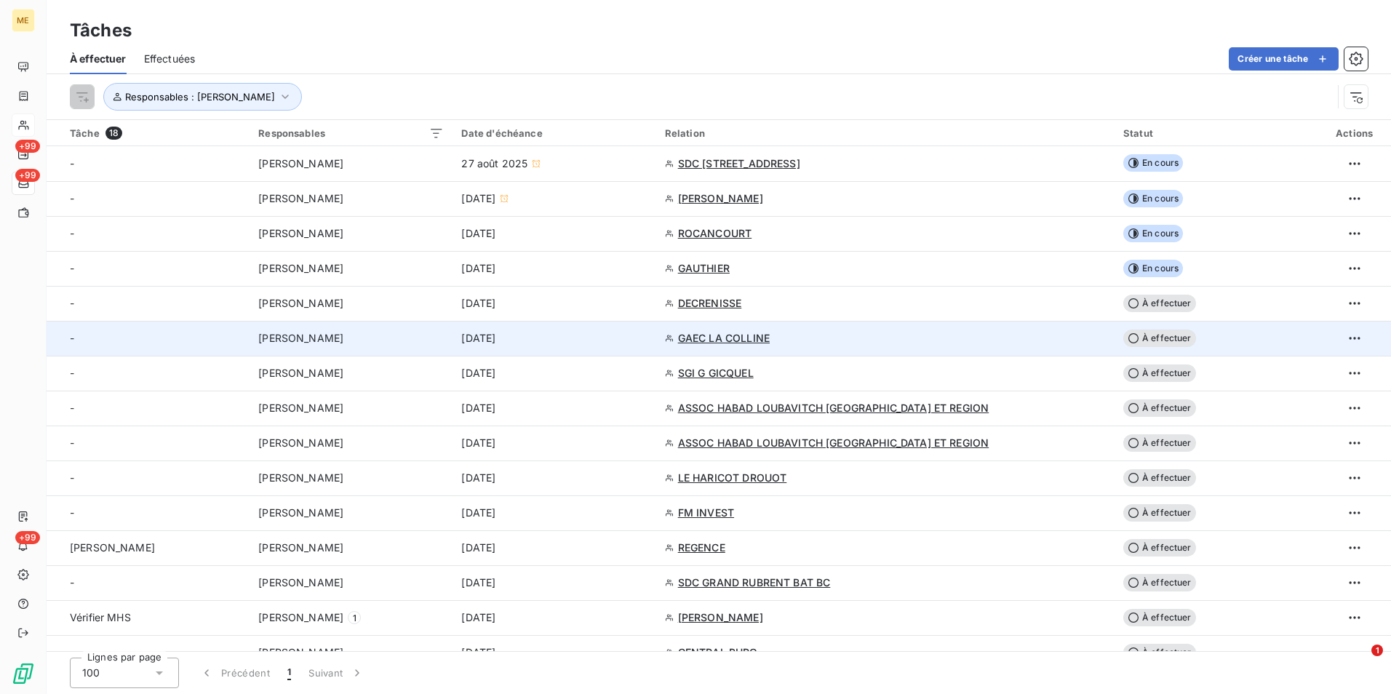
click at [878, 347] on td "GAEC LA COLLINE" at bounding box center [885, 338] width 458 height 35
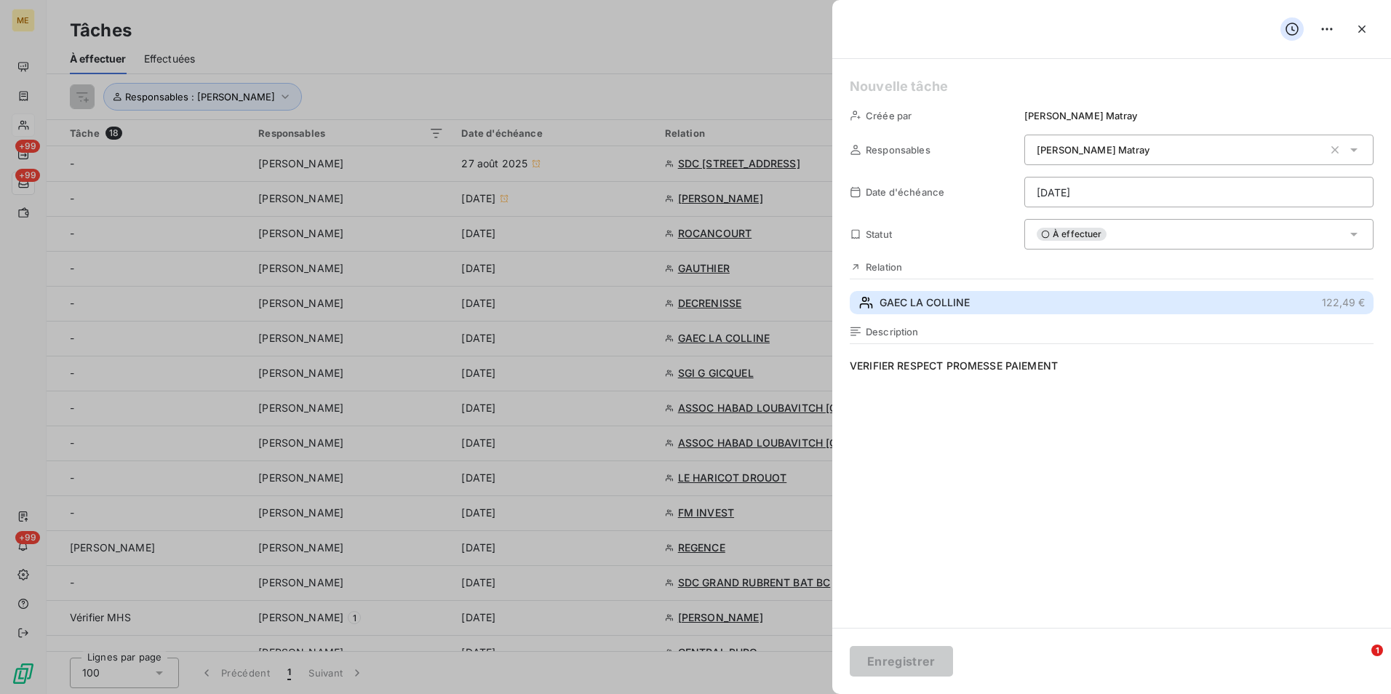
click at [1047, 300] on button "GAEC LA COLLINE 122,49 €" at bounding box center [1111, 302] width 524 height 23
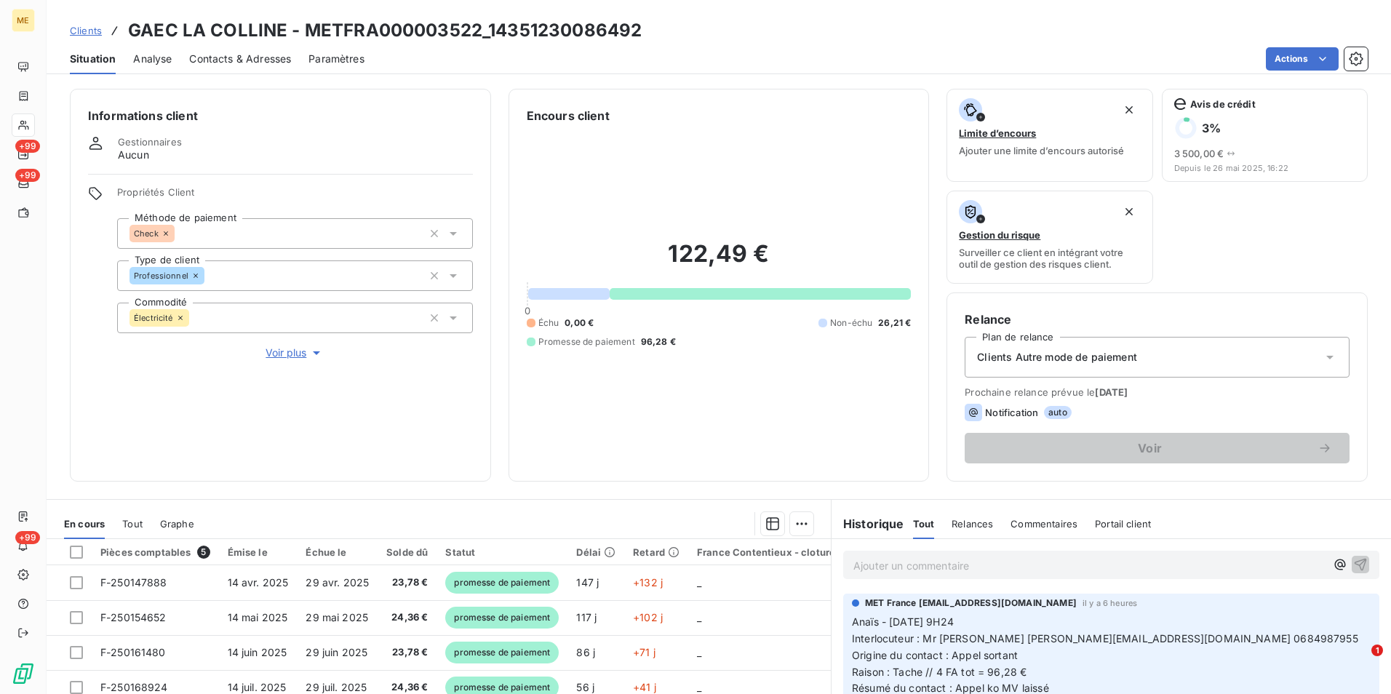
scroll to position [145, 0]
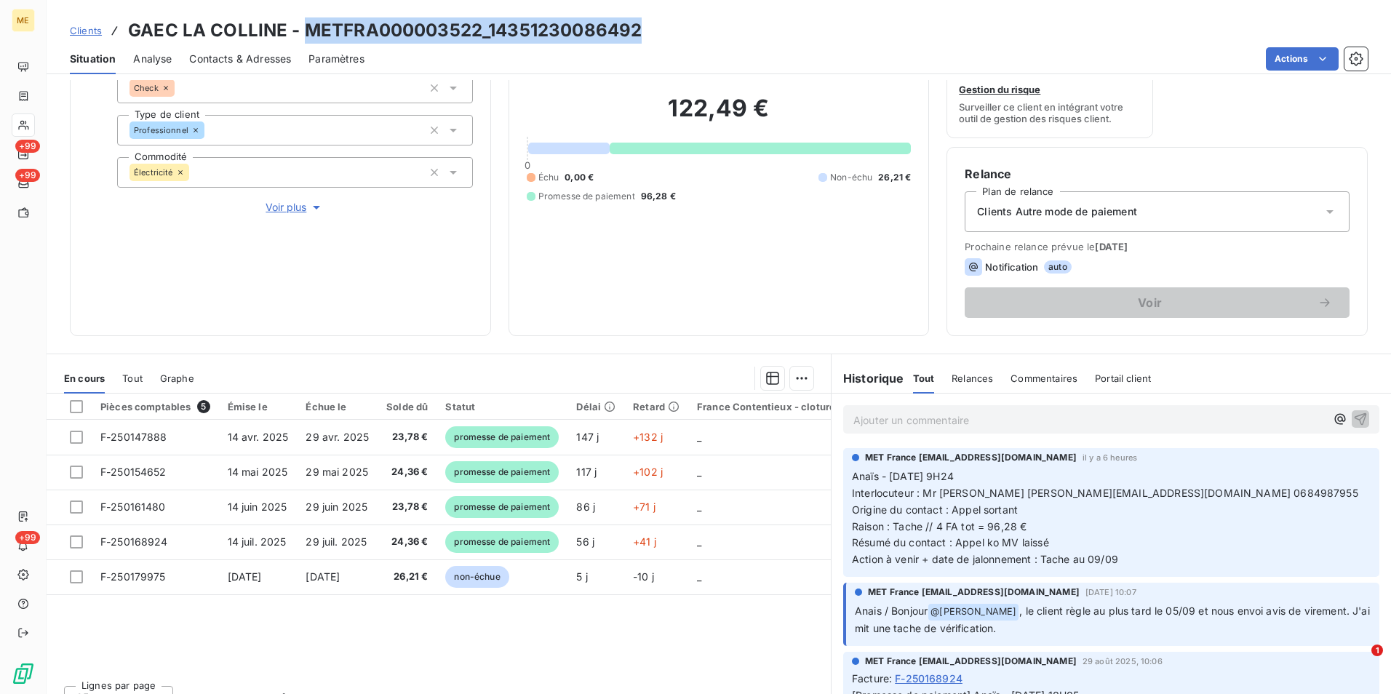
drag, startPoint x: 700, startPoint y: 15, endPoint x: 303, endPoint y: 26, distance: 397.3
click at [303, 26] on div "Clients GAEC LA COLLINE - METFRA000003522_14351230086492 Situation Analyse Cont…" at bounding box center [719, 37] width 1344 height 74
copy h3 "METFRA000003522_14351230086492"
